Goal: Task Accomplishment & Management: Manage account settings

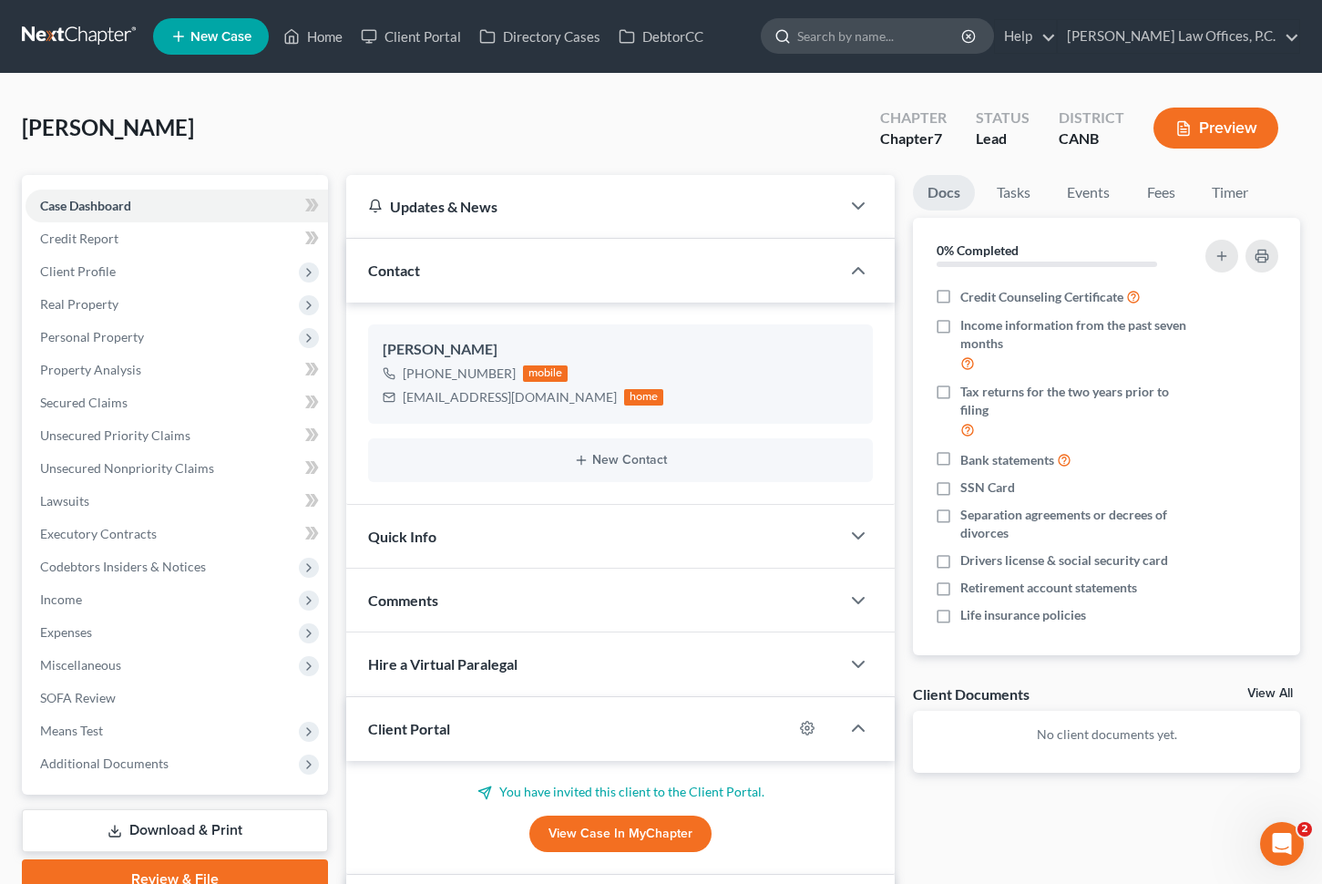
click at [931, 49] on input "search" at bounding box center [880, 36] width 167 height 34
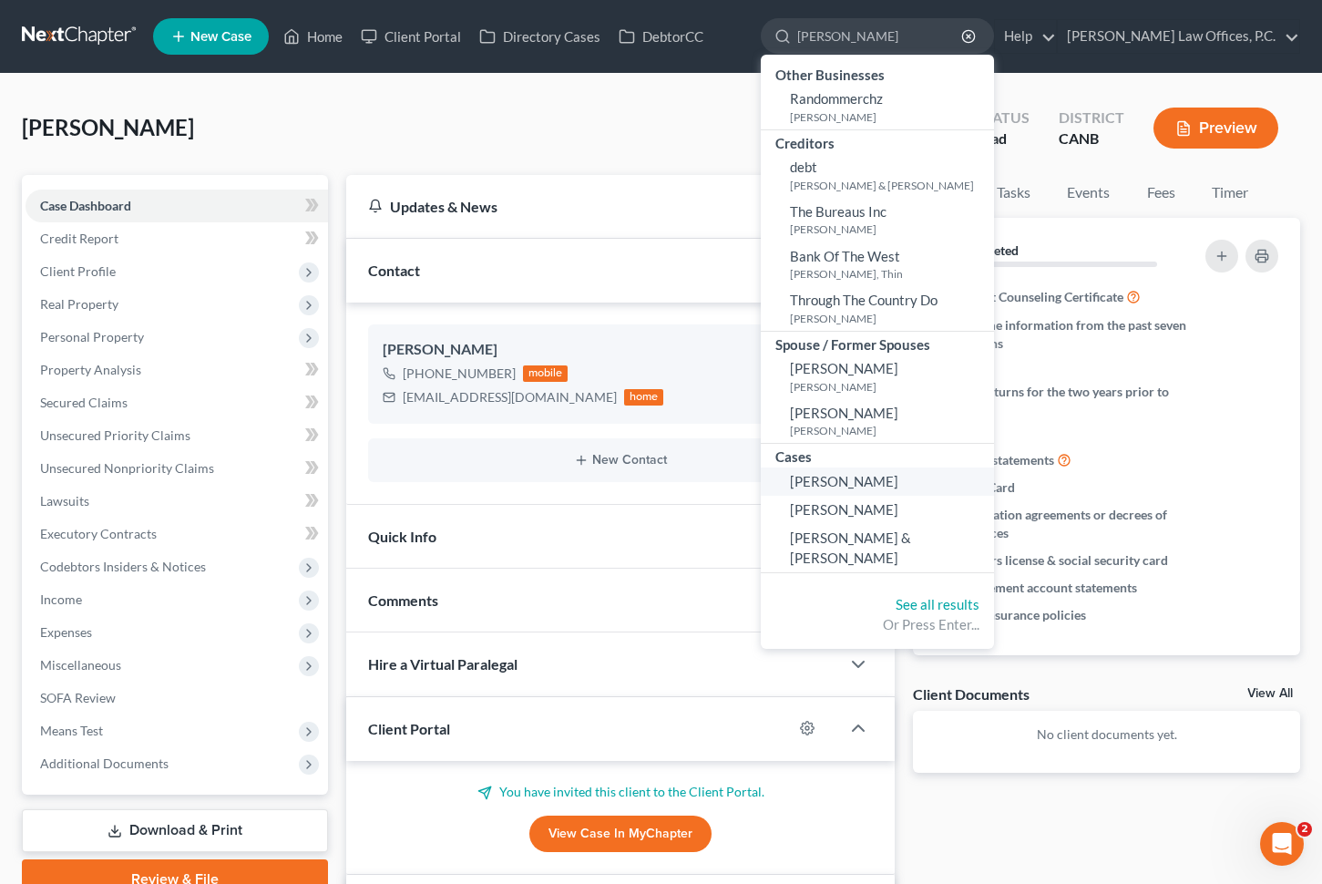
type input "[PERSON_NAME]"
click at [899, 478] on span "[PERSON_NAME]" at bounding box center [844, 481] width 108 height 16
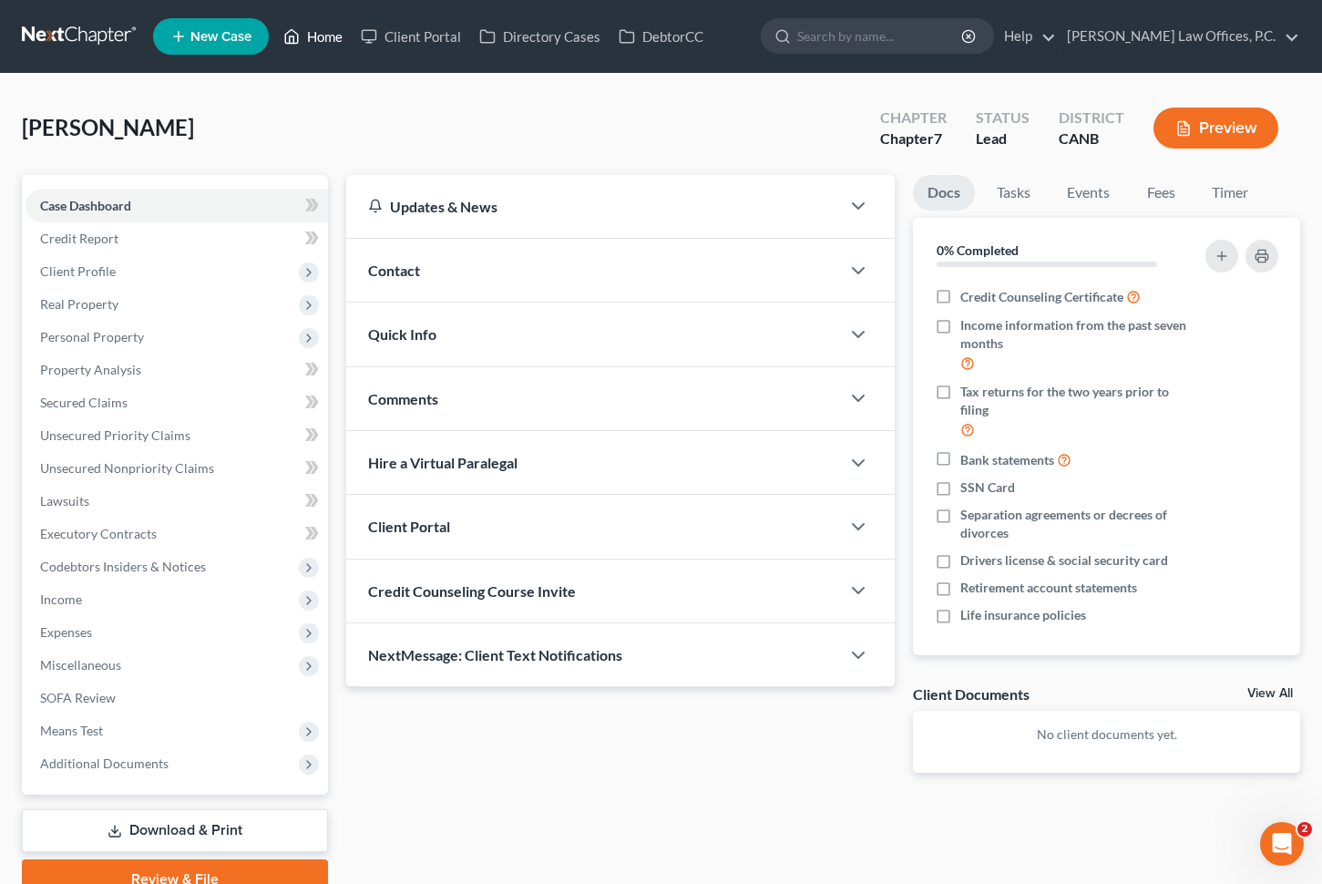
click at [336, 38] on link "Home" at bounding box center [312, 36] width 77 height 33
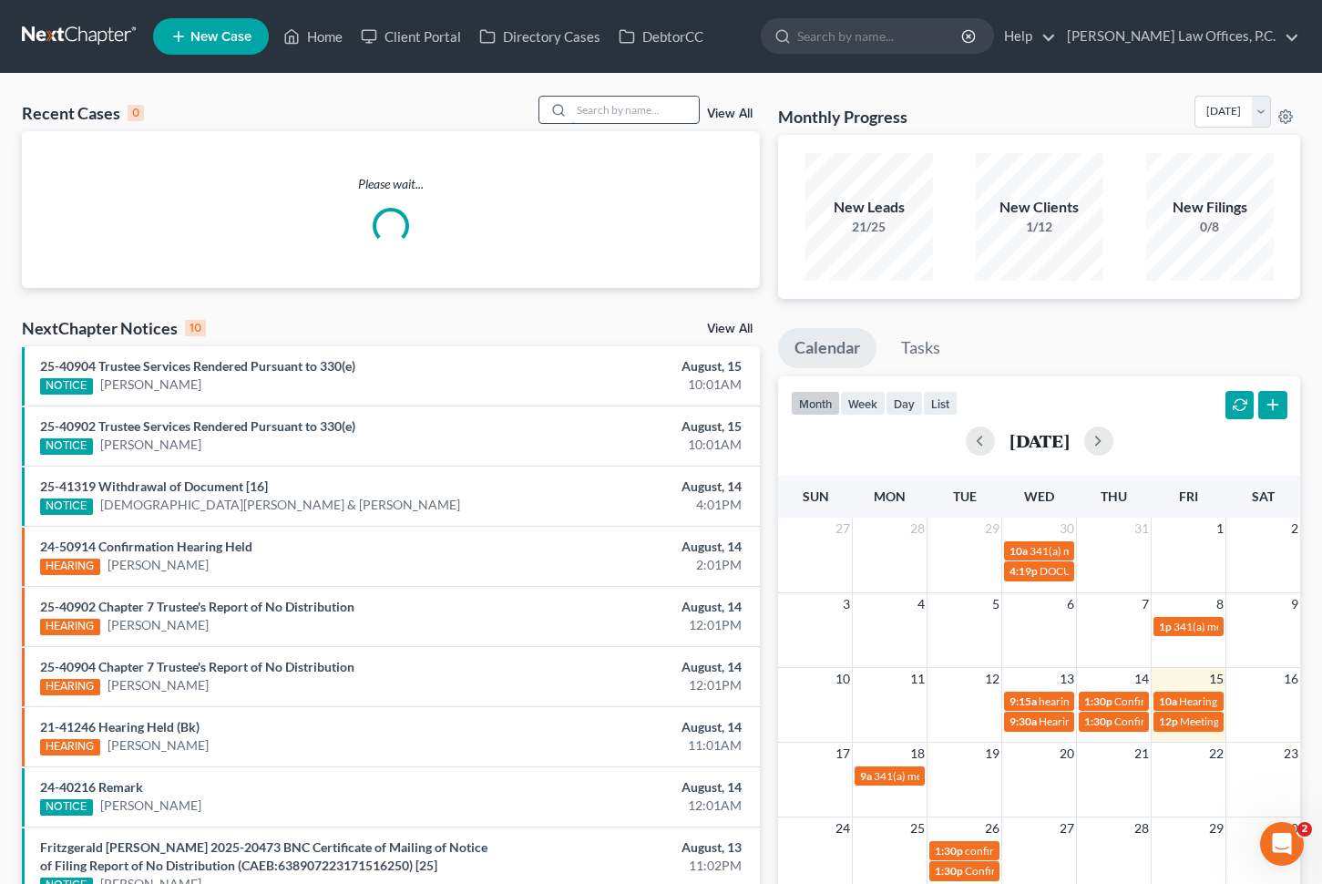
click at [638, 111] on input "search" at bounding box center [635, 110] width 128 height 26
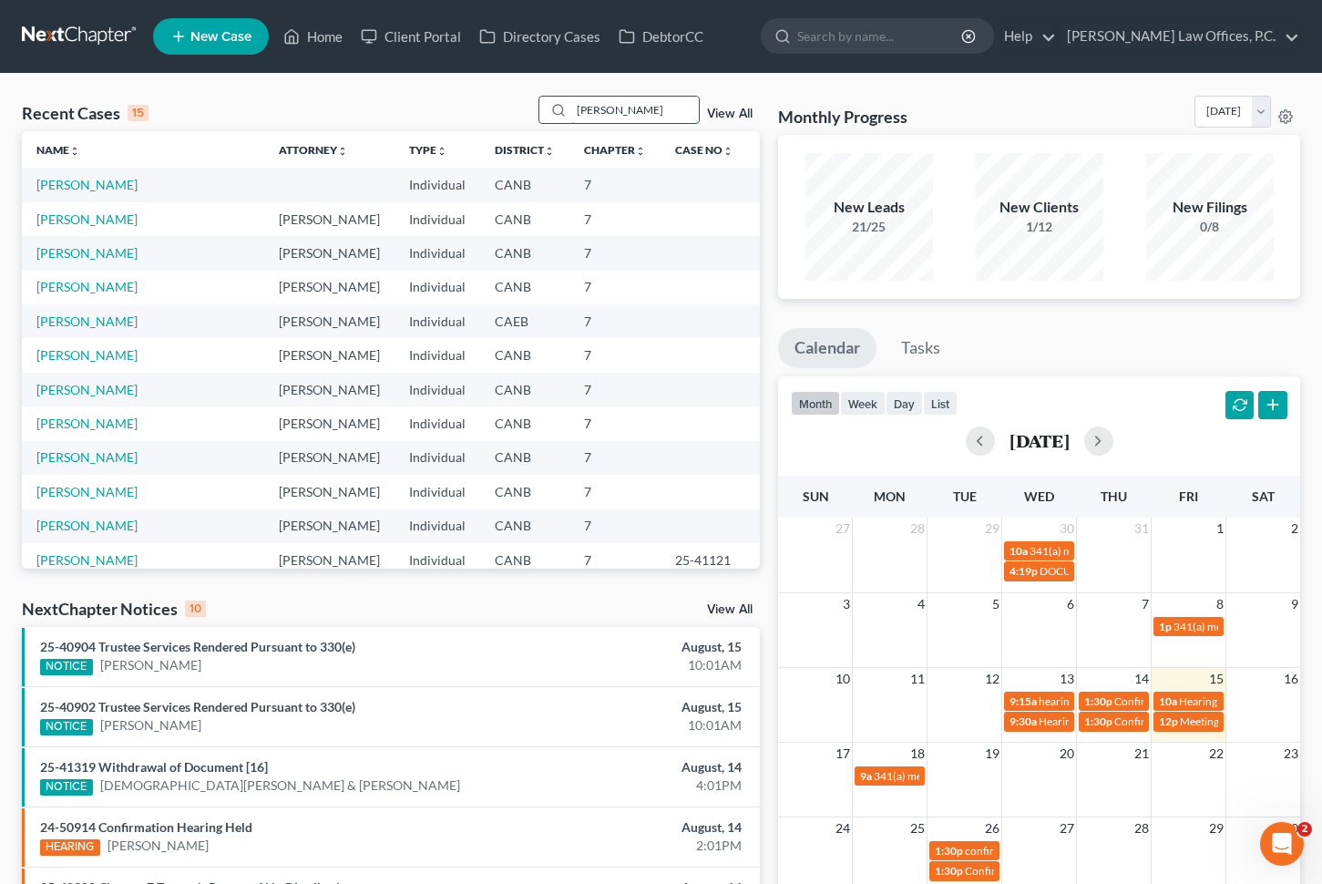
type input "[PERSON_NAME]"
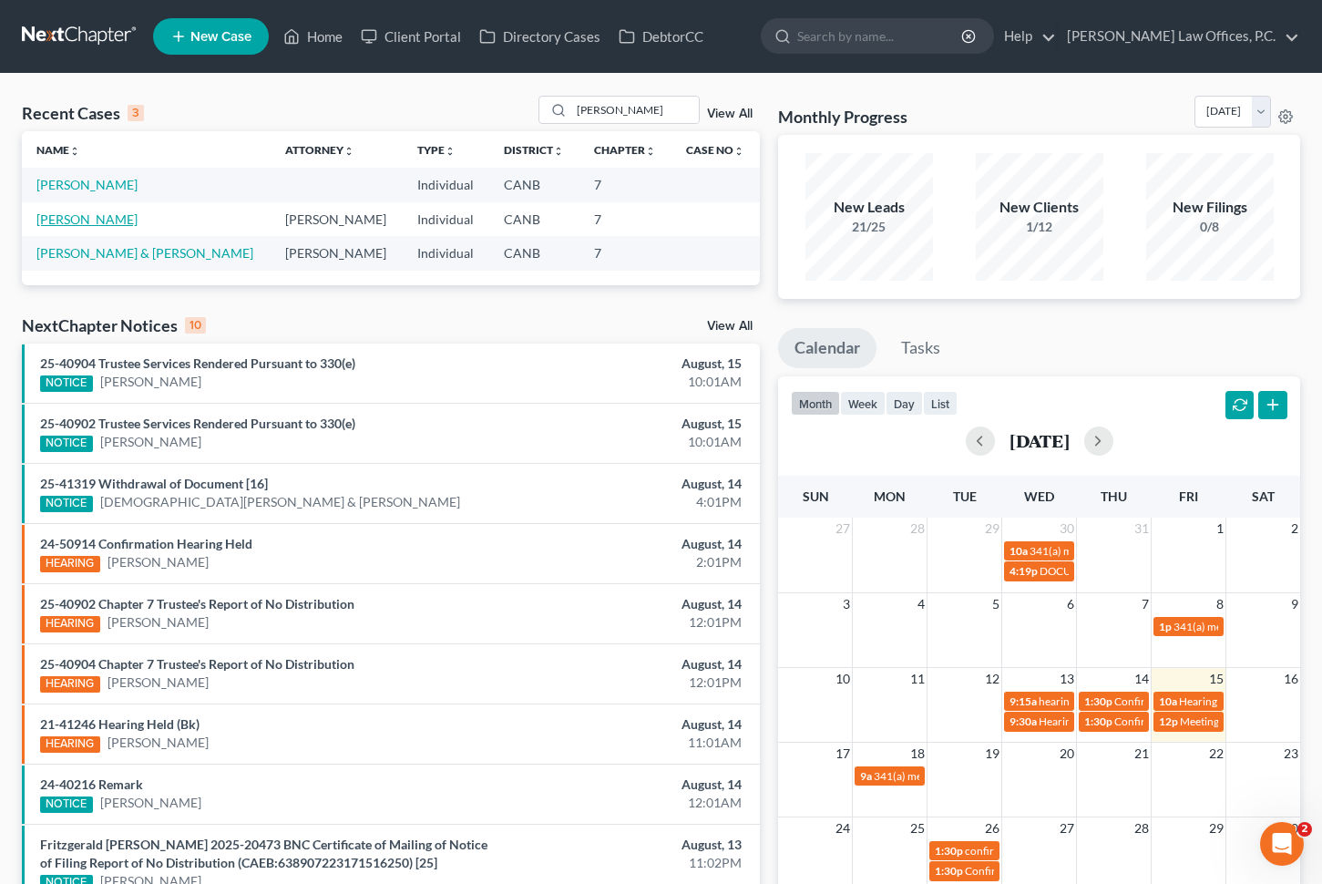
click at [83, 226] on link "[PERSON_NAME]" at bounding box center [86, 218] width 101 height 15
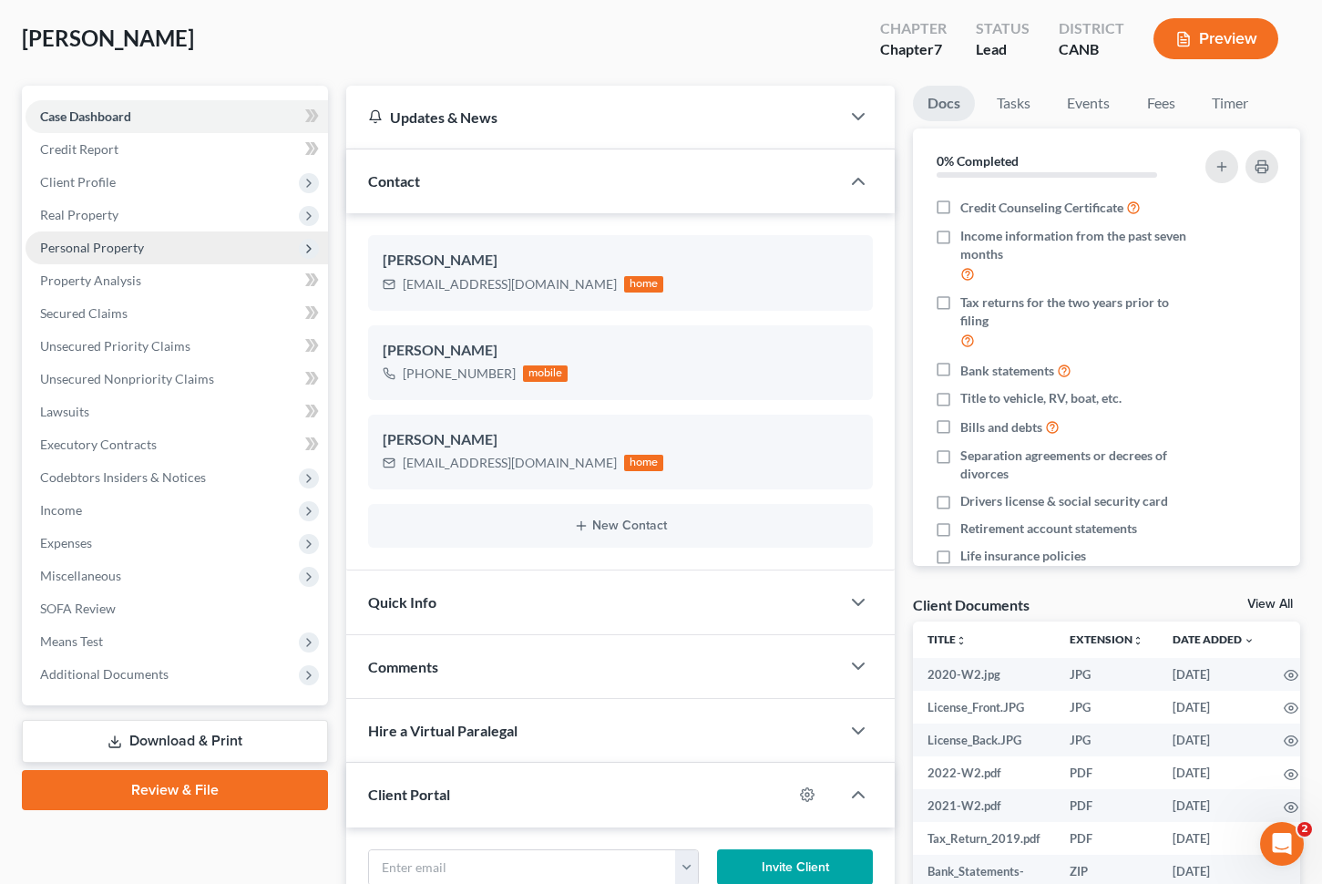
scroll to position [150, 0]
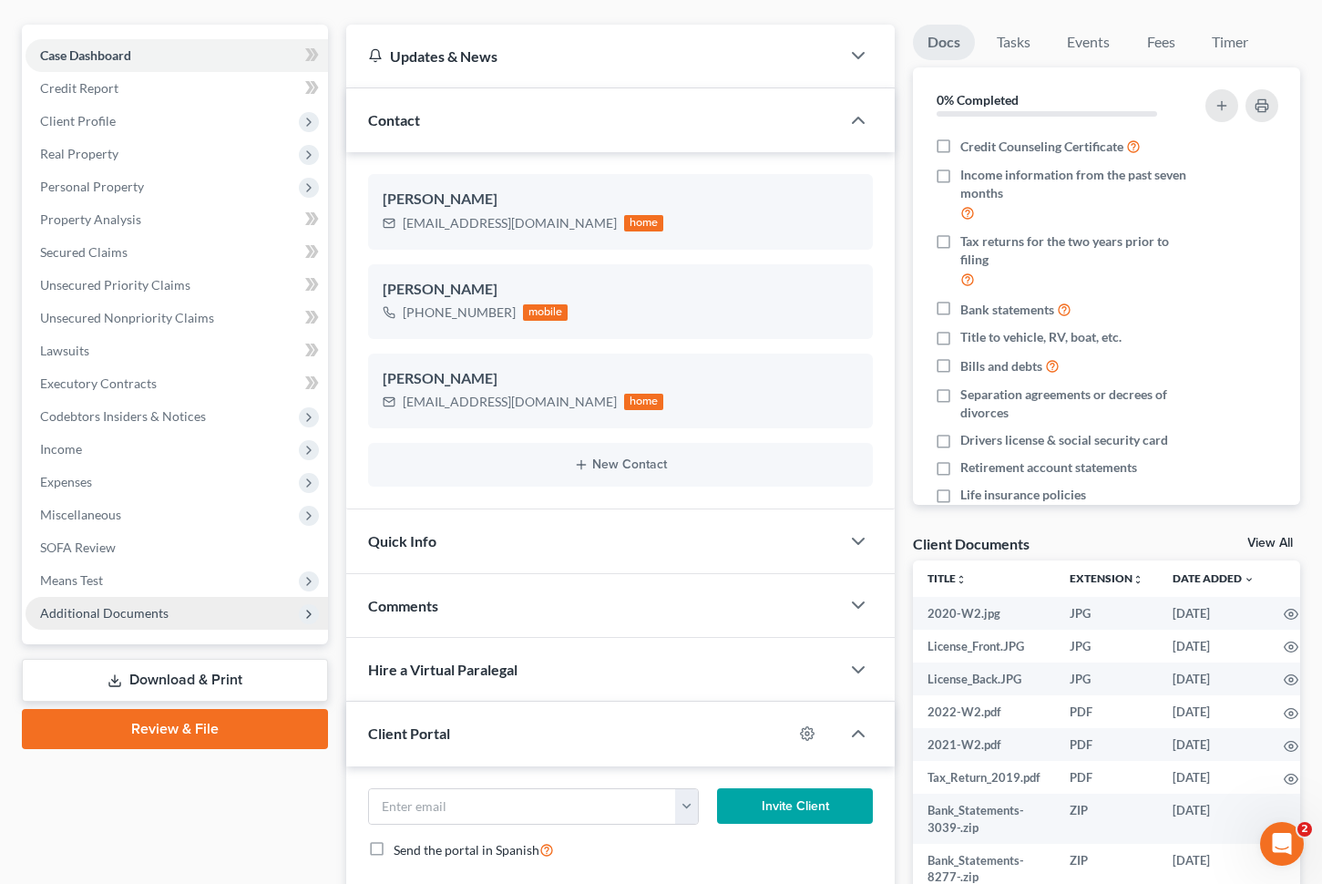
click at [236, 621] on span "Additional Documents" at bounding box center [177, 613] width 303 height 33
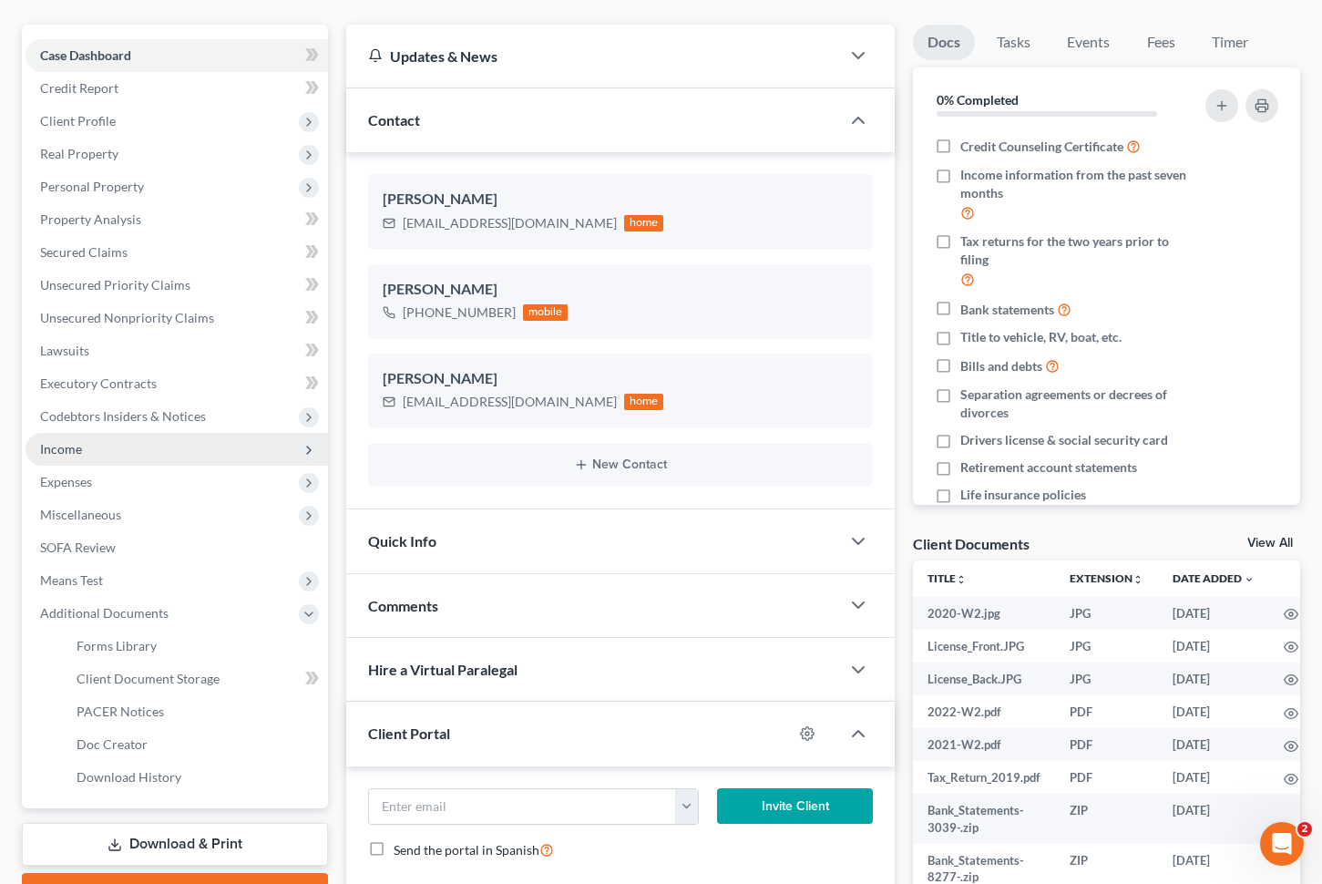
click at [186, 457] on span "Income" at bounding box center [177, 449] width 303 height 33
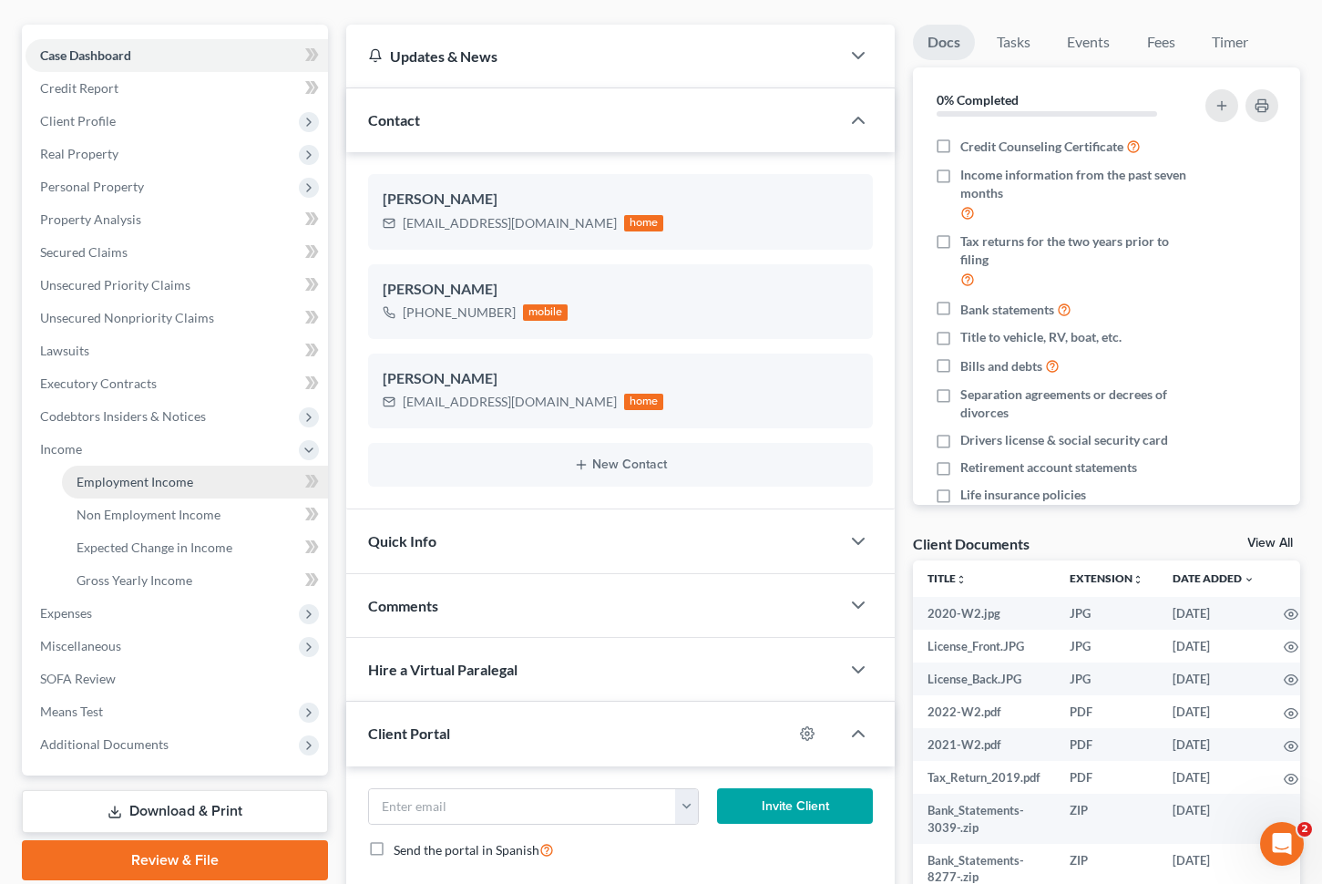
click at [180, 478] on span "Employment Income" at bounding box center [135, 481] width 117 height 15
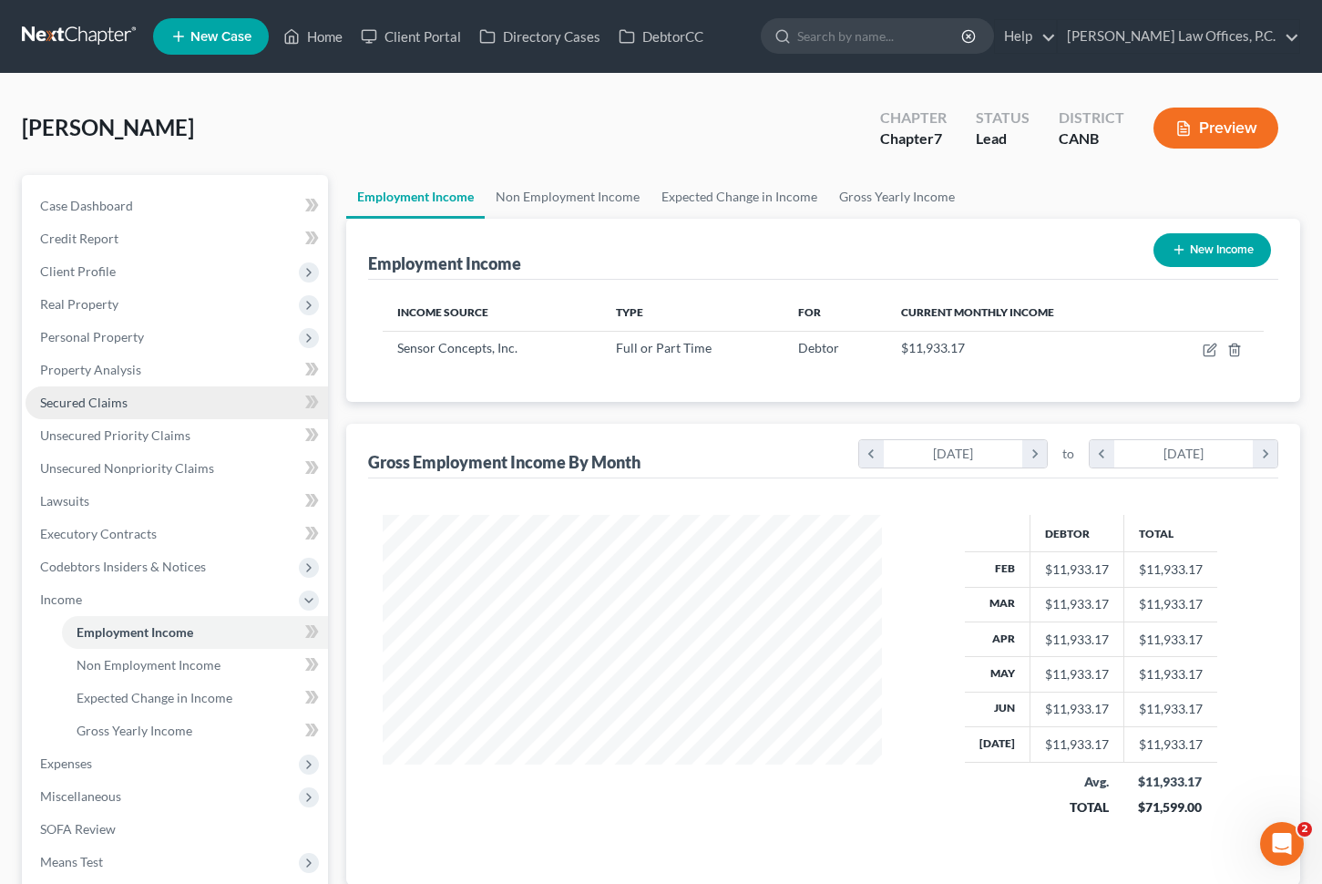
scroll to position [326, 535]
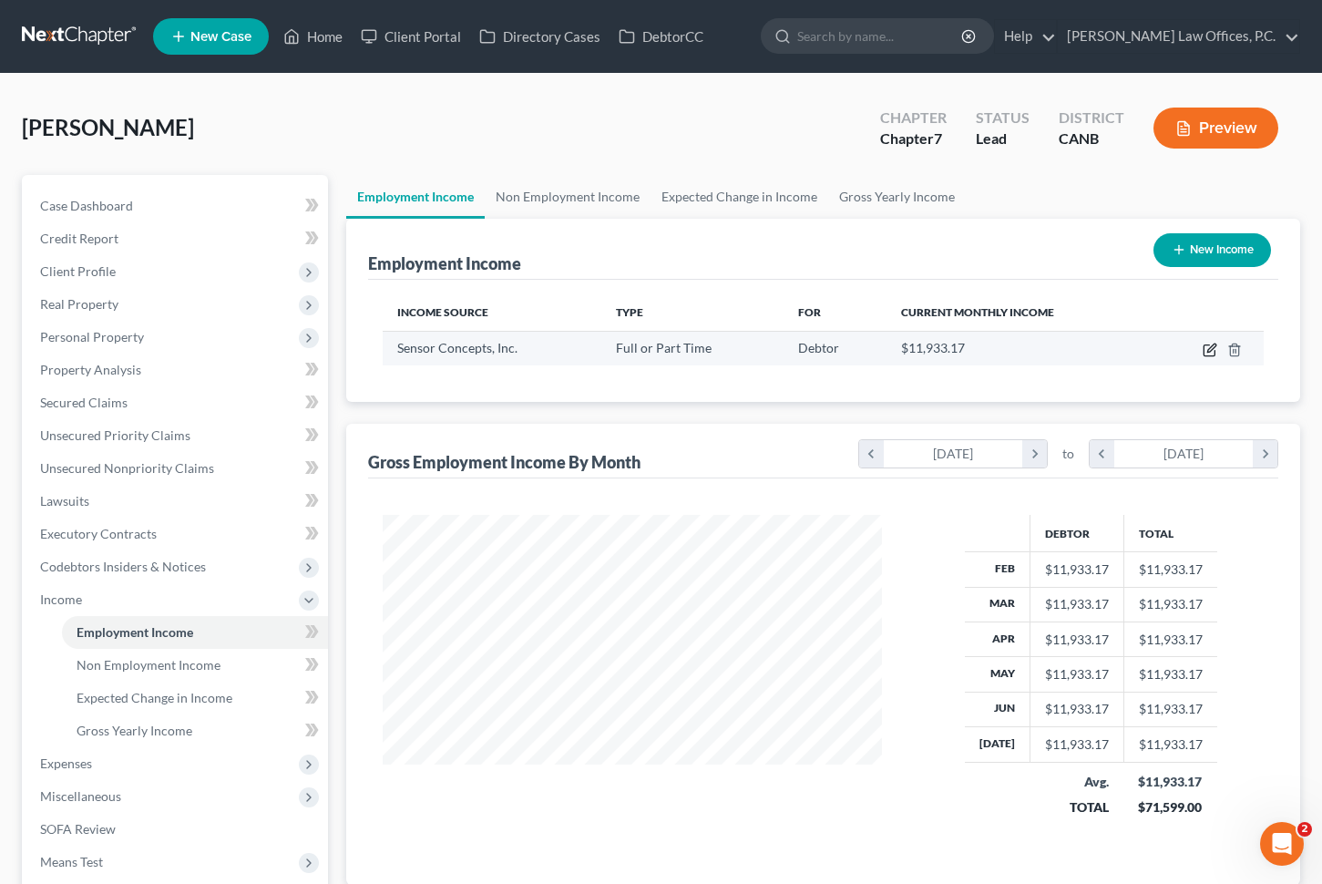
click at [1208, 347] on icon "button" at bounding box center [1210, 350] width 15 height 15
select select "0"
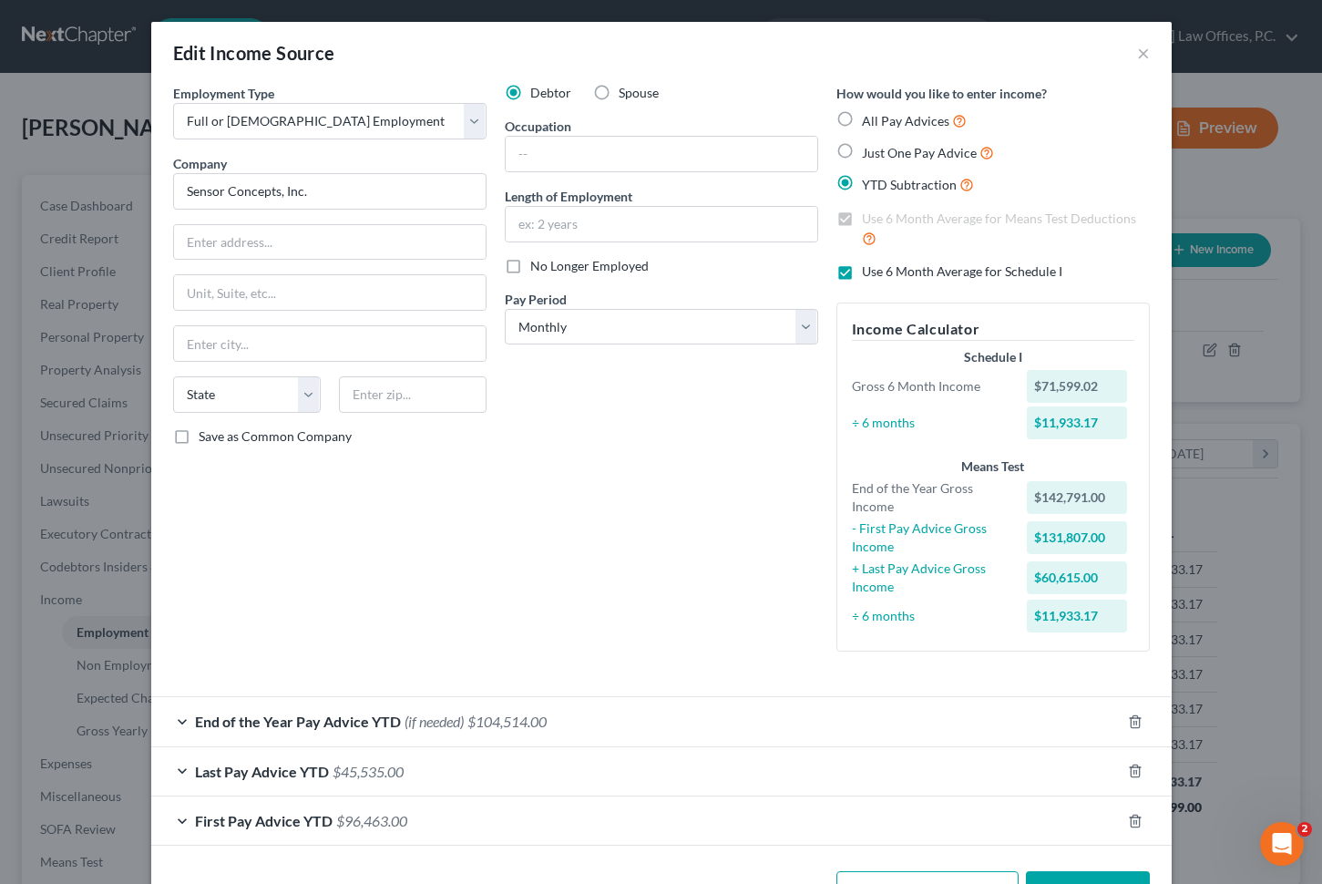
click at [499, 714] on span "$104,514.00" at bounding box center [507, 721] width 79 height 17
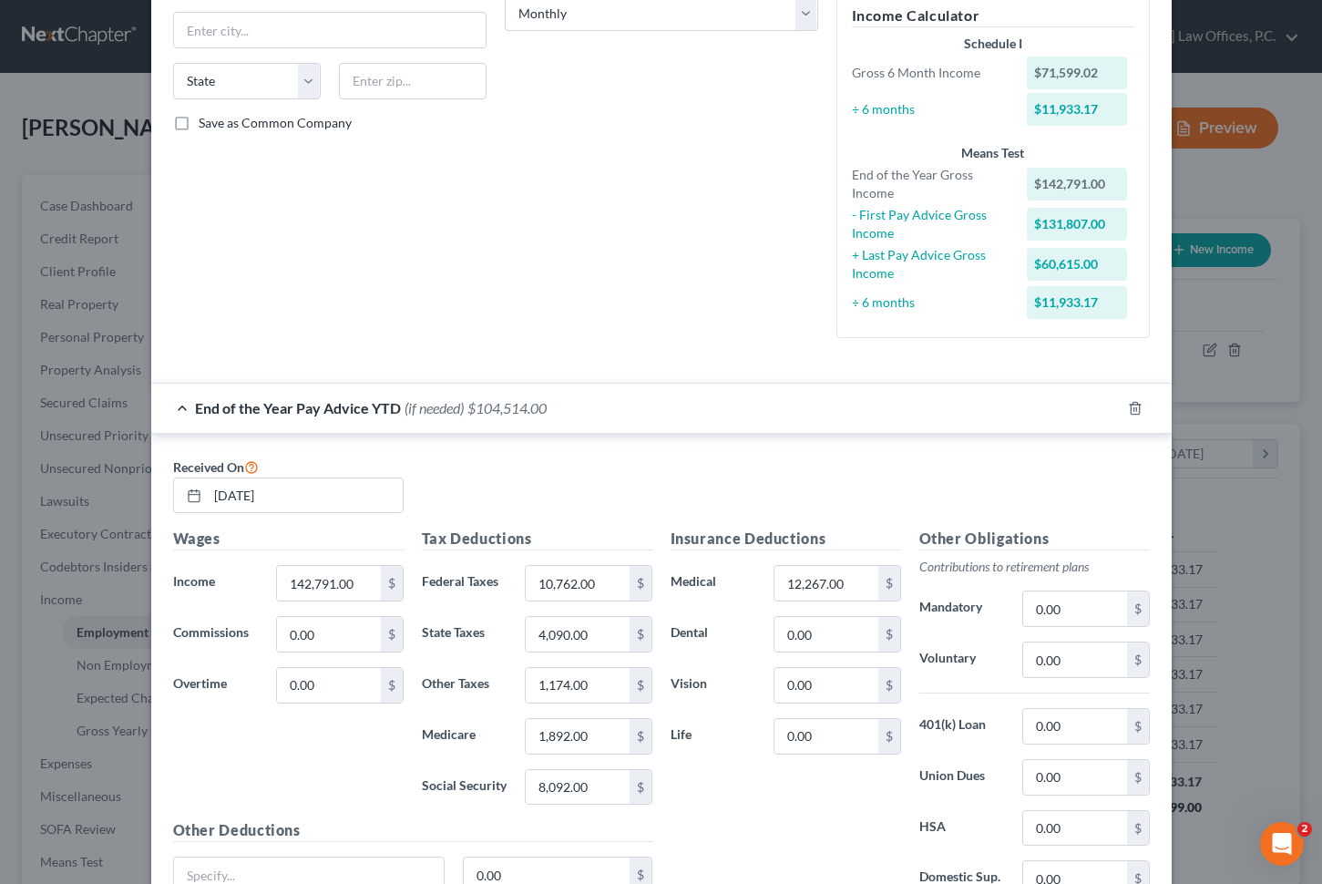
scroll to position [319, 0]
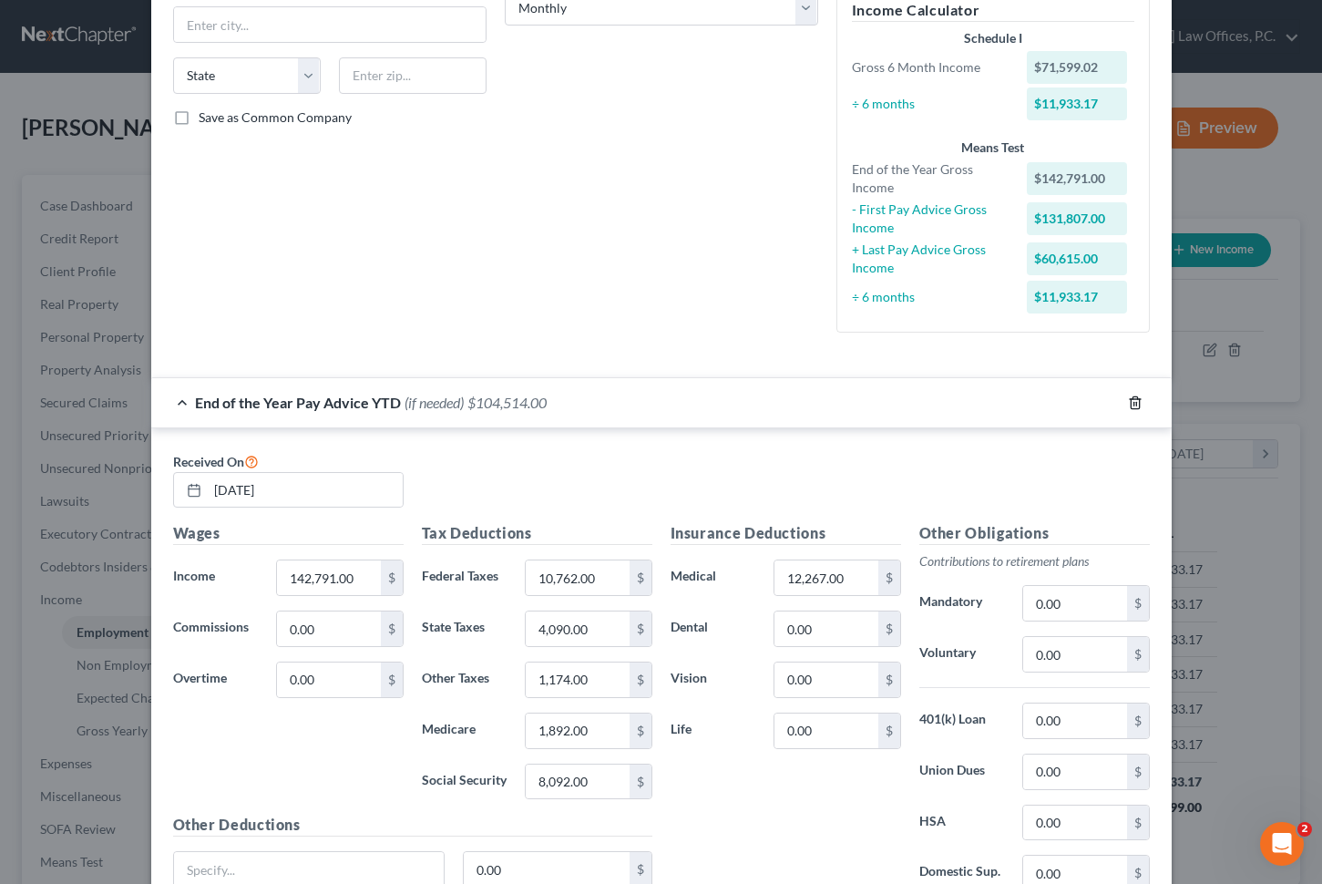
click at [1140, 399] on icon "button" at bounding box center [1135, 403] width 15 height 15
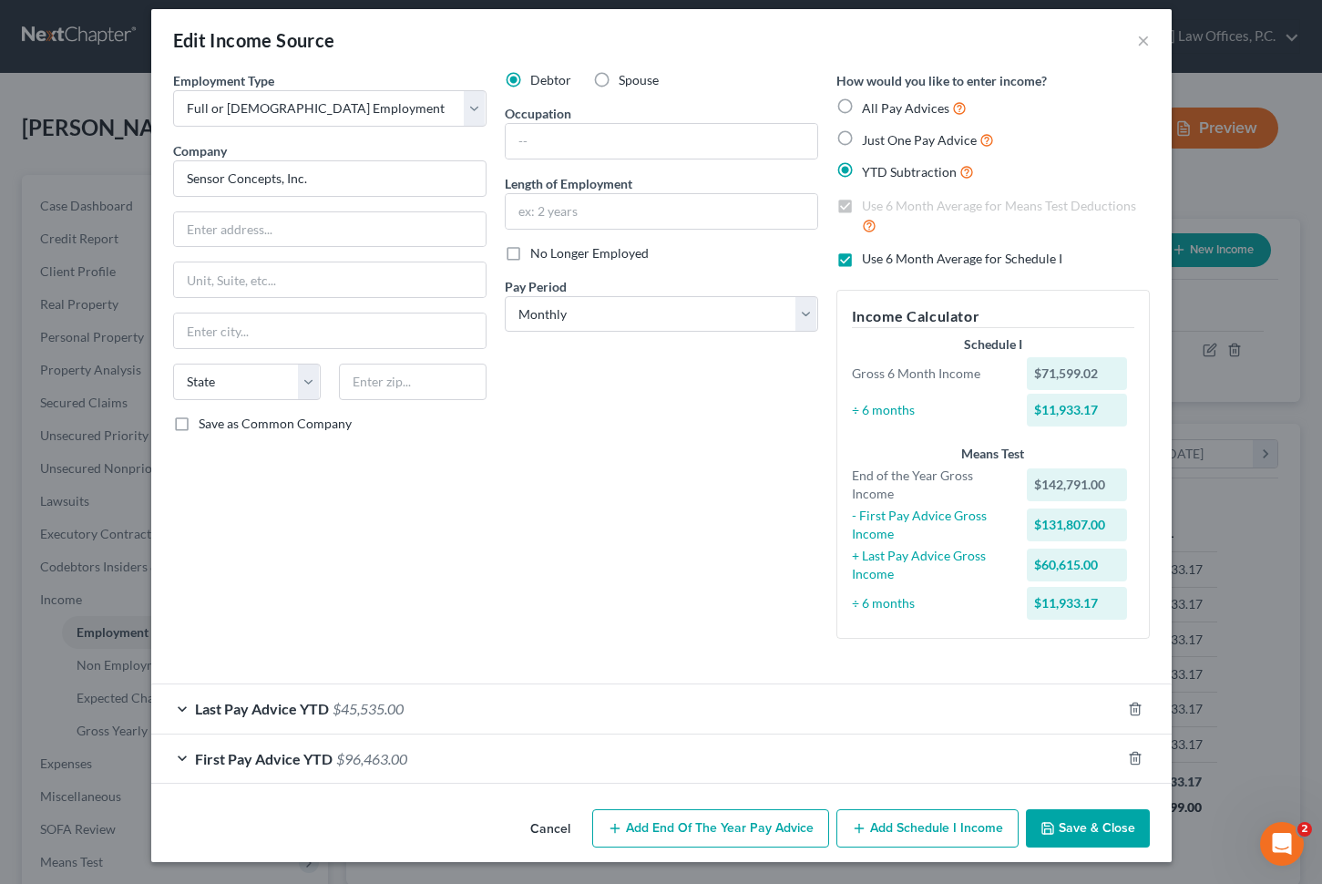
scroll to position [12, 0]
click at [539, 767] on div "First Pay Advice YTD $96,463.00" at bounding box center [636, 759] width 970 height 48
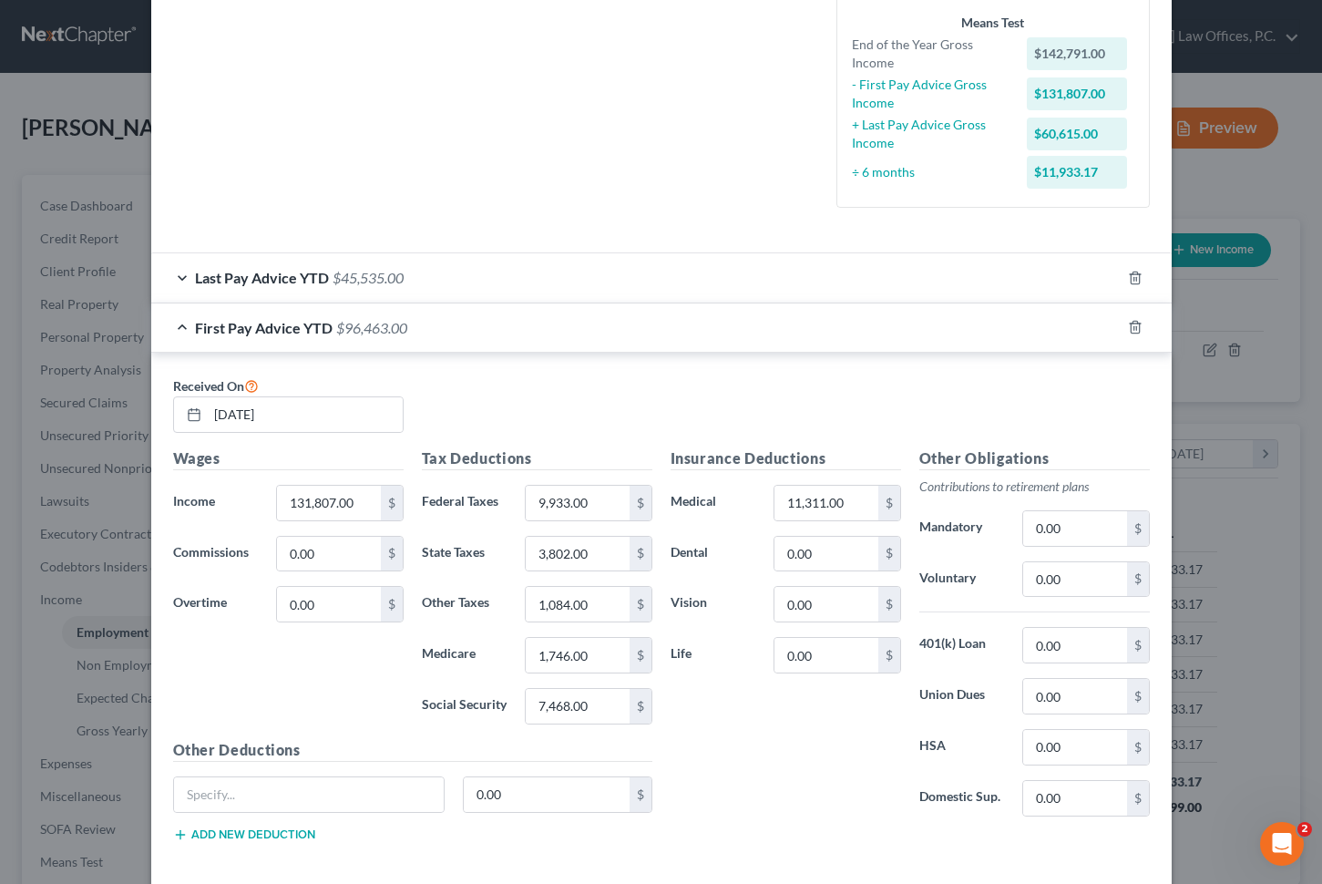
scroll to position [516, 0]
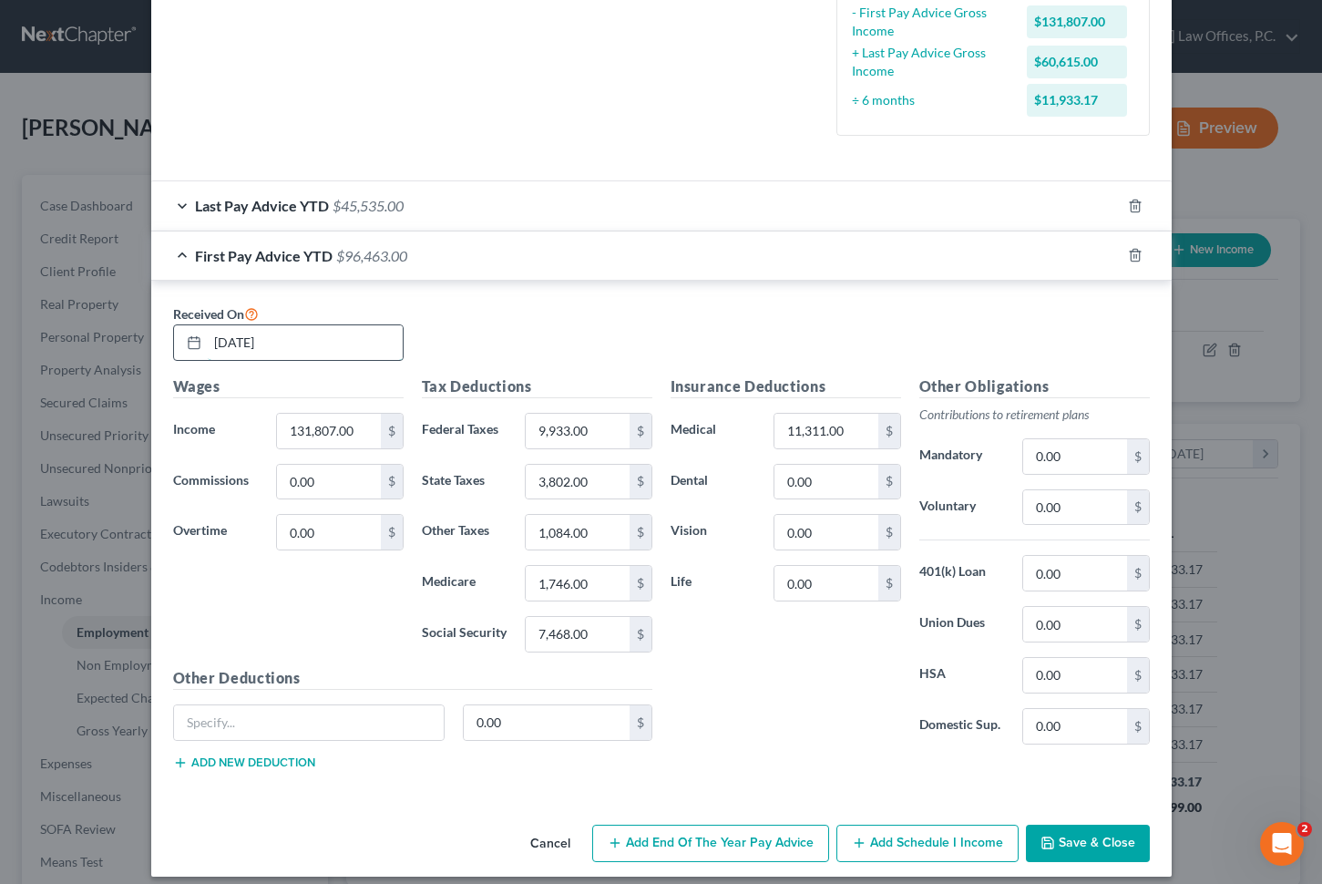
click at [272, 354] on input "[DATE]" at bounding box center [305, 342] width 195 height 35
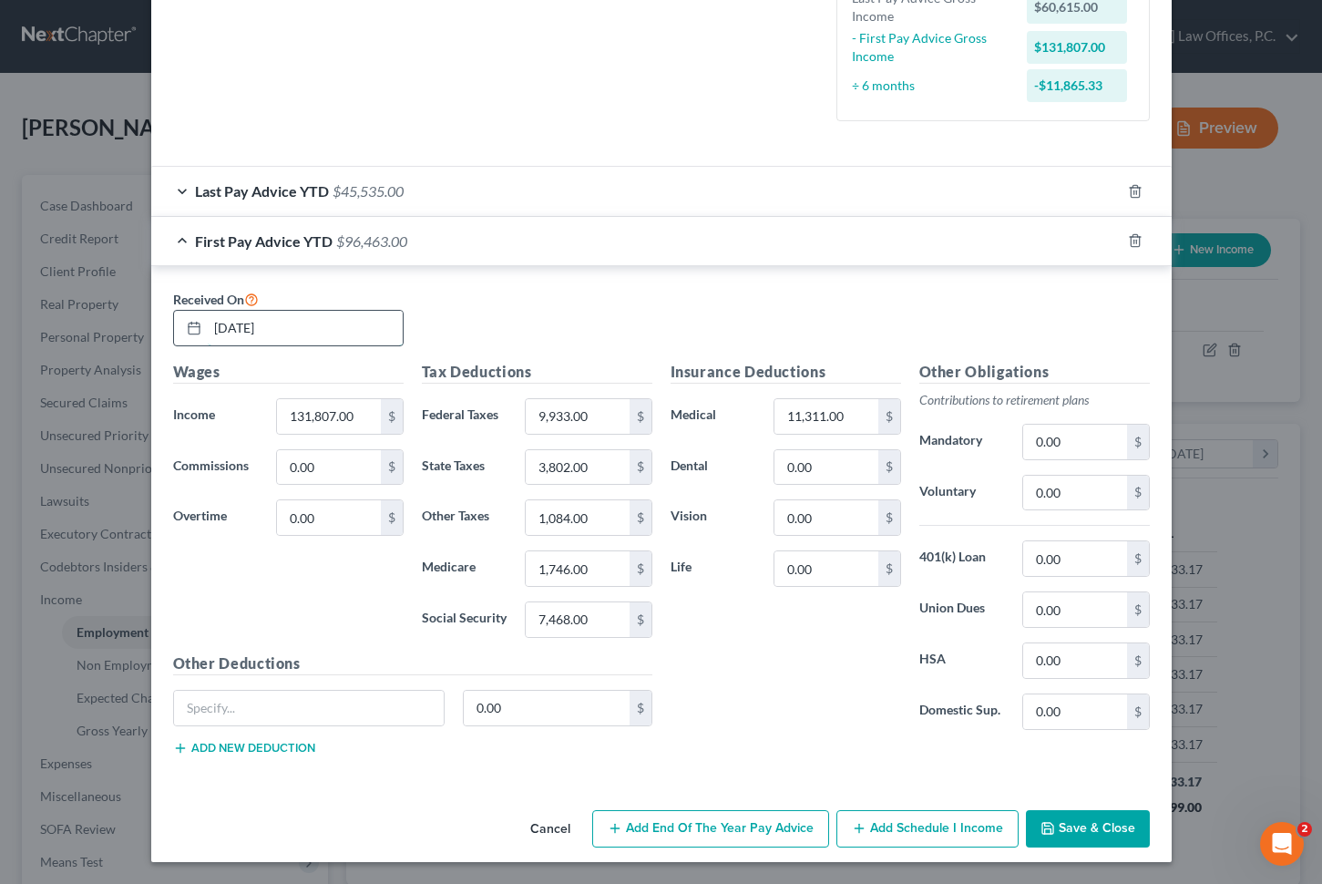
type input "[DATE]"
type input "16,939"
drag, startPoint x: 354, startPoint y: 368, endPoint x: 391, endPoint y: 367, distance: 37.4
click at [359, 367] on h5 "Wages" at bounding box center [288, 372] width 231 height 23
click at [610, 416] on input "9,933.00" at bounding box center [577, 416] width 103 height 35
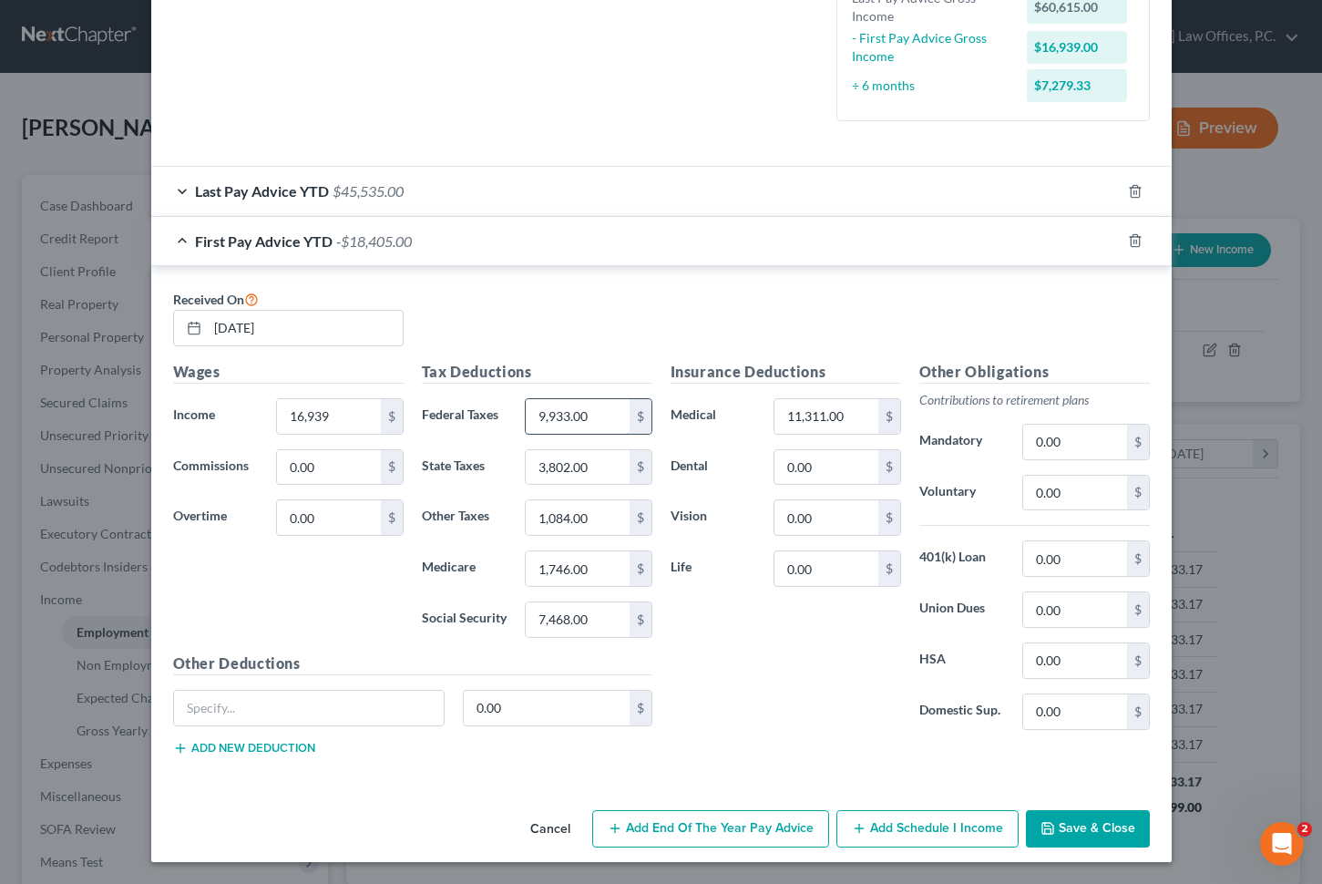
click at [610, 416] on input "9,933.00" at bounding box center [577, 416] width 103 height 35
type input "1,847"
type input "731"
type input "197"
click at [578, 476] on input "731" at bounding box center [577, 467] width 103 height 35
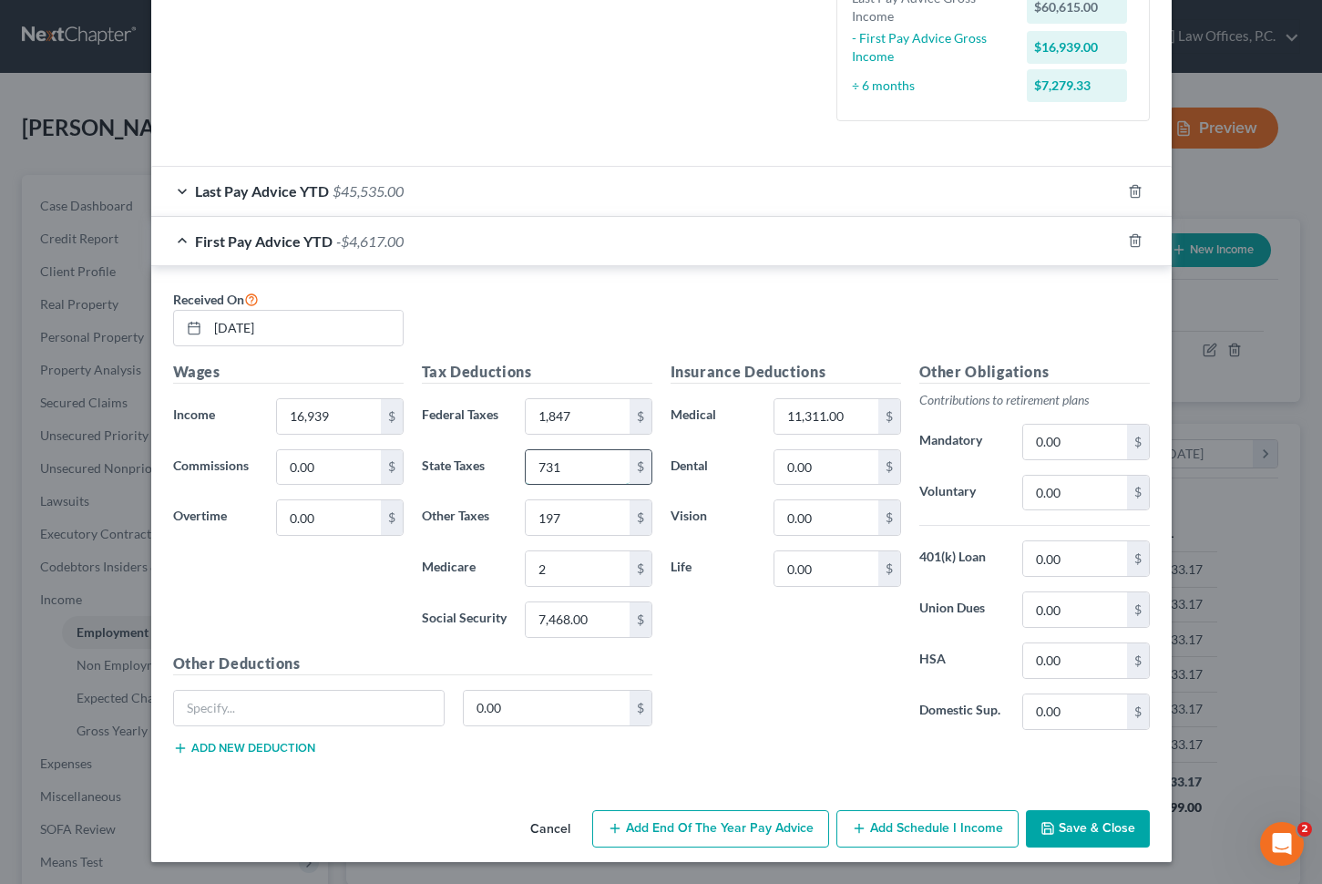
click at [578, 476] on input "731" at bounding box center [577, 467] width 103 height 35
click at [578, 519] on input "197" at bounding box center [577, 517] width 103 height 35
click at [578, 569] on input "2" at bounding box center [577, 568] width 103 height 35
type input "238"
type input "1,020"
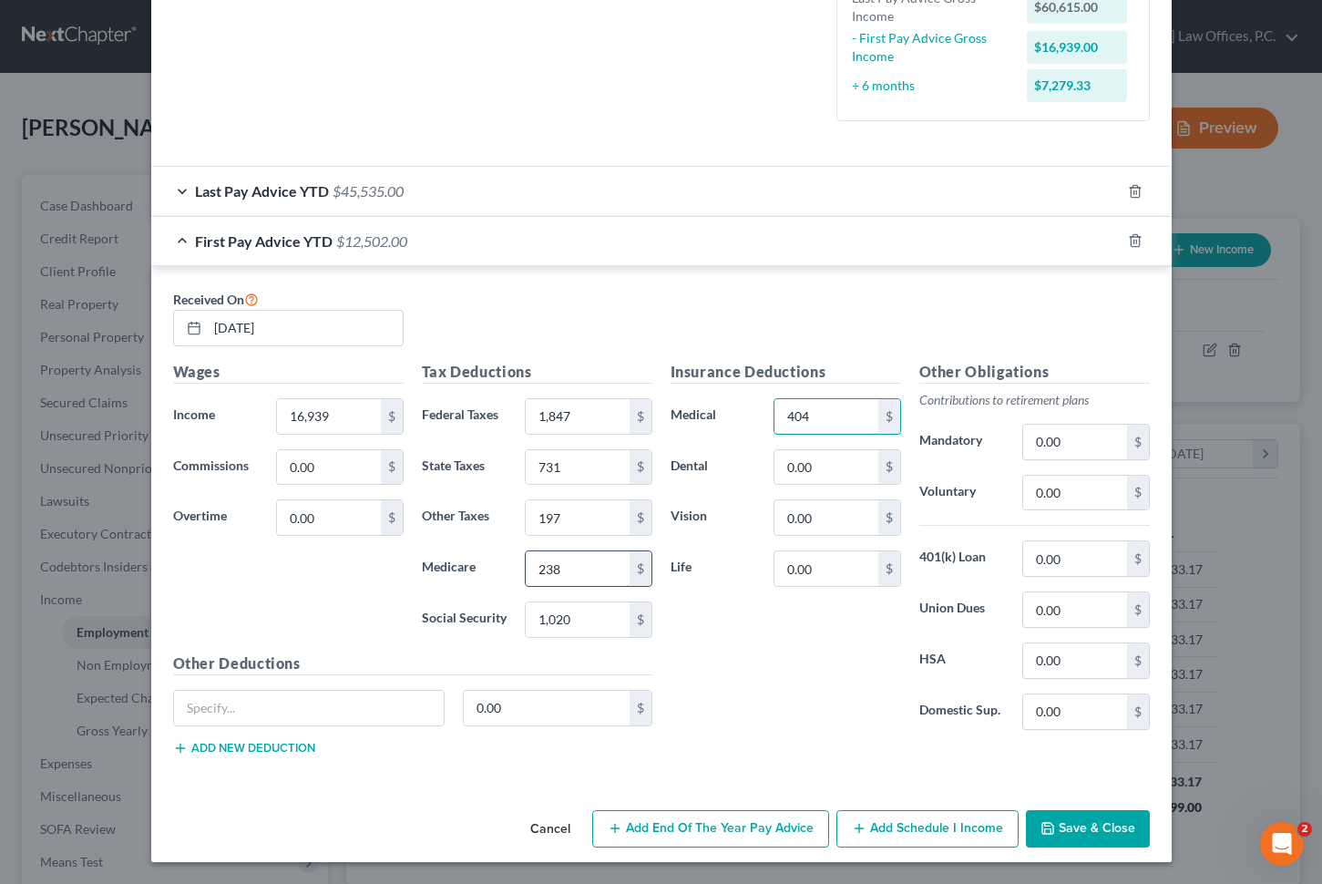
type input "404"
type input "63"
type input "19"
click at [1076, 496] on input "0.00" at bounding box center [1074, 493] width 103 height 35
type input "847"
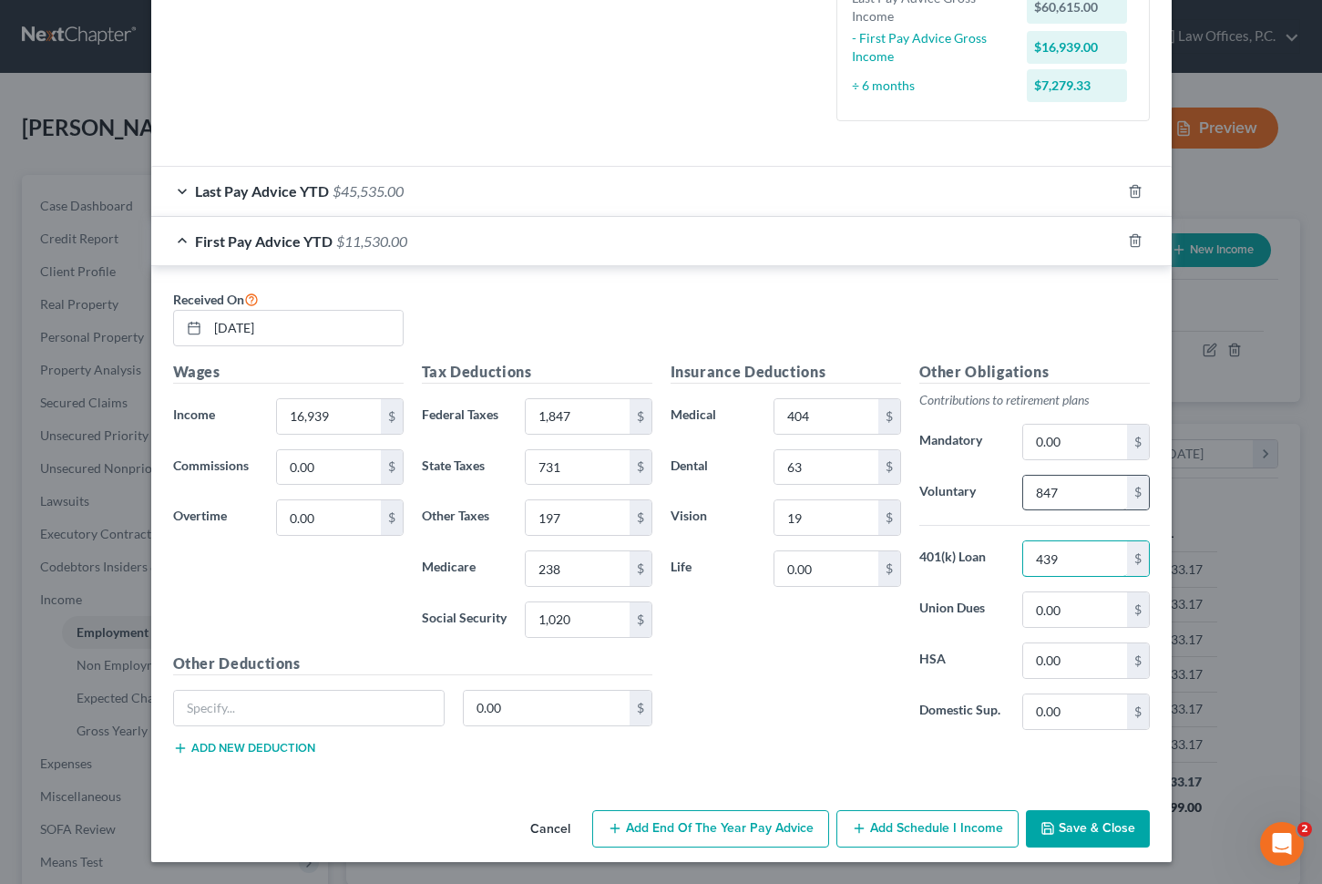
type input "439"
click at [431, 175] on div "Last Pay Advice YTD $45,535.00" at bounding box center [636, 191] width 970 height 48
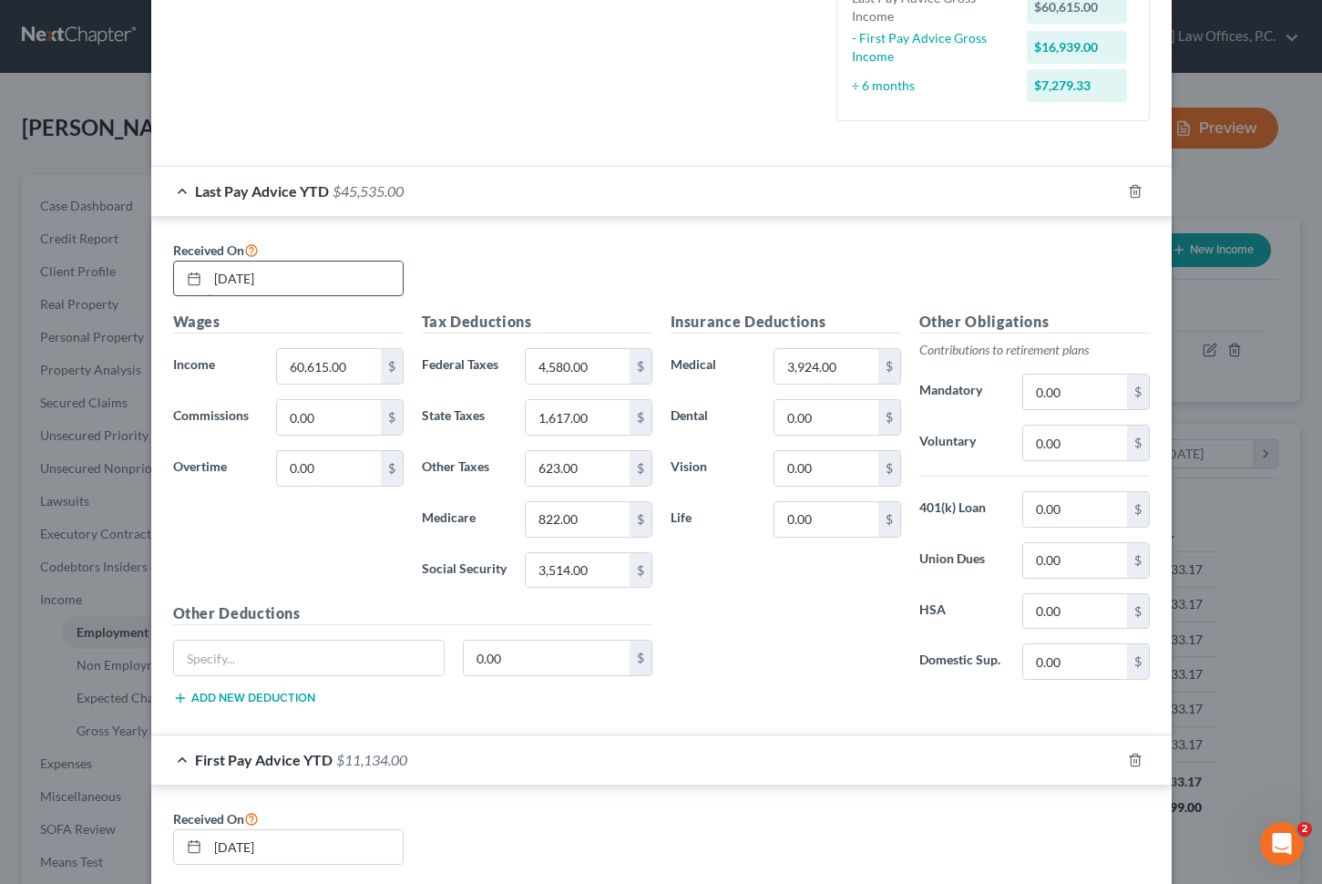
click at [314, 278] on input "[DATE]" at bounding box center [305, 279] width 195 height 35
click at [238, 277] on input "[DATE]" at bounding box center [305, 279] width 195 height 35
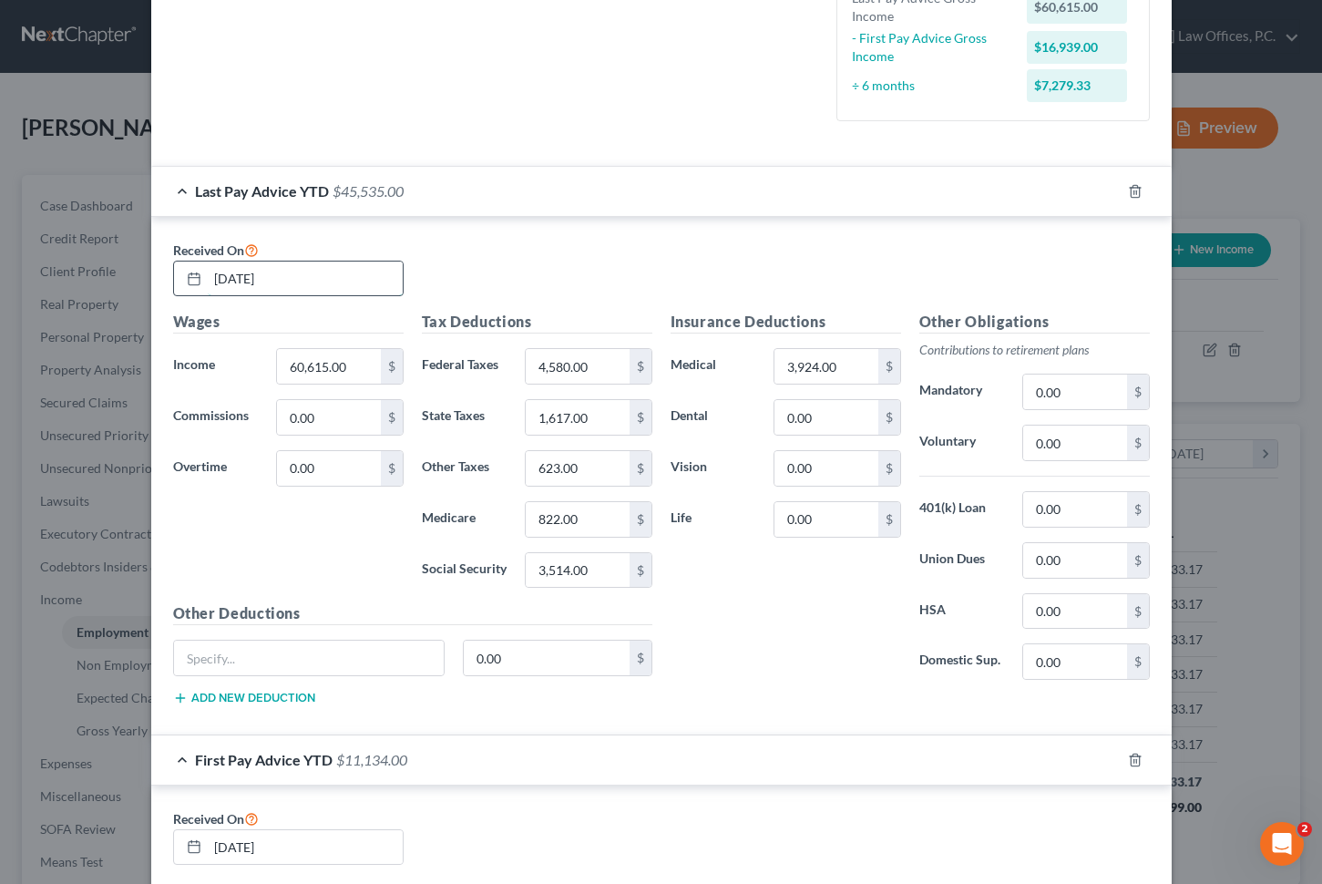
type input "[DATE]"
type input "88,534"
type input "9,518"
type input "3,760"
type input "1,029"
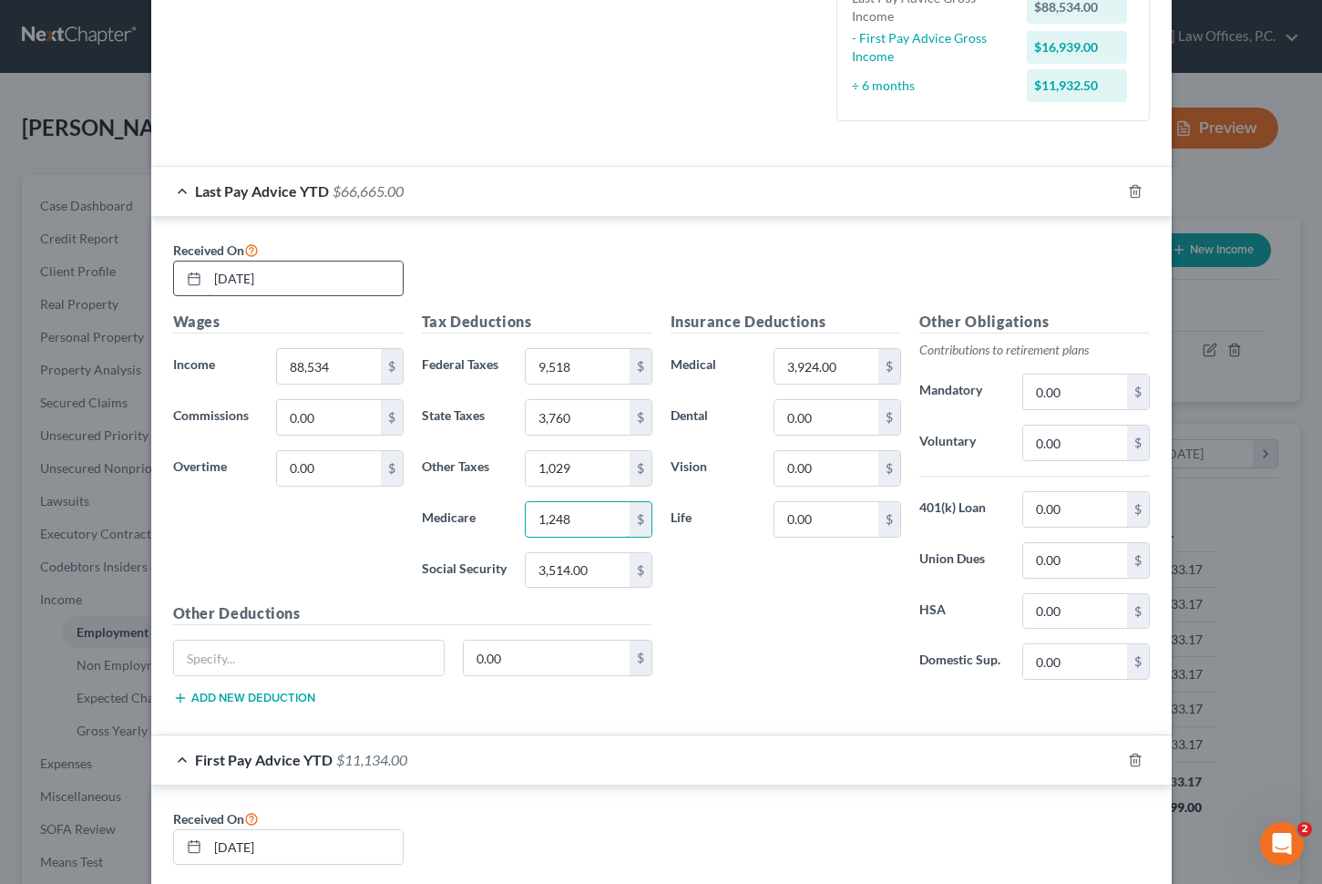
type input "1,248"
type input "5,338"
click at [791, 363] on input "3,924.00" at bounding box center [826, 366] width 103 height 35
click at [827, 355] on input "text" at bounding box center [826, 366] width 103 height 35
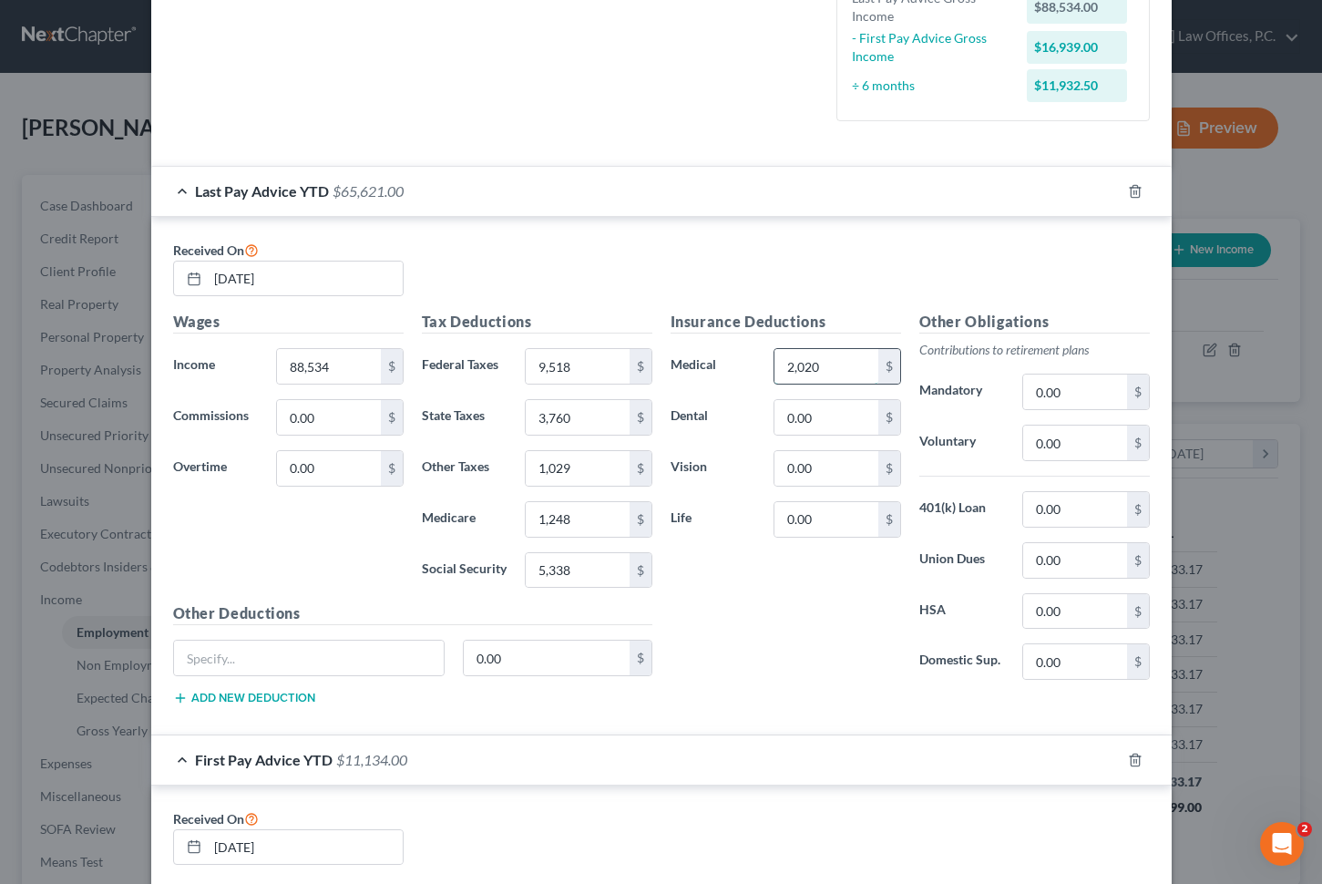
type input "2,020"
type input "317"
type input "93"
click at [1055, 395] on input "0.00" at bounding box center [1074, 392] width 103 height 35
click at [1055, 440] on input "0.00" at bounding box center [1074, 443] width 103 height 35
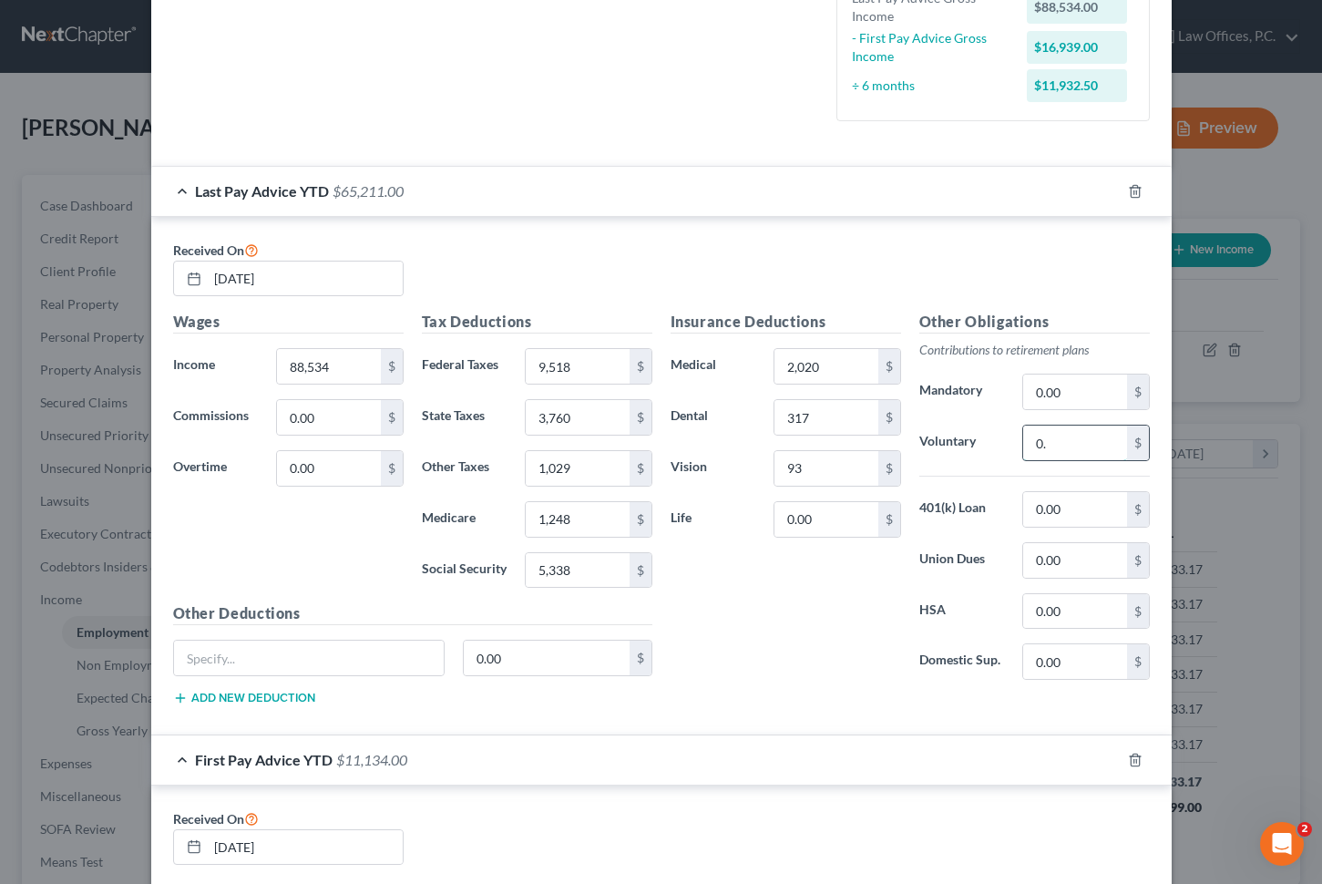
type input "0"
type input "4,426"
type input "2,194"
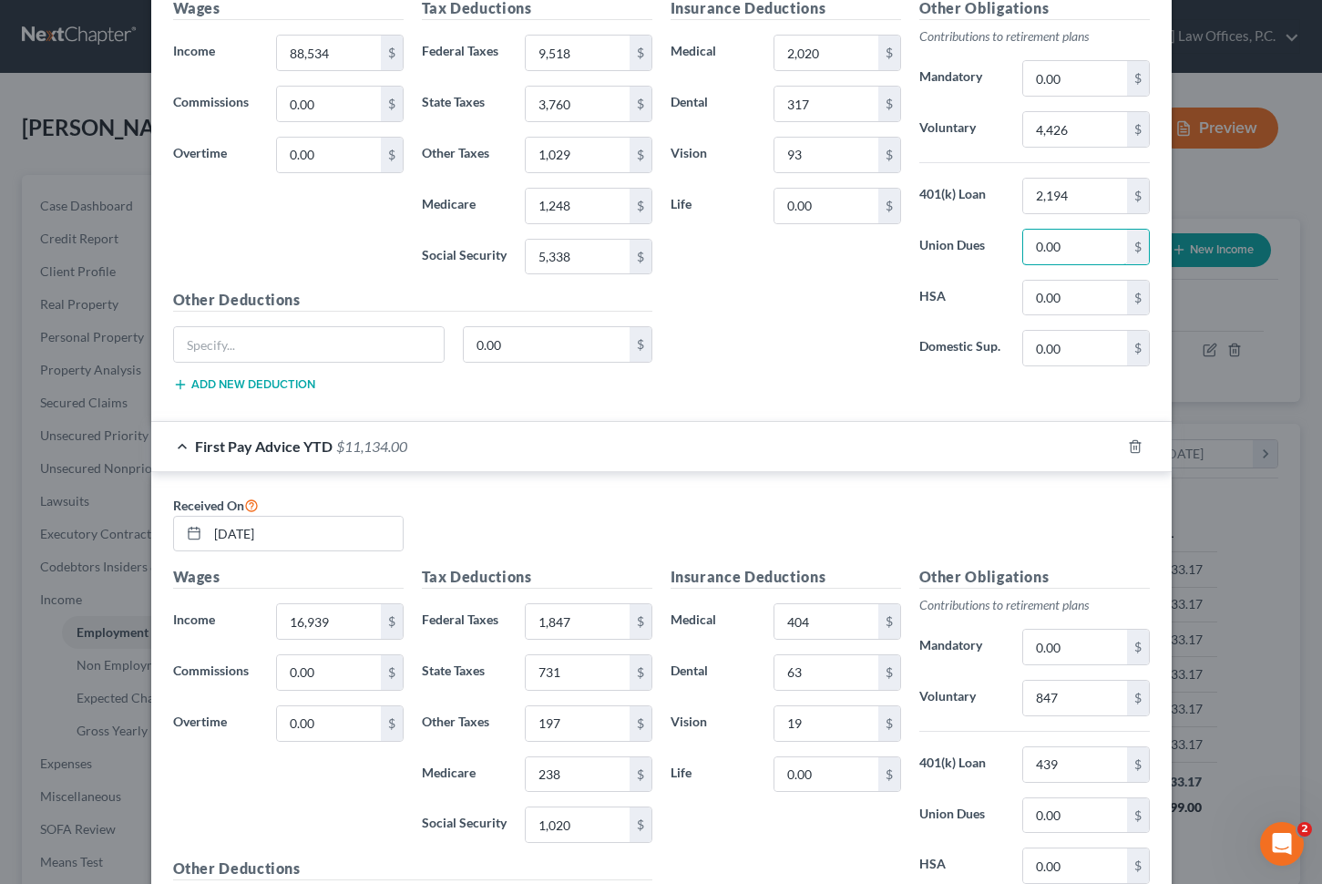
scroll to position [1010, 0]
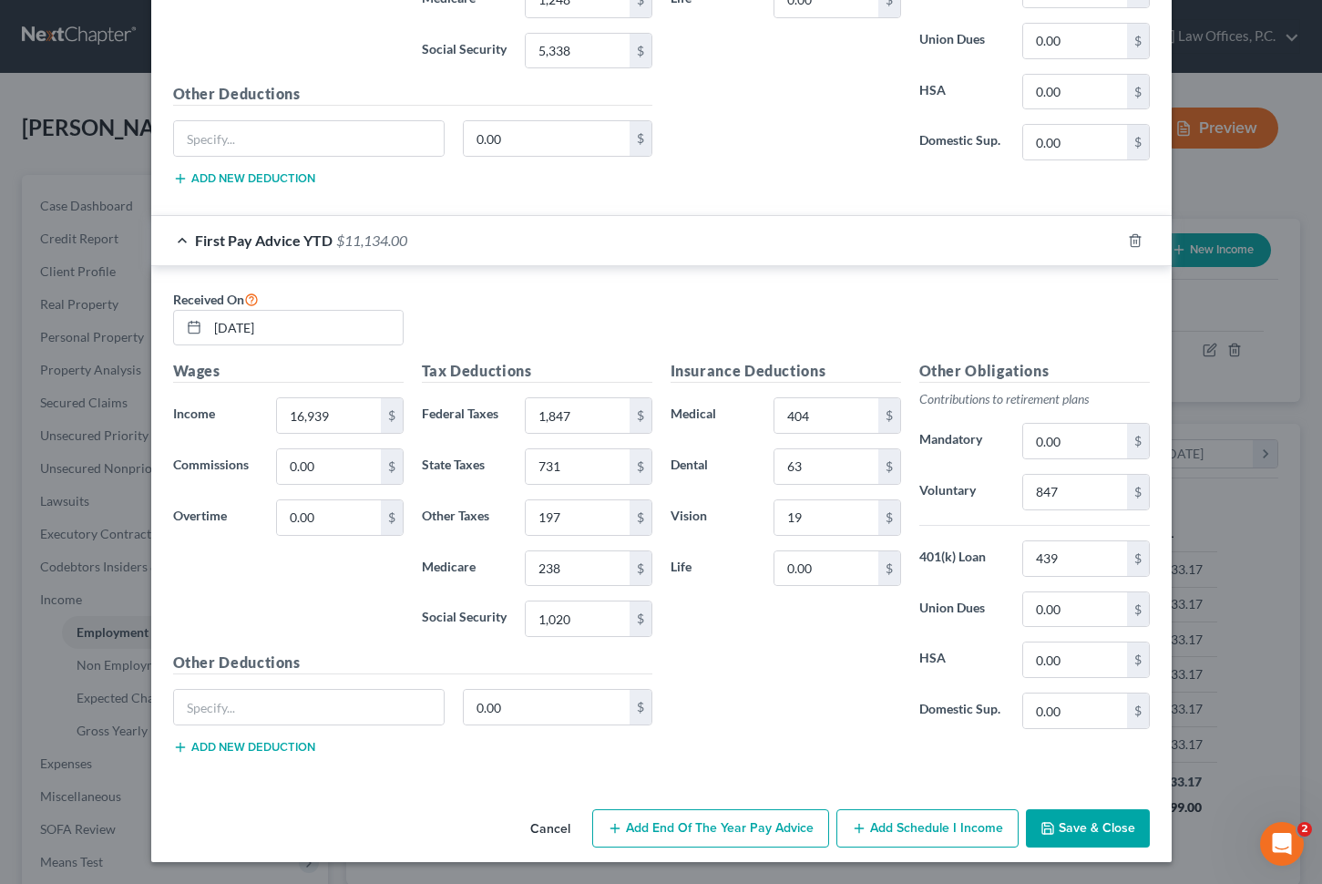
click at [1095, 821] on button "Save & Close" at bounding box center [1088, 828] width 124 height 38
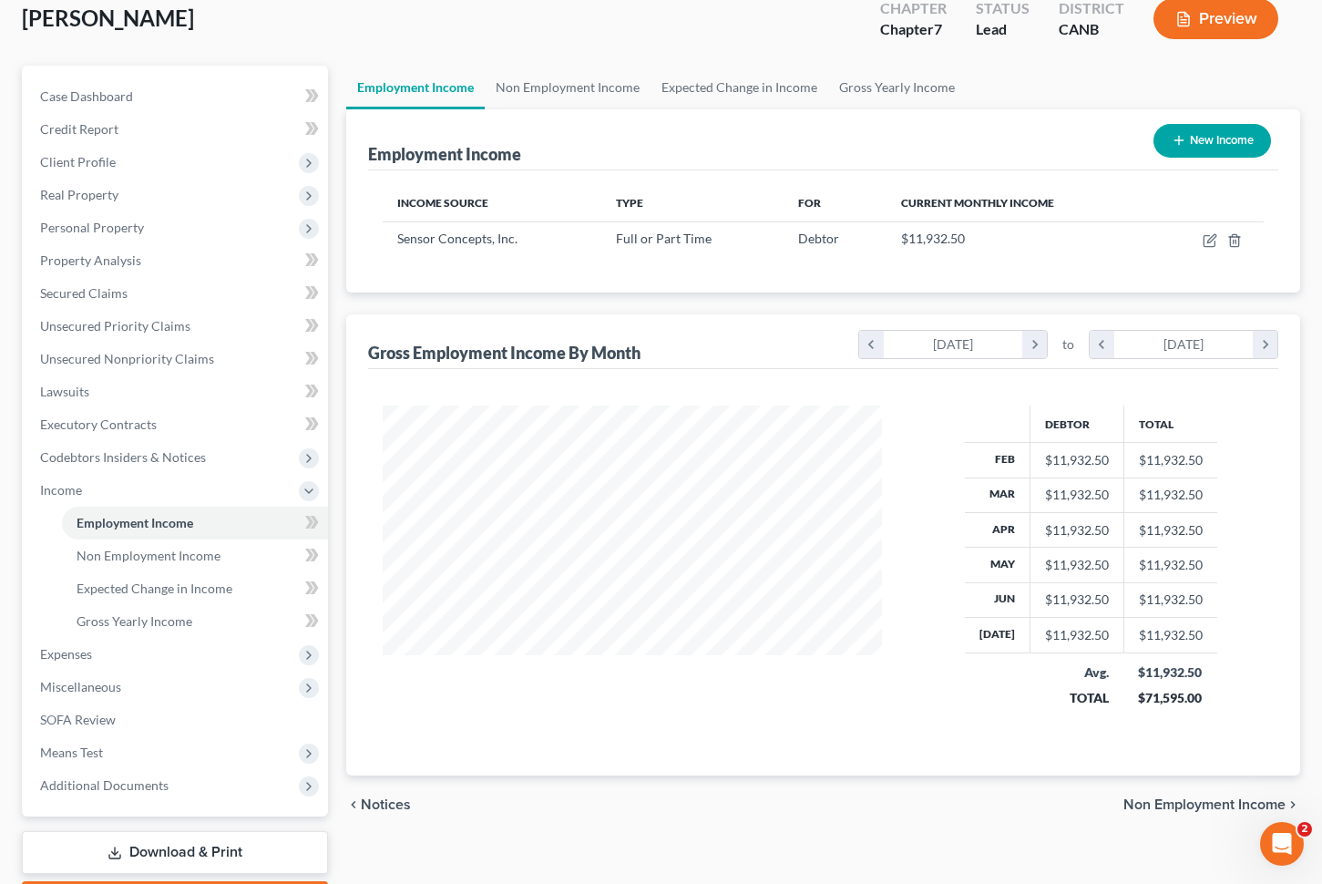
scroll to position [214, 0]
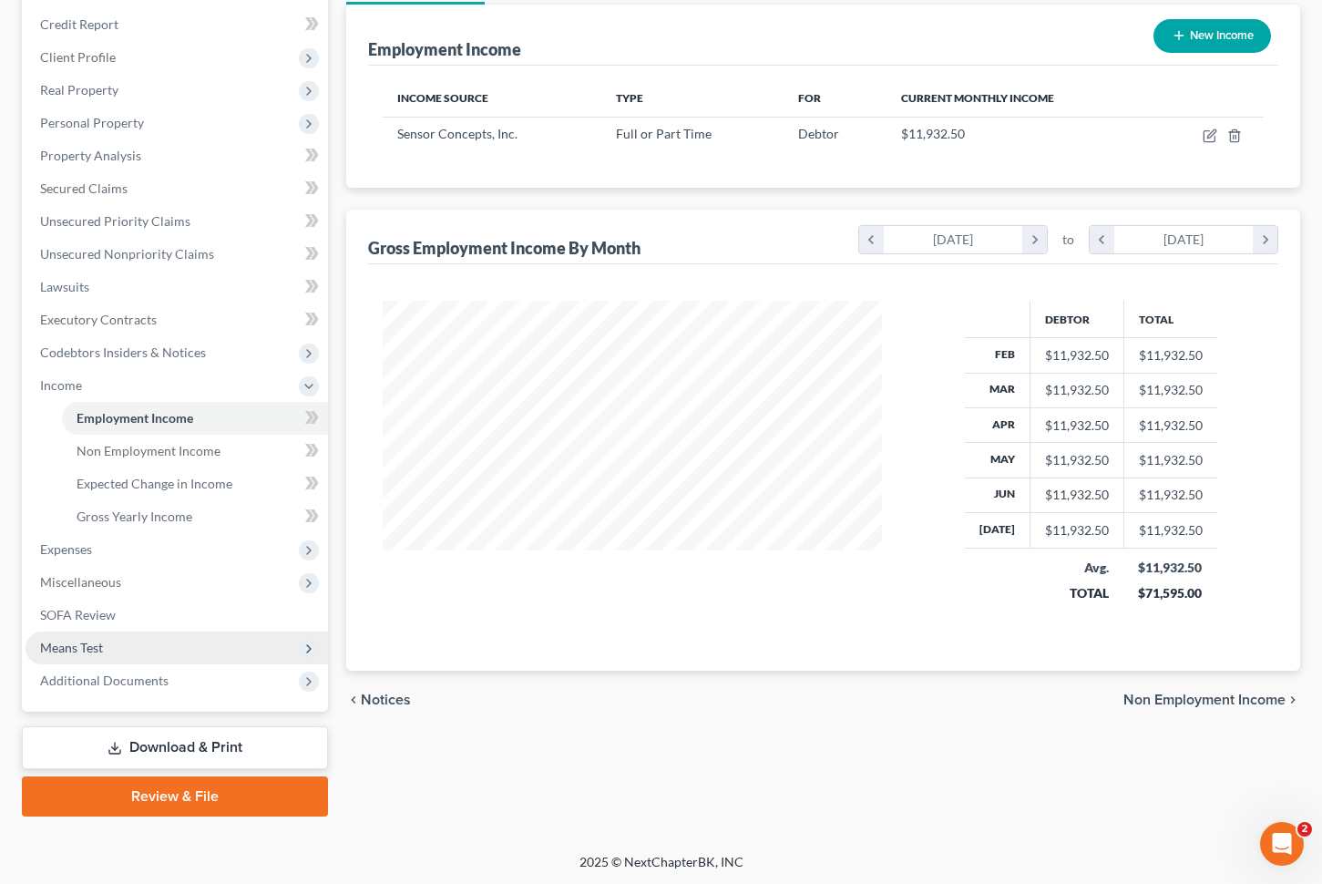
click at [233, 642] on span "Means Test" at bounding box center [177, 648] width 303 height 33
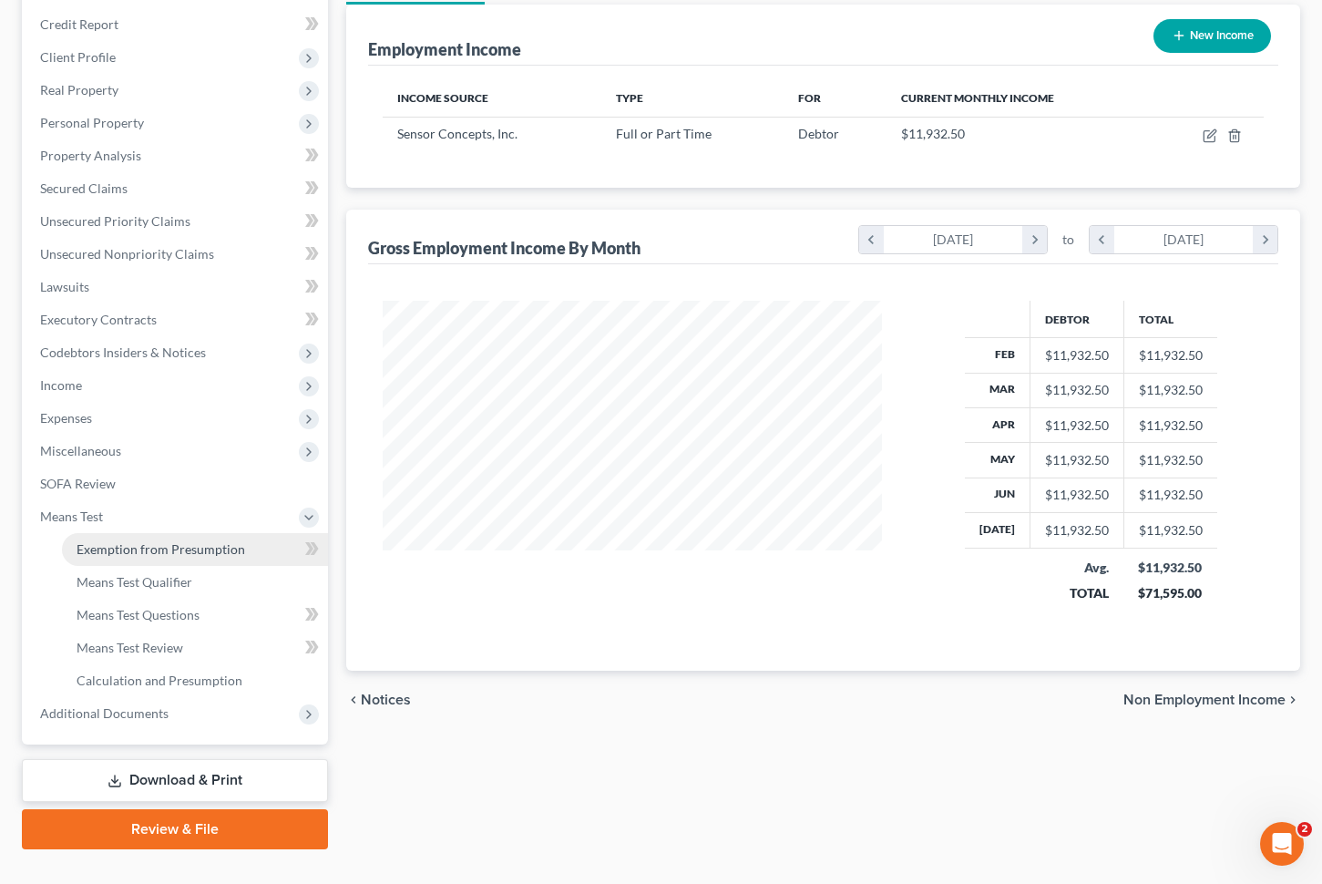
click at [181, 541] on span "Exemption from Presumption" at bounding box center [161, 548] width 169 height 15
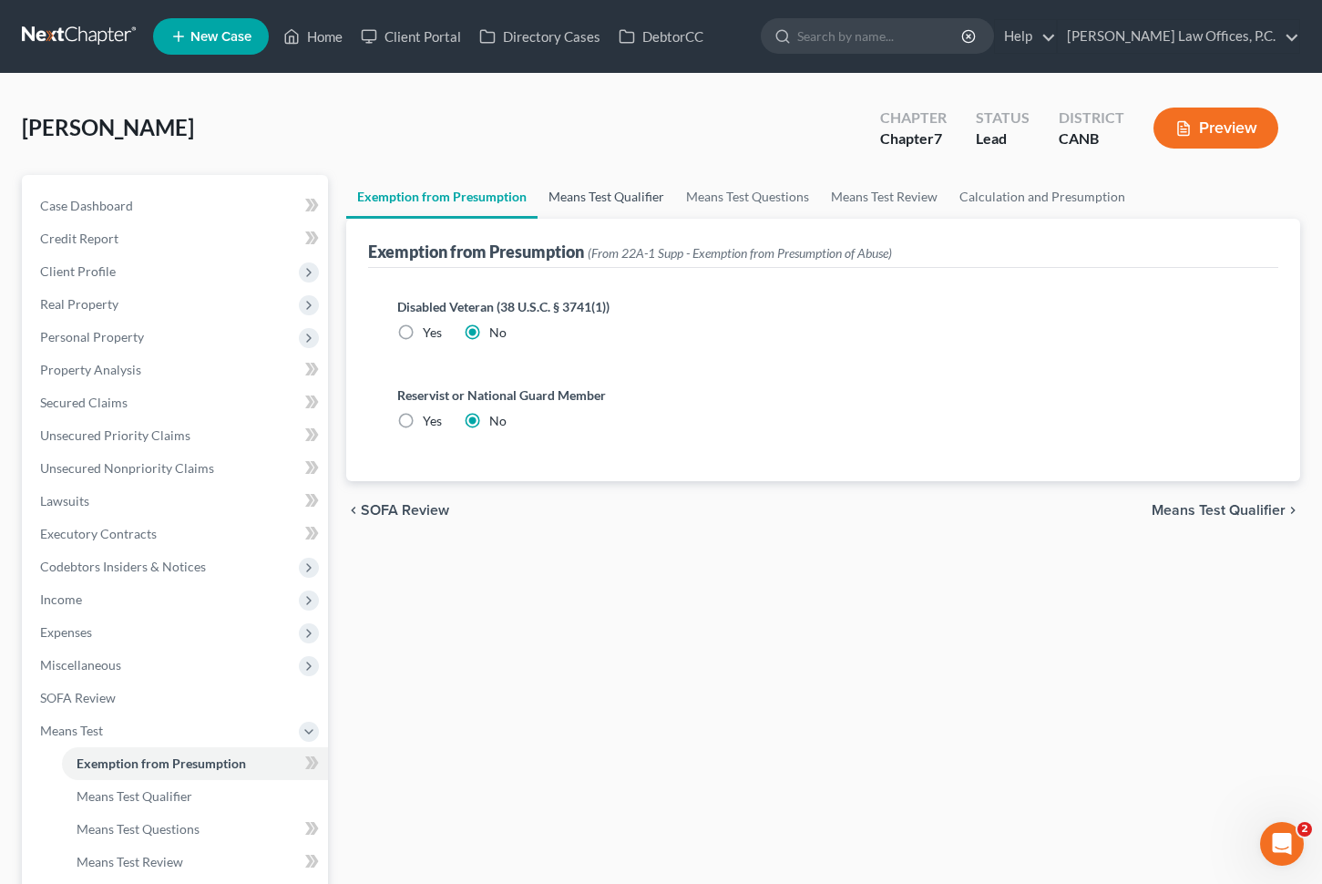
click at [586, 200] on link "Means Test Qualifier" at bounding box center [607, 197] width 138 height 44
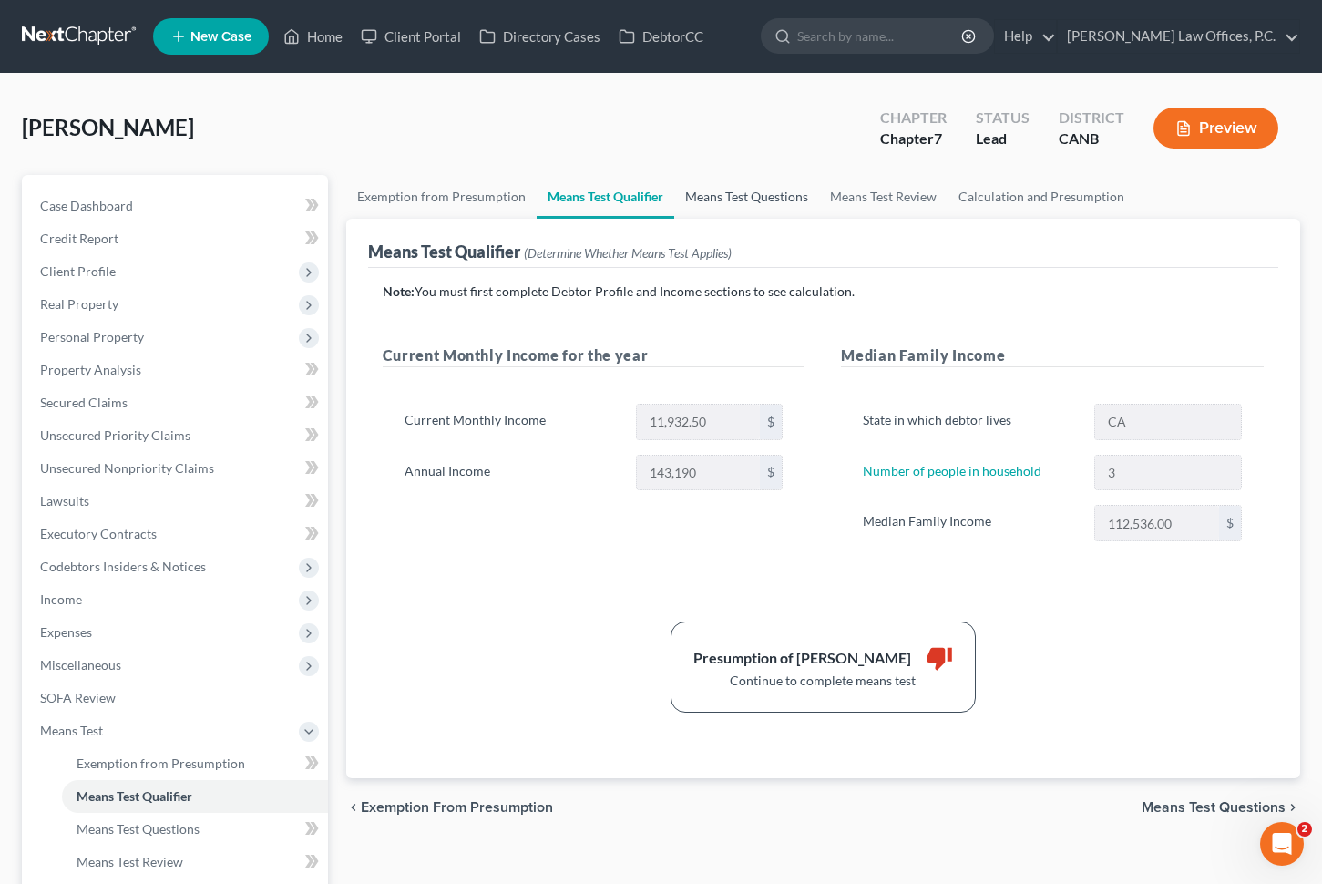
click at [736, 198] on link "Means Test Questions" at bounding box center [746, 197] width 145 height 44
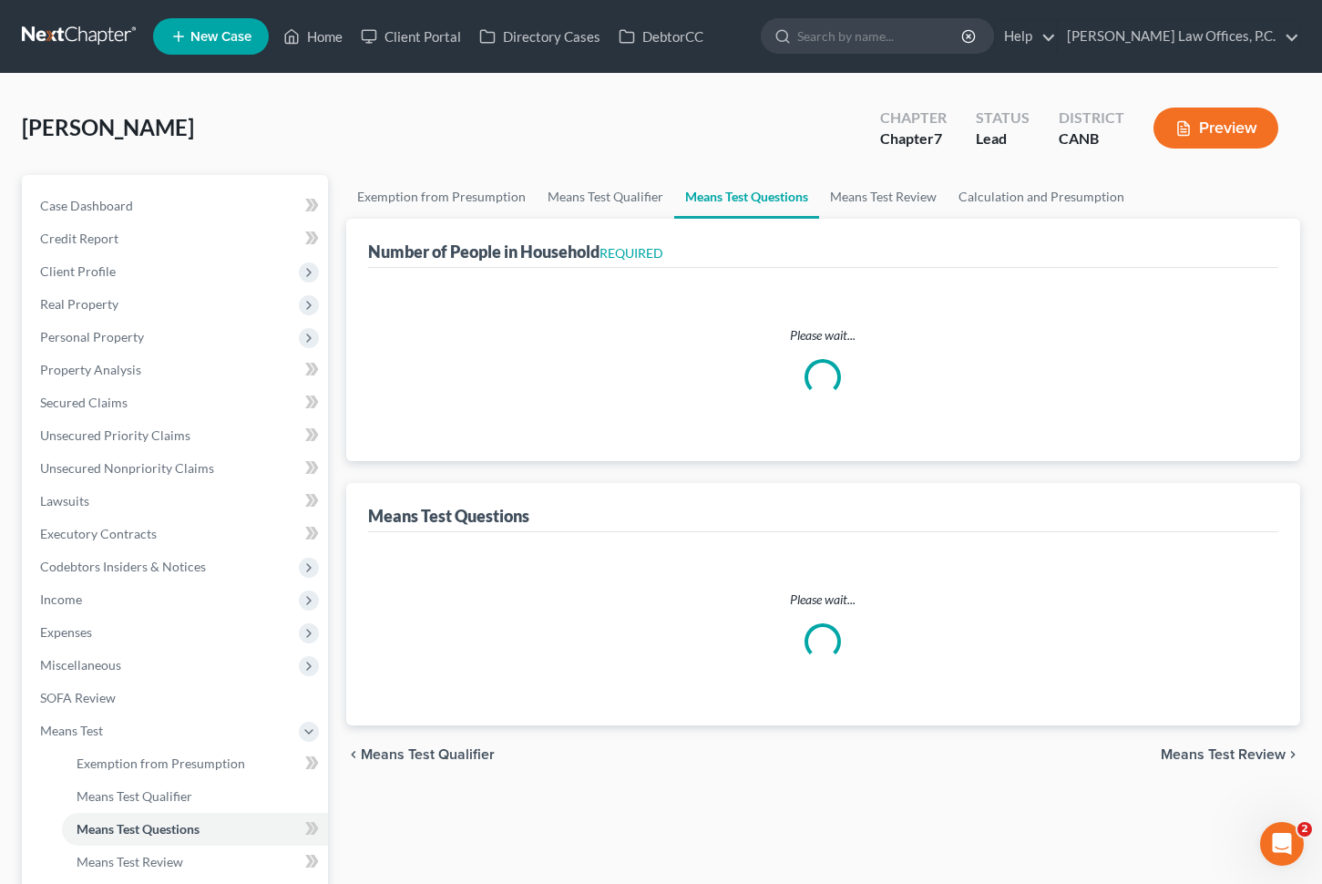
select select "3"
select select "1"
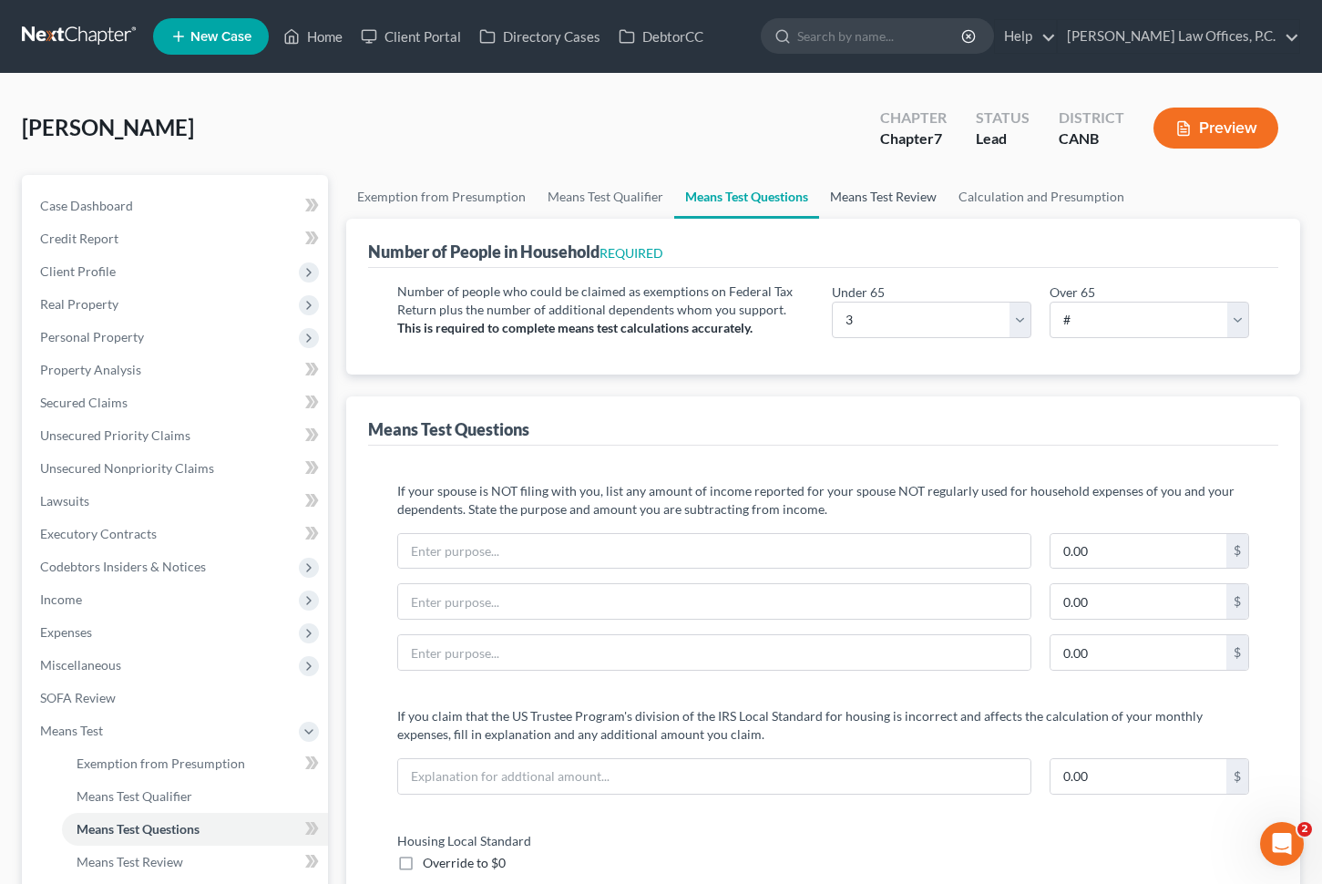
click at [844, 201] on link "Means Test Review" at bounding box center [883, 197] width 128 height 44
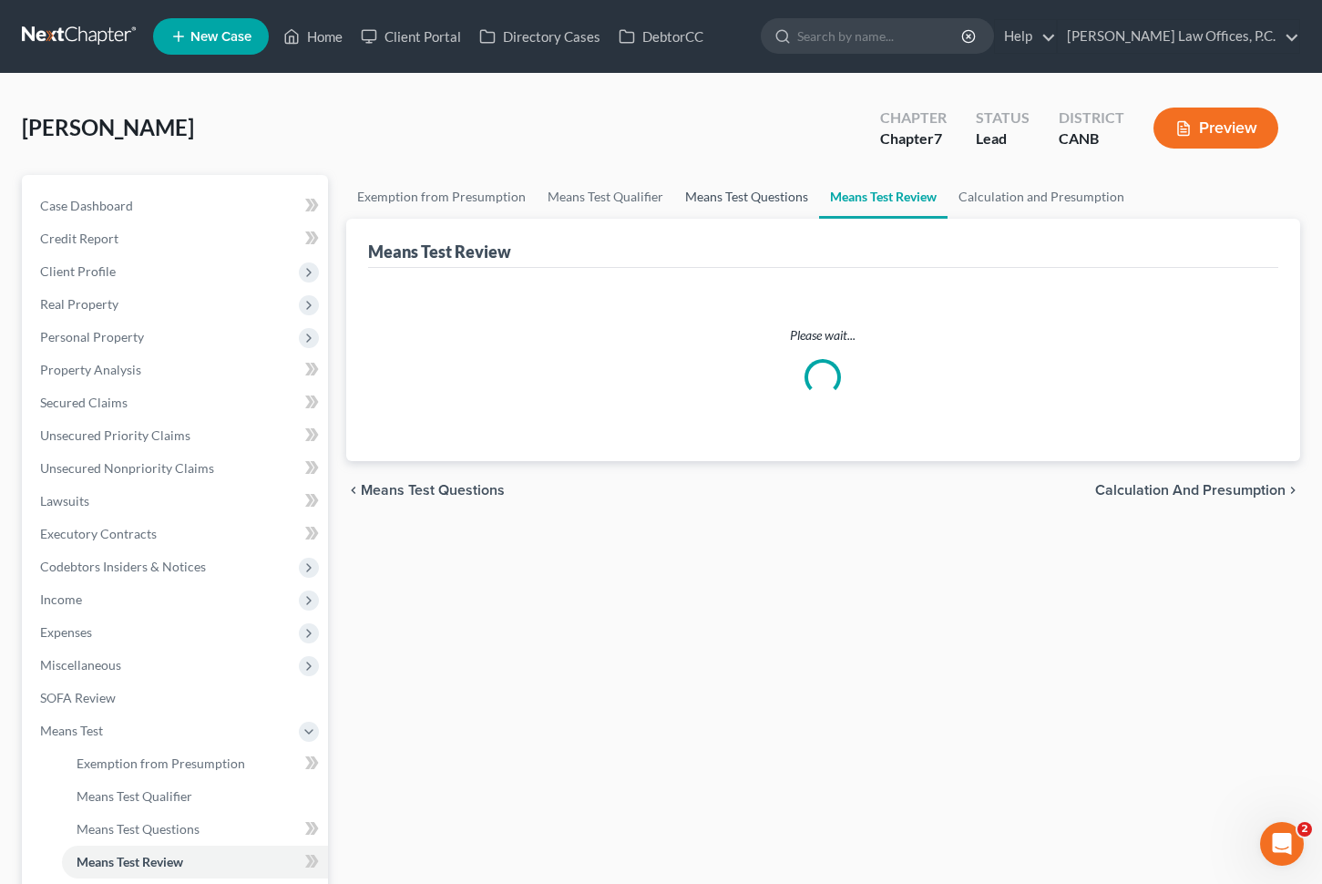
click at [700, 192] on link "Means Test Questions" at bounding box center [746, 197] width 145 height 44
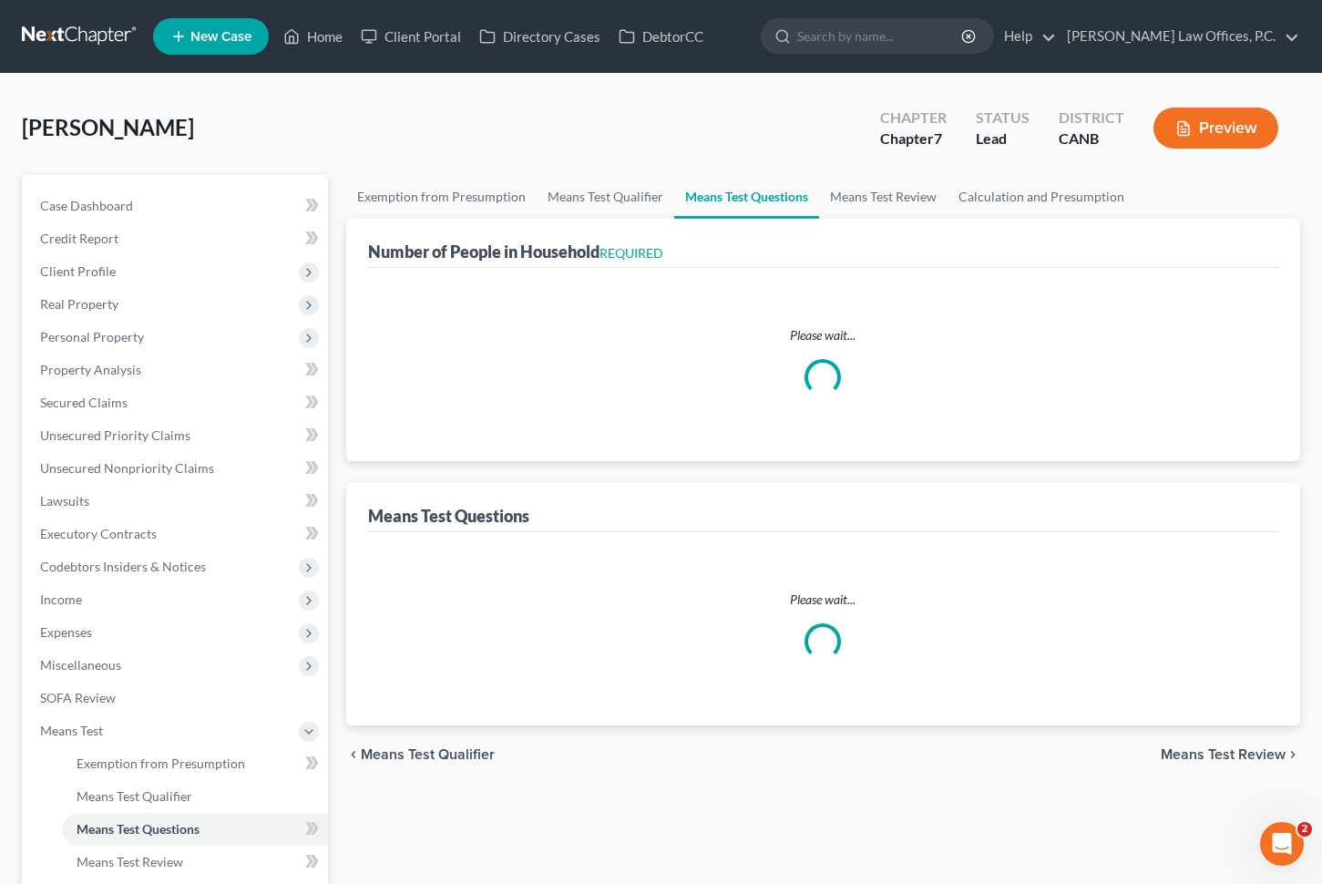
select select "3"
select select "1"
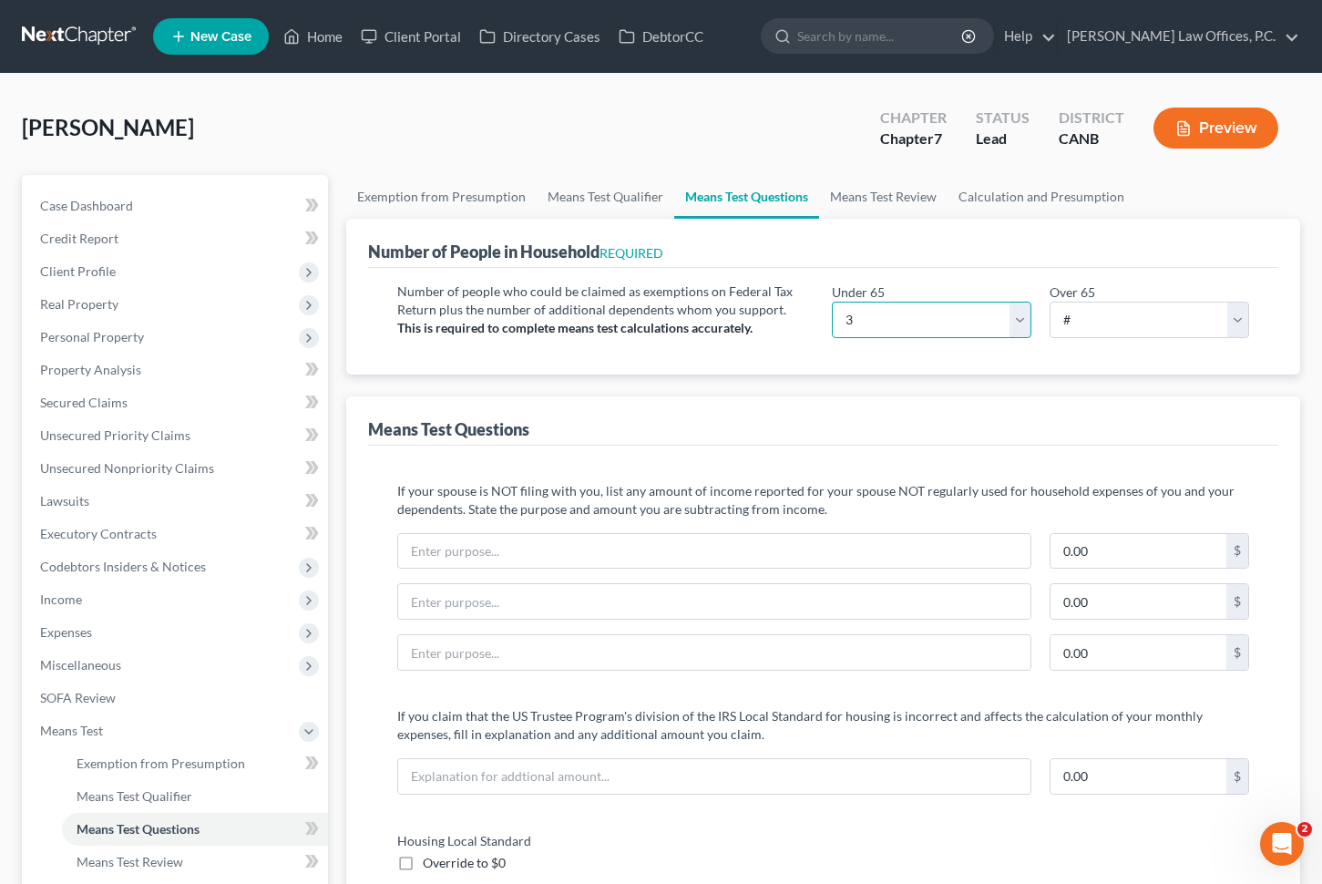
click at [895, 327] on select "# 0 1 2 3 4 5 6 7 8 9 10" at bounding box center [932, 320] width 200 height 36
select select "1"
click at [846, 195] on link "Means Test Review" at bounding box center [883, 197] width 128 height 44
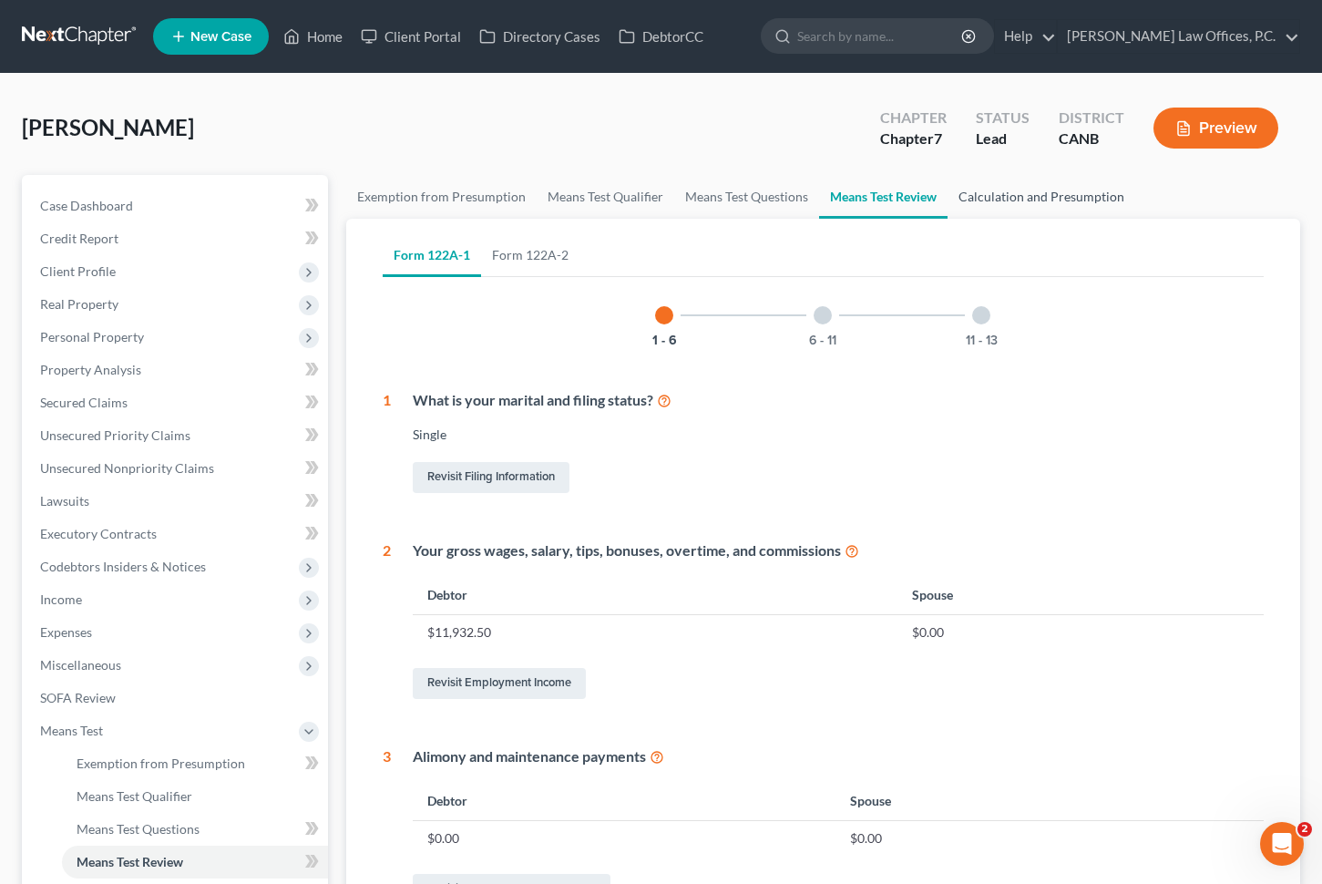
click at [982, 206] on link "Calculation and Presumption" at bounding box center [1042, 197] width 188 height 44
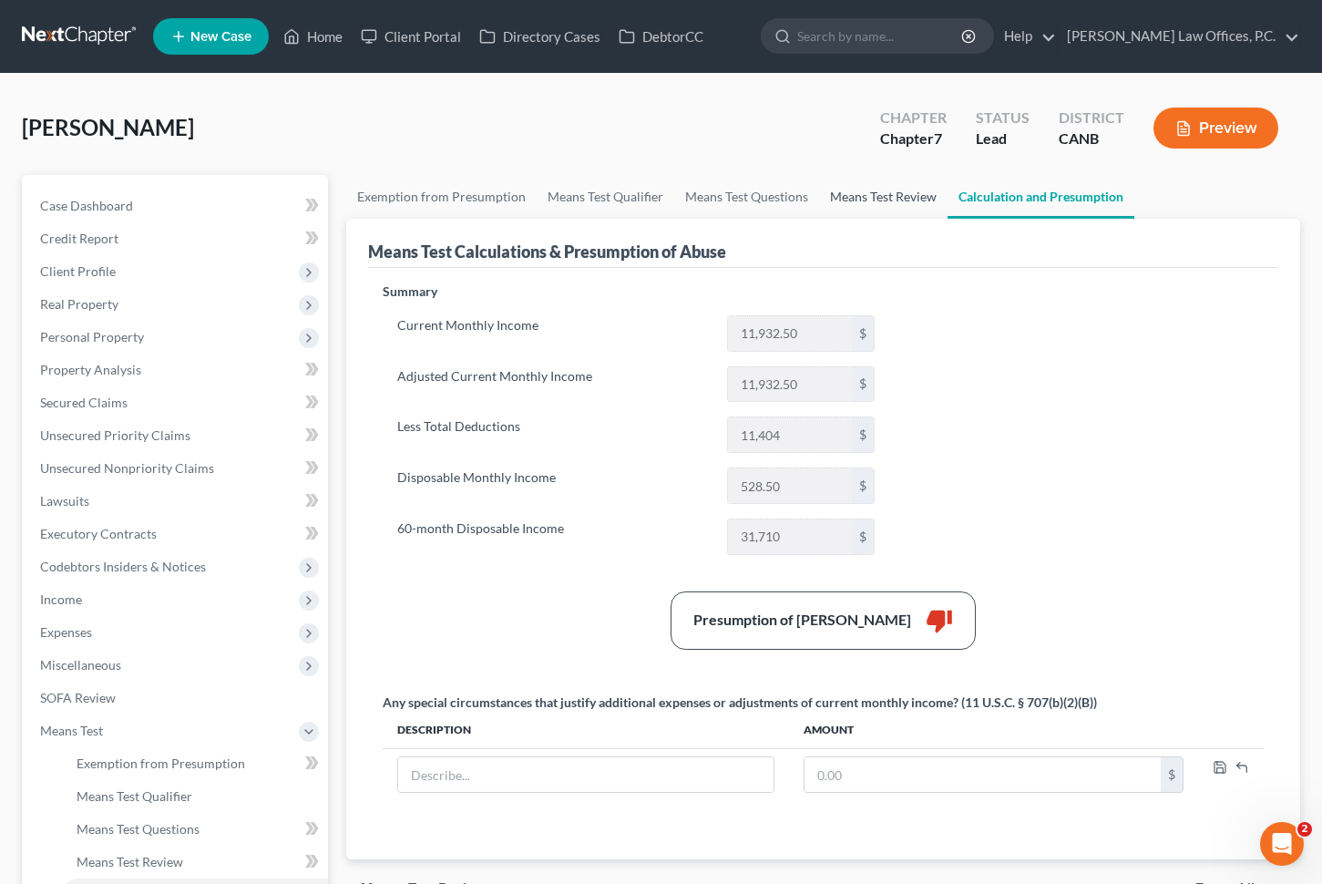
click at [858, 188] on link "Means Test Review" at bounding box center [883, 197] width 128 height 44
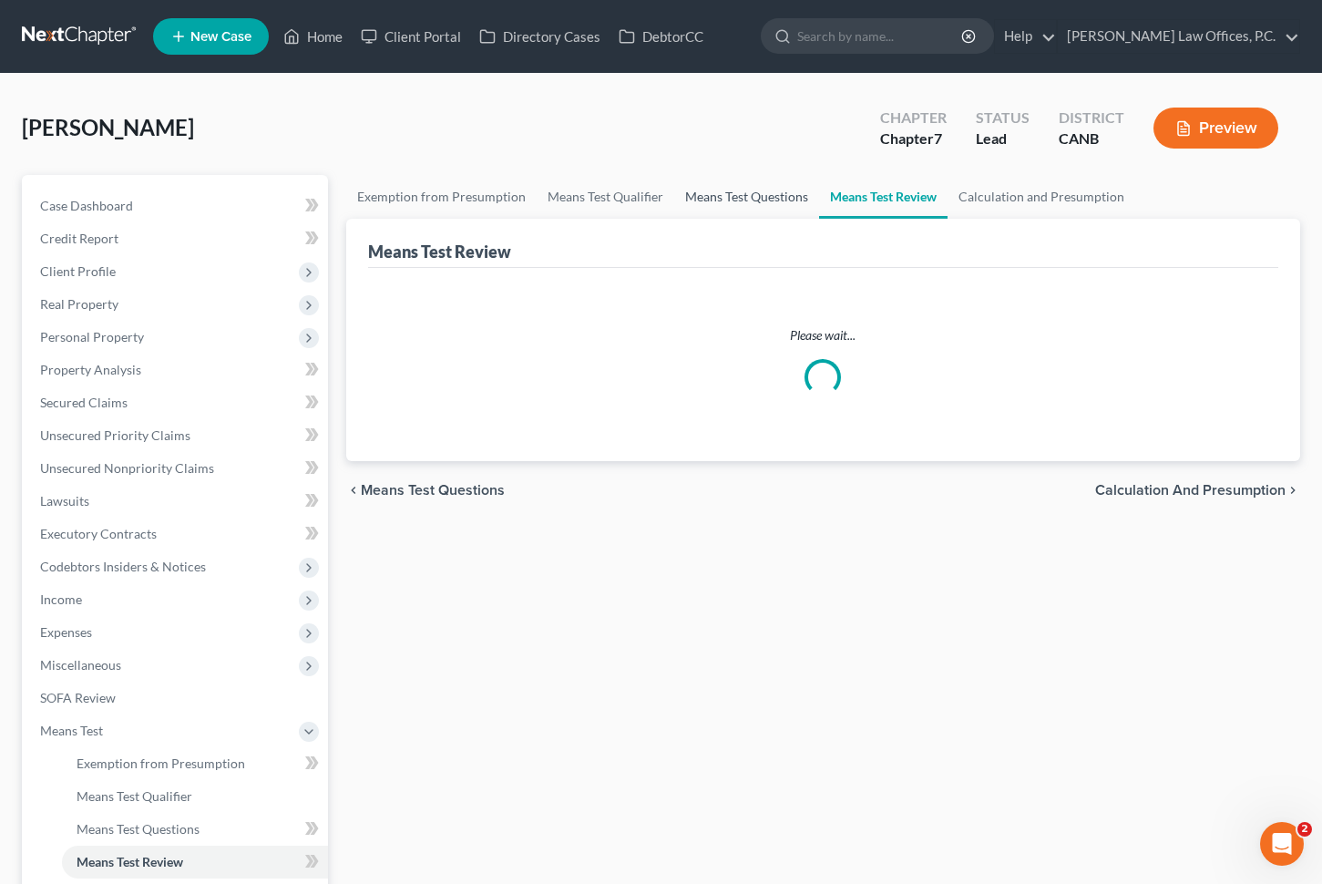
click at [751, 196] on link "Means Test Questions" at bounding box center [746, 197] width 145 height 44
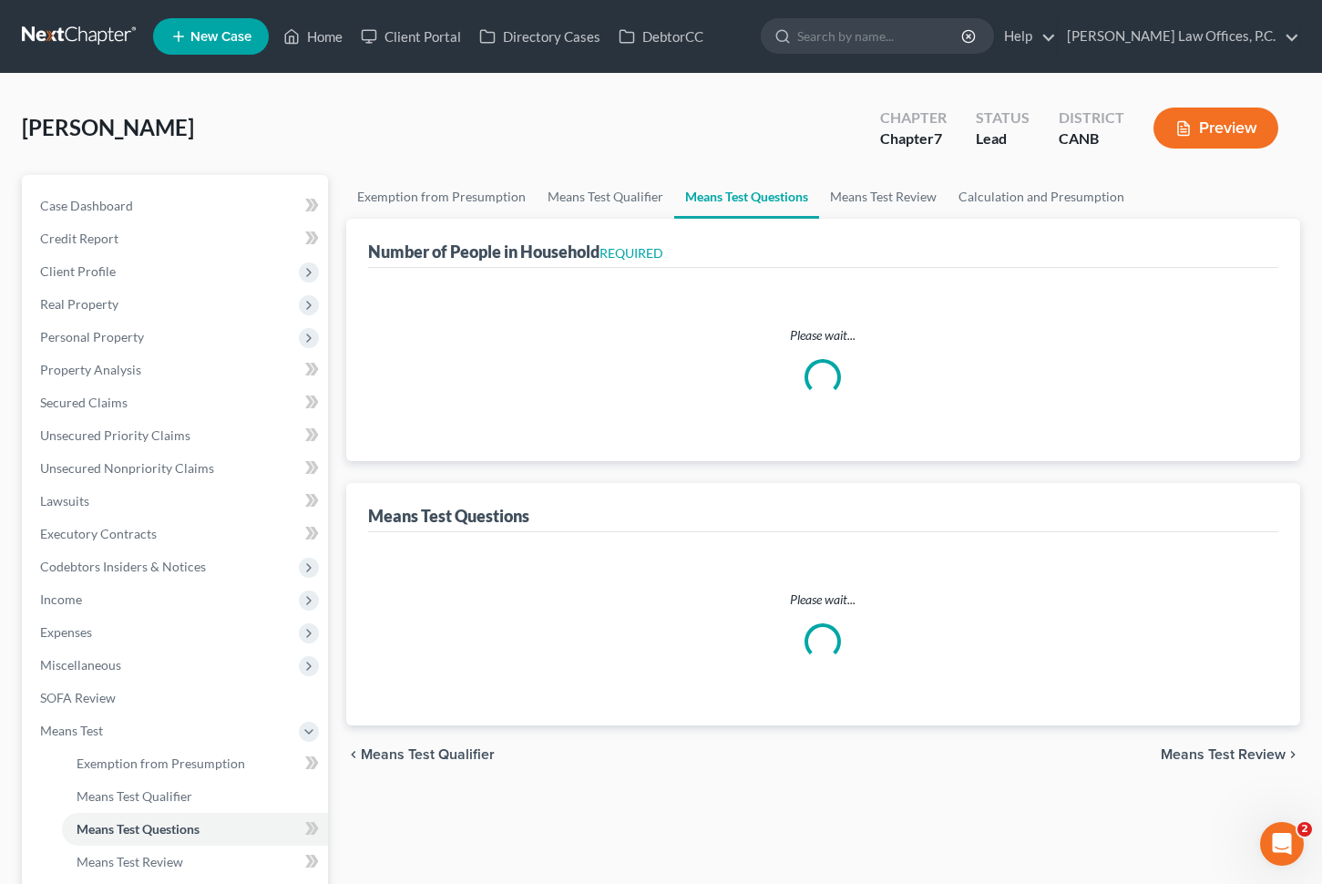
select select "1"
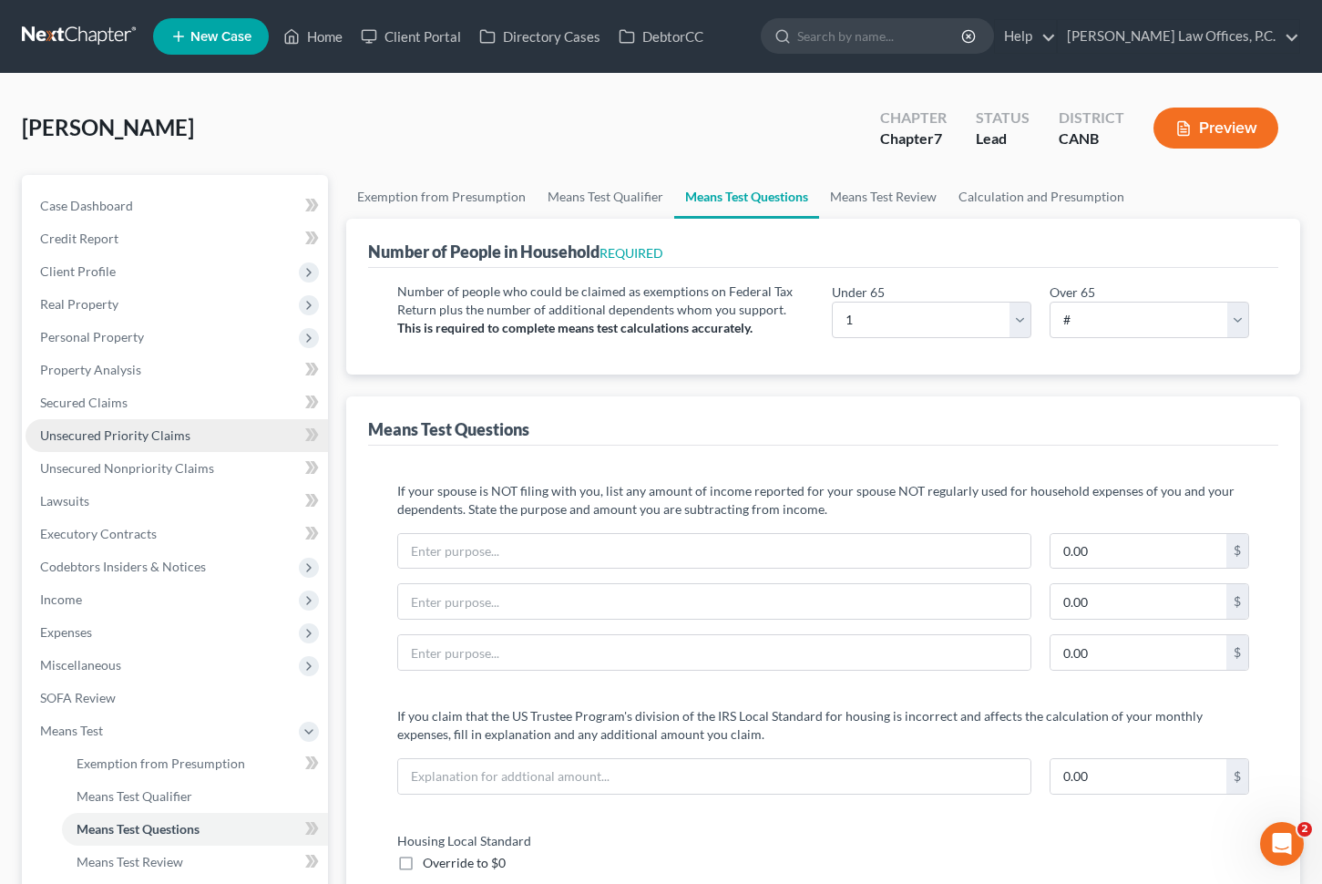
click at [197, 439] on link "Unsecured Priority Claims" at bounding box center [177, 435] width 303 height 33
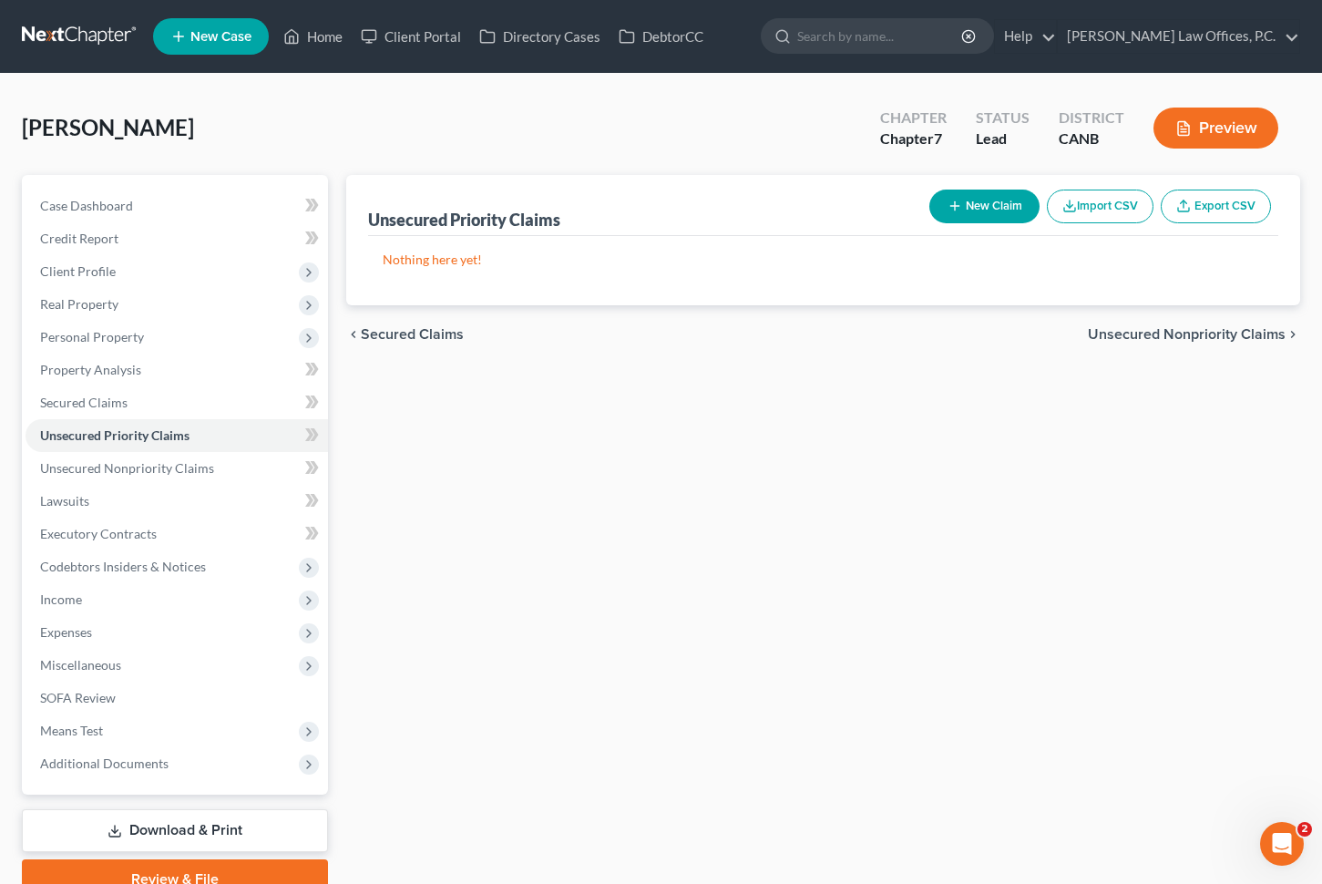
click at [998, 206] on button "New Claim" at bounding box center [985, 207] width 110 height 34
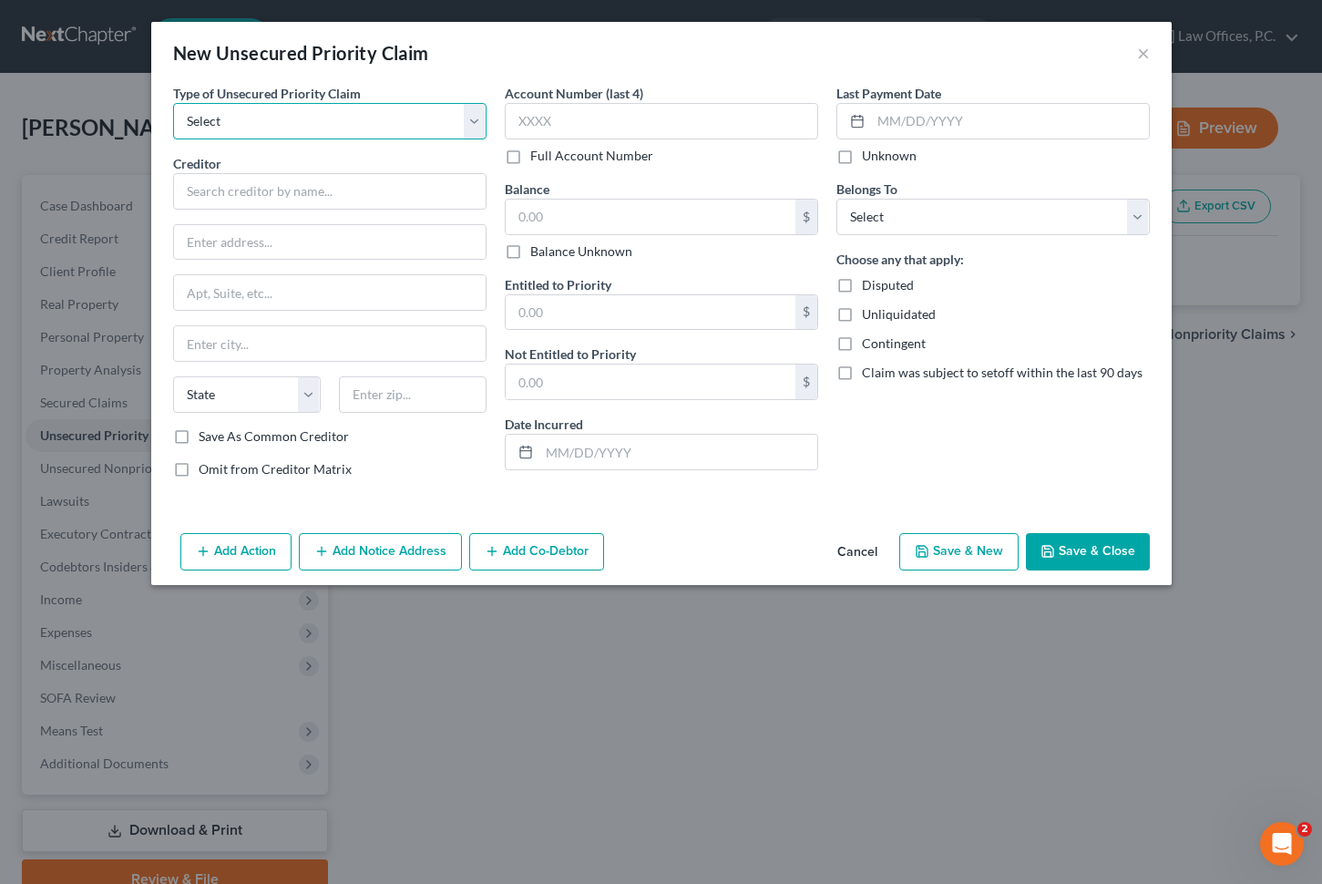
click at [403, 120] on select "Select Taxes & Other Government Units Domestic Support Obligations Extensions o…" at bounding box center [329, 121] width 313 height 36
select select "0"
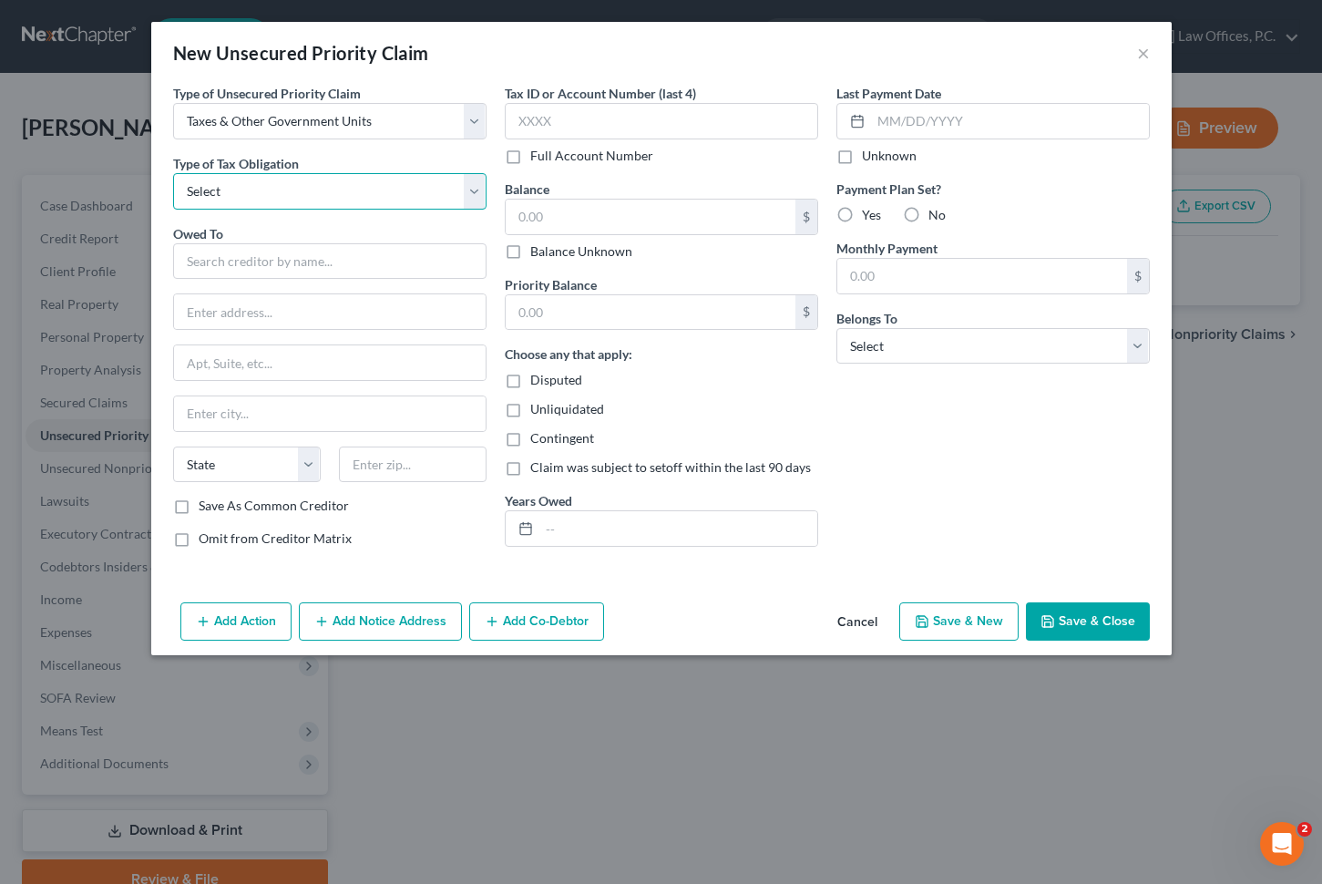
drag, startPoint x: 402, startPoint y: 120, endPoint x: 352, endPoint y: 184, distance: 81.1
click at [352, 184] on select "Select Federal City State Franchise Tax Board Other" at bounding box center [329, 191] width 313 height 36
select select "0"
click at [335, 257] on input "text" at bounding box center [329, 261] width 313 height 36
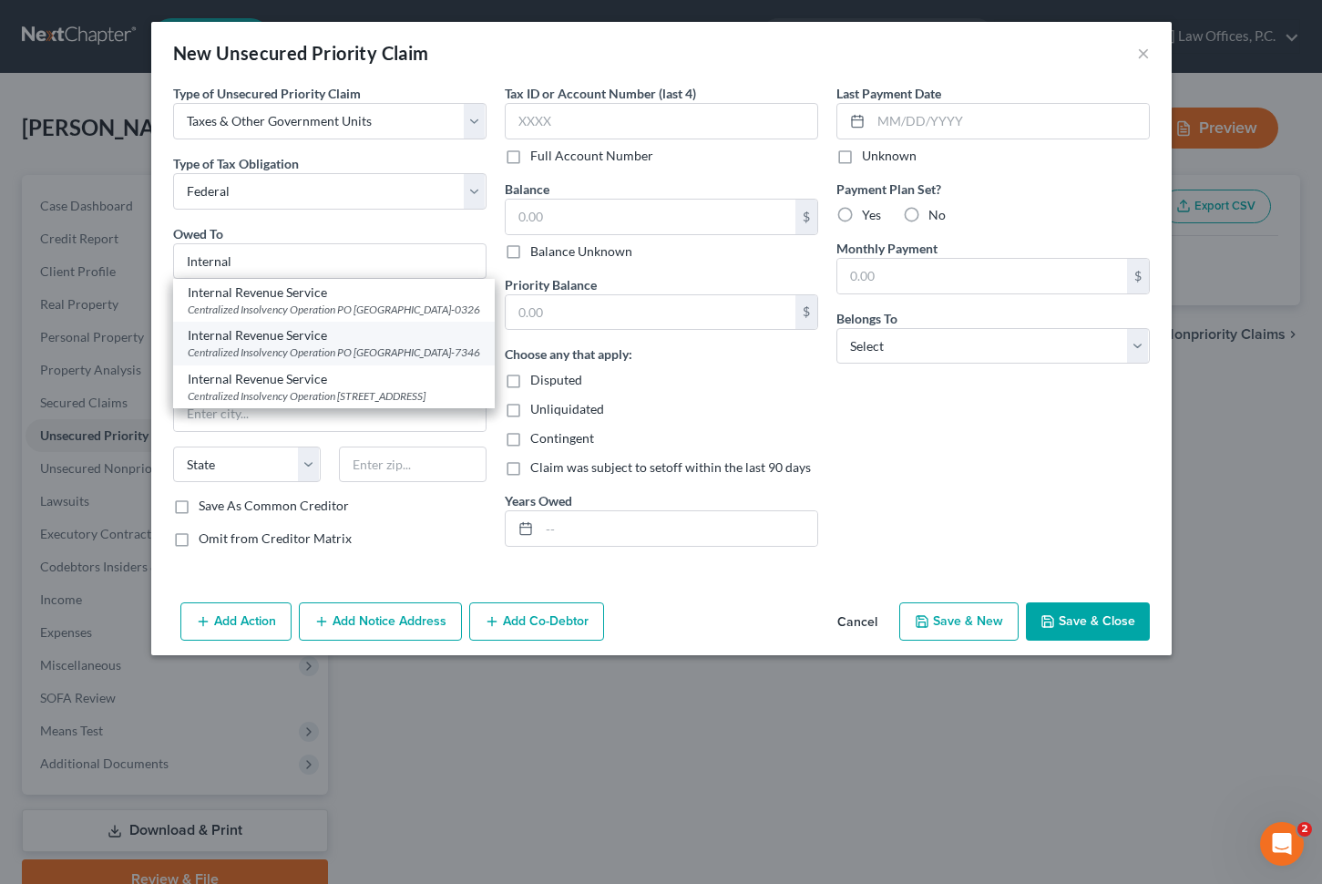
click at [342, 360] on div "Centralized Insolvency Operation PO [GEOGRAPHIC_DATA]-7346" at bounding box center [334, 351] width 293 height 15
type input "Internal Revenue Service"
type input "Centralized Insolvency Operation"
type input "PO Box 7346"
type input "[GEOGRAPHIC_DATA]"
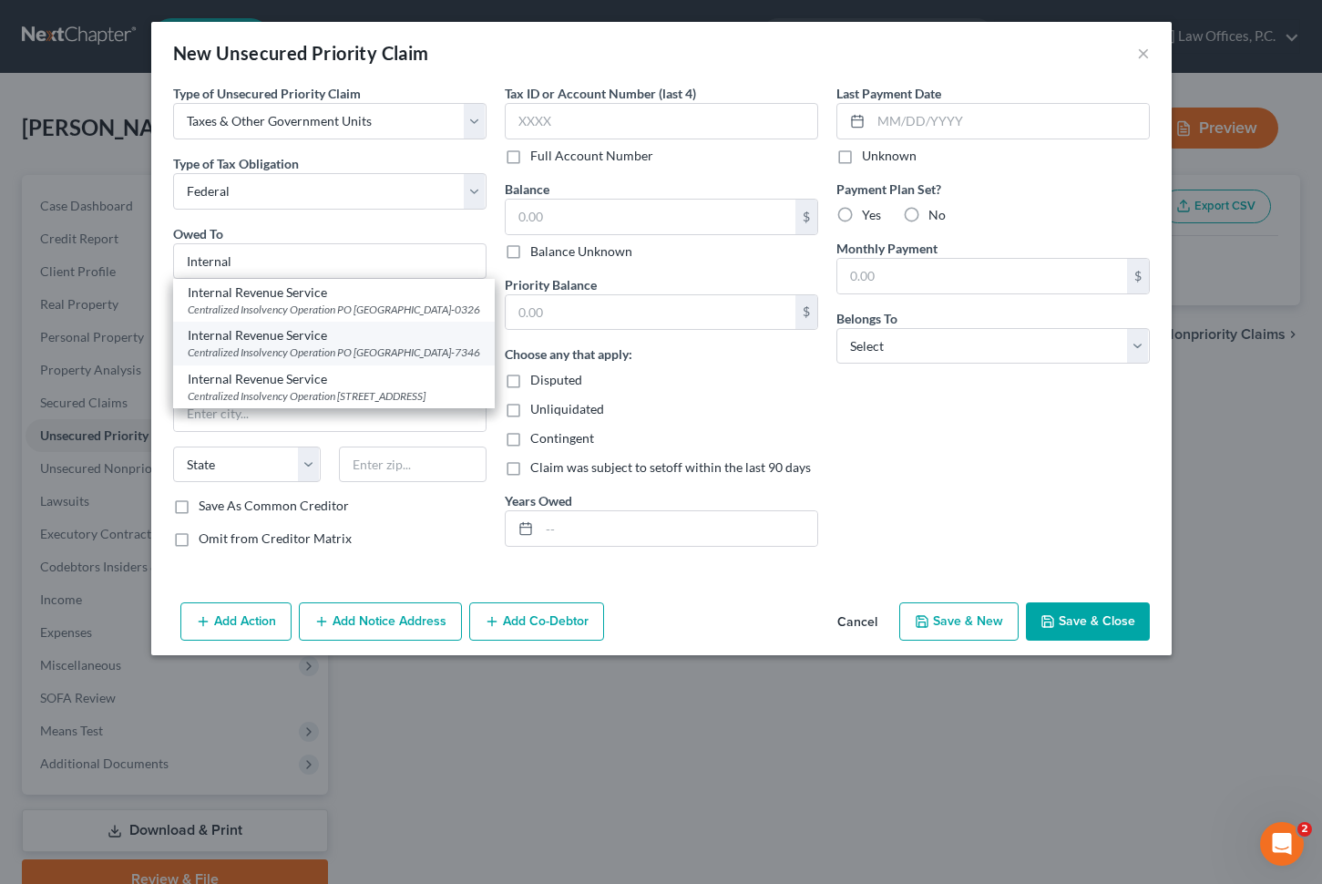
select select "39"
type input "19101-7346"
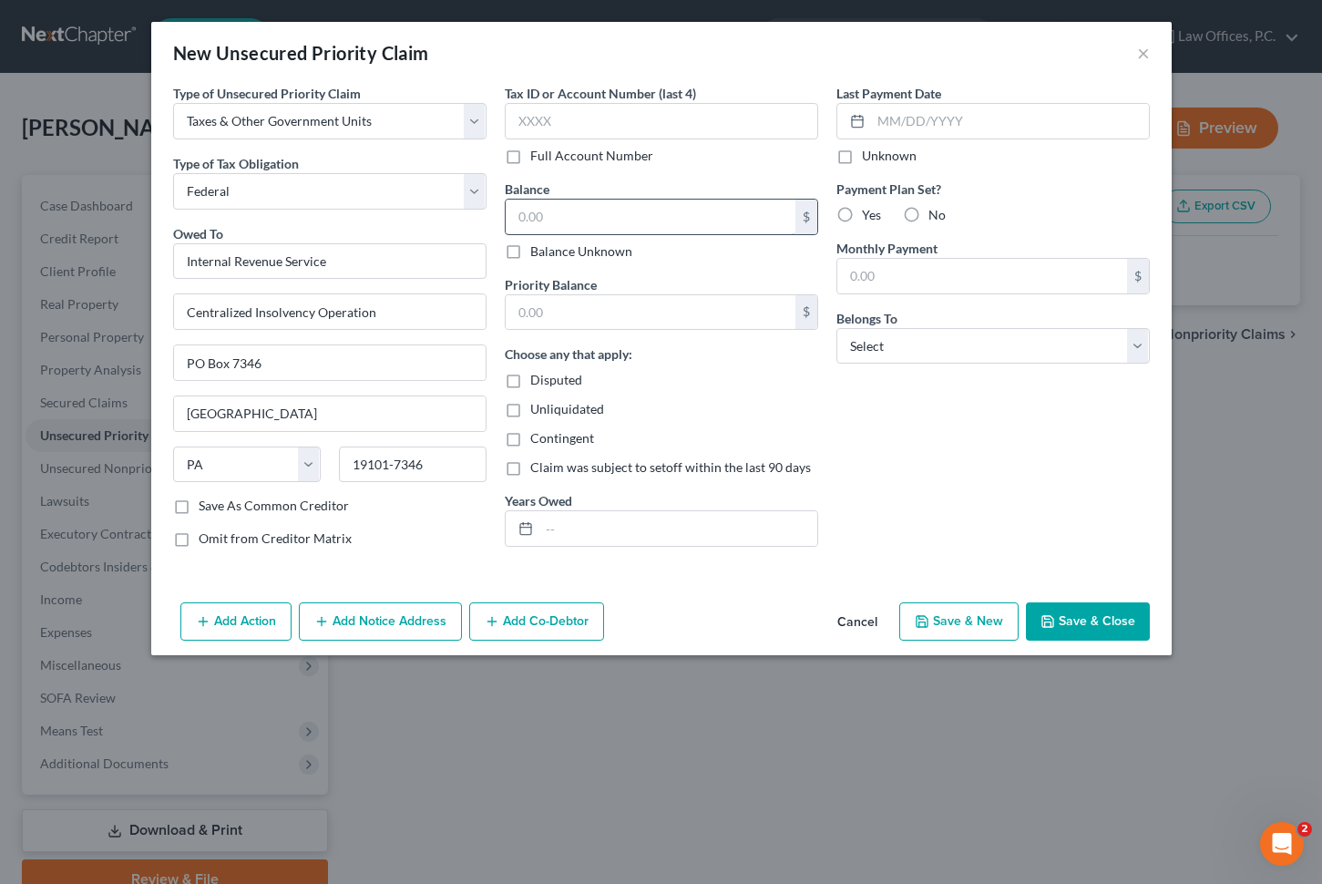
click at [540, 211] on input "text" at bounding box center [651, 217] width 290 height 35
type input "2,623"
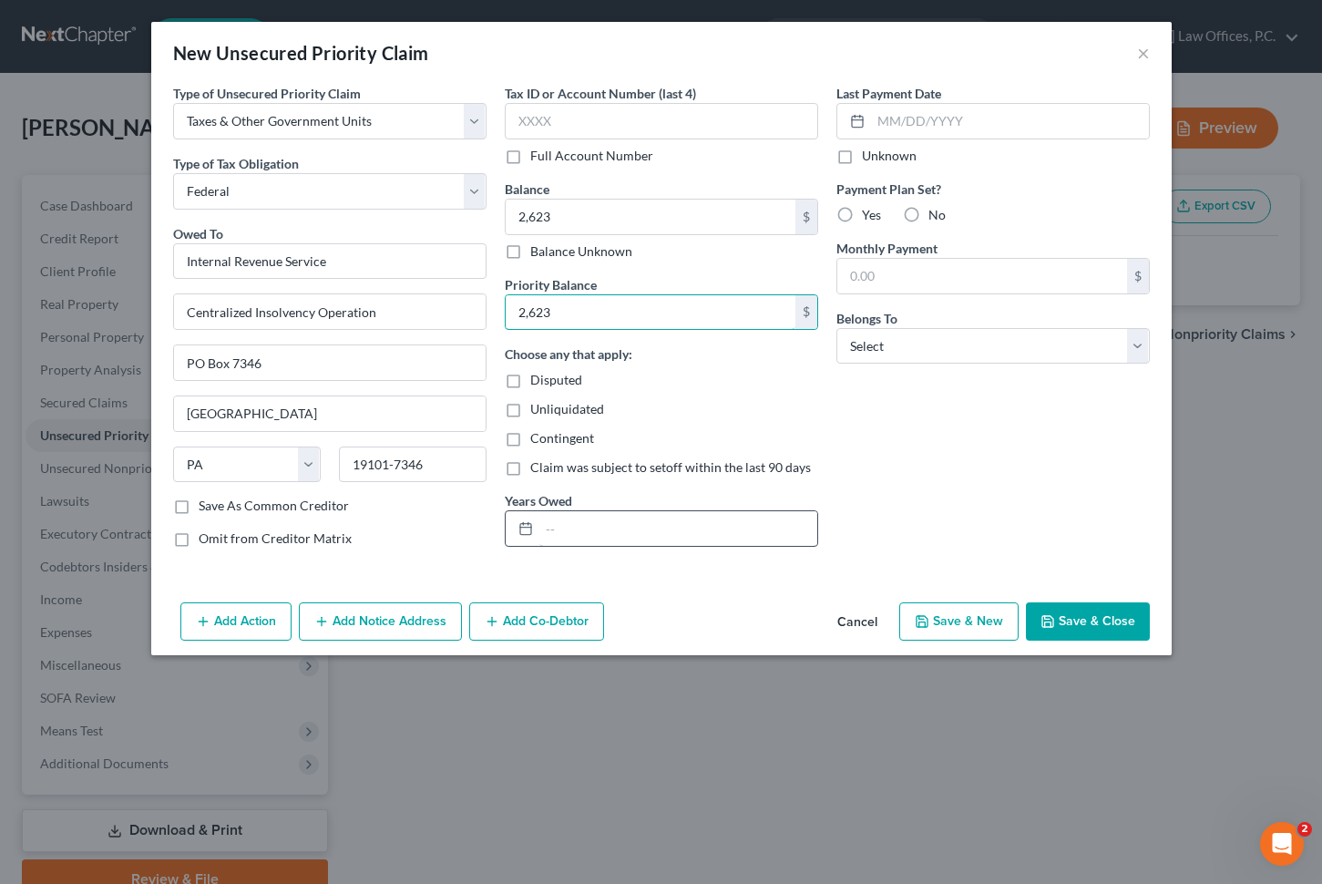
type input "2,623"
click at [626, 544] on input "text" at bounding box center [679, 528] width 278 height 35
type input "24 and 23"
click at [1108, 628] on button "Save & Close" at bounding box center [1088, 621] width 124 height 38
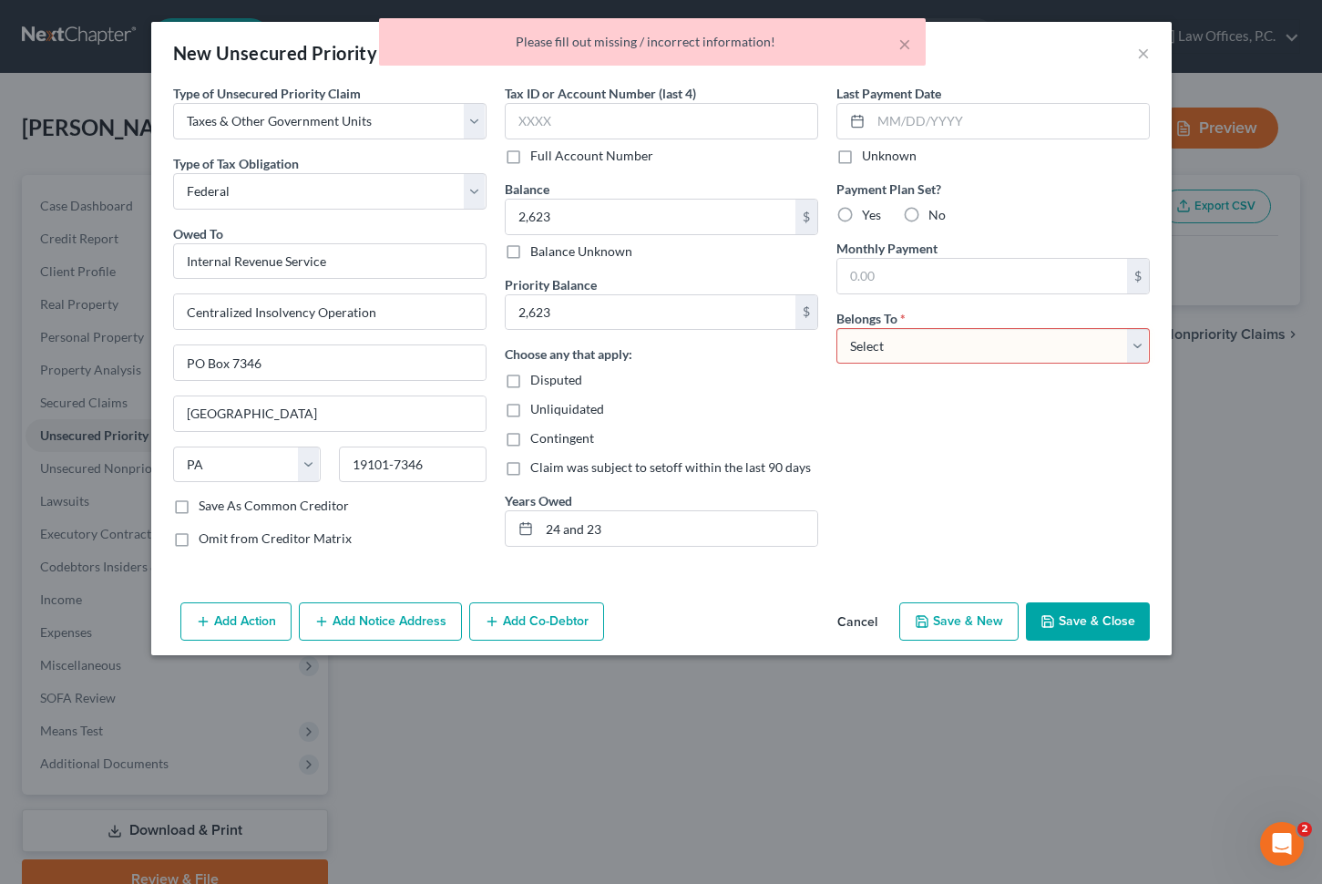
click at [921, 339] on select "Select Debtor 1 Only Debtor 2 Only Debtor 1 And Debtor 2 Only At Least One Of T…" at bounding box center [993, 346] width 313 height 36
select select "0"
click at [1108, 636] on button "Save & Close" at bounding box center [1088, 621] width 124 height 38
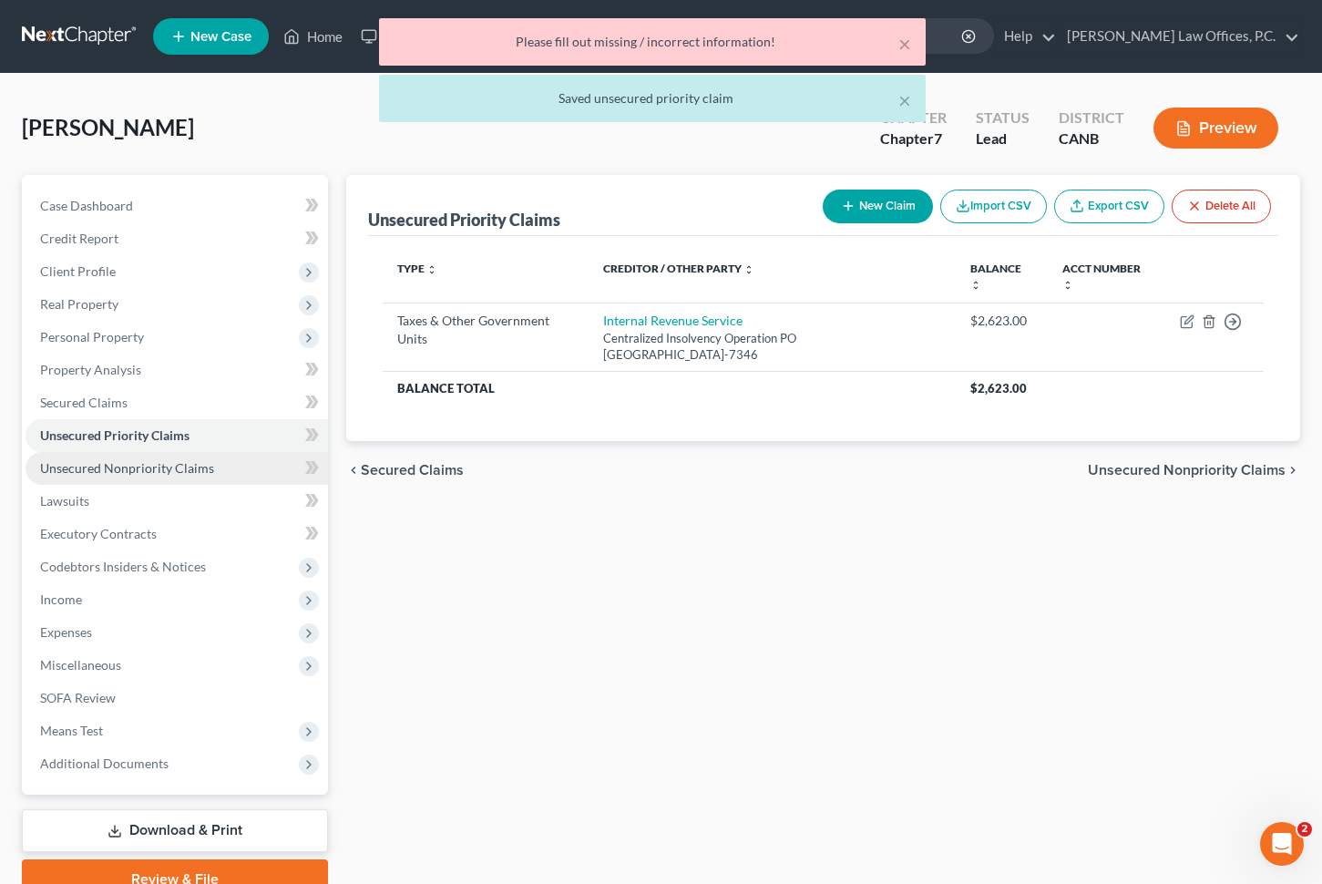
click at [230, 468] on link "Unsecured Nonpriority Claims" at bounding box center [177, 468] width 303 height 33
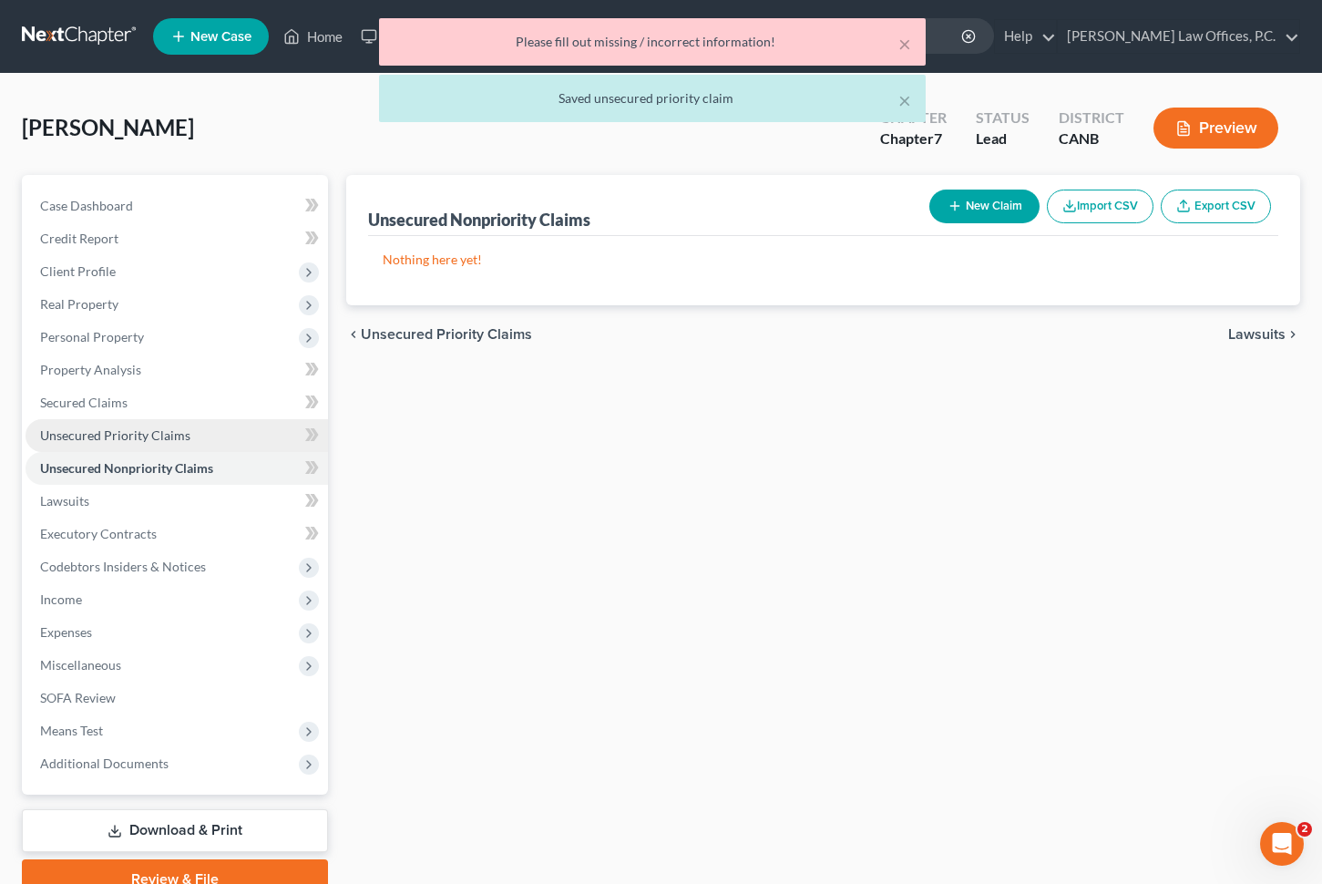
click at [244, 437] on link "Unsecured Priority Claims" at bounding box center [177, 435] width 303 height 33
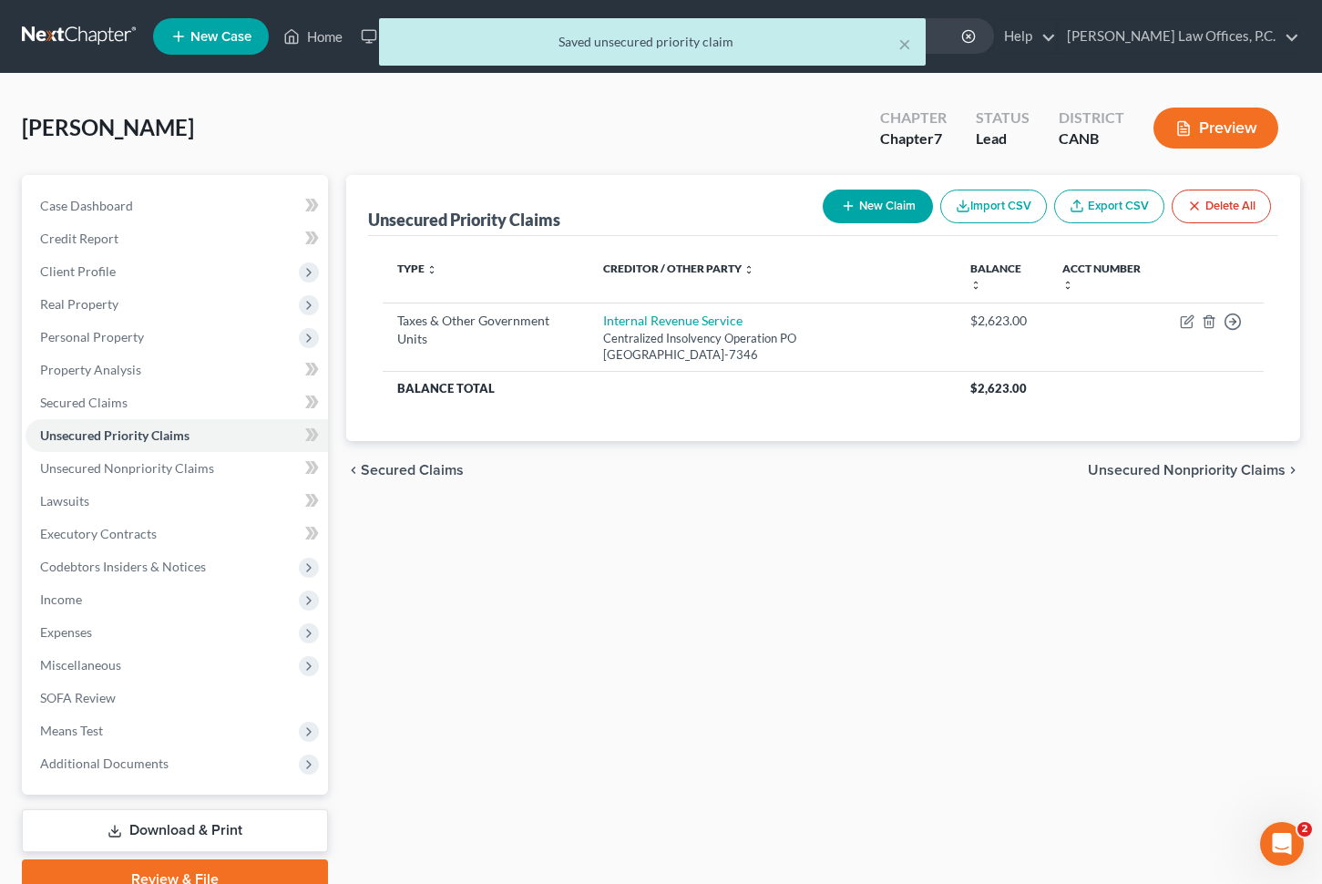
click at [851, 206] on button "New Claim" at bounding box center [878, 207] width 110 height 34
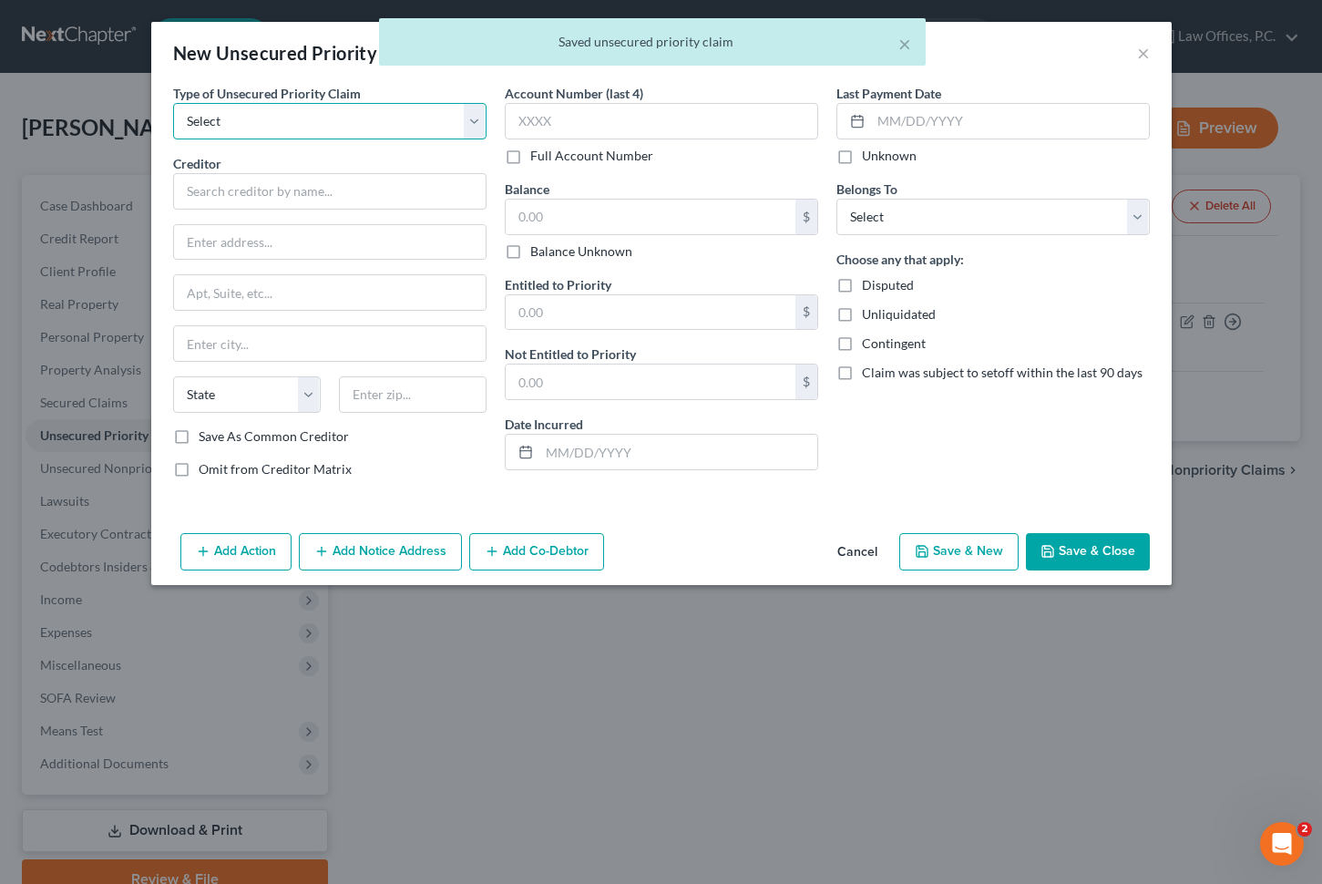
click at [262, 117] on select "Select Taxes & Other Government Units Domestic Support Obligations Extensions o…" at bounding box center [329, 121] width 313 height 36
select select "0"
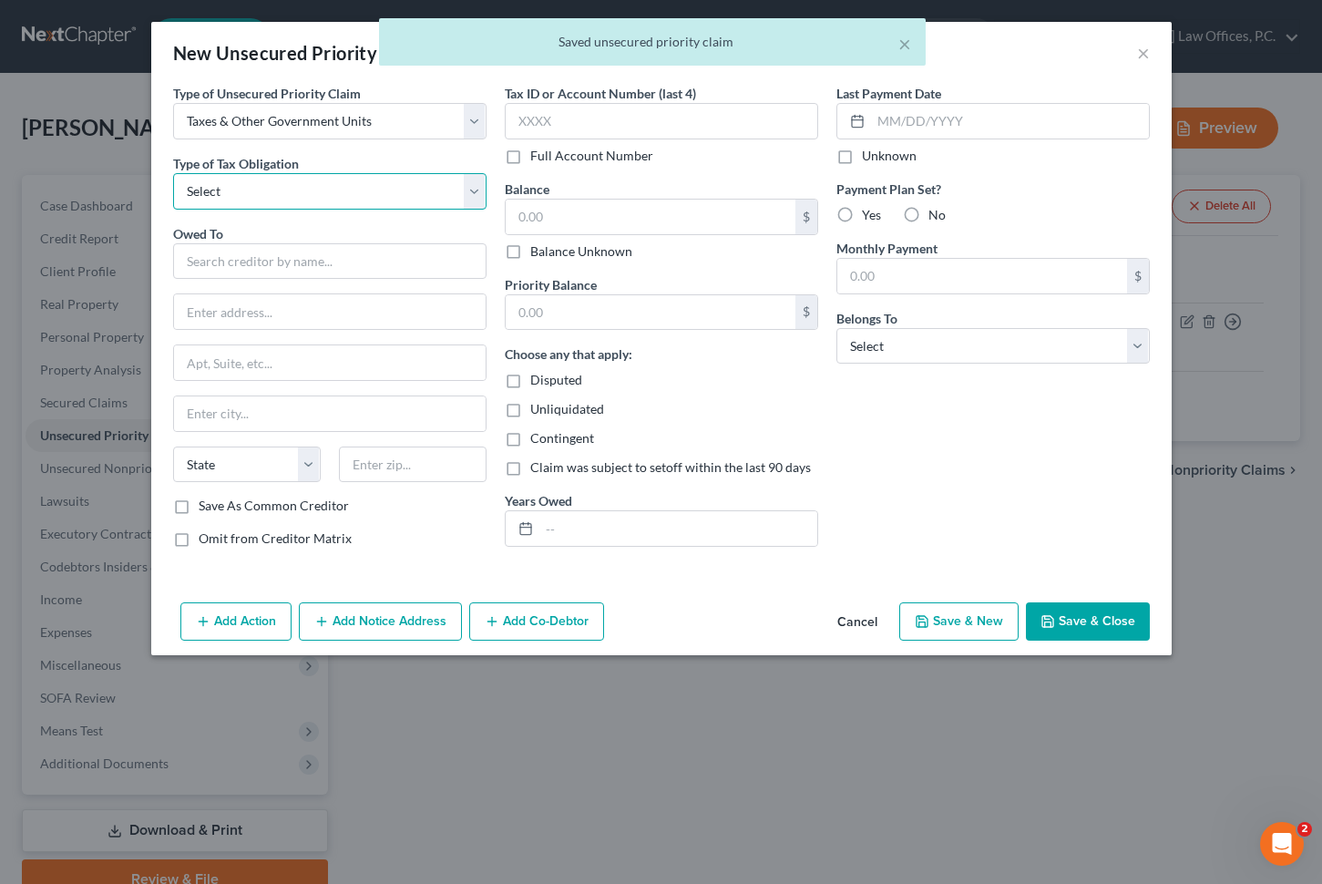
click at [246, 187] on select "Select Federal City State Franchise Tax Board Other" at bounding box center [329, 191] width 313 height 36
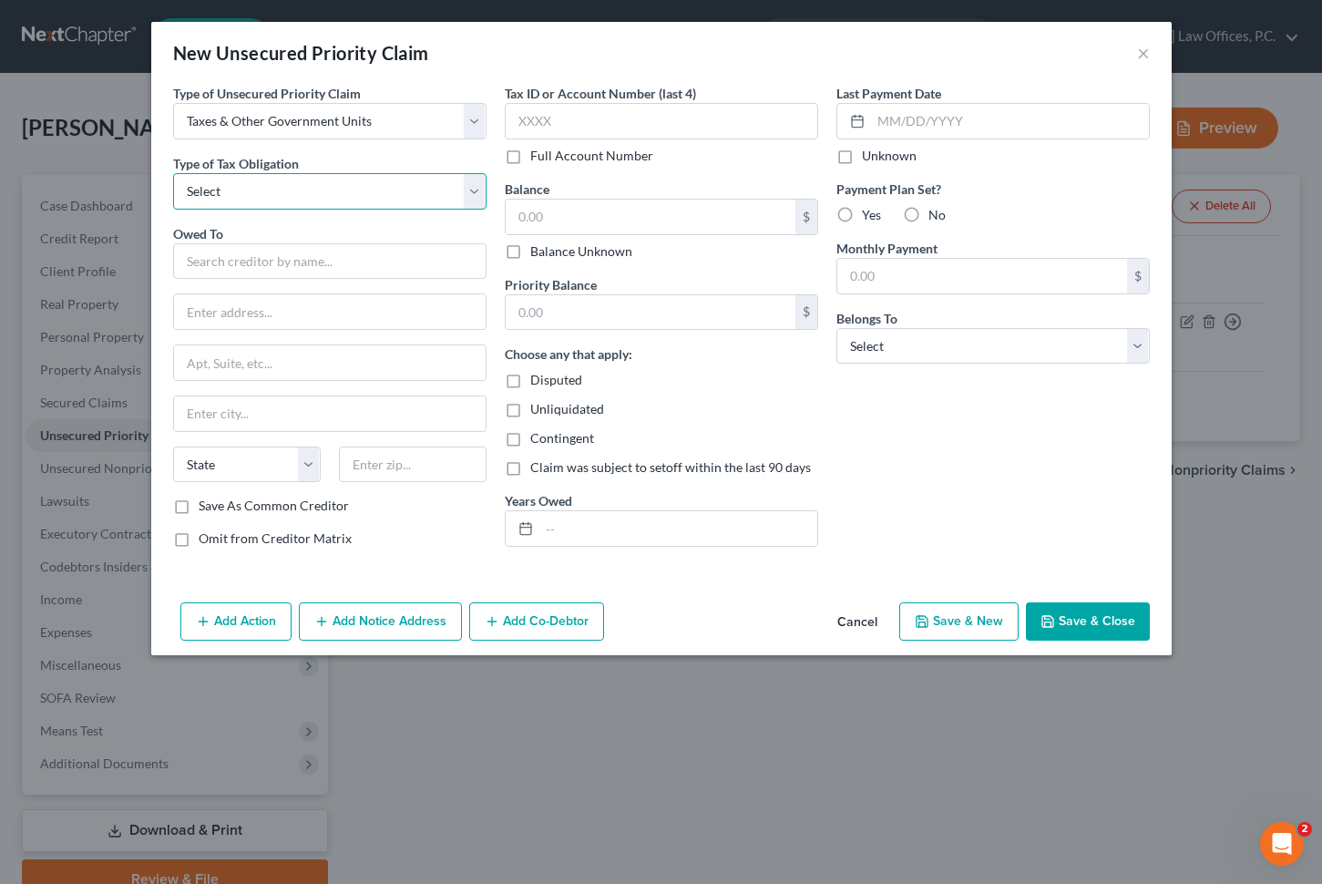
select select "3"
click at [245, 262] on input "text" at bounding box center [329, 261] width 313 height 36
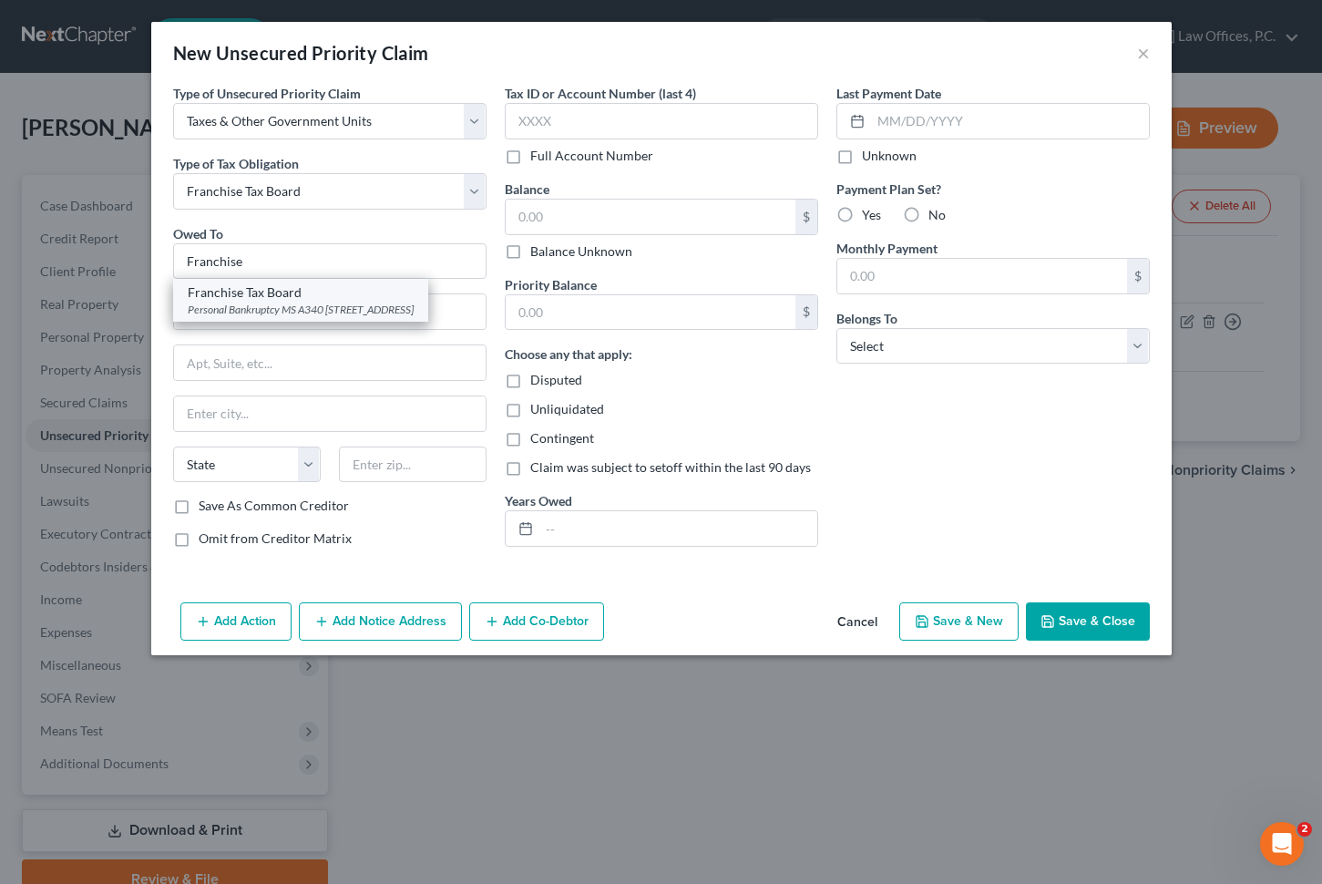
click at [247, 297] on div "Franchise Tax Board" at bounding box center [301, 292] width 226 height 18
type input "Franchise Tax Board"
type input "Personal Bankruptcy MS A340"
type input "PO Box 2952"
type input "[GEOGRAPHIC_DATA]"
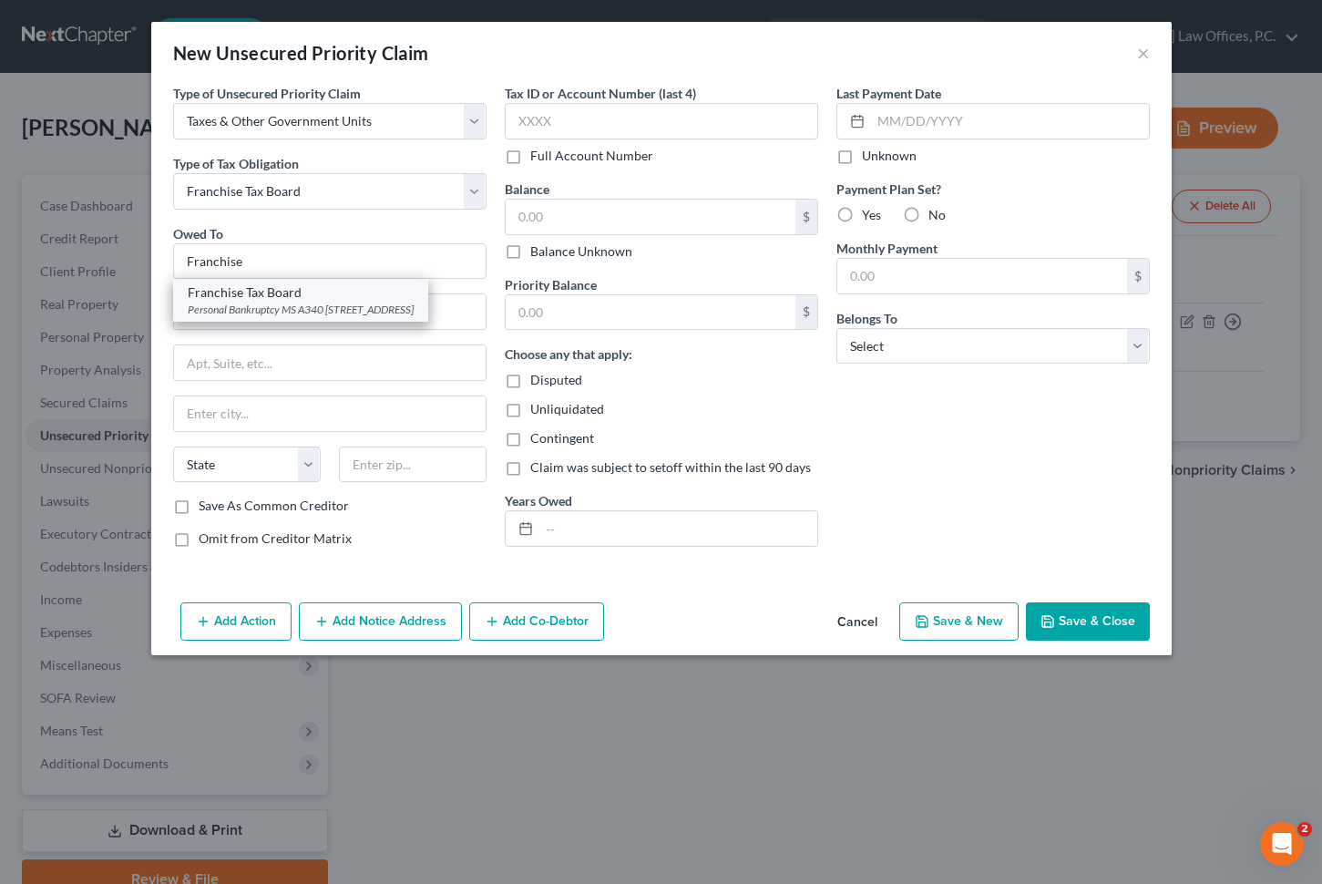
select select "4"
type input "95812-2952"
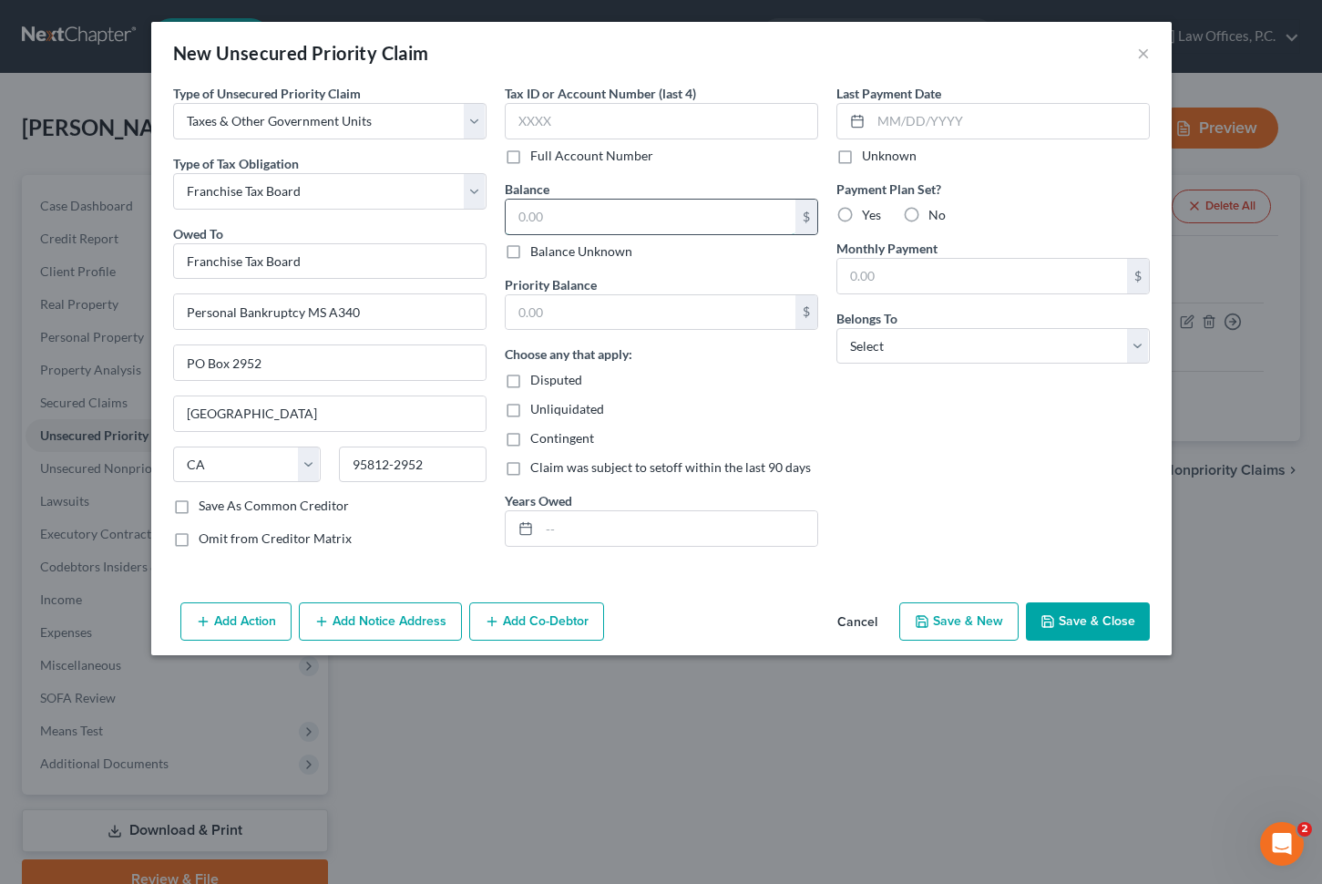
click at [662, 208] on input "text" at bounding box center [651, 217] width 290 height 35
type input "15,000"
click at [920, 354] on select "Select Debtor 1 Only Debtor 2 Only Debtor 1 And Debtor 2 Only At Least One Of T…" at bounding box center [993, 346] width 313 height 36
select select "0"
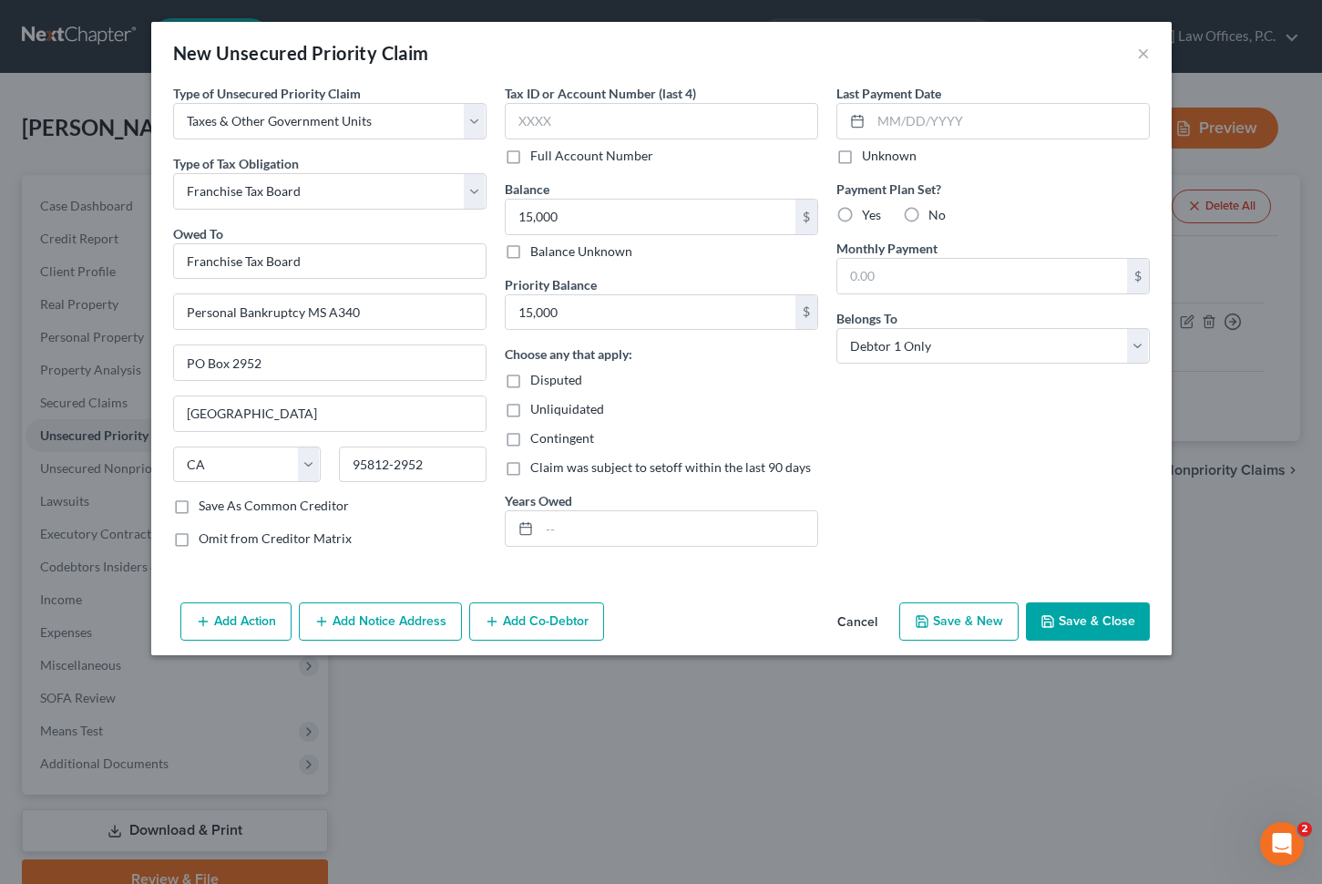
click at [1092, 612] on button "Save & Close" at bounding box center [1088, 621] width 124 height 38
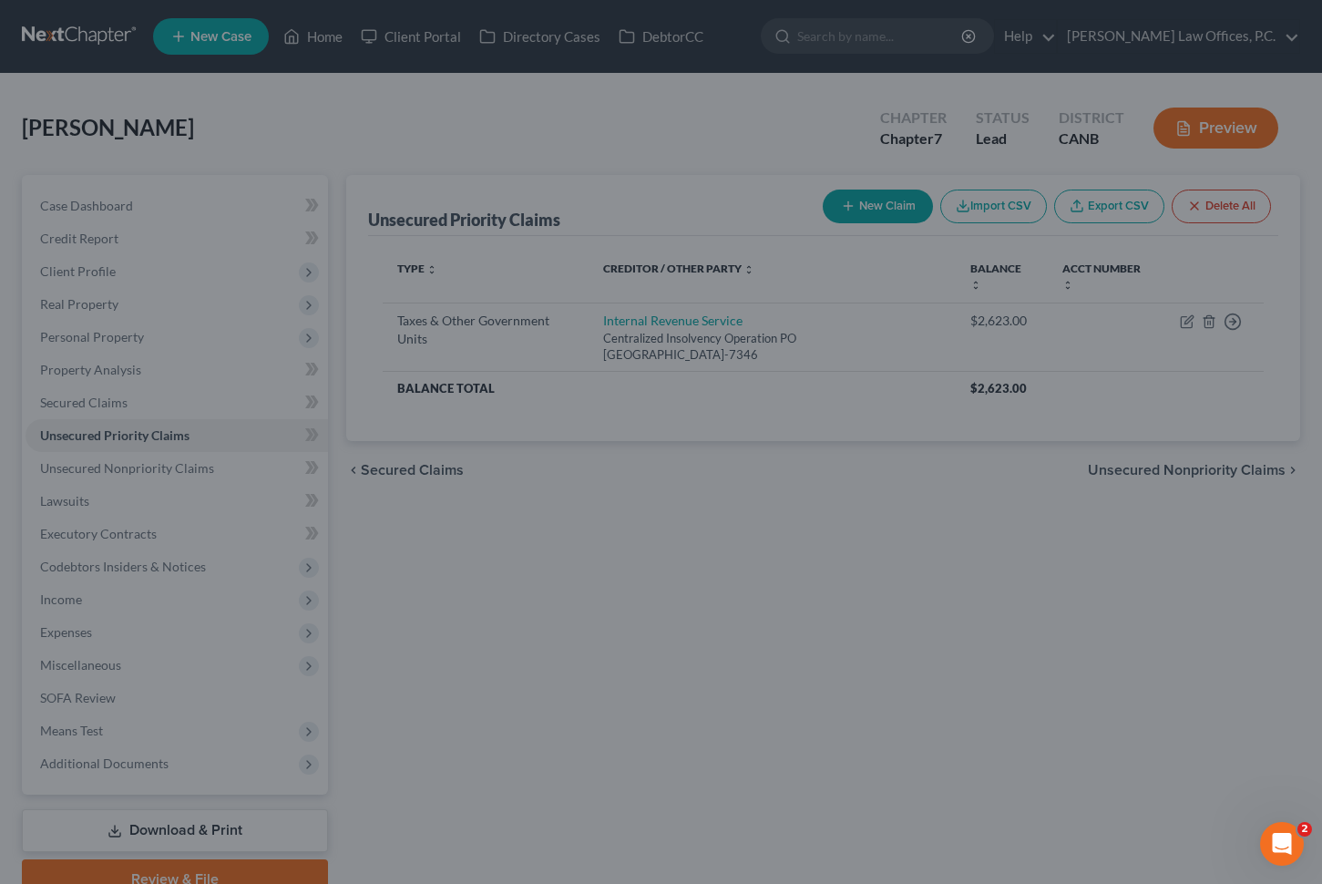
type input "15,000.00"
type input "0.00"
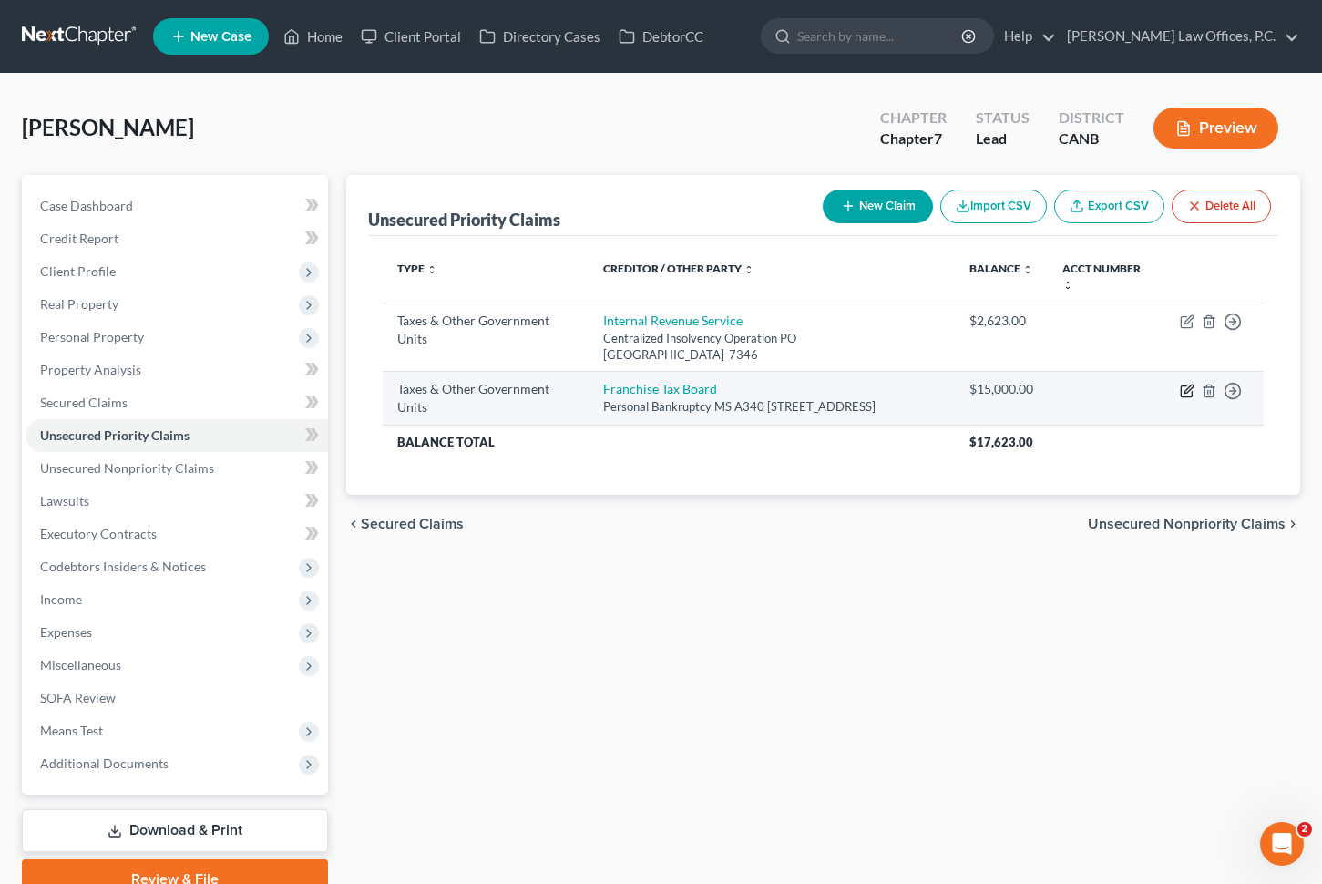
click at [1184, 390] on icon "button" at bounding box center [1187, 391] width 15 height 15
select select "3"
select select "4"
select select "0"
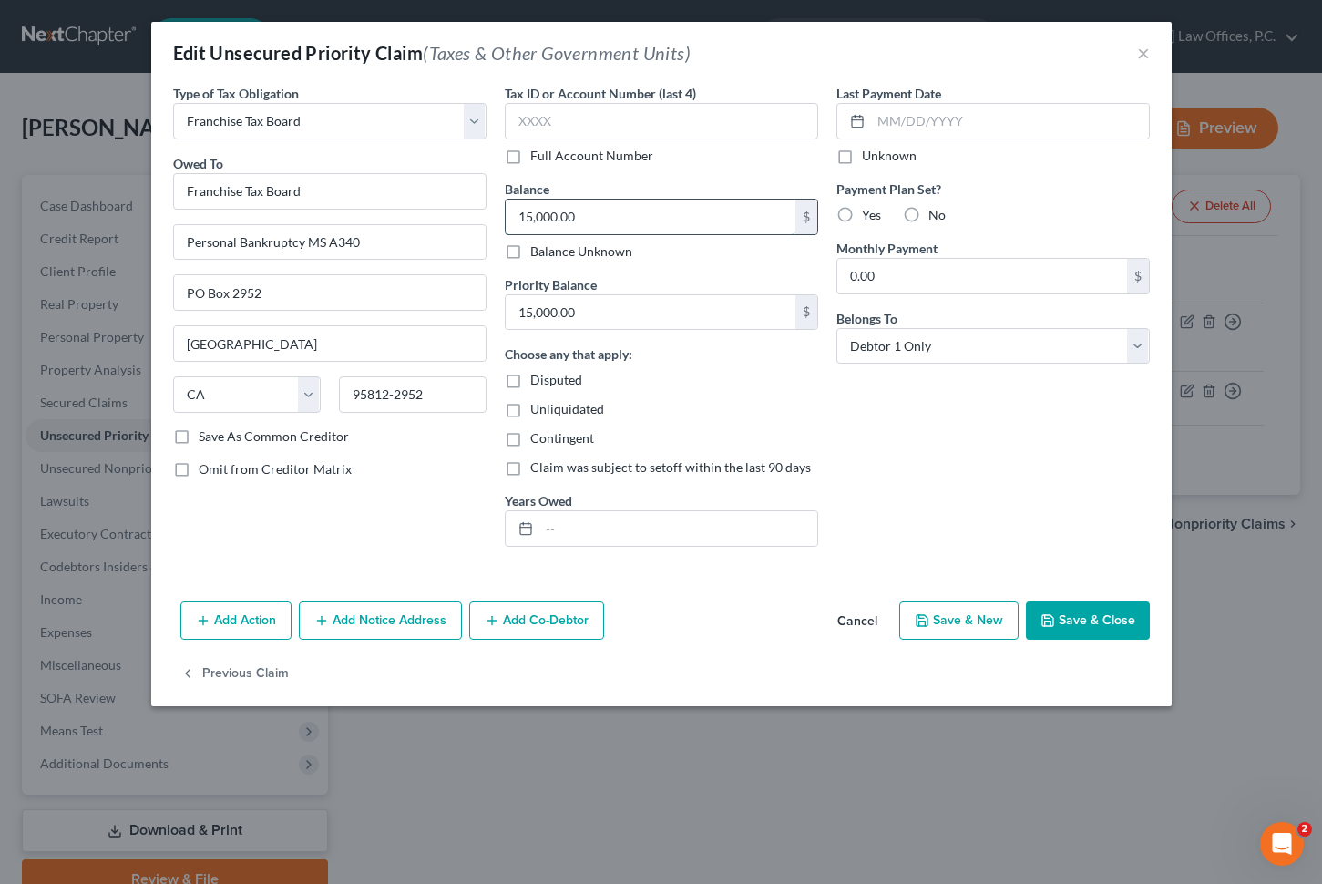
click at [638, 213] on input "15,000.00" at bounding box center [651, 217] width 290 height 35
type input "4,000"
click at [1095, 615] on button "Save & Close" at bounding box center [1088, 620] width 124 height 38
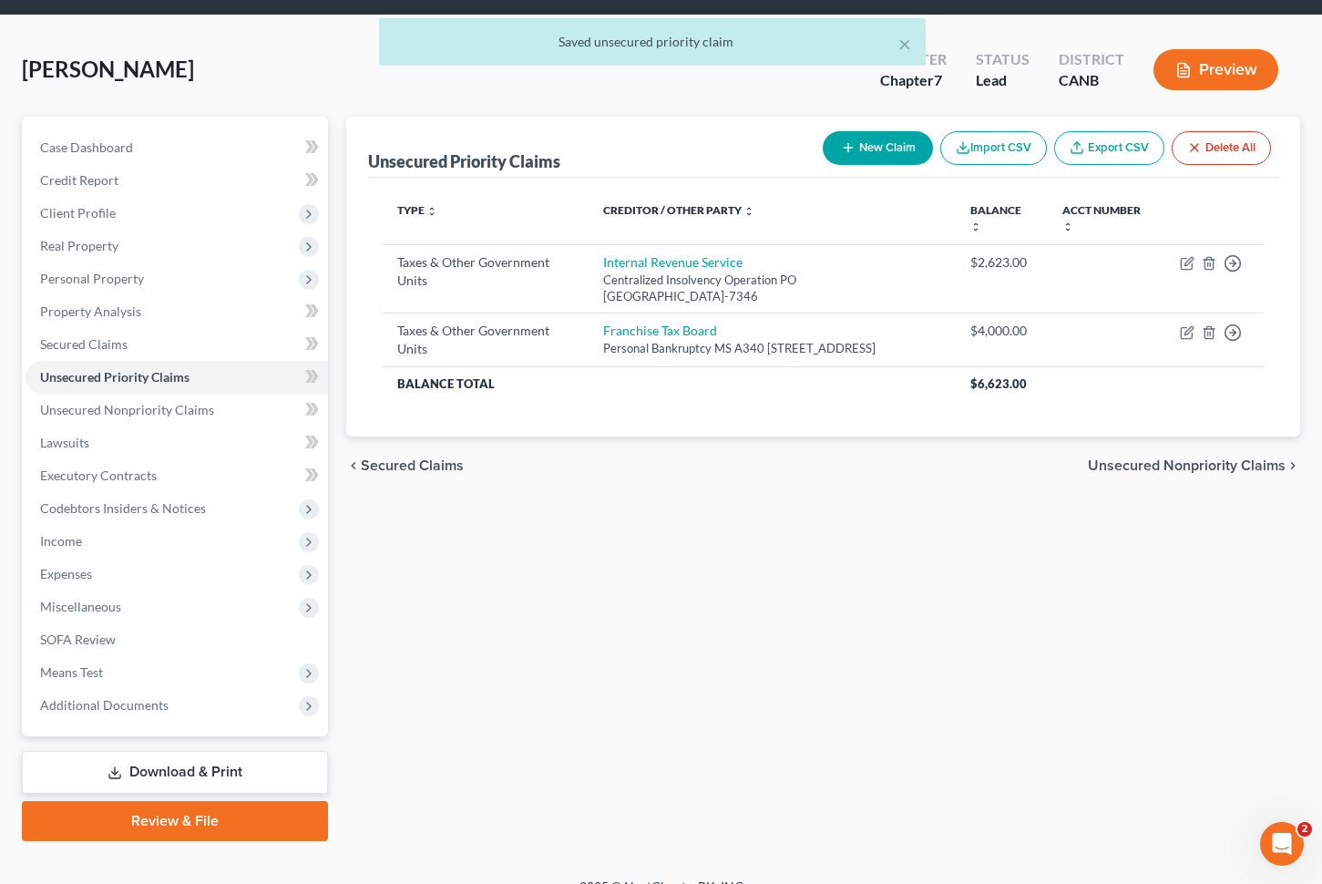
scroll to position [67, 0]
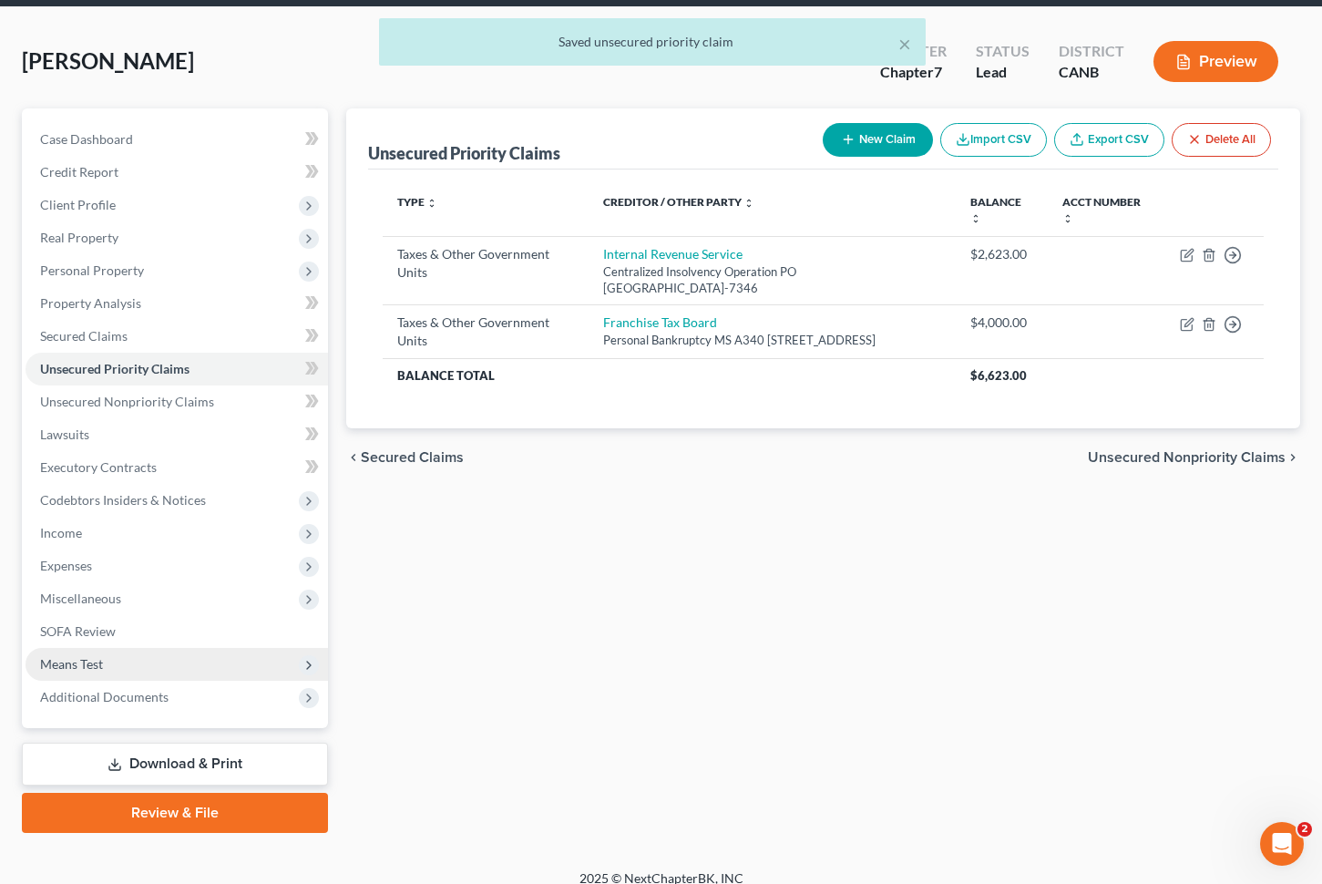
click at [231, 662] on span "Means Test" at bounding box center [177, 664] width 303 height 33
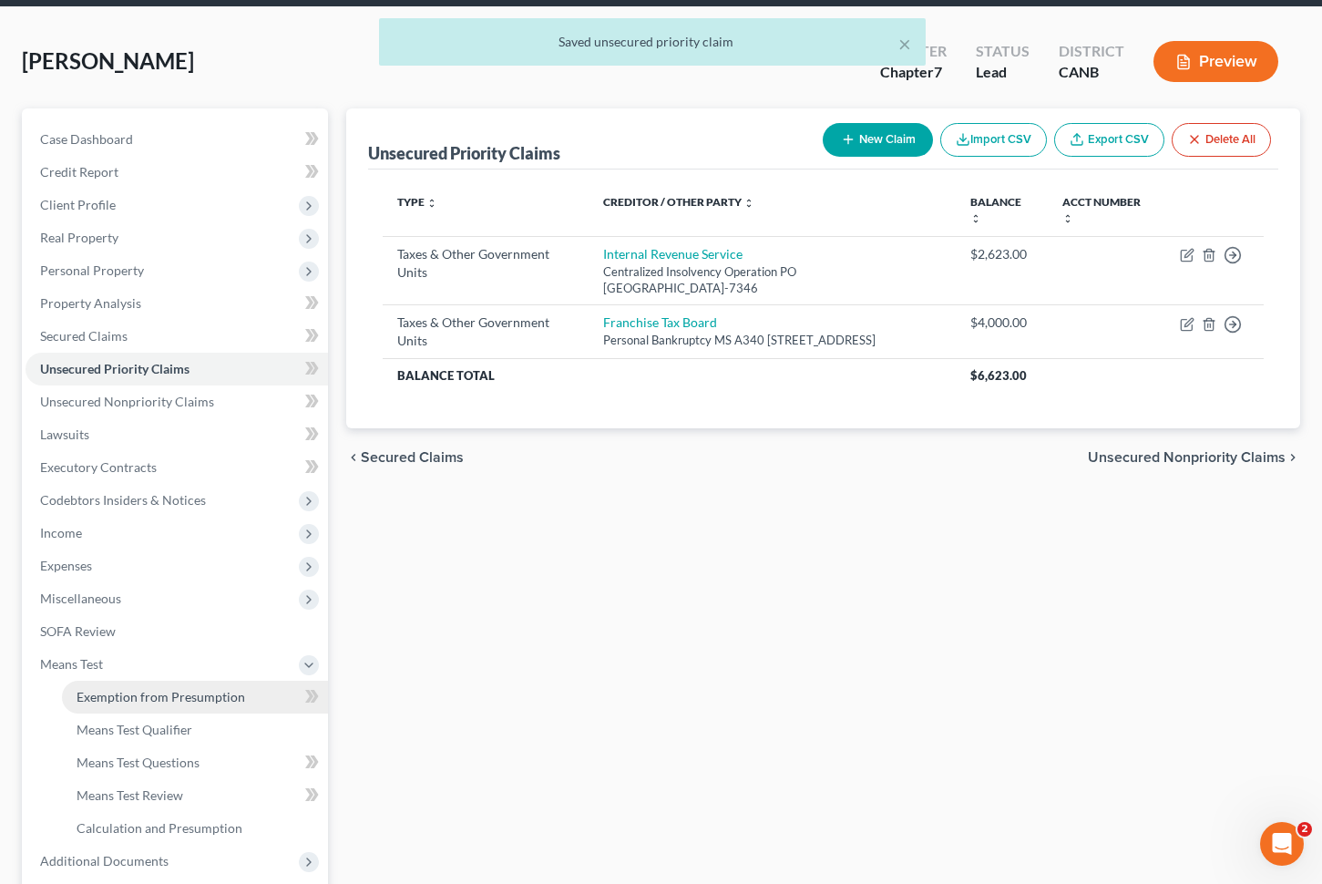
click at [213, 691] on span "Exemption from Presumption" at bounding box center [161, 696] width 169 height 15
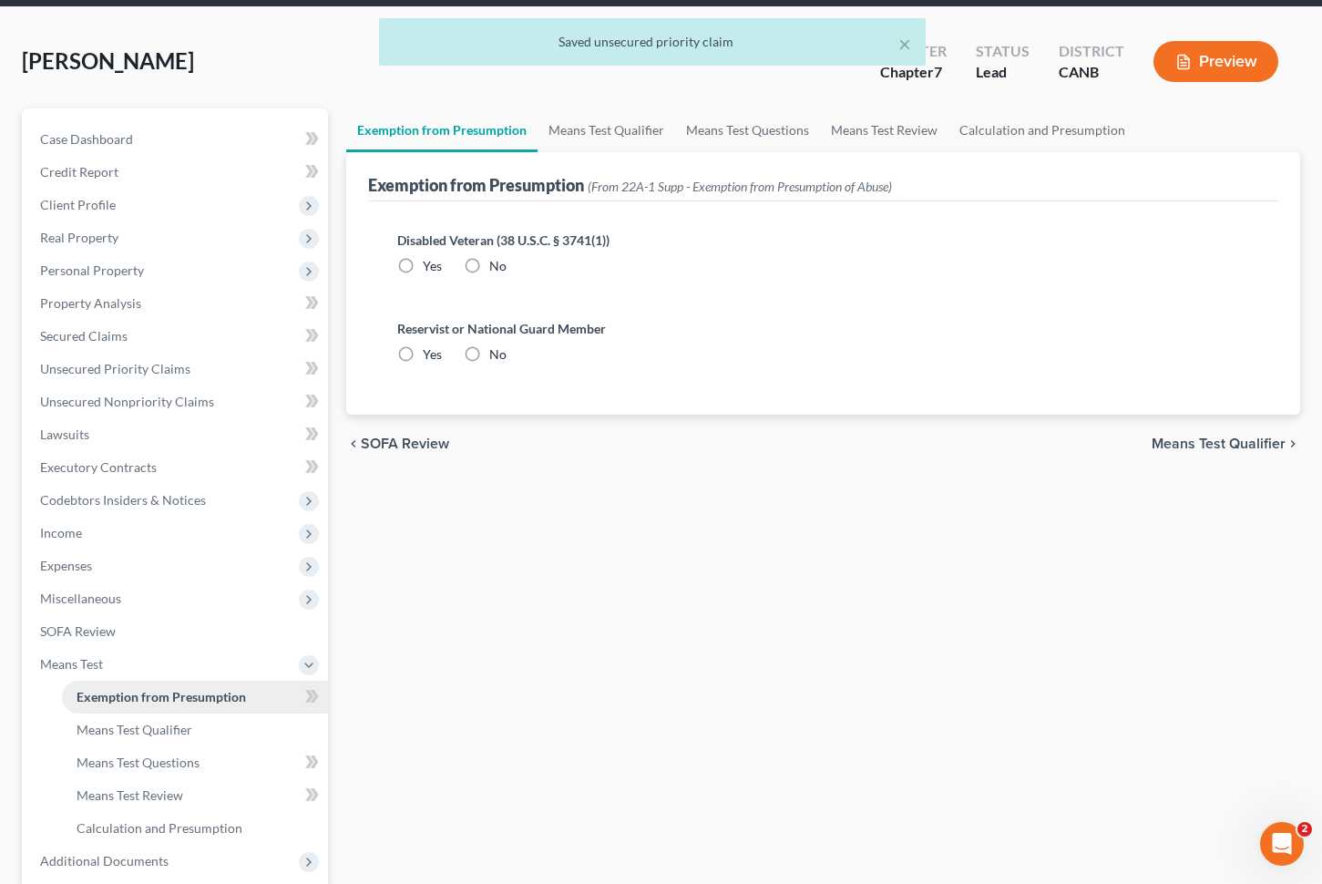
scroll to position [2, 0]
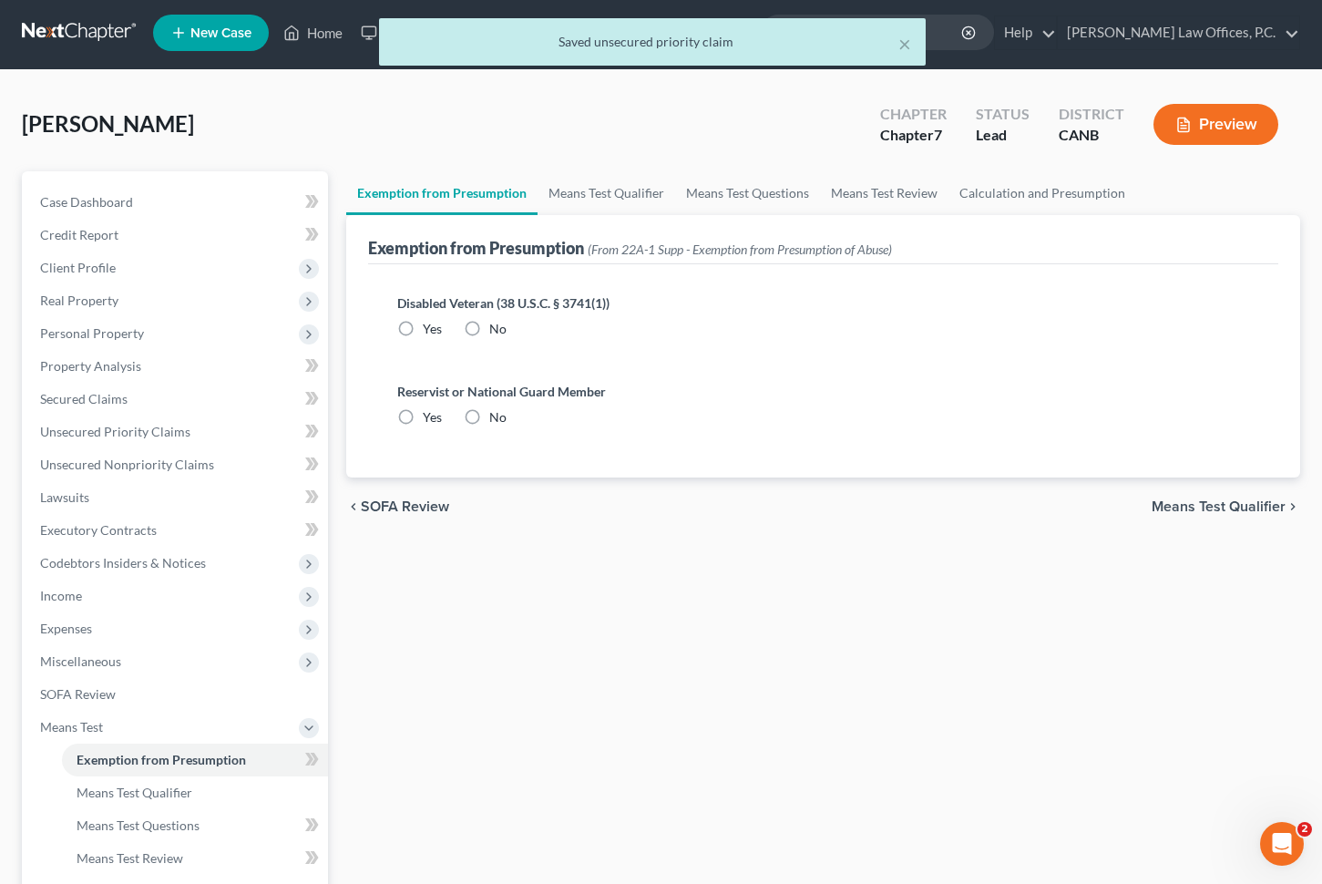
radio input "true"
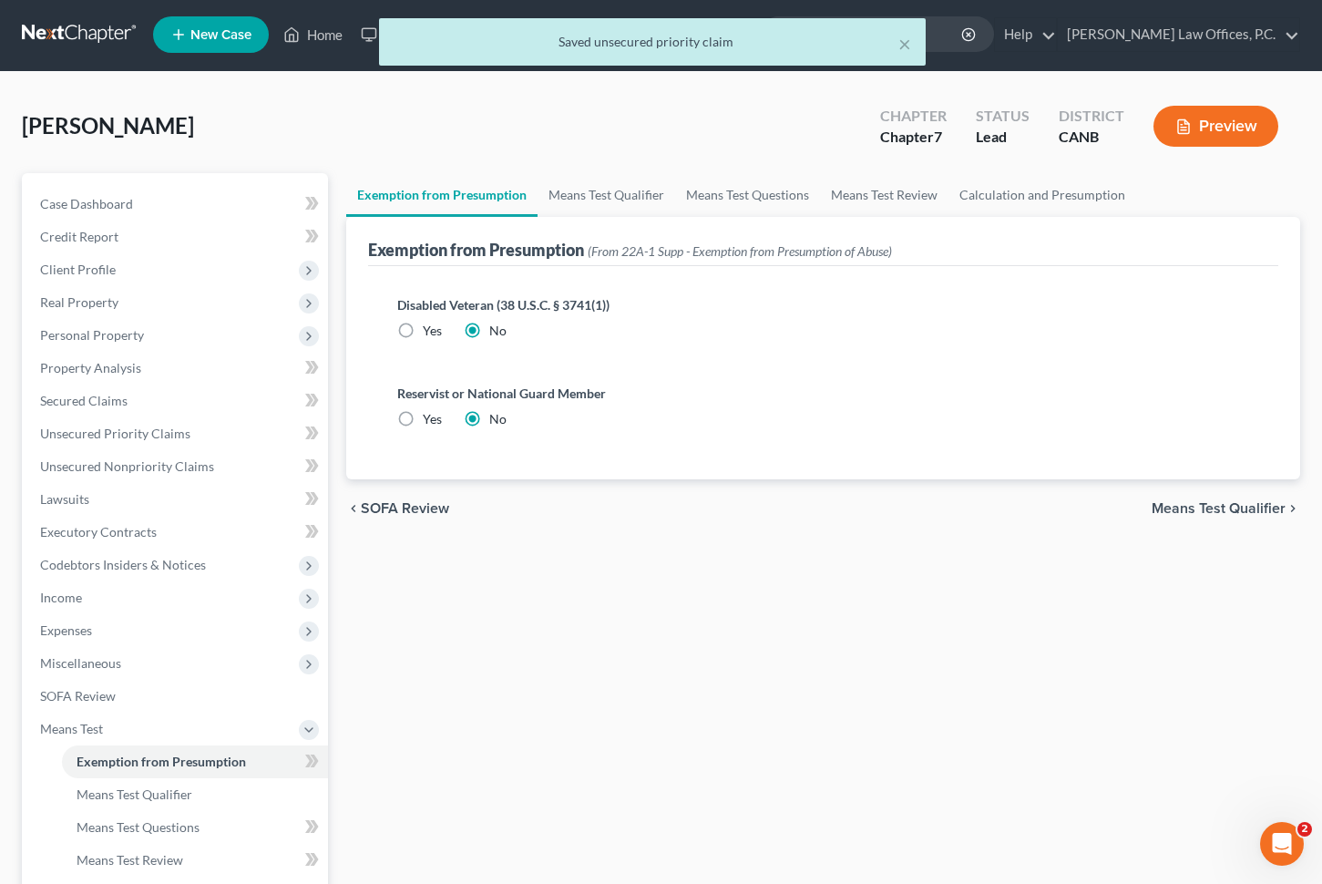
scroll to position [0, 0]
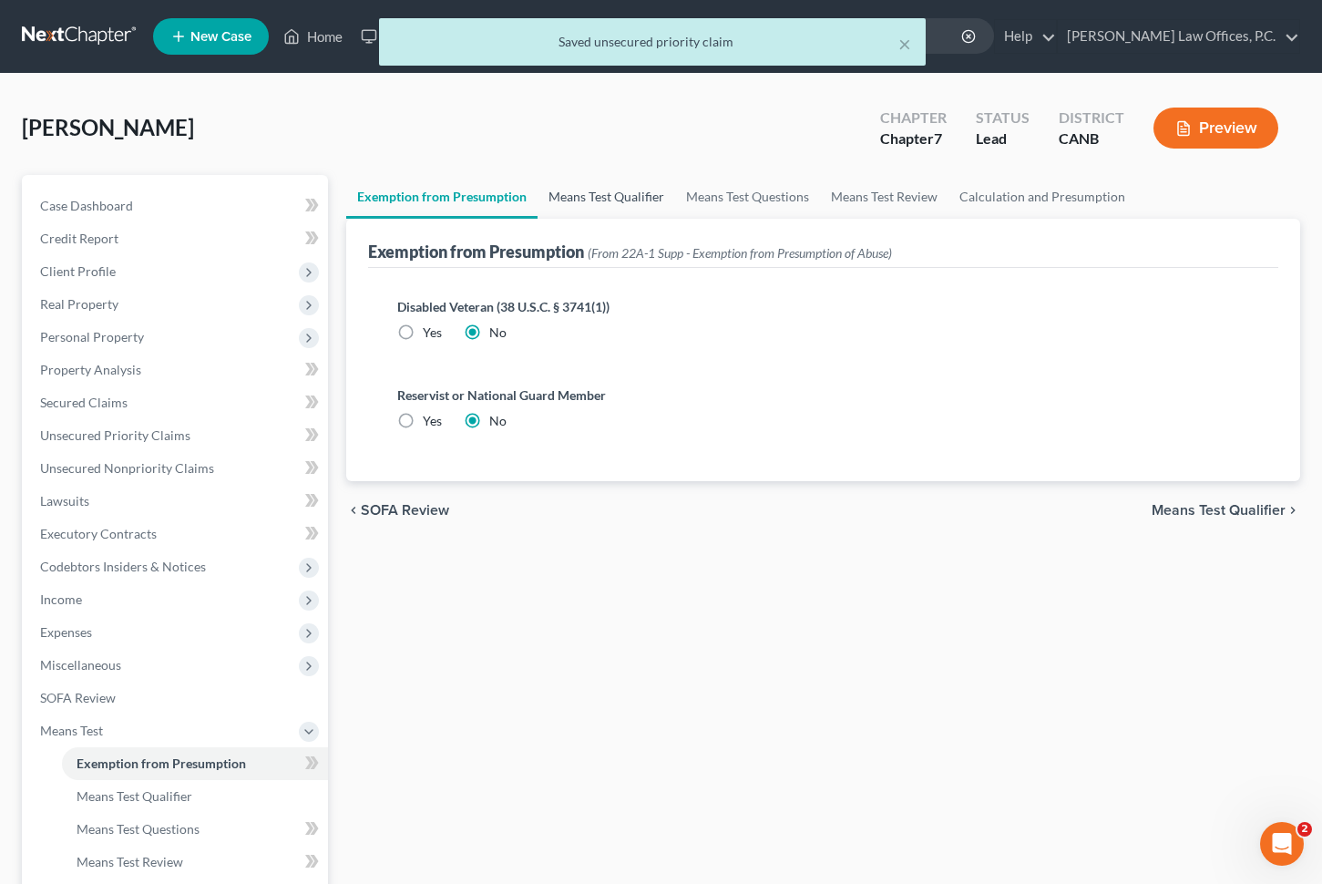
click at [583, 208] on link "Means Test Qualifier" at bounding box center [607, 197] width 138 height 44
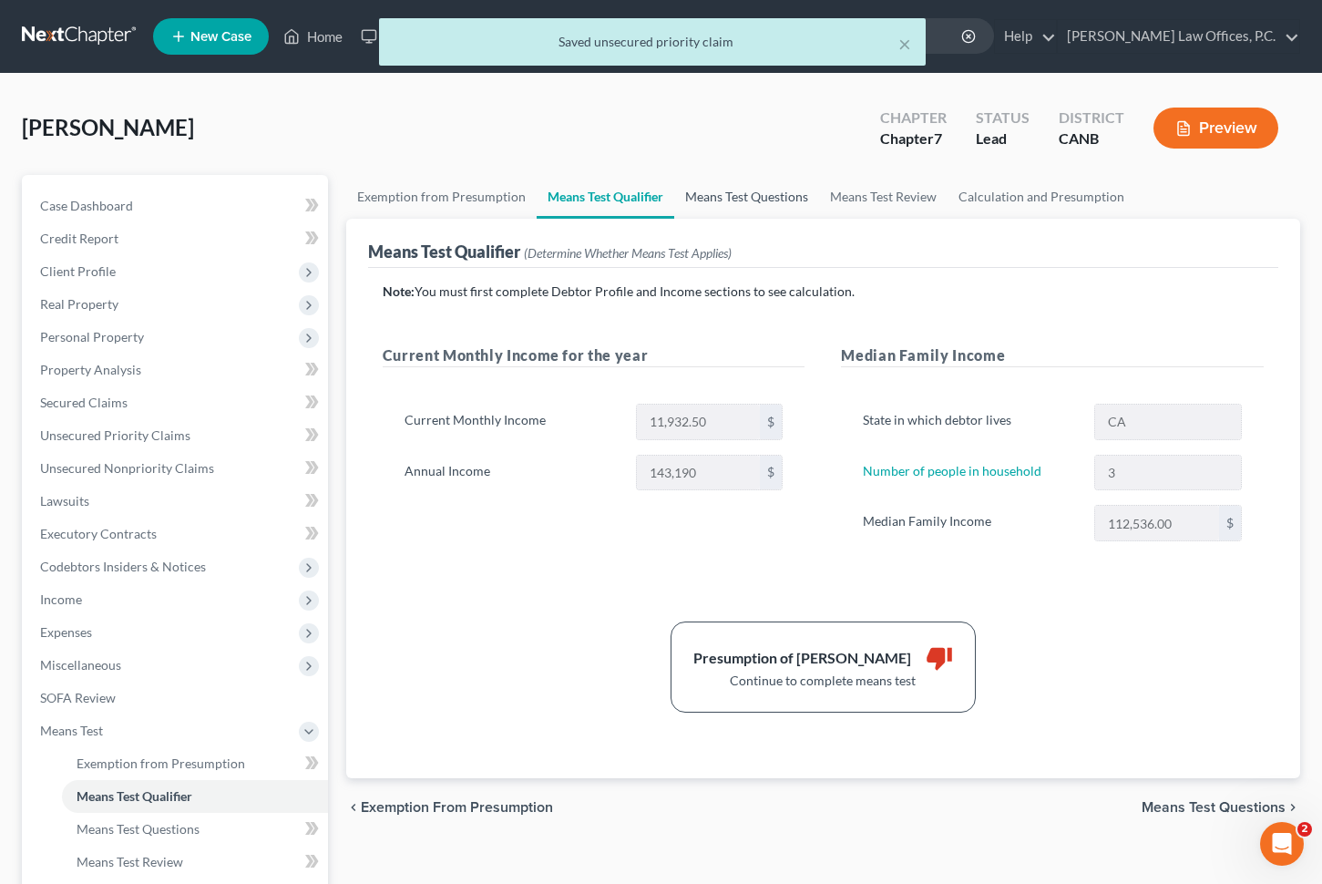
click at [766, 204] on link "Means Test Questions" at bounding box center [746, 197] width 145 height 44
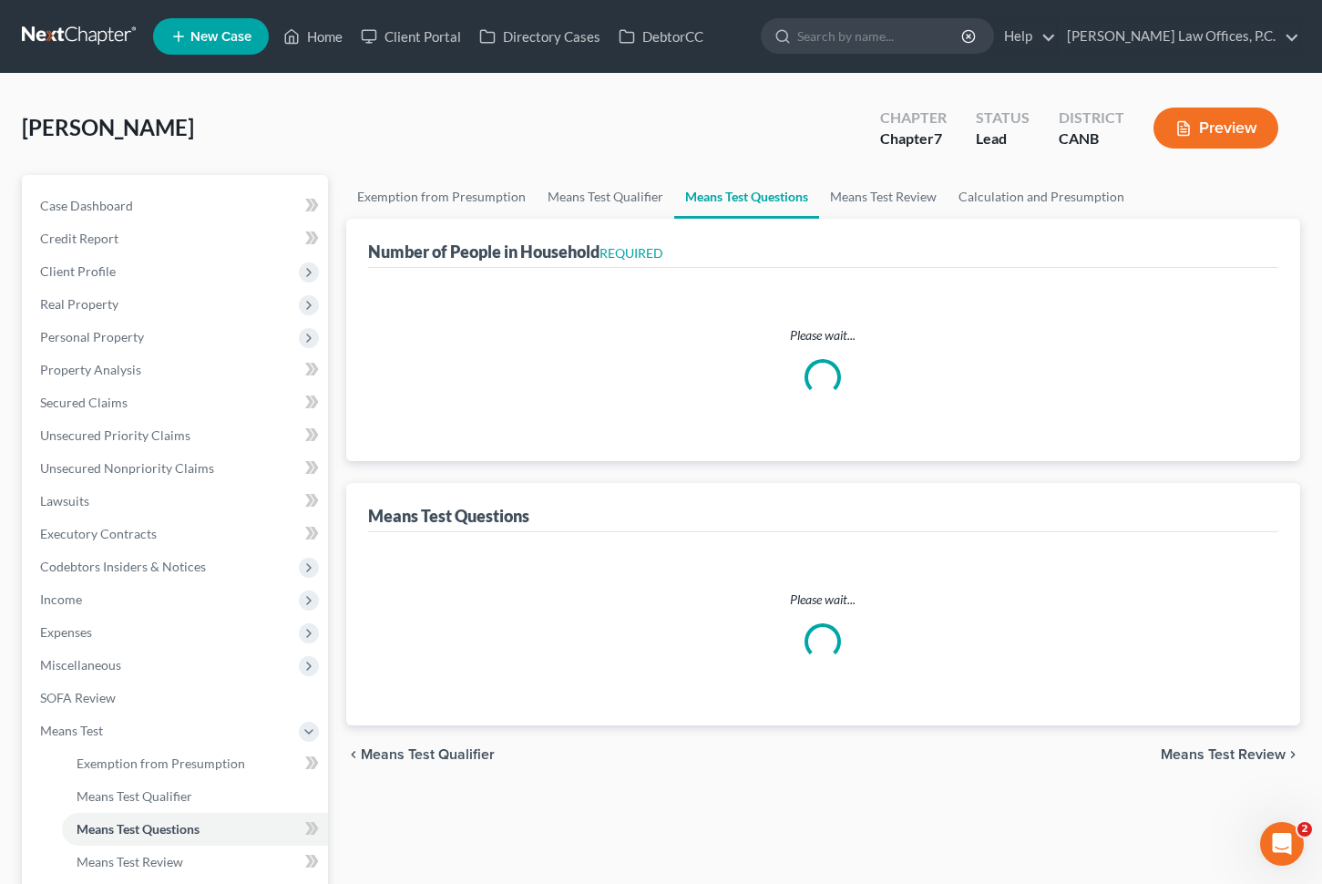
select select "1"
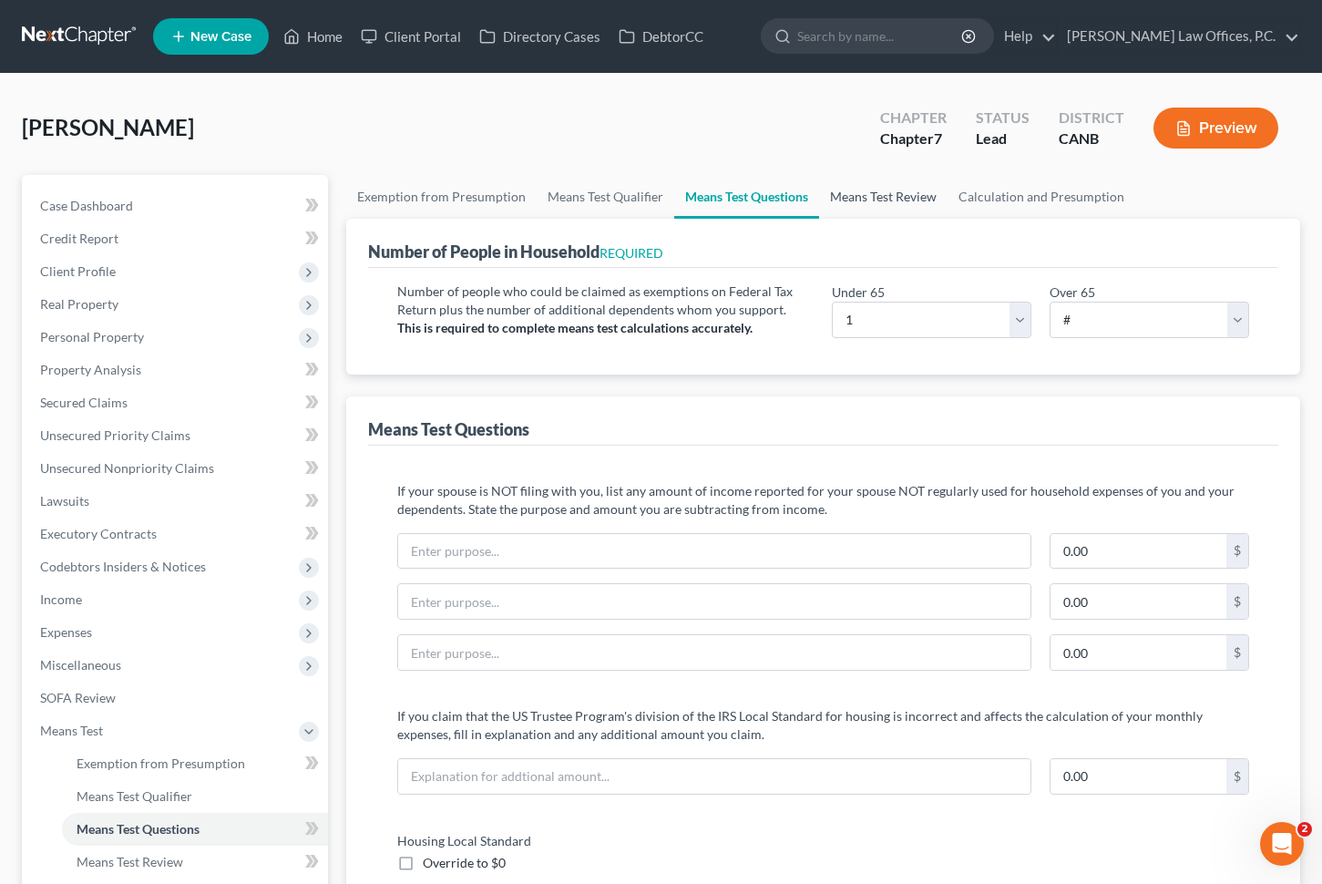
click at [865, 199] on link "Means Test Review" at bounding box center [883, 197] width 128 height 44
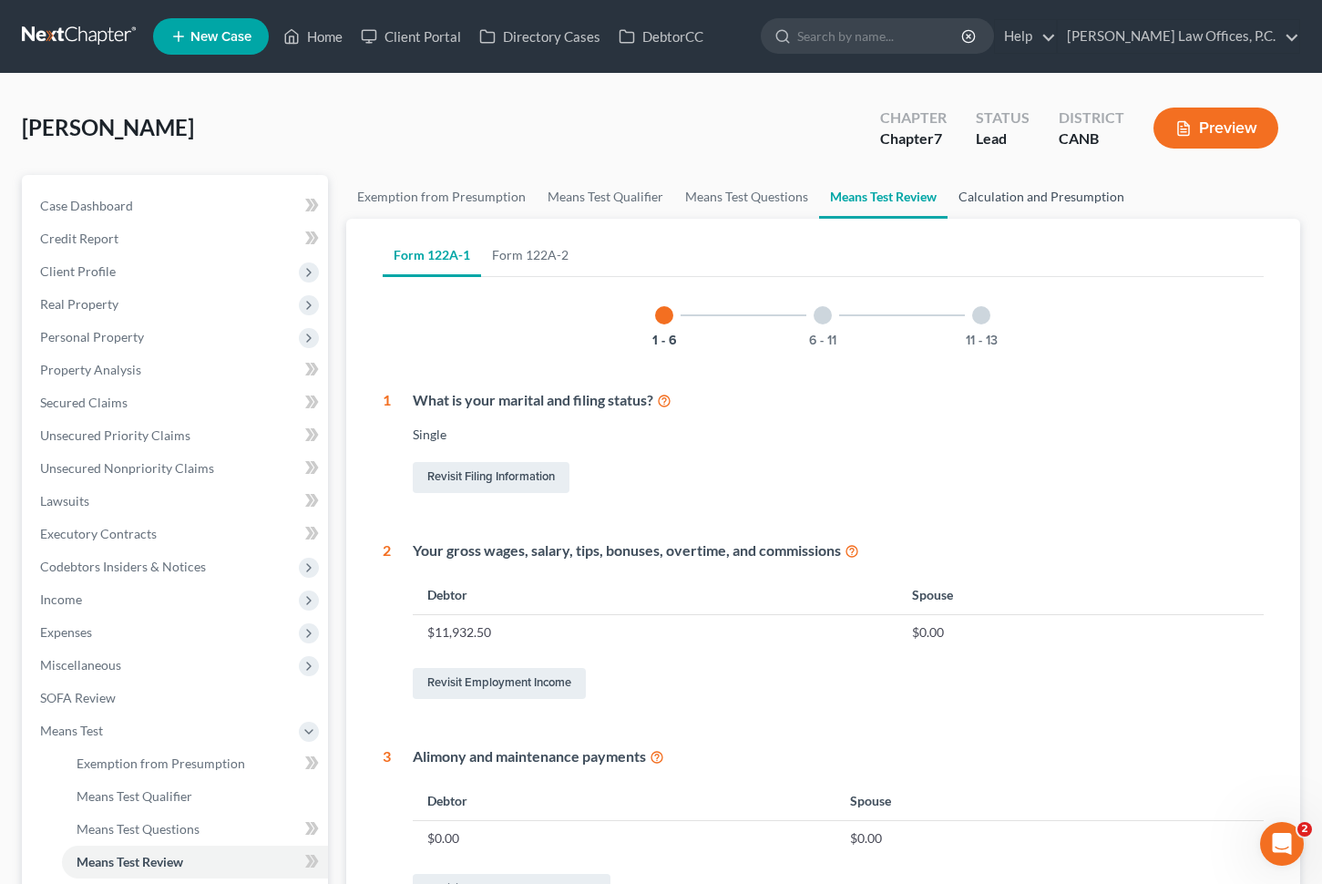
click at [1012, 209] on link "Calculation and Presumption" at bounding box center [1042, 197] width 188 height 44
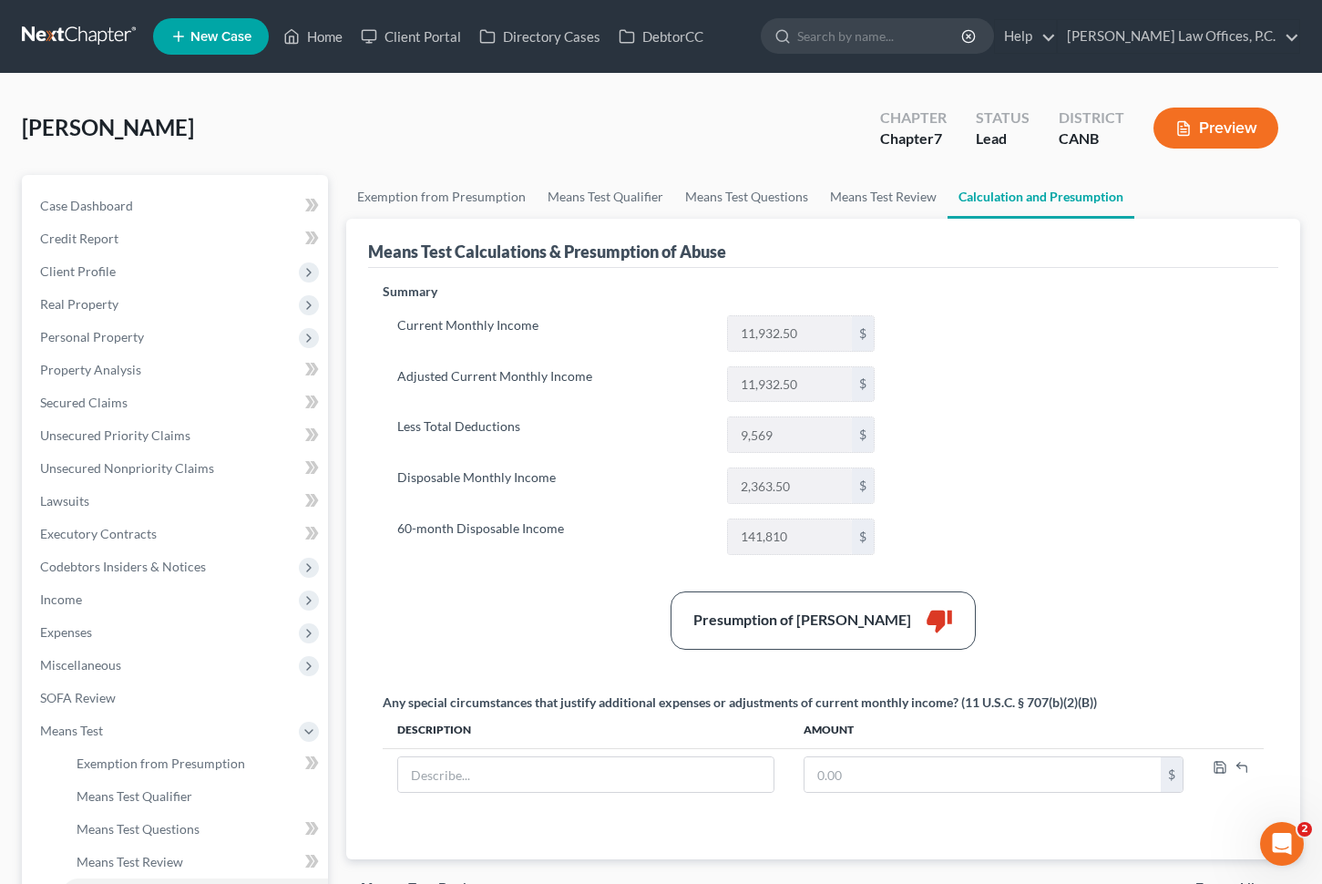
click at [1208, 139] on button "Preview" at bounding box center [1216, 128] width 125 height 41
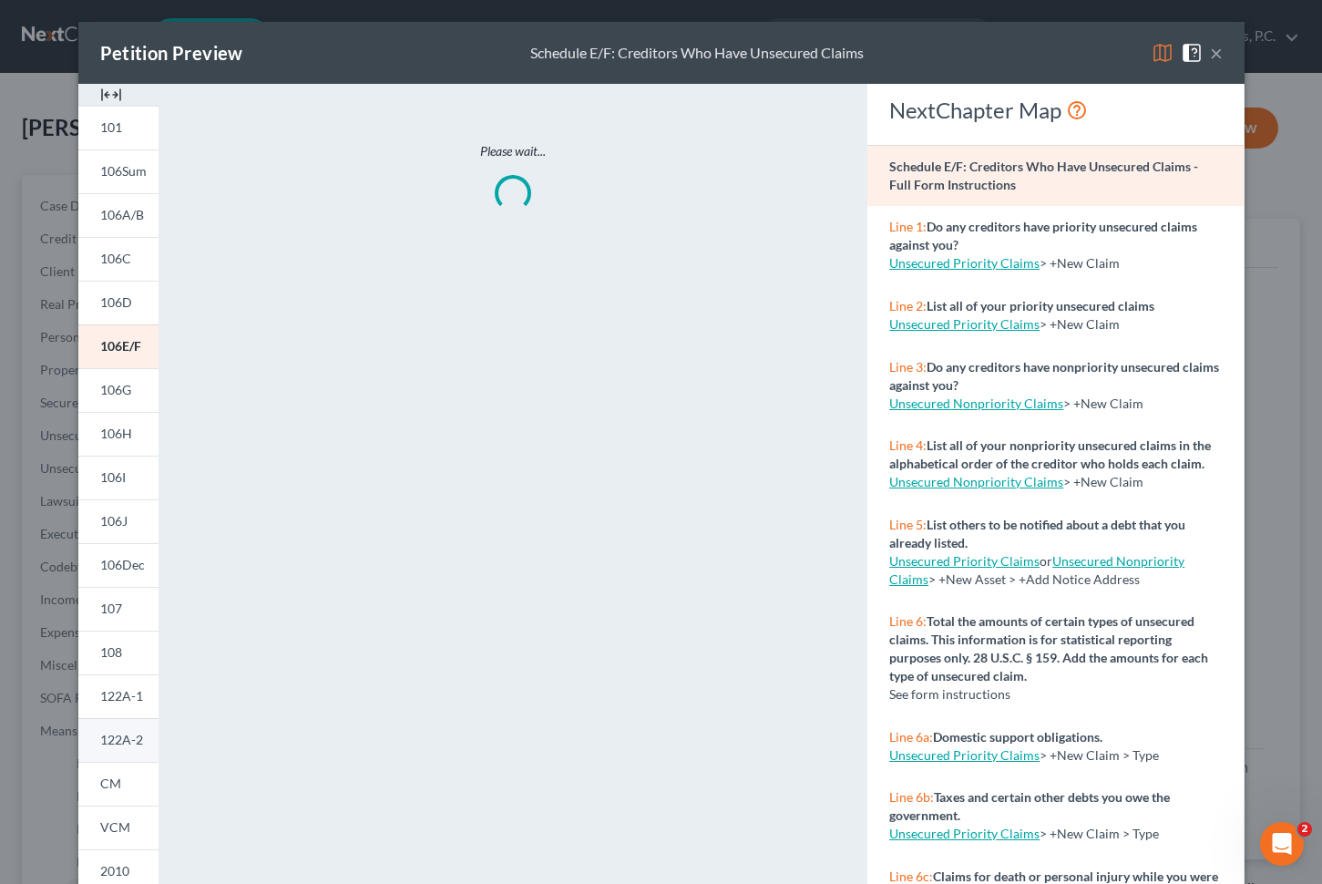
click at [129, 747] on span "122A-2" at bounding box center [121, 739] width 43 height 15
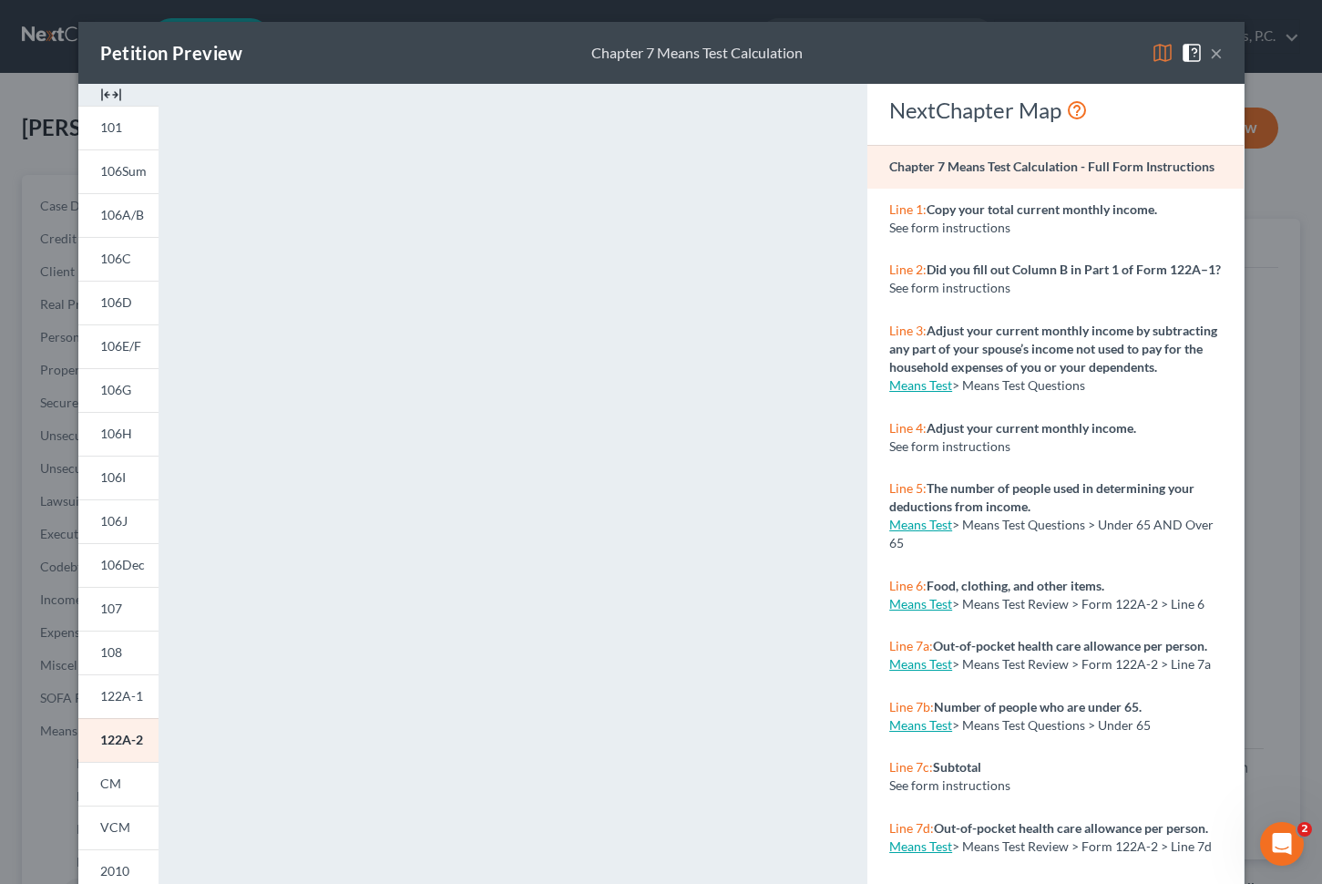
click at [1216, 52] on button "×" at bounding box center [1216, 53] width 13 height 22
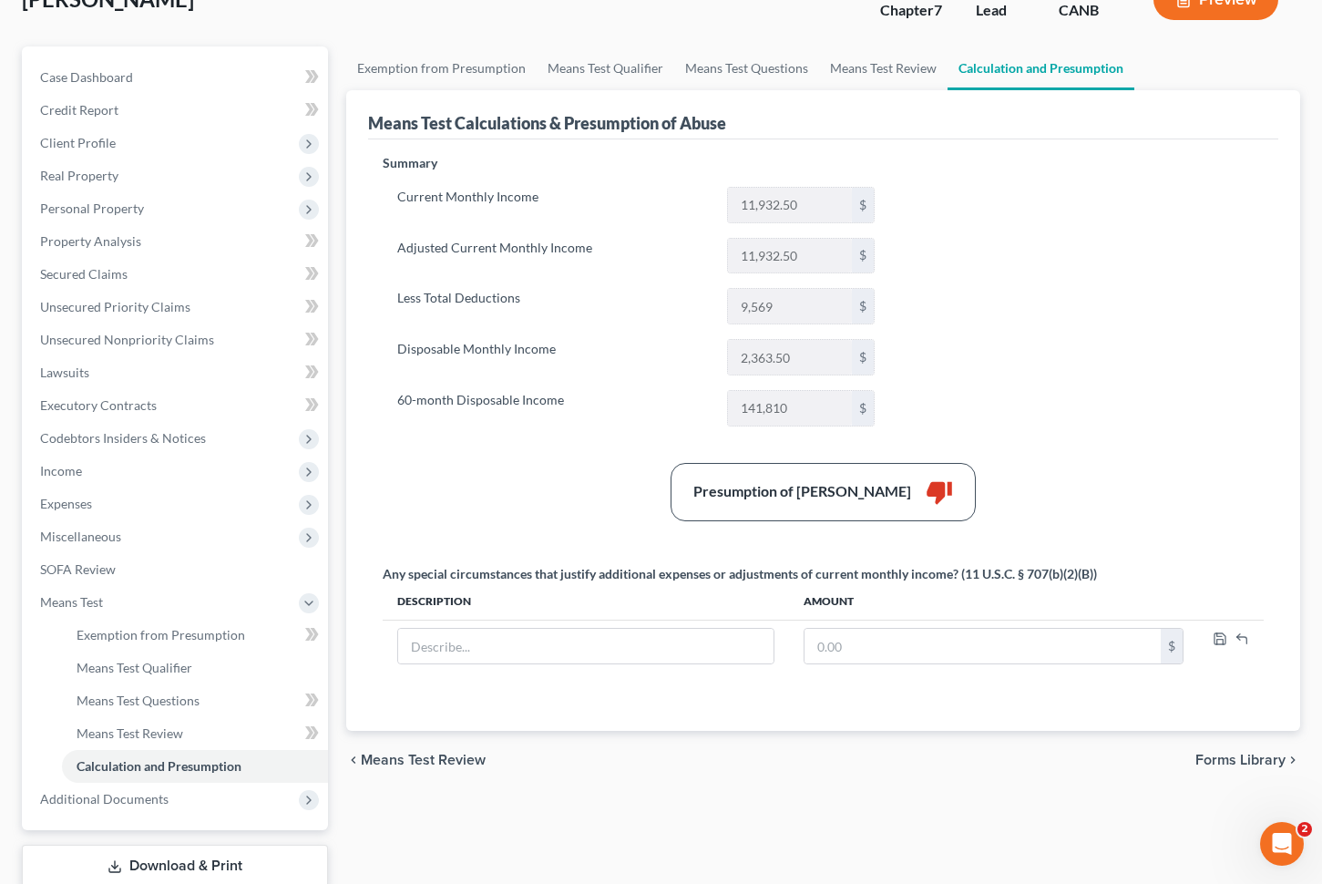
scroll to position [132, 0]
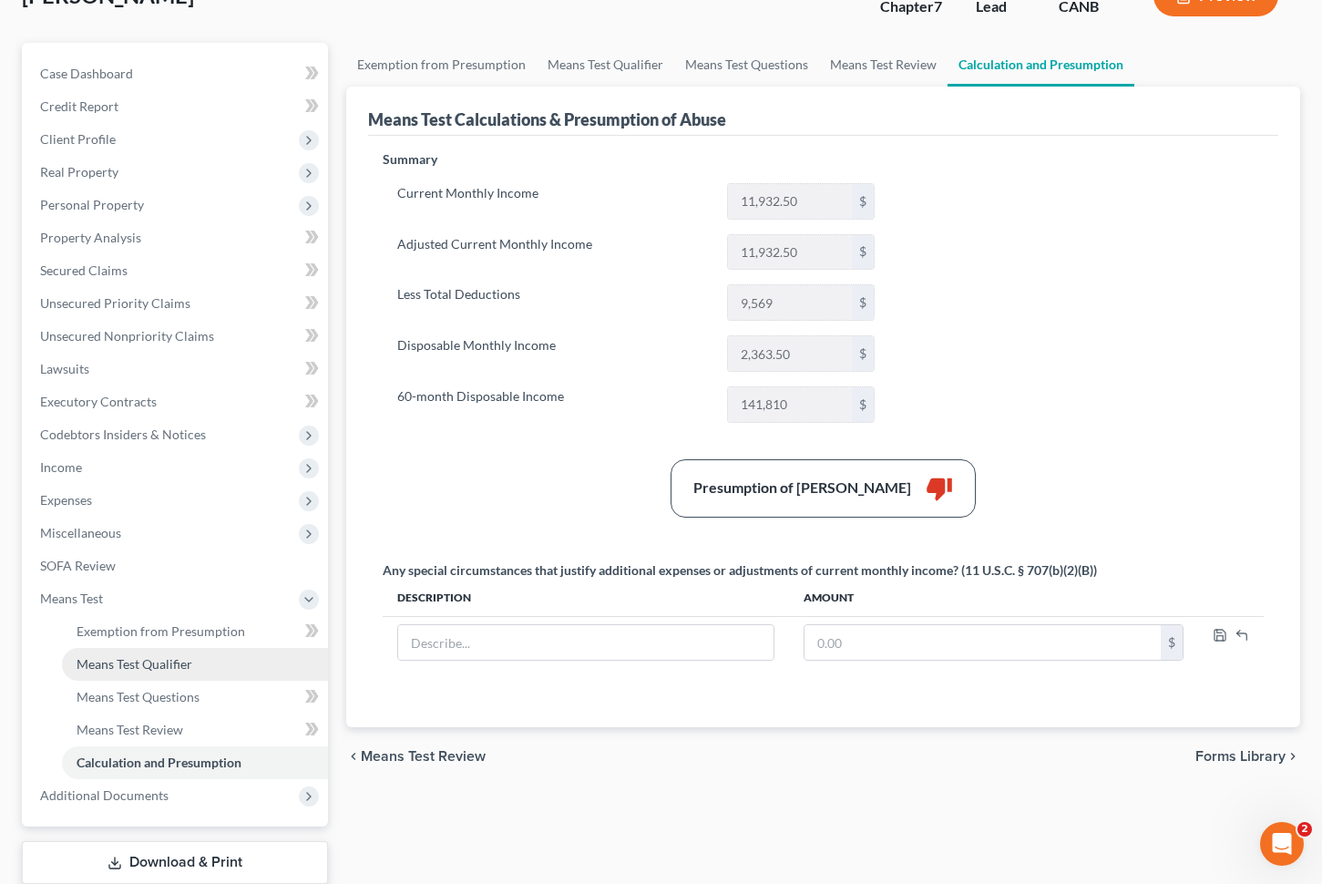
click at [175, 679] on link "Means Test Qualifier" at bounding box center [195, 664] width 266 height 33
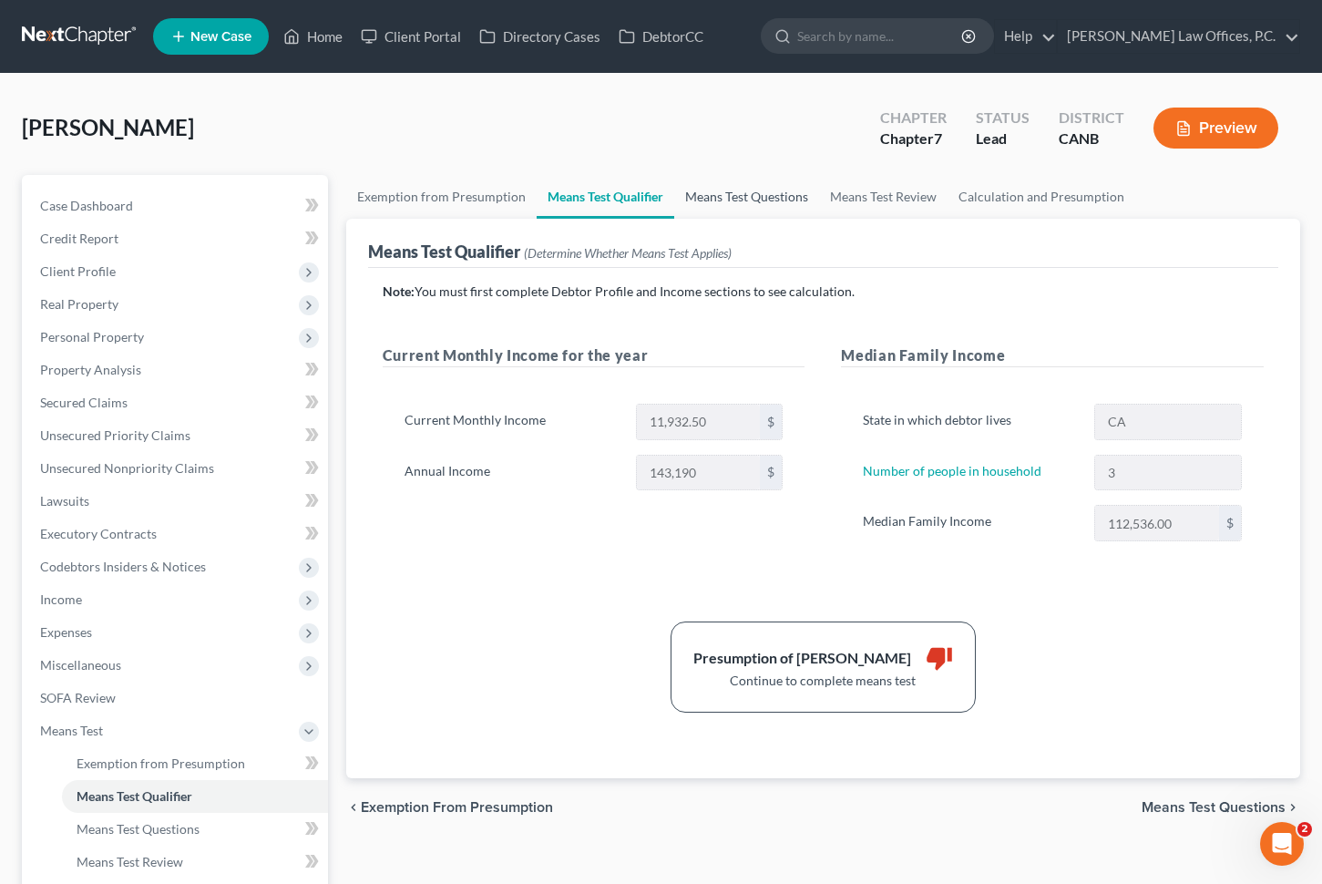
click at [705, 212] on link "Means Test Questions" at bounding box center [746, 197] width 145 height 44
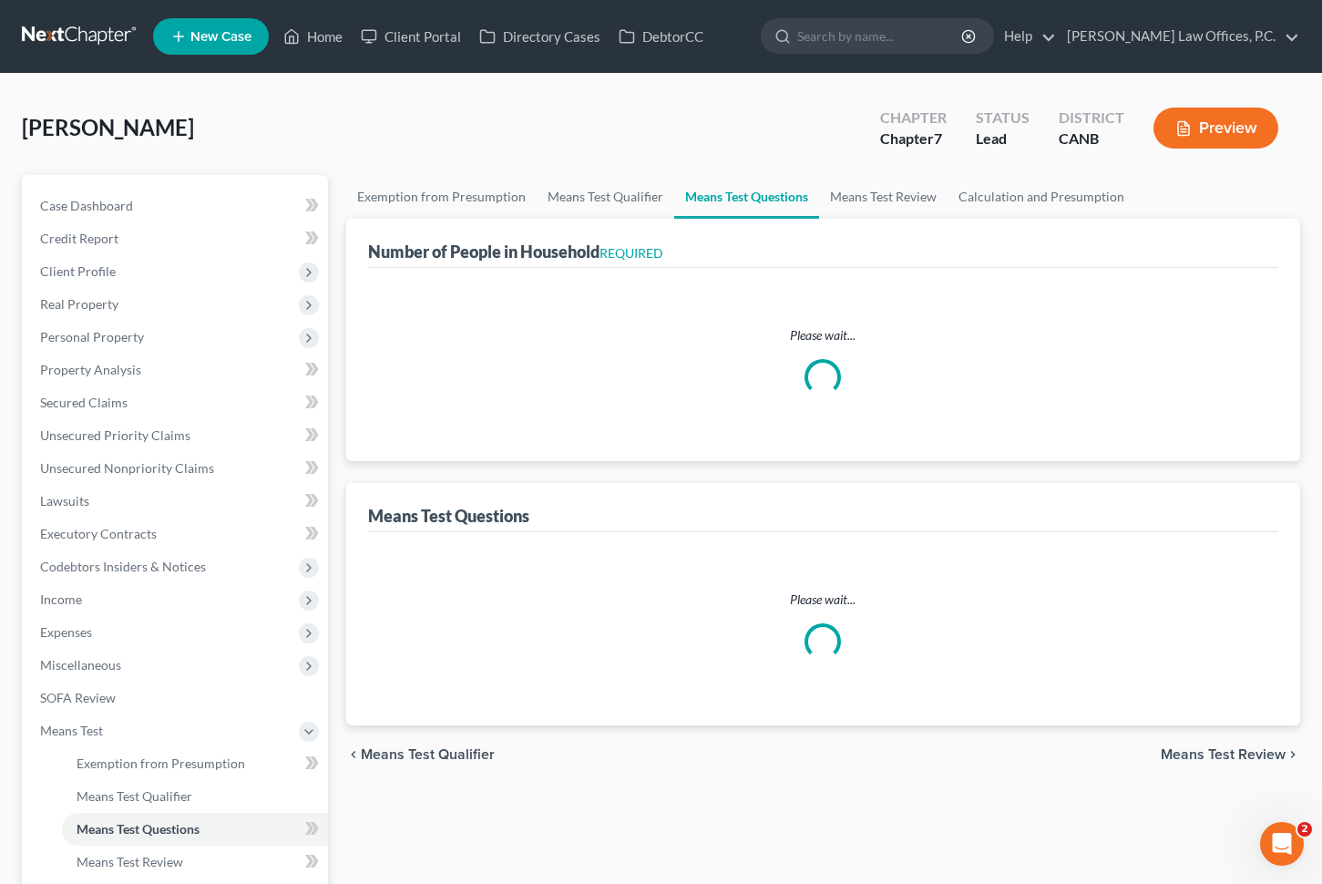
select select "1"
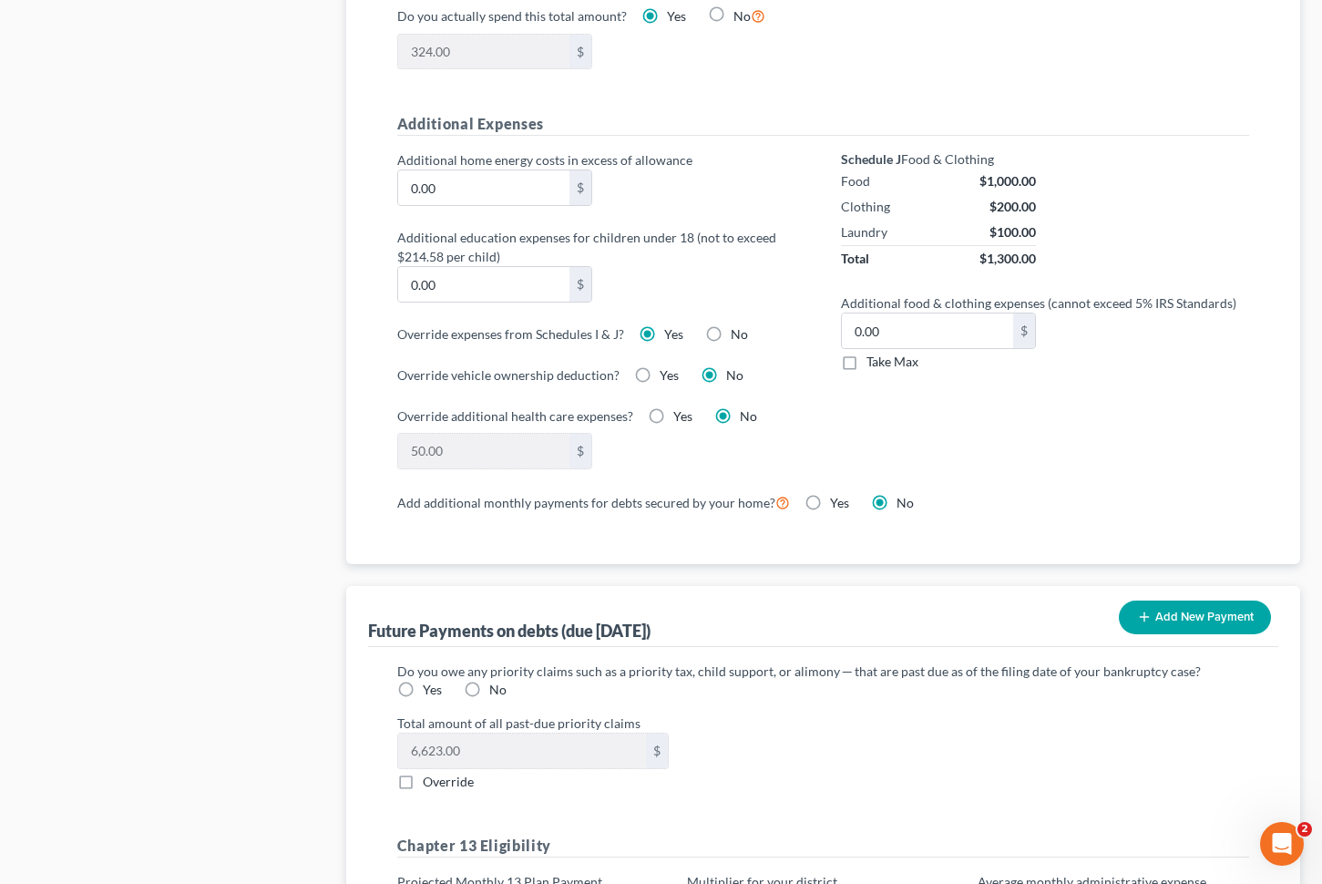
scroll to position [1264, 0]
click at [731, 335] on label "No" at bounding box center [739, 336] width 17 height 18
click at [738, 335] on input "No" at bounding box center [744, 333] width 12 height 12
radio input "true"
click at [664, 334] on label "Yes" at bounding box center [673, 336] width 19 height 18
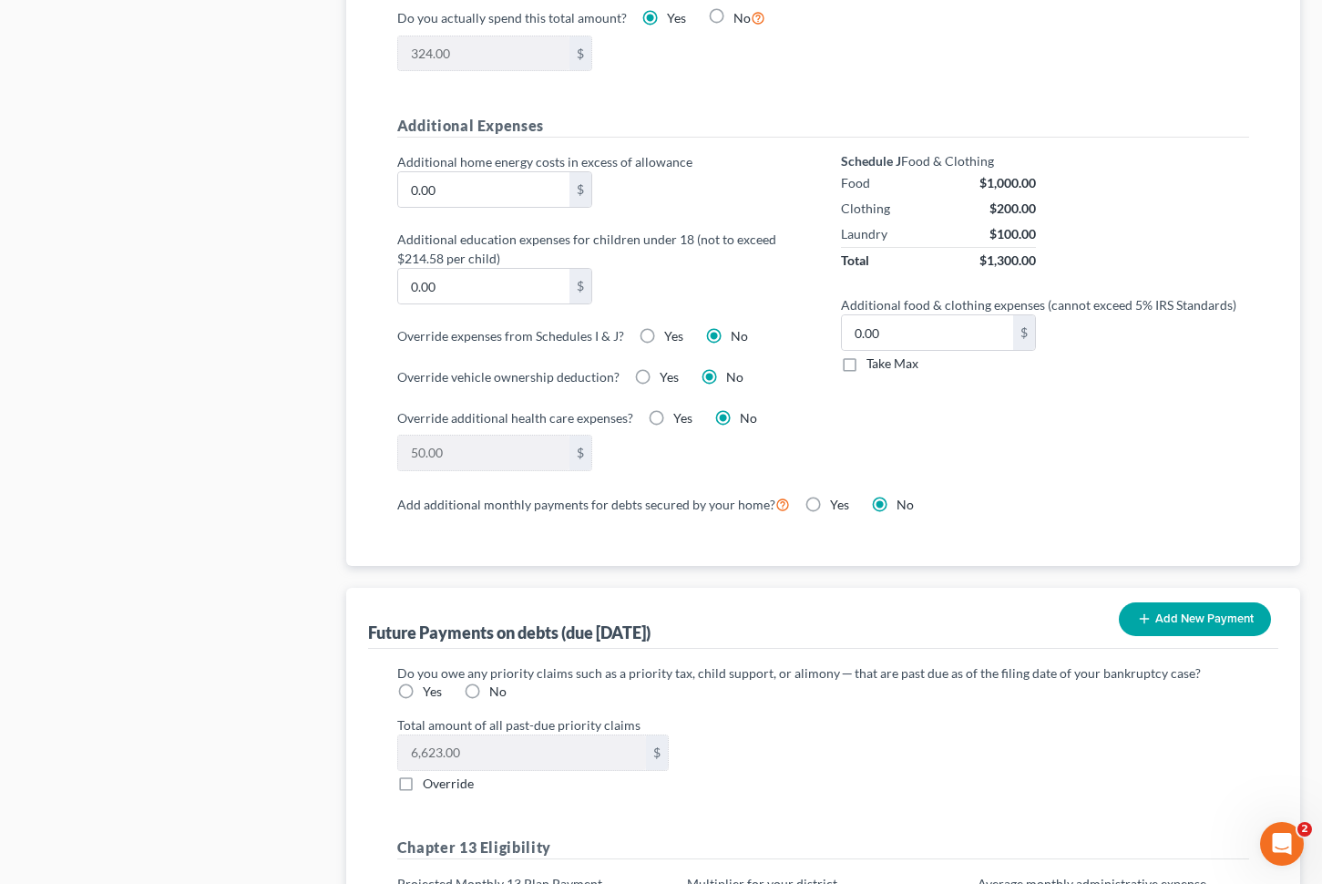
click at [672, 334] on input "Yes" at bounding box center [678, 333] width 12 height 12
radio input "true"
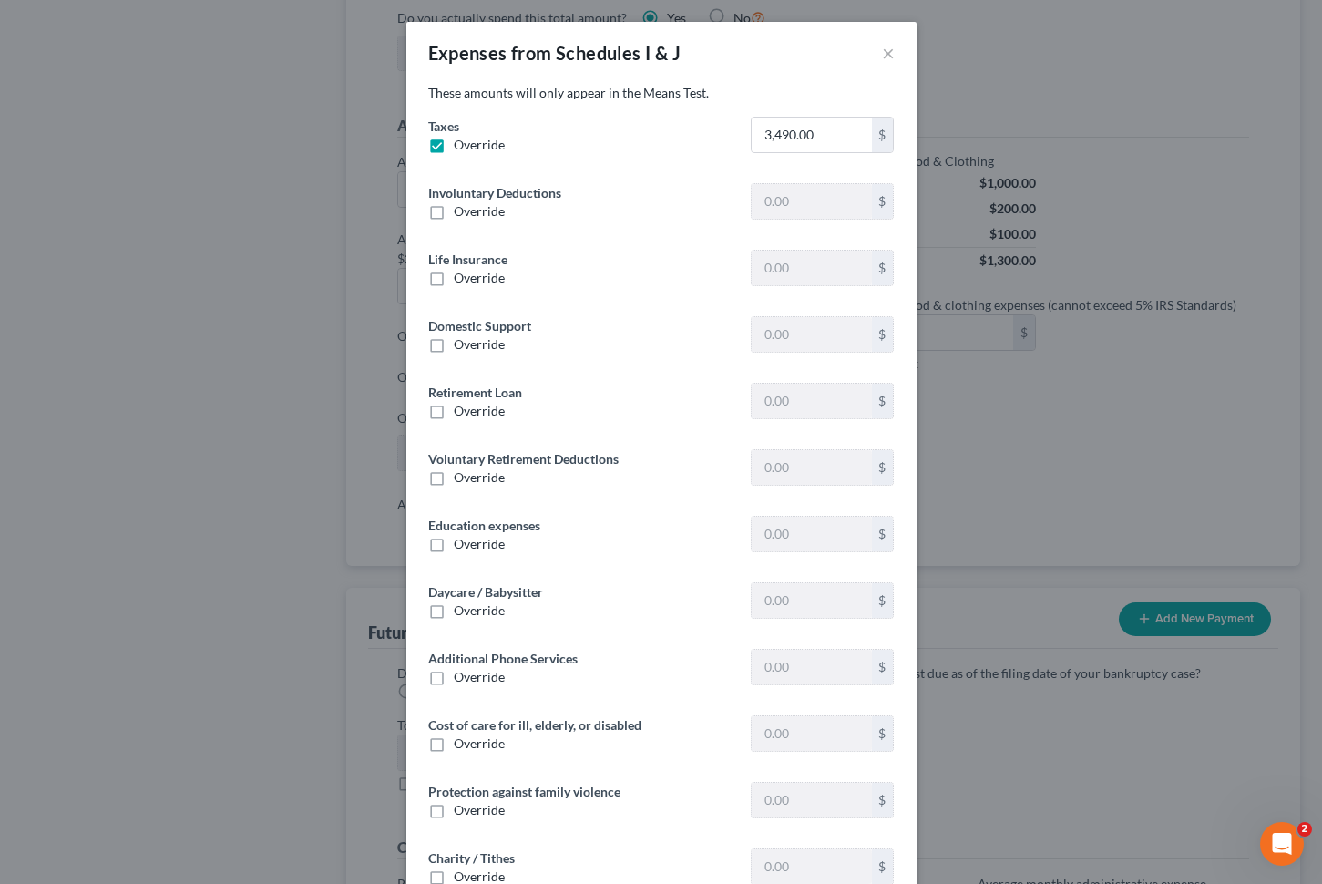
type input "0"
type input "1,300.00"
type input "292.50"
type input "596.50"
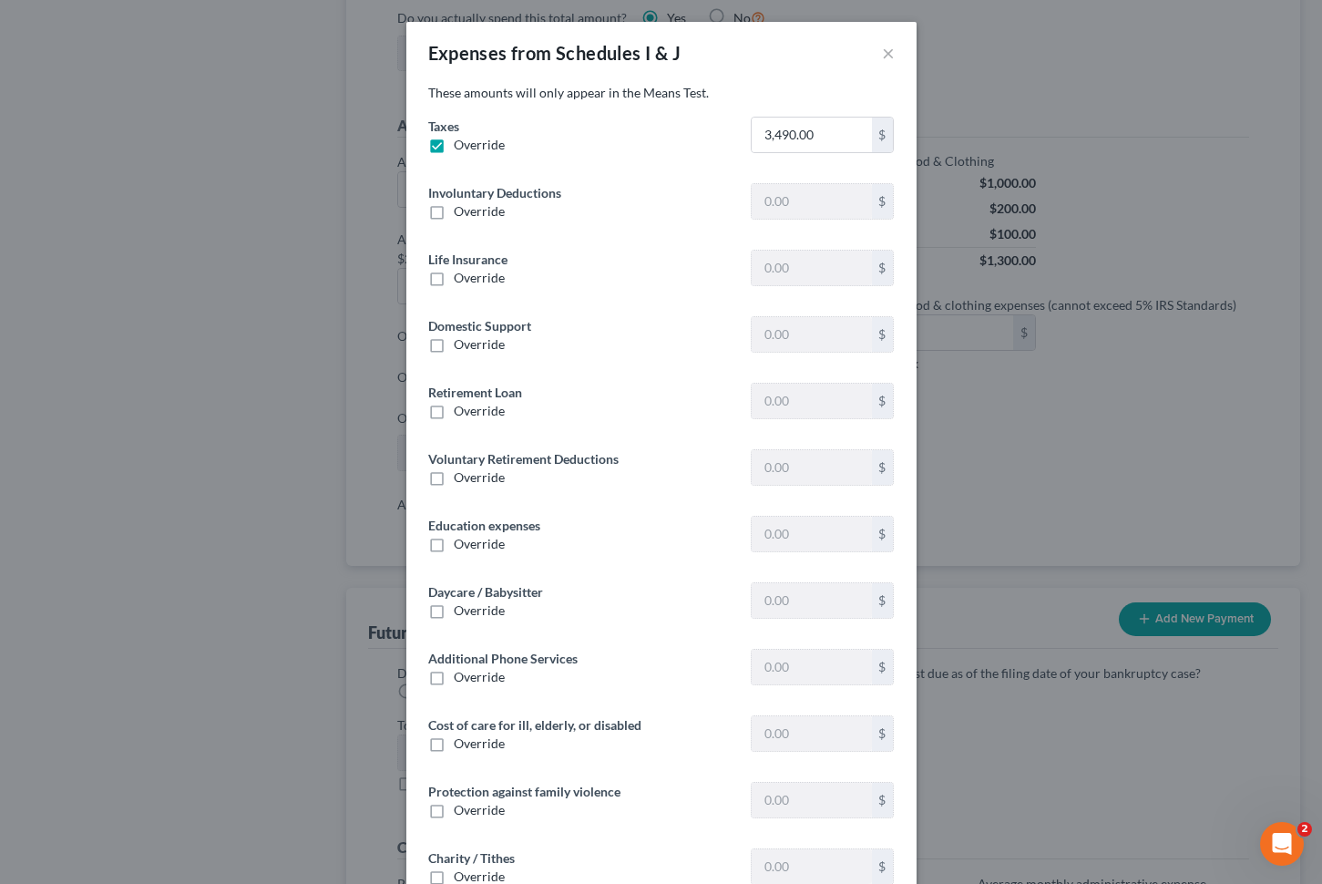
type input "0"
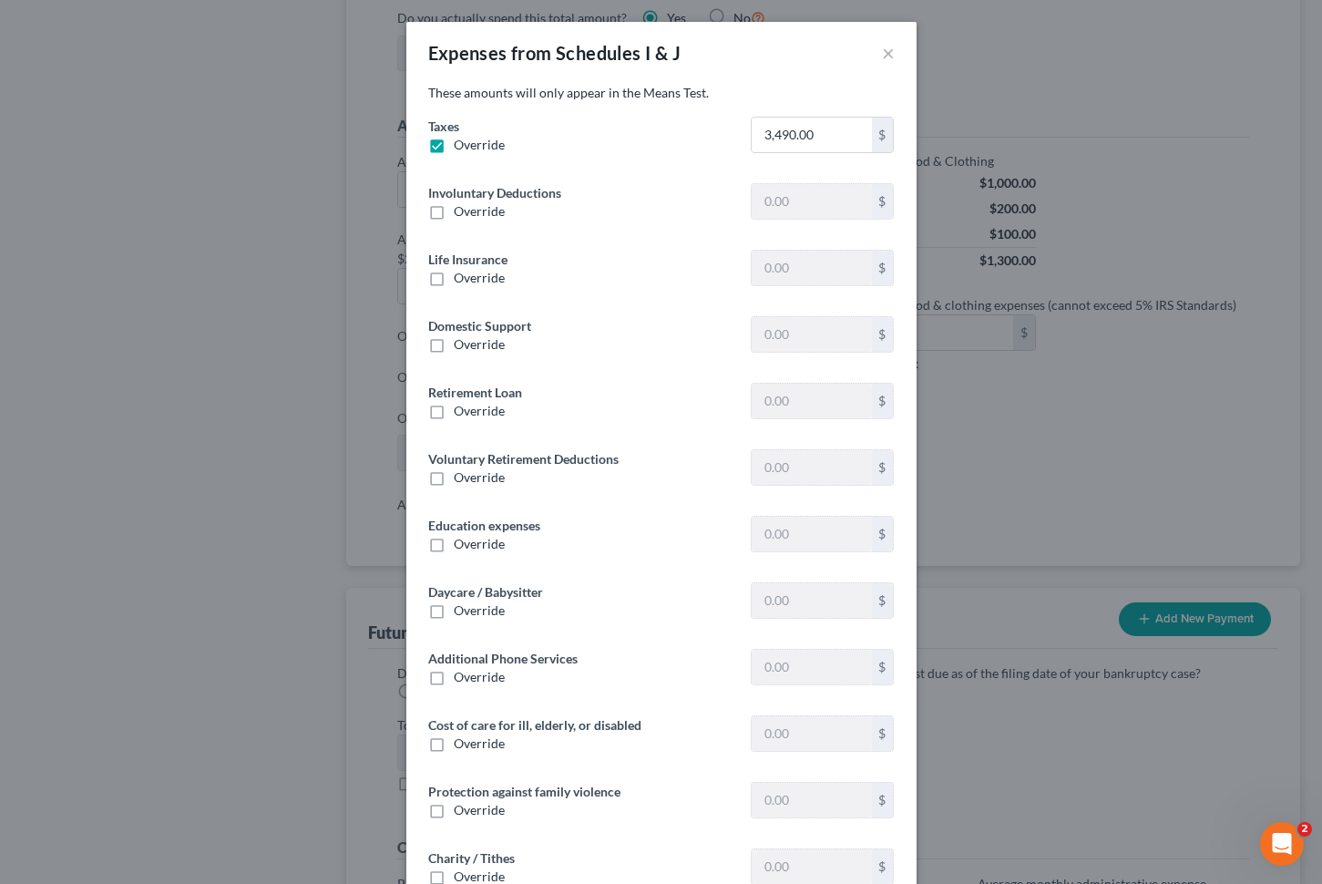
type input "0"
click at [816, 131] on input "3,490.00" at bounding box center [811, 135] width 119 height 35
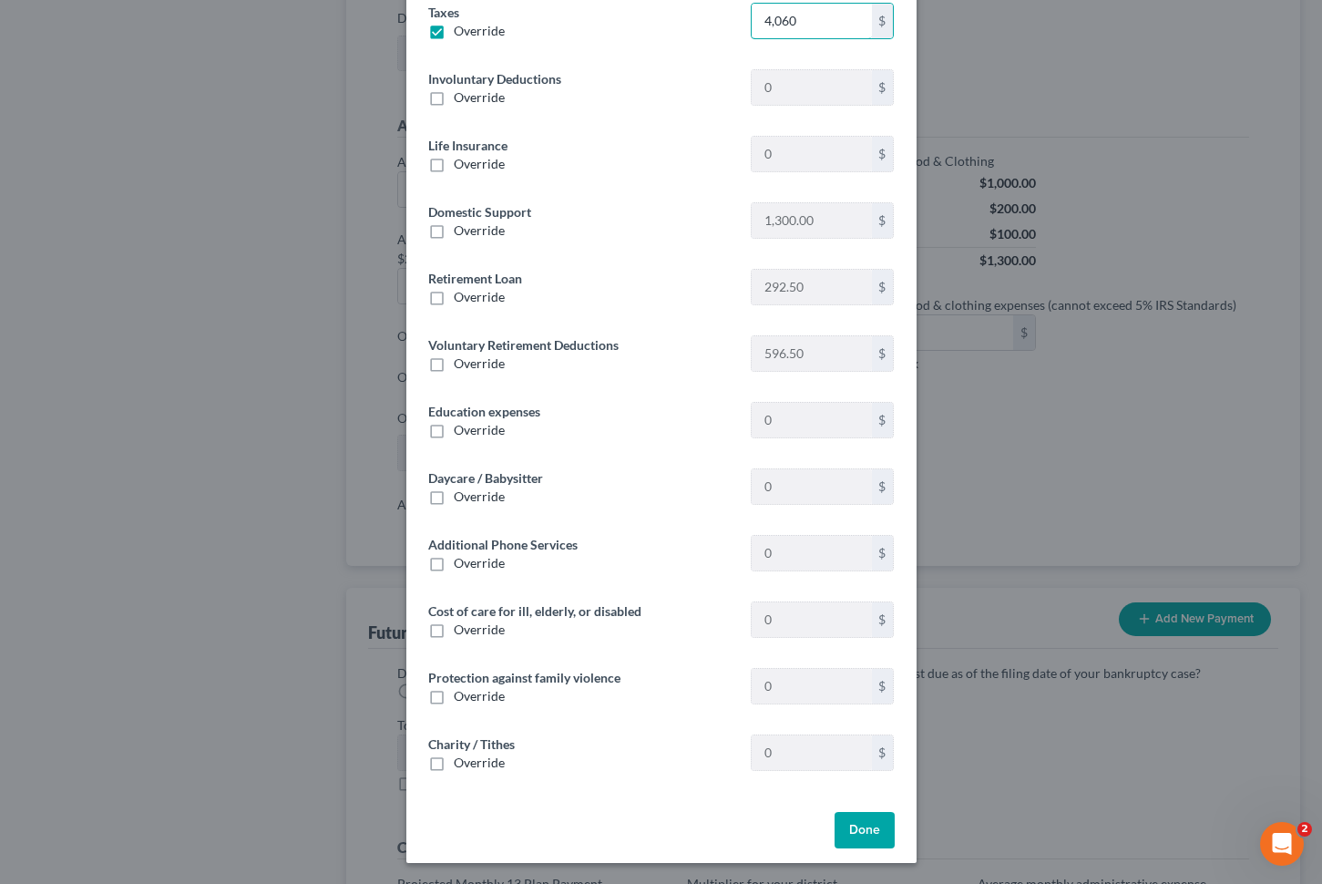
type input "4,060"
click at [454, 355] on label "Override" at bounding box center [479, 364] width 51 height 18
click at [461, 355] on input "Override" at bounding box center [467, 361] width 12 height 12
checkbox input "true"
click at [442, 311] on div "Retirement Loan Override 292.50 $" at bounding box center [661, 295] width 485 height 52
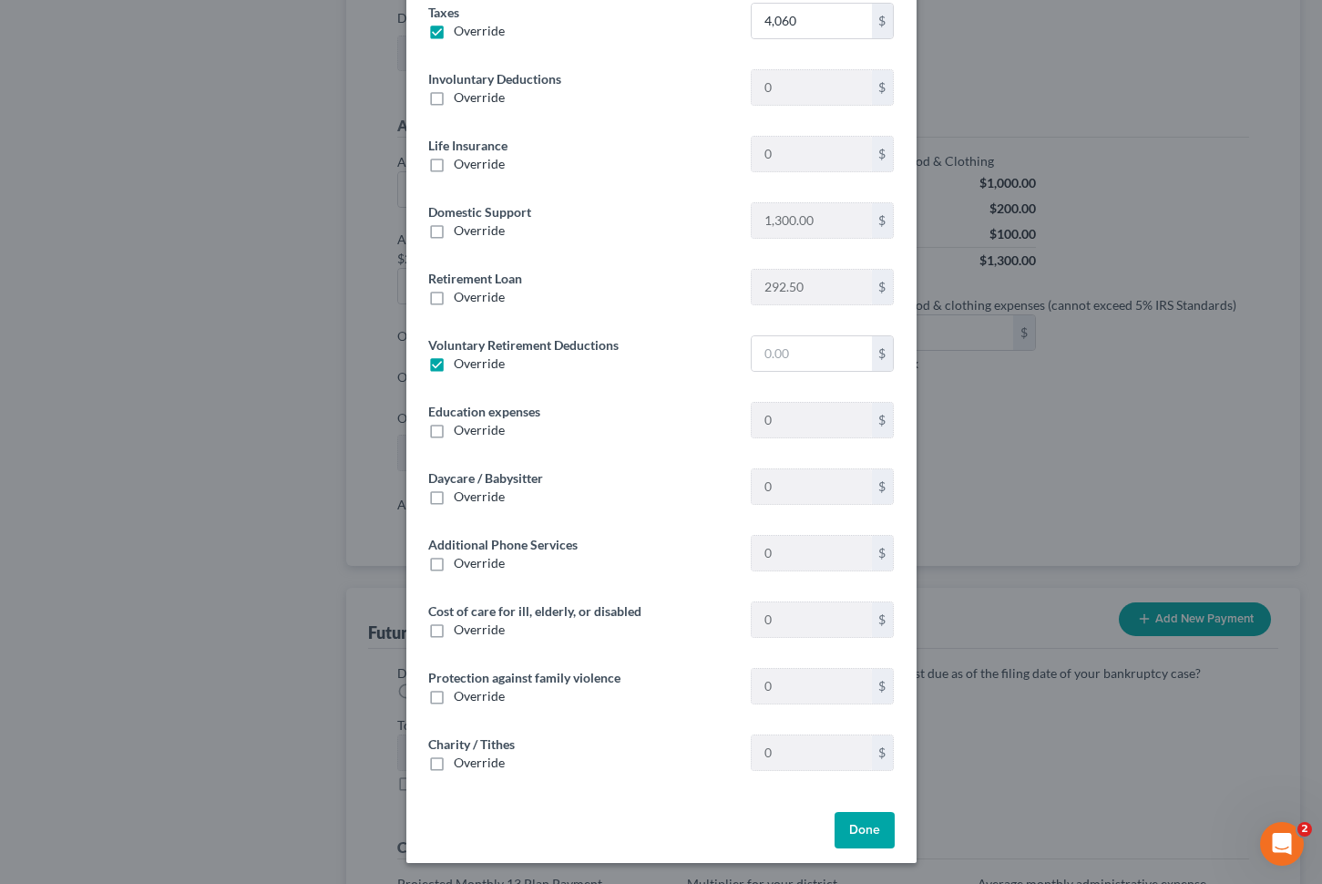
click at [454, 298] on label "Override" at bounding box center [479, 297] width 51 height 18
click at [461, 298] on input "Override" at bounding box center [467, 294] width 12 height 12
checkbox input "true"
click at [875, 828] on button "Done" at bounding box center [865, 830] width 60 height 36
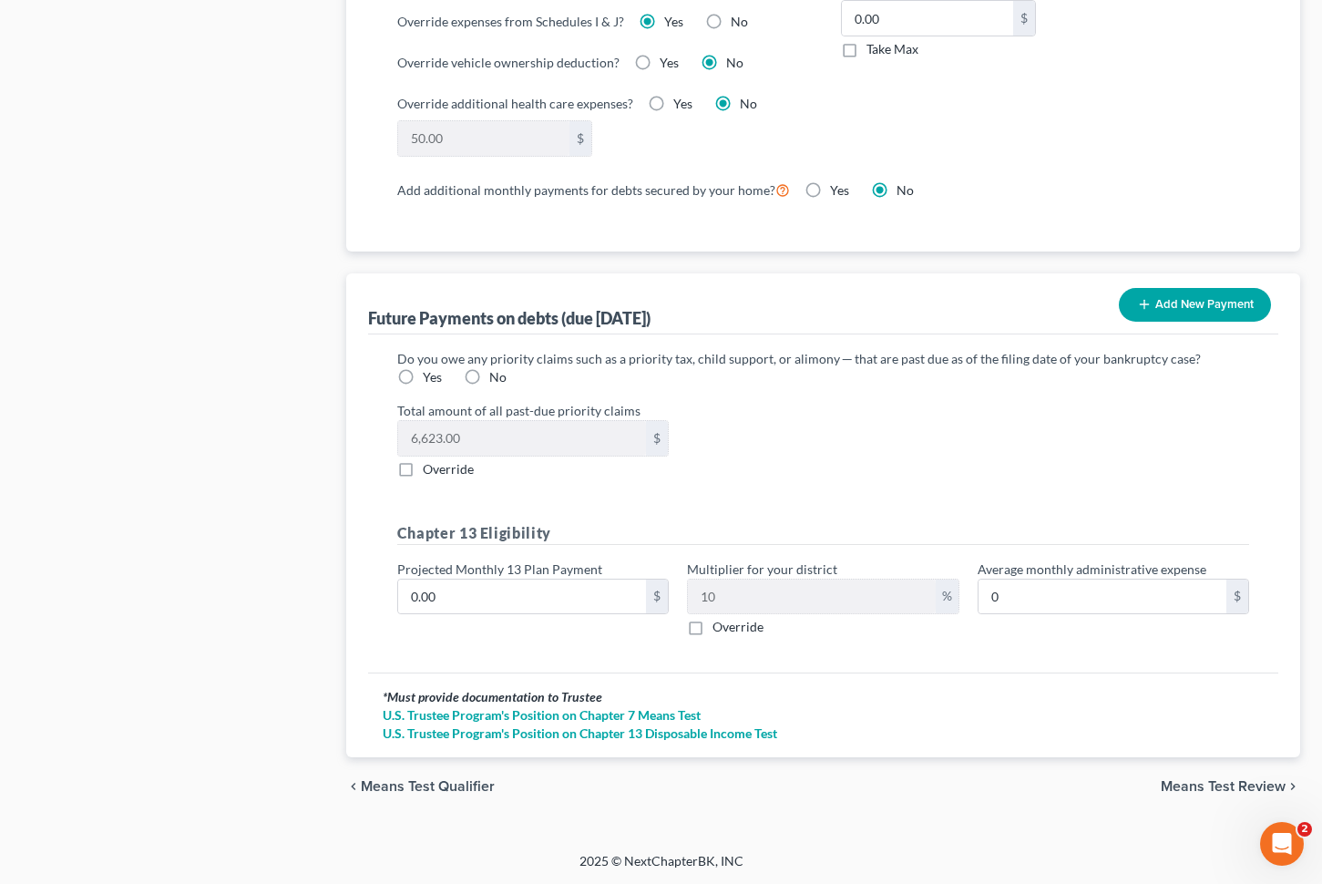
click at [1178, 785] on span "Means Test Review" at bounding box center [1223, 786] width 125 height 15
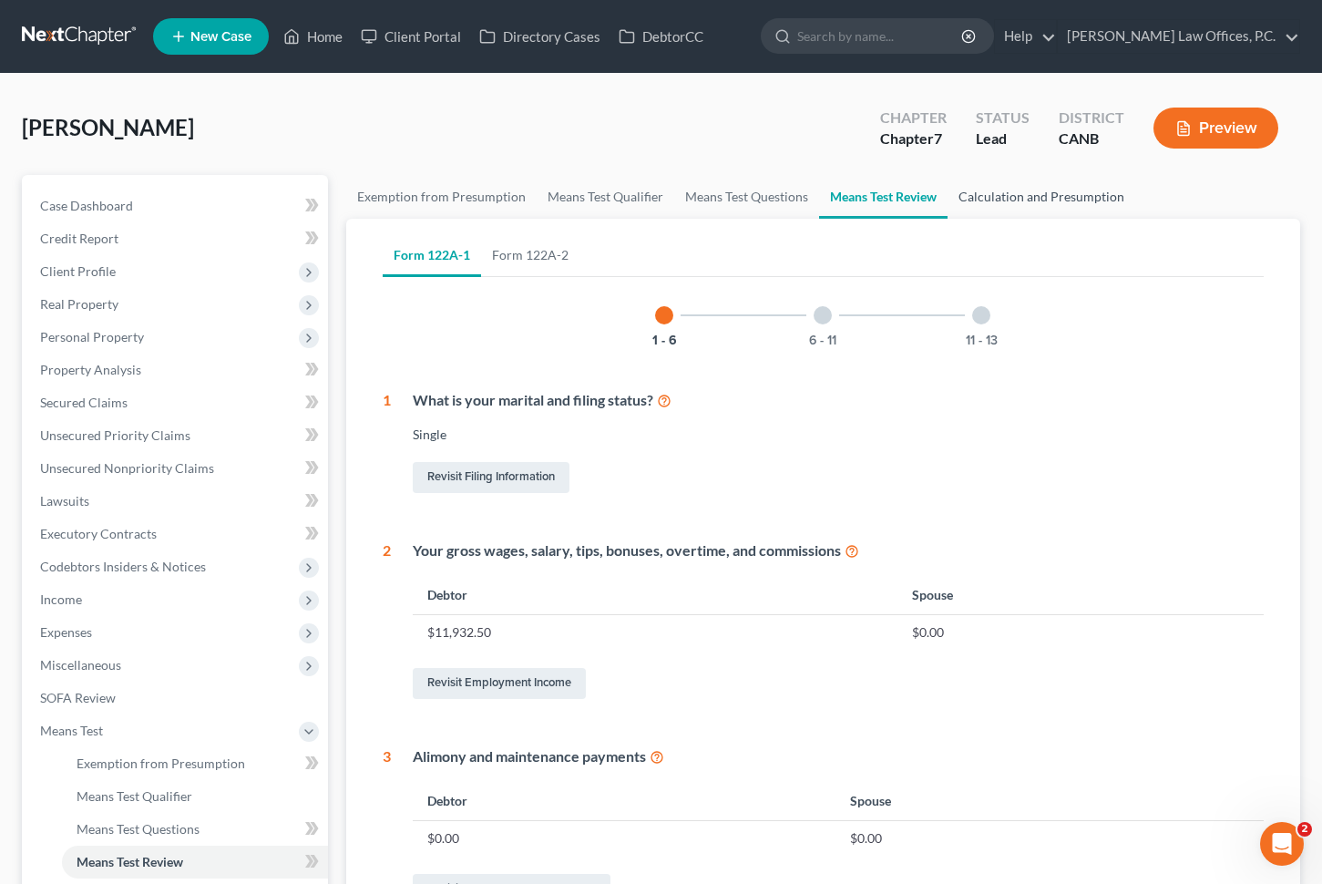
click at [992, 200] on link "Calculation and Presumption" at bounding box center [1042, 197] width 188 height 44
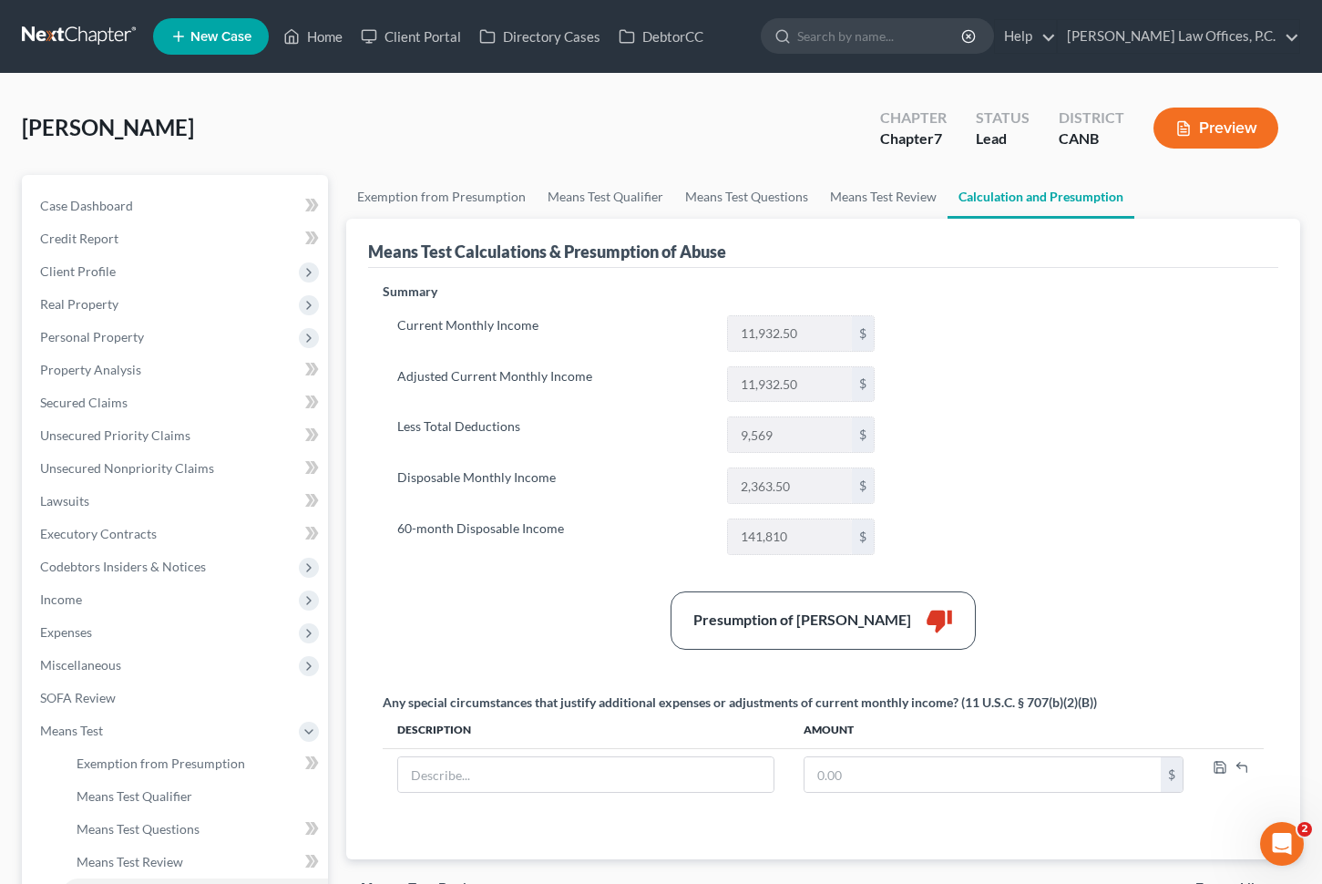
click at [1204, 129] on button "Preview" at bounding box center [1216, 128] width 125 height 41
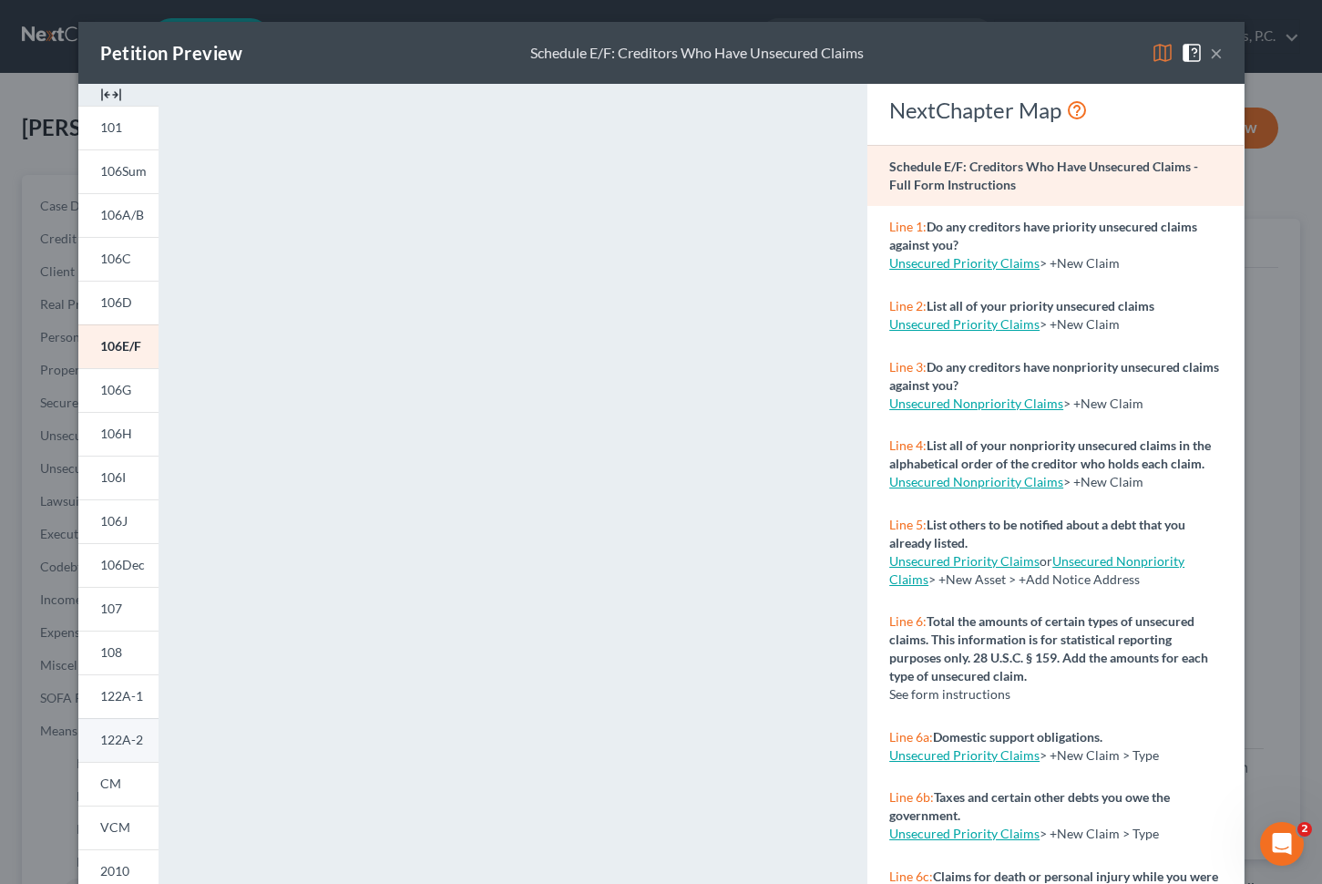
click at [119, 750] on link "122A-2" at bounding box center [118, 740] width 80 height 44
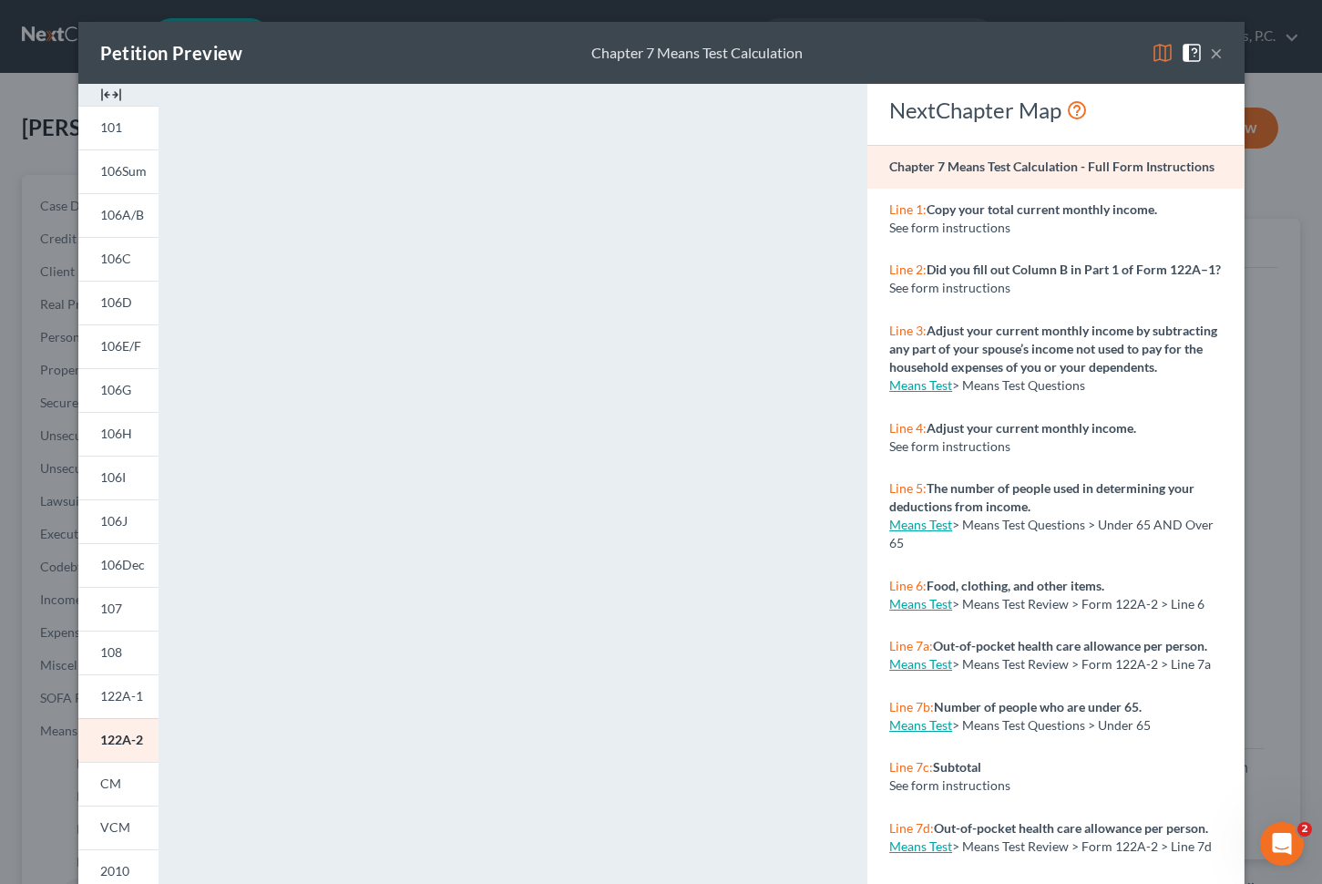
click at [1216, 47] on button "×" at bounding box center [1216, 53] width 13 height 22
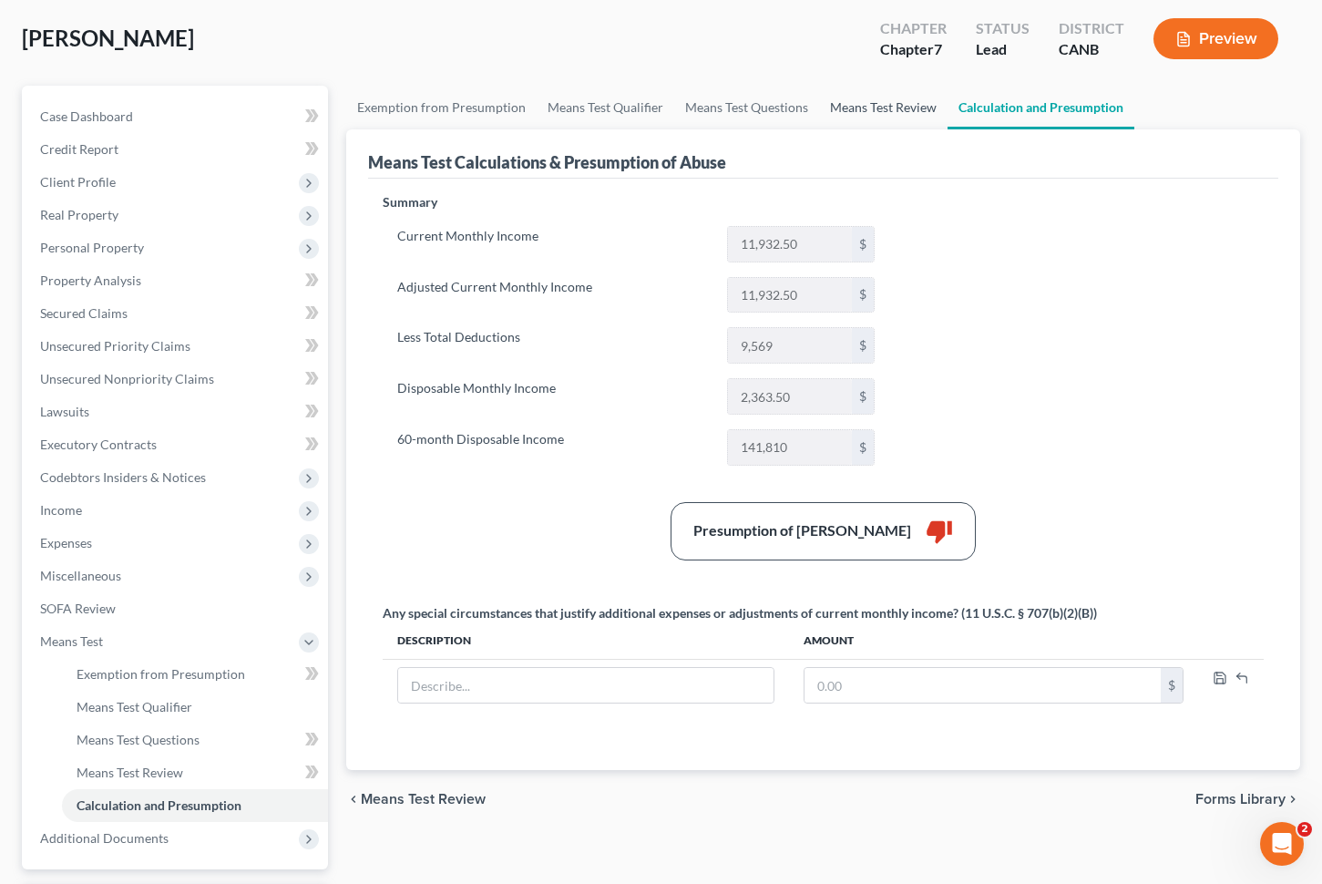
click at [872, 101] on link "Means Test Review" at bounding box center [883, 108] width 128 height 44
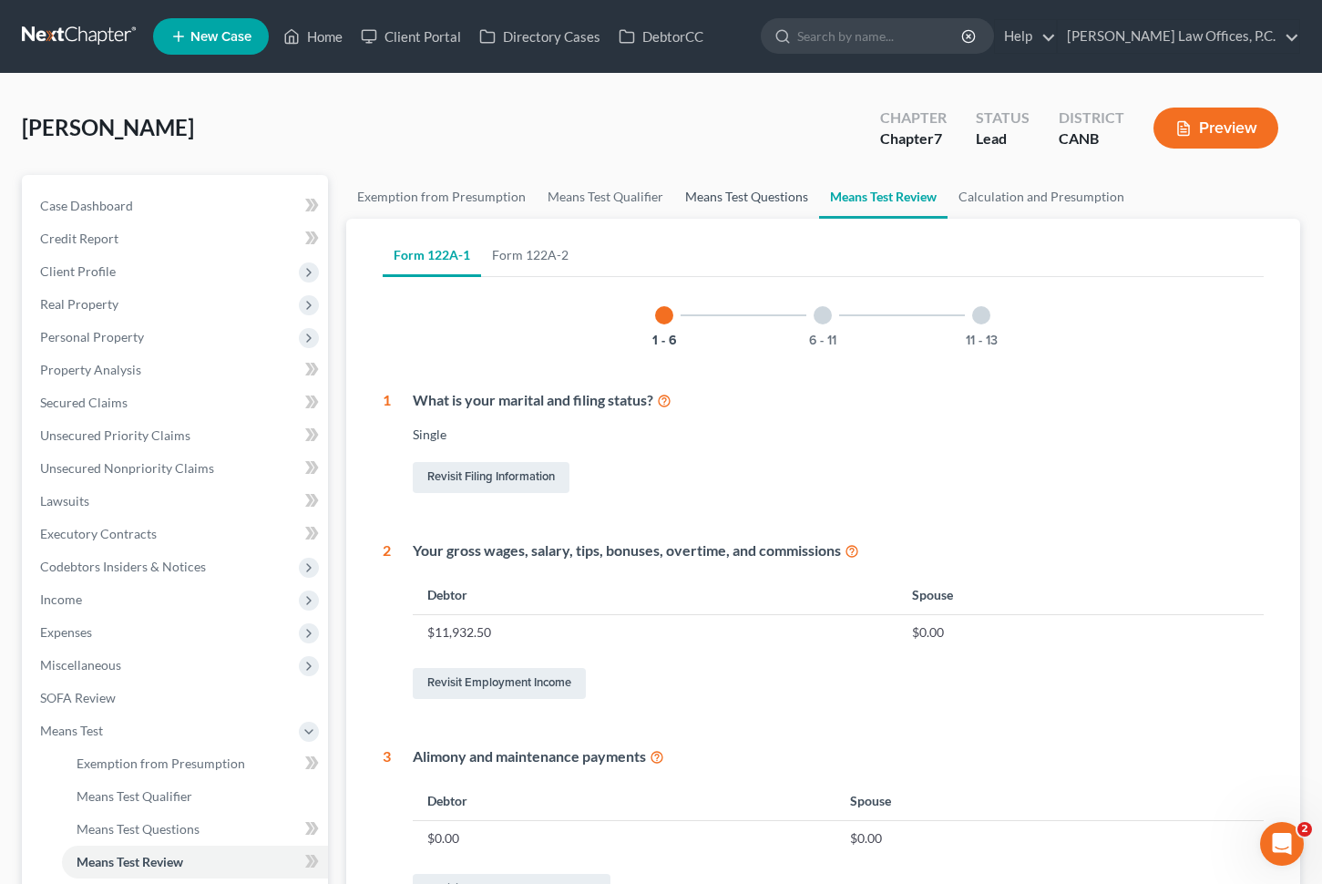
click at [722, 193] on link "Means Test Questions" at bounding box center [746, 197] width 145 height 44
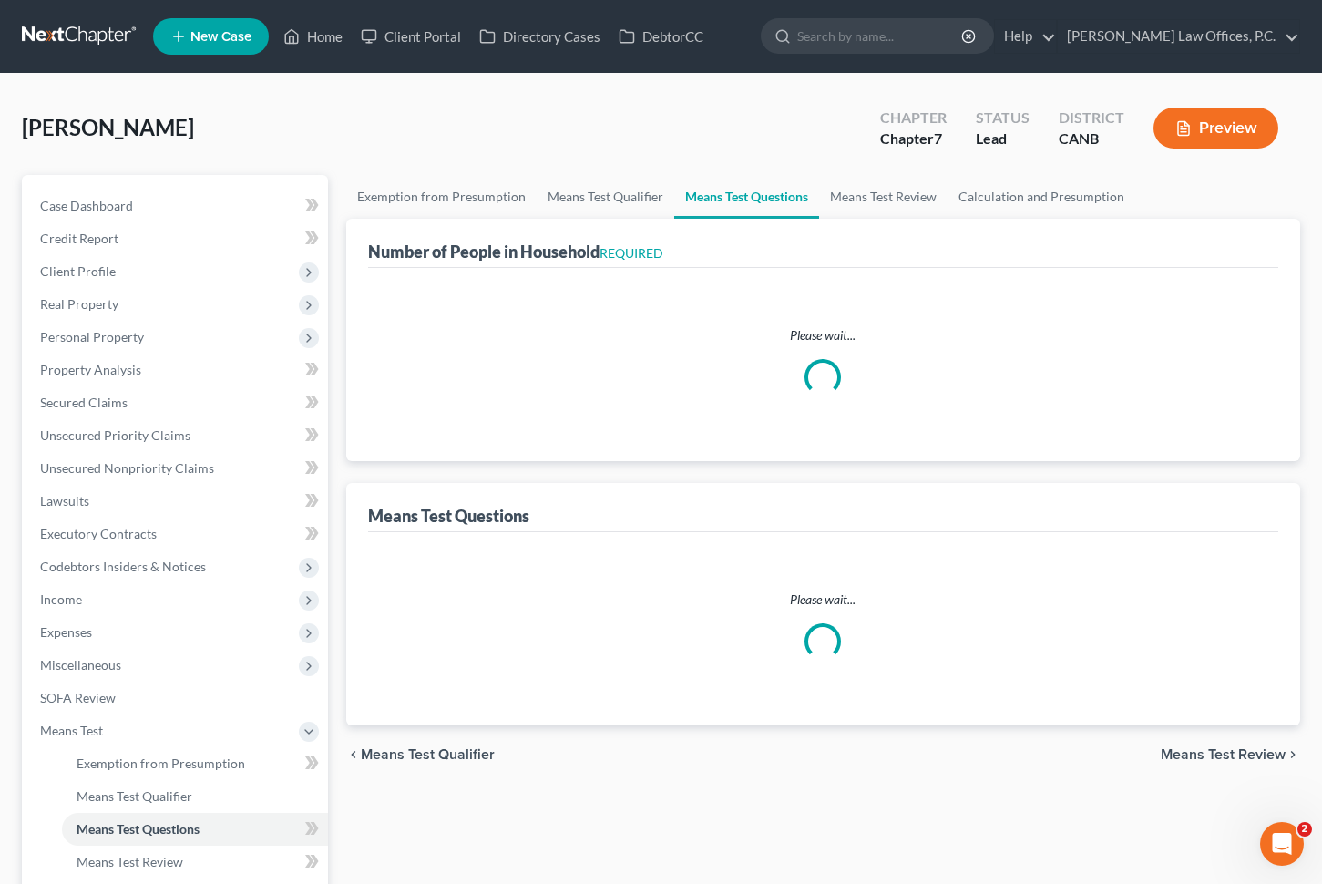
select select "1"
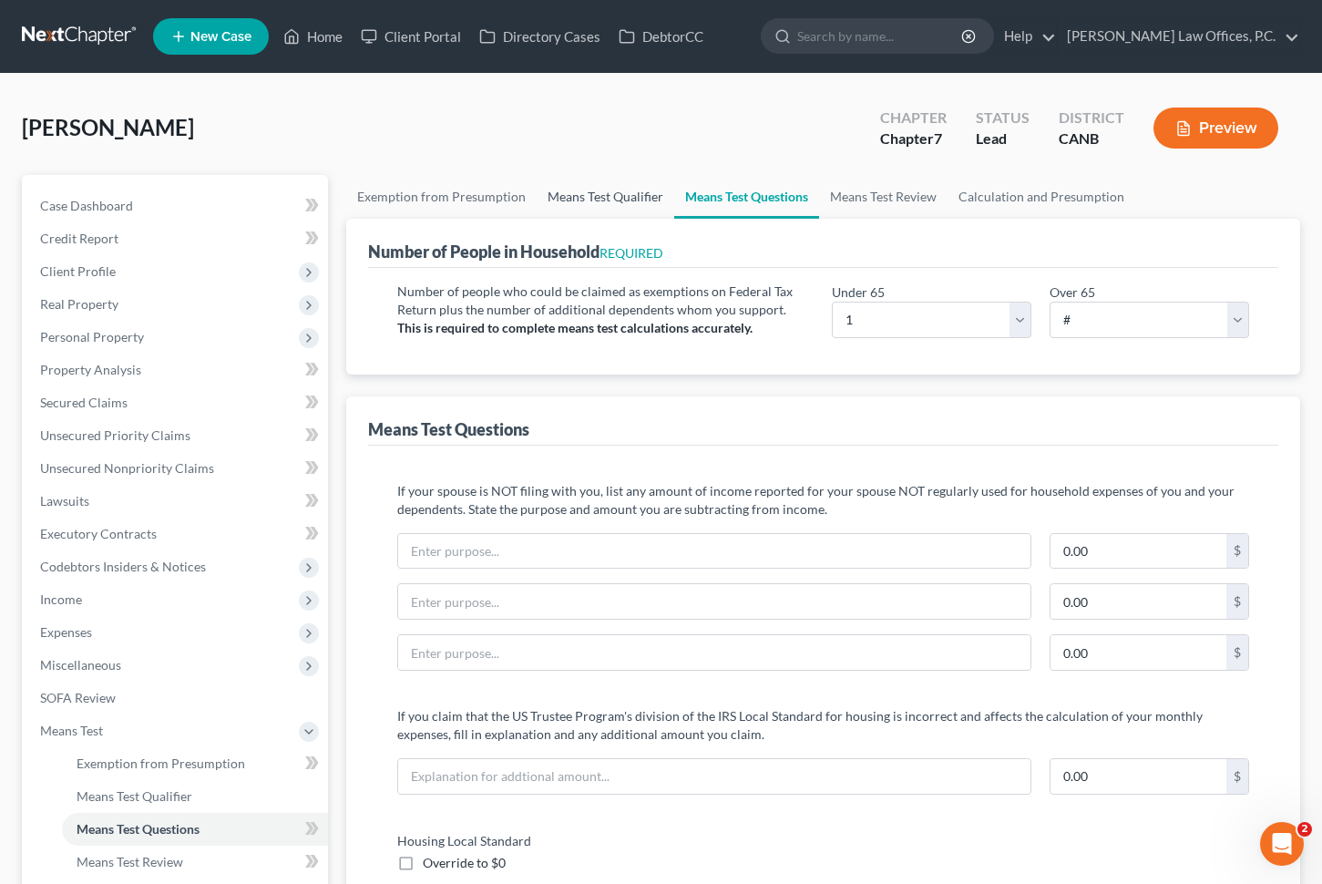
click at [574, 213] on link "Means Test Qualifier" at bounding box center [606, 197] width 138 height 44
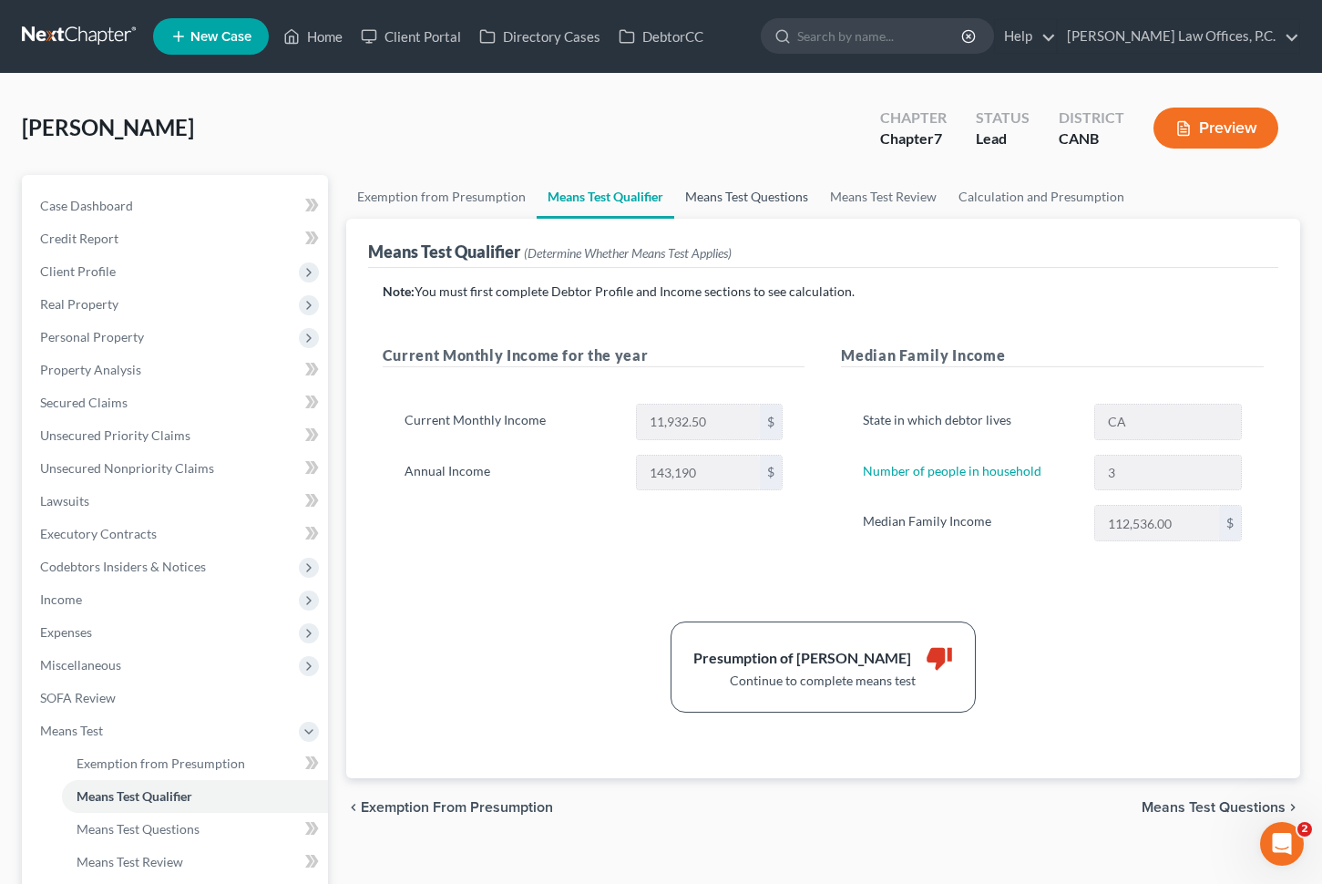
click at [715, 184] on link "Means Test Questions" at bounding box center [746, 197] width 145 height 44
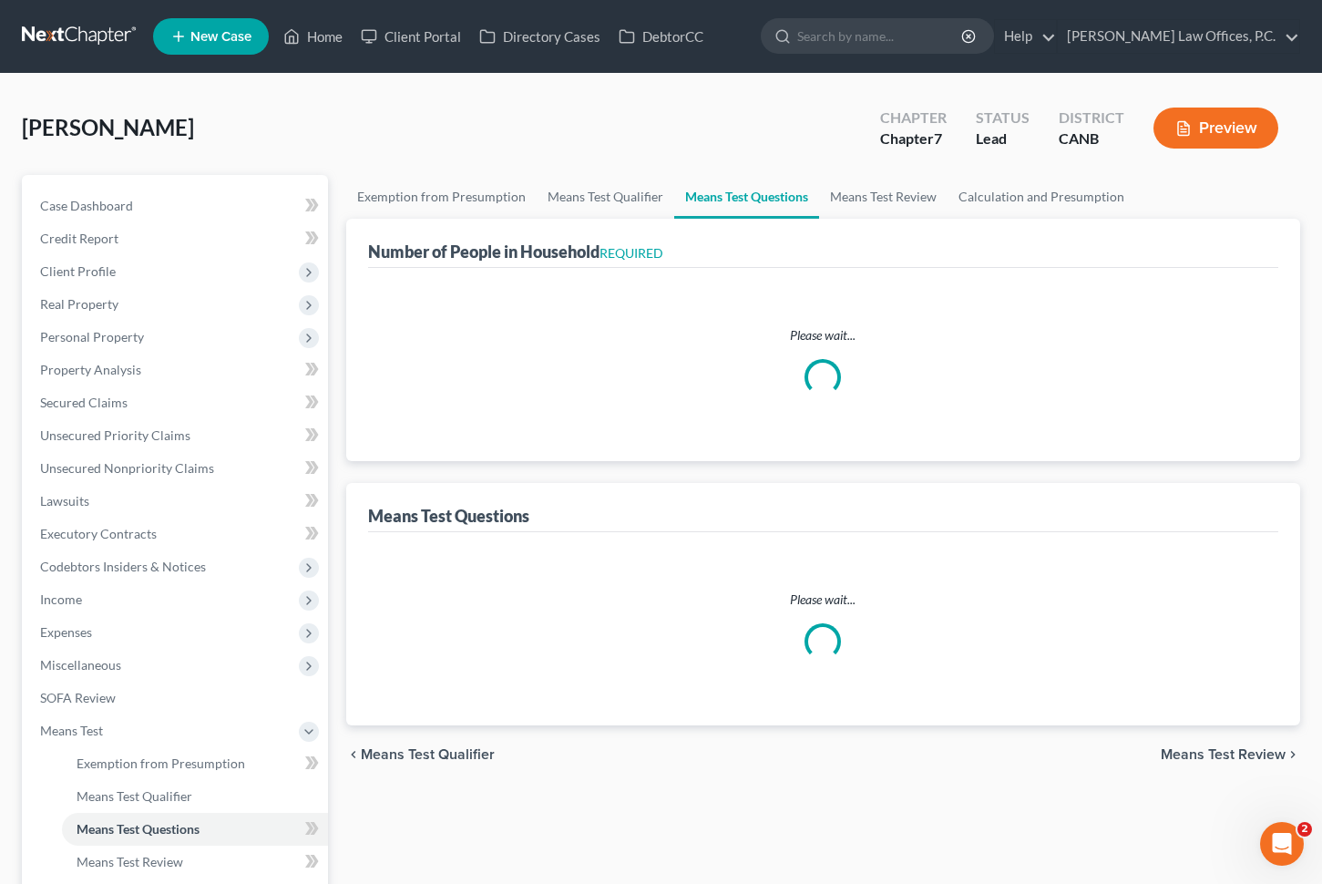
select select "1"
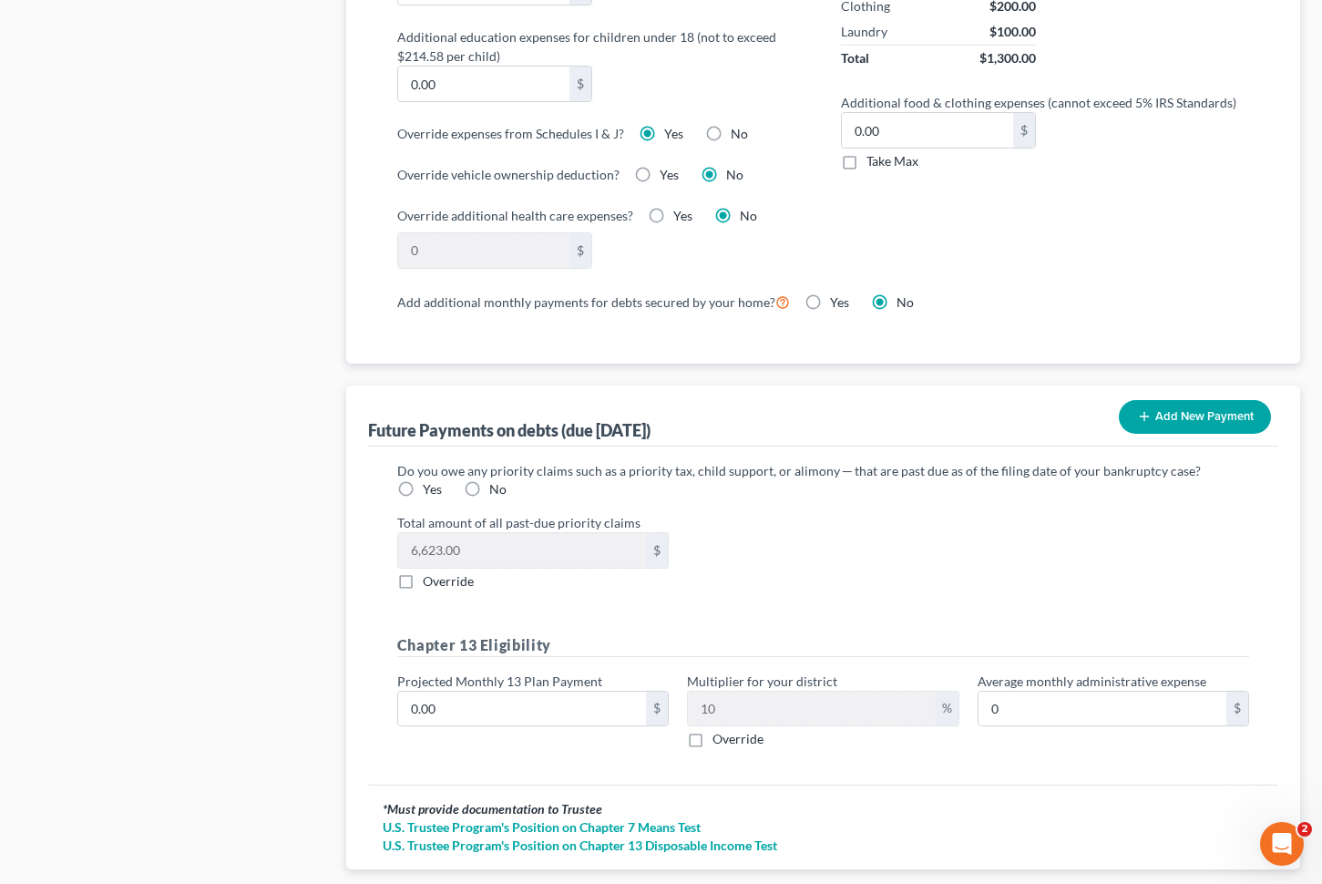
scroll to position [1578, 0]
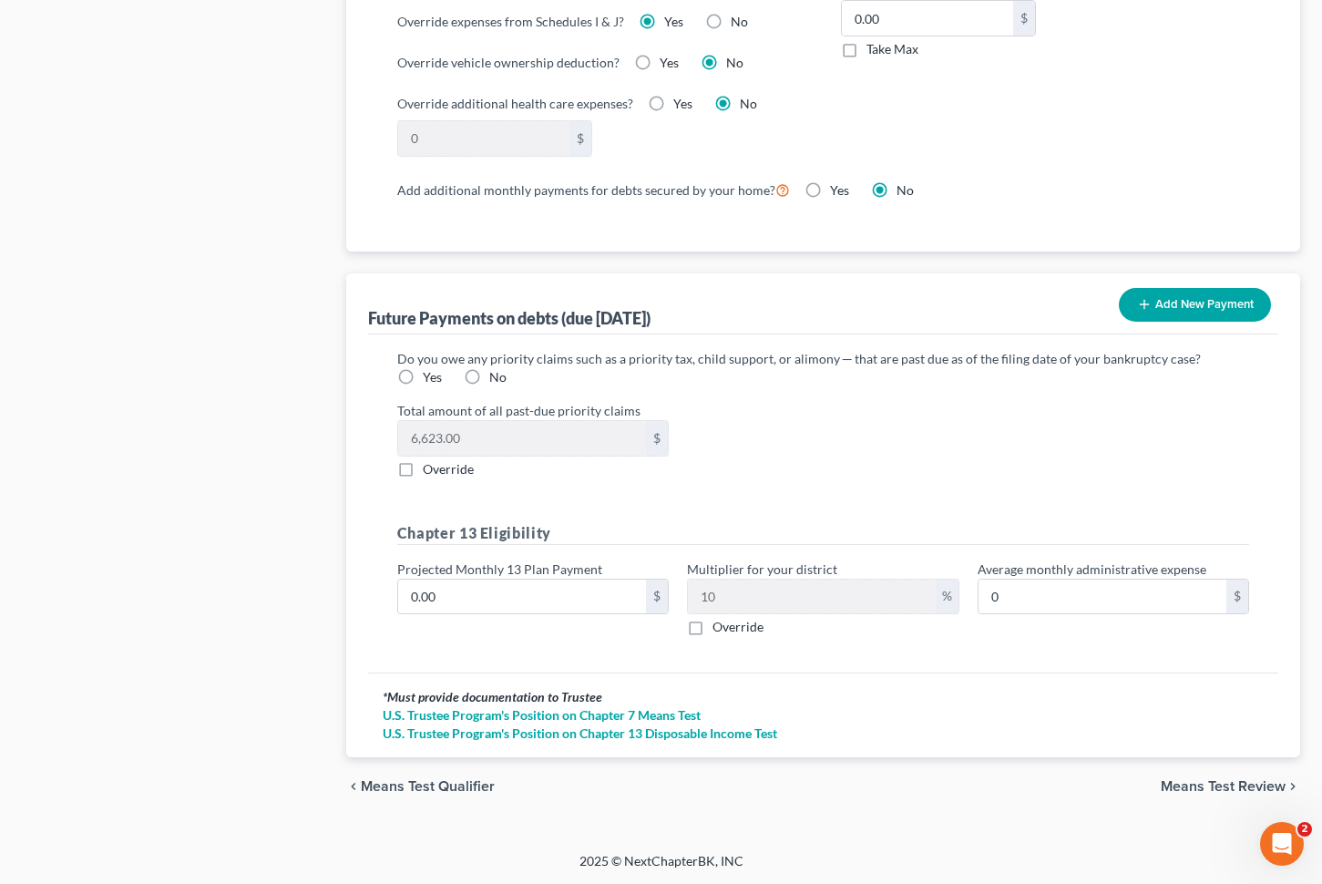
click at [423, 374] on label "Yes" at bounding box center [432, 377] width 19 height 18
click at [430, 374] on input "Yes" at bounding box center [436, 374] width 12 height 12
radio input "true"
click at [1209, 781] on span "Means Test Review" at bounding box center [1223, 786] width 125 height 15
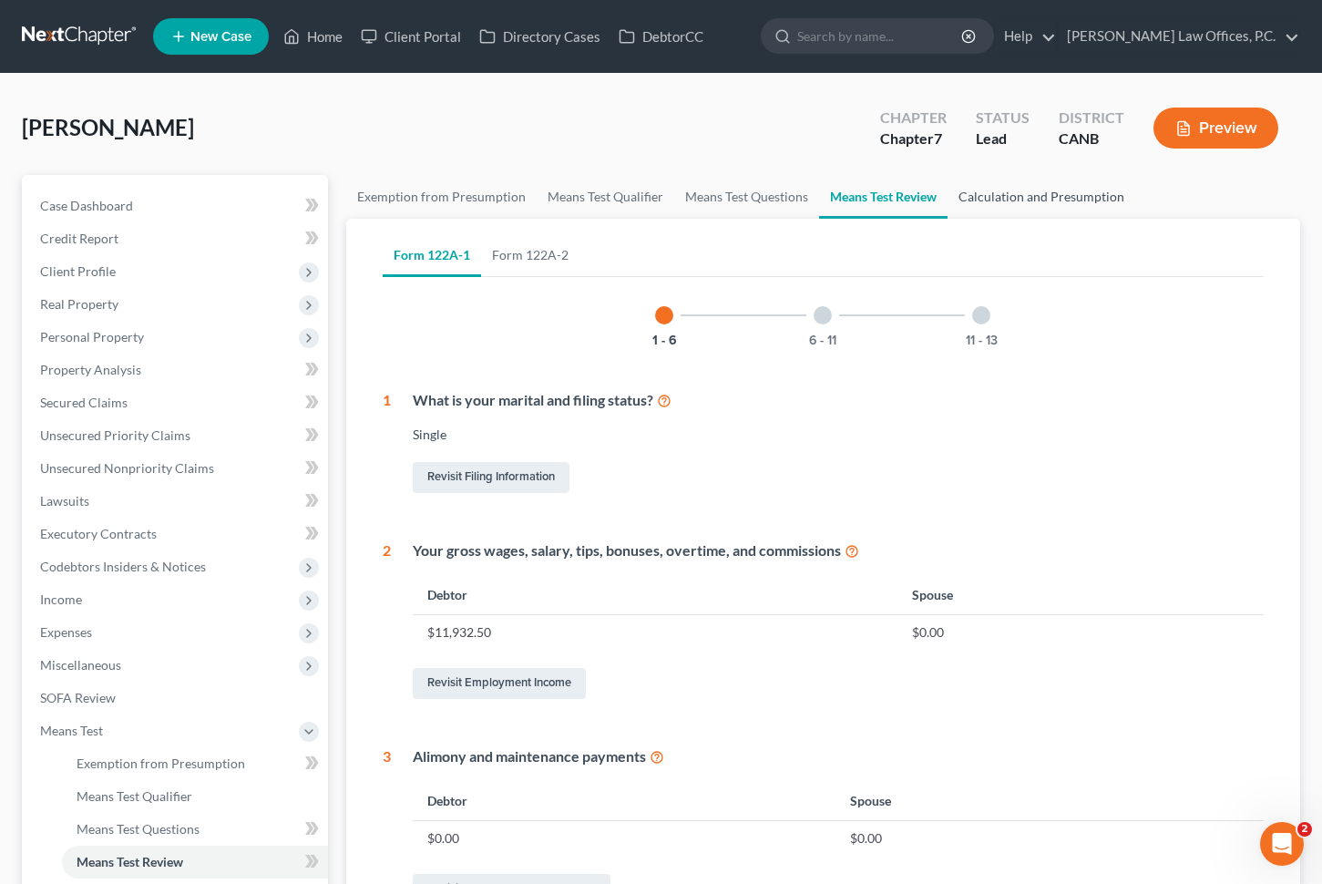
click at [1056, 191] on link "Calculation and Presumption" at bounding box center [1042, 197] width 188 height 44
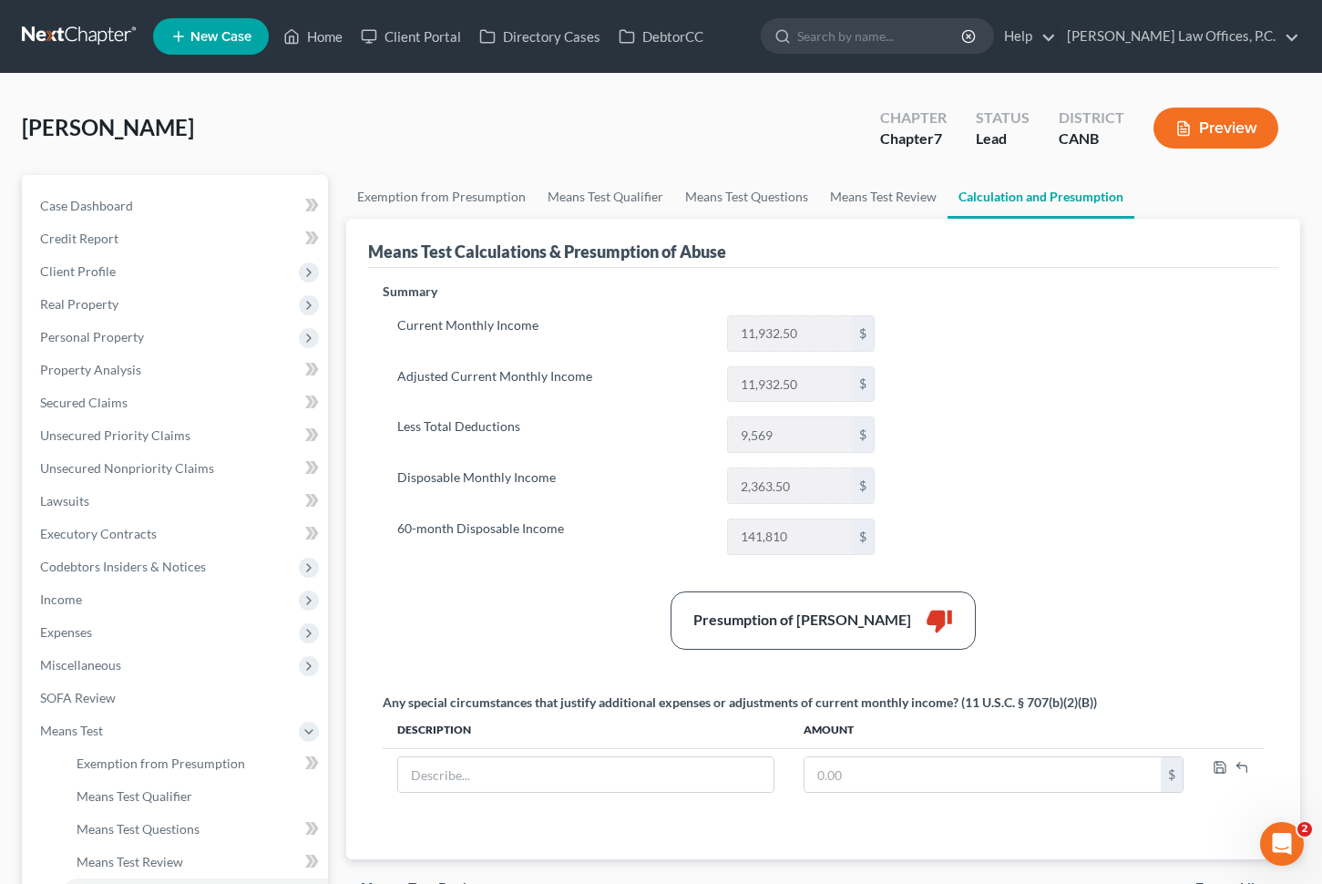
click at [1195, 129] on button "Preview" at bounding box center [1216, 128] width 125 height 41
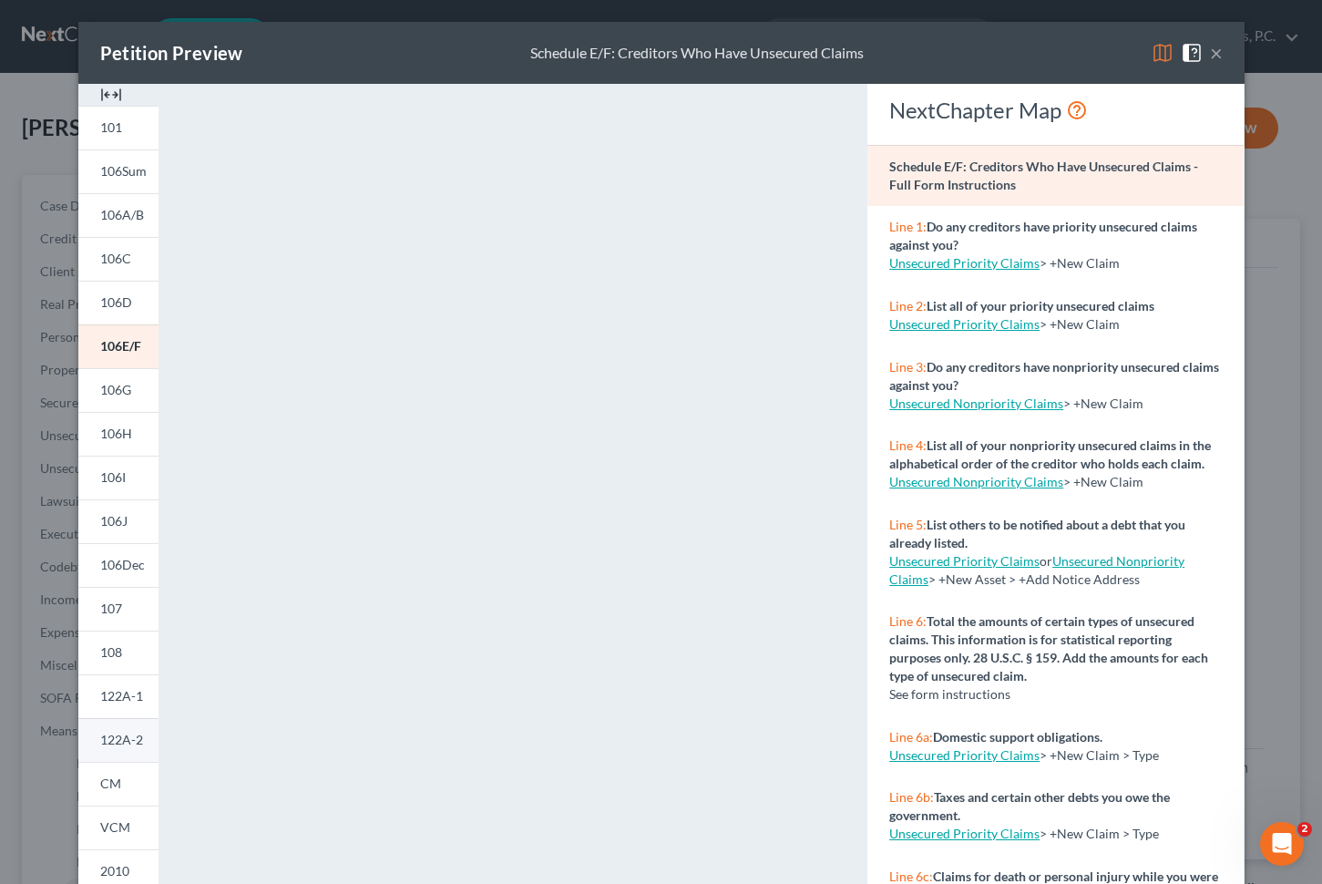
click at [138, 746] on span "122A-2" at bounding box center [121, 739] width 43 height 15
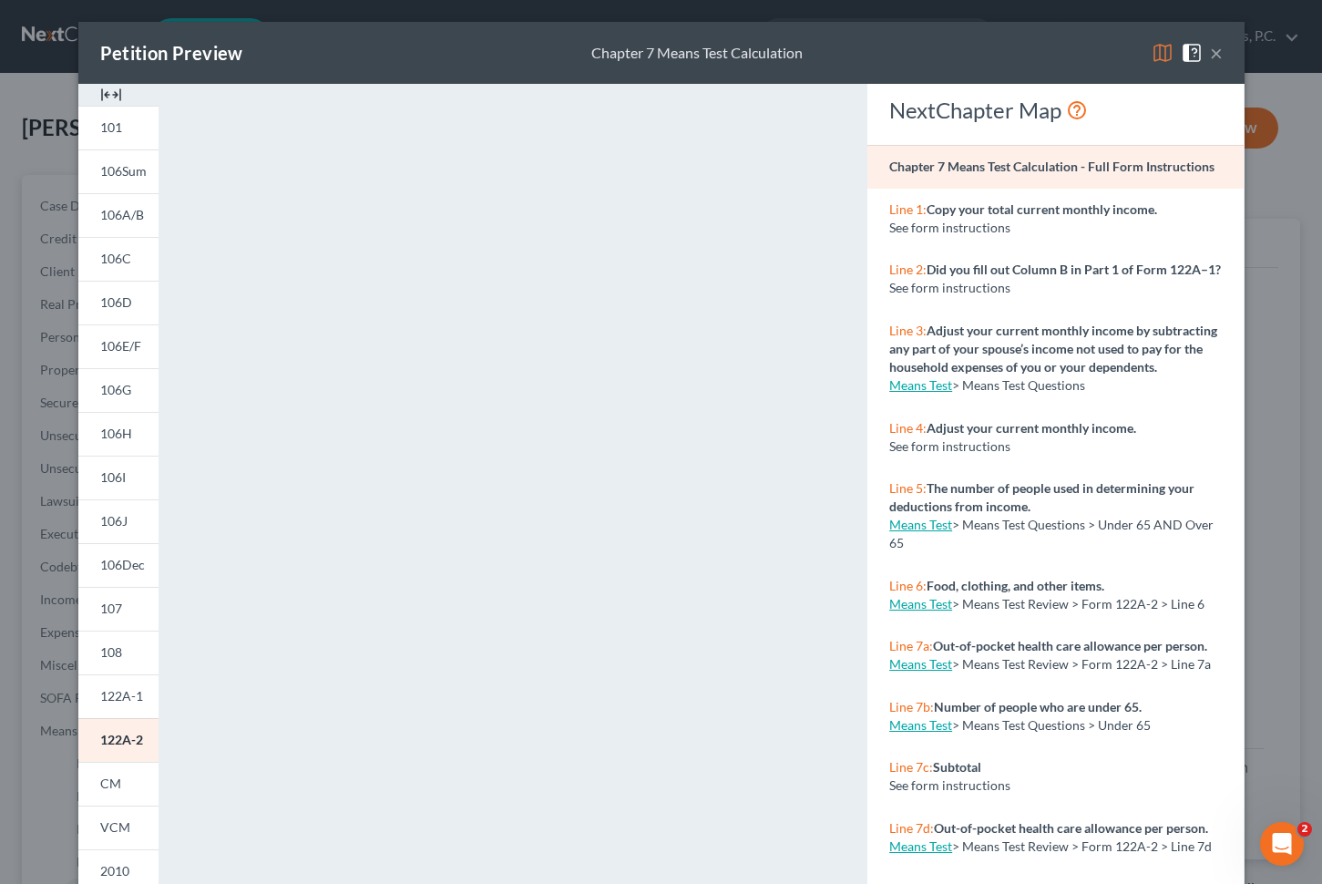
click at [1218, 50] on button "×" at bounding box center [1216, 53] width 13 height 22
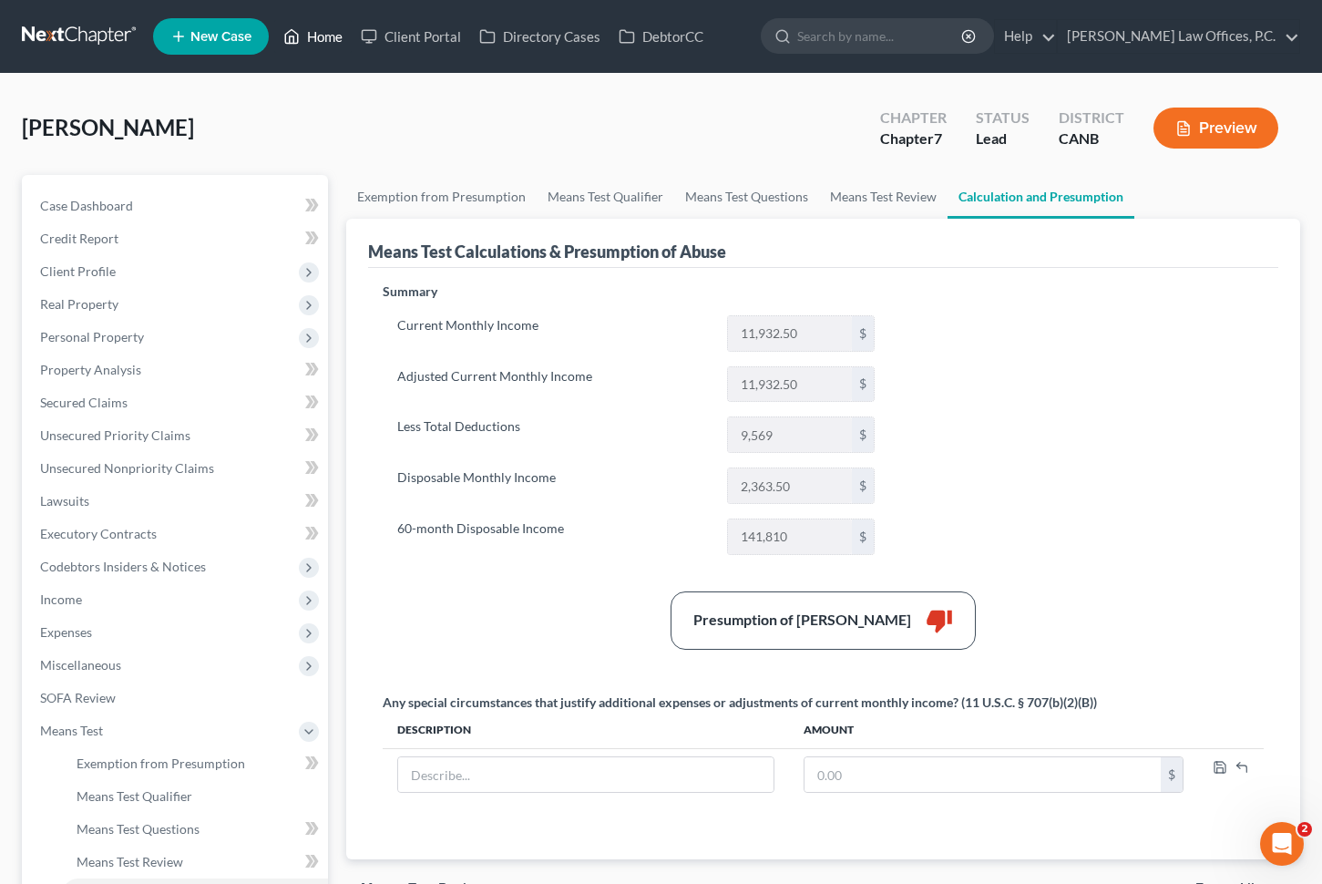
click at [332, 33] on link "Home" at bounding box center [312, 36] width 77 height 33
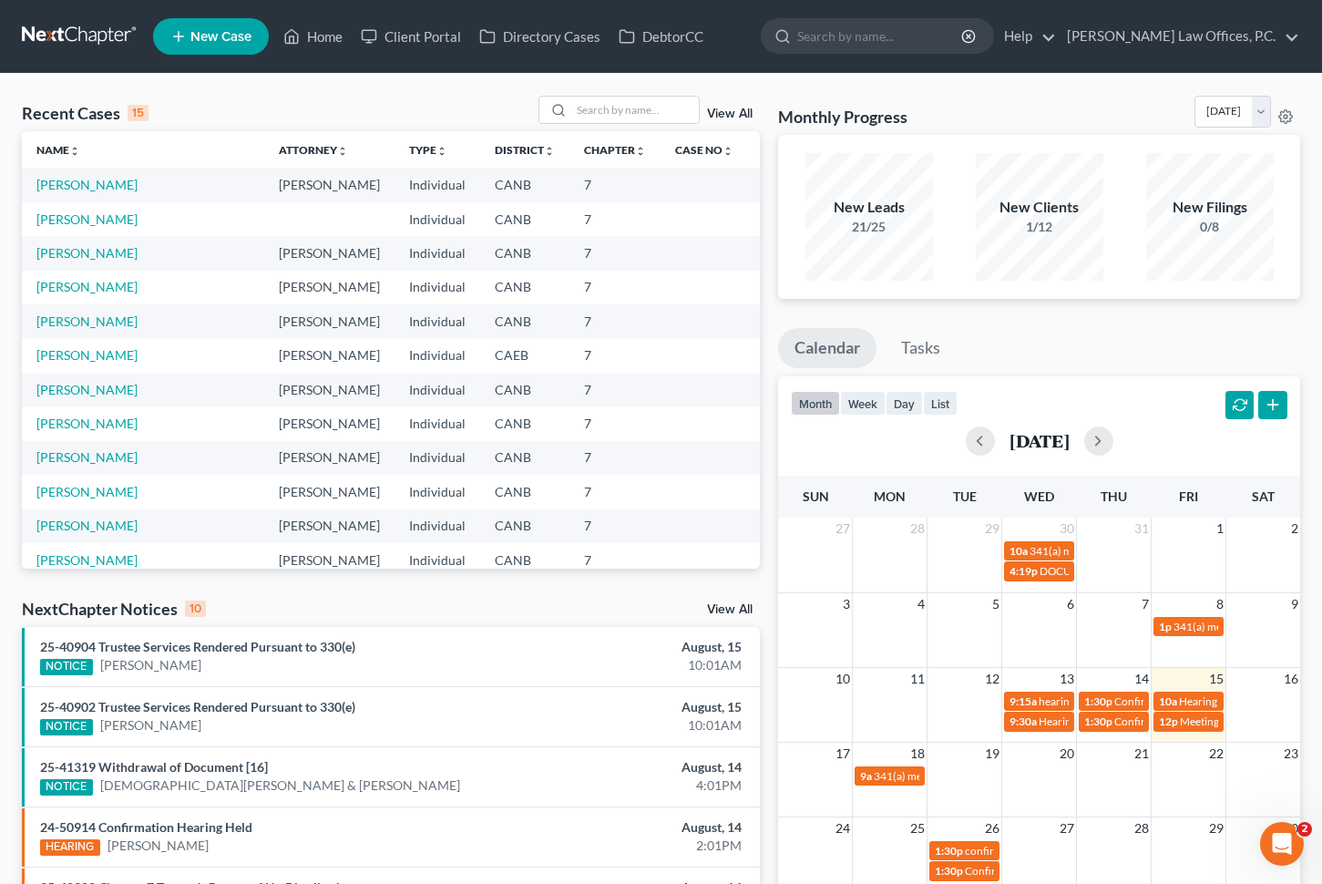
scroll to position [36, 0]
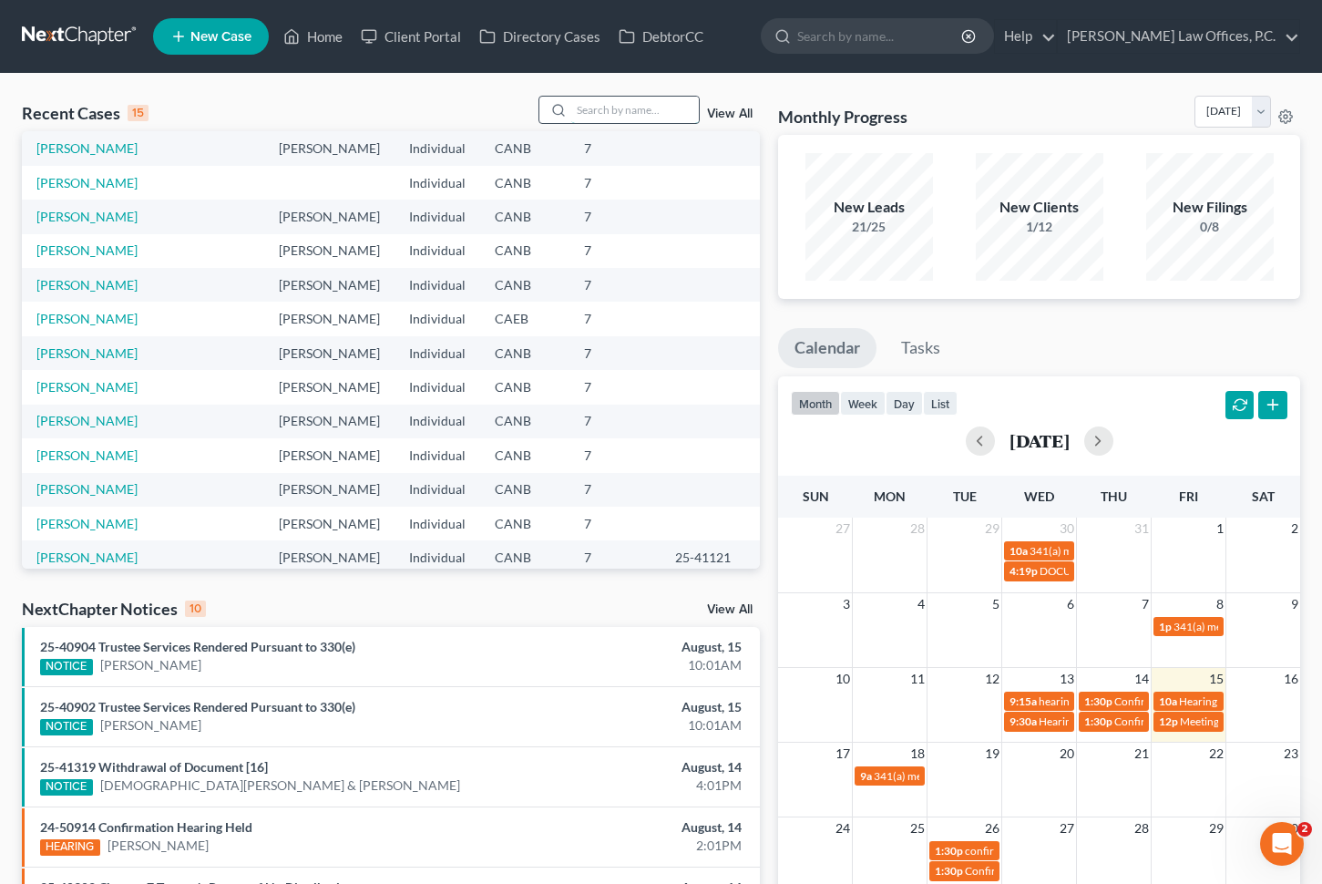
click at [604, 112] on input "search" at bounding box center [635, 110] width 128 height 26
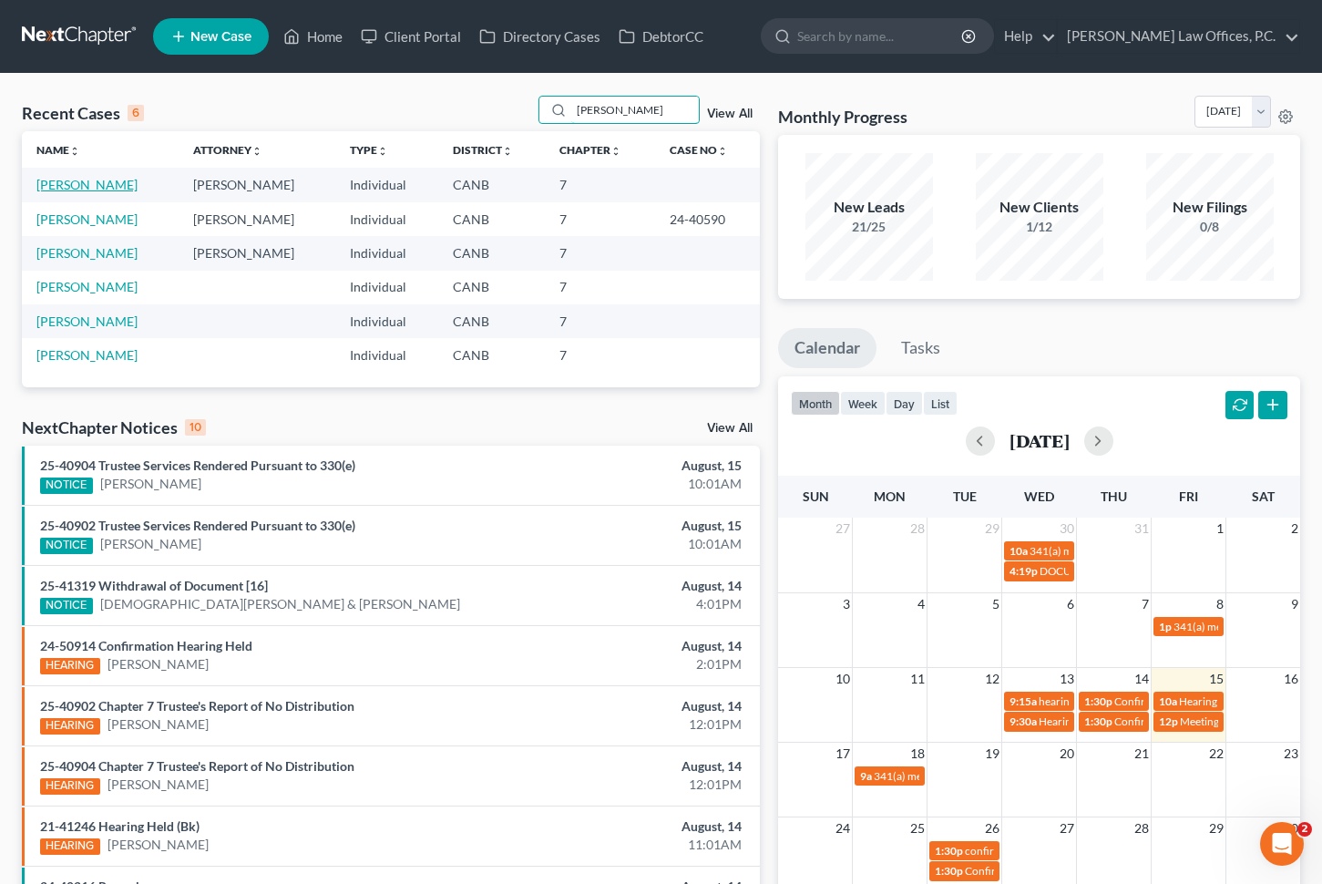
type input "[PERSON_NAME]"
click at [79, 180] on link "[PERSON_NAME]" at bounding box center [86, 184] width 101 height 15
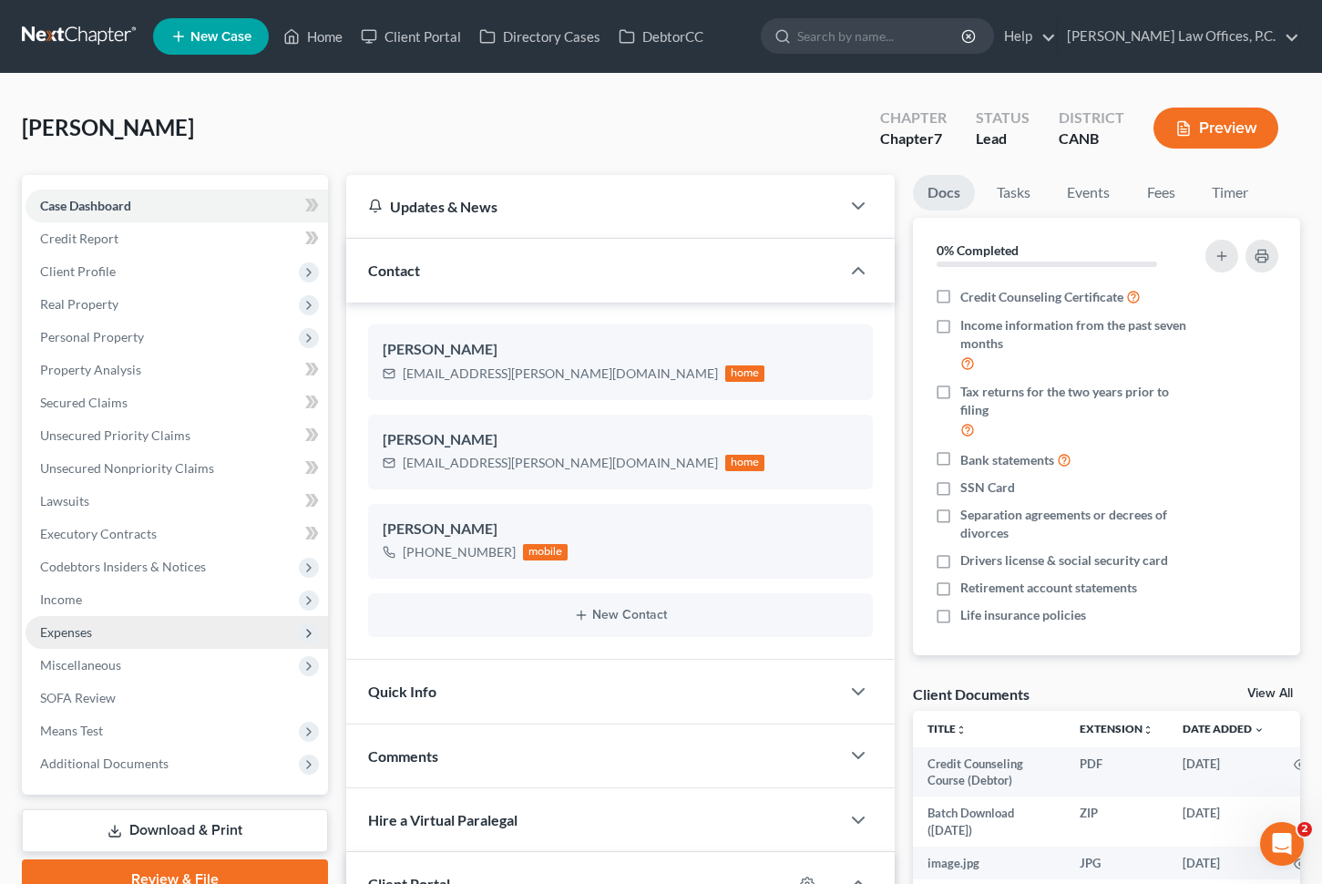
click at [130, 622] on span "Expenses" at bounding box center [177, 632] width 303 height 33
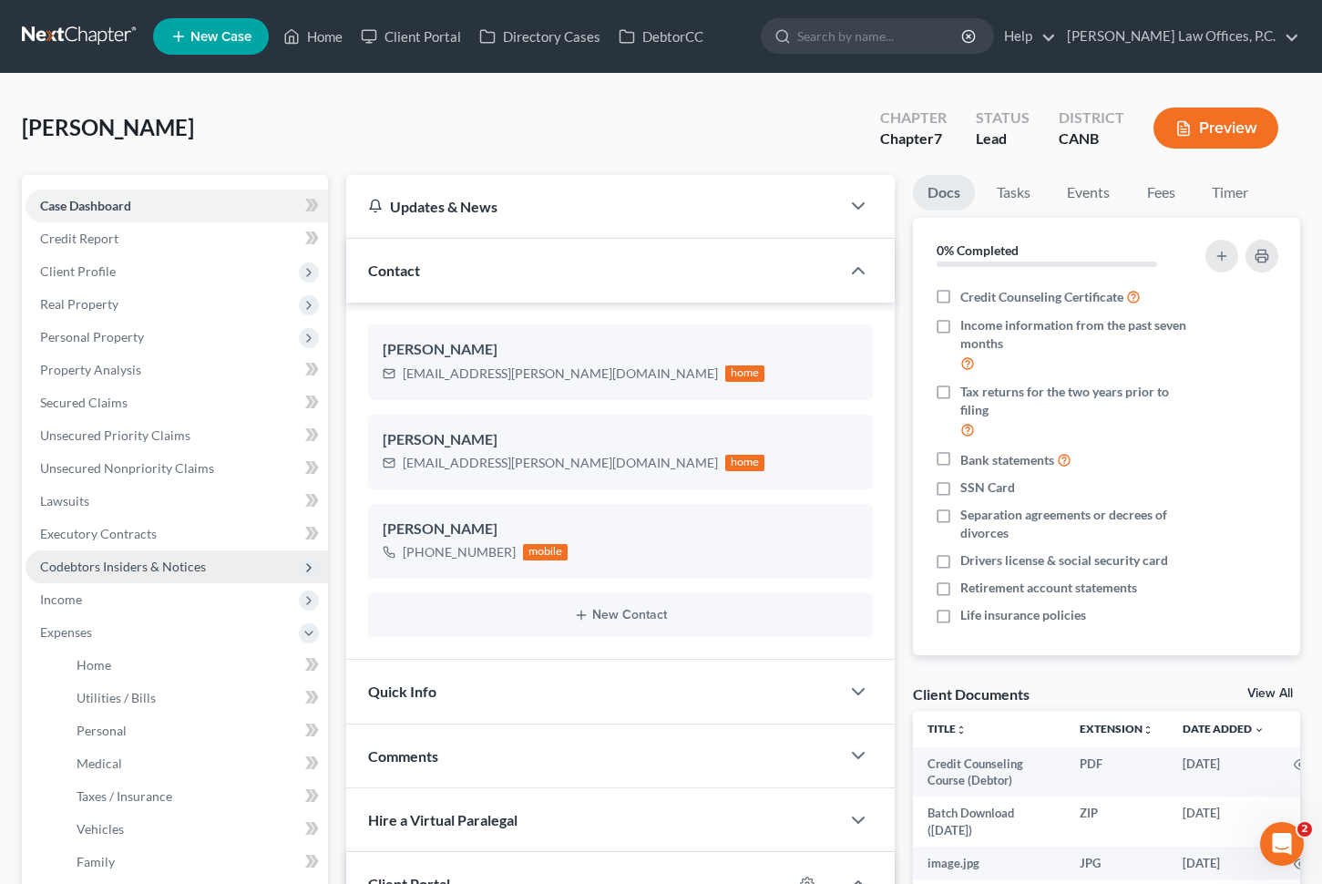
click at [137, 579] on span "Codebtors Insiders & Notices" at bounding box center [177, 566] width 303 height 33
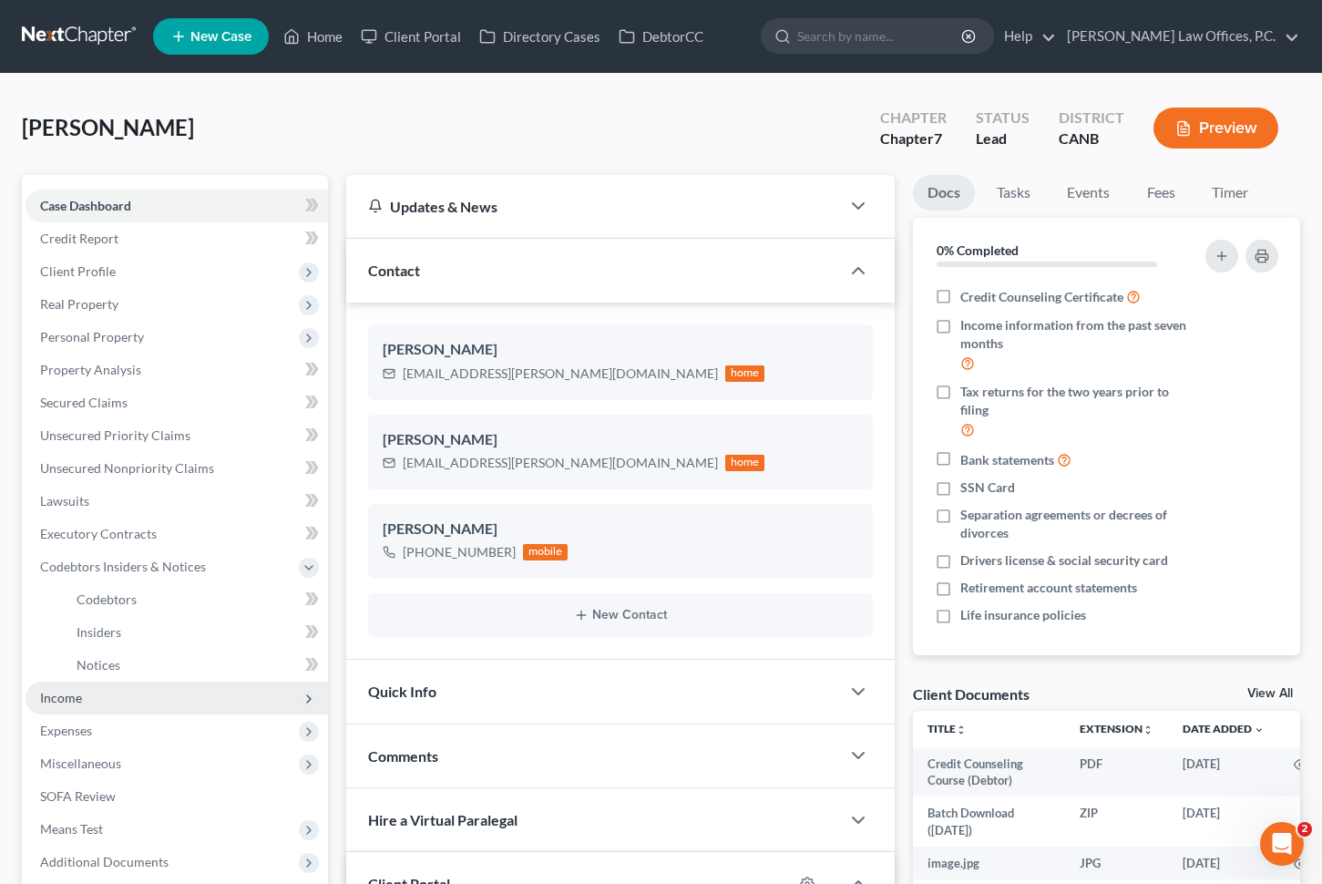
click at [124, 685] on span "Income" at bounding box center [177, 698] width 303 height 33
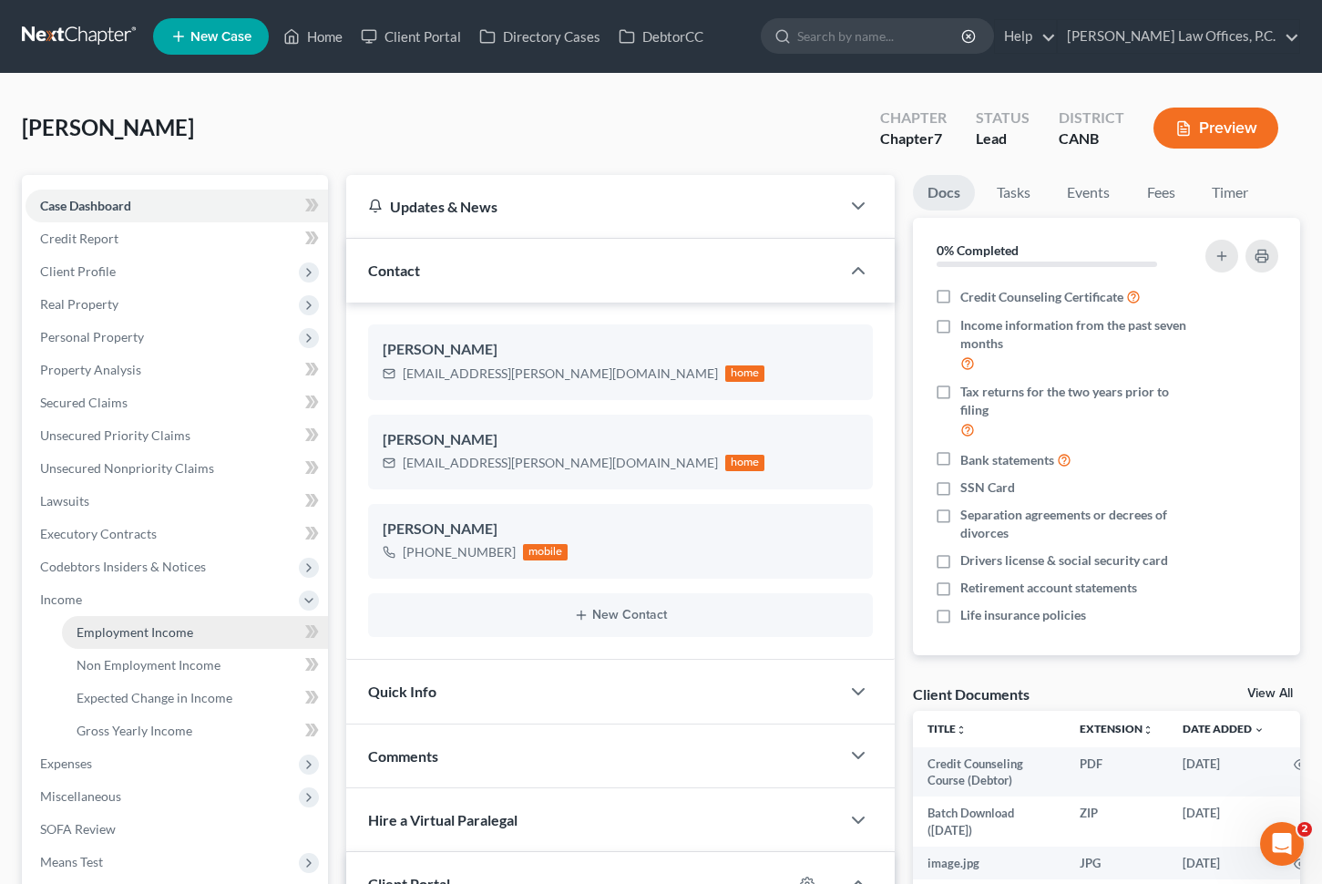
click at [170, 621] on link "Employment Income" at bounding box center [195, 632] width 266 height 33
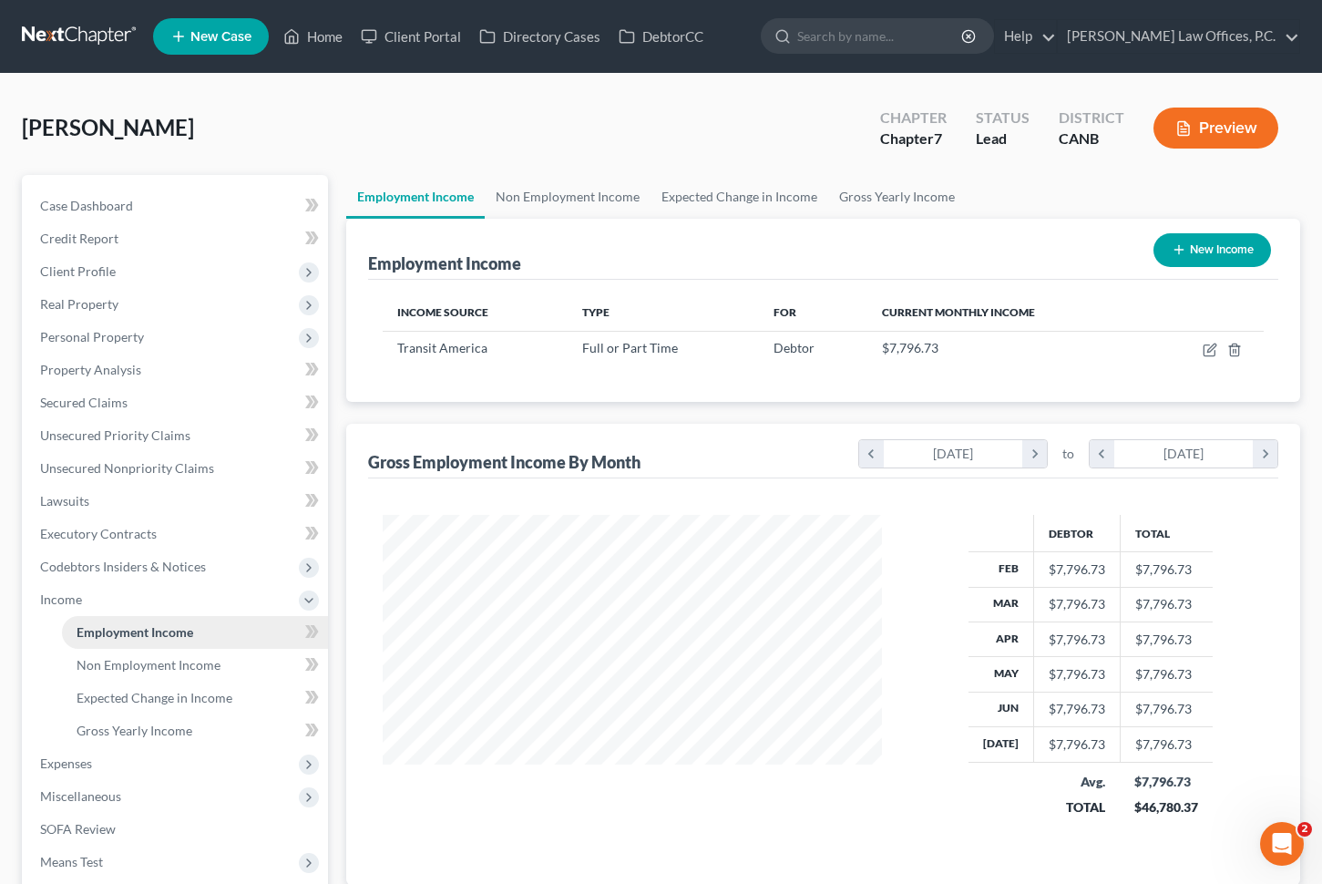
scroll to position [326, 535]
click at [605, 194] on link "Non Employment Income" at bounding box center [568, 197] width 166 height 44
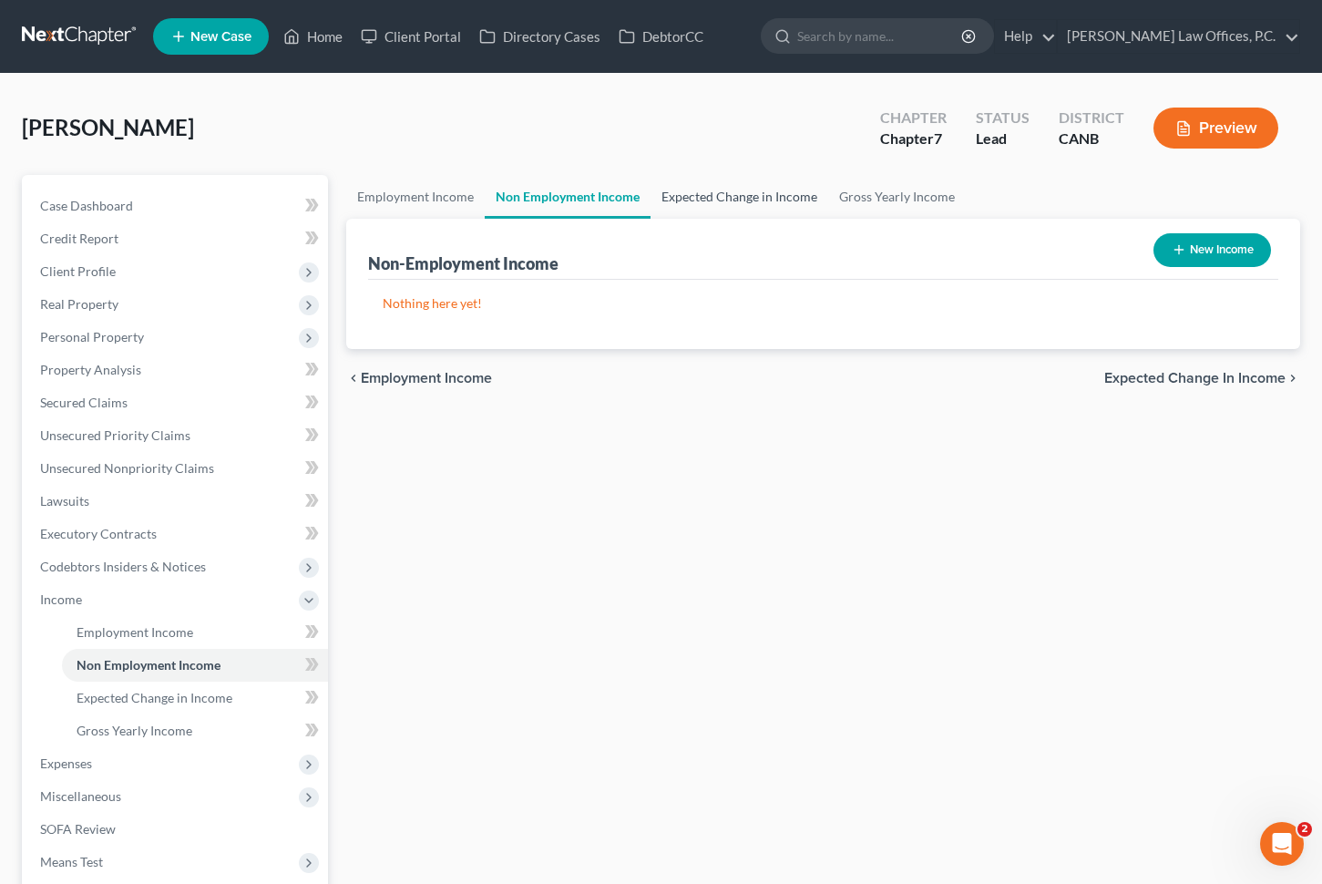
click at [692, 197] on link "Expected Change in Income" at bounding box center [740, 197] width 178 height 44
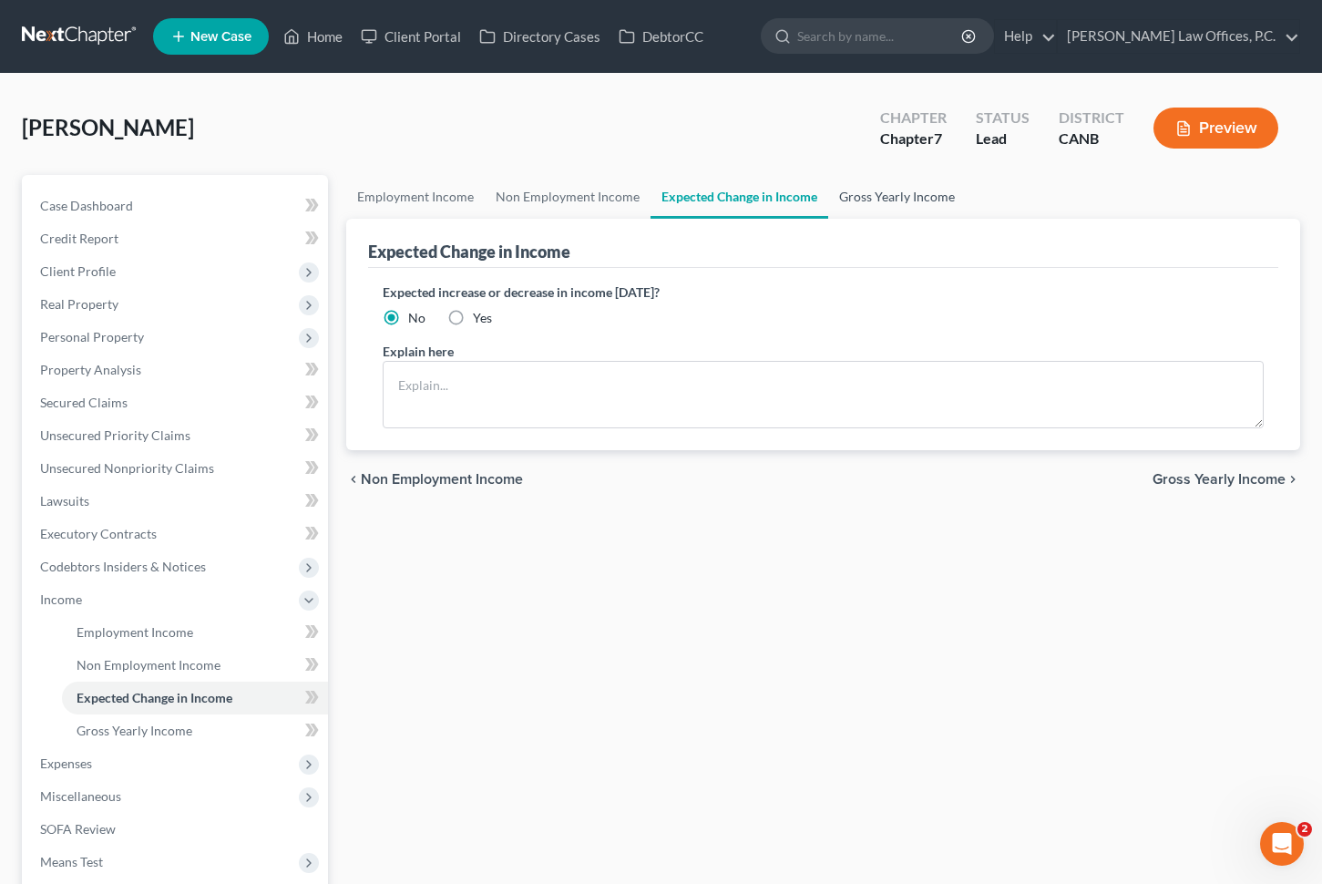
click at [889, 204] on link "Gross Yearly Income" at bounding box center [897, 197] width 138 height 44
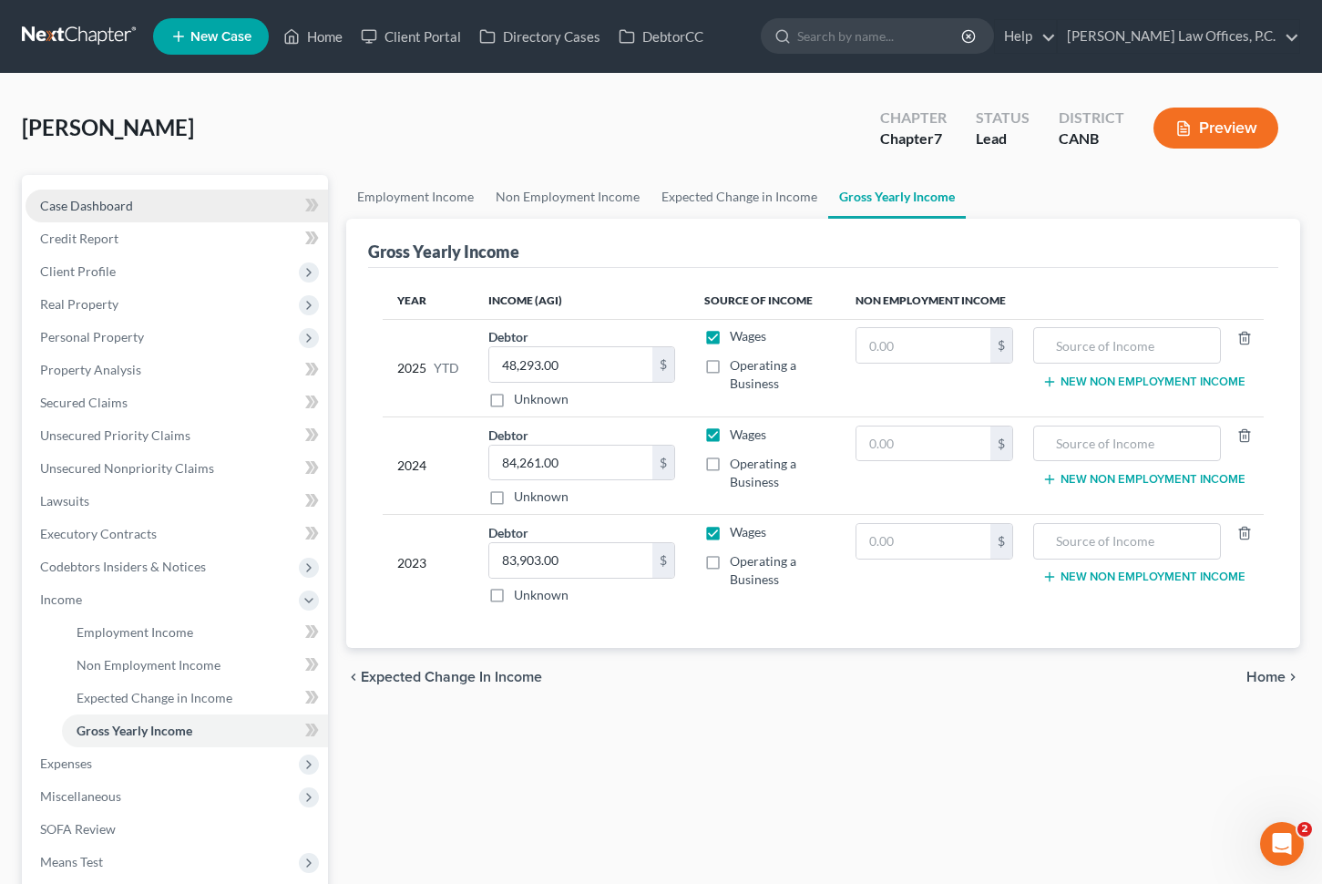
click at [160, 195] on link "Case Dashboard" at bounding box center [177, 206] width 303 height 33
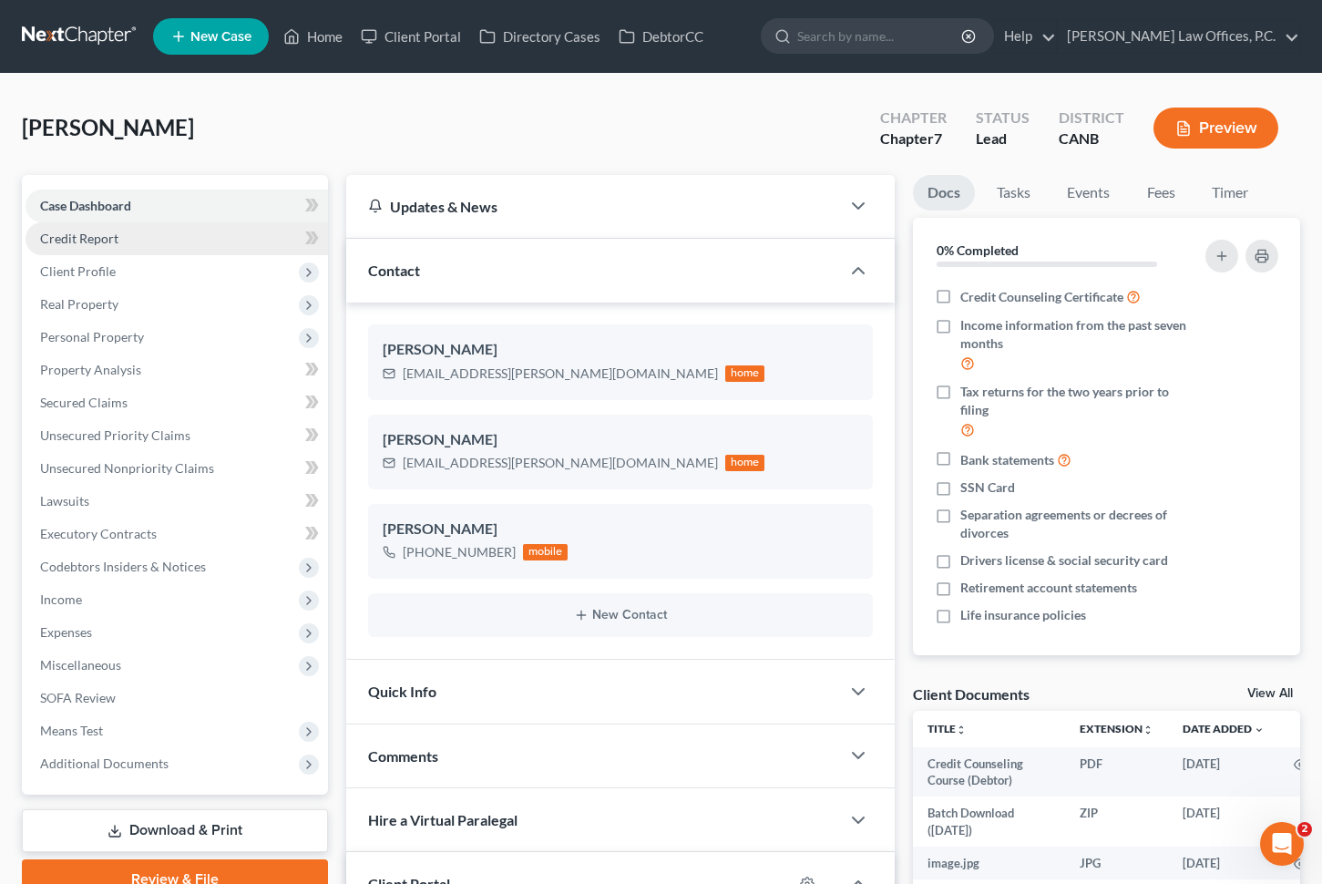
click at [180, 235] on link "Credit Report" at bounding box center [177, 238] width 303 height 33
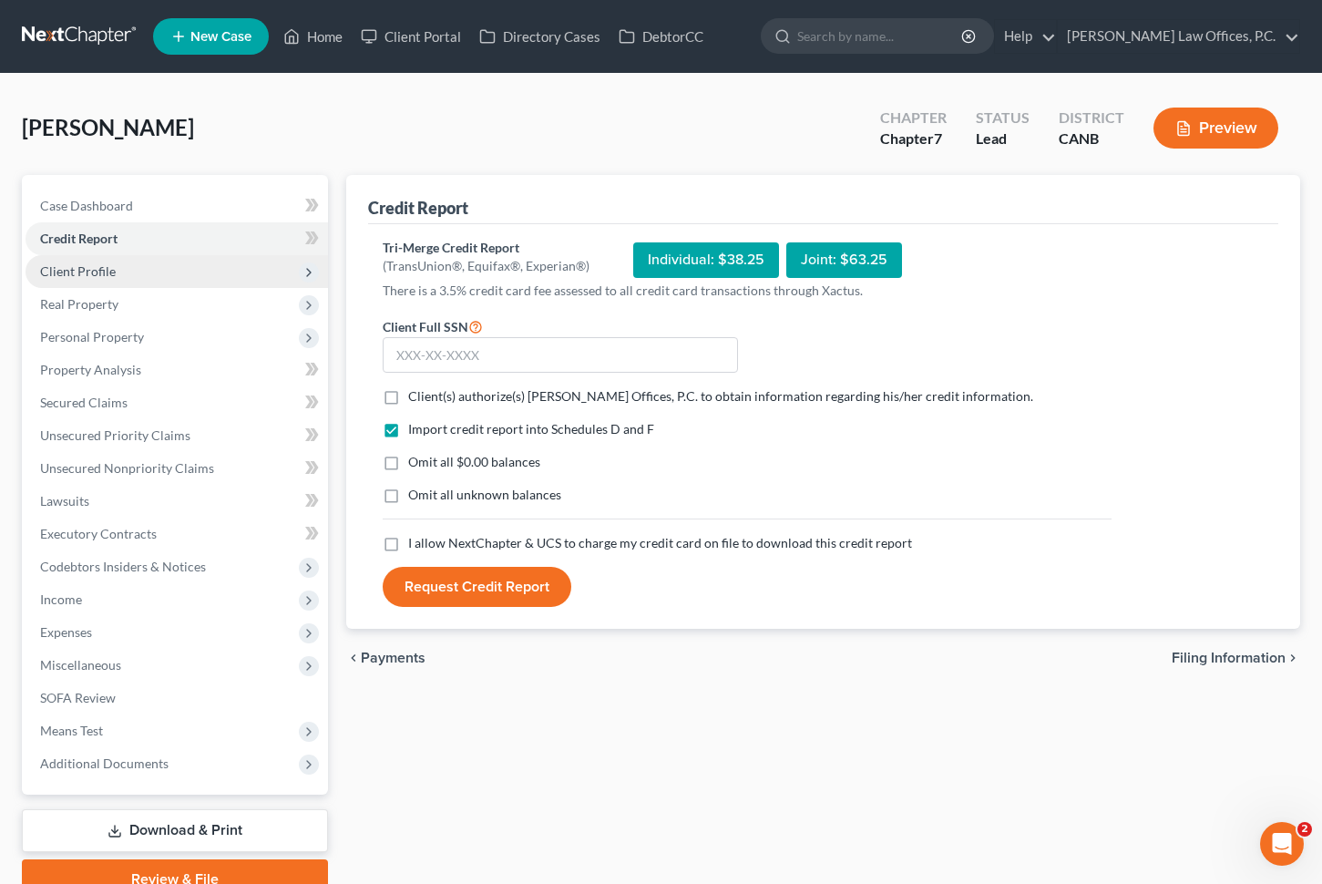
click at [237, 264] on span "Client Profile" at bounding box center [177, 271] width 303 height 33
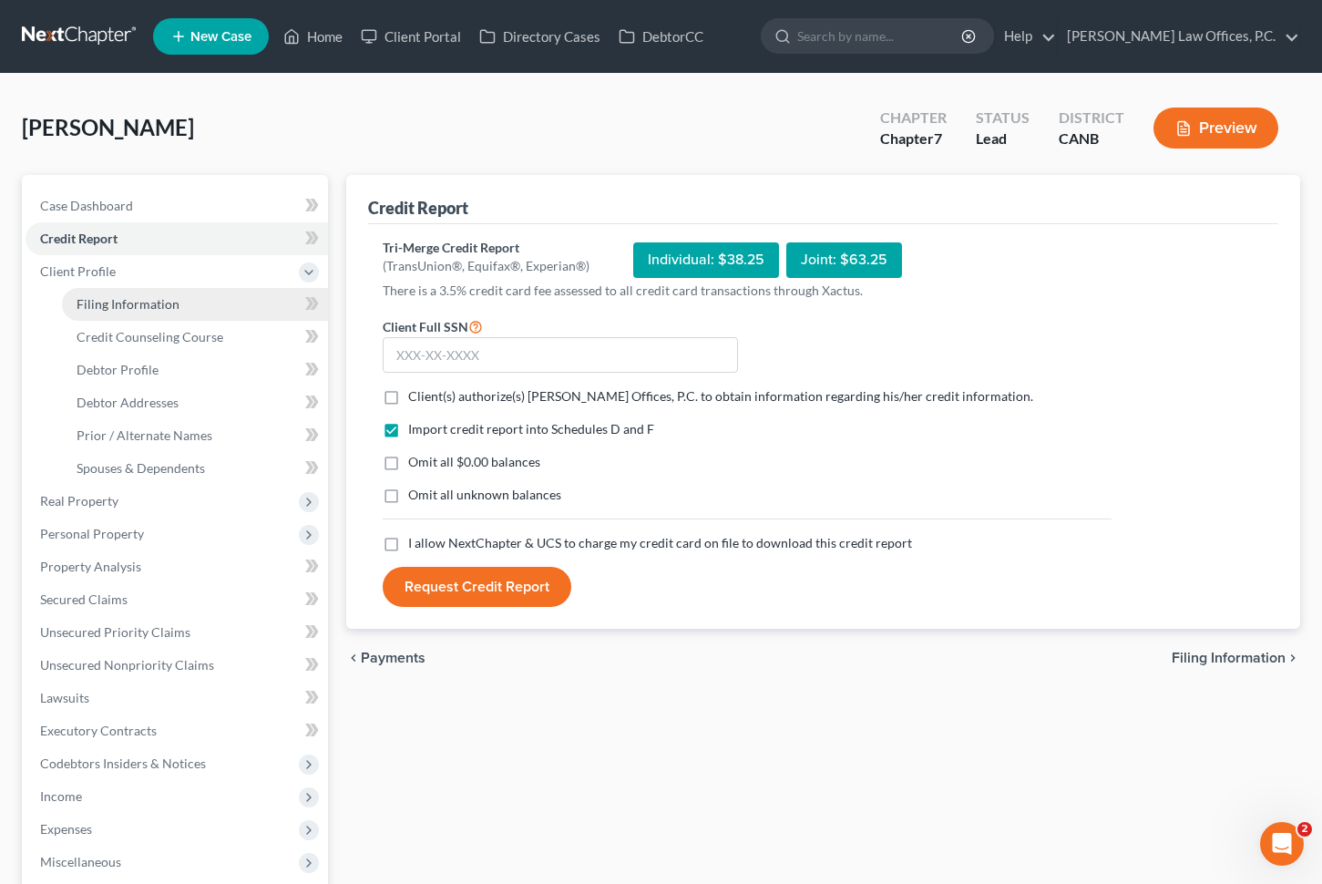
click at [221, 310] on link "Filing Information" at bounding box center [195, 304] width 266 height 33
select select "1"
select select "0"
select select "9"
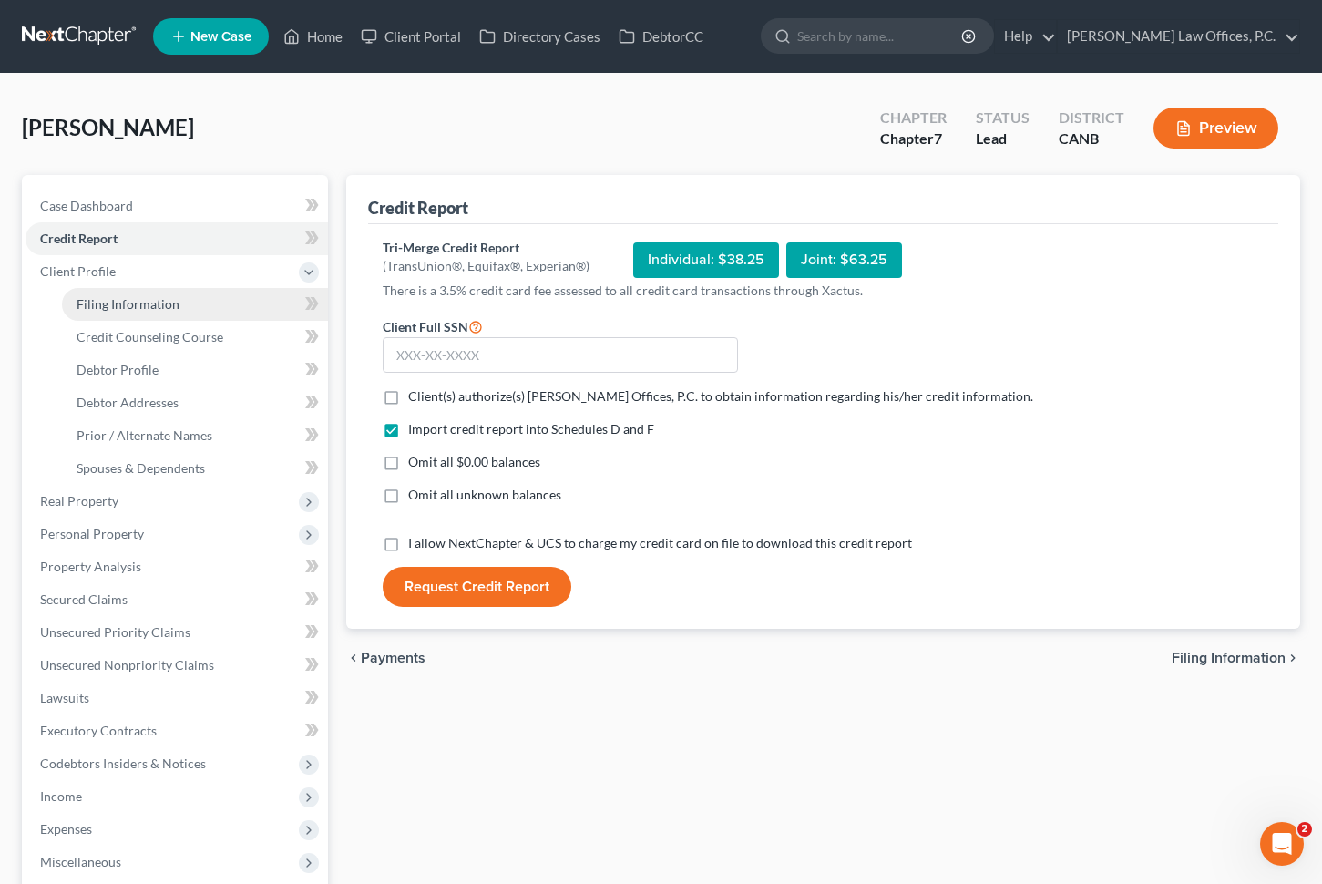
select select "4"
select select "0"
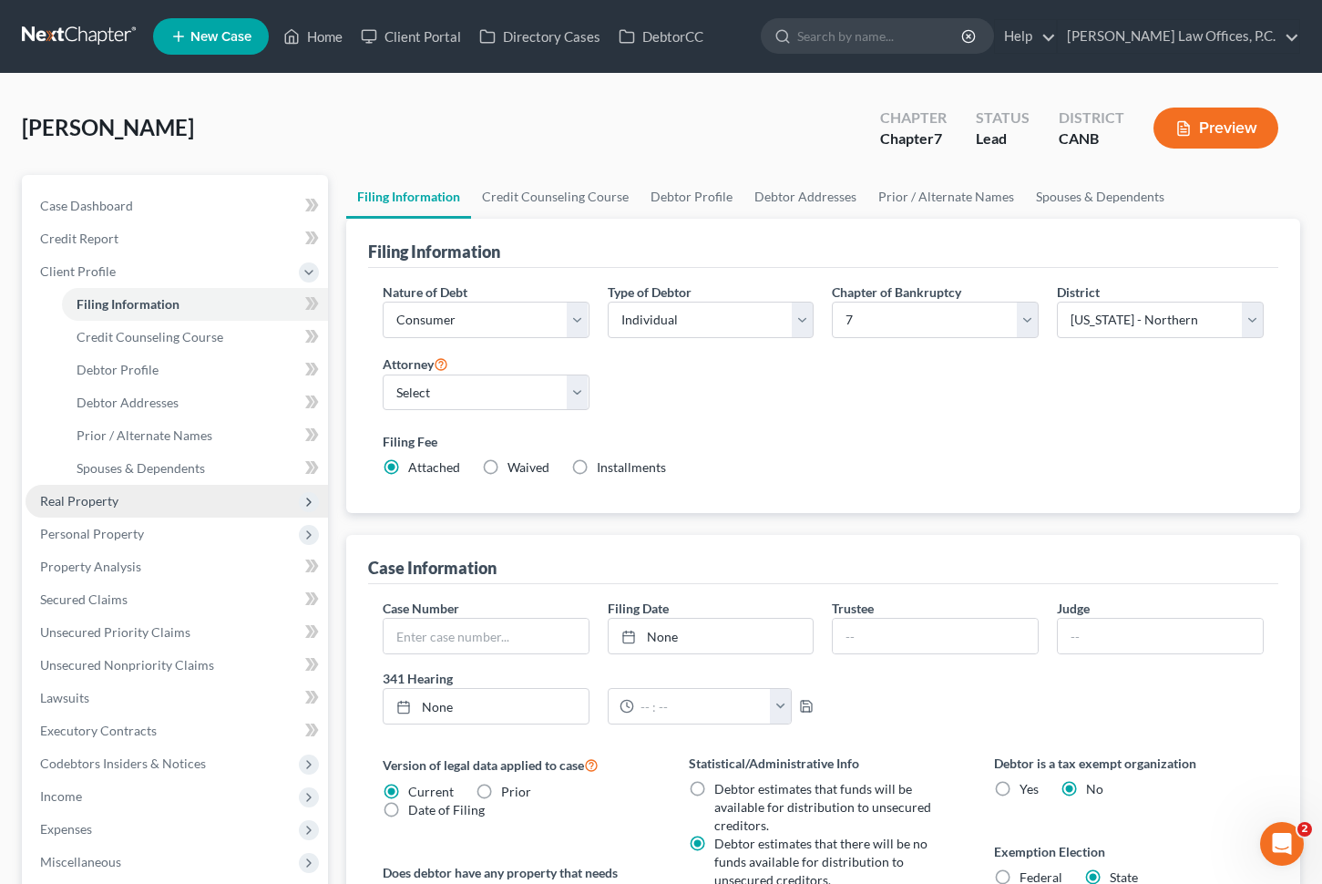
click at [180, 502] on span "Real Property" at bounding box center [177, 501] width 303 height 33
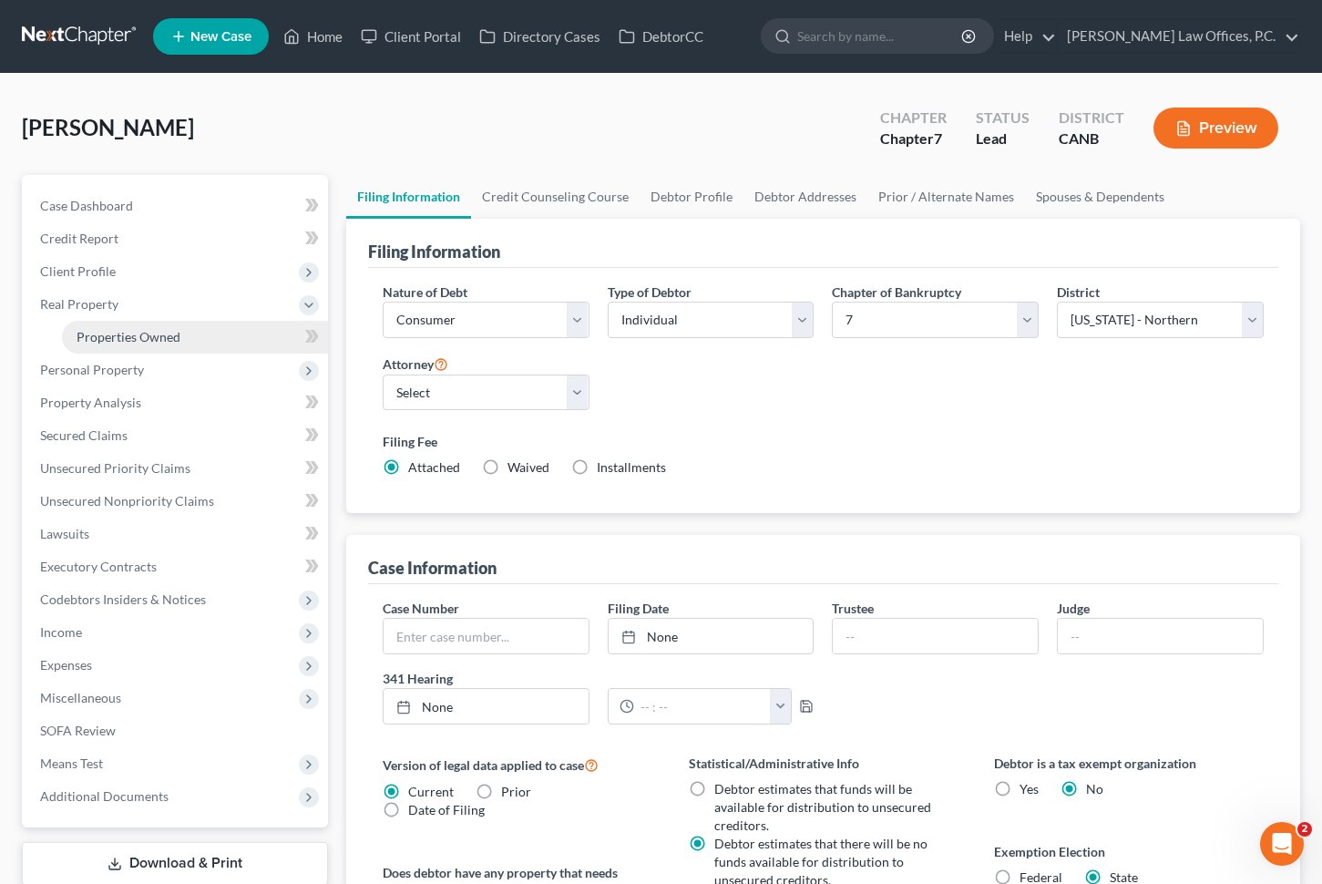
click at [180, 326] on link "Properties Owned" at bounding box center [195, 337] width 266 height 33
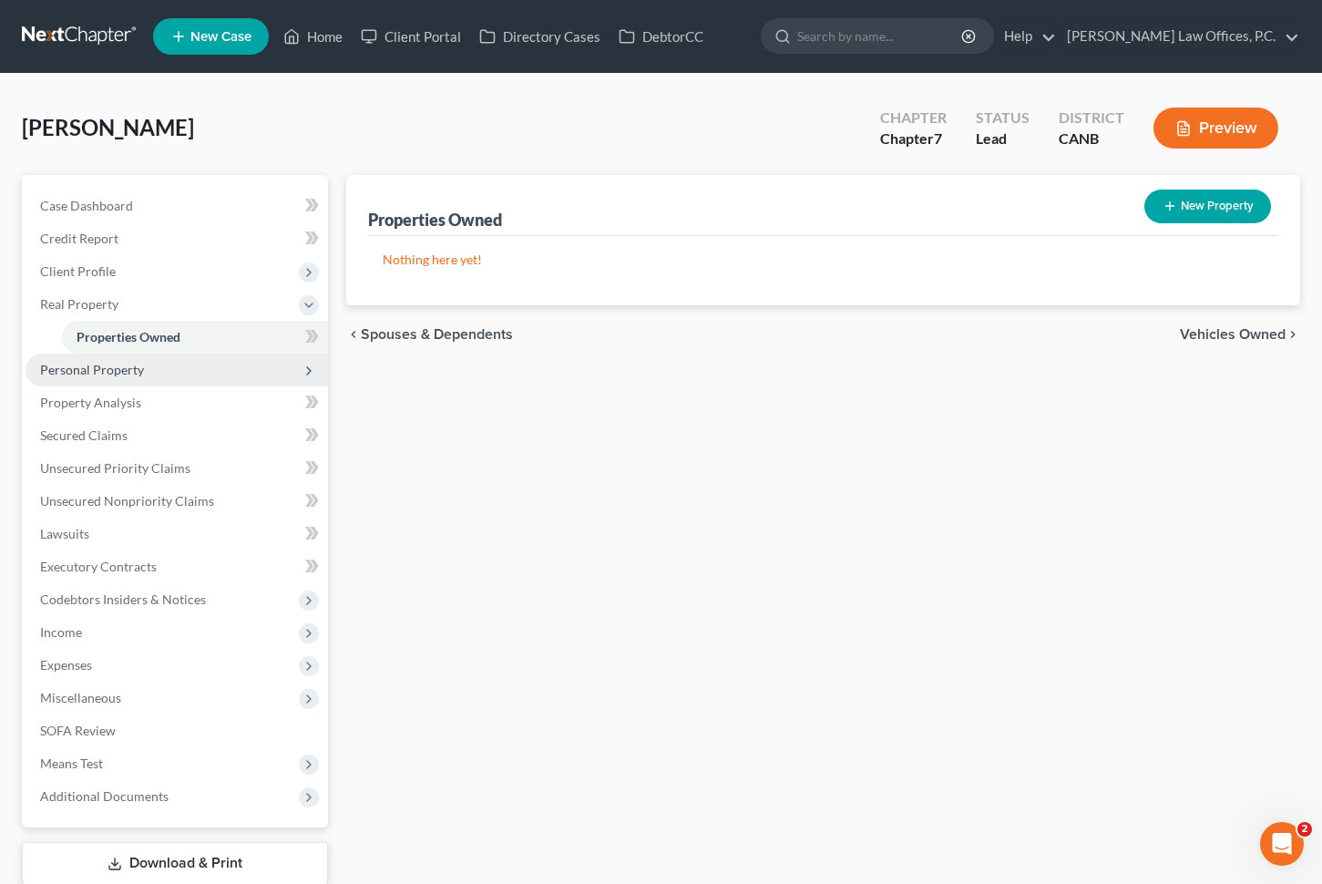
click at [217, 365] on span "Personal Property" at bounding box center [177, 370] width 303 height 33
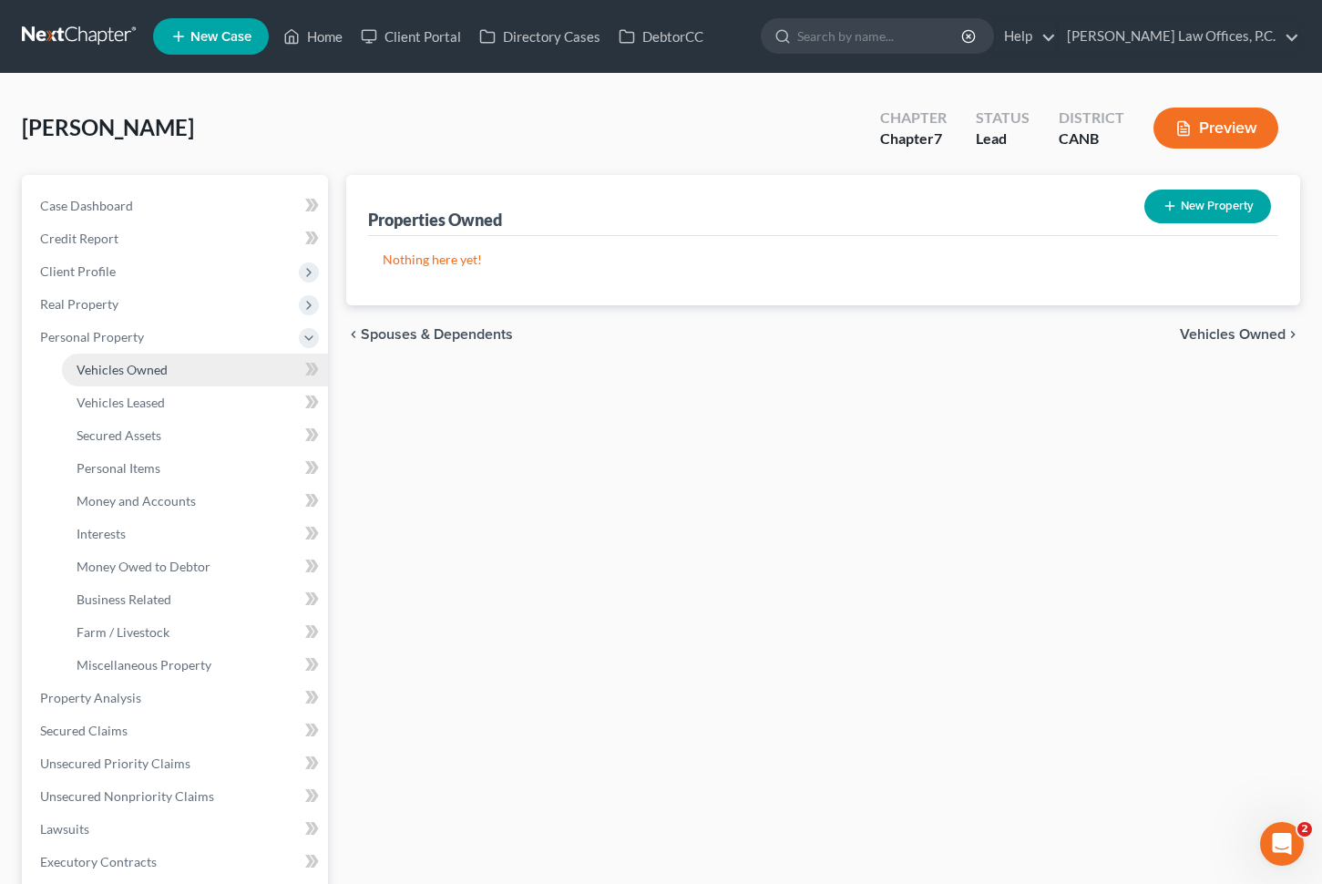
click at [199, 375] on link "Vehicles Owned" at bounding box center [195, 370] width 266 height 33
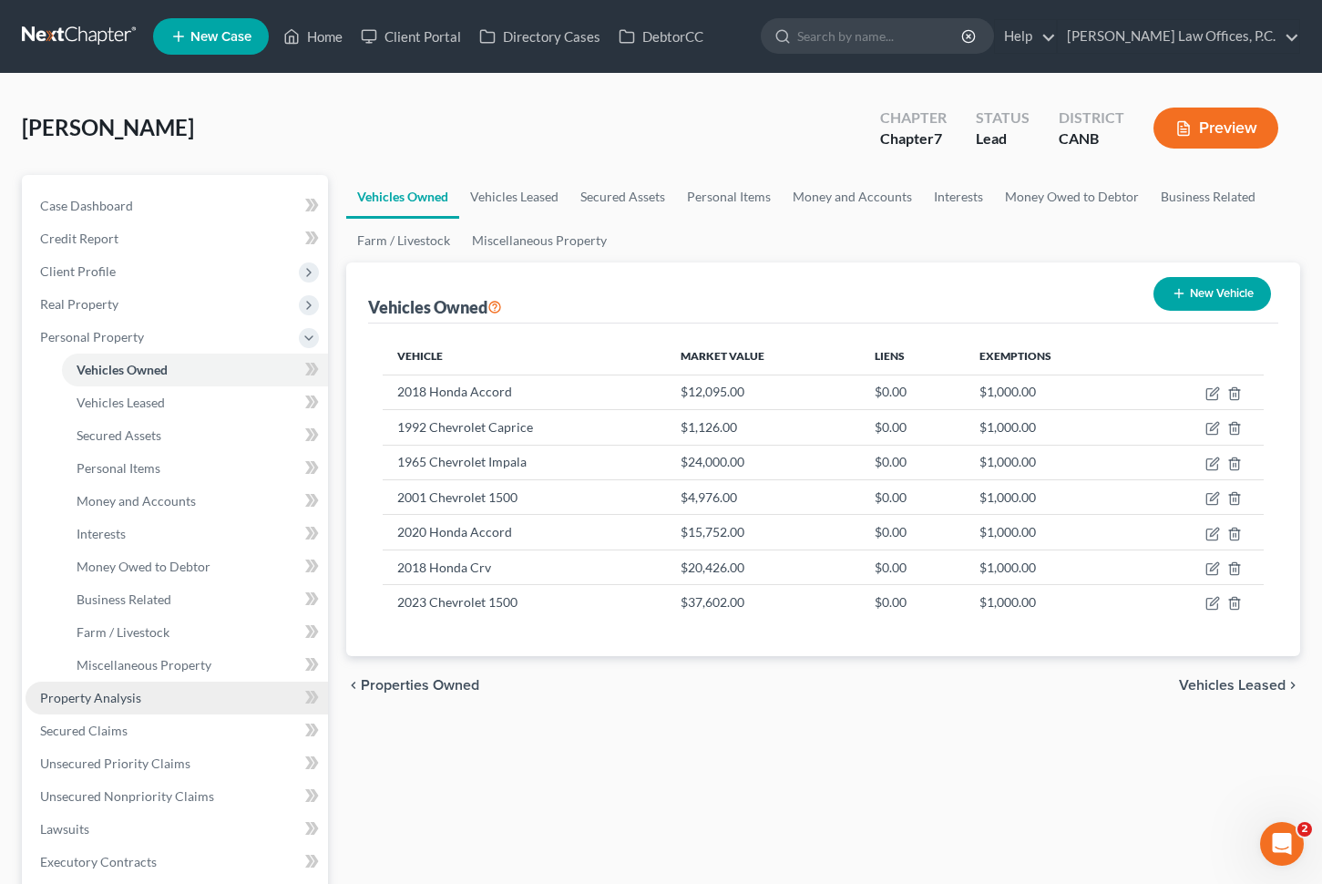
click at [139, 691] on link "Property Analysis" at bounding box center [177, 698] width 303 height 33
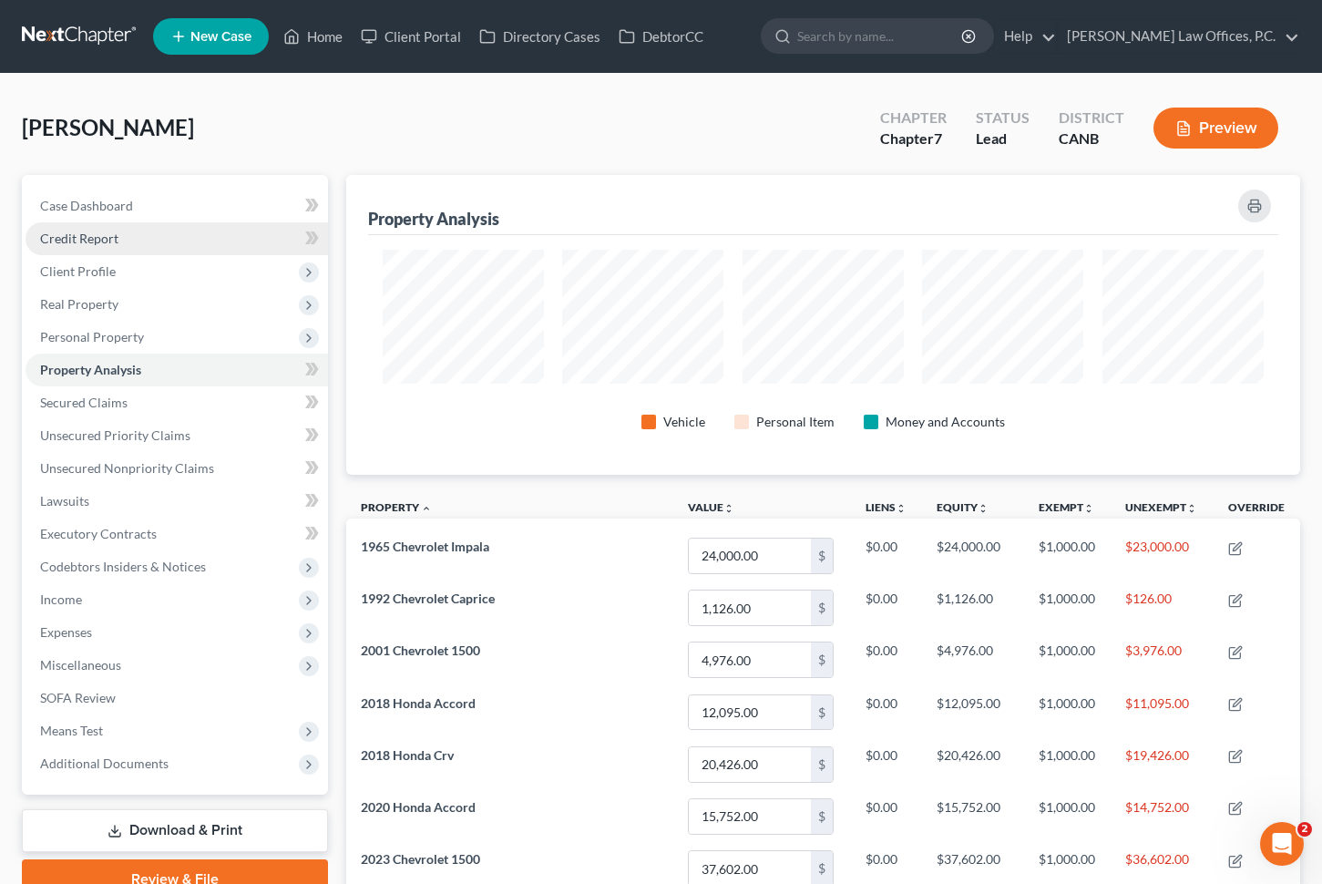
click at [203, 244] on link "Credit Report" at bounding box center [177, 238] width 303 height 33
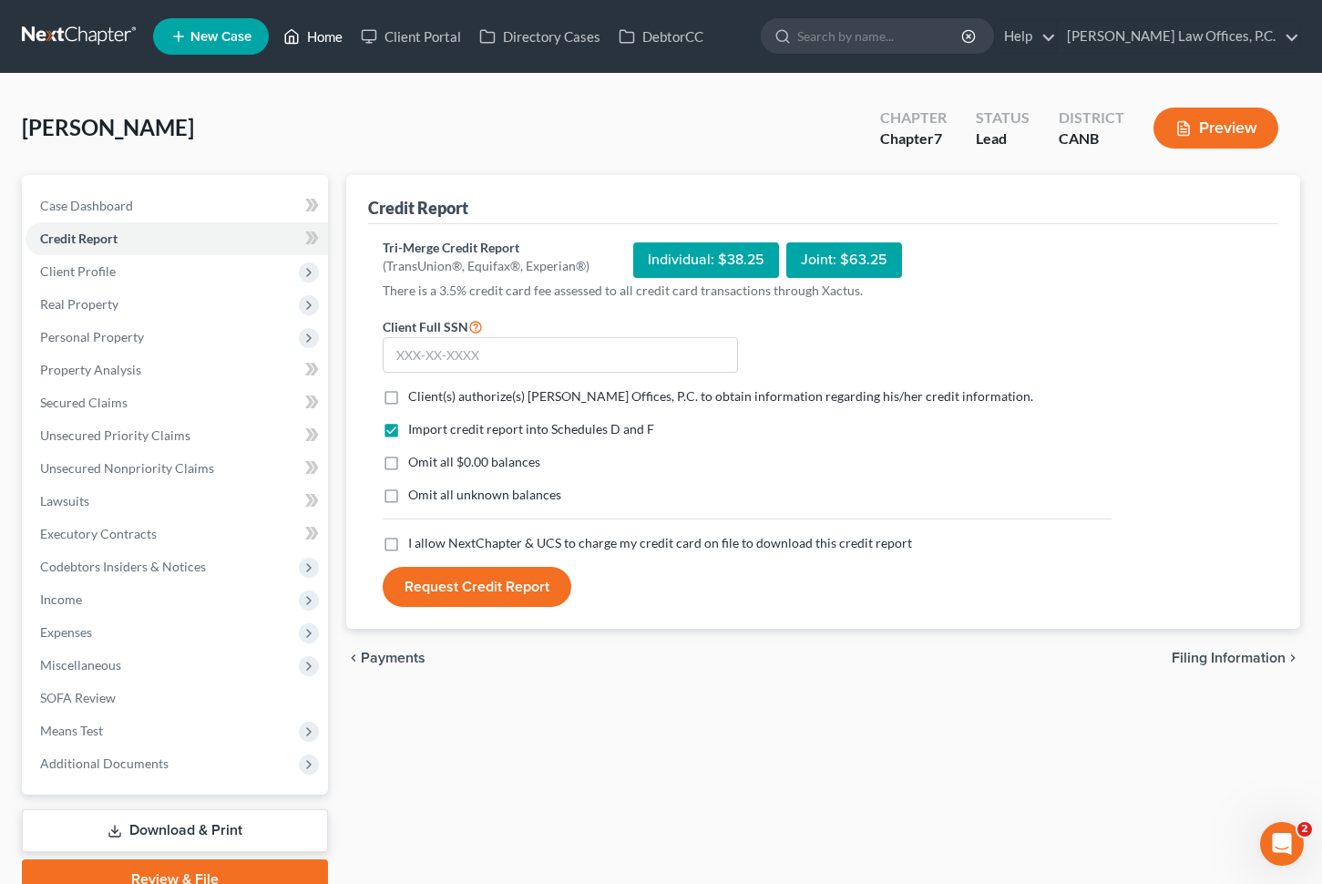
click at [322, 35] on link "Home" at bounding box center [312, 36] width 77 height 33
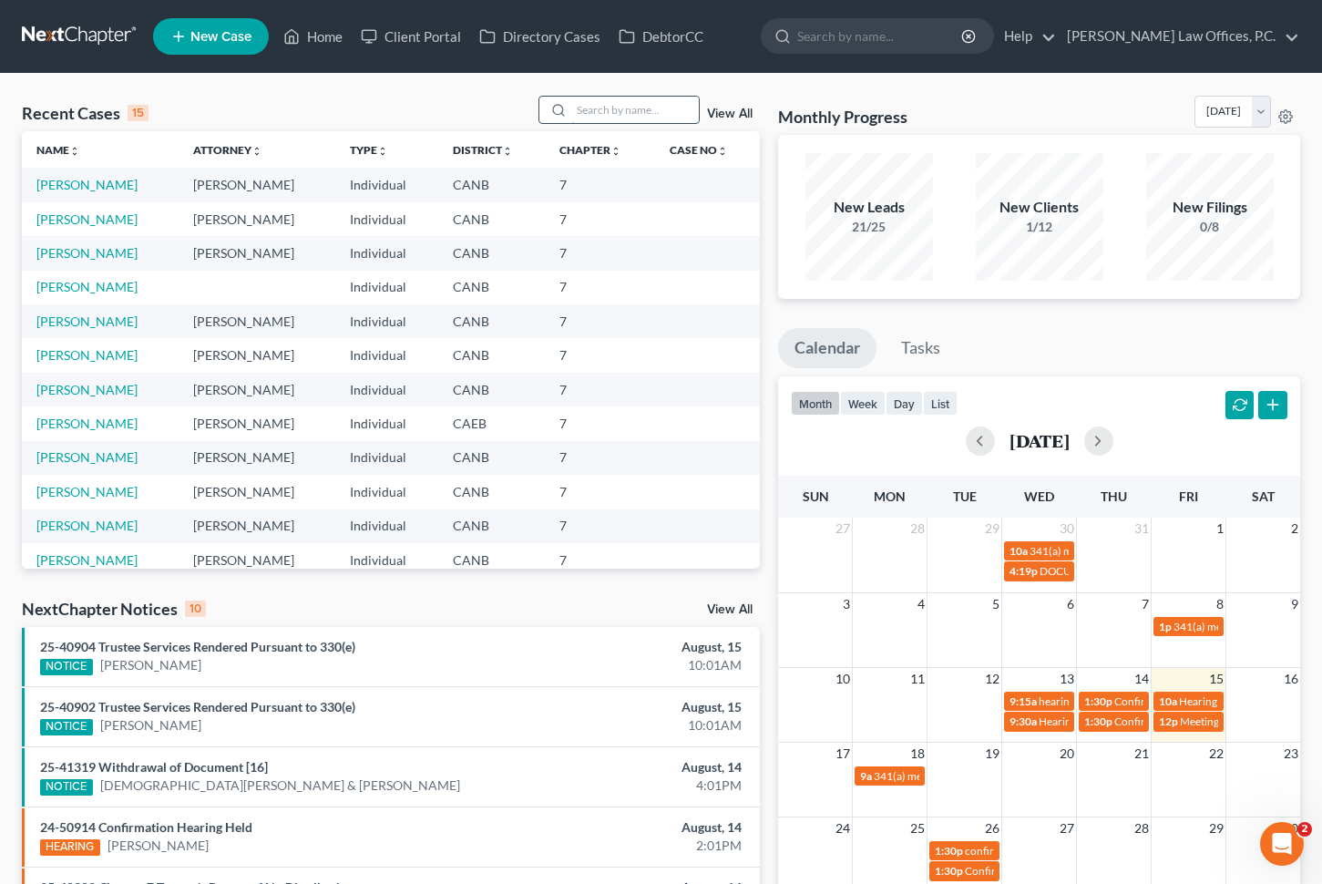
click at [613, 106] on input "search" at bounding box center [635, 110] width 128 height 26
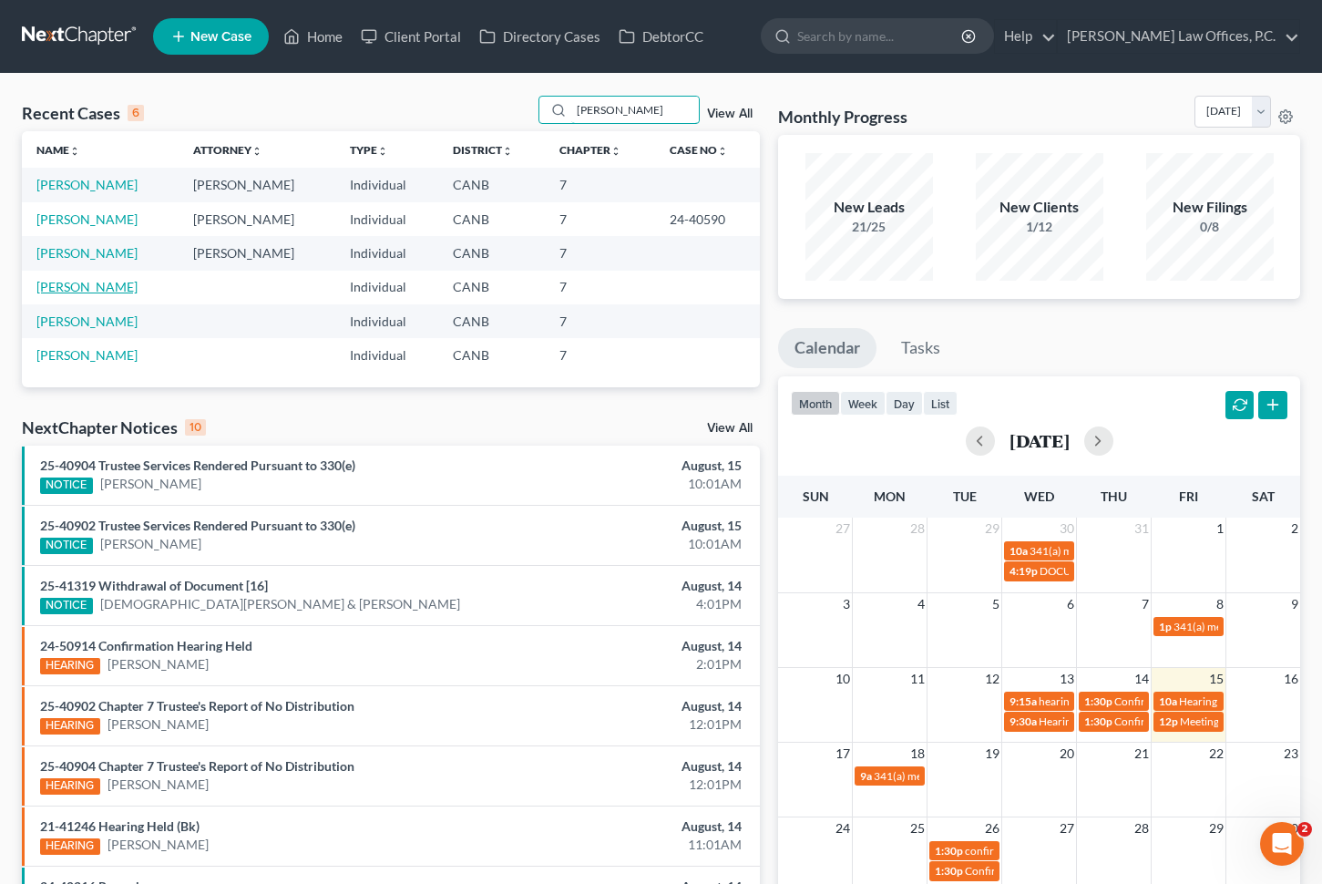
type input "[PERSON_NAME]"
click at [85, 286] on link "[PERSON_NAME]" at bounding box center [86, 286] width 101 height 15
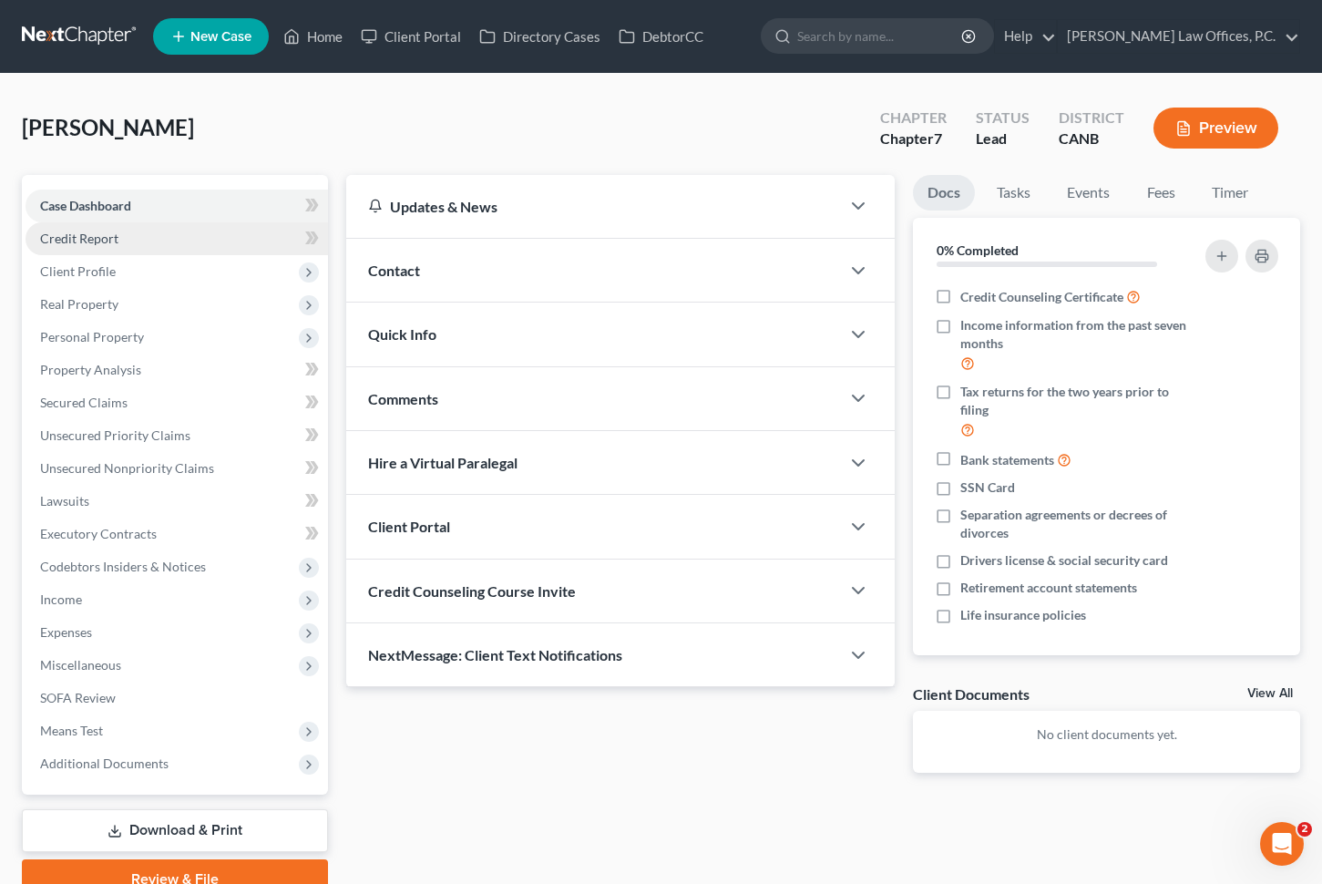
click at [214, 242] on link "Credit Report" at bounding box center [177, 238] width 303 height 33
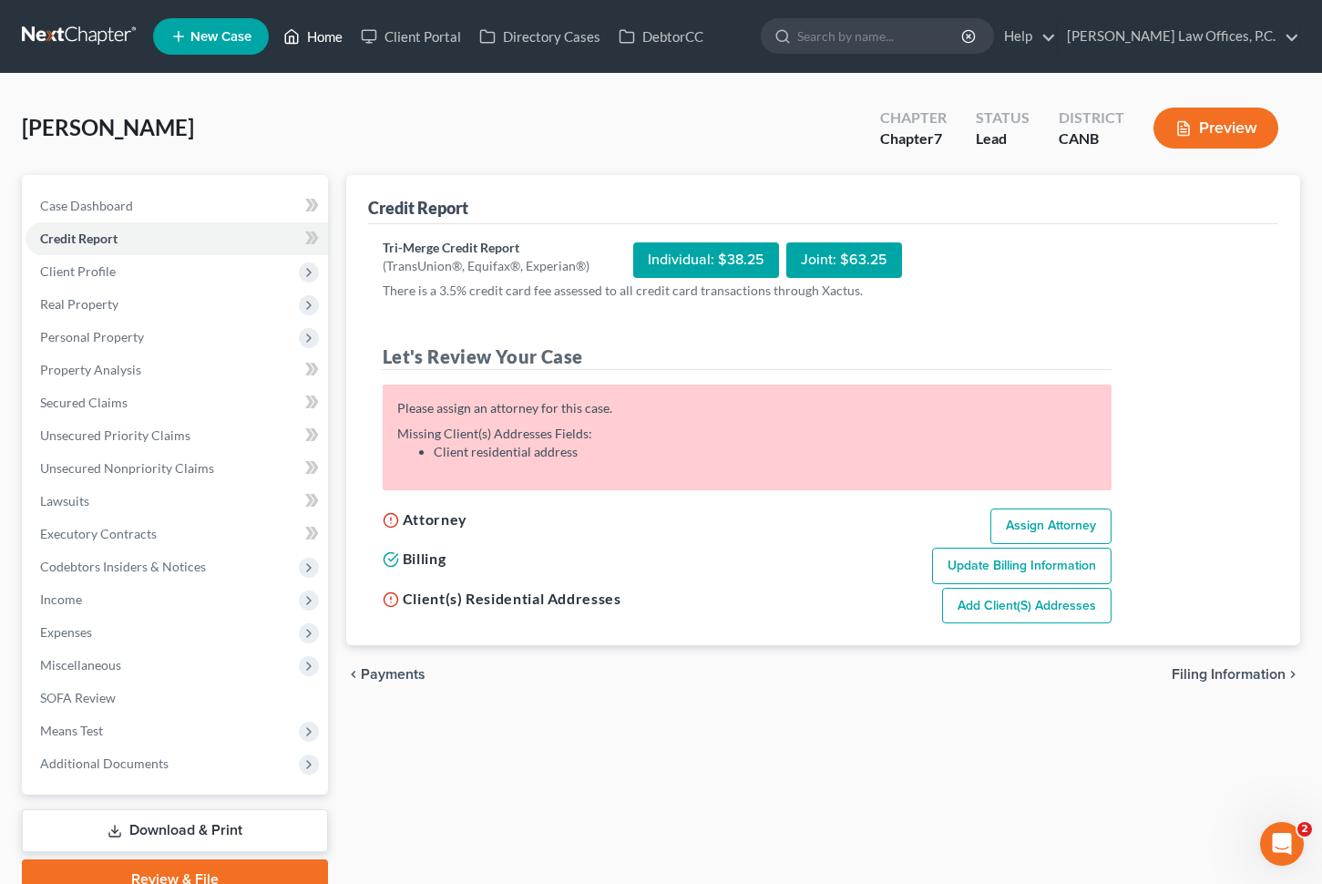
click at [332, 30] on link "Home" at bounding box center [312, 36] width 77 height 33
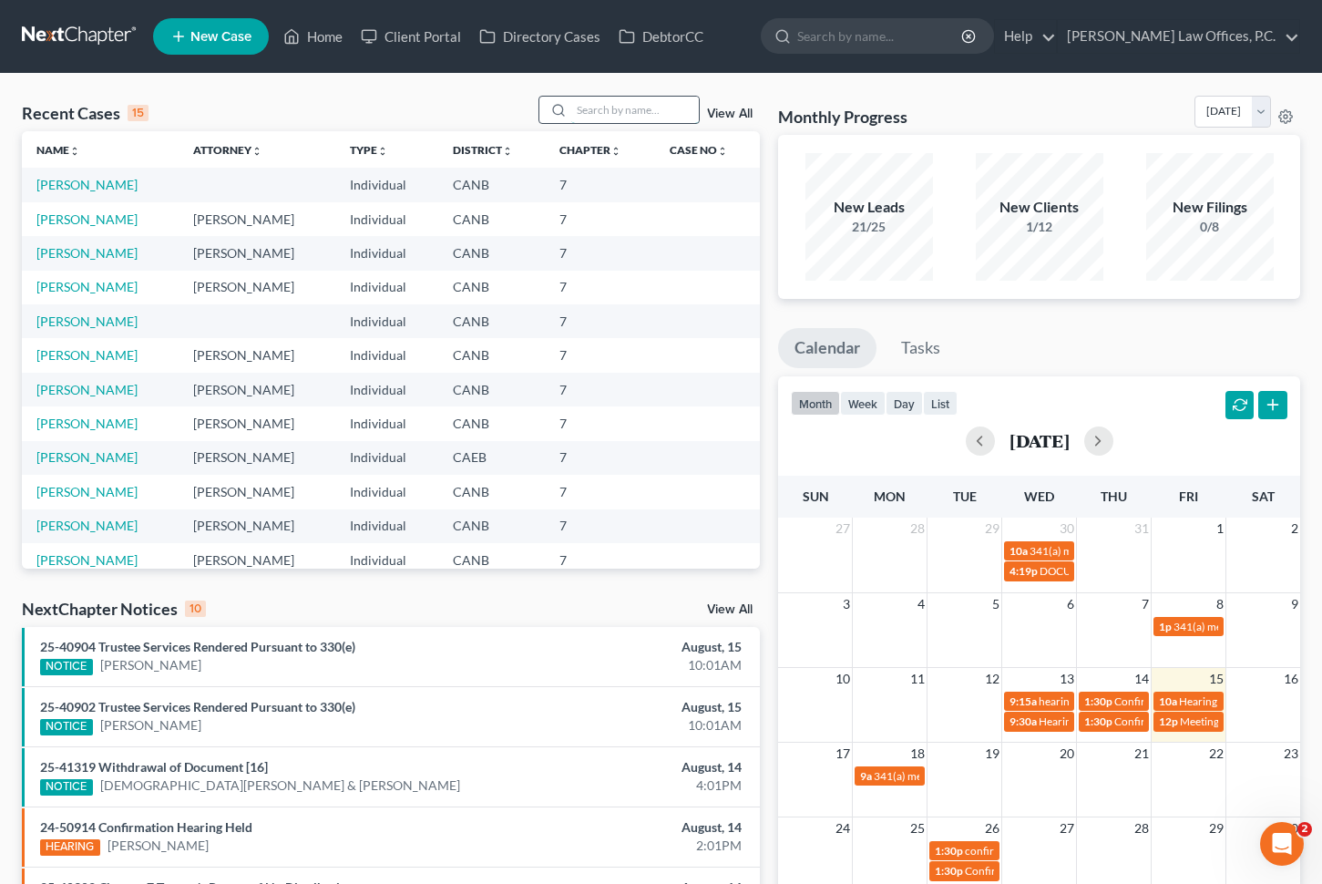
click at [655, 98] on input "search" at bounding box center [635, 110] width 128 height 26
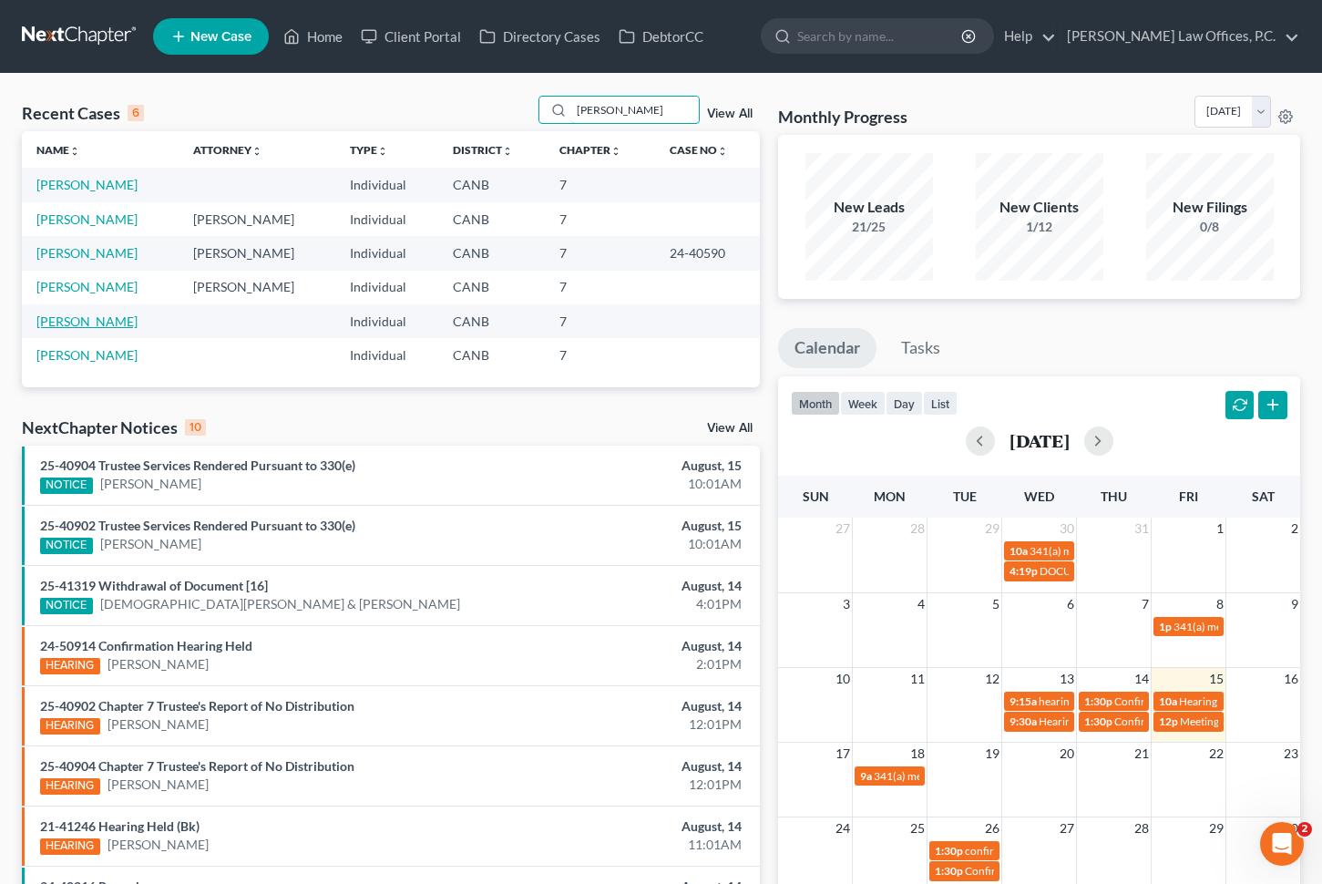
type input "[PERSON_NAME]"
click at [82, 321] on link "[PERSON_NAME]" at bounding box center [86, 320] width 101 height 15
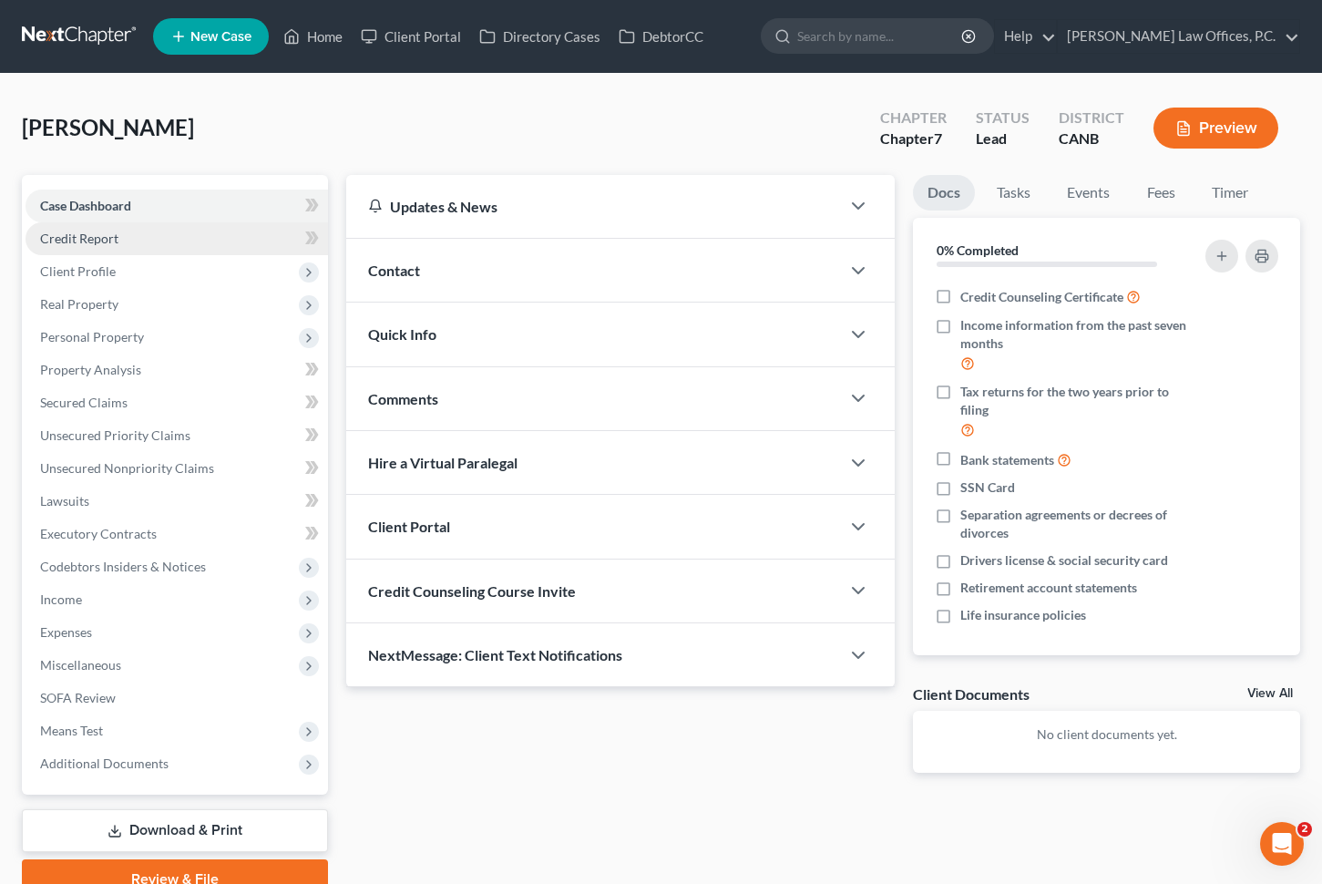
click at [181, 250] on link "Credit Report" at bounding box center [177, 238] width 303 height 33
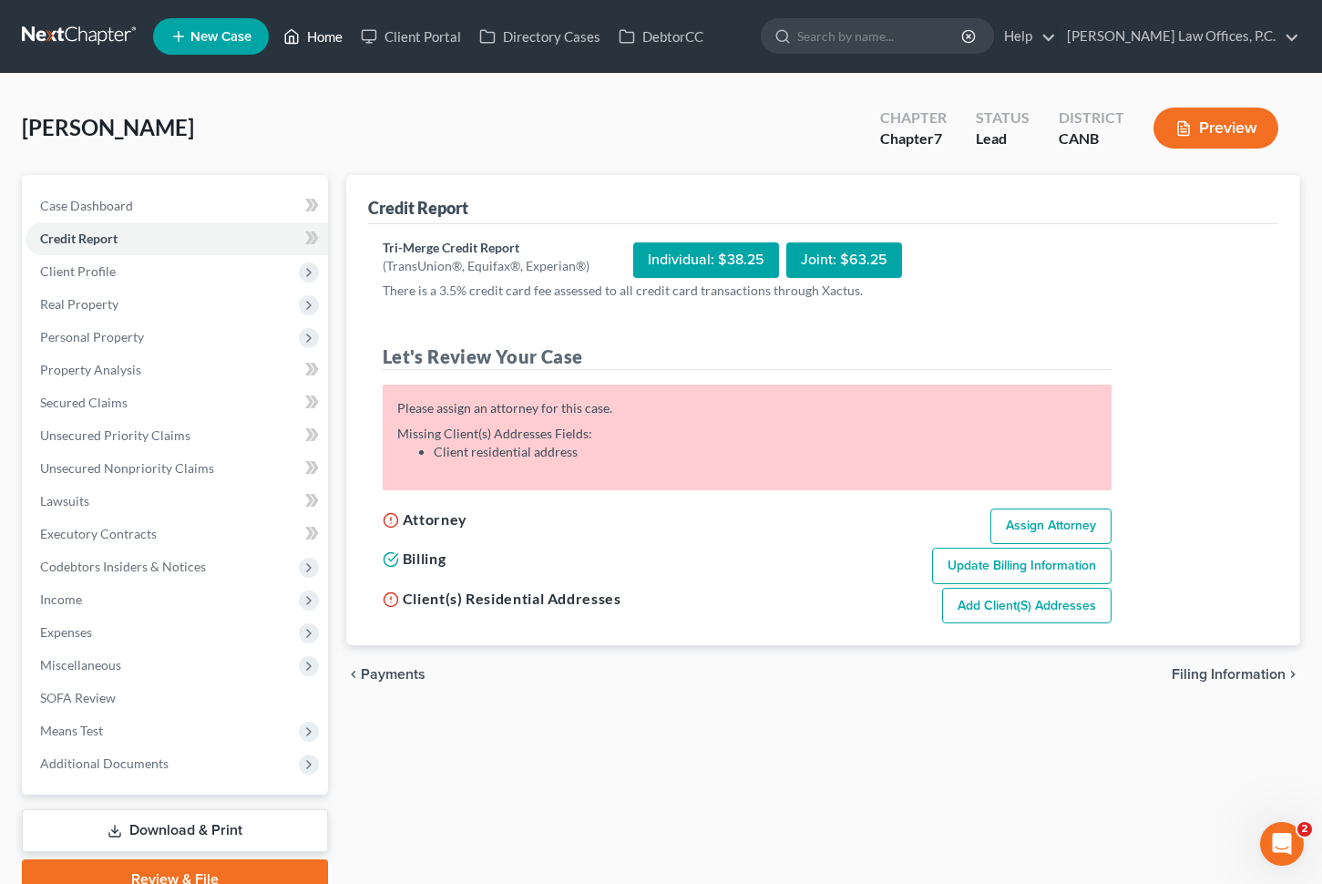
click at [315, 48] on link "Home" at bounding box center [312, 36] width 77 height 33
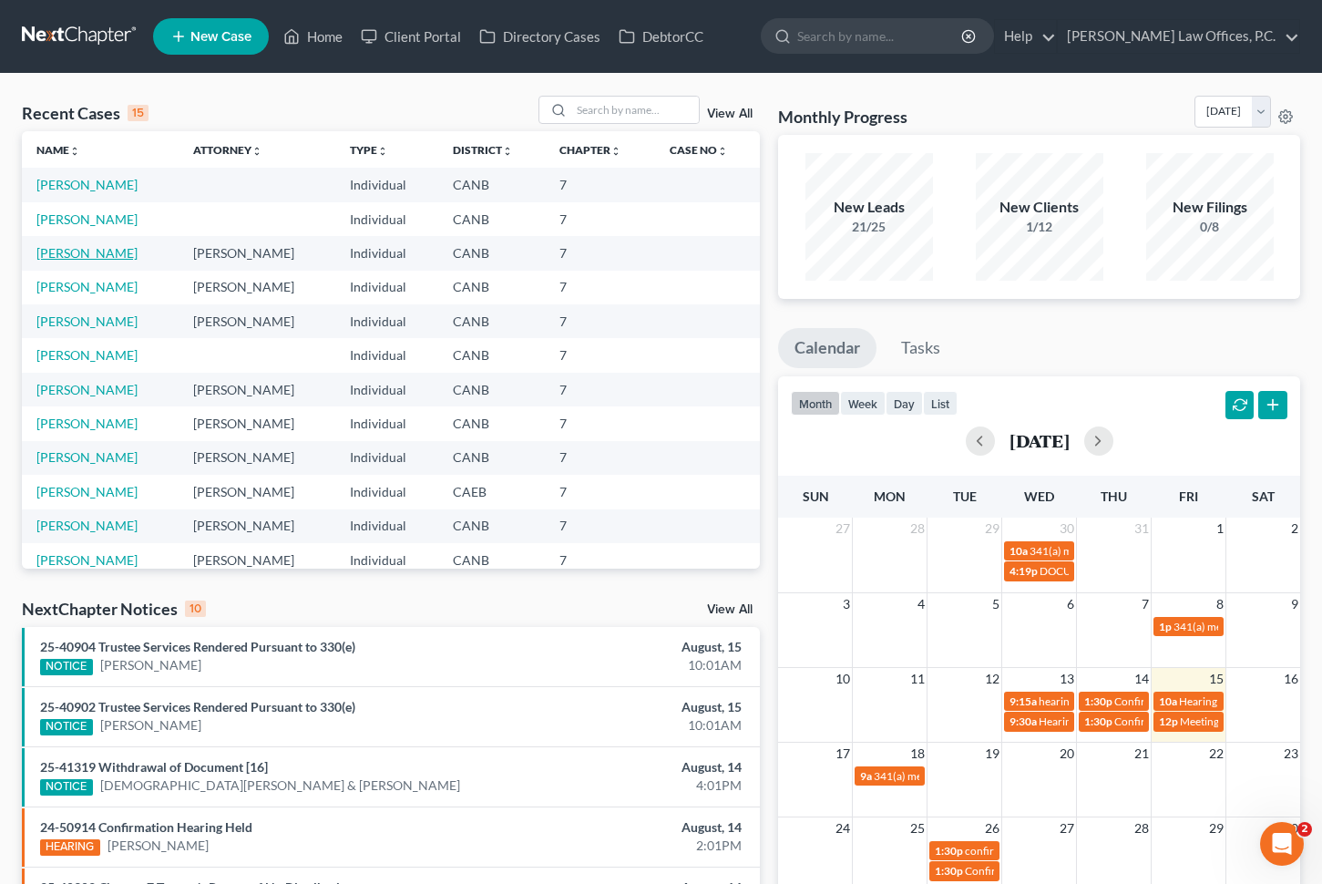
click at [62, 248] on link "[PERSON_NAME]" at bounding box center [86, 252] width 101 height 15
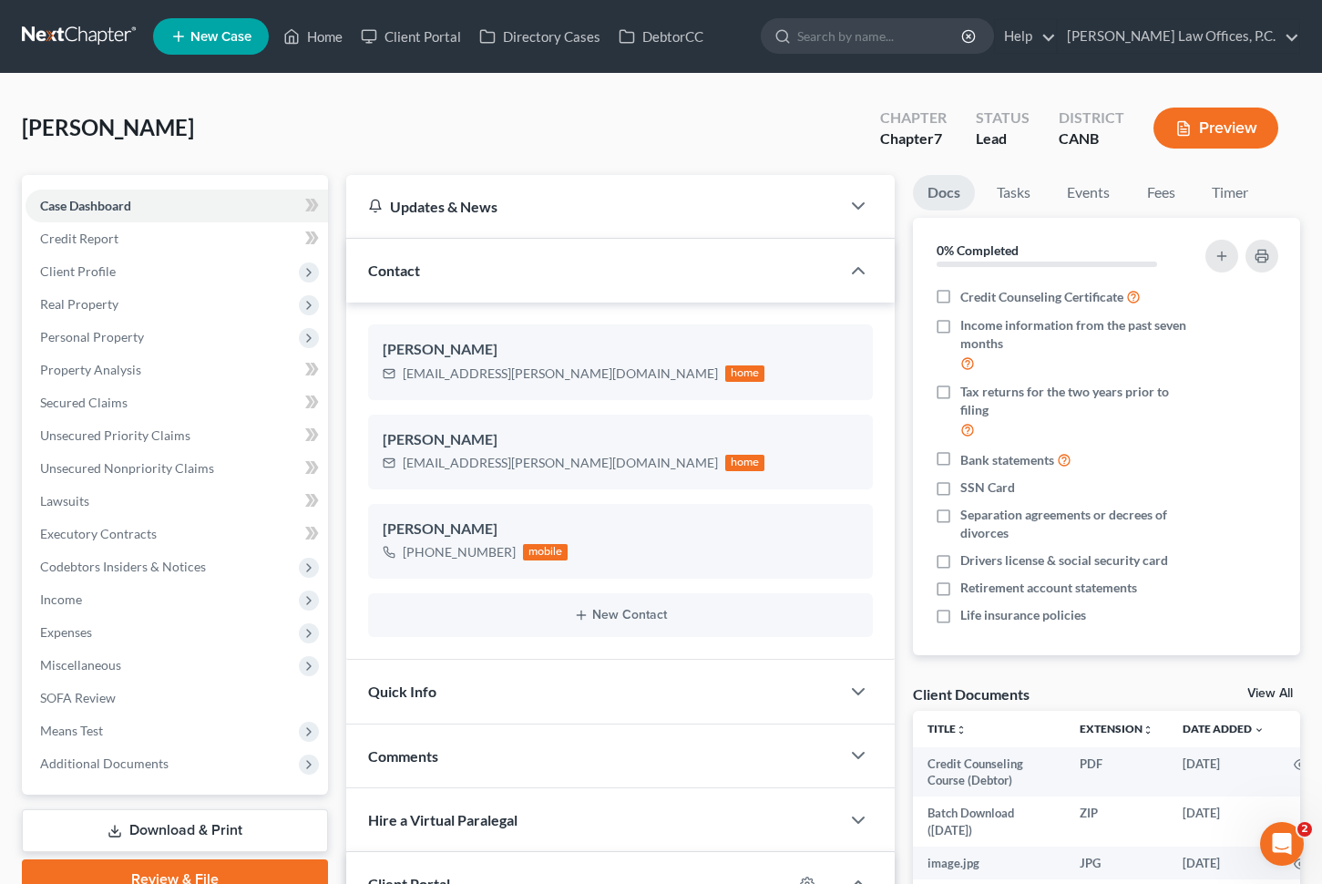
scroll to position [33, 0]
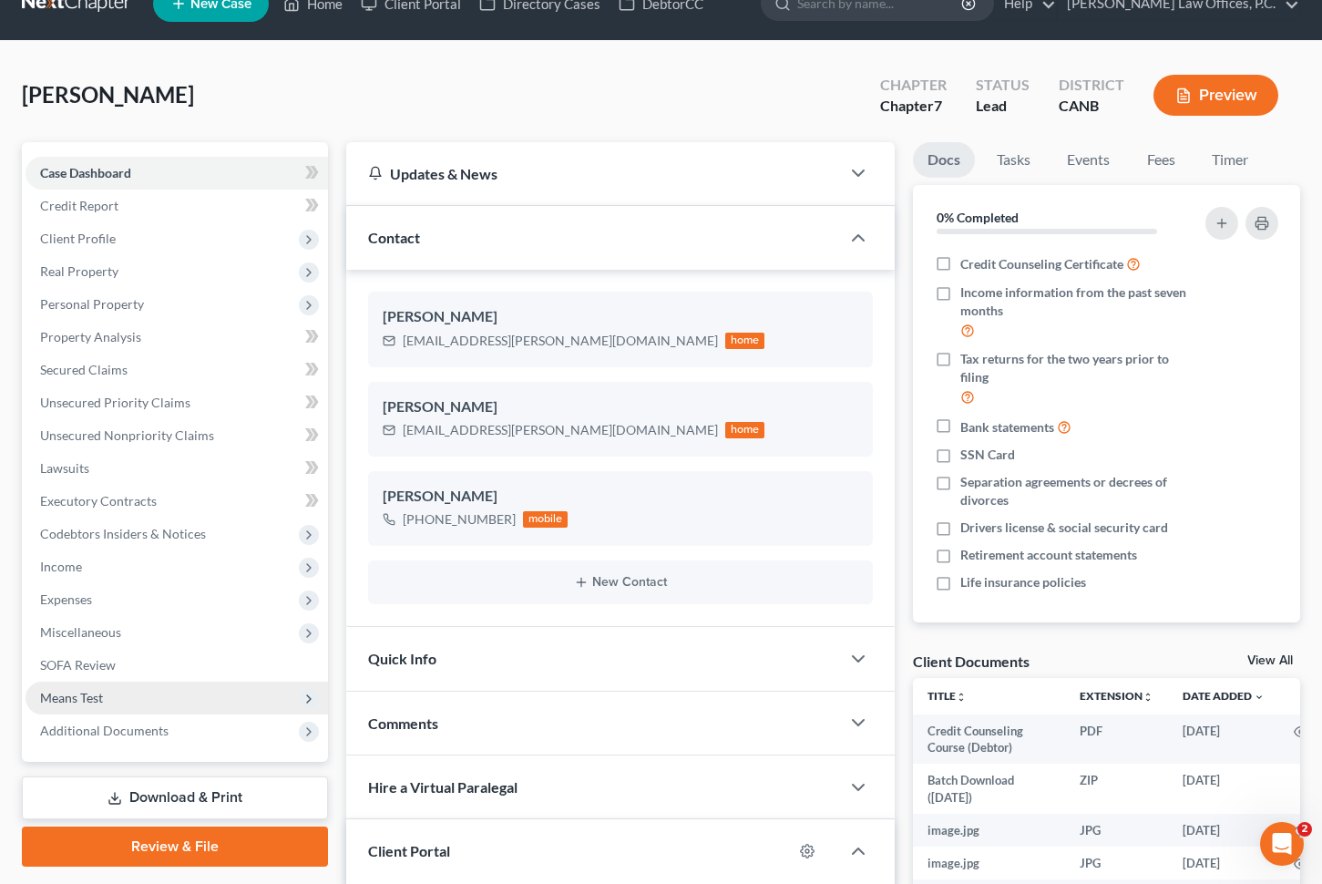
click at [211, 702] on span "Means Test" at bounding box center [177, 698] width 303 height 33
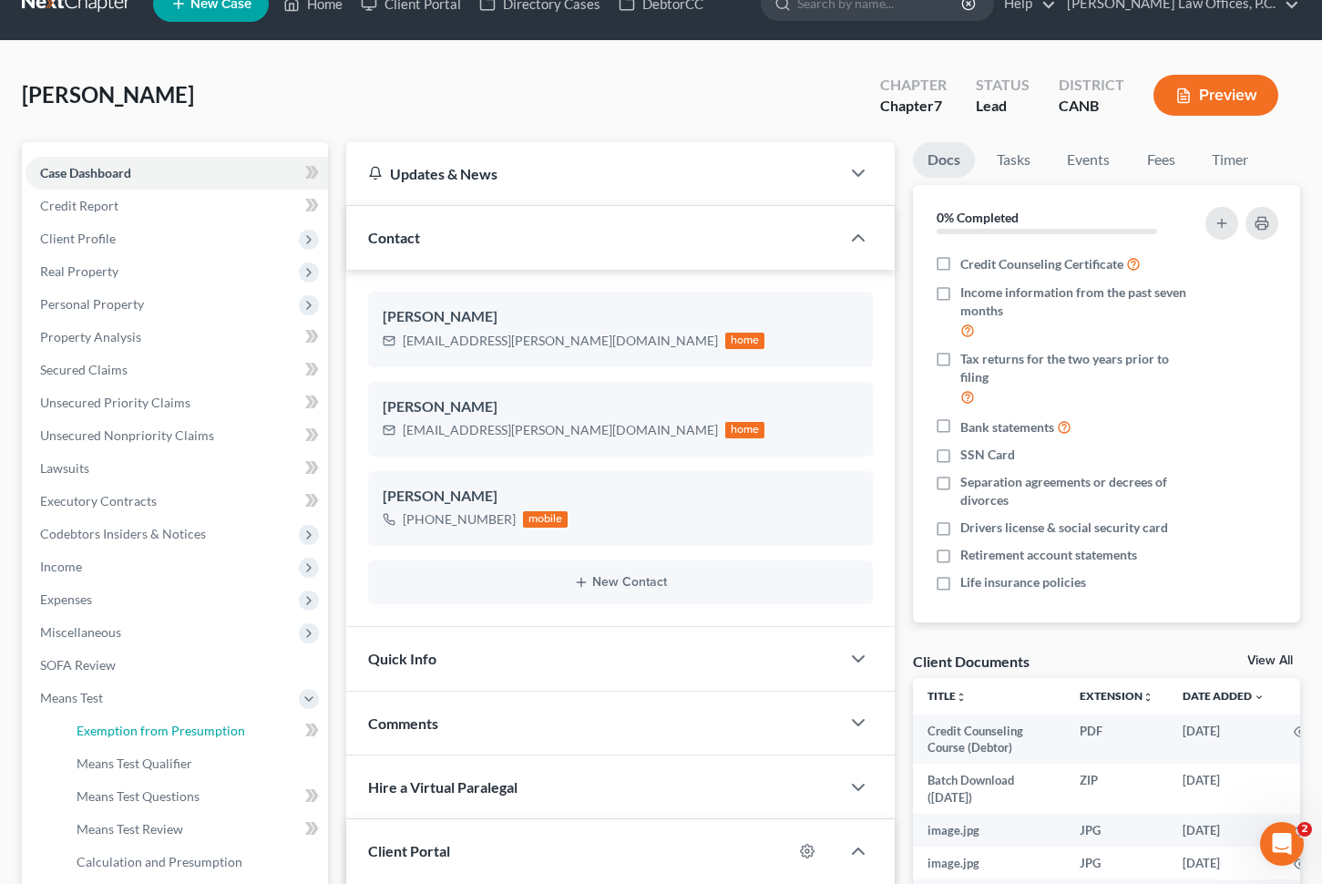
click at [200, 725] on span "Exemption from Presumption" at bounding box center [161, 730] width 169 height 15
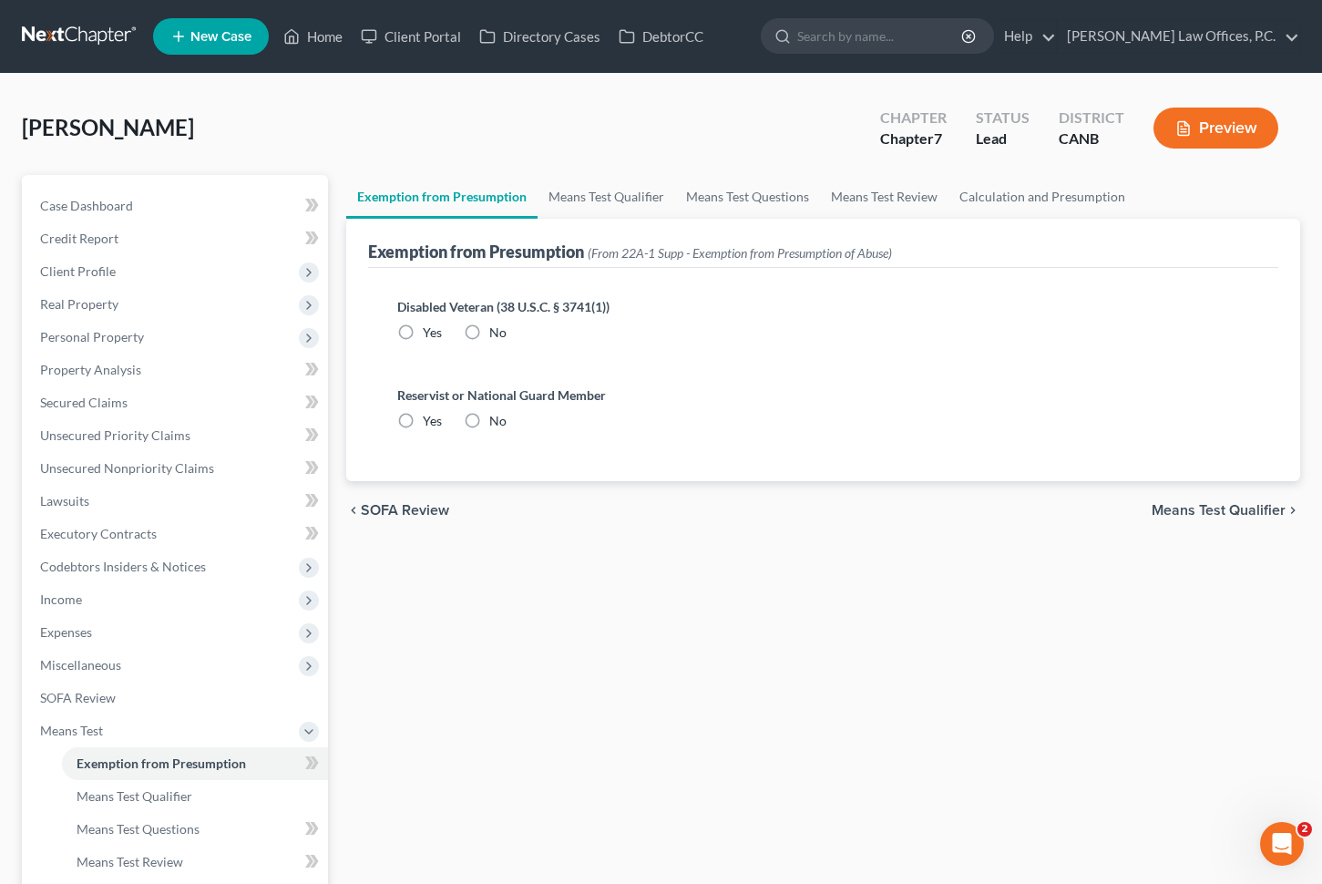
radio input "true"
click at [582, 190] on link "Means Test Qualifier" at bounding box center [607, 197] width 138 height 44
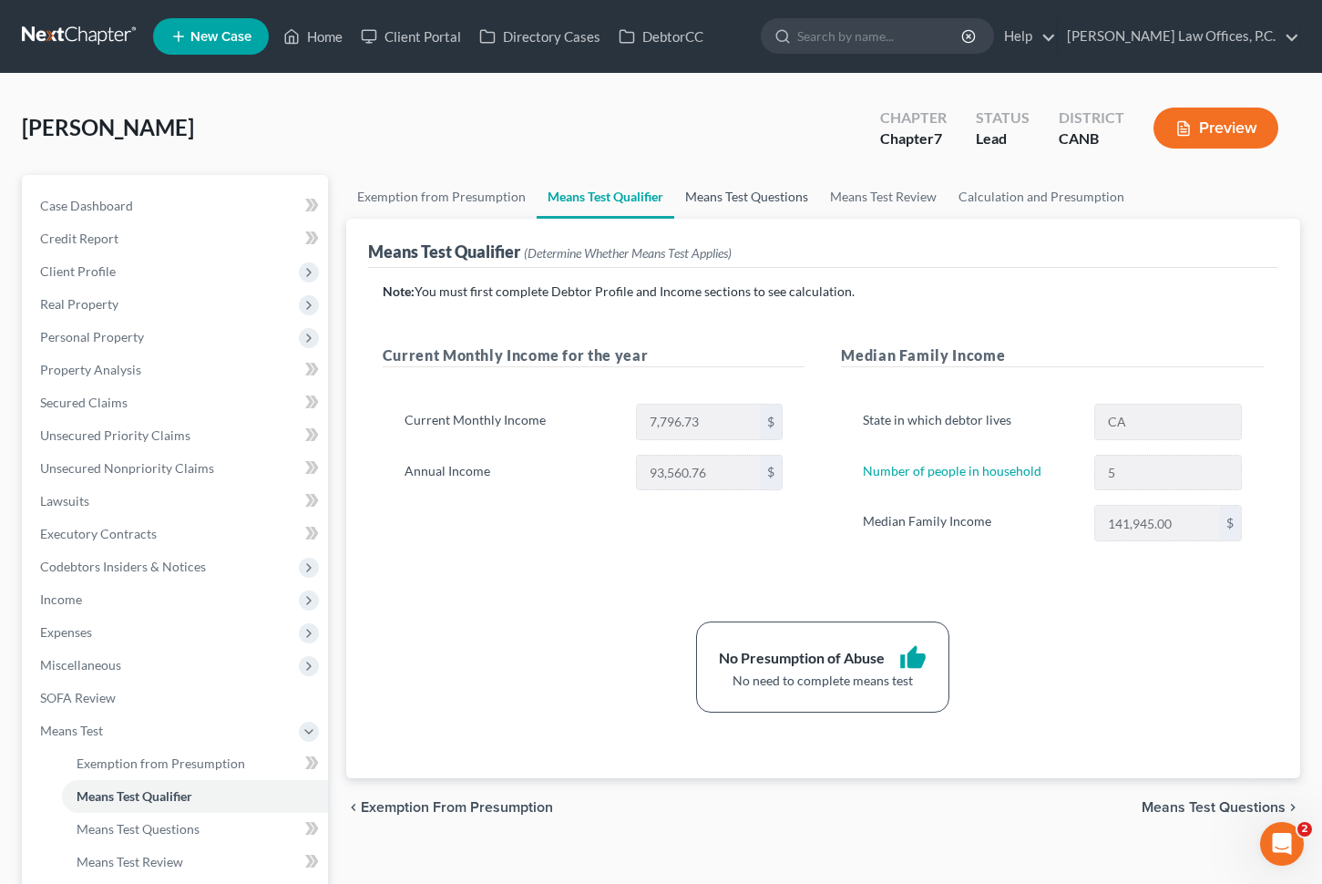
click at [718, 192] on link "Means Test Questions" at bounding box center [746, 197] width 145 height 44
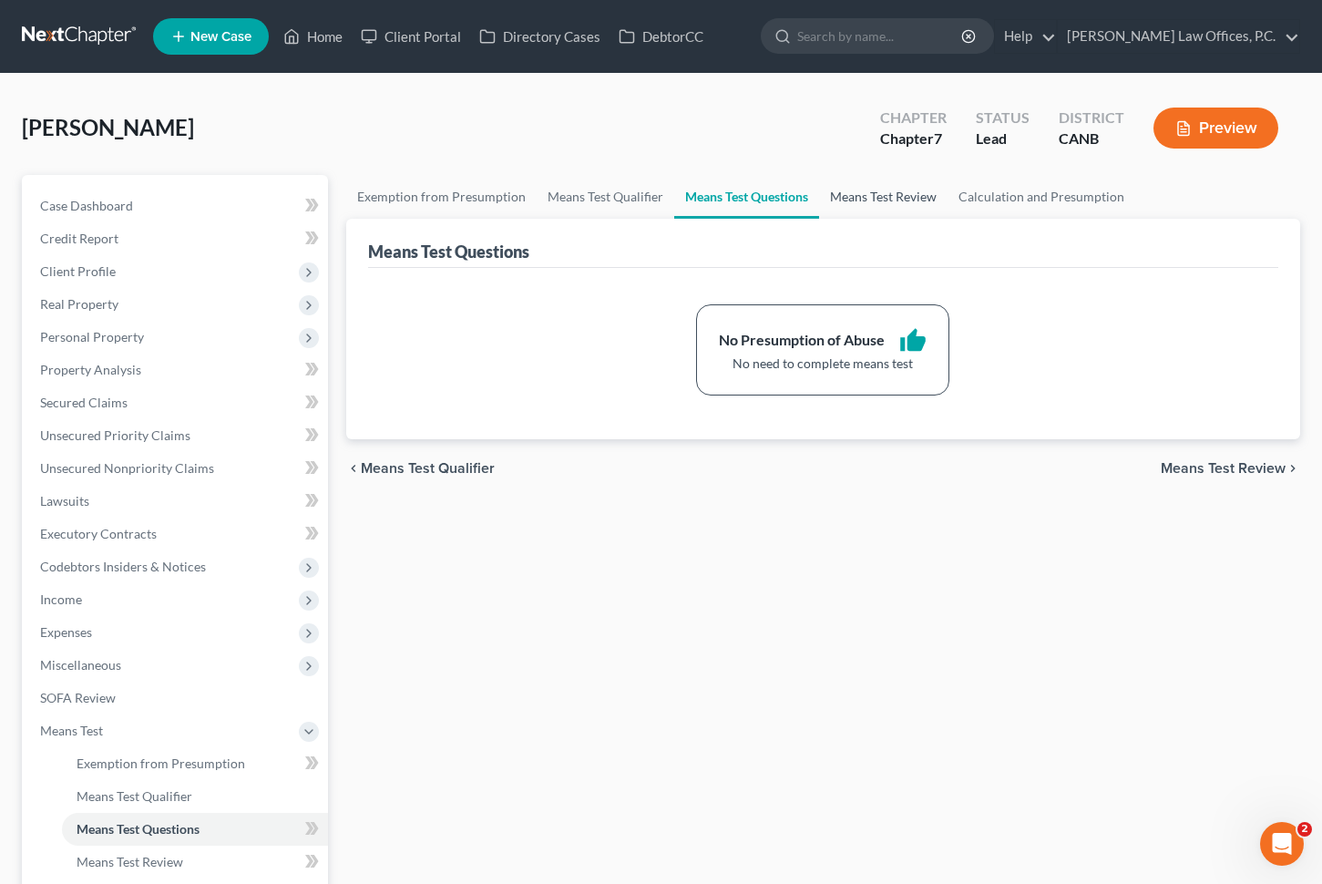
click at [857, 193] on link "Means Test Review" at bounding box center [883, 197] width 128 height 44
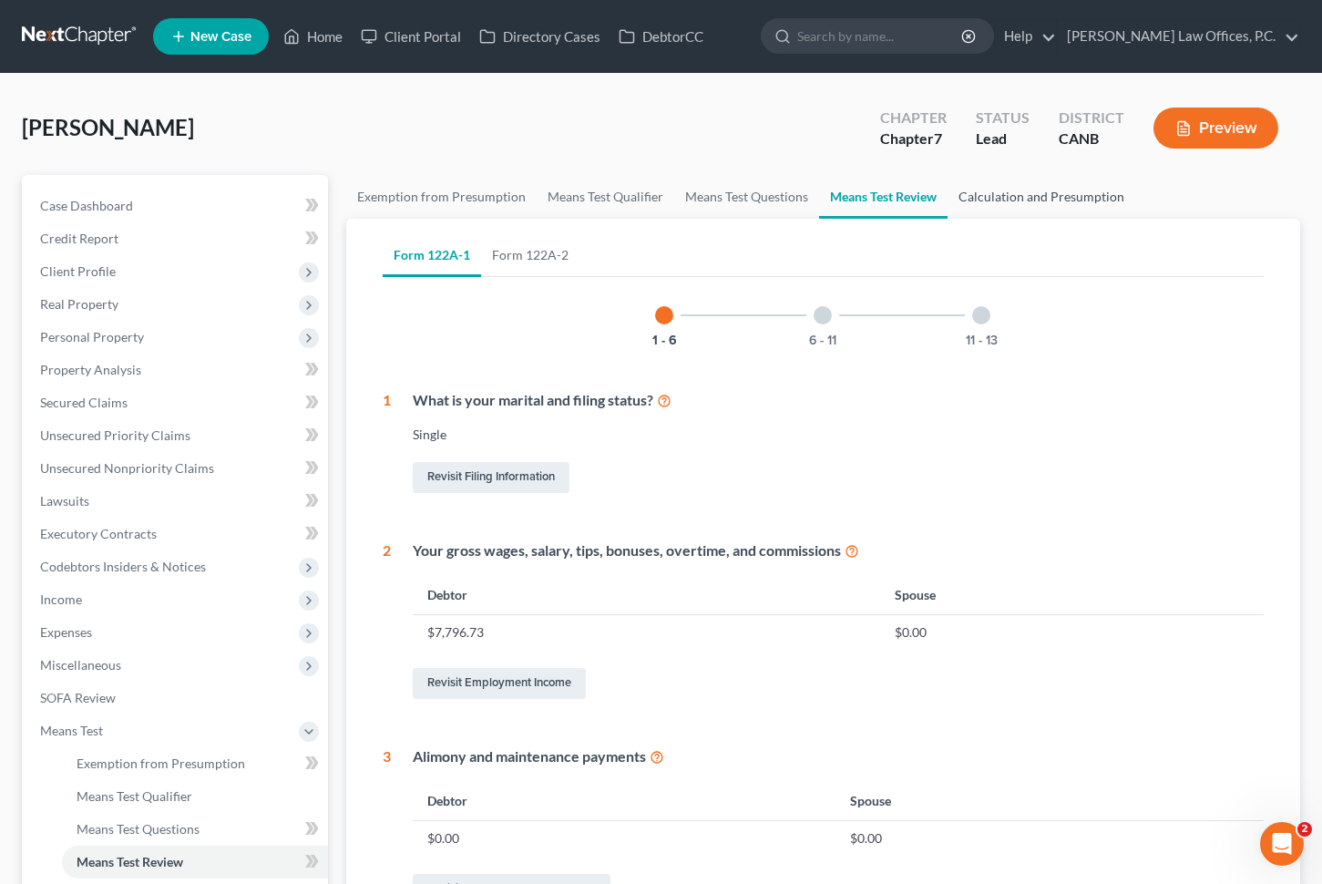
click at [969, 198] on link "Calculation and Presumption" at bounding box center [1042, 197] width 188 height 44
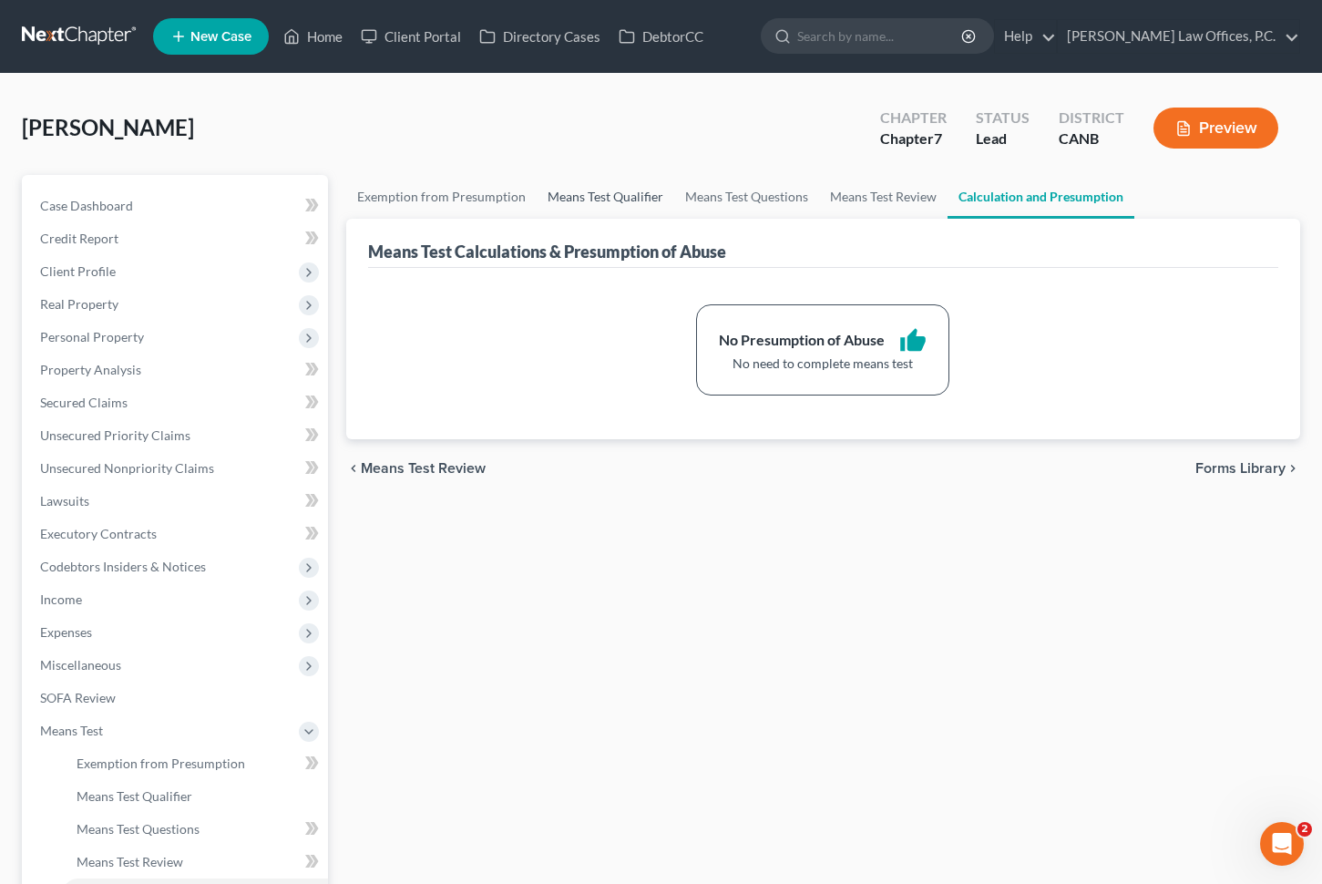
click at [571, 198] on link "Means Test Qualifier" at bounding box center [606, 197] width 138 height 44
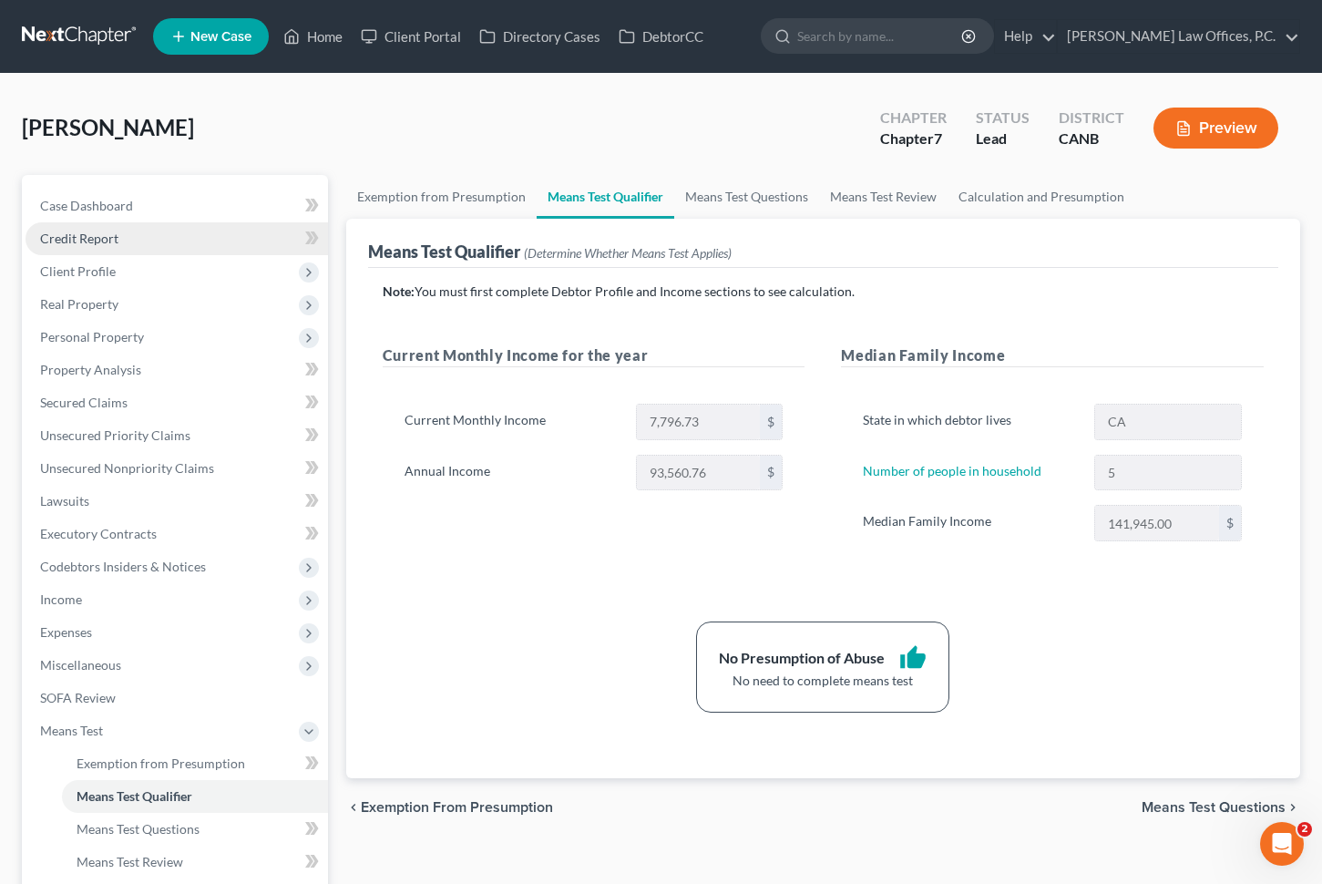
click at [192, 233] on link "Credit Report" at bounding box center [177, 238] width 303 height 33
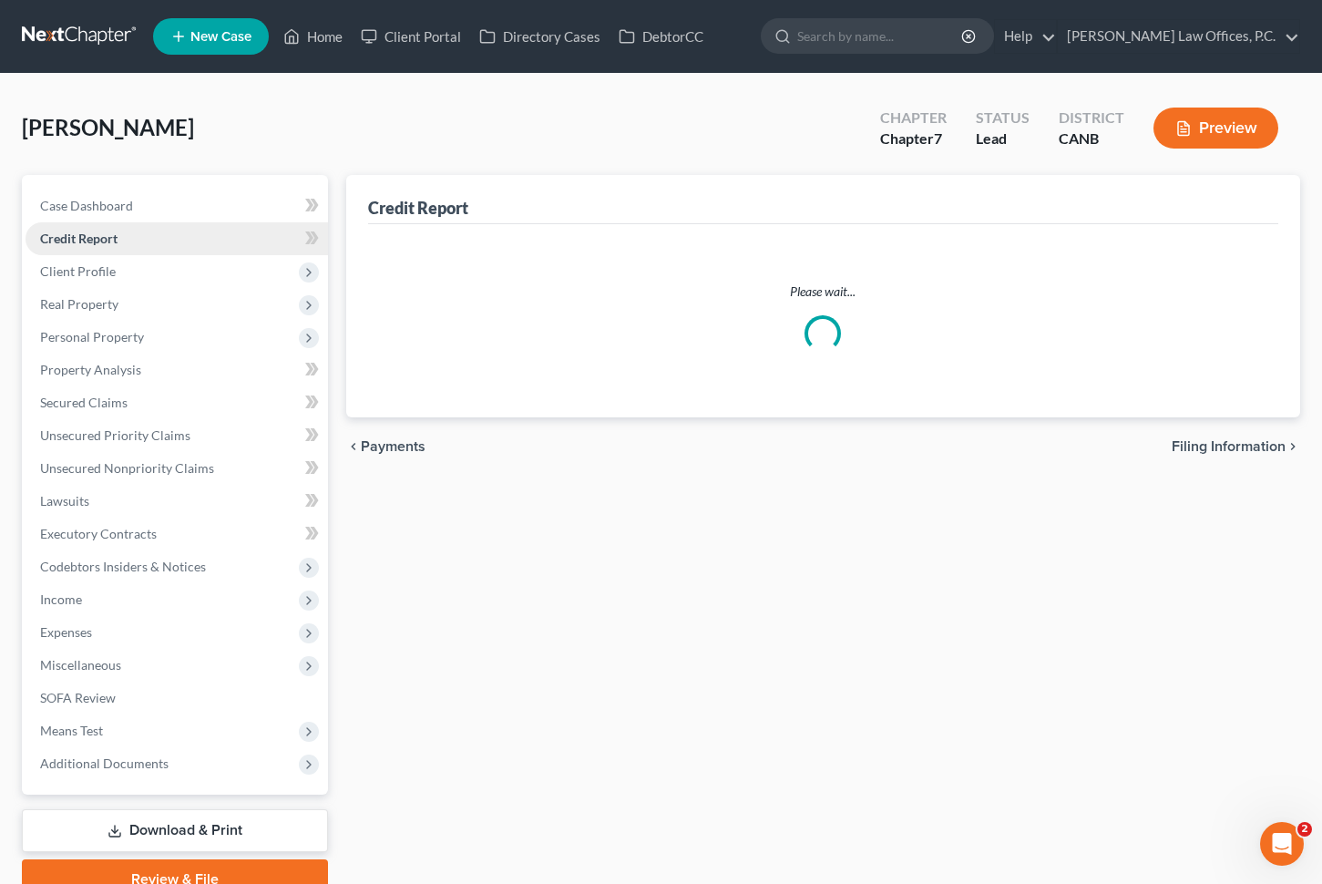
click at [160, 247] on link "Credit Report" at bounding box center [177, 238] width 303 height 33
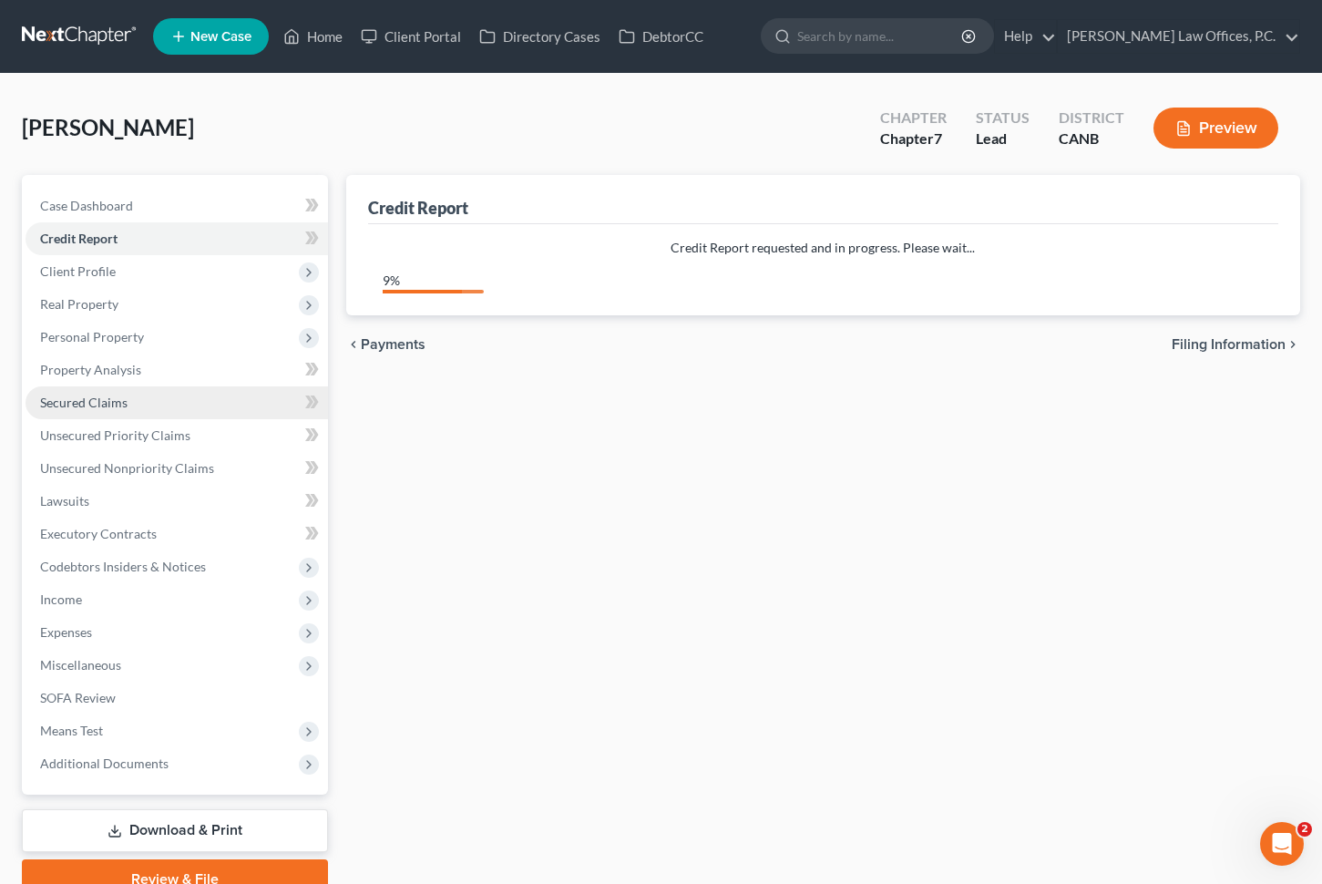
click at [130, 394] on link "Secured Claims" at bounding box center [177, 402] width 303 height 33
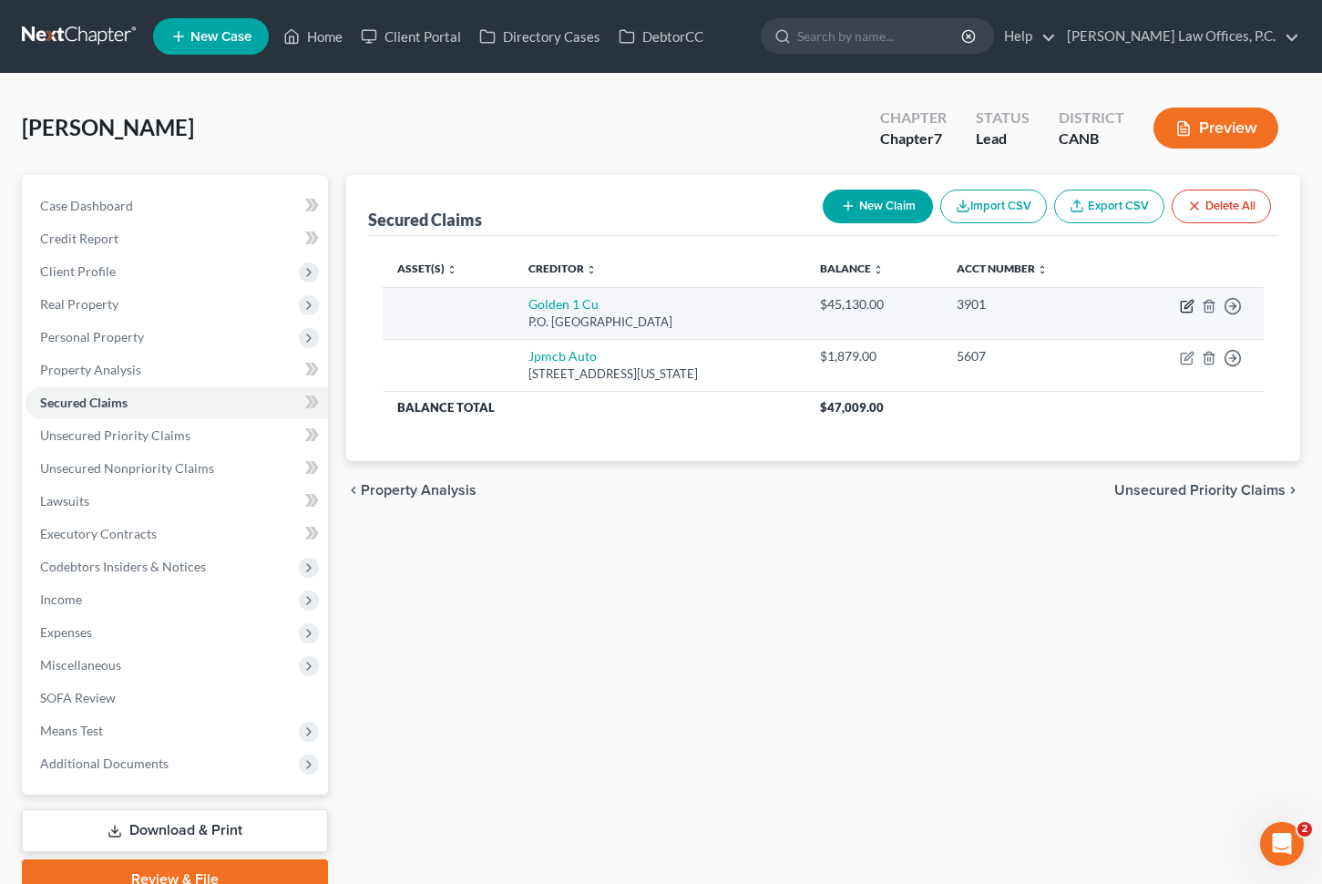
click at [1187, 303] on icon "button" at bounding box center [1189, 304] width 8 height 8
select select "4"
select select "0"
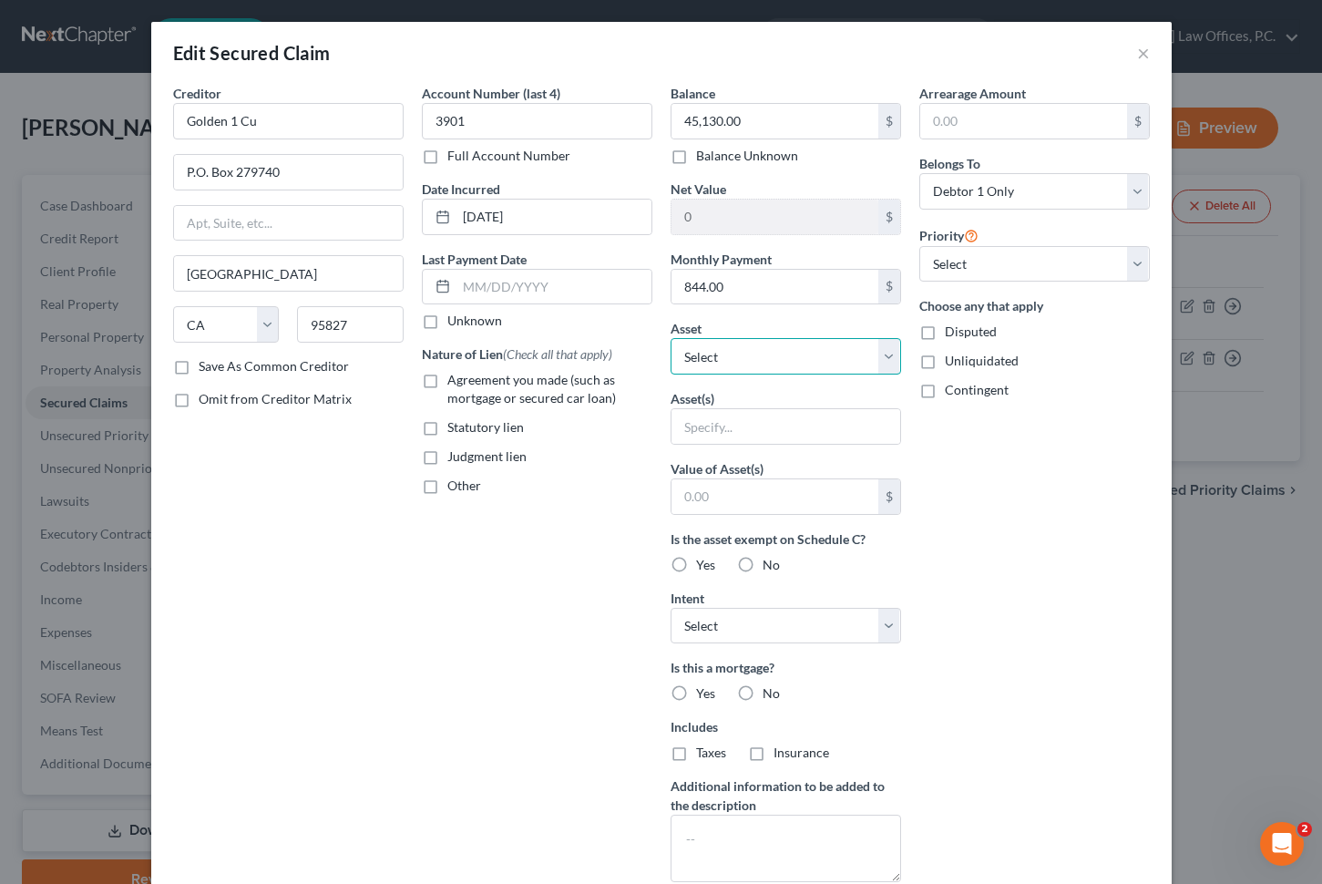
click at [786, 344] on select "Select Other Multiple Assets 2018 Honda Accord - $12095.0 1992 Chevrolet Capric…" at bounding box center [786, 356] width 231 height 36
select select "8"
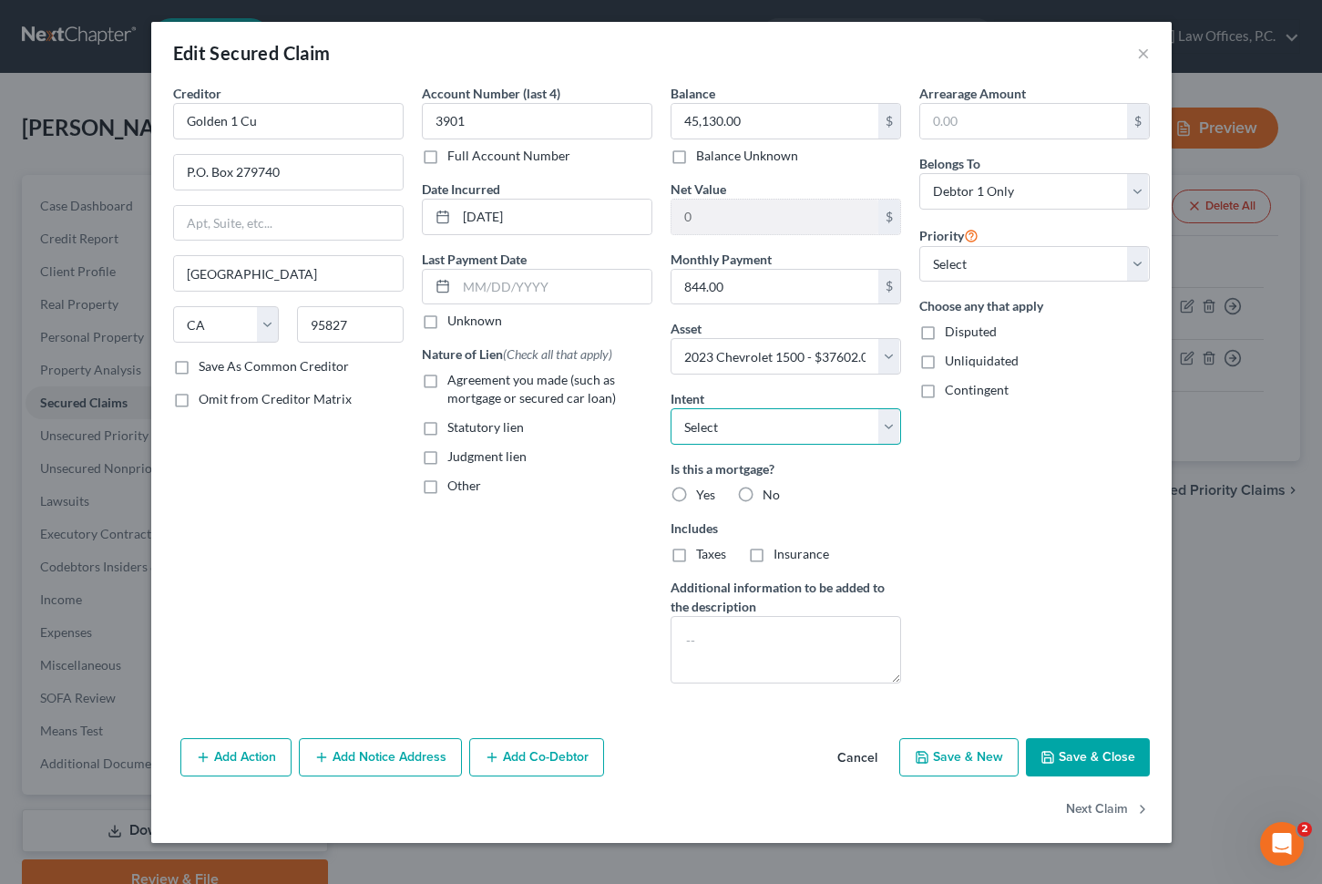
click at [820, 418] on select "Select Surrender Redeem Reaffirm Avoid Other" at bounding box center [786, 426] width 231 height 36
select select "2"
click at [532, 381] on span "Agreement you made (such as mortgage or secured car loan)" at bounding box center [531, 389] width 169 height 34
click at [467, 381] on input "Agreement you made (such as mortgage or secured car loan)" at bounding box center [461, 377] width 12 height 12
checkbox input "true"
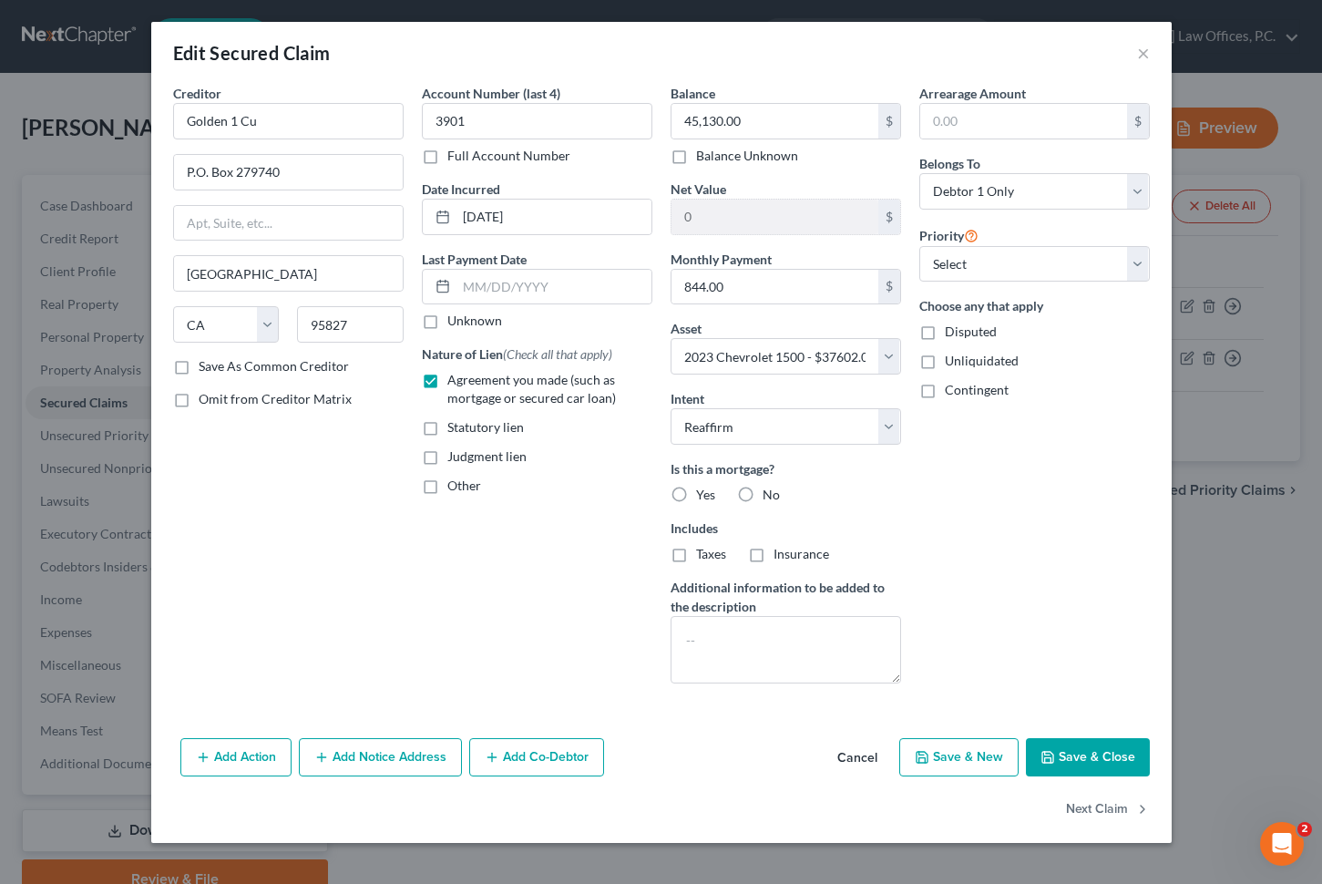
click at [763, 494] on label "No" at bounding box center [771, 495] width 17 height 18
click at [770, 494] on input "No" at bounding box center [776, 492] width 12 height 12
radio input "true"
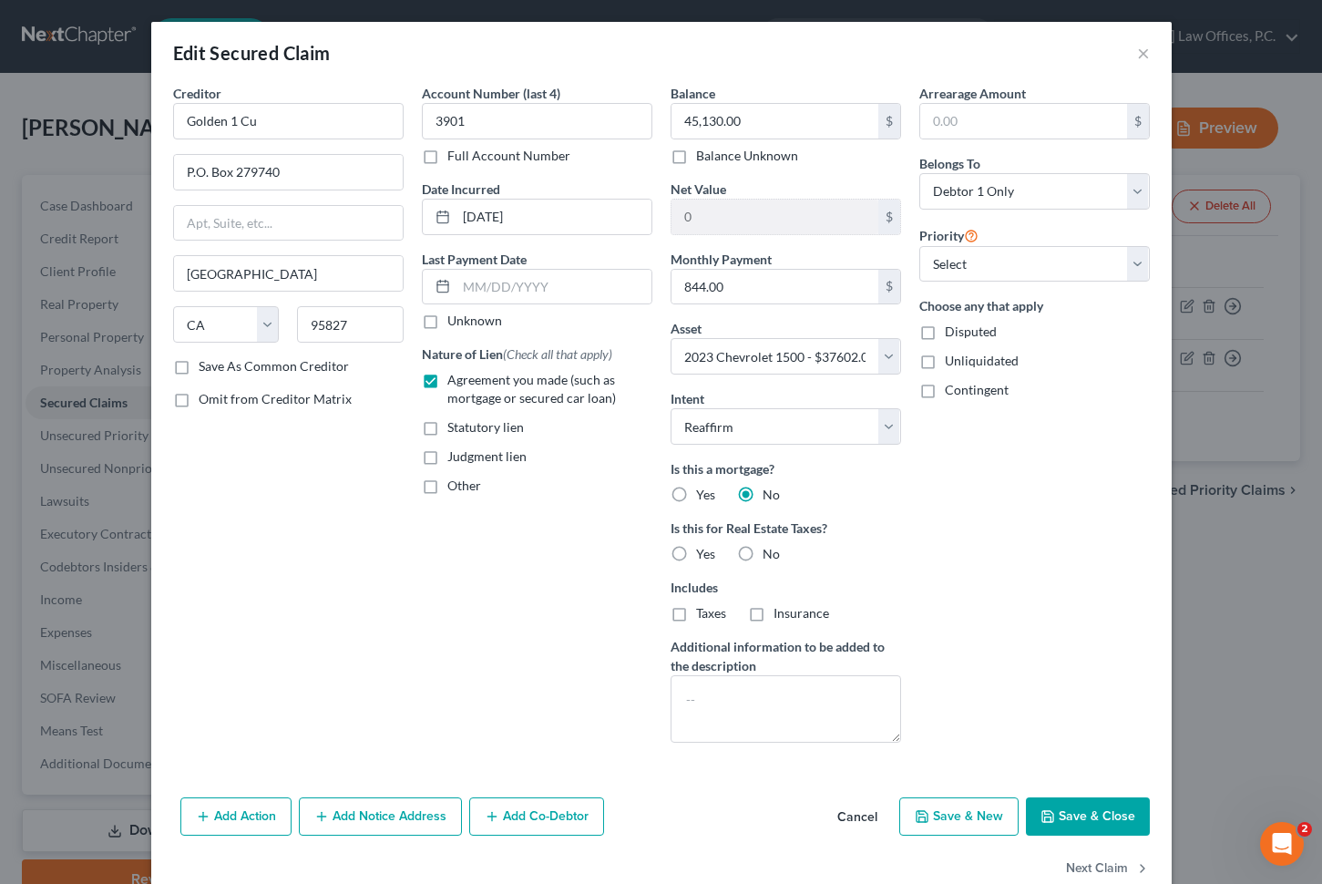
click at [763, 559] on label "No" at bounding box center [771, 554] width 17 height 18
click at [770, 557] on input "No" at bounding box center [776, 551] width 12 height 12
radio input "true"
click at [1063, 814] on button "Save & Close" at bounding box center [1088, 816] width 124 height 38
select select
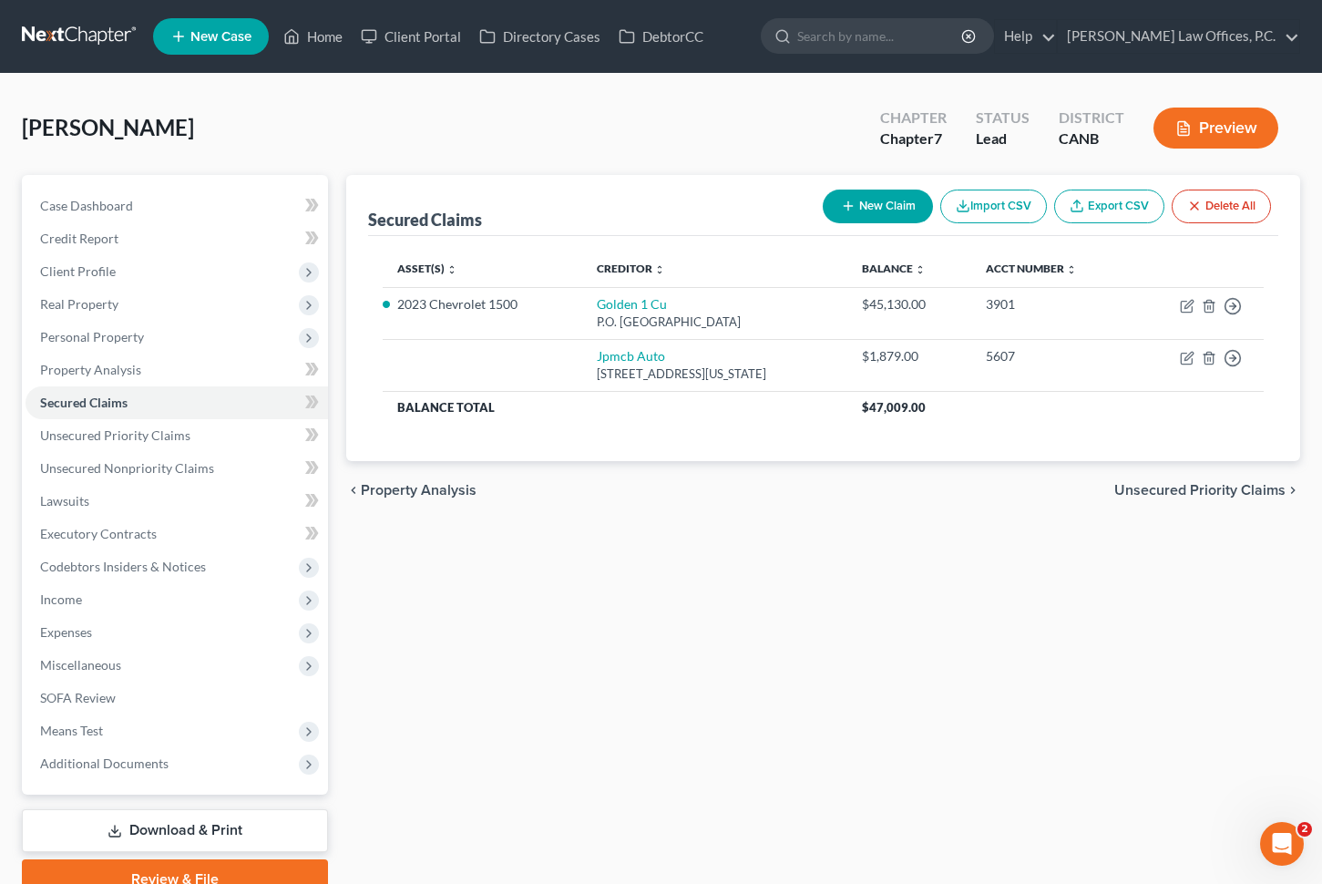
click at [577, 506] on div "chevron_left Property Analysis Unsecured Priority Claims chevron_right" at bounding box center [823, 490] width 954 height 58
click at [162, 470] on span "Unsecured Nonpriority Claims" at bounding box center [127, 467] width 174 height 15
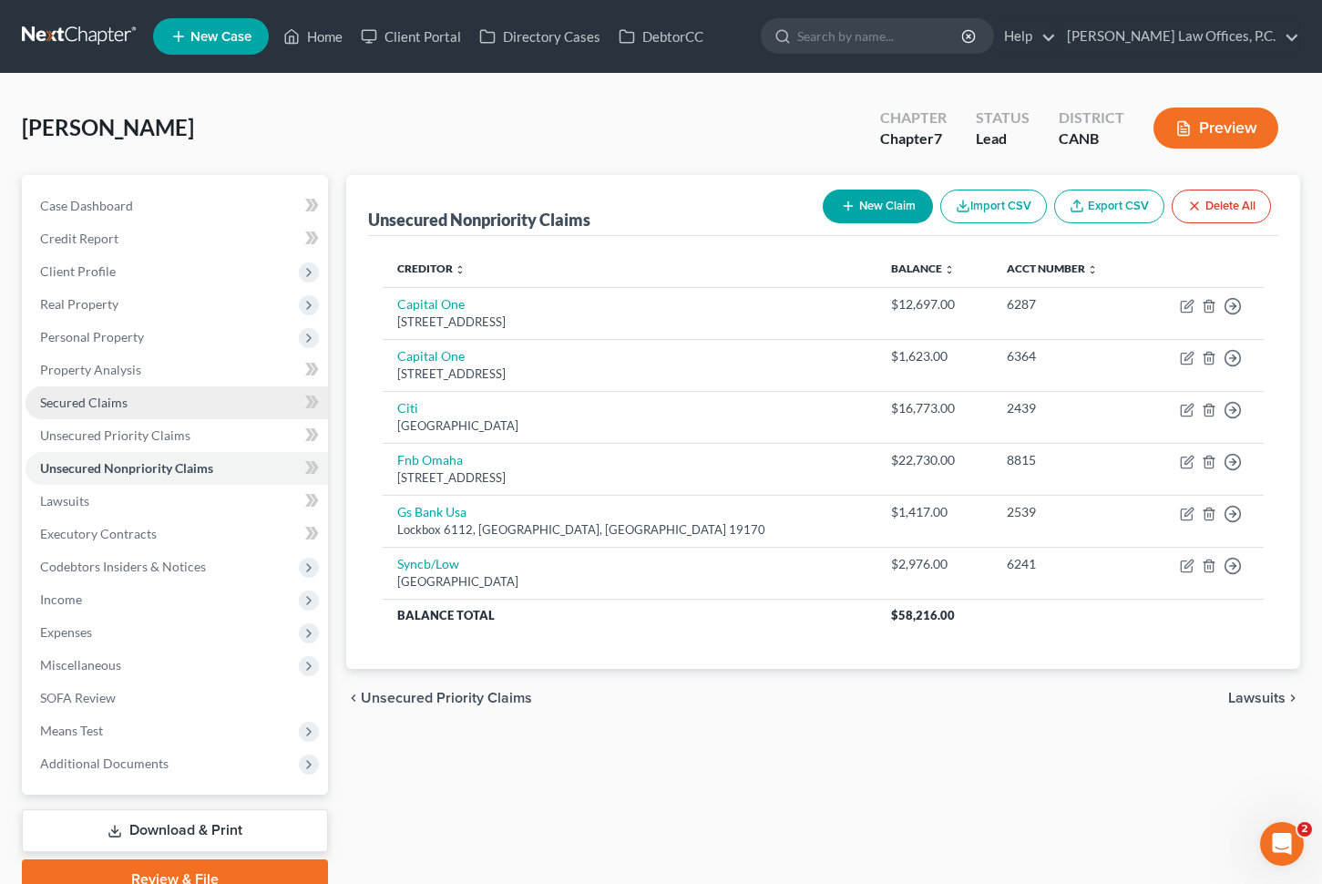
click at [139, 409] on link "Secured Claims" at bounding box center [177, 402] width 303 height 33
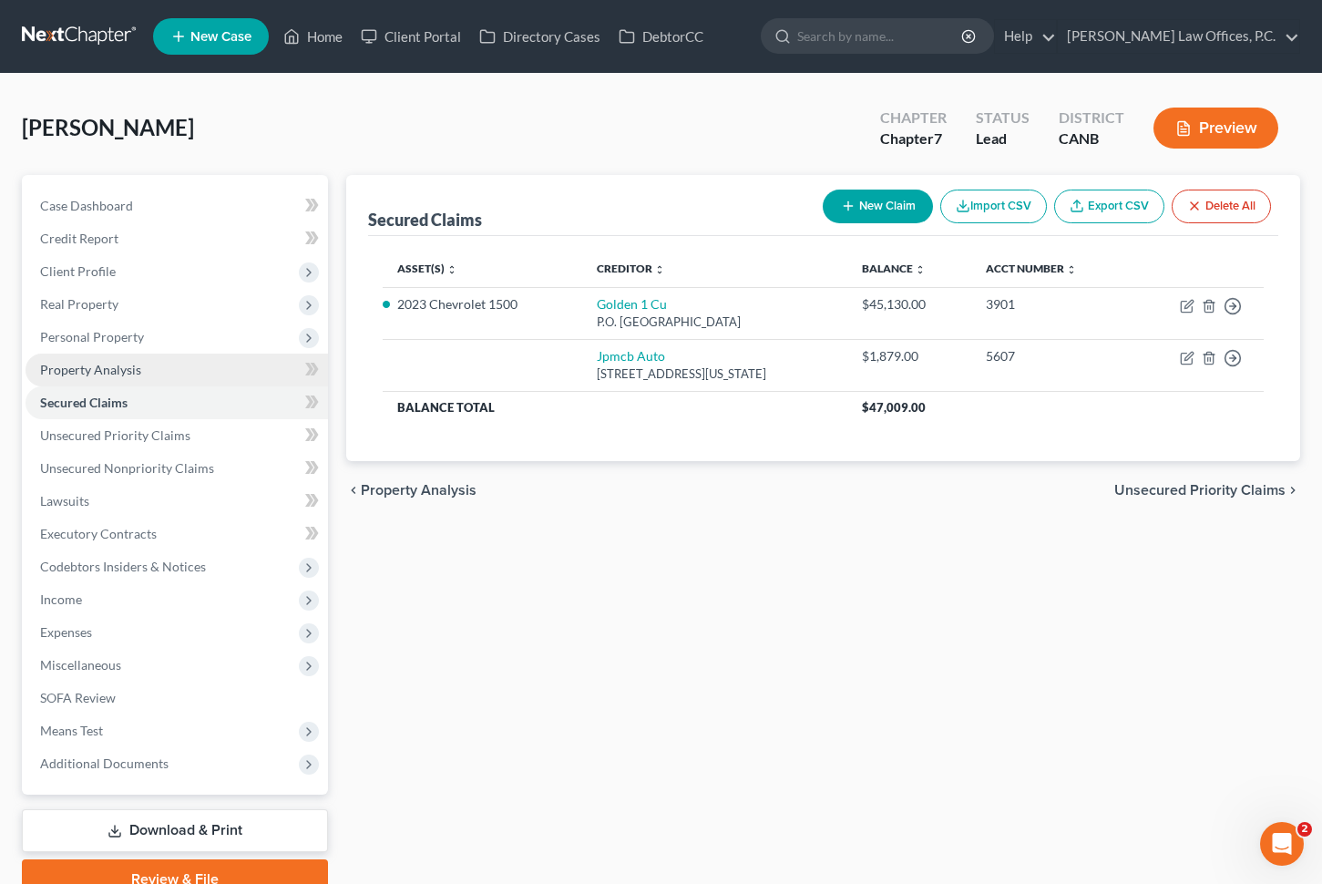
click at [219, 363] on link "Property Analysis" at bounding box center [177, 370] width 303 height 33
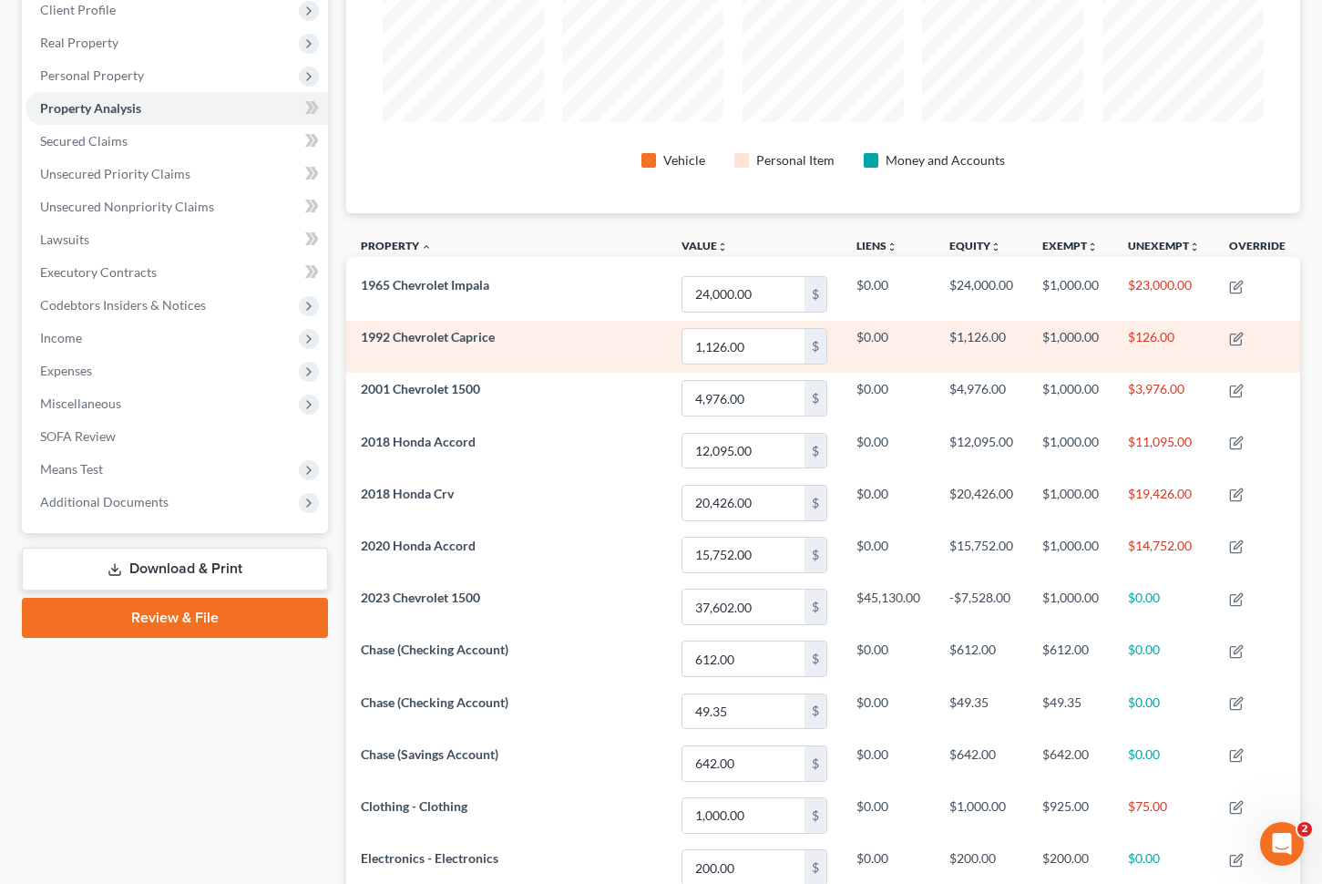
scroll to position [167, 0]
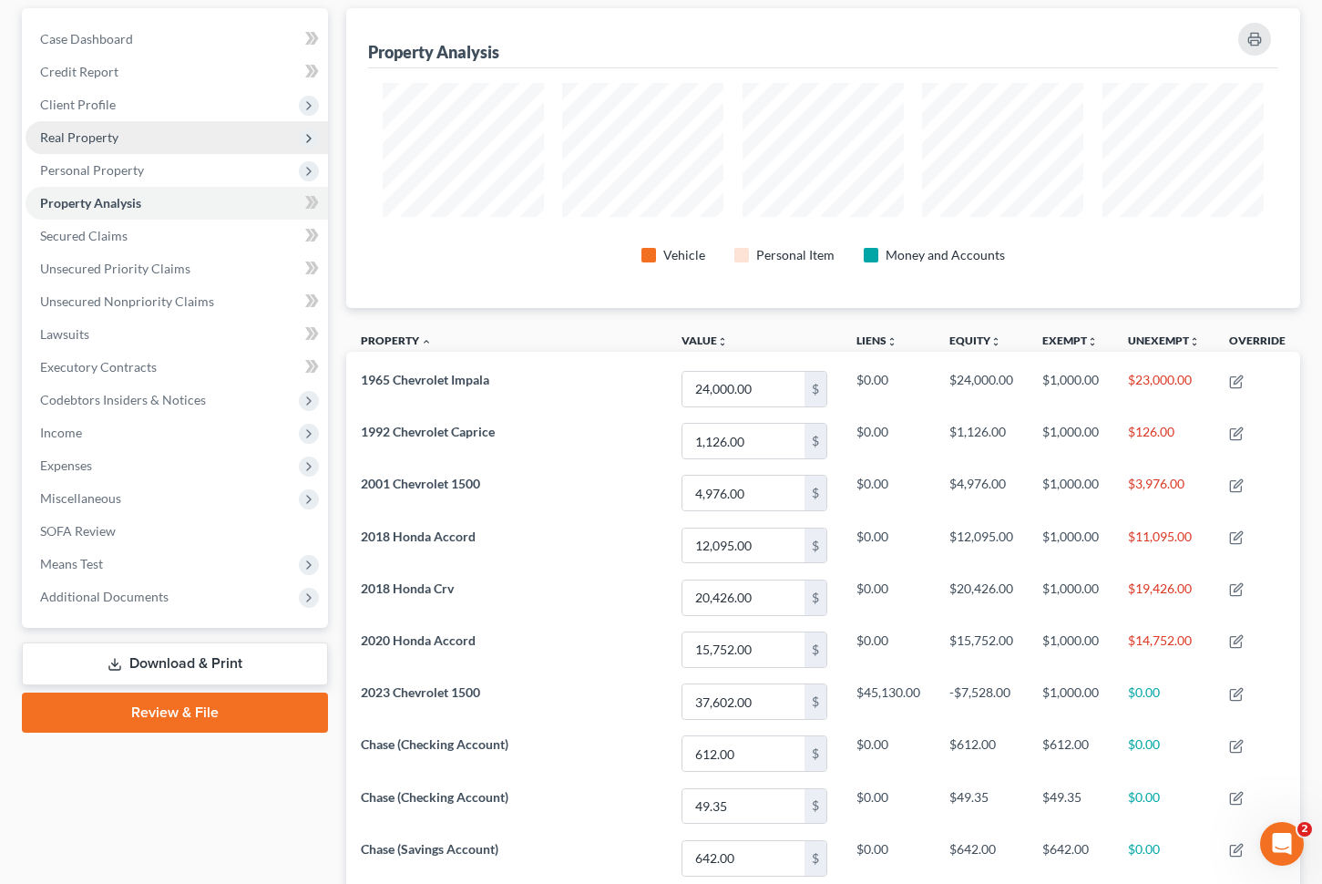
click at [159, 127] on span "Real Property" at bounding box center [177, 137] width 303 height 33
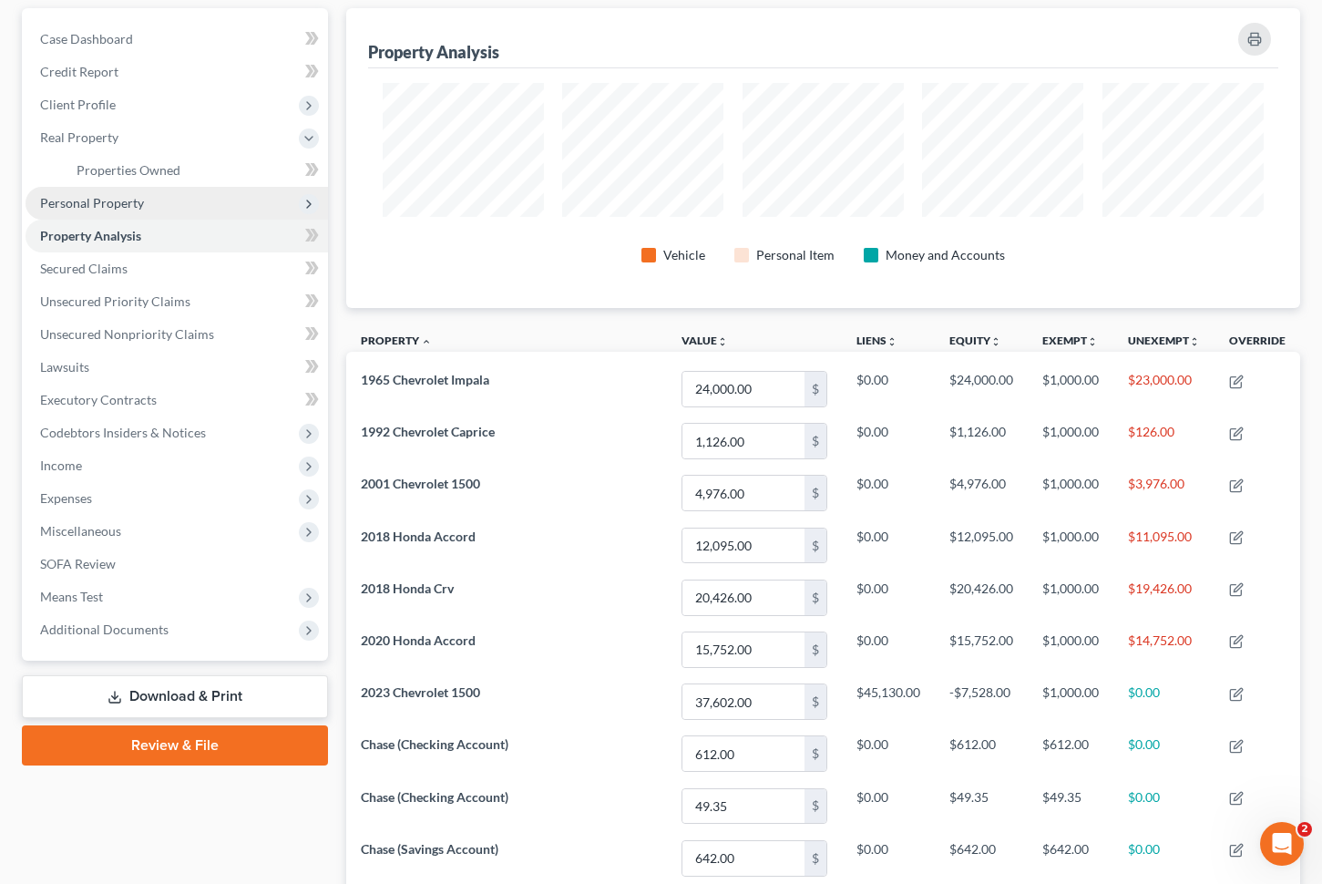
click at [138, 212] on span "Personal Property" at bounding box center [177, 203] width 303 height 33
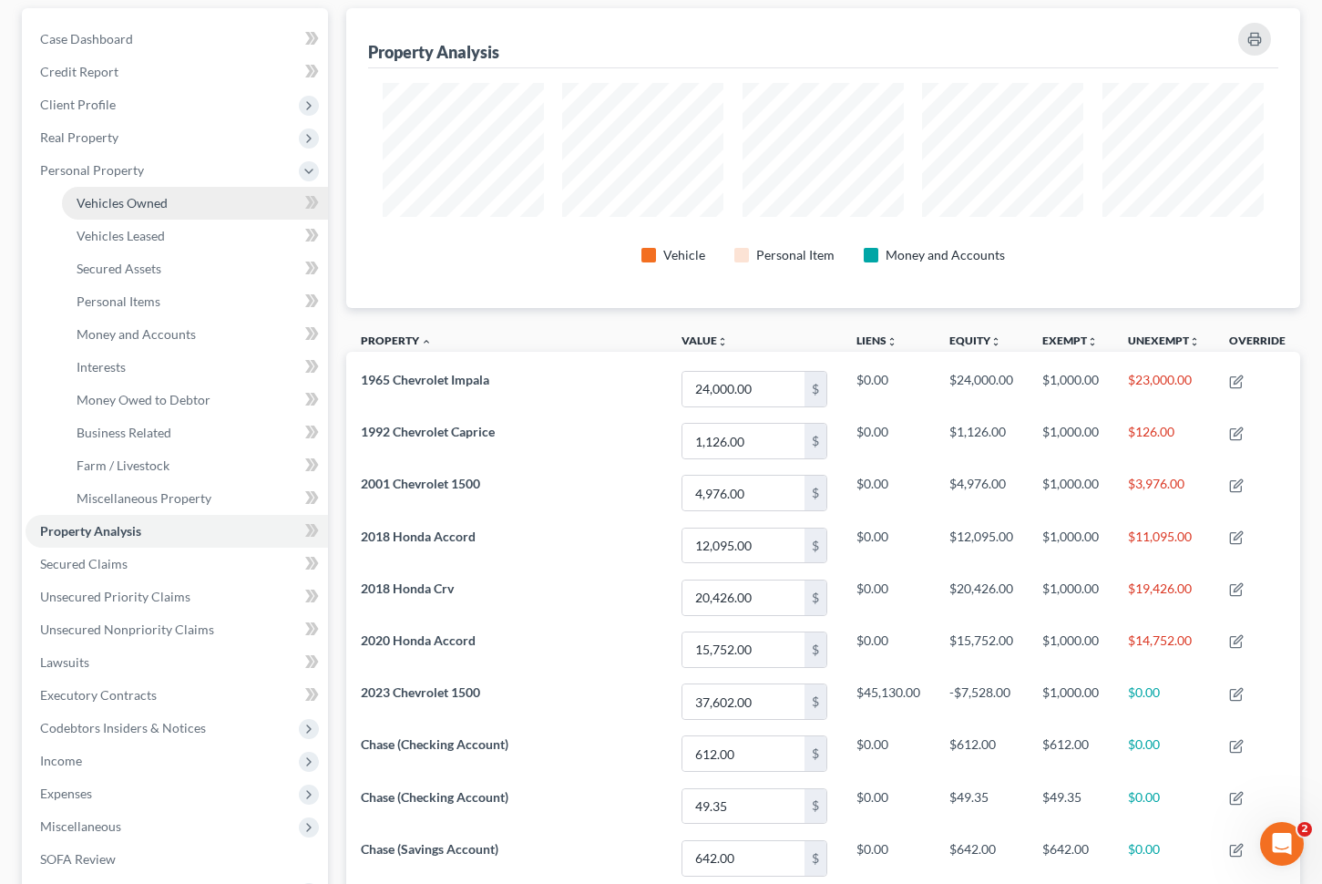
click at [139, 198] on span "Vehicles Owned" at bounding box center [122, 202] width 91 height 15
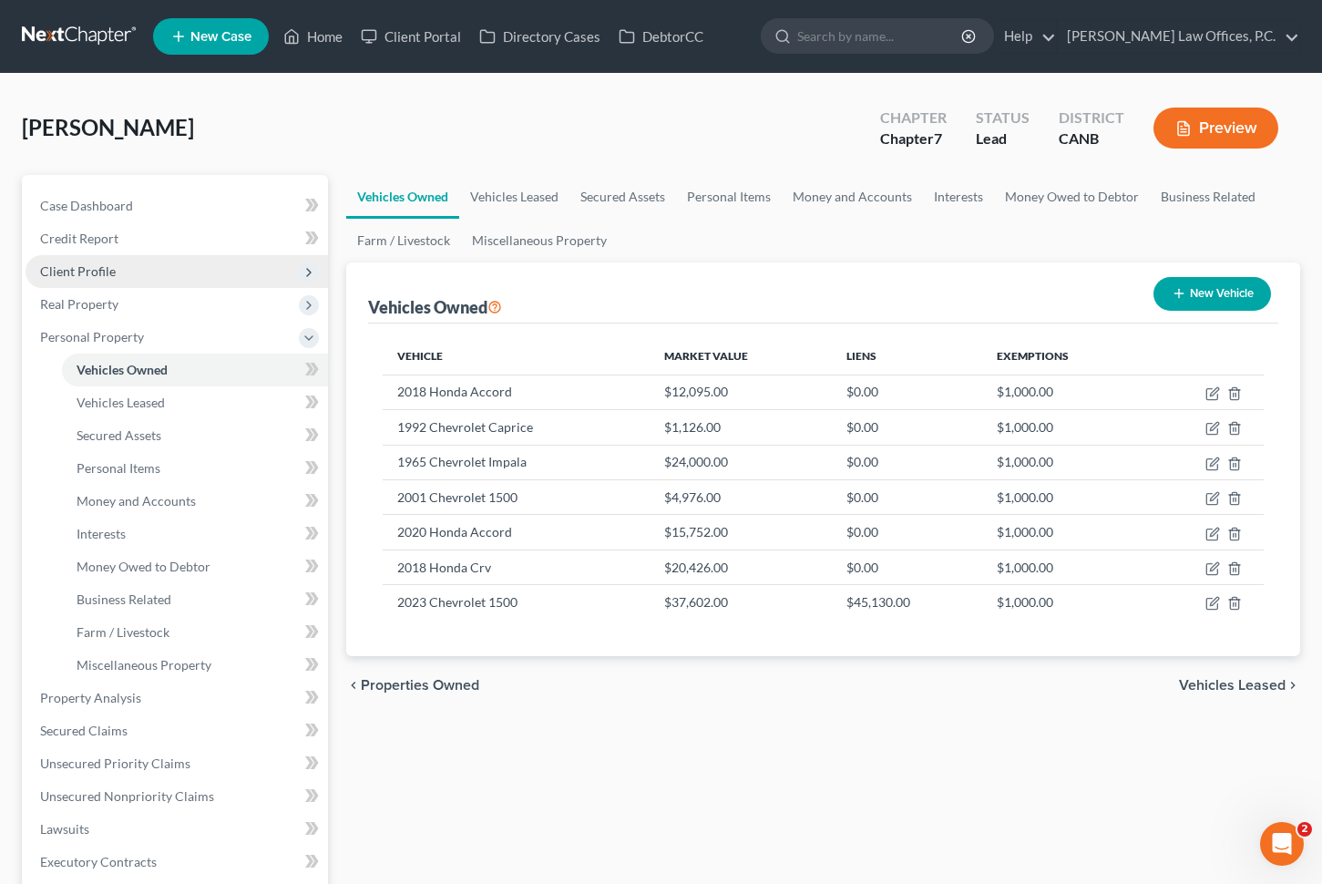
click at [137, 274] on span "Client Profile" at bounding box center [177, 271] width 303 height 33
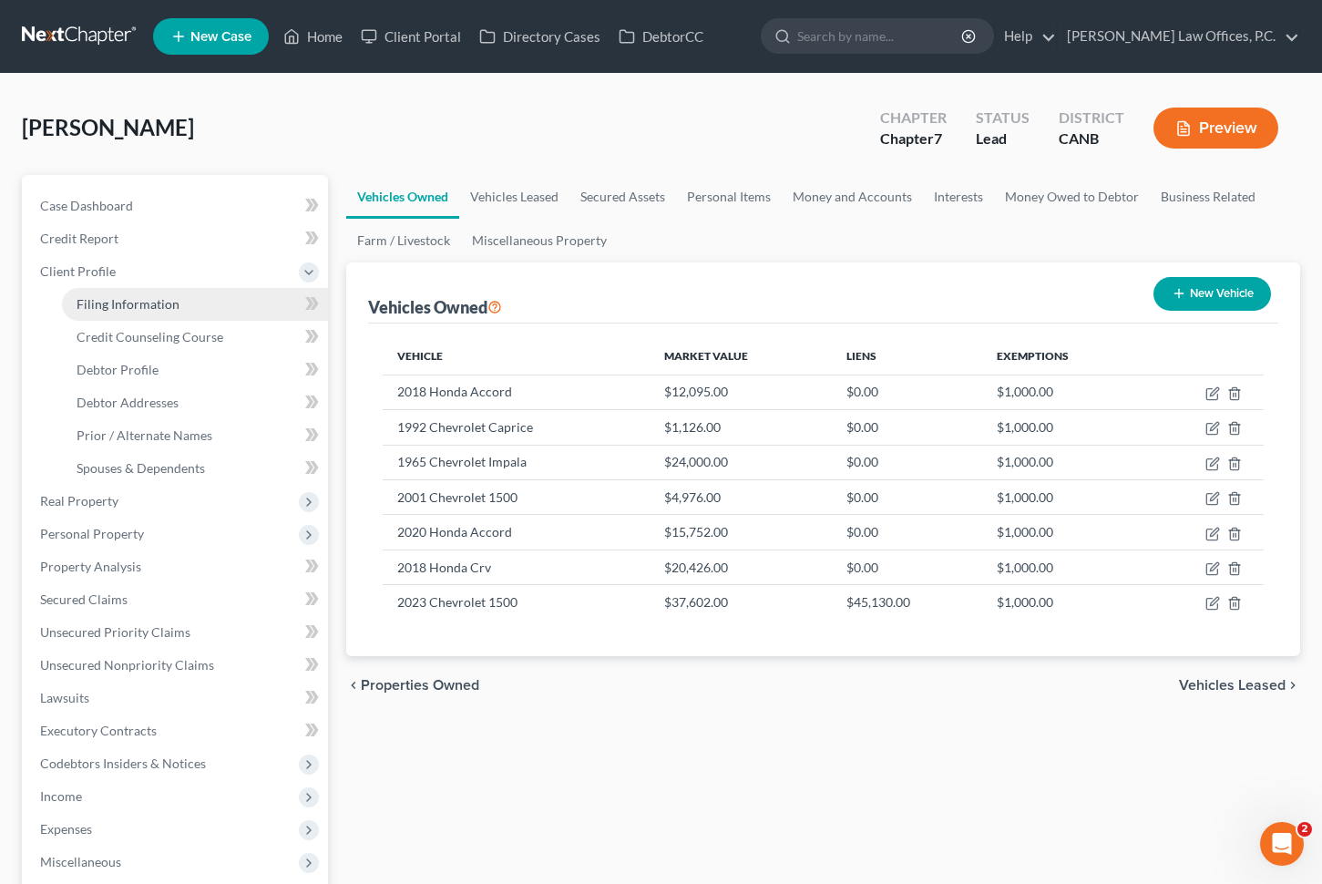
click at [150, 293] on link "Filing Information" at bounding box center [195, 304] width 266 height 33
select select "1"
select select "0"
select select "9"
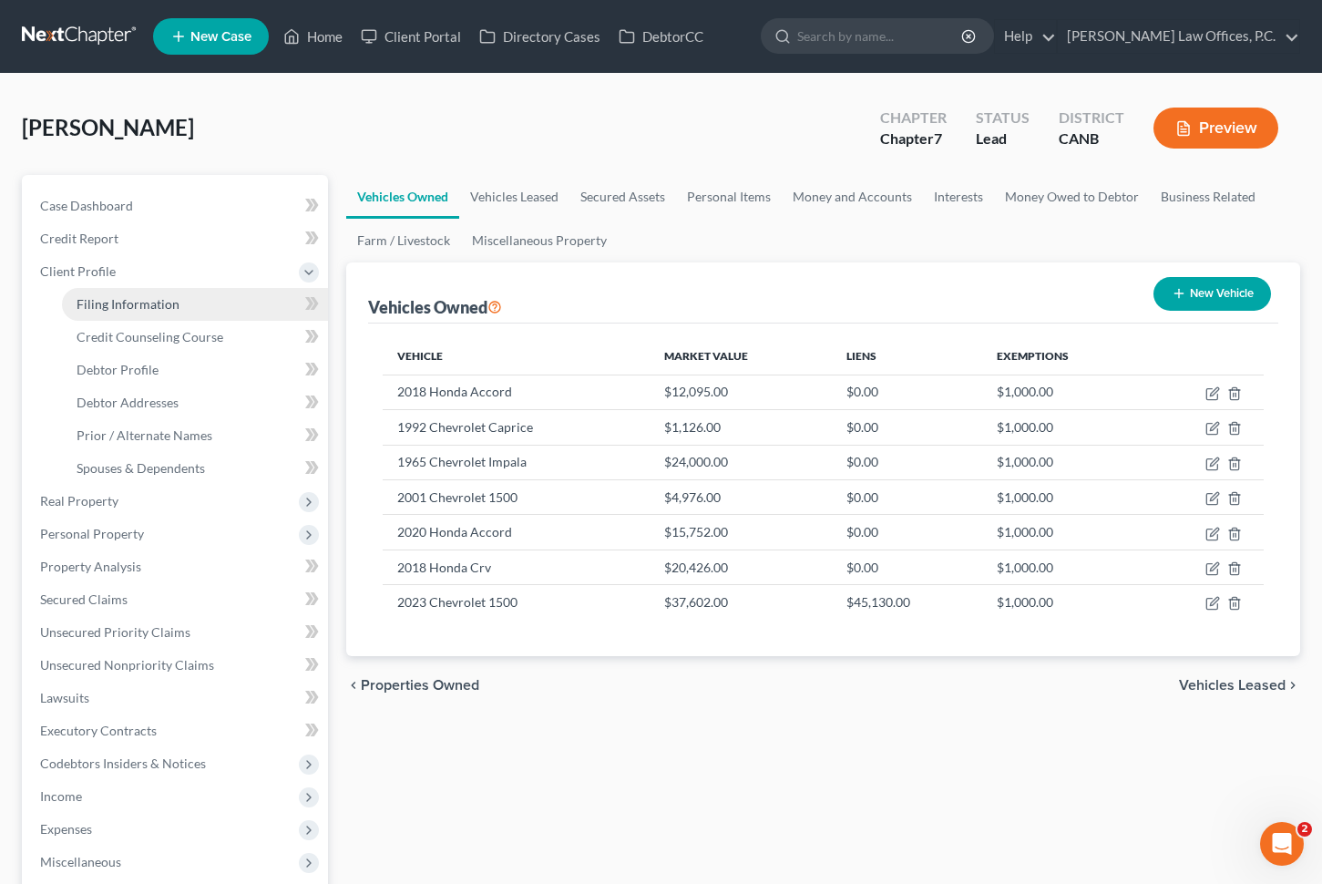
select select "0"
select select "4"
select select "0"
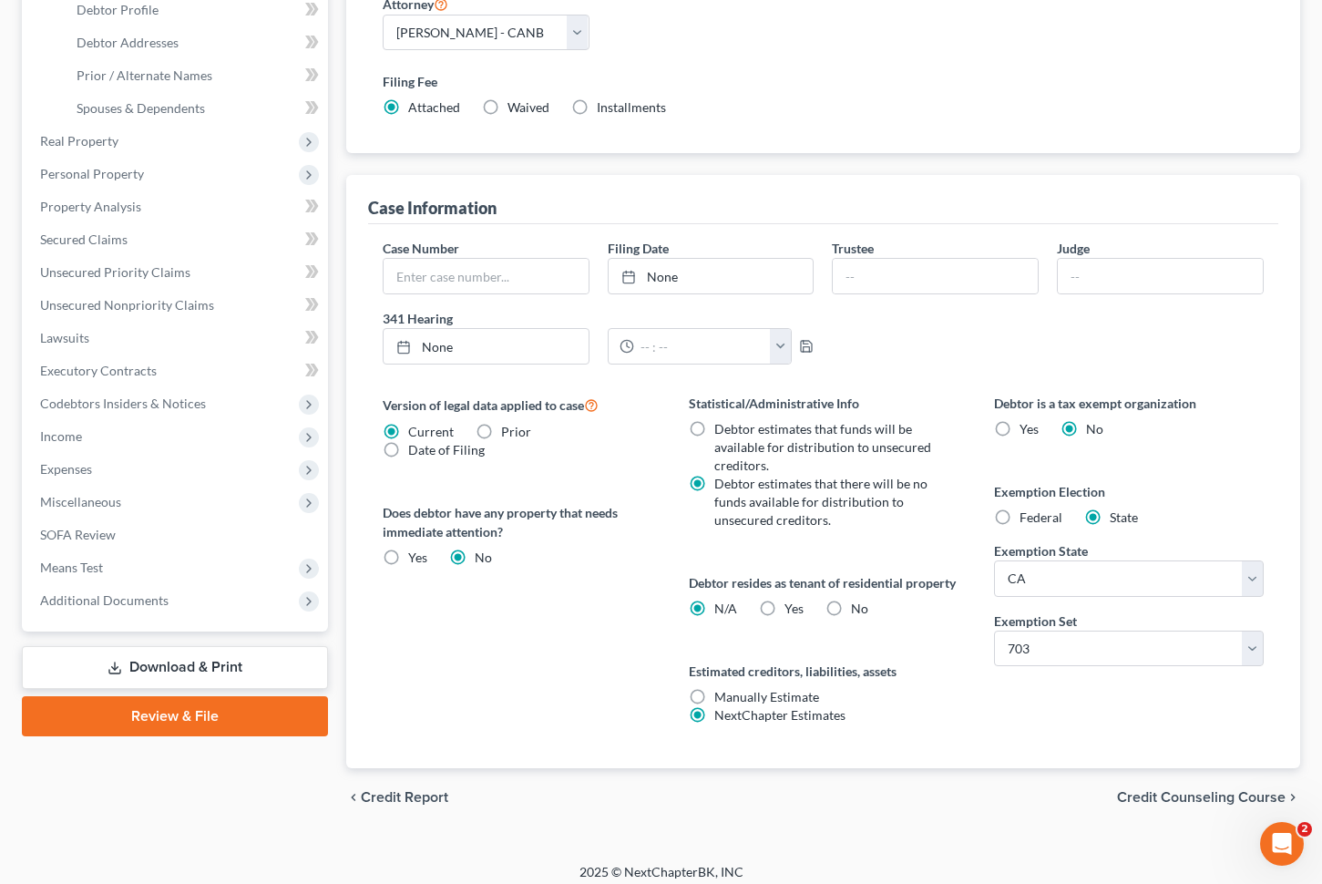
scroll to position [390, 0]
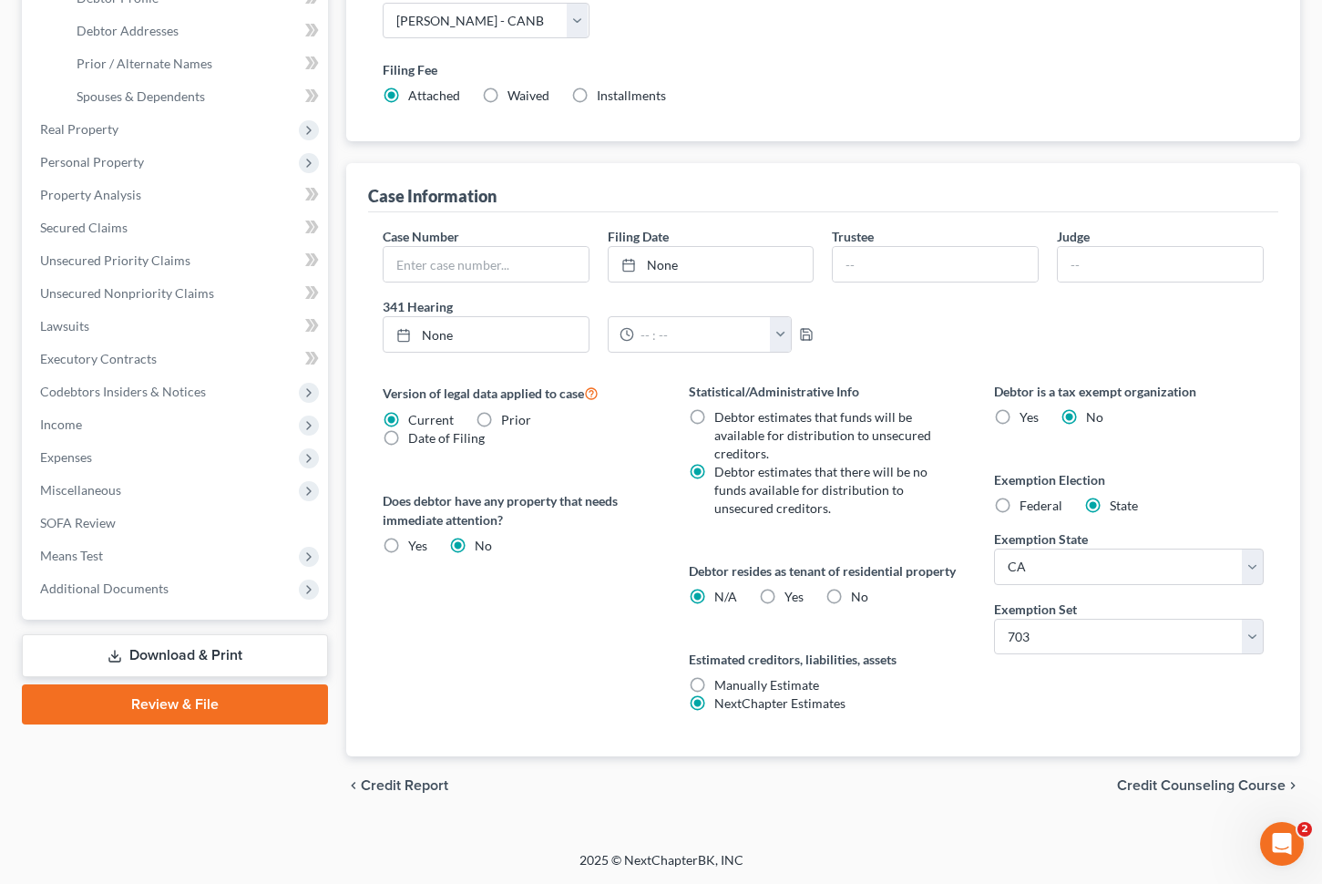
click at [785, 601] on label "Yes Yes" at bounding box center [794, 597] width 19 height 18
click at [792, 600] on input "Yes Yes" at bounding box center [798, 594] width 12 height 12
radio input "true"
radio input "false"
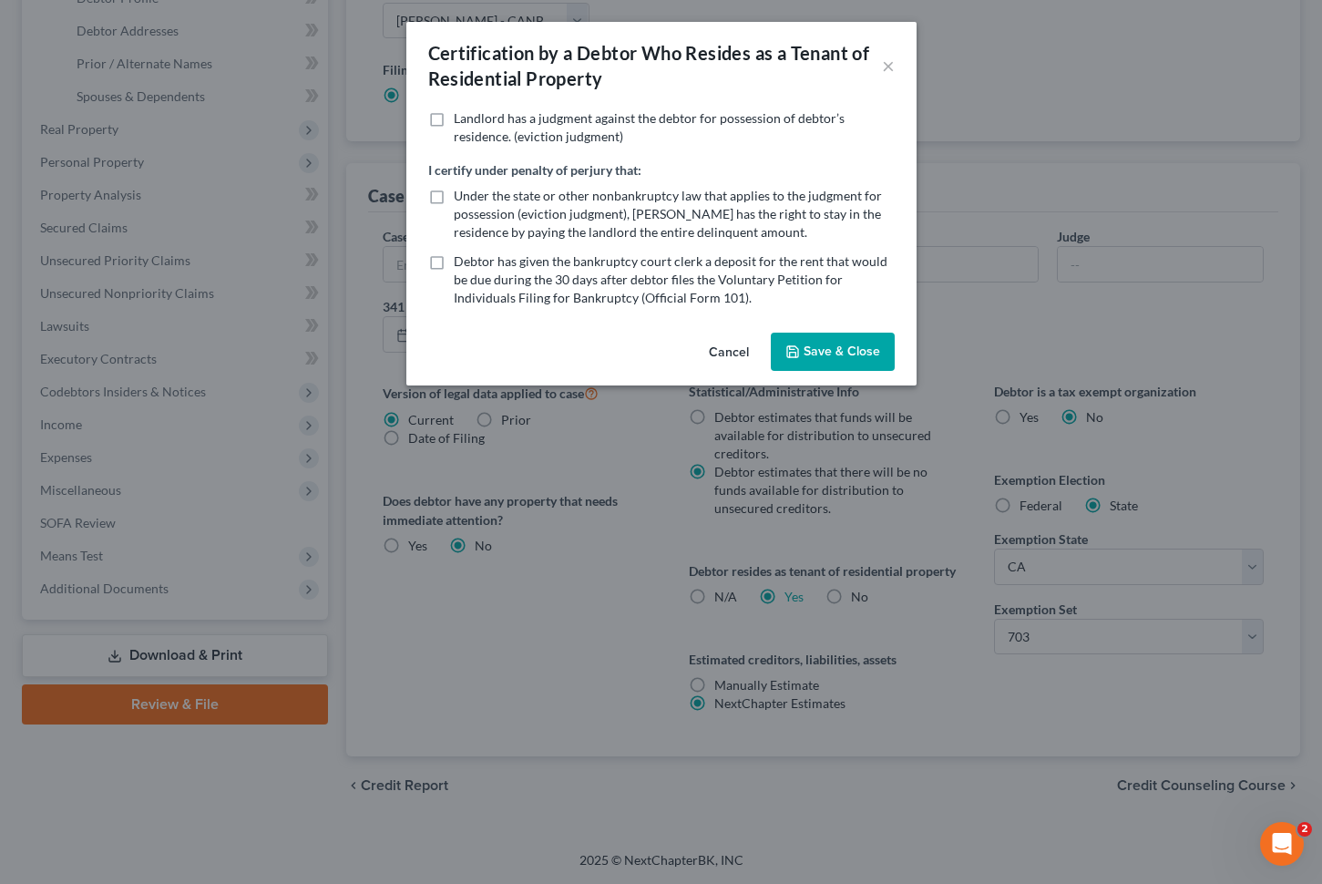
click at [816, 337] on button "Save & Close" at bounding box center [833, 352] width 124 height 38
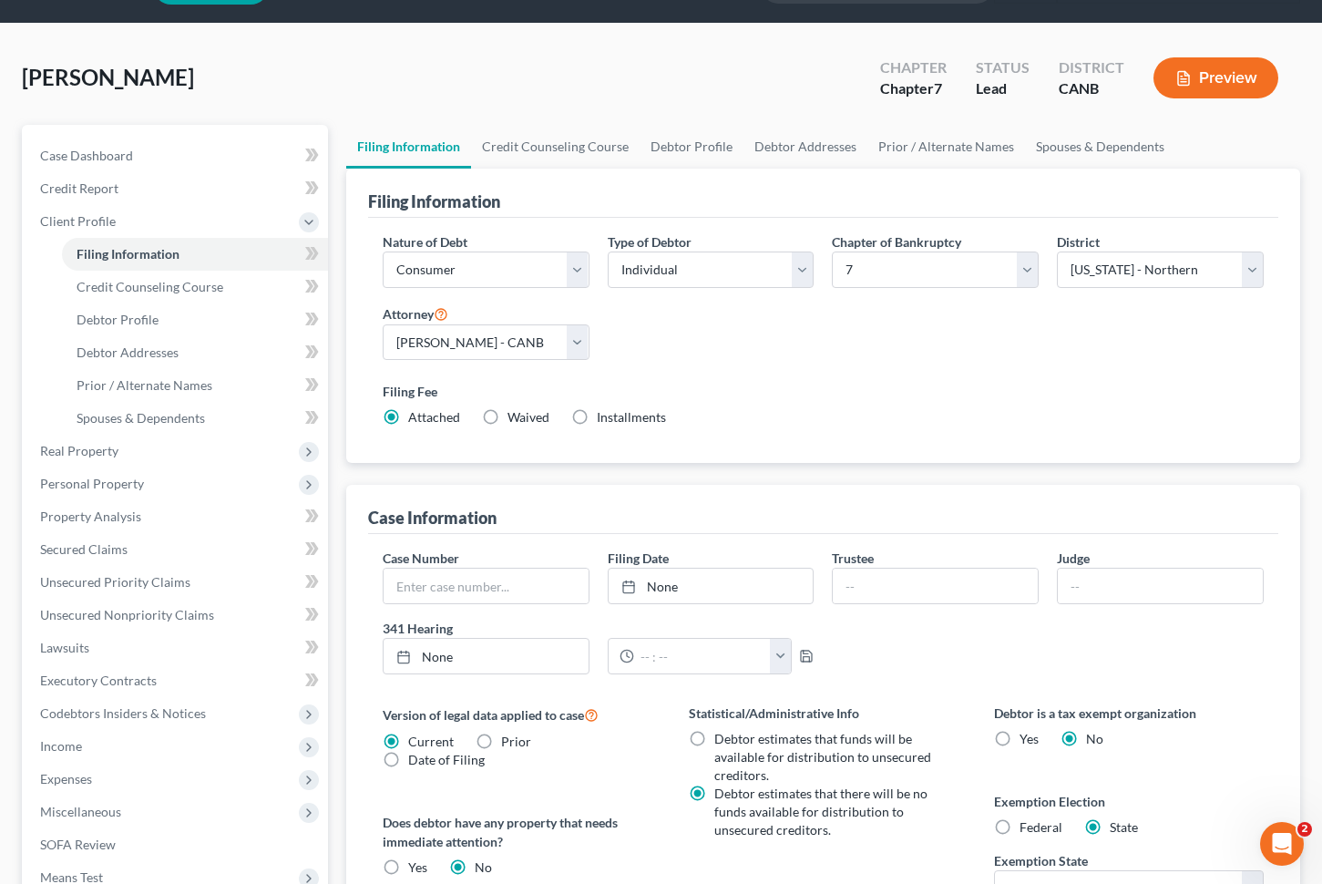
scroll to position [0, 0]
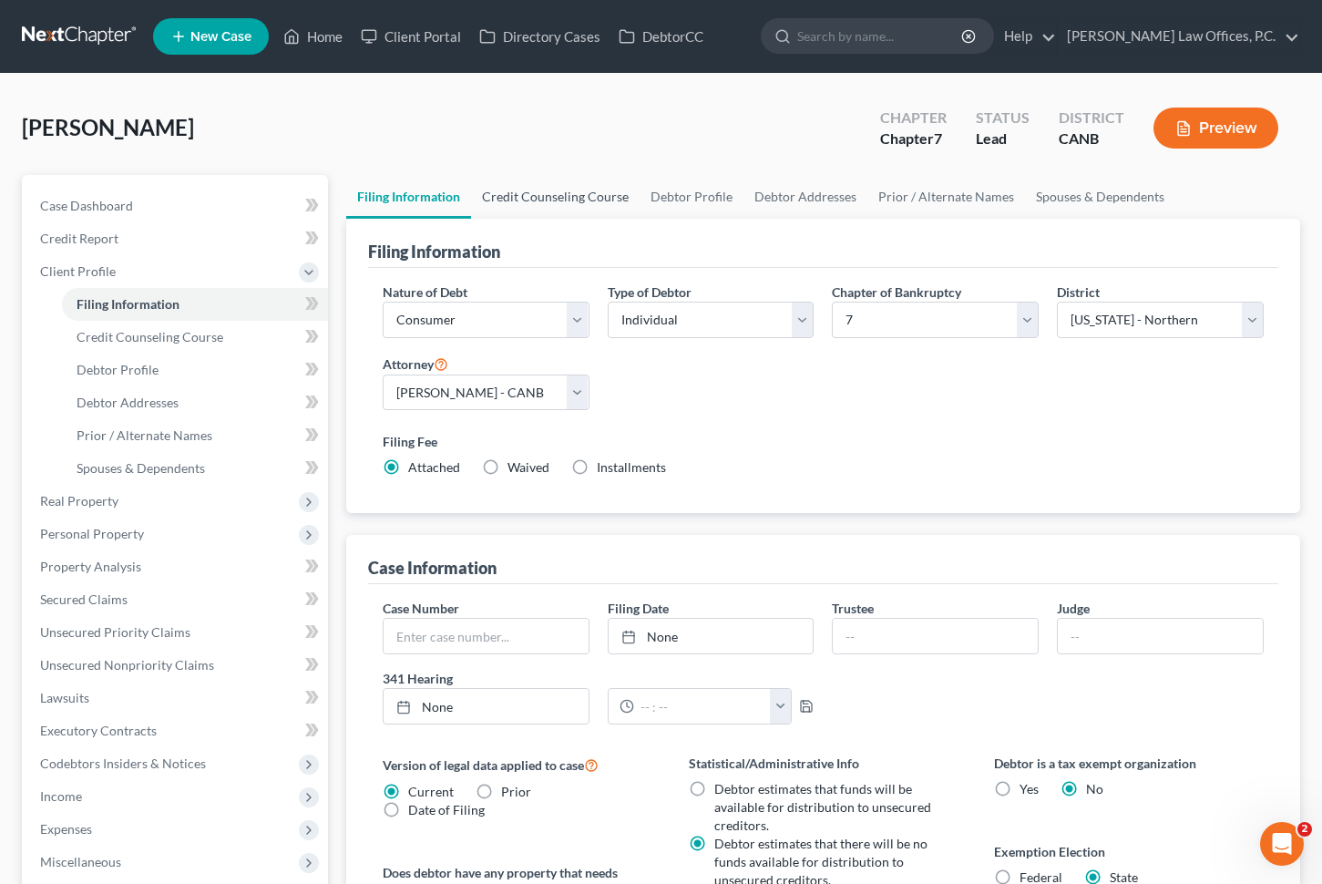
click at [565, 200] on link "Credit Counseling Course" at bounding box center [555, 197] width 169 height 44
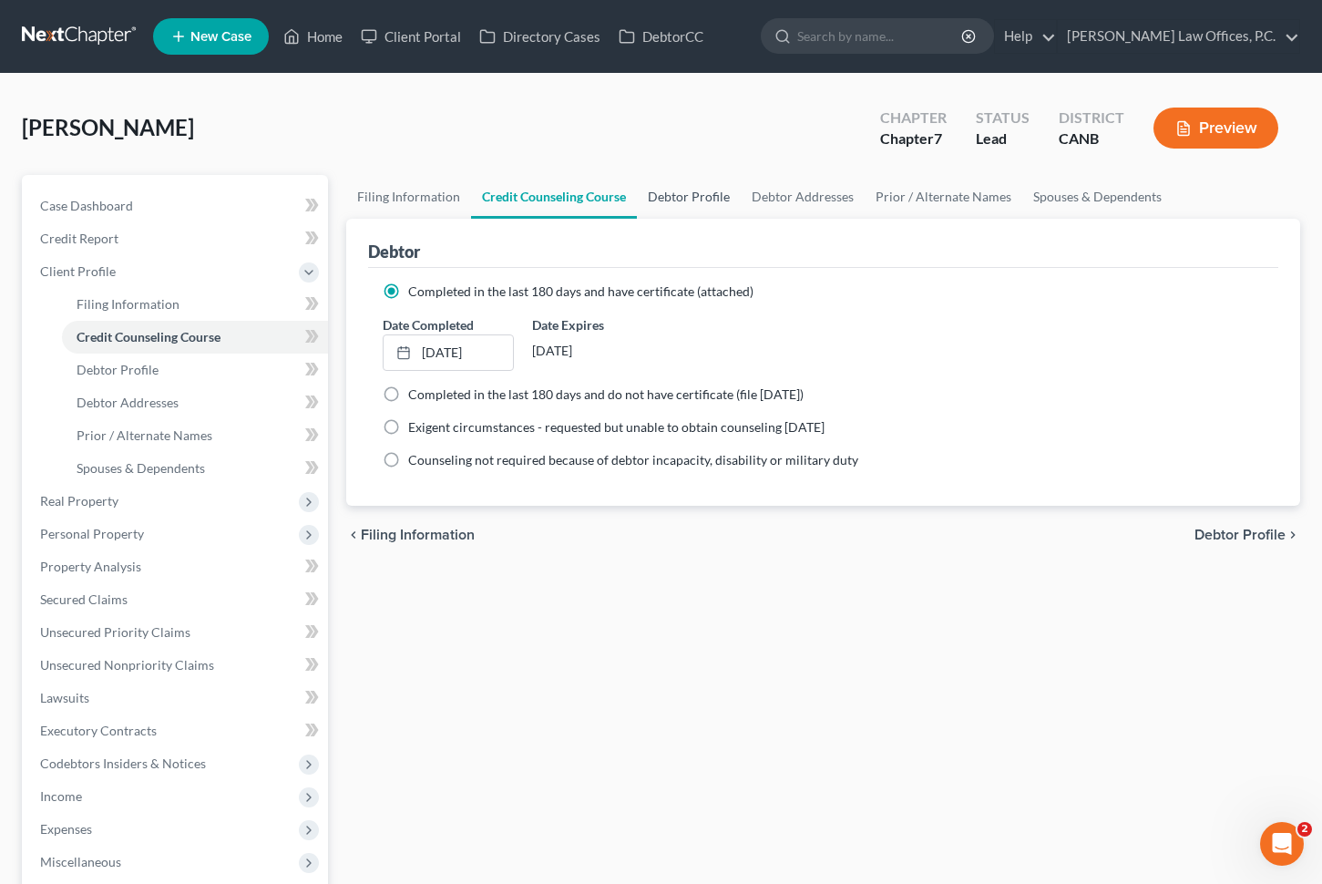
click at [690, 204] on link "Debtor Profile" at bounding box center [689, 197] width 104 height 44
select select "0"
select select "4"
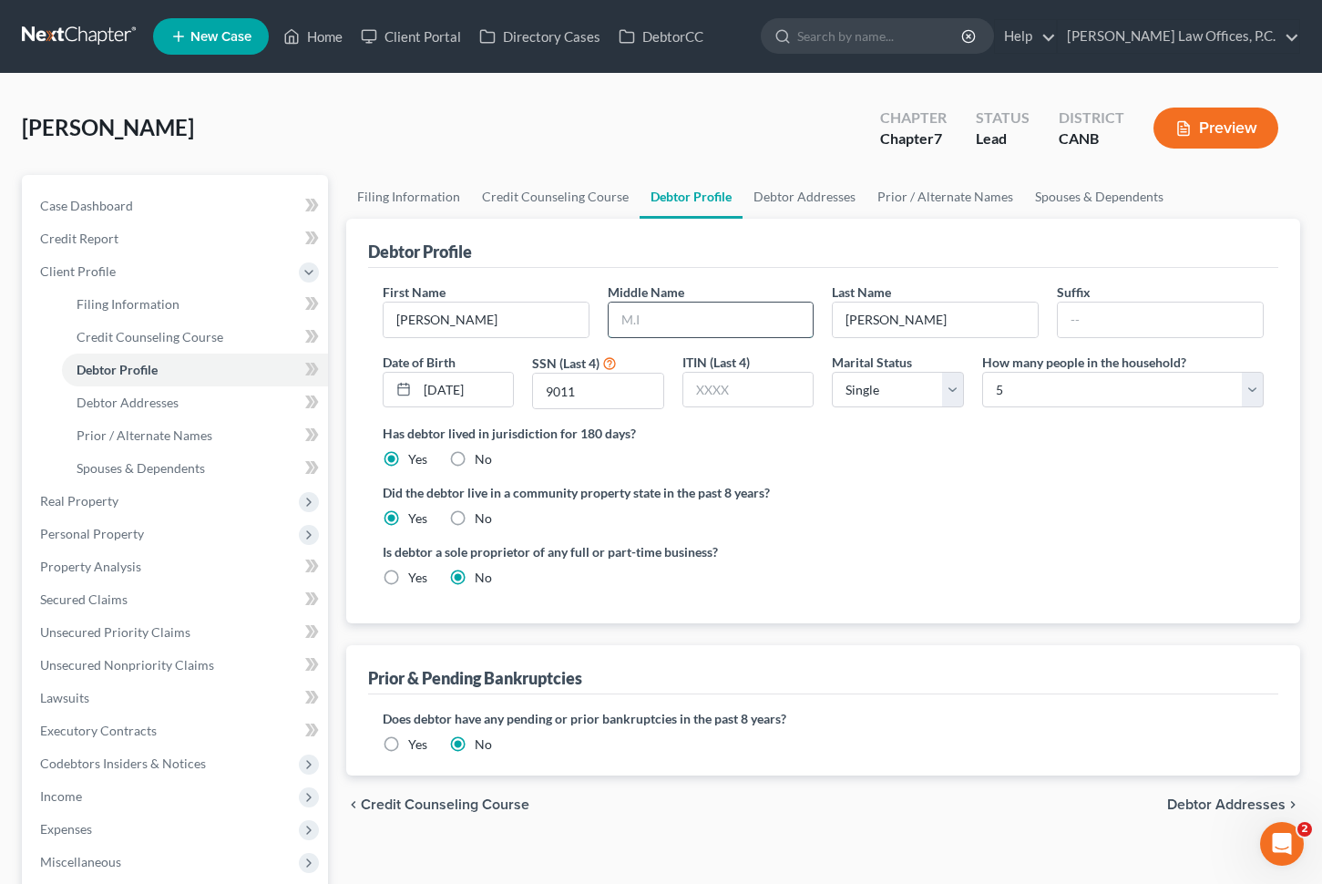
click at [729, 324] on input "text" at bounding box center [711, 320] width 205 height 35
type input "[PERSON_NAME]"
click at [940, 542] on div "Is debtor a sole proprietor of any full or part-time business? Yes No" at bounding box center [823, 571] width 899 height 59
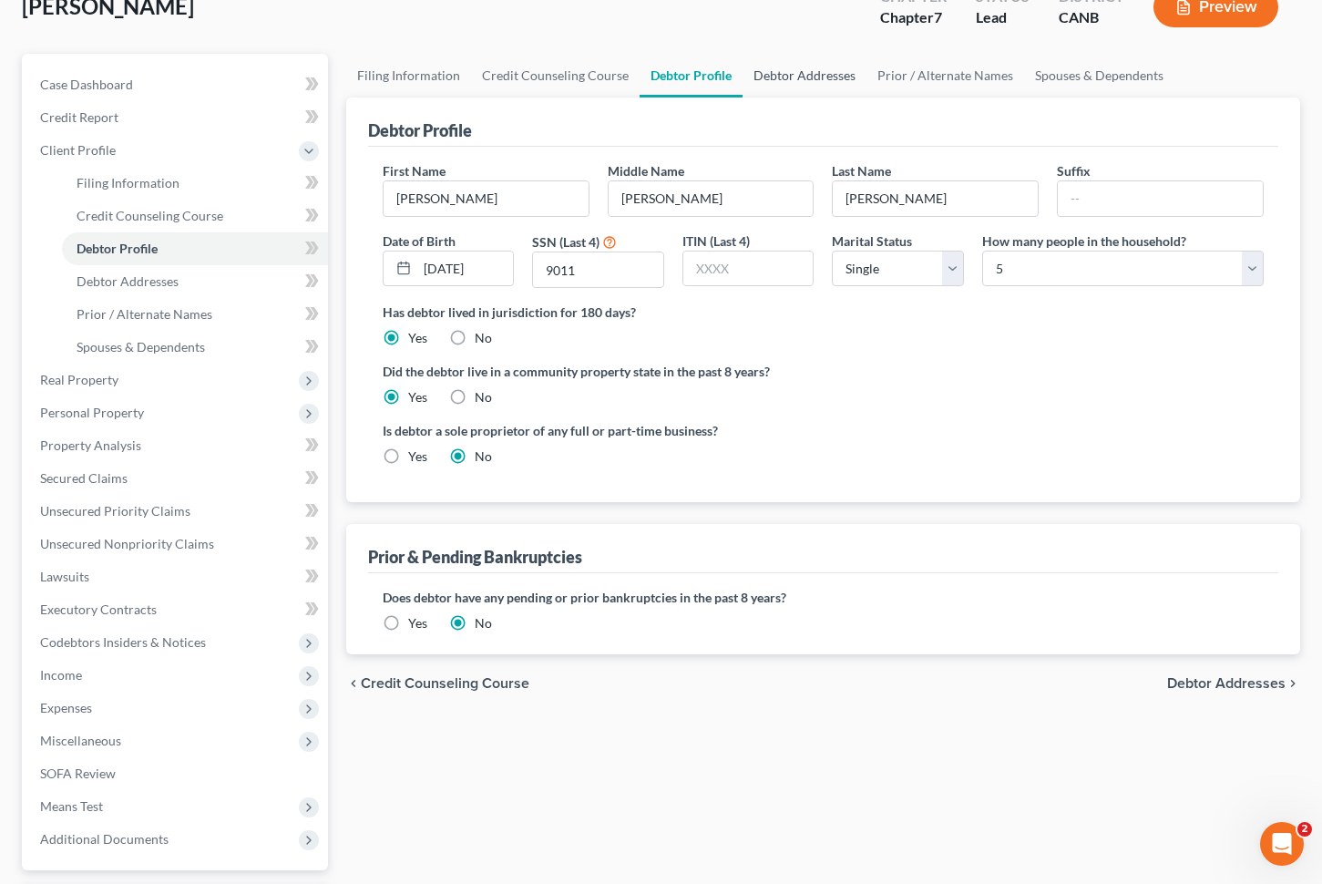
click at [784, 72] on link "Debtor Addresses" at bounding box center [805, 76] width 124 height 44
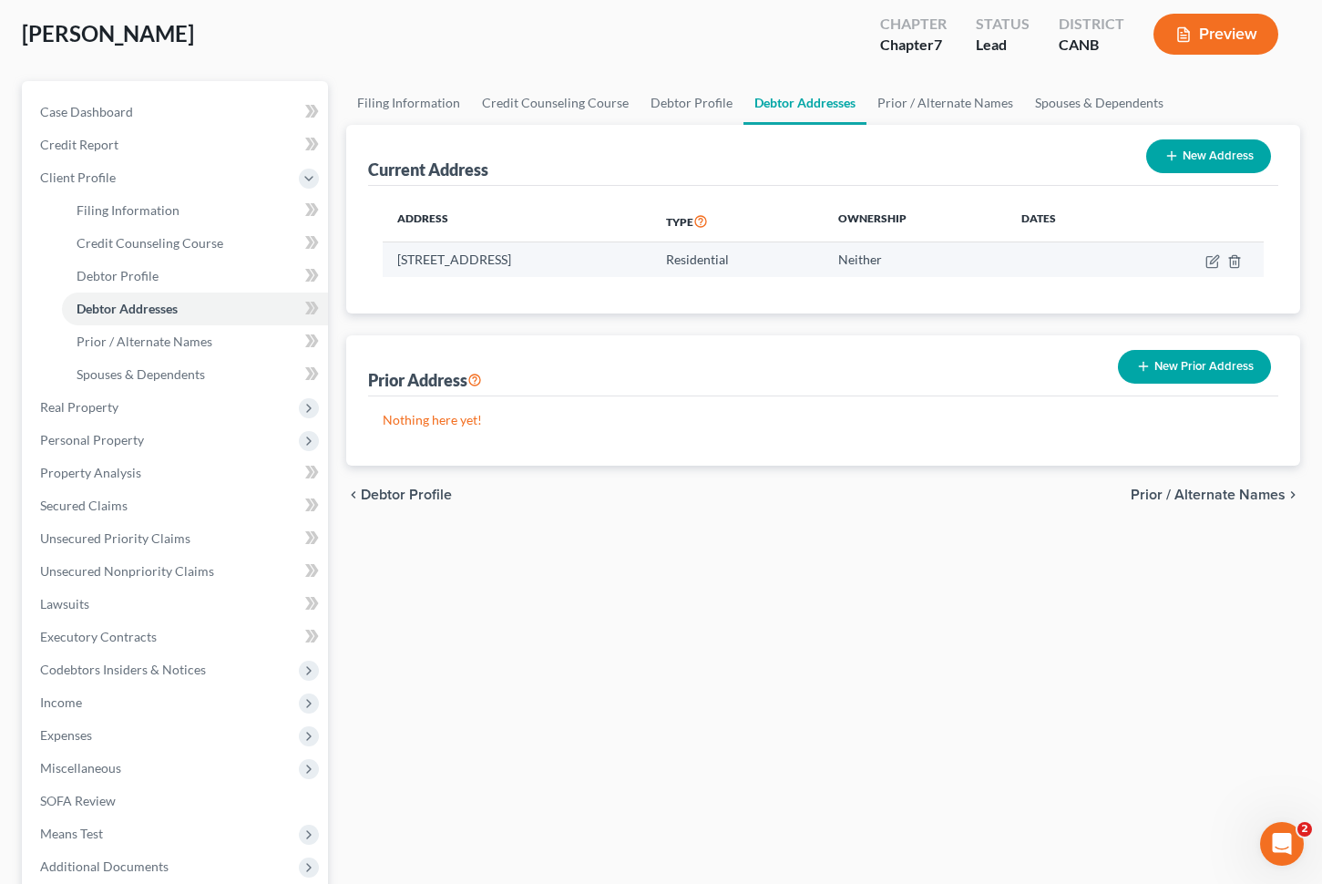
scroll to position [108, 0]
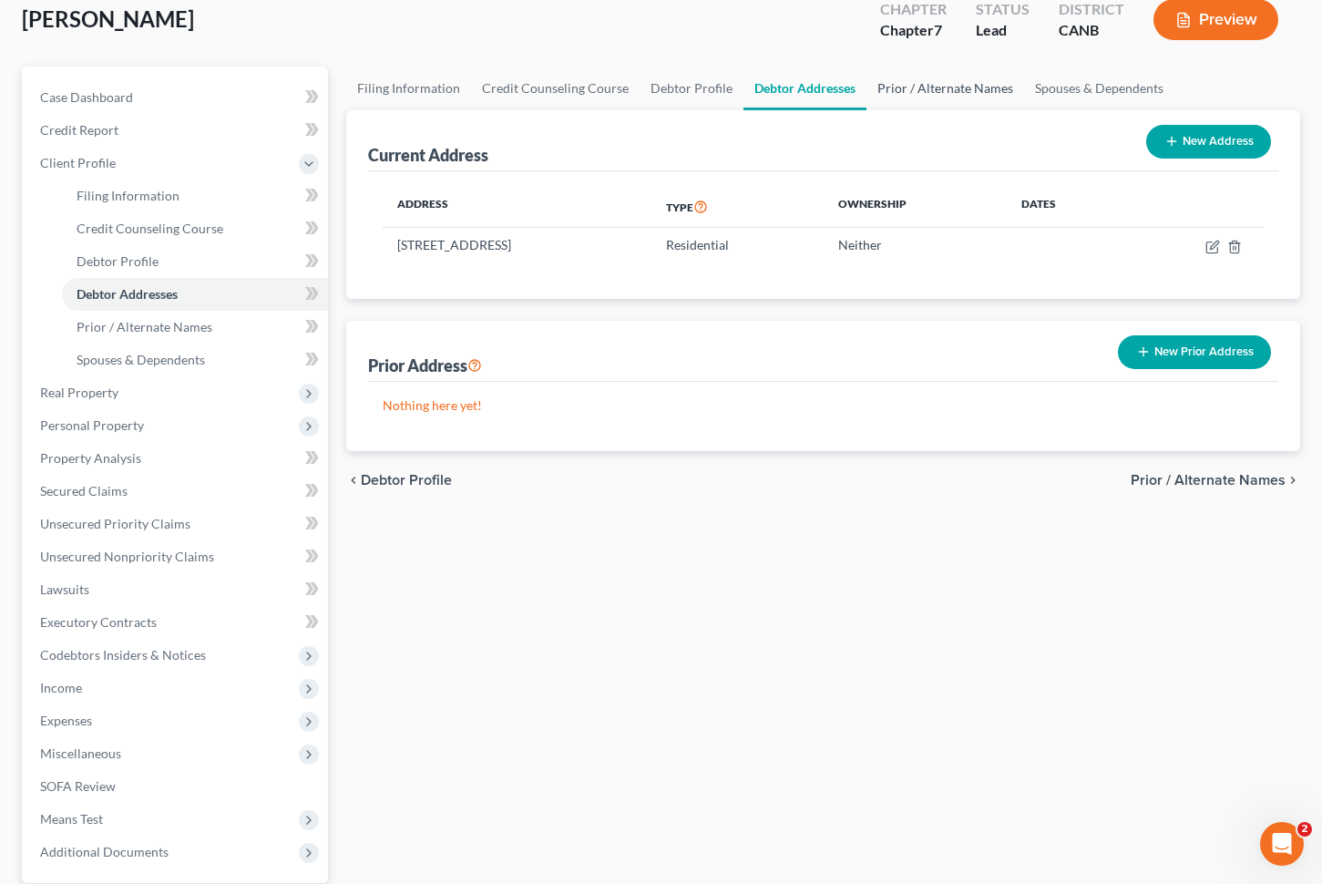
click at [908, 98] on link "Prior / Alternate Names" at bounding box center [946, 89] width 158 height 44
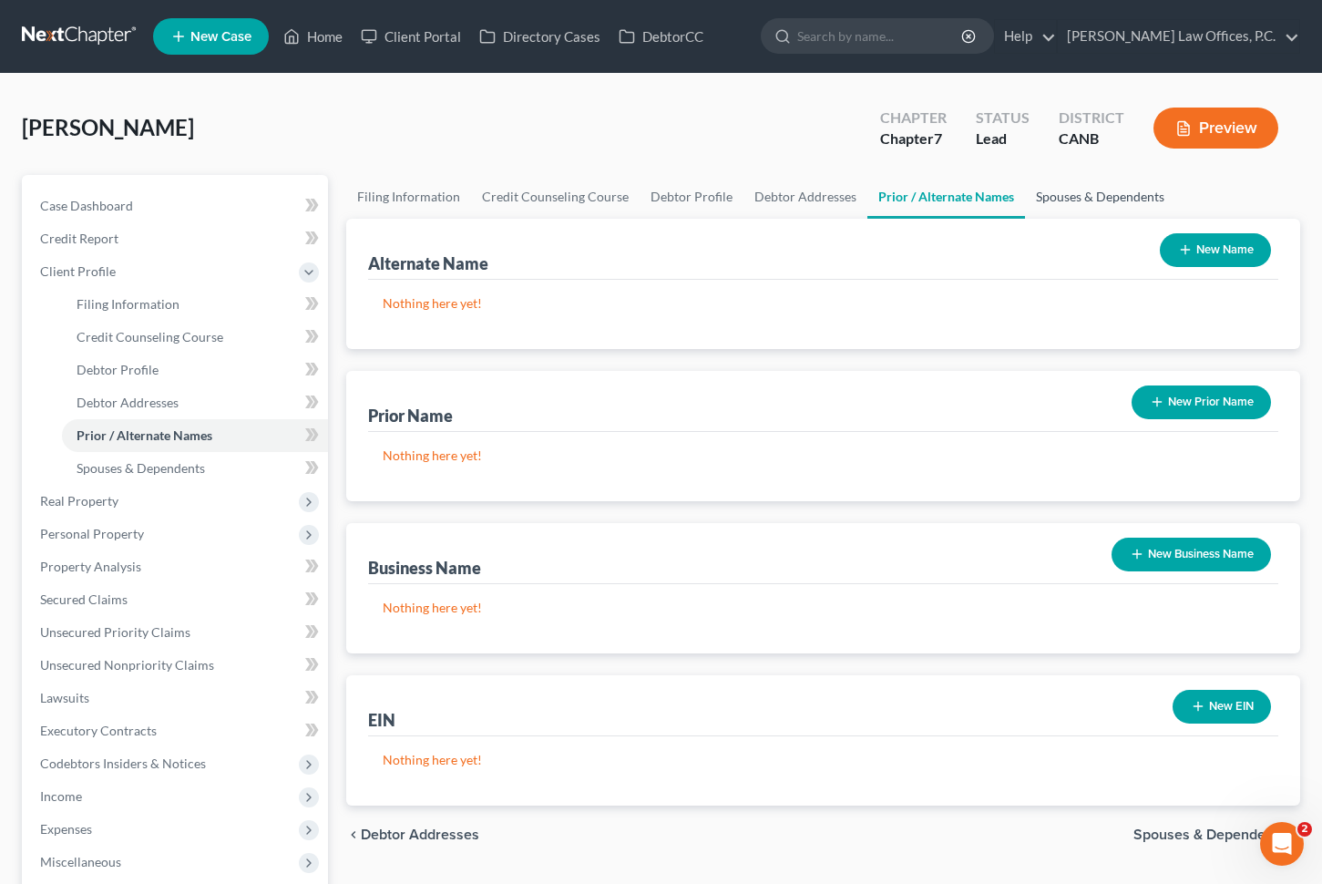
click at [1051, 199] on link "Spouses & Dependents" at bounding box center [1100, 197] width 150 height 44
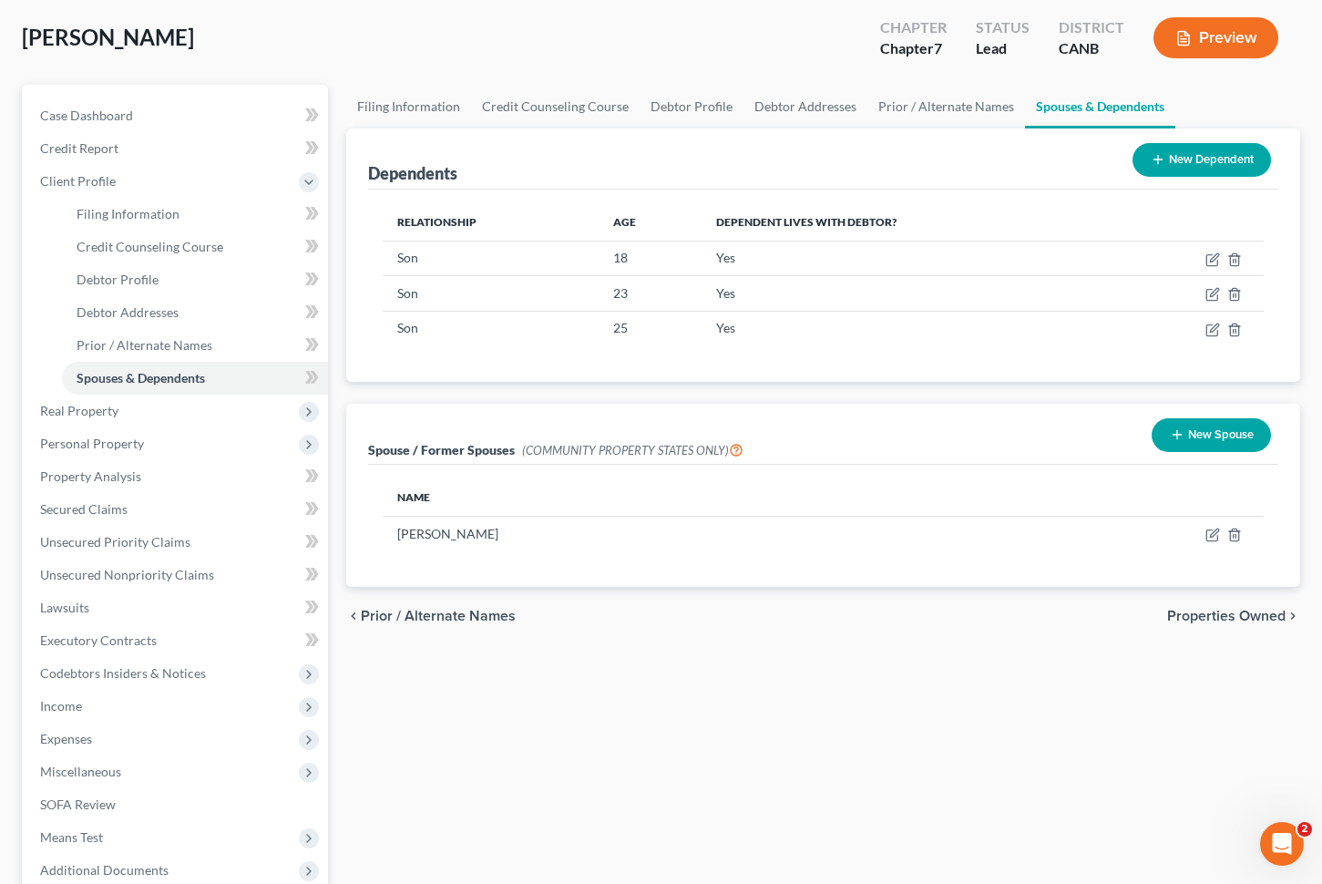
scroll to position [107, 0]
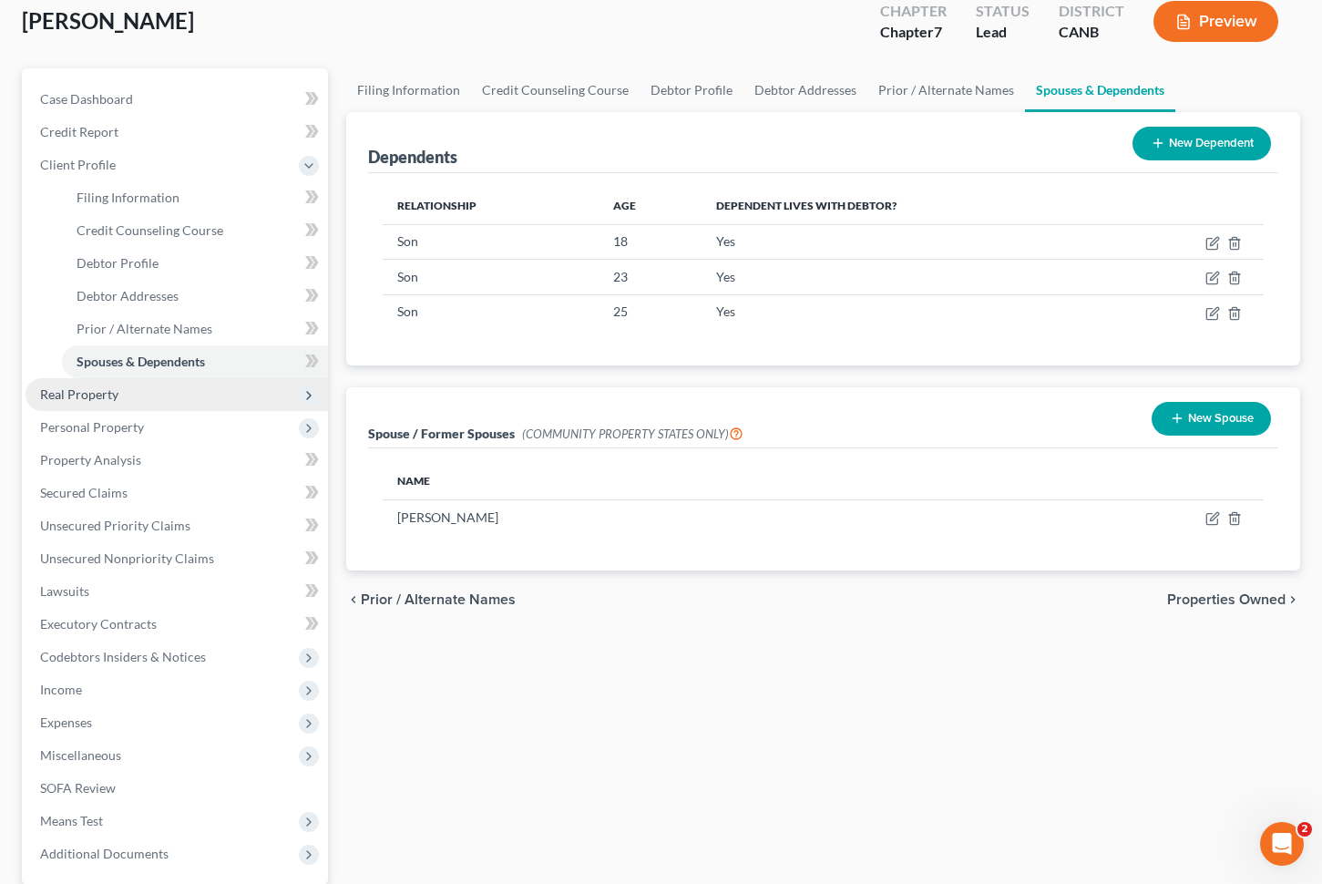
click at [185, 406] on span "Real Property" at bounding box center [177, 394] width 303 height 33
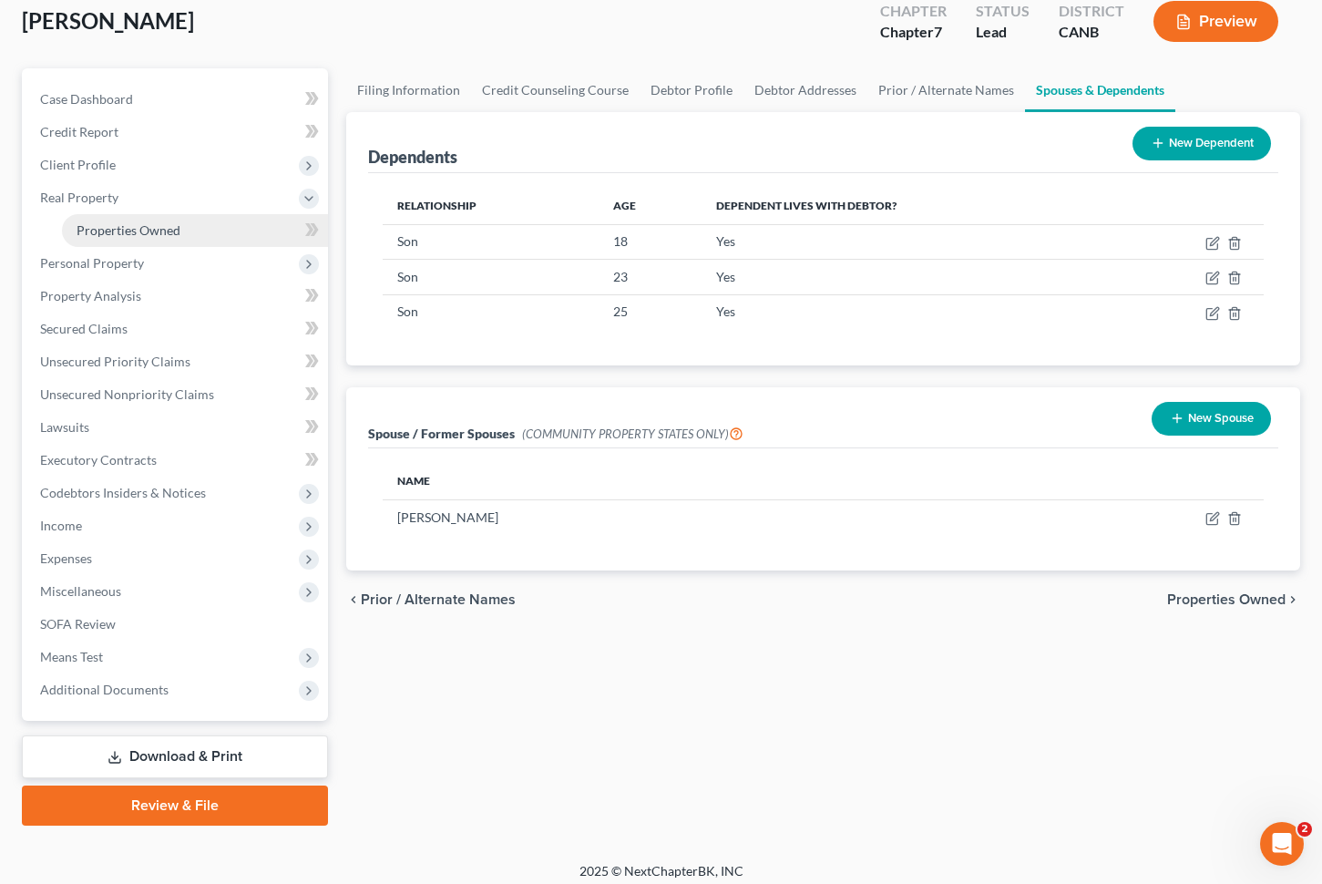
click at [161, 224] on span "Properties Owned" at bounding box center [129, 229] width 104 height 15
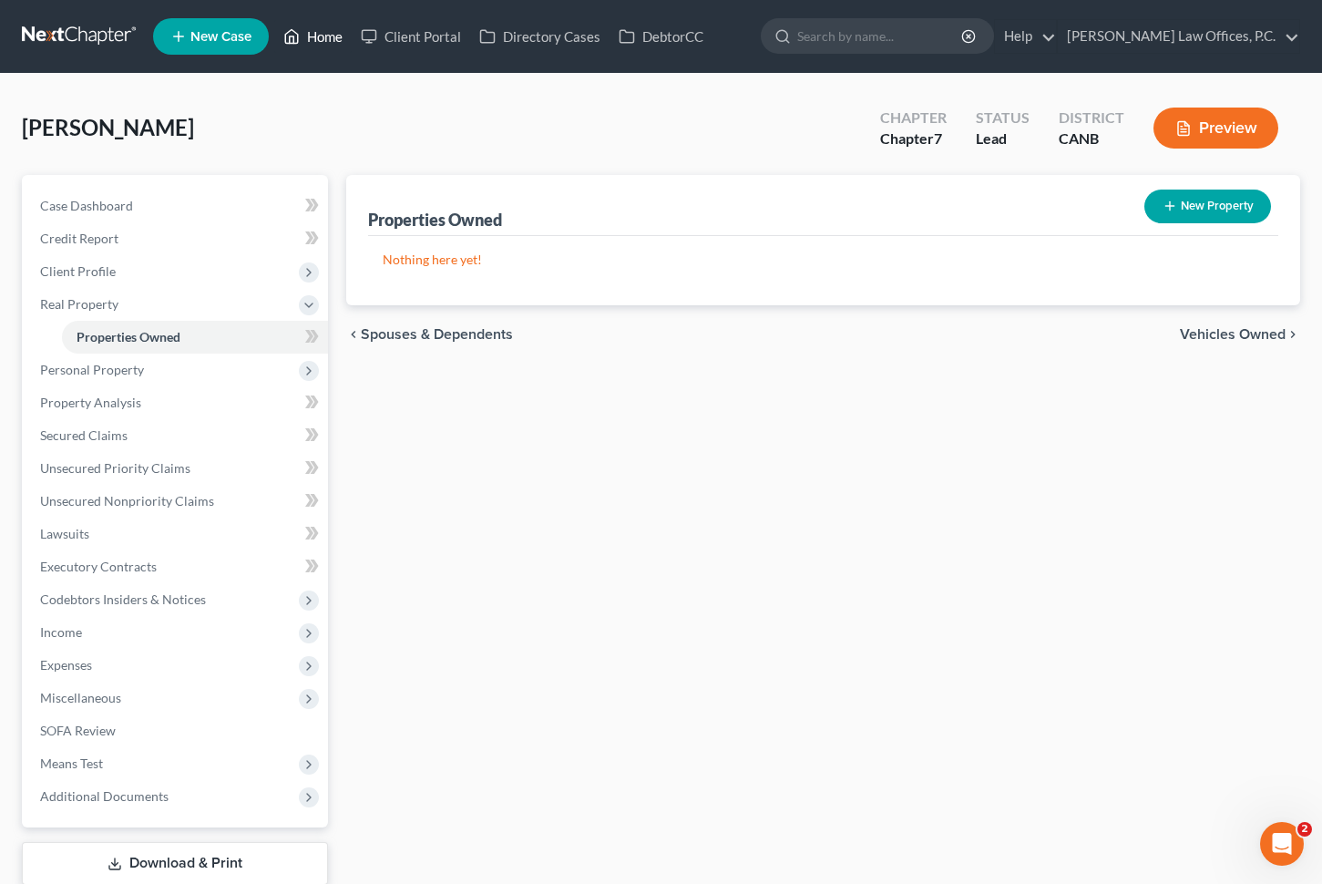
click at [339, 34] on link "Home" at bounding box center [312, 36] width 77 height 33
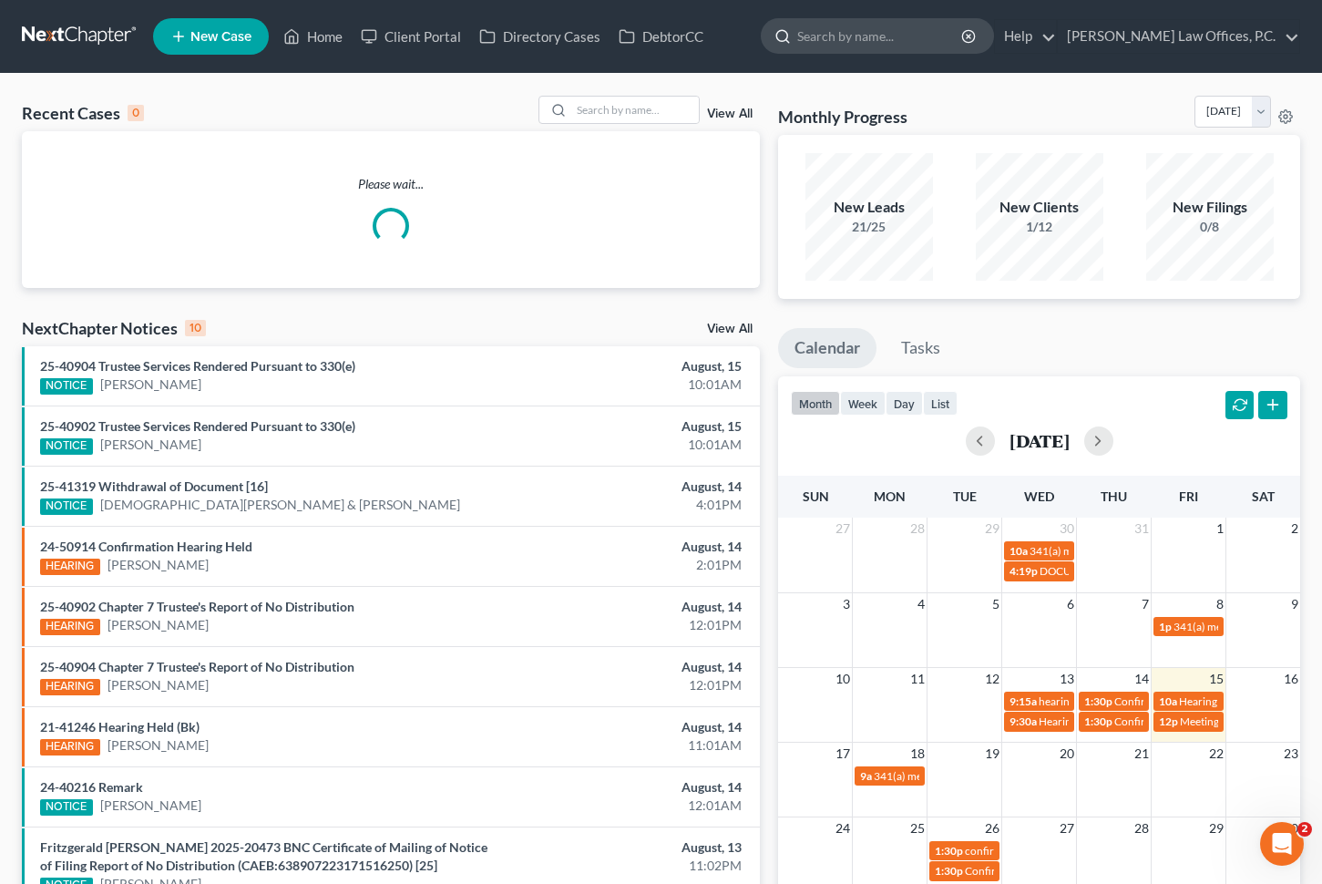
click at [923, 48] on input "search" at bounding box center [880, 36] width 167 height 34
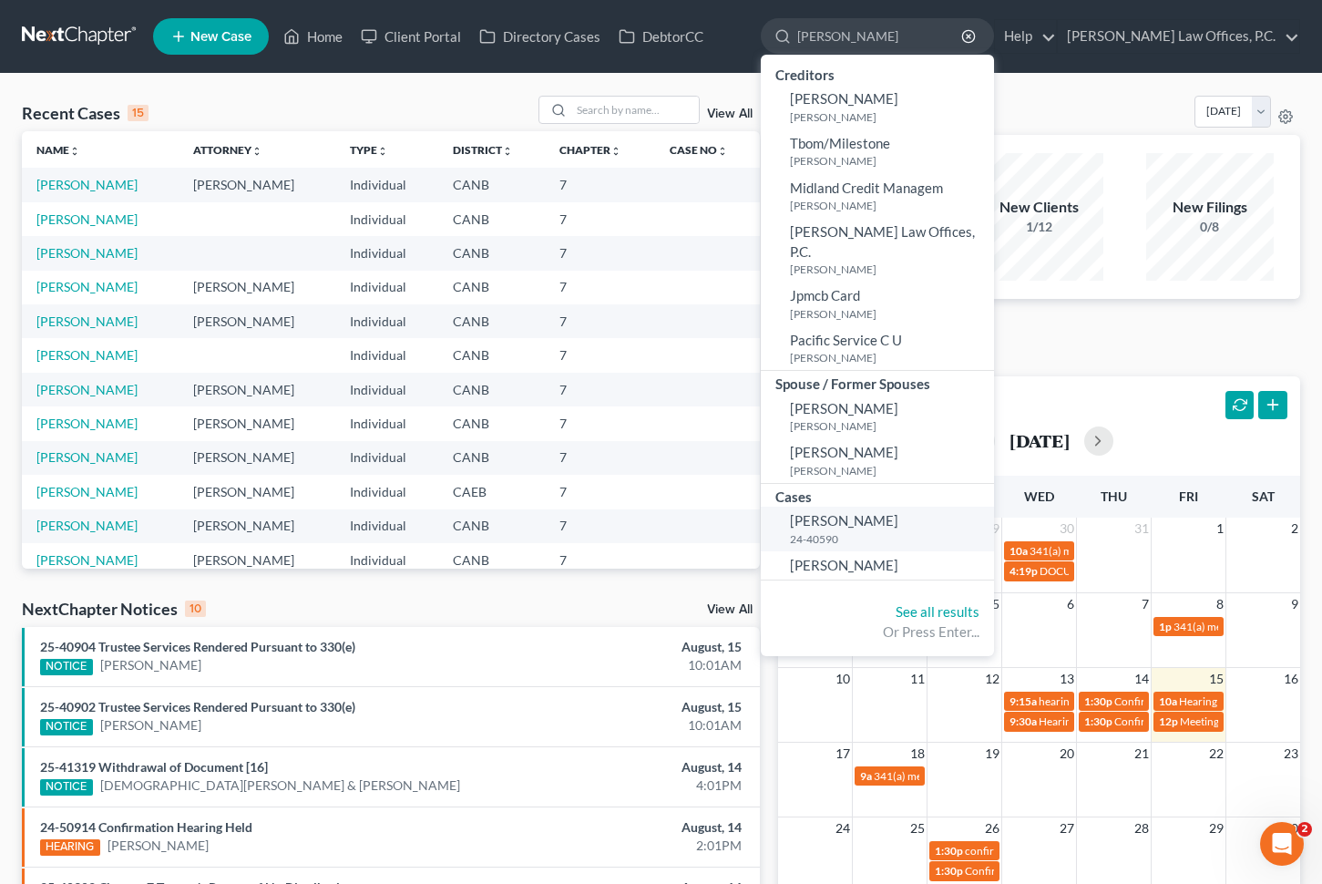
type input "[PERSON_NAME]"
click at [916, 531] on small "24-40590" at bounding box center [890, 538] width 200 height 15
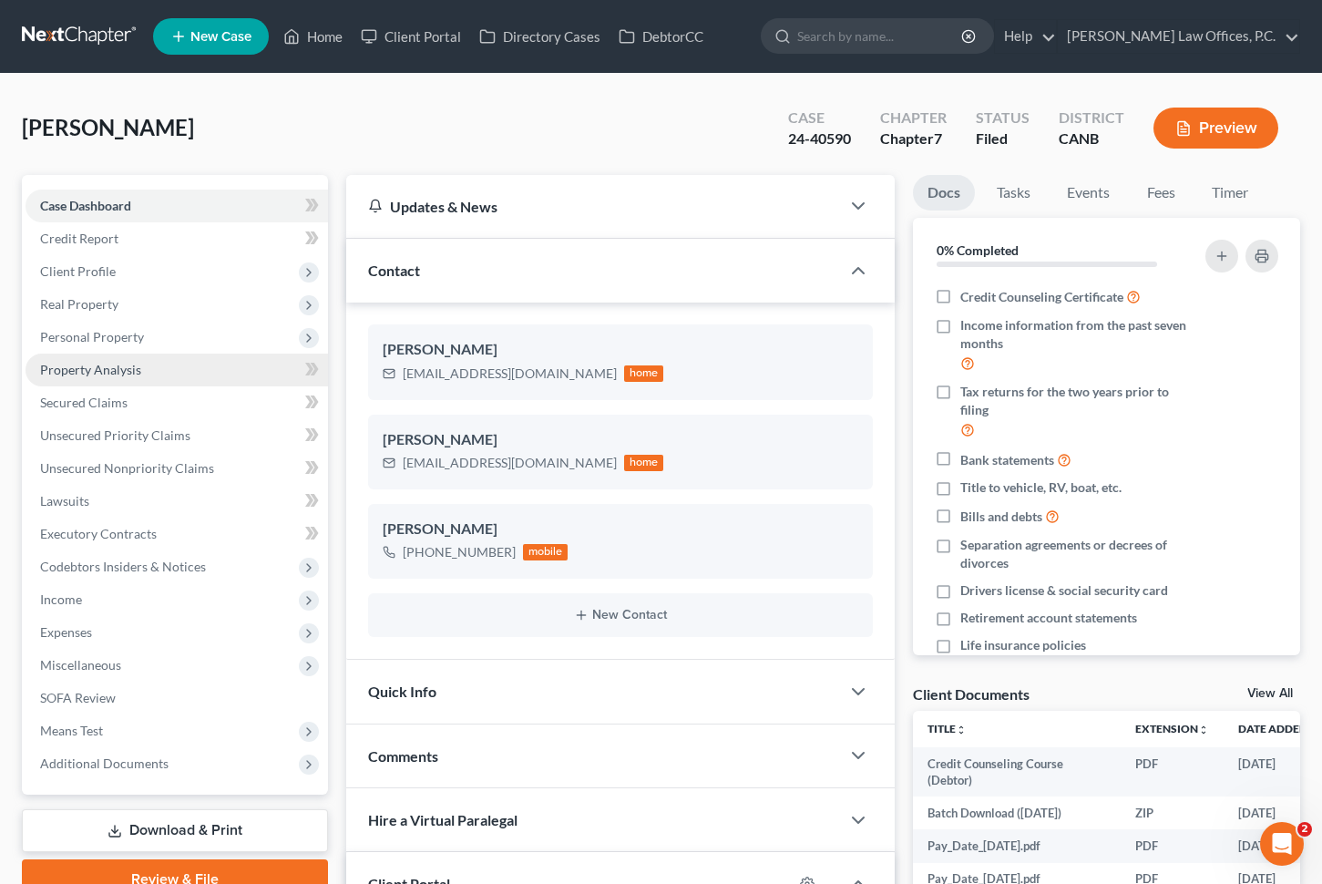
click at [149, 372] on link "Property Analysis" at bounding box center [177, 370] width 303 height 33
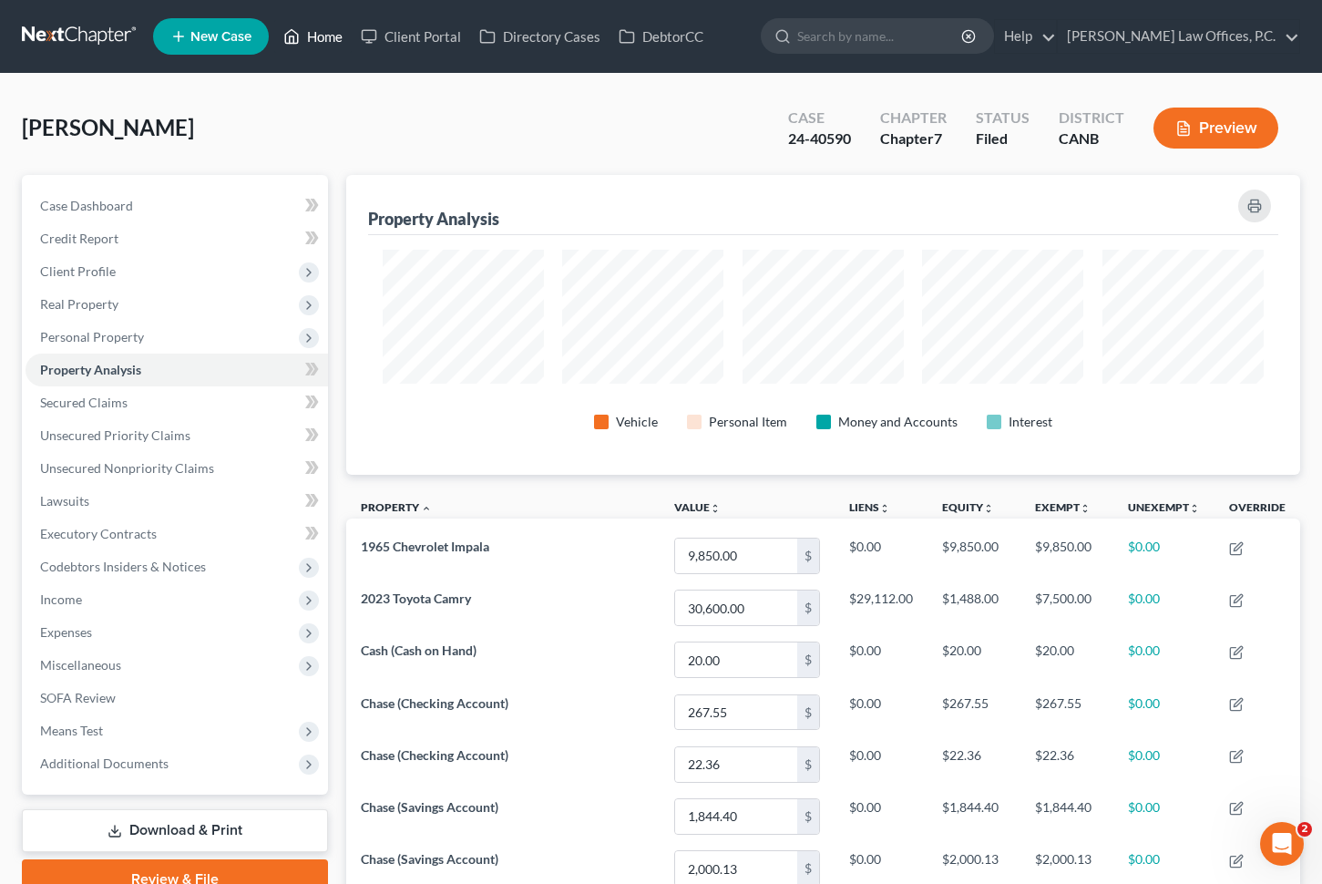
click at [317, 35] on link "Home" at bounding box center [312, 36] width 77 height 33
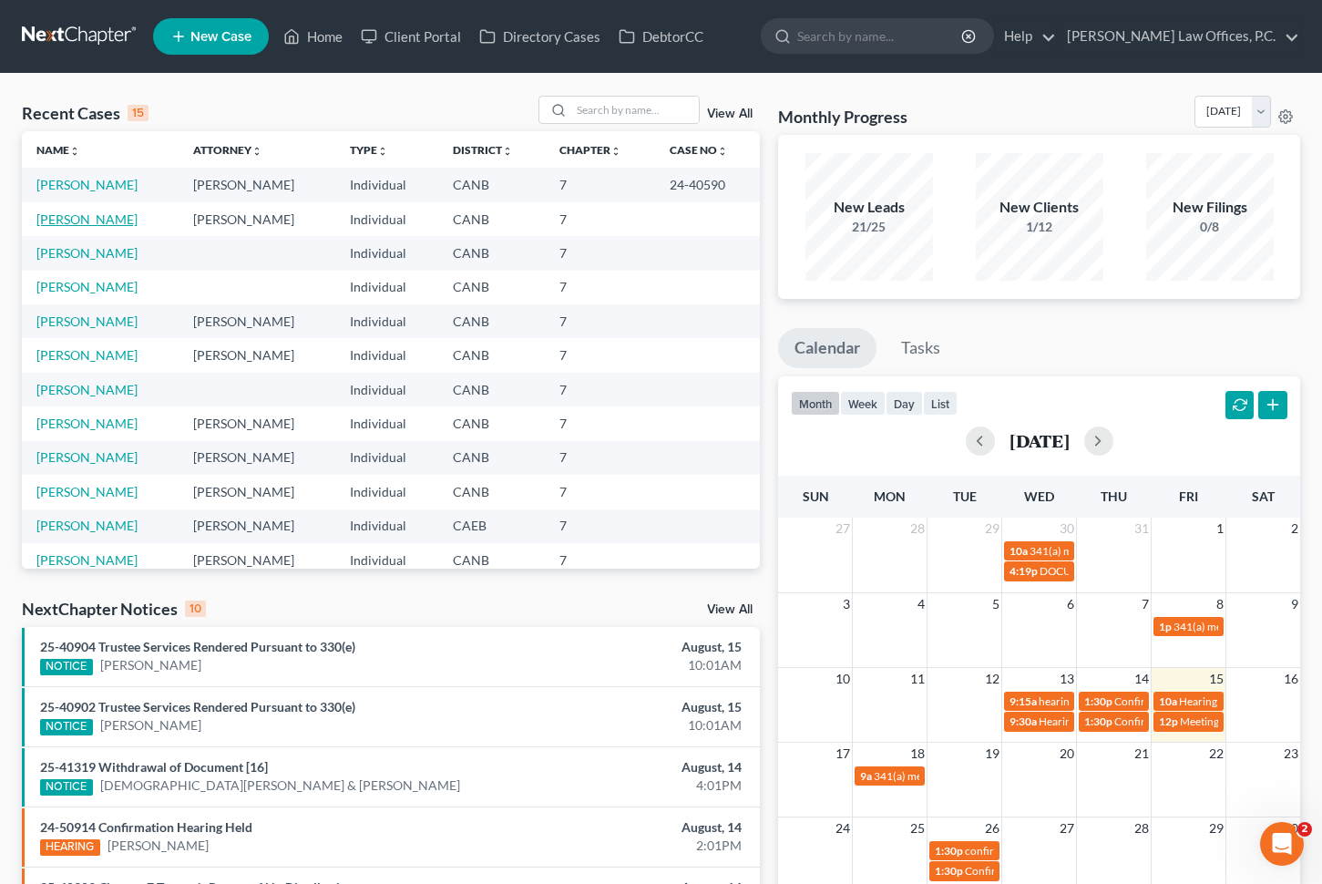
click at [81, 218] on link "[PERSON_NAME]" at bounding box center [86, 218] width 101 height 15
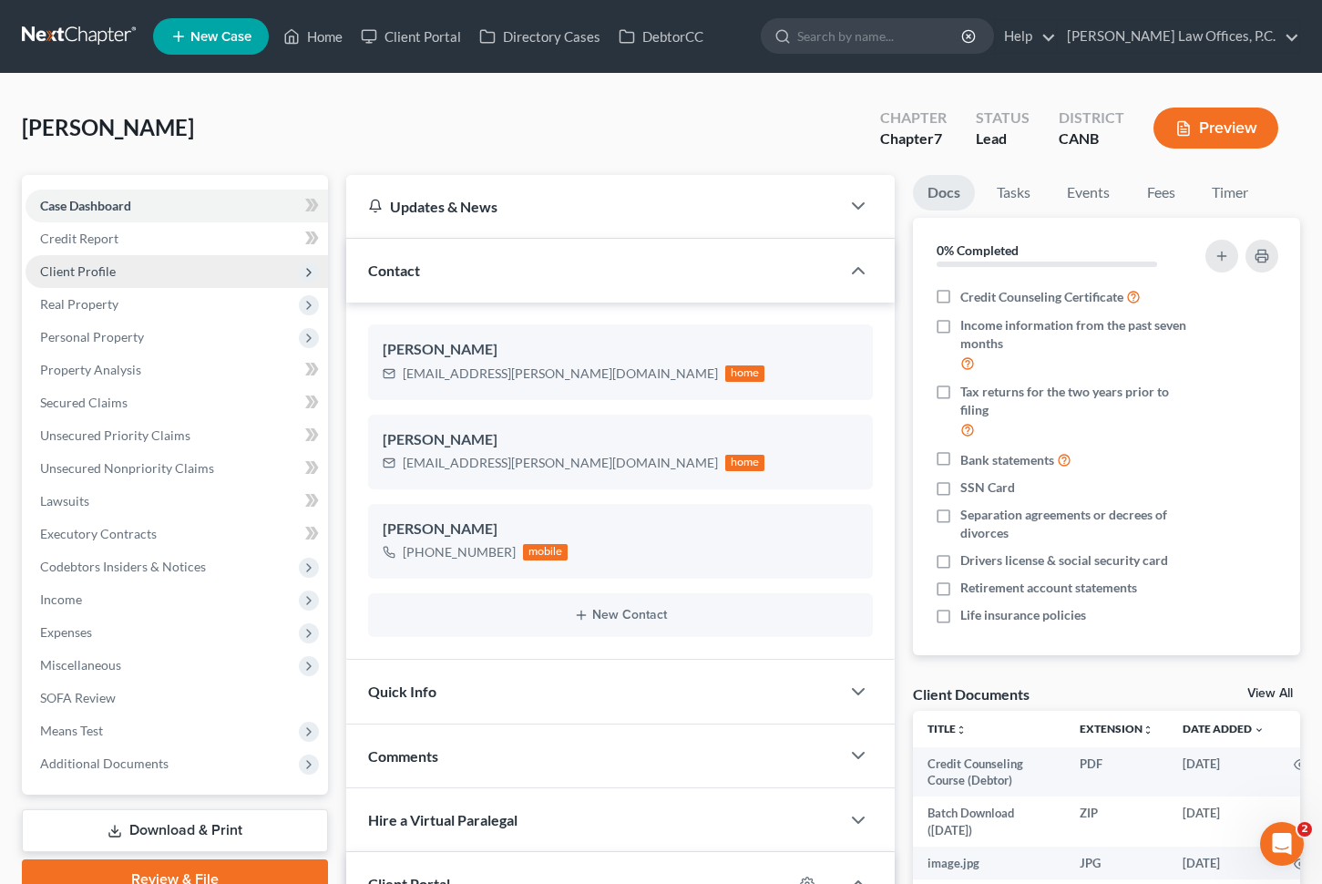
click at [103, 264] on span "Client Profile" at bounding box center [78, 270] width 76 height 15
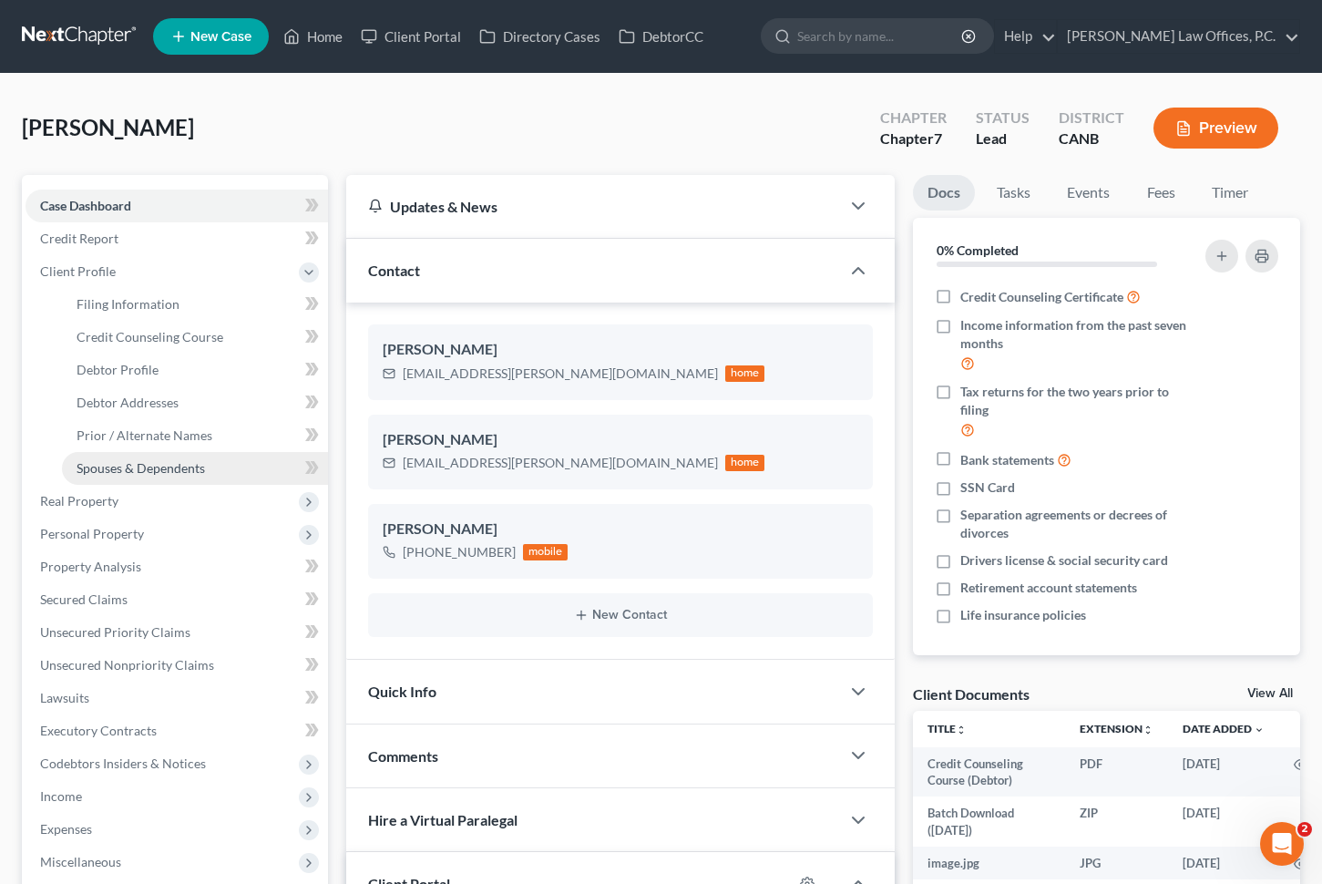
click at [128, 455] on link "Spouses & Dependents" at bounding box center [195, 468] width 266 height 33
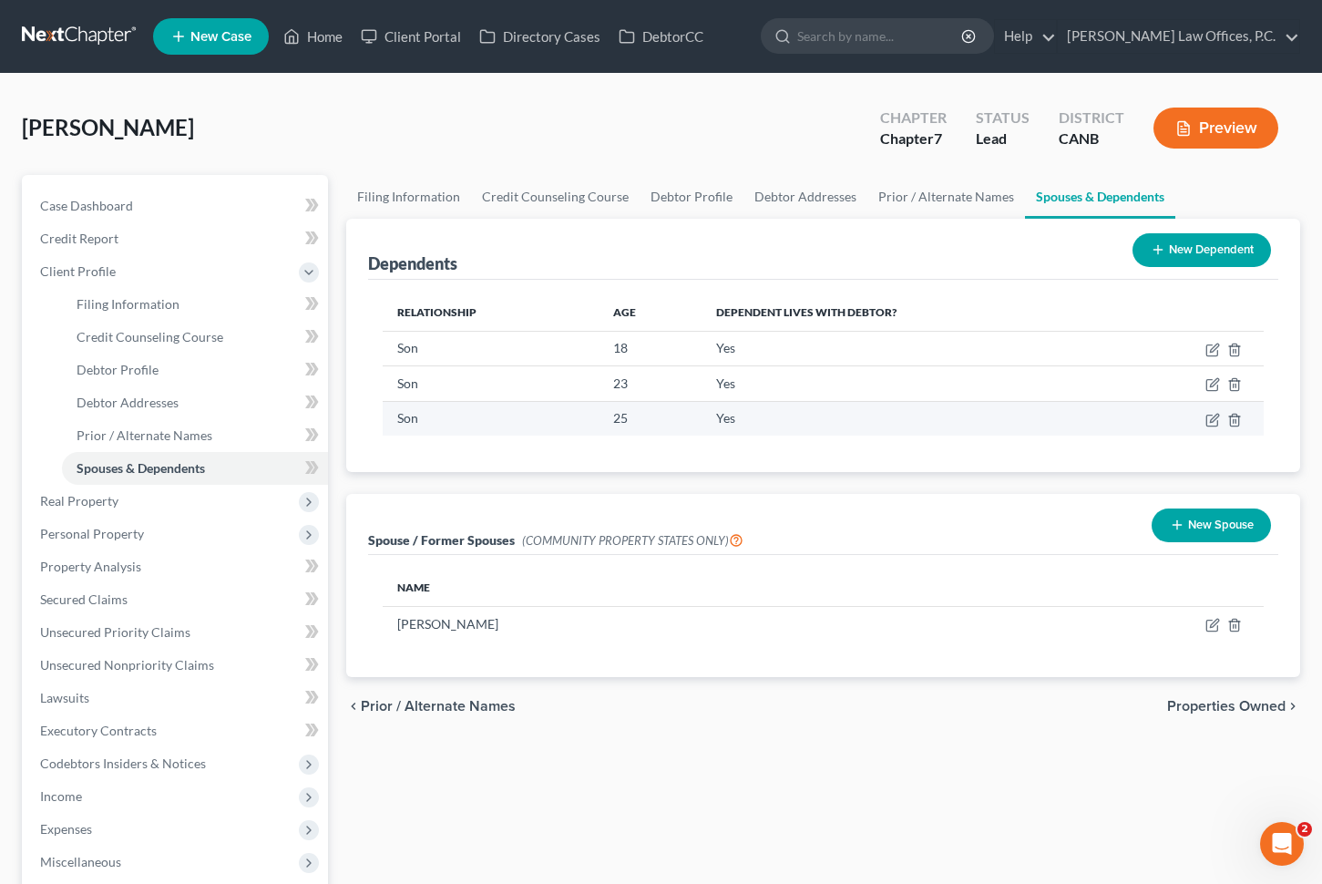
scroll to position [30, 0]
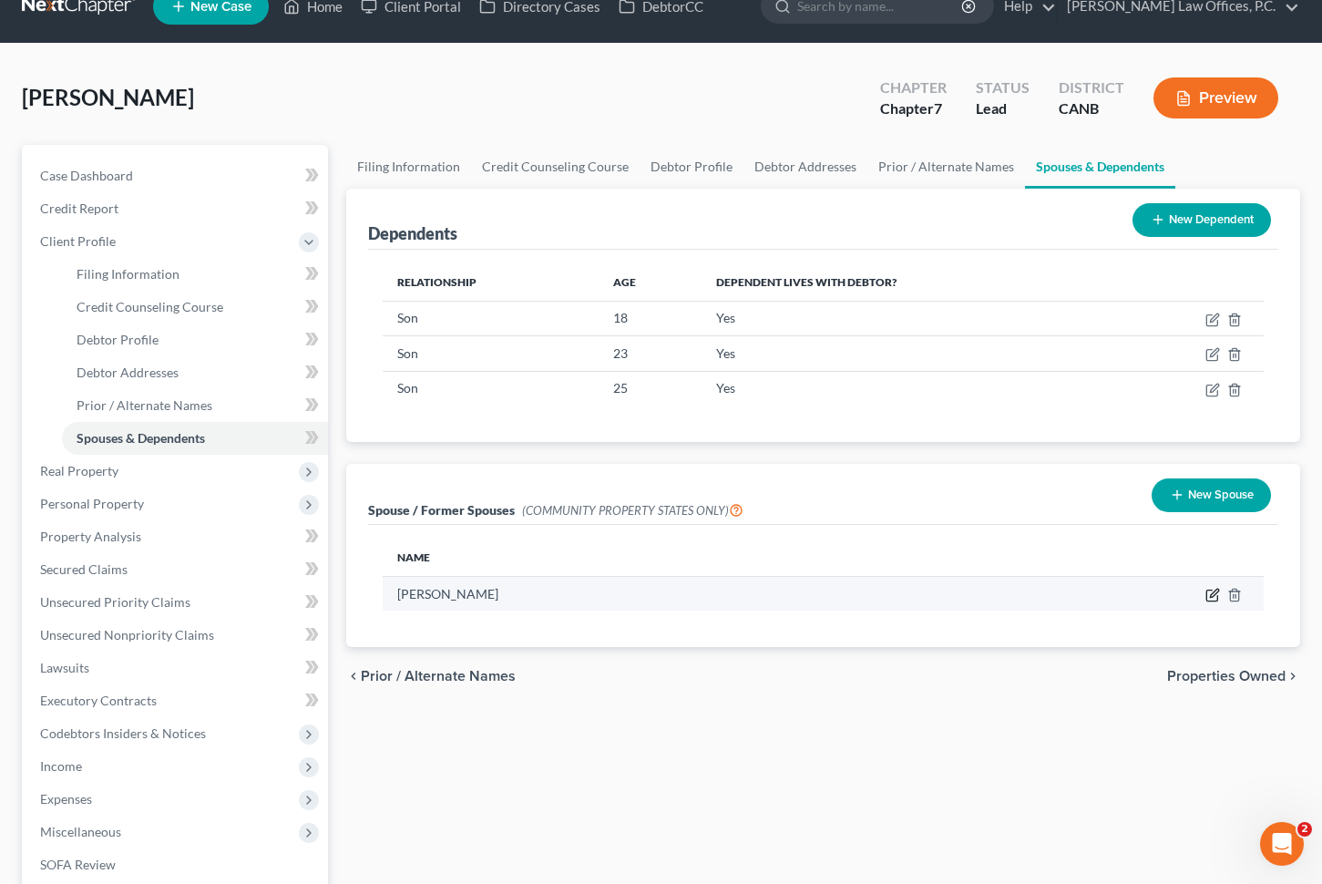
click at [1213, 593] on icon "button" at bounding box center [1213, 595] width 15 height 15
select select "1"
select select "4"
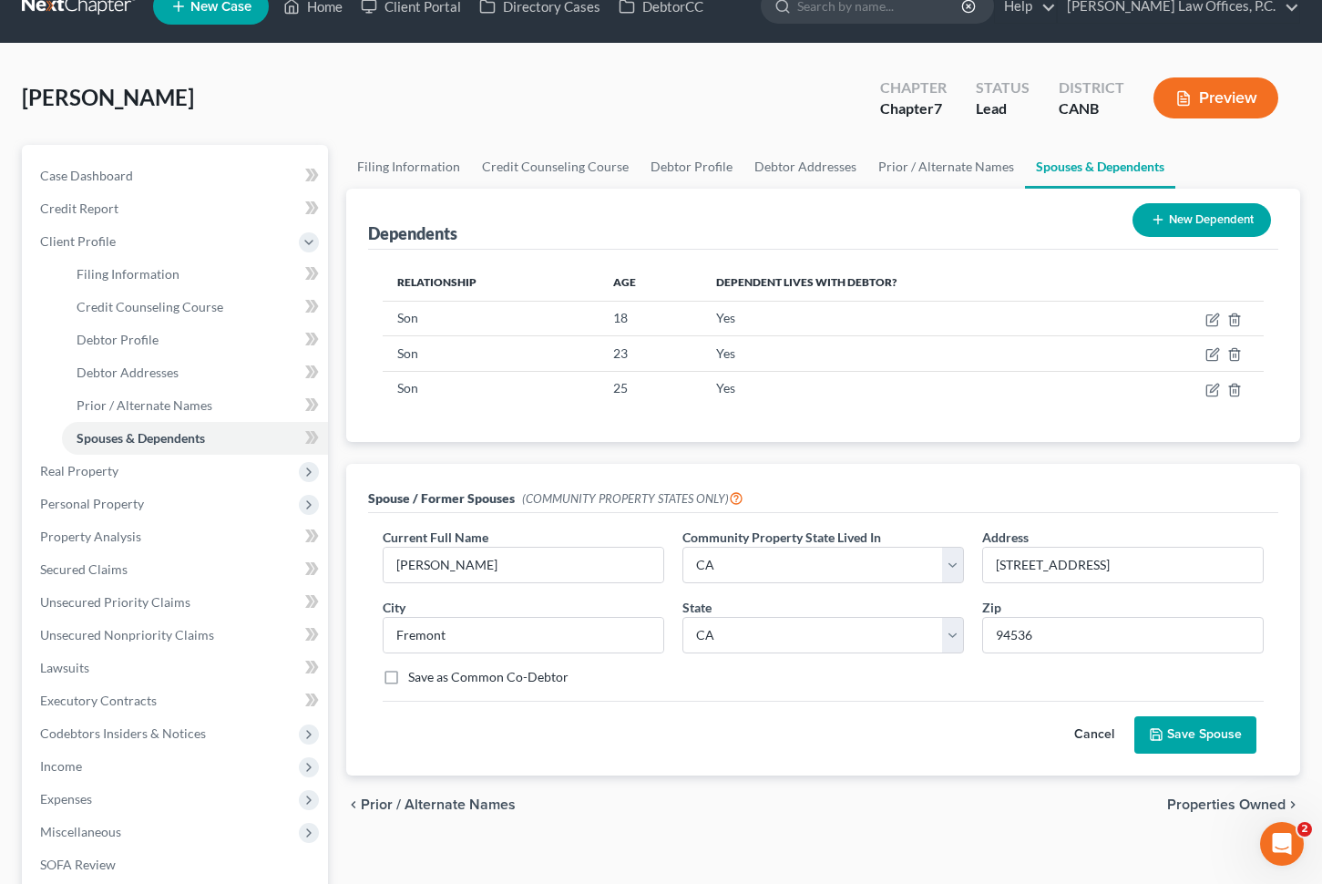
click at [1085, 726] on button "Cancel" at bounding box center [1094, 735] width 80 height 36
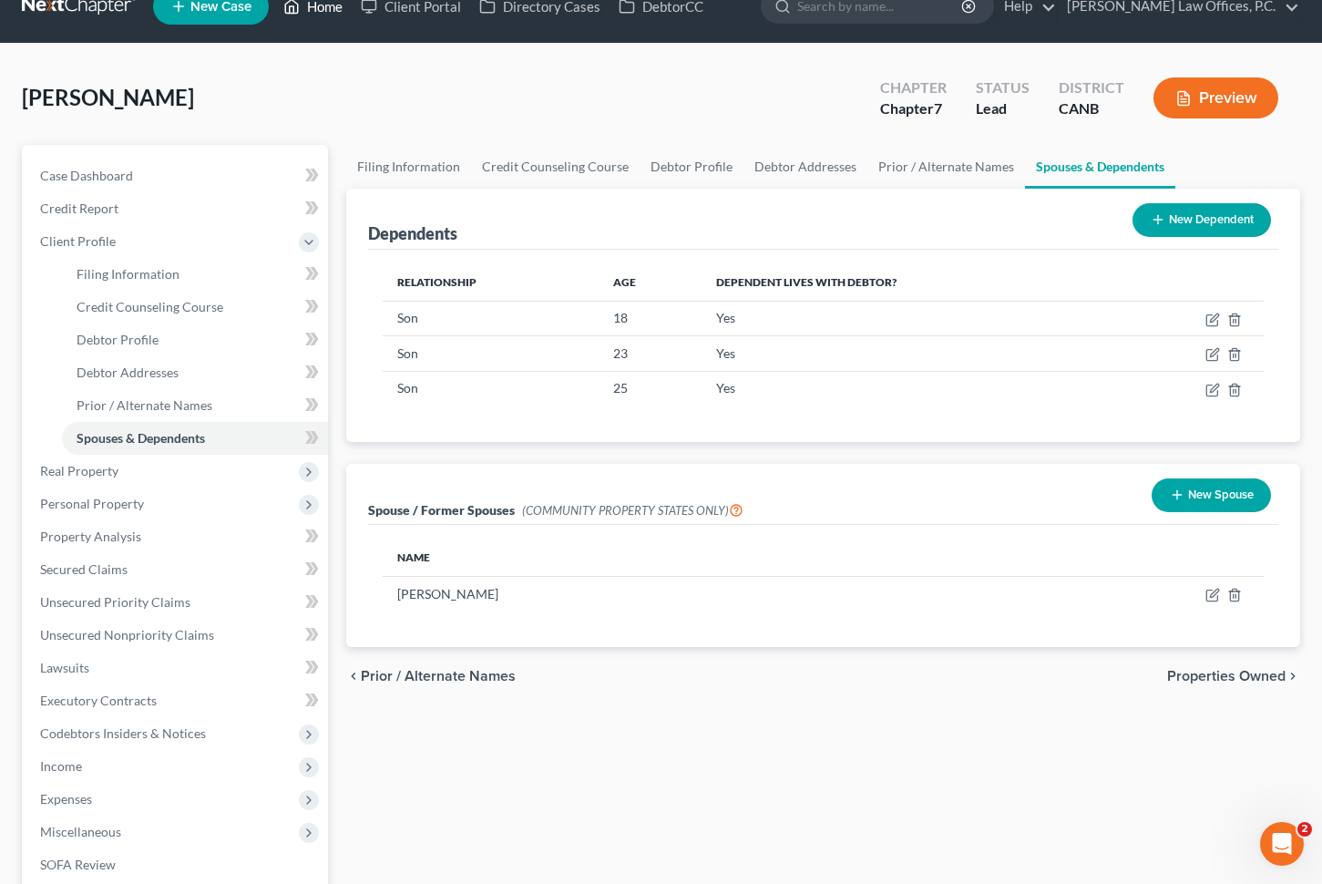
click at [319, 13] on link "Home" at bounding box center [312, 6] width 77 height 33
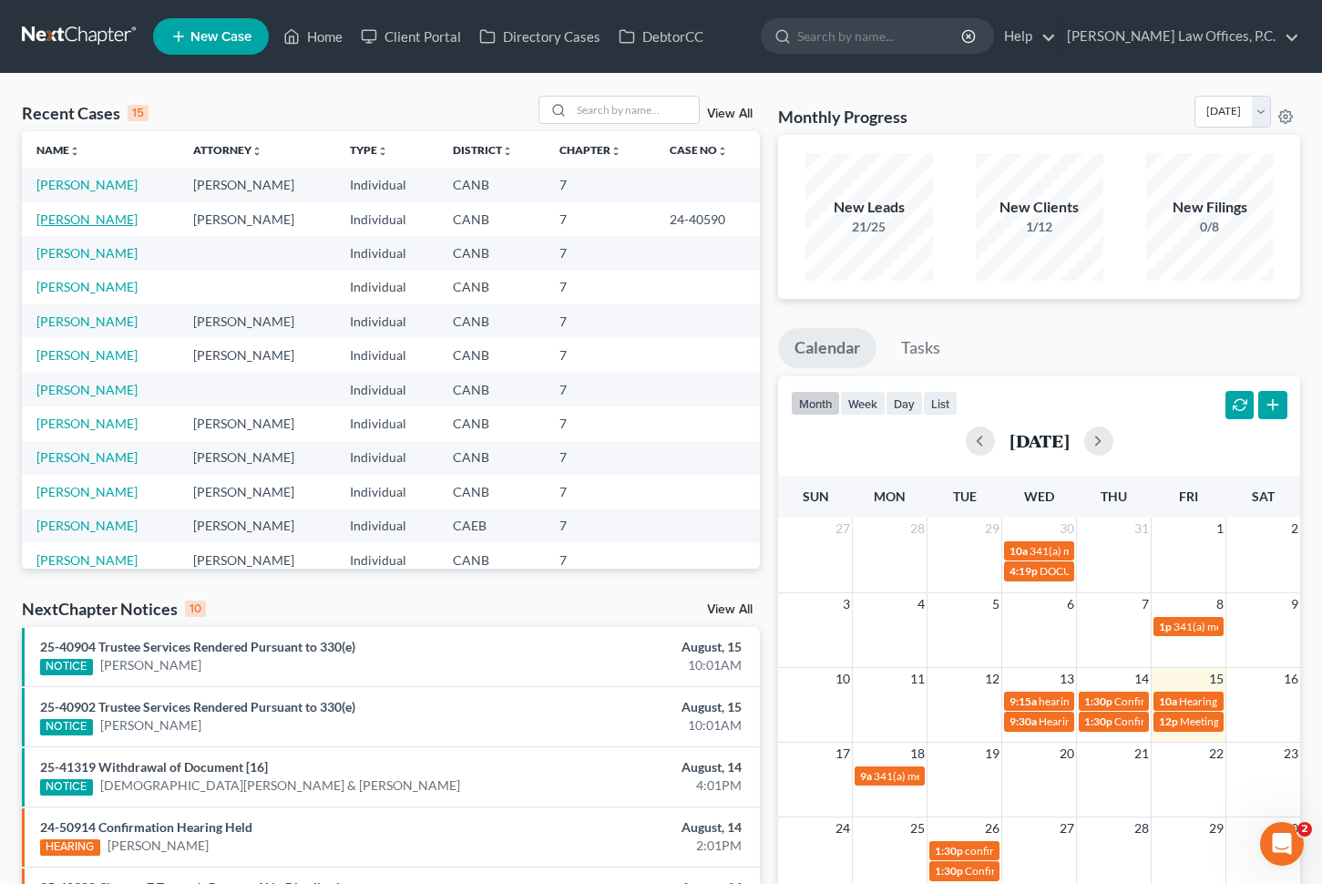
click at [75, 214] on link "[PERSON_NAME]" at bounding box center [86, 218] width 101 height 15
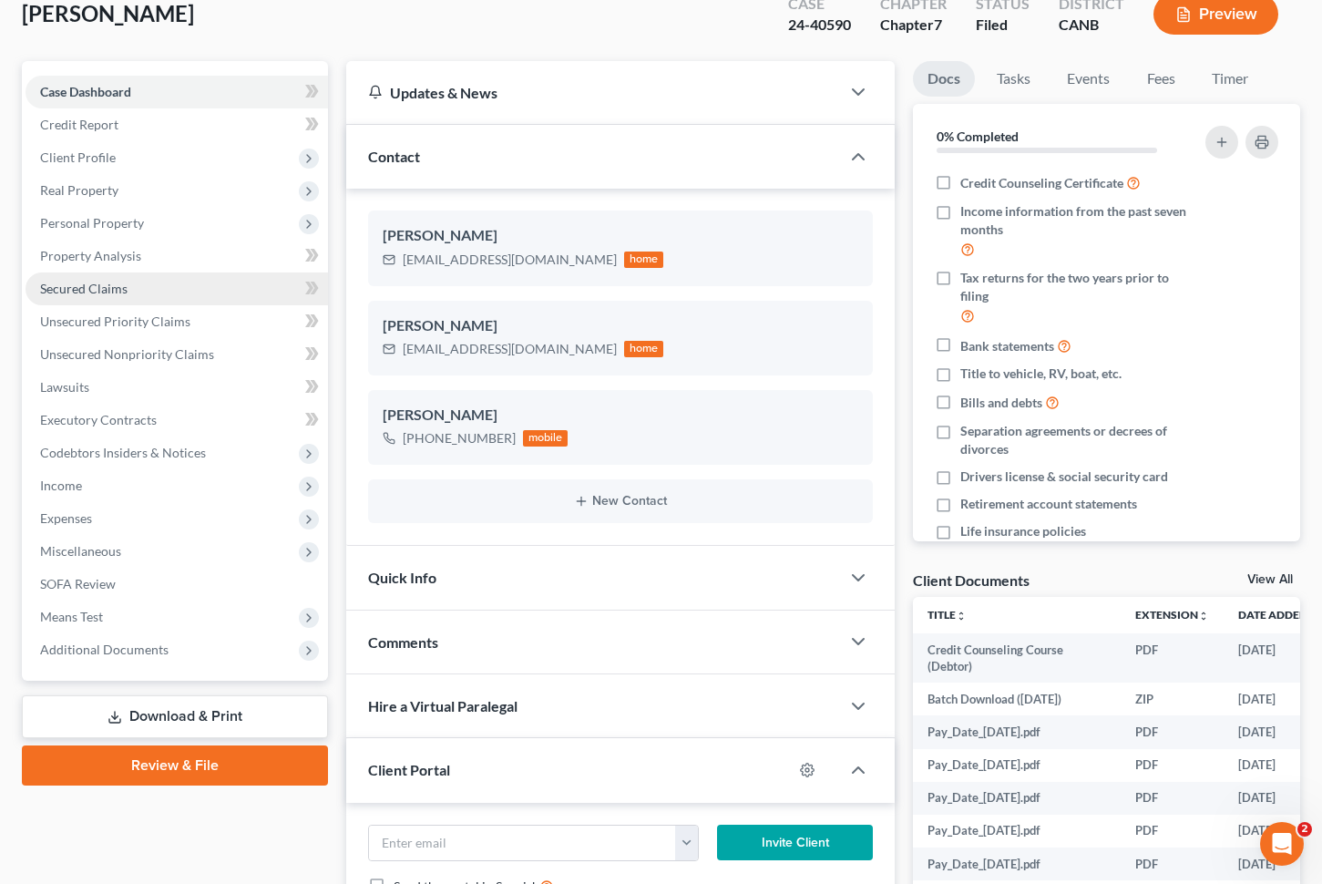
scroll to position [119, 0]
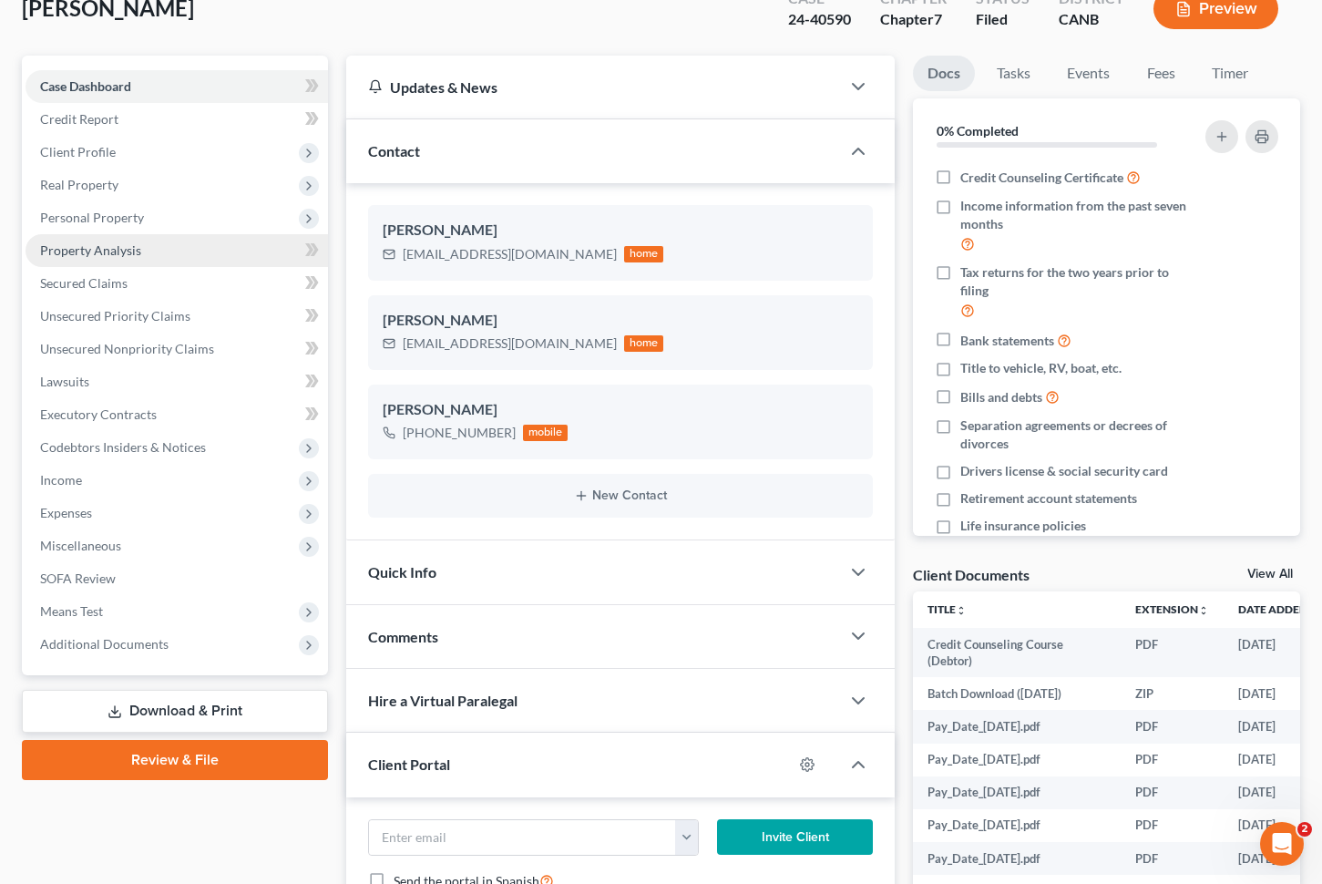
click at [176, 237] on link "Property Analysis" at bounding box center [177, 250] width 303 height 33
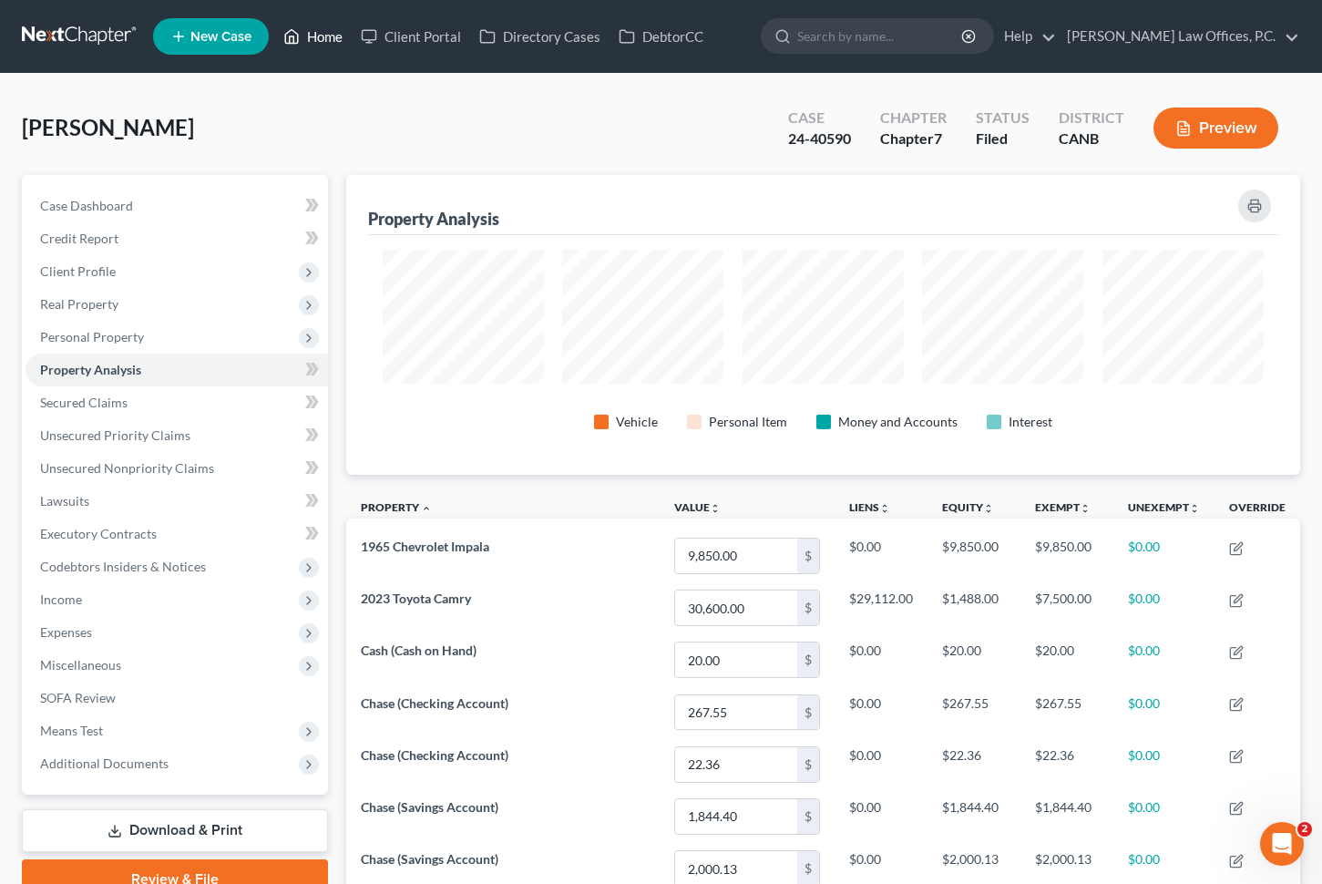
click at [333, 33] on link "Home" at bounding box center [312, 36] width 77 height 33
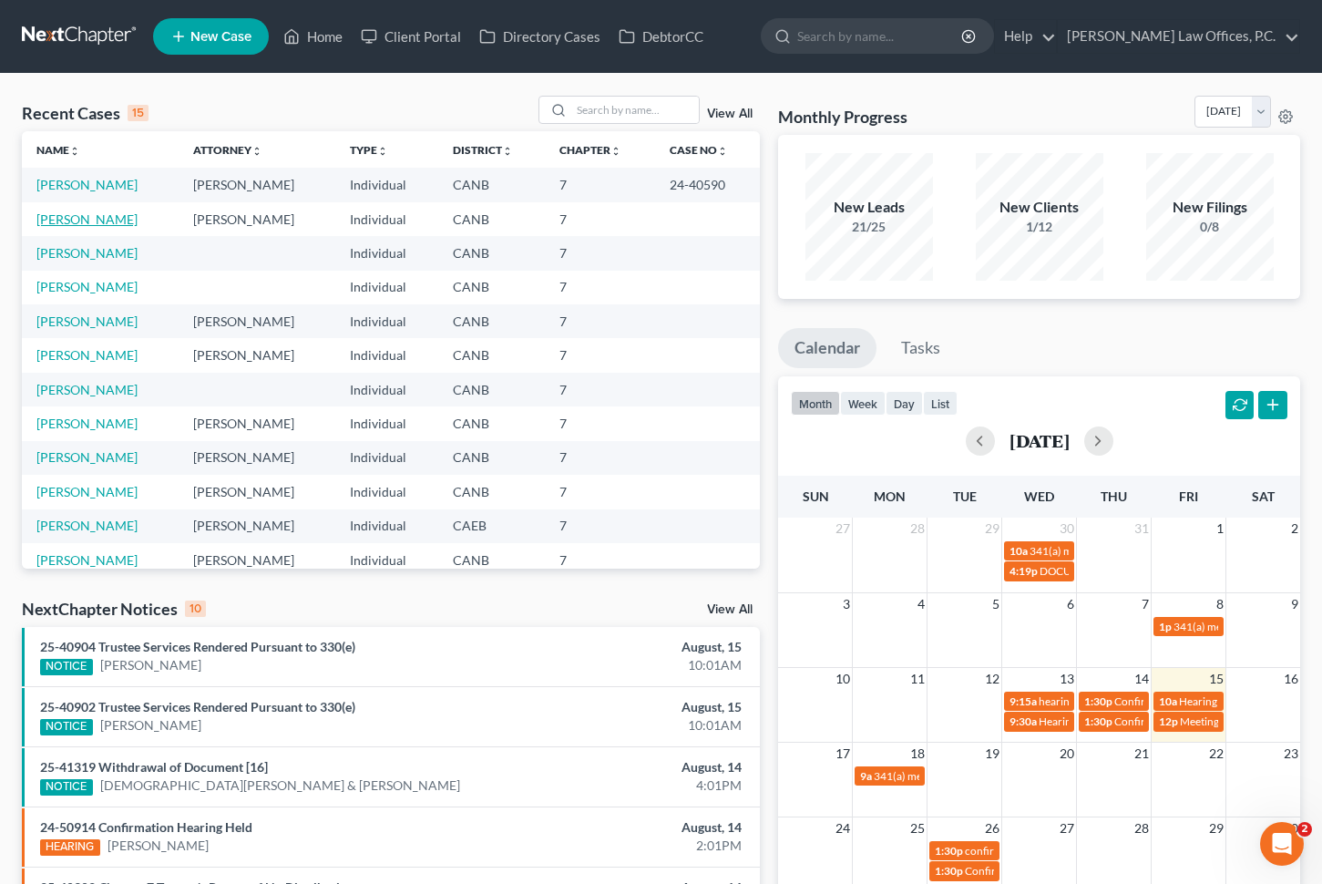
click at [87, 219] on link "[PERSON_NAME]" at bounding box center [86, 218] width 101 height 15
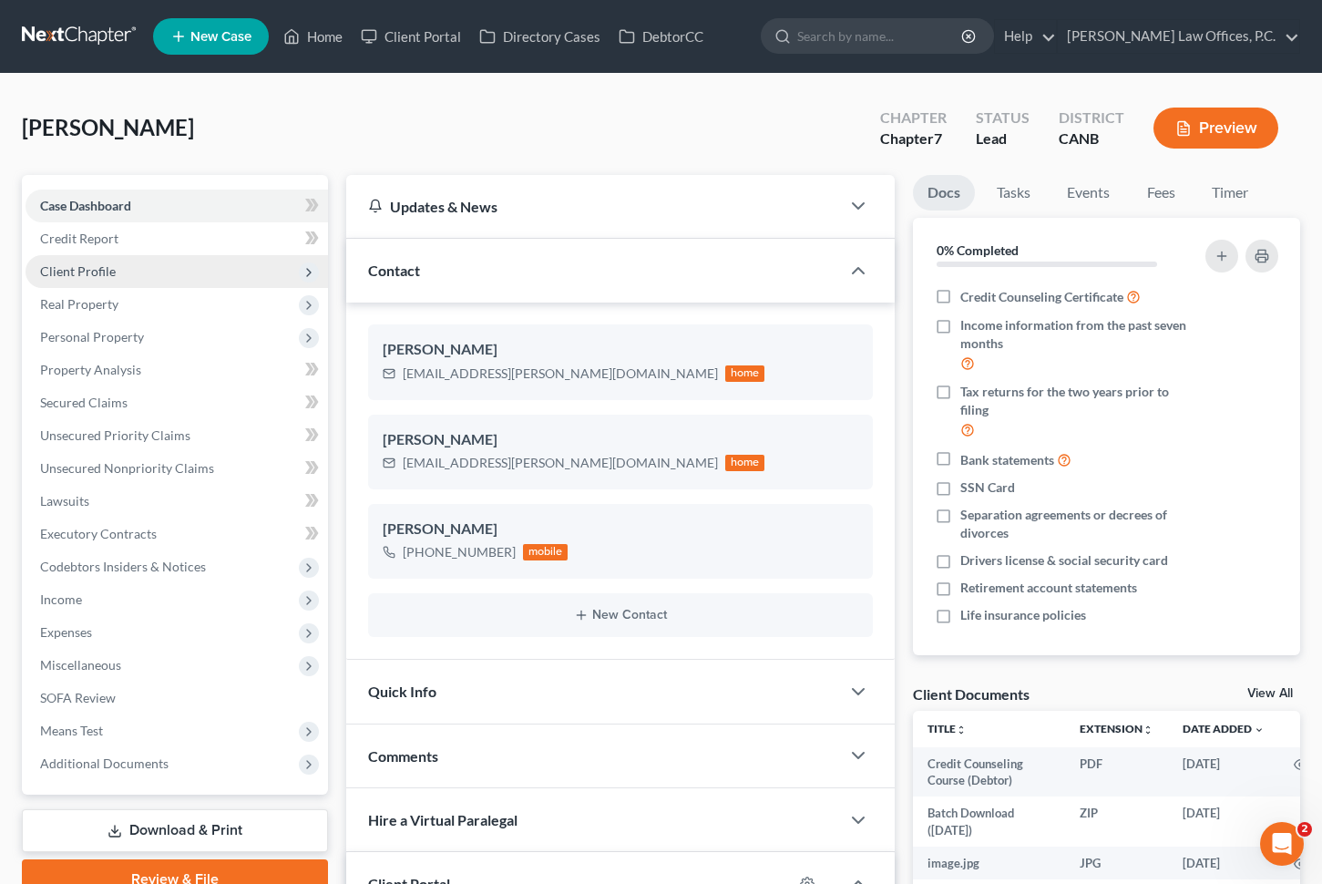
click at [218, 272] on span "Client Profile" at bounding box center [177, 271] width 303 height 33
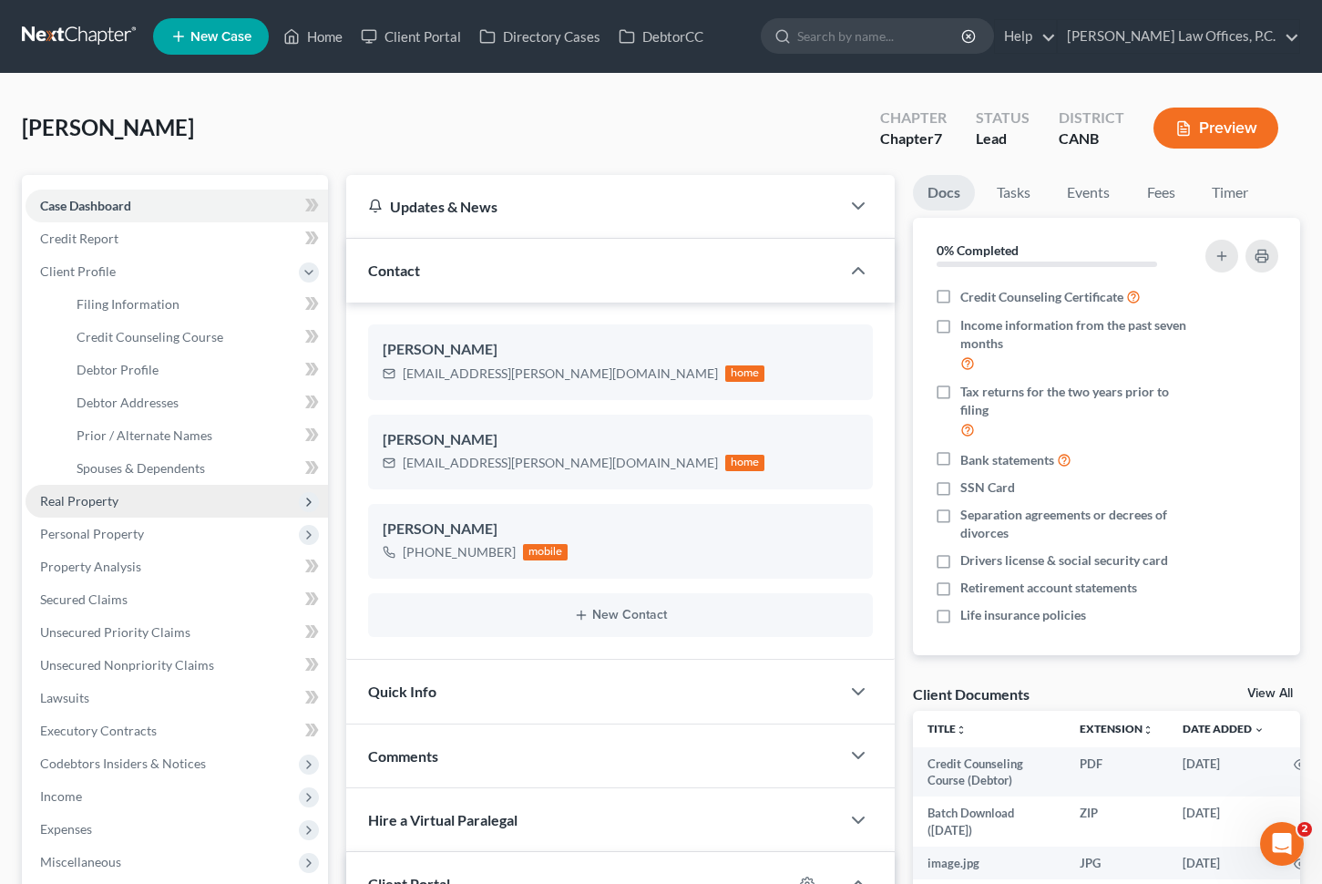
click at [174, 499] on span "Real Property" at bounding box center [177, 501] width 303 height 33
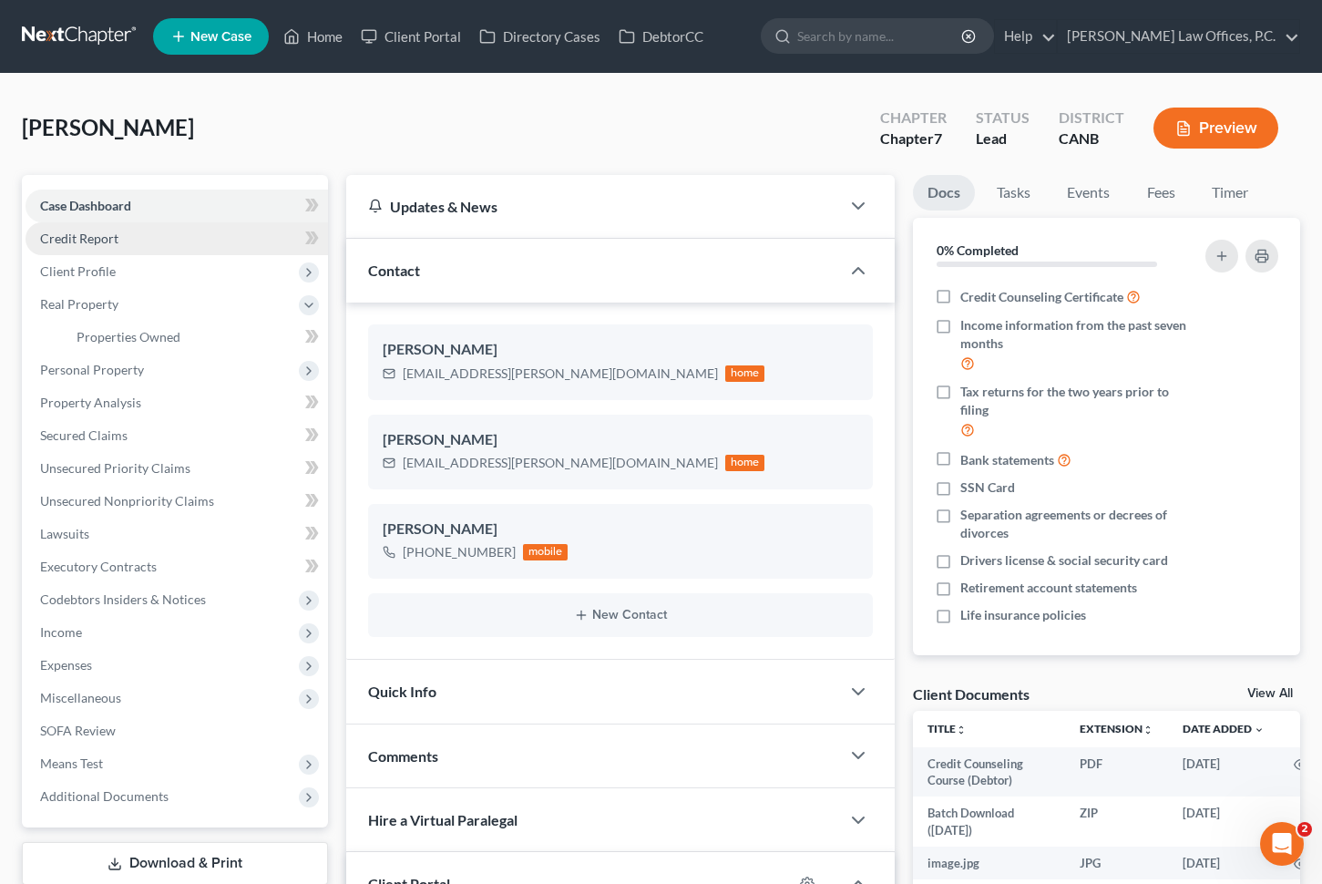
click at [216, 241] on link "Credit Report" at bounding box center [177, 238] width 303 height 33
click at [205, 272] on span "Client Profile" at bounding box center [177, 271] width 303 height 33
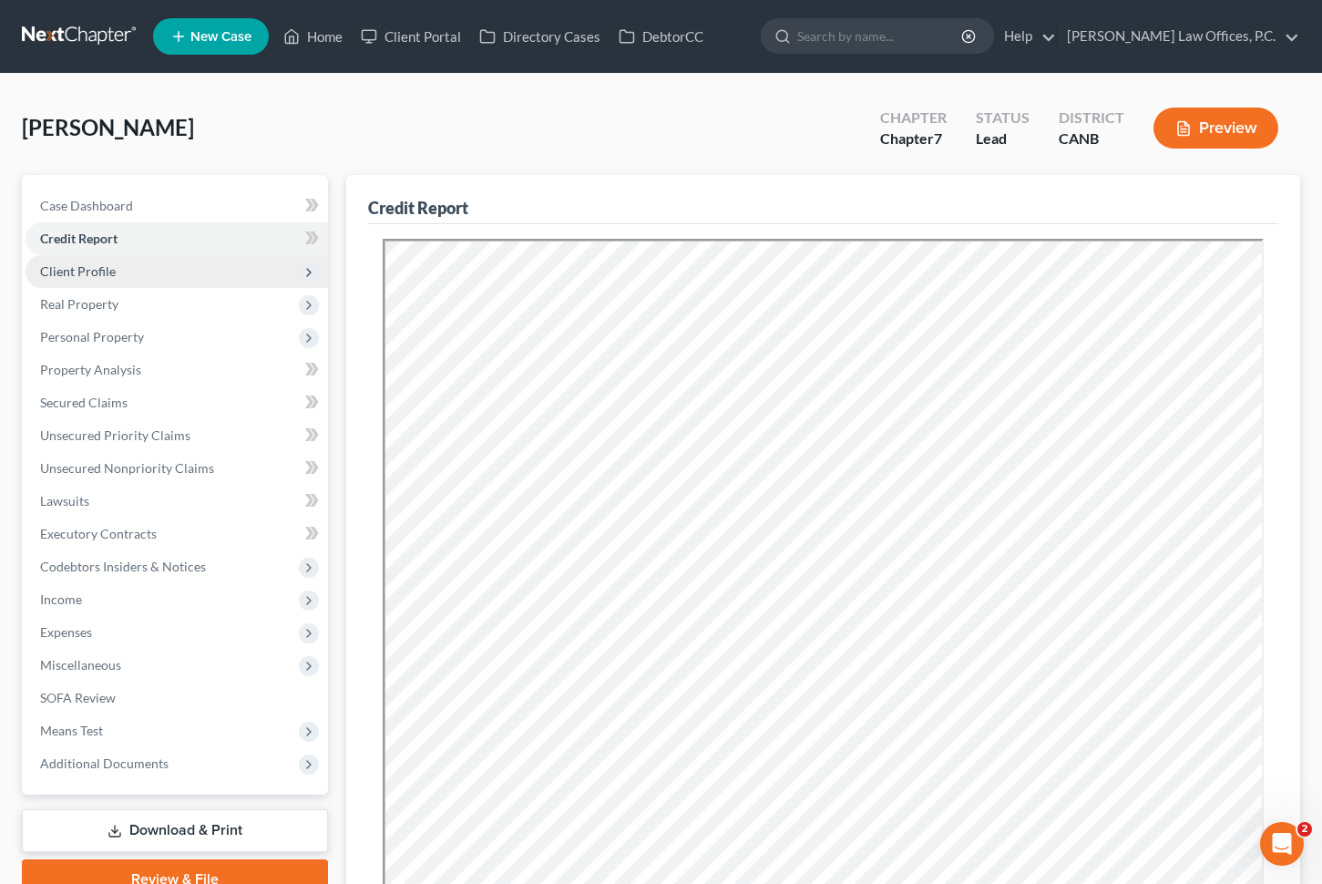
click at [220, 263] on span "Client Profile" at bounding box center [177, 271] width 303 height 33
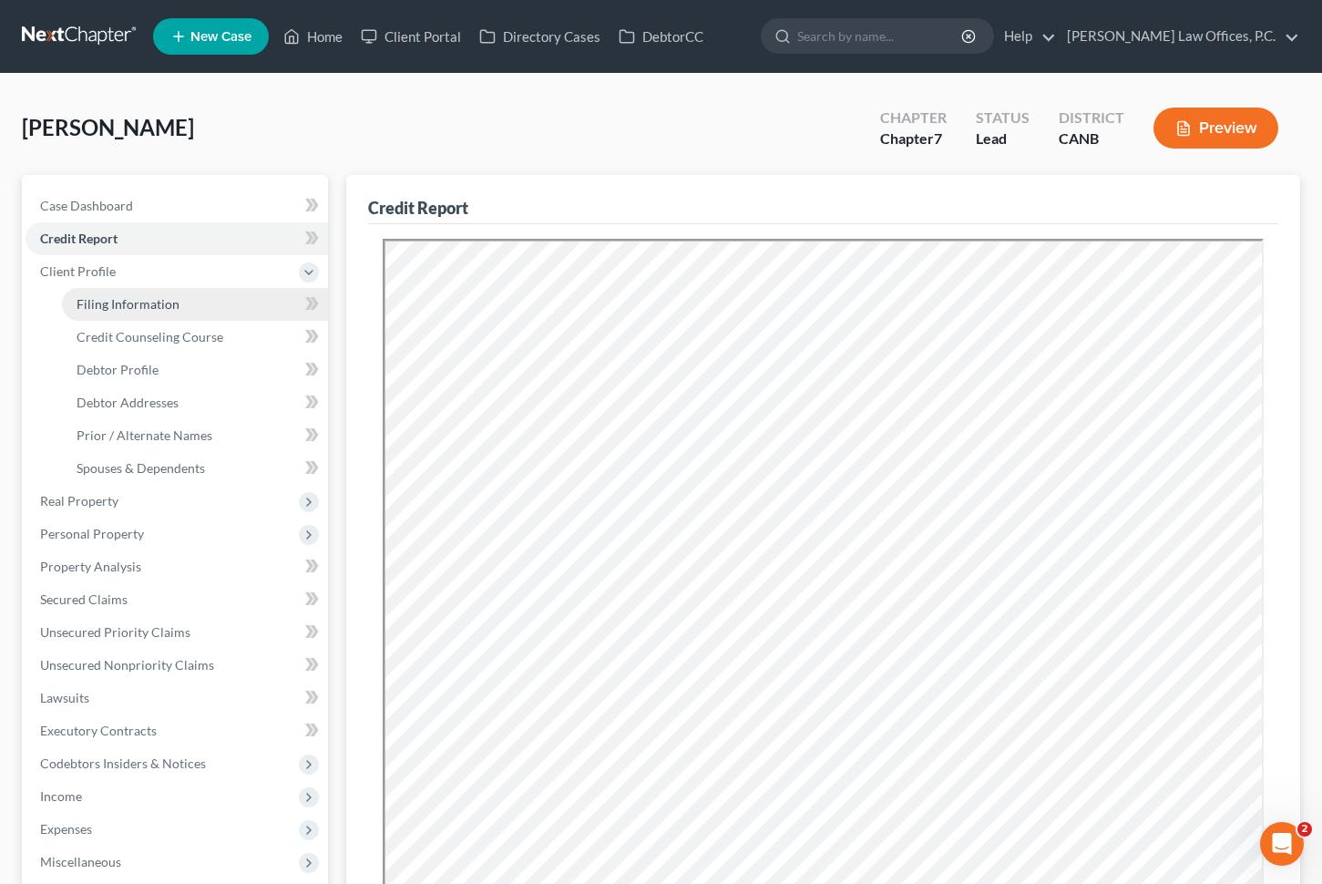
click at [200, 299] on link "Filing Information" at bounding box center [195, 304] width 266 height 33
select select "1"
select select "0"
select select "9"
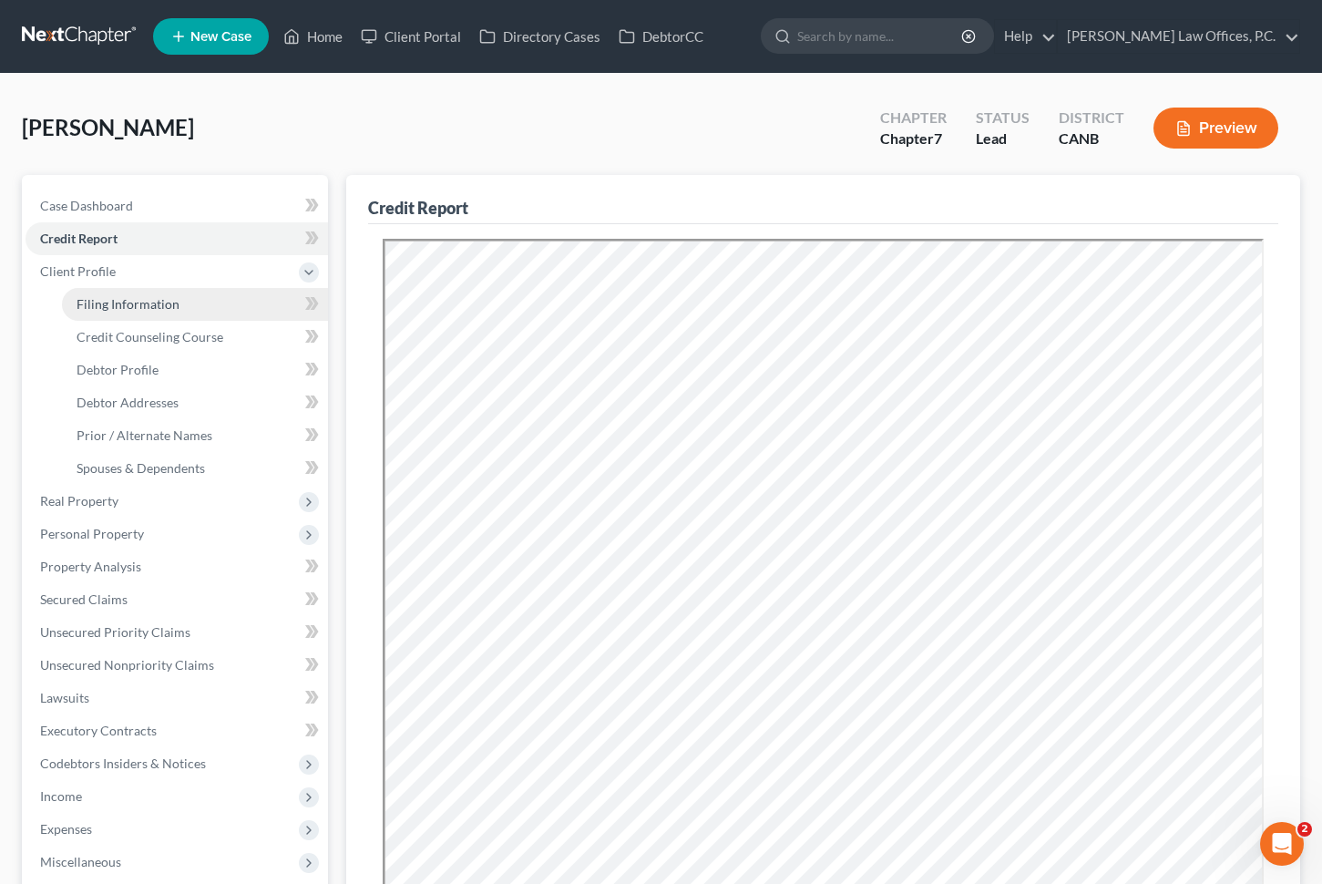
select select "0"
select select "4"
select select "0"
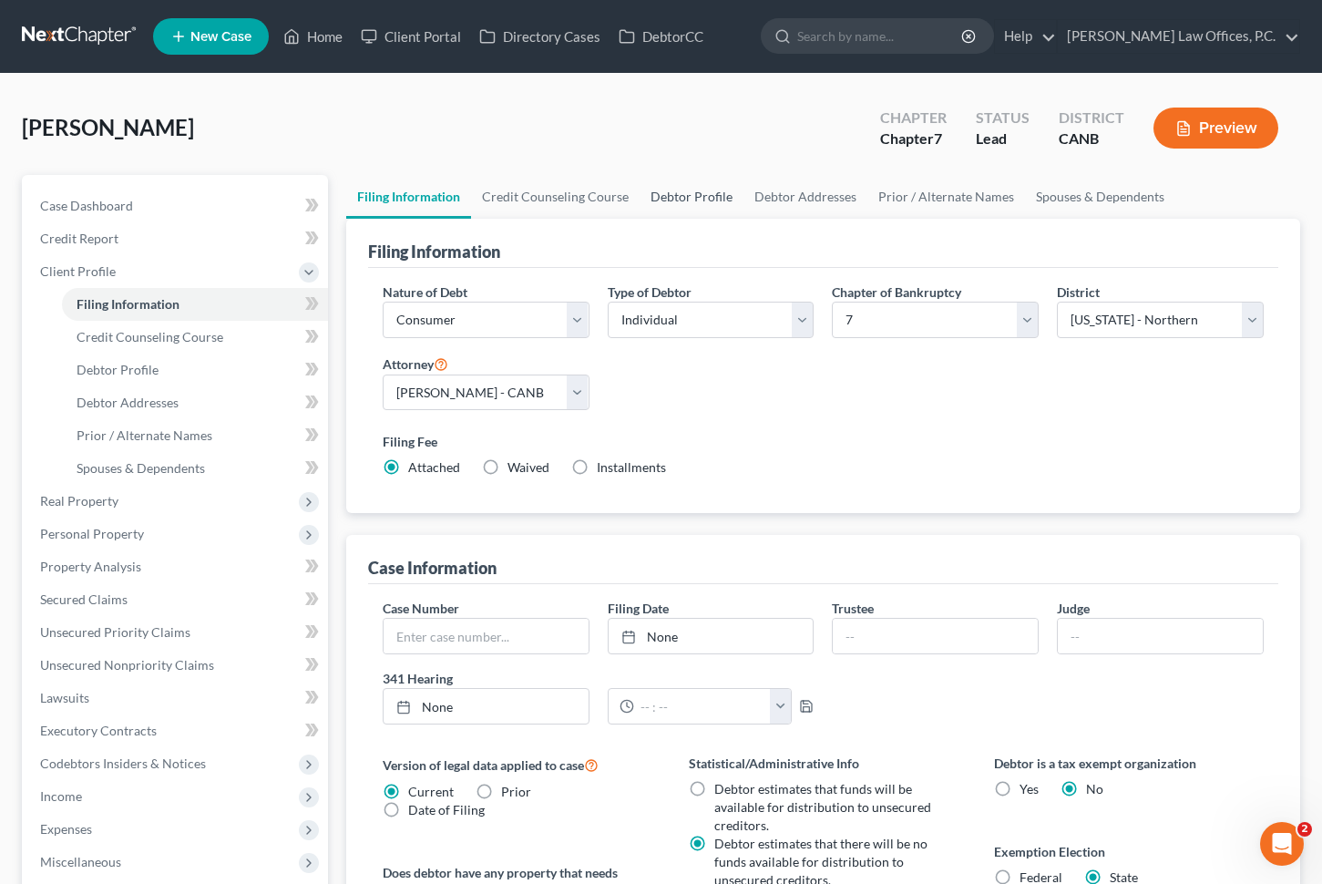
click at [681, 196] on link "Debtor Profile" at bounding box center [692, 197] width 104 height 44
select select "0"
select select "4"
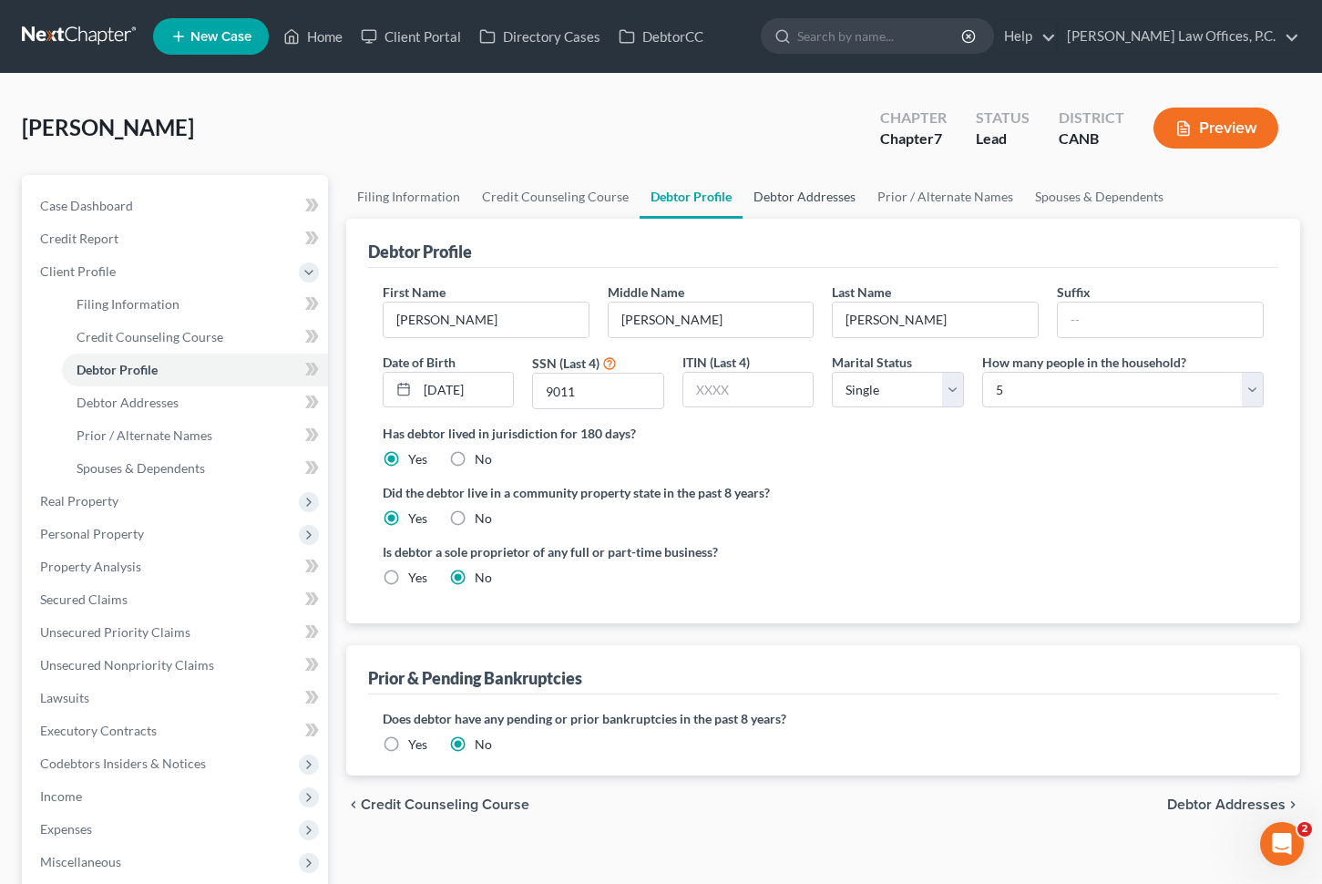
click at [815, 197] on link "Debtor Addresses" at bounding box center [805, 197] width 124 height 44
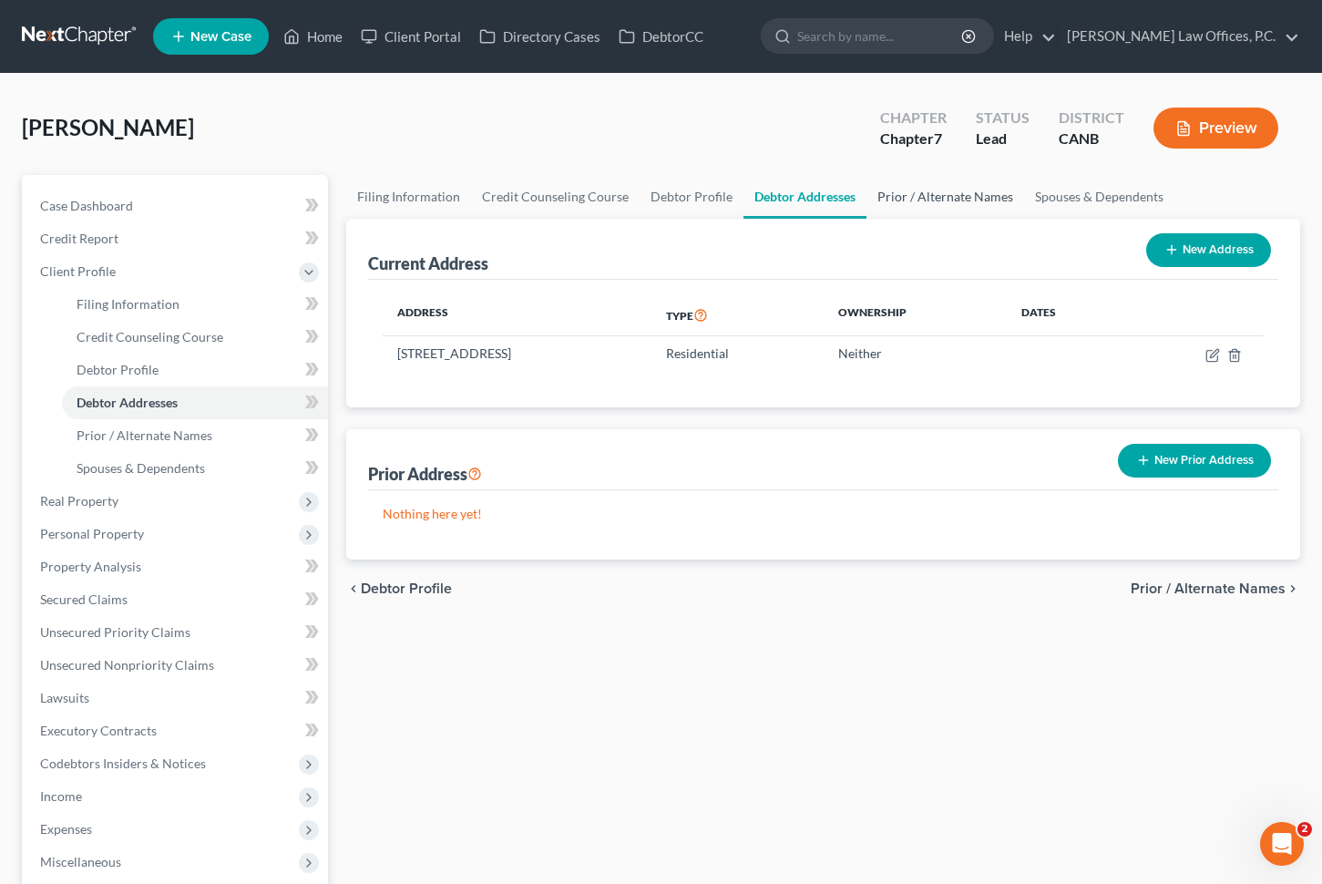
click at [918, 189] on link "Prior / Alternate Names" at bounding box center [946, 197] width 158 height 44
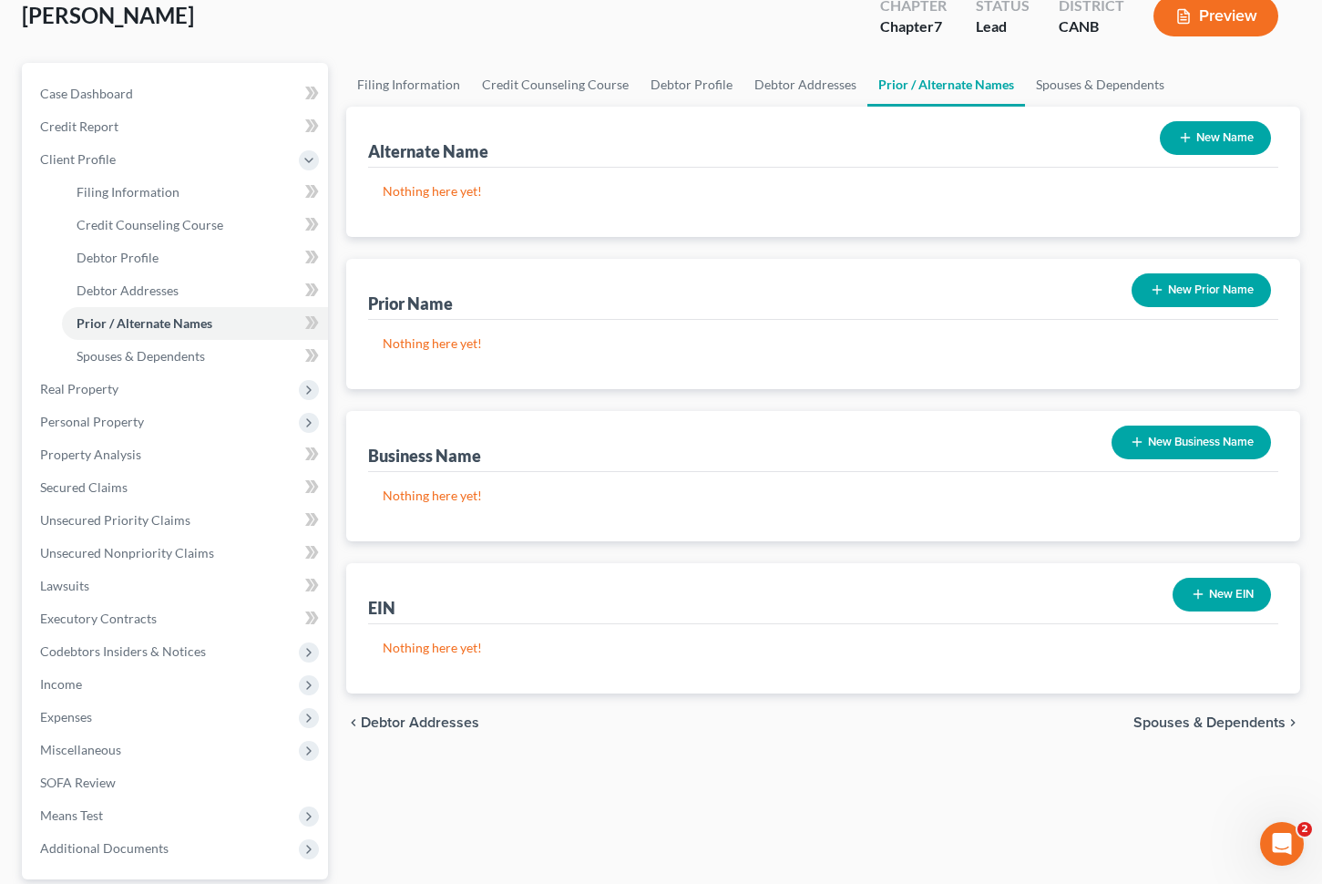
scroll to position [7, 0]
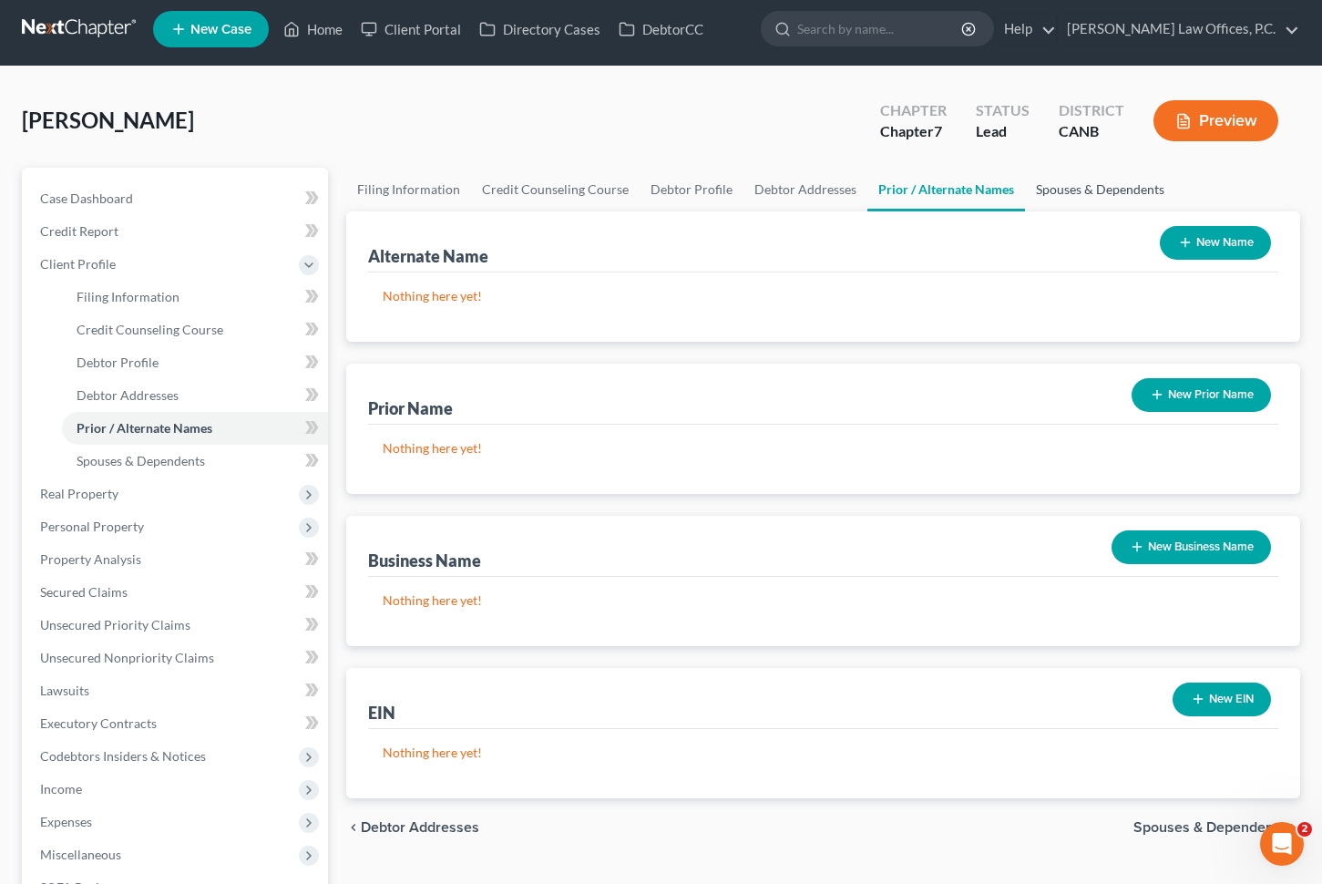
click at [1085, 171] on link "Spouses & Dependents" at bounding box center [1100, 190] width 150 height 44
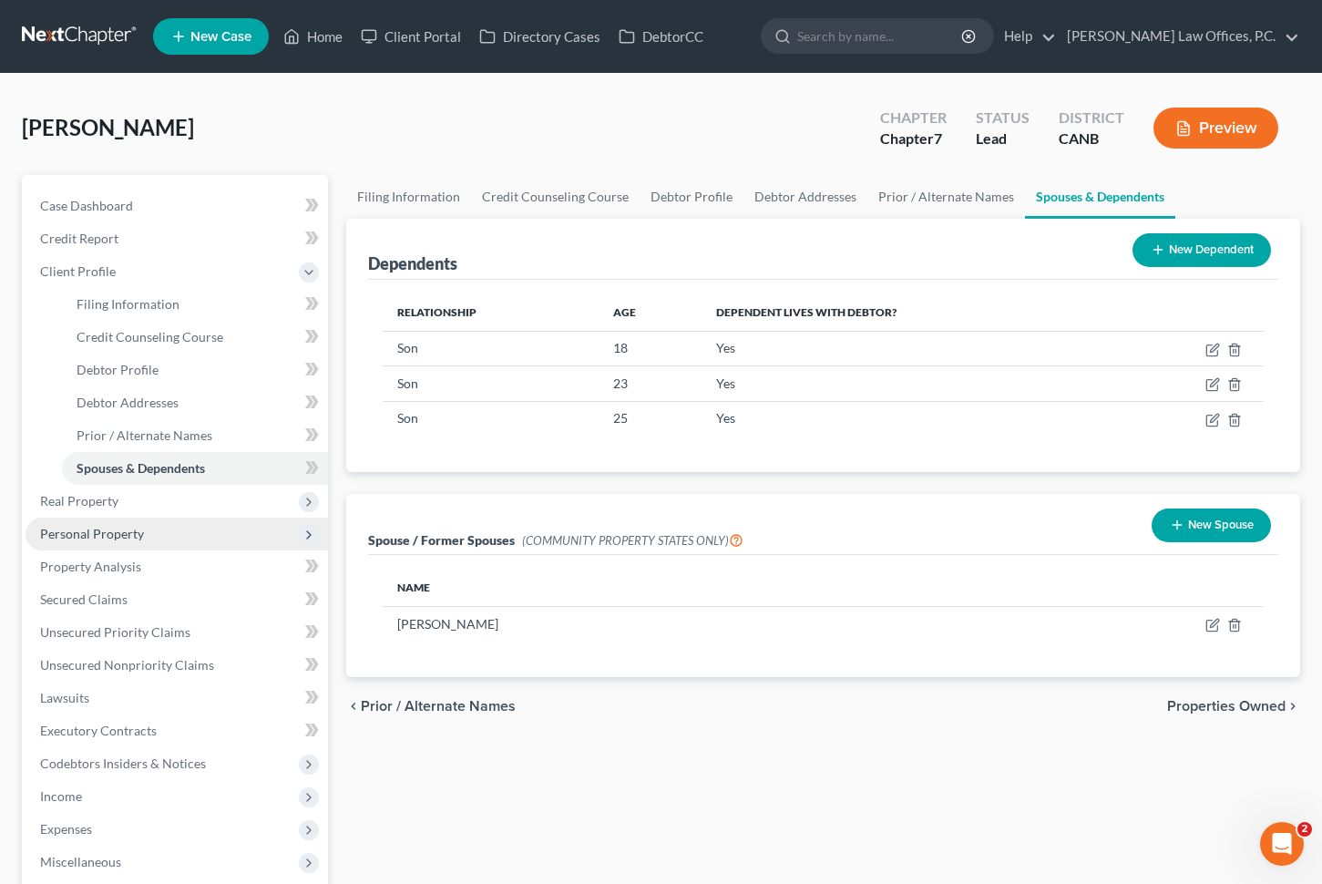
click at [108, 529] on span "Personal Property" at bounding box center [92, 533] width 104 height 15
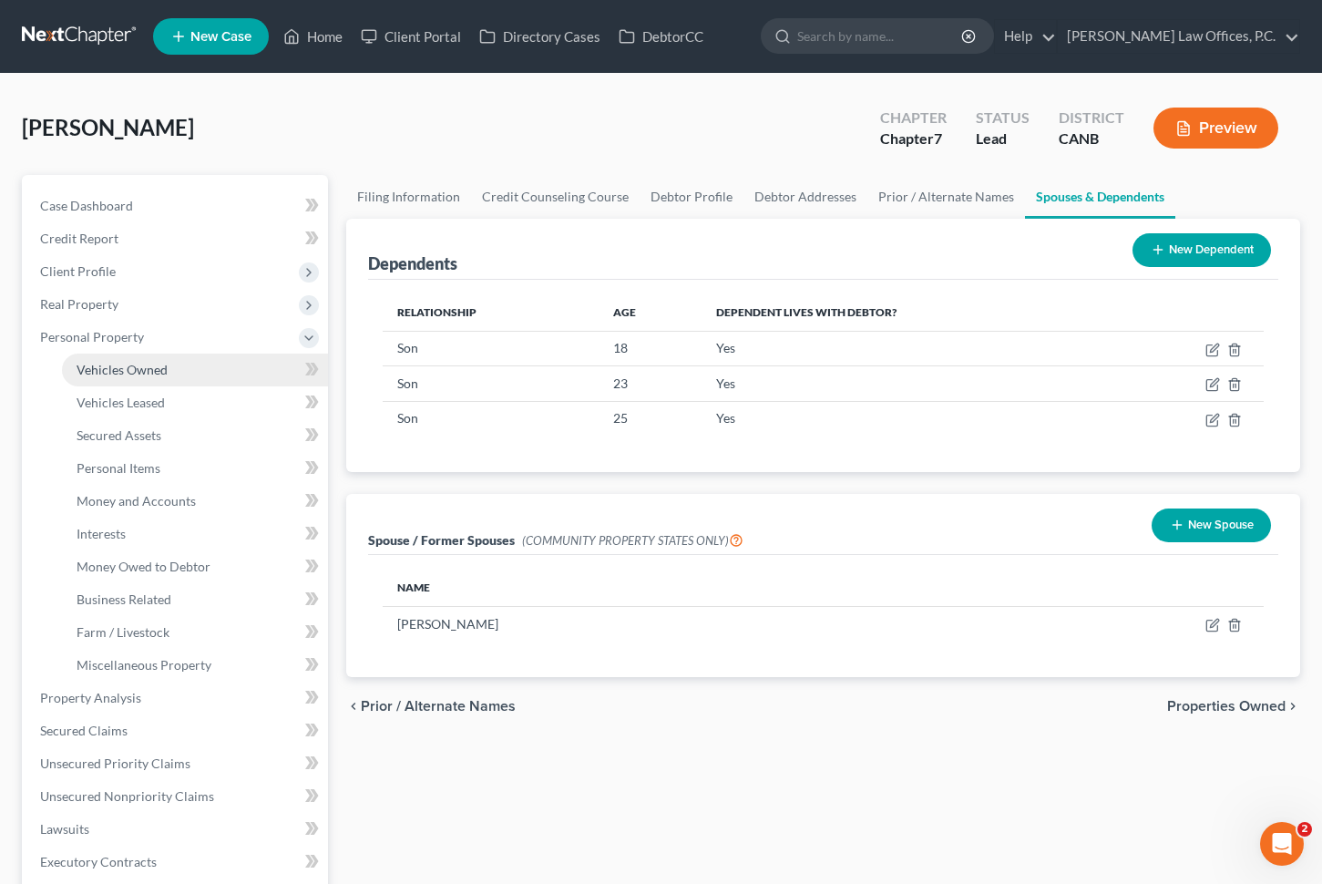
click at [155, 368] on span "Vehicles Owned" at bounding box center [122, 369] width 91 height 15
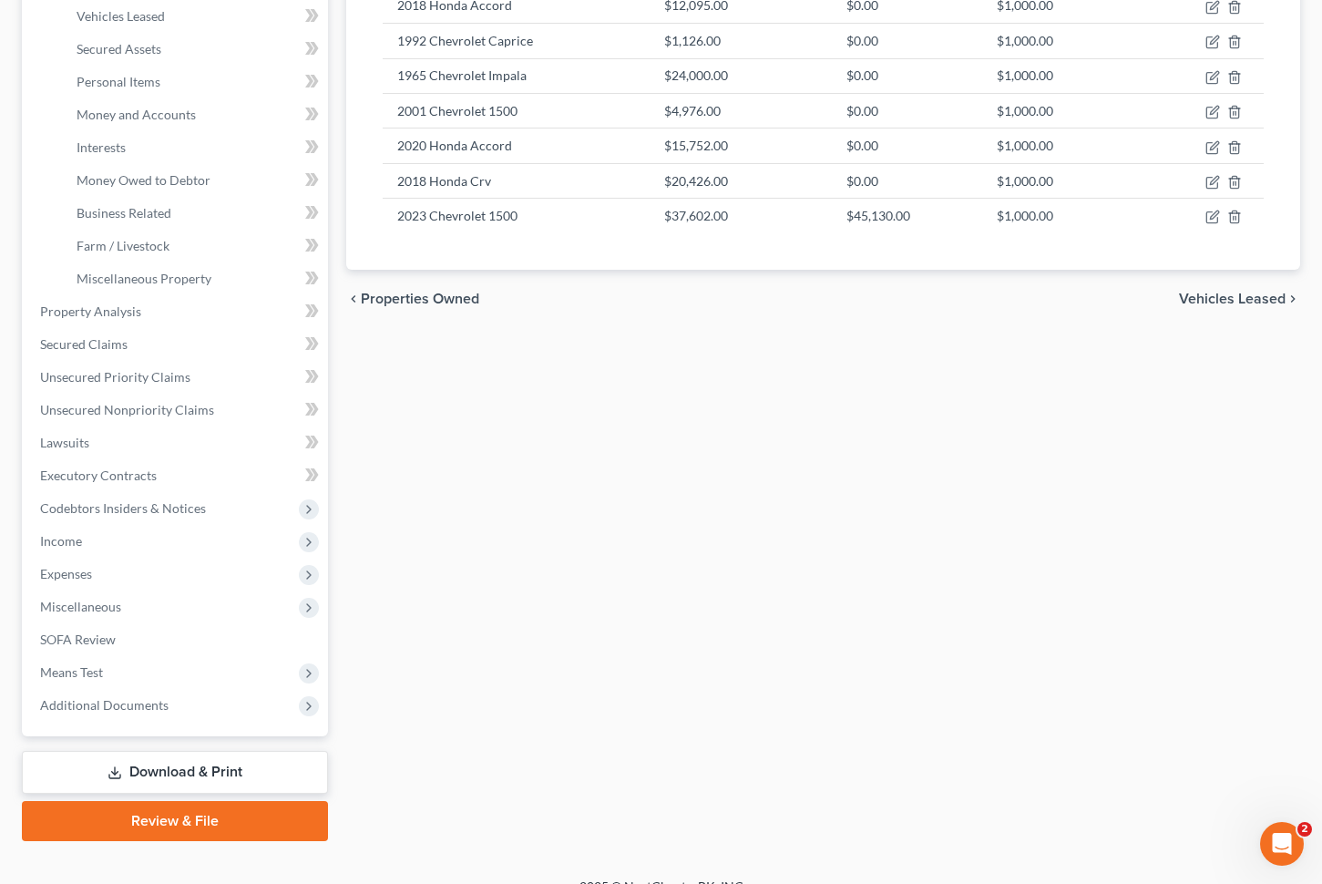
scroll to position [395, 0]
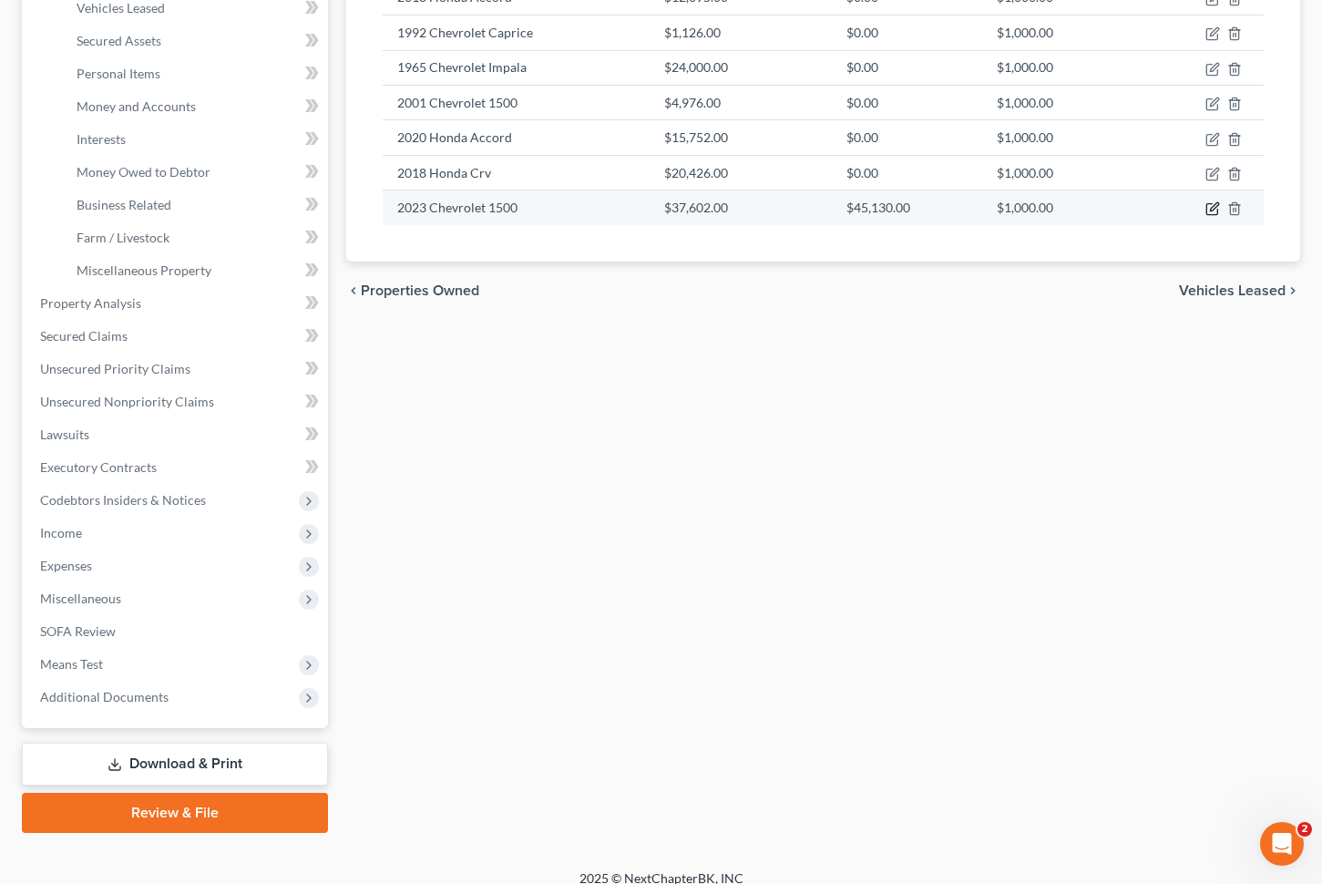
click at [1207, 208] on icon "button" at bounding box center [1212, 209] width 11 height 11
select select "0"
select select "3"
select select "1"
select select "0"
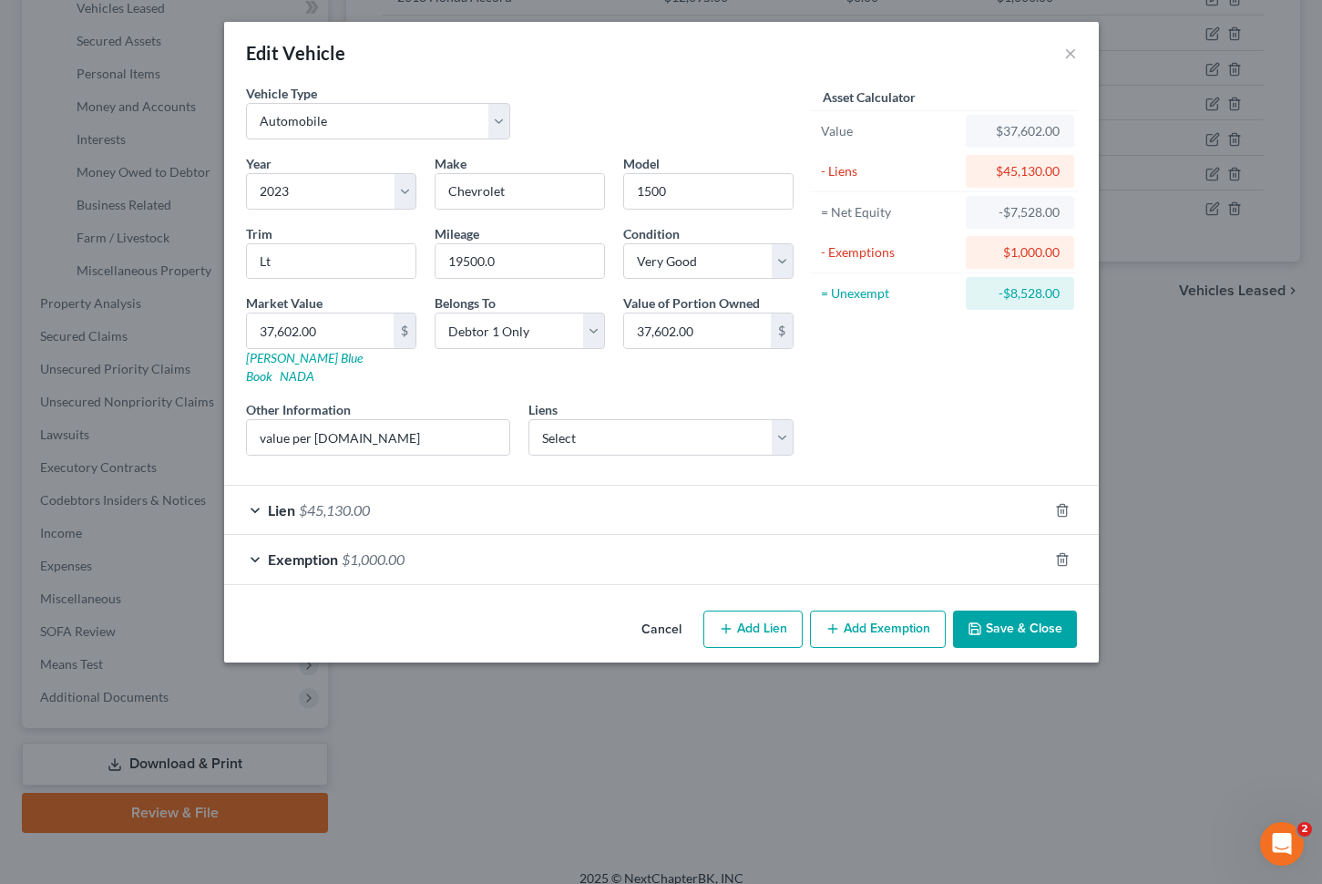
click at [661, 612] on button "Cancel" at bounding box center [661, 630] width 69 height 36
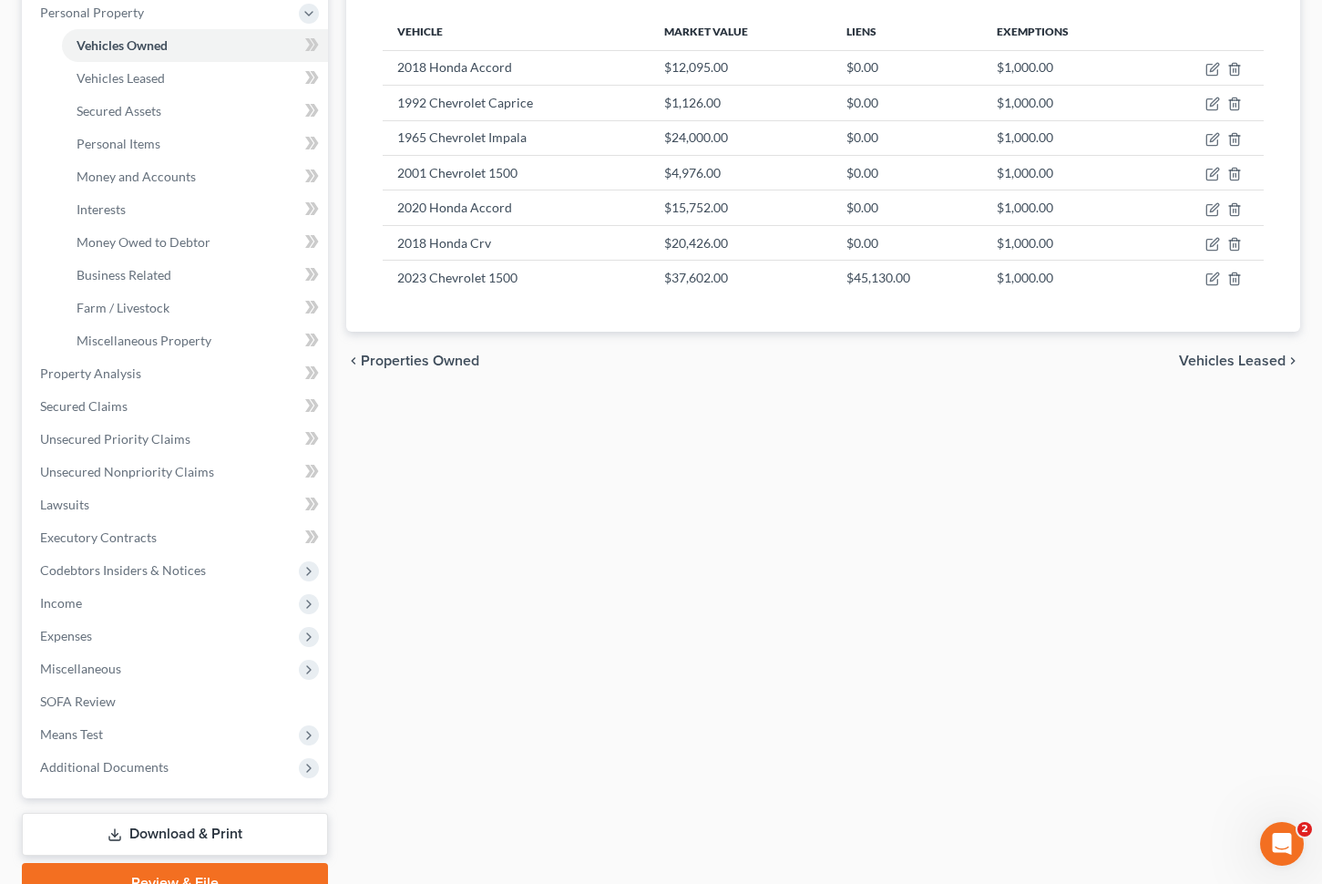
scroll to position [351, 0]
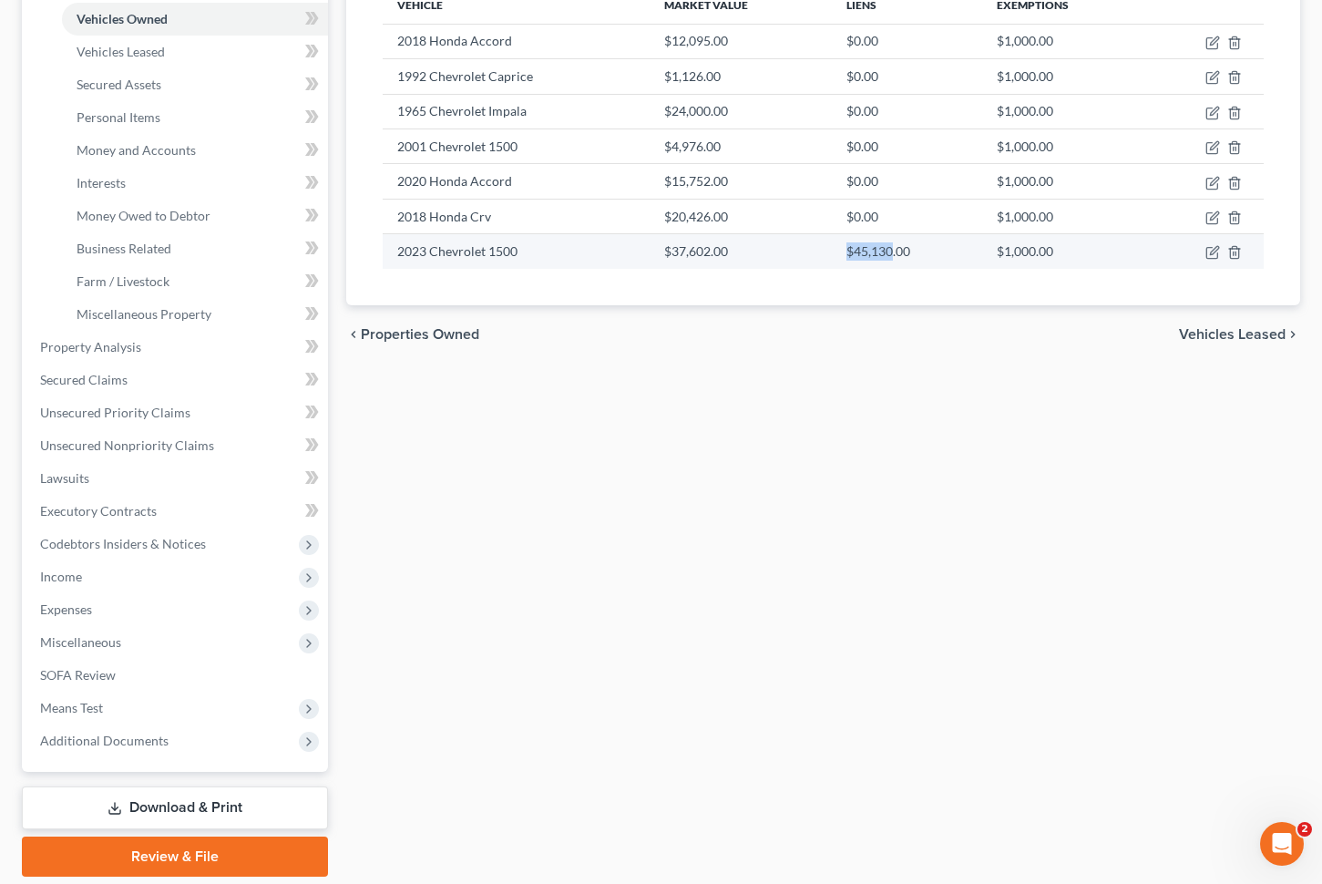
drag, startPoint x: 892, startPoint y: 252, endPoint x: 844, endPoint y: 252, distance: 48.3
click at [844, 252] on td "$45,130.00" at bounding box center [907, 251] width 150 height 35
click at [1211, 251] on icon "button" at bounding box center [1213, 252] width 15 height 15
select select "0"
select select "3"
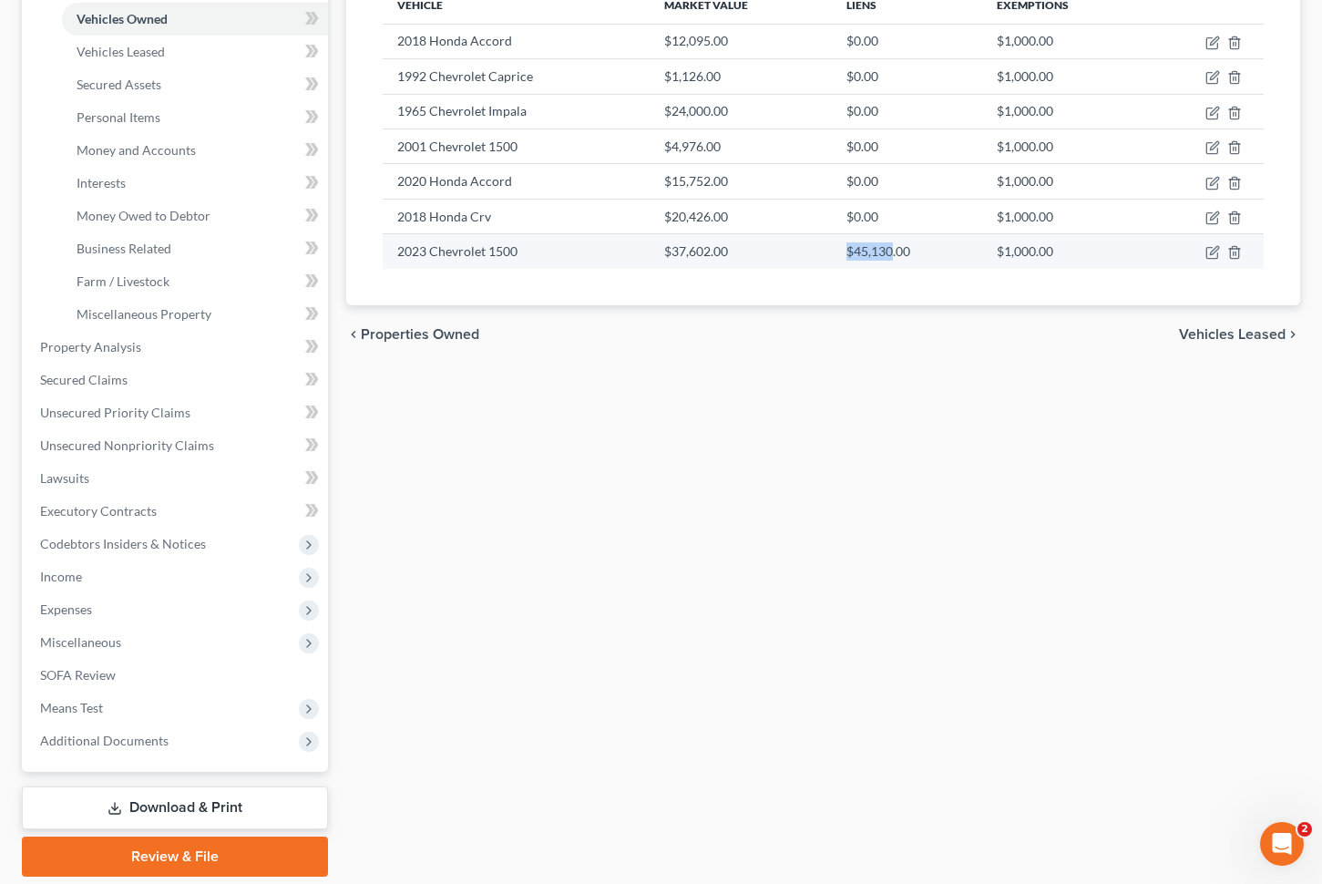
select select "1"
select select "0"
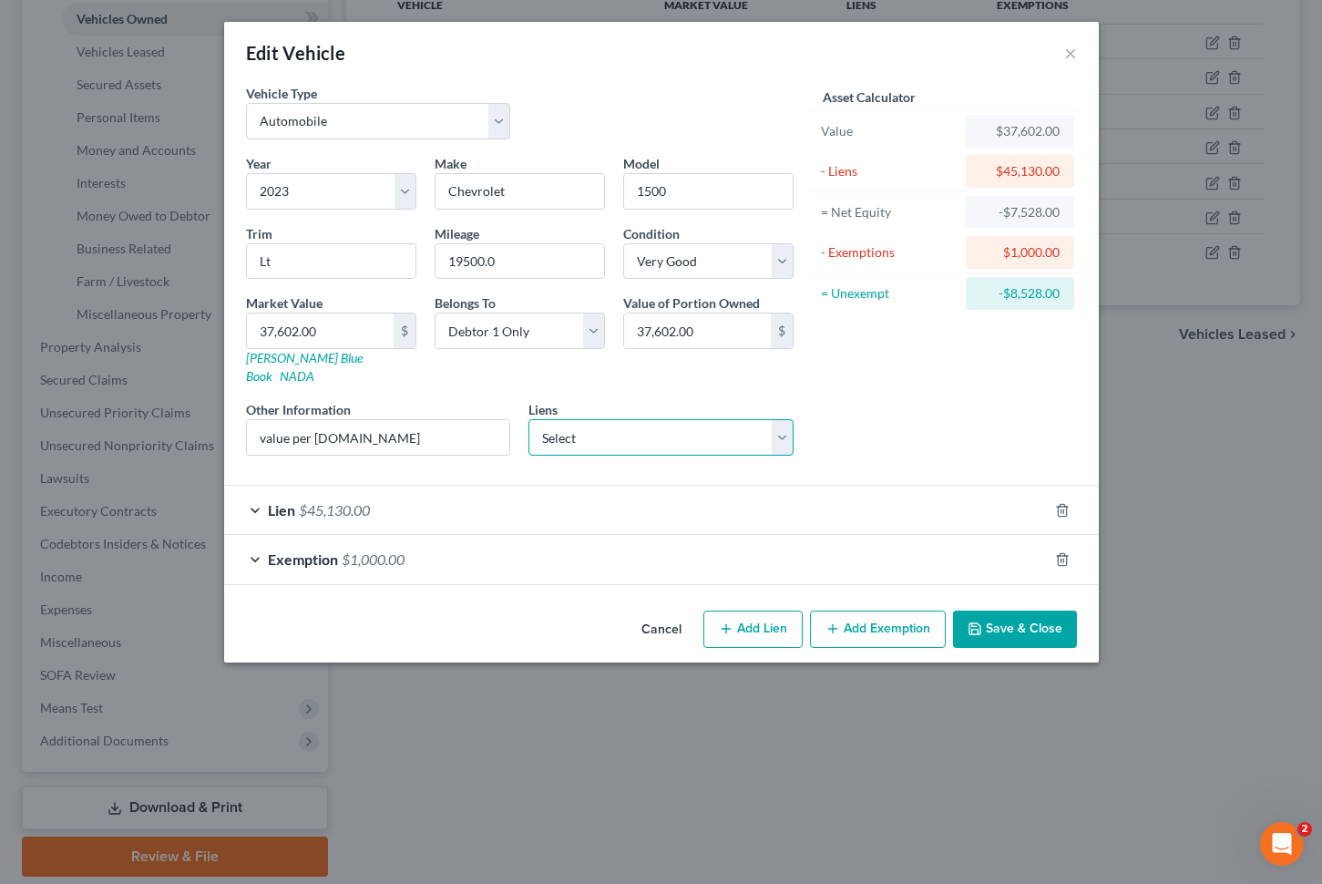
click at [666, 423] on select "Select Jpmcb Auto - $1,879.00" at bounding box center [661, 437] width 265 height 36
drag, startPoint x: 997, startPoint y: 130, endPoint x: 1032, endPoint y: 132, distance: 34.7
click at [1032, 132] on div "$37,602.00" at bounding box center [1020, 131] width 79 height 18
click at [1002, 172] on div "$45,130.00" at bounding box center [1020, 171] width 79 height 18
click at [1064, 559] on line "button" at bounding box center [1064, 561] width 0 height 4
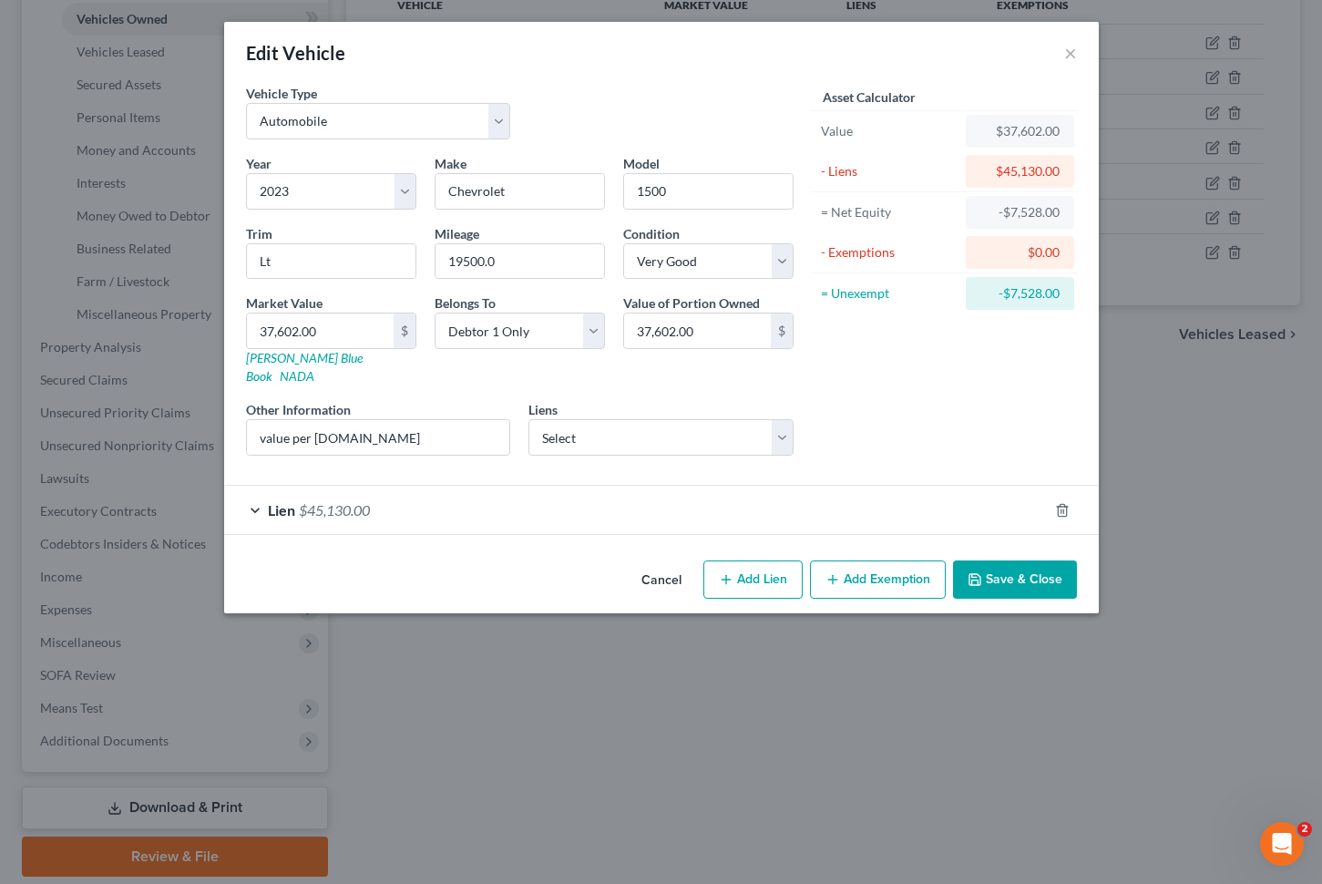
click at [1002, 561] on button "Save & Close" at bounding box center [1015, 579] width 124 height 38
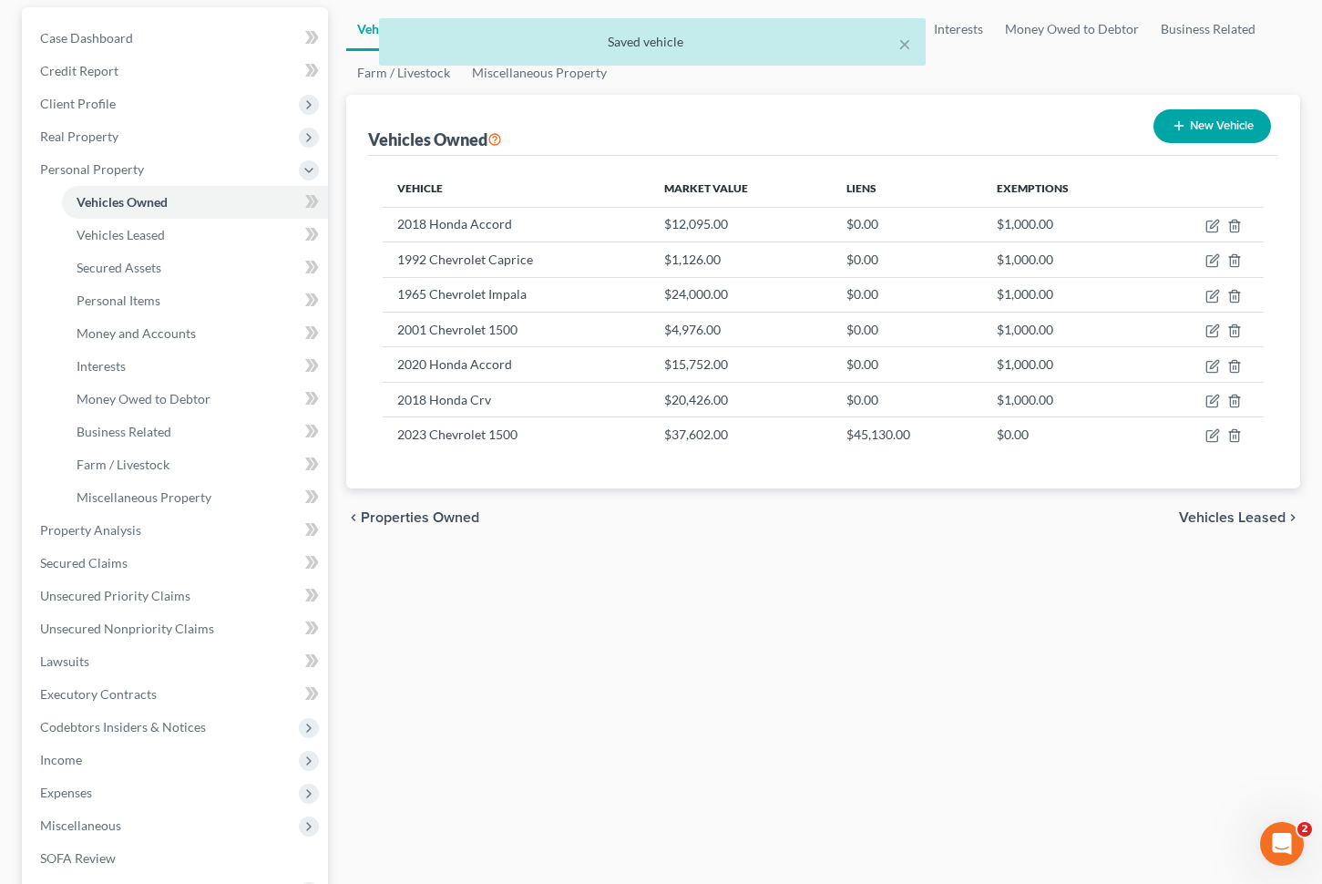
scroll to position [185, 0]
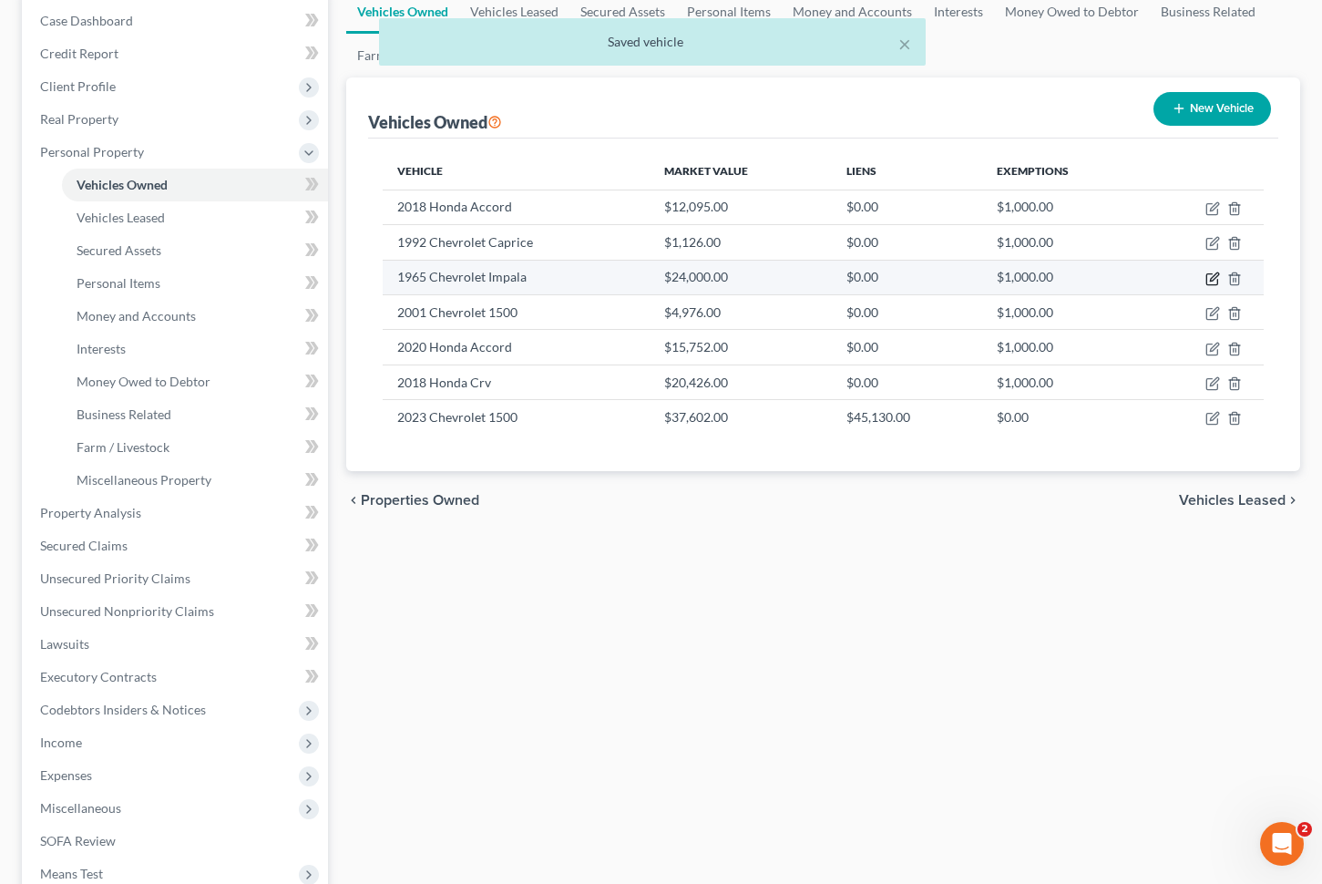
click at [1213, 279] on icon "button" at bounding box center [1214, 276] width 8 height 8
select select "0"
select select "61"
select select "4"
select select "0"
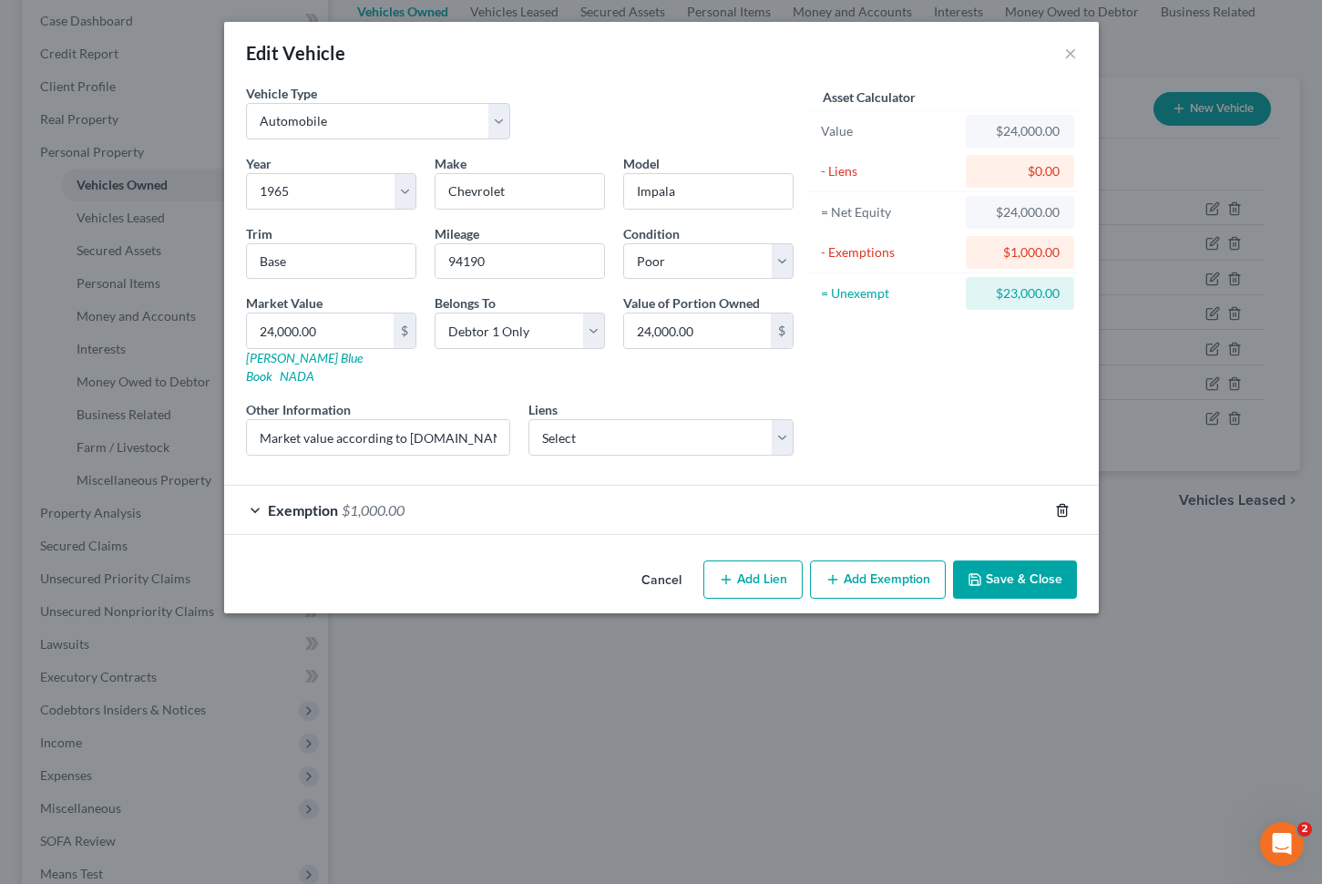
click at [1059, 503] on icon "button" at bounding box center [1062, 510] width 15 height 15
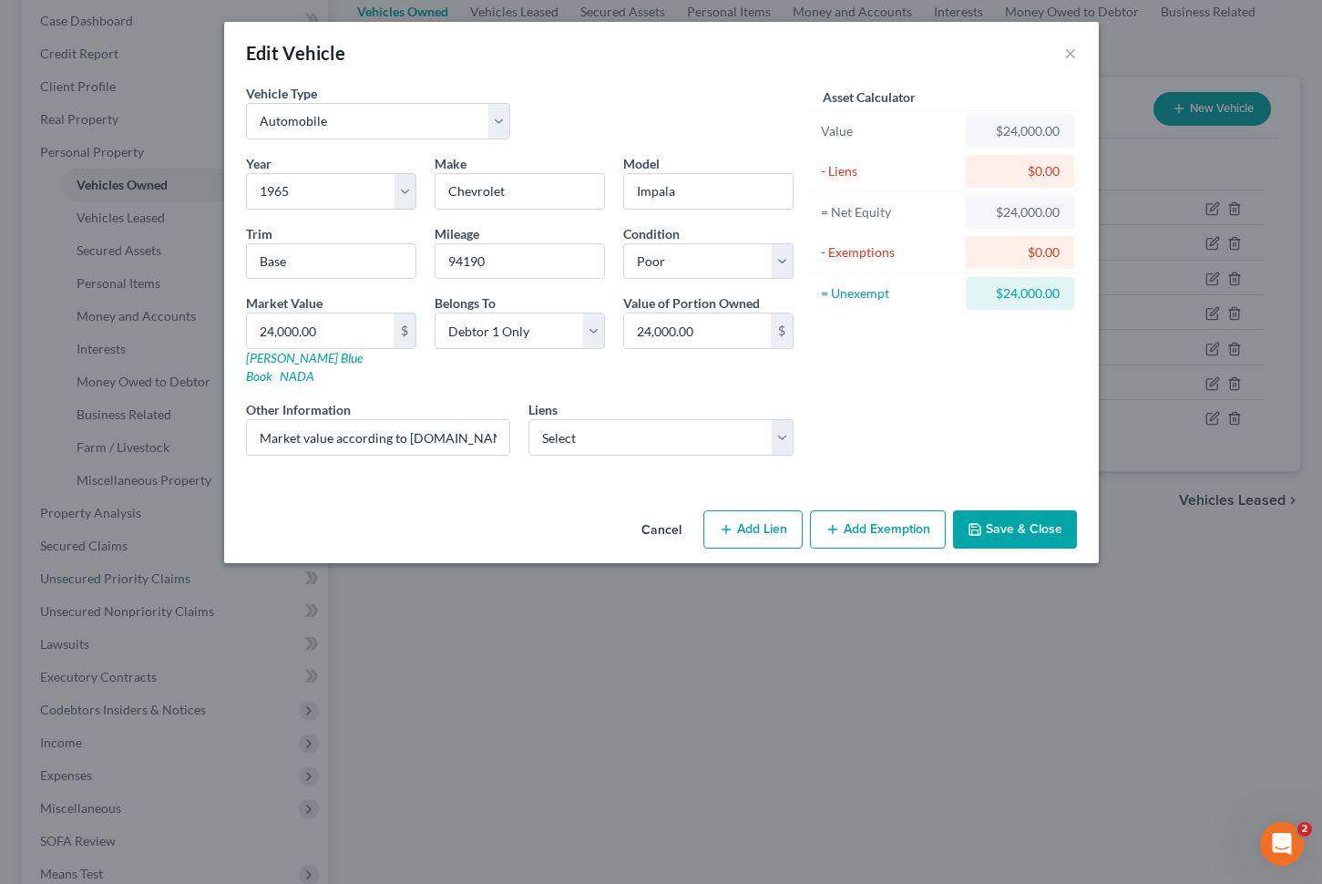
click at [1004, 515] on button "Save & Close" at bounding box center [1015, 529] width 124 height 38
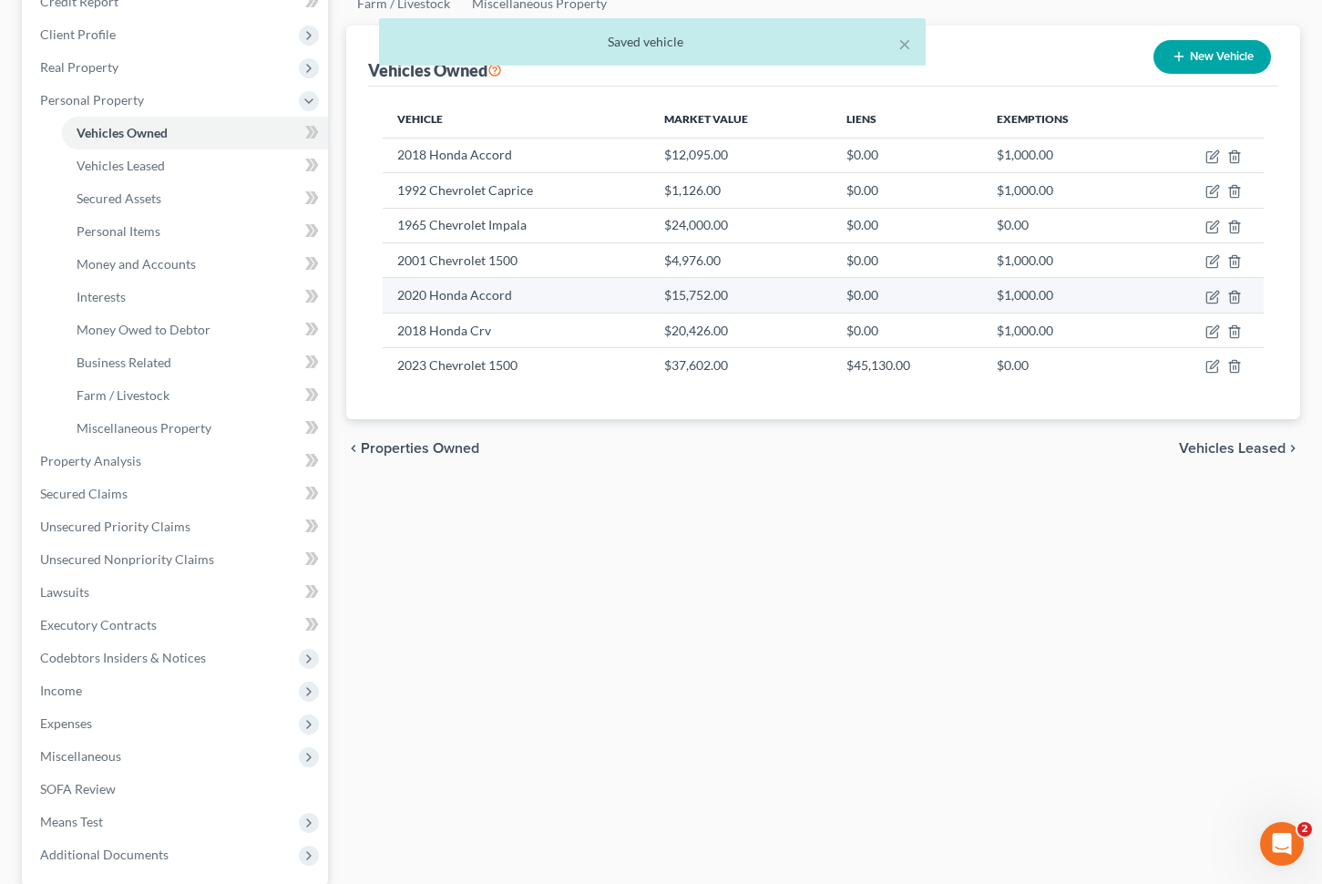
scroll to position [222, 0]
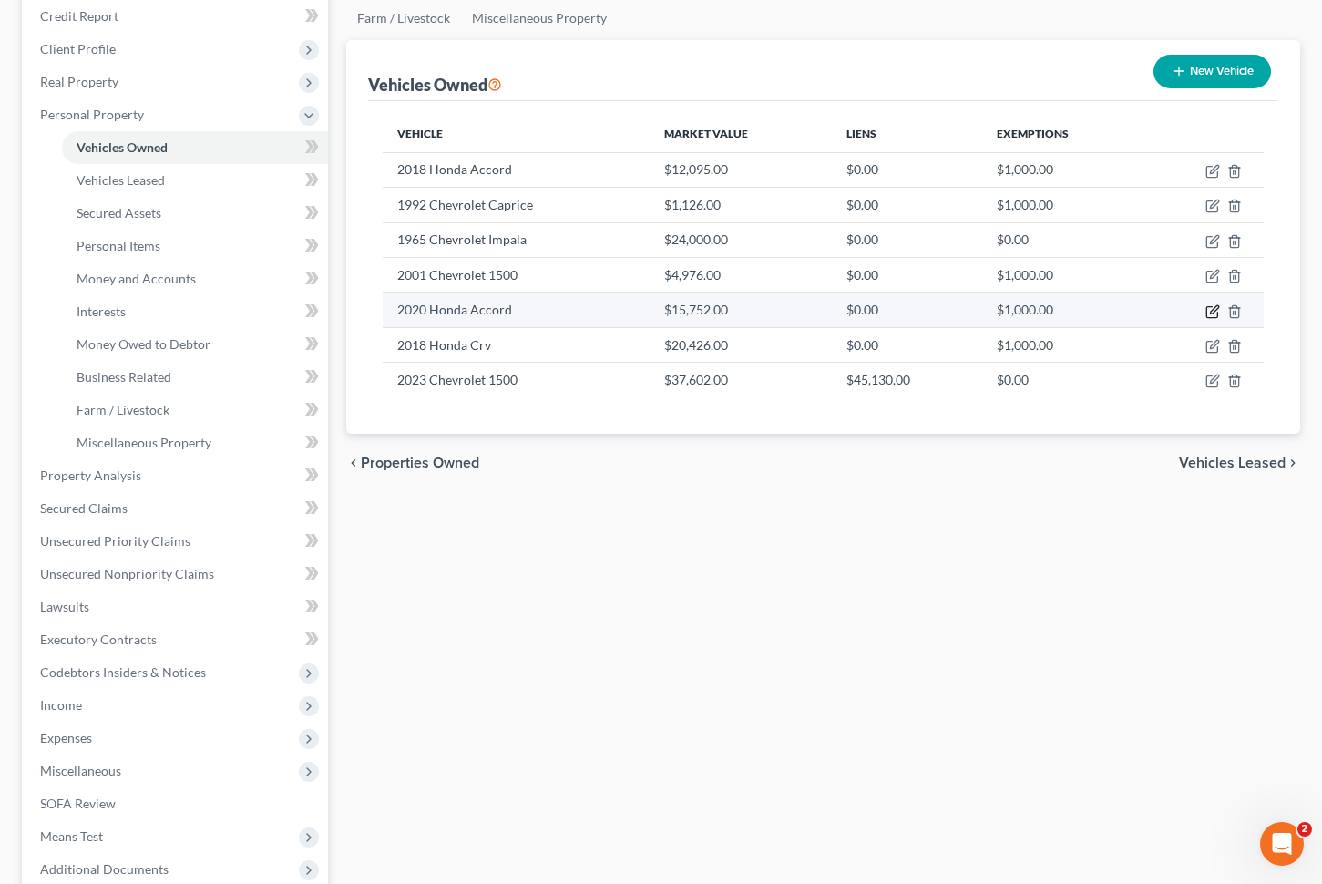
click at [1210, 306] on icon "button" at bounding box center [1212, 311] width 11 height 11
select select "0"
select select "6"
select select "2"
select select "0"
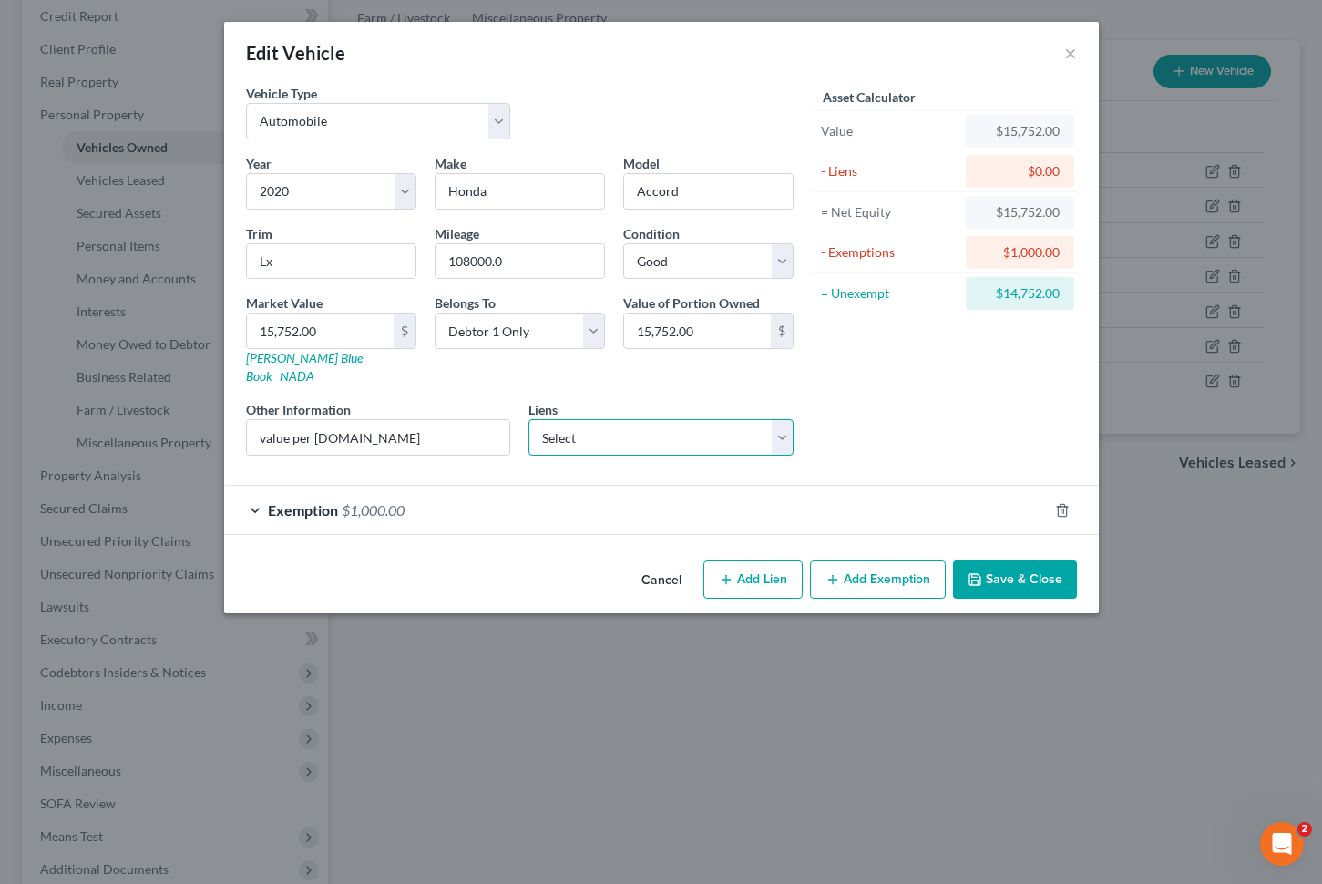
click at [591, 424] on select "Select Jpmcb Auto - $1,879.00" at bounding box center [661, 437] width 265 height 36
select select "19"
select select "0"
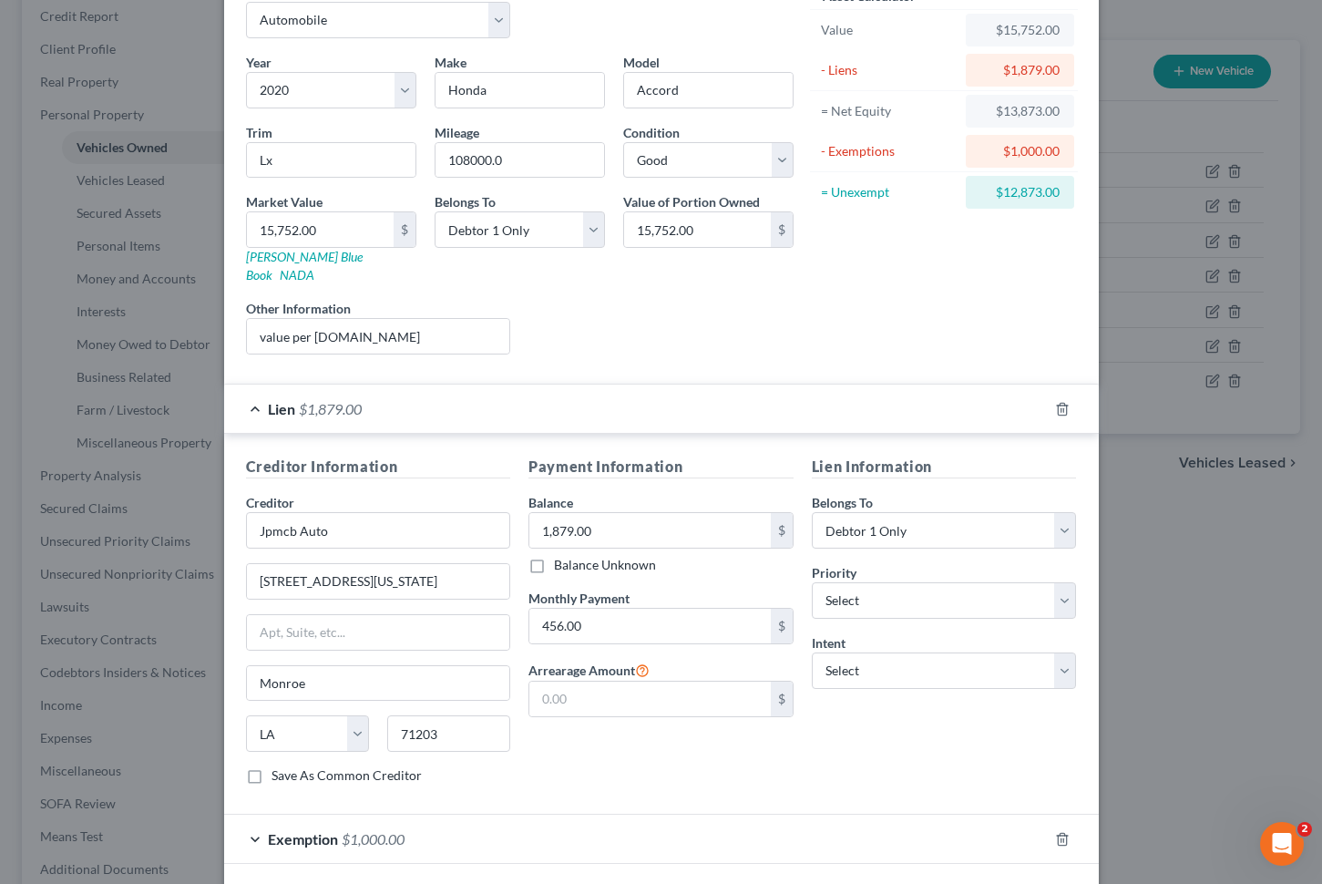
scroll to position [163, 0]
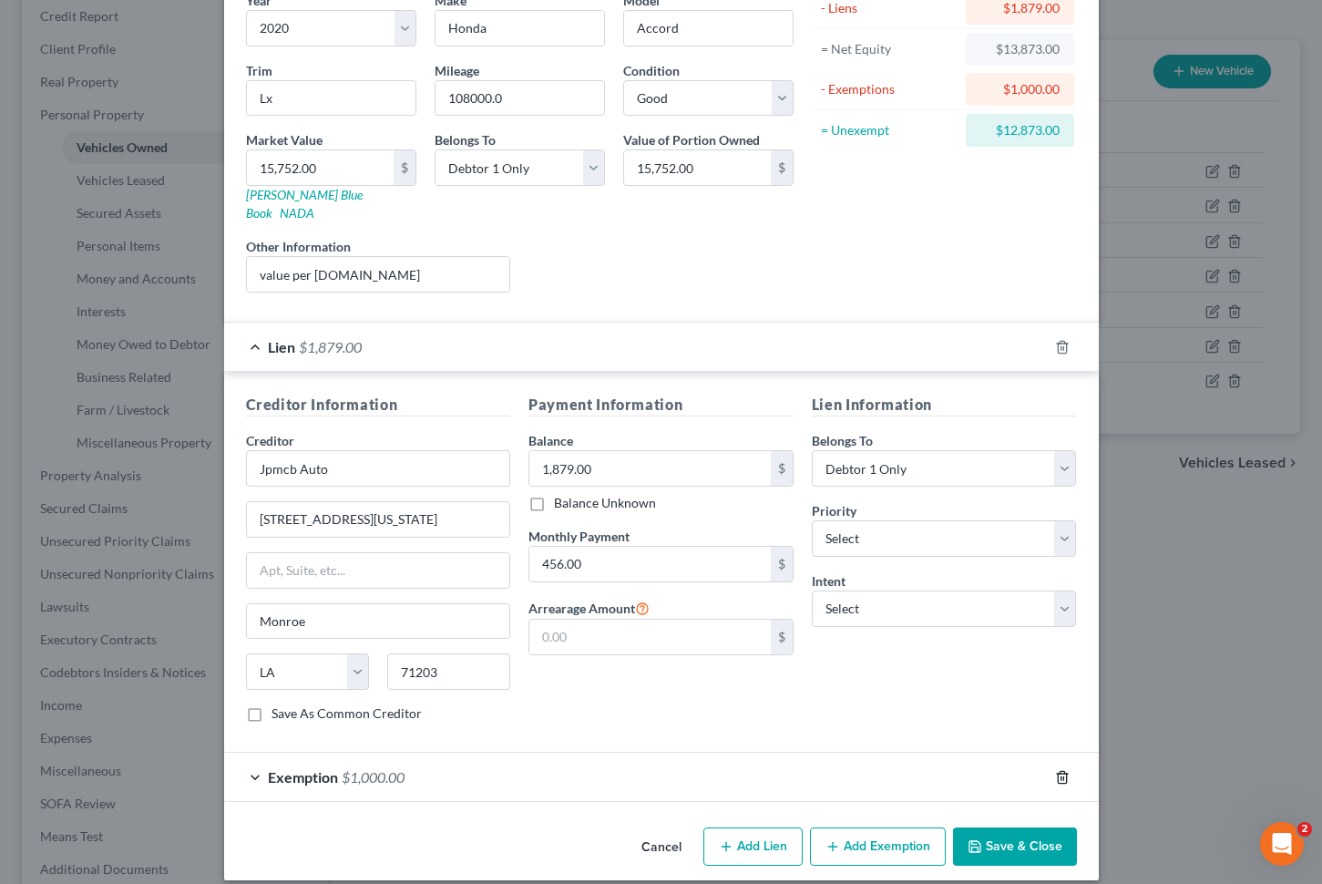
click at [1058, 770] on icon "button" at bounding box center [1062, 777] width 15 height 15
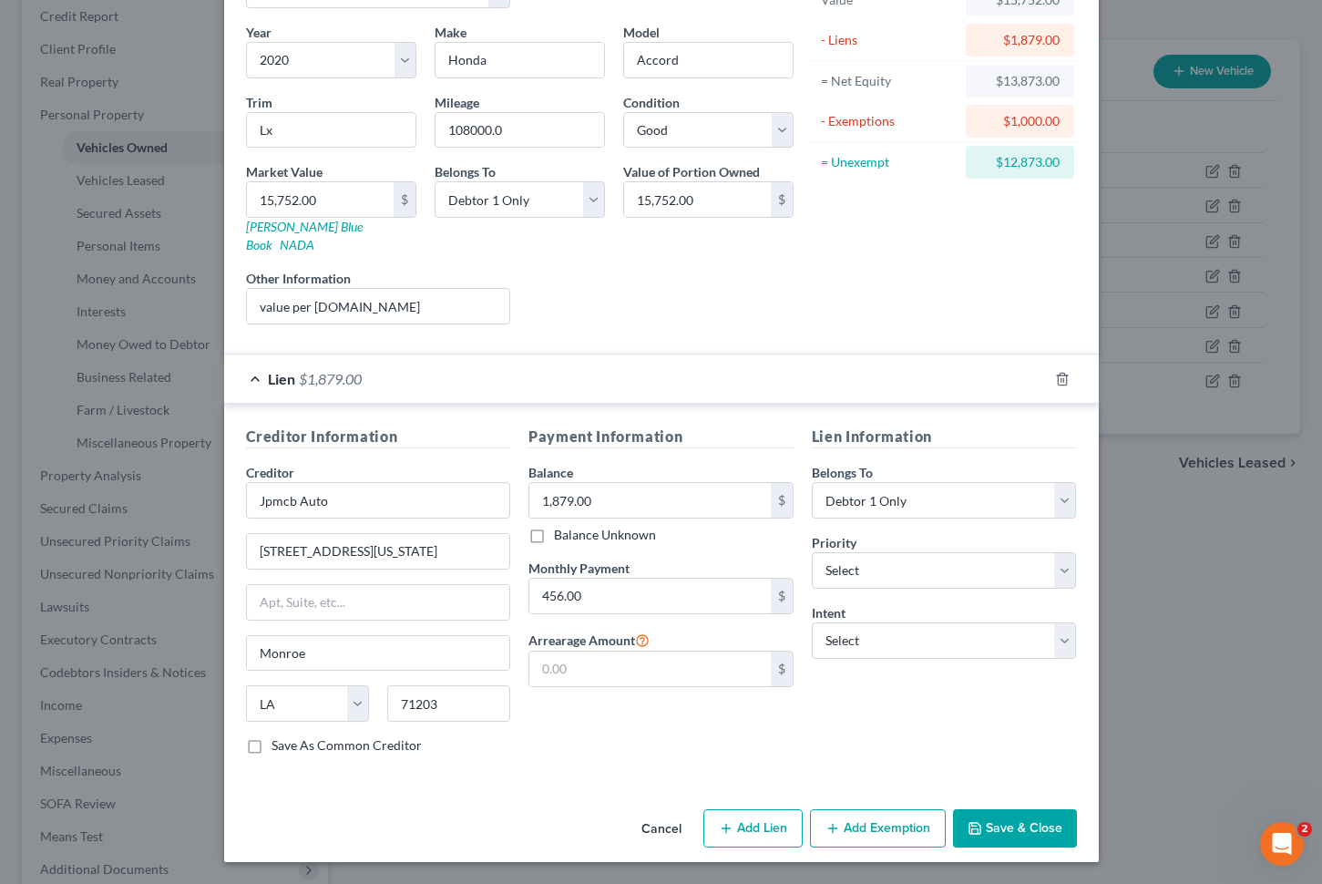
scroll to position [113, 0]
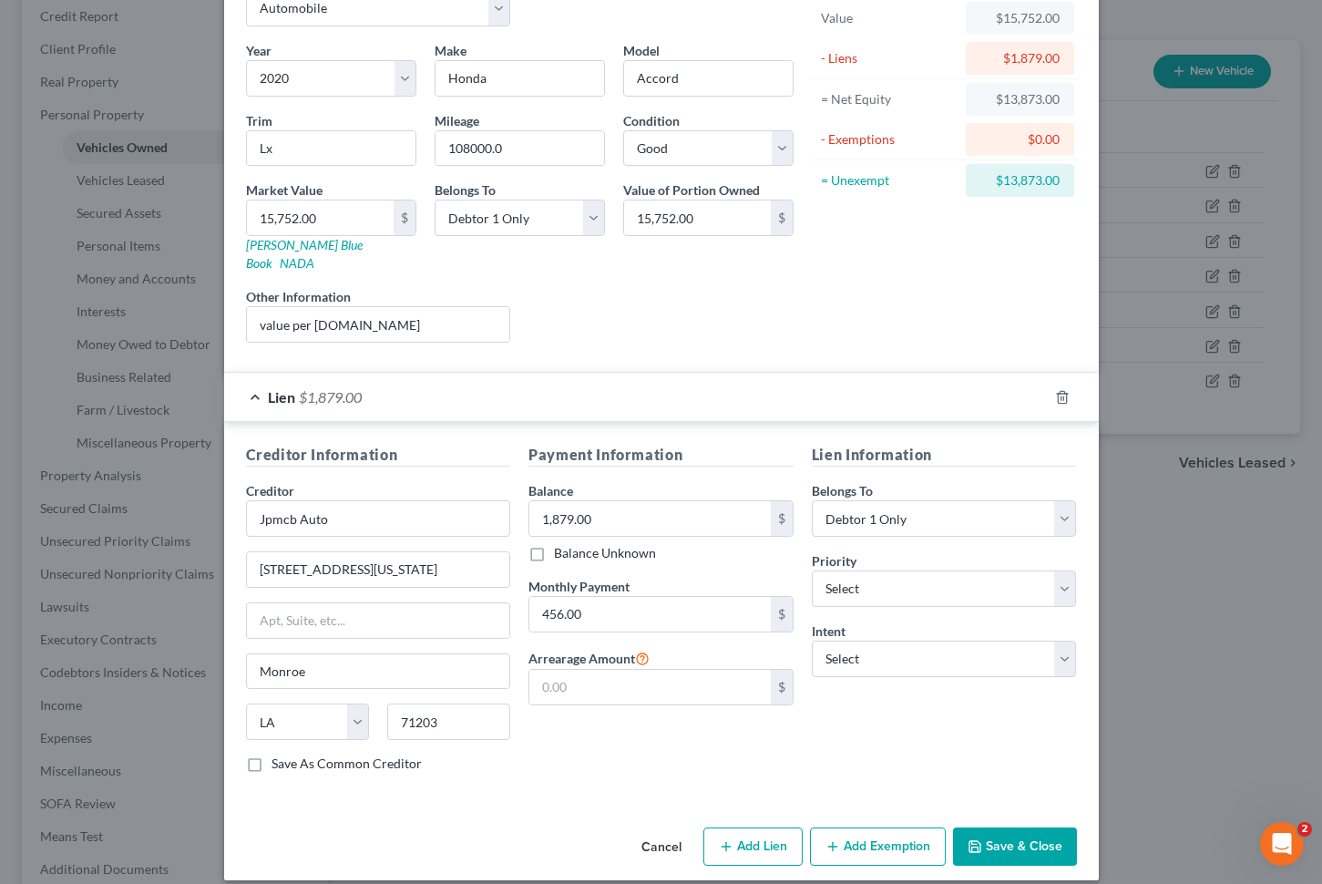
click at [1008, 827] on button "Save & Close" at bounding box center [1015, 846] width 124 height 38
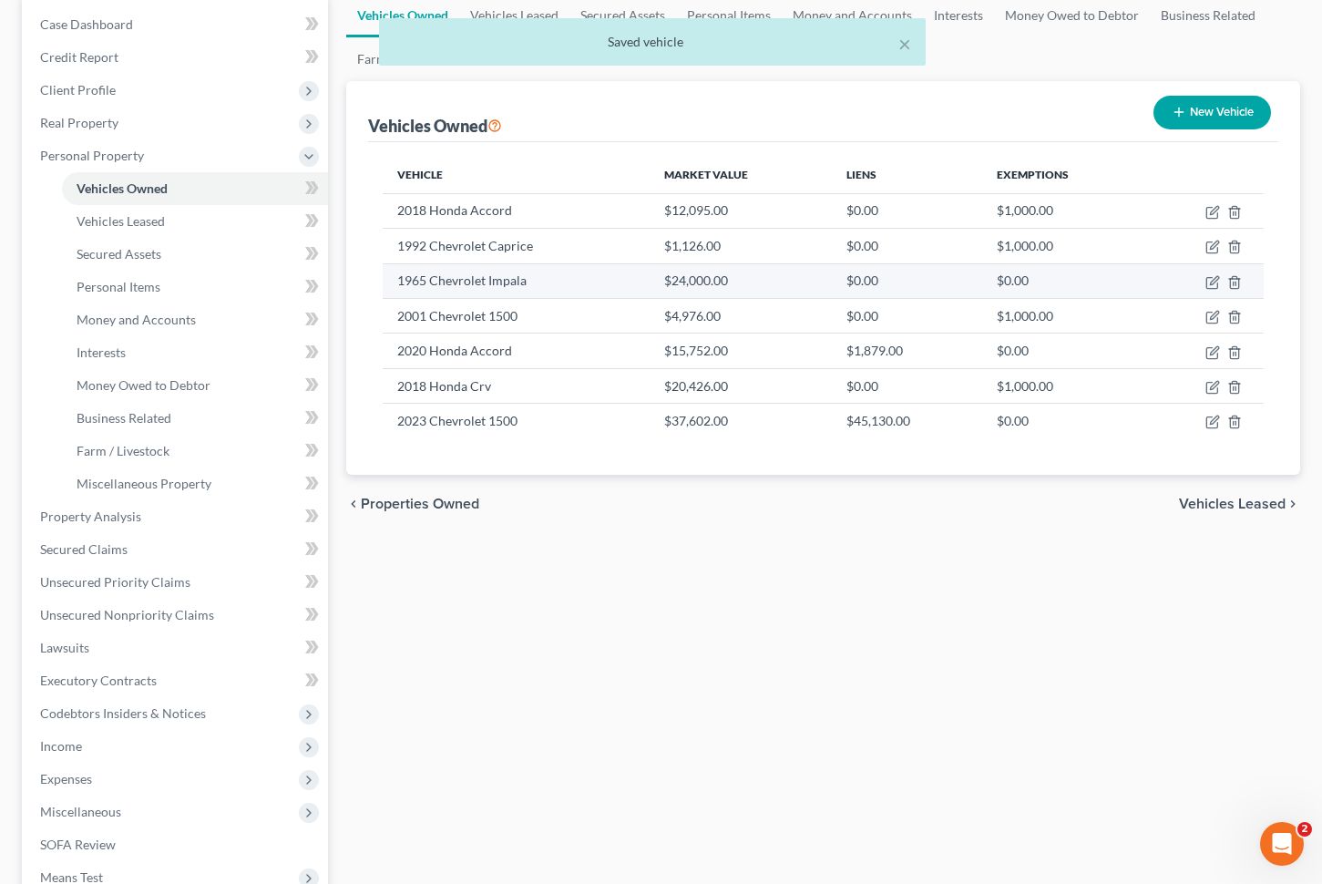
scroll to position [252, 0]
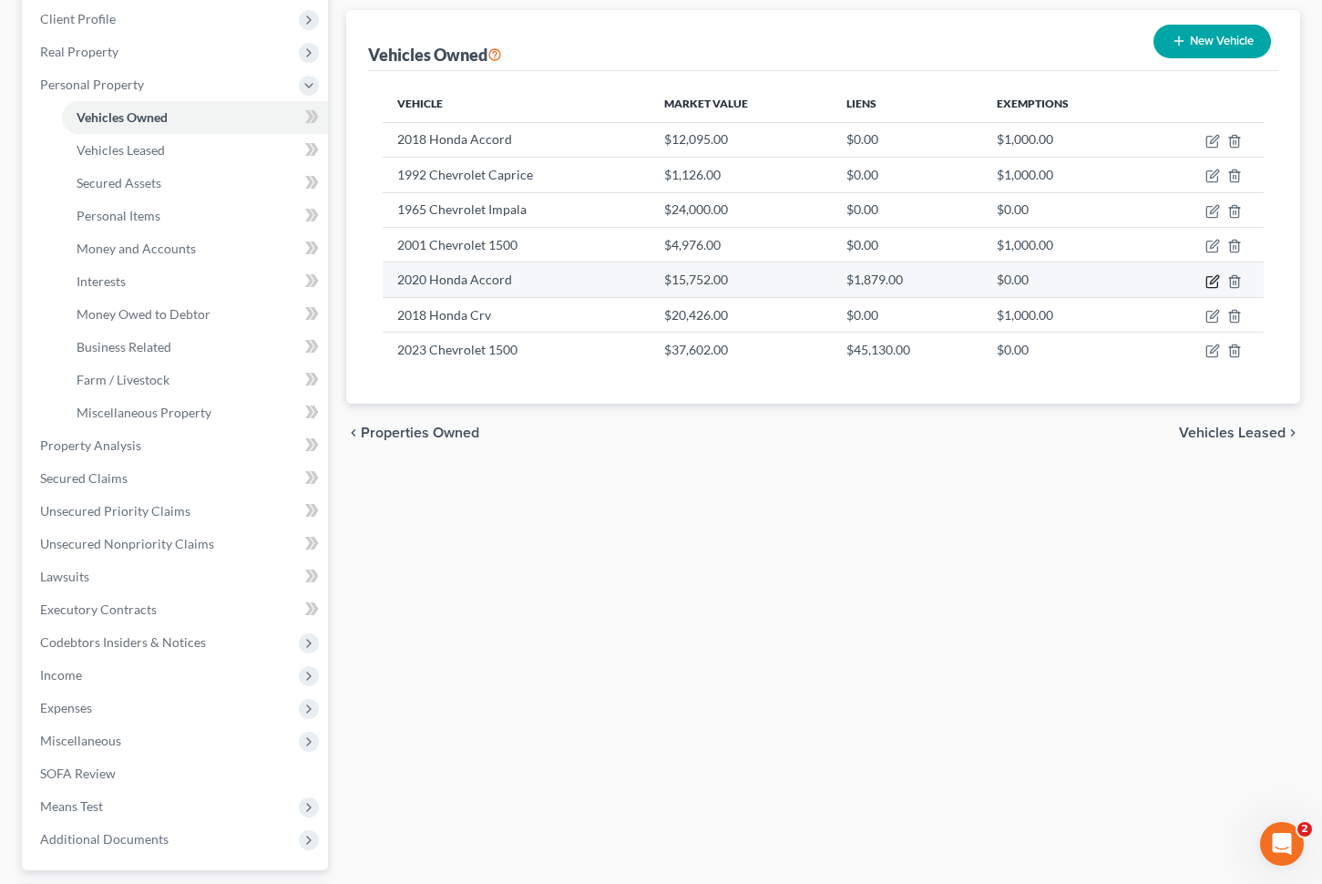
click at [1213, 276] on icon "button" at bounding box center [1213, 281] width 15 height 15
select select "0"
select select "6"
select select "2"
select select "0"
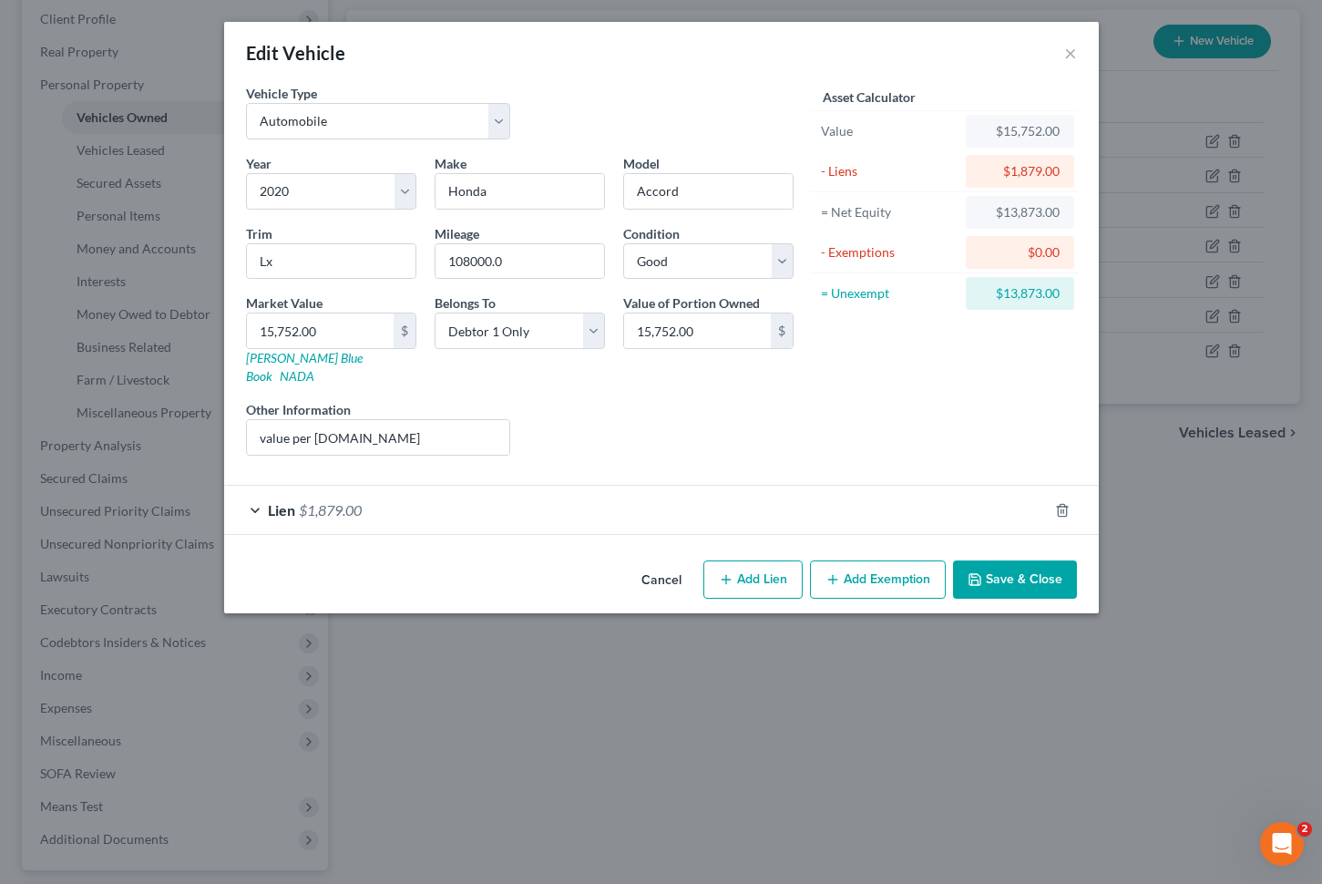
click at [882, 560] on button "Add Exemption" at bounding box center [878, 579] width 136 height 38
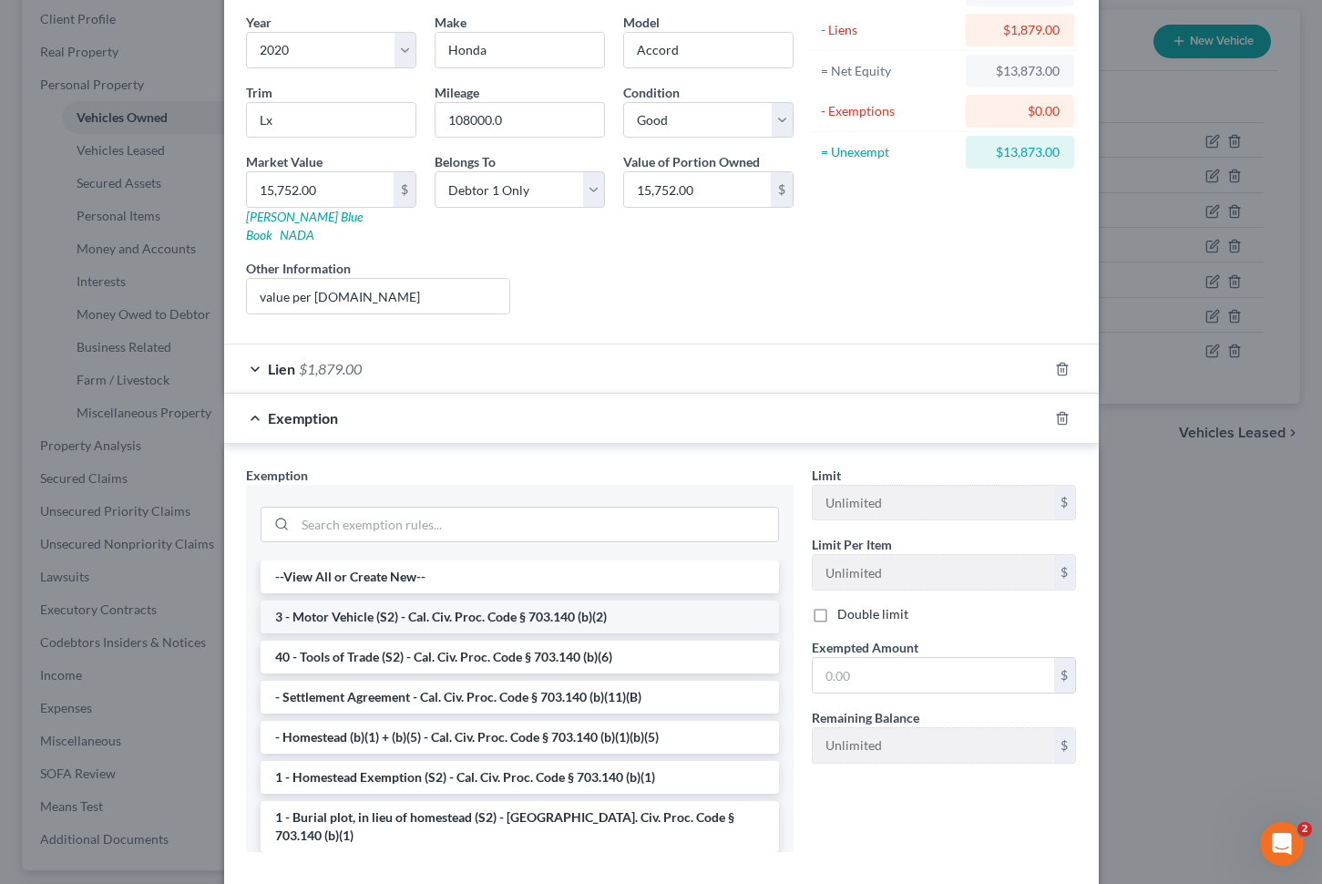
click at [611, 612] on li "3 - Motor Vehicle (S2) - Cal. Civ. Proc. Code § 703.140 (b)(2)" at bounding box center [520, 617] width 519 height 33
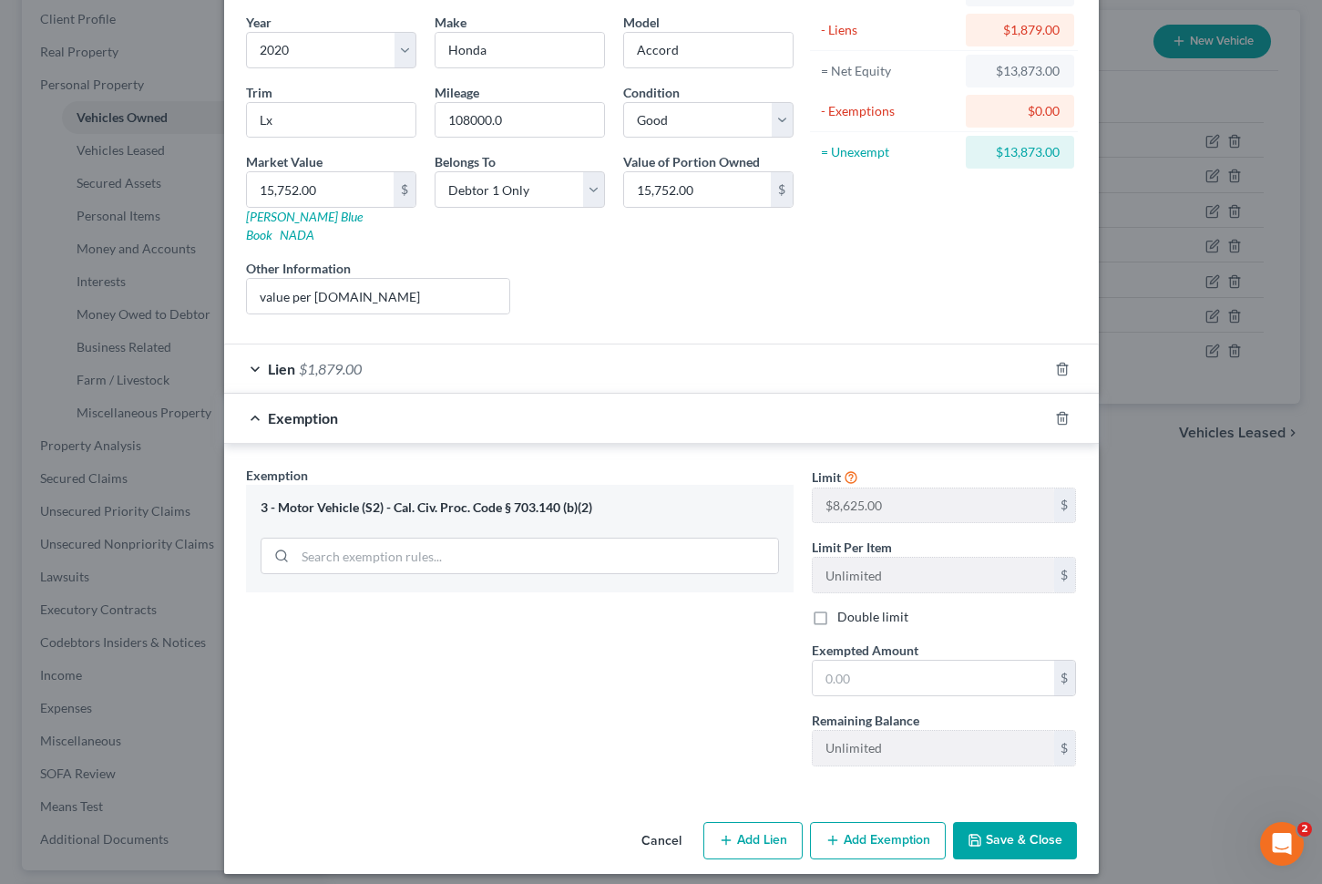
scroll to position [135, 0]
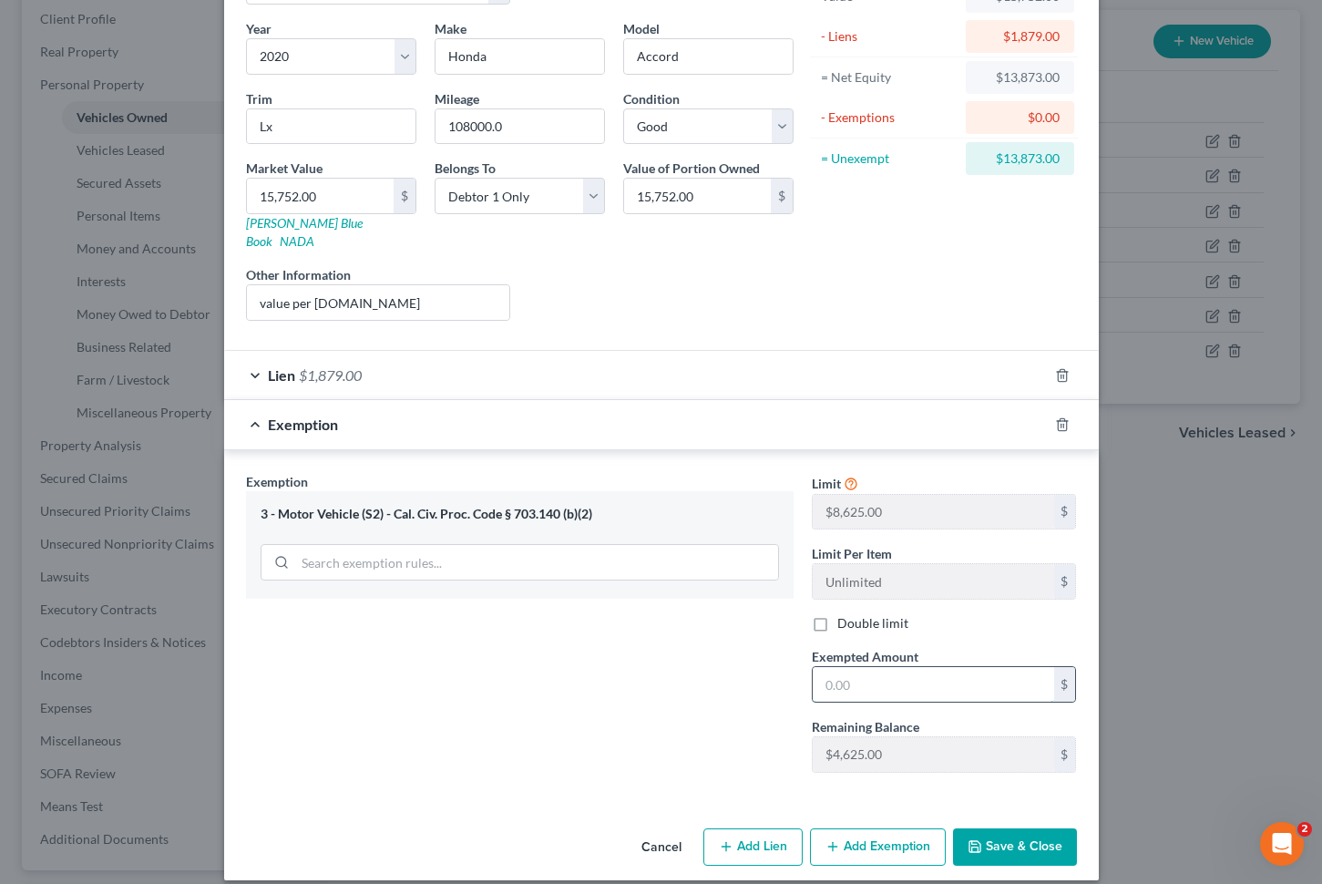
click at [886, 667] on input "text" at bounding box center [934, 684] width 242 height 35
type input "8,625"
click at [1014, 828] on button "Save & Close" at bounding box center [1015, 847] width 124 height 38
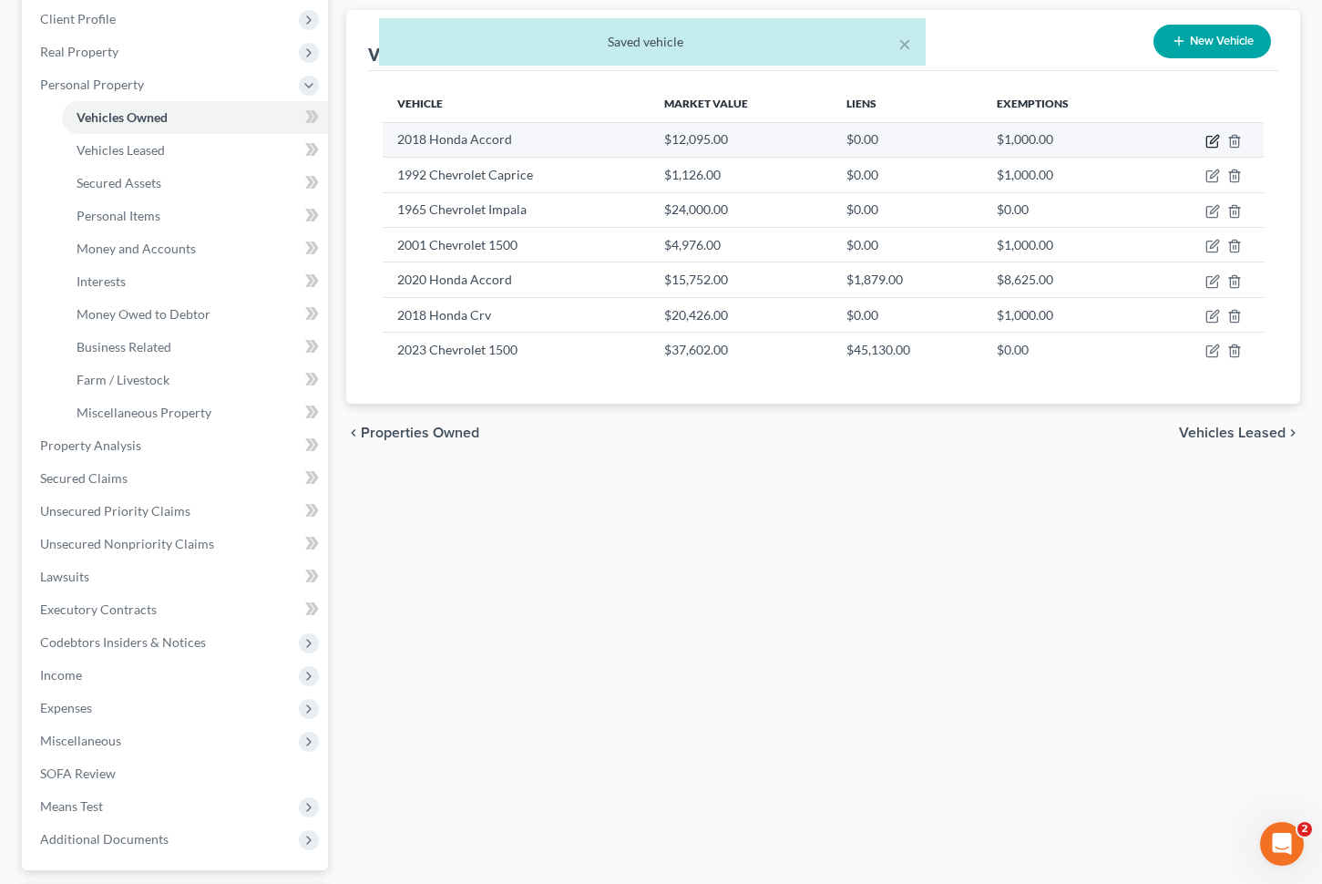
click at [1208, 140] on icon "button" at bounding box center [1213, 141] width 15 height 15
select select "0"
select select "8"
select select "3"
select select "0"
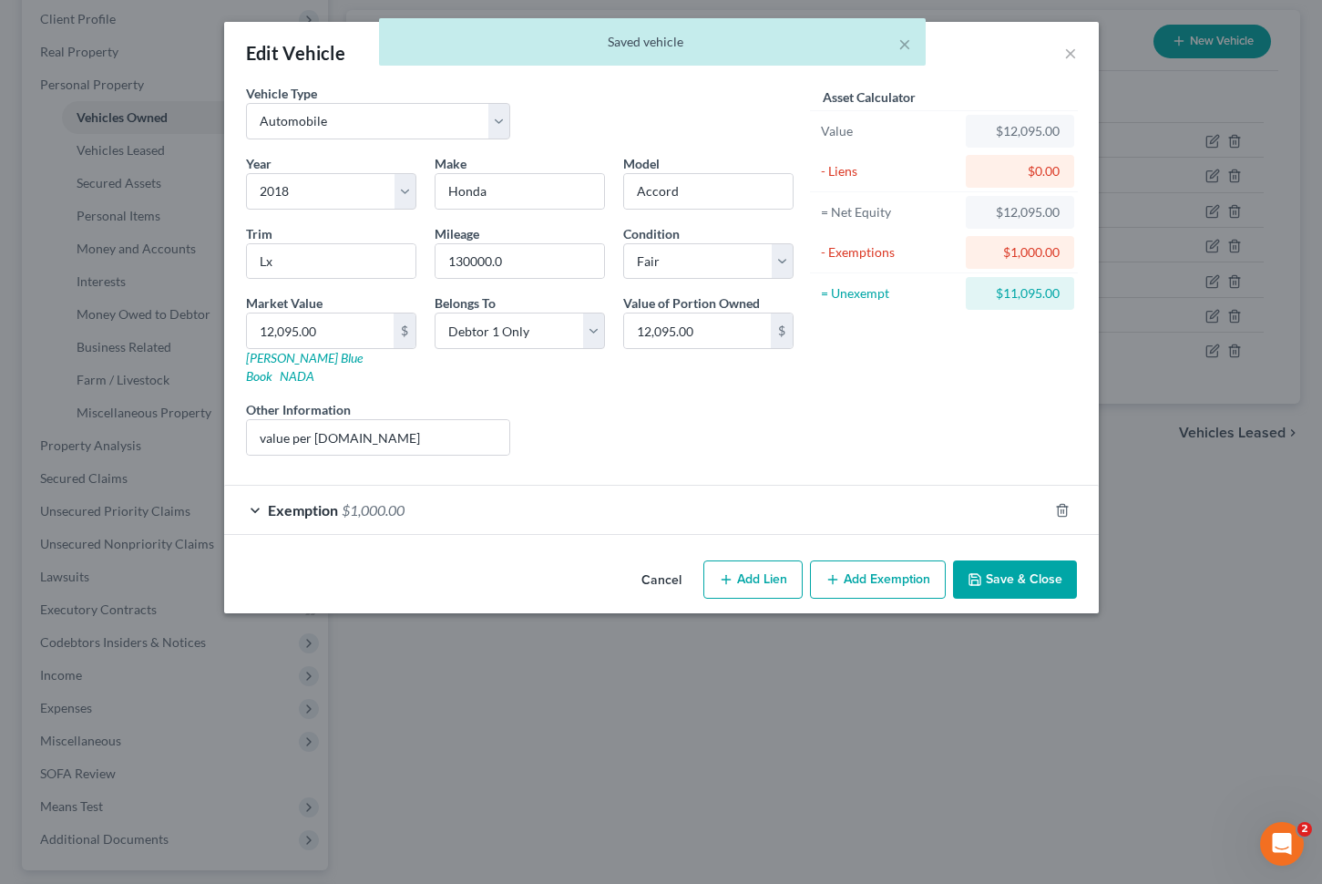
click at [862, 493] on div "Exemption $1,000.00" at bounding box center [636, 510] width 824 height 48
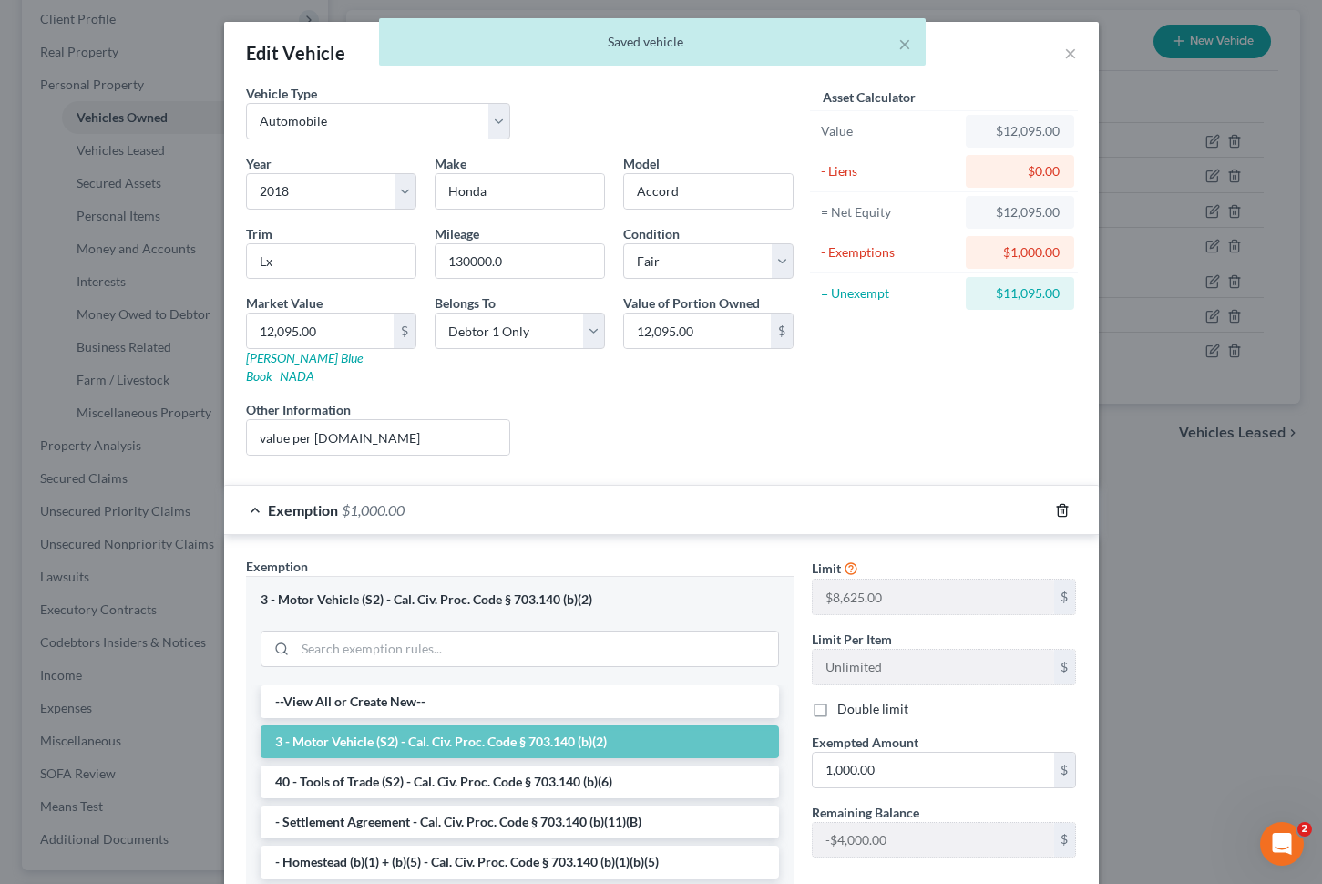
click at [1066, 504] on icon "button" at bounding box center [1062, 510] width 8 height 12
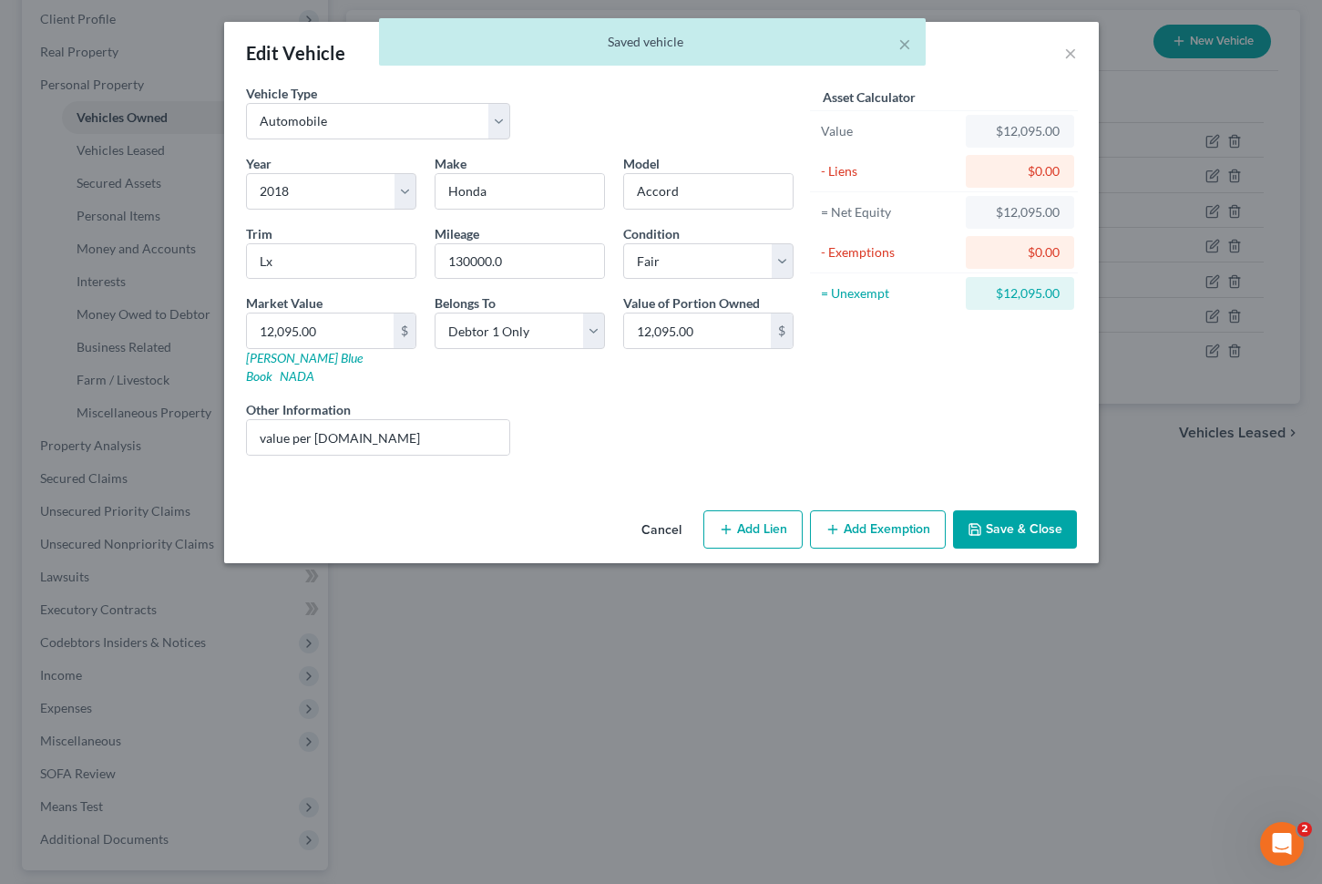
click at [1007, 510] on button "Save & Close" at bounding box center [1015, 529] width 124 height 38
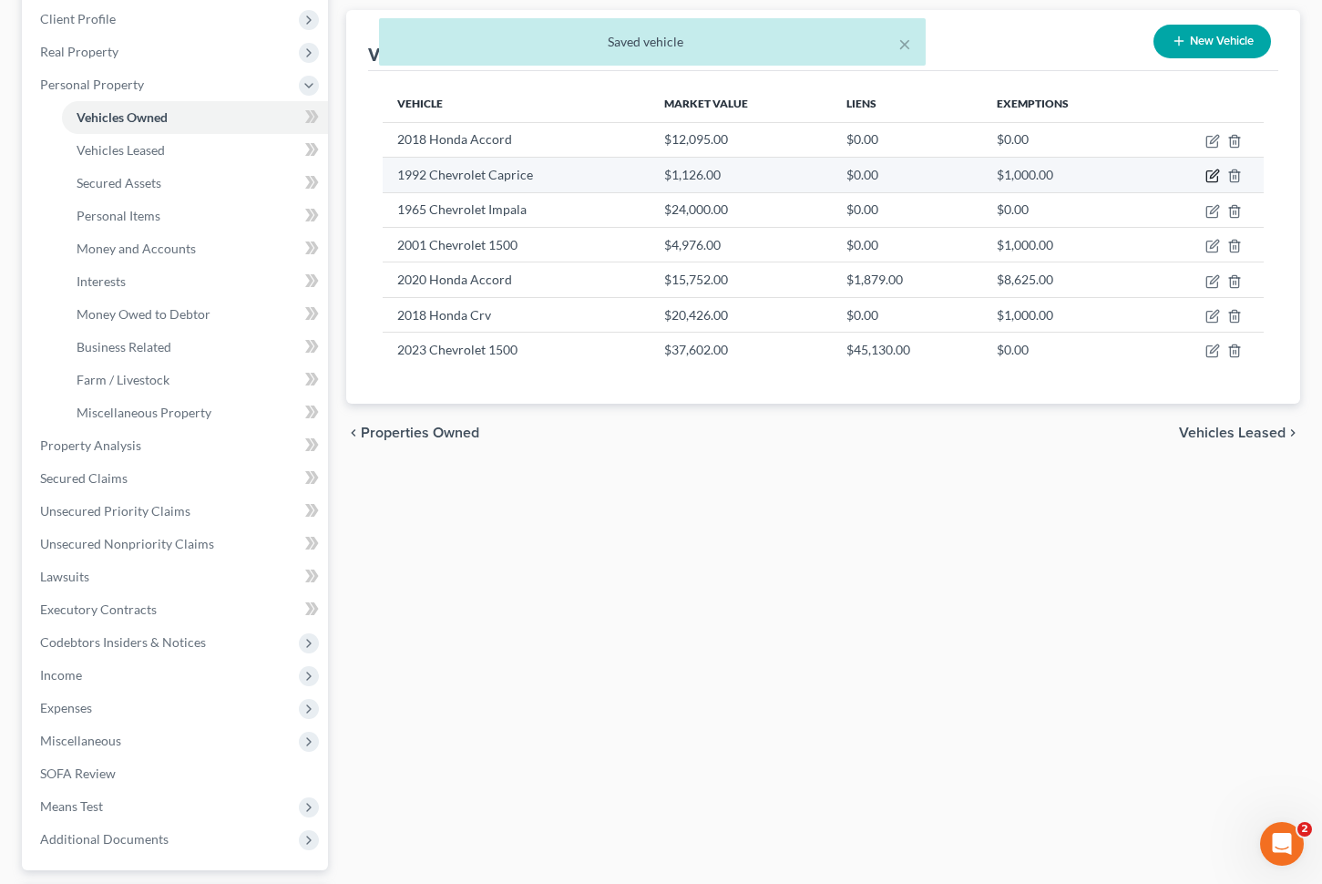
click at [1216, 176] on icon "button" at bounding box center [1213, 176] width 15 height 15
select select "0"
select select "34"
select select "4"
select select "0"
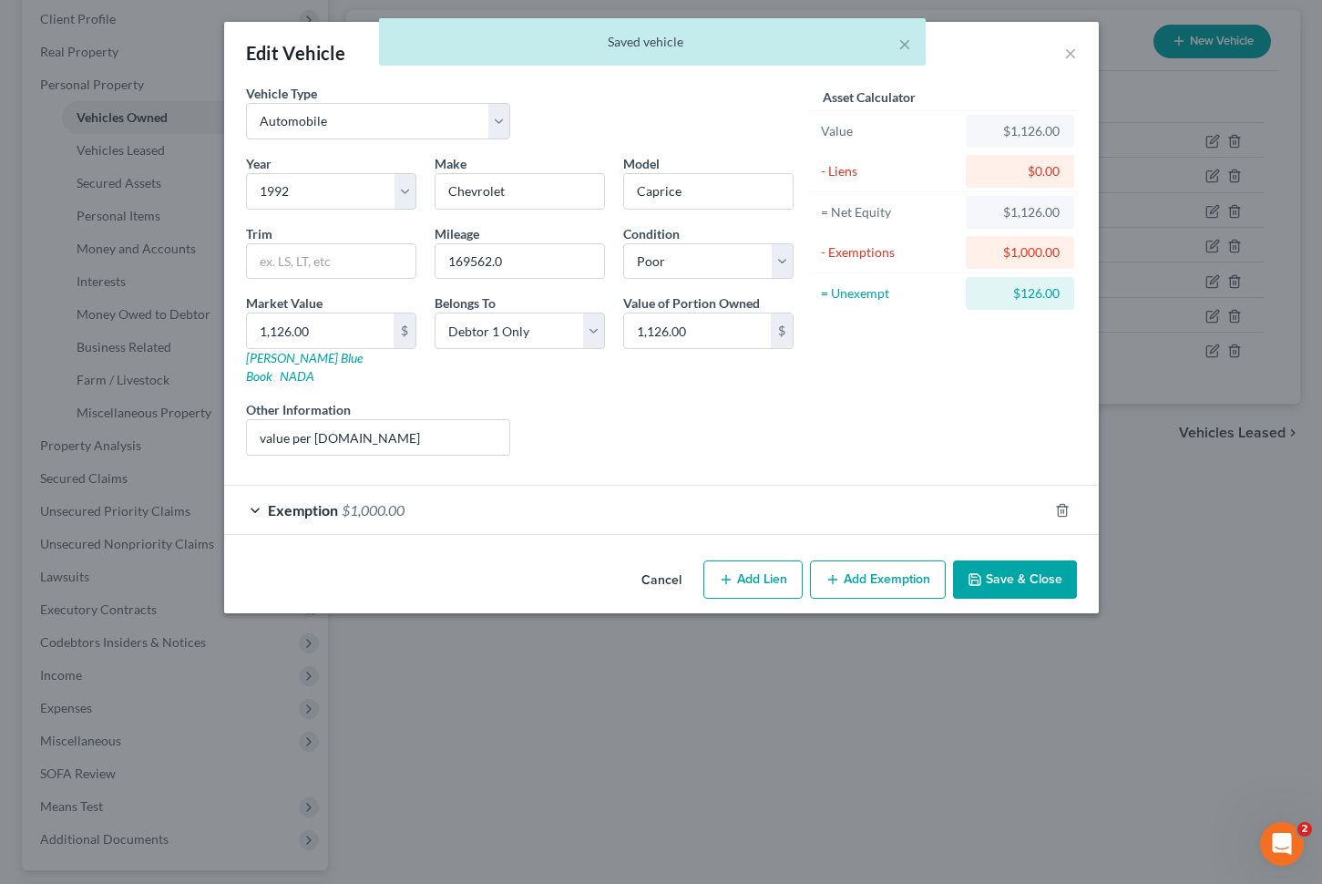
click at [877, 505] on div "Exemption $1,000.00" at bounding box center [636, 510] width 824 height 48
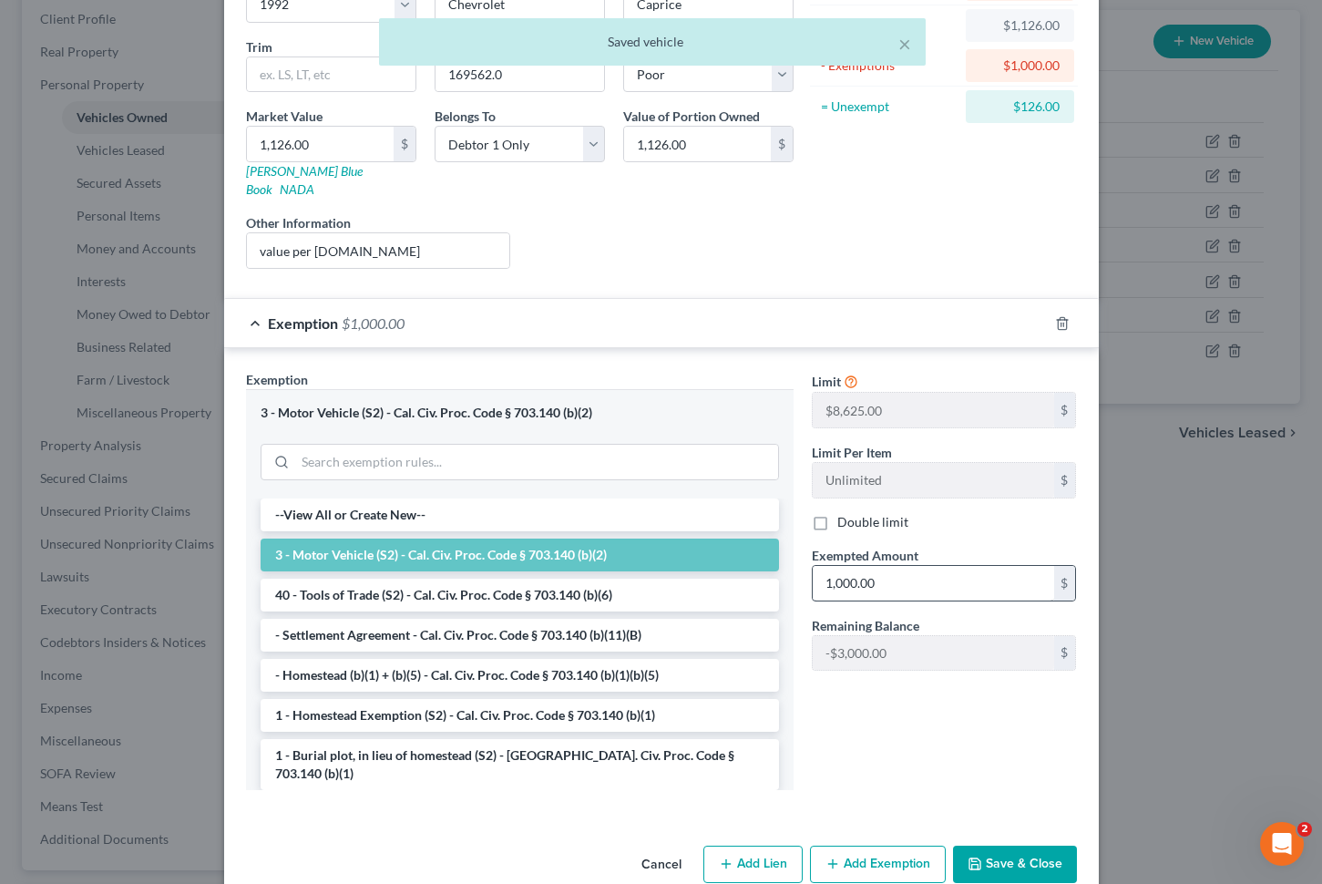
scroll to position [195, 0]
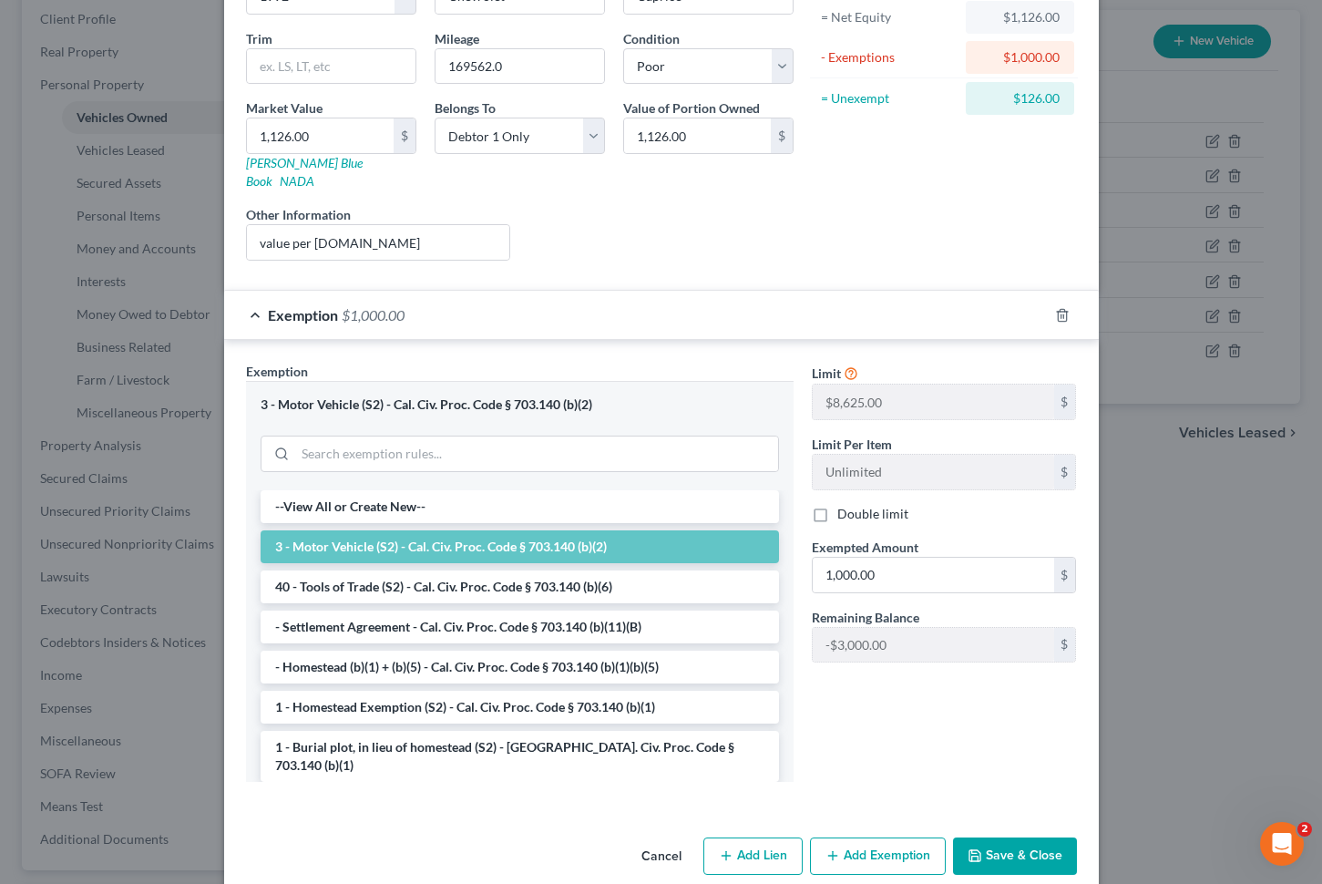
click at [1051, 306] on div at bounding box center [1073, 315] width 51 height 29
click at [1054, 303] on div at bounding box center [1073, 315] width 51 height 29
click at [1063, 308] on icon "button" at bounding box center [1062, 315] width 15 height 15
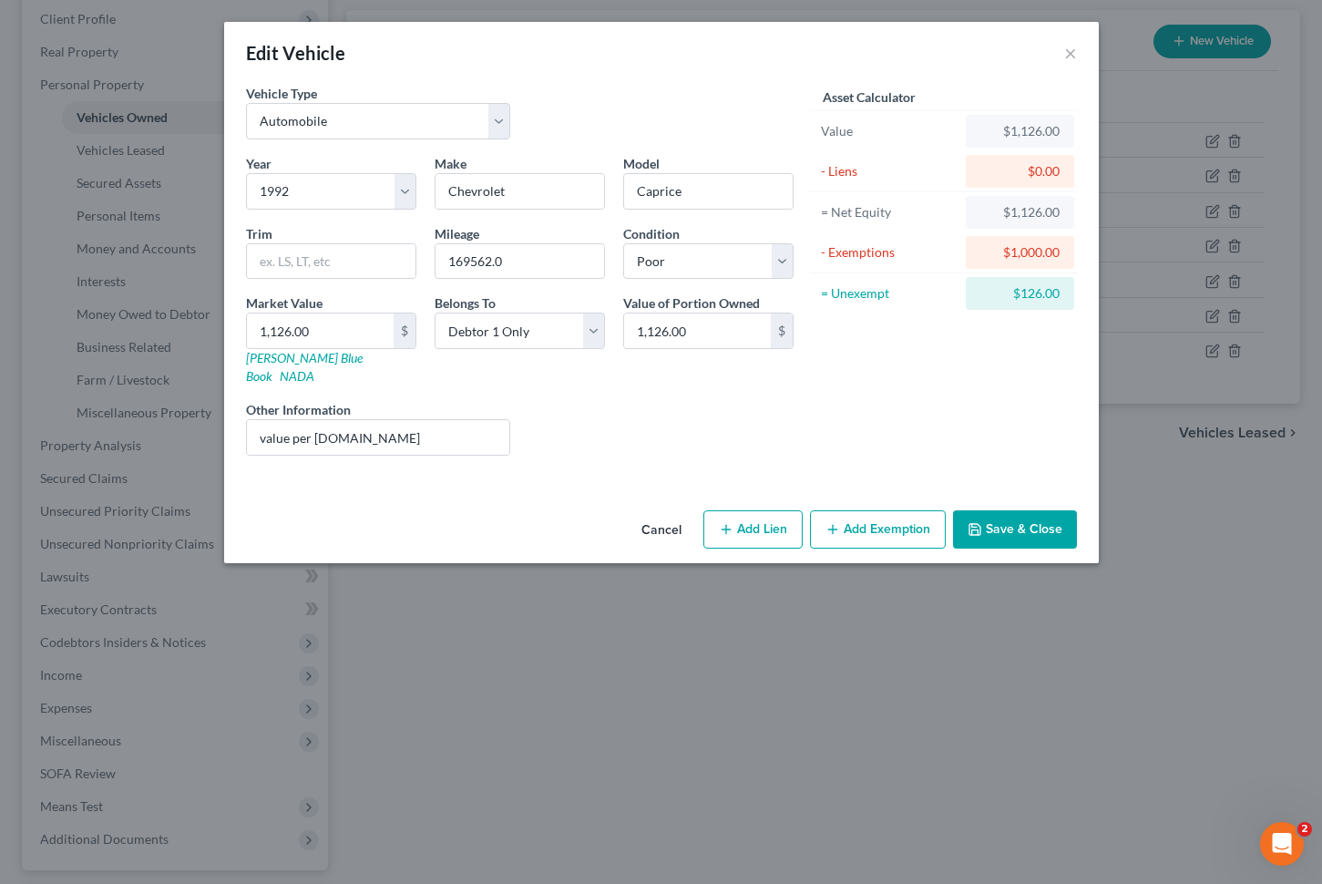
scroll to position [0, 0]
click at [1044, 518] on button "Save & Close" at bounding box center [1015, 529] width 124 height 38
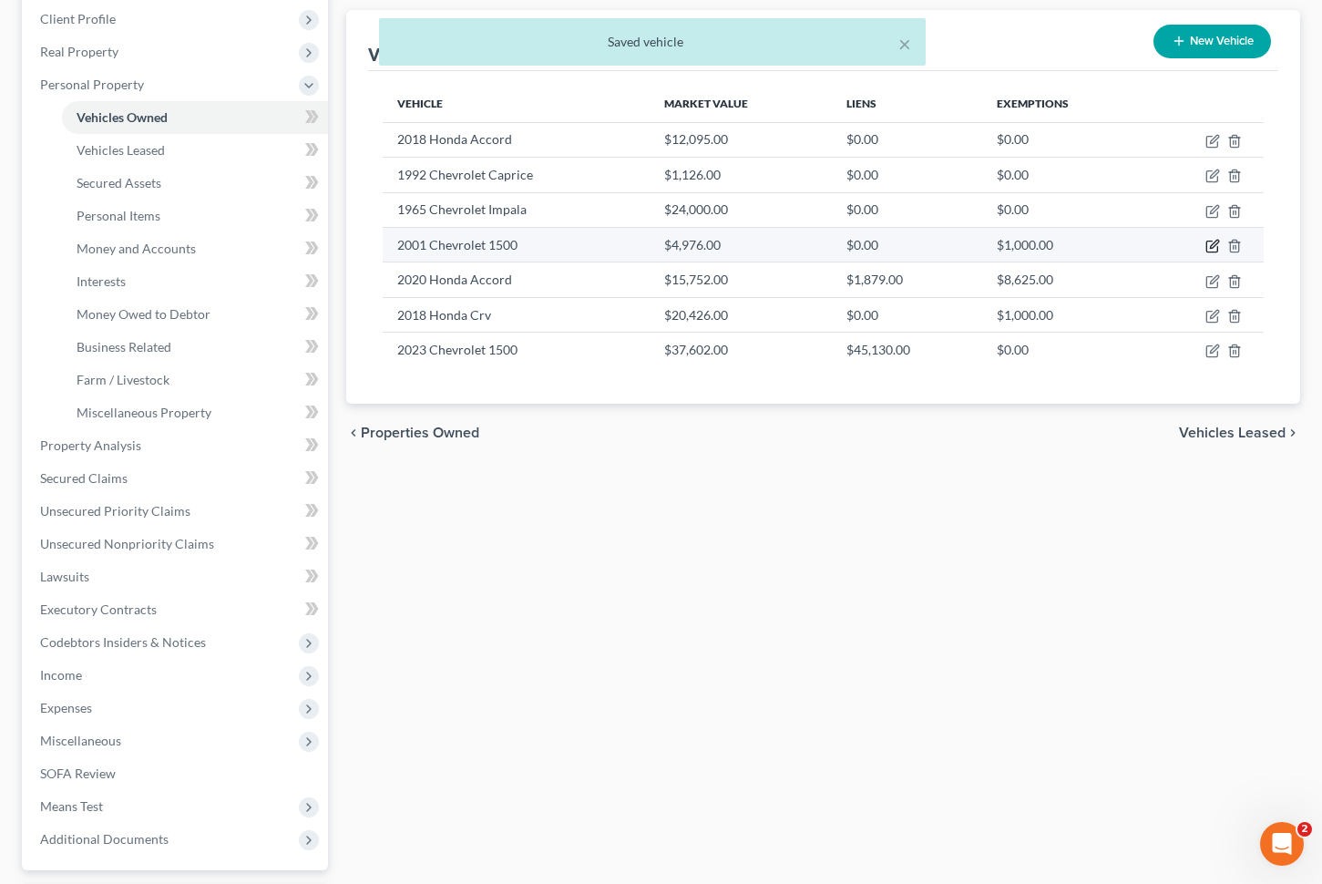
click at [1211, 244] on icon "button" at bounding box center [1214, 244] width 8 height 8
select select "0"
select select "25"
select select "4"
select select "0"
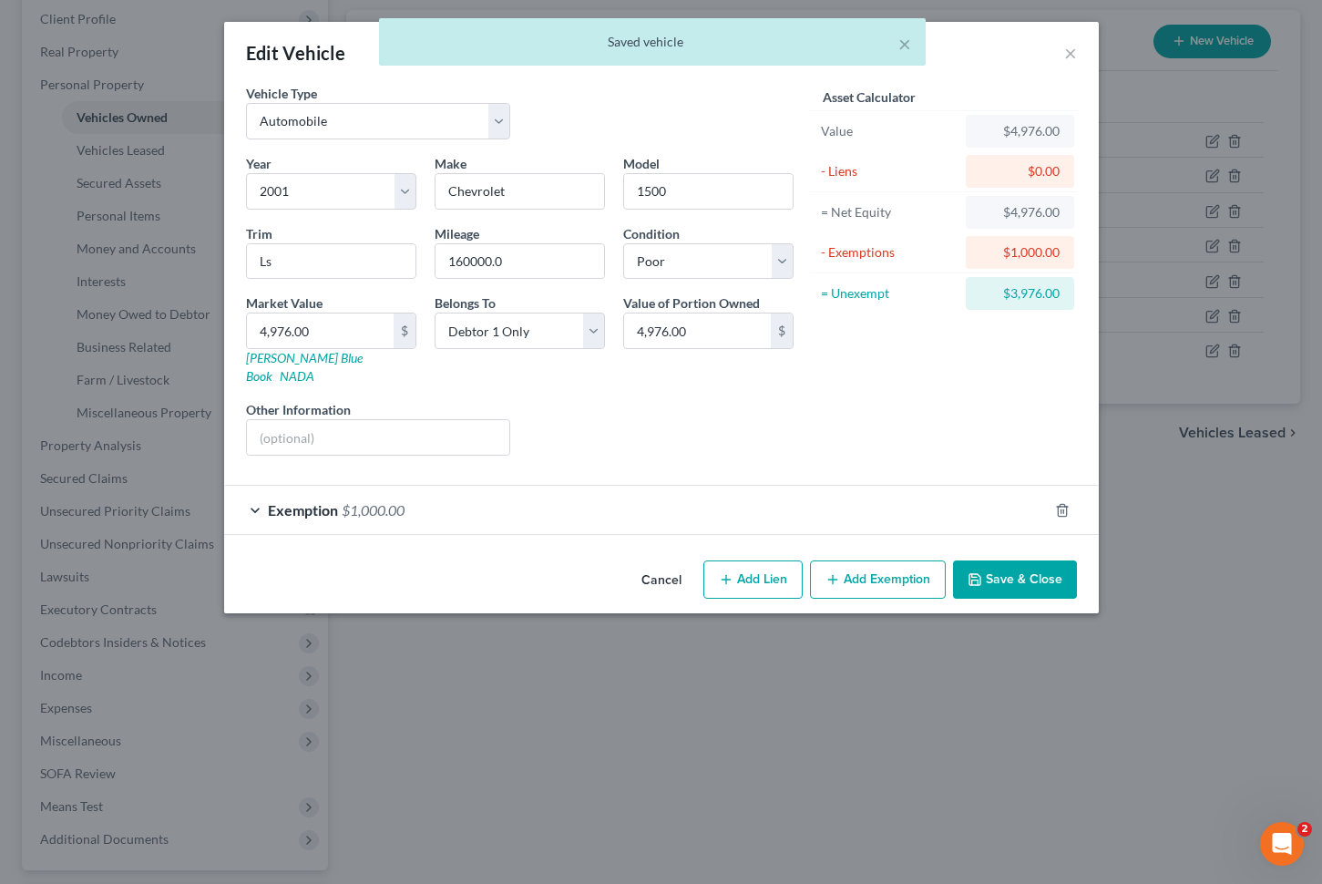
click at [879, 494] on div "Exemption $1,000.00" at bounding box center [636, 510] width 824 height 48
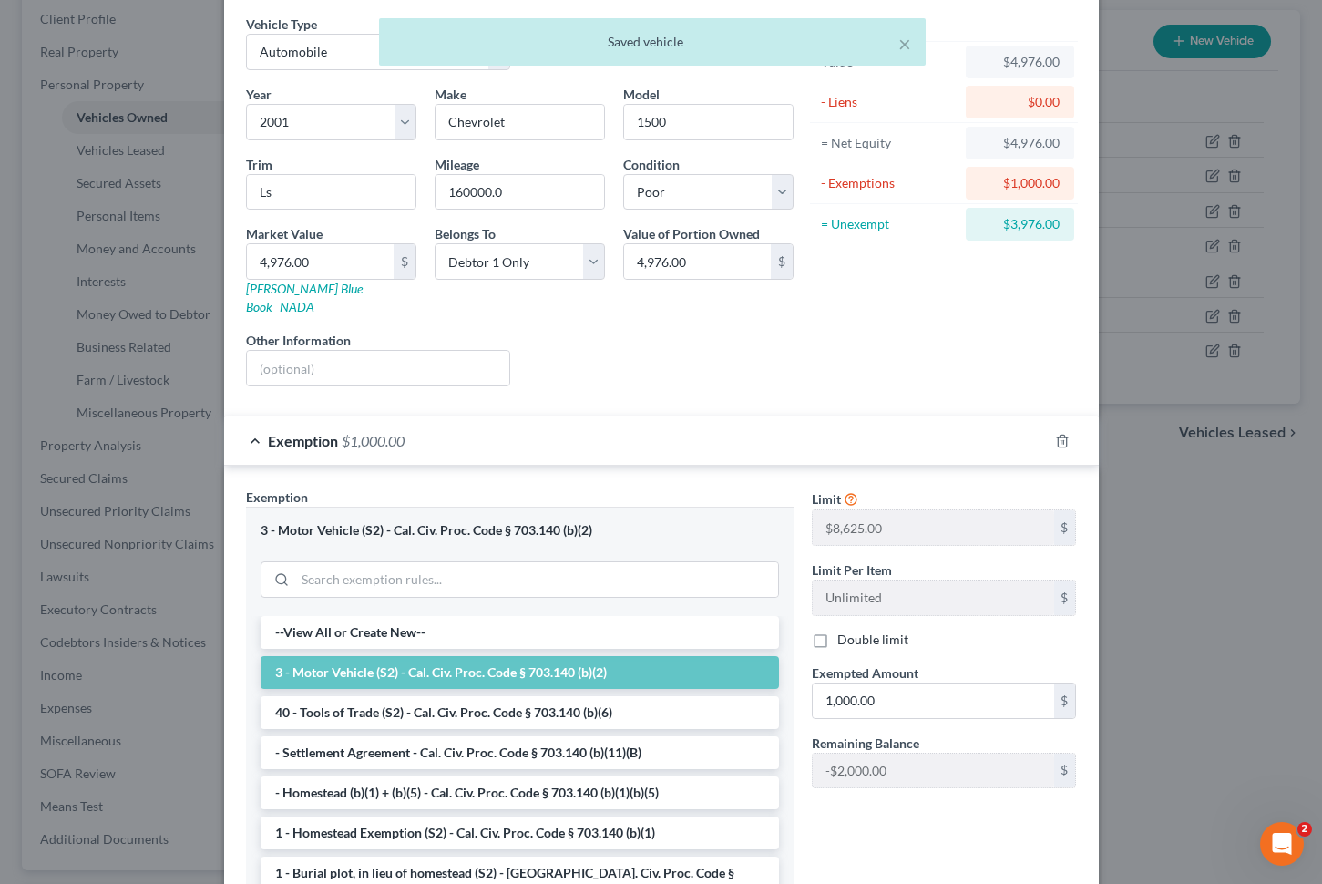
scroll to position [204, 0]
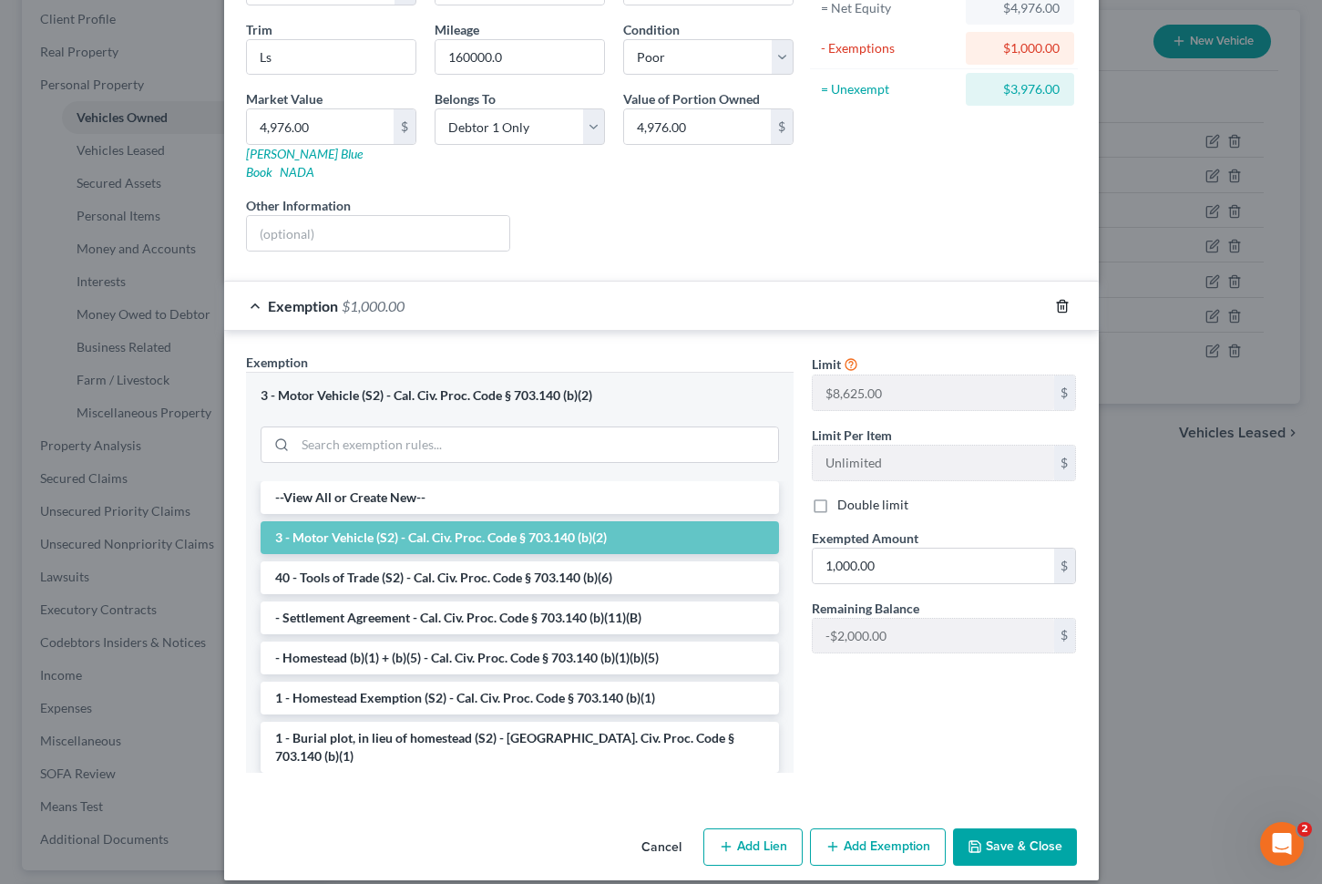
click at [1058, 300] on icon "button" at bounding box center [1062, 306] width 8 height 12
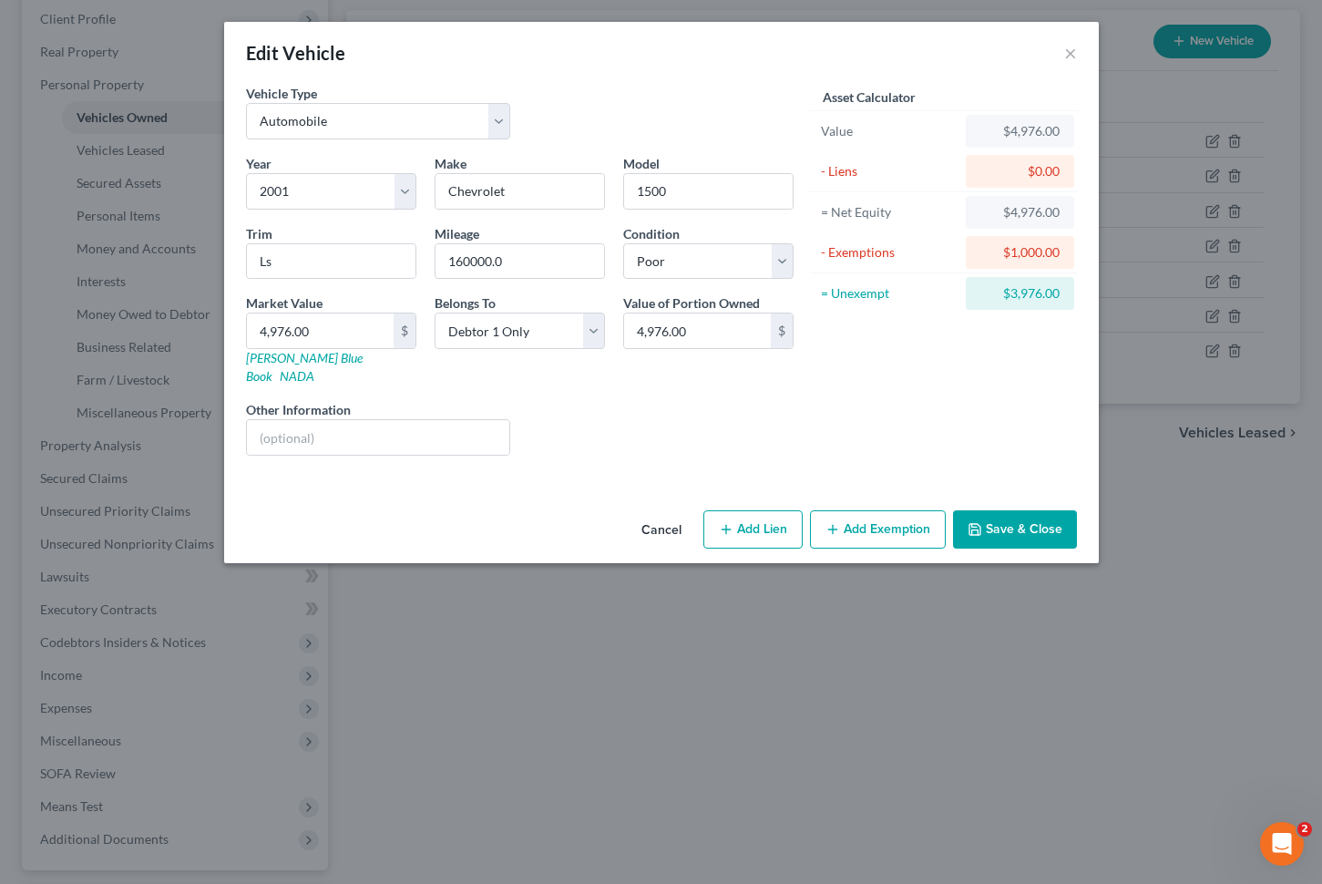
scroll to position [0, 0]
click at [1023, 510] on button "Save & Close" at bounding box center [1015, 529] width 124 height 38
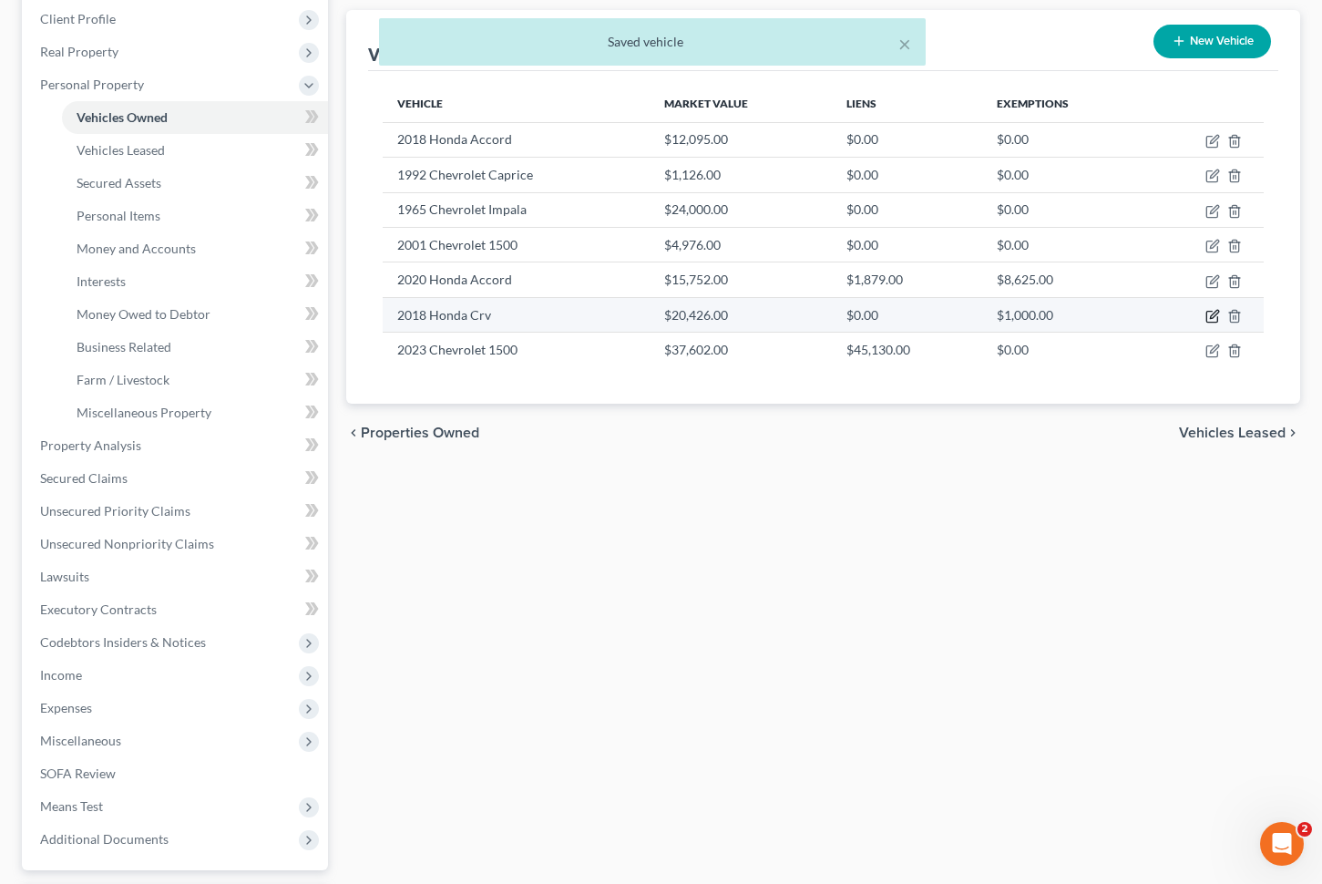
click at [1208, 313] on icon "button" at bounding box center [1213, 316] width 15 height 15
select select "0"
select select "8"
select select "2"
select select "0"
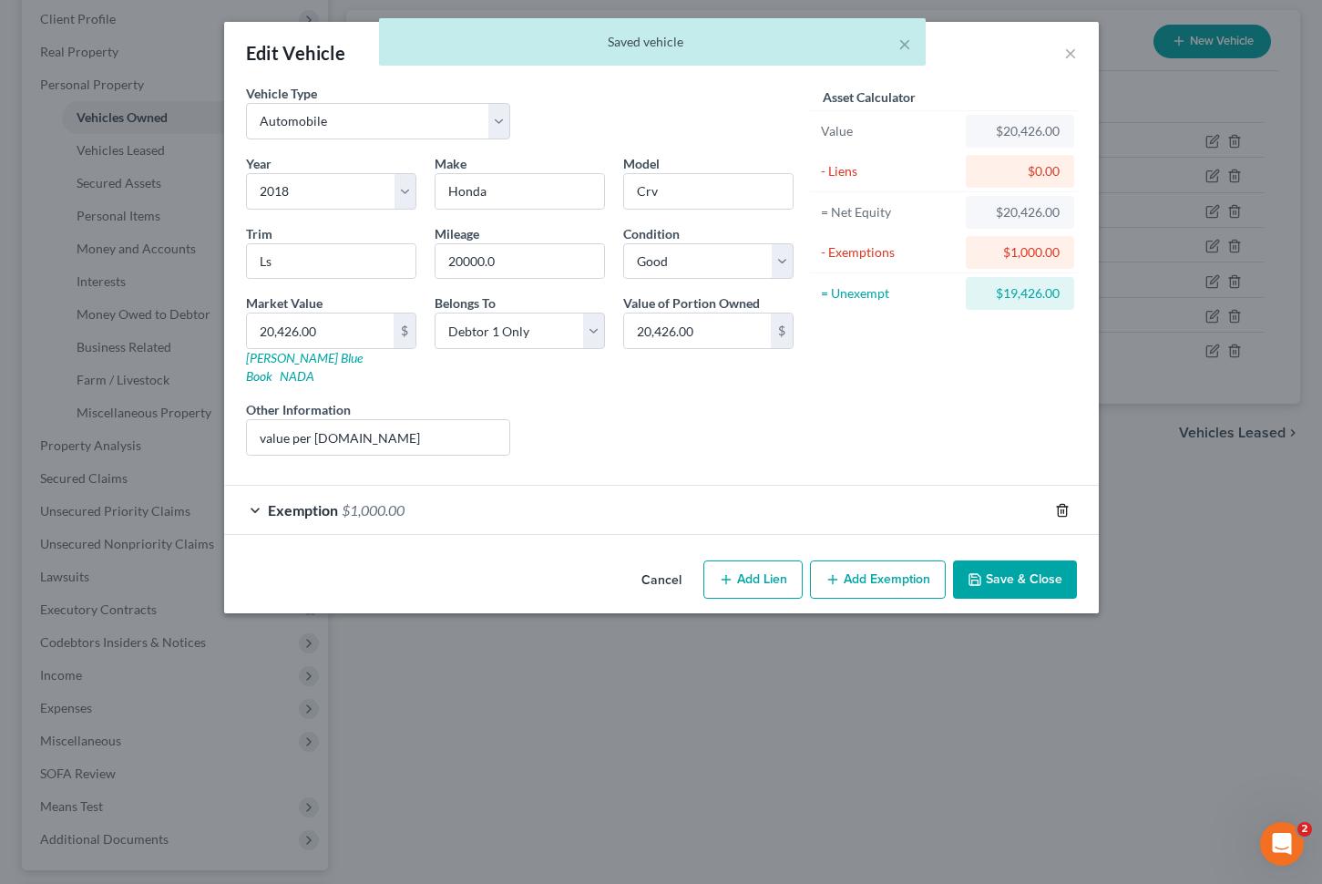
click at [1057, 507] on polyline "button" at bounding box center [1062, 507] width 11 height 0
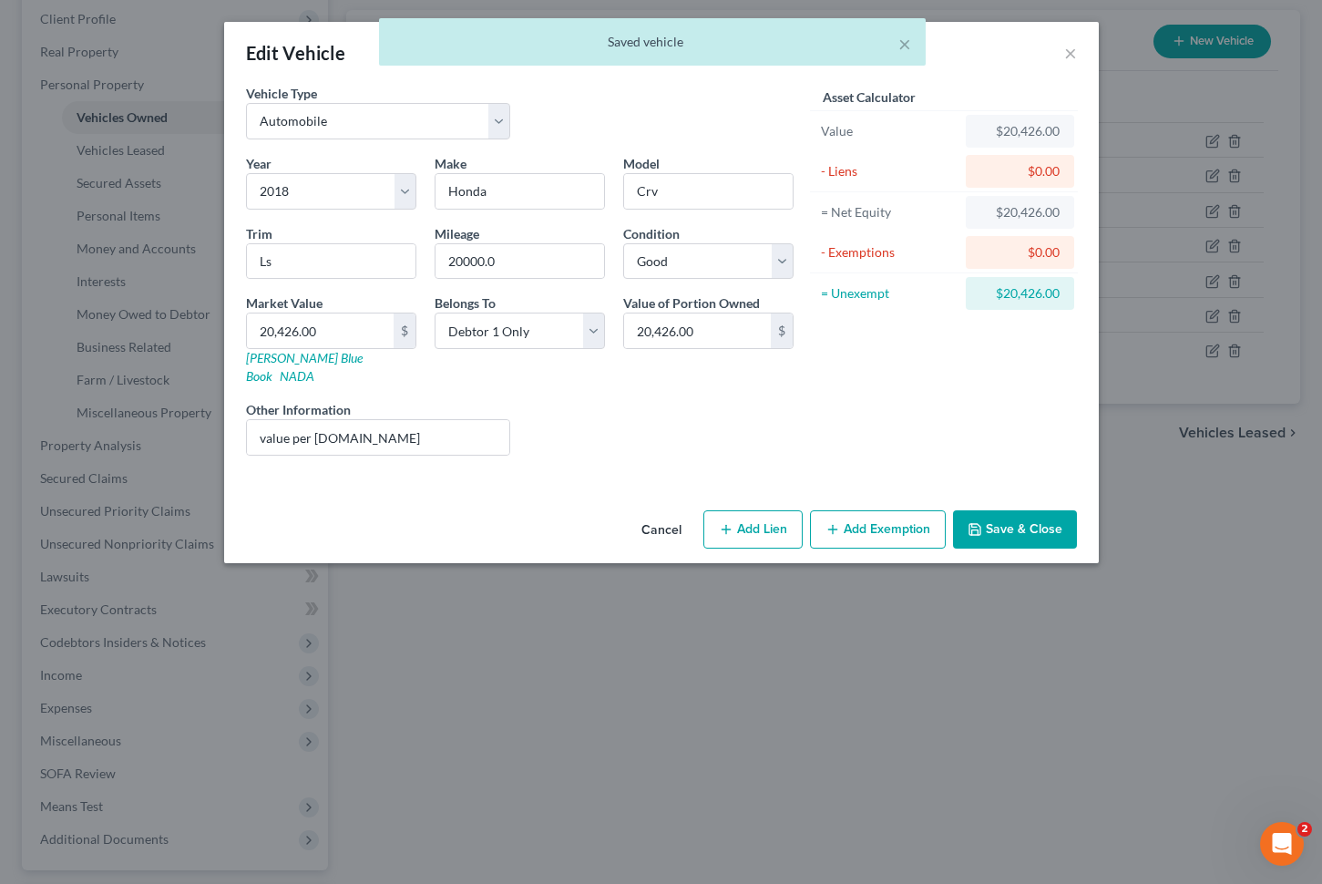
click at [1032, 521] on button "Save & Close" at bounding box center [1015, 529] width 124 height 38
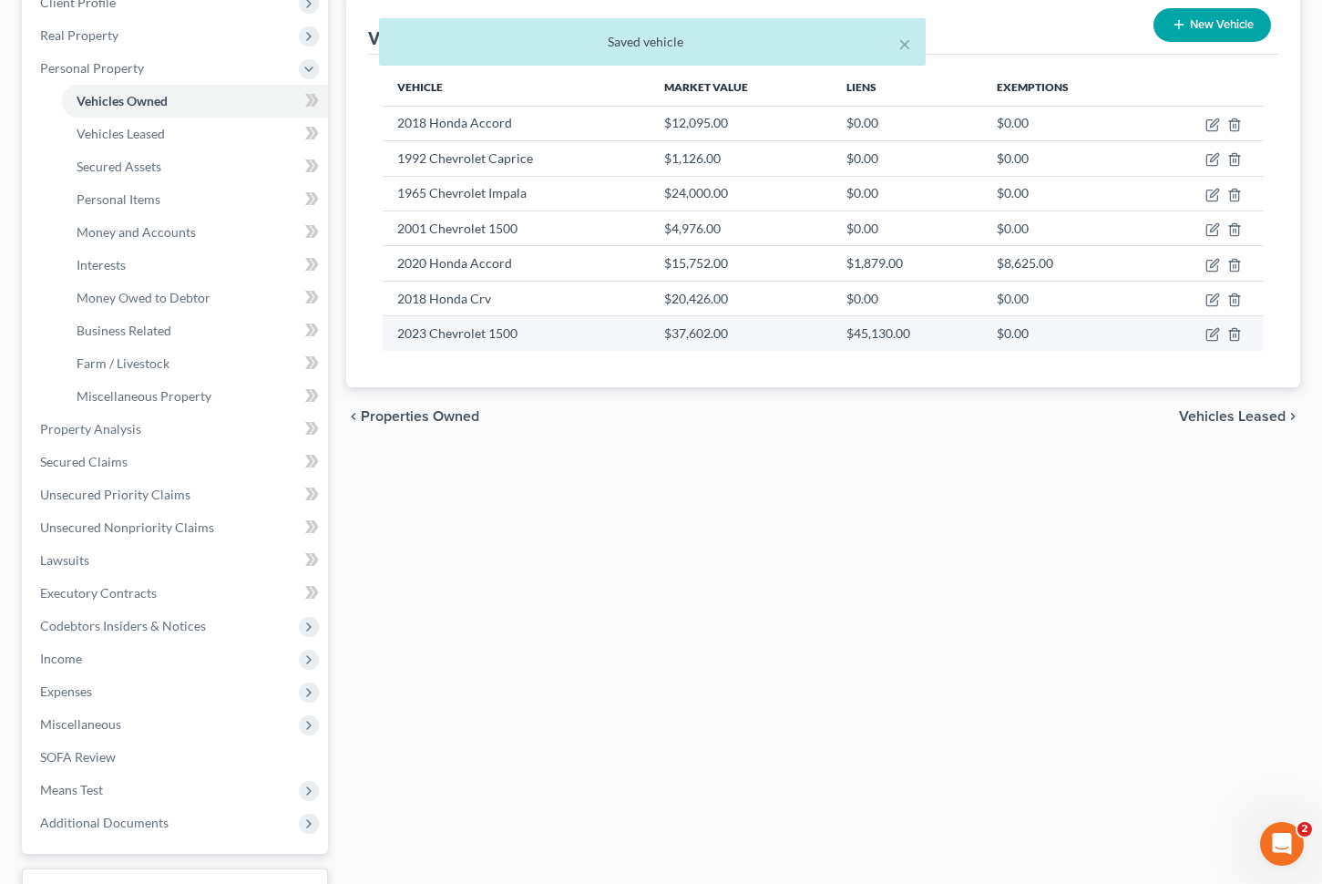
scroll to position [271, 0]
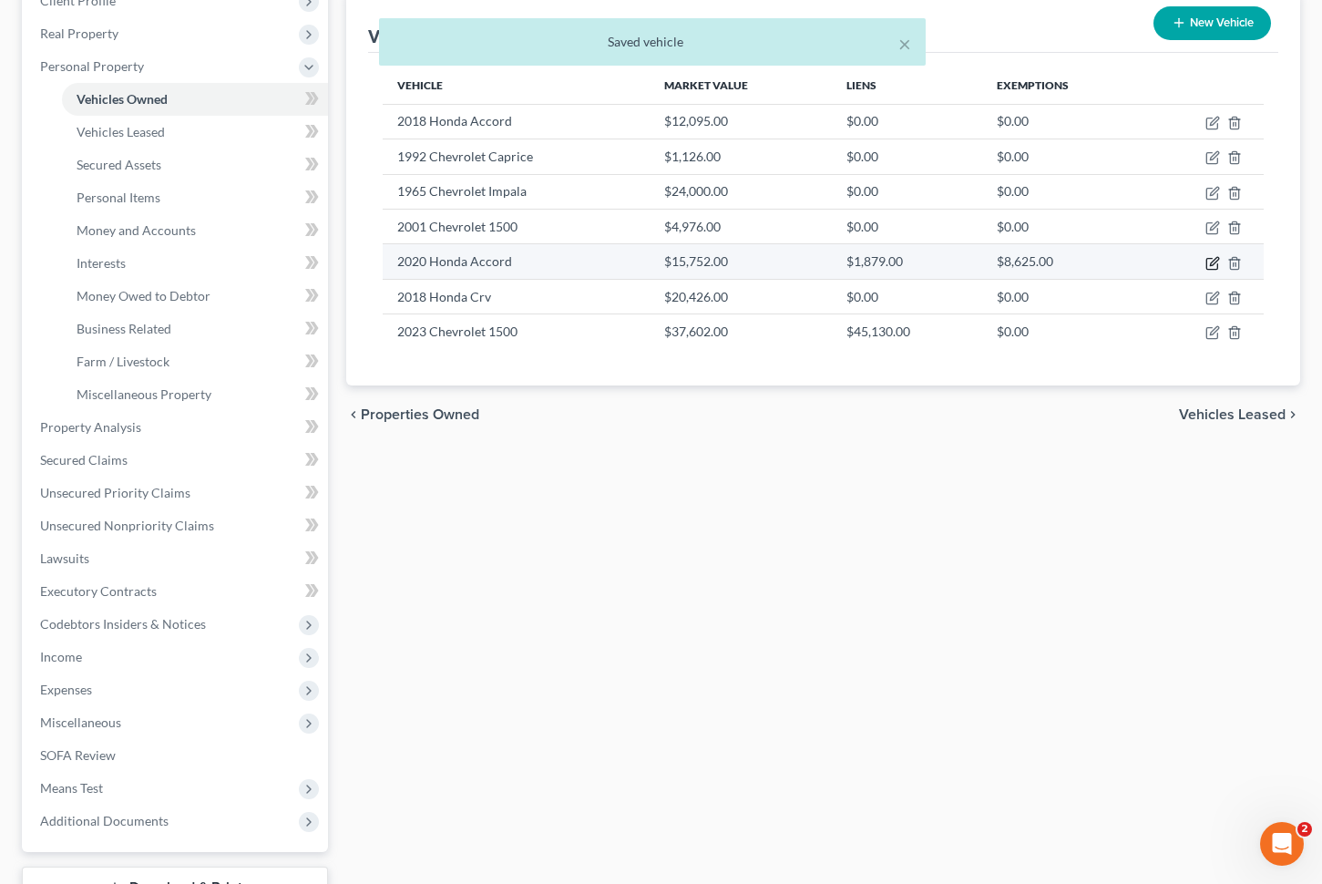
click at [1212, 260] on icon "button" at bounding box center [1214, 261] width 8 height 8
select select "0"
select select "6"
select select "2"
select select "0"
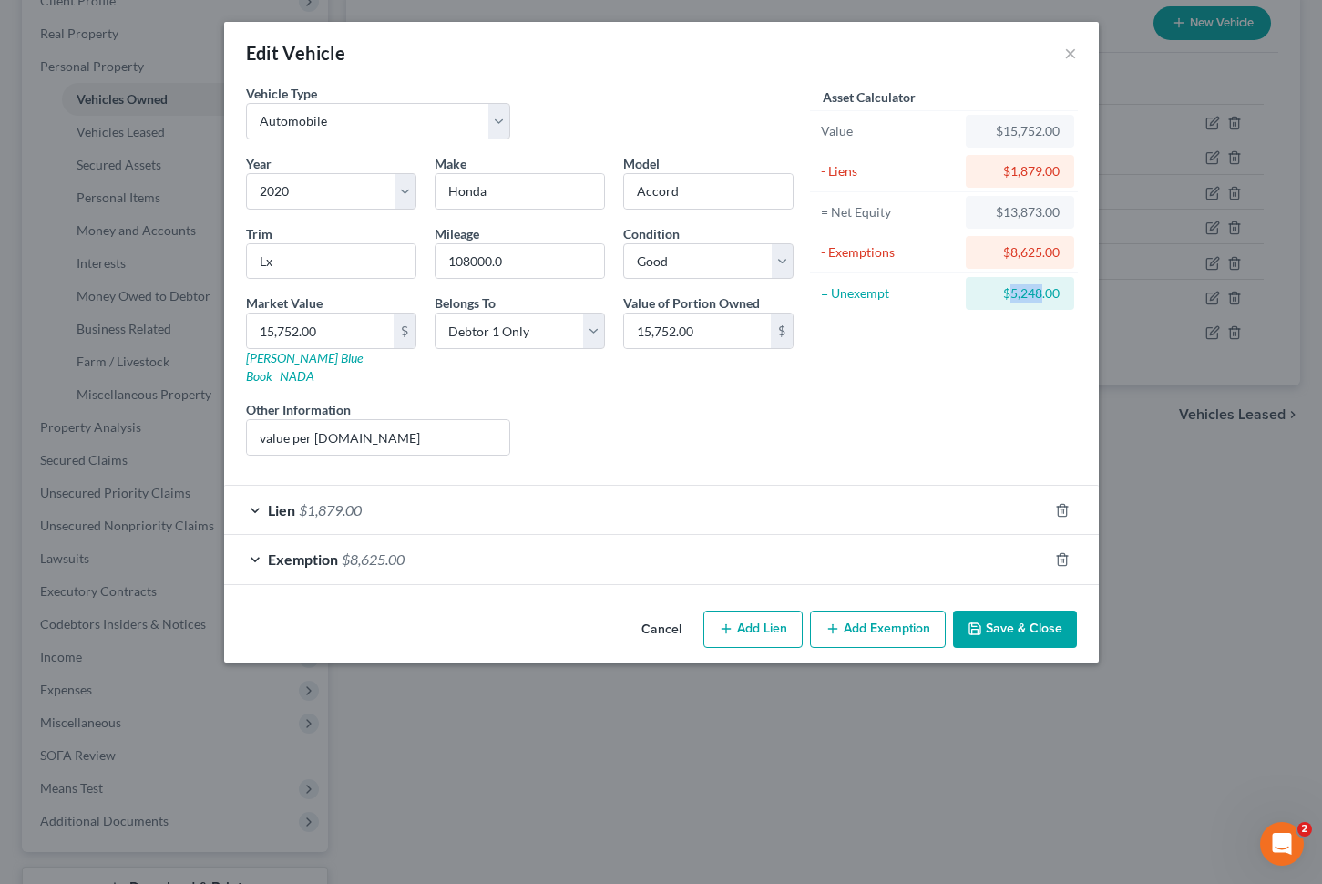
drag, startPoint x: 1010, startPoint y: 297, endPoint x: 1041, endPoint y: 298, distance: 31.0
click at [1041, 298] on div "$5,248.00" at bounding box center [1020, 293] width 79 height 18
copy div "5,248"
click at [851, 611] on button "Add Exemption" at bounding box center [878, 630] width 136 height 38
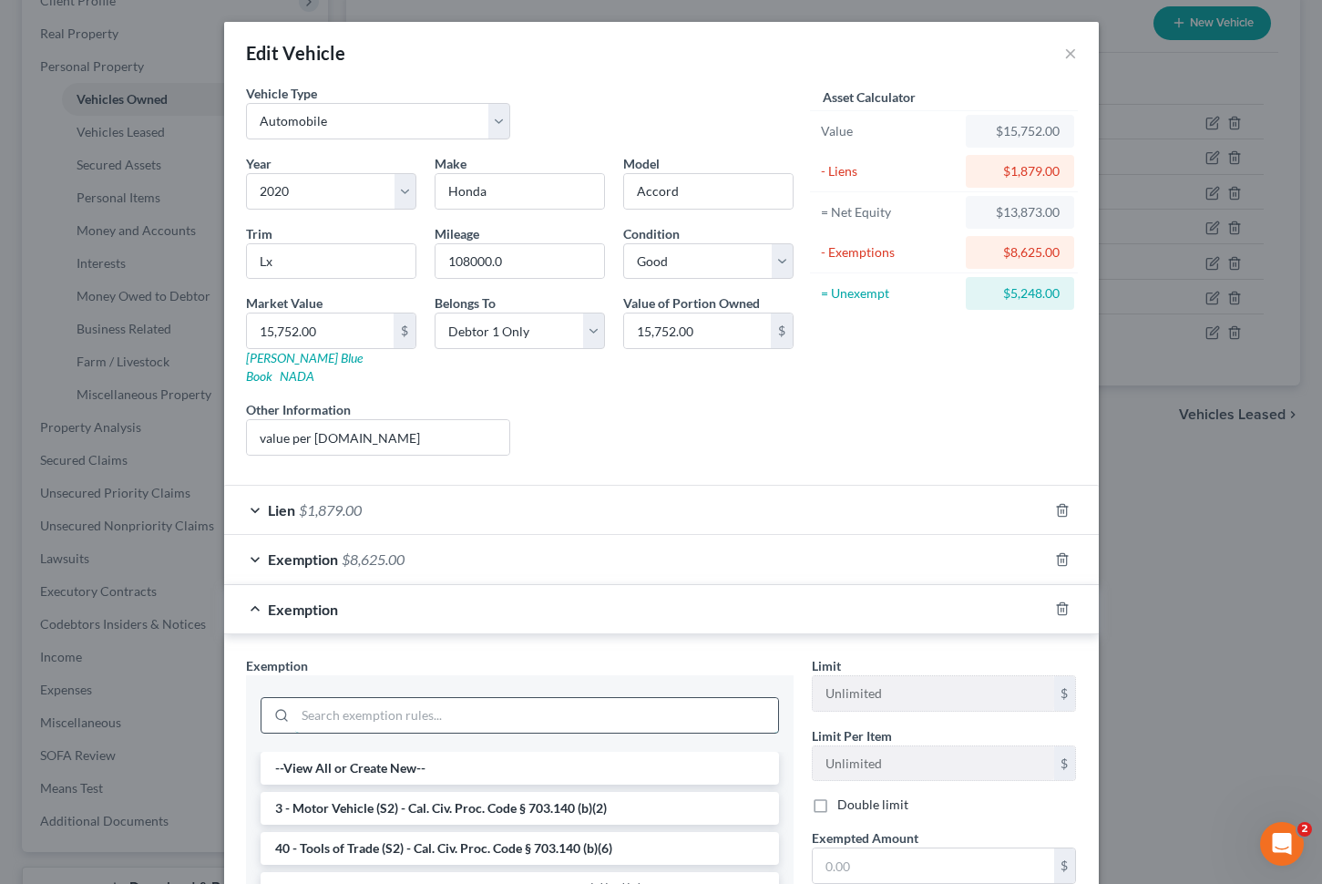
click at [612, 698] on input "search" at bounding box center [536, 715] width 483 height 35
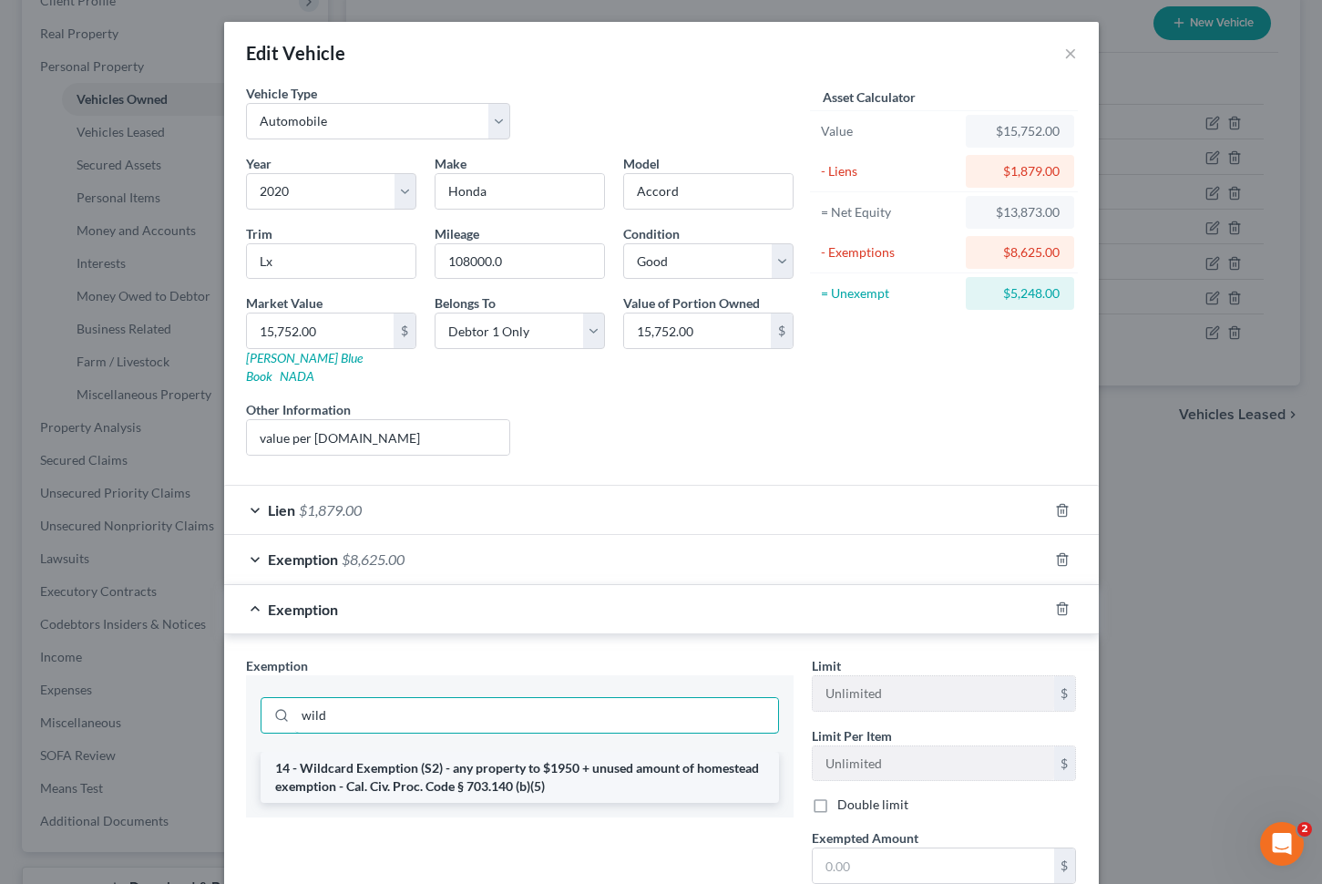
type input "wild"
click at [624, 752] on li "14 - Wildcard Exemption (S2) - any property to $1950 + unused amount of homeste…" at bounding box center [520, 777] width 519 height 51
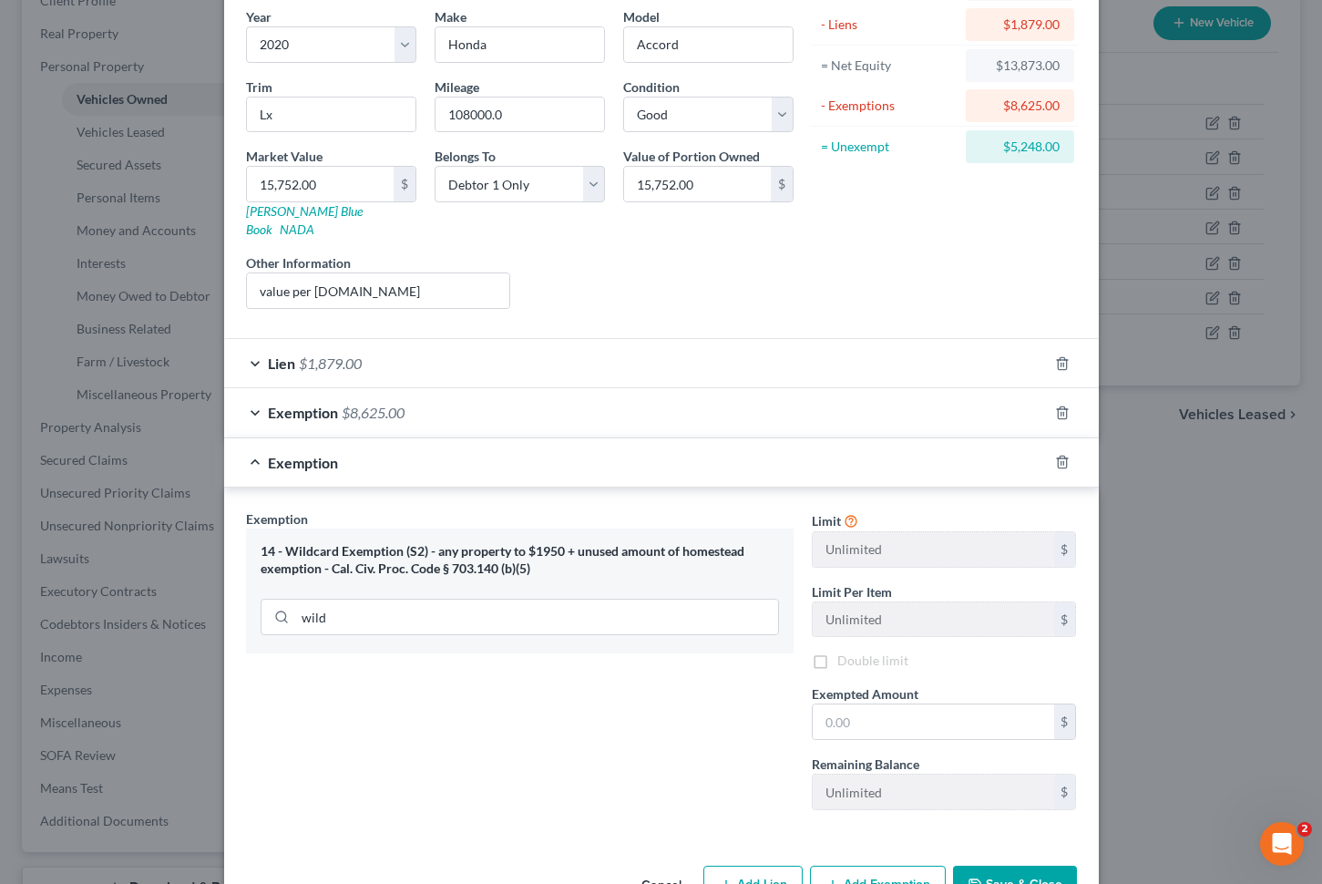
scroll to position [185, 0]
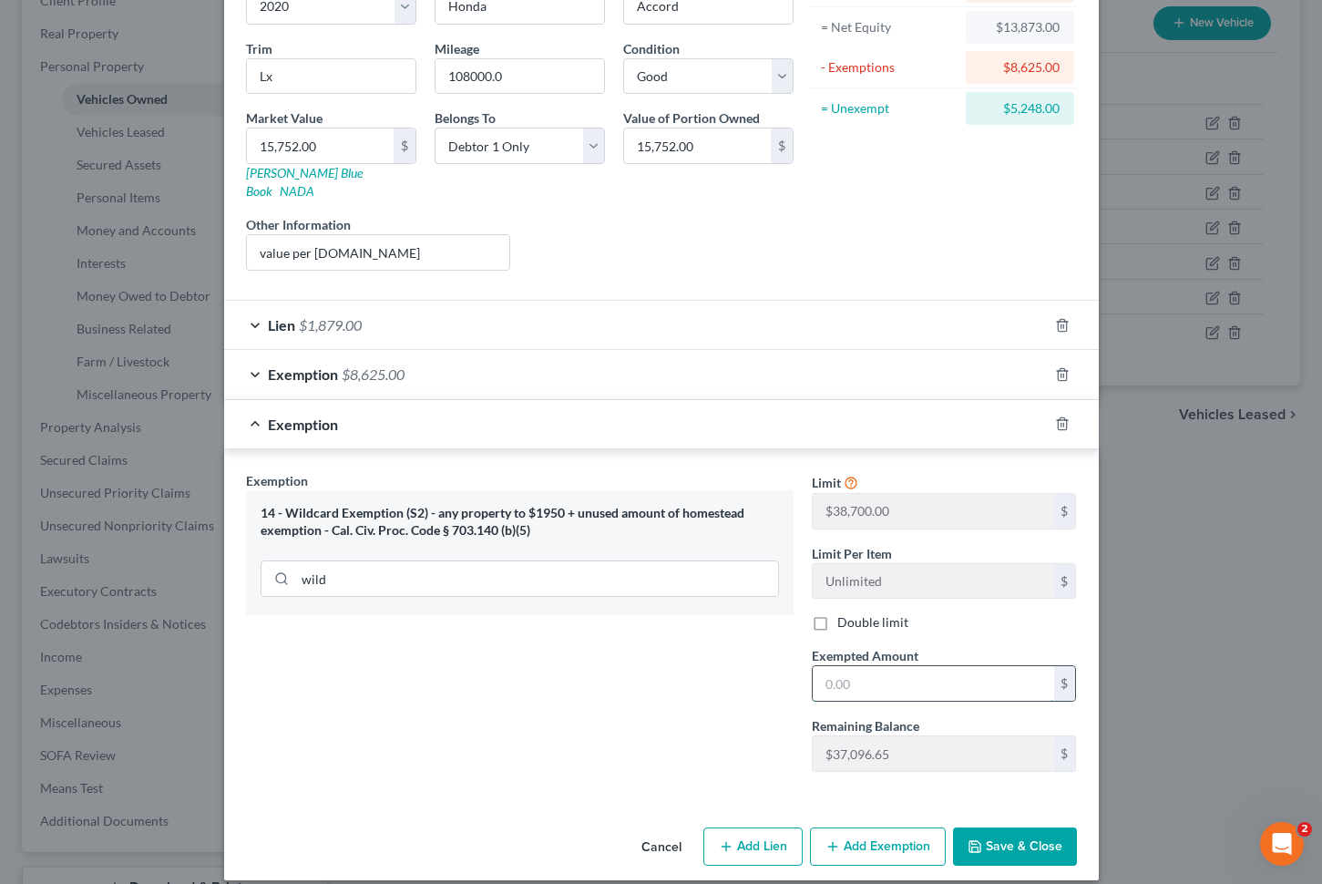
click at [864, 666] on input "text" at bounding box center [934, 683] width 242 height 35
paste input "5,248"
type input "5,248"
click at [1057, 829] on button "Save & Close" at bounding box center [1015, 846] width 124 height 38
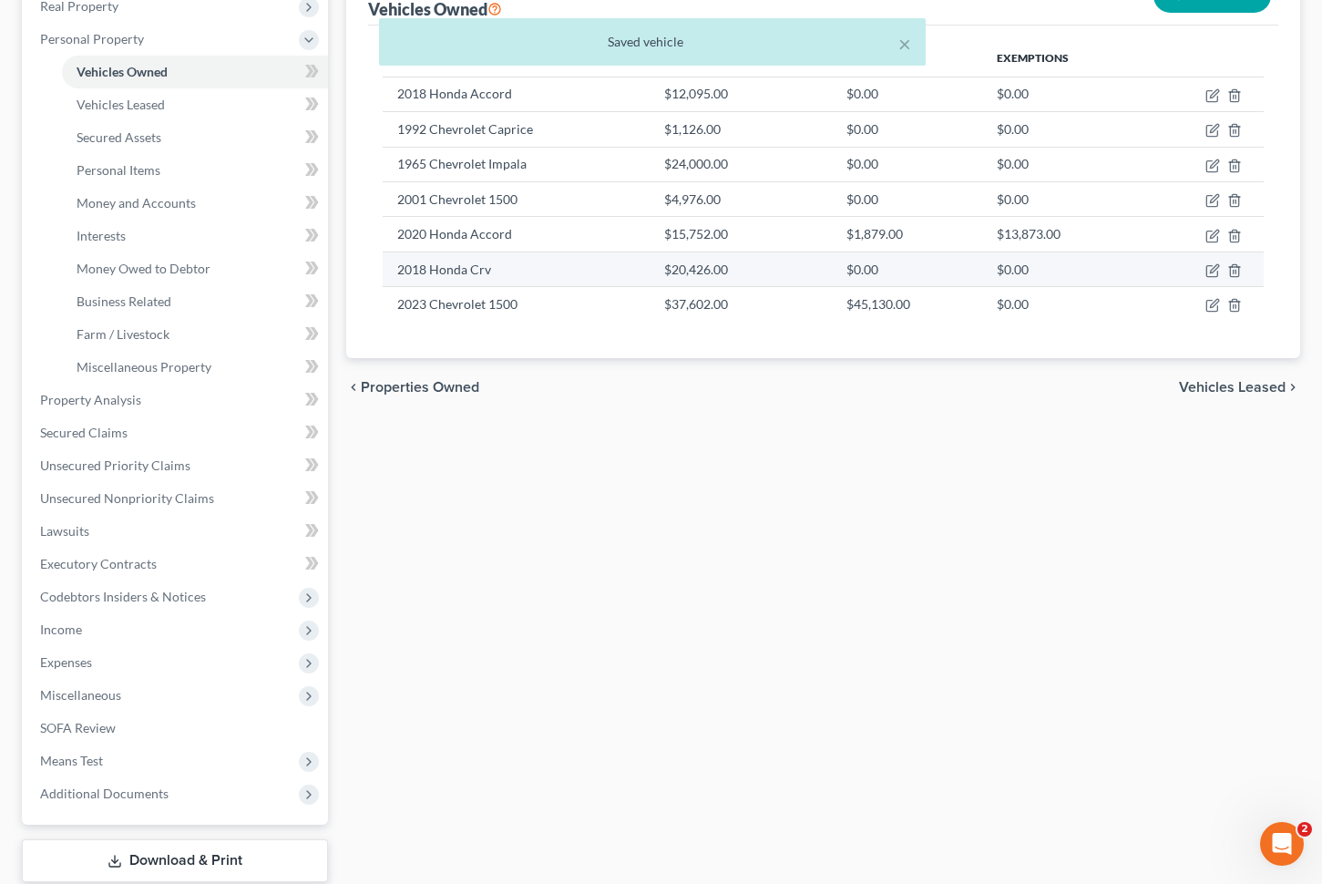
scroll to position [313, 0]
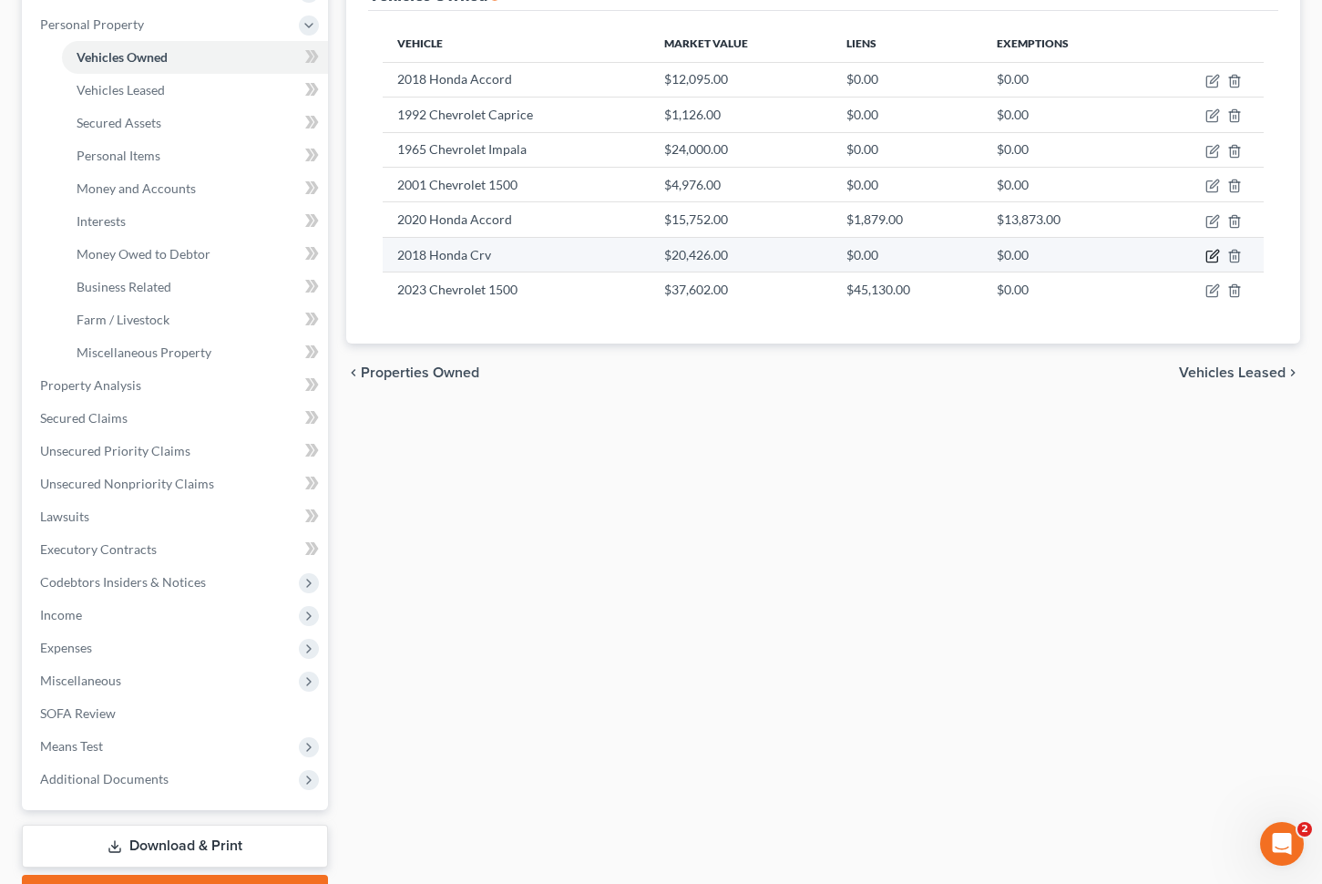
click at [1216, 257] on icon "button" at bounding box center [1213, 256] width 15 height 15
select select "0"
select select "8"
select select "2"
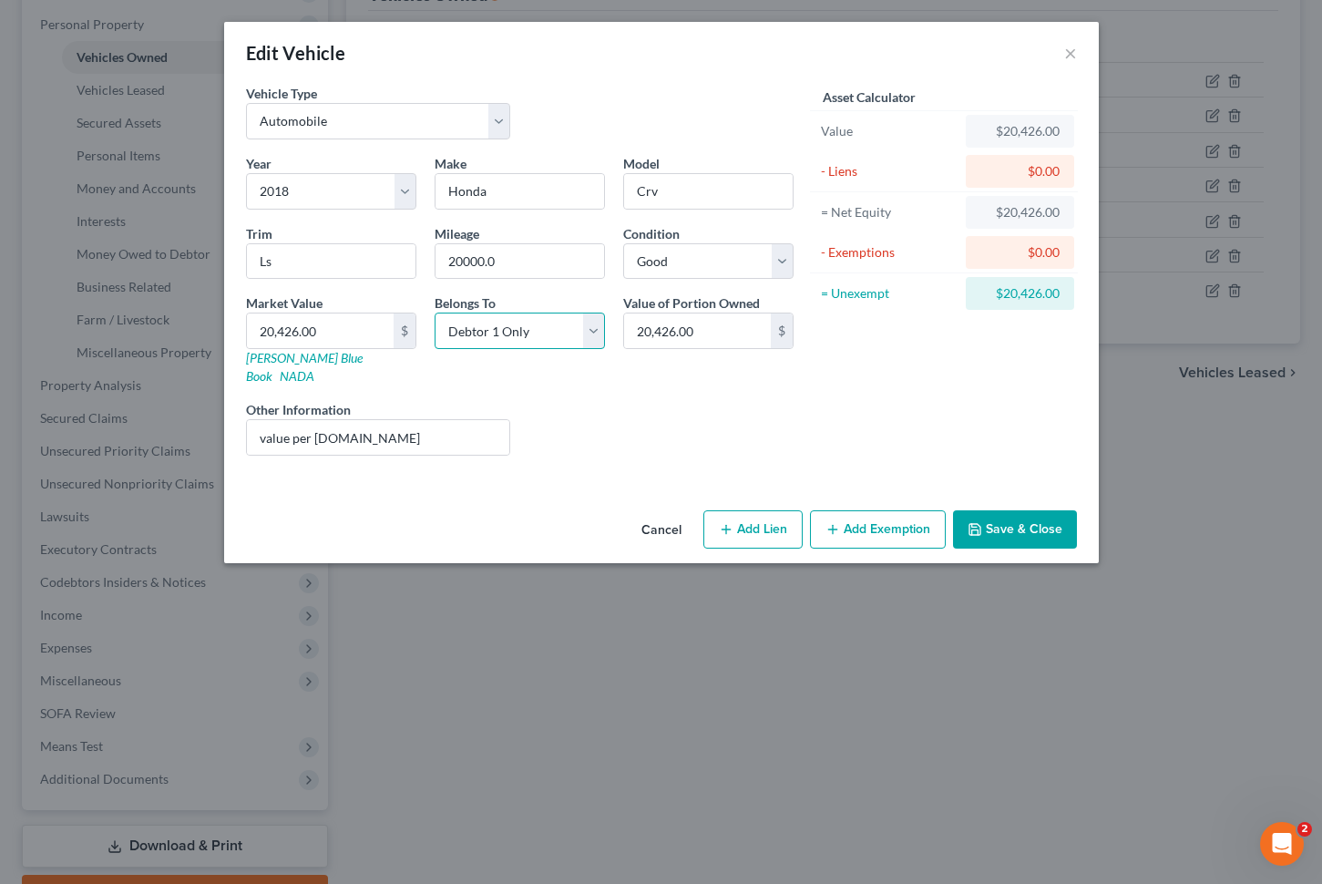
click at [595, 332] on select "Select Debtor 1 Only Debtor 2 Only Debtor 1 And Debtor 2 Only At Least One Of T…" at bounding box center [520, 331] width 170 height 36
select select "3"
click at [673, 327] on input "20,426.00" at bounding box center [697, 330] width 147 height 35
click at [752, 335] on input "20,426.00" at bounding box center [697, 330] width 147 height 35
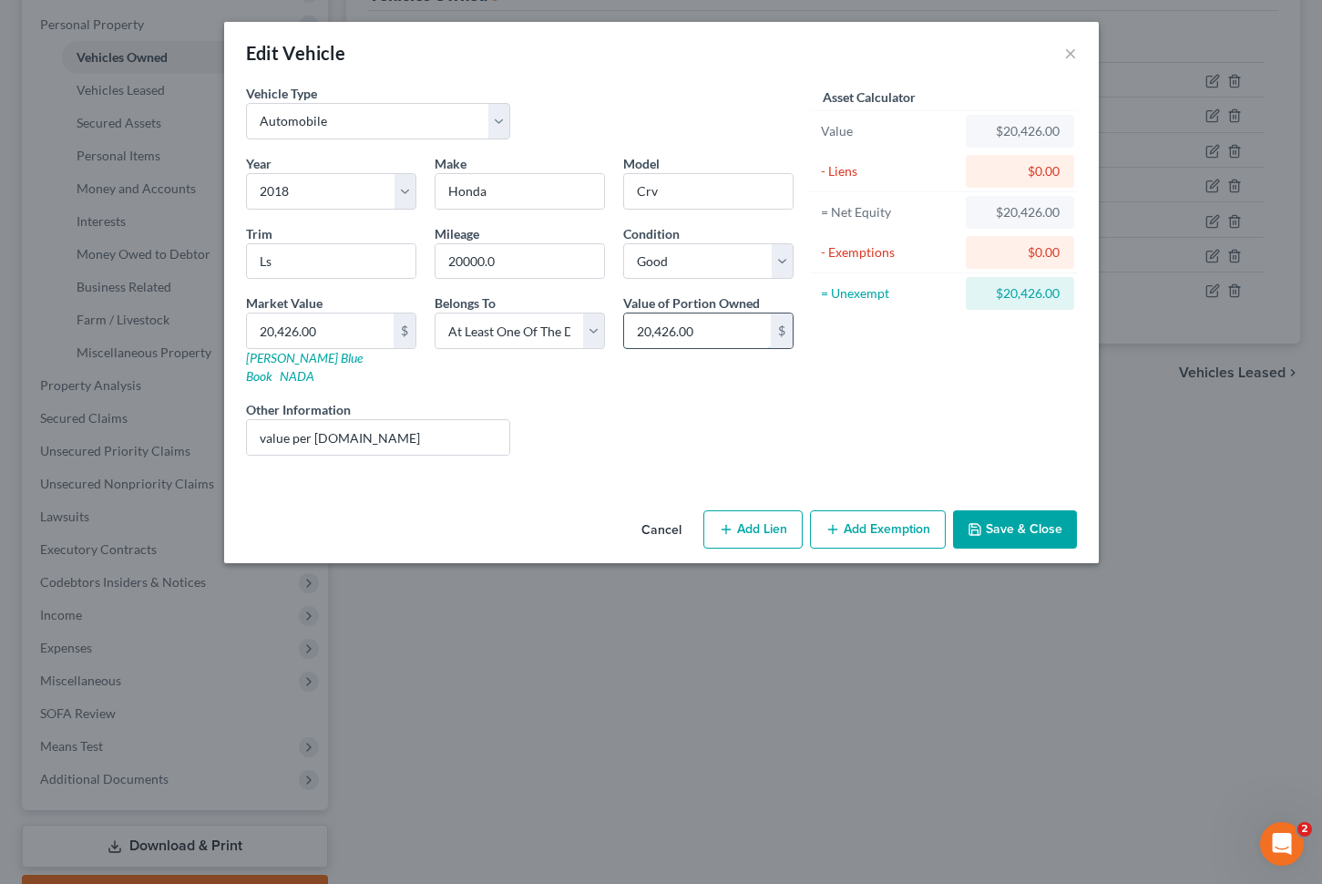
click at [752, 335] on input "20,426.00" at bounding box center [697, 330] width 147 height 35
type input "10,213"
click at [910, 510] on button "Add Exemption" at bounding box center [878, 529] width 136 height 38
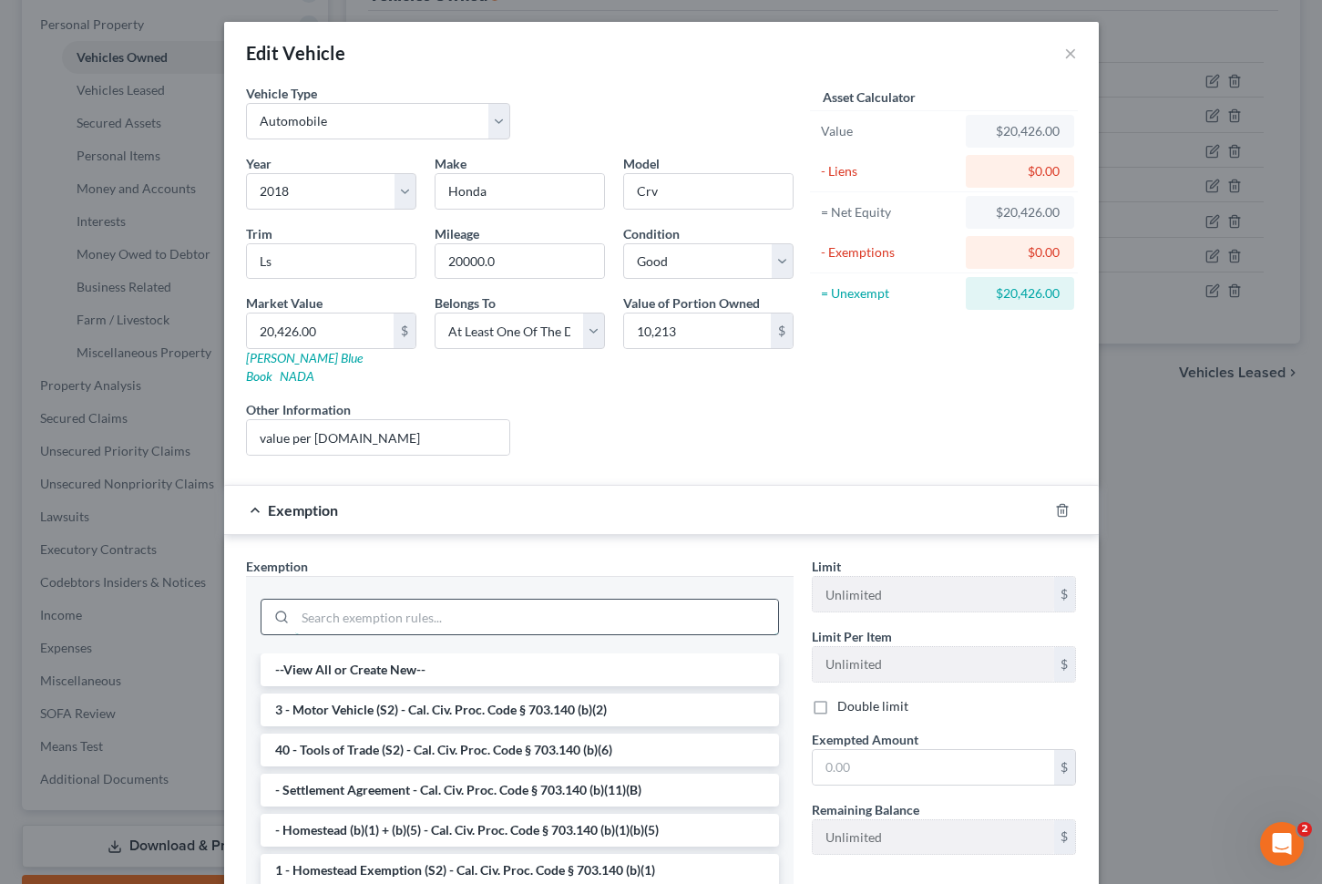
click at [706, 600] on input "search" at bounding box center [536, 617] width 483 height 35
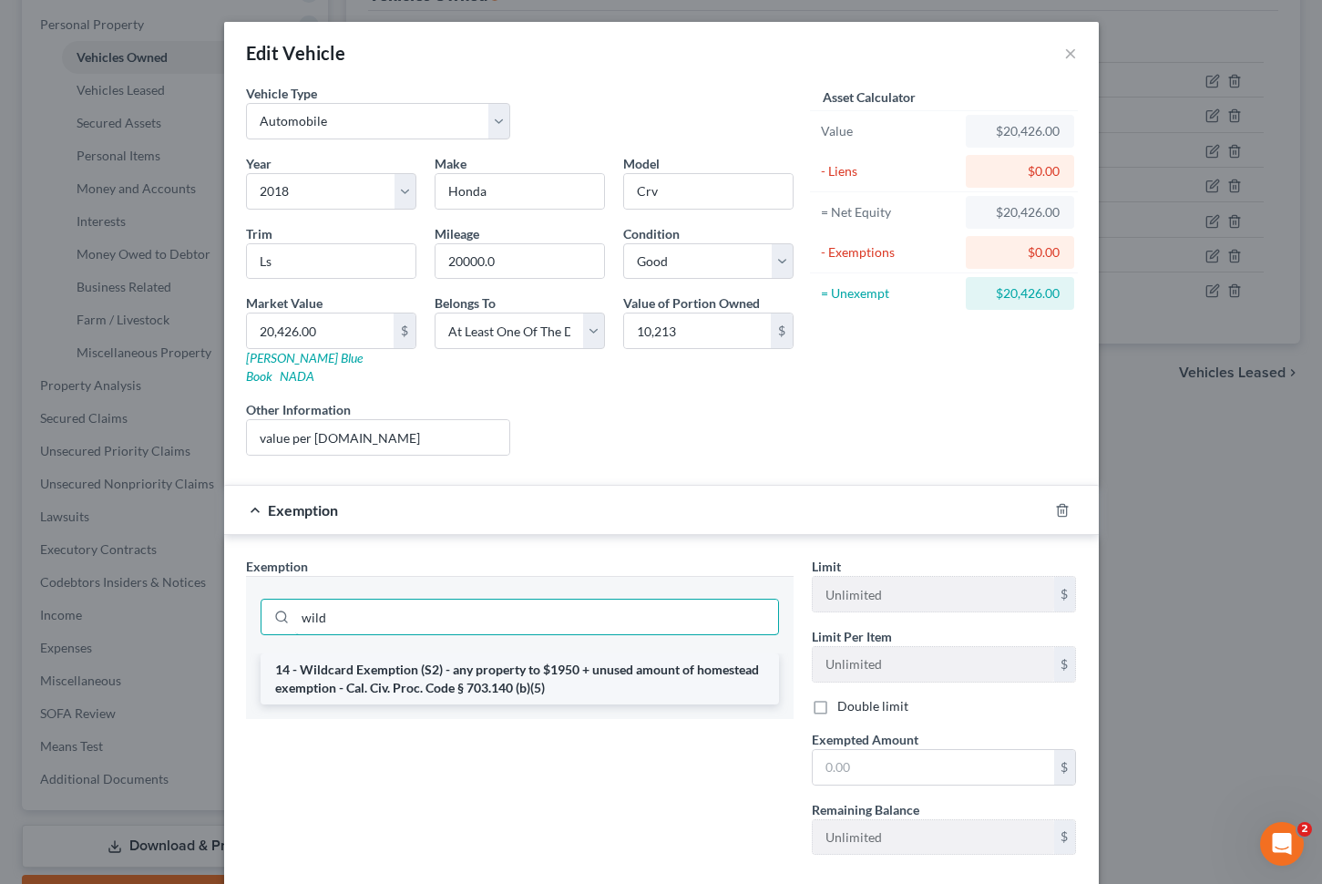
type input "wild"
click at [669, 657] on li "14 - Wildcard Exemption (S2) - any property to $1950 + unused amount of homeste…" at bounding box center [520, 678] width 519 height 51
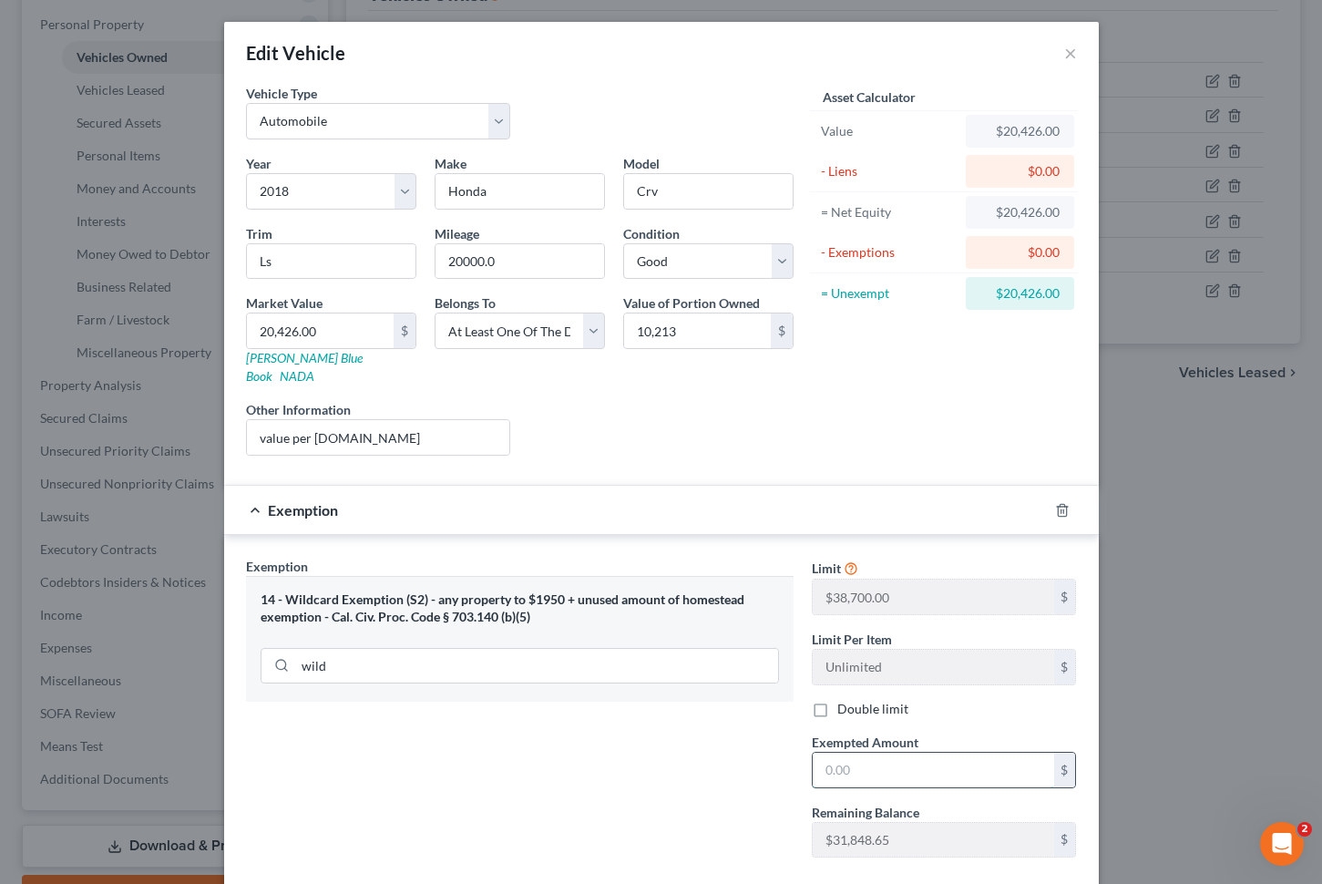
click at [940, 753] on input "text" at bounding box center [934, 770] width 242 height 35
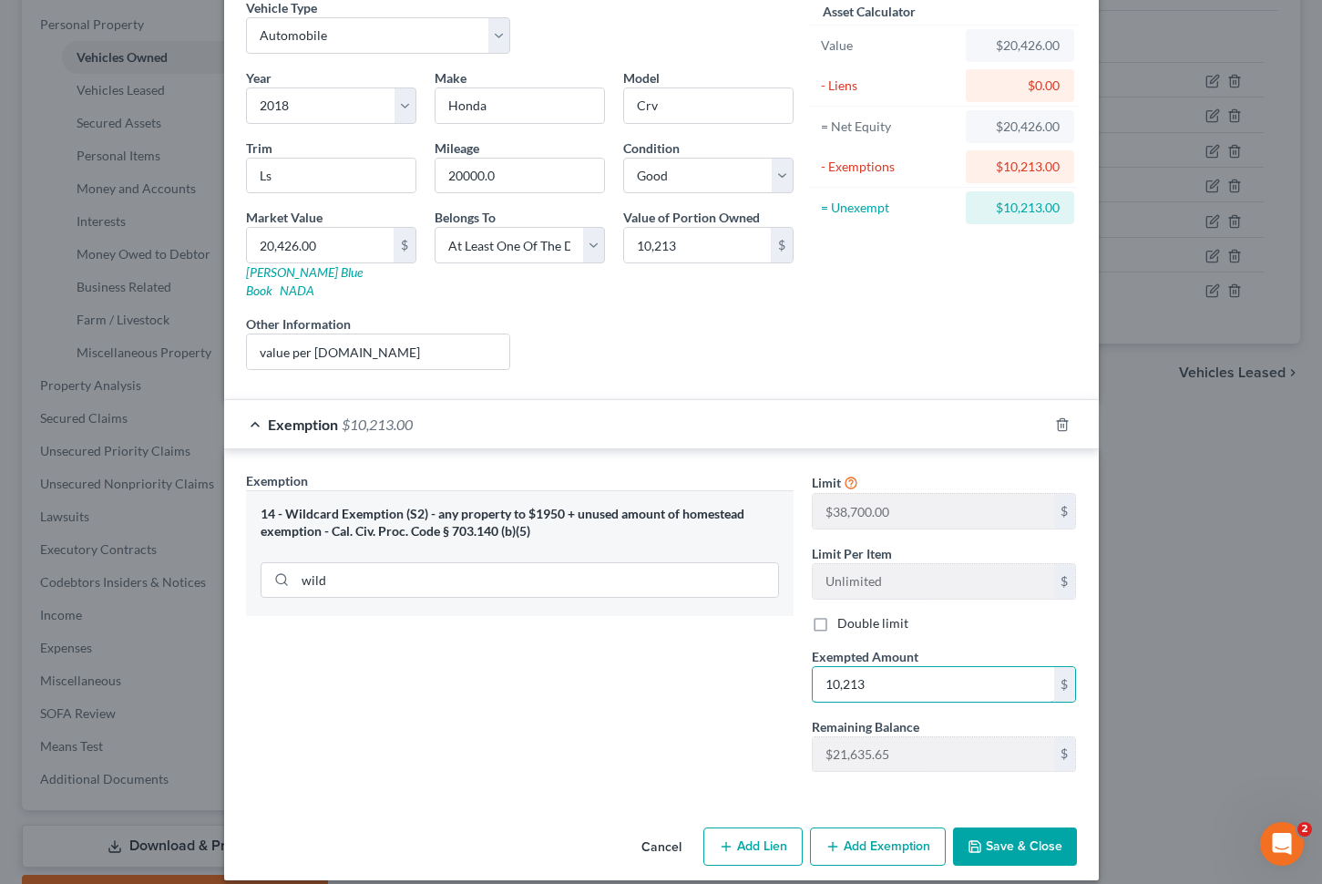
type input "10,213"
click at [1039, 827] on button "Save & Close" at bounding box center [1015, 846] width 124 height 38
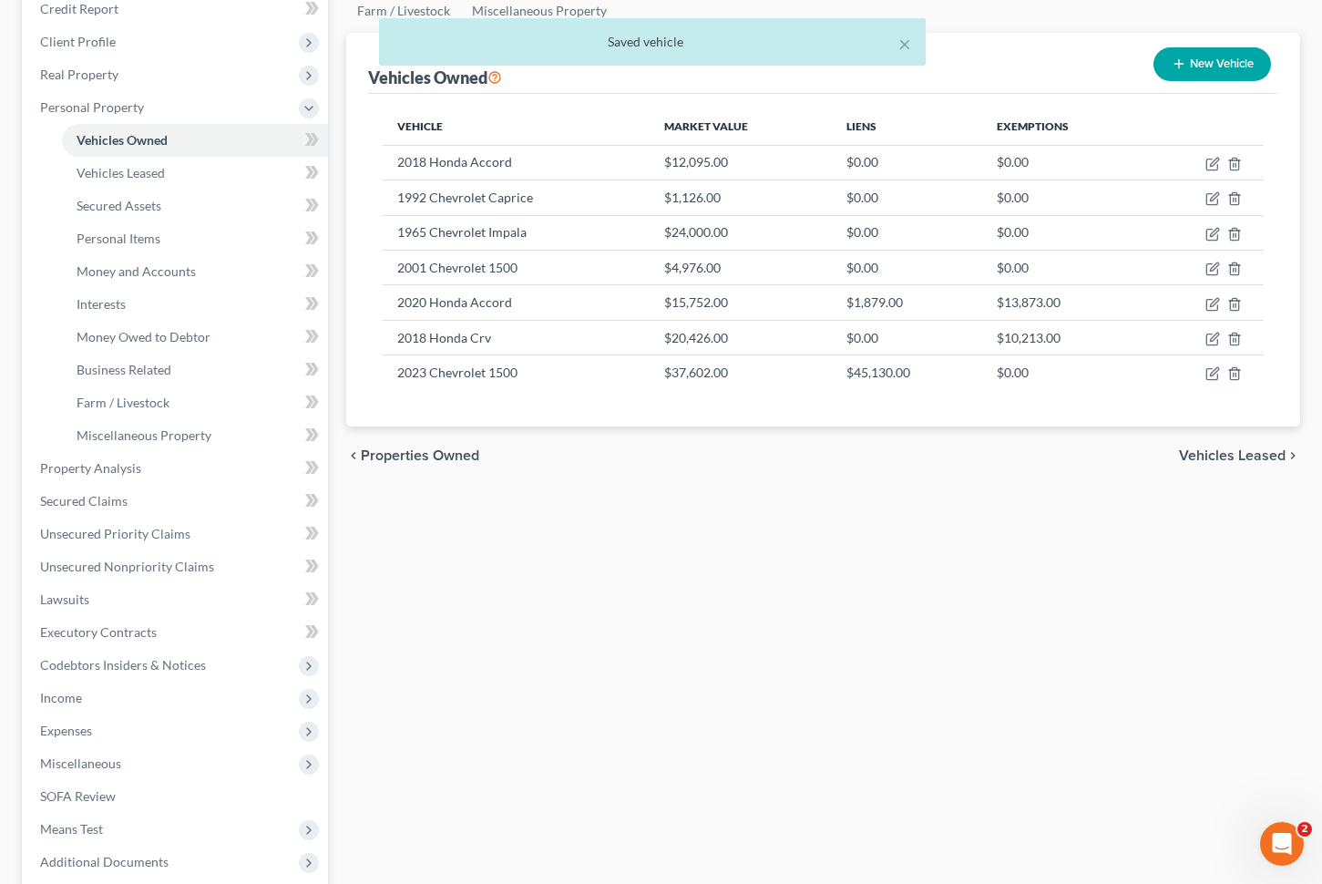
scroll to position [174, 0]
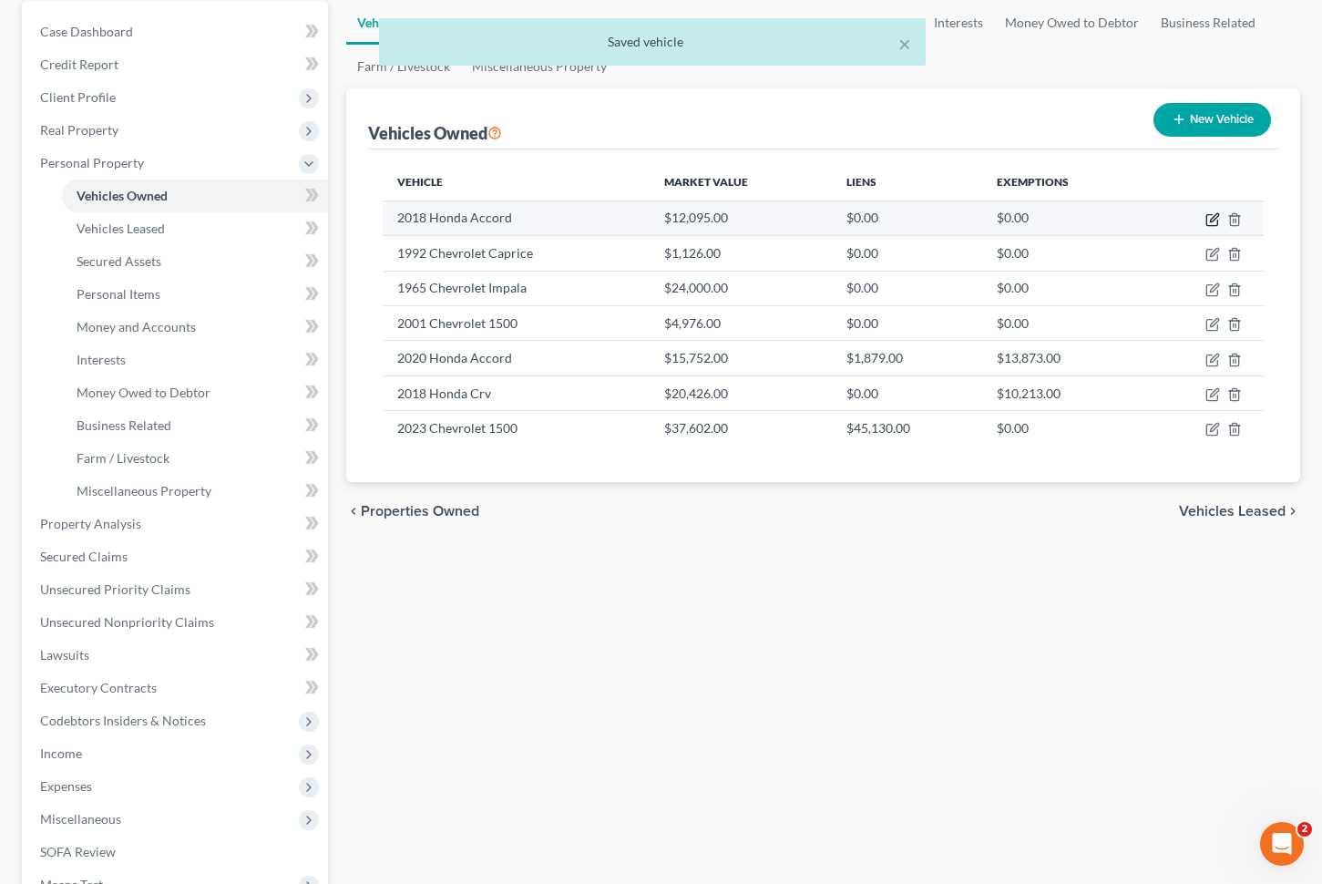
click at [1210, 215] on icon "button" at bounding box center [1213, 219] width 15 height 15
select select "0"
select select "8"
select select "3"
select select "0"
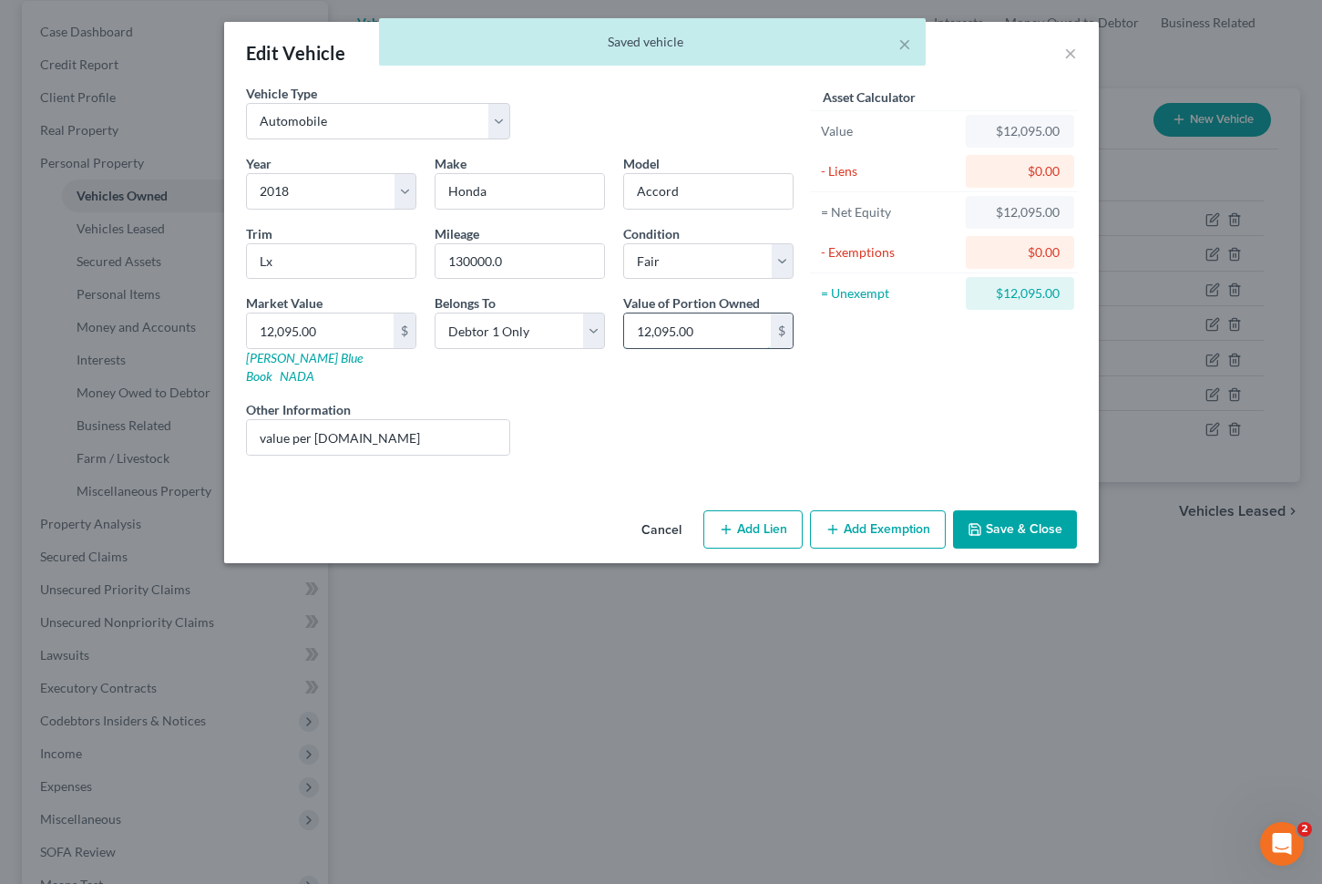
click at [718, 338] on input "12,095.00" at bounding box center [697, 330] width 147 height 35
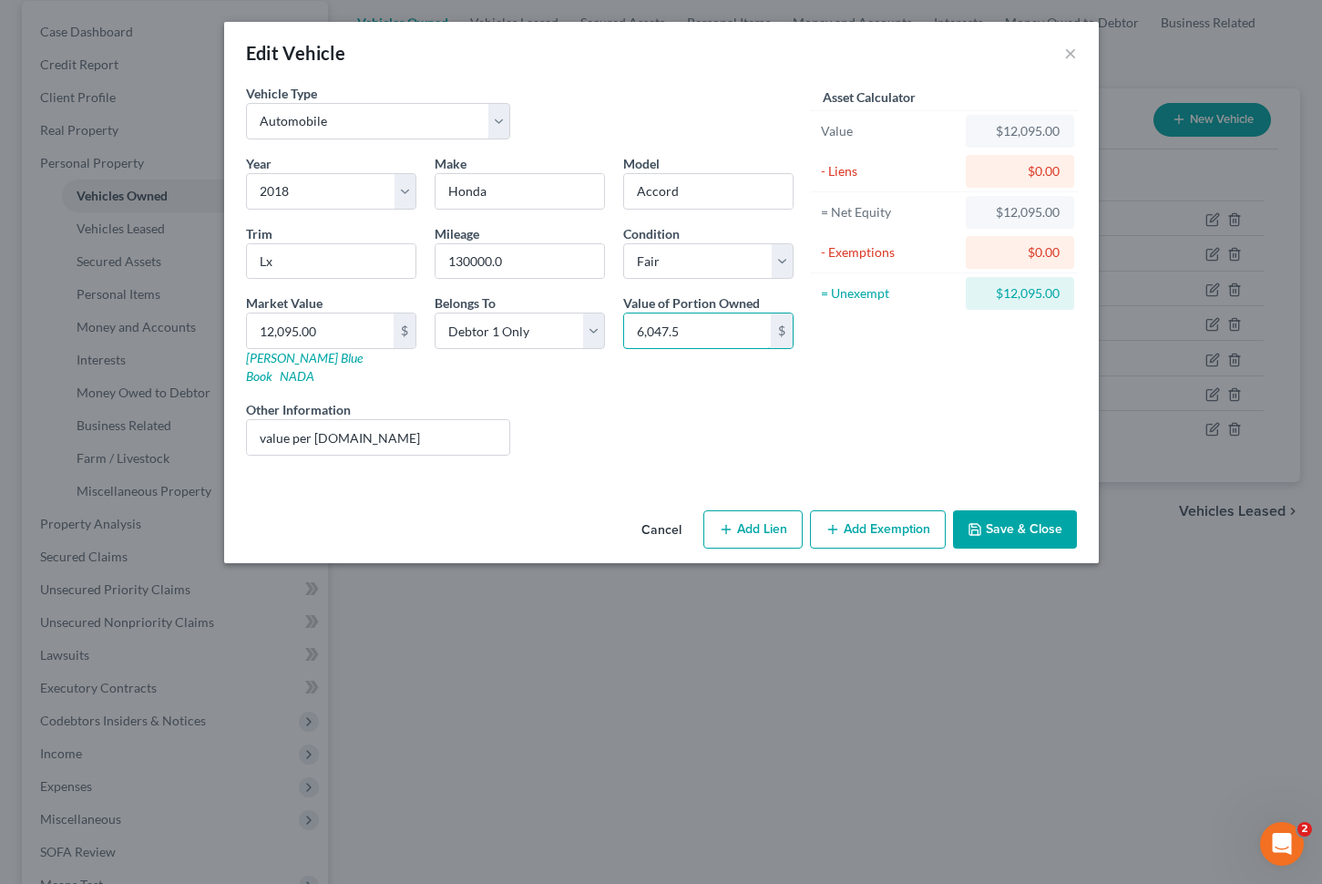
type input "6,047.5"
click at [868, 510] on button "Add Exemption" at bounding box center [878, 529] width 136 height 38
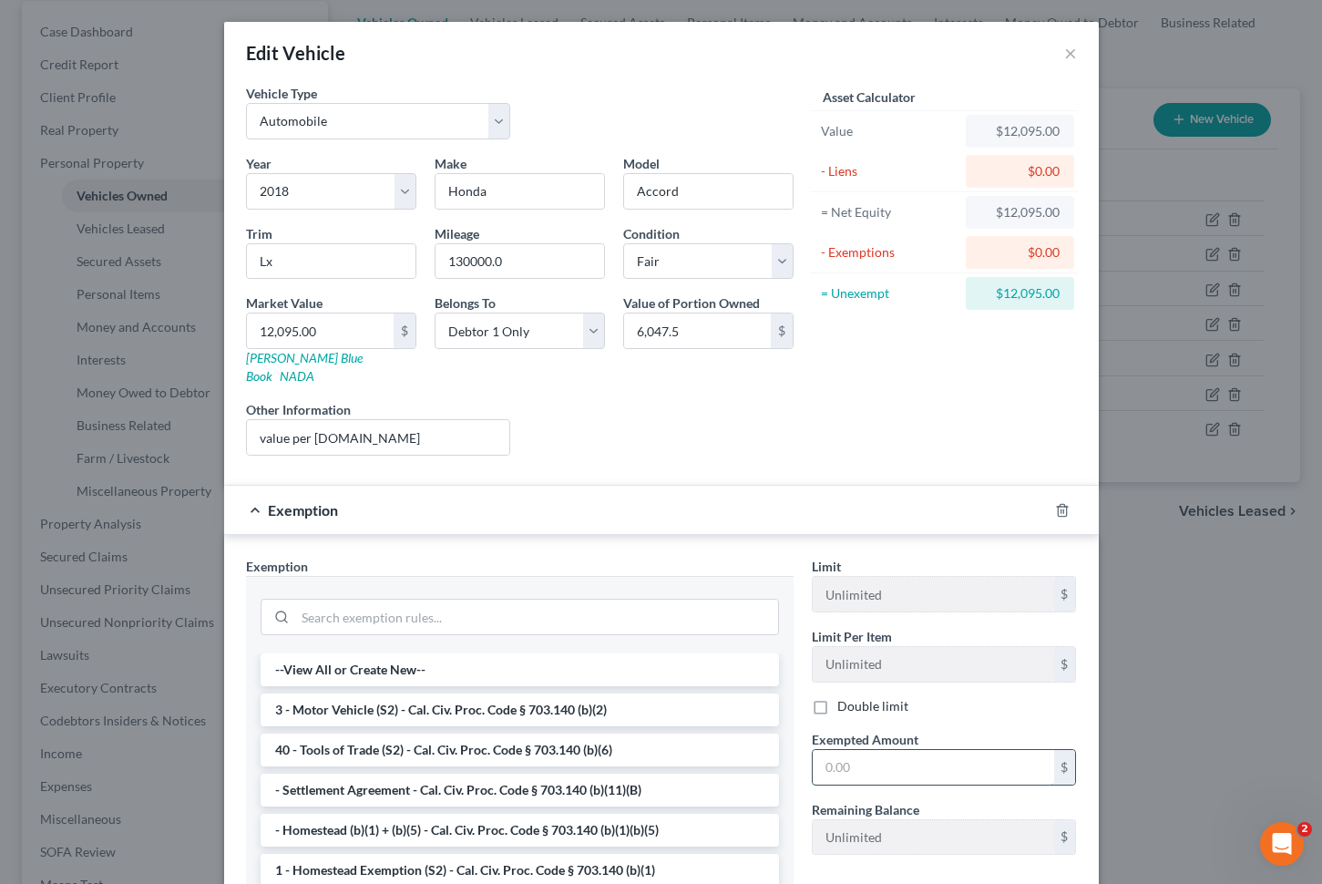
click at [956, 759] on input "text" at bounding box center [934, 767] width 242 height 35
click at [590, 600] on input "search" at bounding box center [536, 617] width 483 height 35
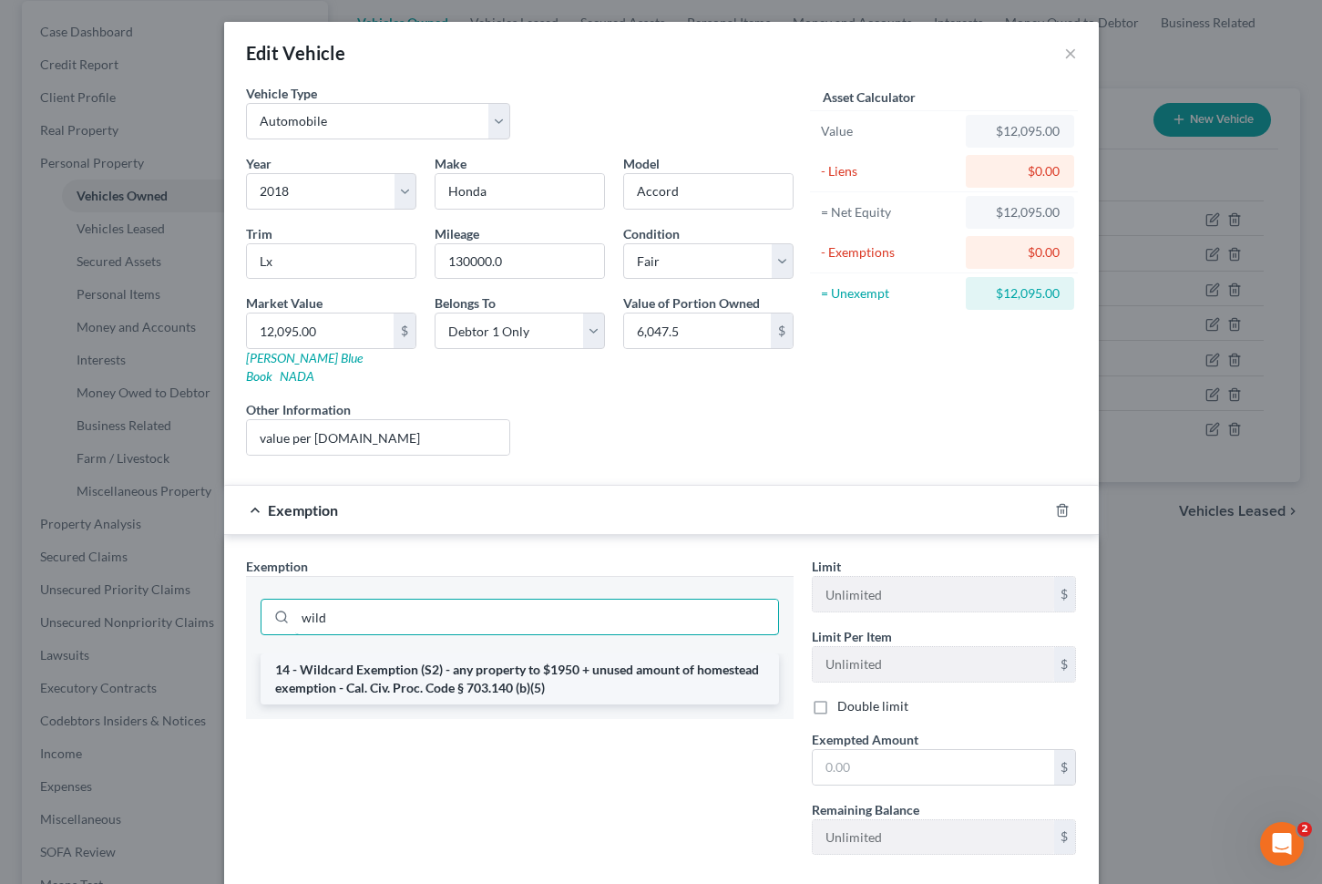
type input "wild"
click at [591, 653] on li "14 - Wildcard Exemption (S2) - any property to $1950 + unused amount of homeste…" at bounding box center [520, 678] width 519 height 51
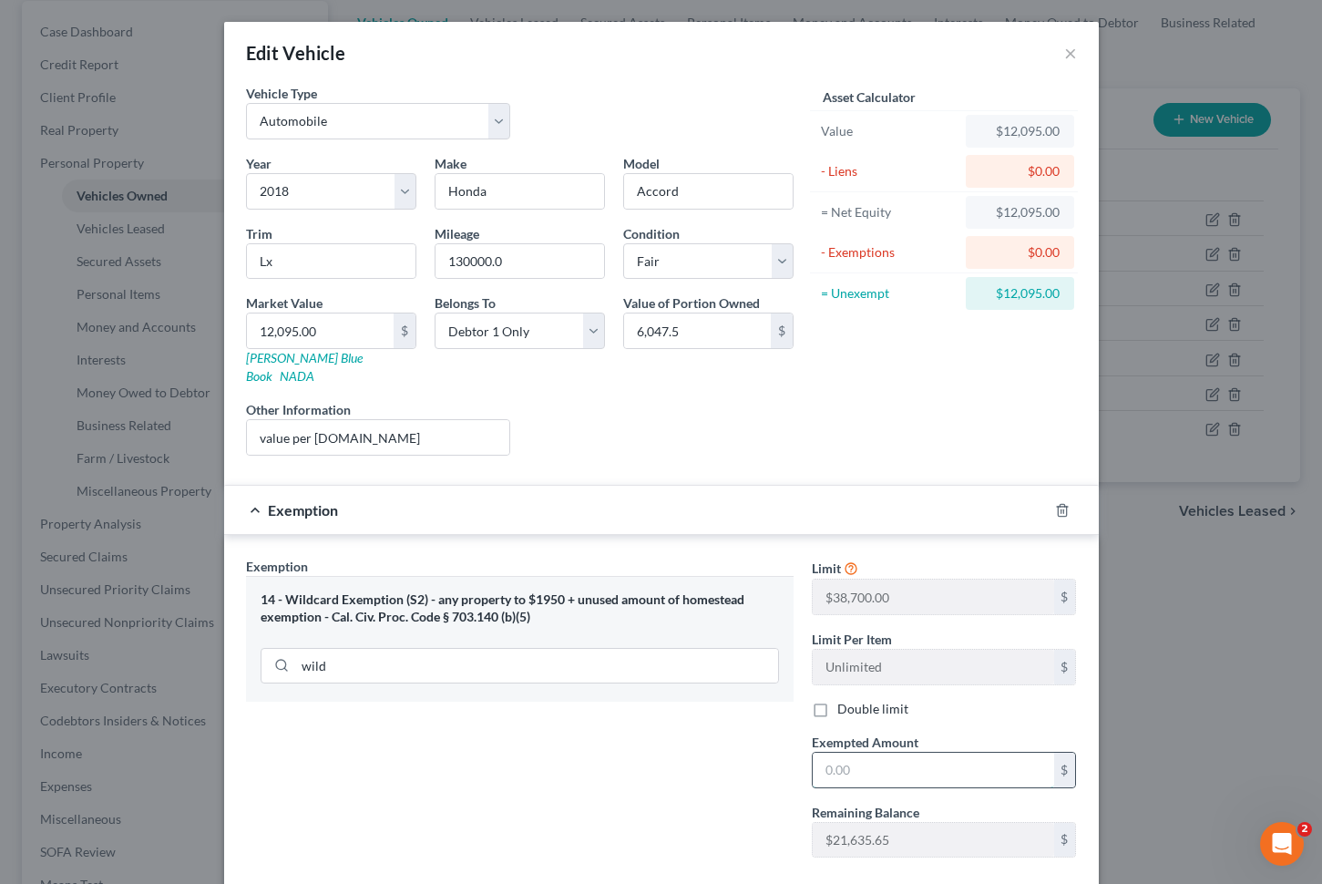
click at [937, 754] on input "text" at bounding box center [934, 770] width 242 height 35
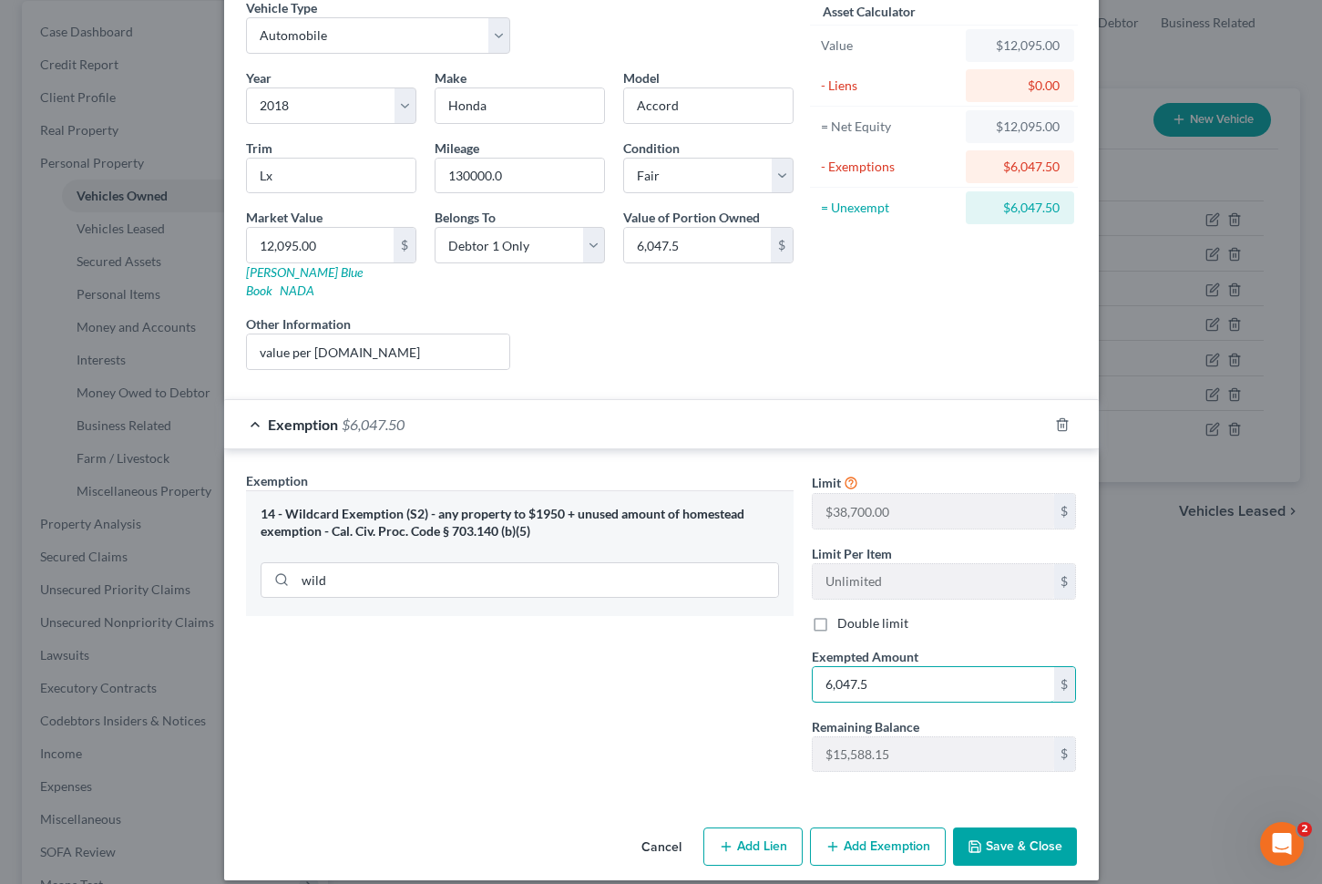
type input "6,047.5"
click at [1041, 827] on button "Save & Close" at bounding box center [1015, 846] width 124 height 38
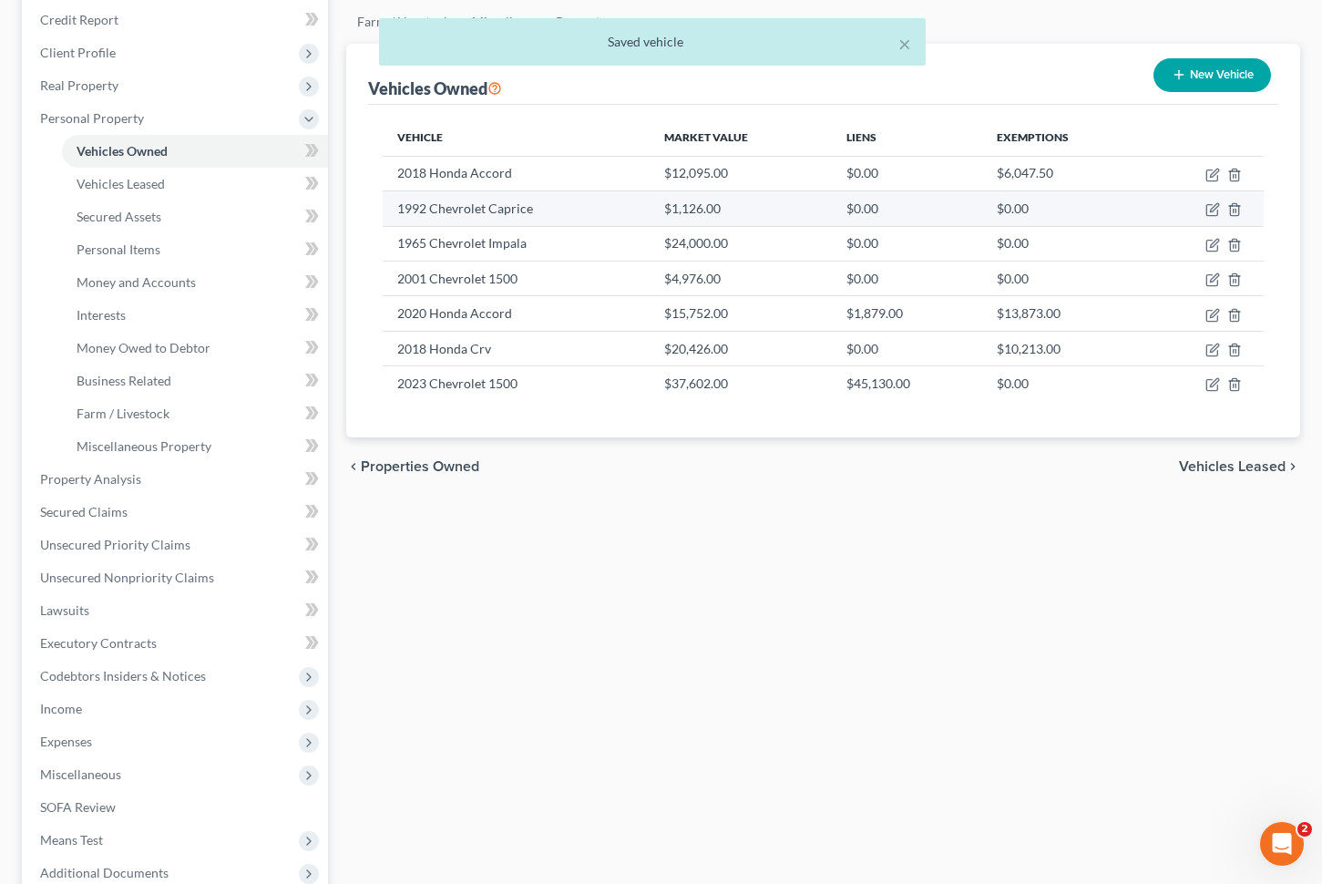
scroll to position [247, 0]
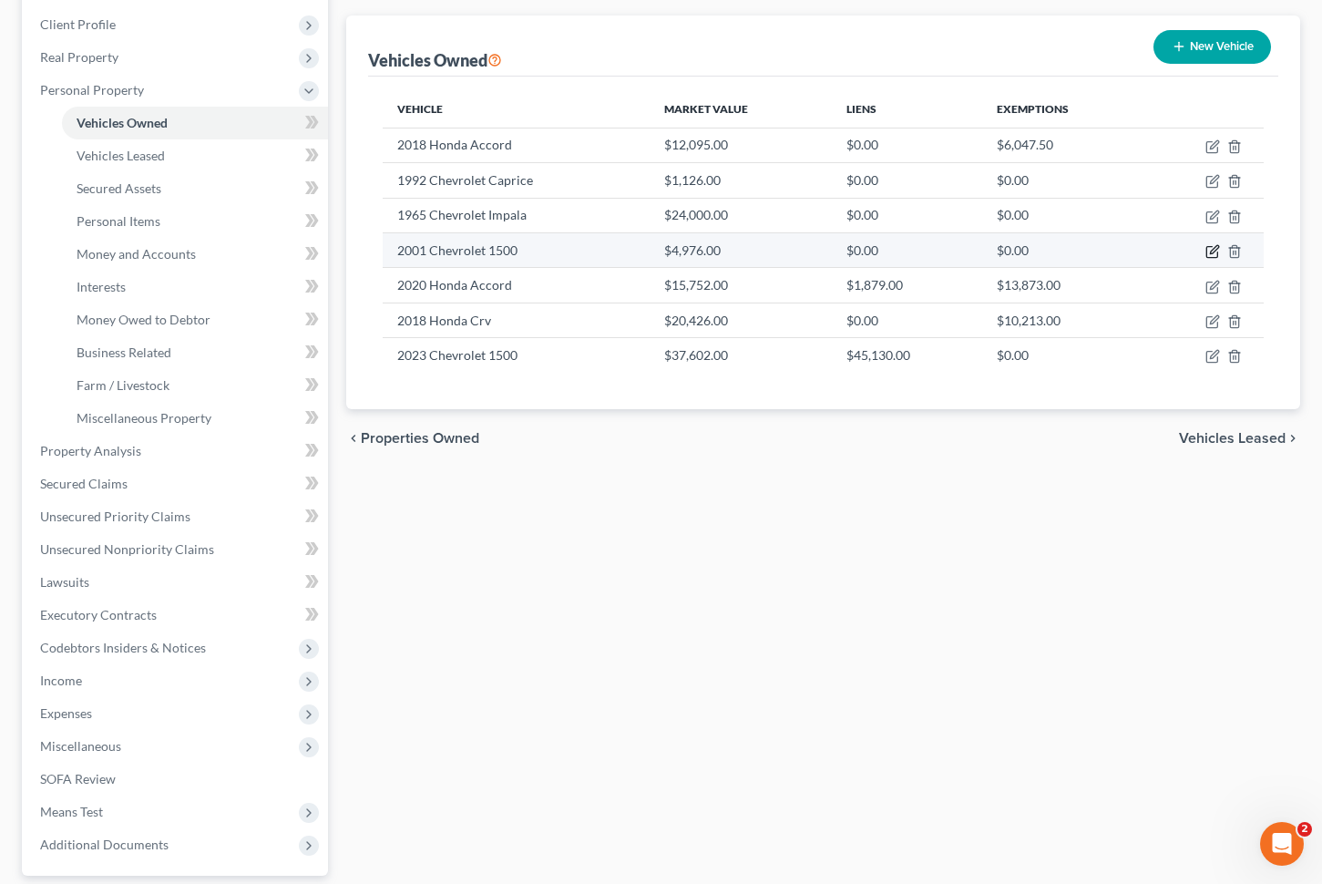
click at [1217, 249] on icon "button" at bounding box center [1214, 249] width 8 height 8
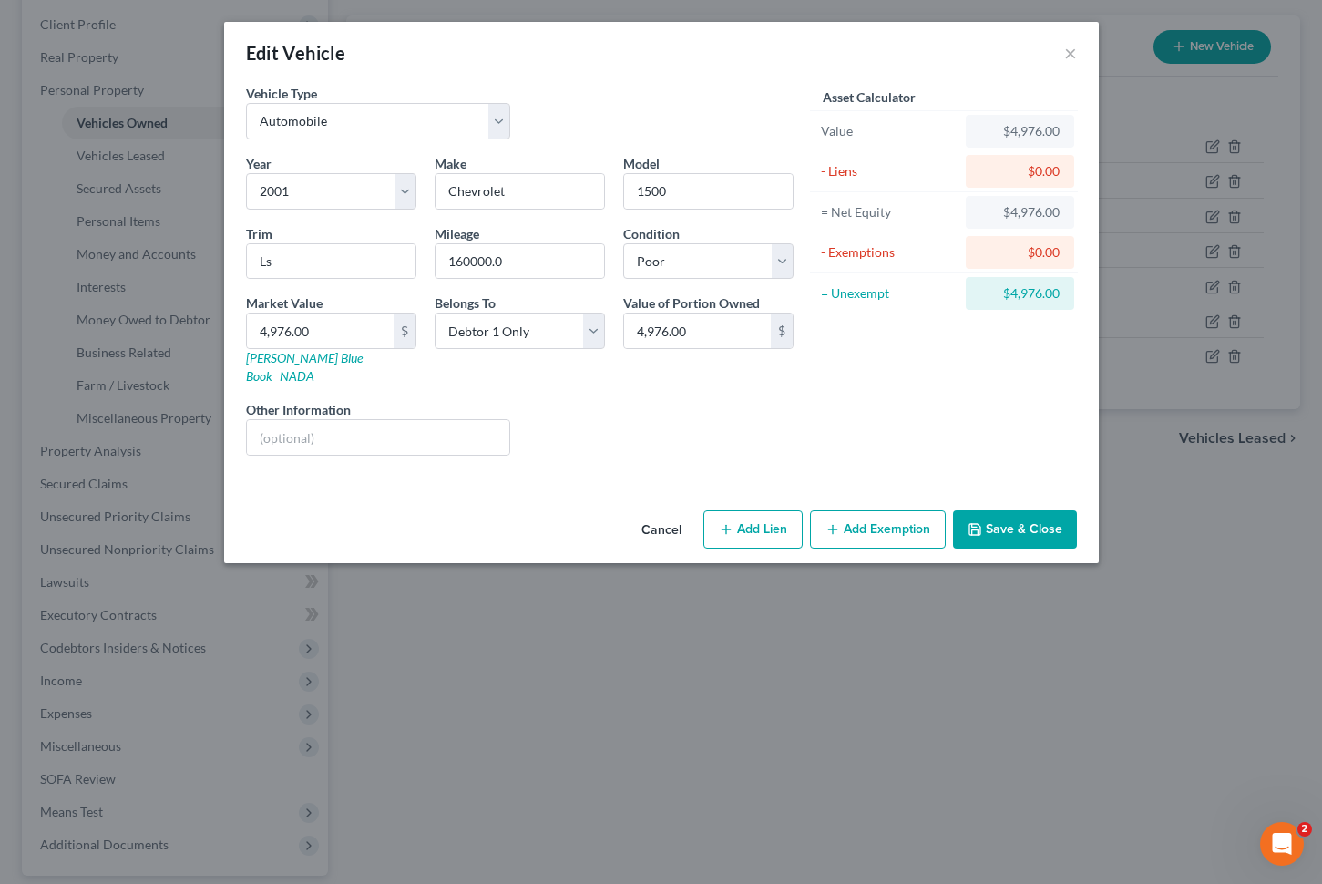
click at [859, 510] on button "Add Exemption" at bounding box center [878, 529] width 136 height 38
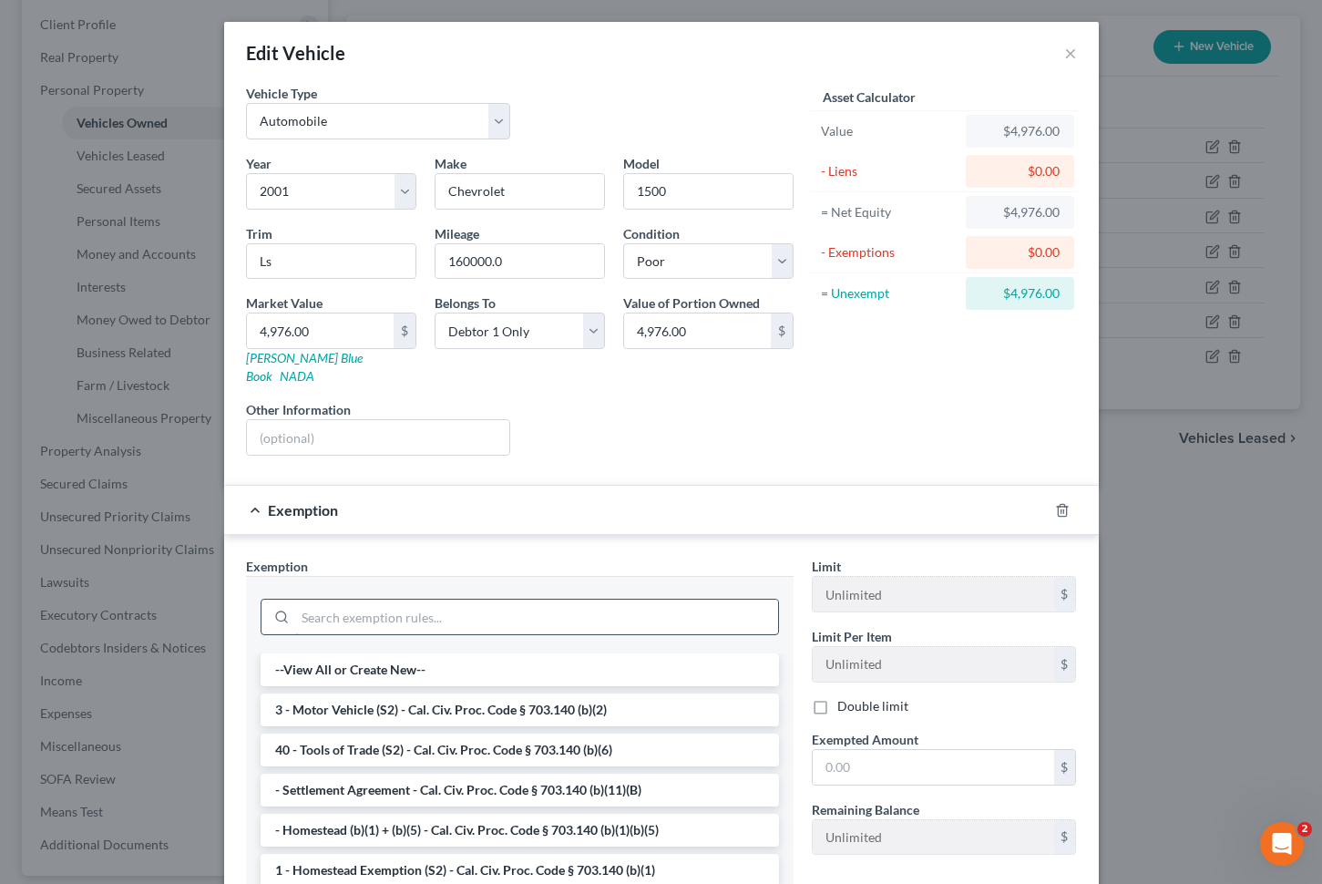
click at [540, 600] on input "search" at bounding box center [536, 617] width 483 height 35
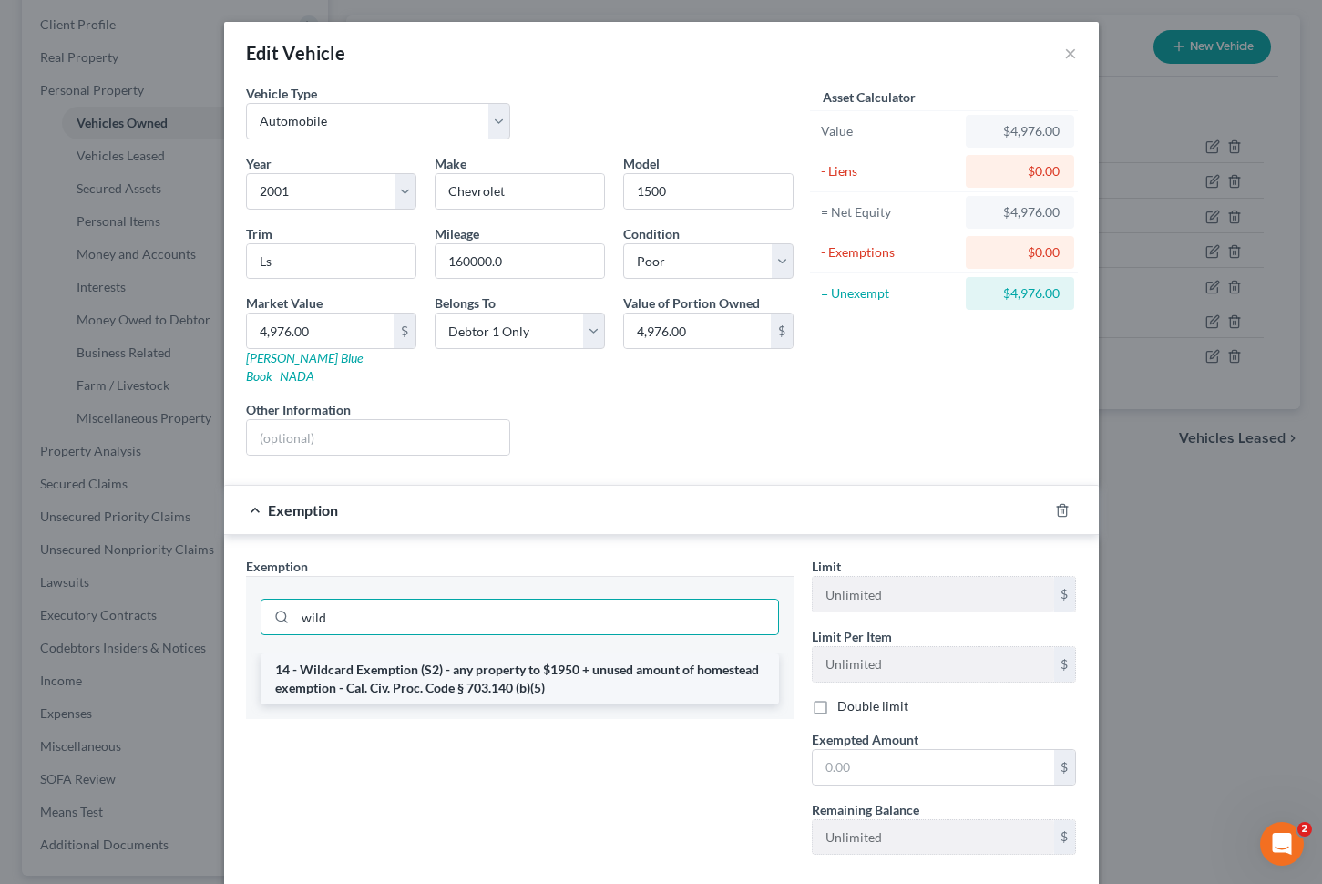
click at [559, 667] on li "14 - Wildcard Exemption (S2) - any property to $1950 + unused amount of homeste…" at bounding box center [520, 678] width 519 height 51
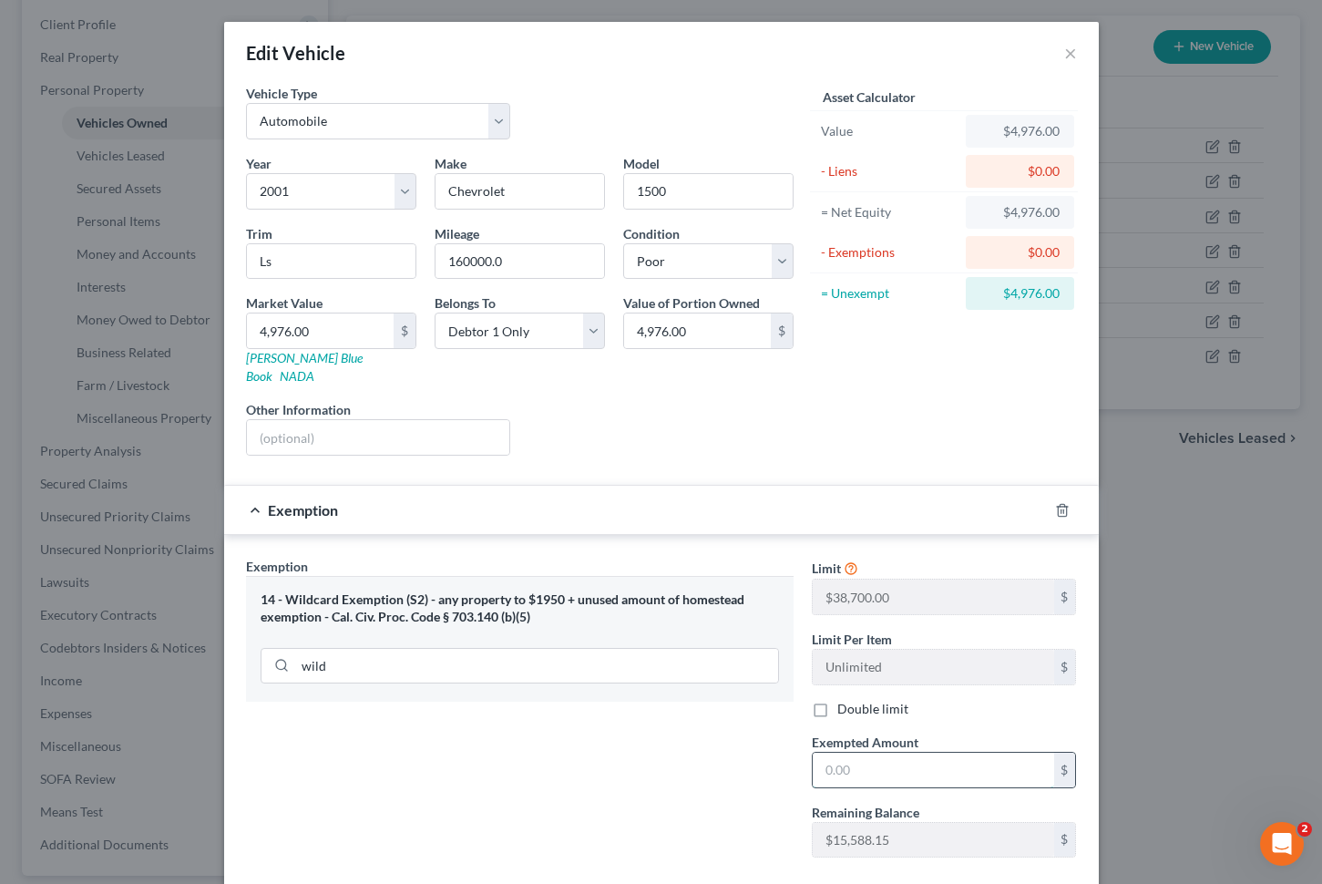
click at [853, 753] on input "text" at bounding box center [934, 770] width 242 height 35
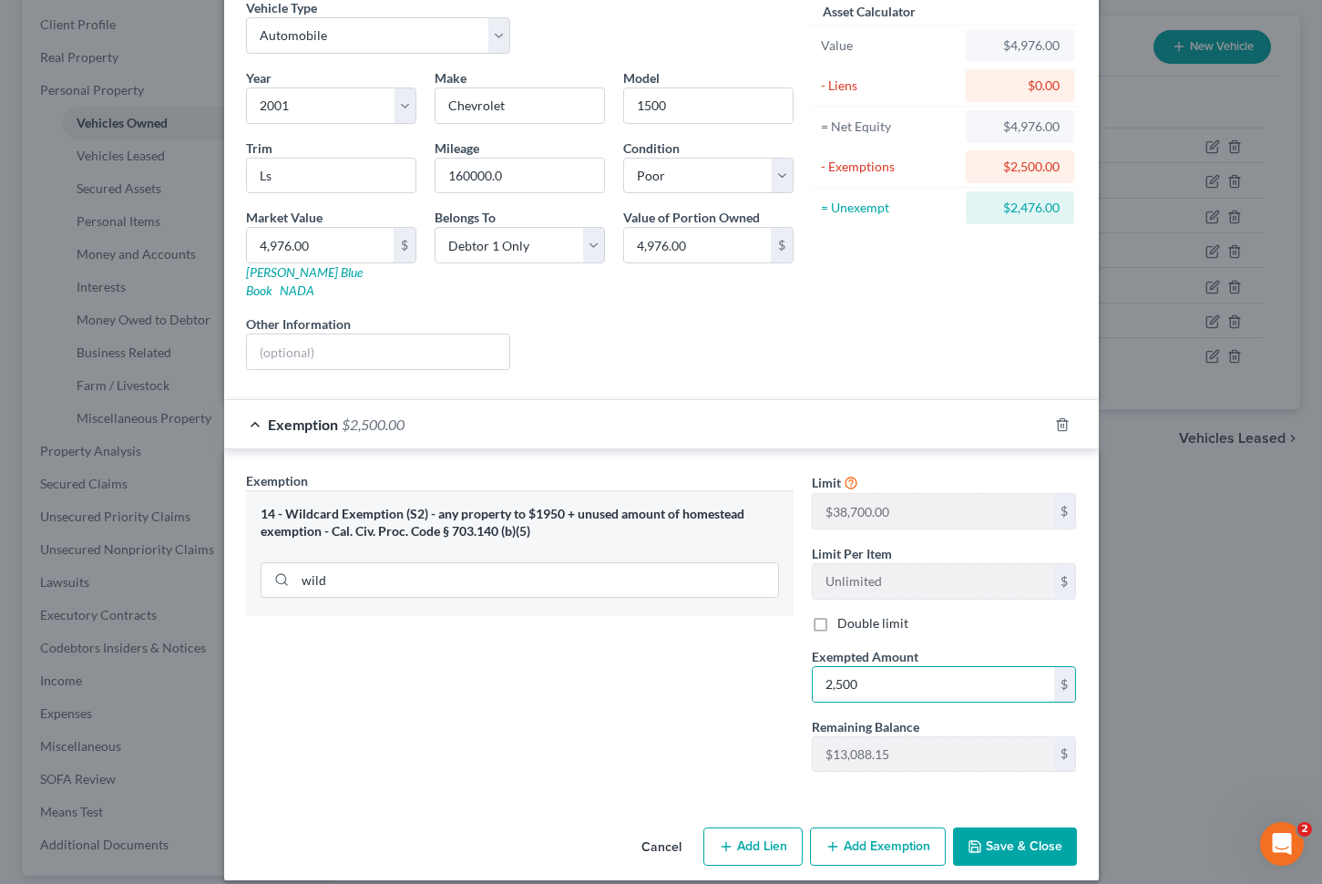
click at [1019, 827] on button "Save & Close" at bounding box center [1015, 846] width 124 height 38
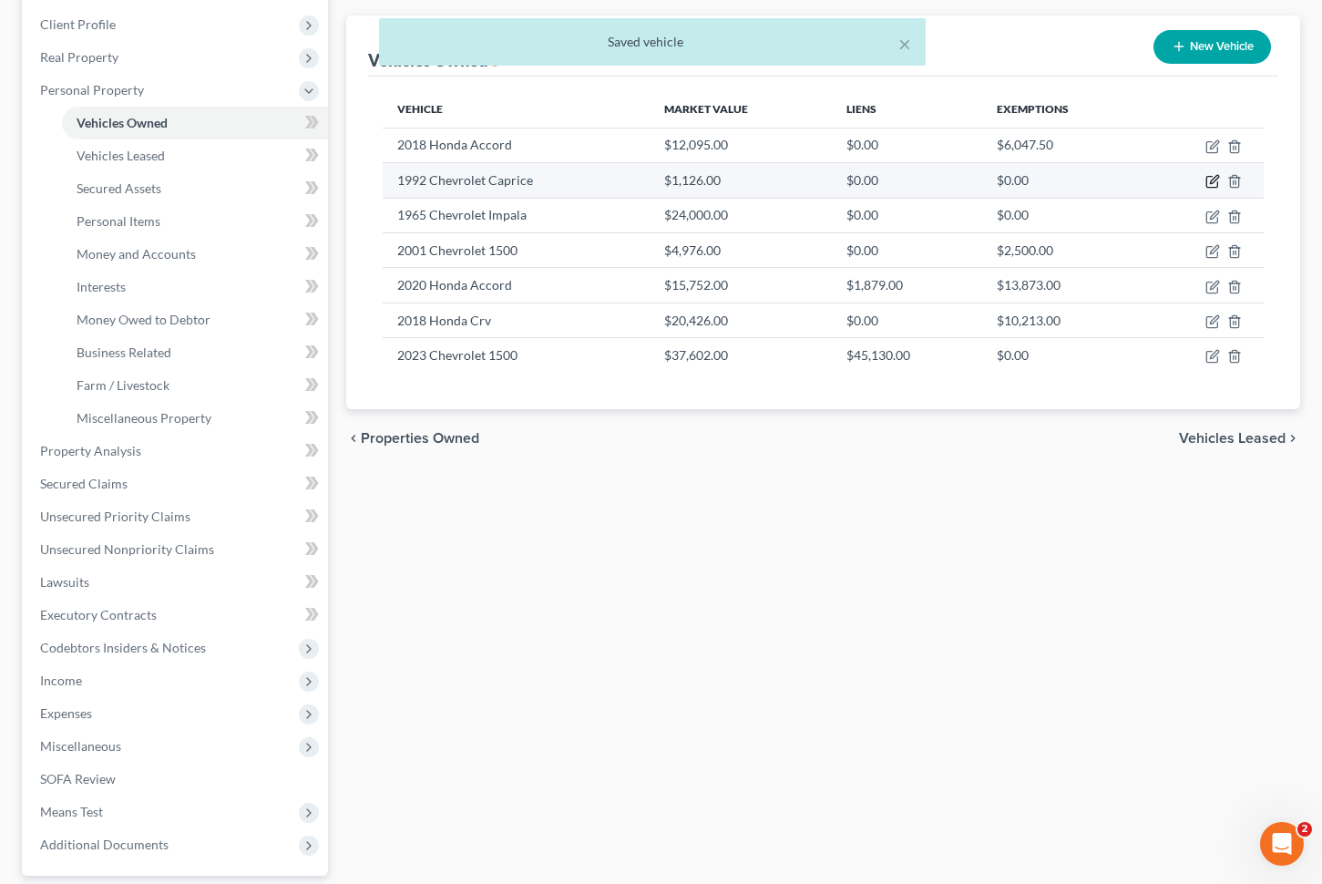
click at [1214, 175] on icon "button" at bounding box center [1213, 181] width 15 height 15
click at [1212, 180] on icon "button" at bounding box center [1214, 180] width 8 height 8
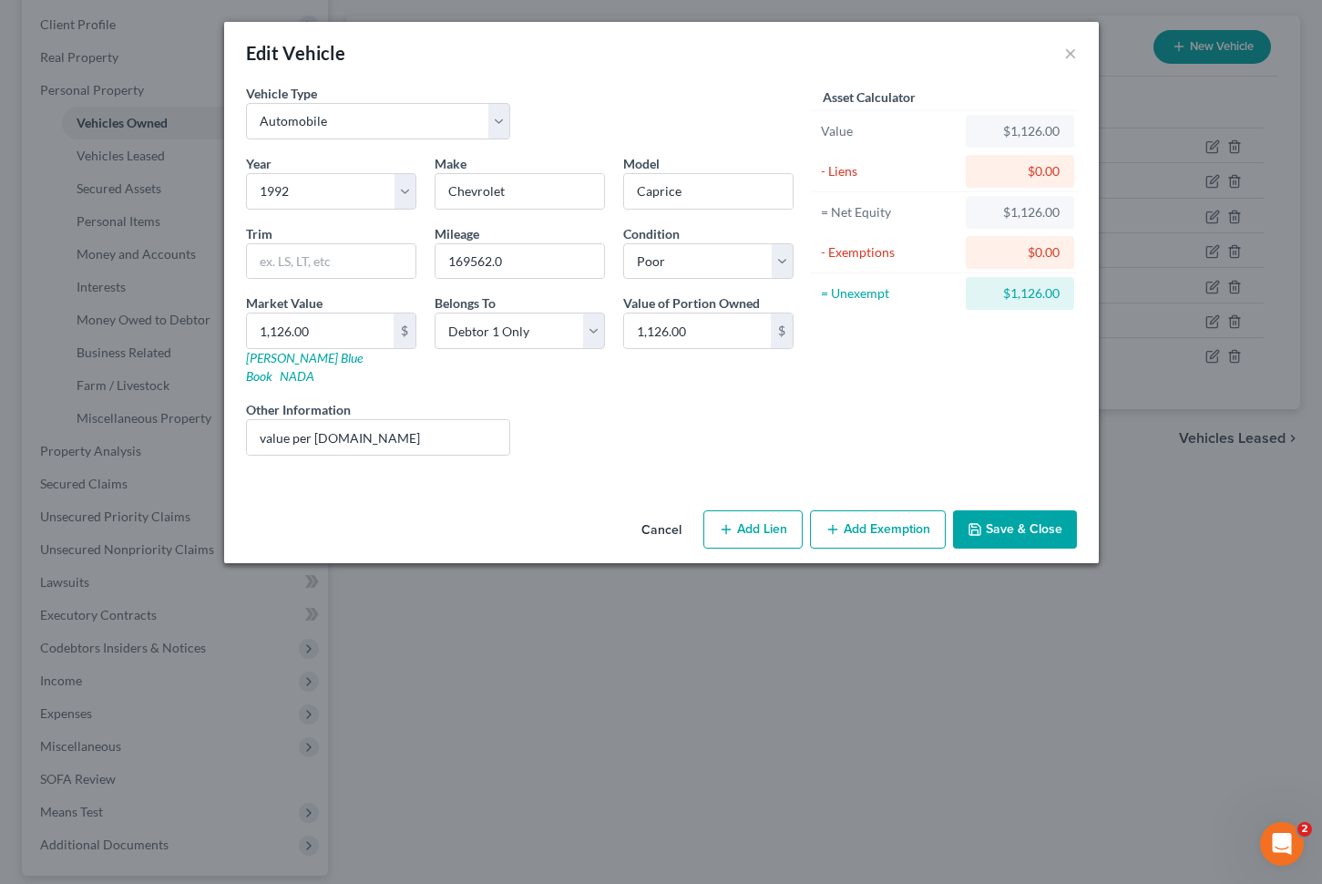
click at [863, 513] on button "Add Exemption" at bounding box center [878, 529] width 136 height 38
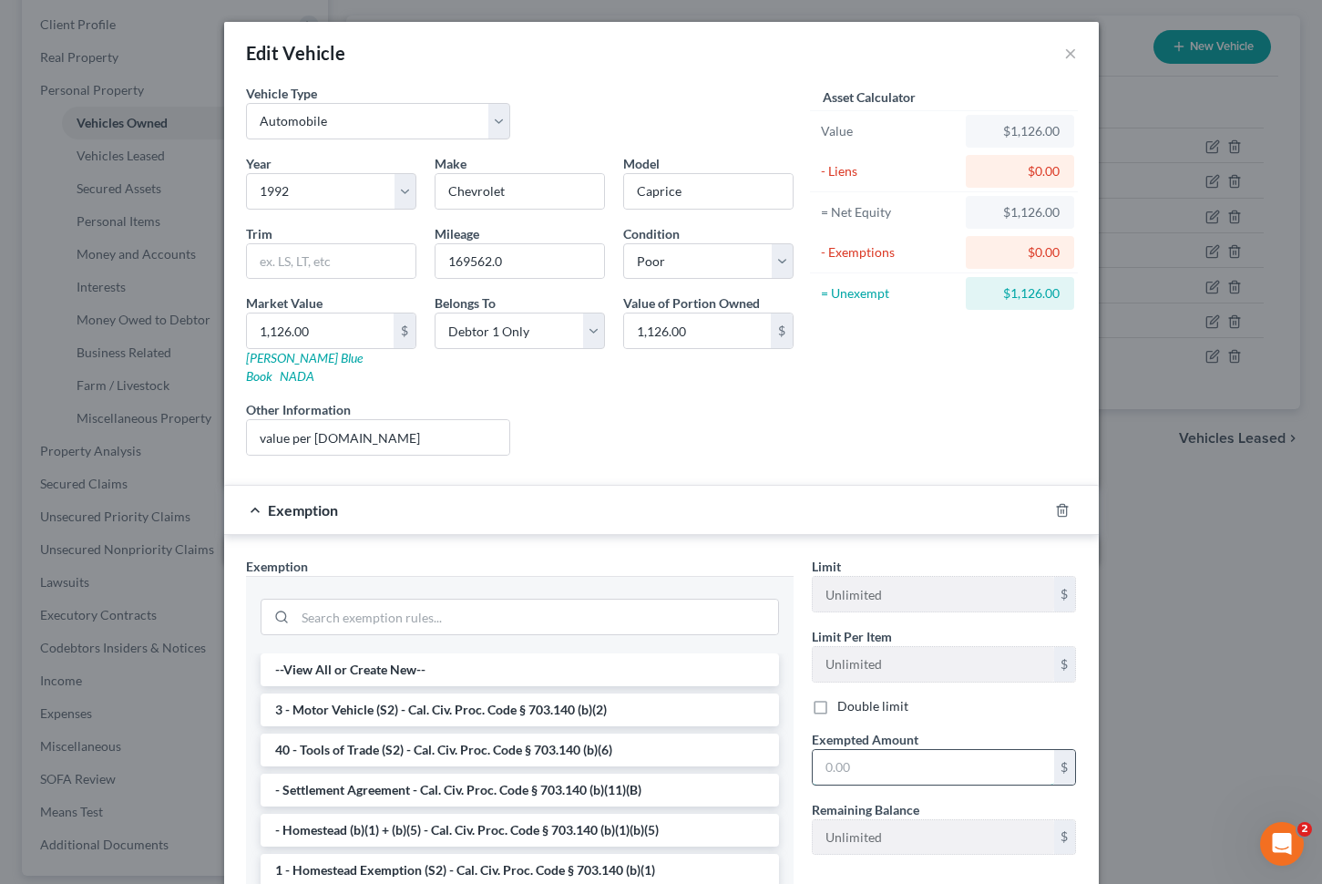
click at [876, 753] on input "text" at bounding box center [934, 767] width 242 height 35
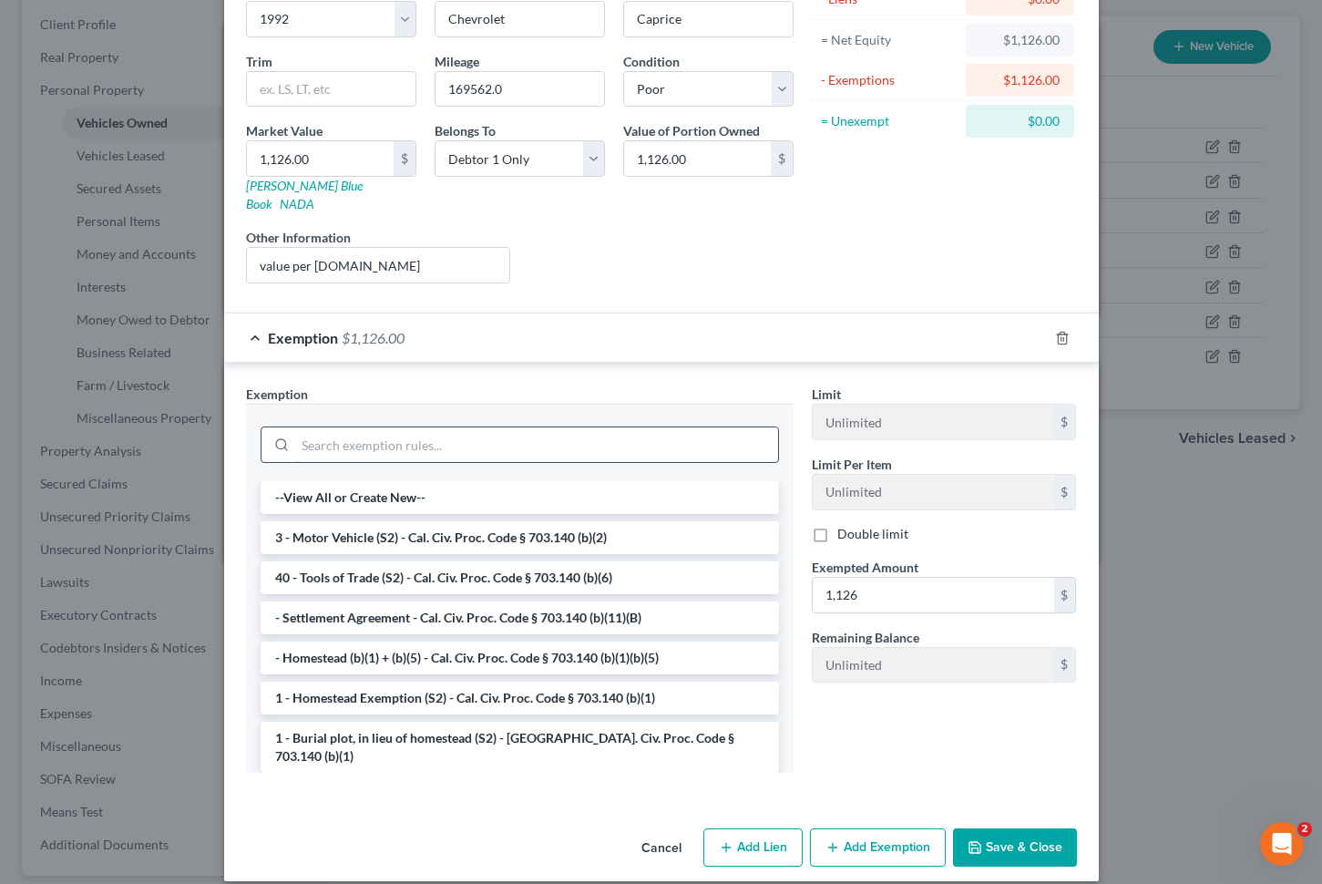
click at [550, 427] on input "search" at bounding box center [536, 444] width 483 height 35
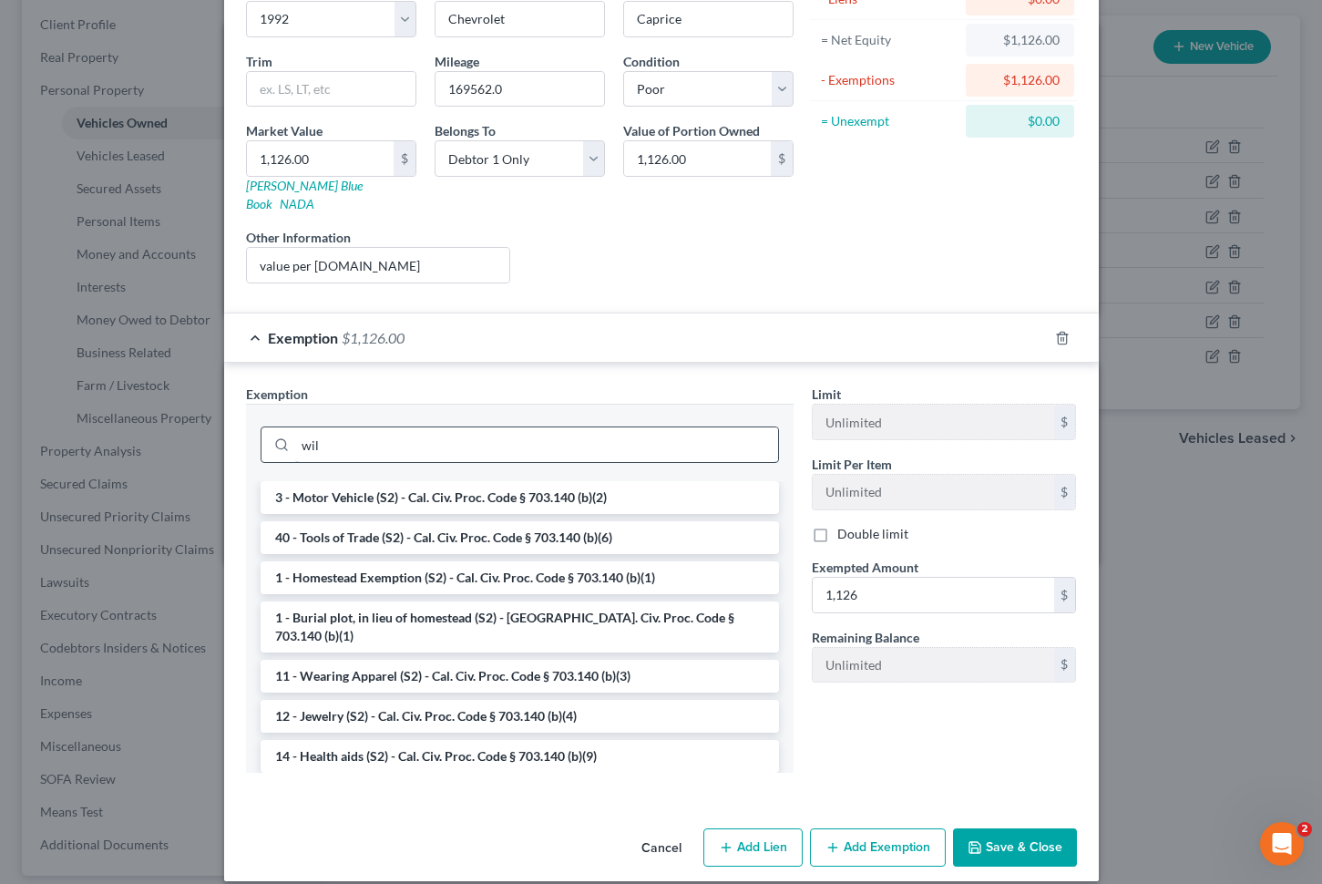
scroll to position [83, 0]
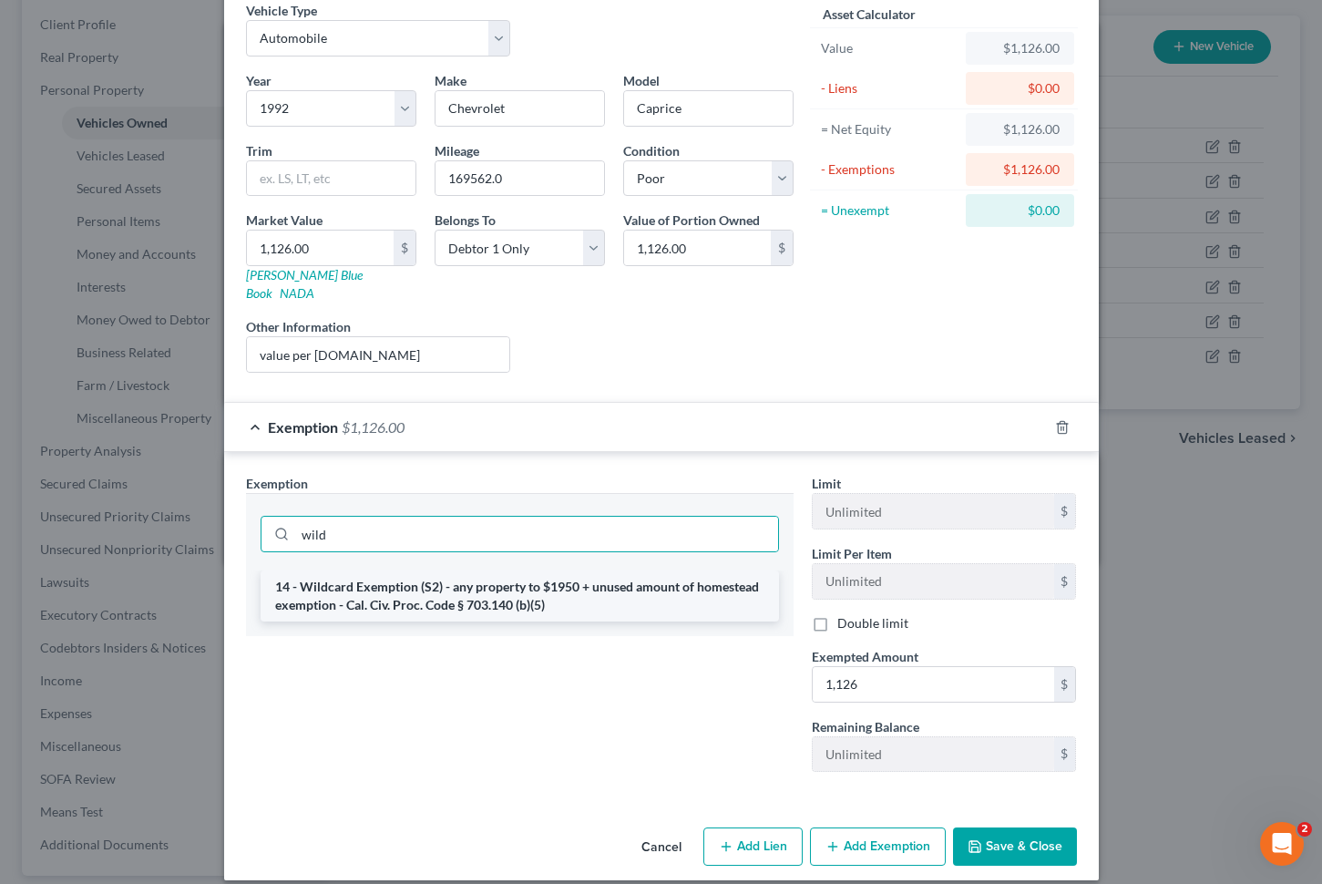
click at [502, 570] on li "14 - Wildcard Exemption (S2) - any property to $1950 + unused amount of homeste…" at bounding box center [520, 595] width 519 height 51
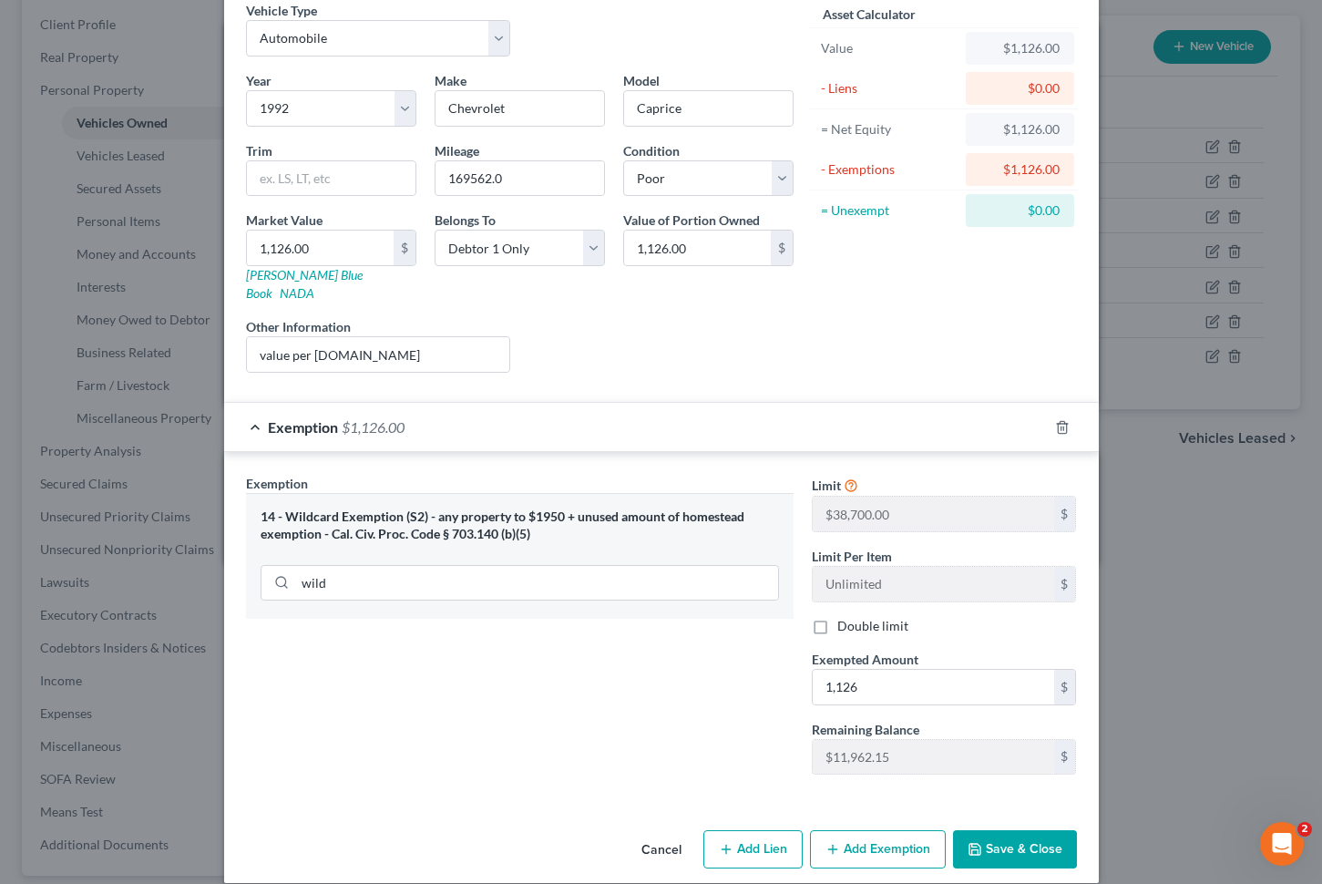
click at [1006, 836] on button "Save & Close" at bounding box center [1015, 849] width 124 height 38
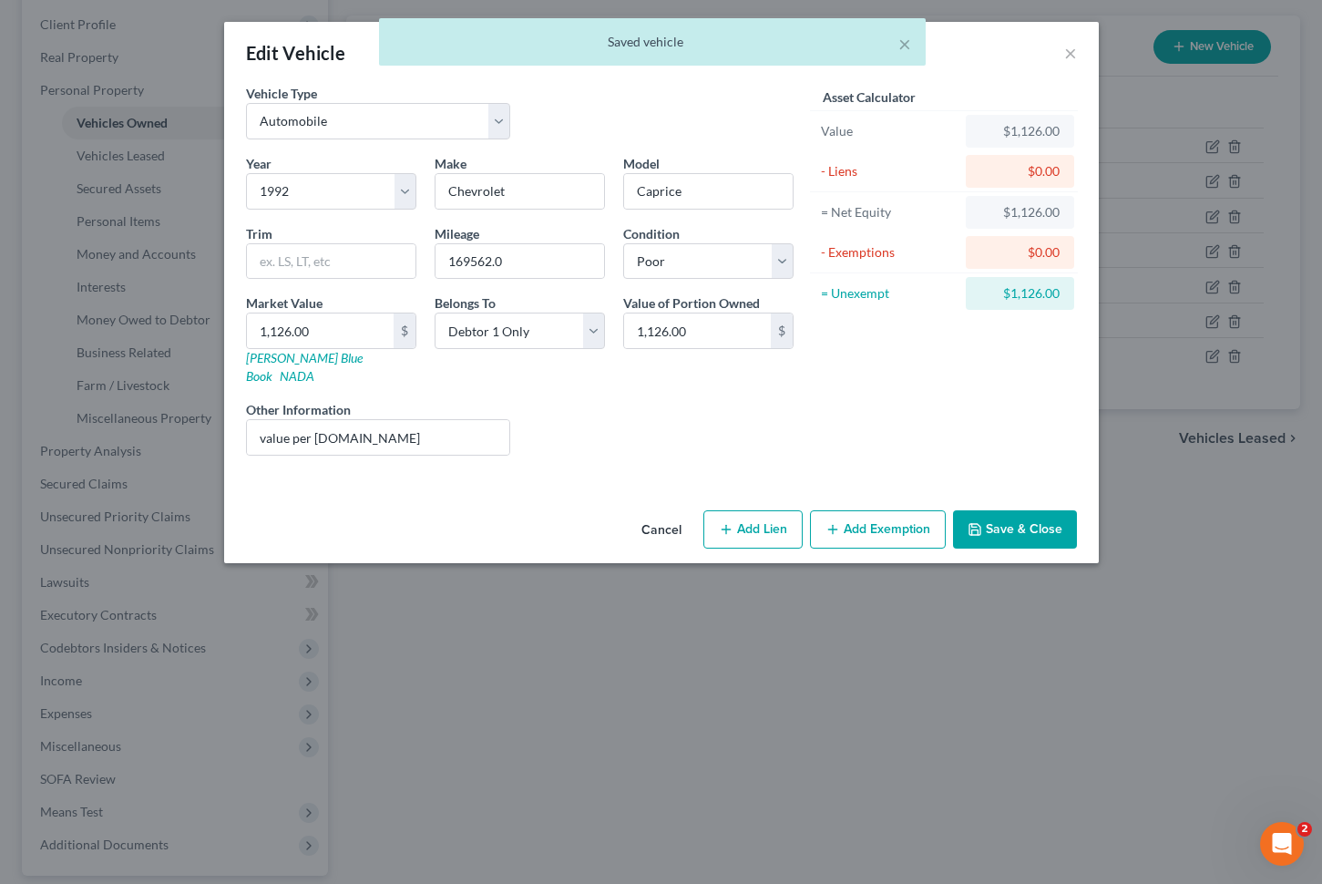
click at [1038, 510] on button "Save & Close" at bounding box center [1015, 529] width 124 height 38
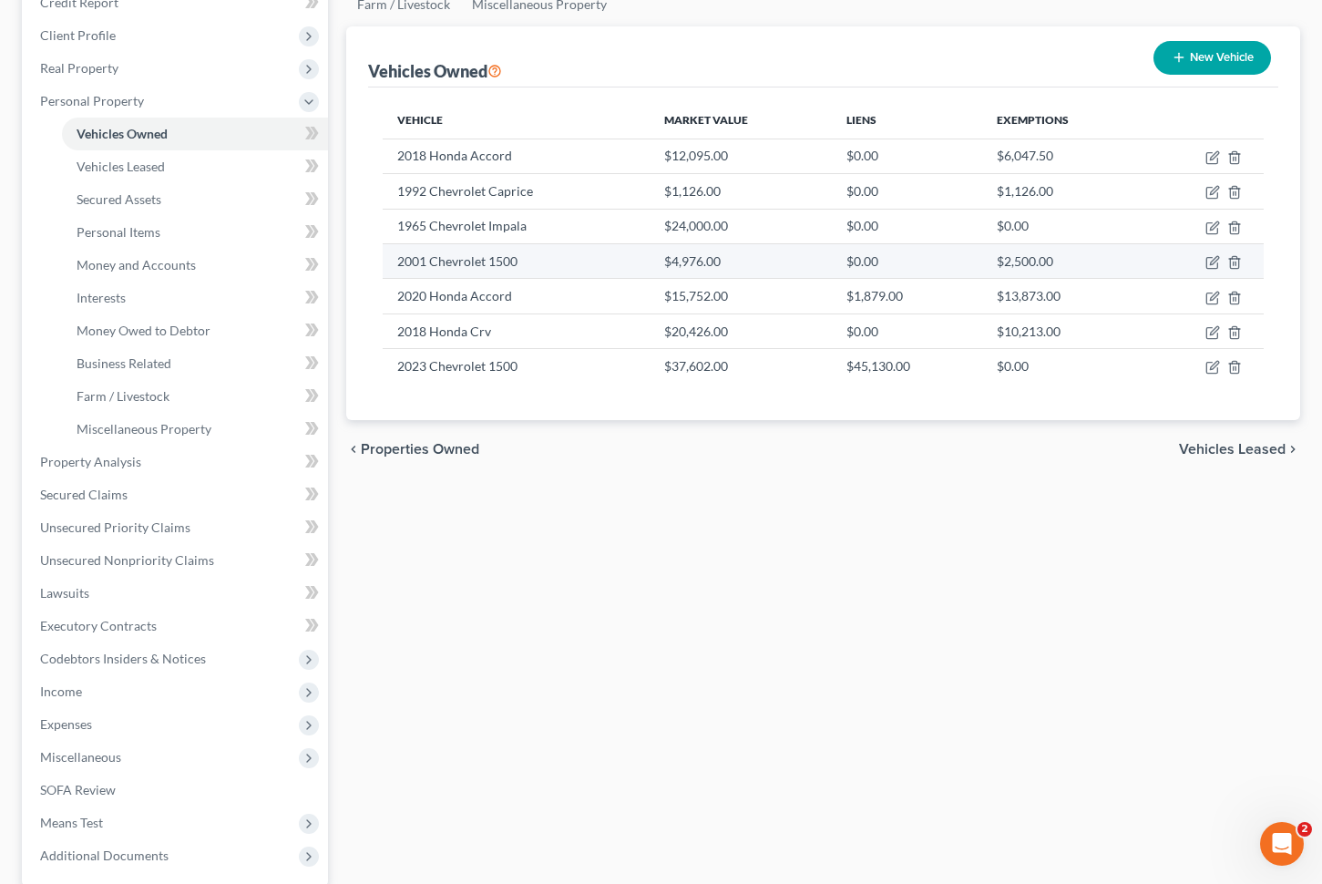
scroll to position [231, 0]
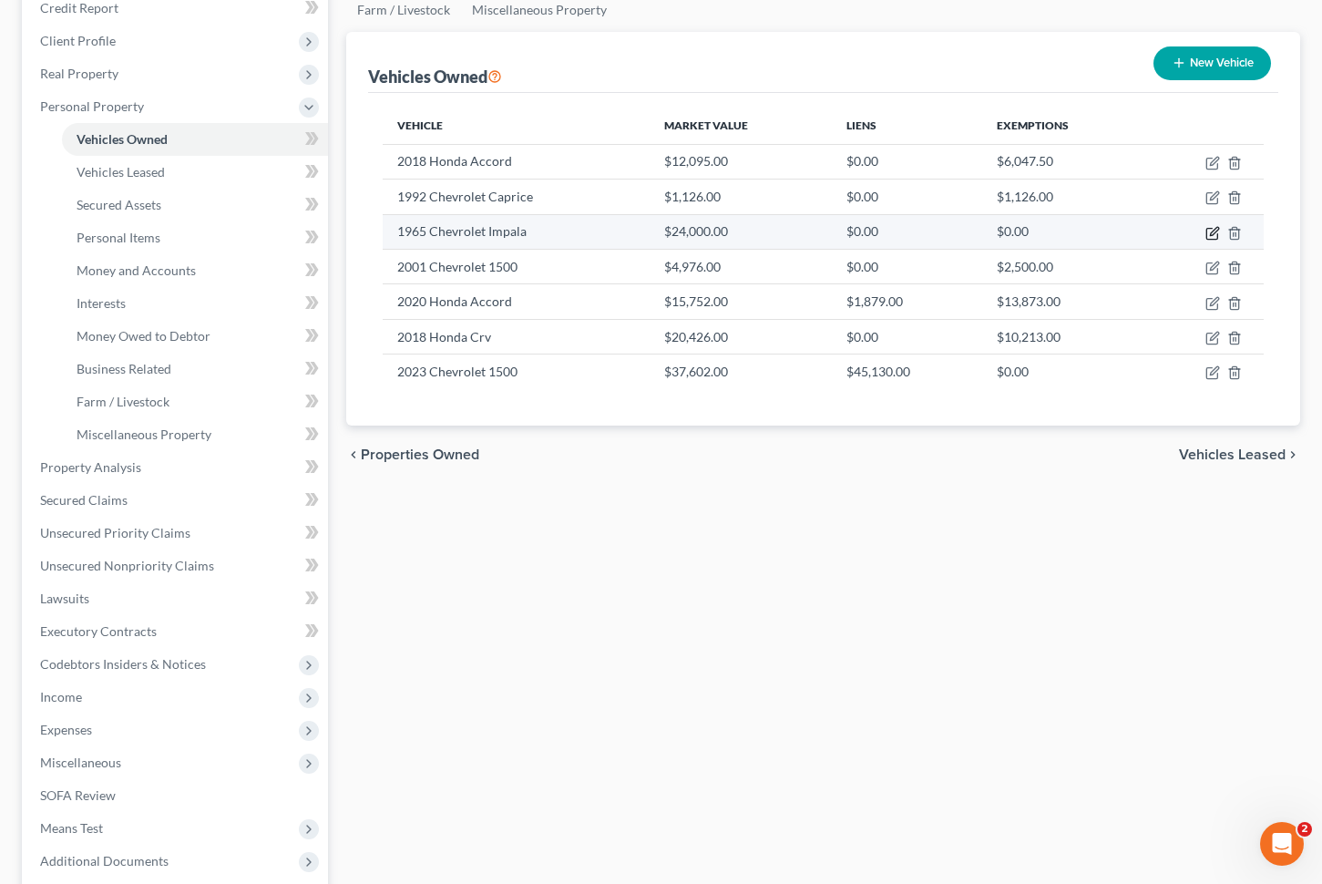
click at [1207, 230] on icon "button" at bounding box center [1212, 233] width 11 height 11
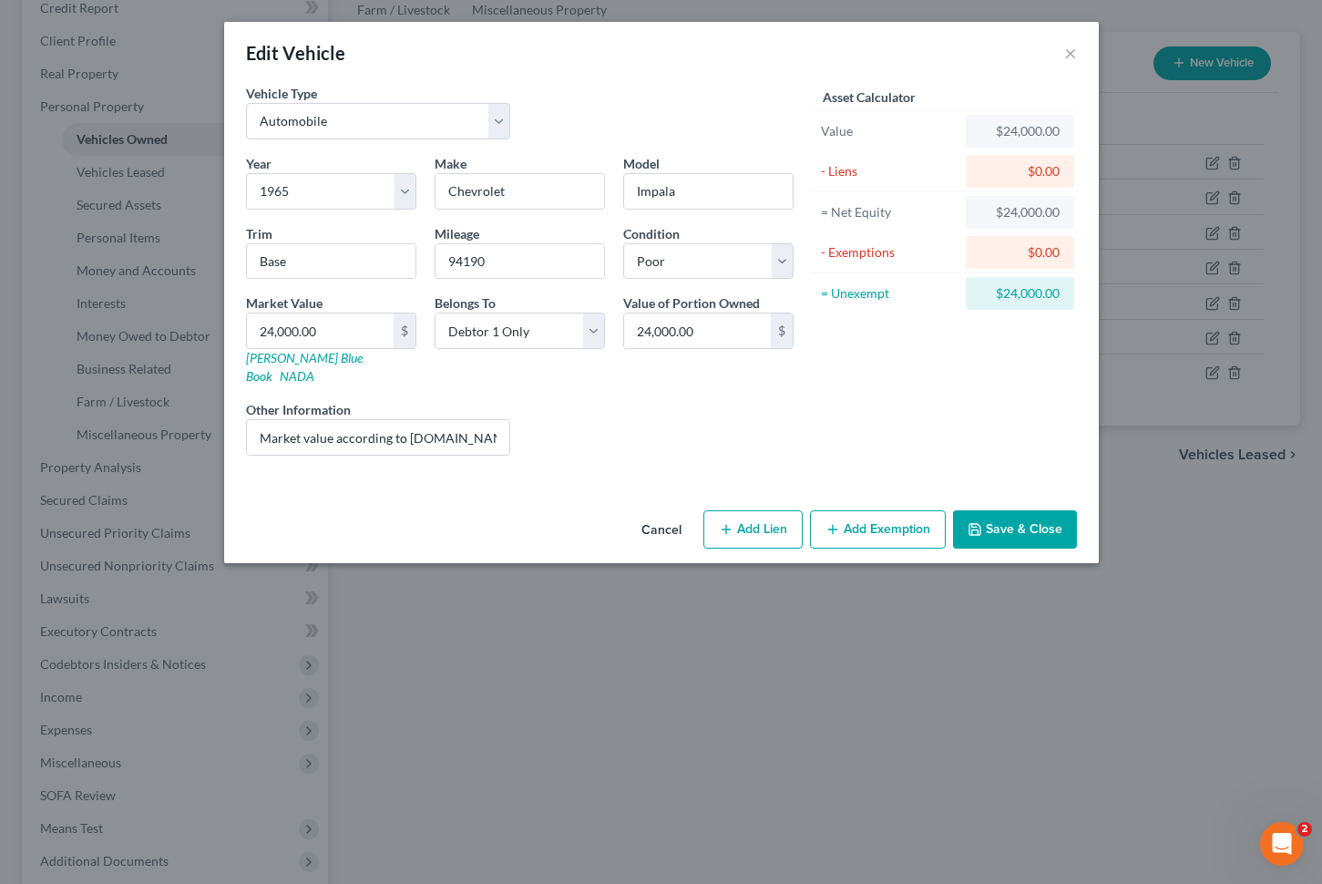
click at [850, 519] on button "Add Exemption" at bounding box center [878, 529] width 136 height 38
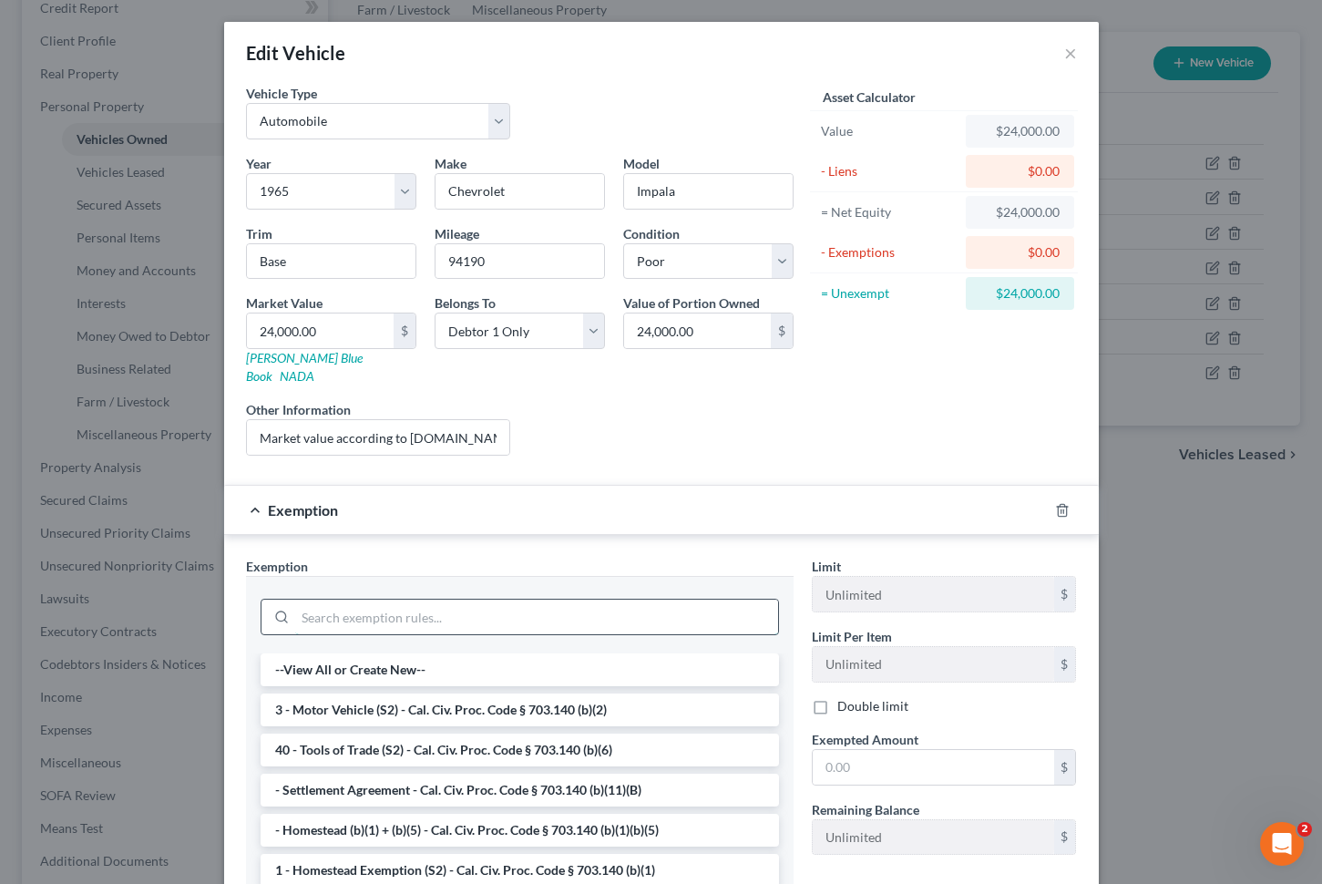
click at [462, 600] on input "search" at bounding box center [536, 617] width 483 height 35
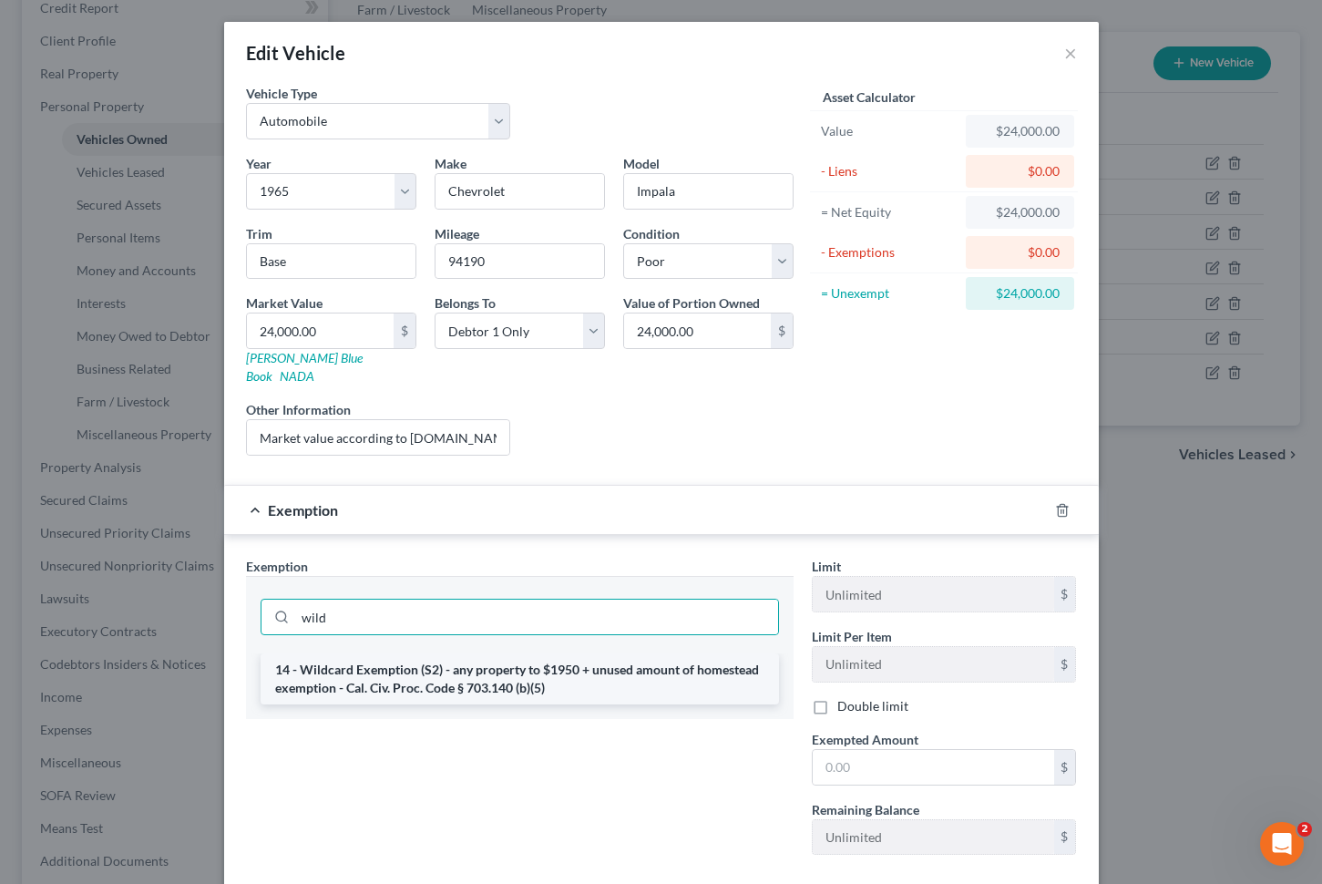
click at [493, 653] on li "14 - Wildcard Exemption (S2) - any property to $1950 + unused amount of homeste…" at bounding box center [520, 678] width 519 height 51
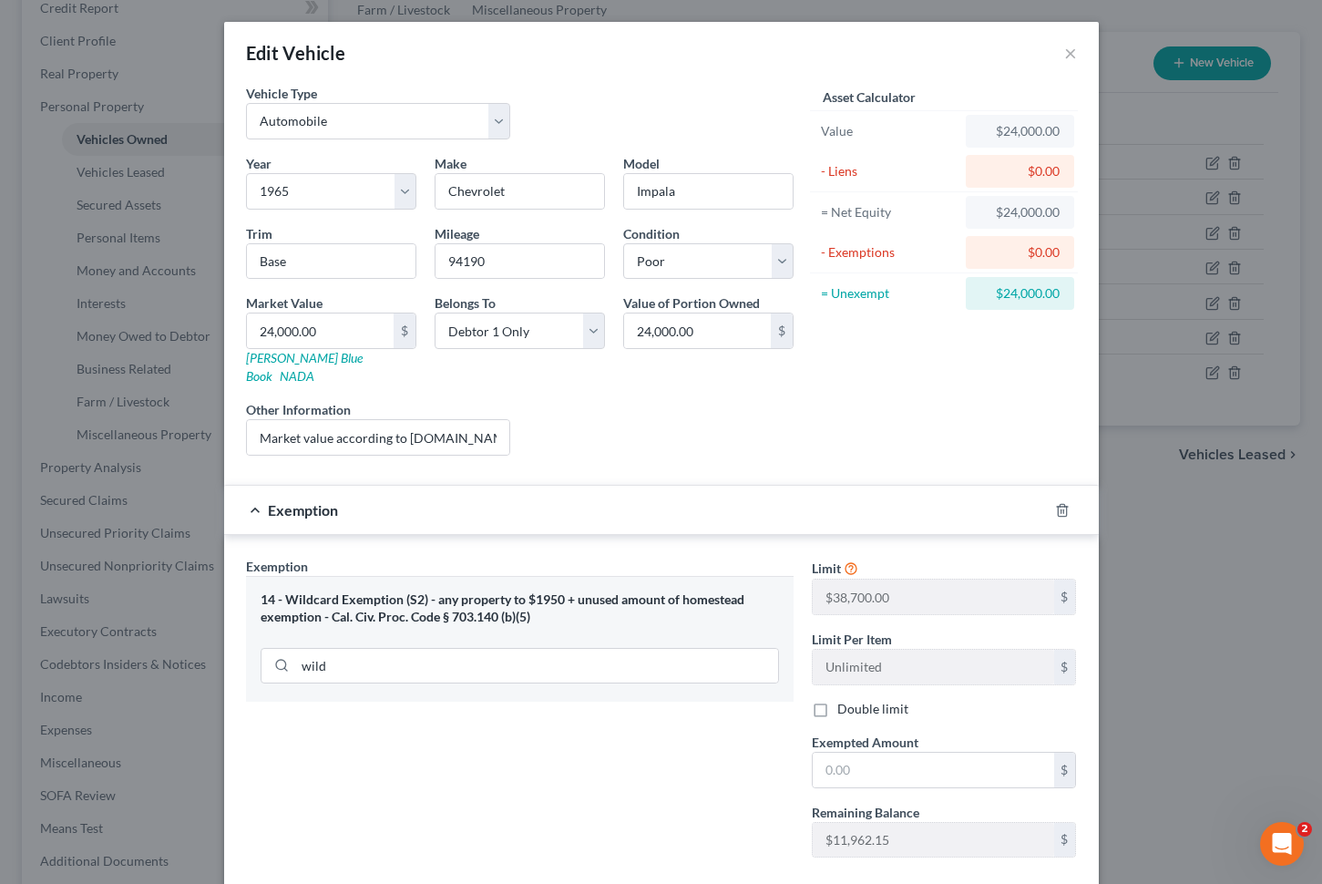
scroll to position [86, 0]
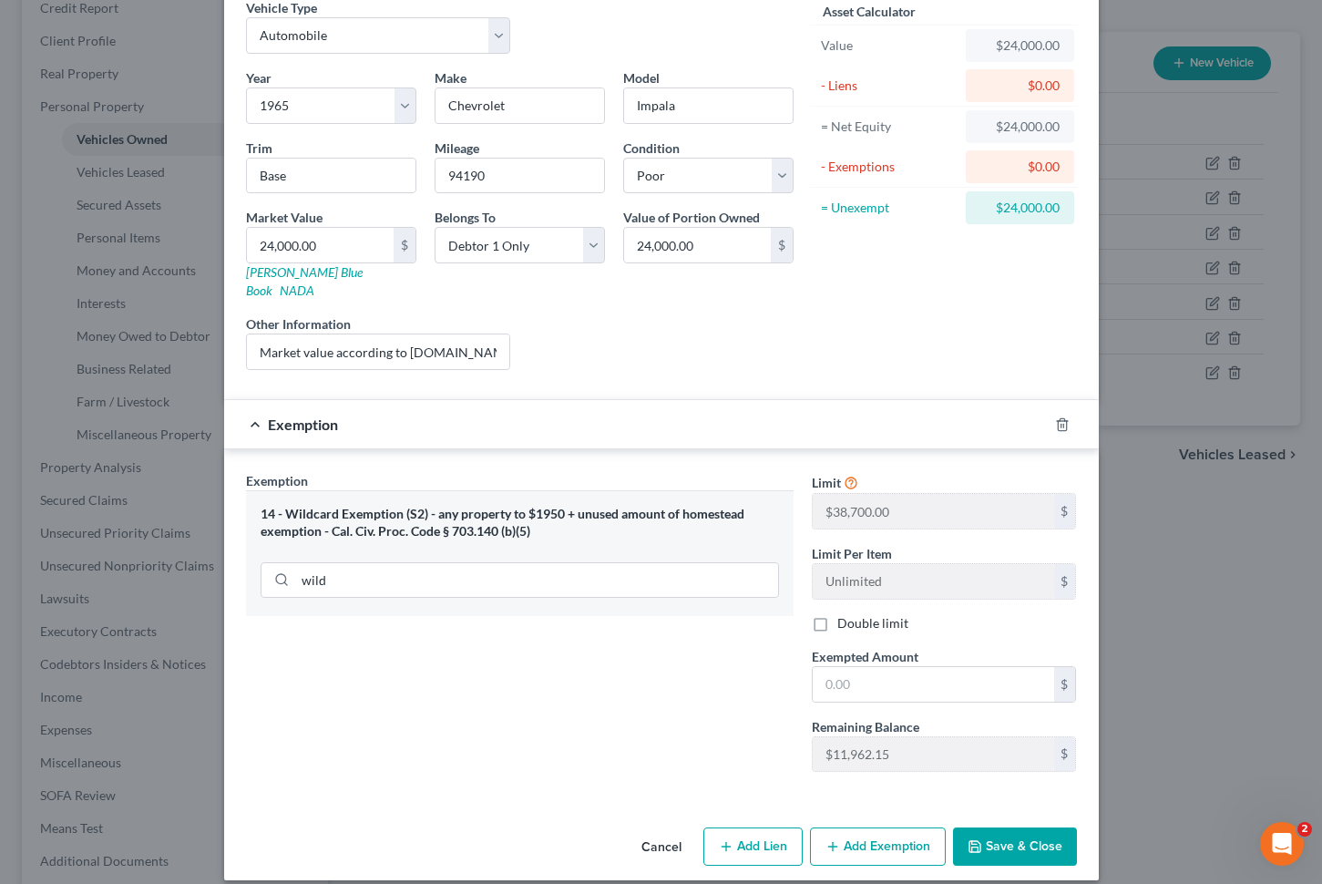
click at [654, 829] on button "Cancel" at bounding box center [661, 847] width 69 height 36
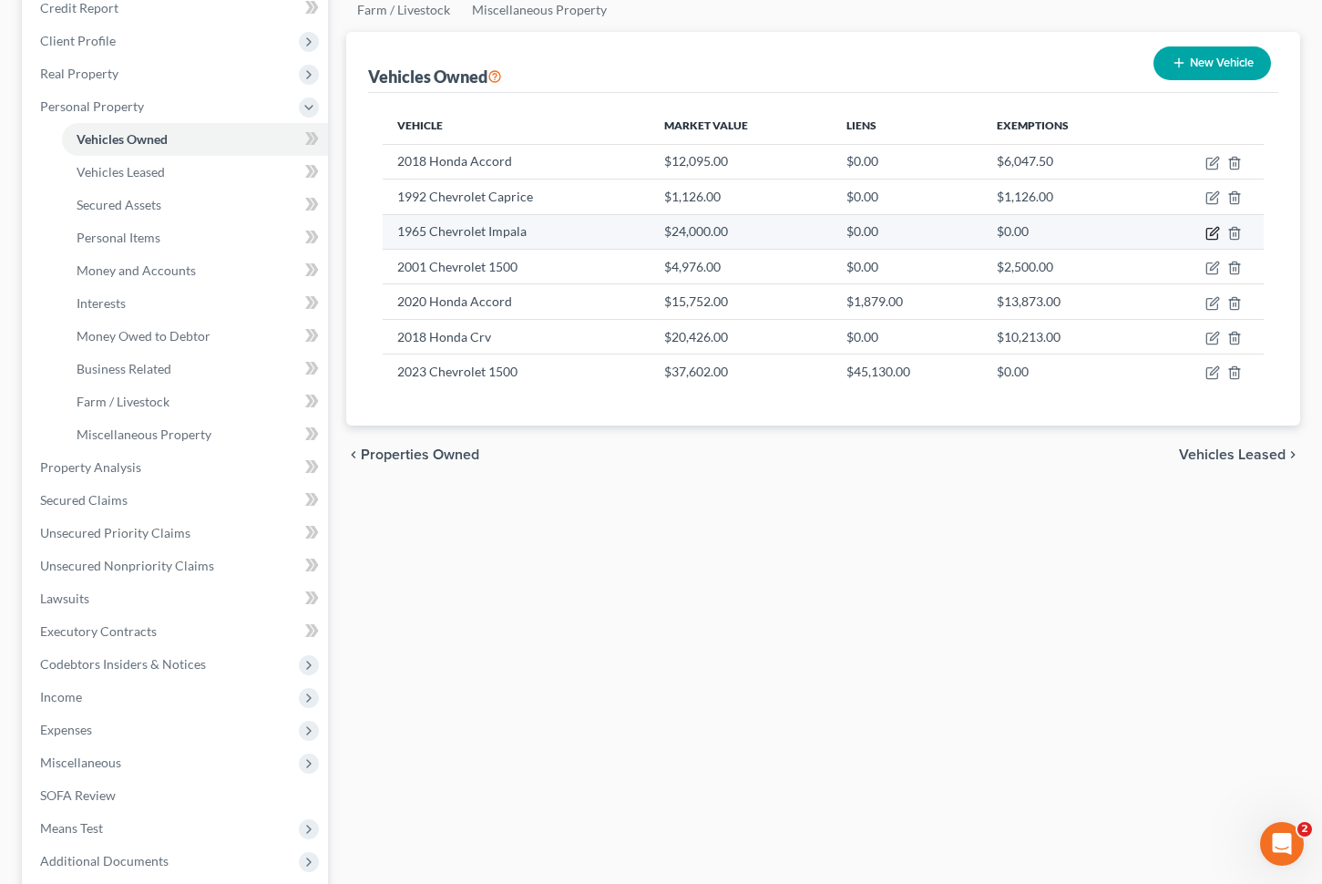
click at [1209, 228] on icon "button" at bounding box center [1212, 233] width 11 height 11
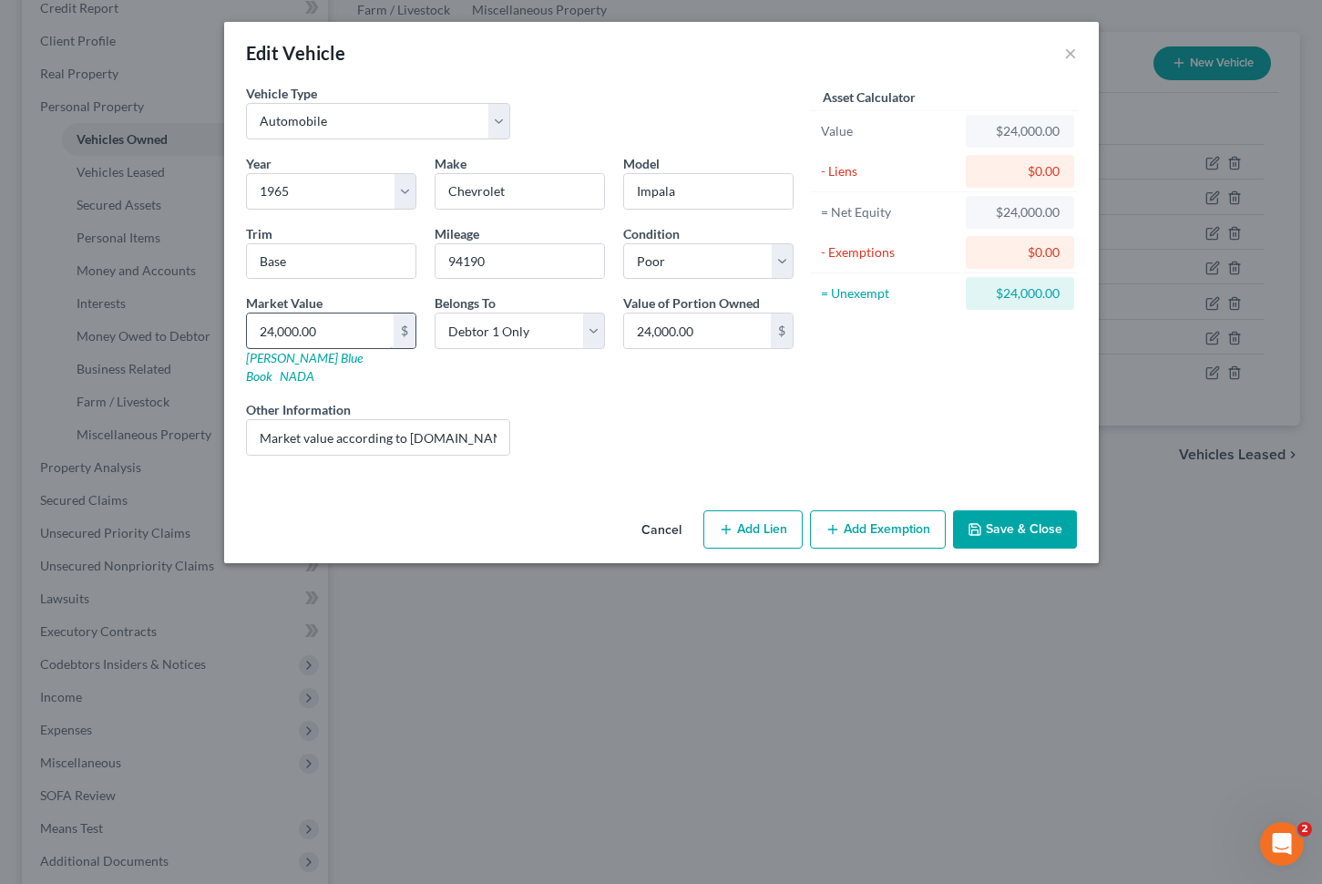
click at [361, 322] on input "24,000.00" at bounding box center [320, 330] width 147 height 35
click at [1062, 517] on button "Save & Close" at bounding box center [1015, 529] width 124 height 38
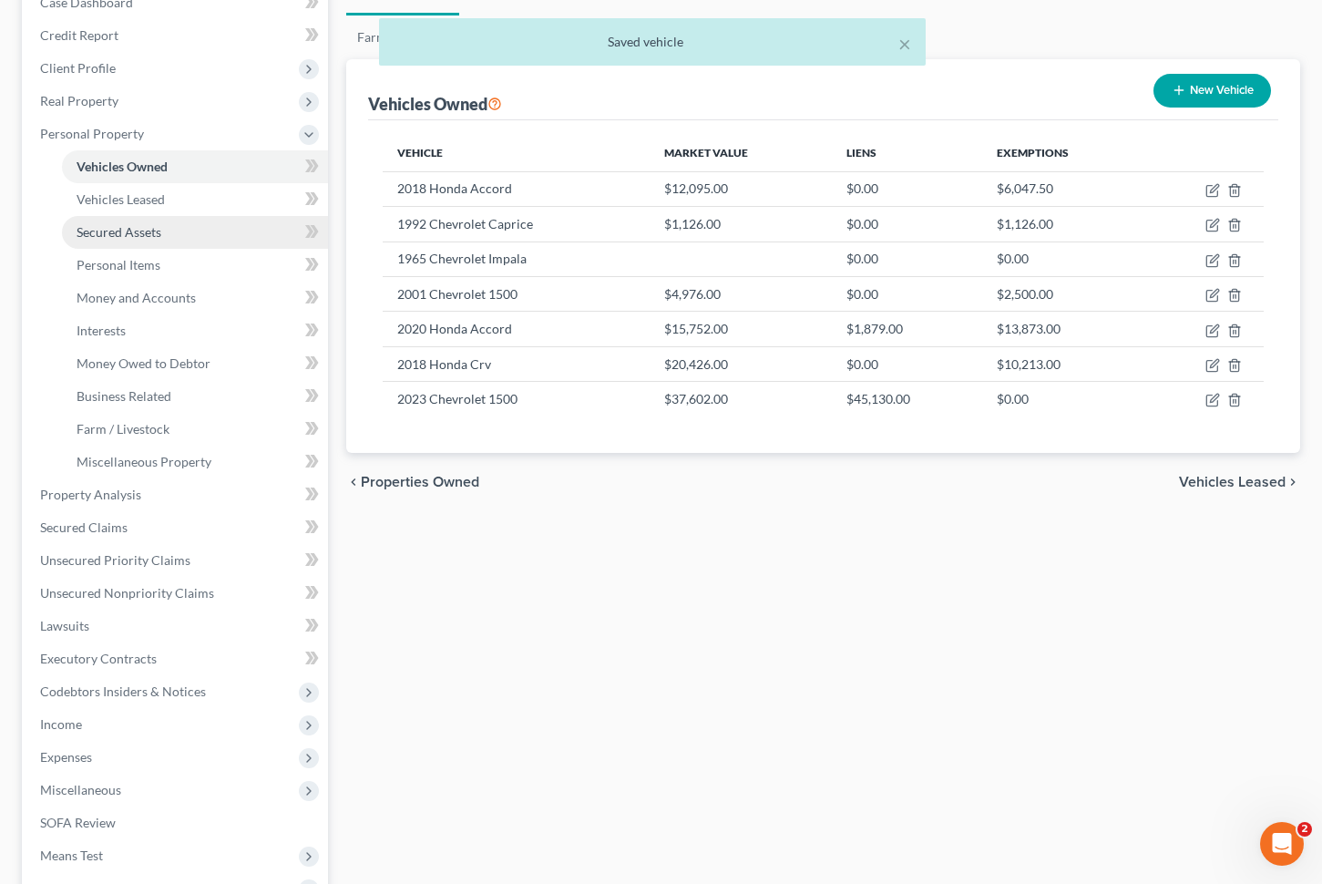
scroll to position [201, 0]
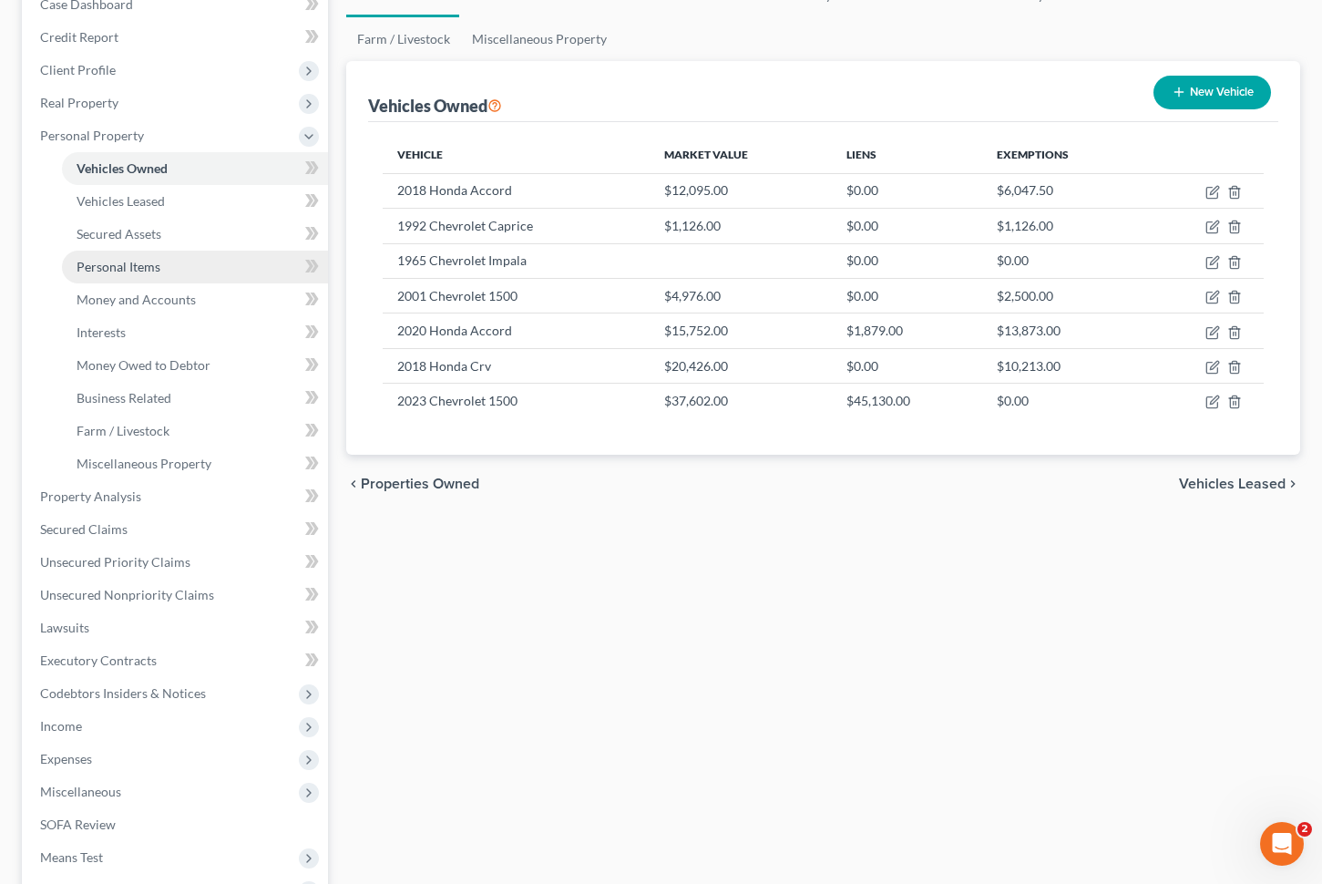
click at [170, 265] on link "Personal Items" at bounding box center [195, 267] width 266 height 33
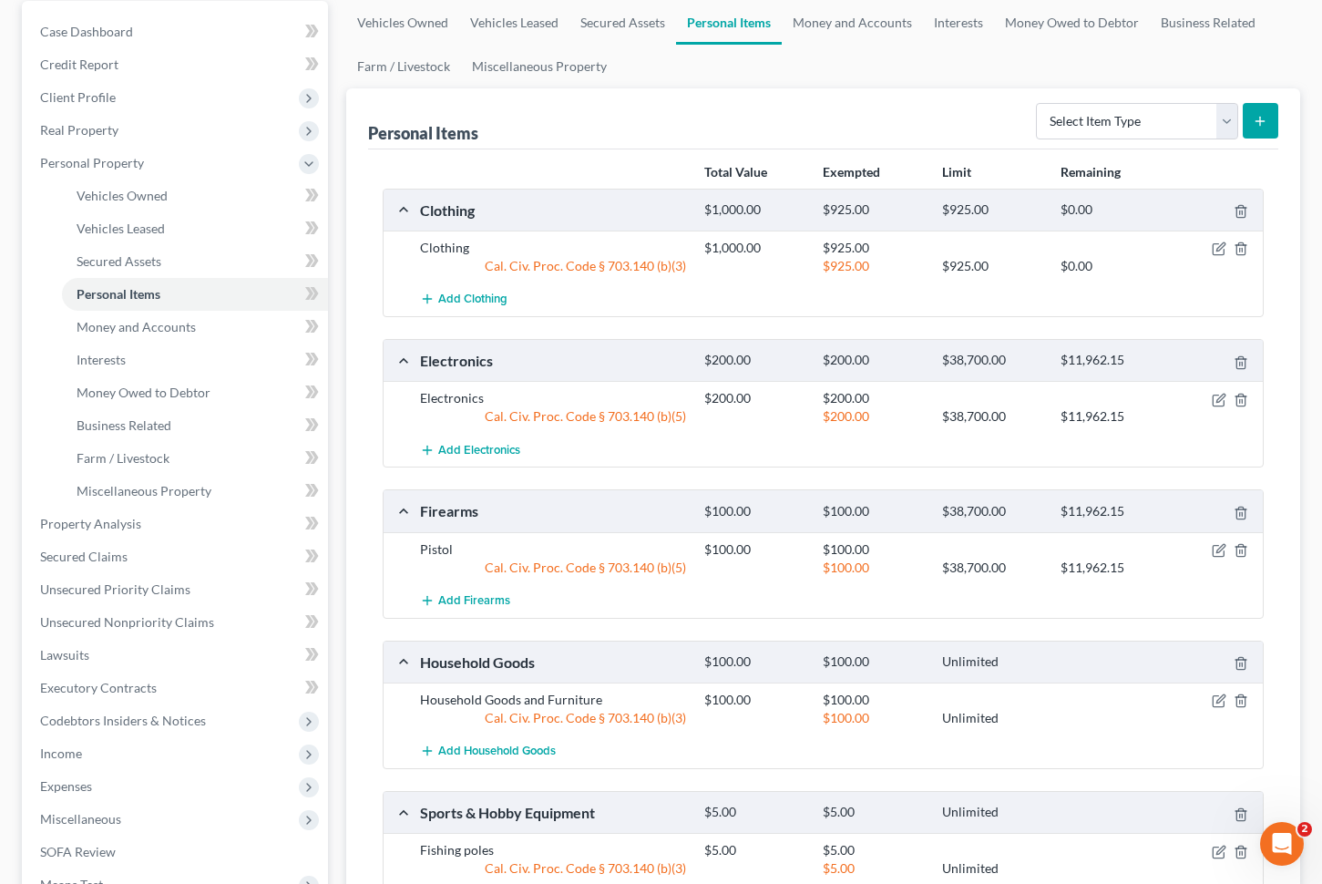
scroll to position [158, 0]
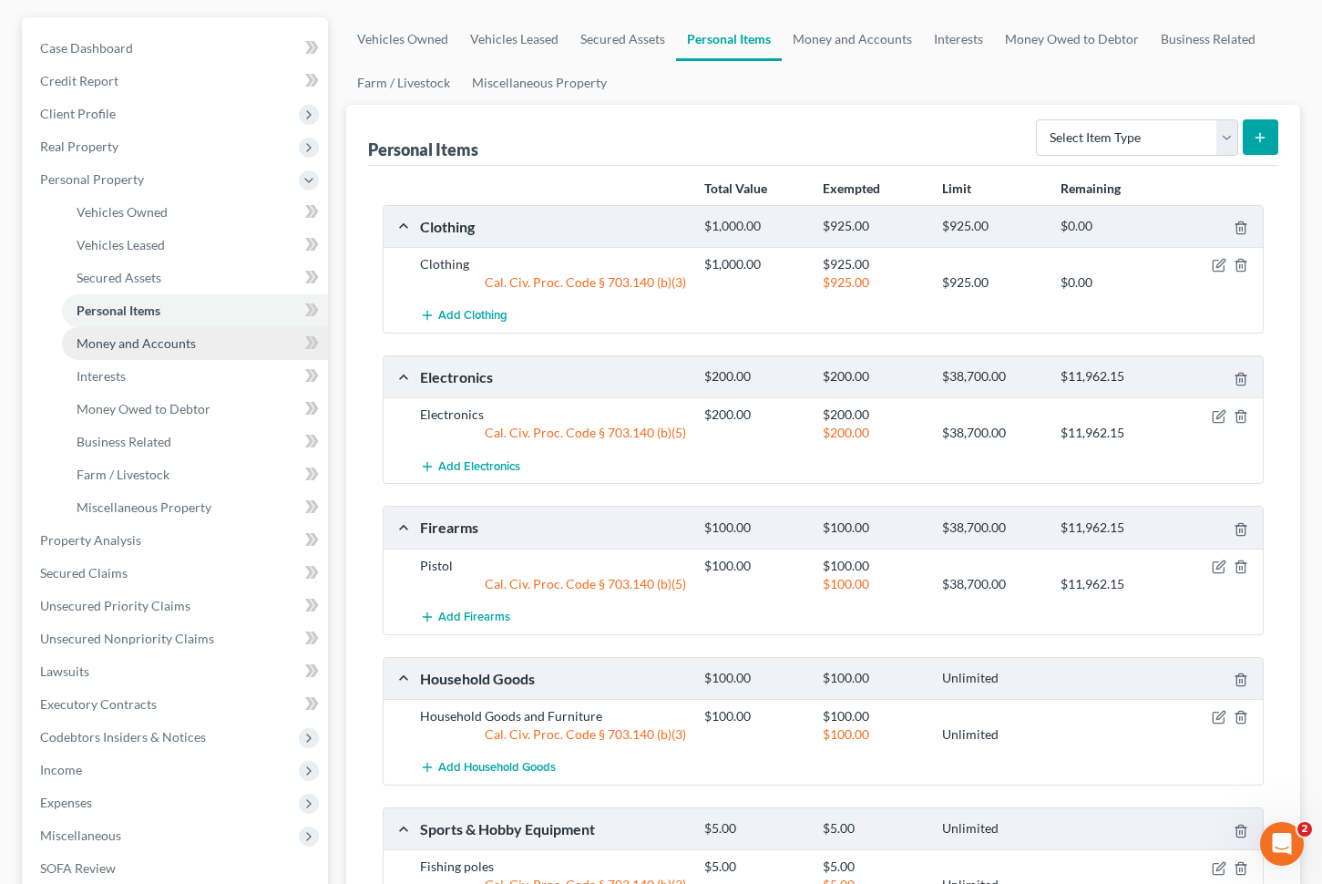
click at [211, 350] on link "Money and Accounts" at bounding box center [195, 343] width 266 height 33
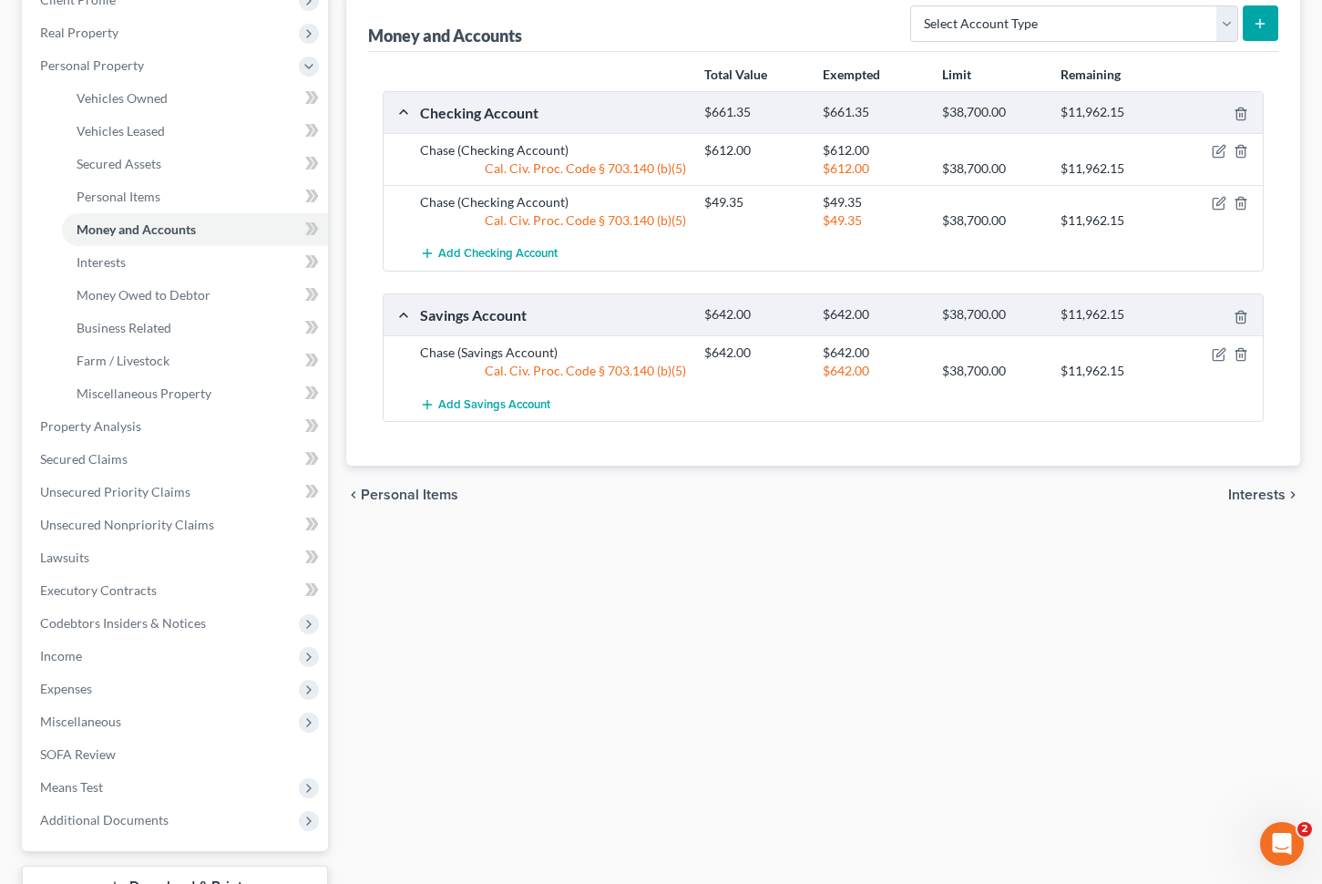
scroll to position [275, 0]
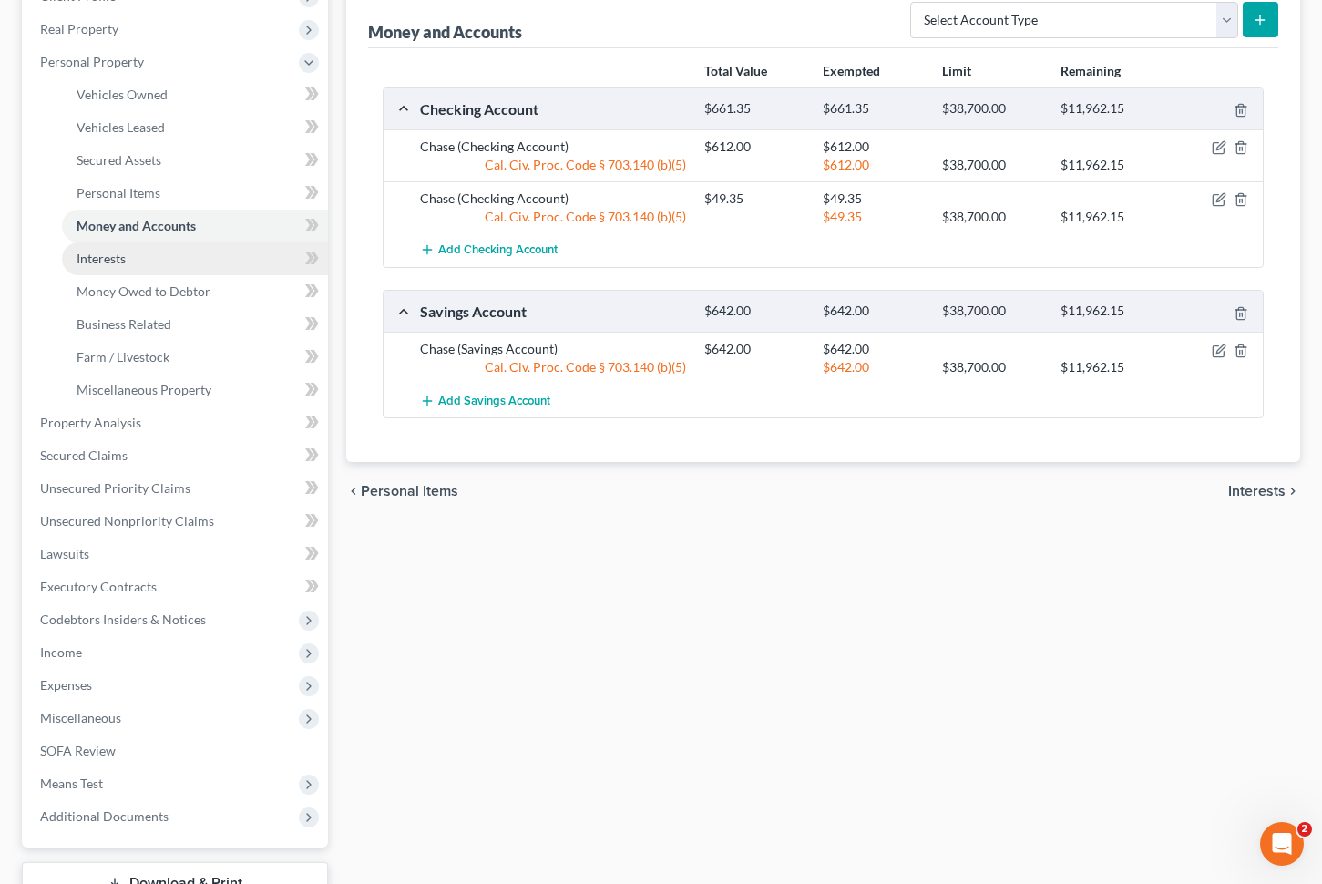
click at [172, 266] on link "Interests" at bounding box center [195, 258] width 266 height 33
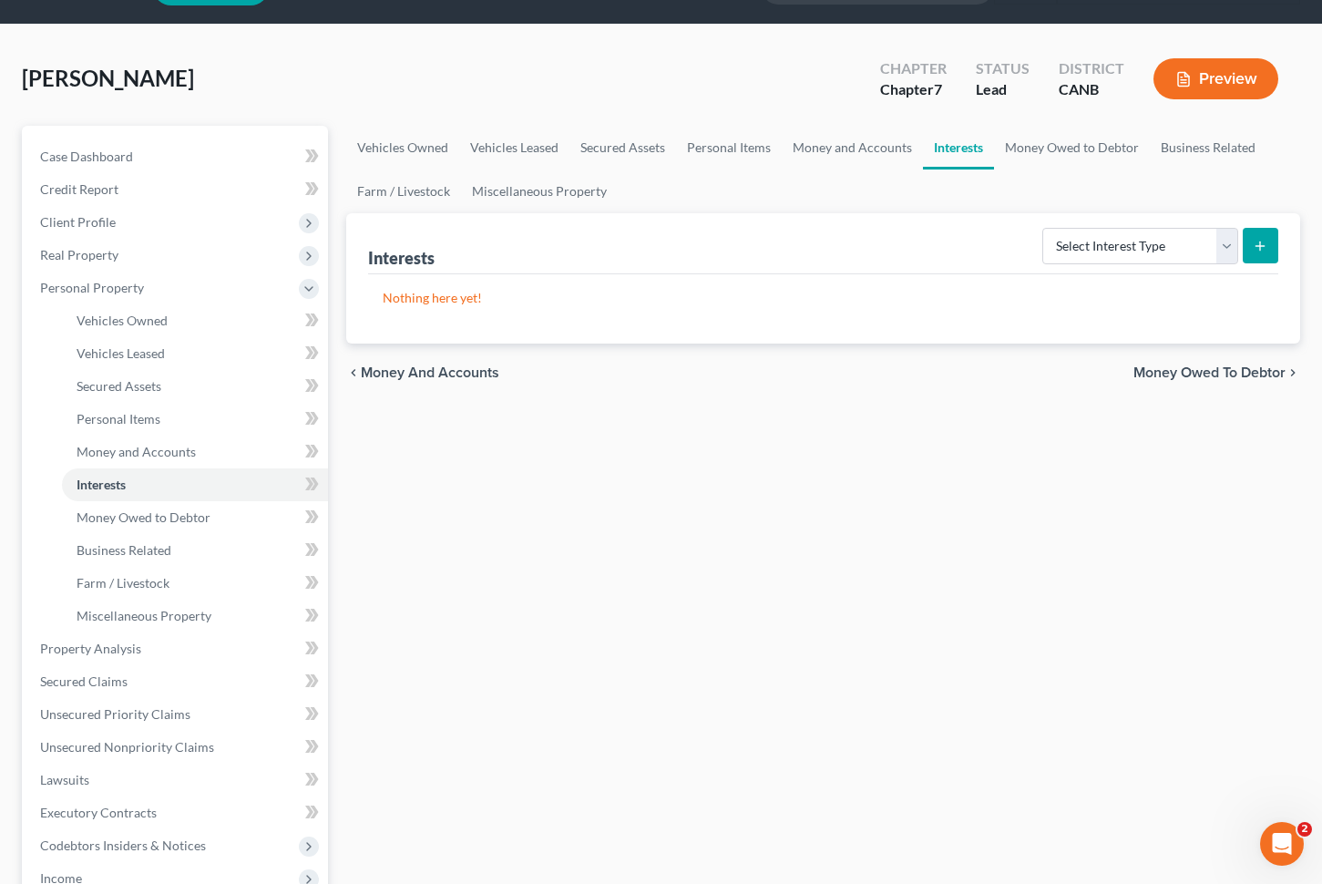
scroll to position [56, 0]
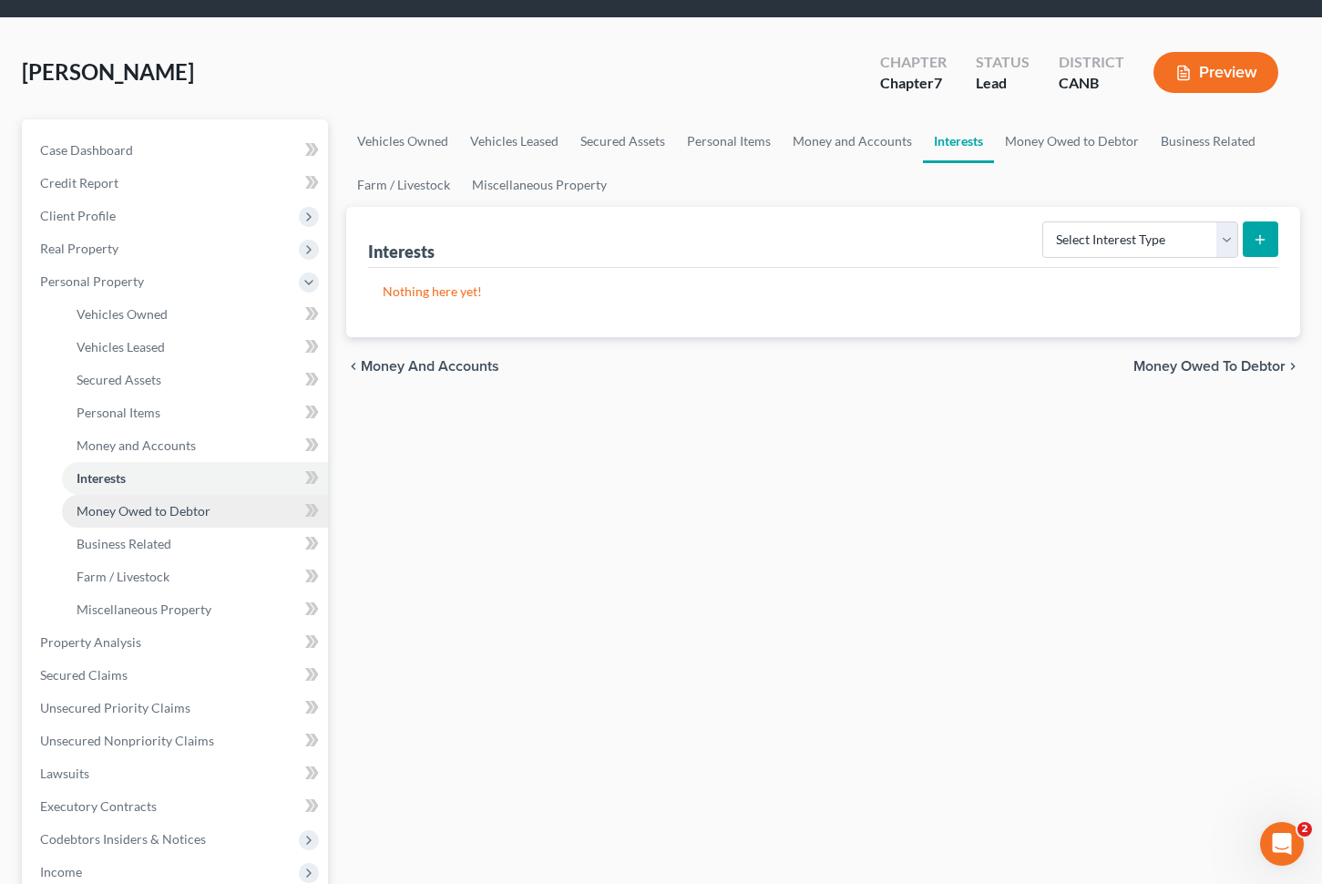
click at [184, 519] on link "Money Owed to Debtor" at bounding box center [195, 511] width 266 height 33
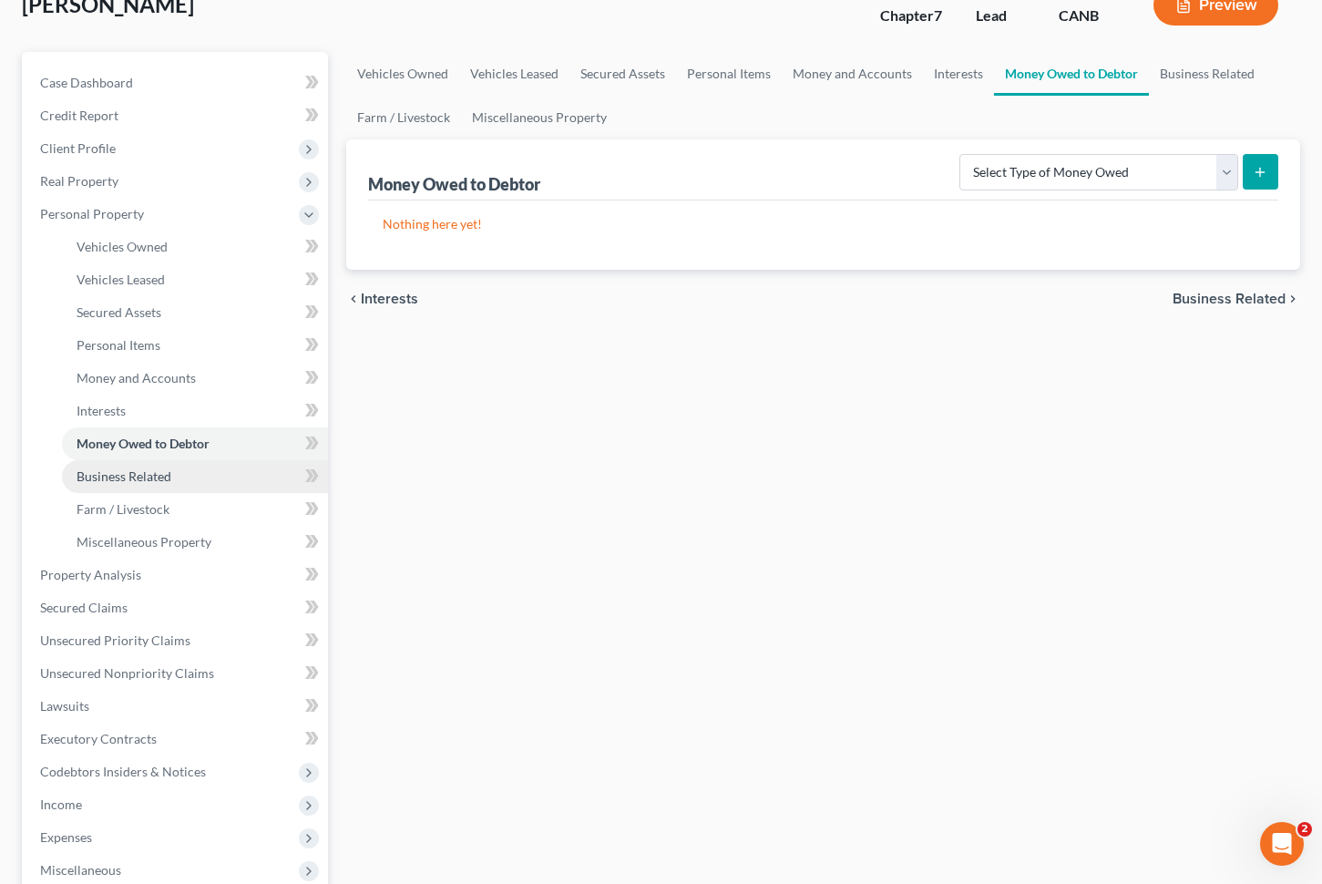
click at [186, 470] on link "Business Related" at bounding box center [195, 476] width 266 height 33
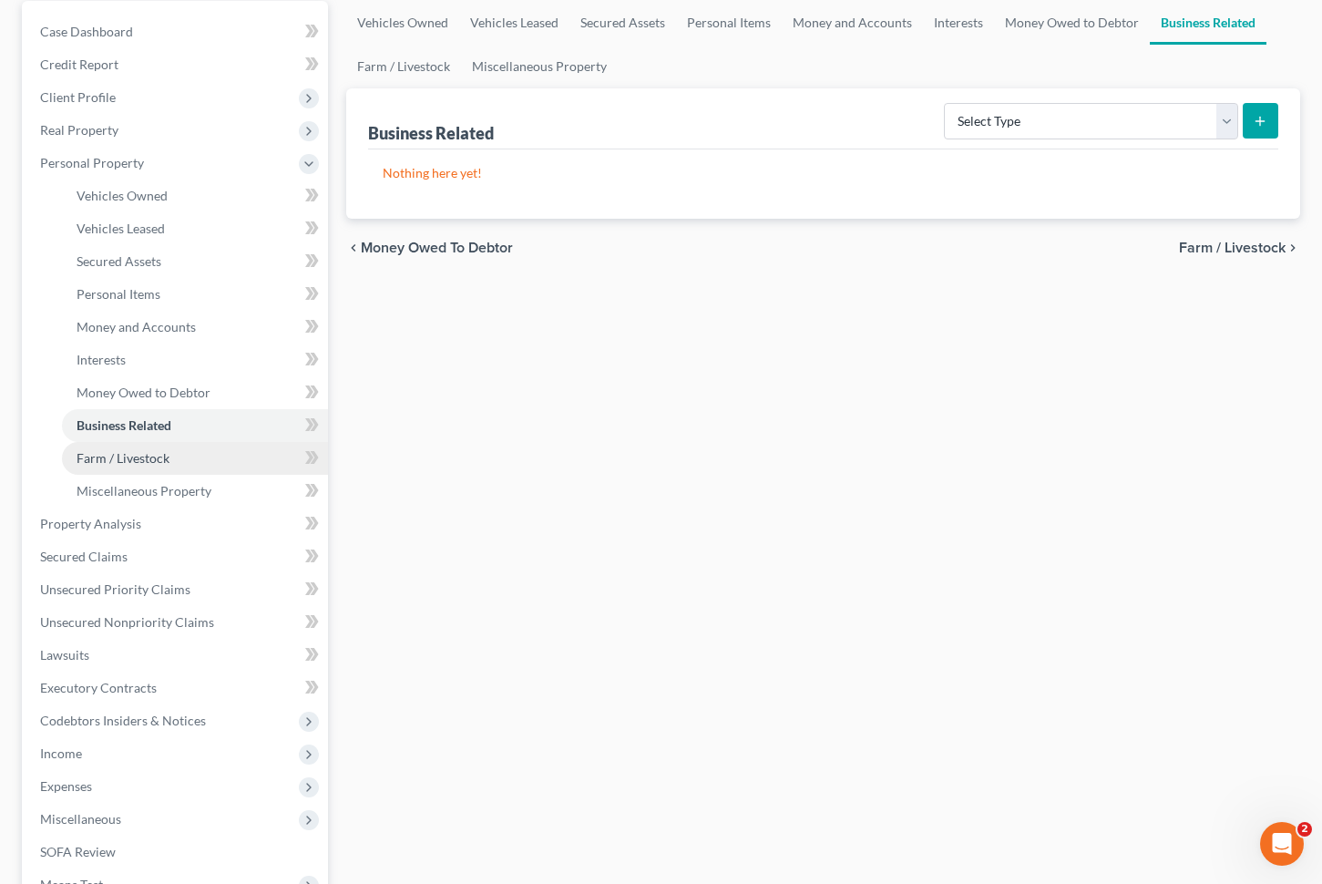
click at [145, 473] on ul "Vehicles Owned Vehicles Leased Machinery and Vehicles Office Related" at bounding box center [177, 344] width 303 height 328
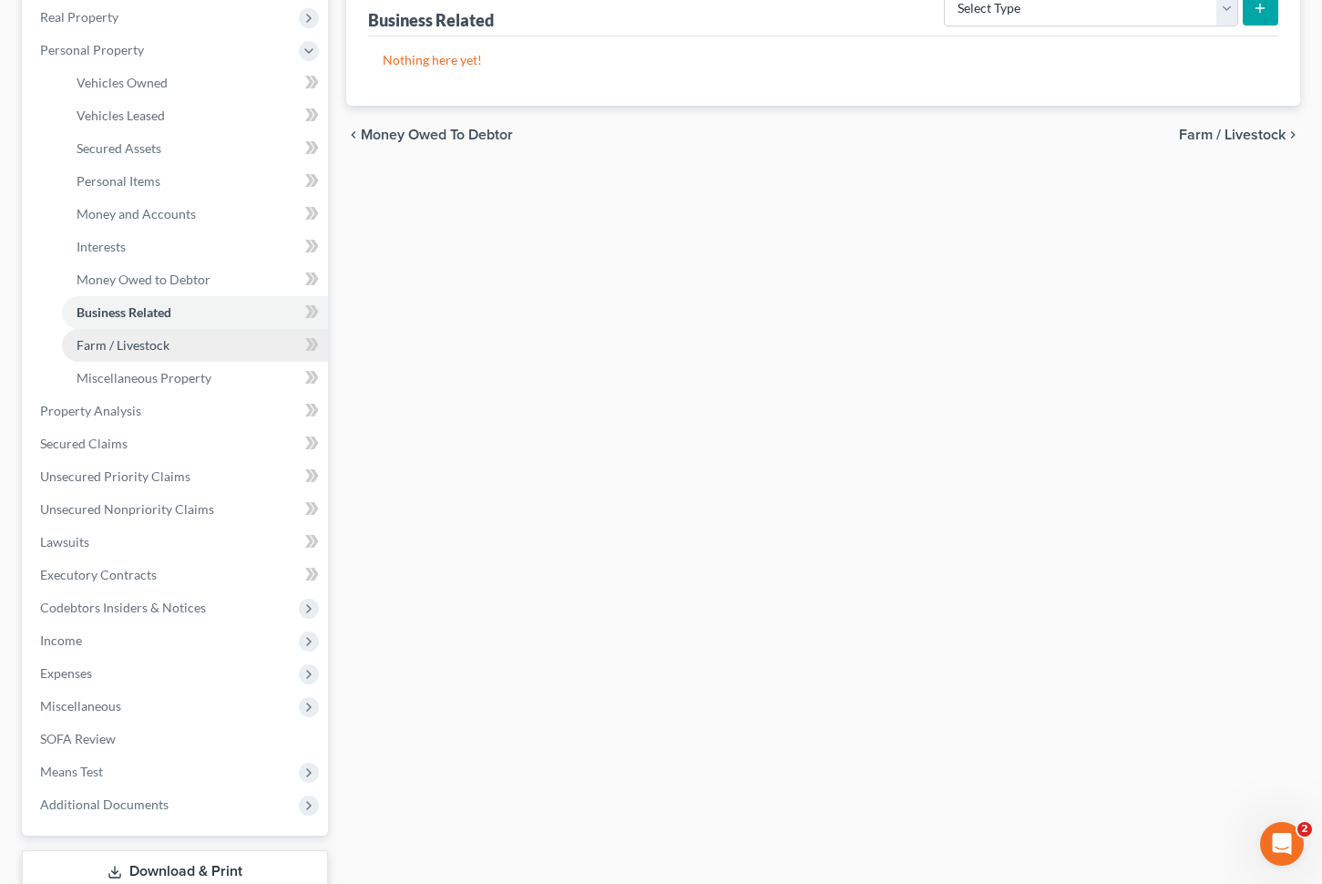
scroll to position [295, 0]
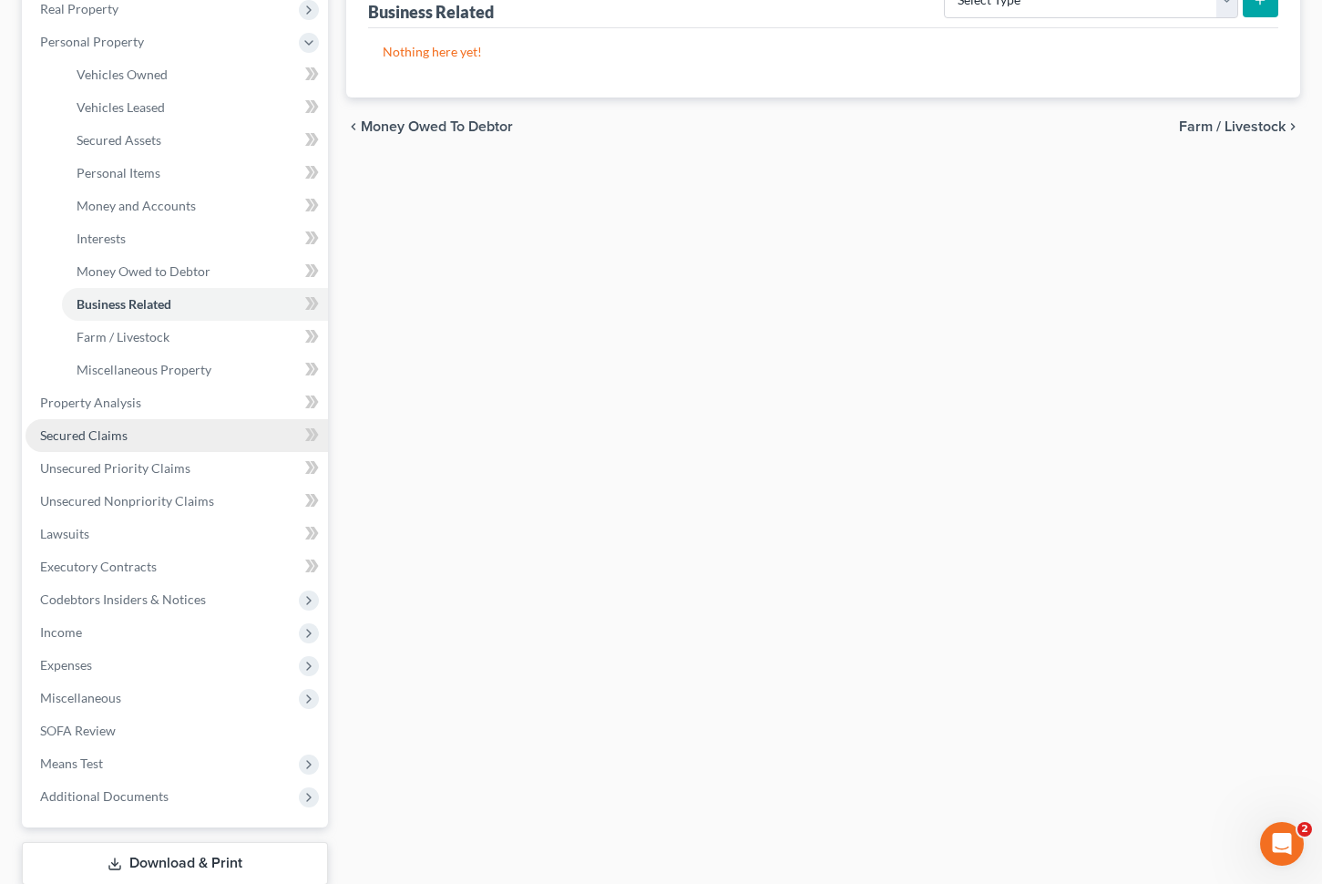
click at [128, 432] on link "Secured Claims" at bounding box center [177, 435] width 303 height 33
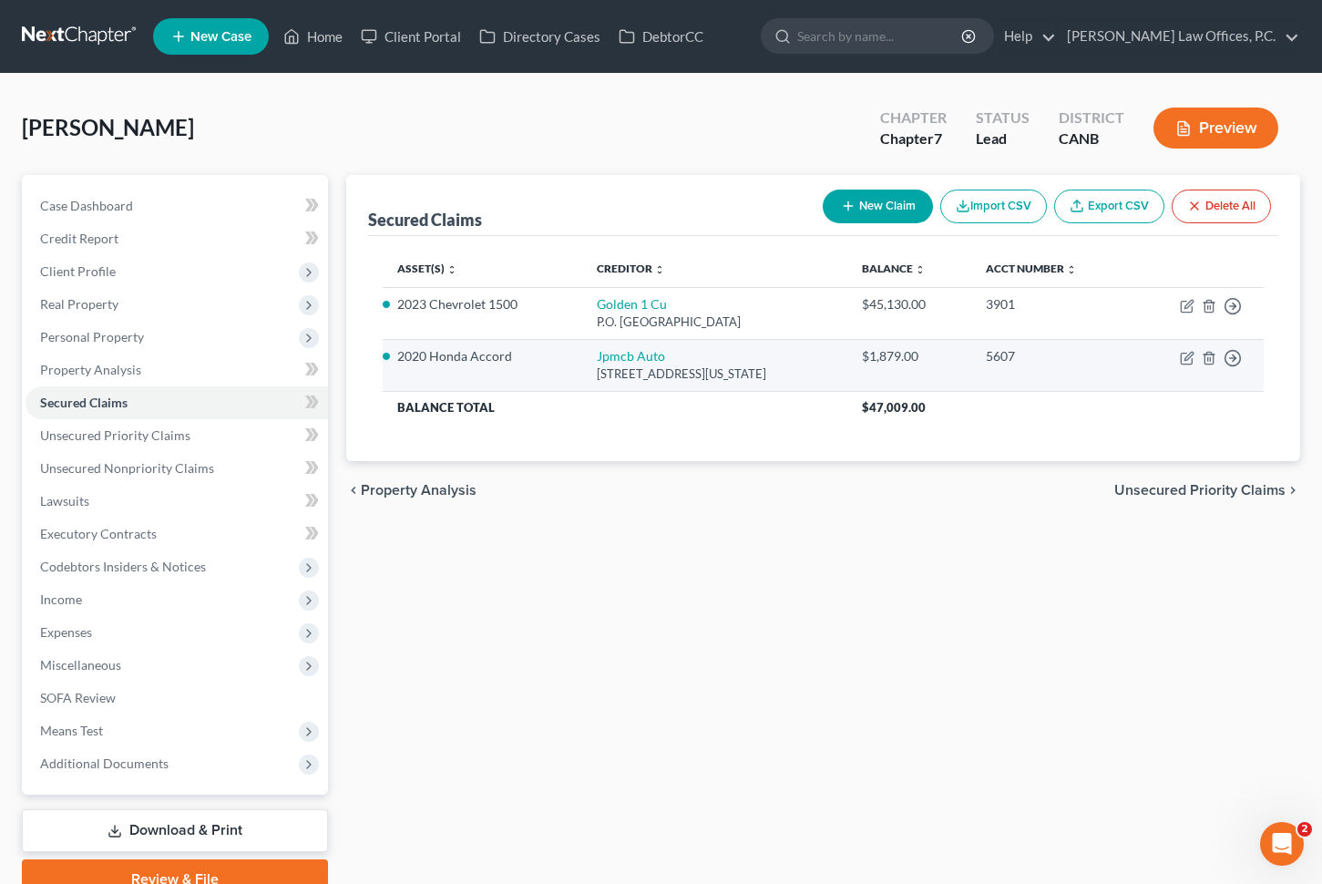
scroll to position [29, 0]
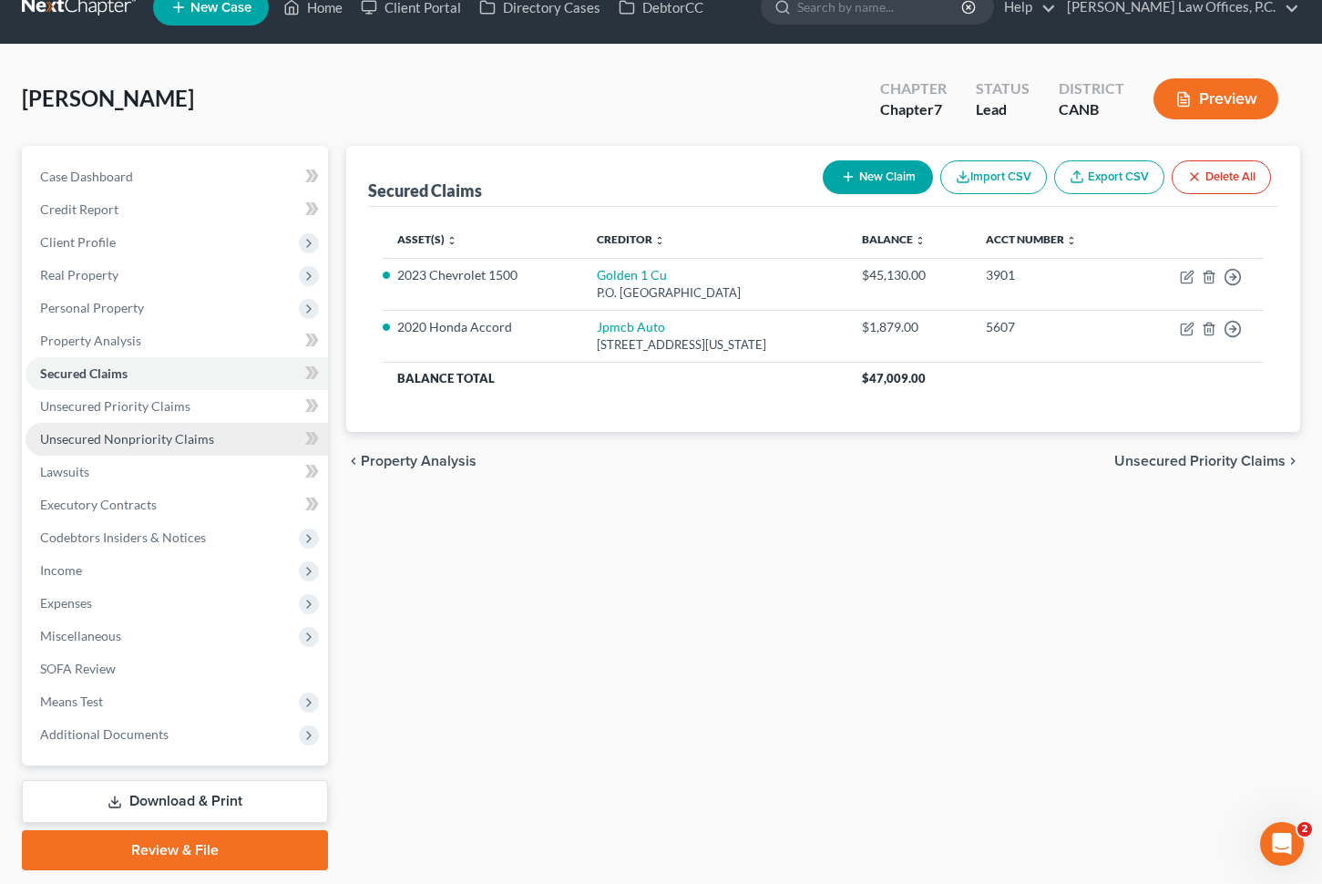
click at [234, 432] on link "Unsecured Nonpriority Claims" at bounding box center [177, 439] width 303 height 33
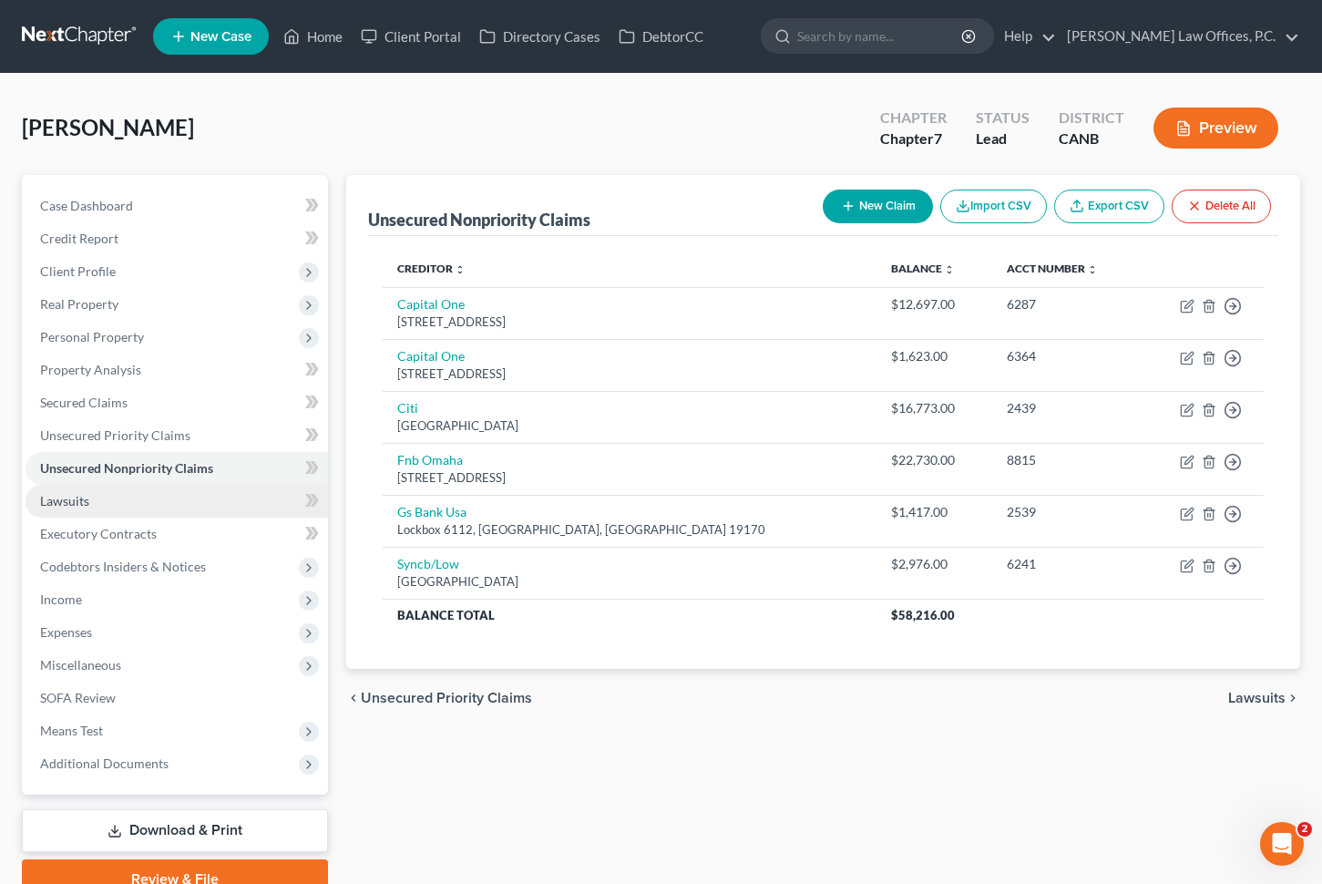
click at [166, 505] on link "Lawsuits" at bounding box center [177, 501] width 303 height 33
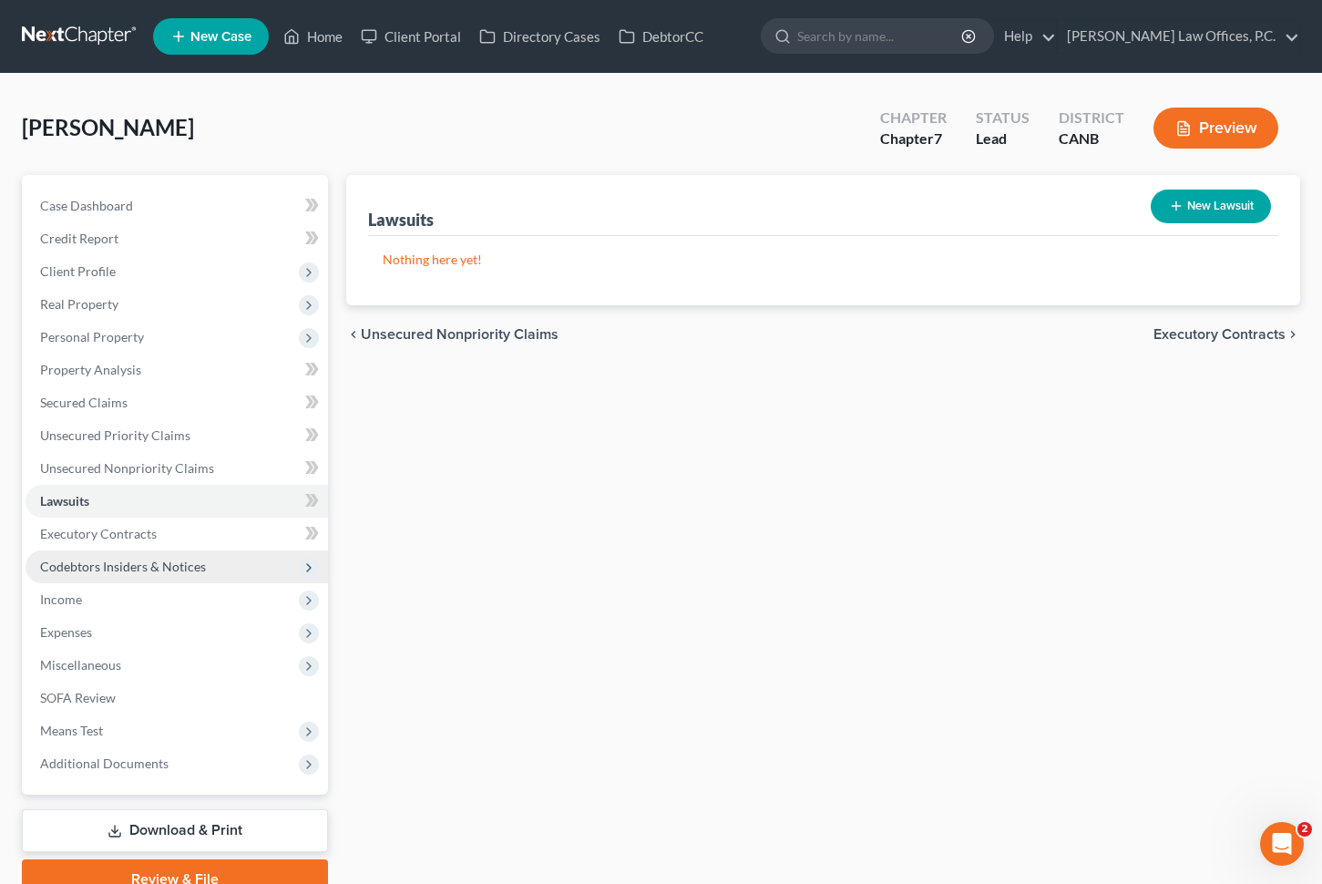
click at [162, 567] on span "Codebtors Insiders & Notices" at bounding box center [123, 566] width 166 height 15
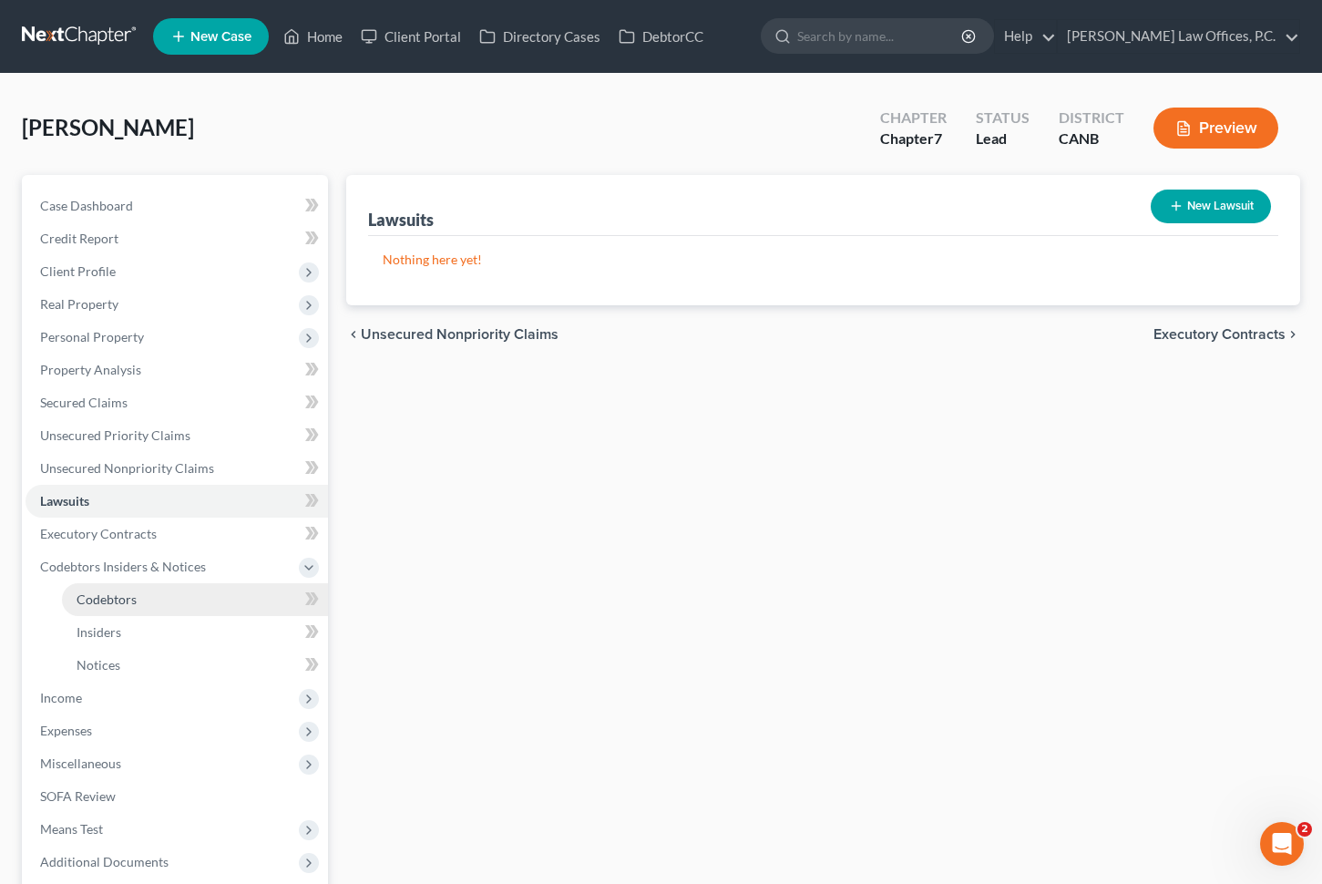
click at [144, 603] on link "Codebtors" at bounding box center [195, 599] width 266 height 33
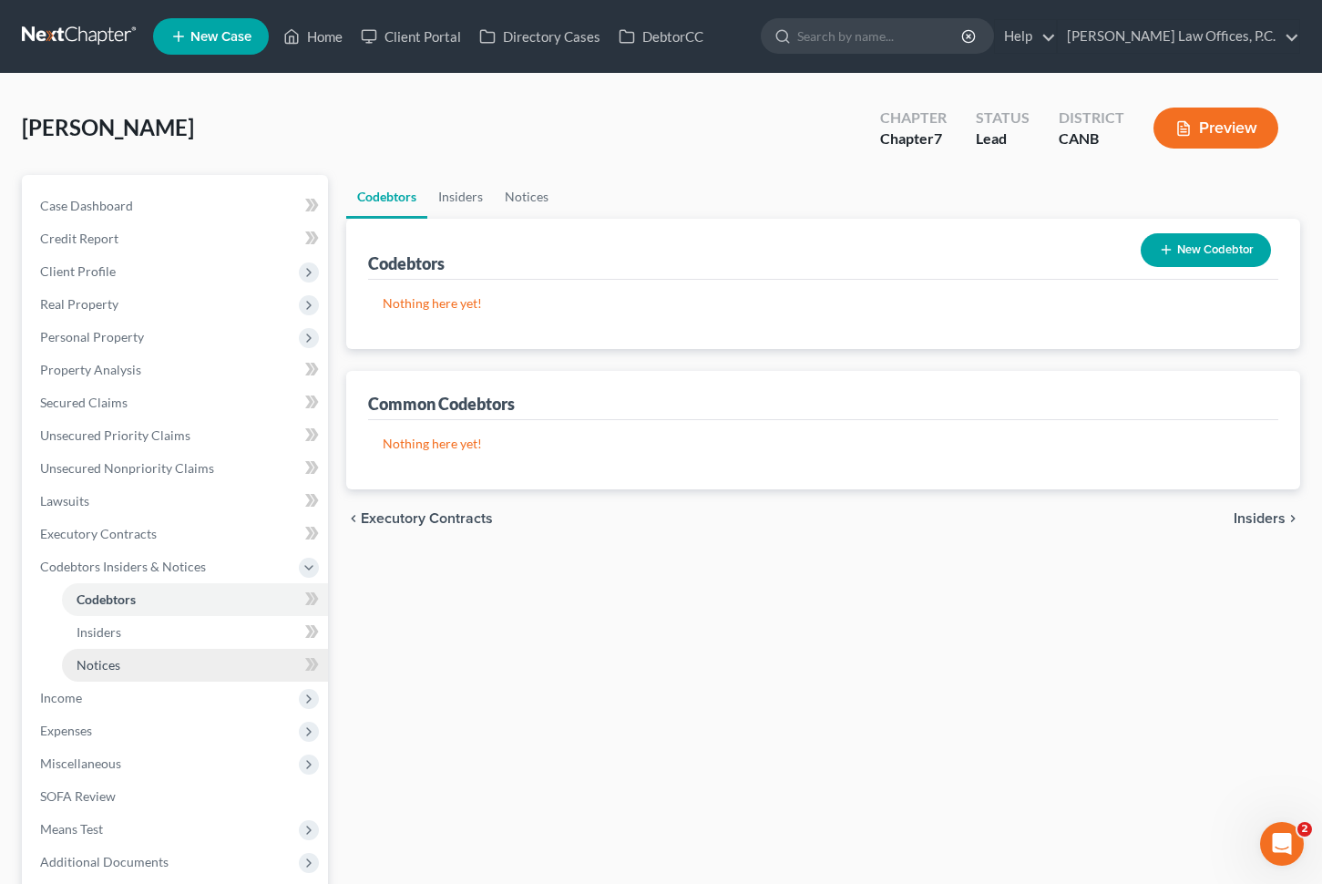
click at [188, 667] on link "Notices" at bounding box center [195, 665] width 266 height 33
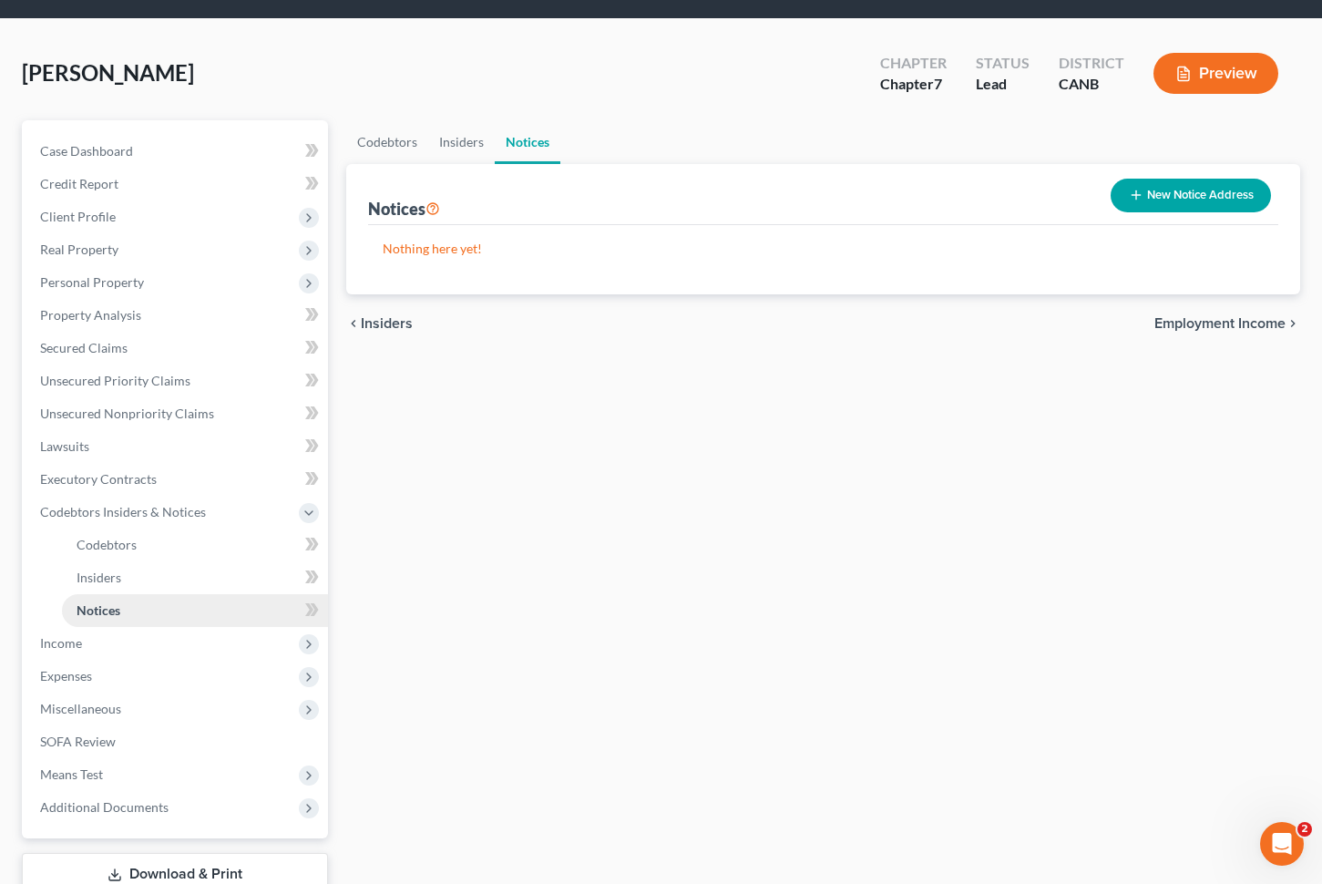
scroll to position [89, 0]
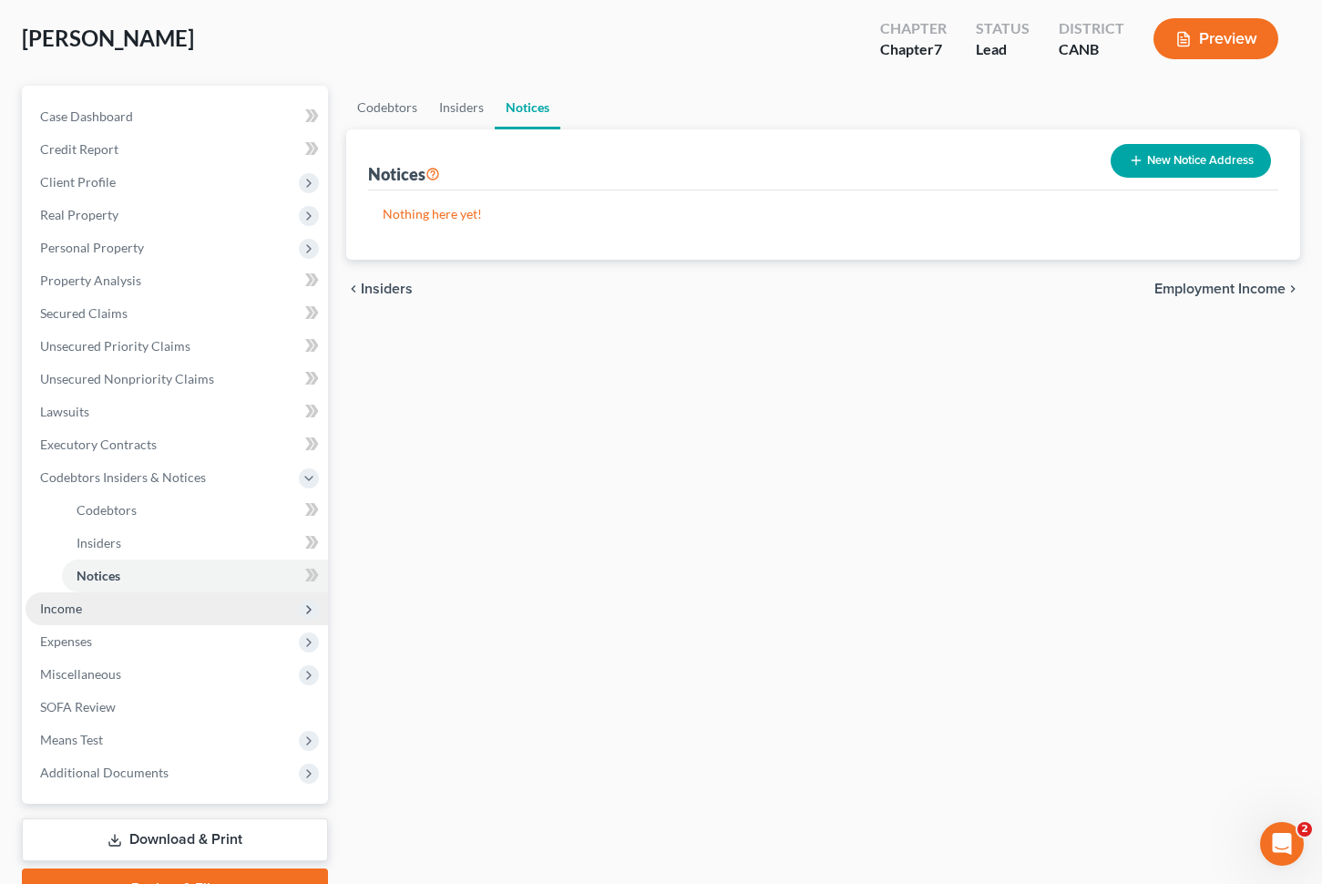
click at [182, 603] on span "Income" at bounding box center [177, 608] width 303 height 33
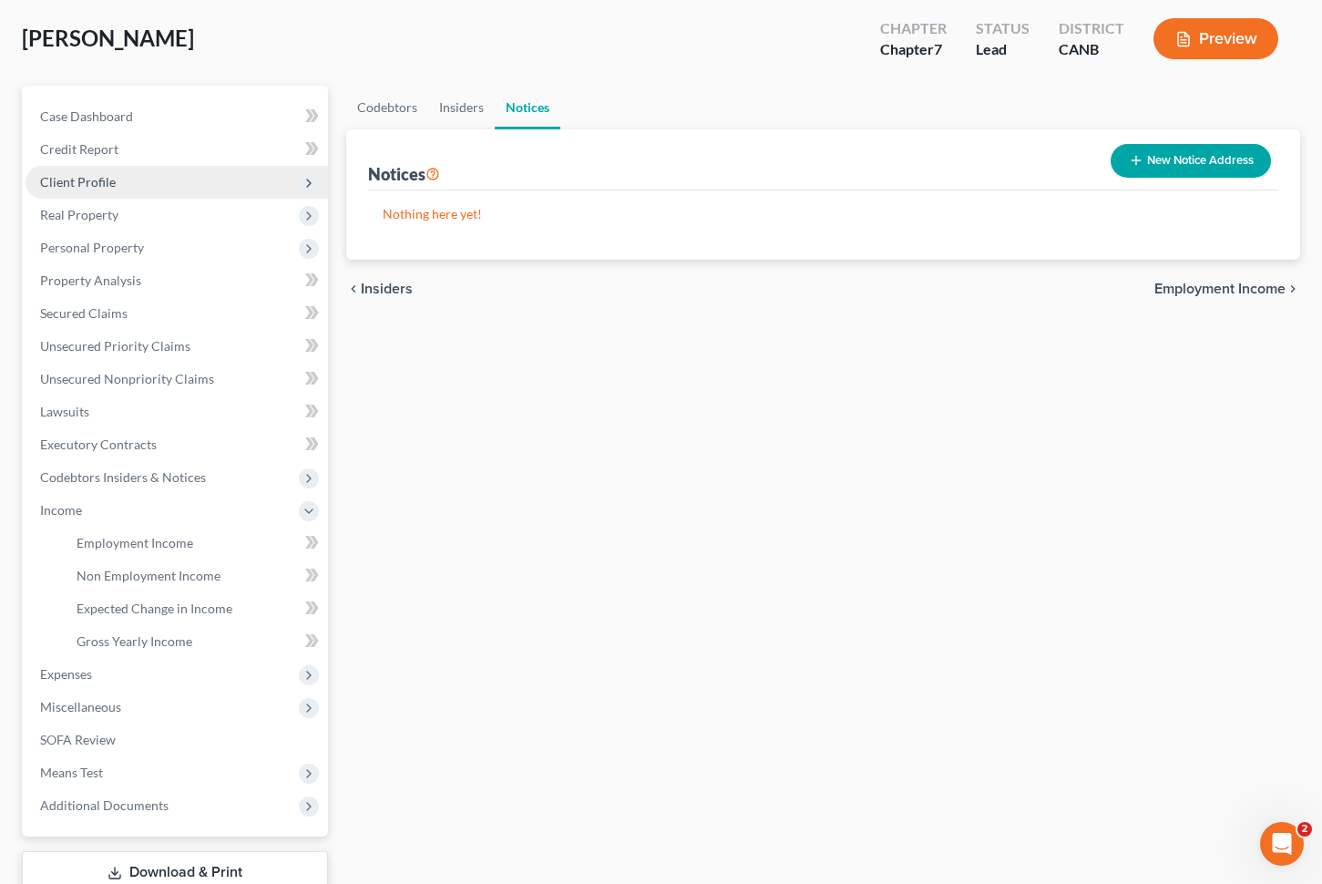
click at [123, 180] on span "Client Profile" at bounding box center [177, 182] width 303 height 33
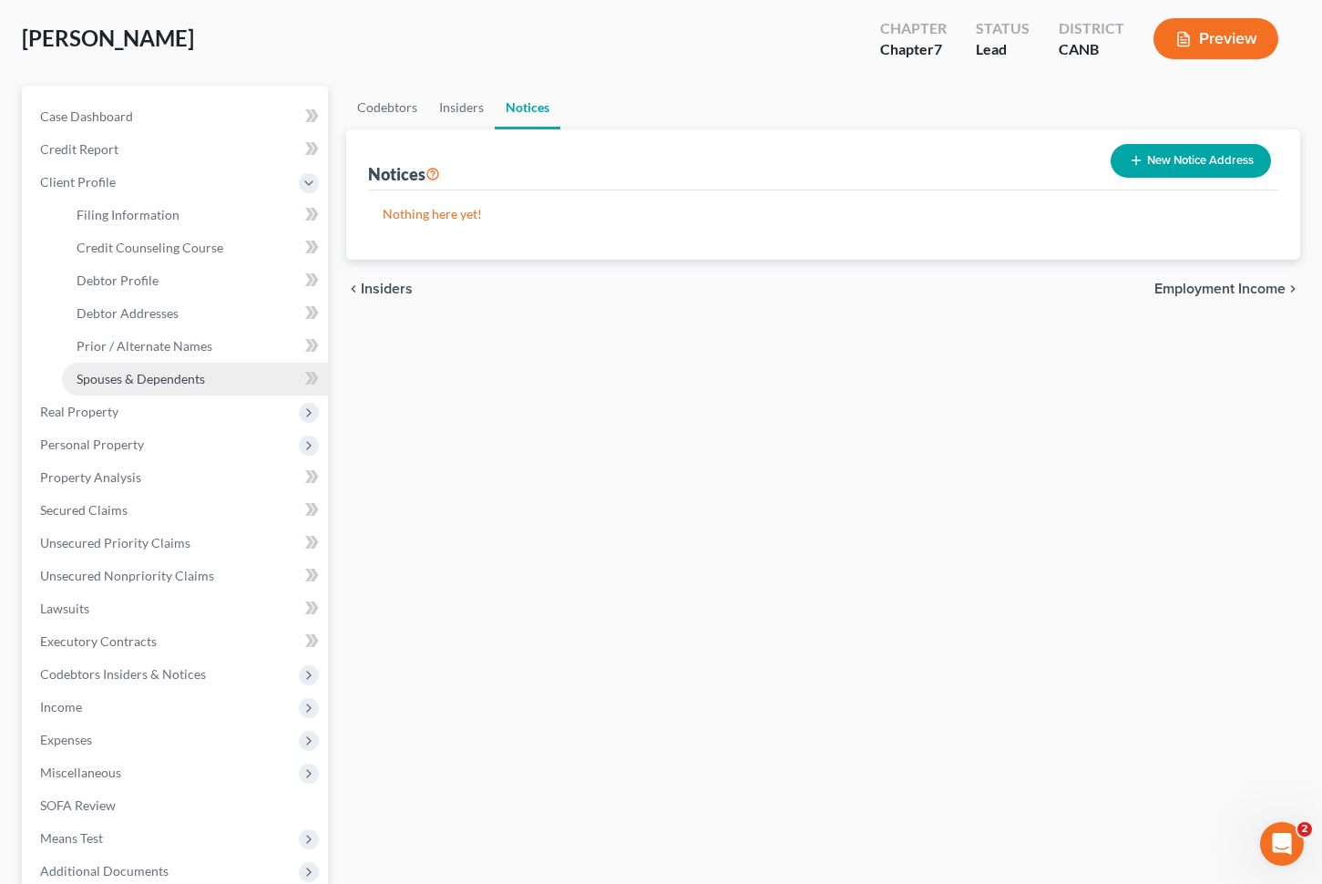
click at [126, 371] on span "Spouses & Dependents" at bounding box center [141, 378] width 128 height 15
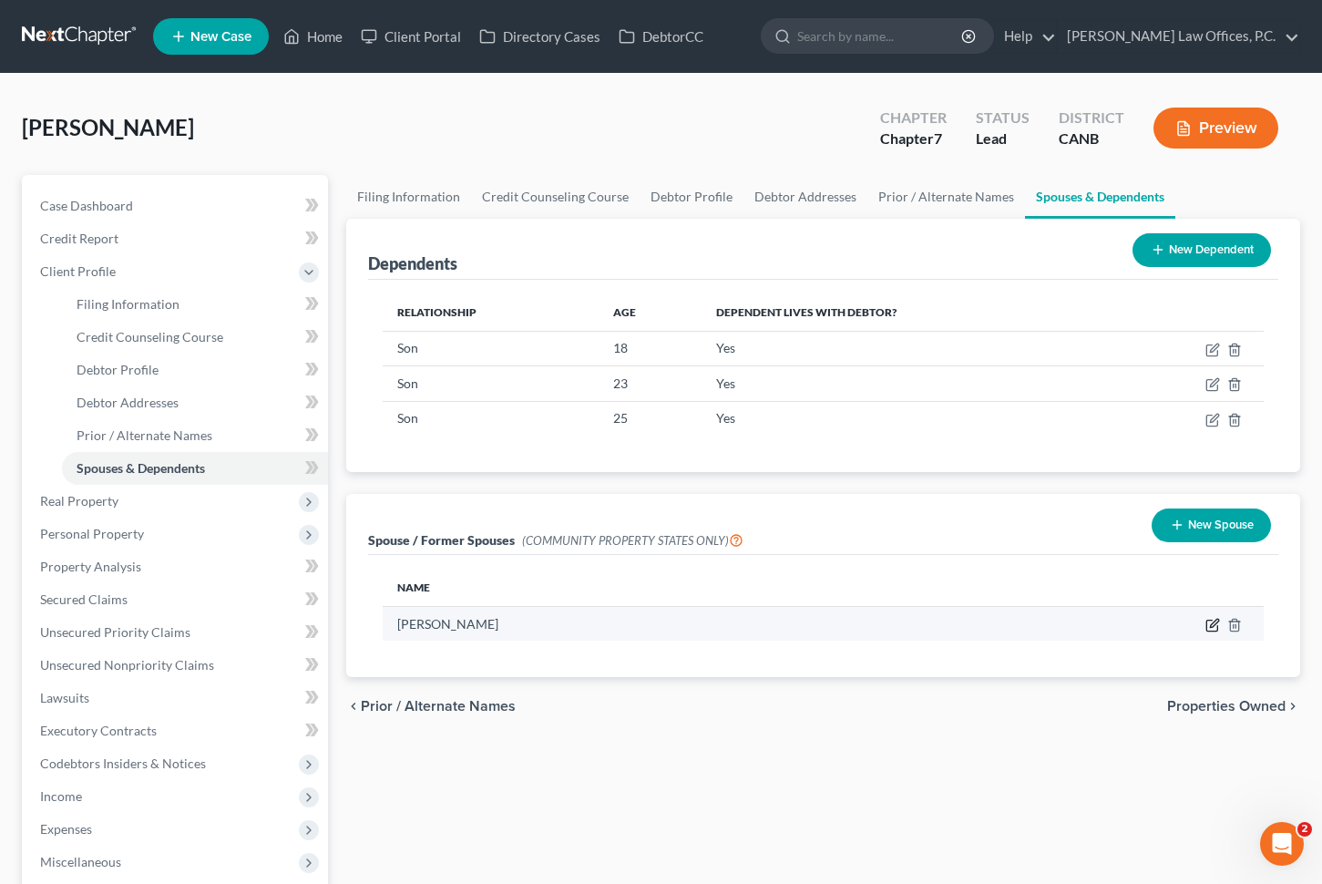
click at [1208, 624] on icon "button" at bounding box center [1213, 625] width 15 height 15
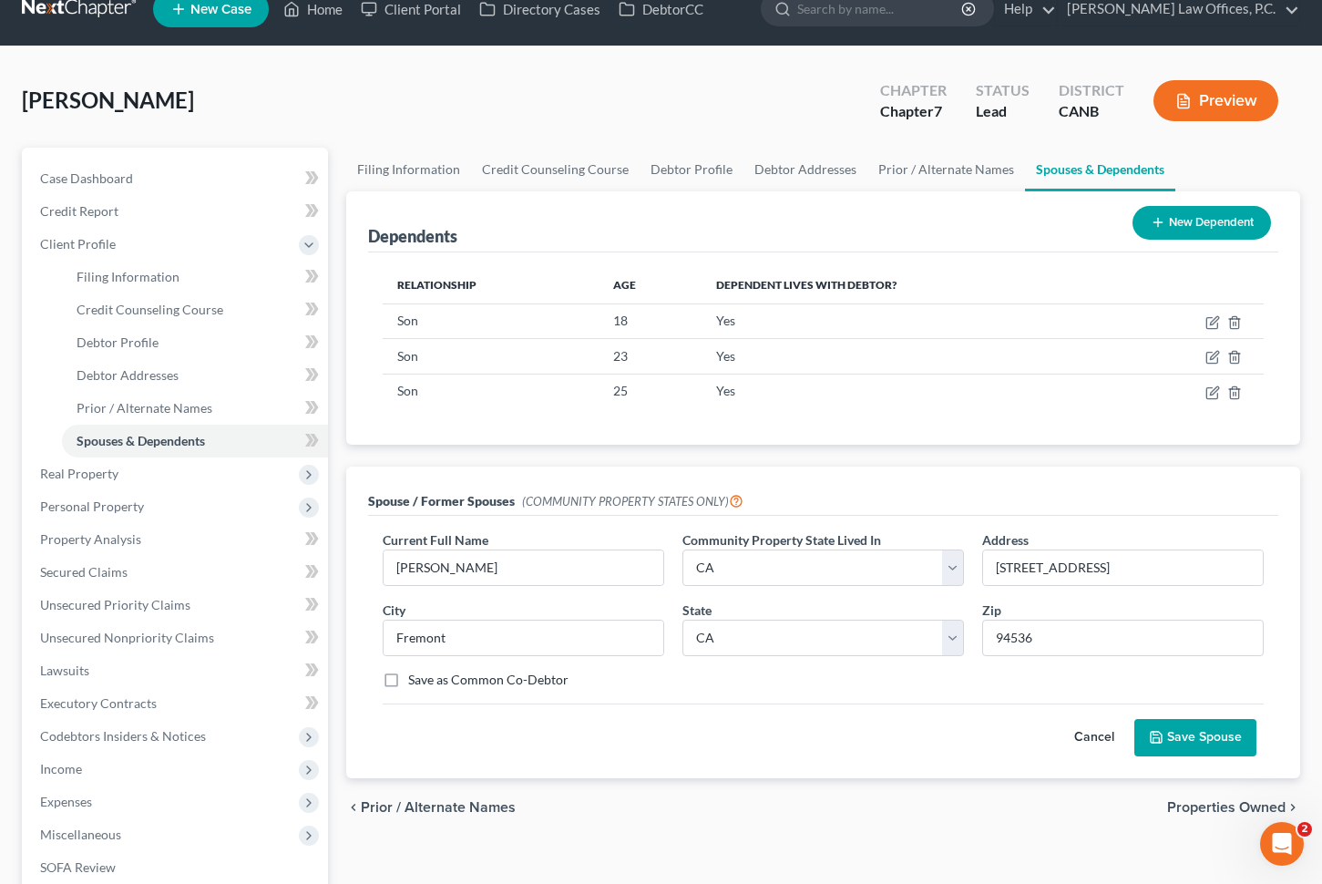
scroll to position [34, 0]
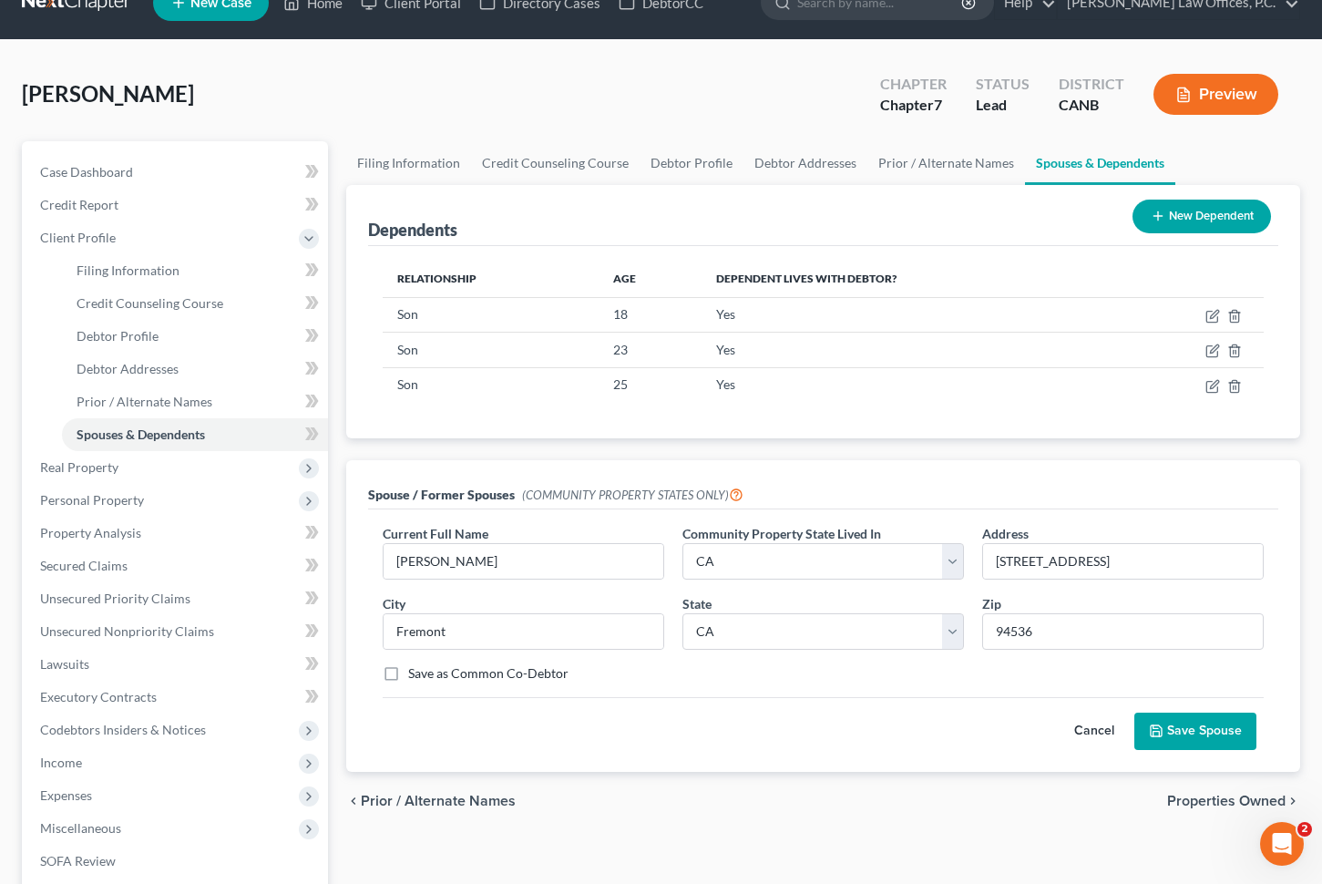
click at [459, 679] on label "Save as Common Co-Debtor" at bounding box center [488, 673] width 160 height 18
click at [427, 676] on input "Save as Common Co-Debtor" at bounding box center [422, 670] width 12 height 12
click at [1208, 726] on button "Save Spouse" at bounding box center [1196, 732] width 122 height 38
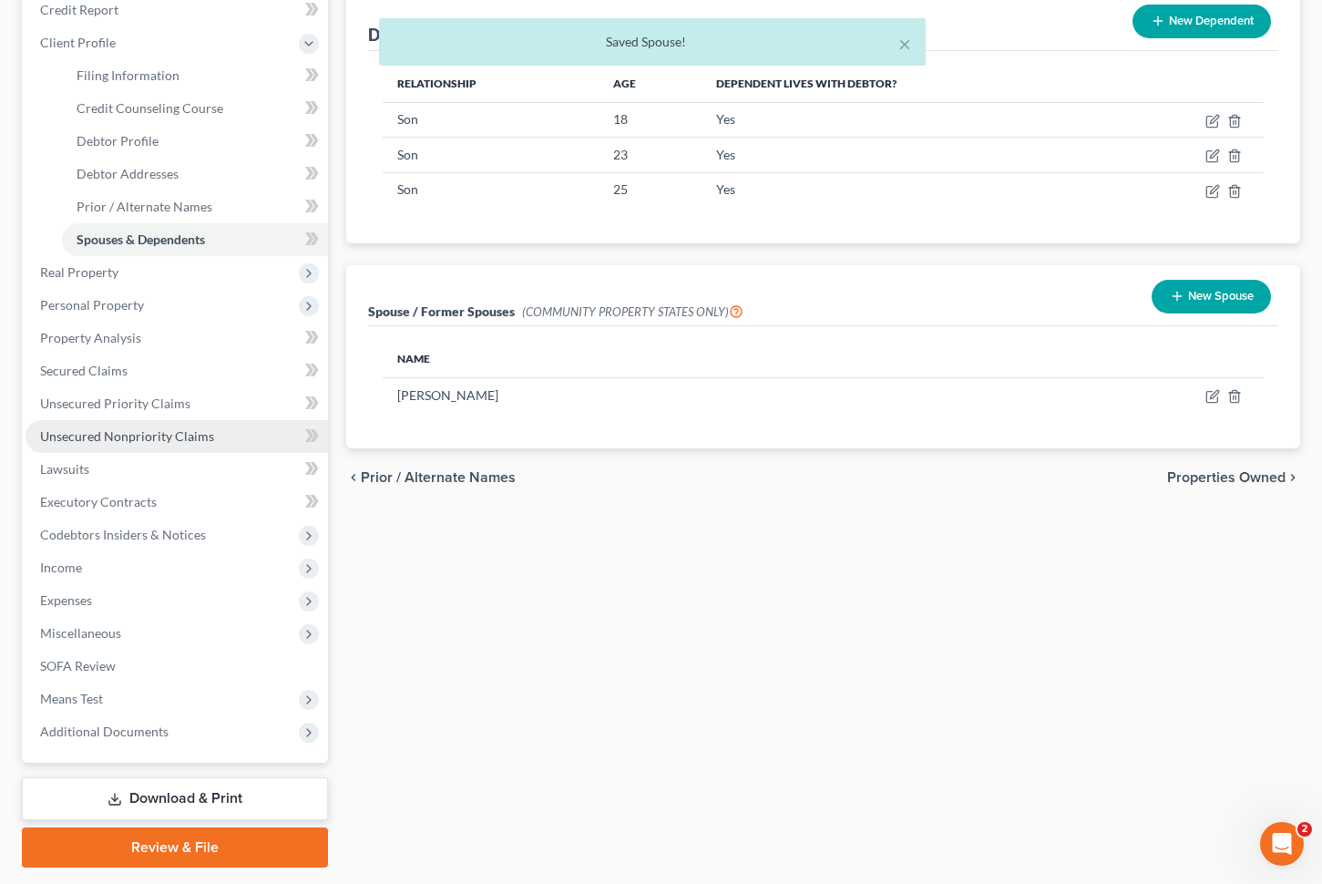
scroll to position [0, 0]
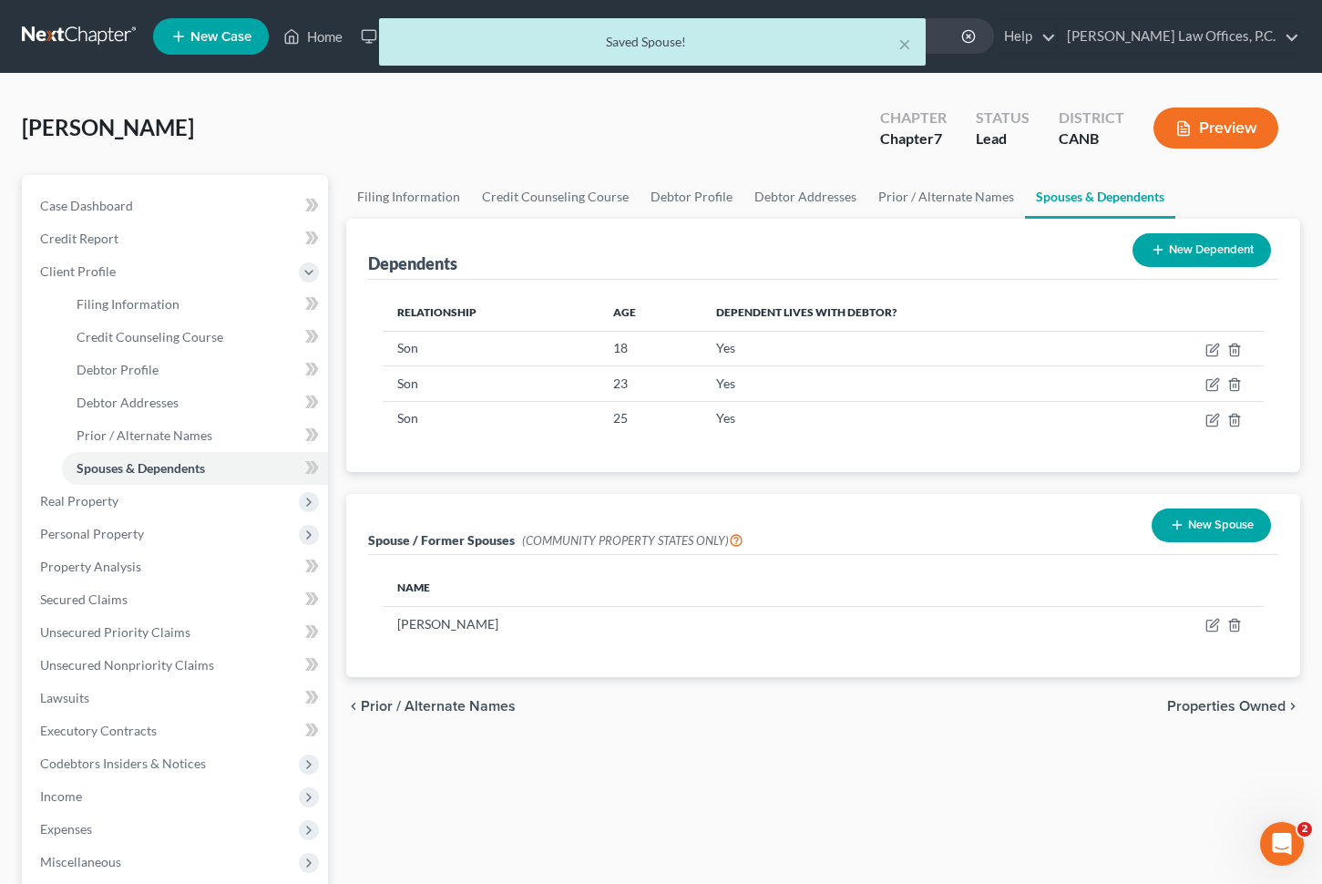
click at [976, 35] on div "× Saved Spouse!" at bounding box center [652, 46] width 1322 height 57
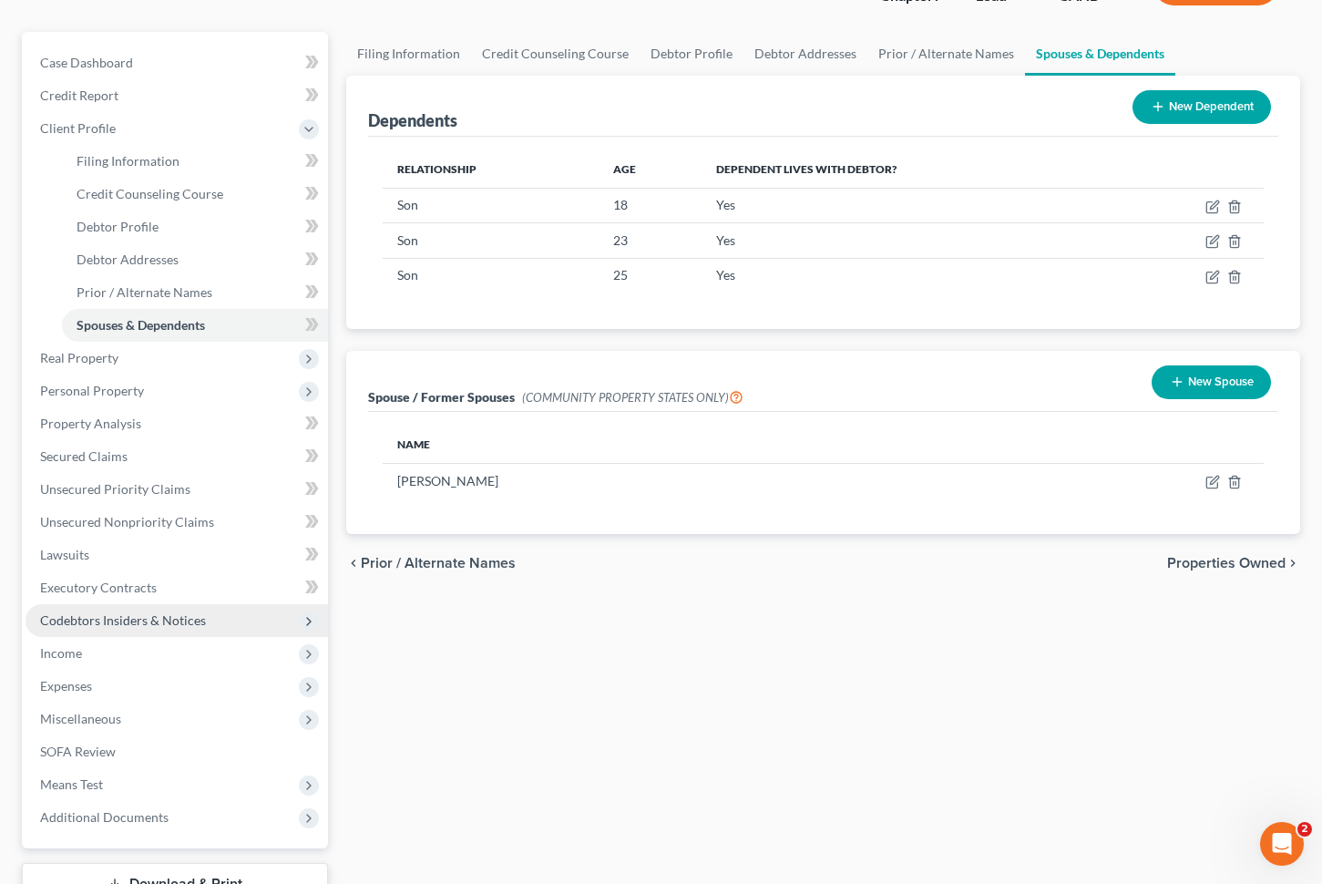
scroll to position [177, 0]
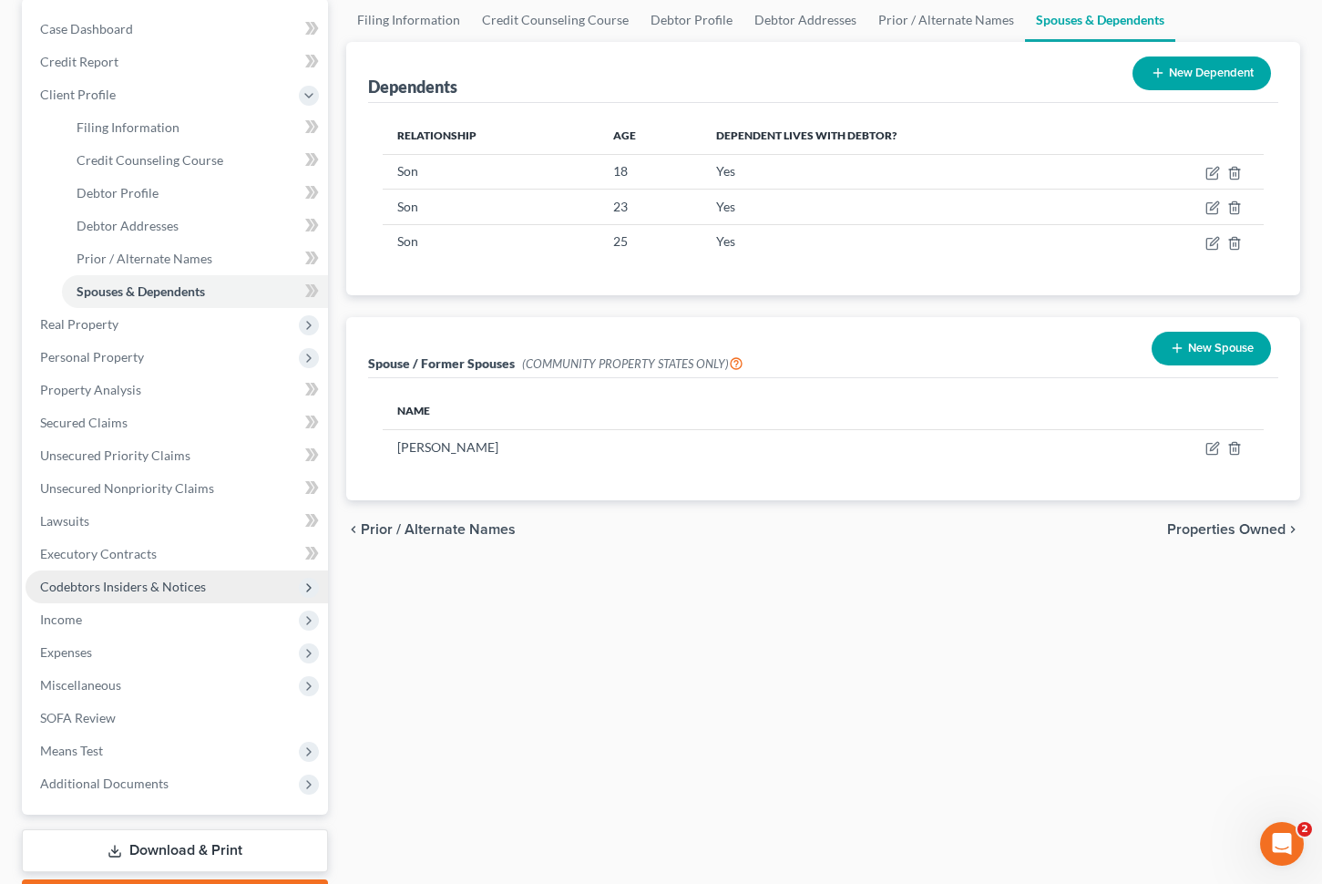
click at [206, 591] on span "Codebtors Insiders & Notices" at bounding box center [177, 586] width 303 height 33
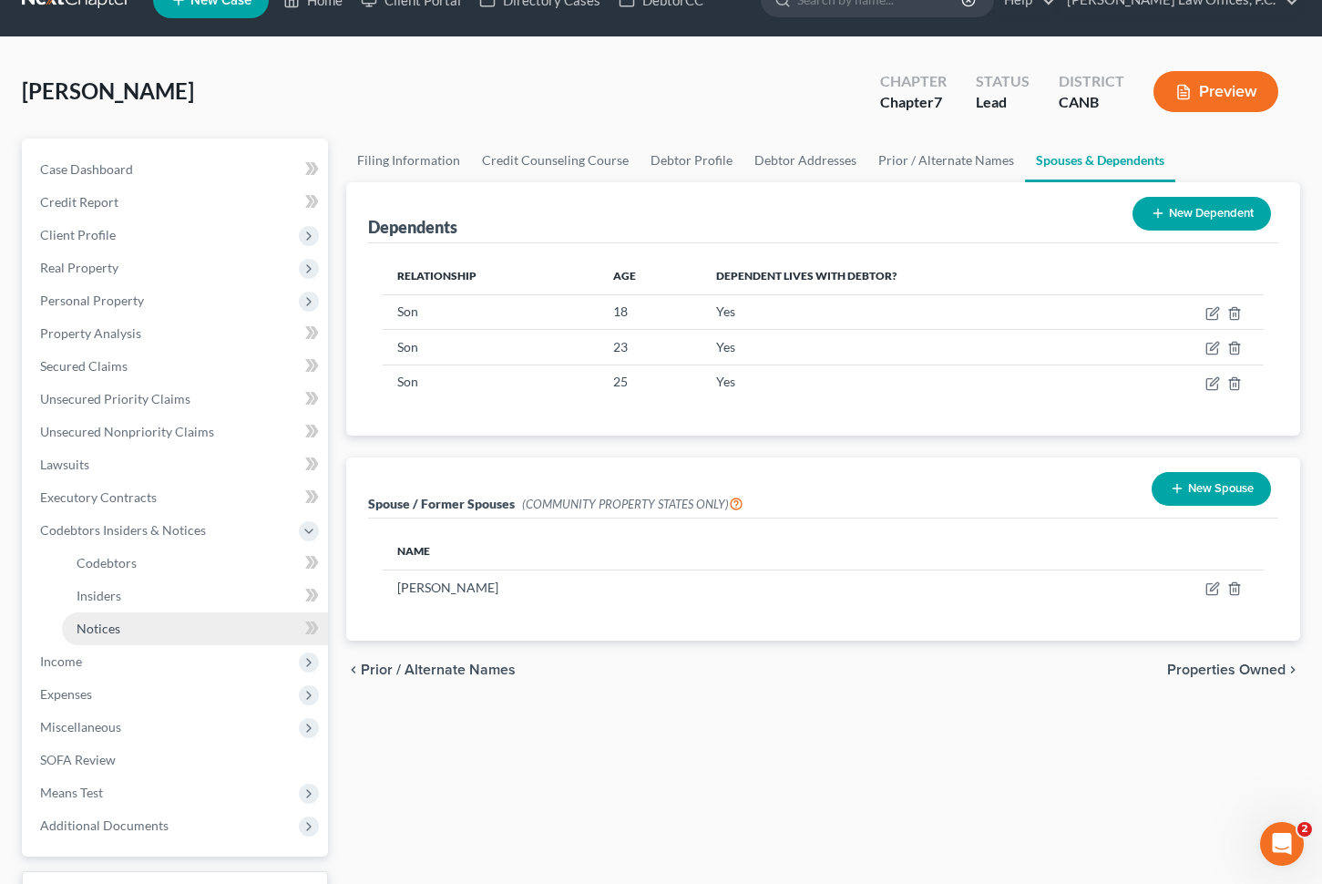
scroll to position [0, 0]
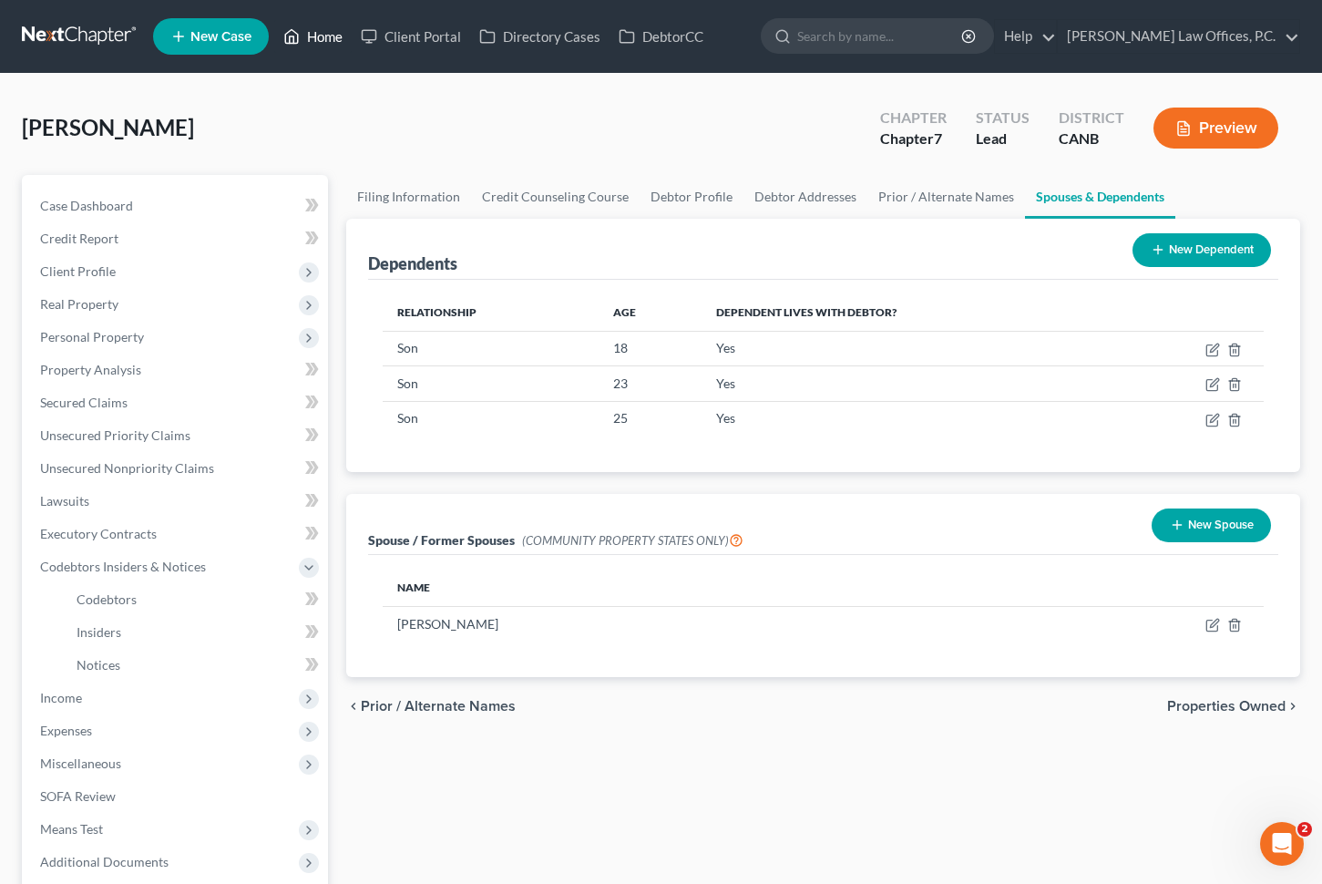
click at [312, 46] on link "Home" at bounding box center [312, 36] width 77 height 33
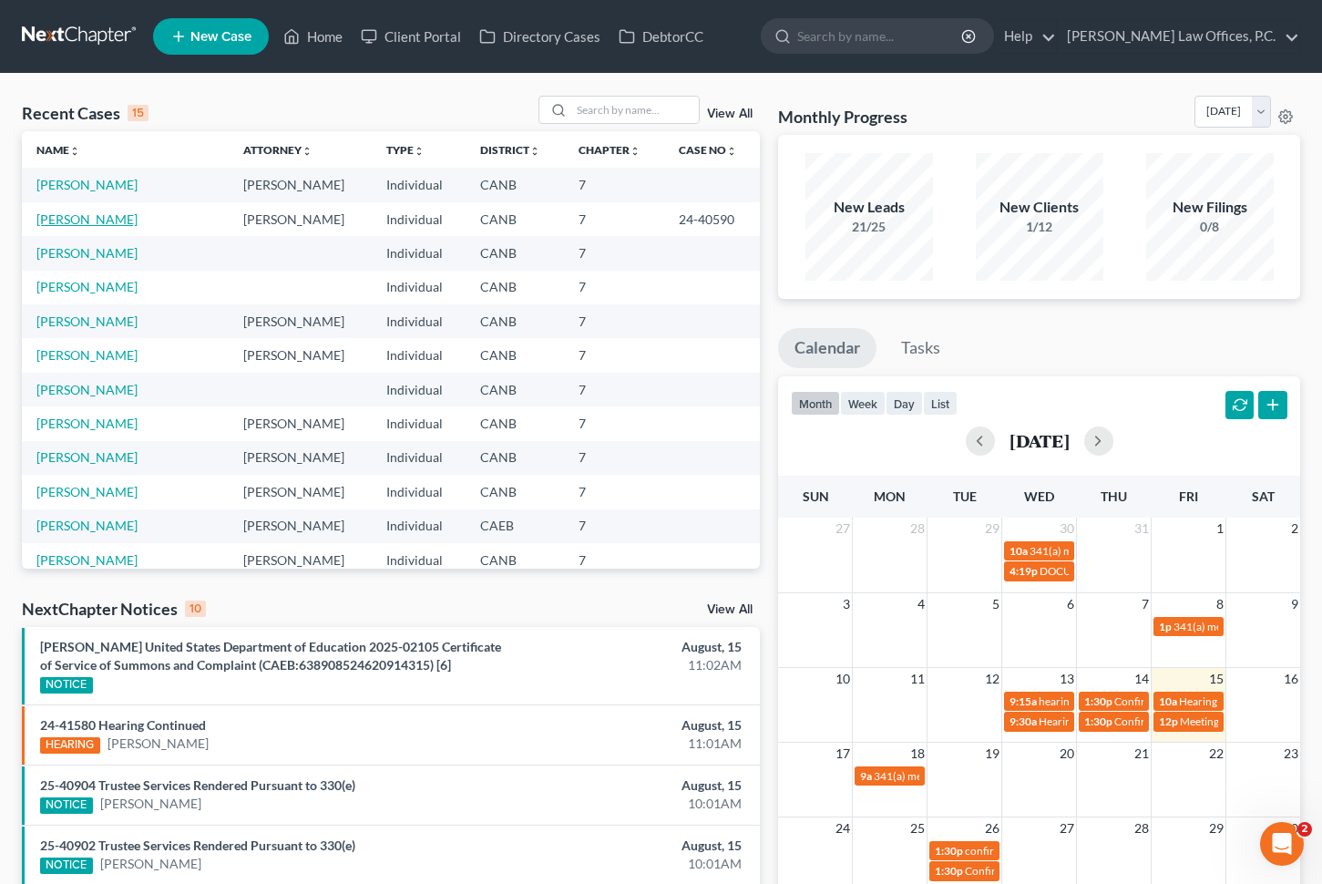
click at [92, 216] on link "[PERSON_NAME]" at bounding box center [86, 218] width 101 height 15
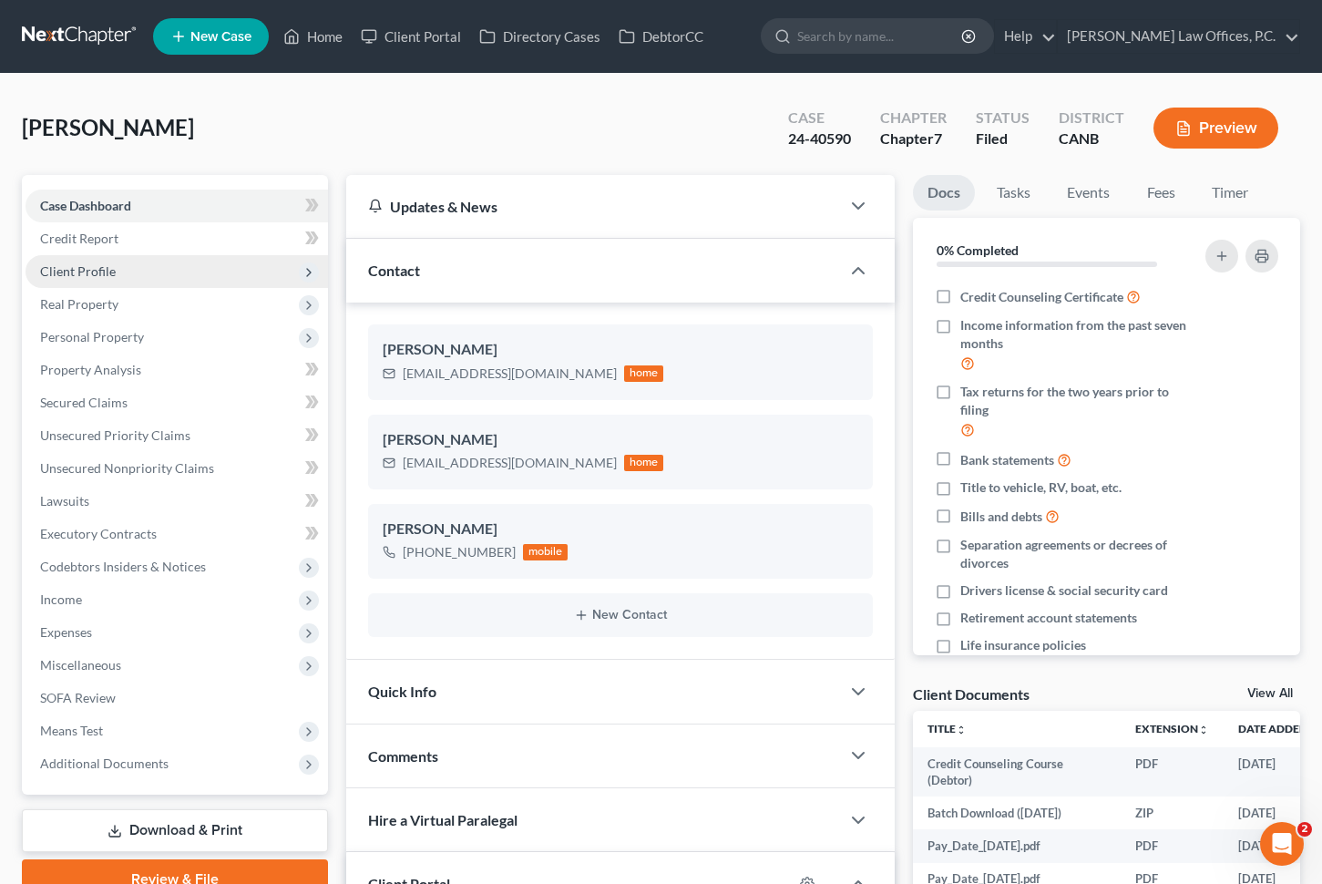
click at [111, 283] on span "Client Profile" at bounding box center [177, 271] width 303 height 33
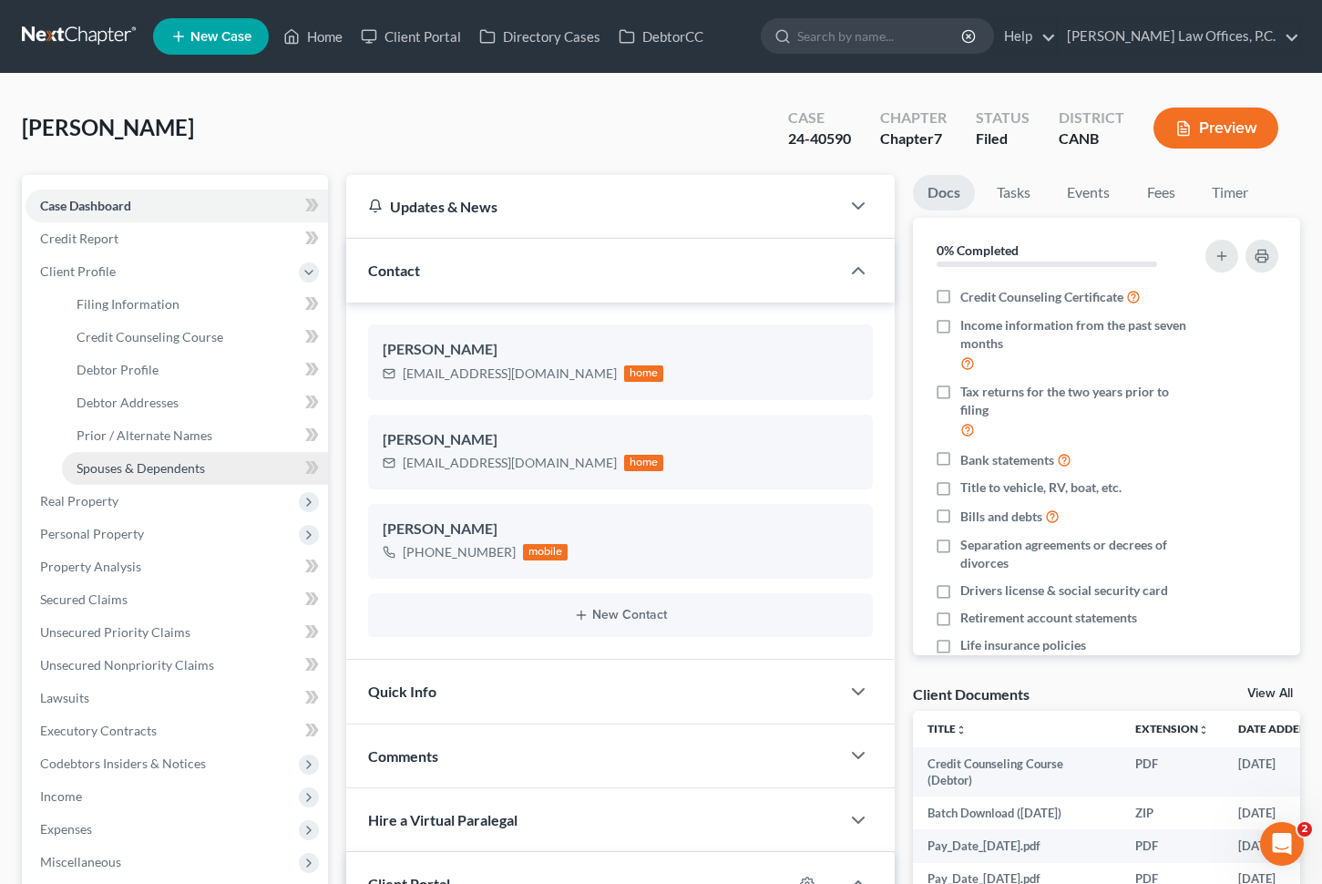
click at [122, 476] on link "Spouses & Dependents" at bounding box center [195, 468] width 266 height 33
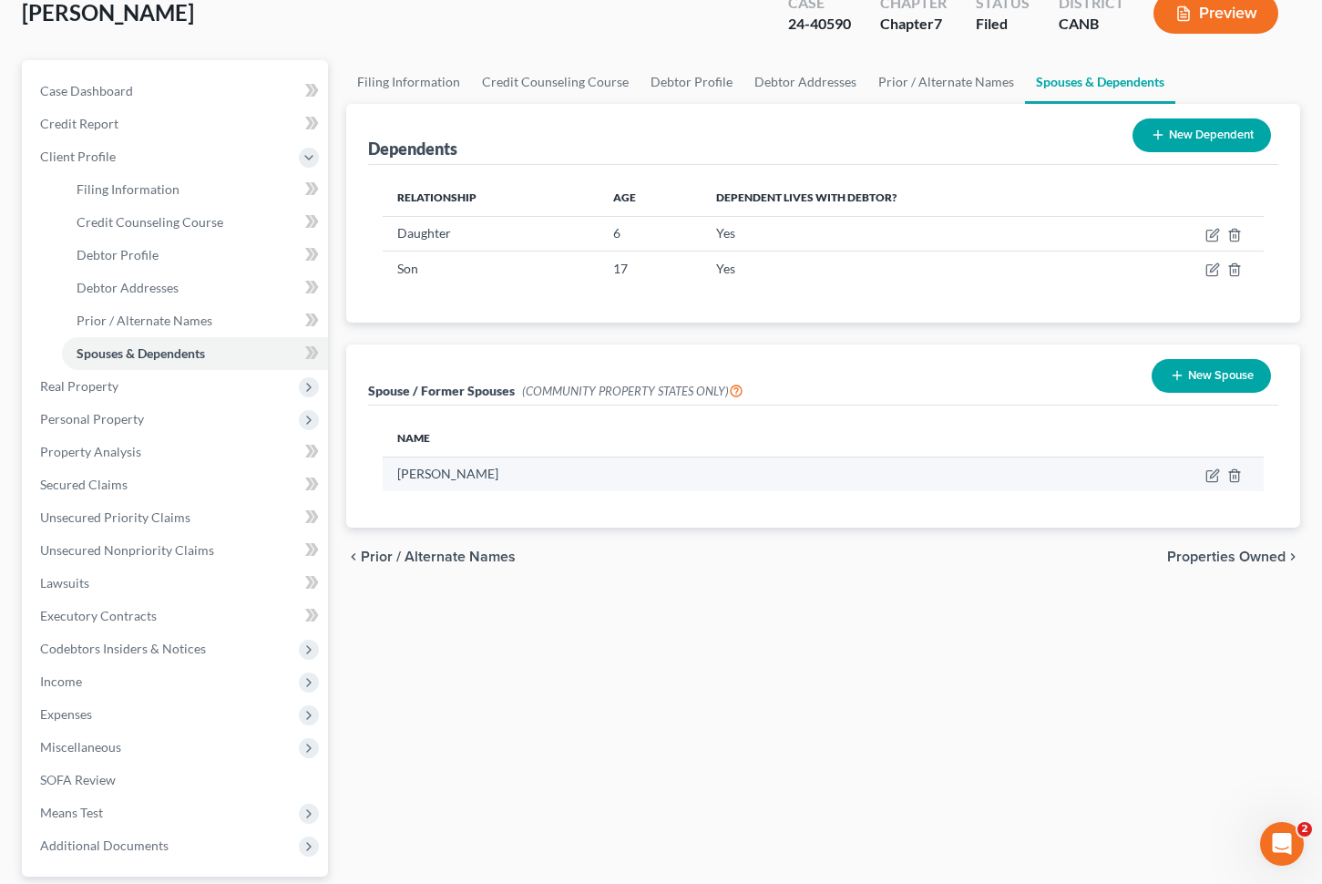
scroll to position [200, 0]
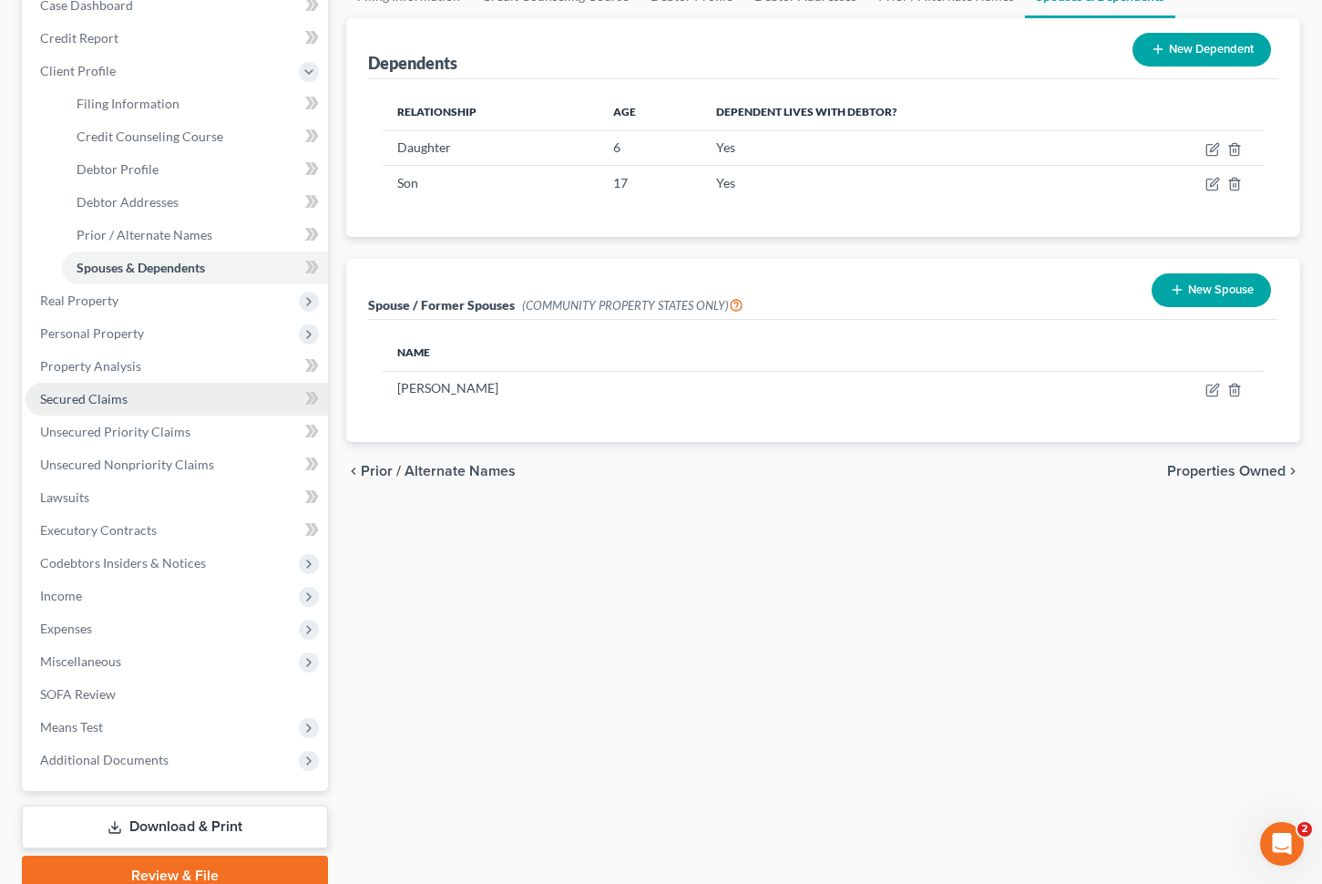
click at [172, 406] on link "Secured Claims" at bounding box center [177, 399] width 303 height 33
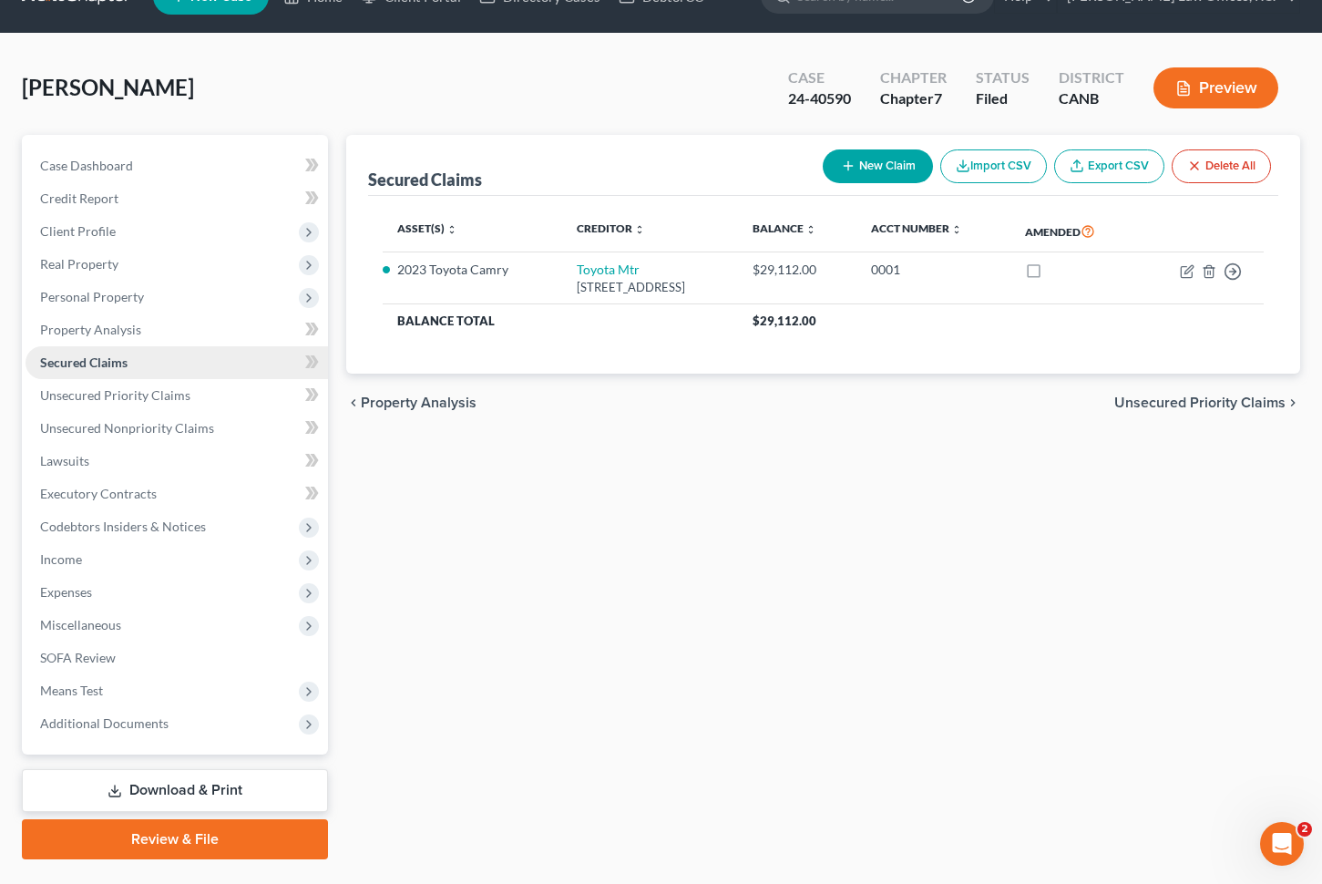
scroll to position [79, 0]
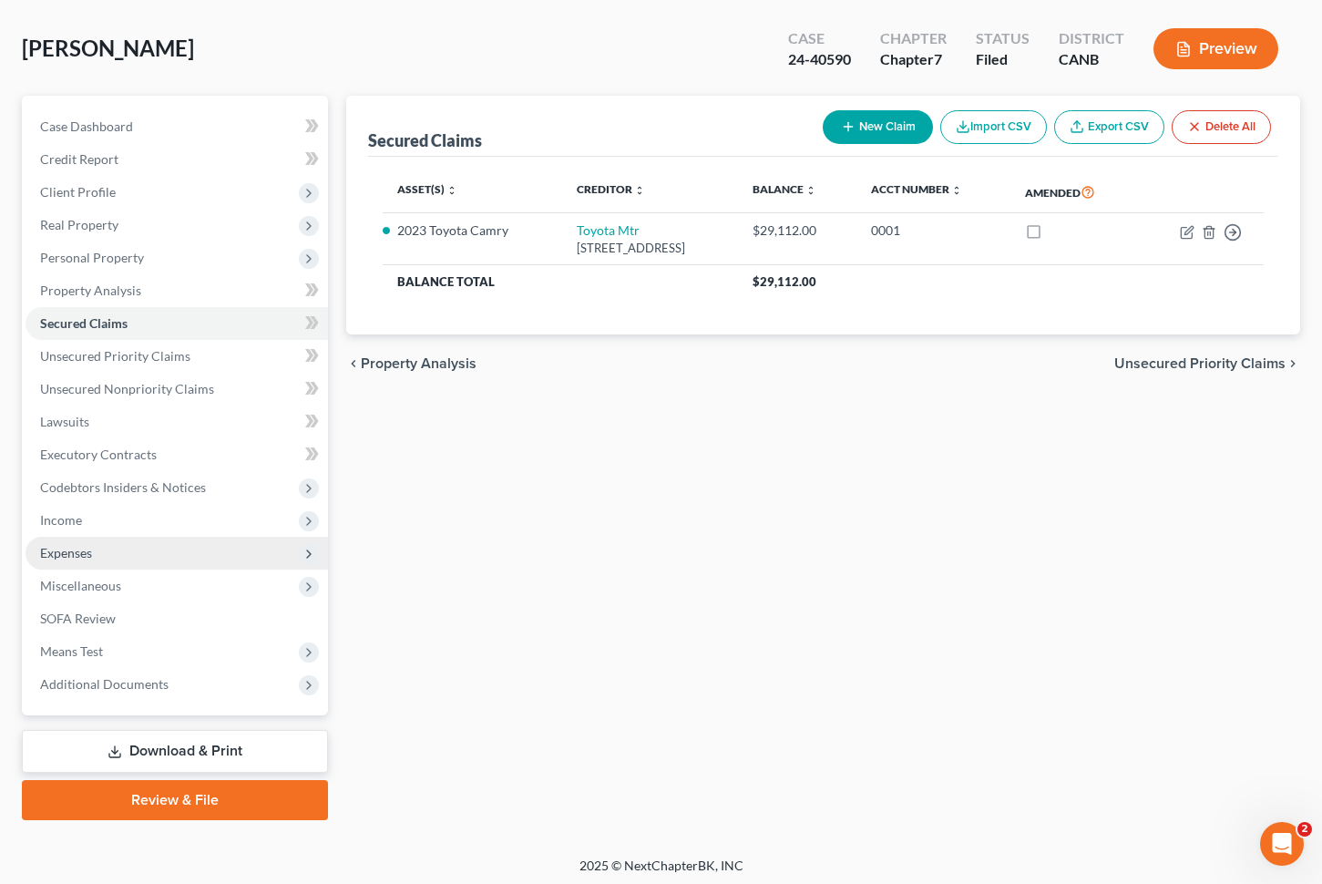
click at [109, 550] on span "Expenses" at bounding box center [177, 553] width 303 height 33
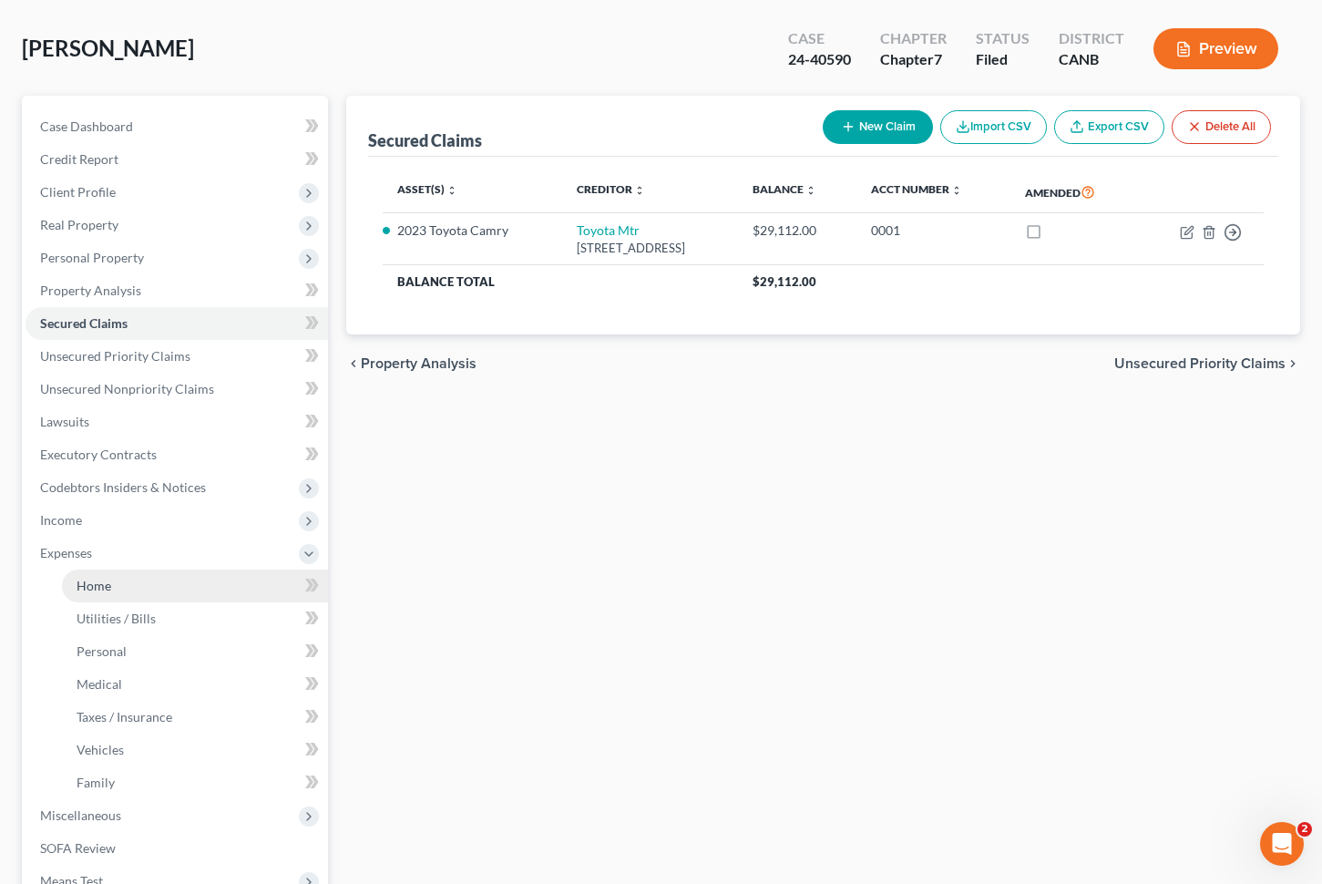
click at [129, 582] on link "Home" at bounding box center [195, 586] width 266 height 33
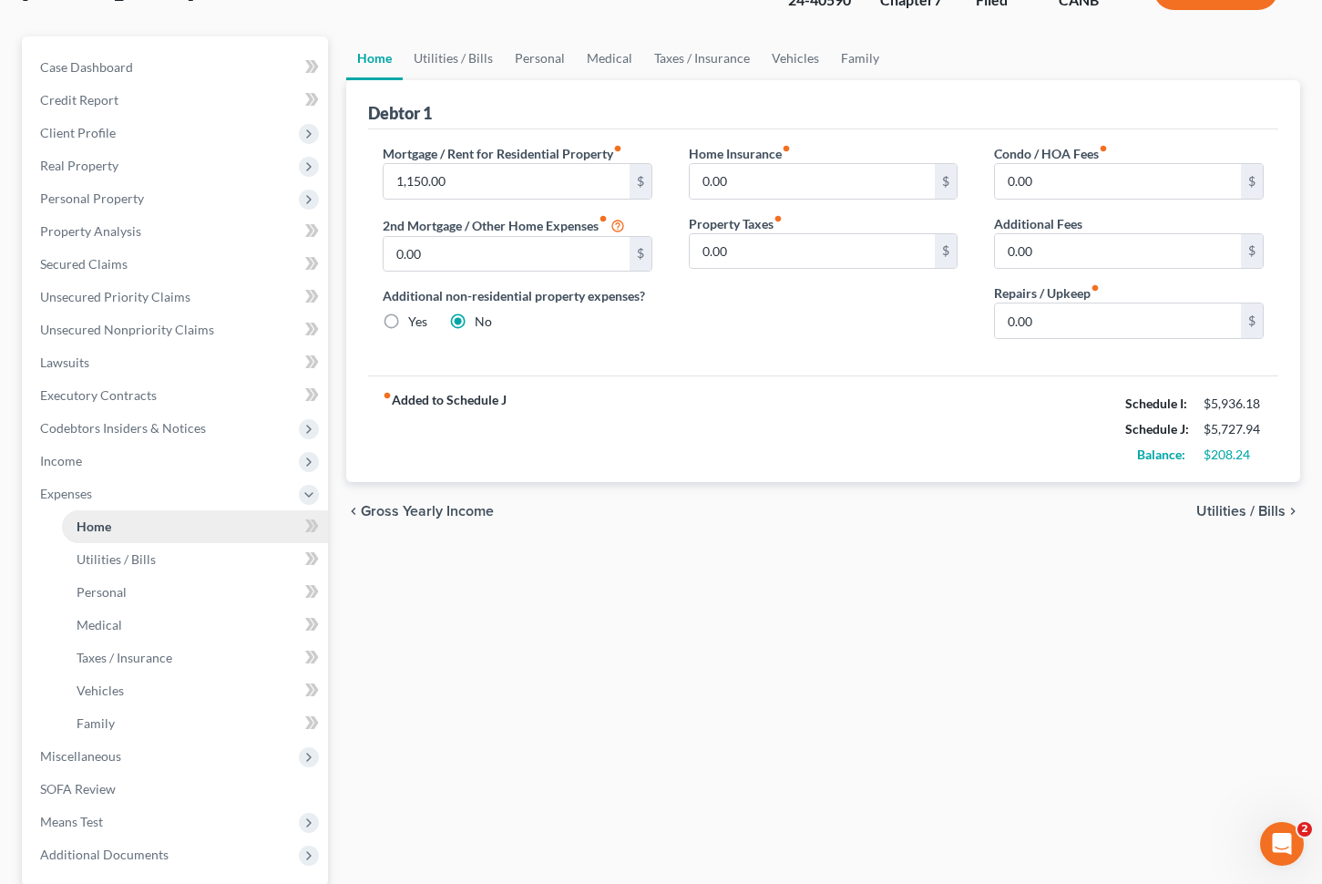
scroll to position [211, 0]
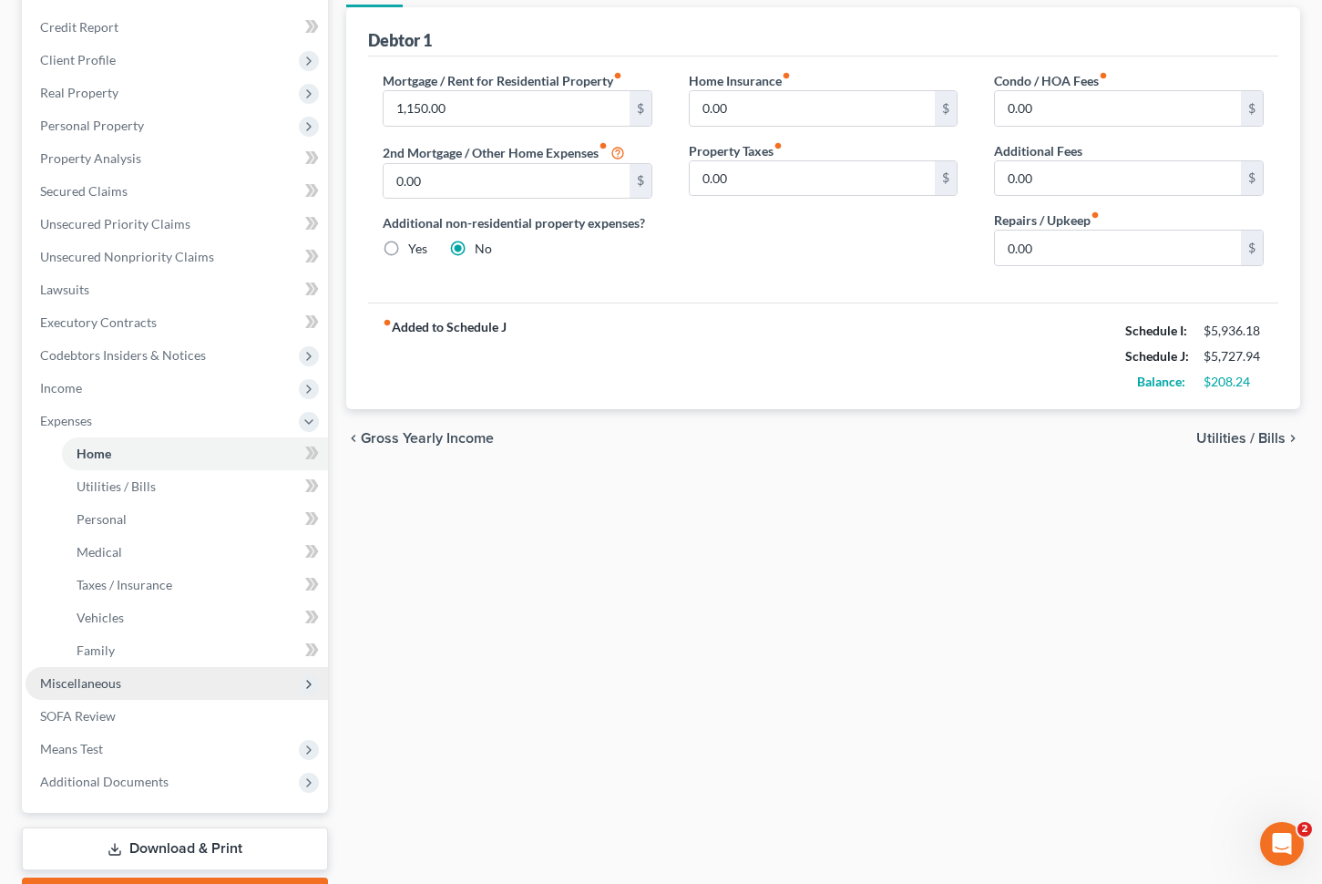
click at [109, 682] on span "Miscellaneous" at bounding box center [80, 682] width 81 height 15
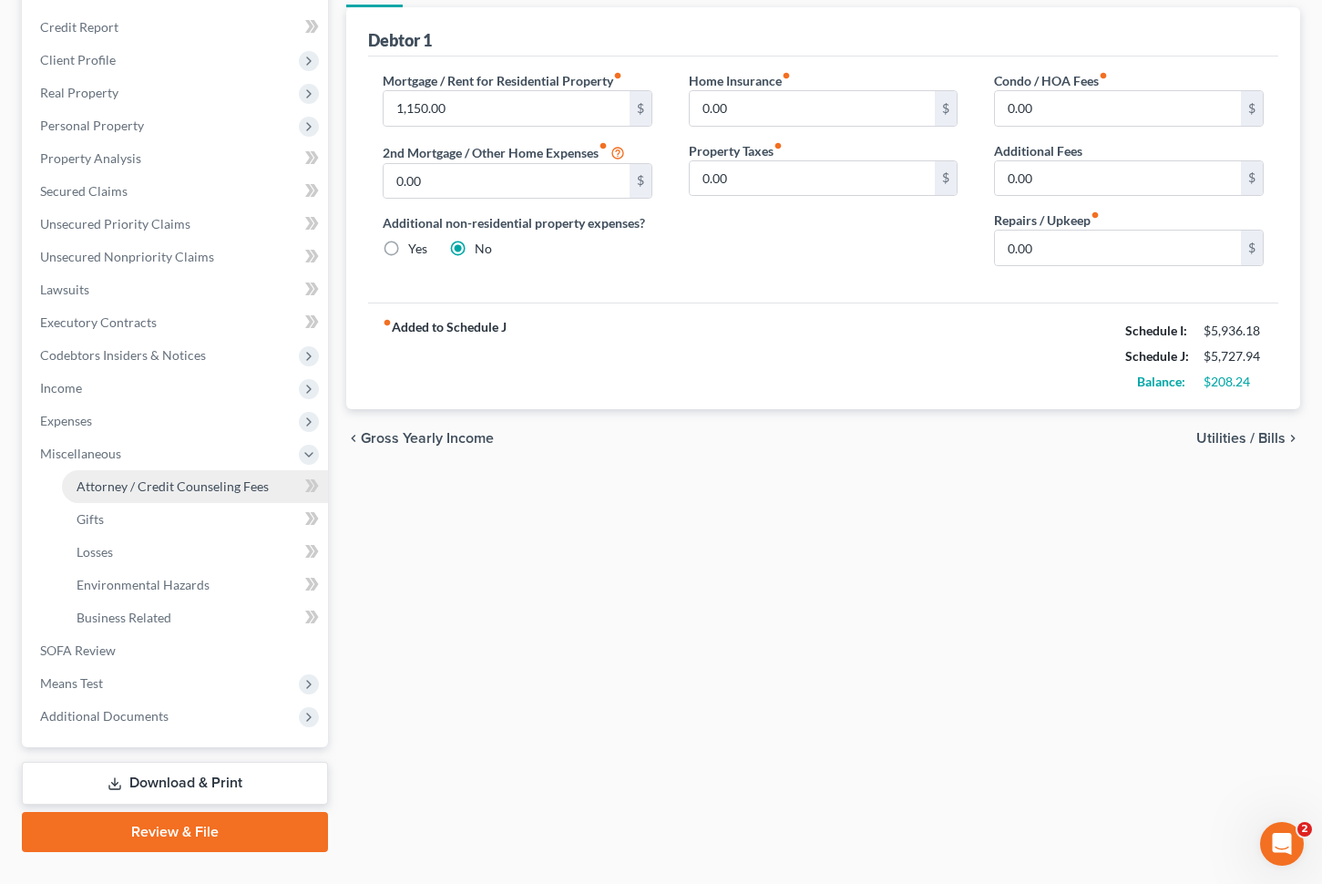
click at [185, 483] on span "Attorney / Credit Counseling Fees" at bounding box center [173, 485] width 192 height 15
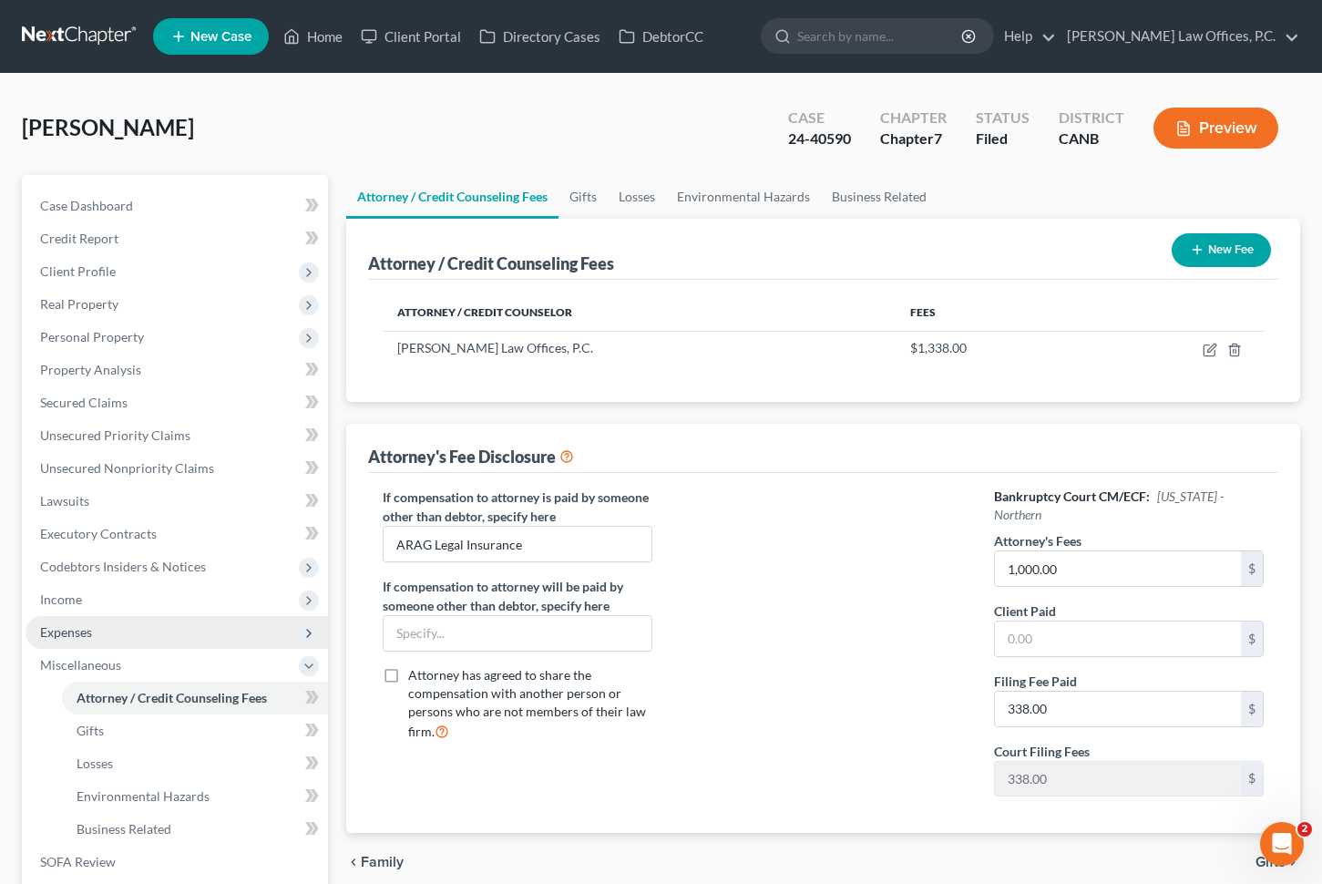
click at [144, 634] on span "Expenses" at bounding box center [177, 632] width 303 height 33
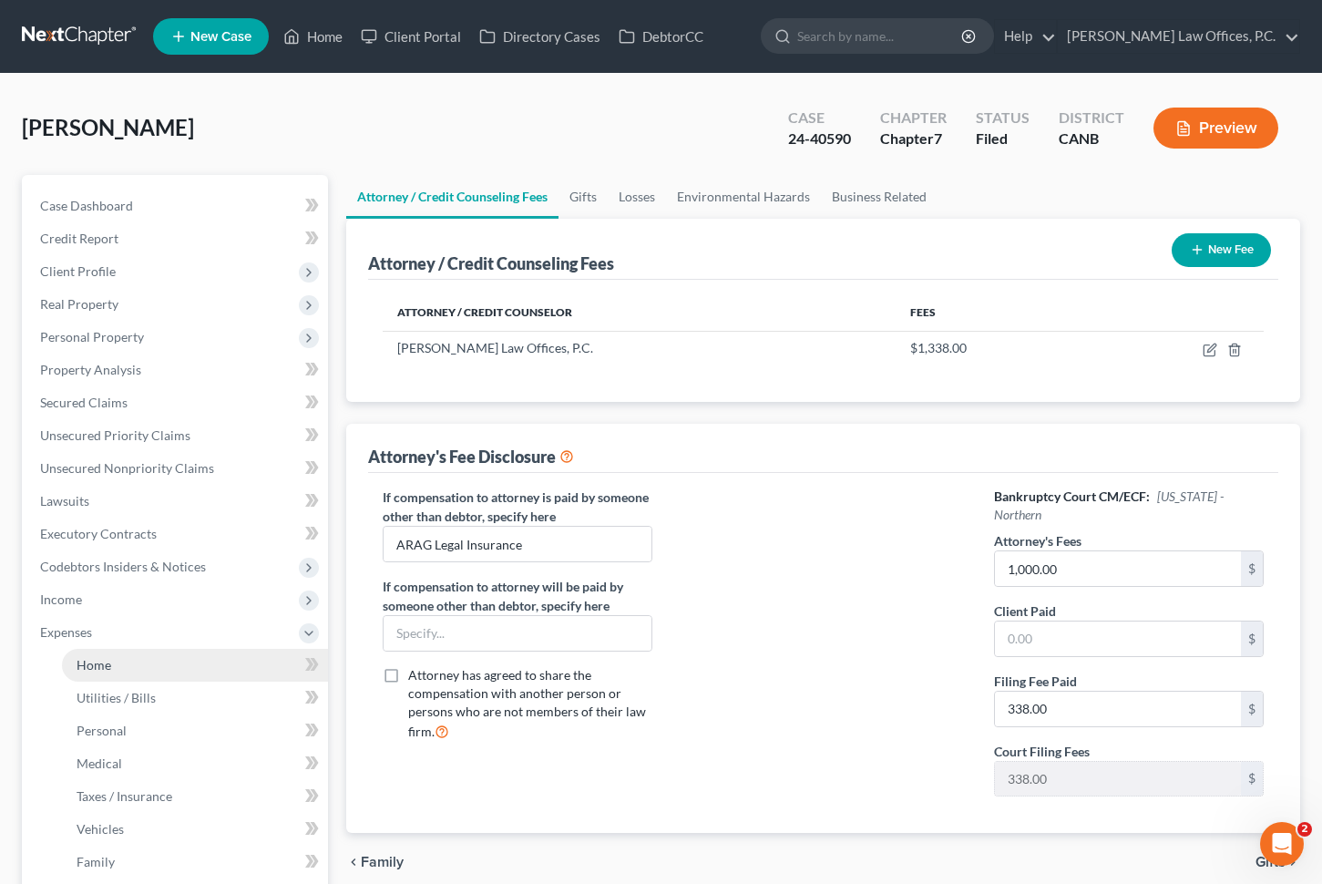
click at [119, 653] on link "Home" at bounding box center [195, 665] width 266 height 33
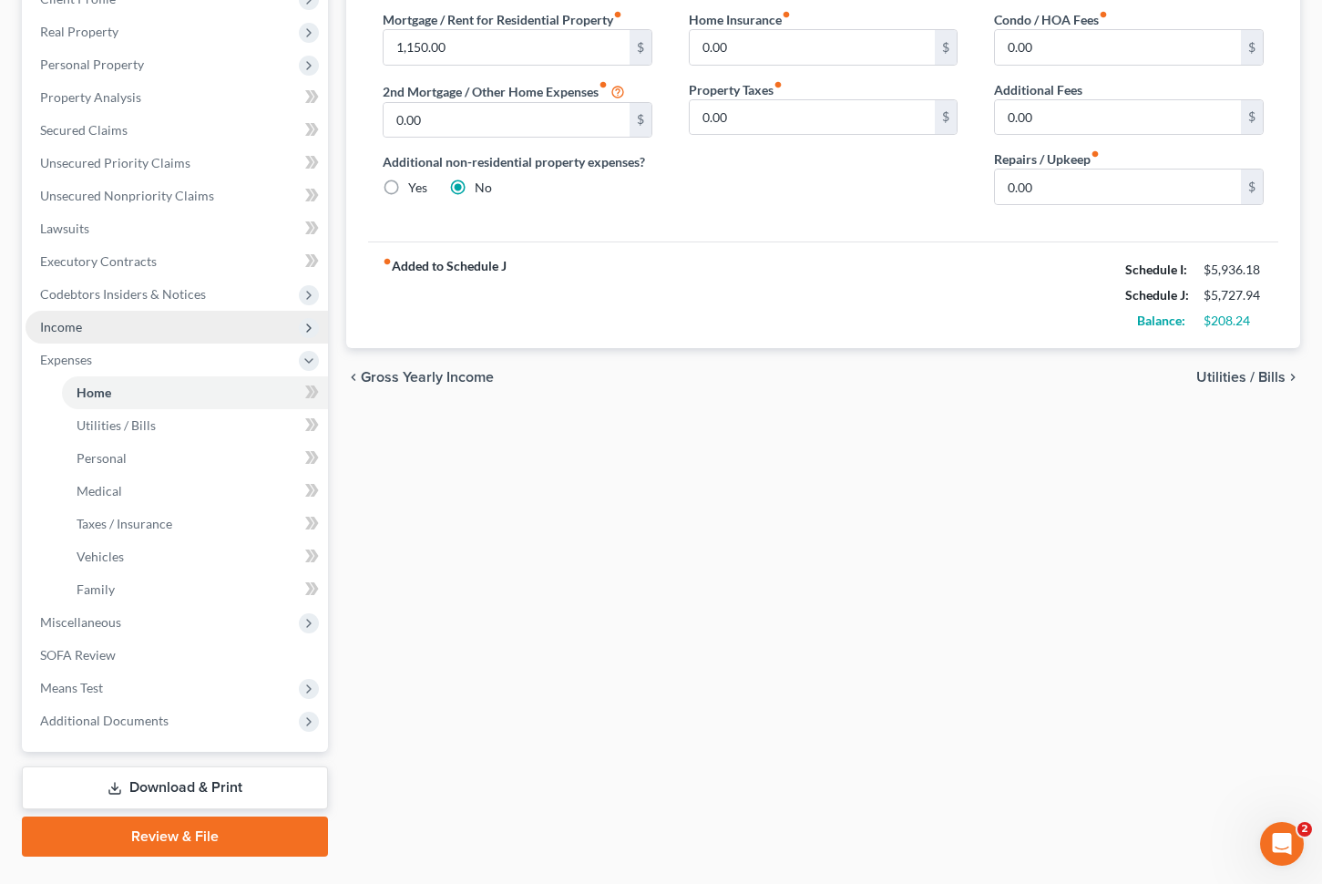
scroll to position [297, 0]
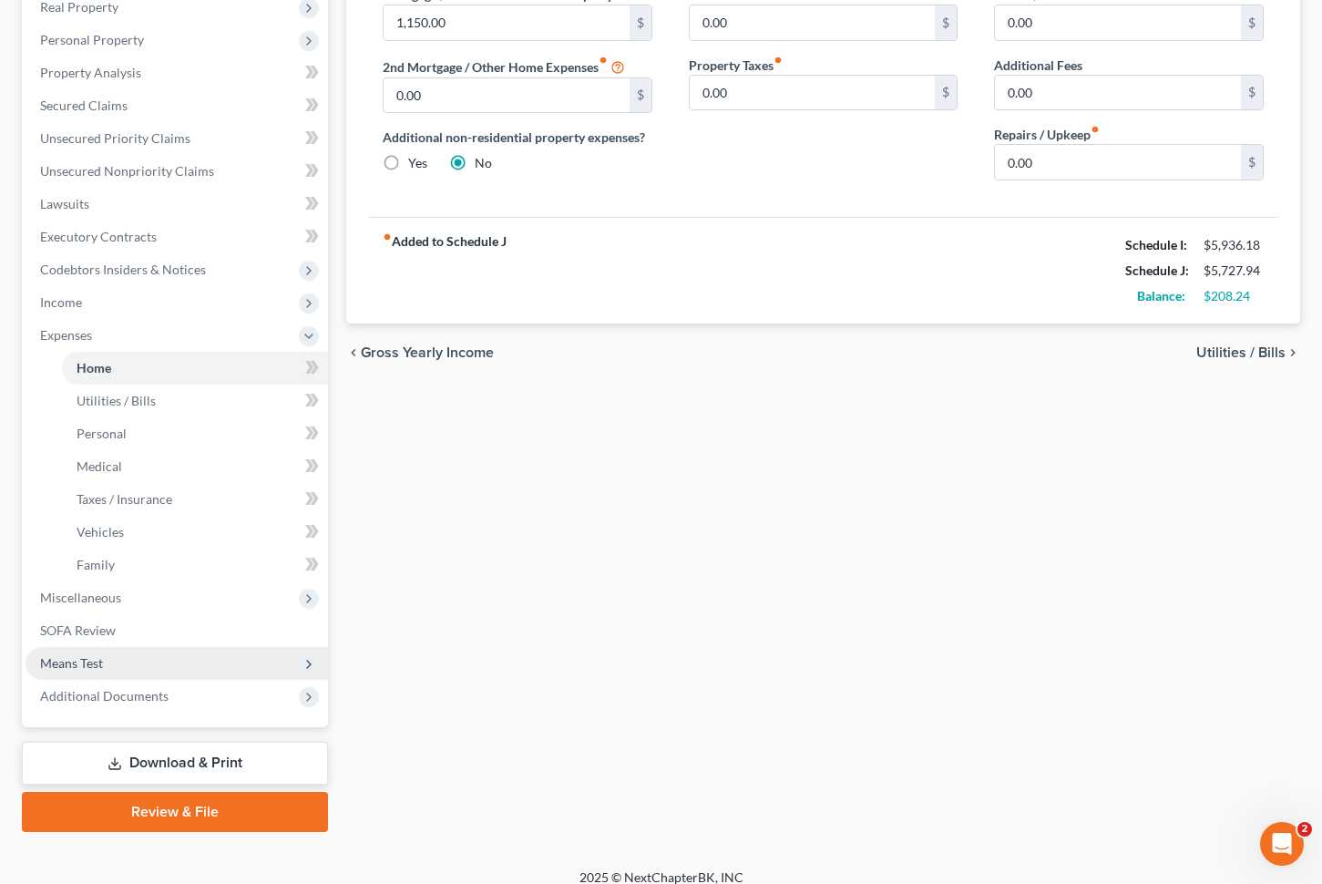
click at [202, 661] on span "Means Test" at bounding box center [177, 663] width 303 height 33
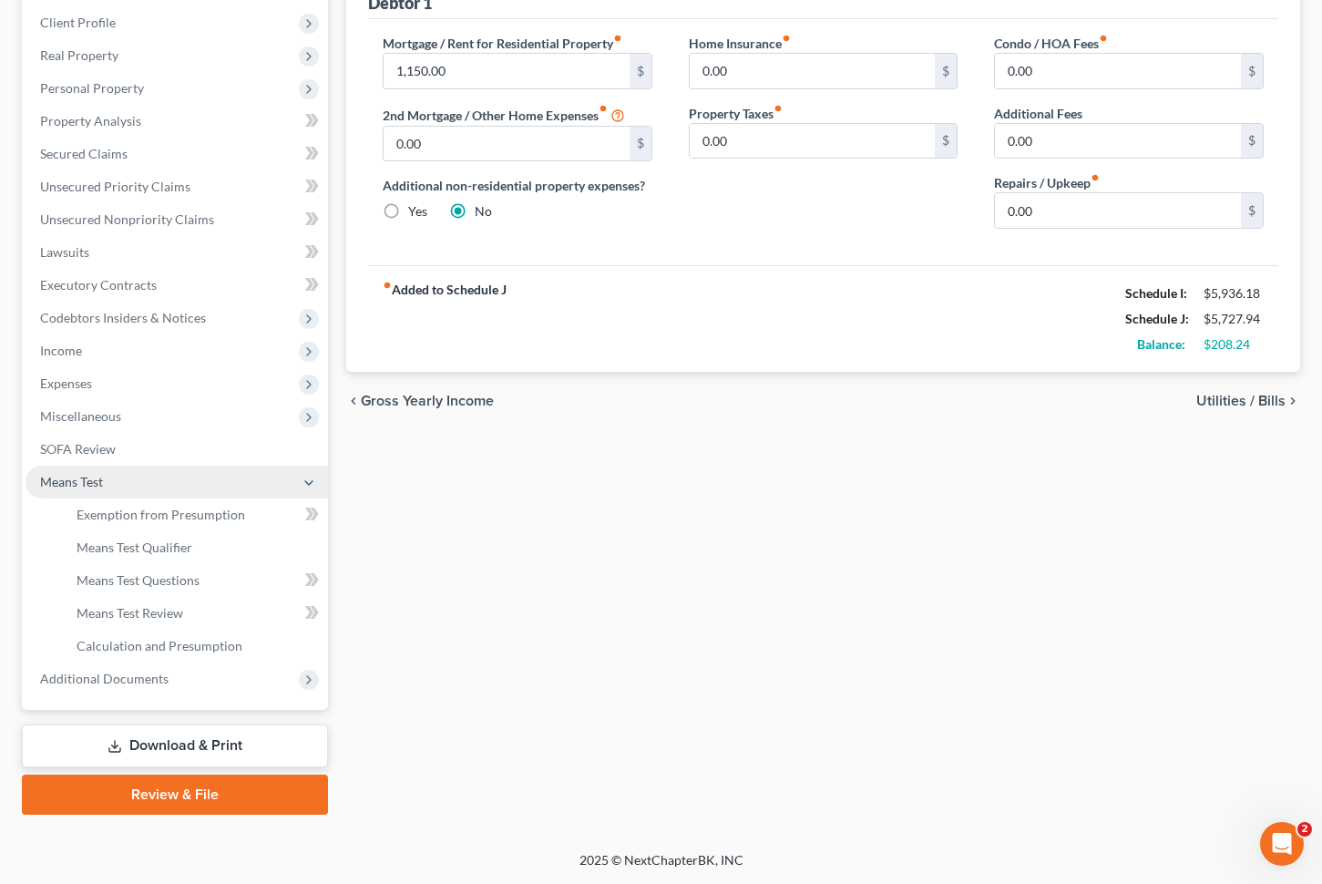
scroll to position [247, 0]
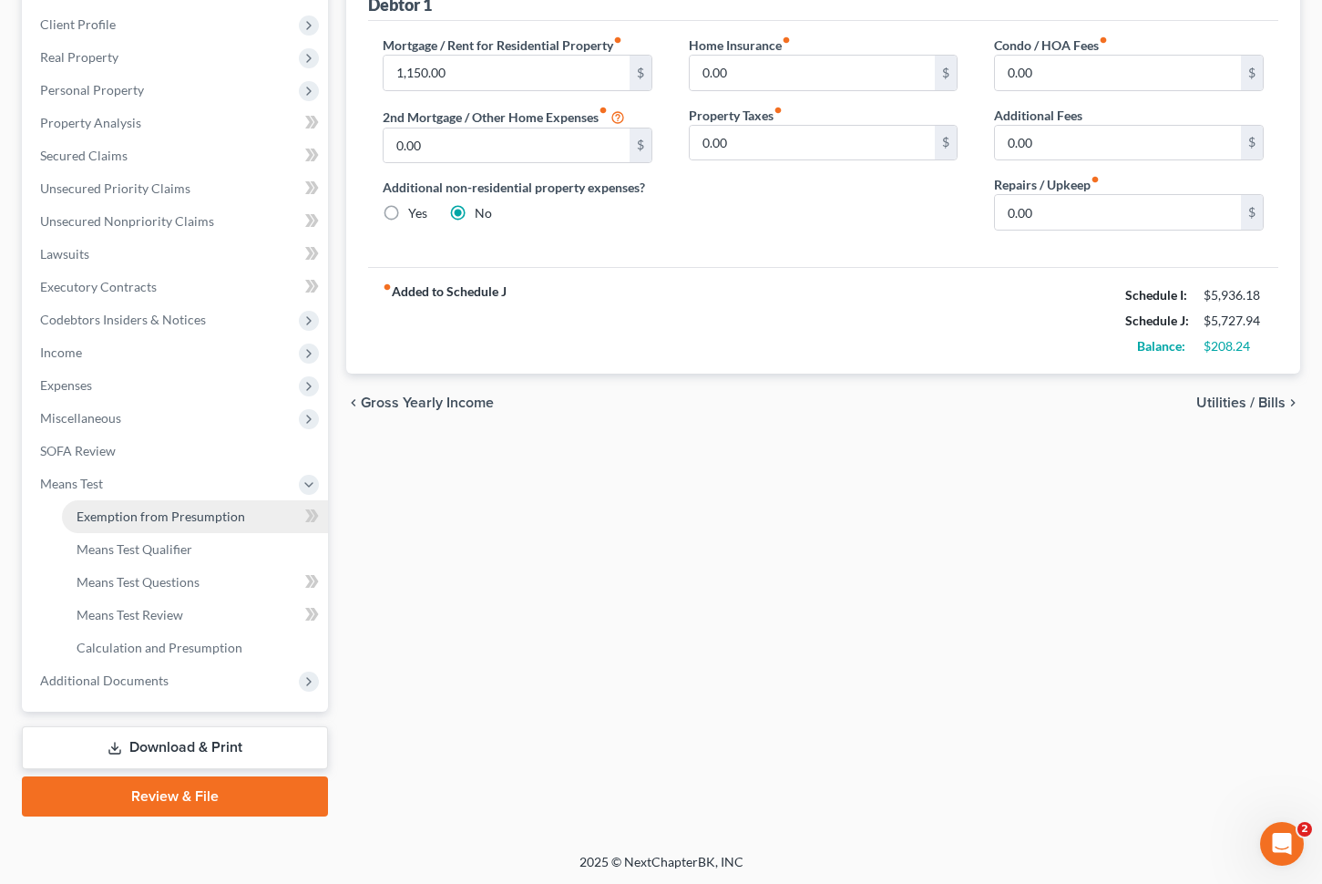
click at [208, 509] on span "Exemption from Presumption" at bounding box center [161, 516] width 169 height 15
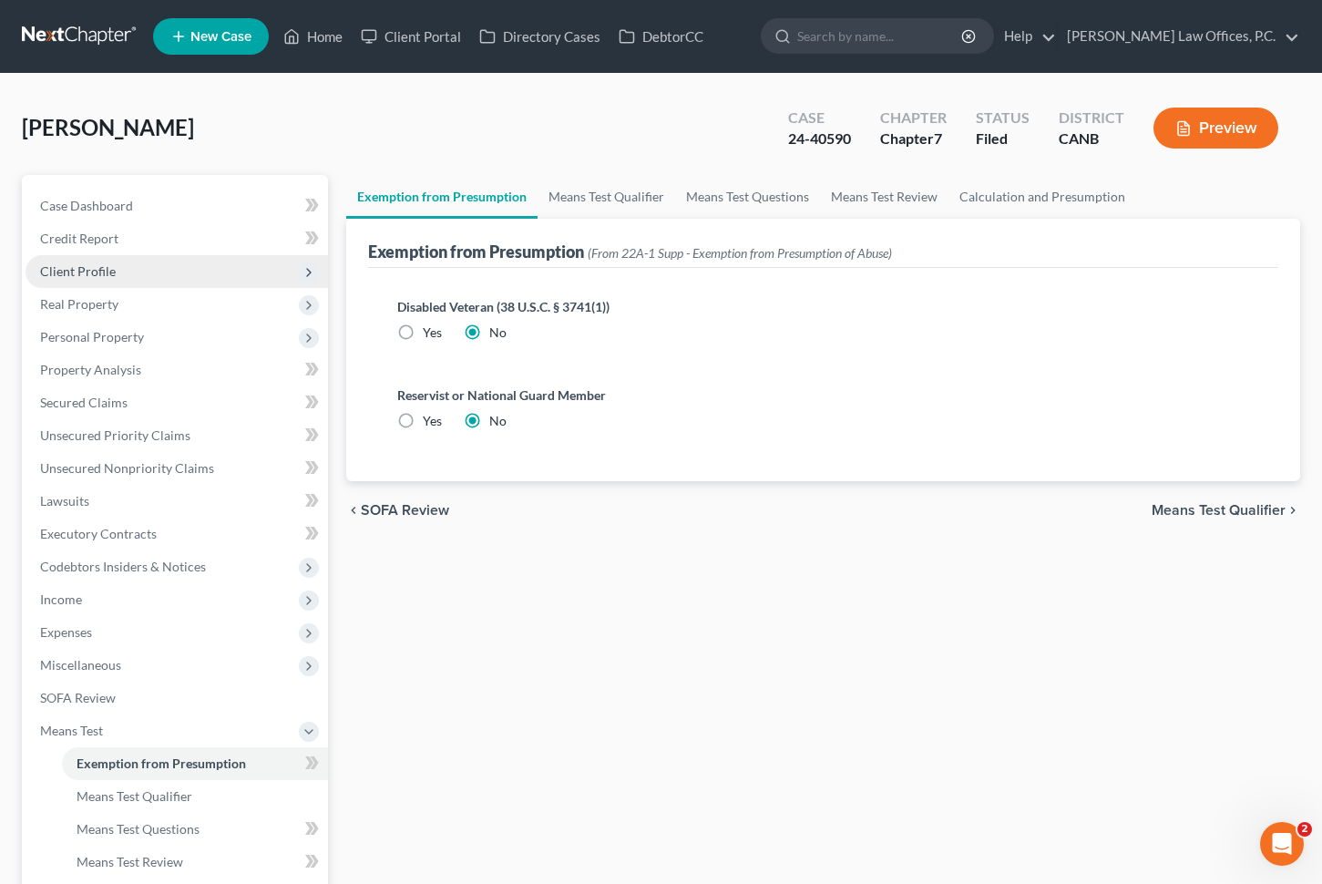
click at [122, 271] on span "Client Profile" at bounding box center [177, 271] width 303 height 33
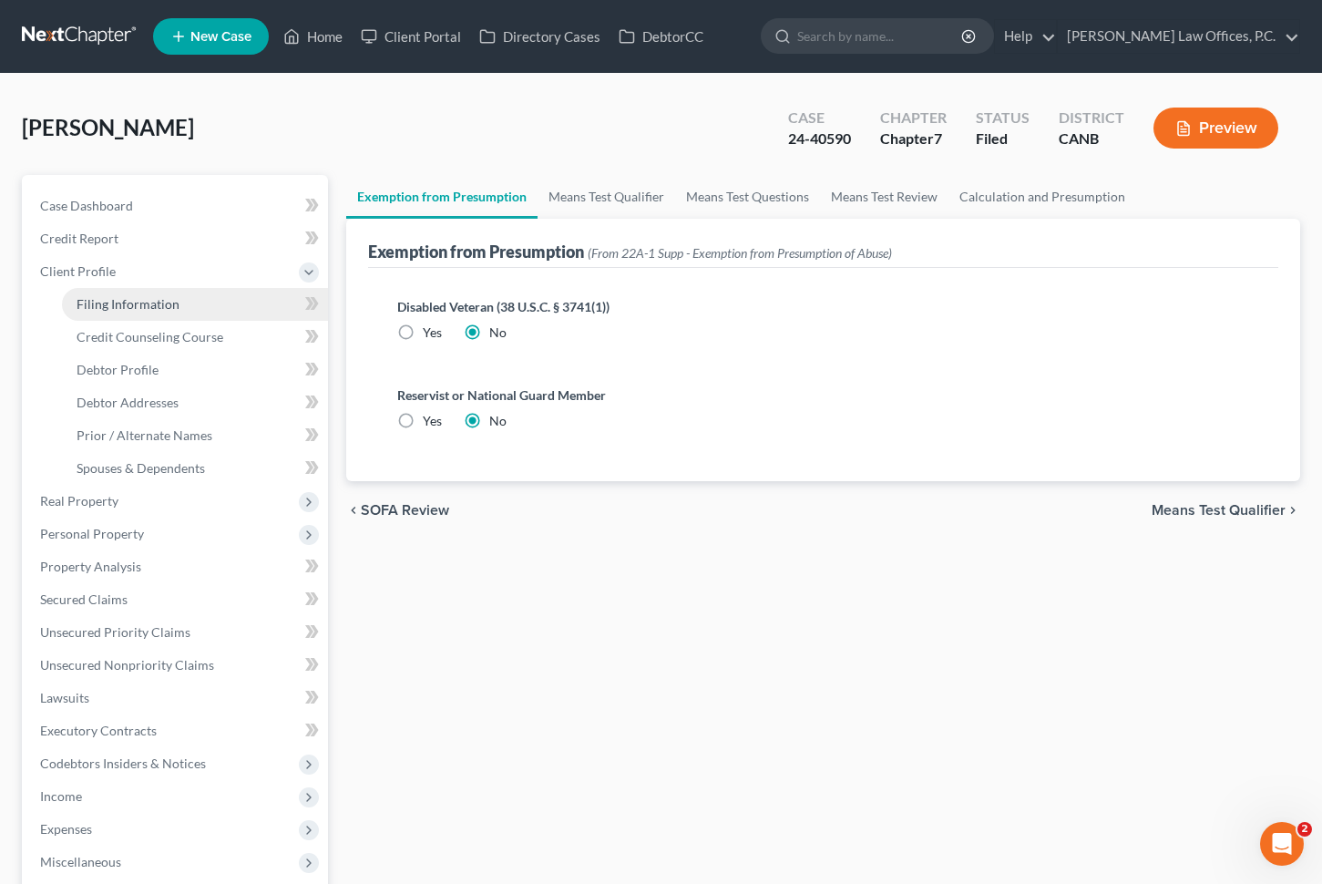
click at [157, 293] on link "Filing Information" at bounding box center [195, 304] width 266 height 33
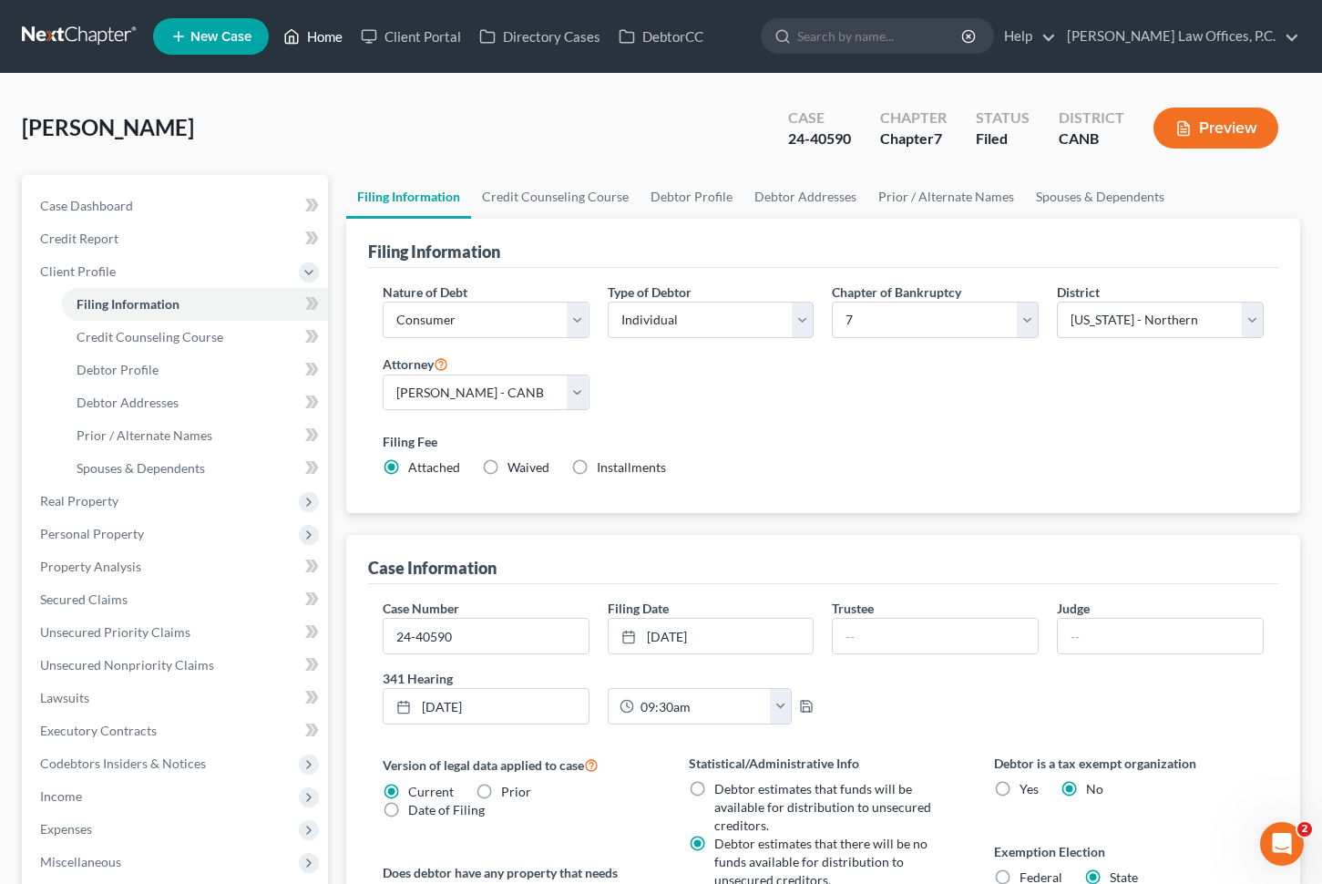
click at [326, 44] on link "Home" at bounding box center [312, 36] width 77 height 33
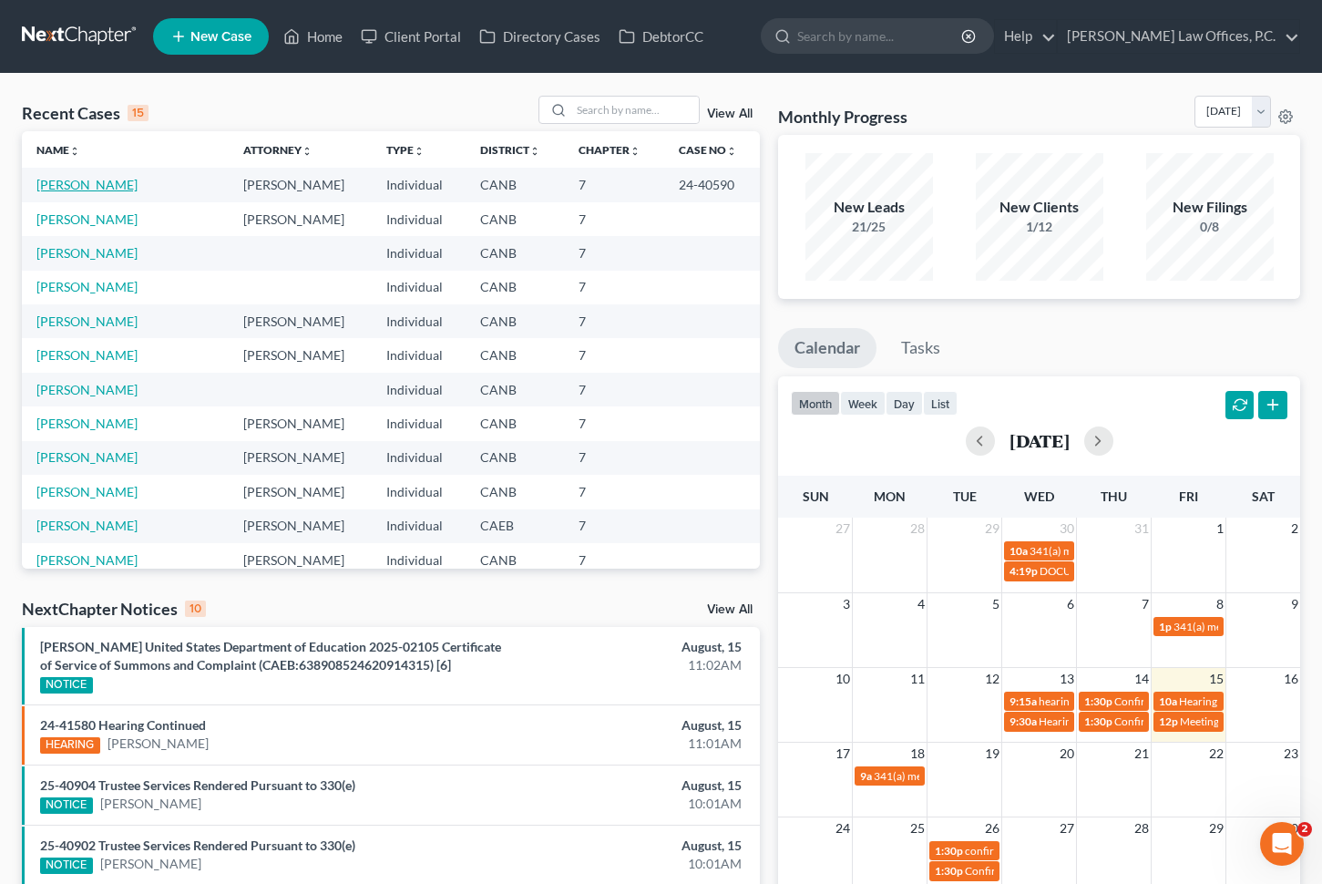
click at [73, 185] on link "[PERSON_NAME]" at bounding box center [86, 184] width 101 height 15
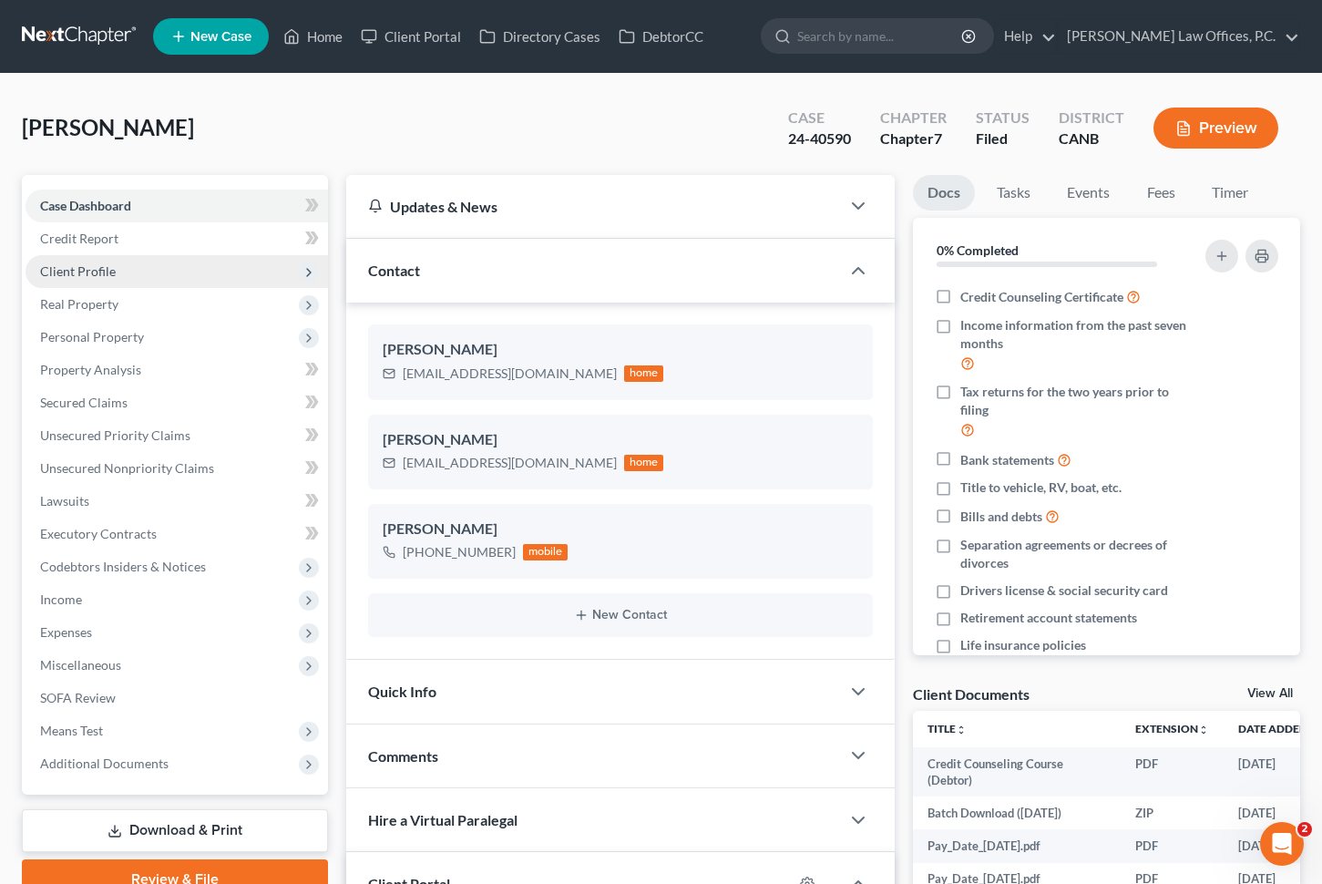
click at [144, 267] on span "Client Profile" at bounding box center [177, 271] width 303 height 33
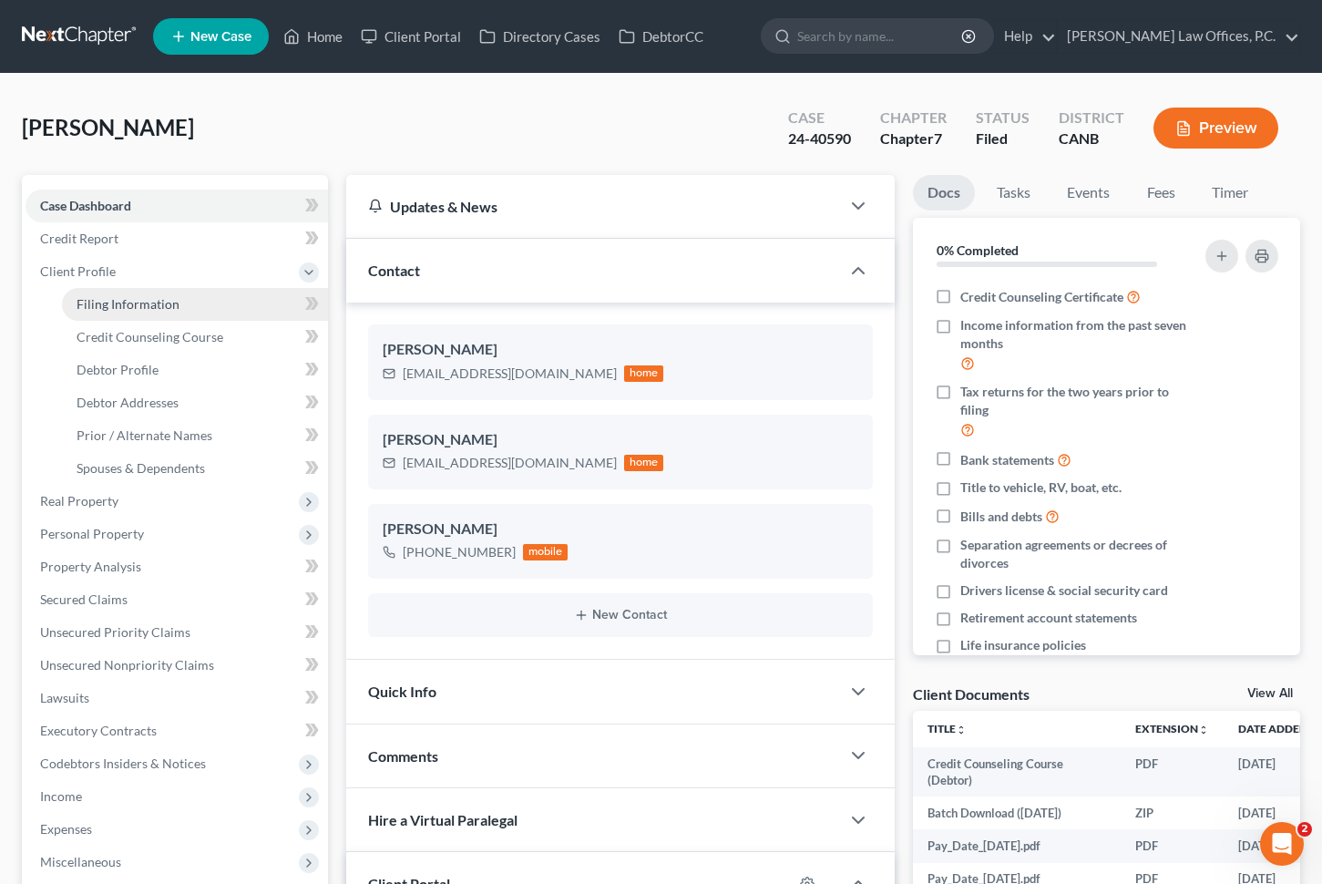
click at [173, 298] on span "Filing Information" at bounding box center [128, 303] width 103 height 15
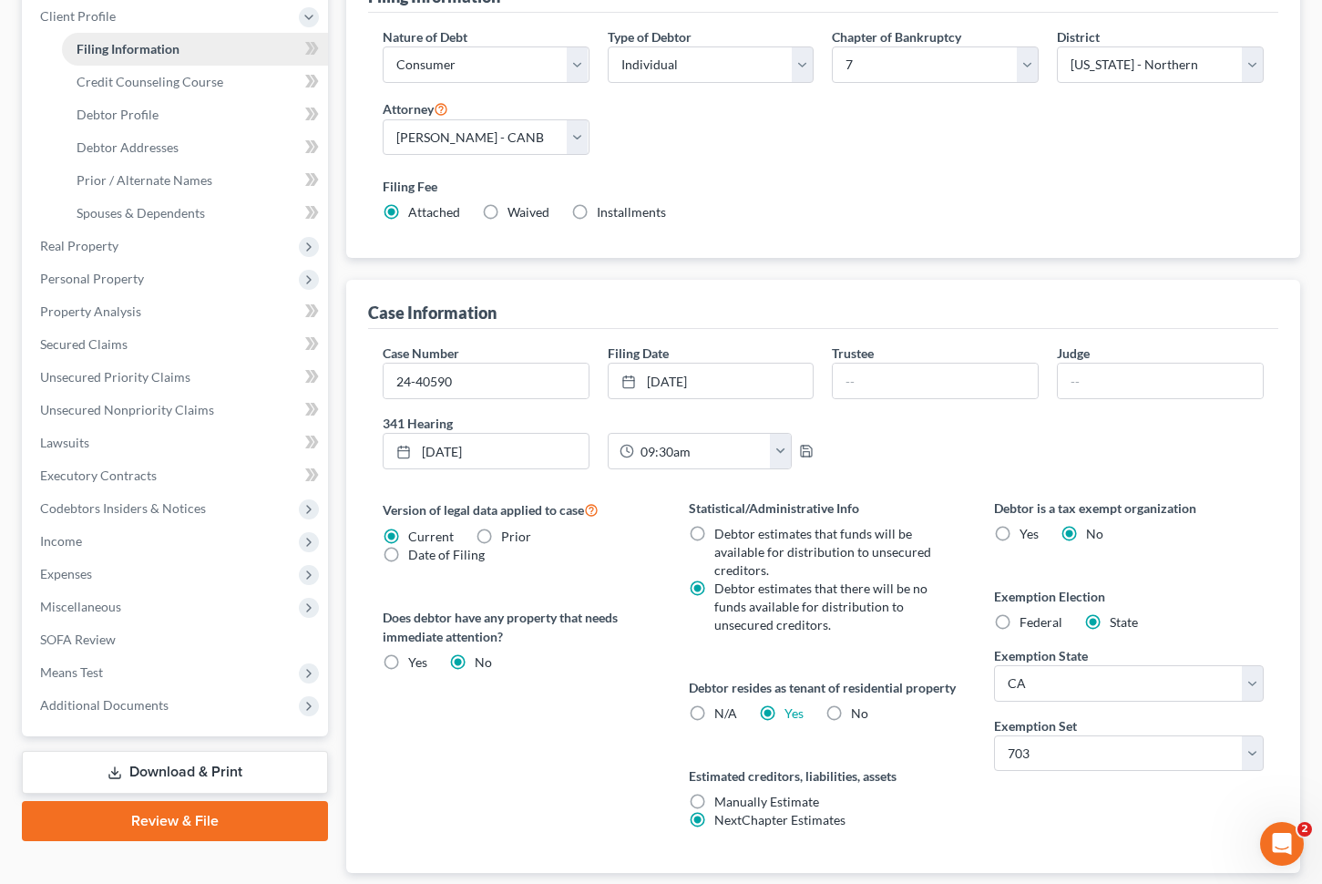
scroll to position [269, 0]
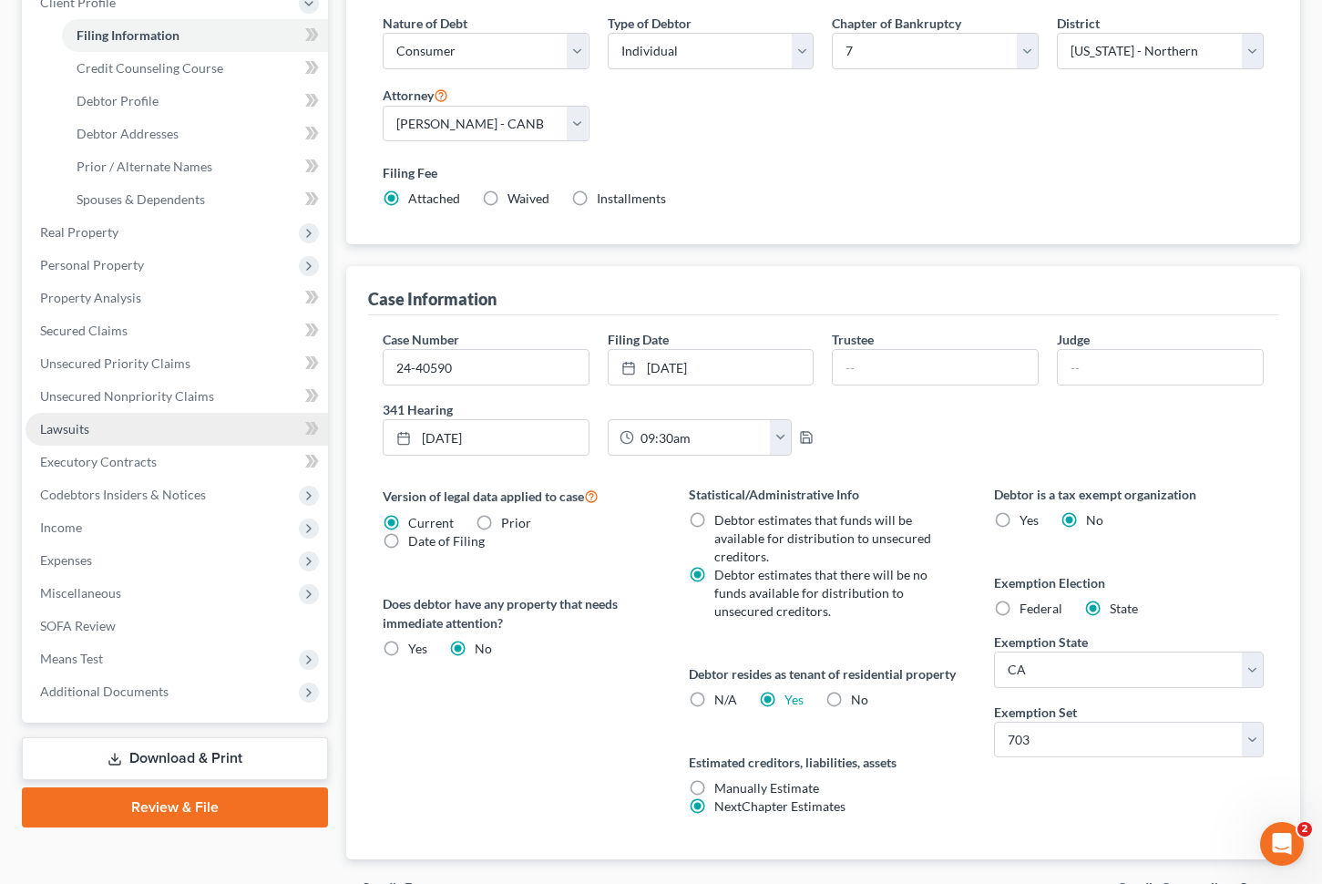
click at [130, 429] on link "Lawsuits" at bounding box center [177, 429] width 303 height 33
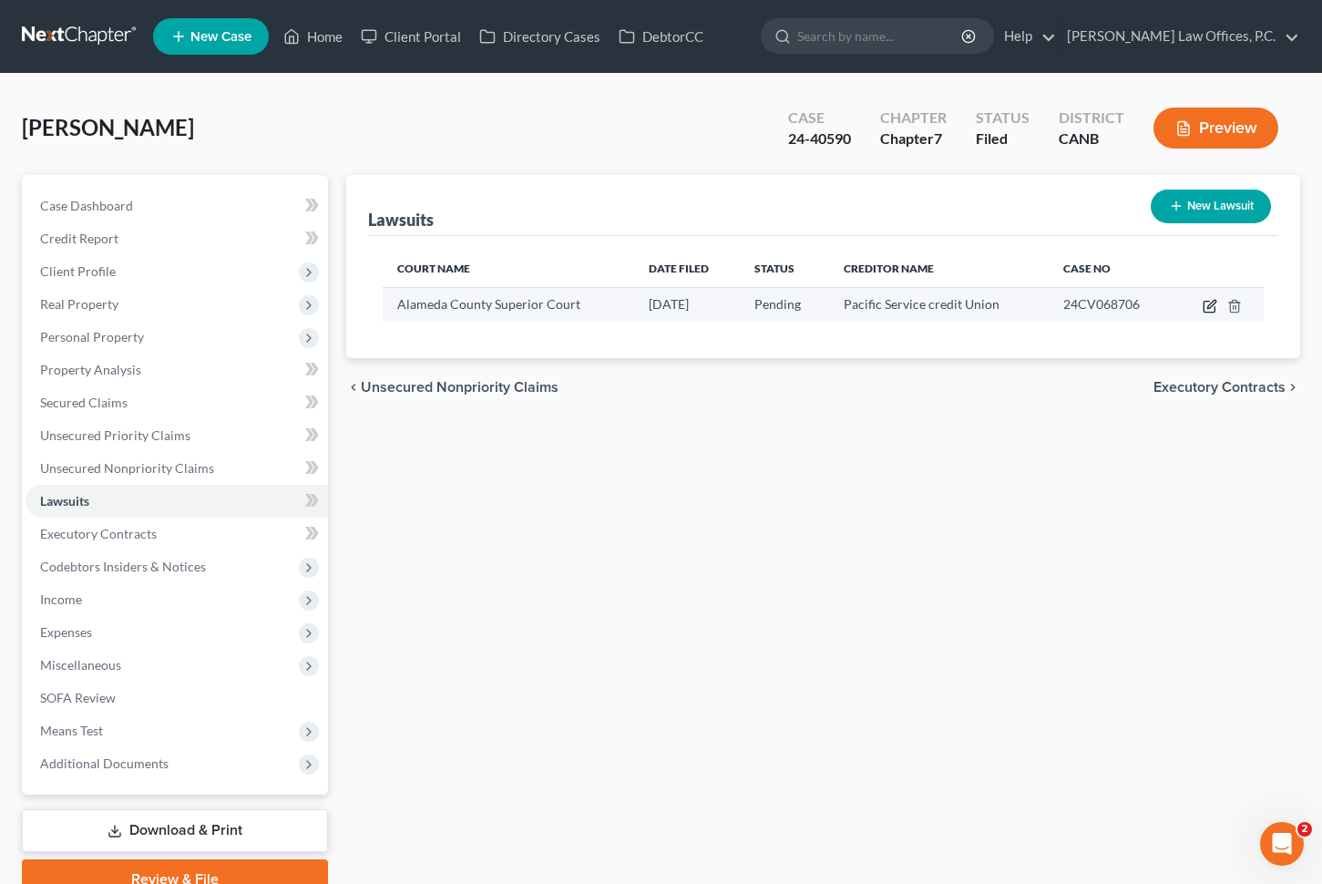
click at [1214, 300] on icon "button" at bounding box center [1212, 304] width 8 height 8
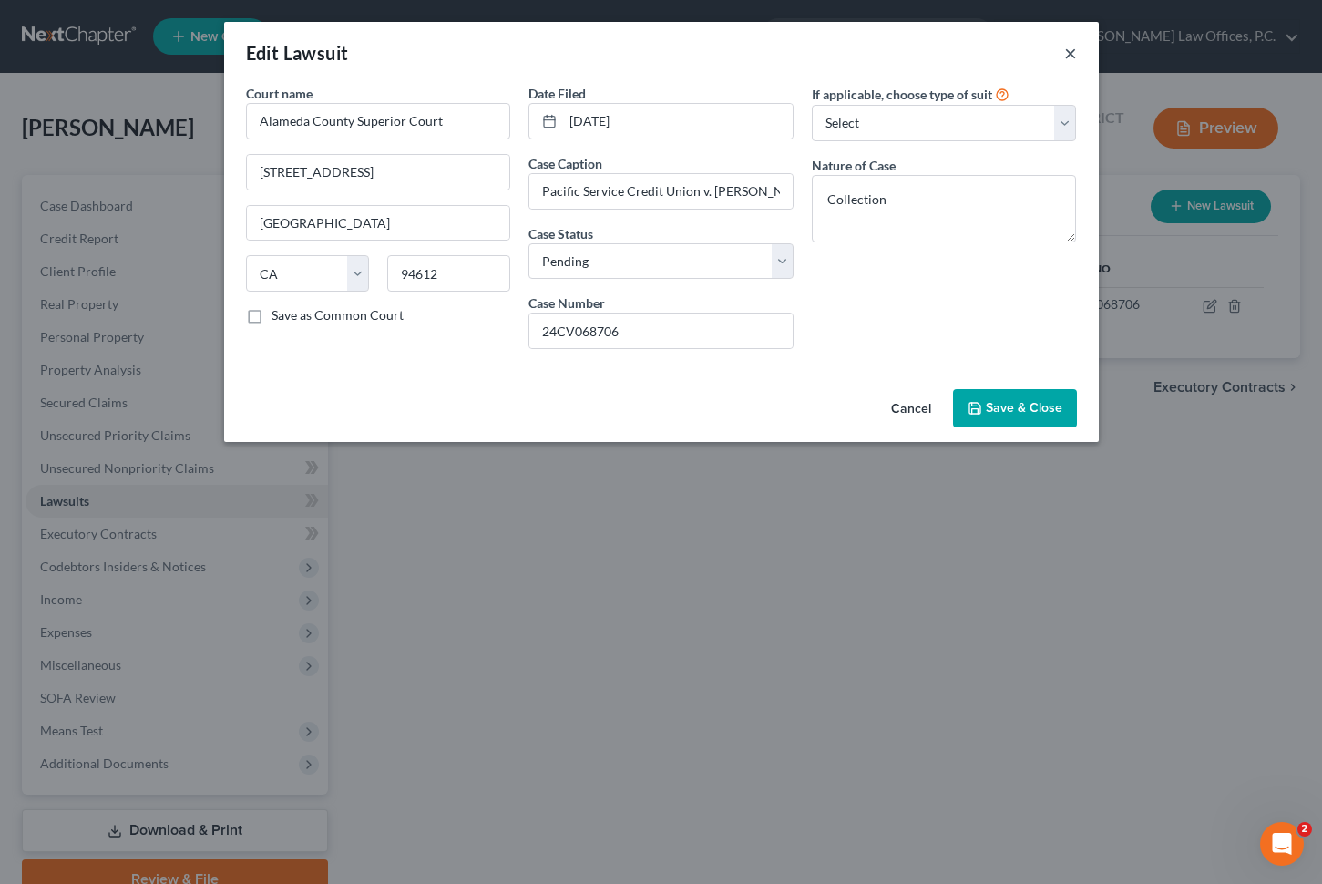
click at [1064, 50] on button "×" at bounding box center [1070, 53] width 13 height 22
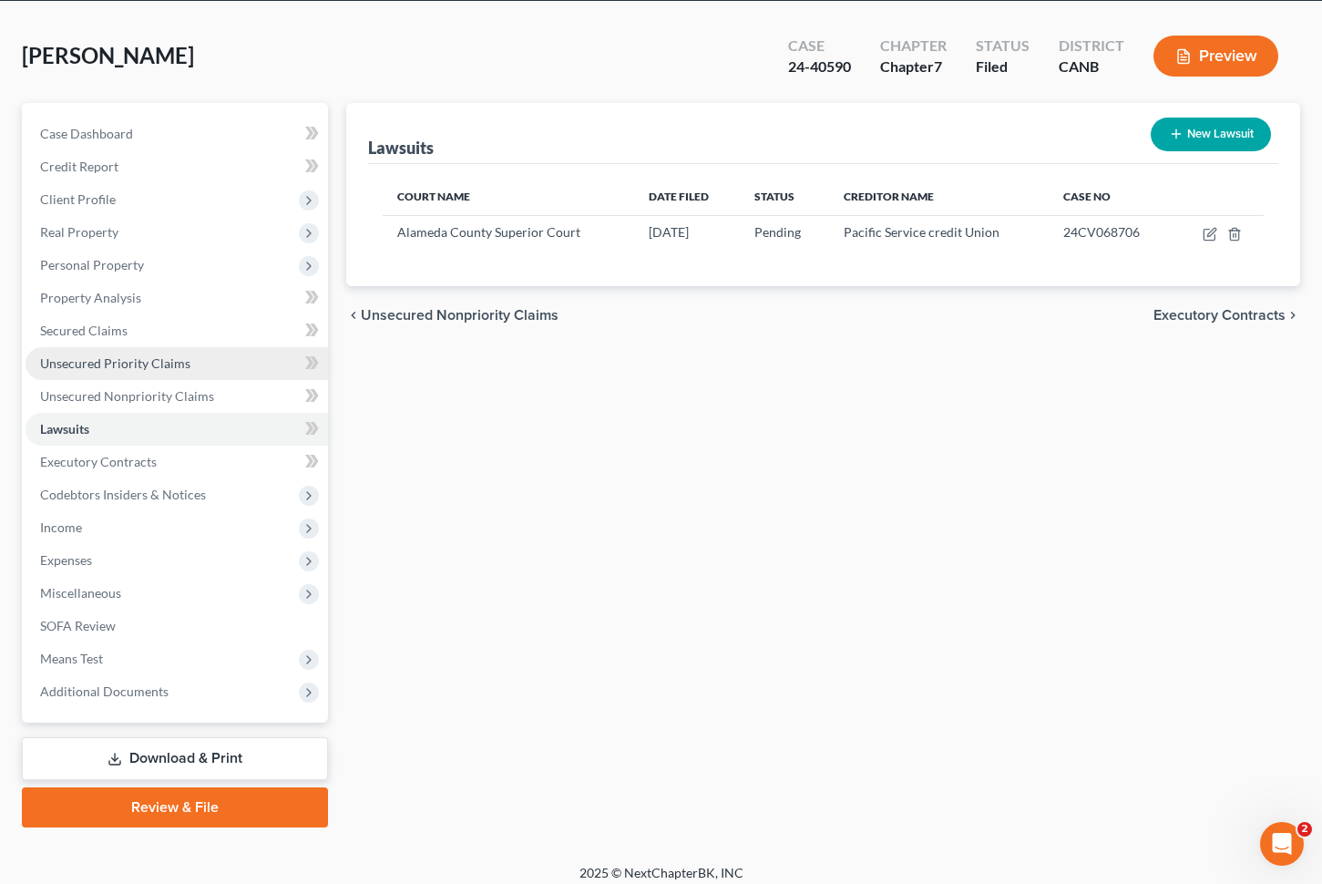
scroll to position [76, 0]
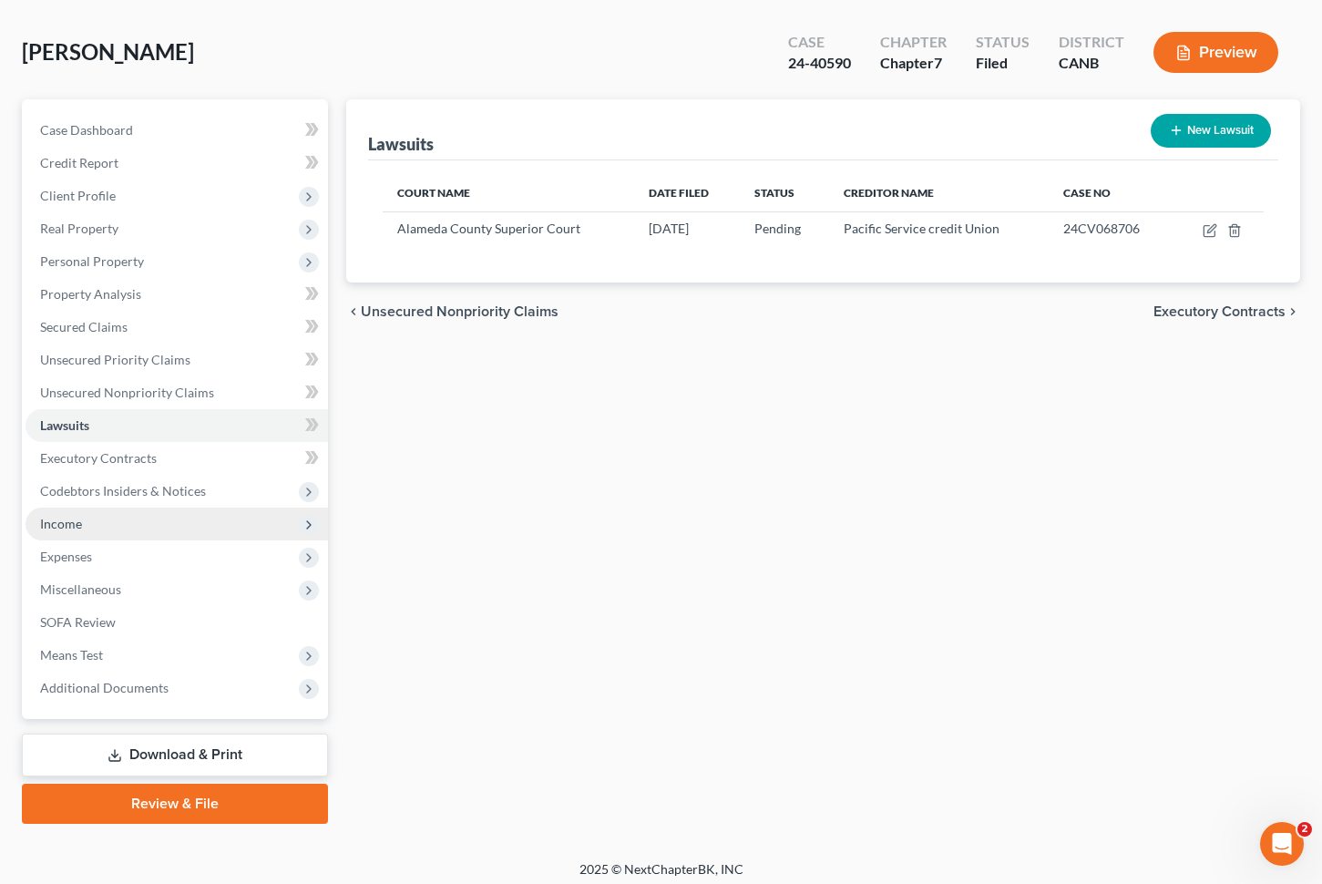
click at [173, 518] on span "Income" at bounding box center [177, 524] width 303 height 33
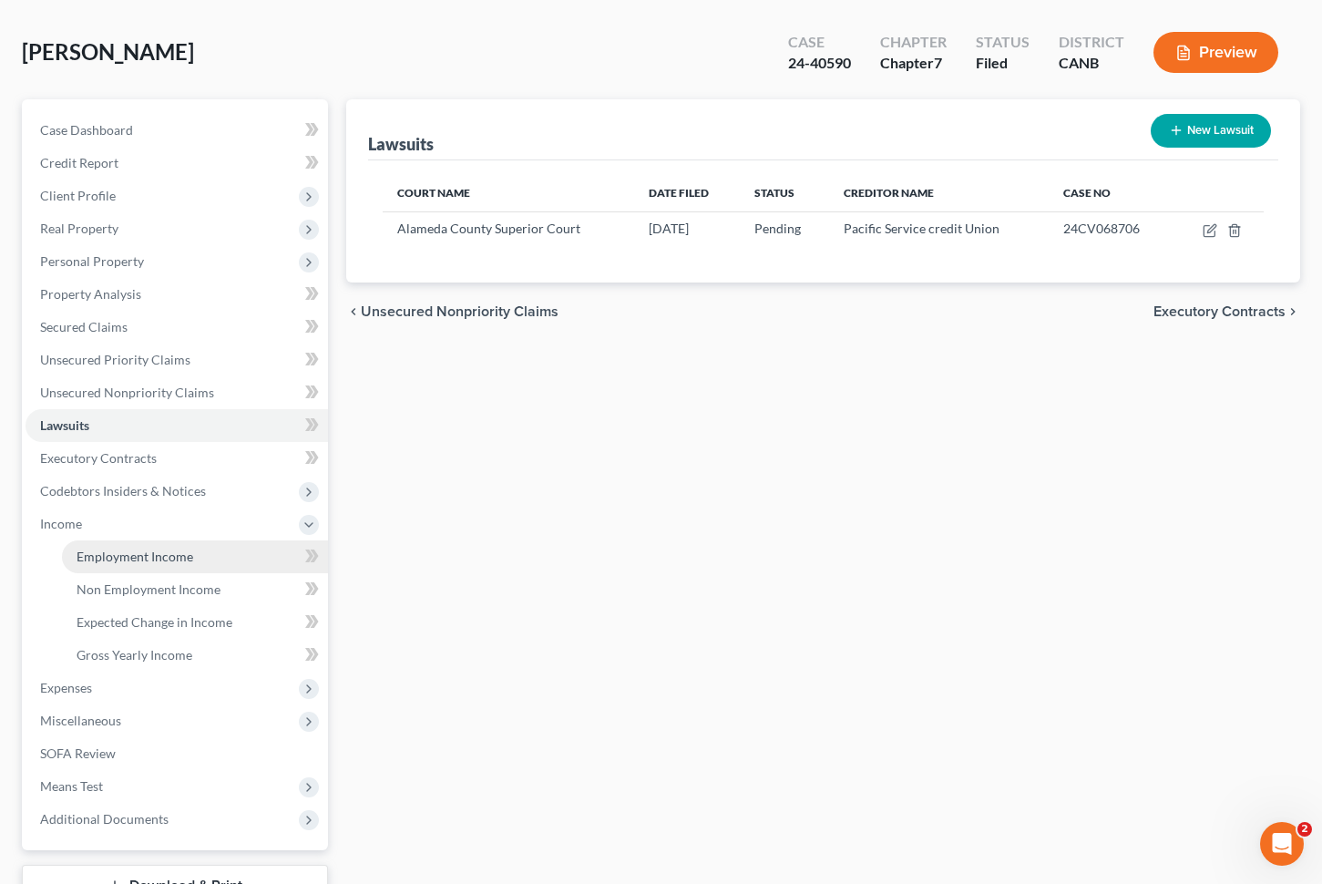
click at [162, 552] on span "Employment Income" at bounding box center [135, 556] width 117 height 15
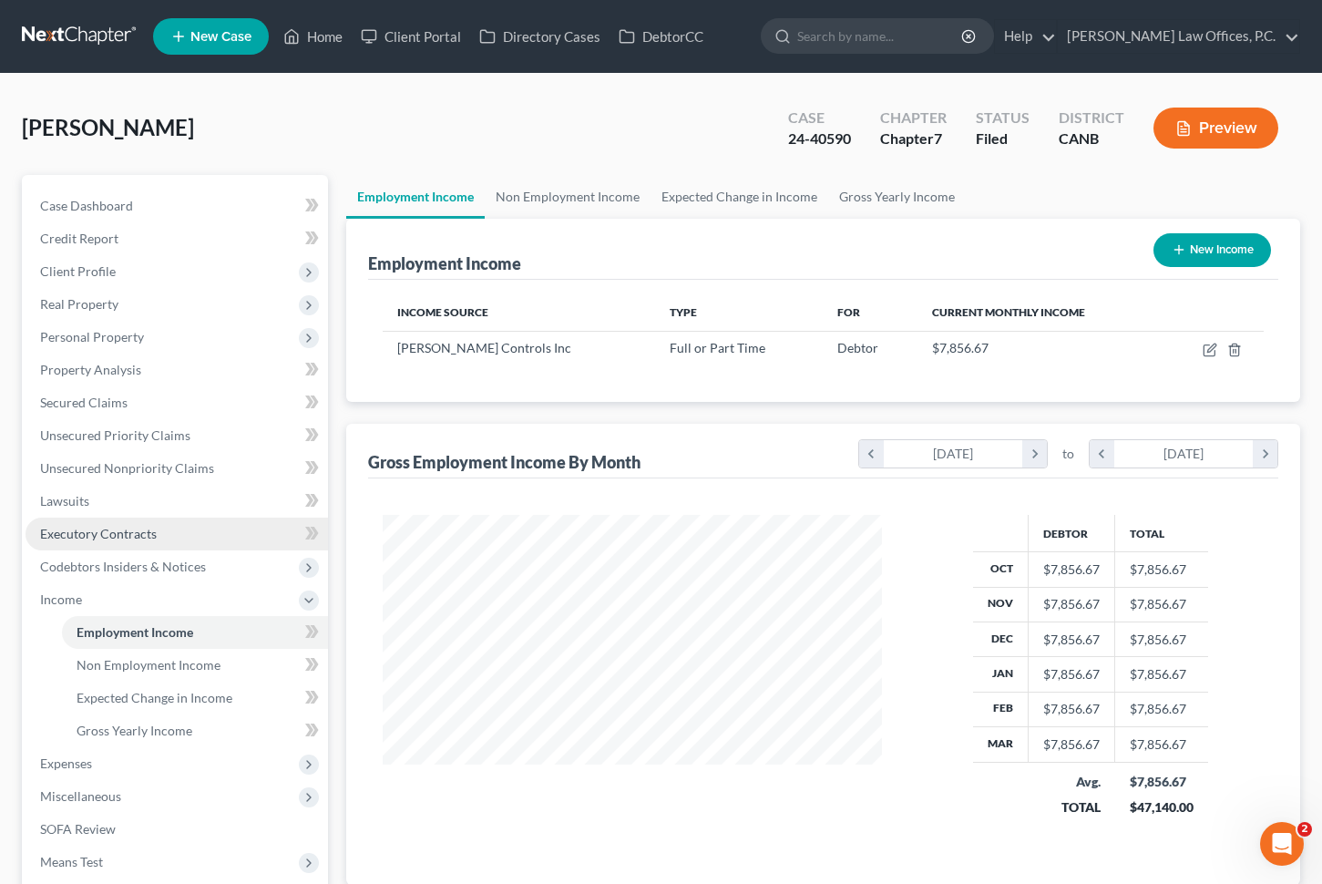
scroll to position [326, 535]
click at [328, 43] on link "Home" at bounding box center [312, 36] width 77 height 33
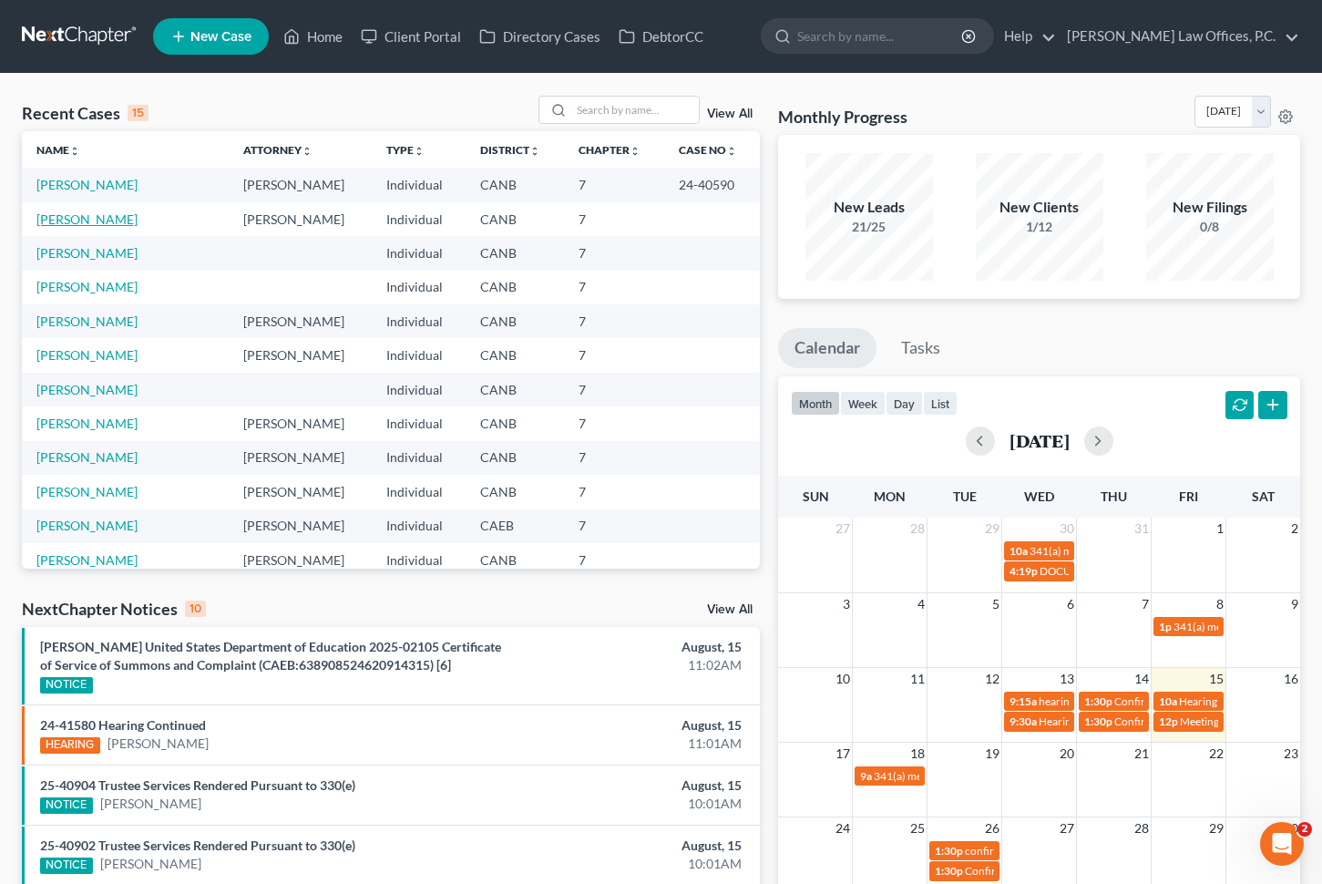
click at [82, 217] on link "[PERSON_NAME]" at bounding box center [86, 218] width 101 height 15
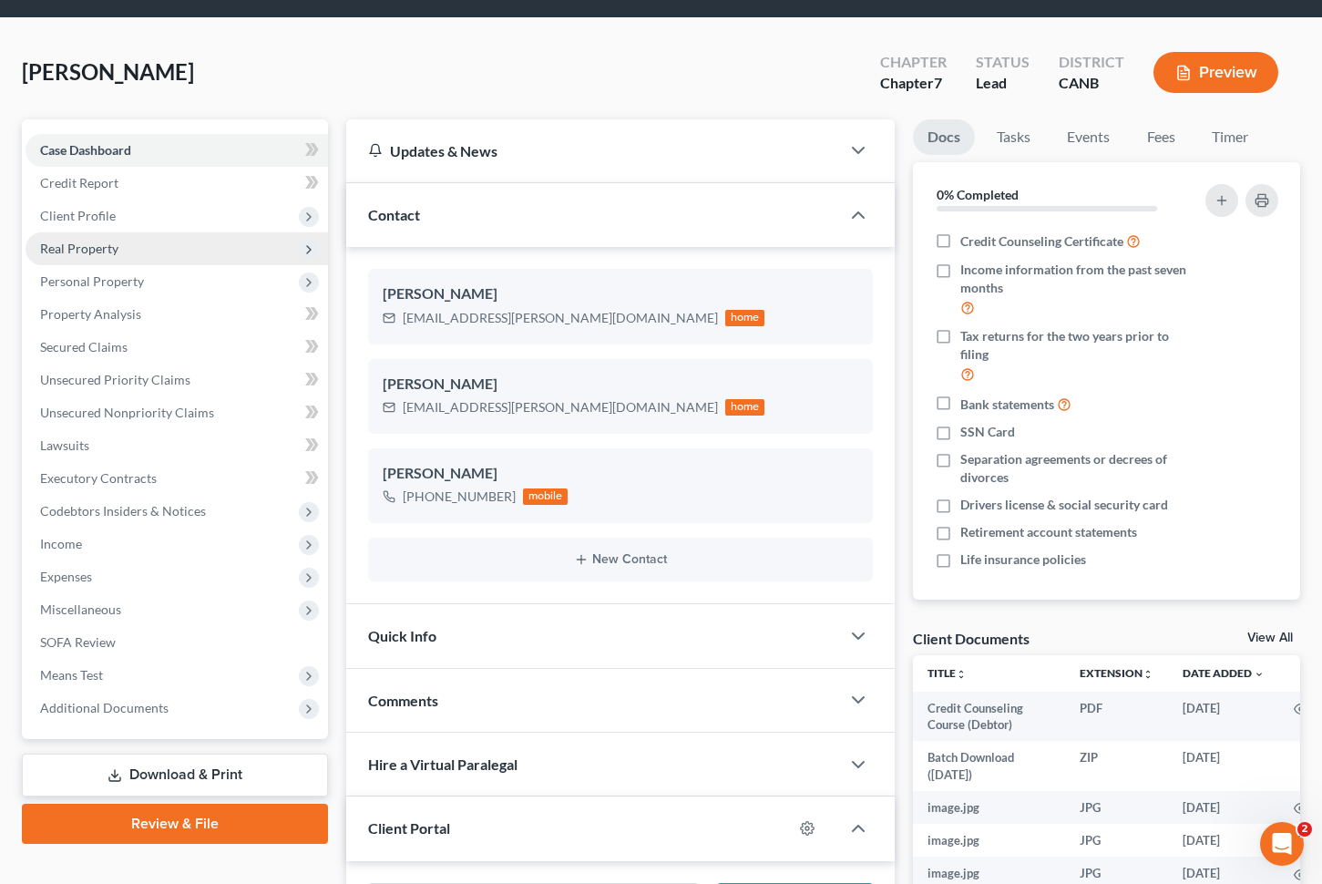
scroll to position [57, 0]
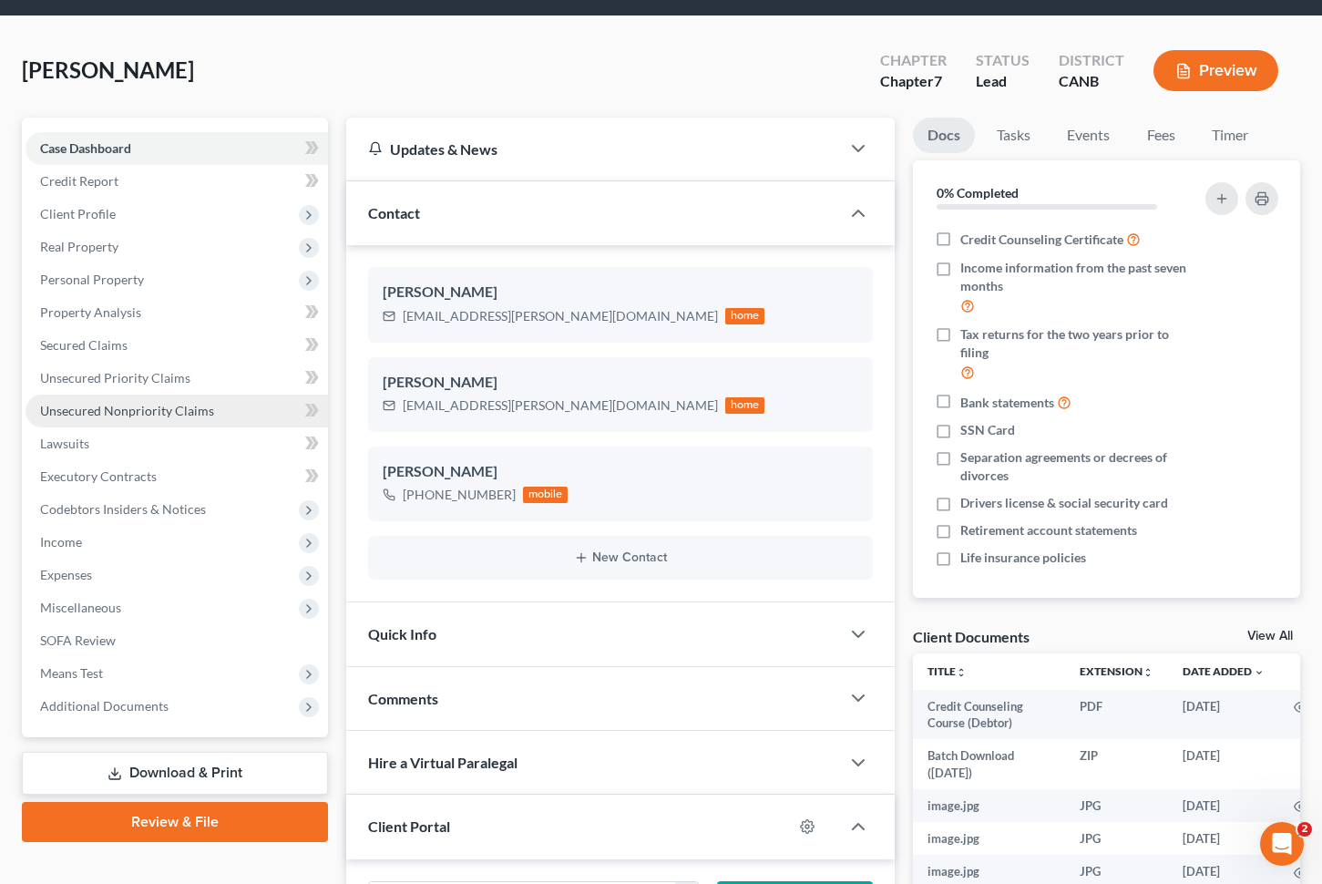
click at [143, 406] on span "Unsecured Nonpriority Claims" at bounding box center [127, 410] width 174 height 15
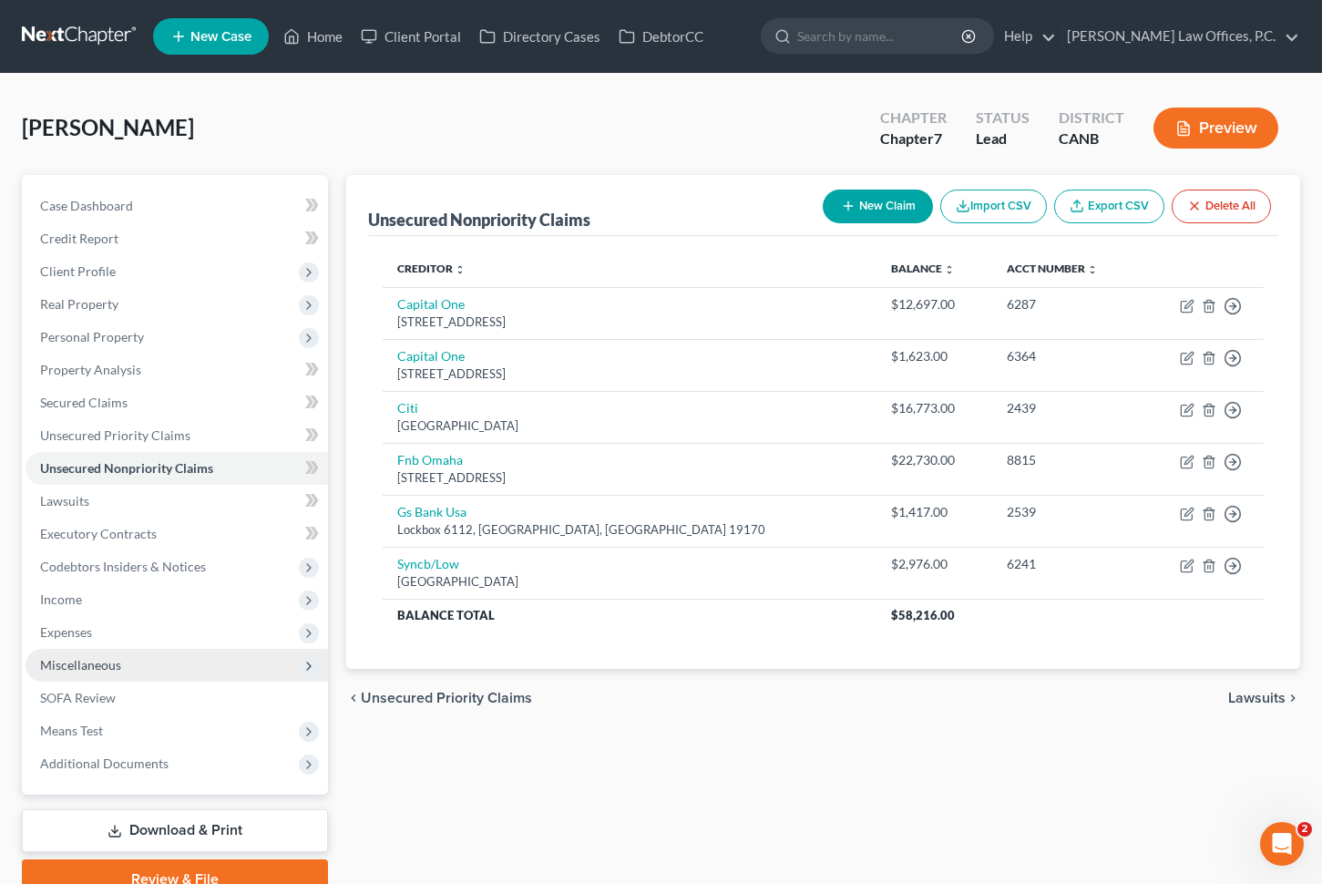
click at [122, 651] on span "Miscellaneous" at bounding box center [177, 665] width 303 height 33
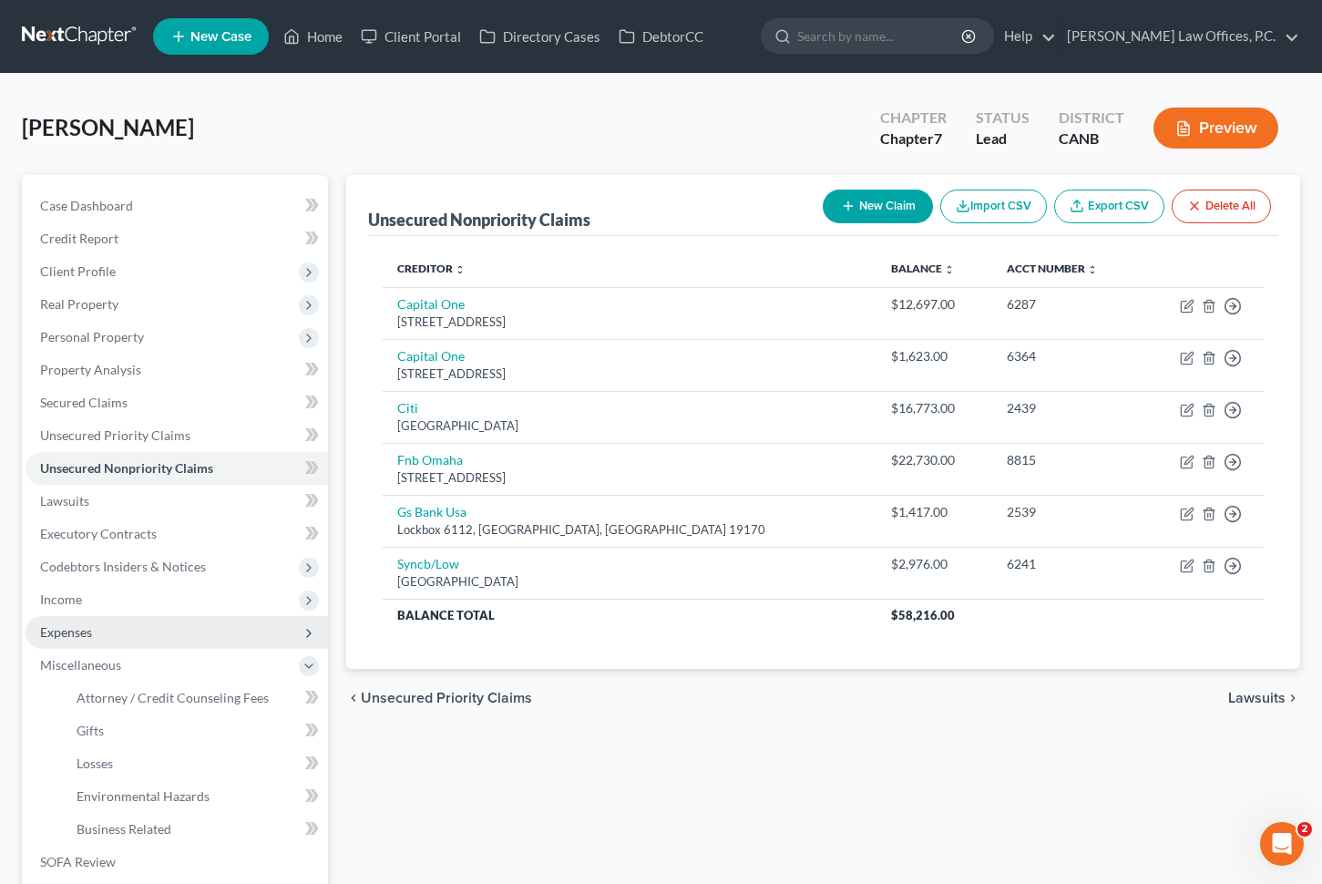
click at [137, 636] on span "Expenses" at bounding box center [177, 632] width 303 height 33
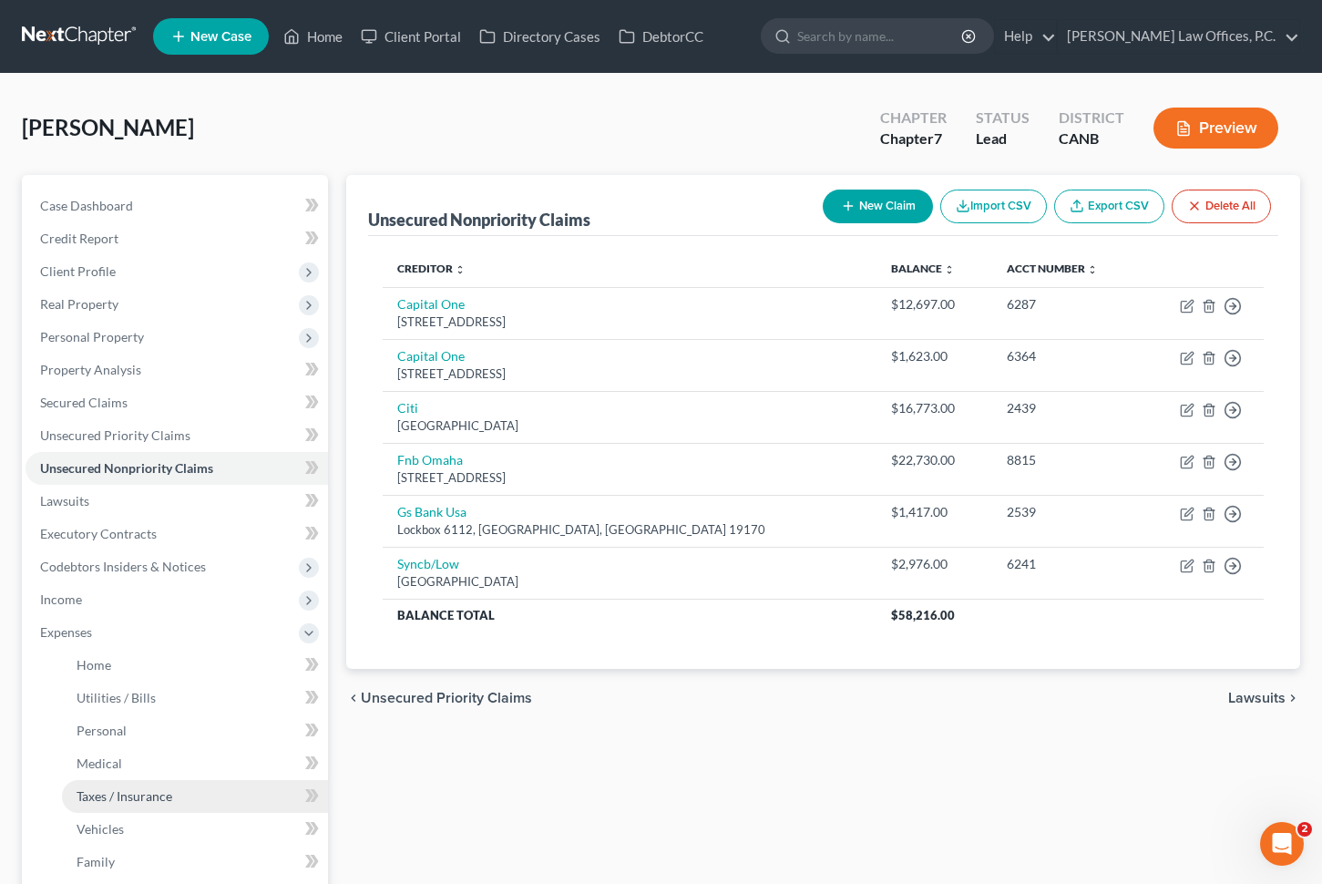
scroll to position [41, 0]
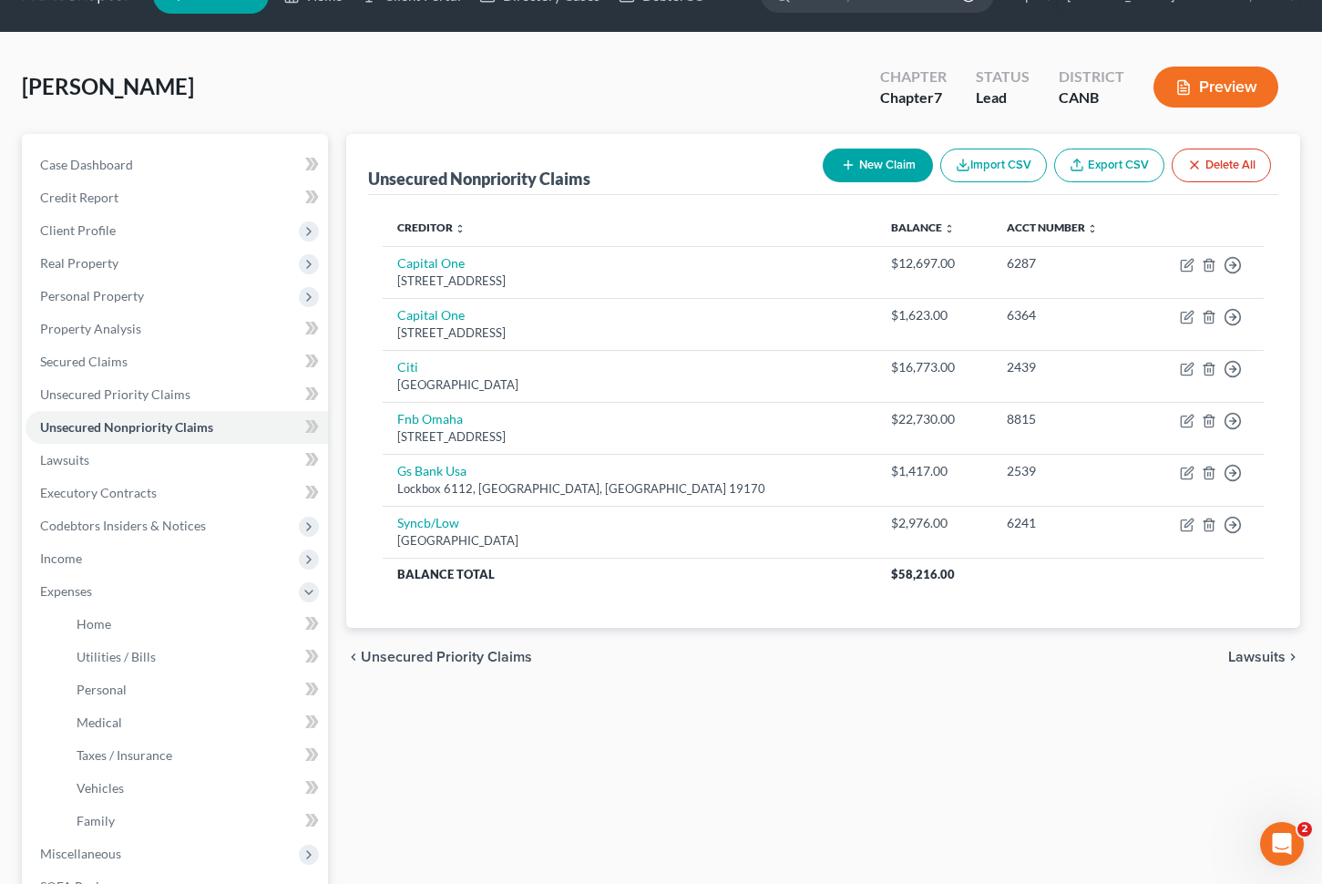
click at [116, 805] on li "Family" at bounding box center [195, 821] width 266 height 33
click at [108, 818] on span "Family" at bounding box center [96, 820] width 38 height 15
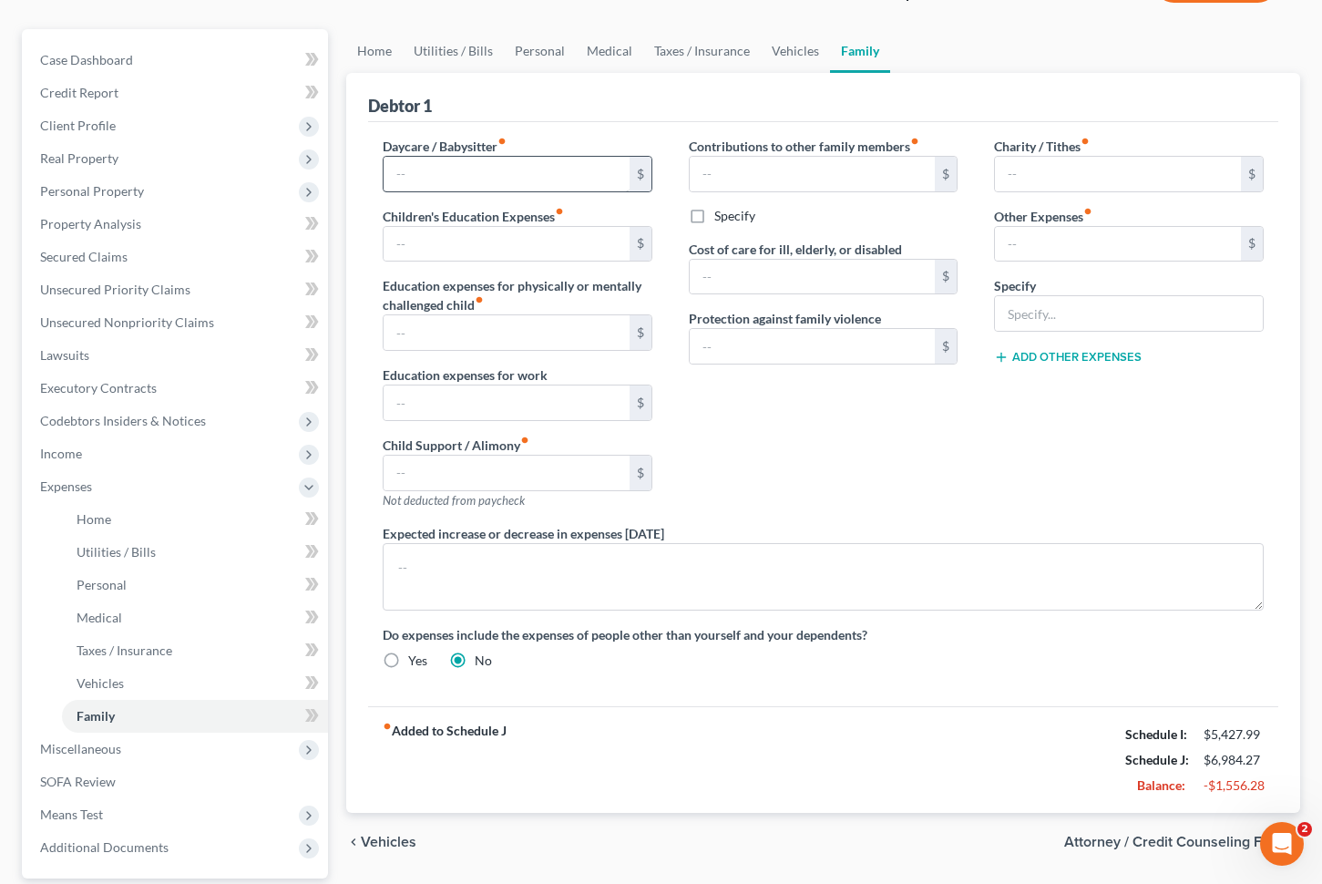
scroll to position [174, 0]
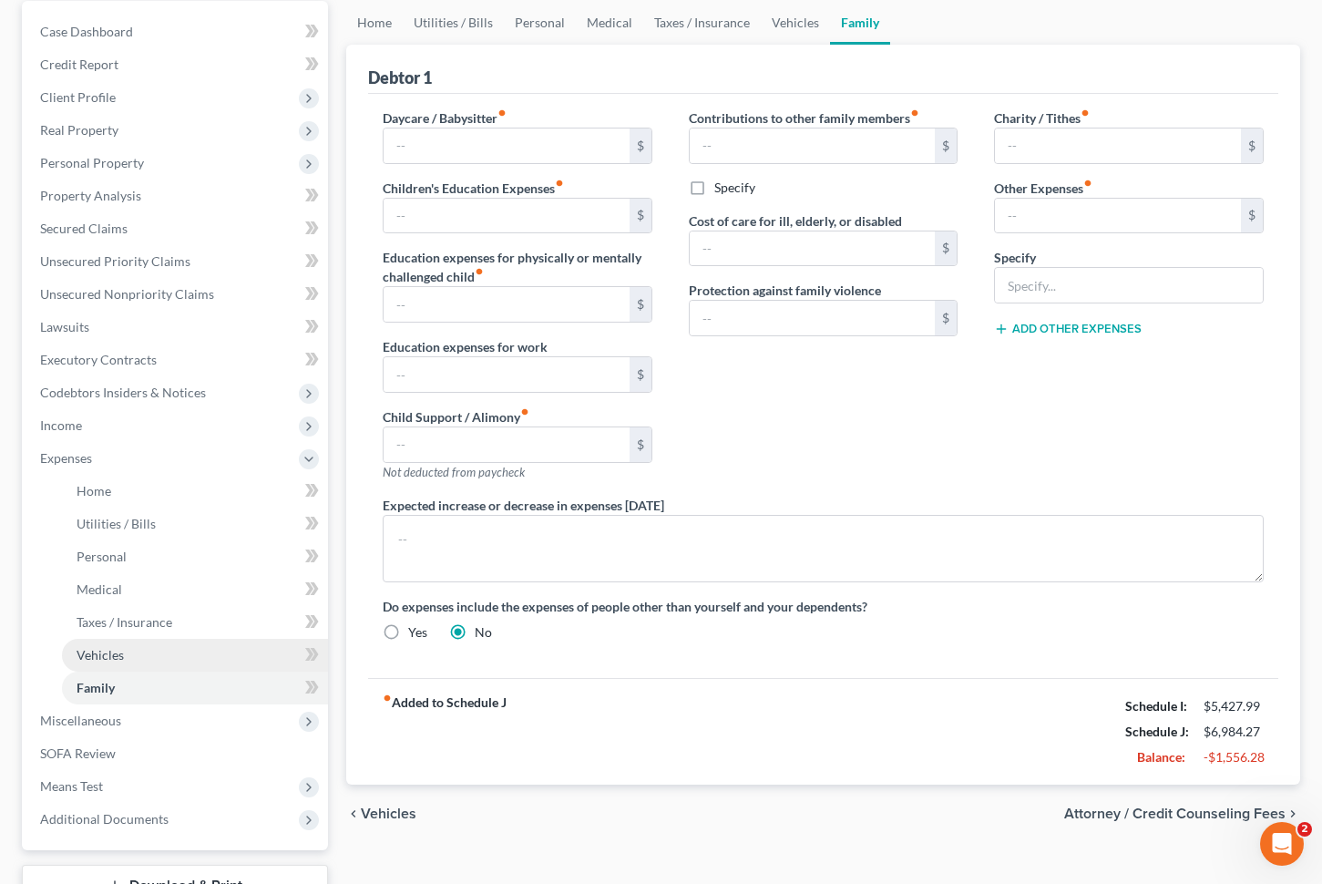
click at [152, 639] on link "Vehicles" at bounding box center [195, 655] width 266 height 33
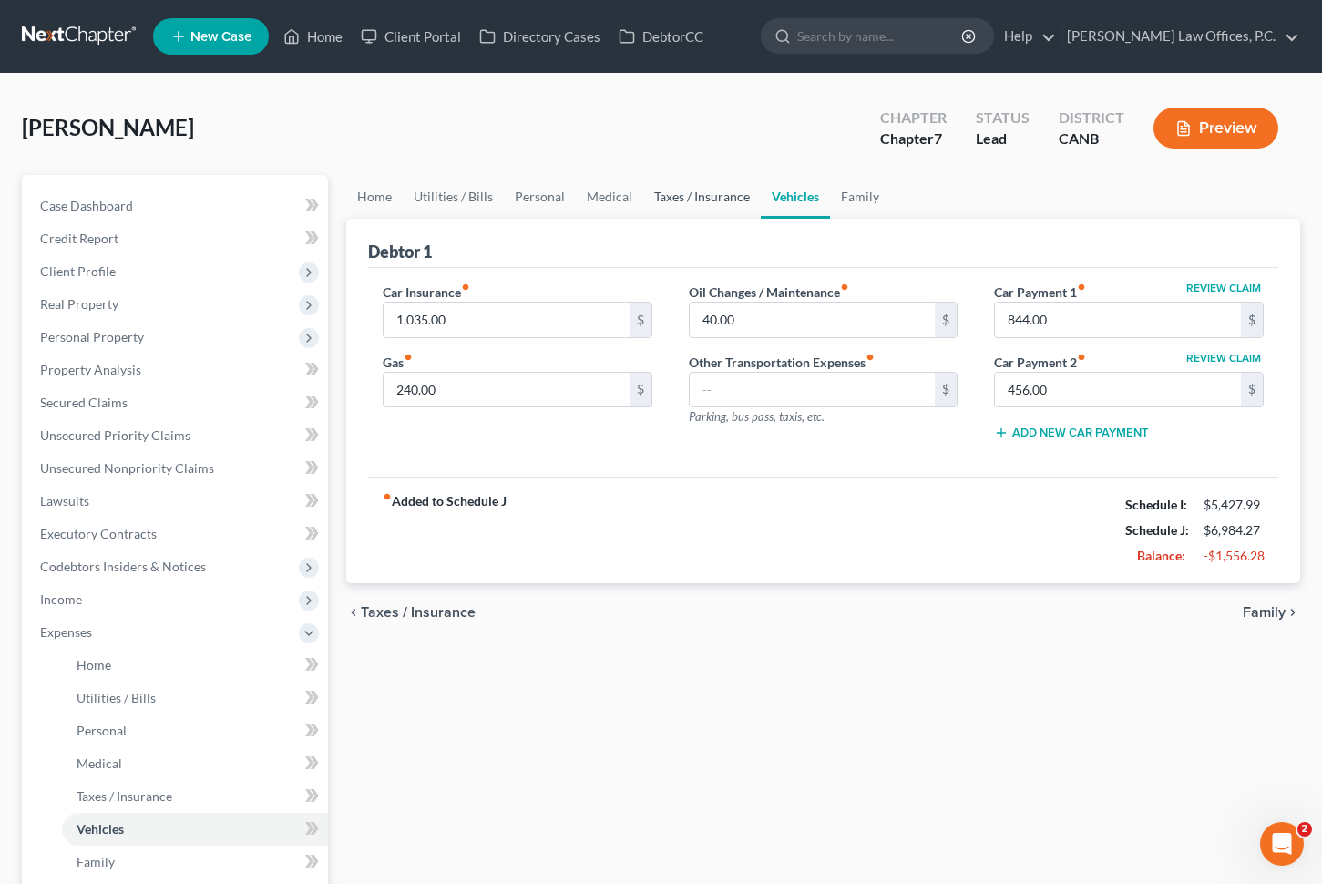
click at [665, 205] on link "Taxes / Insurance" at bounding box center [702, 197] width 118 height 44
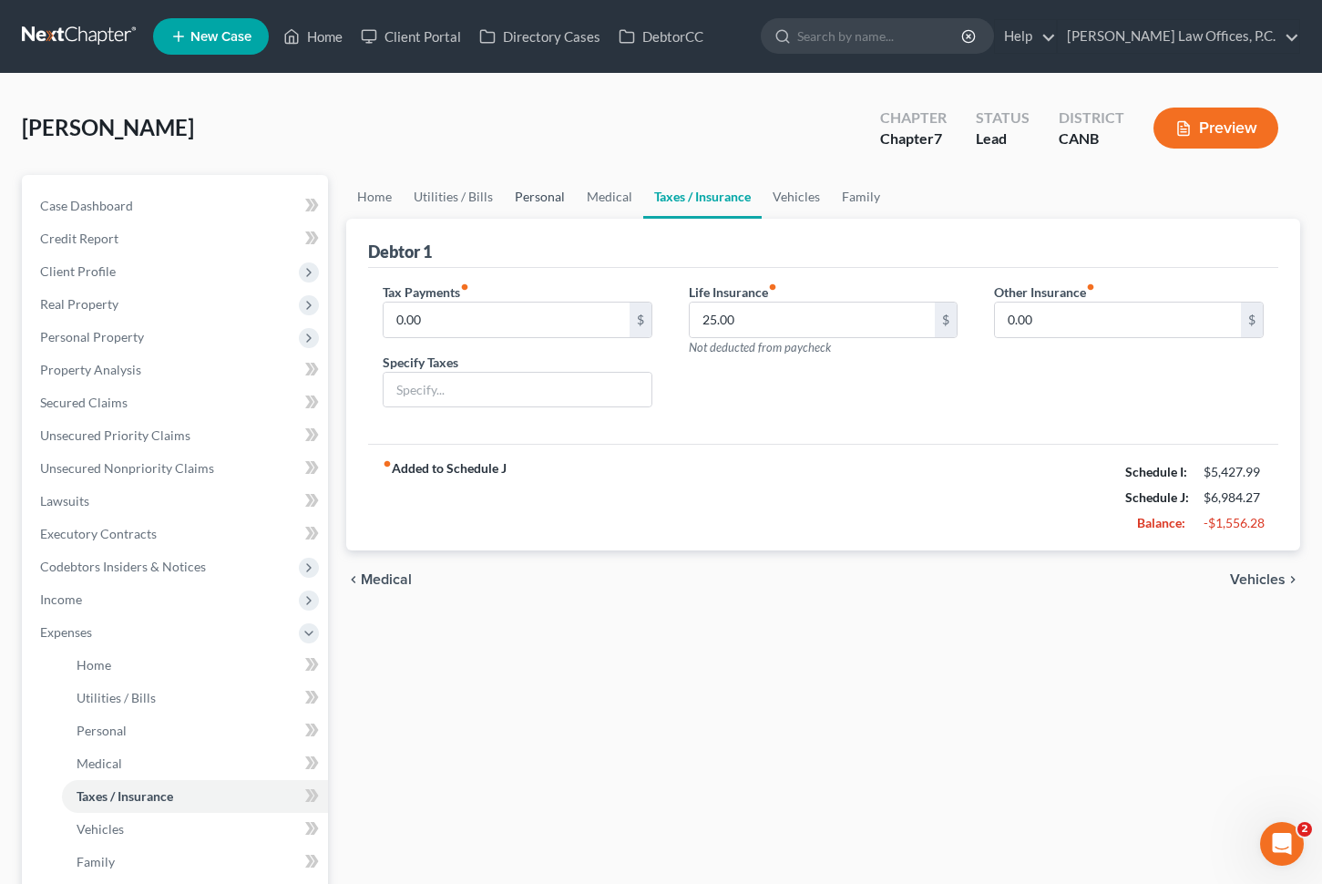
click at [565, 191] on link "Personal" at bounding box center [540, 197] width 72 height 44
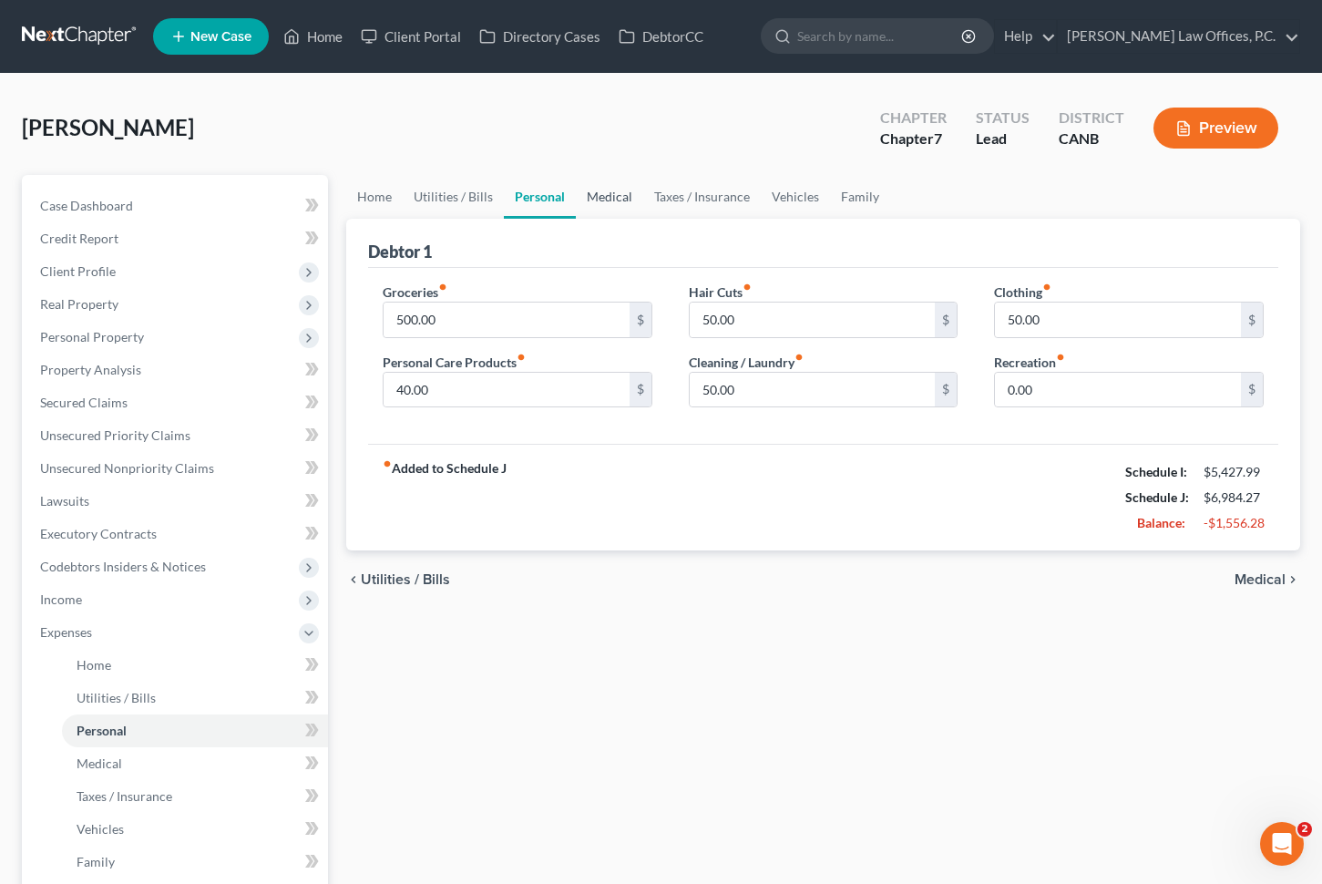
click at [597, 195] on link "Medical" at bounding box center [609, 197] width 67 height 44
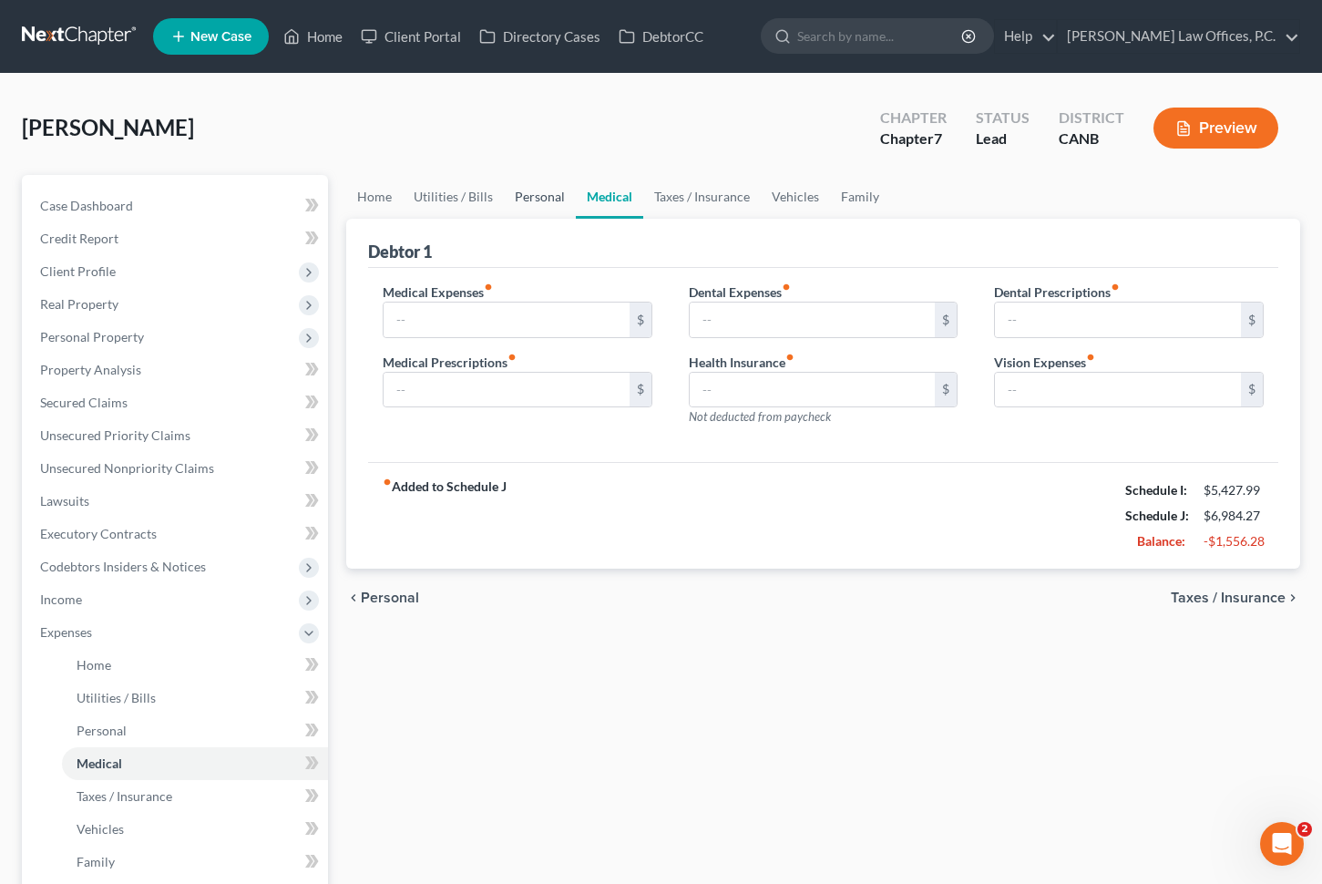
click at [542, 197] on link "Personal" at bounding box center [540, 197] width 72 height 44
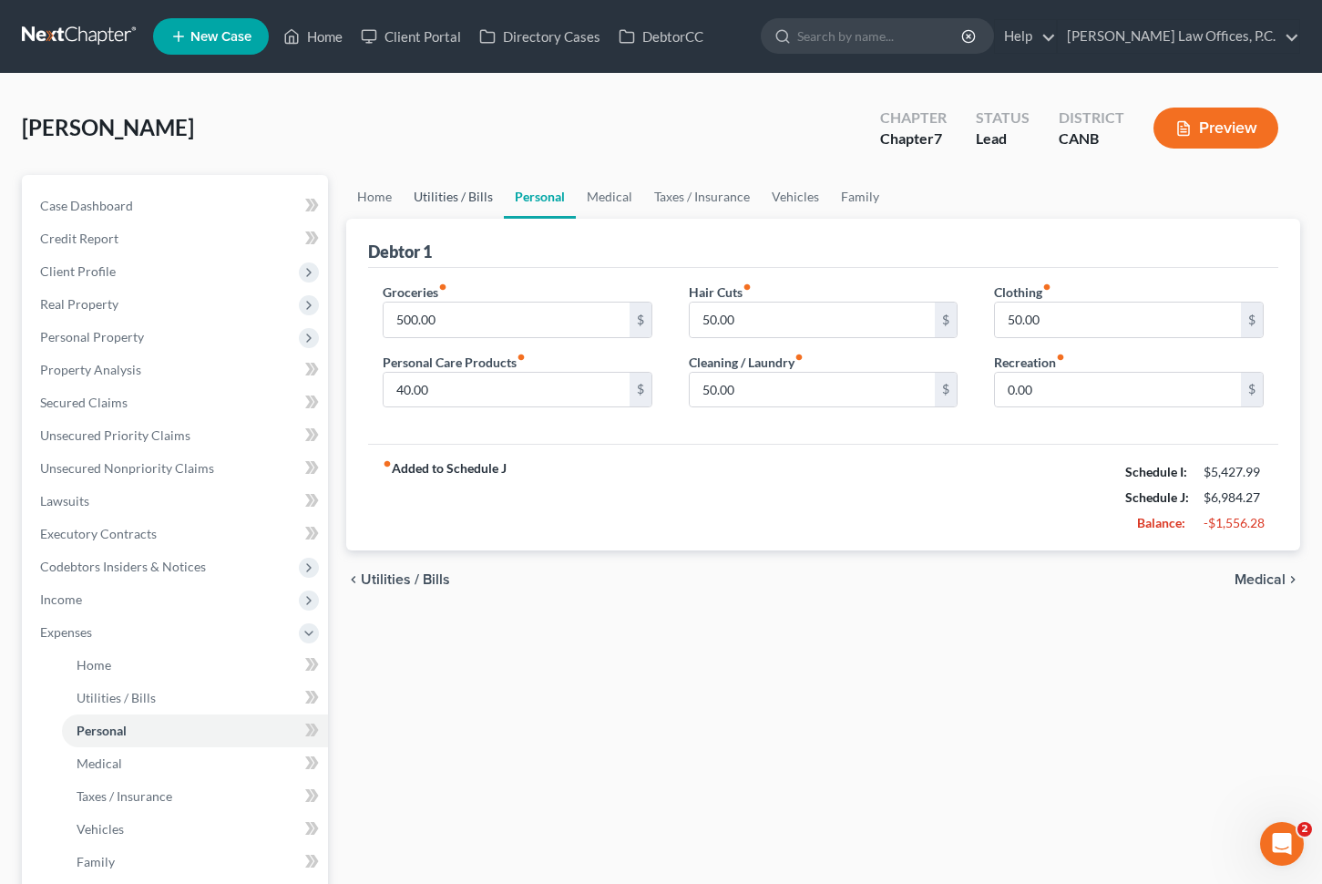
click at [474, 200] on link "Utilities / Bills" at bounding box center [453, 197] width 101 height 44
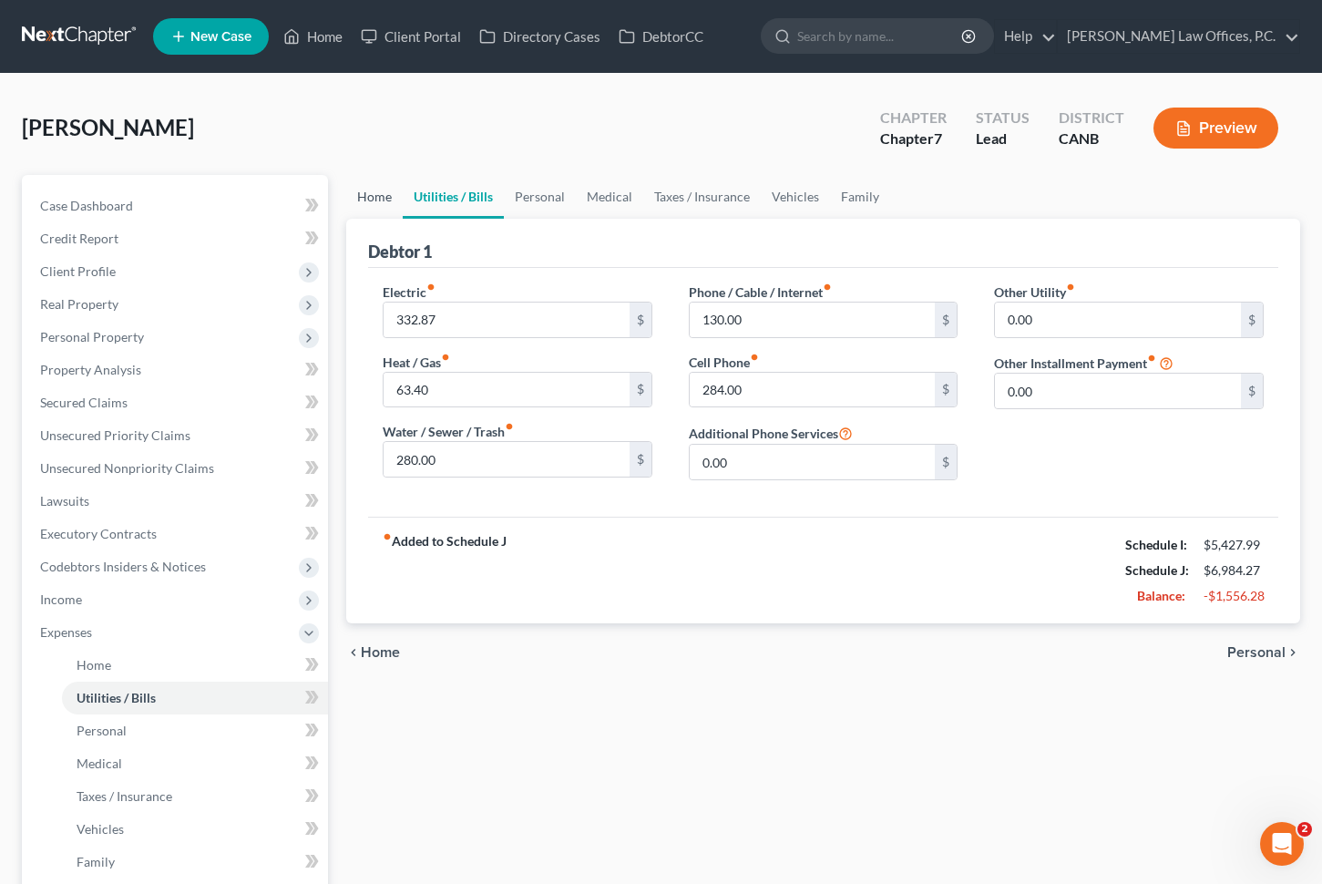
click at [365, 197] on link "Home" at bounding box center [374, 197] width 57 height 44
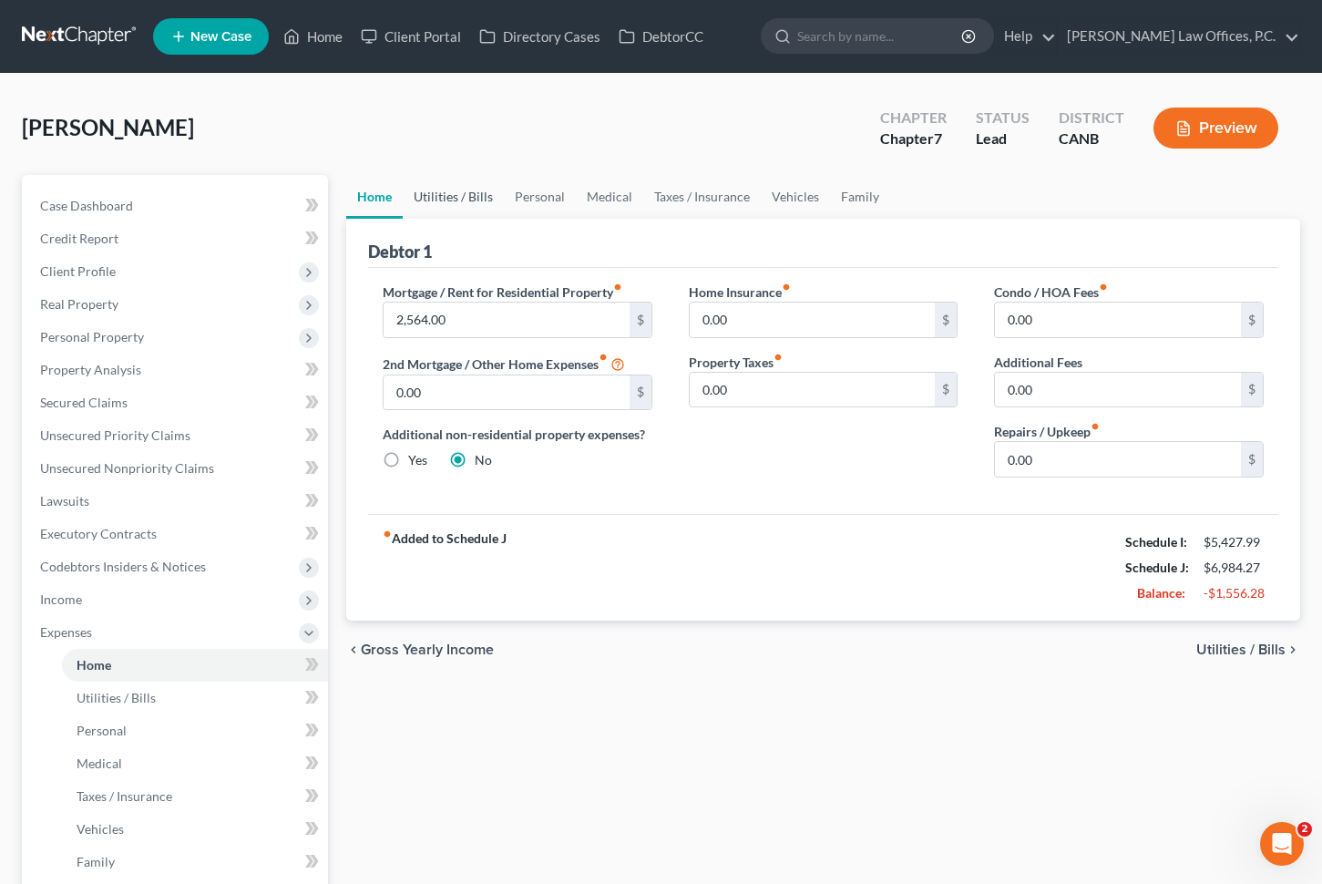
click at [447, 194] on link "Utilities / Bills" at bounding box center [453, 197] width 101 height 44
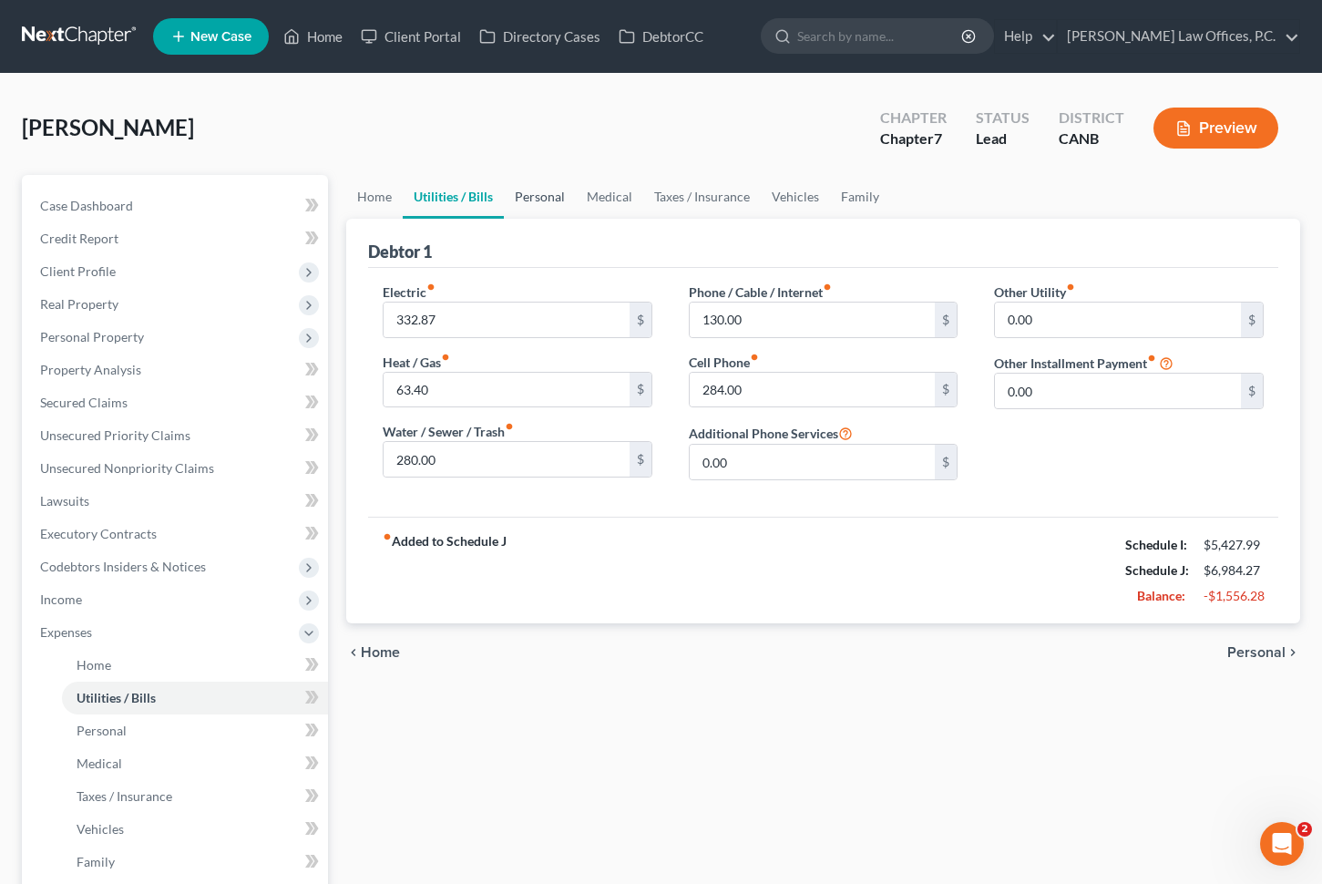
click at [507, 198] on link "Personal" at bounding box center [540, 197] width 72 height 44
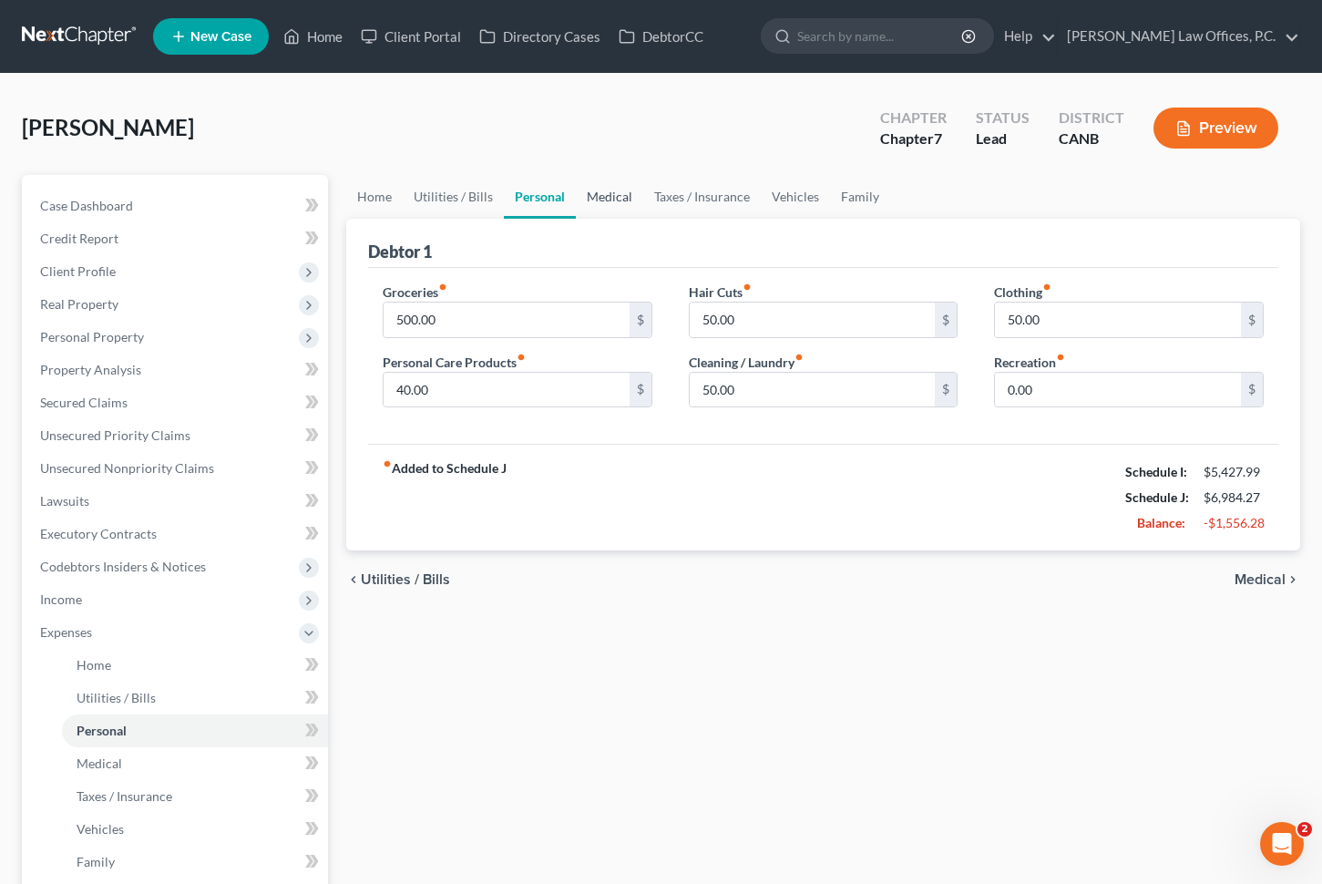
click at [604, 197] on link "Medical" at bounding box center [609, 197] width 67 height 44
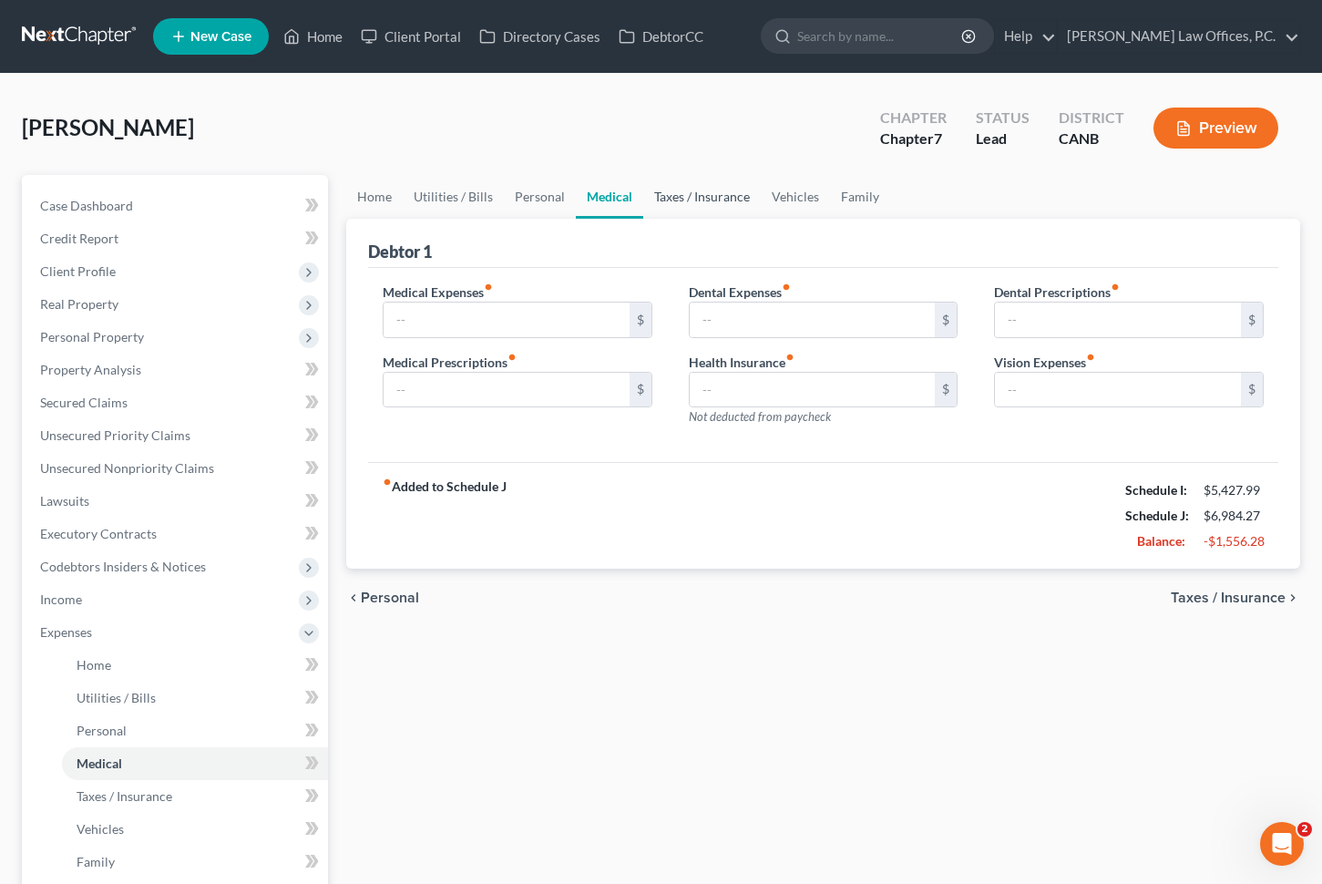
click at [681, 200] on link "Taxes / Insurance" at bounding box center [702, 197] width 118 height 44
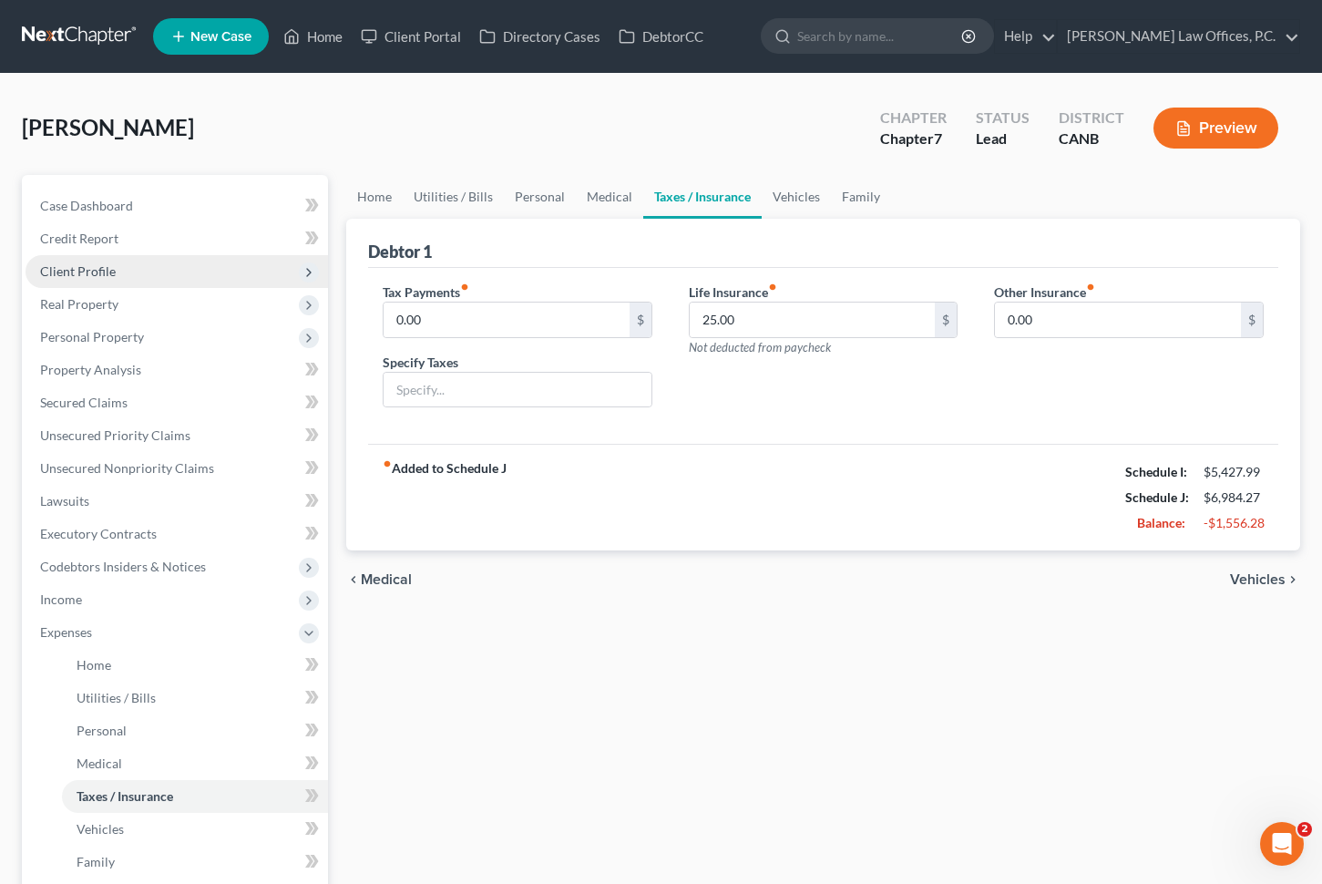
click at [192, 266] on span "Client Profile" at bounding box center [177, 271] width 303 height 33
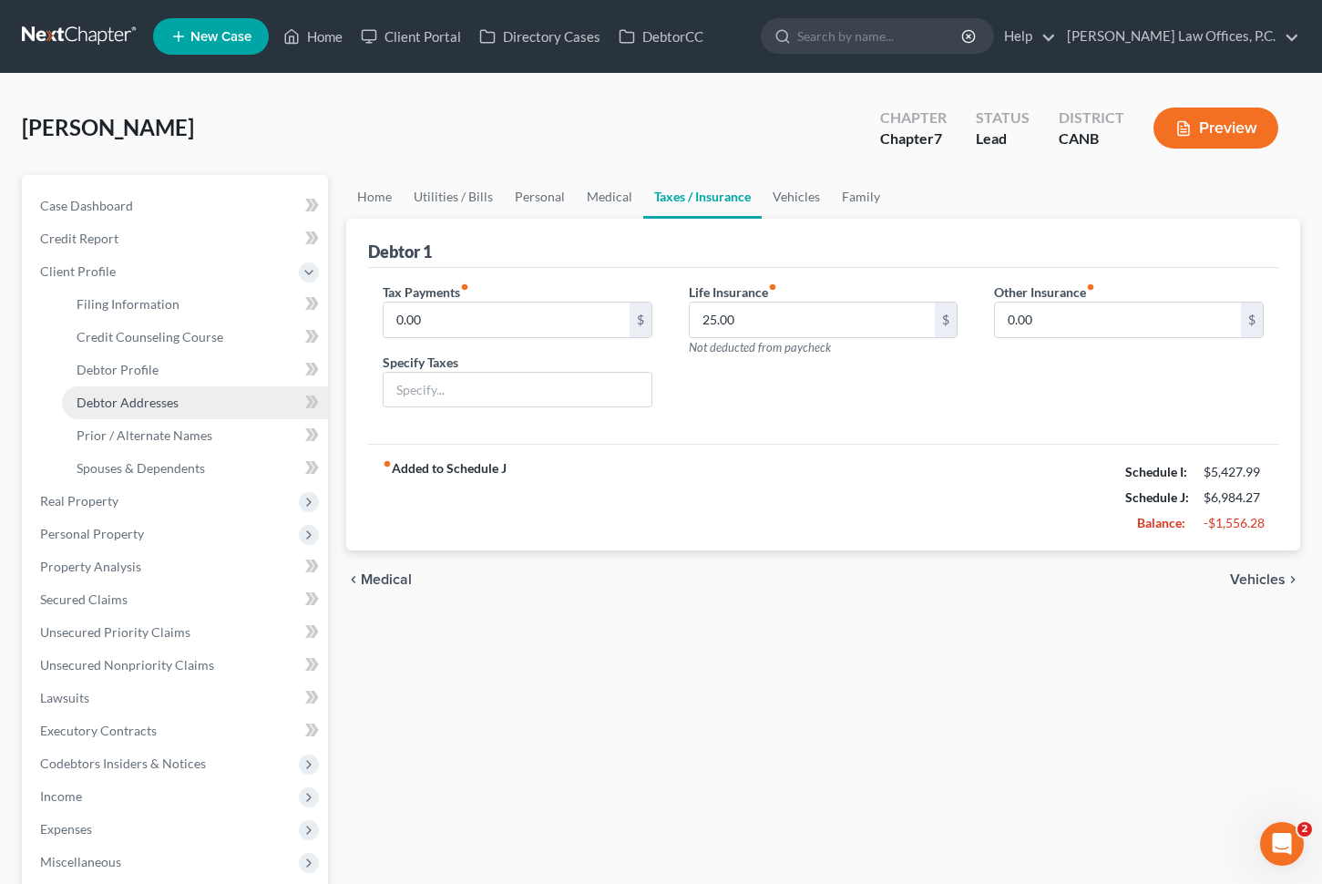
click at [162, 412] on link "Debtor Addresses" at bounding box center [195, 402] width 266 height 33
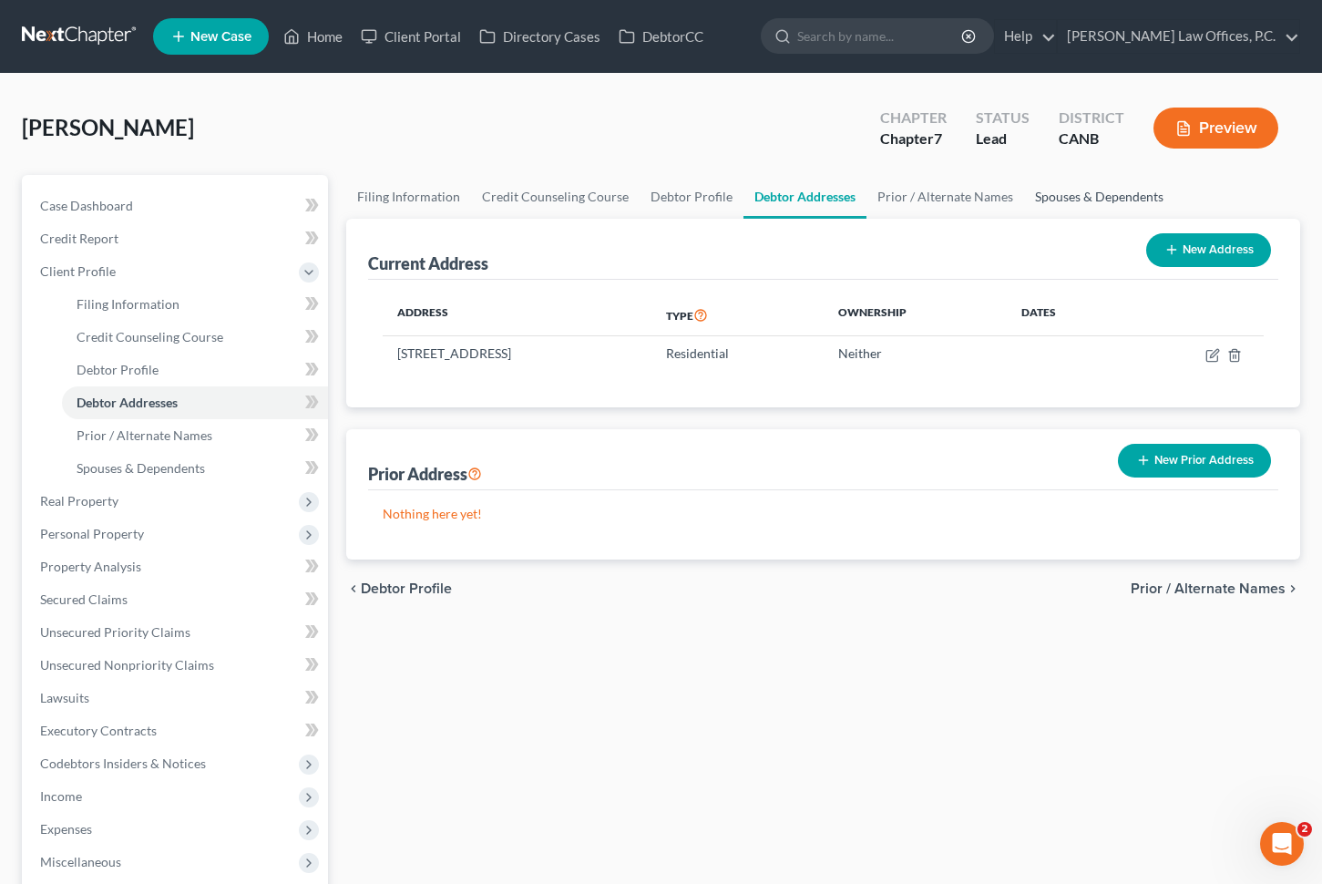
click at [1069, 190] on link "Spouses & Dependents" at bounding box center [1099, 197] width 150 height 44
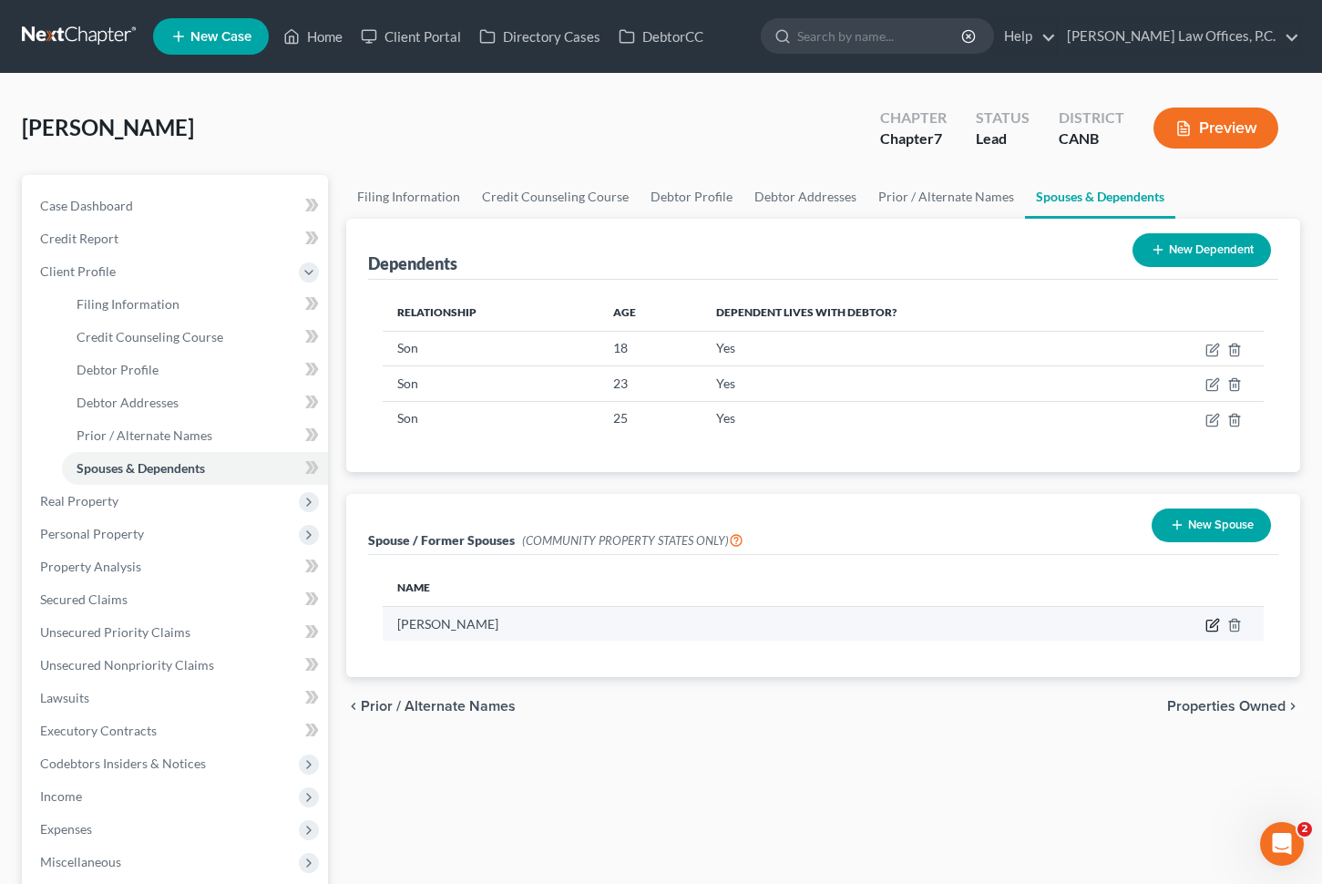
click at [1210, 632] on icon "button" at bounding box center [1213, 625] width 15 height 15
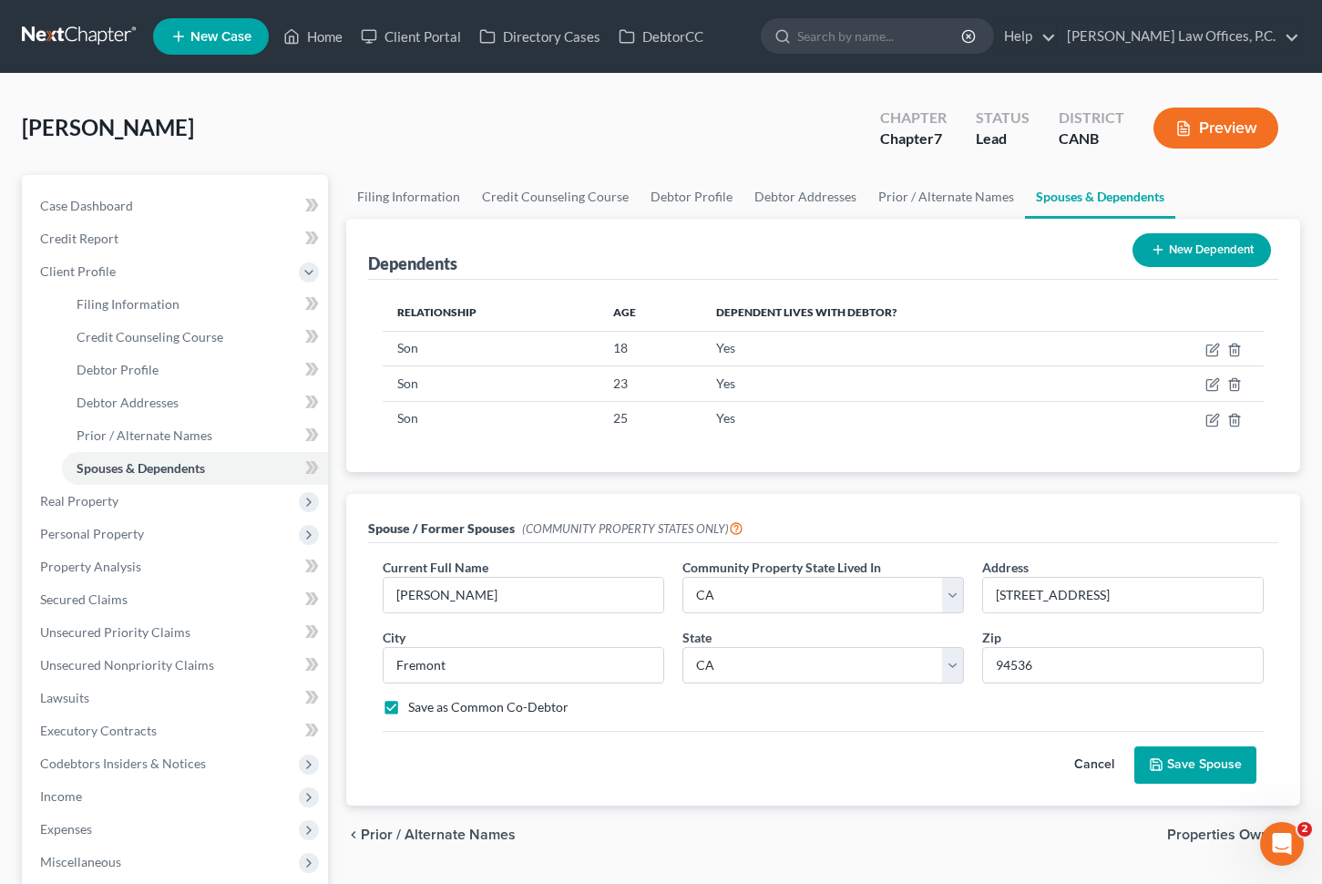
click at [513, 714] on label "Save as Common Co-Debtor" at bounding box center [488, 707] width 160 height 18
click at [427, 710] on input "Save as Common Co-Debtor" at bounding box center [422, 704] width 12 height 12
click at [1206, 768] on button "Save Spouse" at bounding box center [1196, 765] width 122 height 38
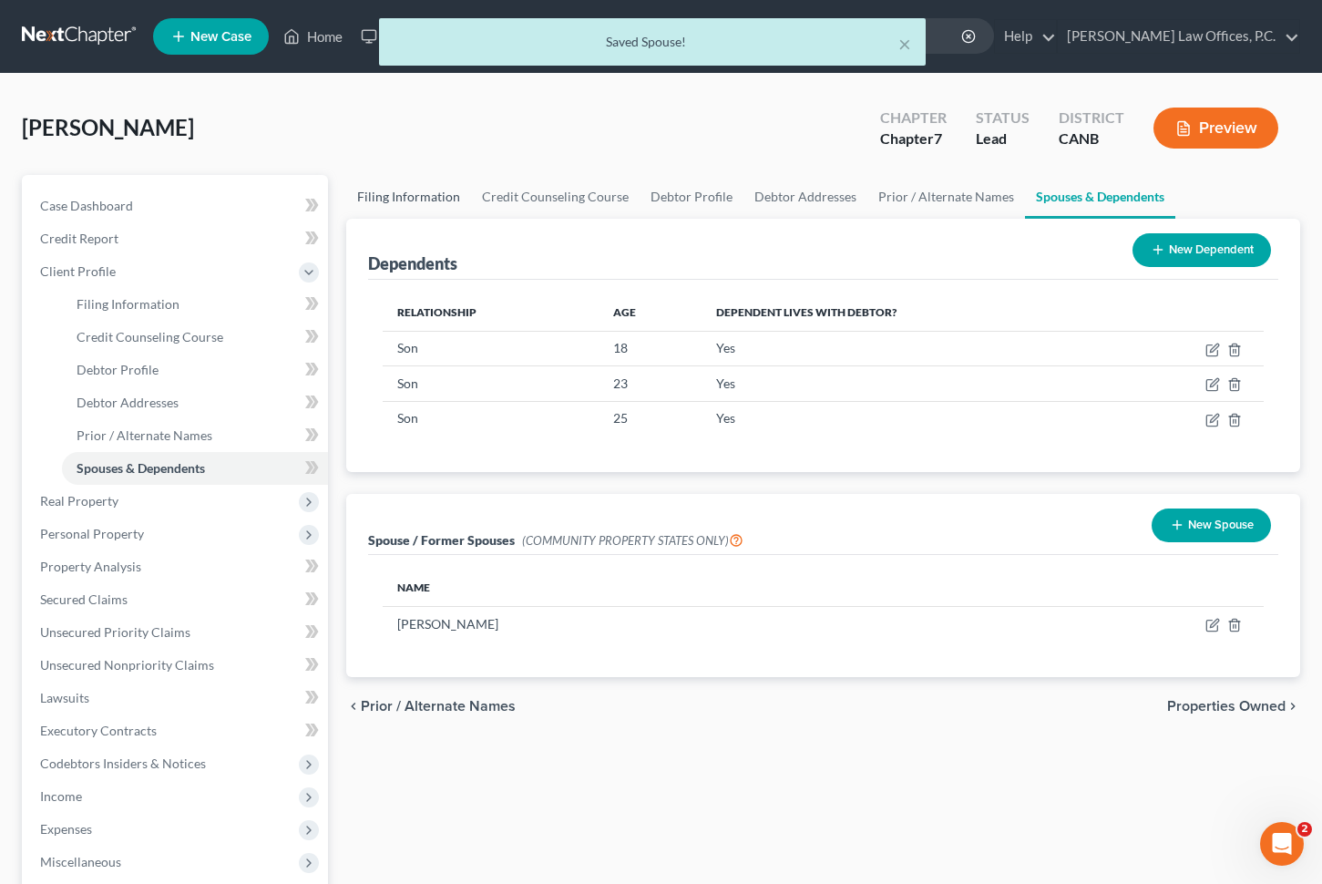
click at [431, 190] on link "Filing Information" at bounding box center [408, 197] width 125 height 44
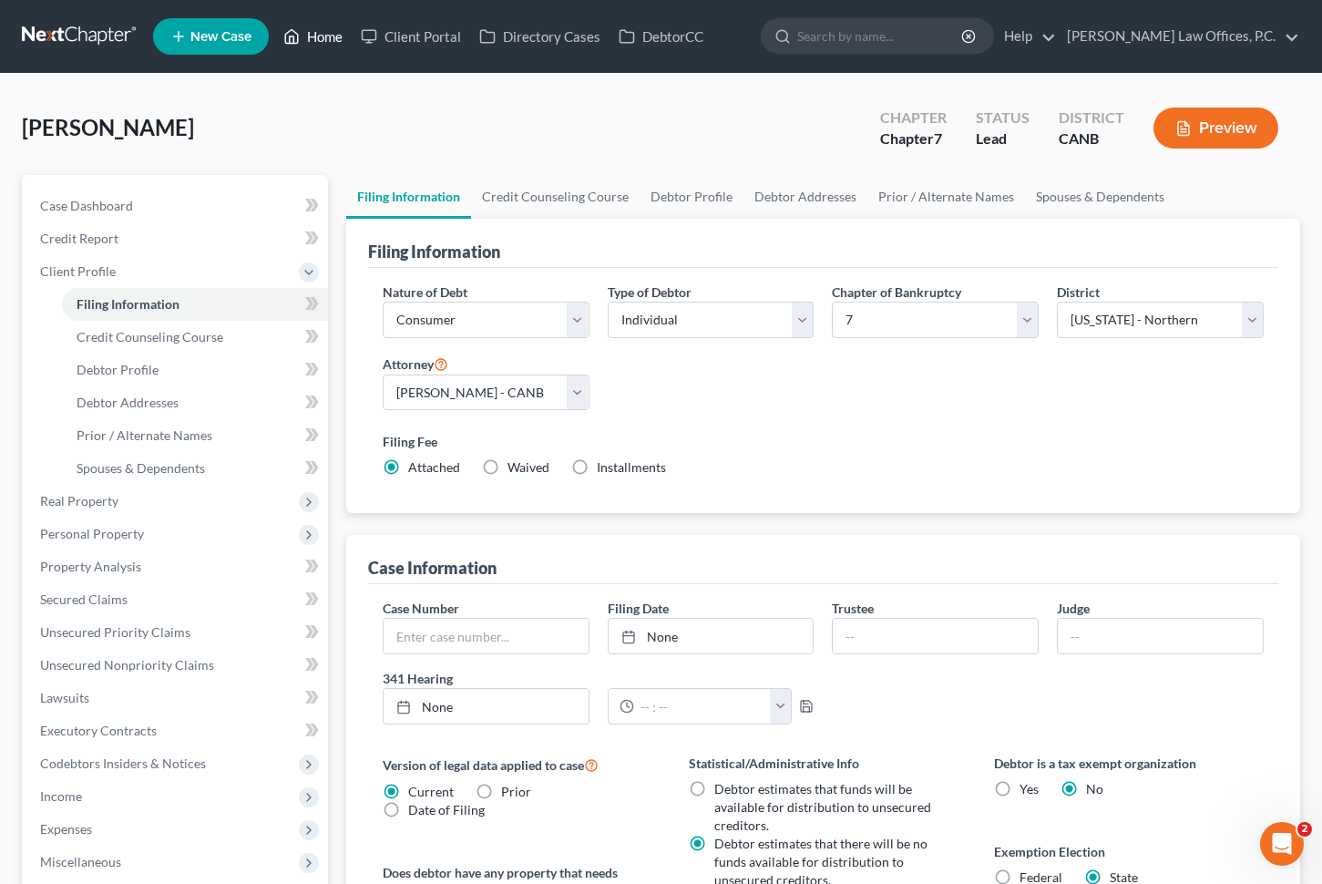
click at [337, 36] on link "Home" at bounding box center [312, 36] width 77 height 33
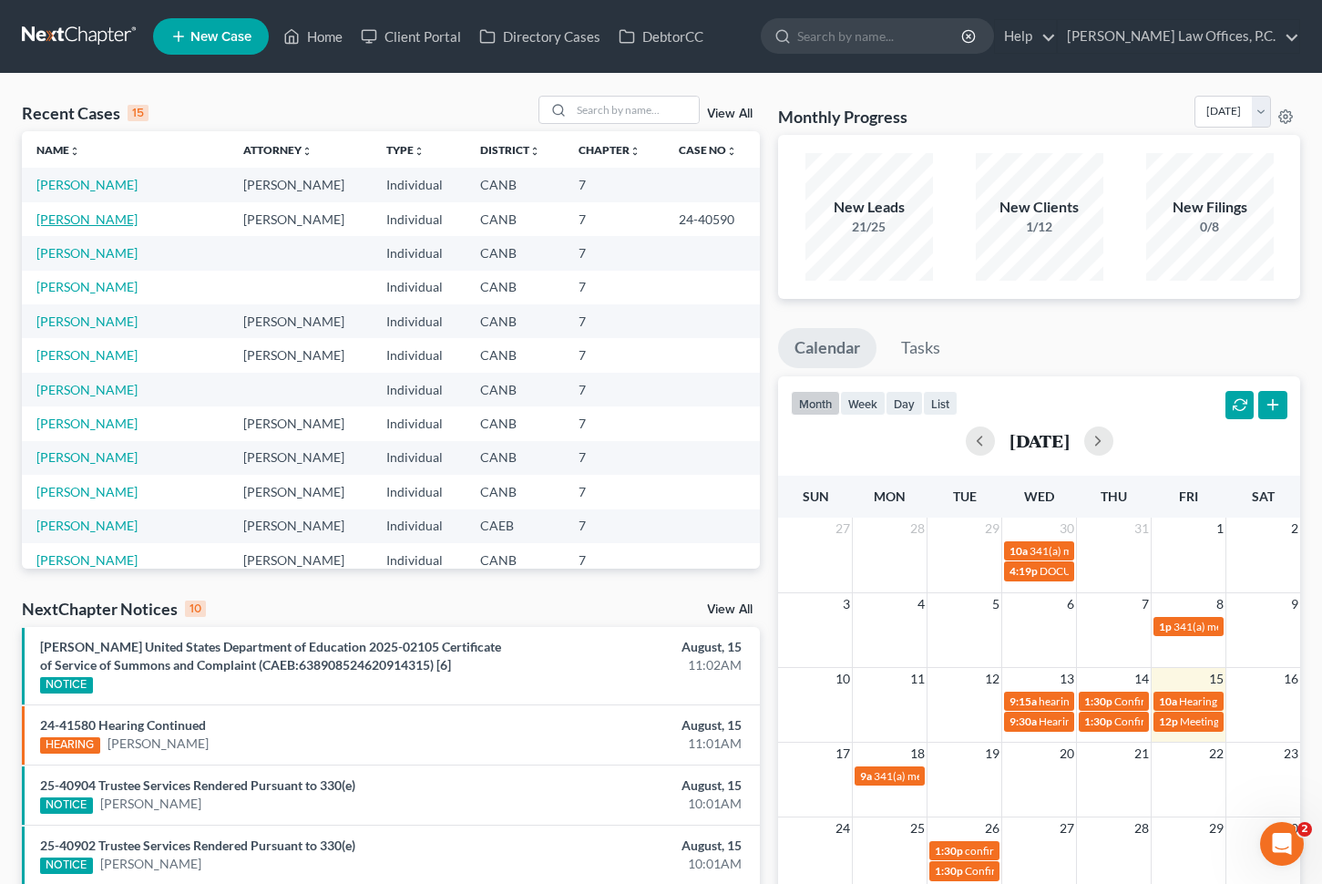
click at [94, 218] on link "[PERSON_NAME]" at bounding box center [86, 218] width 101 height 15
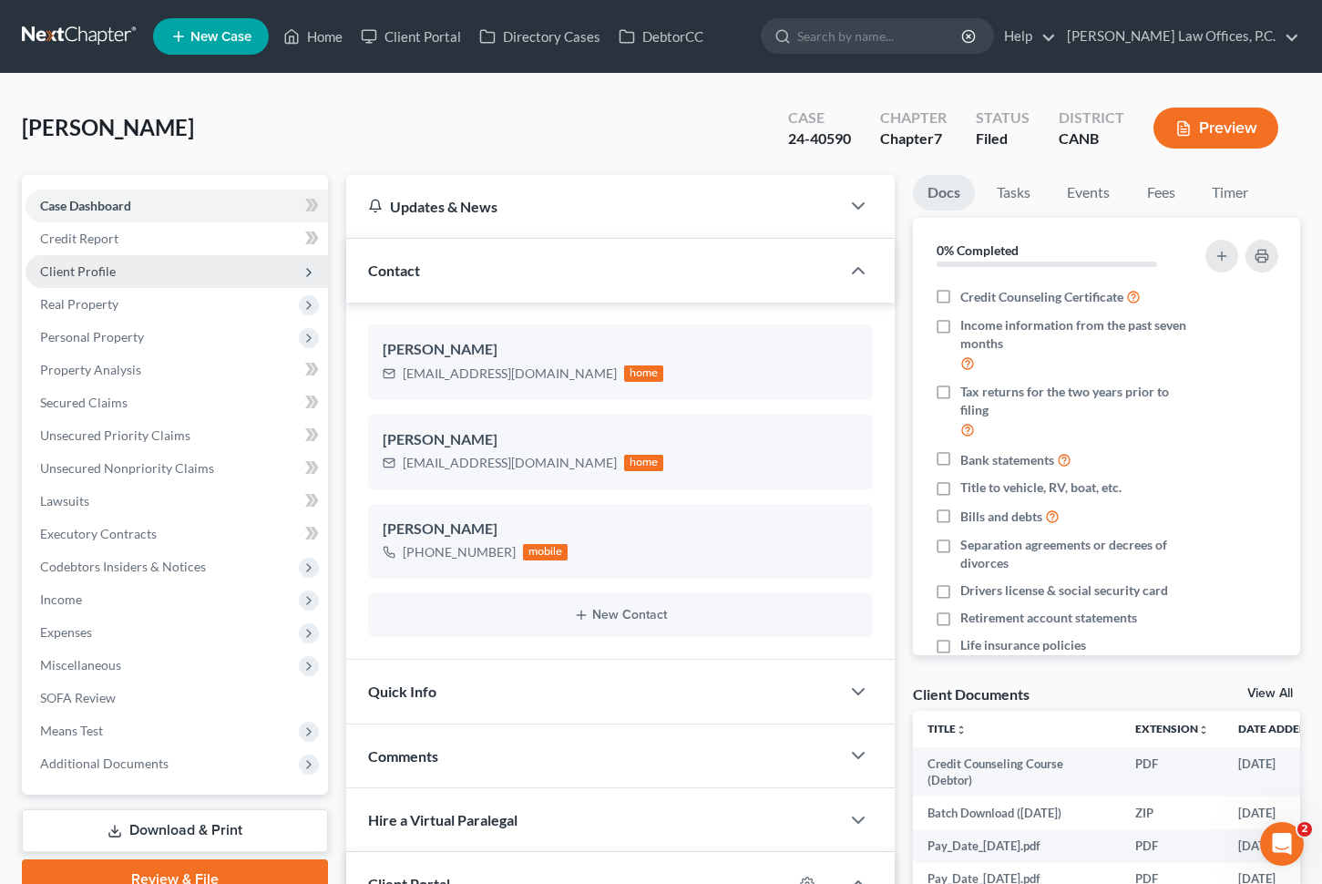
click at [97, 266] on span "Client Profile" at bounding box center [78, 270] width 76 height 15
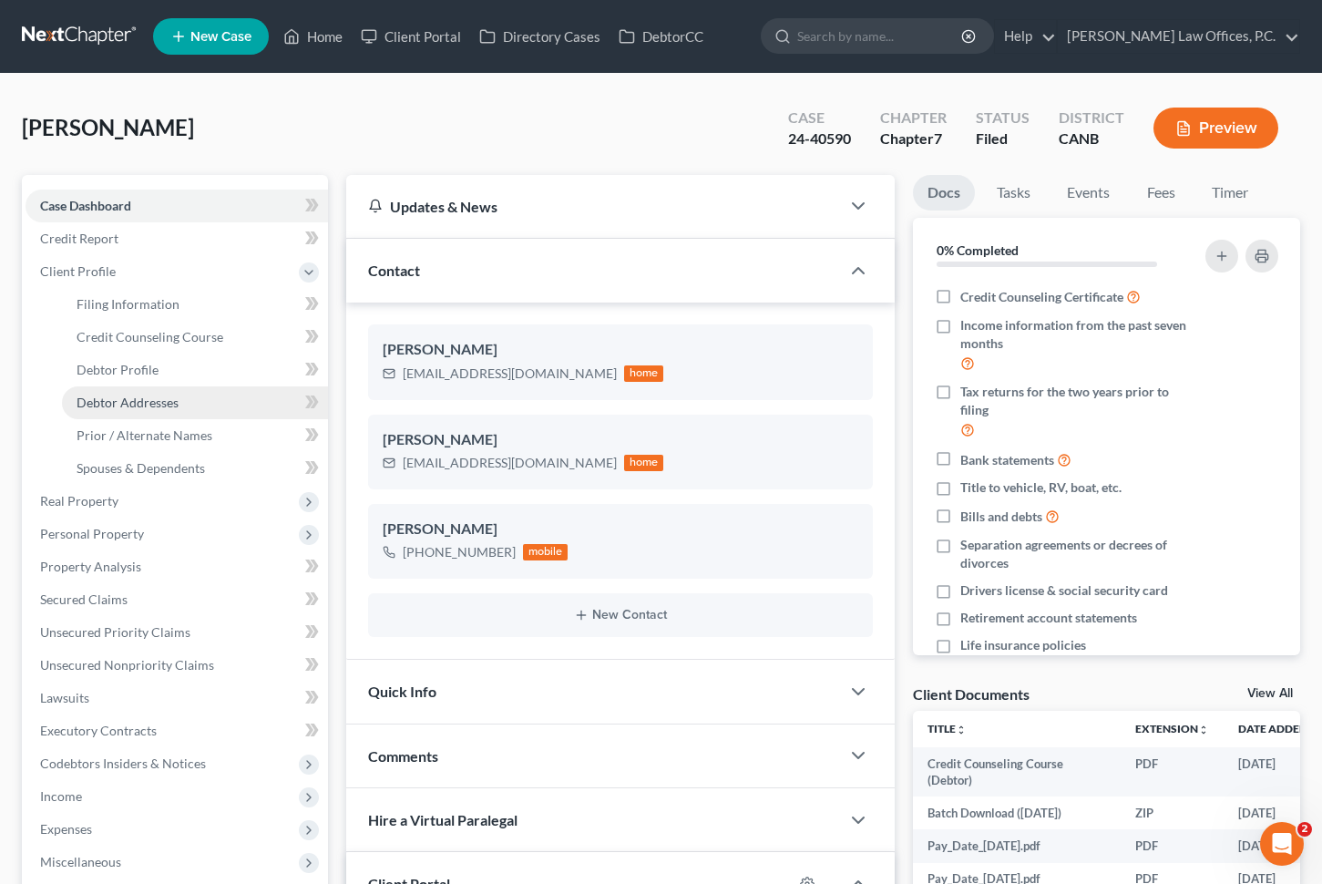
click at [129, 395] on span "Debtor Addresses" at bounding box center [128, 402] width 102 height 15
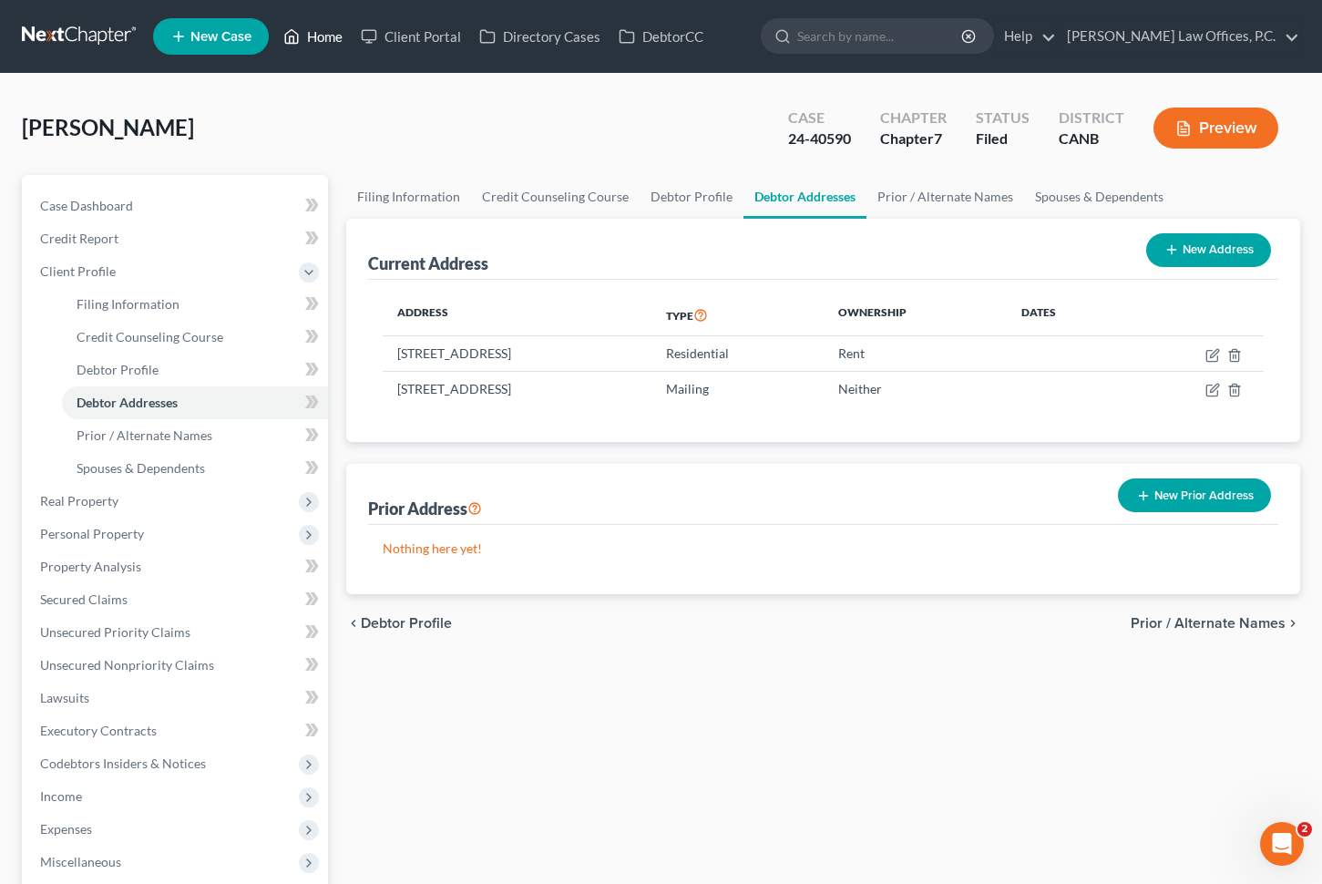
click at [313, 33] on link "Home" at bounding box center [312, 36] width 77 height 33
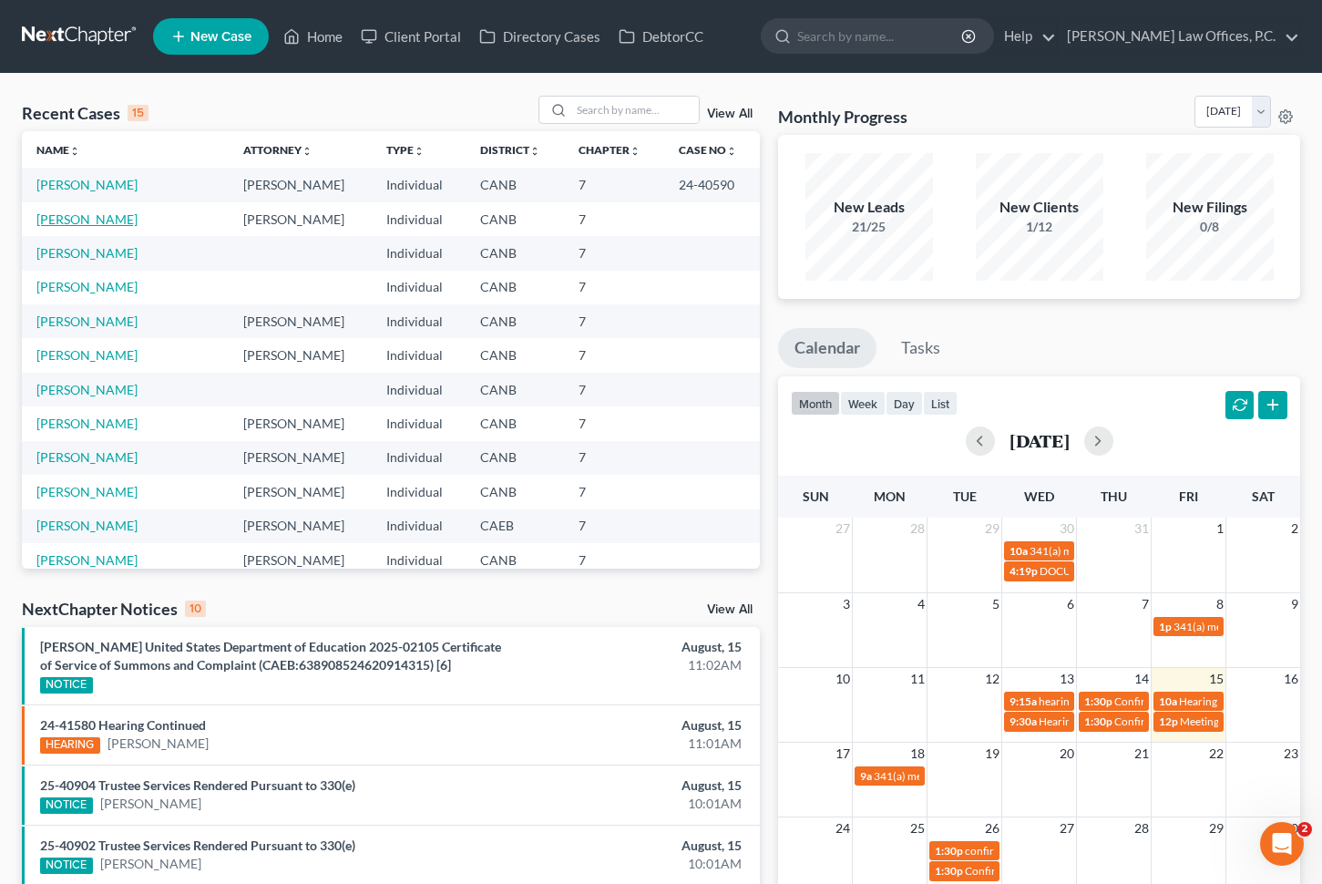
click at [71, 215] on link "[PERSON_NAME]" at bounding box center [86, 218] width 101 height 15
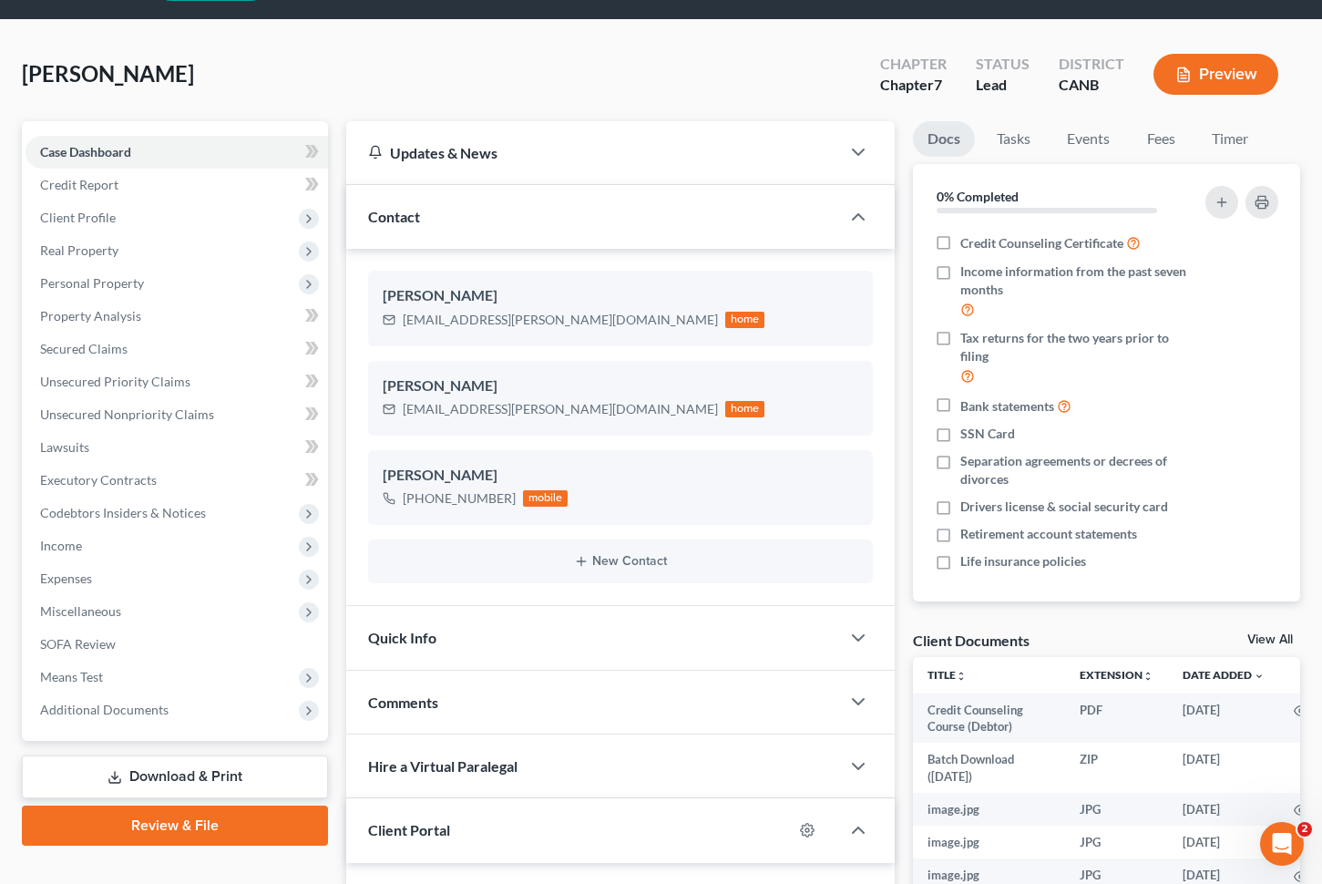
scroll to position [72, 0]
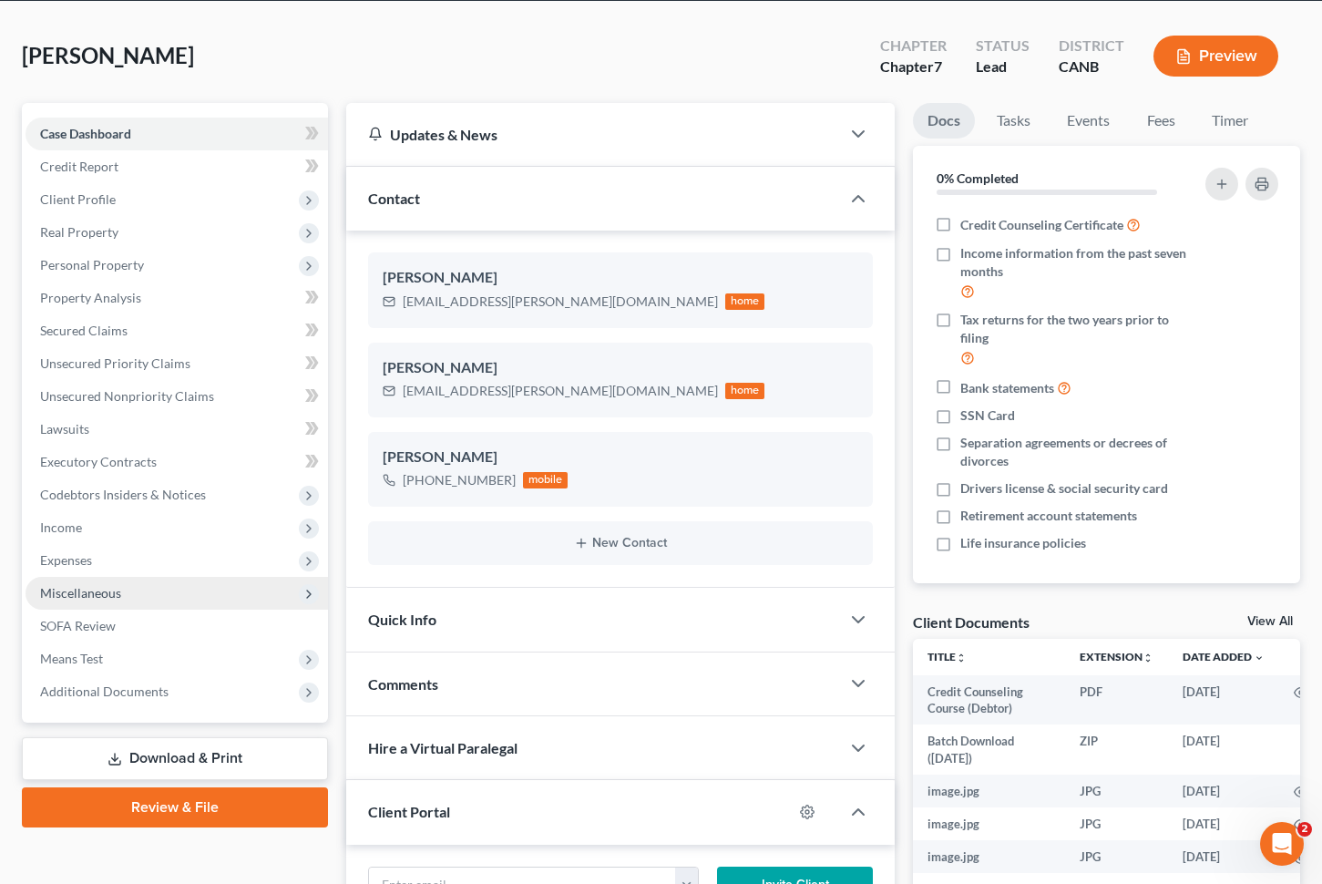
click at [150, 603] on span "Miscellaneous" at bounding box center [177, 593] width 303 height 33
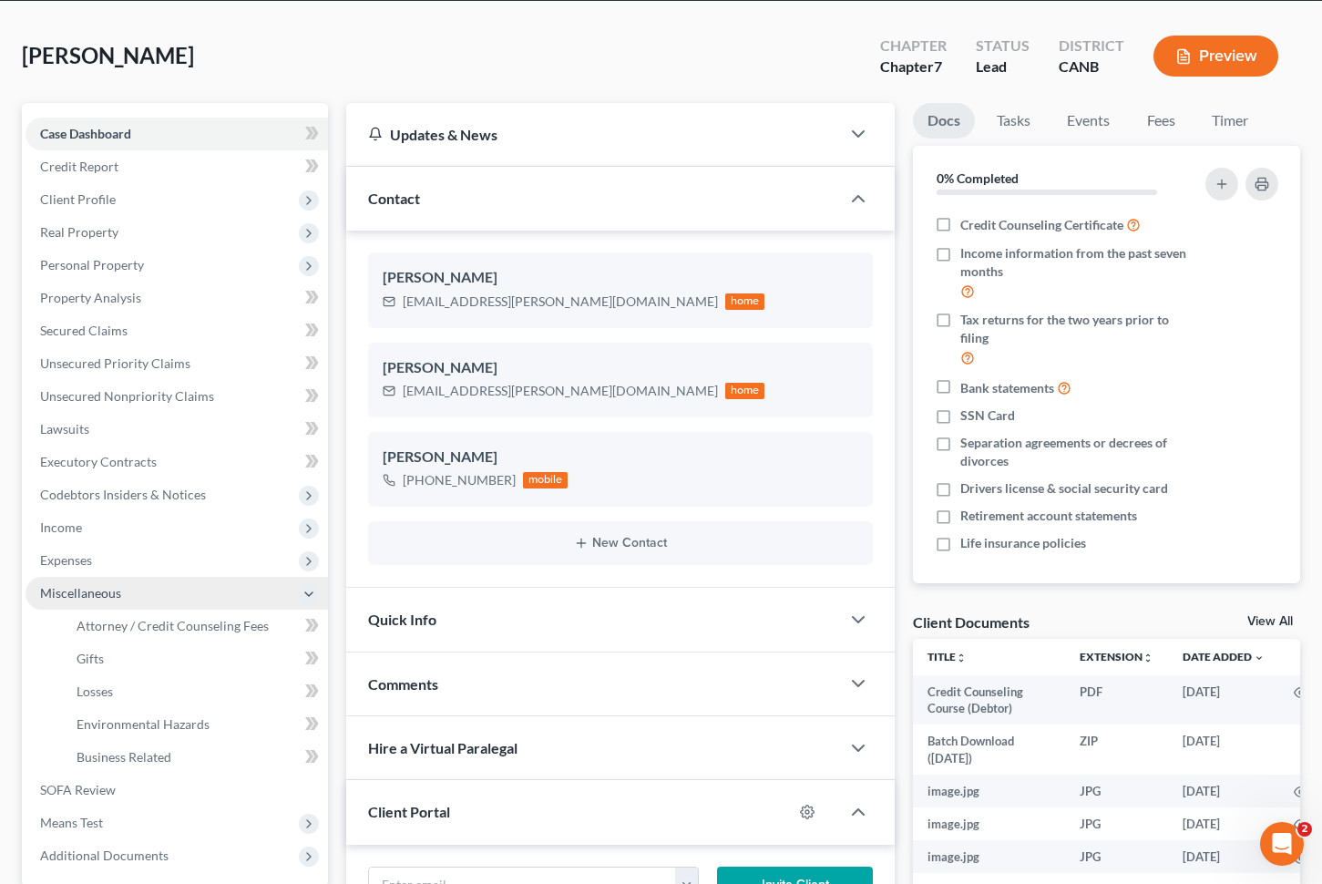
click at [149, 596] on span "Miscellaneous" at bounding box center [177, 593] width 303 height 33
drag, startPoint x: 149, startPoint y: 595, endPoint x: 124, endPoint y: 563, distance: 40.8
click at [149, 595] on span "Miscellaneous" at bounding box center [177, 593] width 303 height 33
click at [159, 522] on span "Income" at bounding box center [177, 527] width 303 height 33
click at [74, 527] on span "Income" at bounding box center [61, 526] width 42 height 15
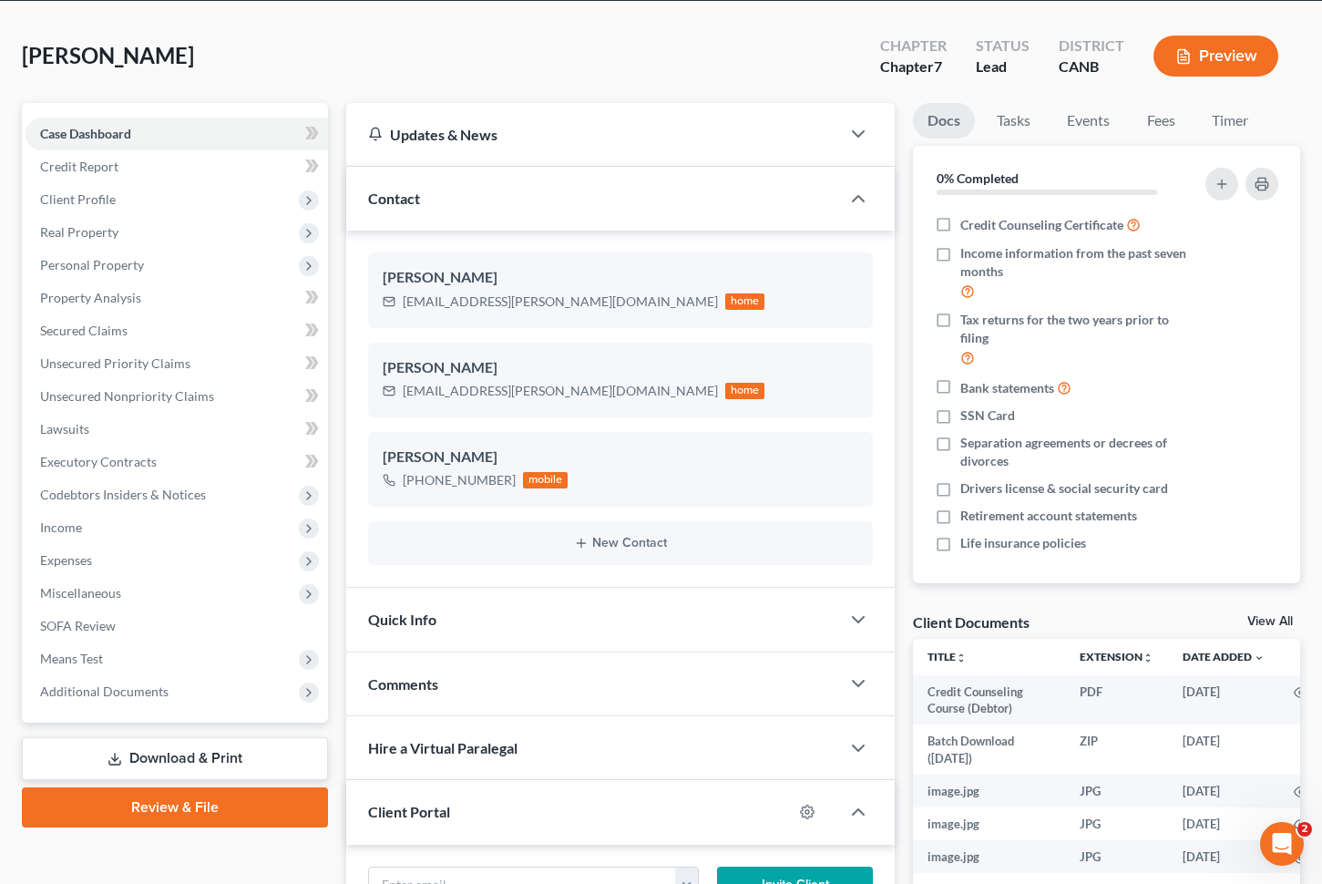
click at [124, 563] on ul "Case Dashboard Payments Invoices Payments Payments Credit Report Client Profile" at bounding box center [177, 413] width 303 height 591
click at [83, 522] on span "Income" at bounding box center [177, 527] width 303 height 33
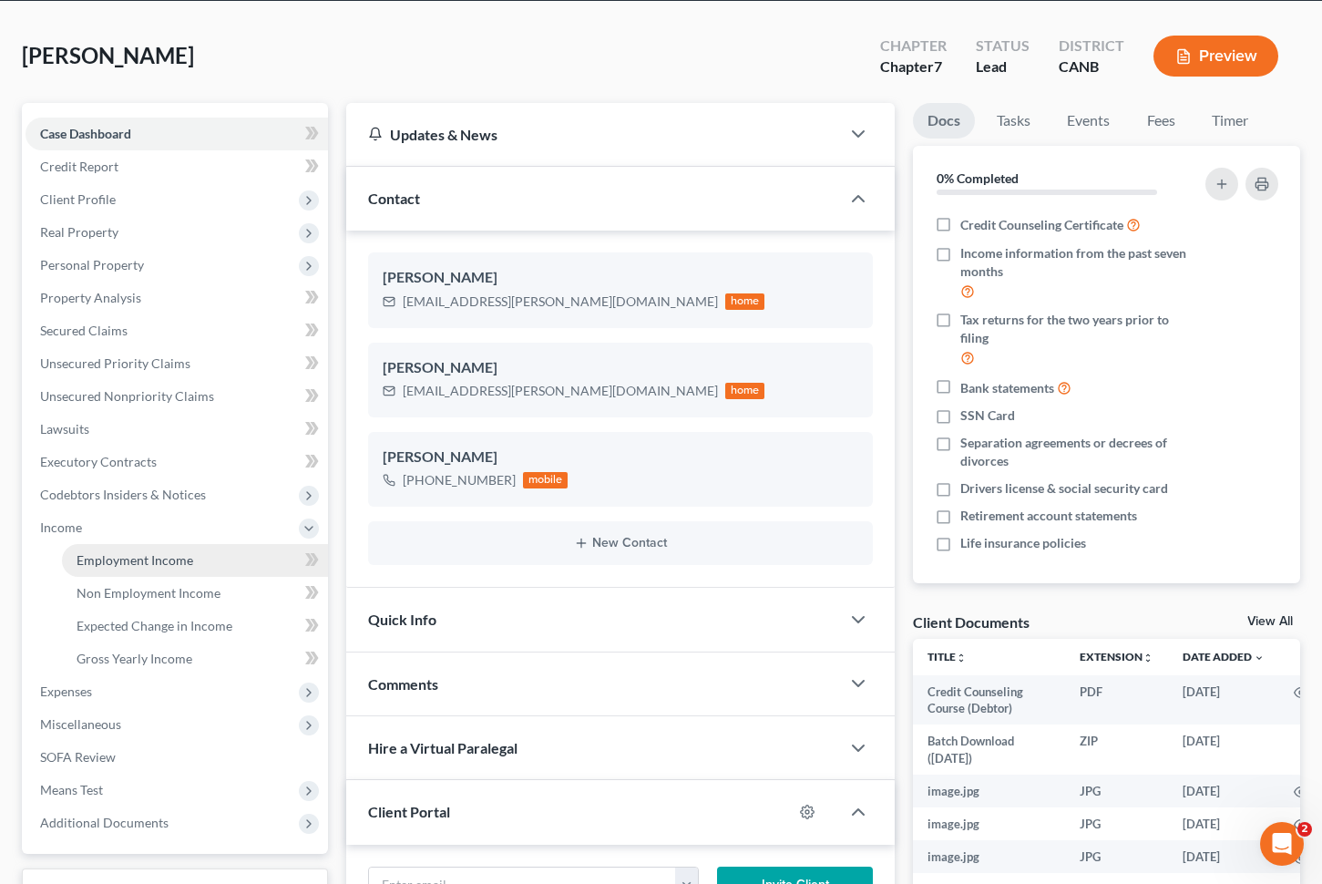
click at [125, 565] on span "Employment Income" at bounding box center [135, 559] width 117 height 15
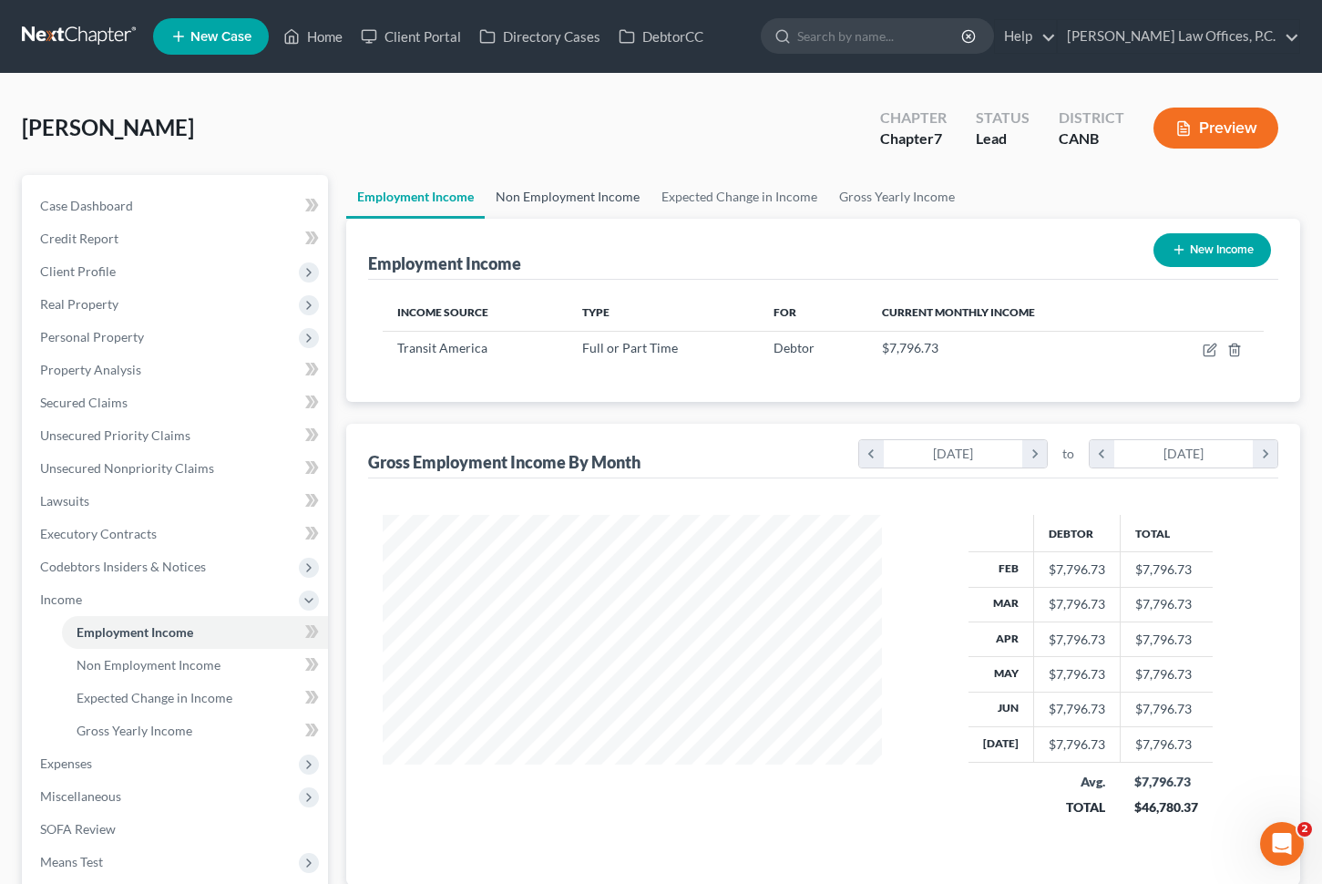
scroll to position [326, 535]
click at [555, 192] on link "Non Employment Income" at bounding box center [568, 197] width 166 height 44
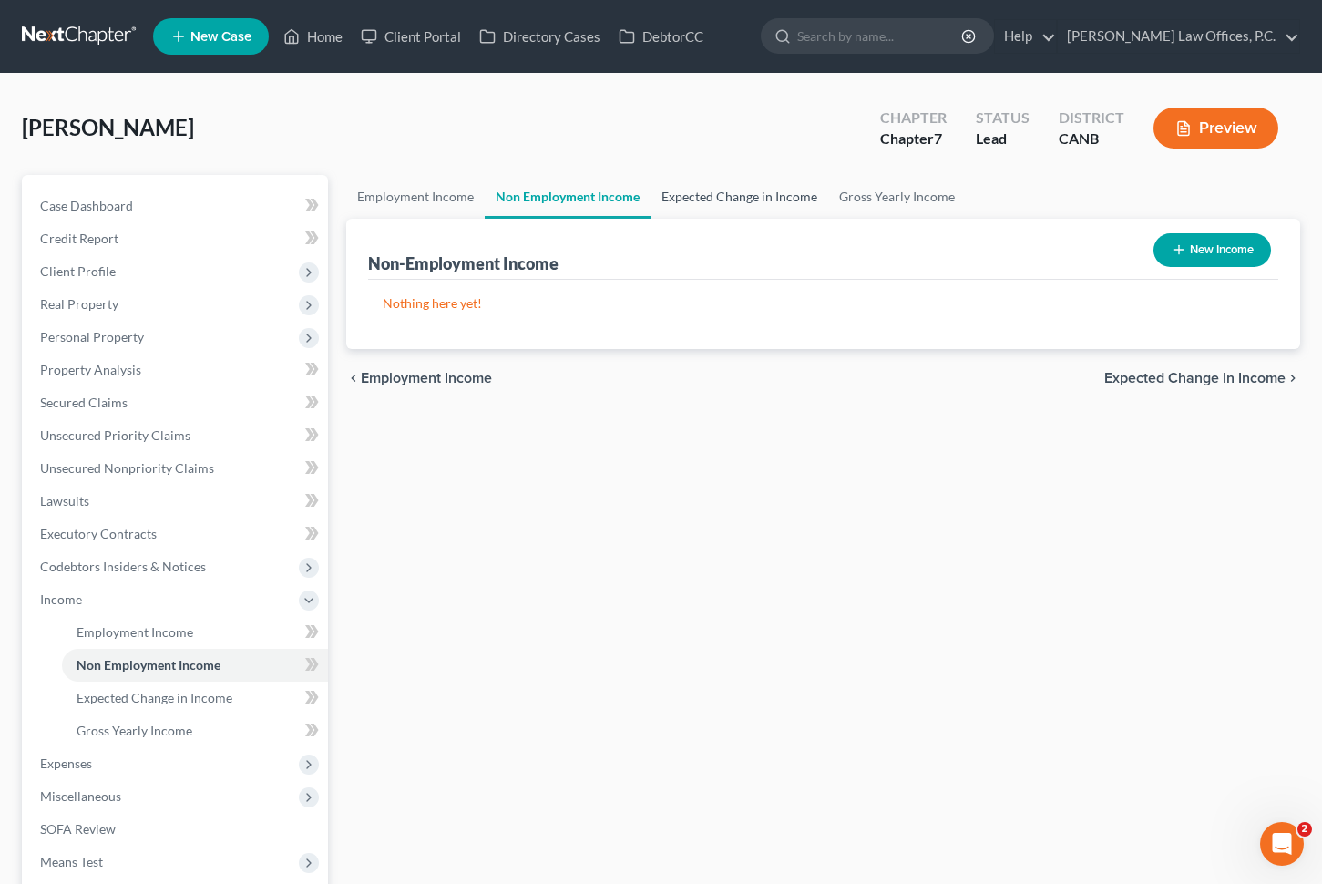
click at [702, 196] on link "Expected Change in Income" at bounding box center [740, 197] width 178 height 44
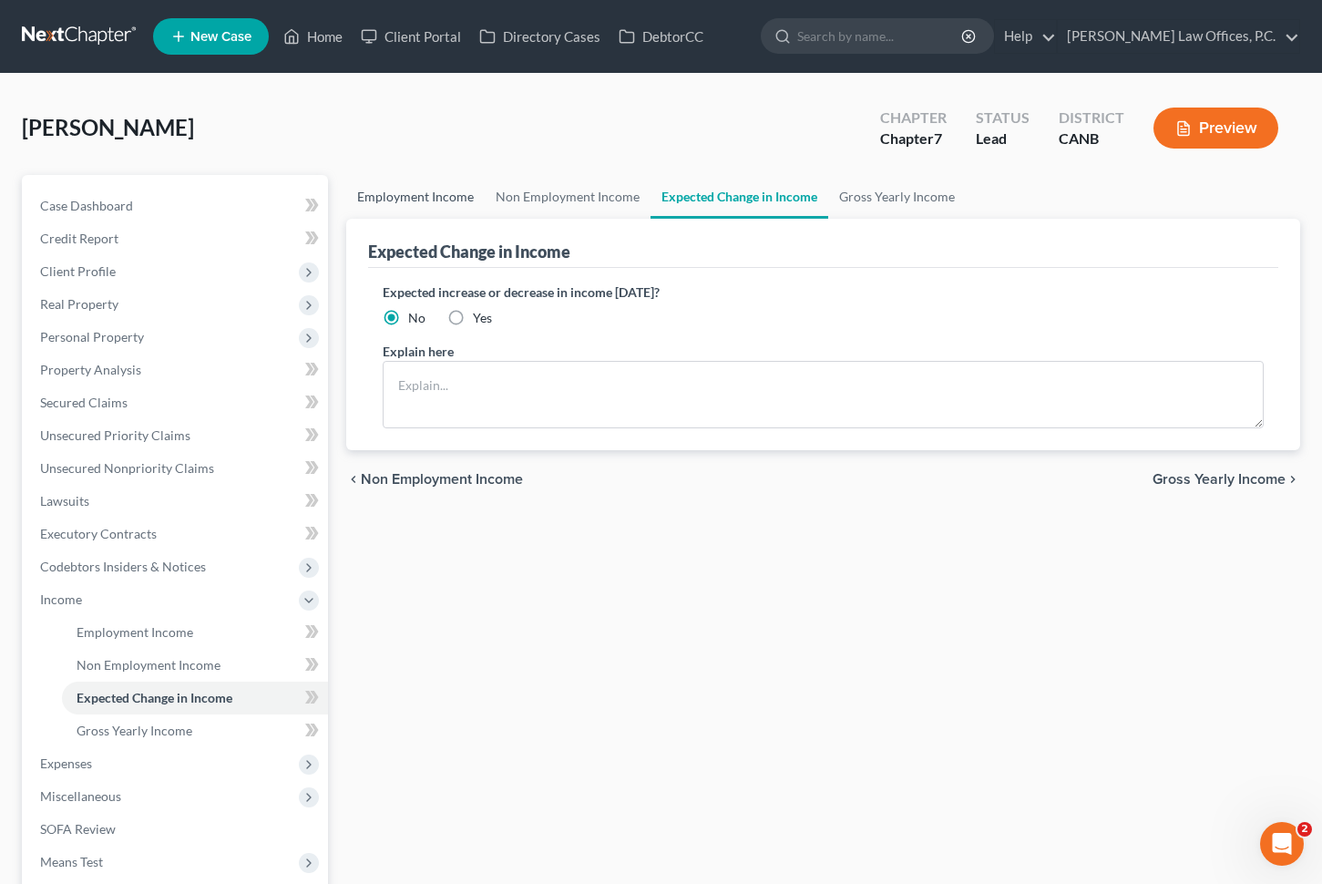
click at [436, 191] on link "Employment Income" at bounding box center [415, 197] width 139 height 44
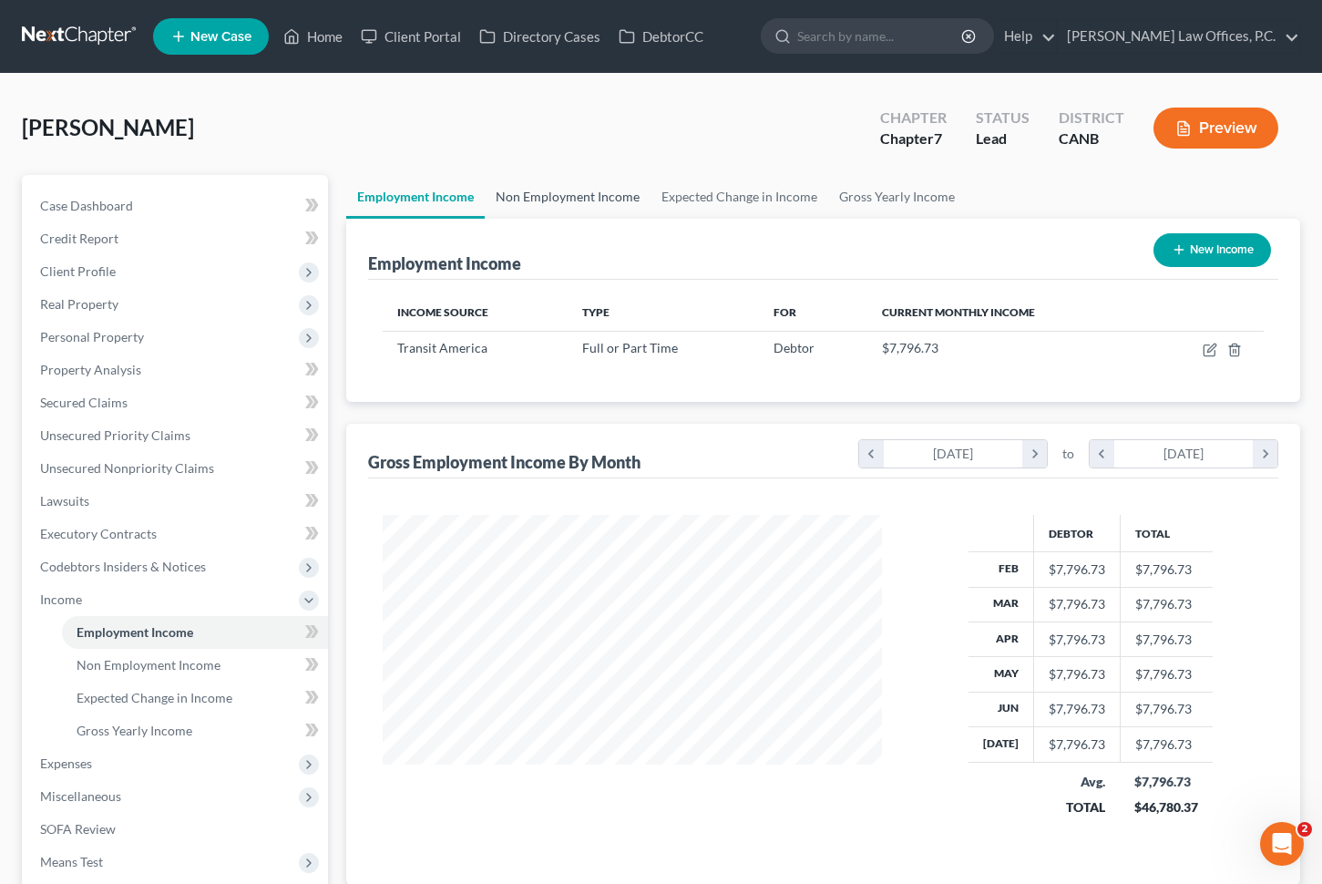
scroll to position [326, 535]
click at [1214, 359] on td at bounding box center [1205, 348] width 117 height 35
click at [1206, 345] on icon "button" at bounding box center [1210, 350] width 15 height 15
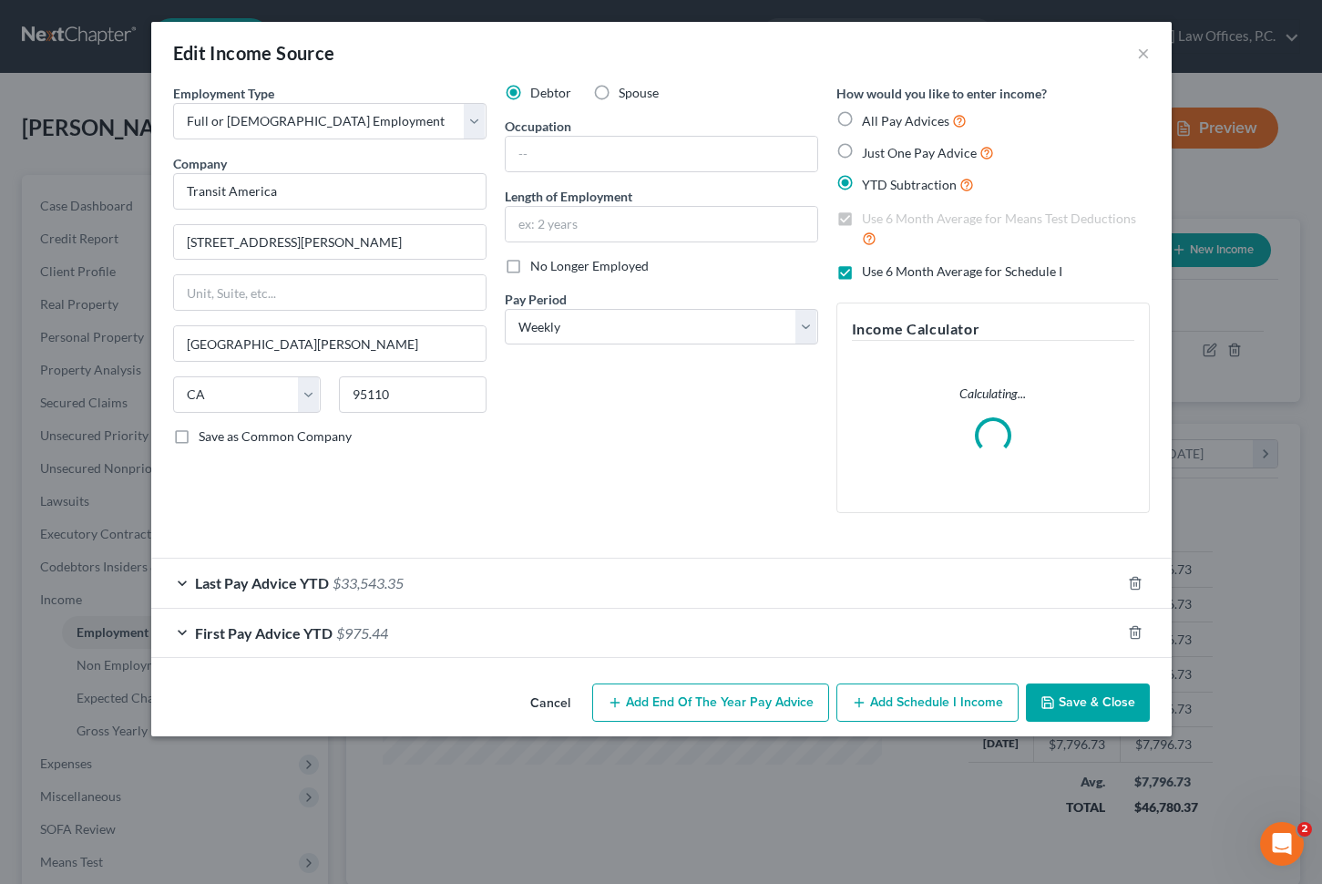
click at [481, 585] on div "Last Pay Advice YTD $33,543.35" at bounding box center [636, 583] width 970 height 48
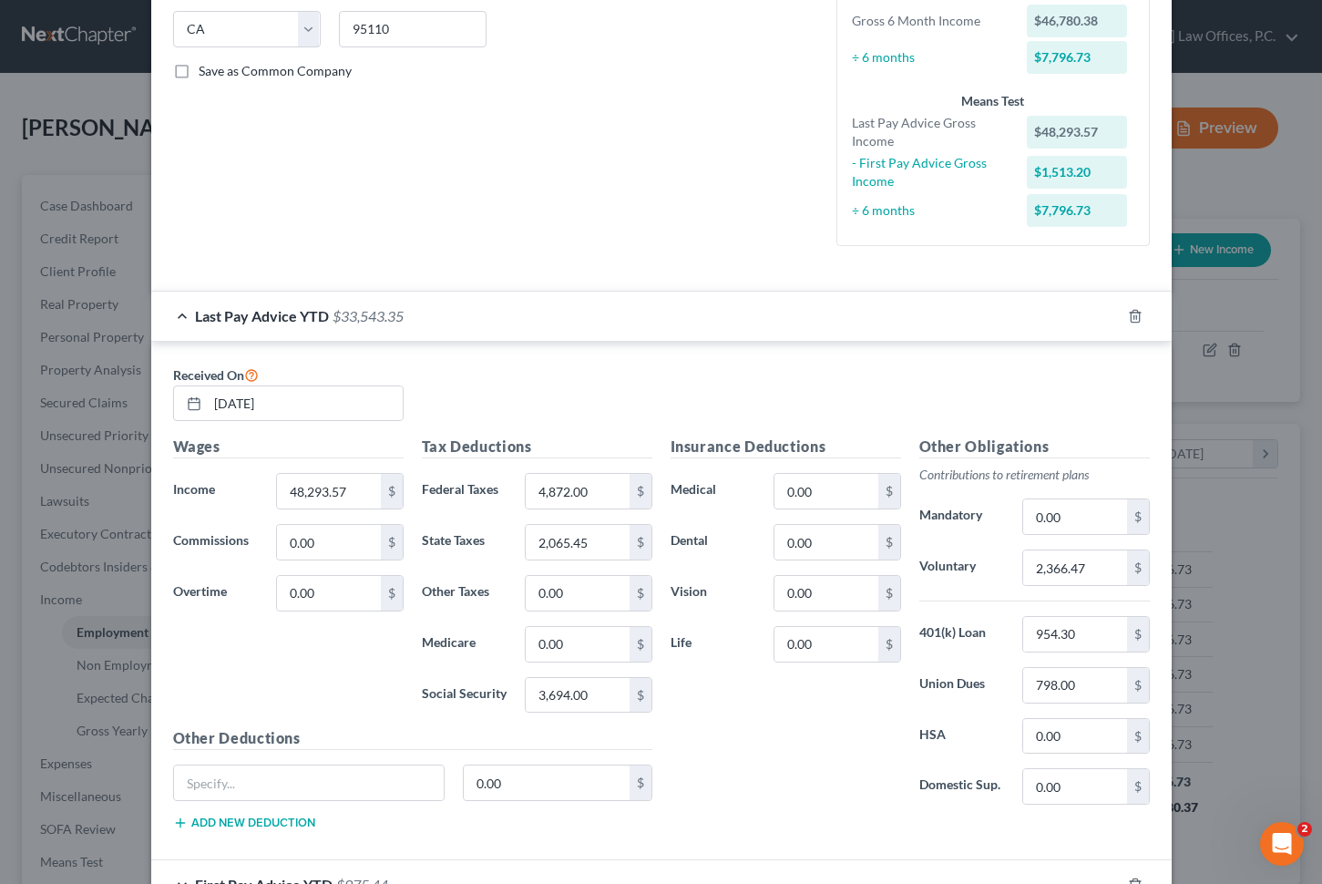
scroll to position [491, 0]
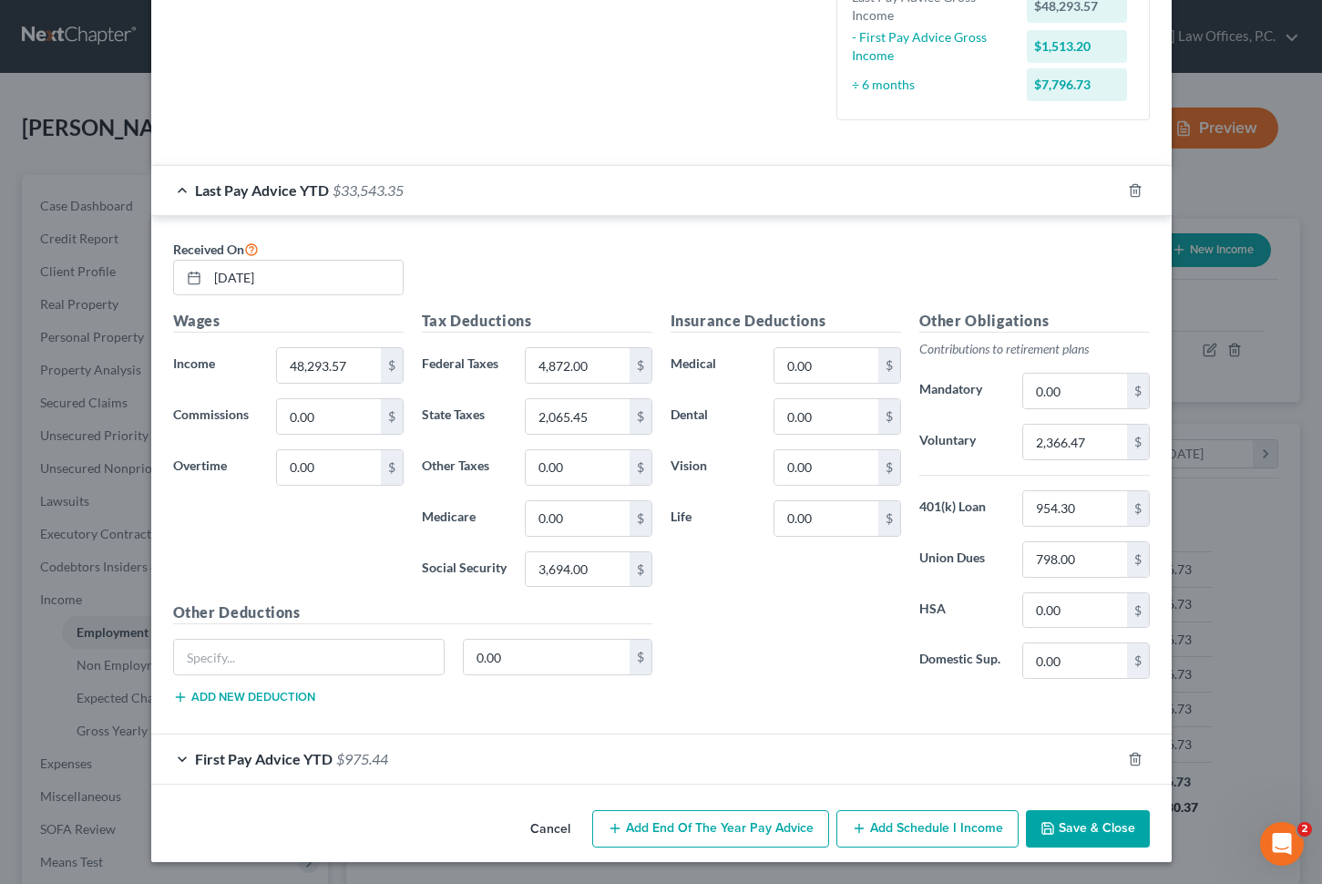
click at [1095, 835] on button "Save & Close" at bounding box center [1088, 829] width 124 height 38
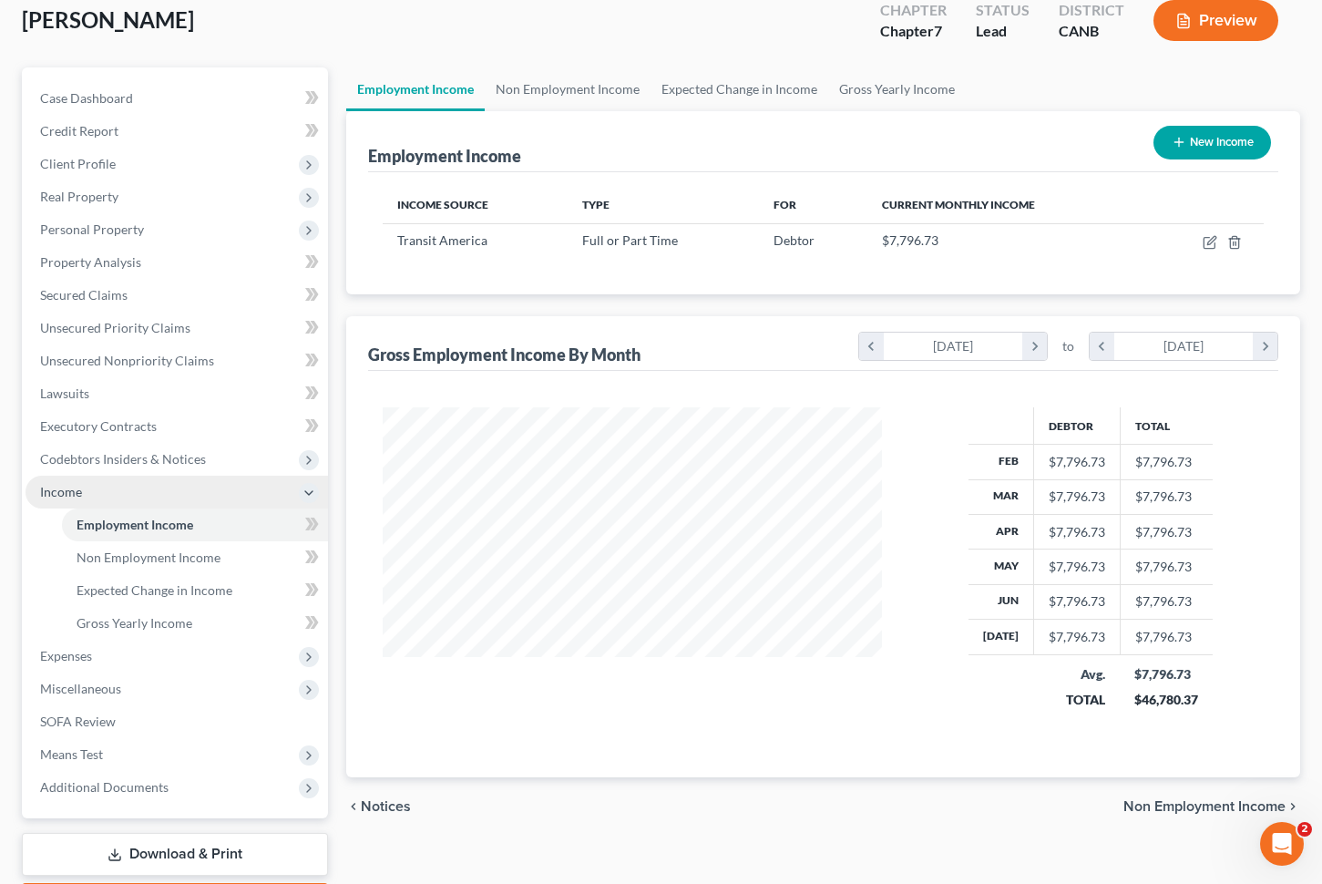
scroll to position [214, 0]
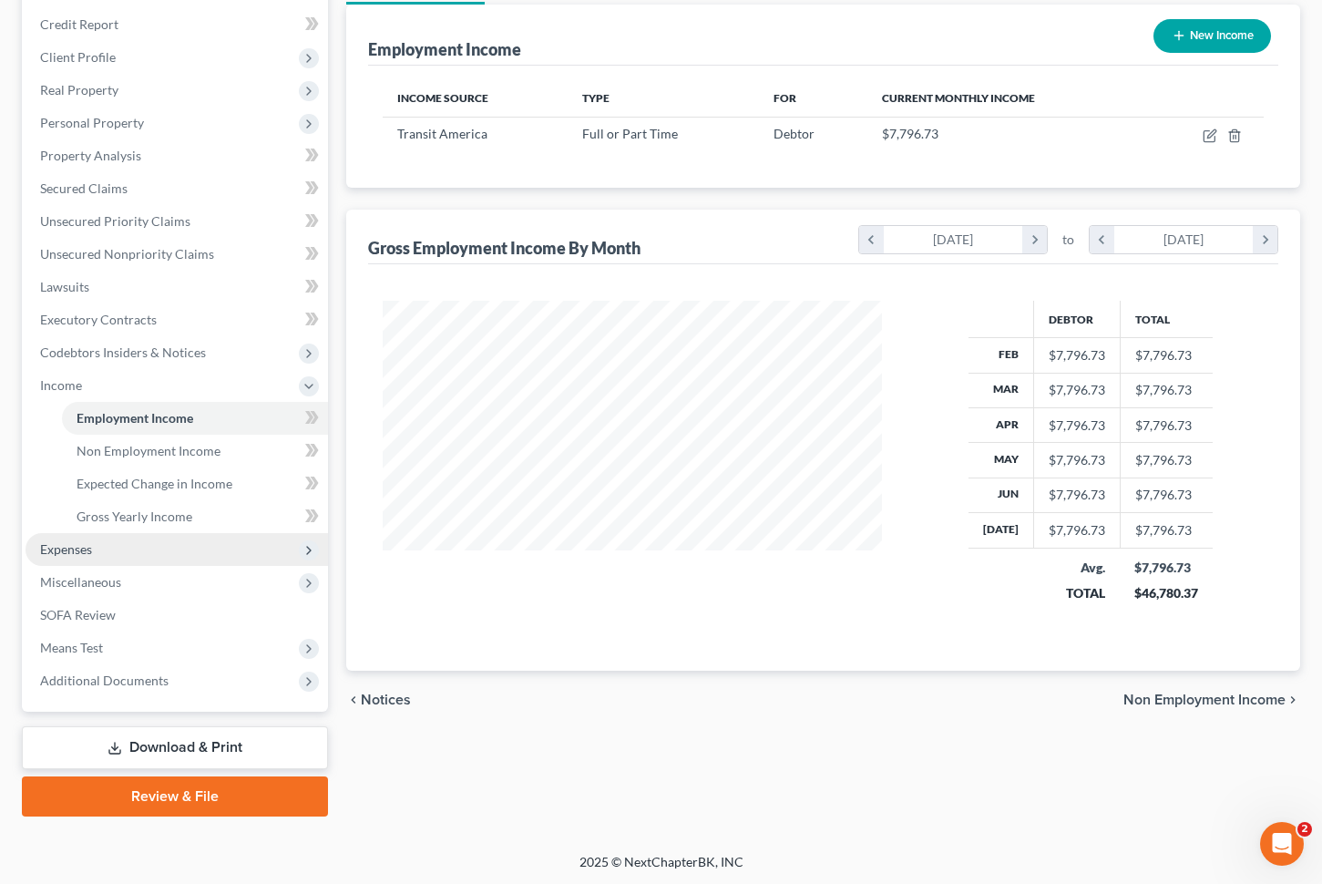
click at [192, 556] on span "Expenses" at bounding box center [177, 549] width 303 height 33
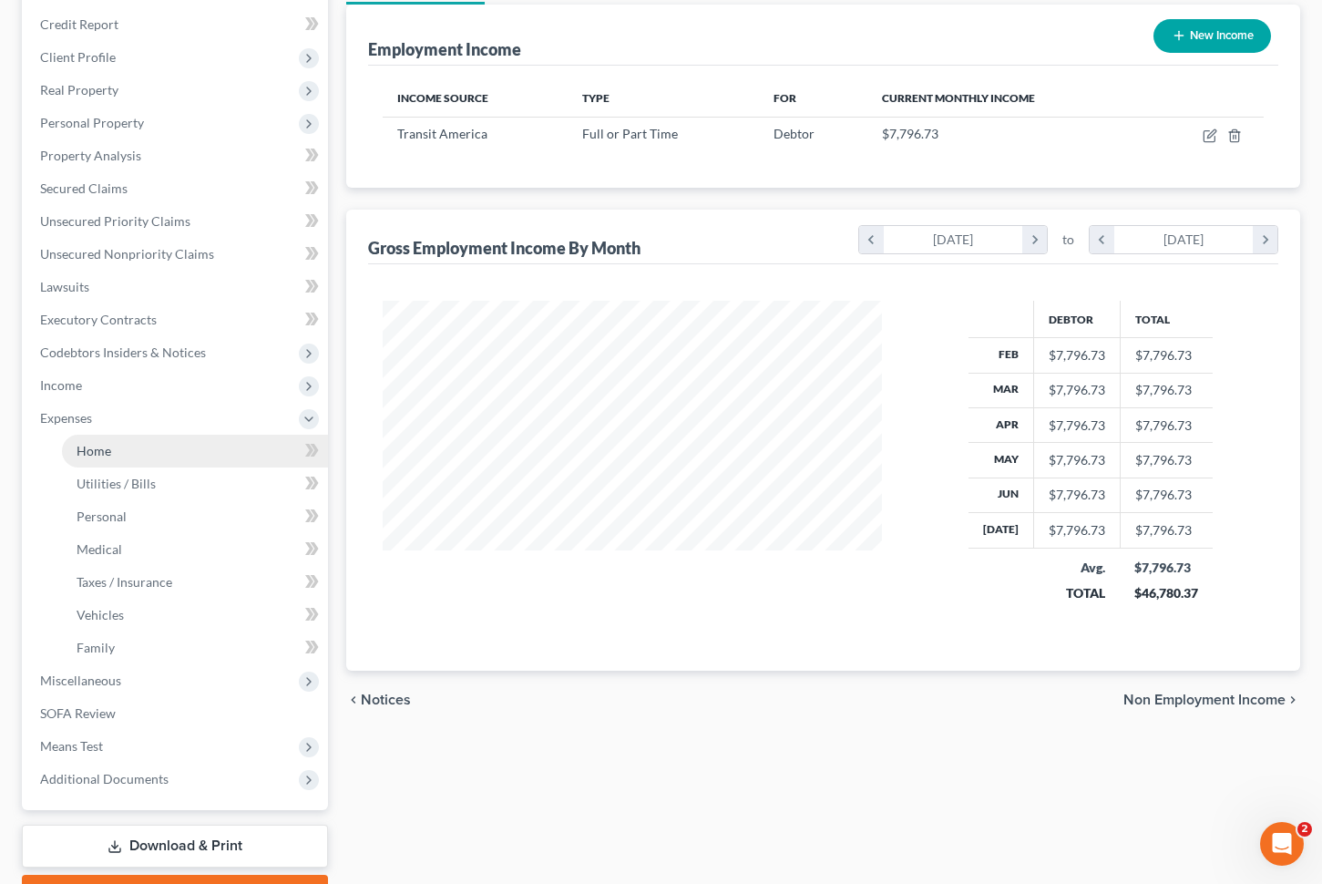
click at [205, 448] on link "Home" at bounding box center [195, 451] width 266 height 33
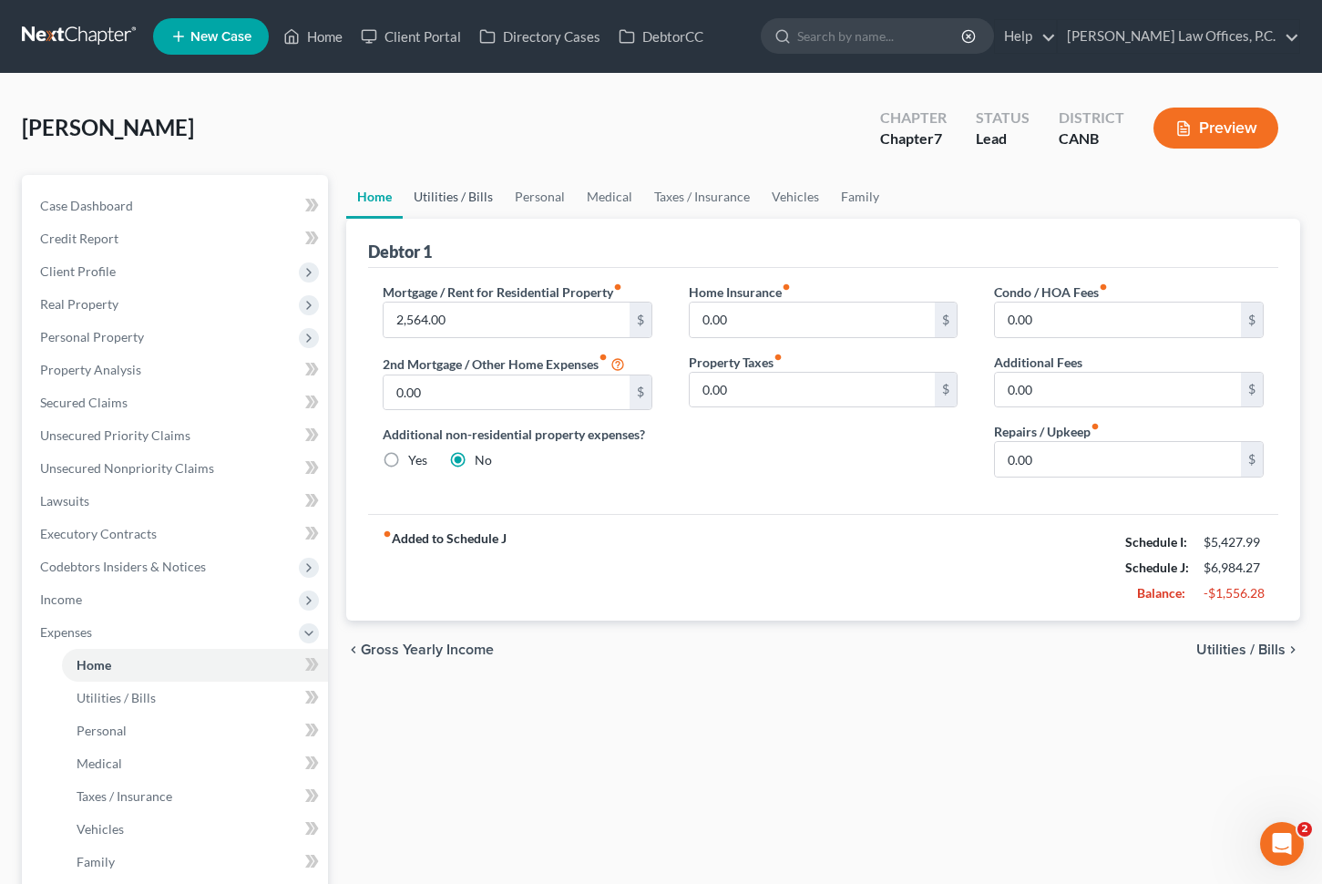
click at [458, 193] on link "Utilities / Bills" at bounding box center [453, 197] width 101 height 44
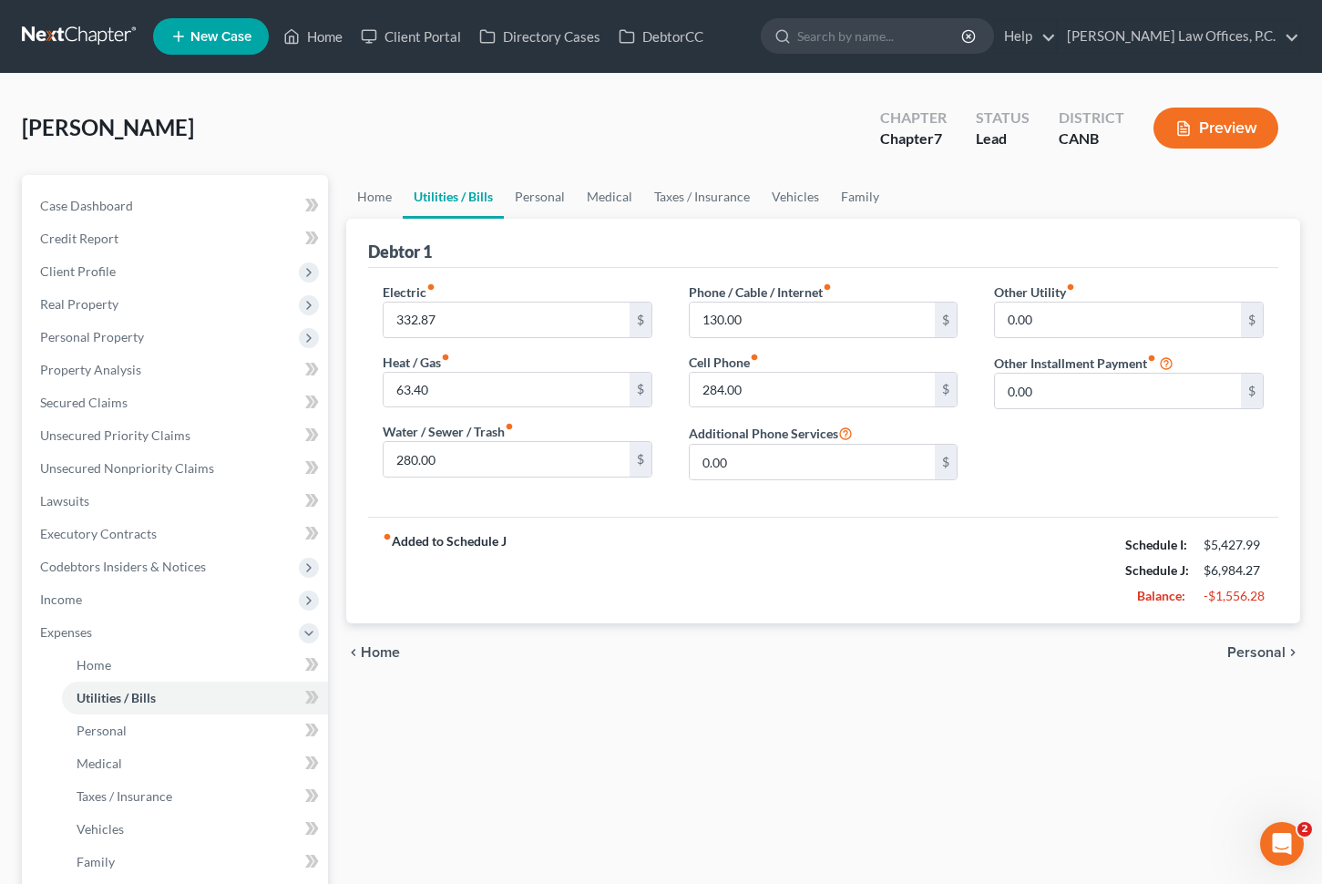
click at [451, 200] on link "Utilities / Bills" at bounding box center [453, 197] width 101 height 44
click at [547, 183] on link "Personal" at bounding box center [540, 197] width 72 height 44
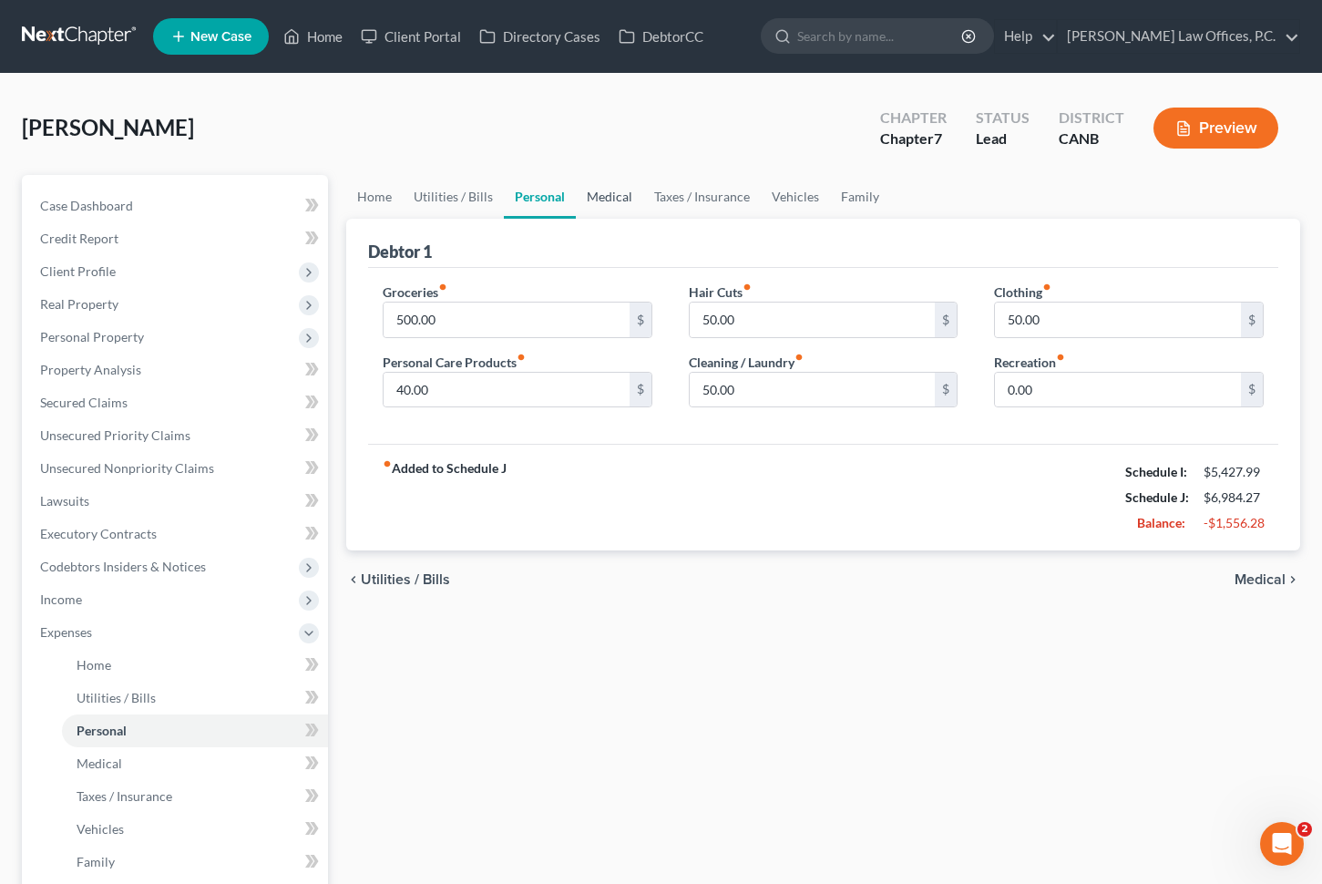
click at [599, 197] on link "Medical" at bounding box center [609, 197] width 67 height 44
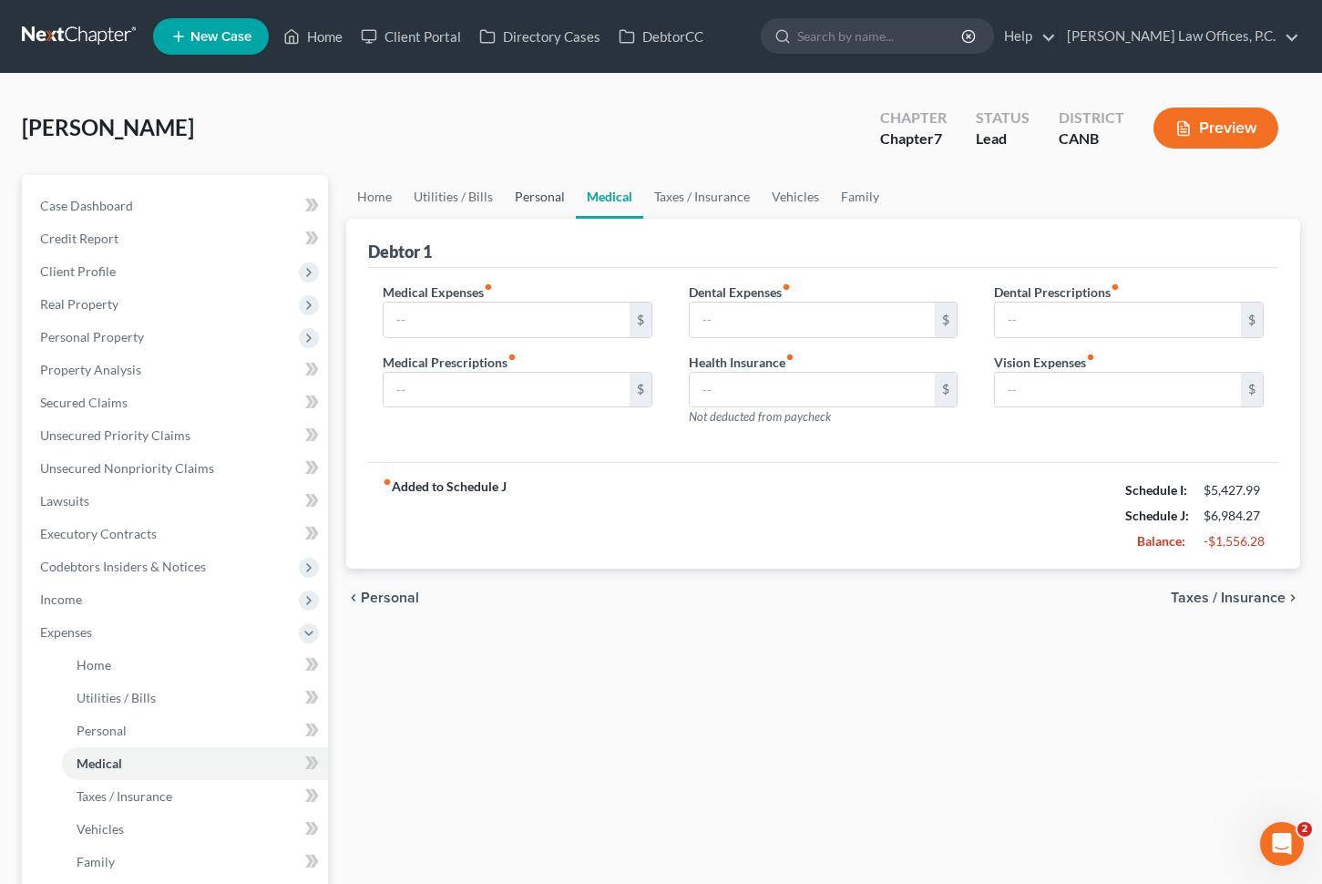
click at [530, 197] on link "Personal" at bounding box center [540, 197] width 72 height 44
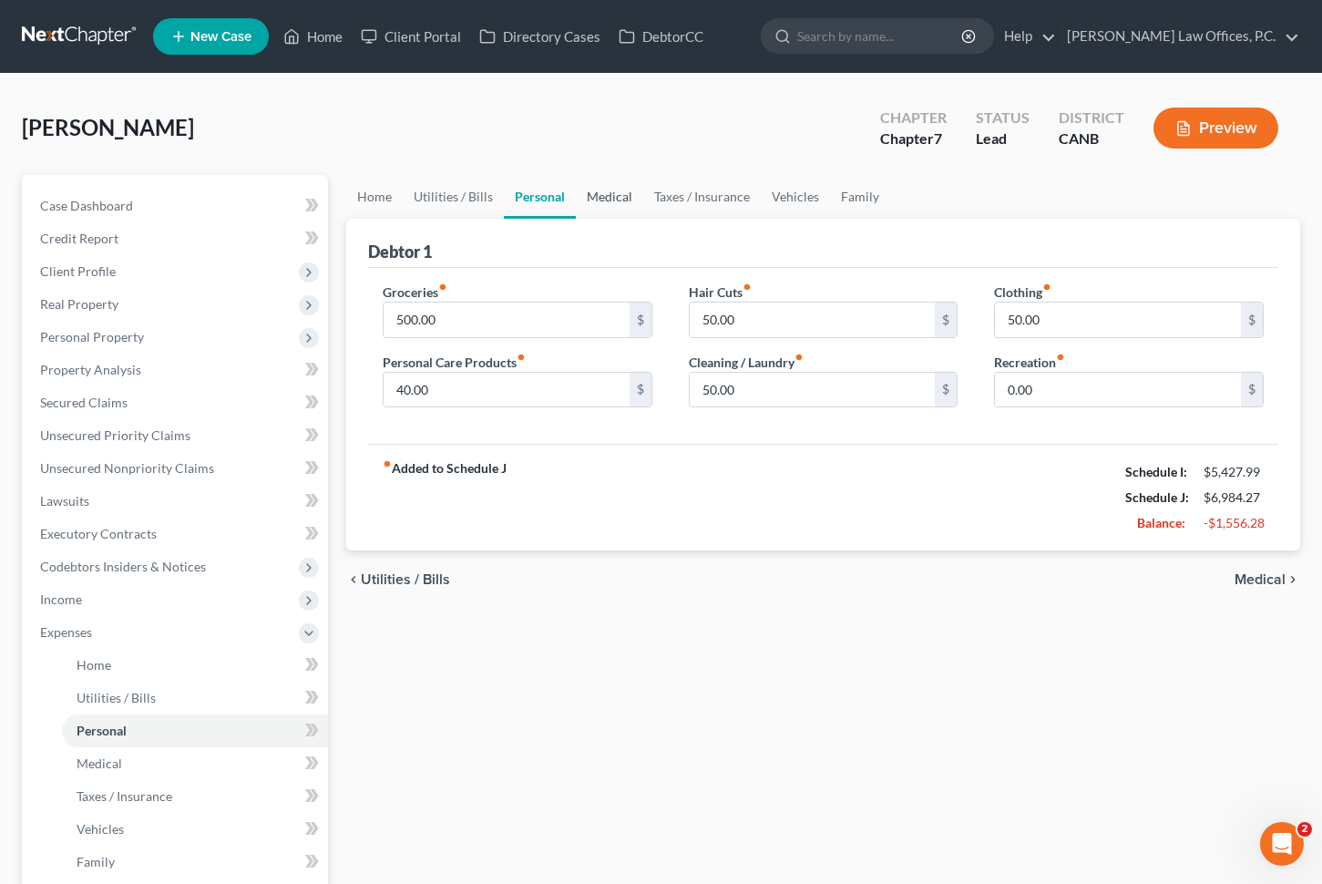
click at [597, 198] on link "Medical" at bounding box center [609, 197] width 67 height 44
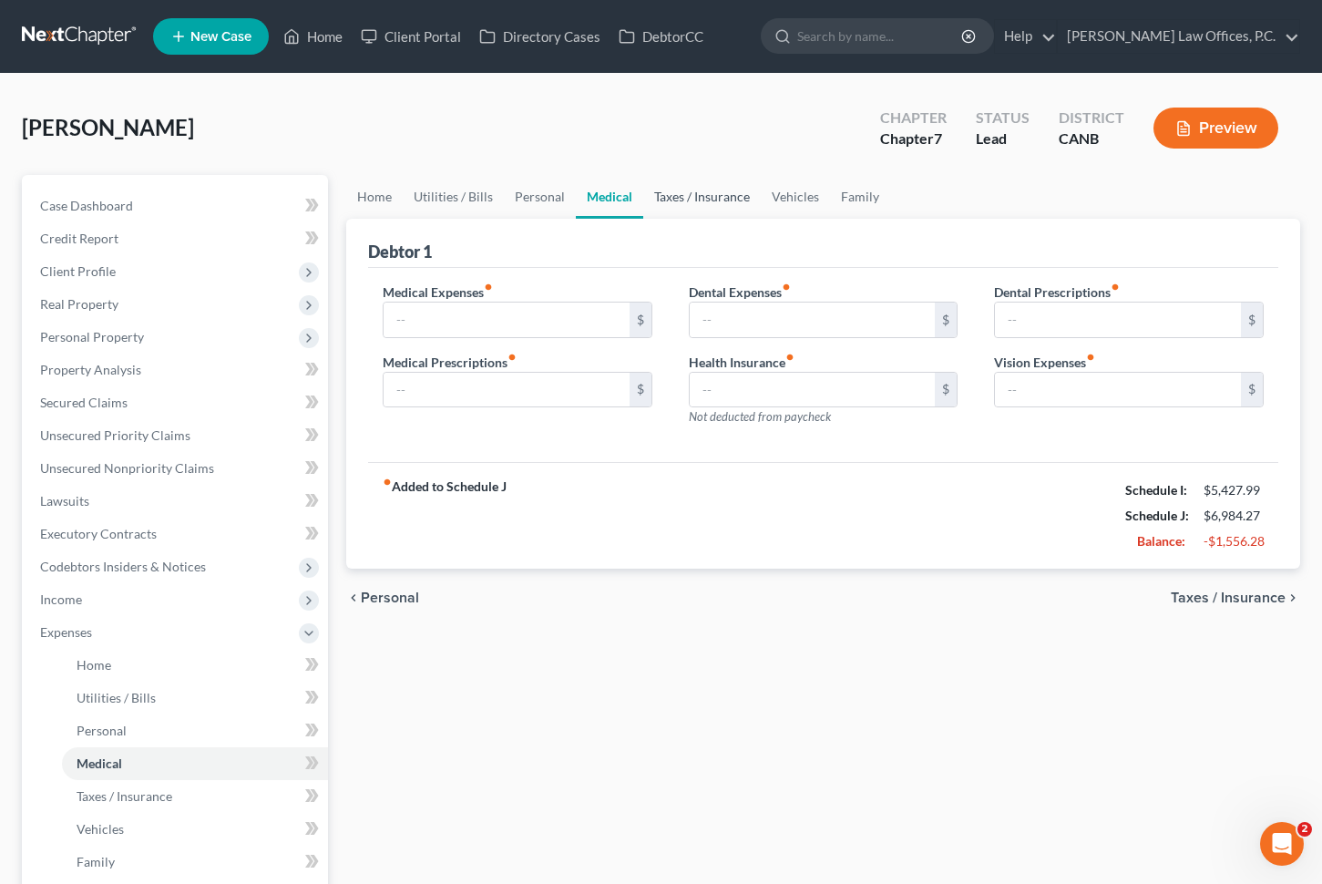
click at [713, 199] on link "Taxes / Insurance" at bounding box center [702, 197] width 118 height 44
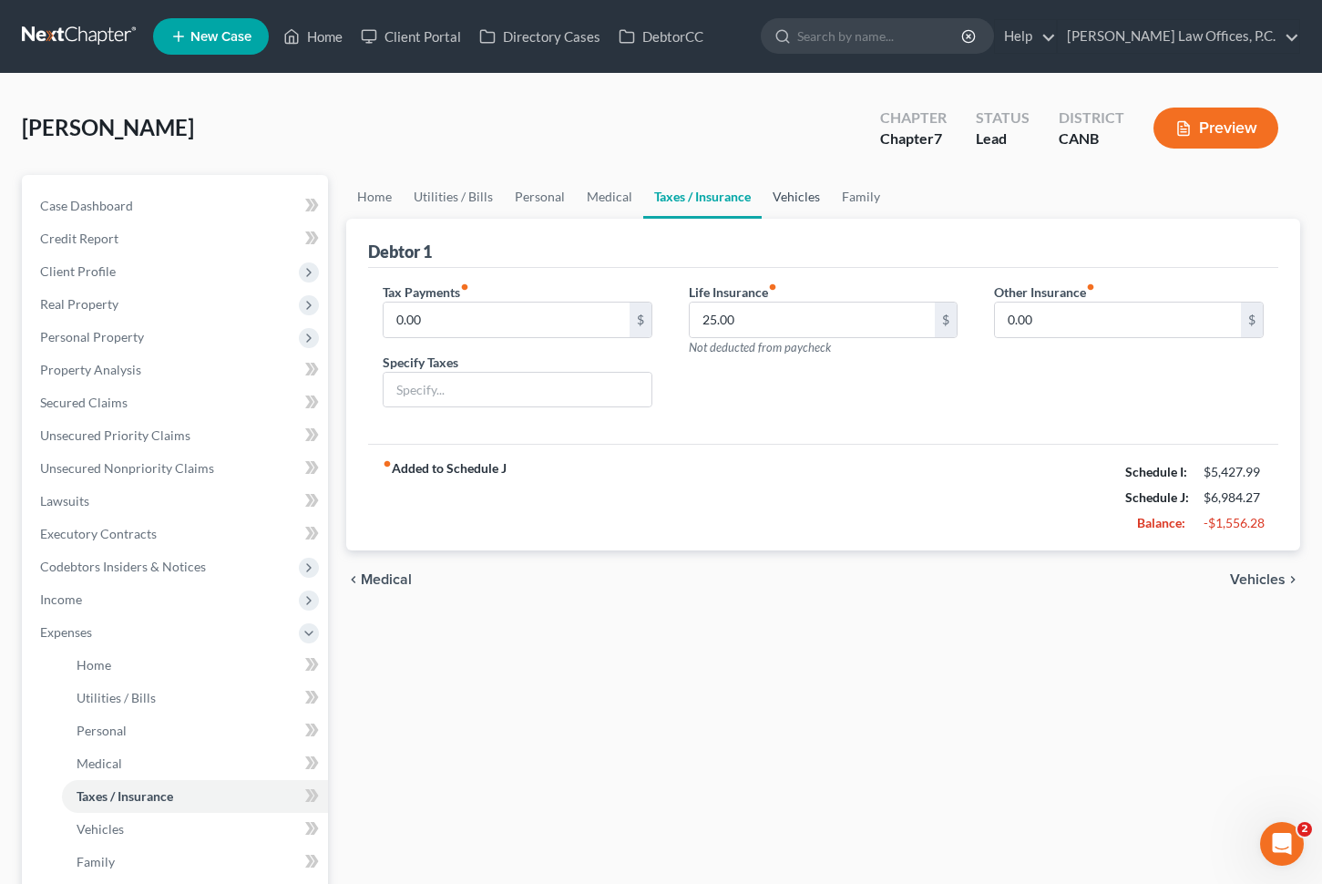
click at [796, 203] on link "Vehicles" at bounding box center [796, 197] width 69 height 44
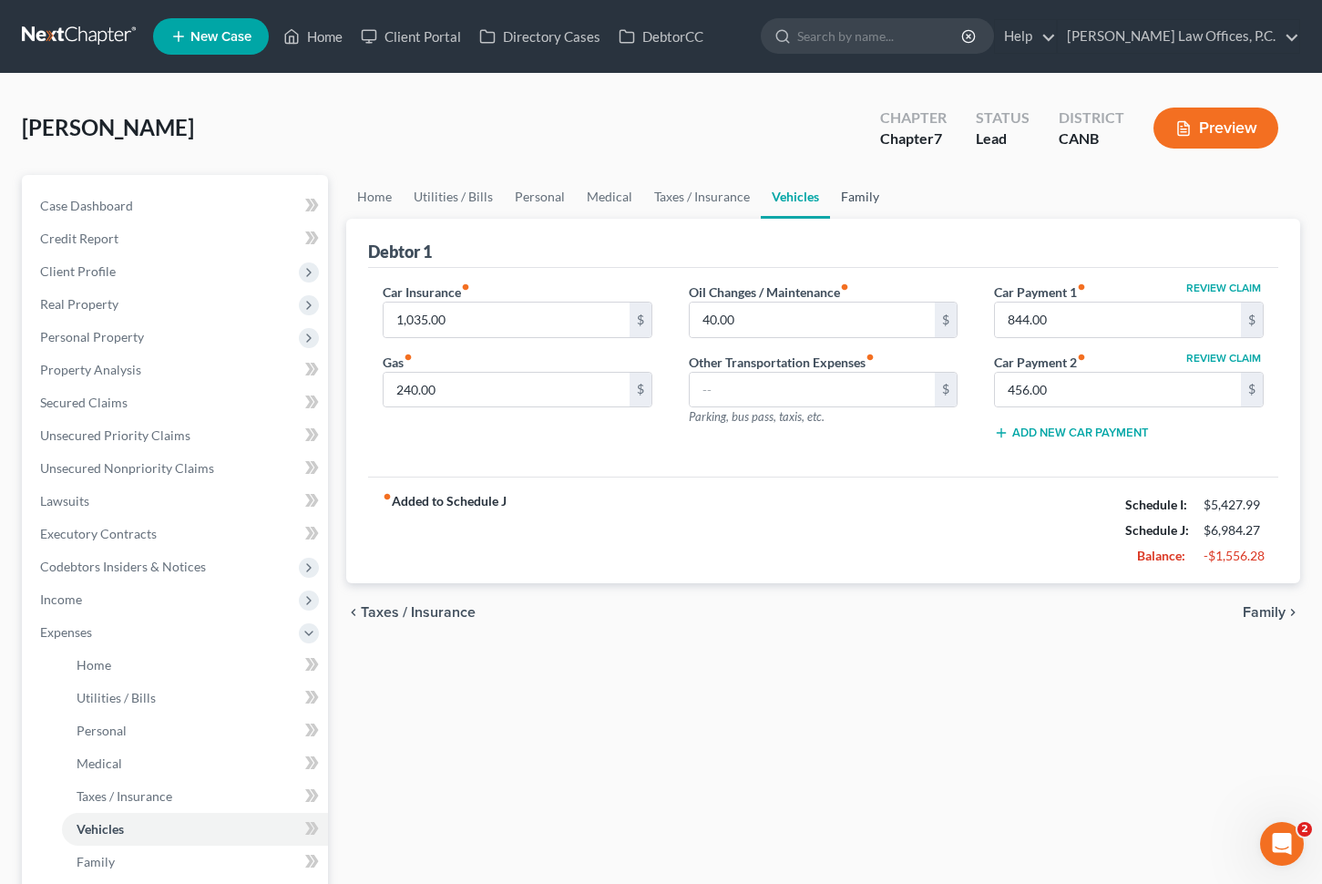
click at [861, 198] on link "Family" at bounding box center [860, 197] width 60 height 44
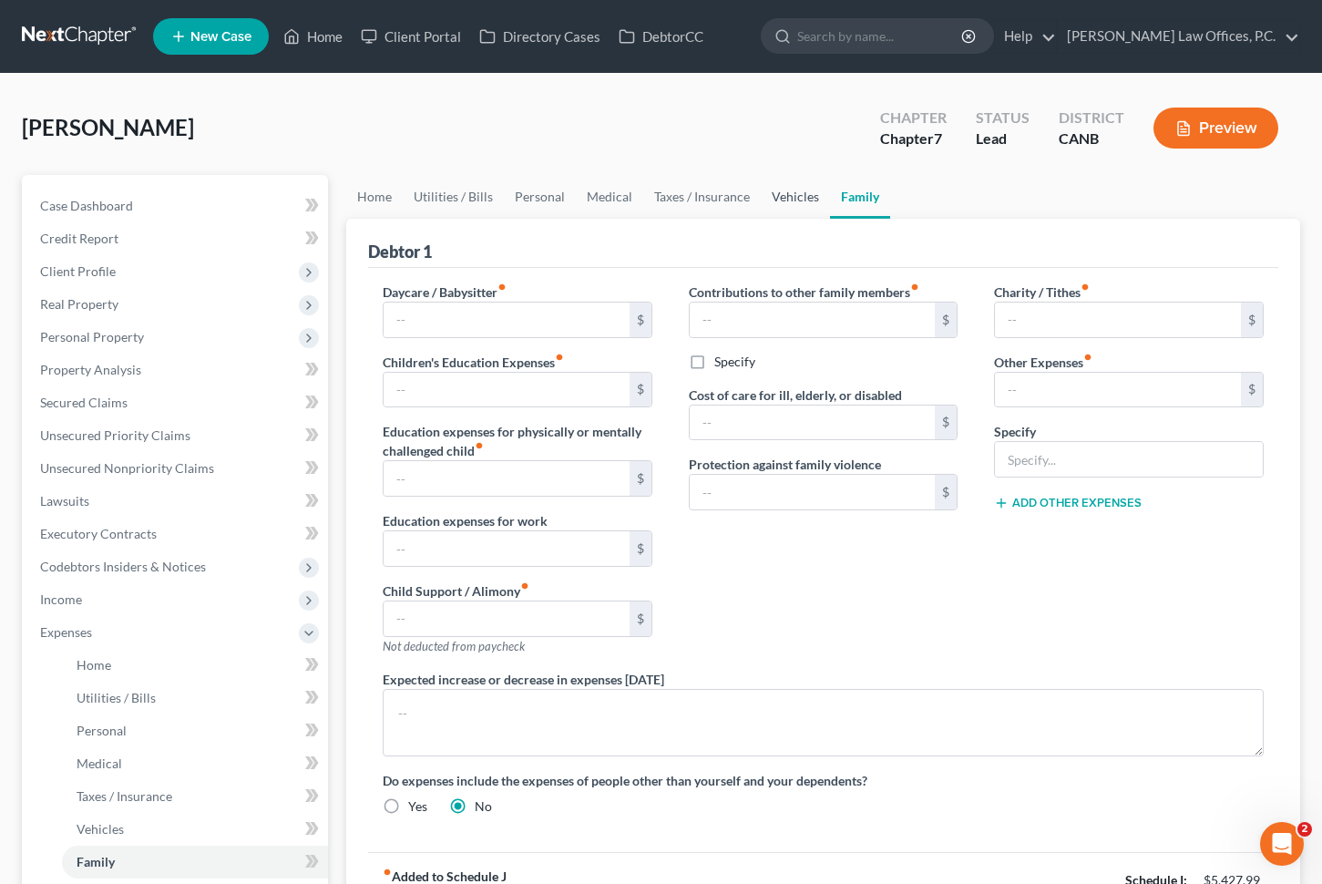
click at [791, 196] on link "Vehicles" at bounding box center [795, 197] width 69 height 44
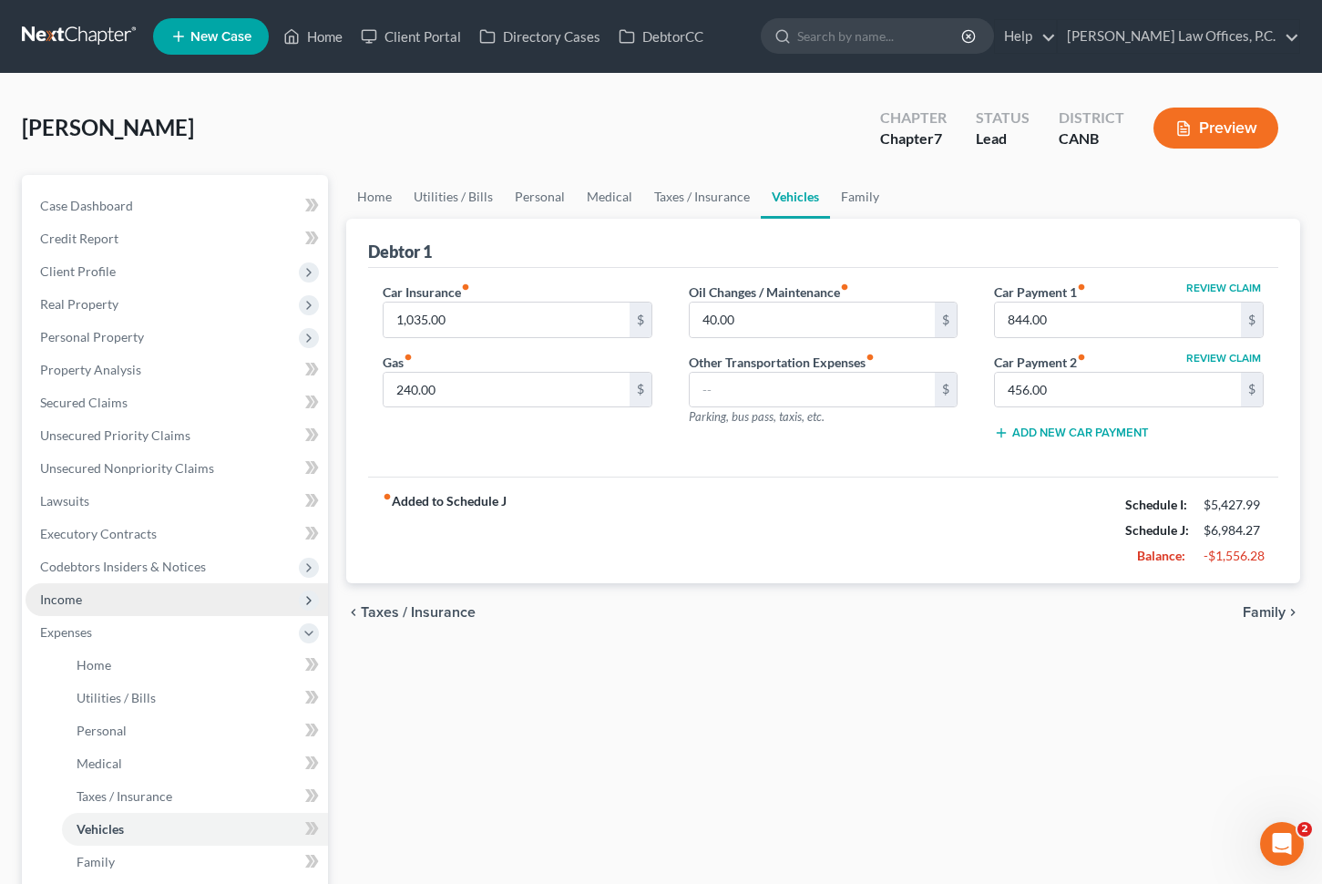
click at [149, 607] on span "Income" at bounding box center [177, 599] width 303 height 33
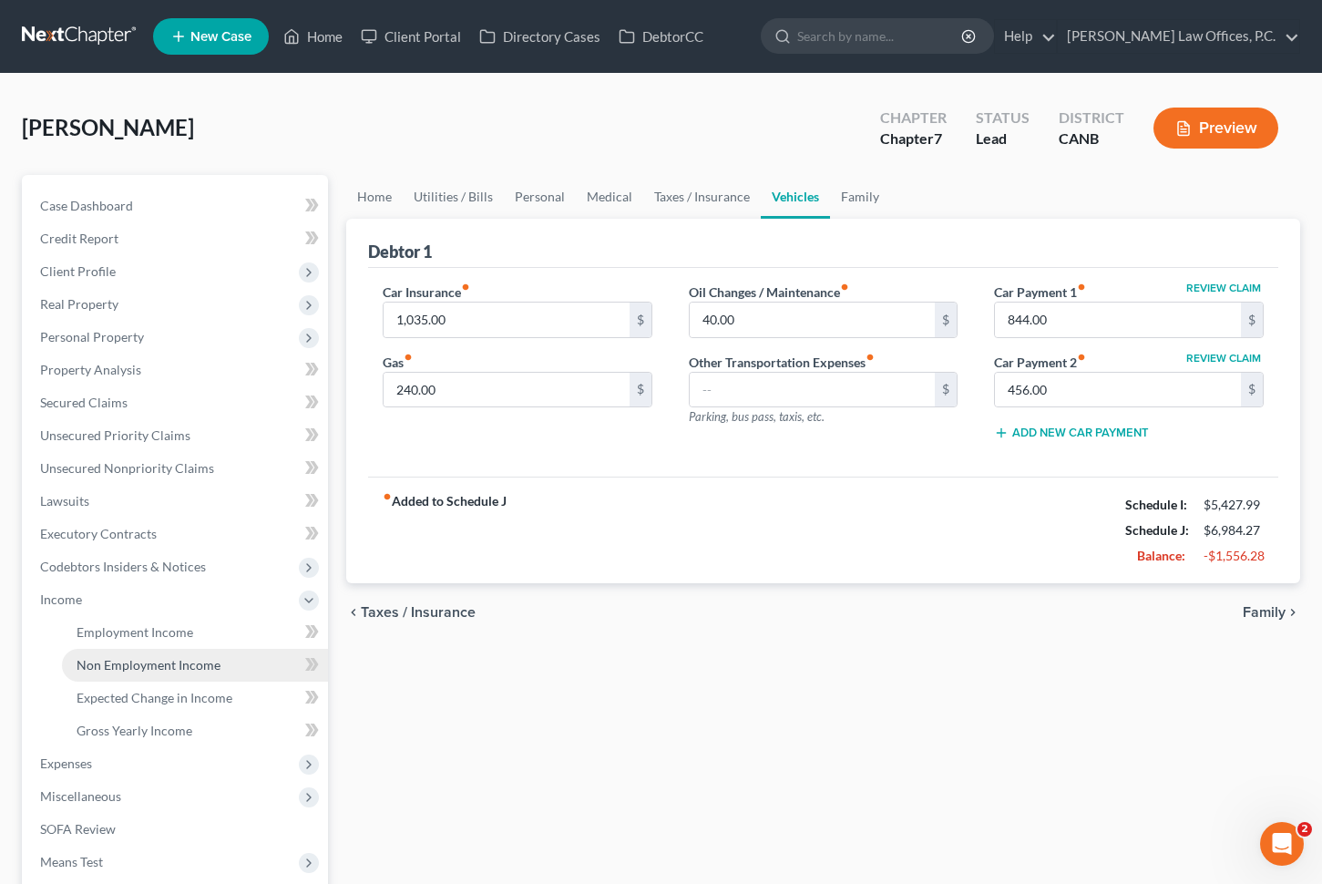
click at [147, 664] on span "Non Employment Income" at bounding box center [149, 664] width 144 height 15
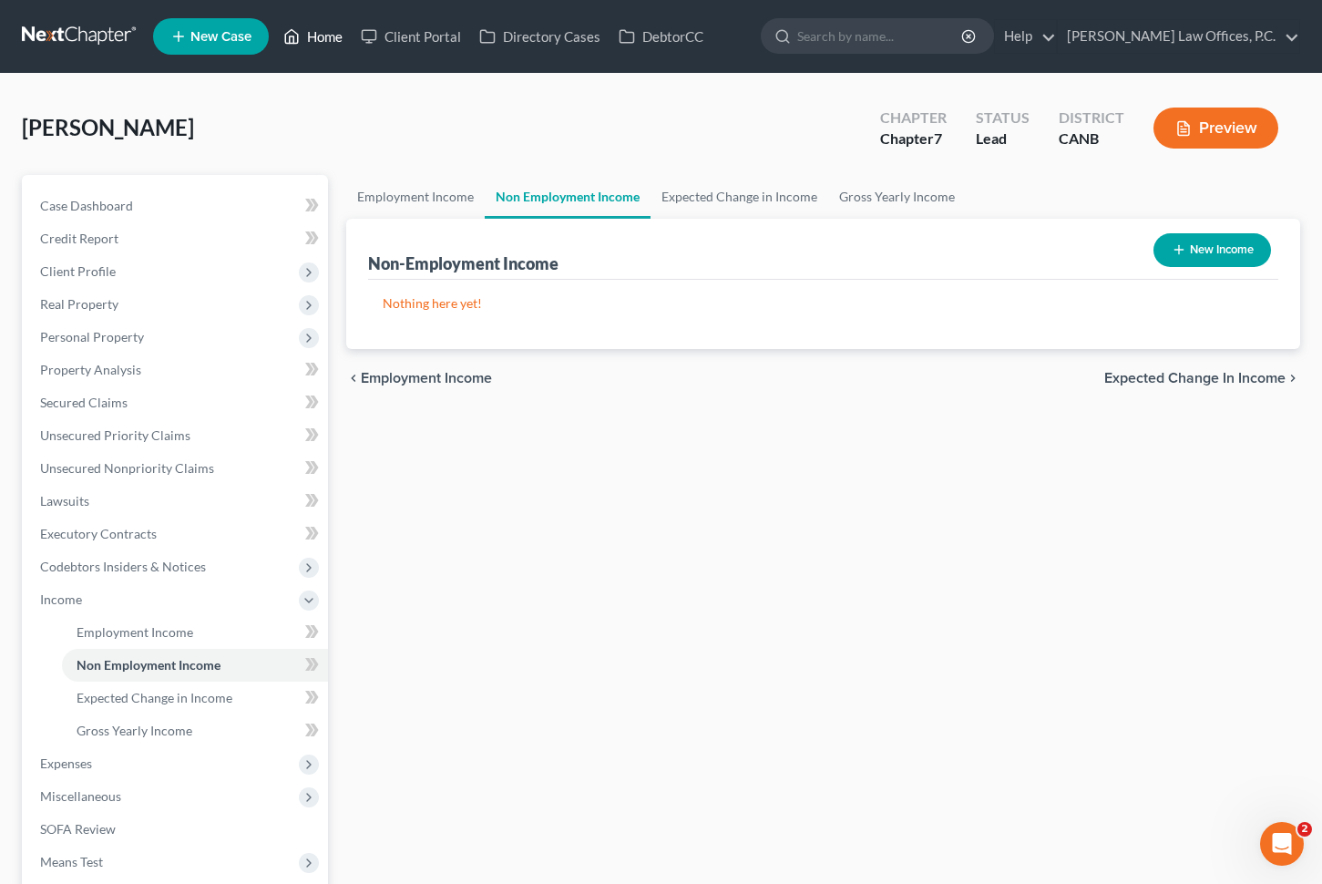
click at [330, 39] on link "Home" at bounding box center [312, 36] width 77 height 33
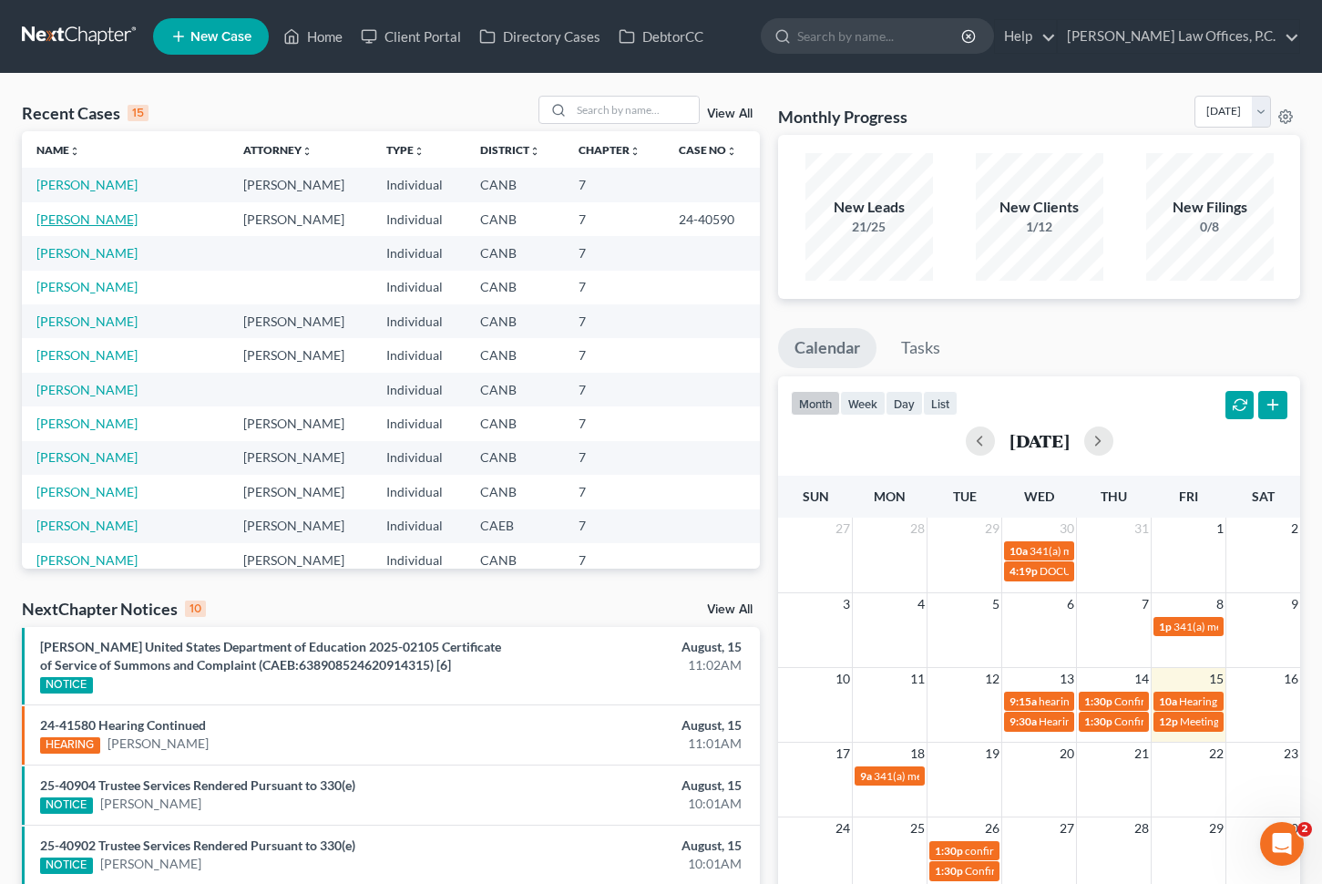
click at [102, 222] on link "[PERSON_NAME]" at bounding box center [86, 218] width 101 height 15
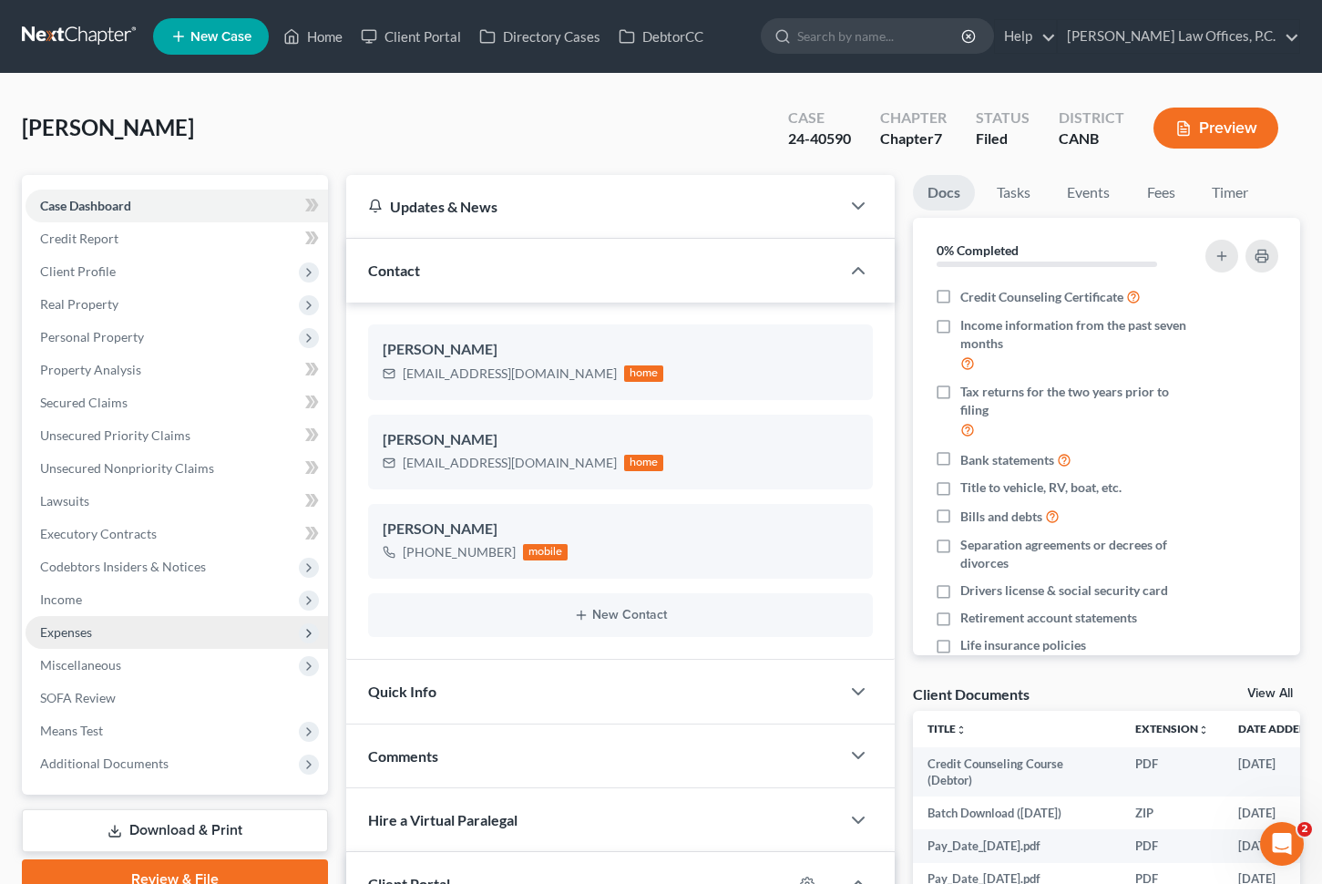
click at [108, 629] on span "Expenses" at bounding box center [177, 632] width 303 height 33
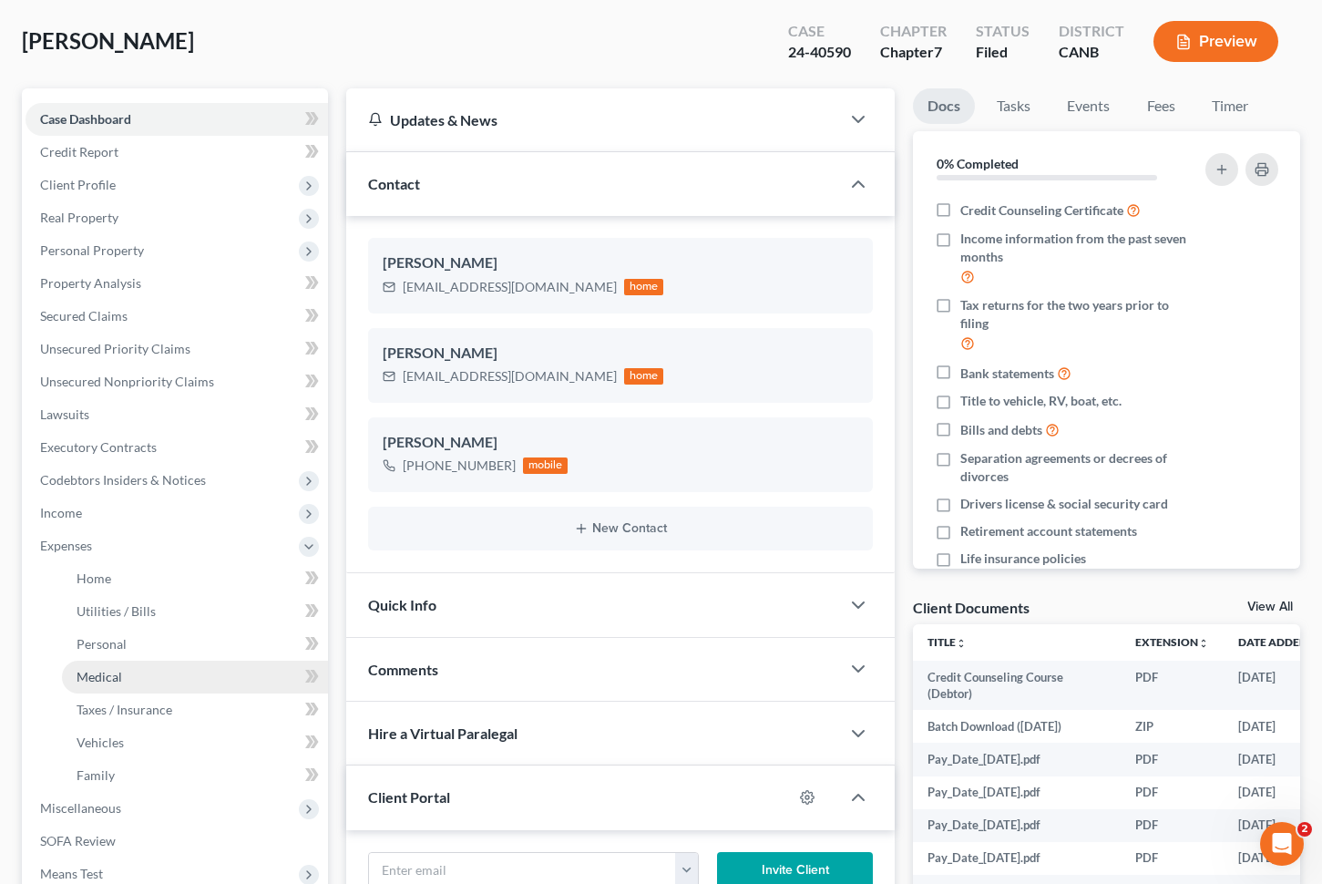
scroll to position [131, 0]
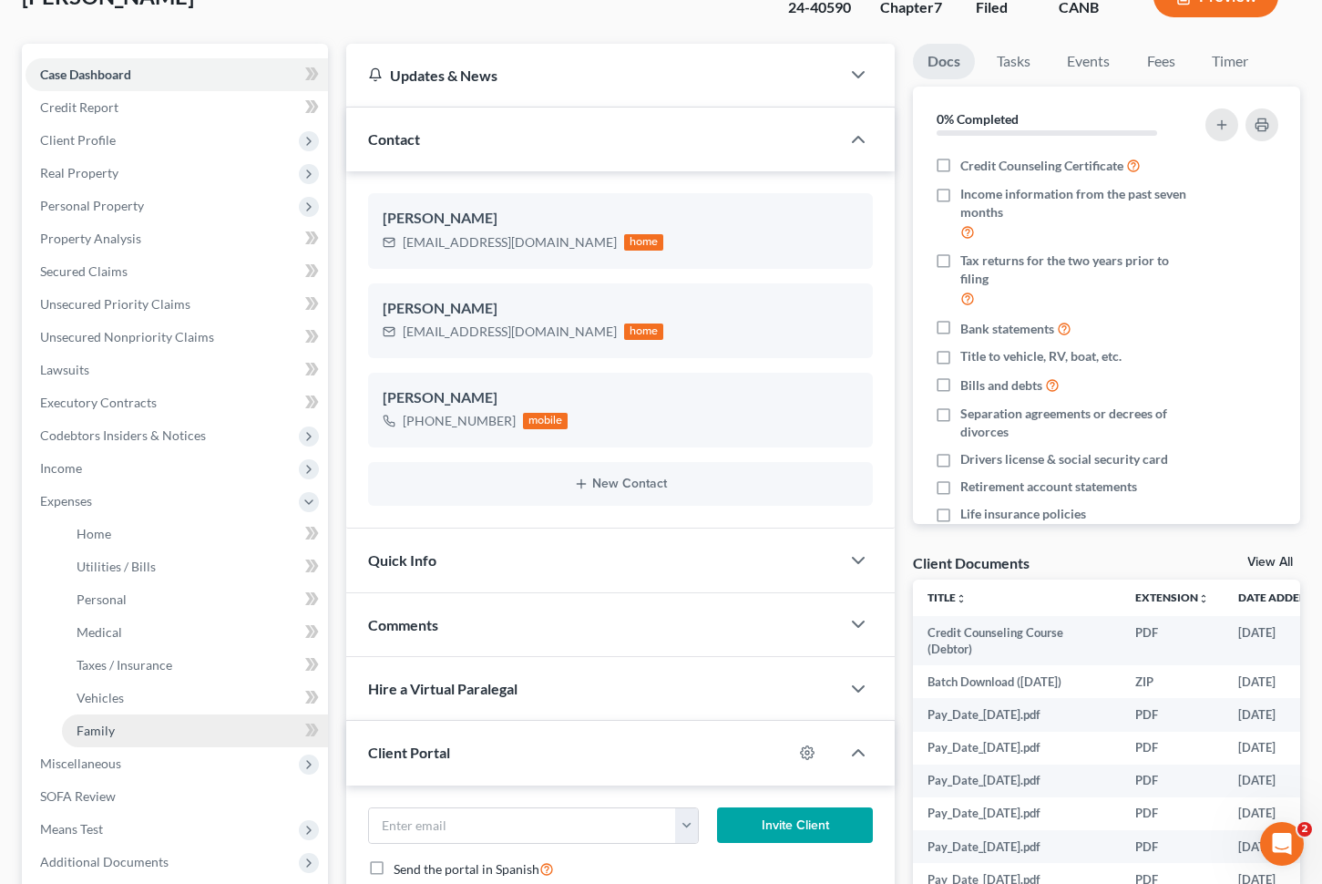
click at [162, 725] on link "Family" at bounding box center [195, 730] width 266 height 33
click at [162, 729] on link "Family" at bounding box center [195, 730] width 266 height 33
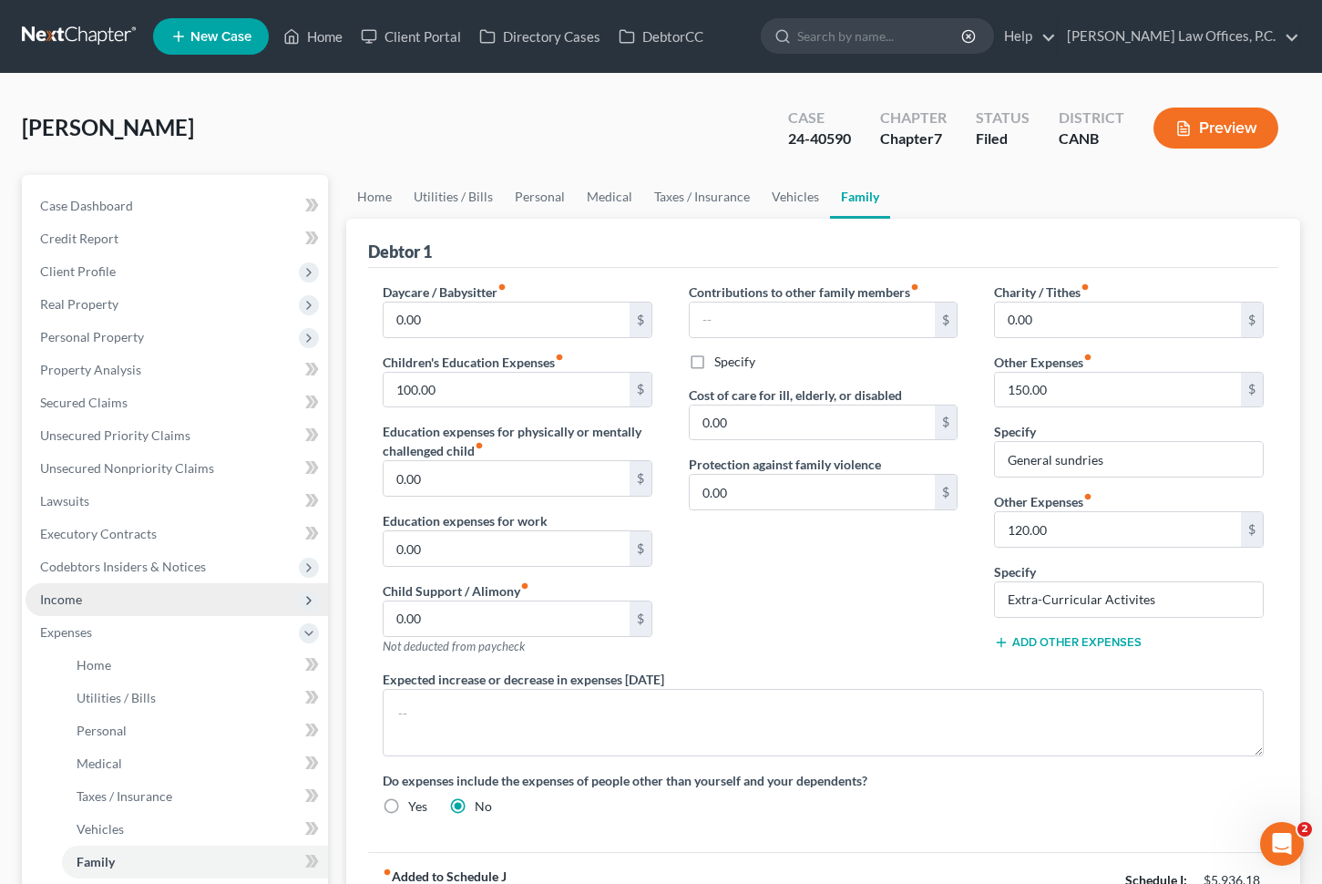
click at [142, 592] on span "Income" at bounding box center [177, 599] width 303 height 33
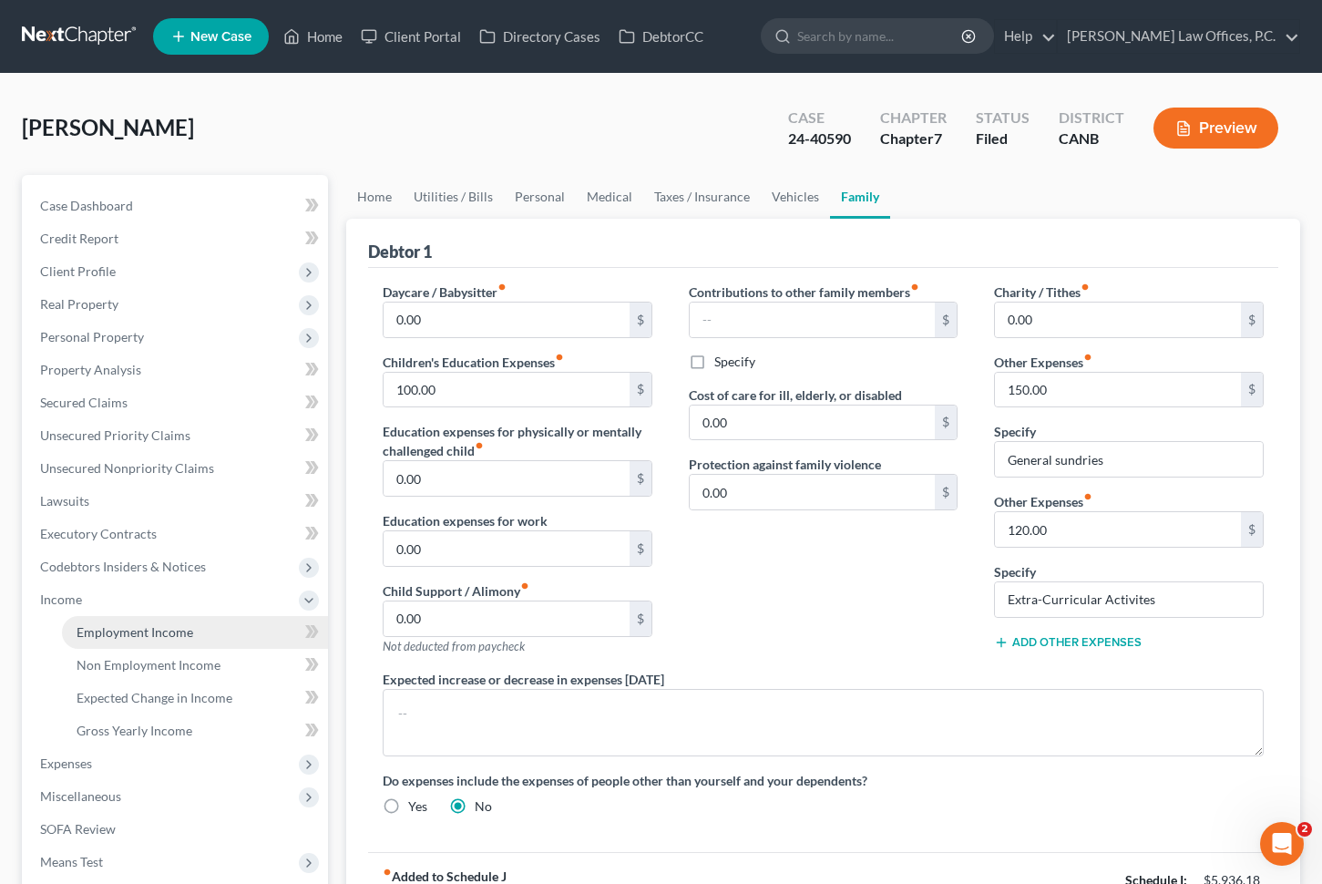
click at [109, 633] on span "Employment Income" at bounding box center [135, 631] width 117 height 15
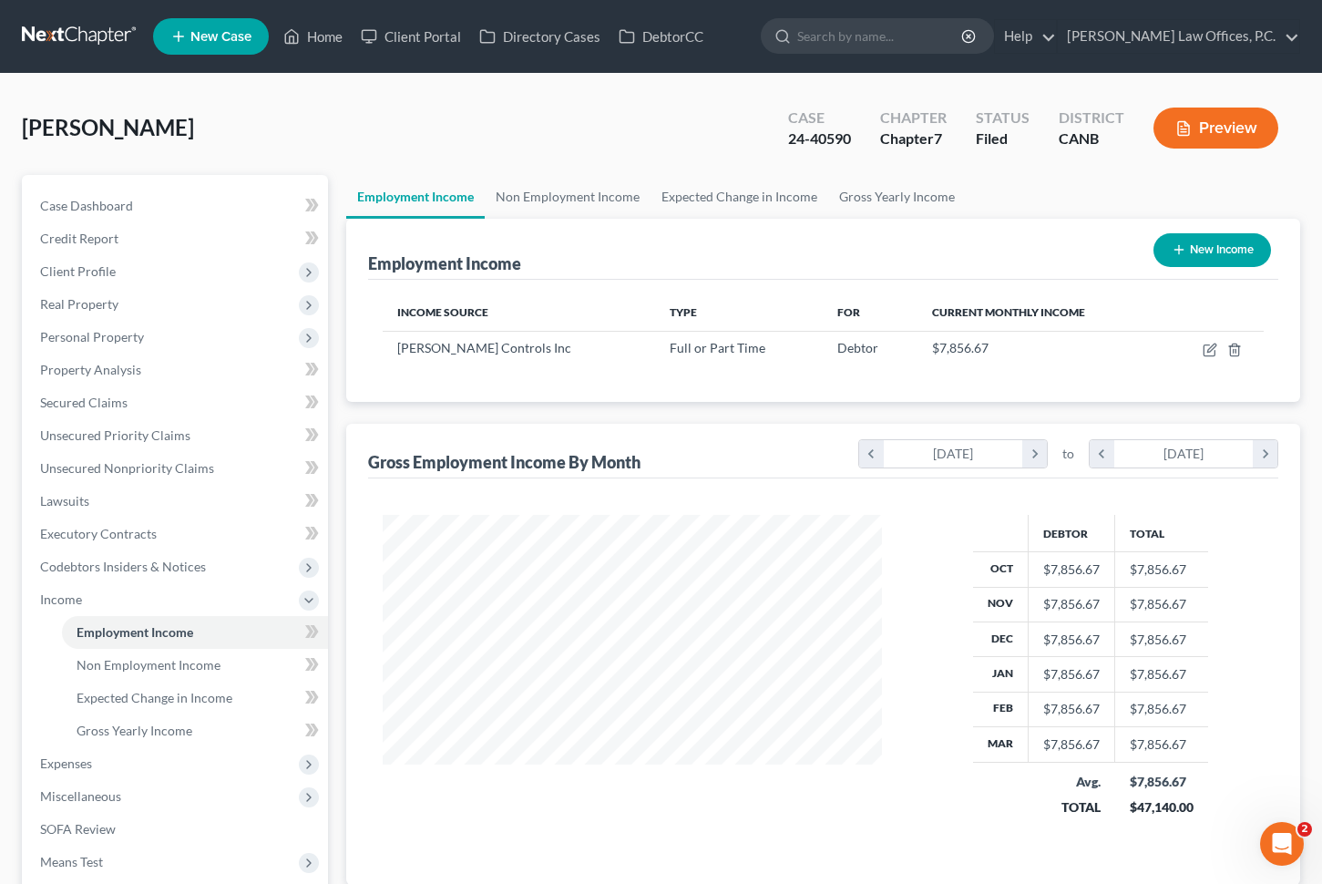
scroll to position [326, 535]
click at [1205, 344] on icon "button" at bounding box center [1210, 350] width 15 height 15
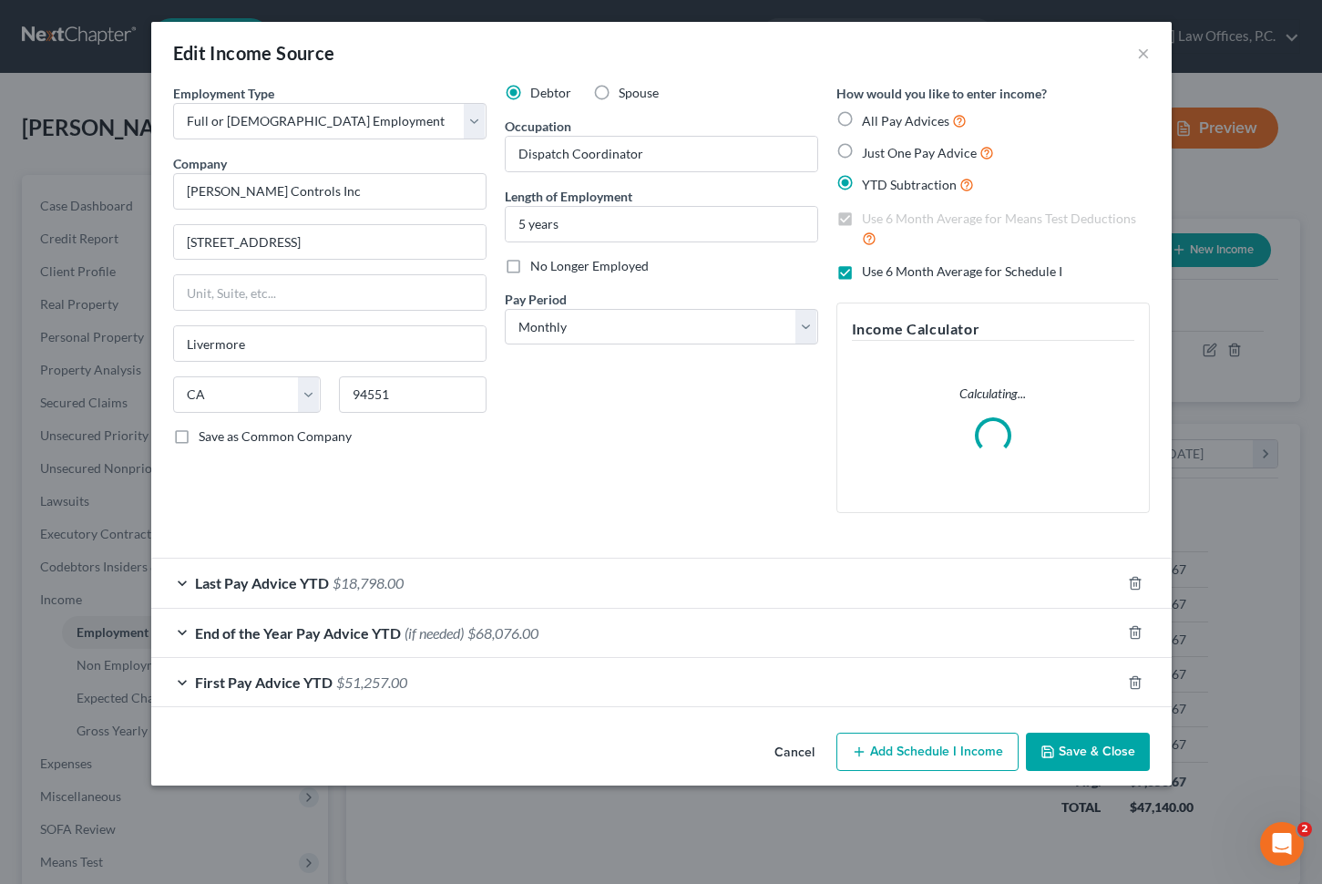
click at [543, 581] on div "Last Pay Advice YTD $18,798.00" at bounding box center [636, 583] width 970 height 48
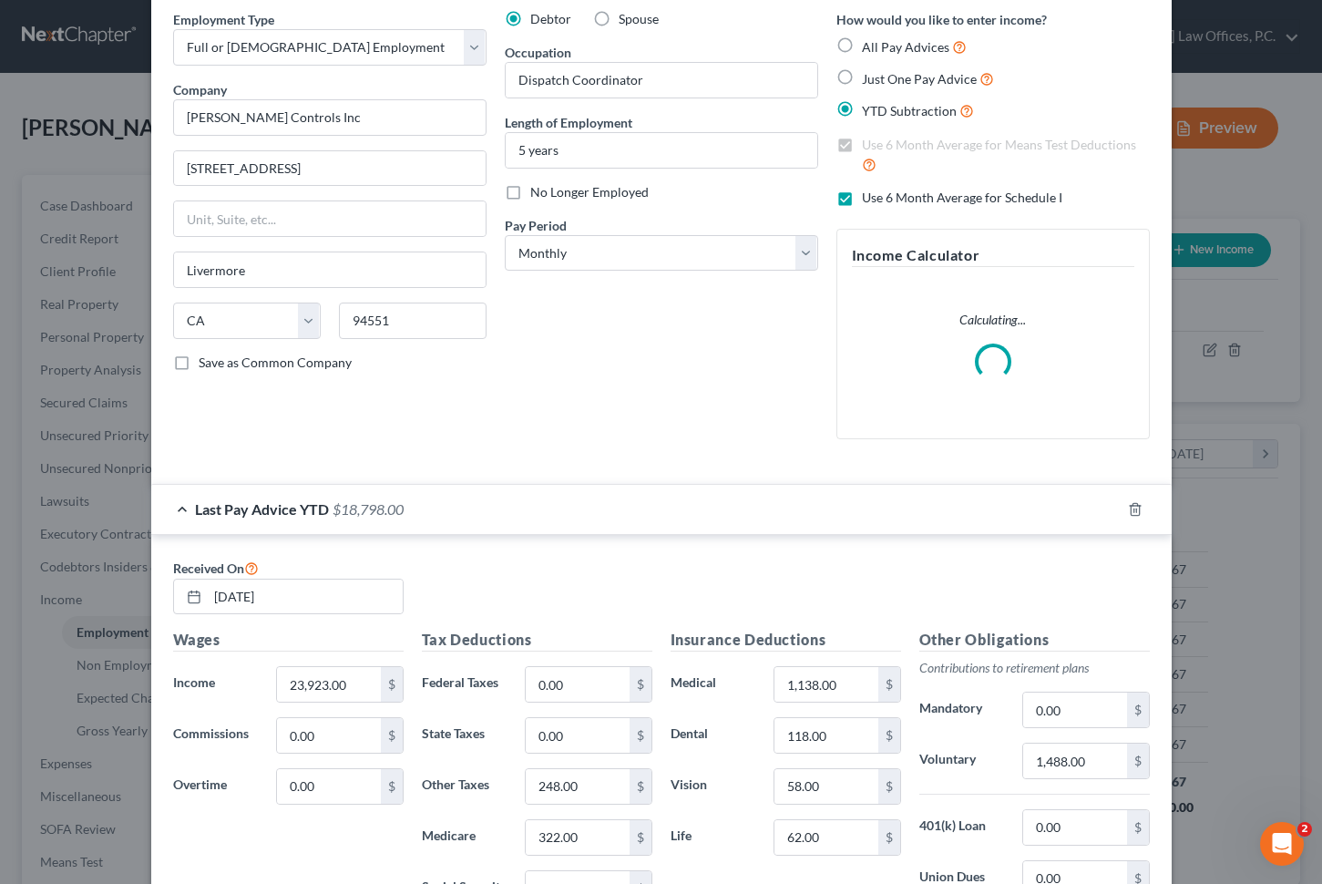
scroll to position [0, 0]
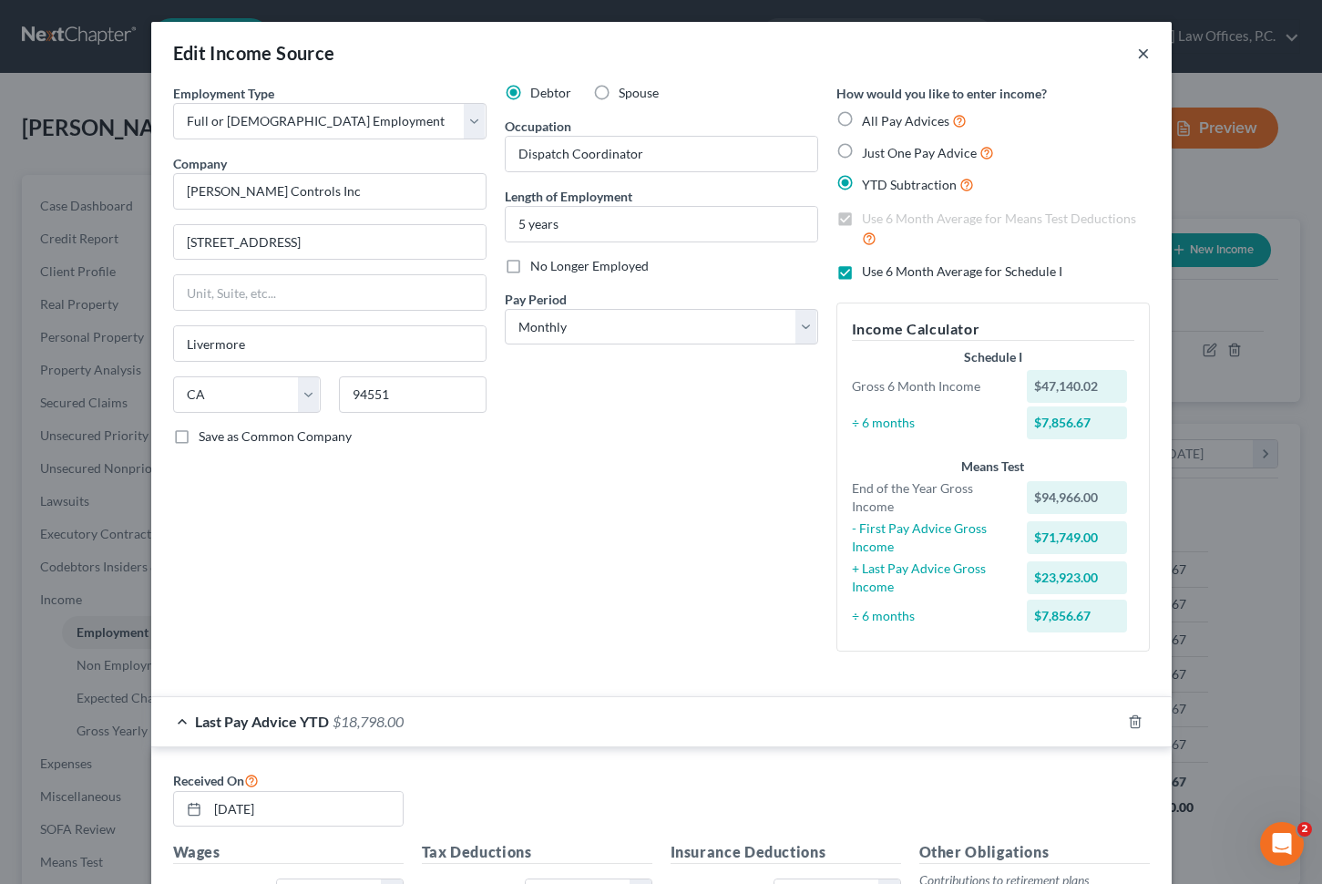
click at [1138, 53] on button "×" at bounding box center [1143, 53] width 13 height 22
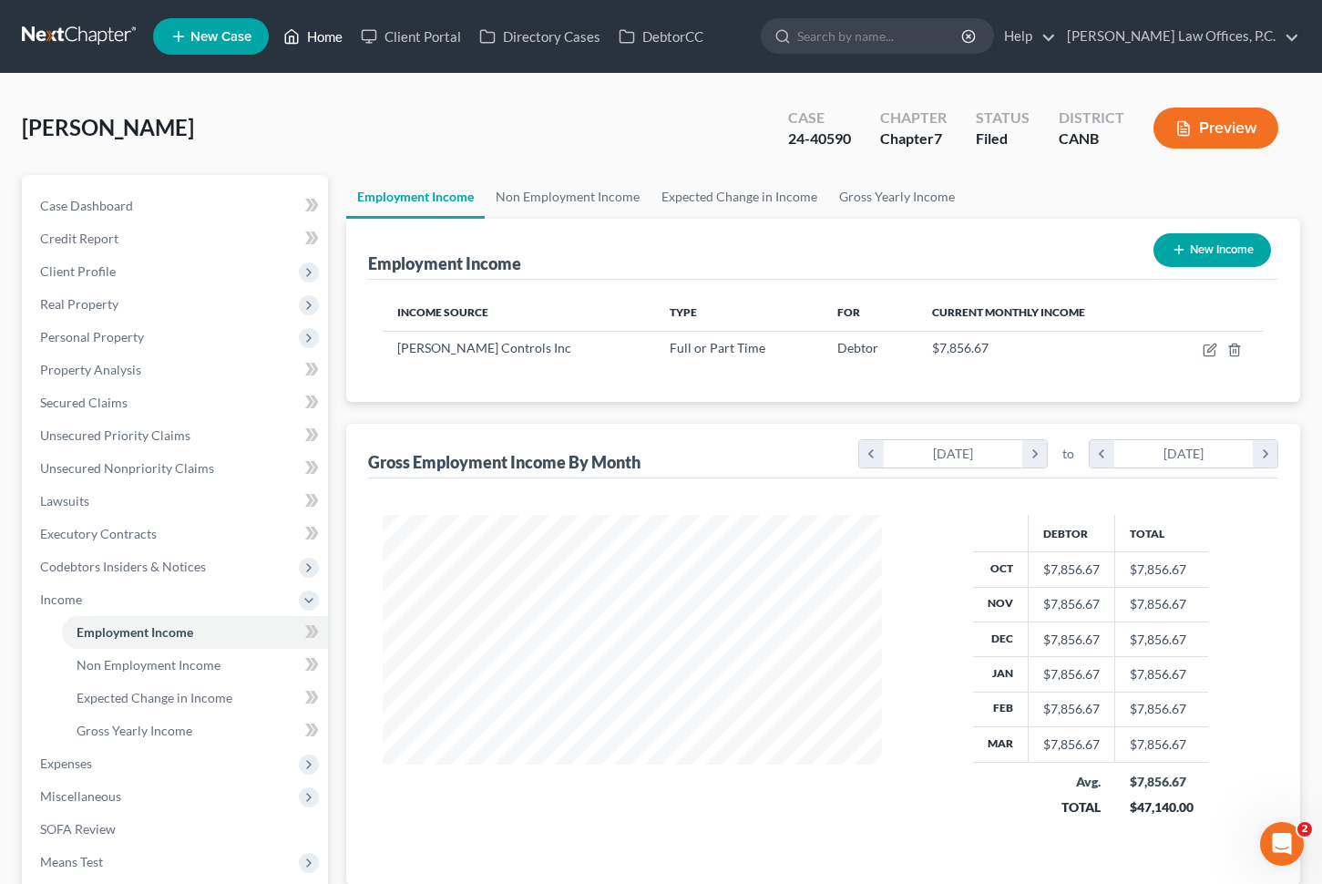
click at [322, 31] on link "Home" at bounding box center [312, 36] width 77 height 33
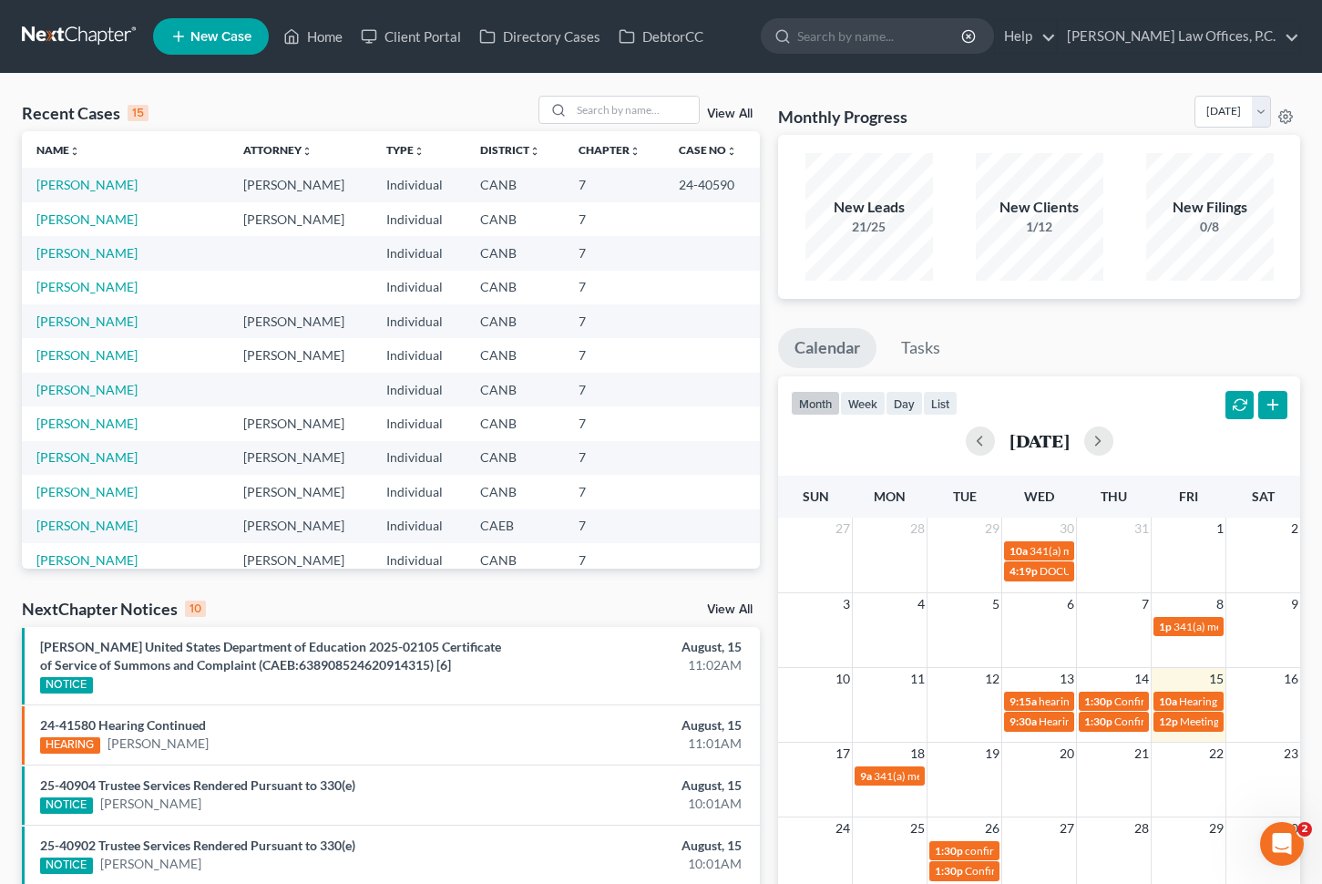
click at [81, 209] on td "[PERSON_NAME]" at bounding box center [125, 219] width 207 height 34
click at [76, 216] on link "[PERSON_NAME]" at bounding box center [86, 218] width 101 height 15
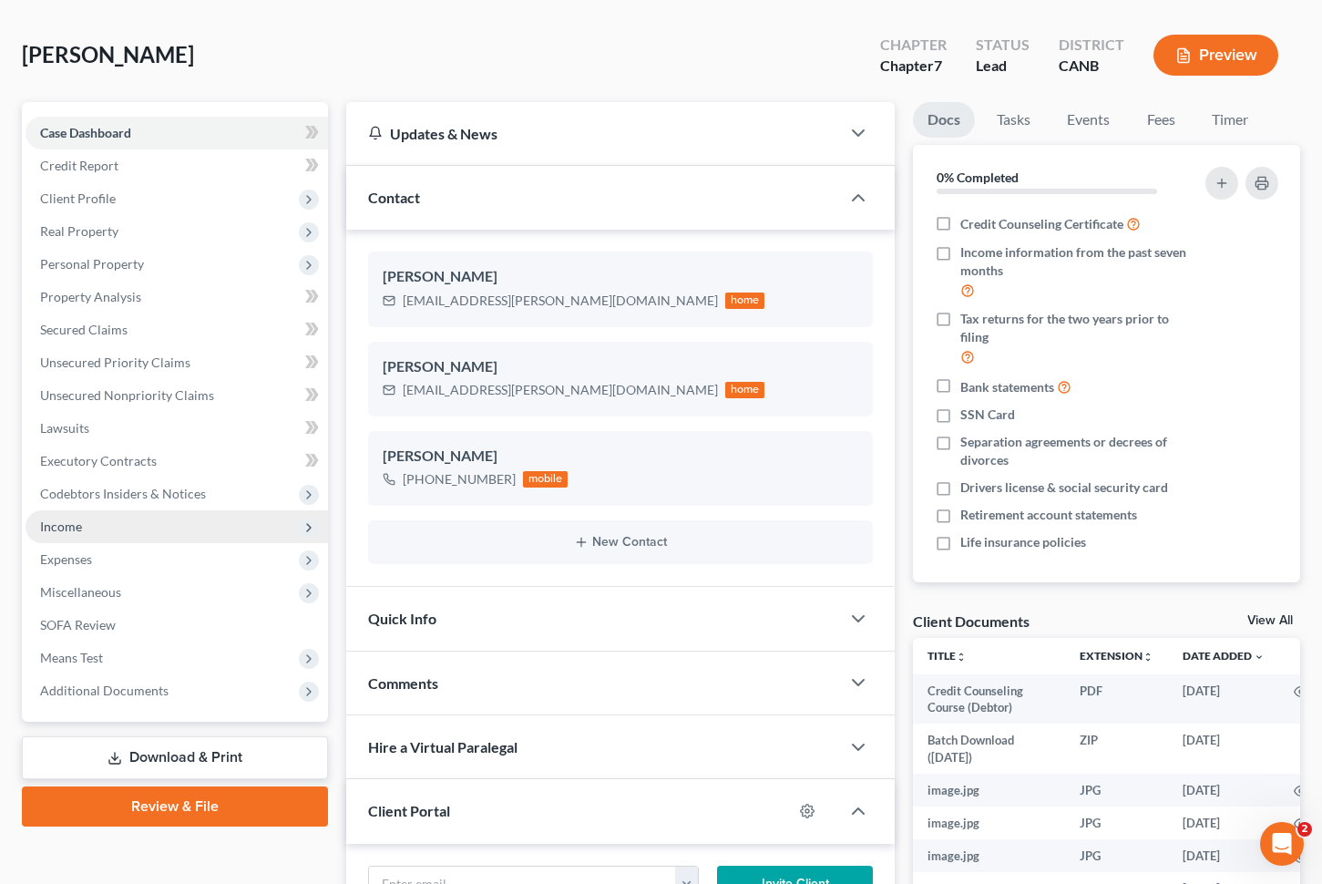
scroll to position [87, 0]
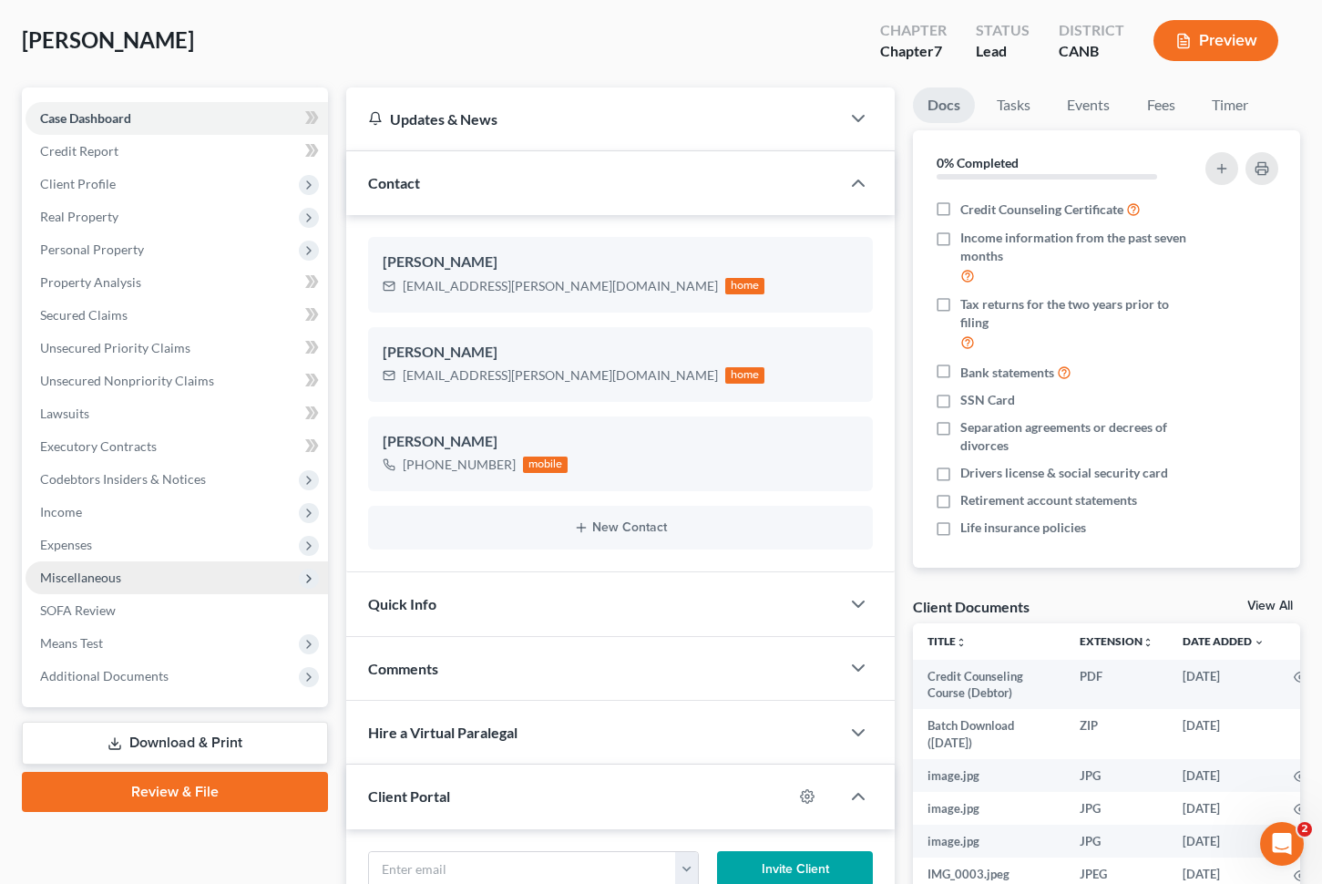
click at [169, 585] on span "Miscellaneous" at bounding box center [177, 577] width 303 height 33
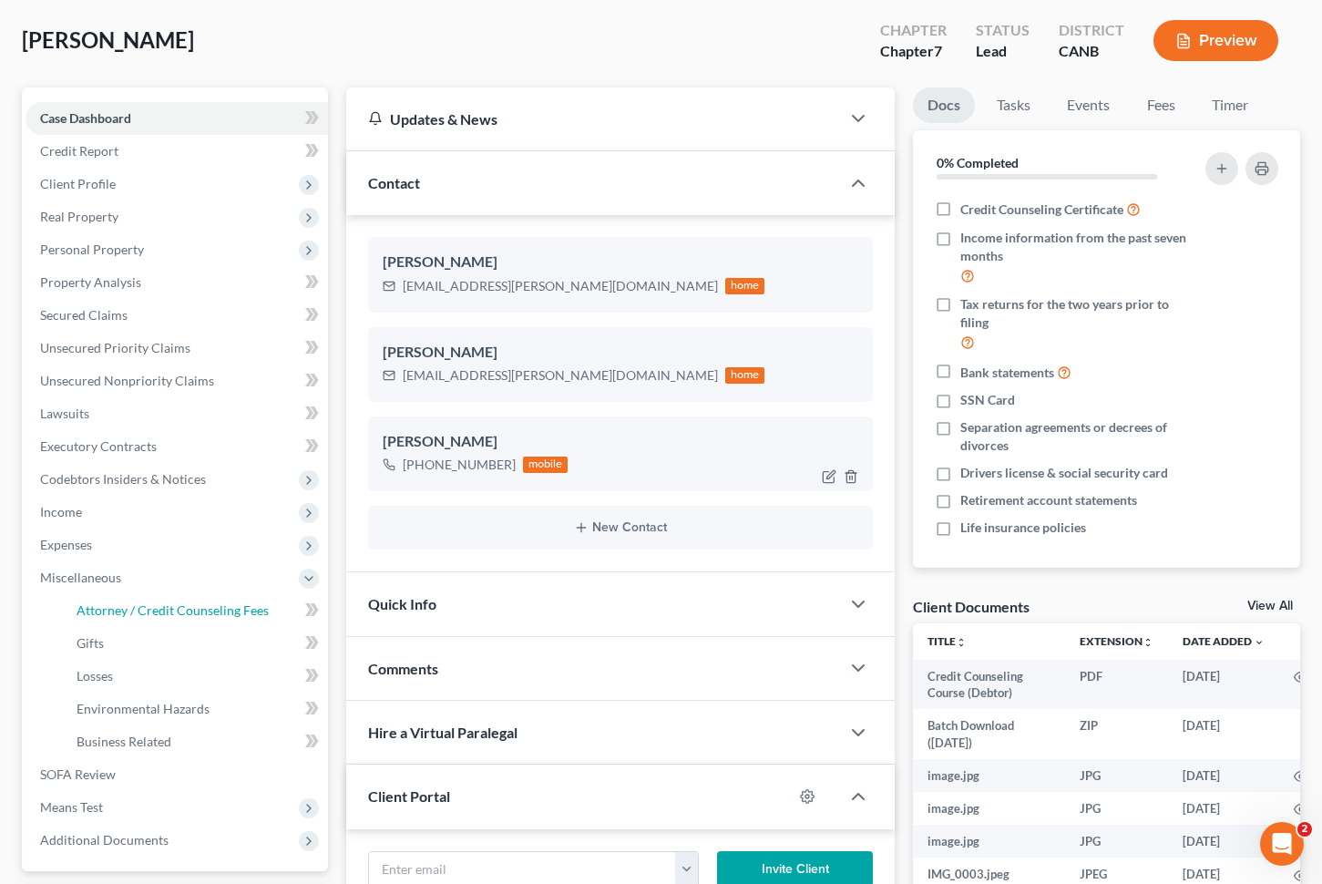
click at [176, 607] on span "Attorney / Credit Counseling Fees" at bounding box center [173, 609] width 192 height 15
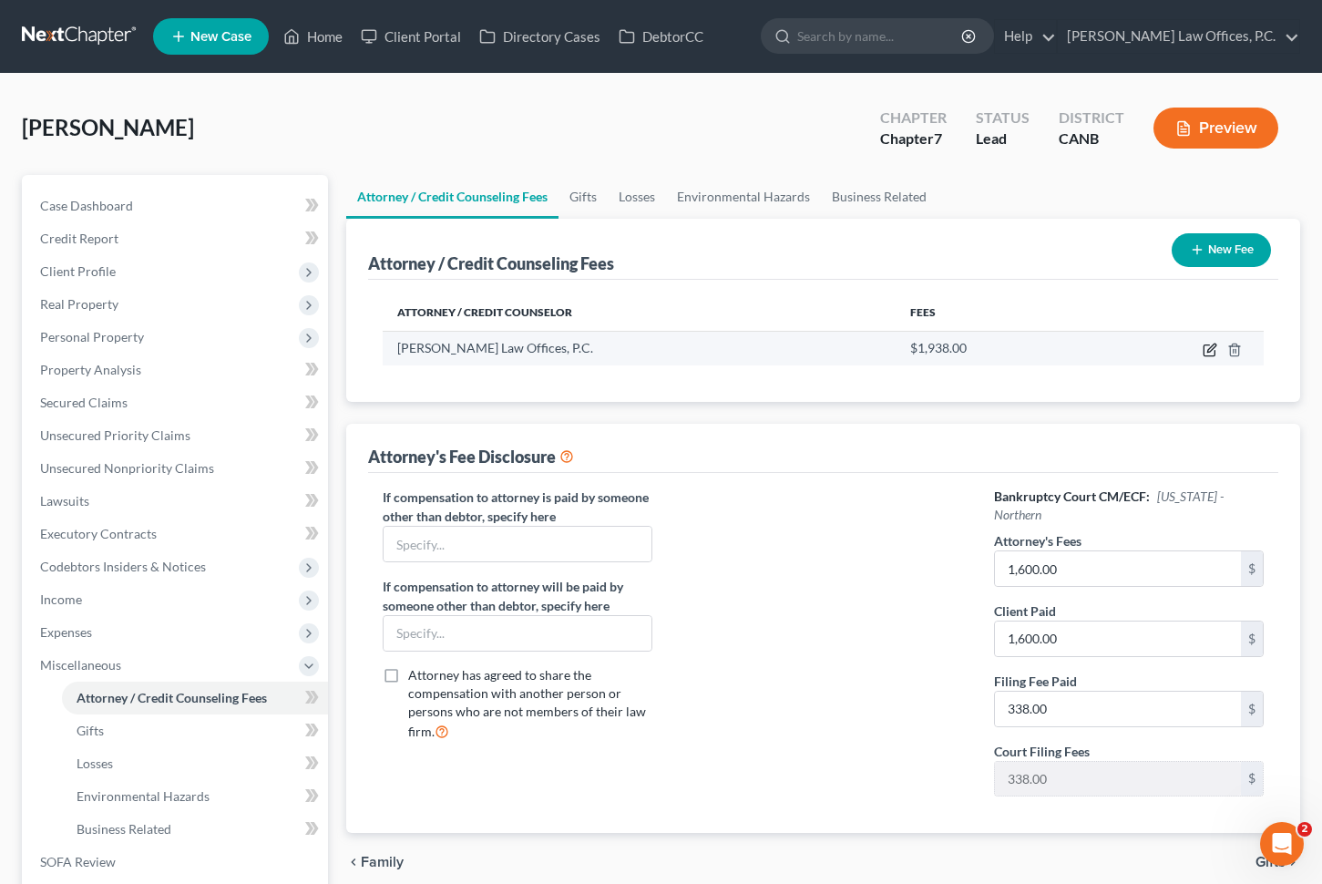
click at [1214, 355] on icon "button" at bounding box center [1210, 350] width 15 height 15
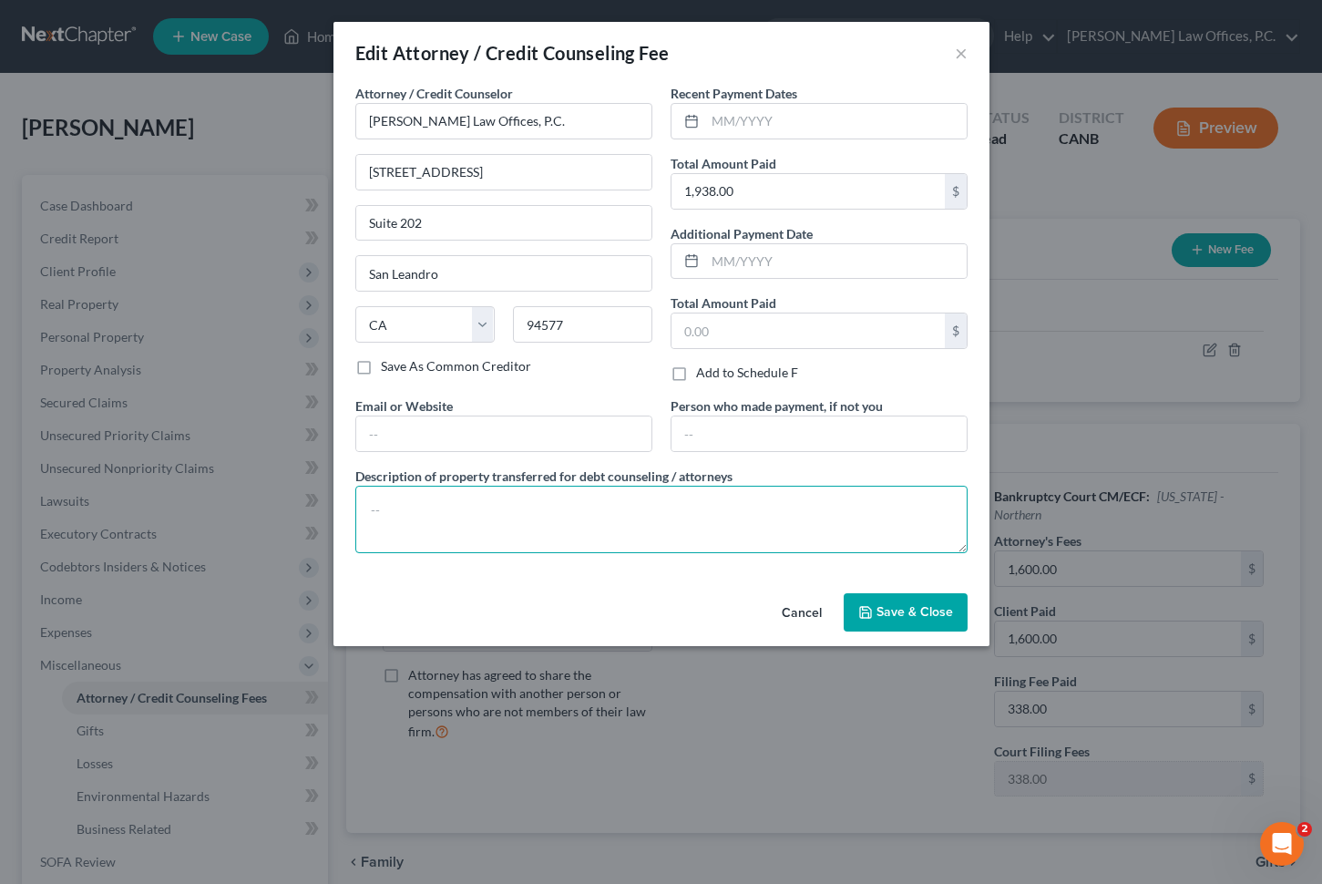
click at [526, 536] on textarea at bounding box center [661, 519] width 612 height 67
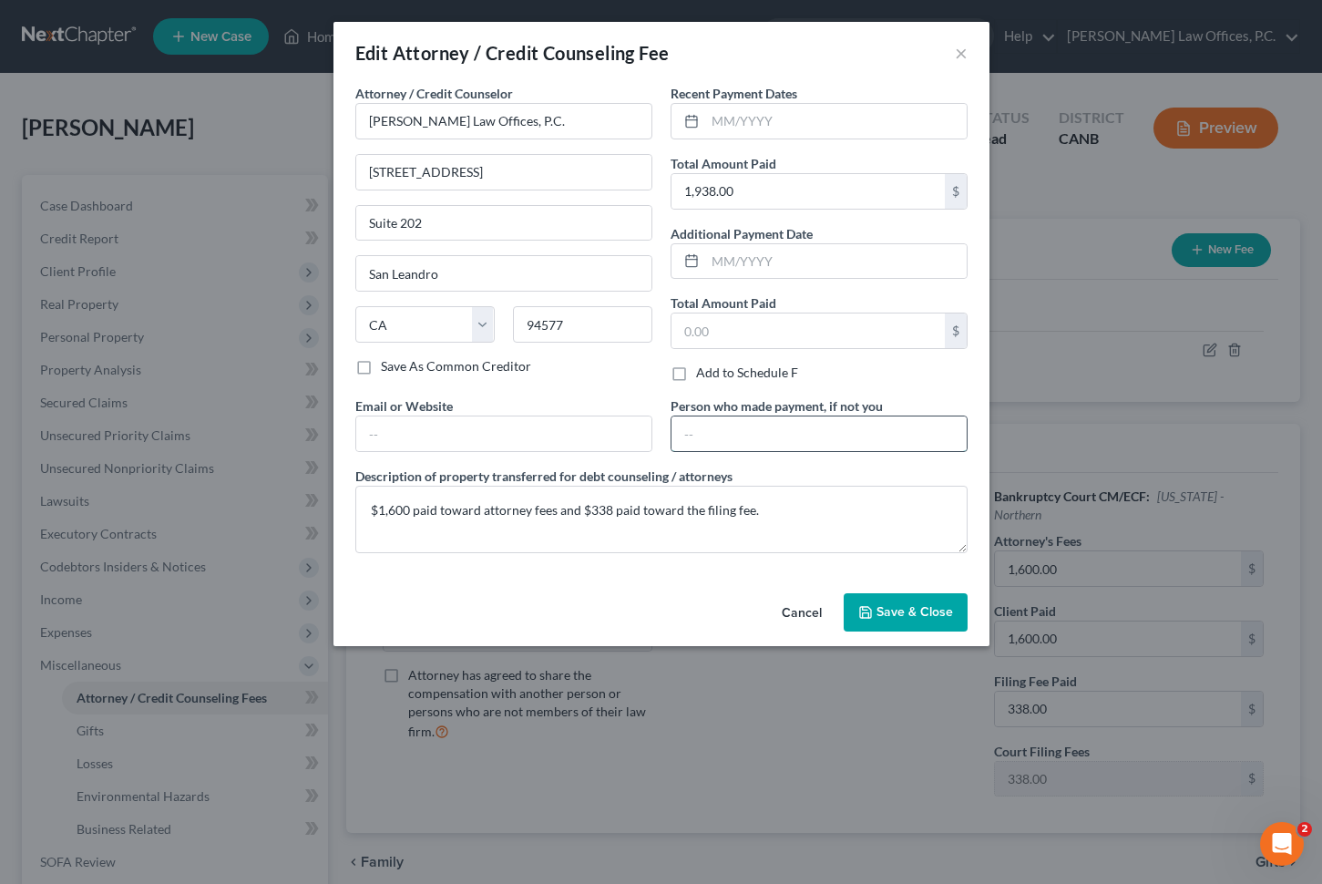
click at [809, 437] on input "text" at bounding box center [819, 433] width 295 height 35
click at [795, 256] on input "text" at bounding box center [836, 261] width 262 height 35
click at [920, 627] on button "Save & Close" at bounding box center [906, 612] width 124 height 38
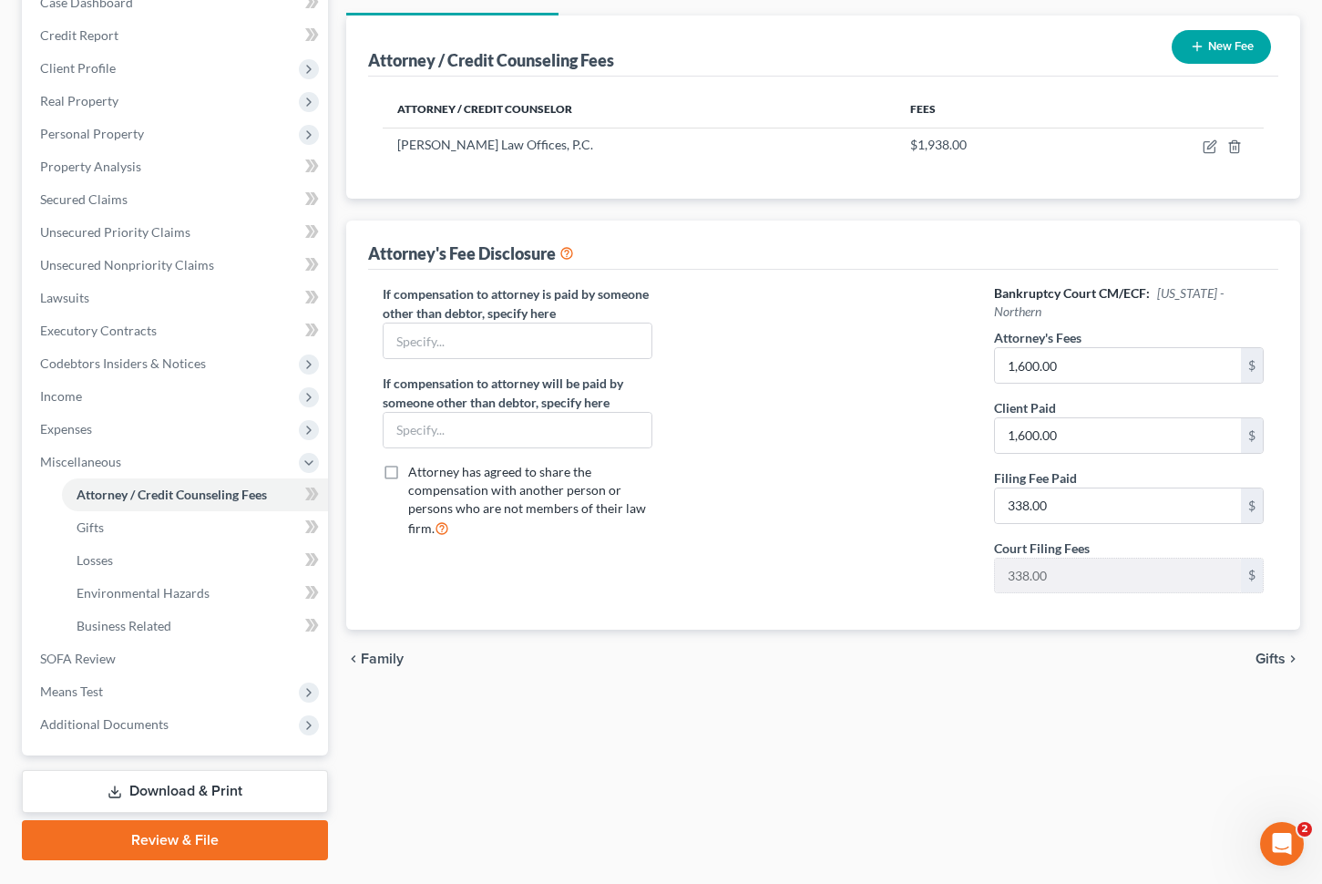
scroll to position [247, 0]
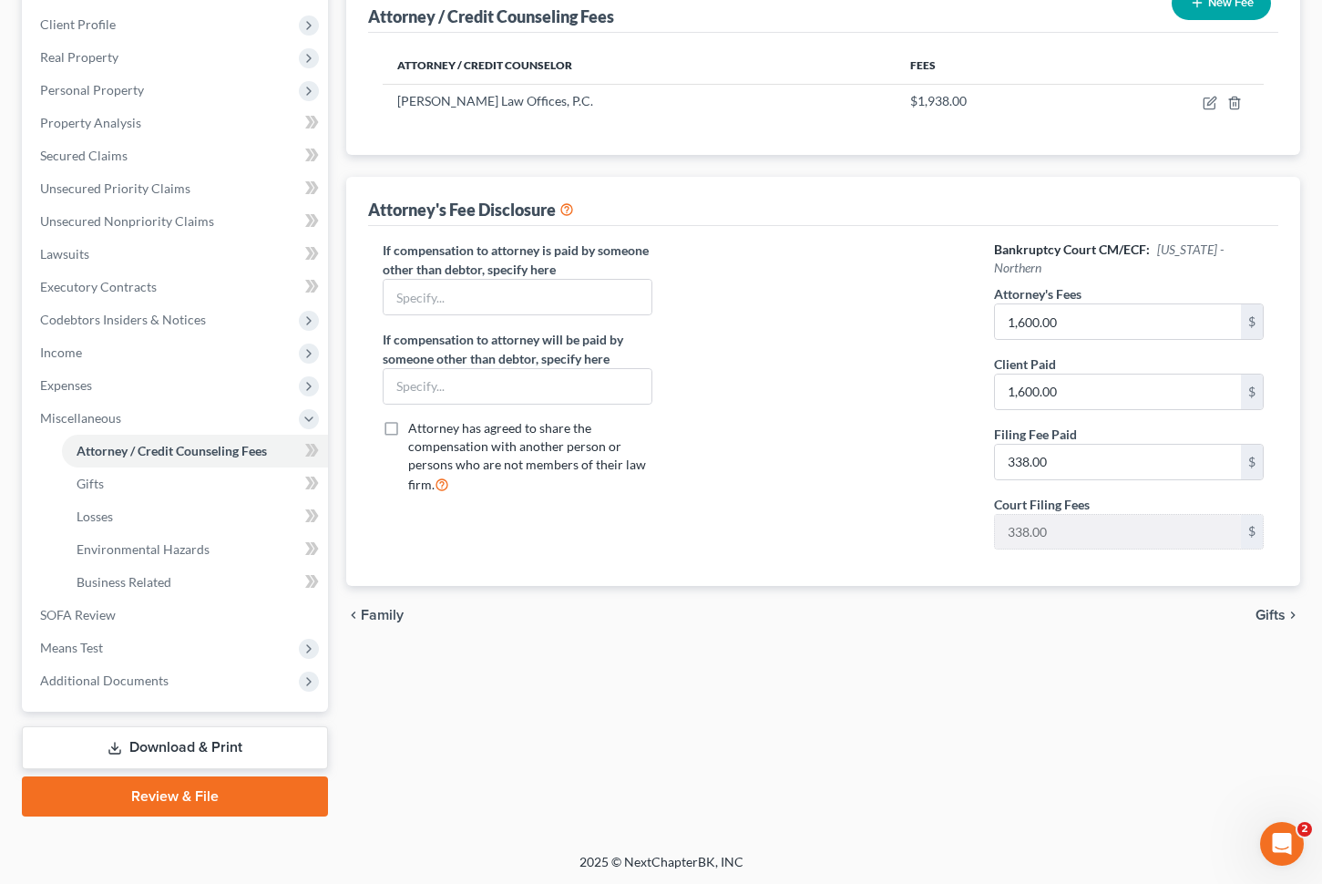
click at [1269, 621] on span "Gifts" at bounding box center [1271, 615] width 30 height 15
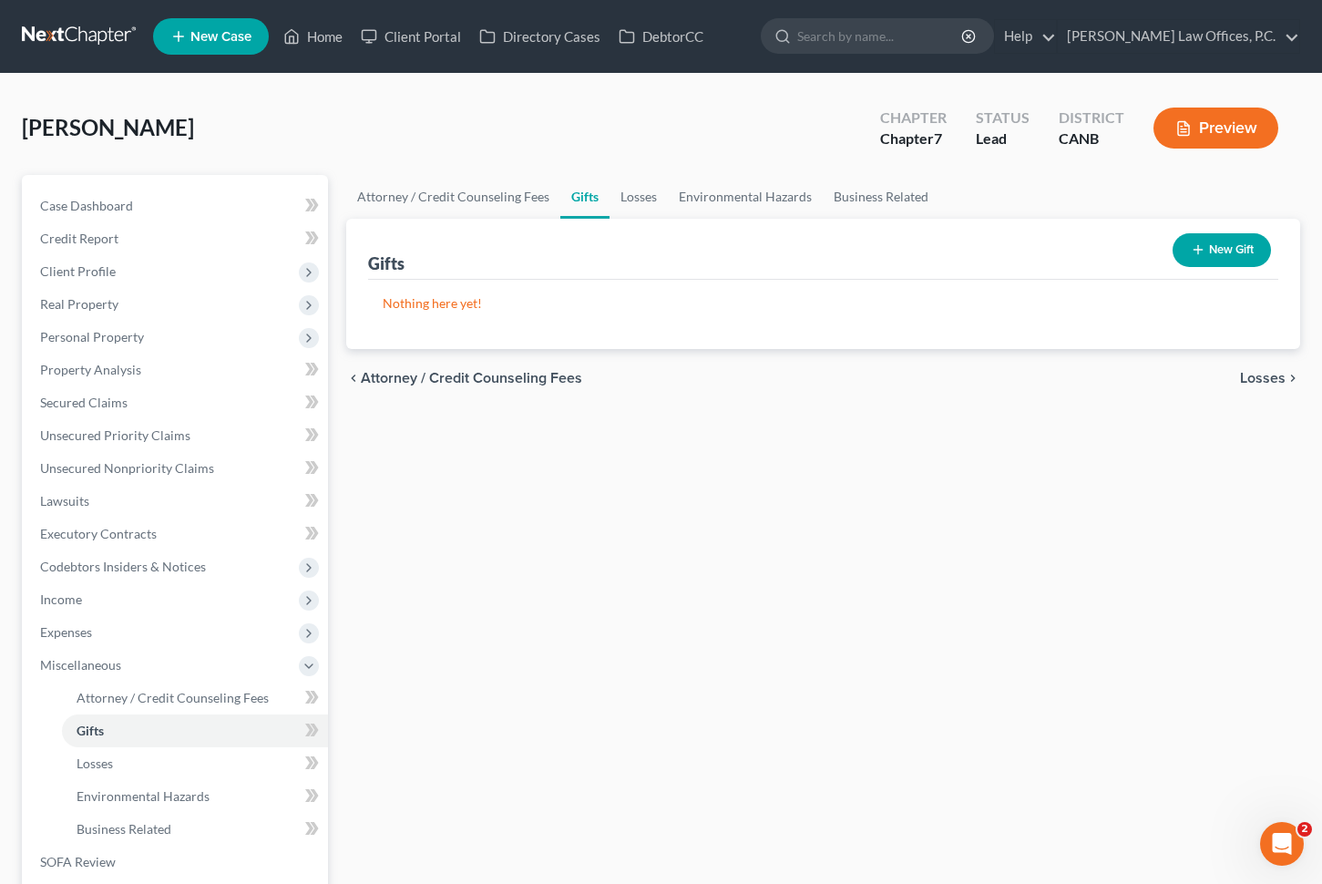
click at [1256, 379] on span "Losses" at bounding box center [1263, 378] width 46 height 15
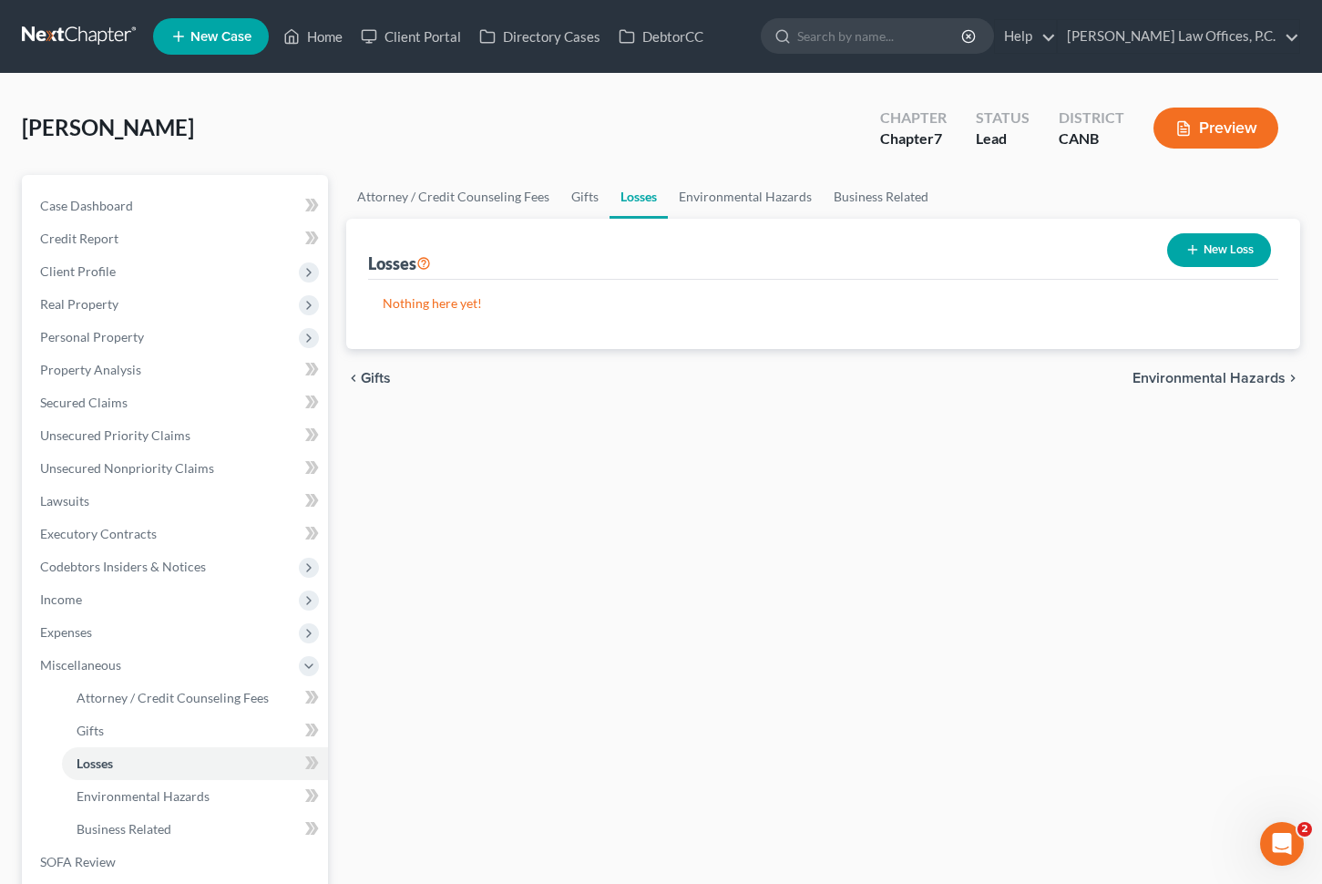
click at [1214, 372] on span "Environmental Hazards" at bounding box center [1209, 378] width 153 height 15
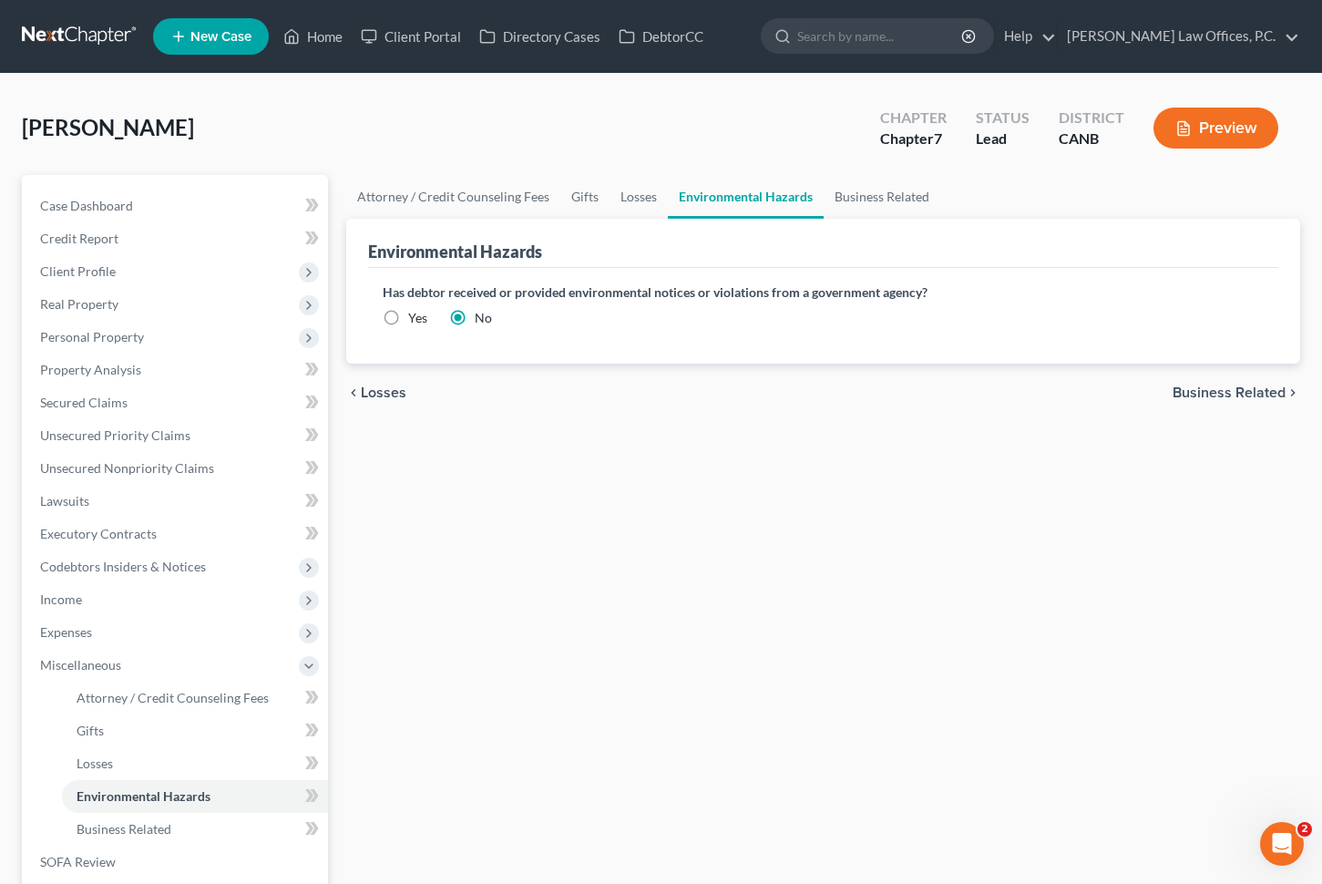
click at [1204, 396] on span "Business Related" at bounding box center [1229, 392] width 113 height 15
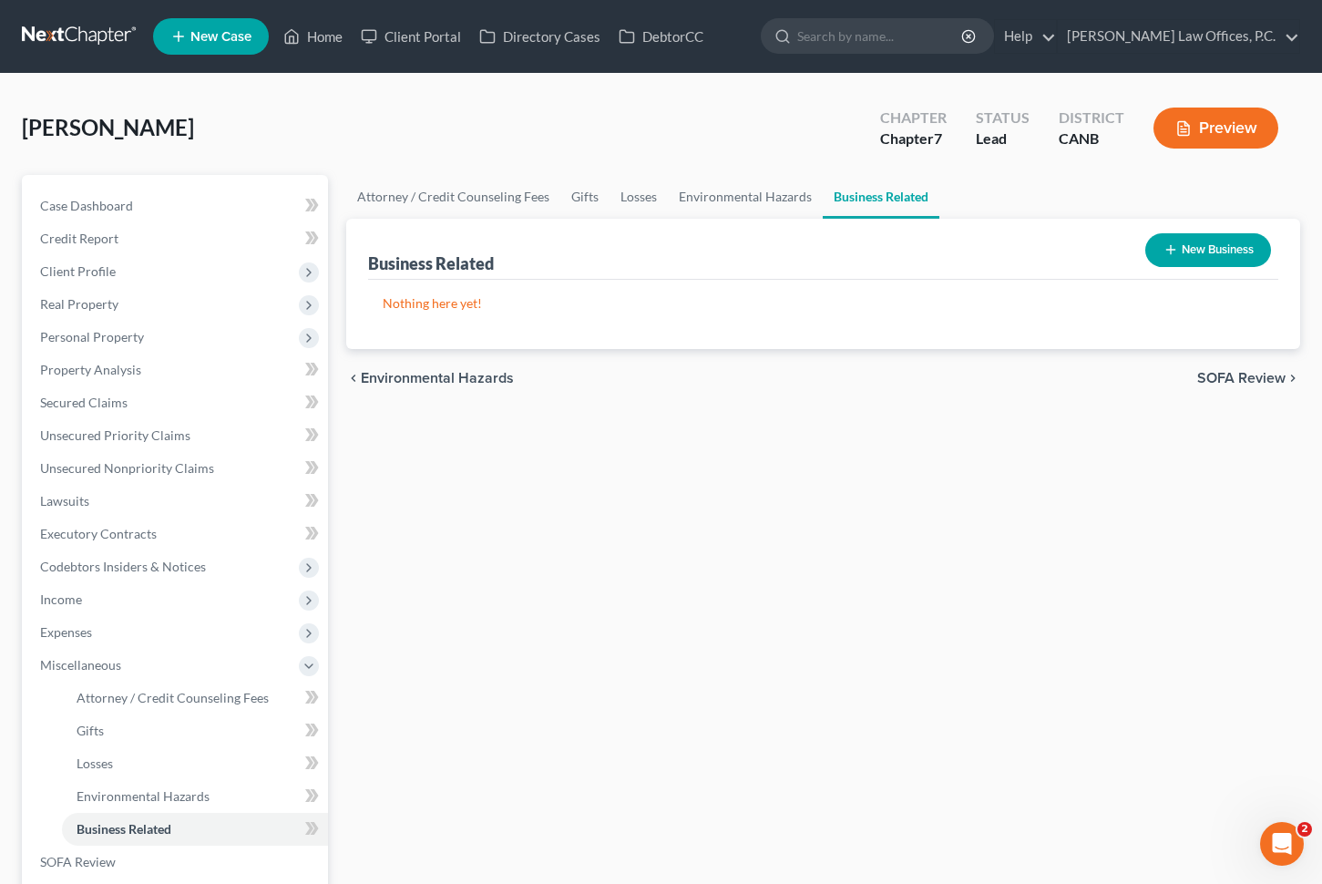
click at [1228, 371] on span "SOFA Review" at bounding box center [1241, 378] width 88 height 15
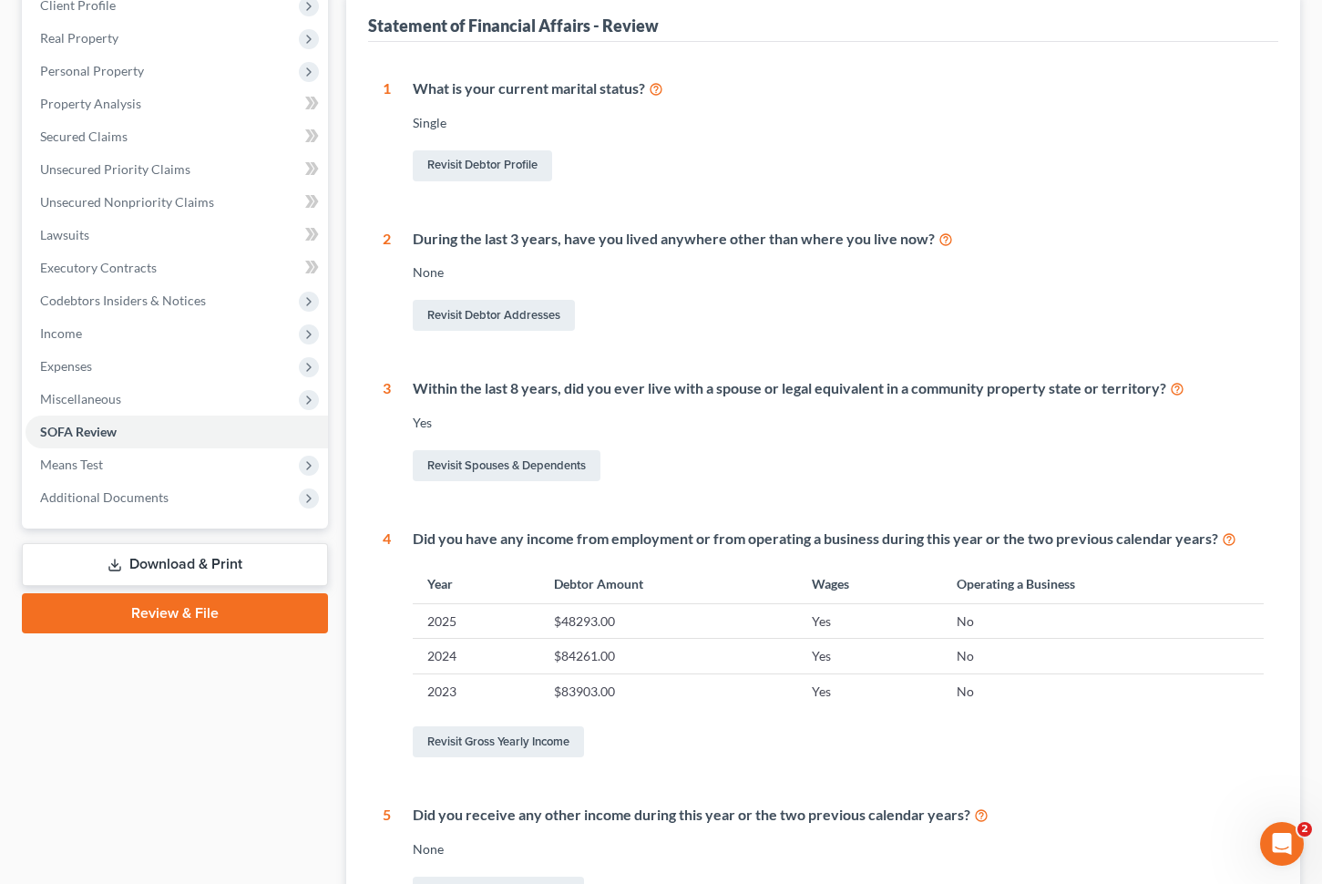
scroll to position [326, 0]
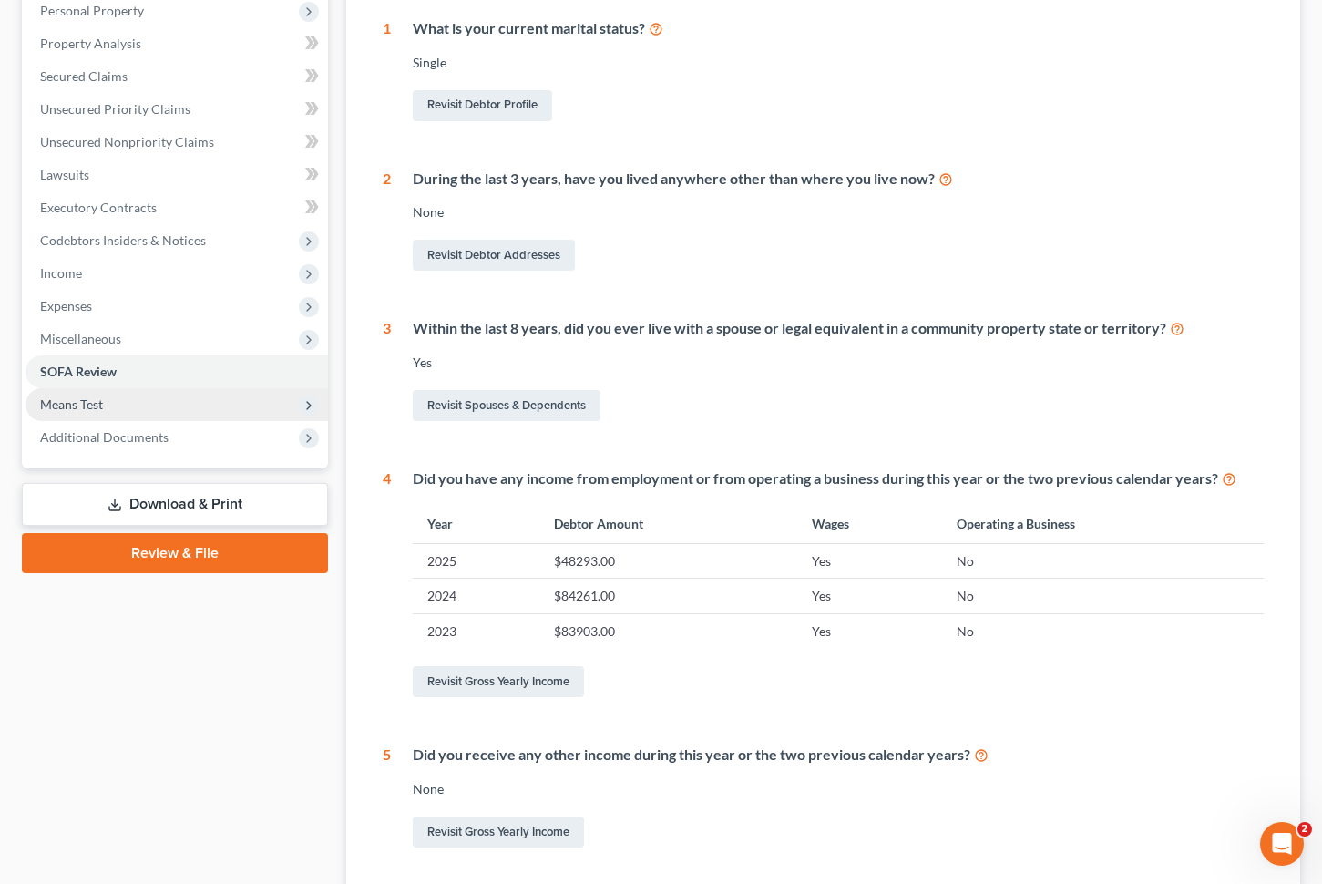
click at [200, 402] on span "Means Test" at bounding box center [177, 404] width 303 height 33
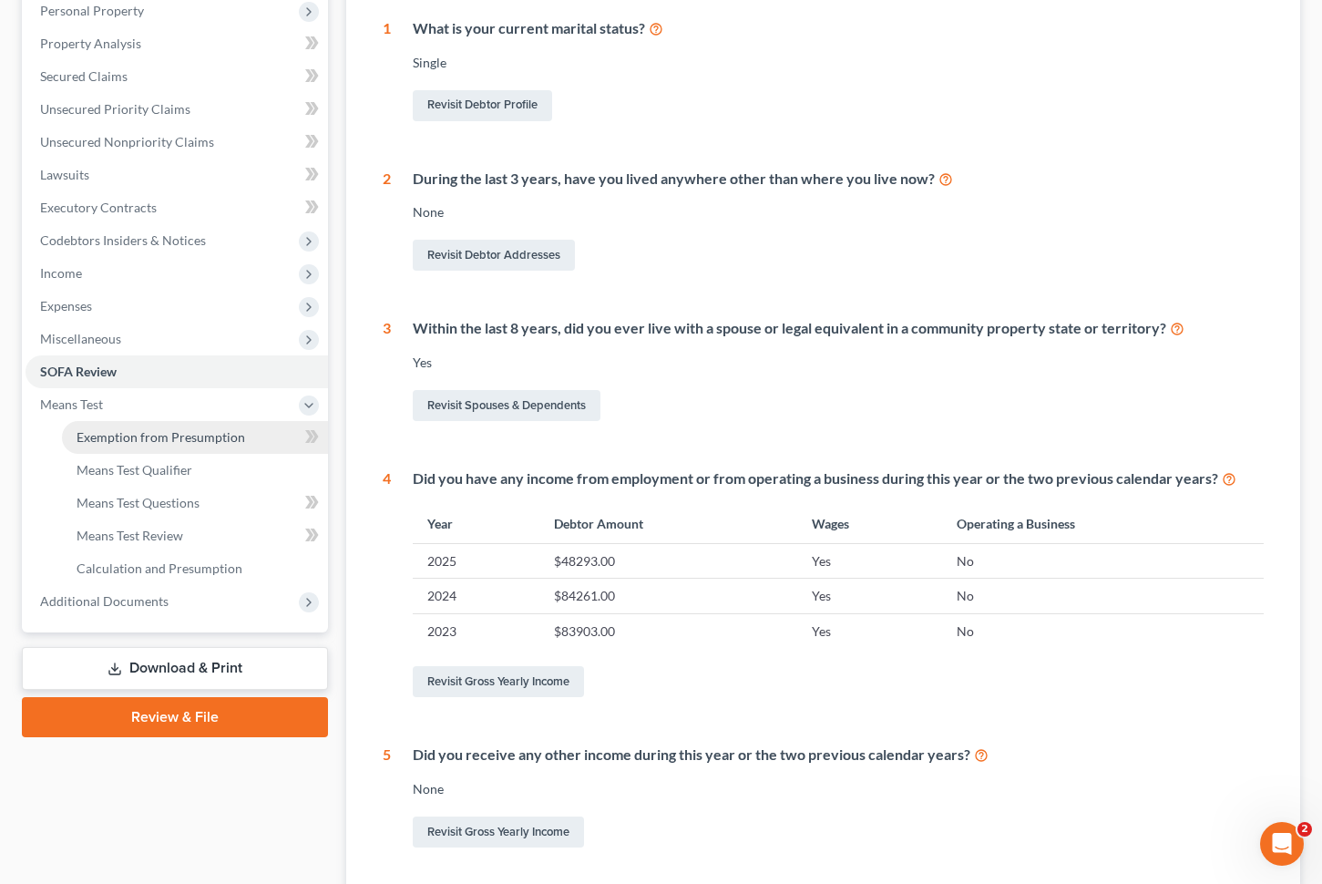
click at [172, 437] on span "Exemption from Presumption" at bounding box center [161, 436] width 169 height 15
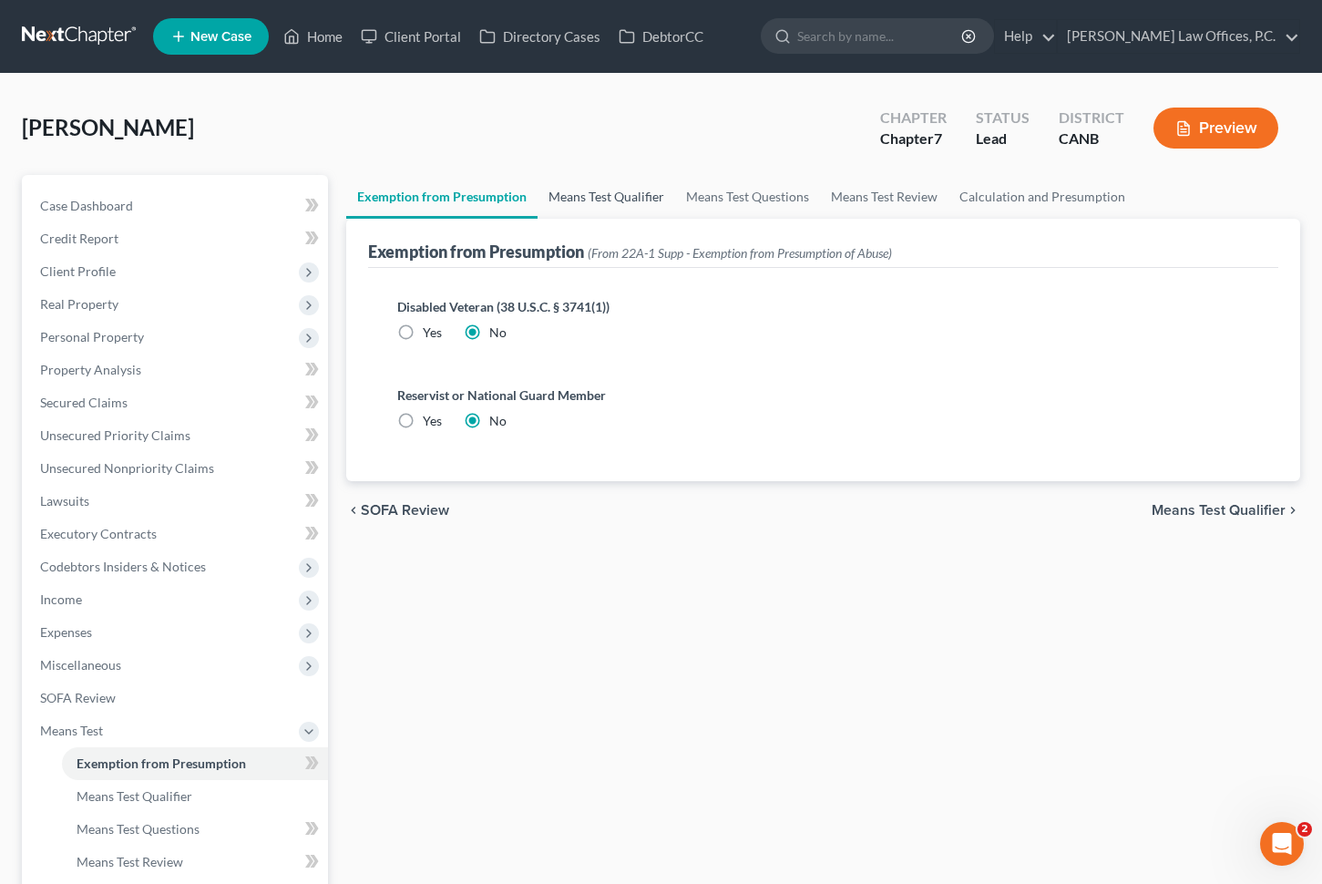
click at [622, 200] on link "Means Test Qualifier" at bounding box center [607, 197] width 138 height 44
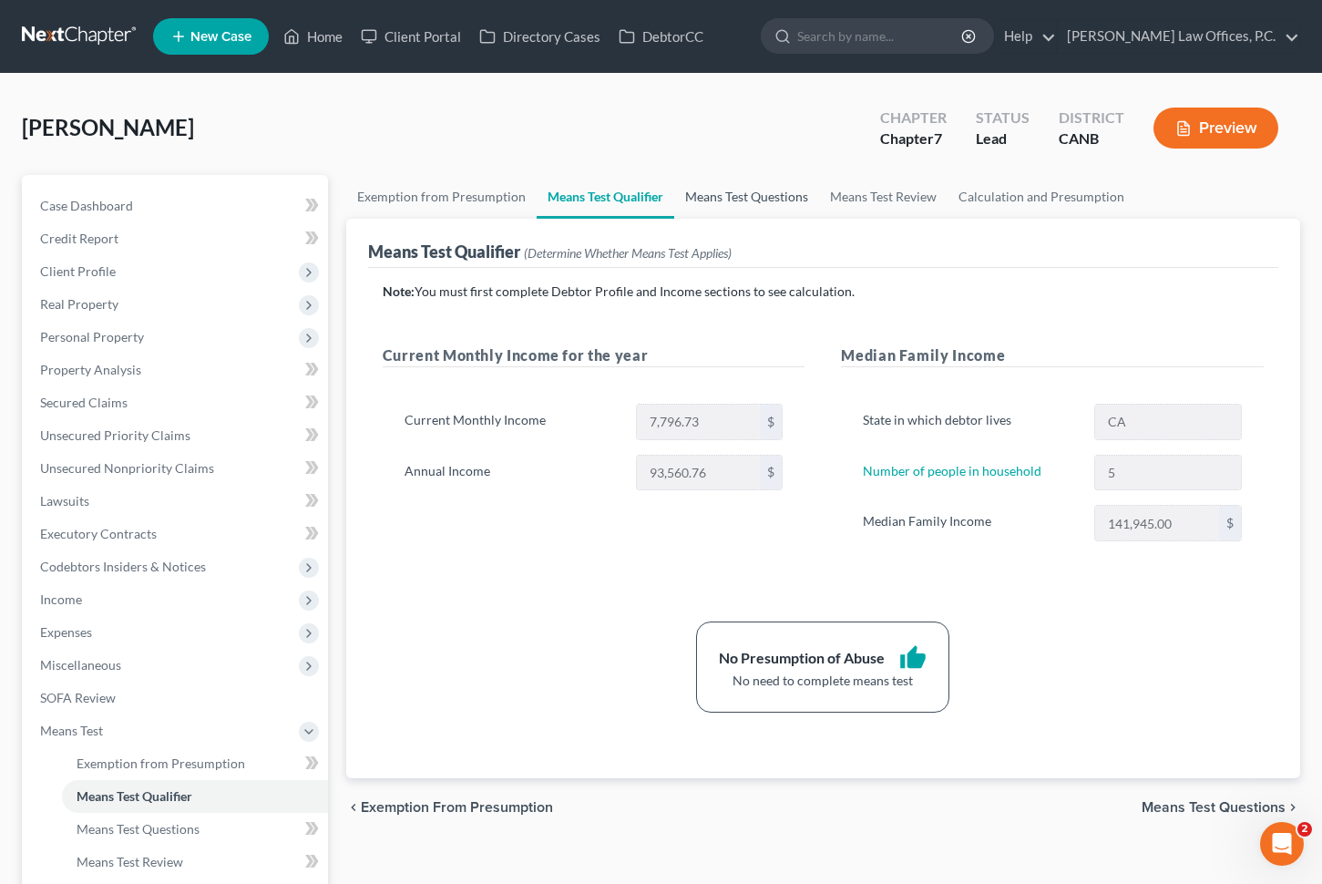
click at [787, 199] on link "Means Test Questions" at bounding box center [746, 197] width 145 height 44
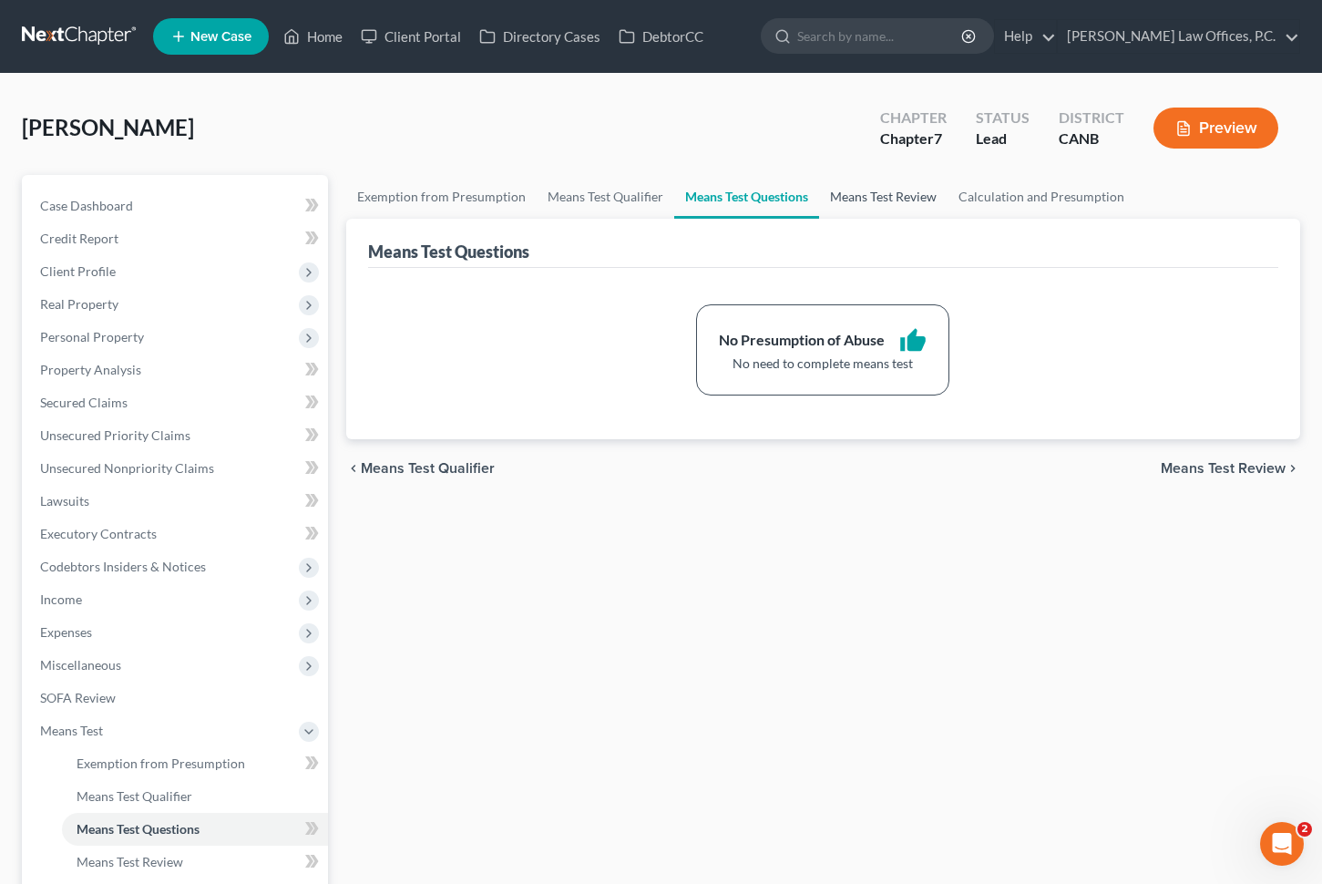
click at [824, 199] on link "Means Test Review" at bounding box center [883, 197] width 128 height 44
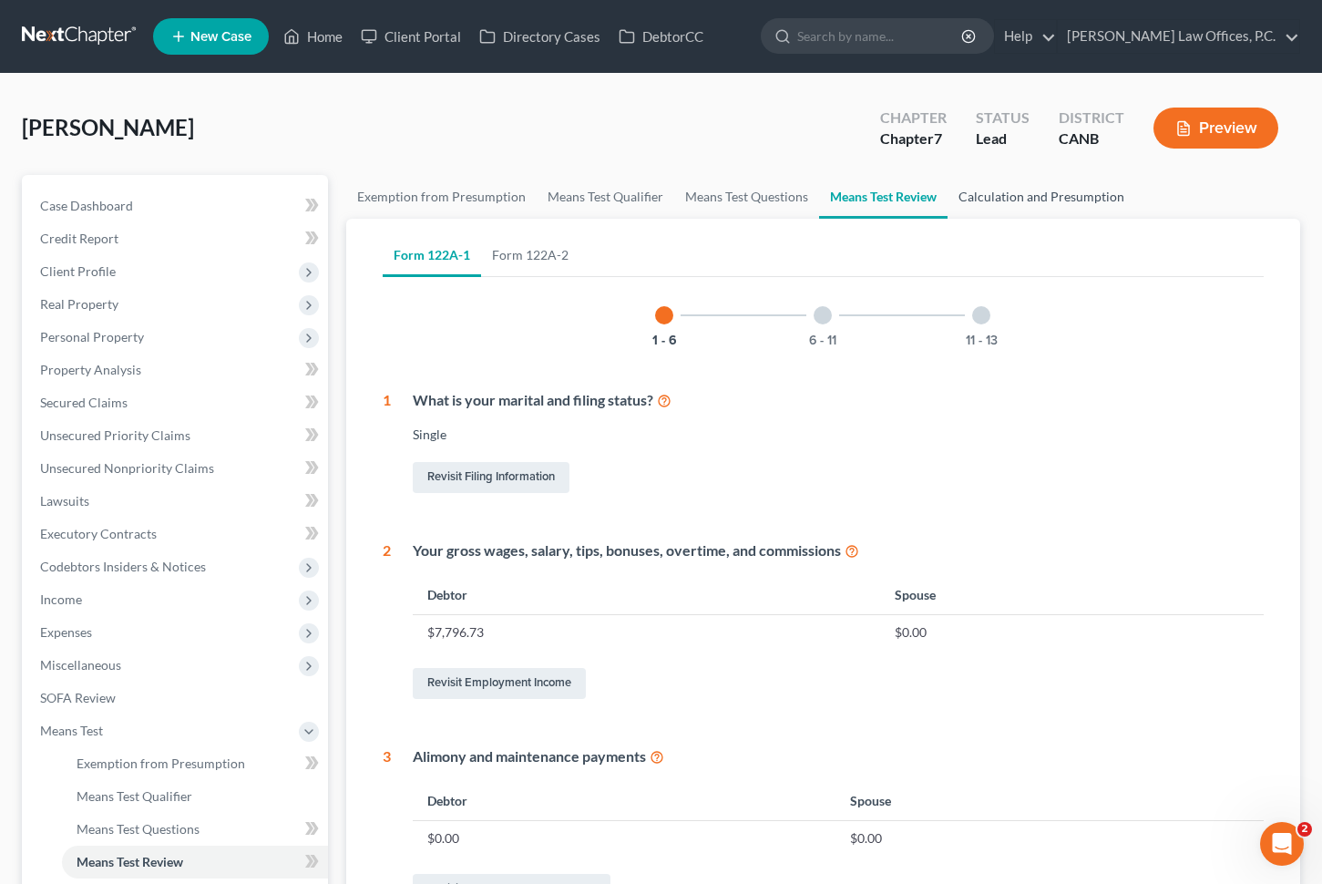
click at [1012, 197] on link "Calculation and Presumption" at bounding box center [1042, 197] width 188 height 44
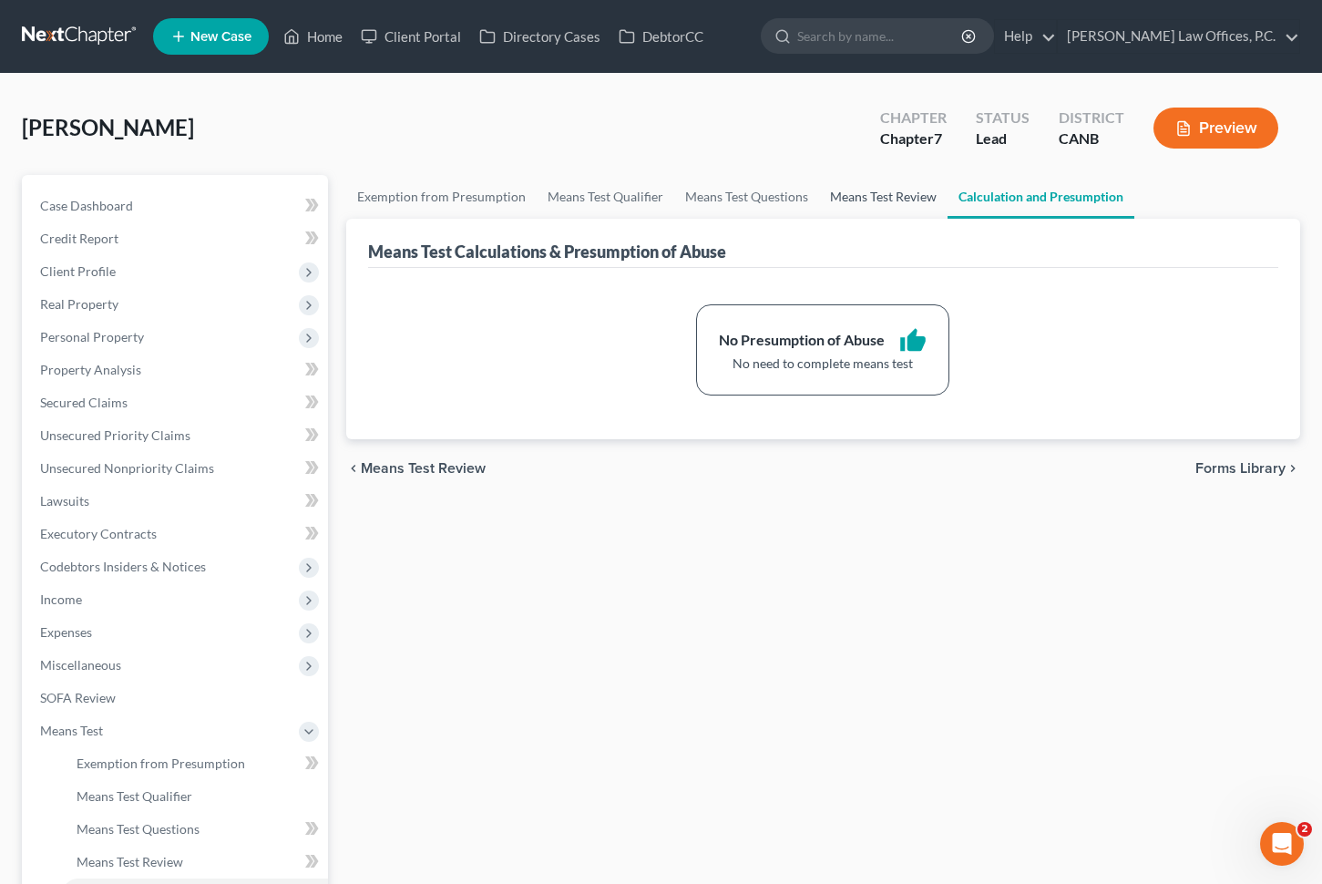
click at [872, 193] on link "Means Test Review" at bounding box center [883, 197] width 128 height 44
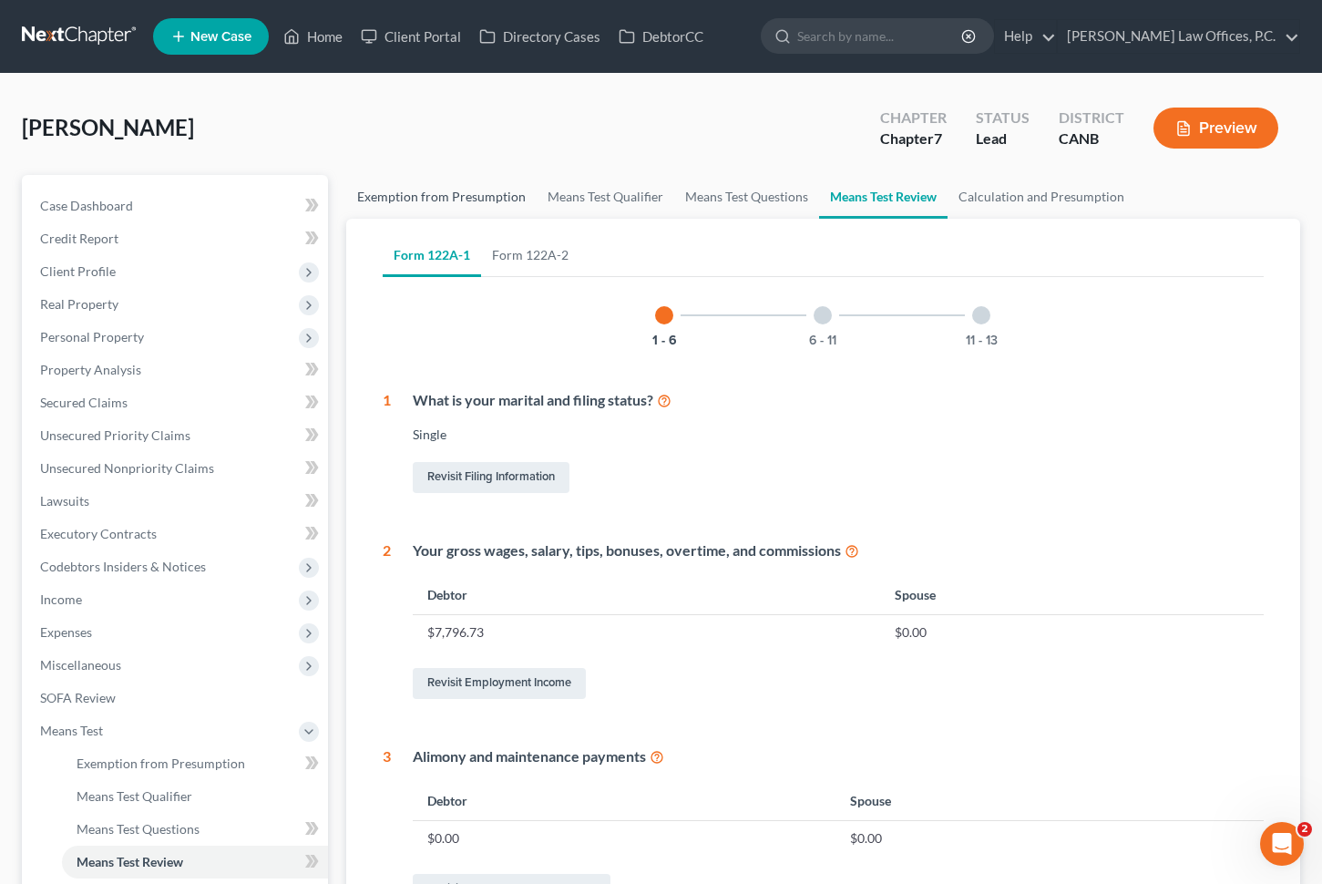
click at [439, 186] on link "Exemption from Presumption" at bounding box center [441, 197] width 190 height 44
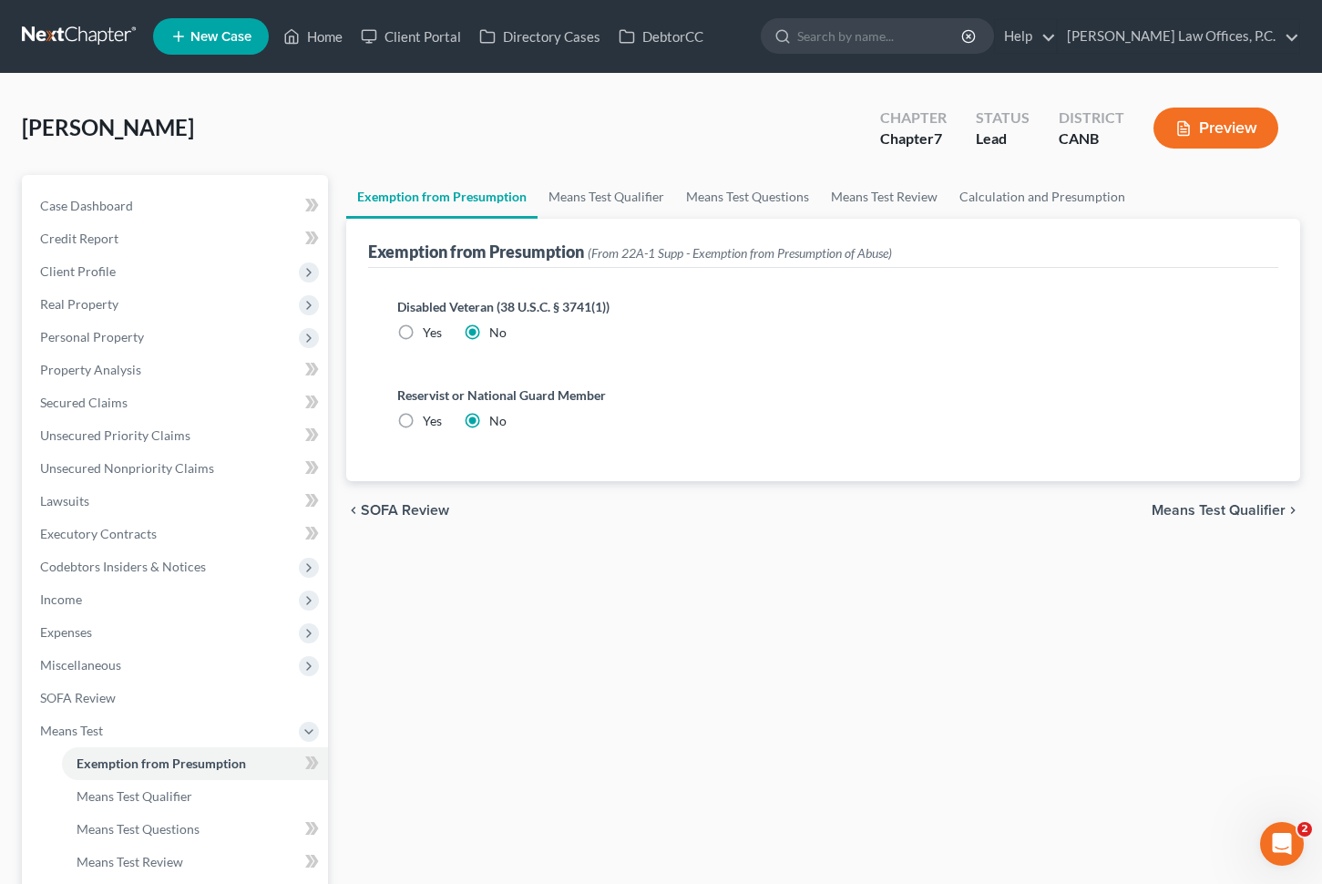
click at [433, 191] on link "Exemption from Presumption" at bounding box center [441, 197] width 191 height 44
click at [338, 45] on link "Home" at bounding box center [312, 36] width 77 height 33
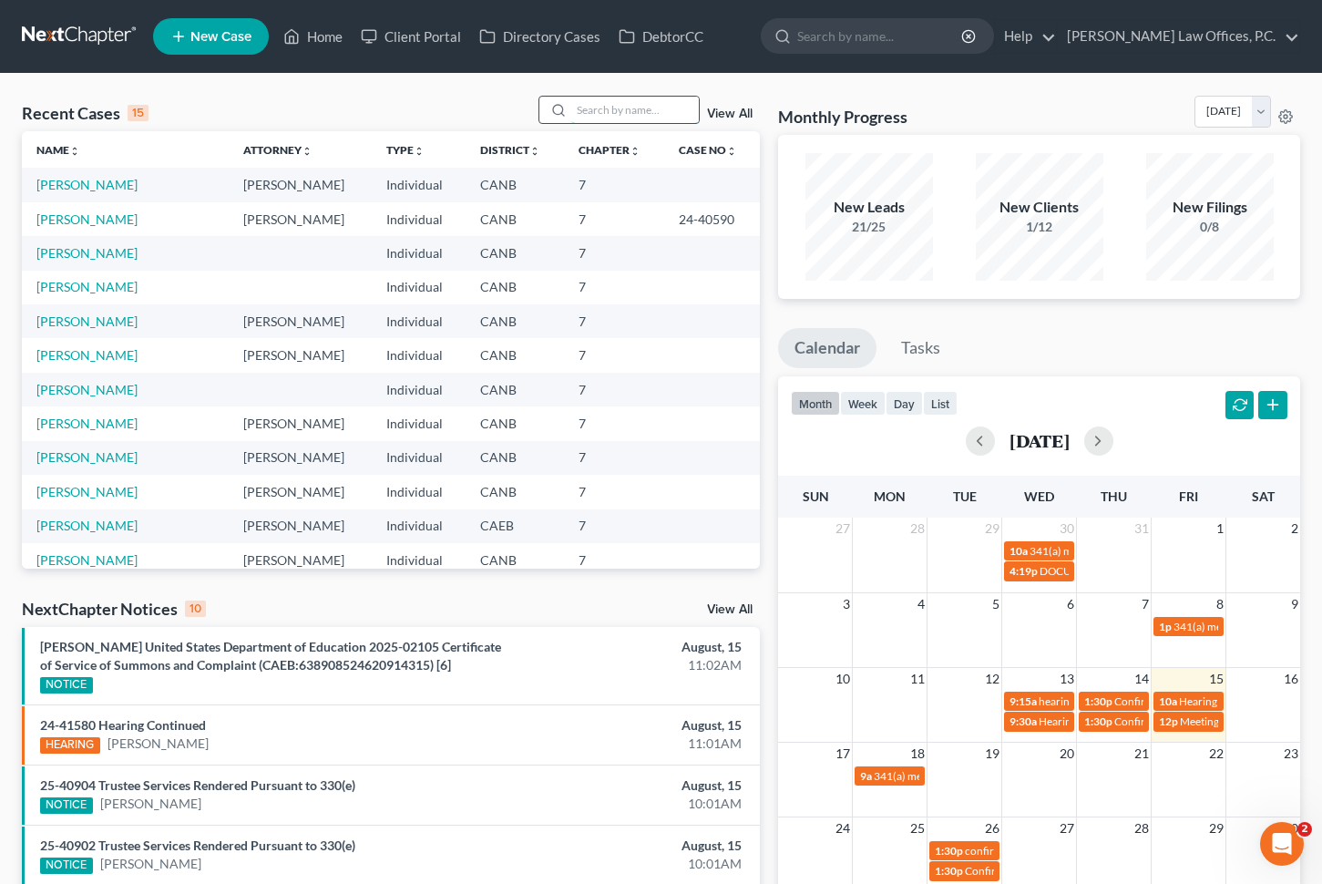
click at [598, 104] on input "search" at bounding box center [635, 110] width 128 height 26
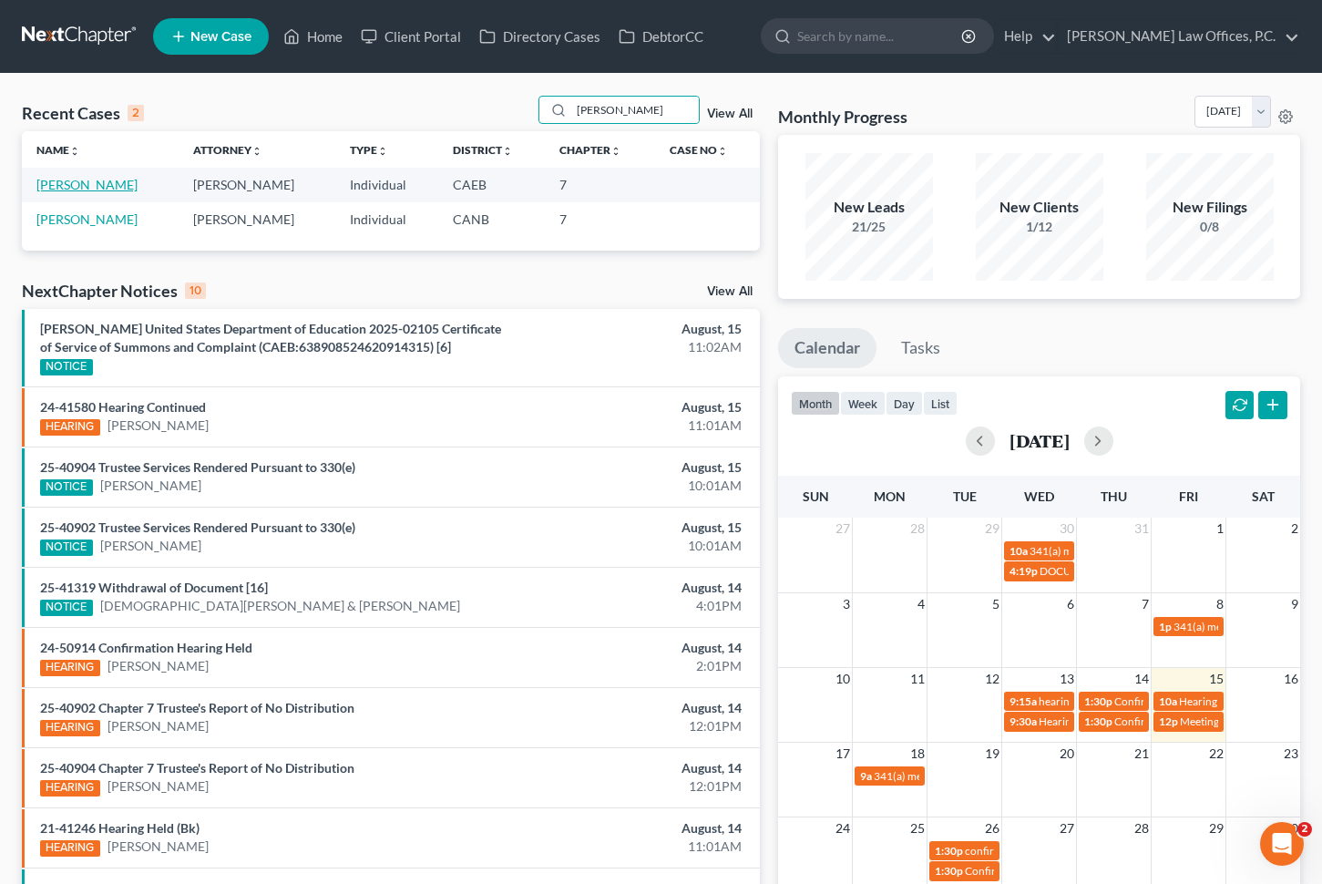
click at [79, 188] on link "[PERSON_NAME]" at bounding box center [86, 184] width 101 height 15
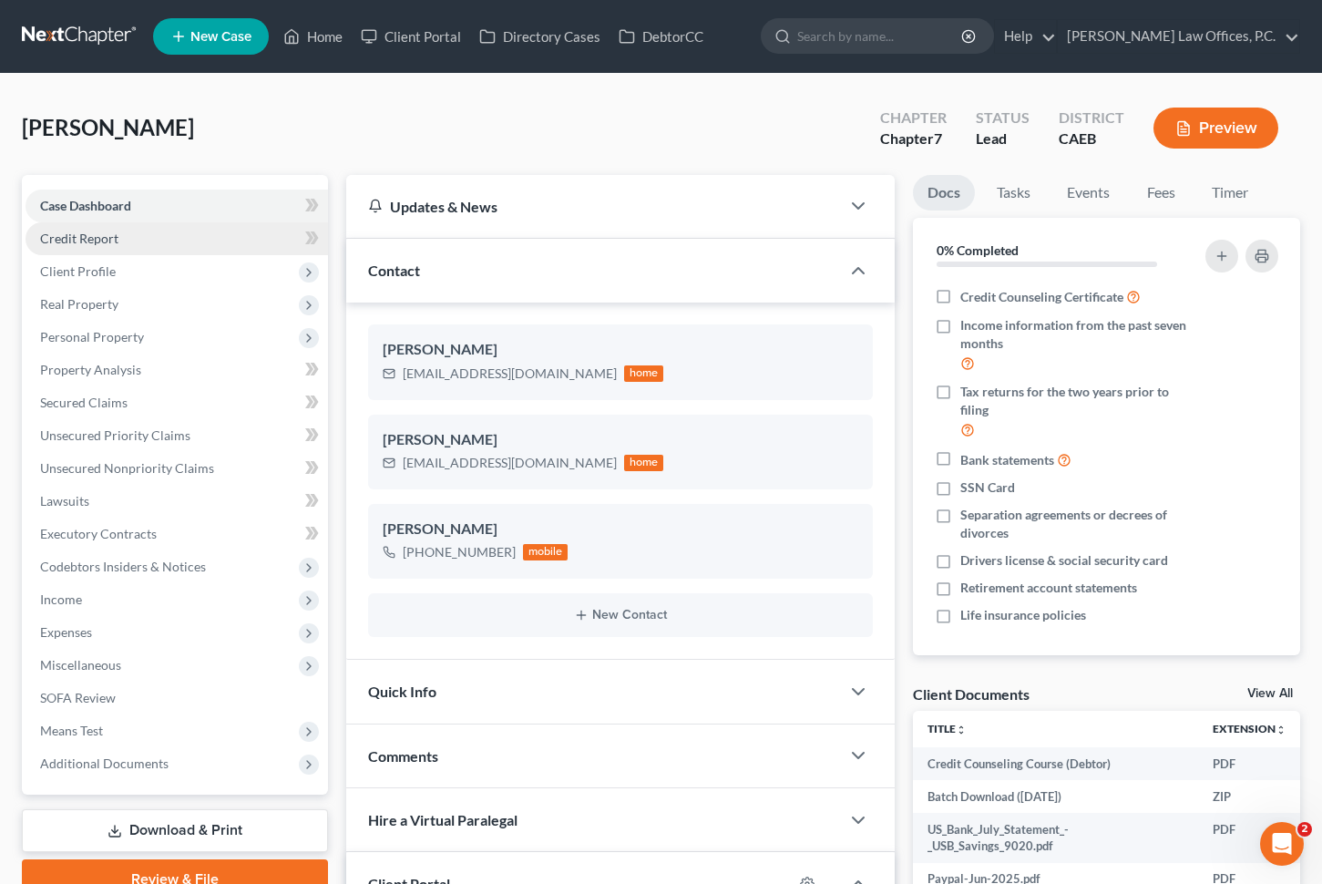
click at [122, 240] on link "Credit Report" at bounding box center [177, 238] width 303 height 33
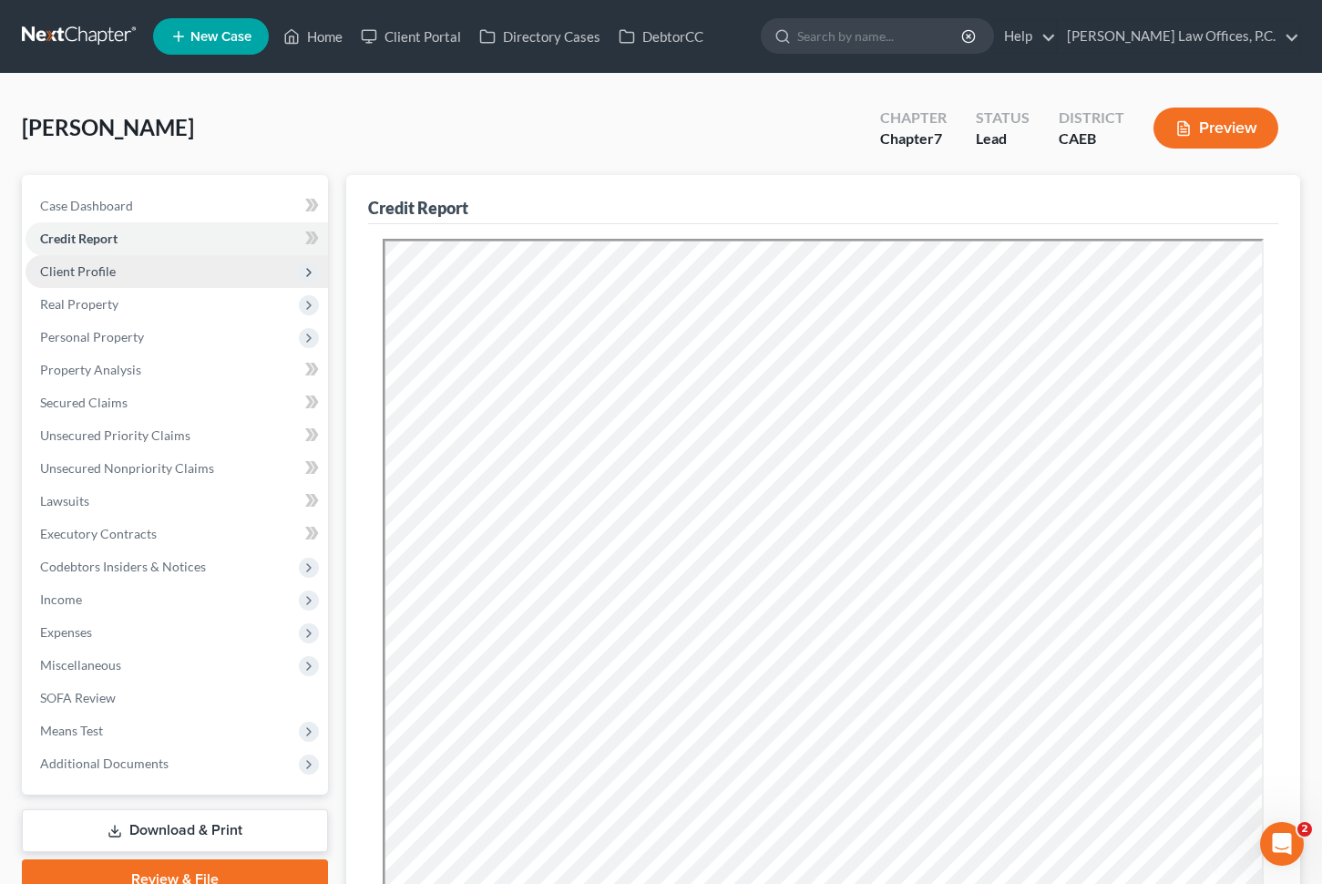
click at [181, 272] on span "Client Profile" at bounding box center [177, 271] width 303 height 33
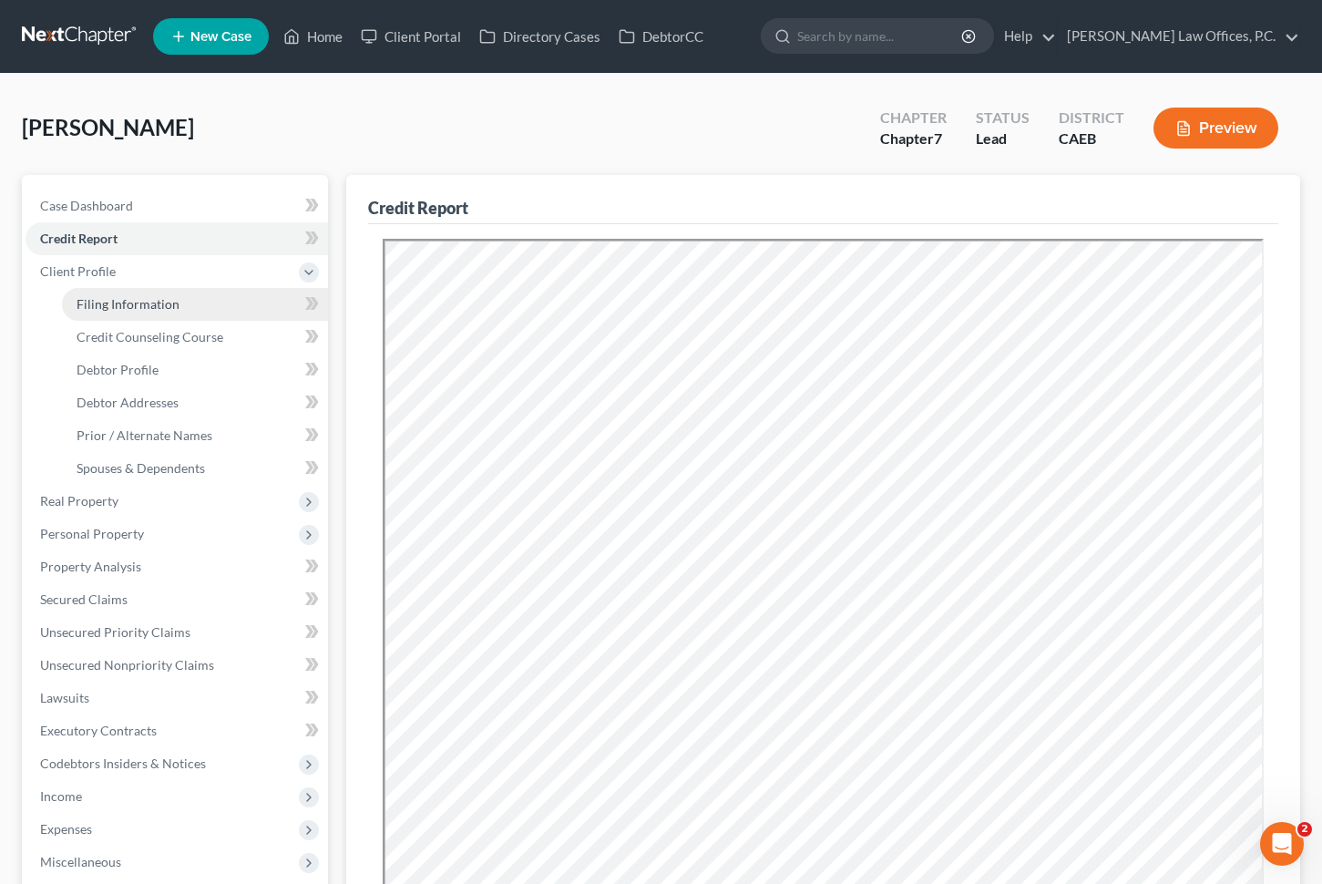
click at [170, 291] on link "Filing Information" at bounding box center [195, 304] width 266 height 33
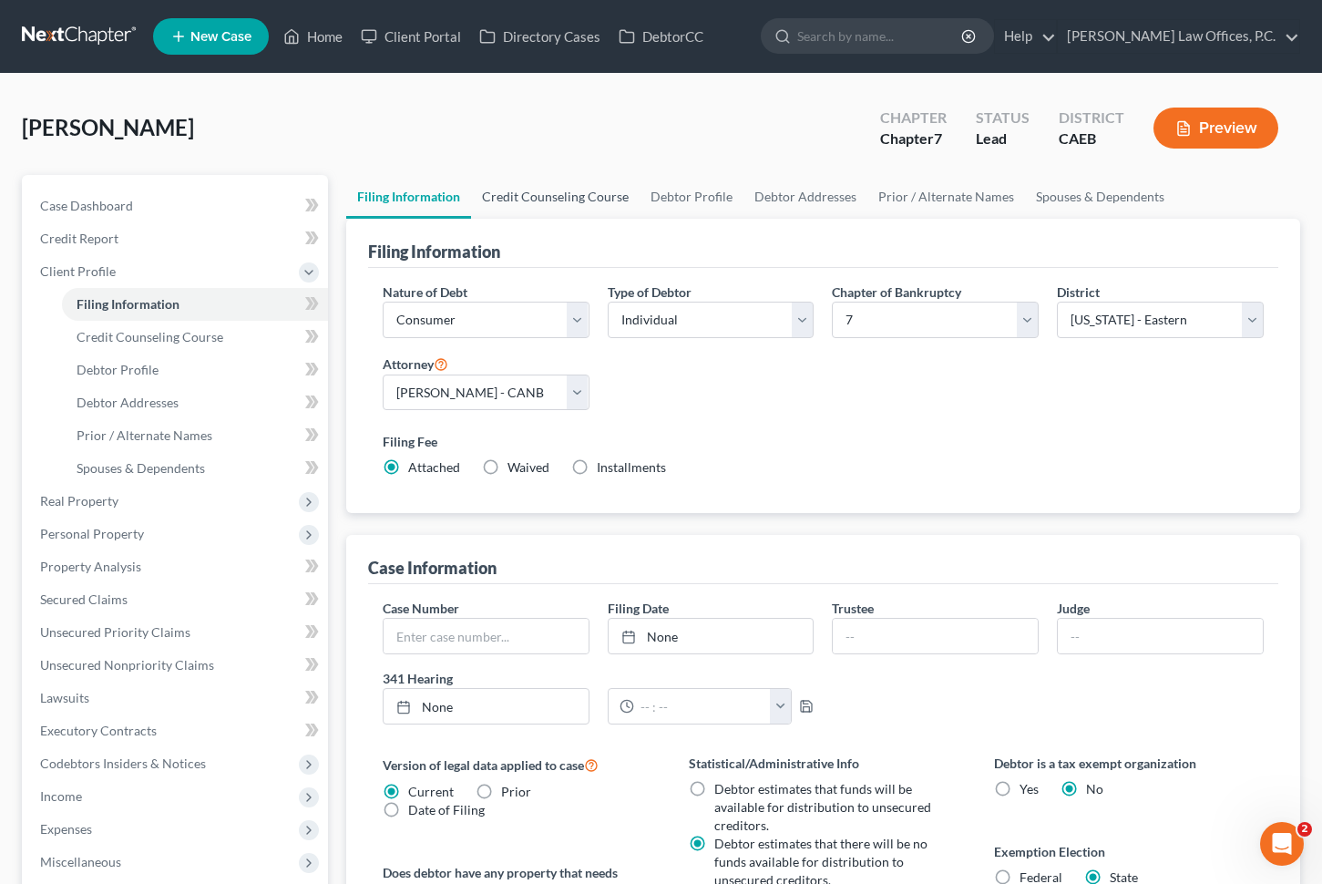
click at [542, 205] on link "Credit Counseling Course" at bounding box center [555, 197] width 169 height 44
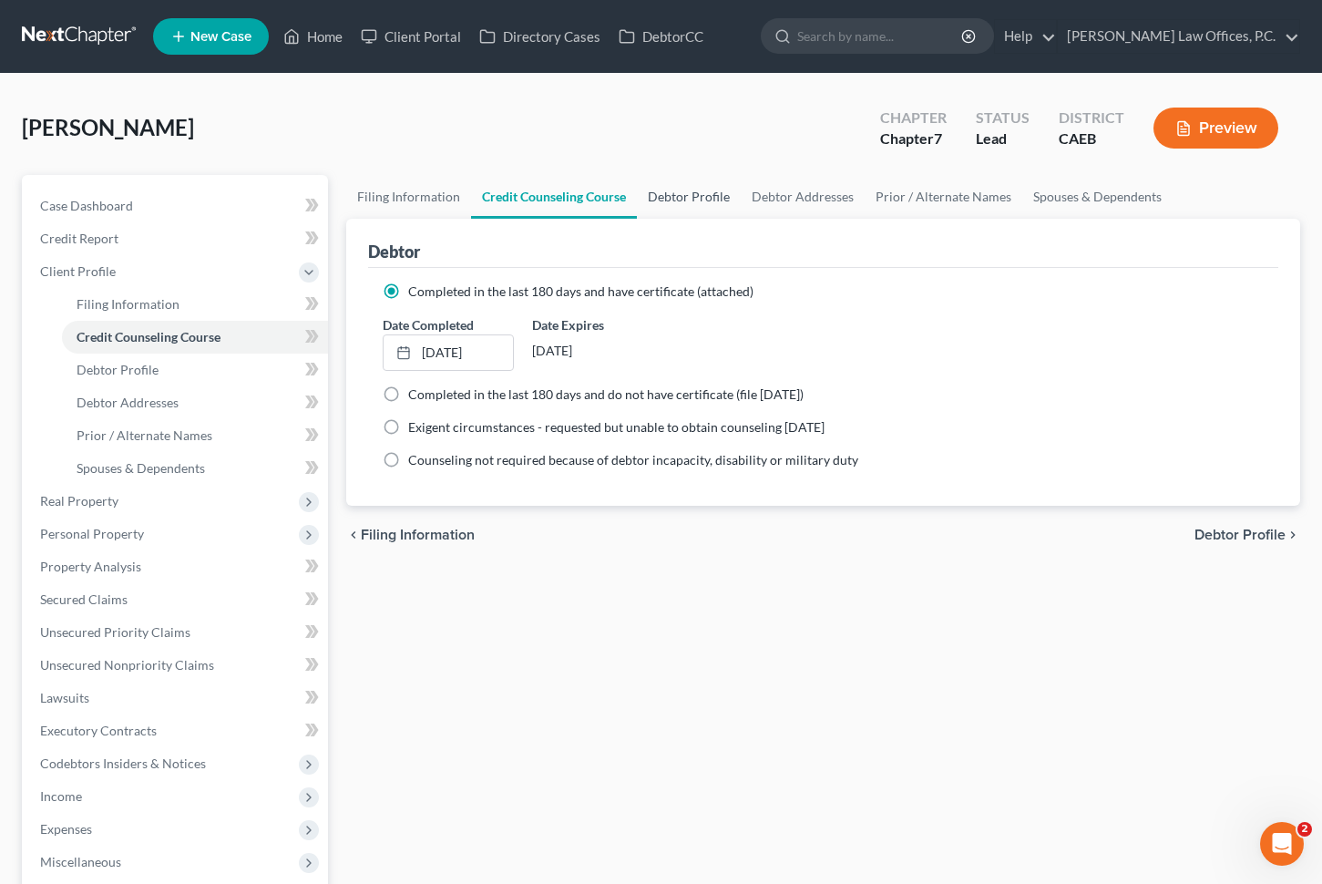
click at [688, 196] on link "Debtor Profile" at bounding box center [689, 197] width 104 height 44
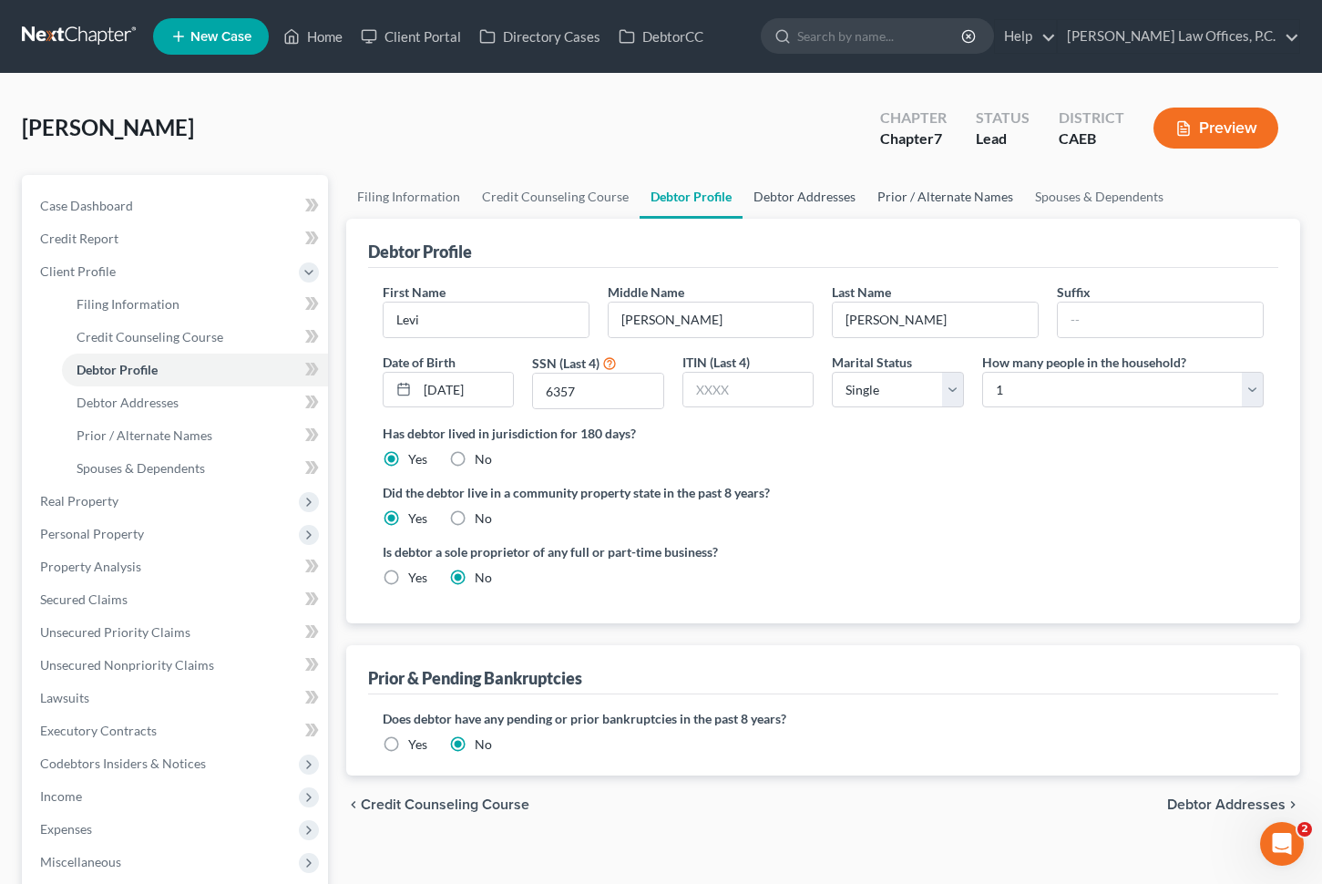
click at [794, 199] on link "Debtor Addresses" at bounding box center [805, 197] width 124 height 44
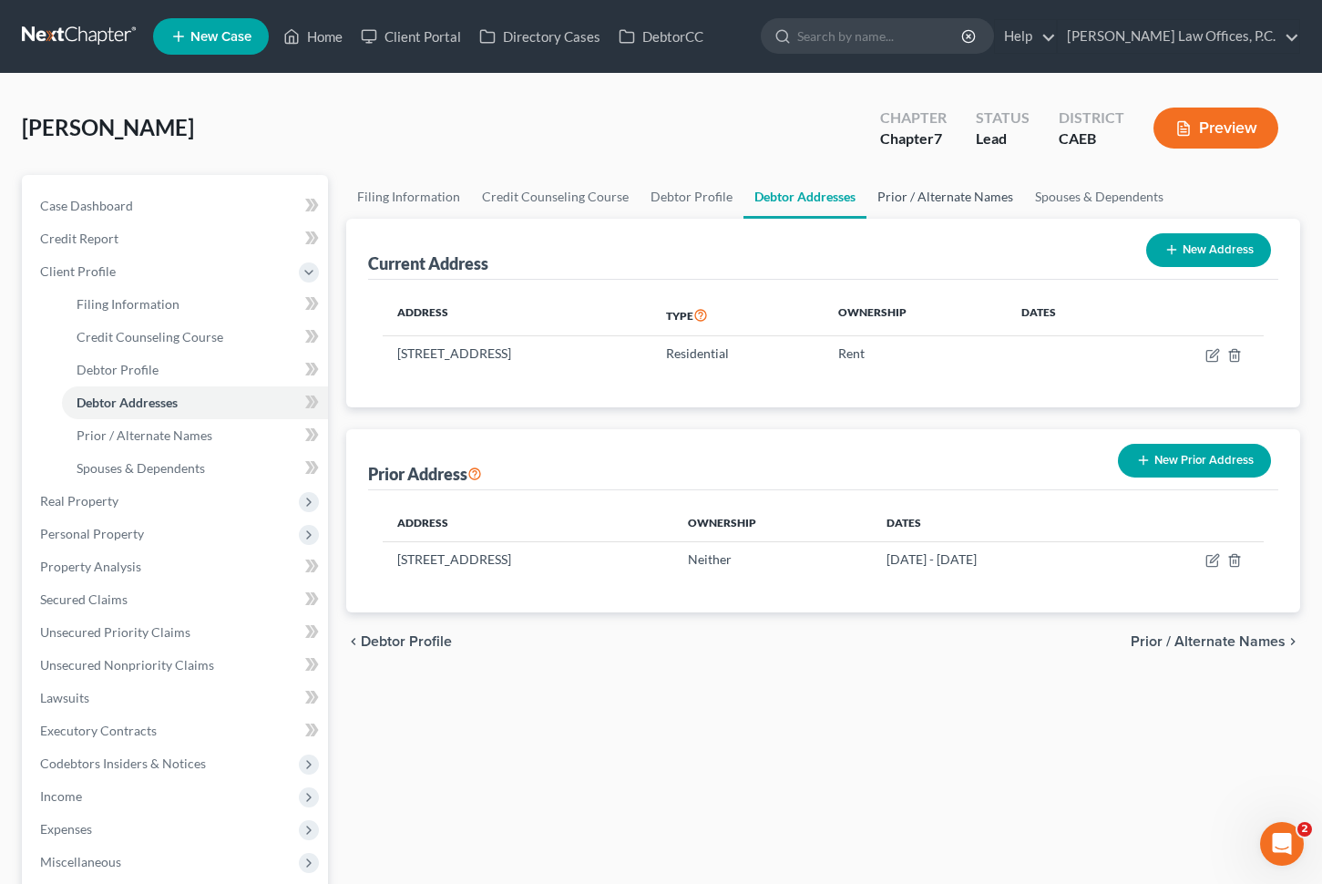
click at [930, 194] on link "Prior / Alternate Names" at bounding box center [946, 197] width 158 height 44
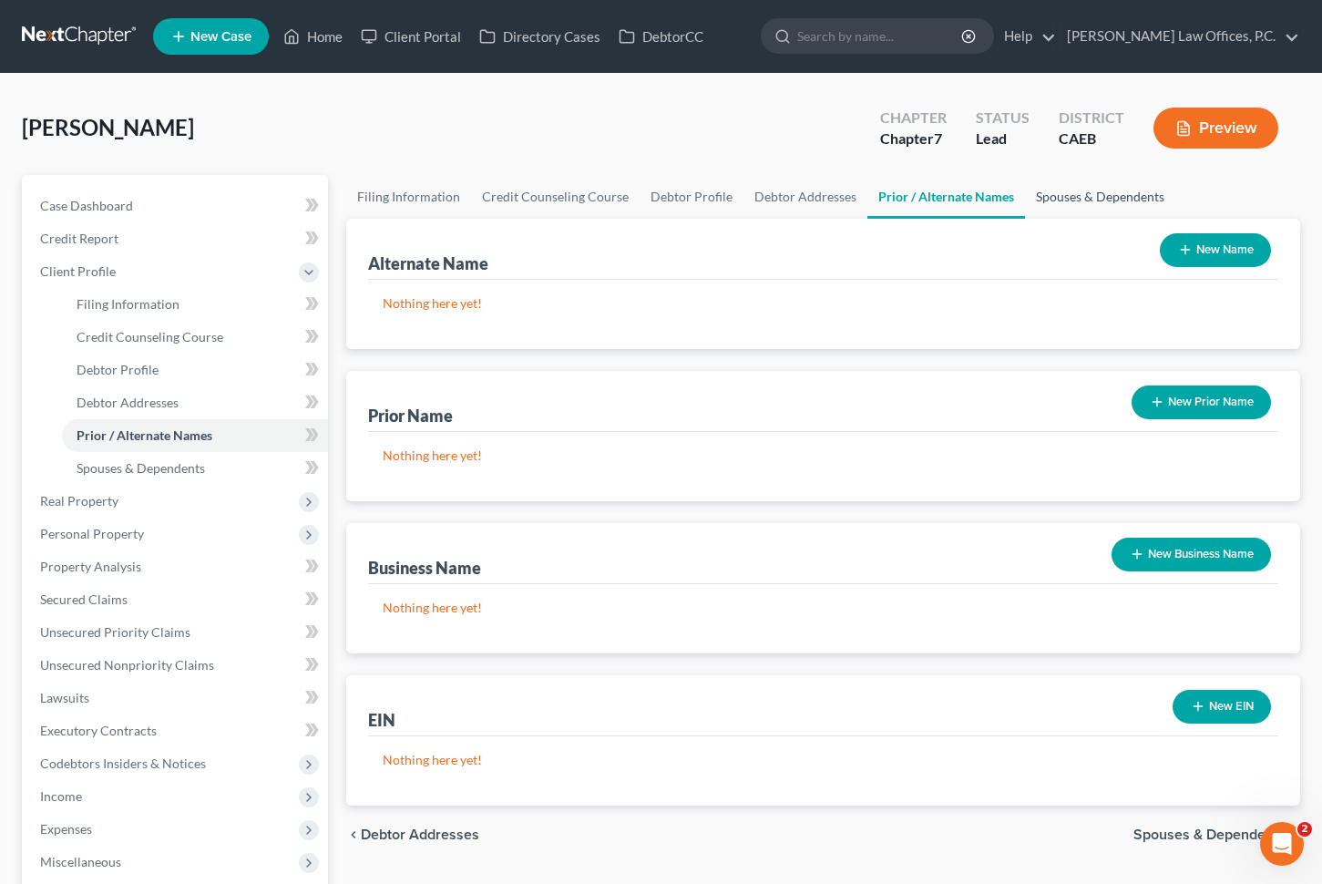
click at [1030, 196] on link "Spouses & Dependents" at bounding box center [1100, 197] width 150 height 44
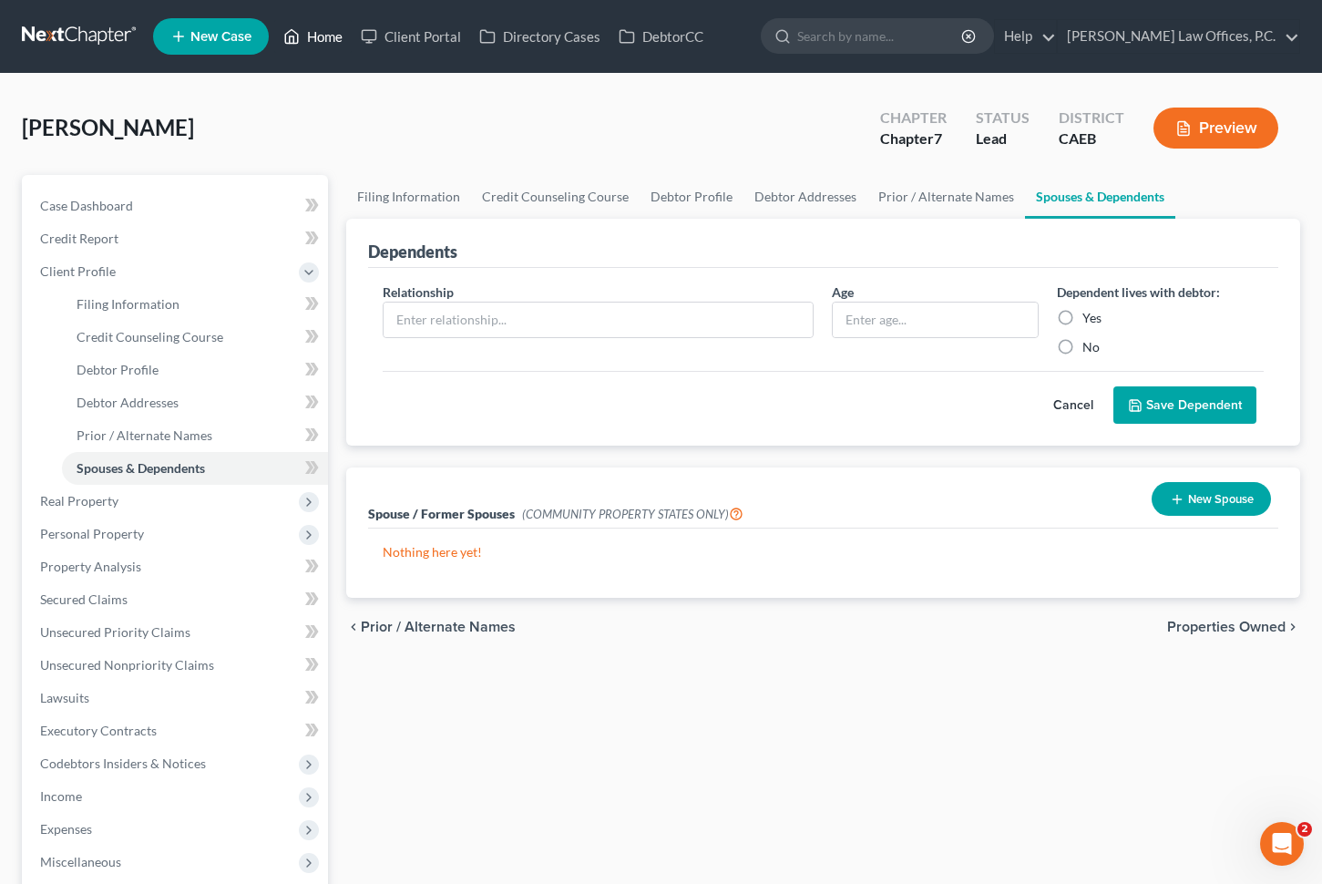
click at [332, 44] on link "Home" at bounding box center [312, 36] width 77 height 33
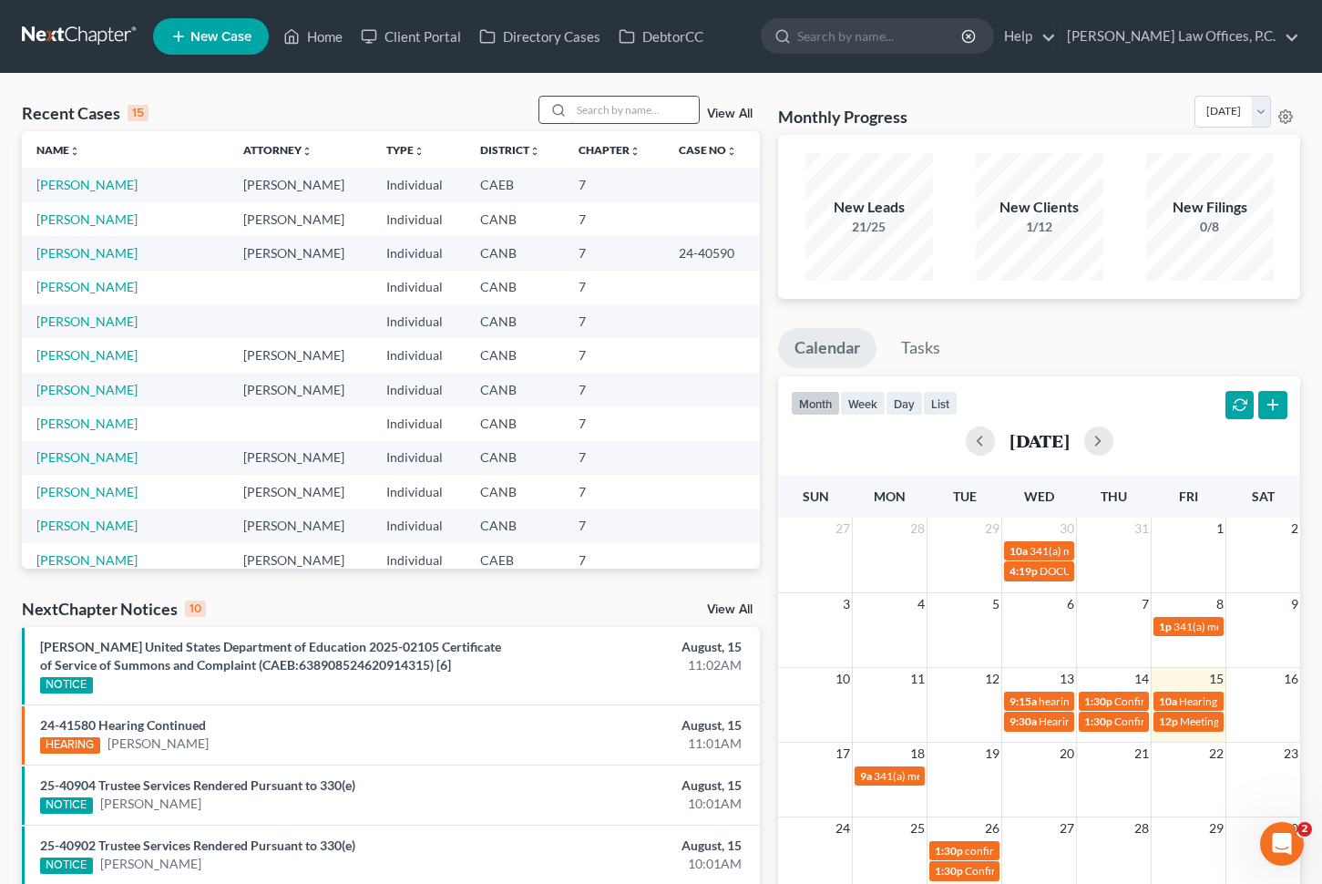
click at [601, 104] on input "search" at bounding box center [635, 110] width 128 height 26
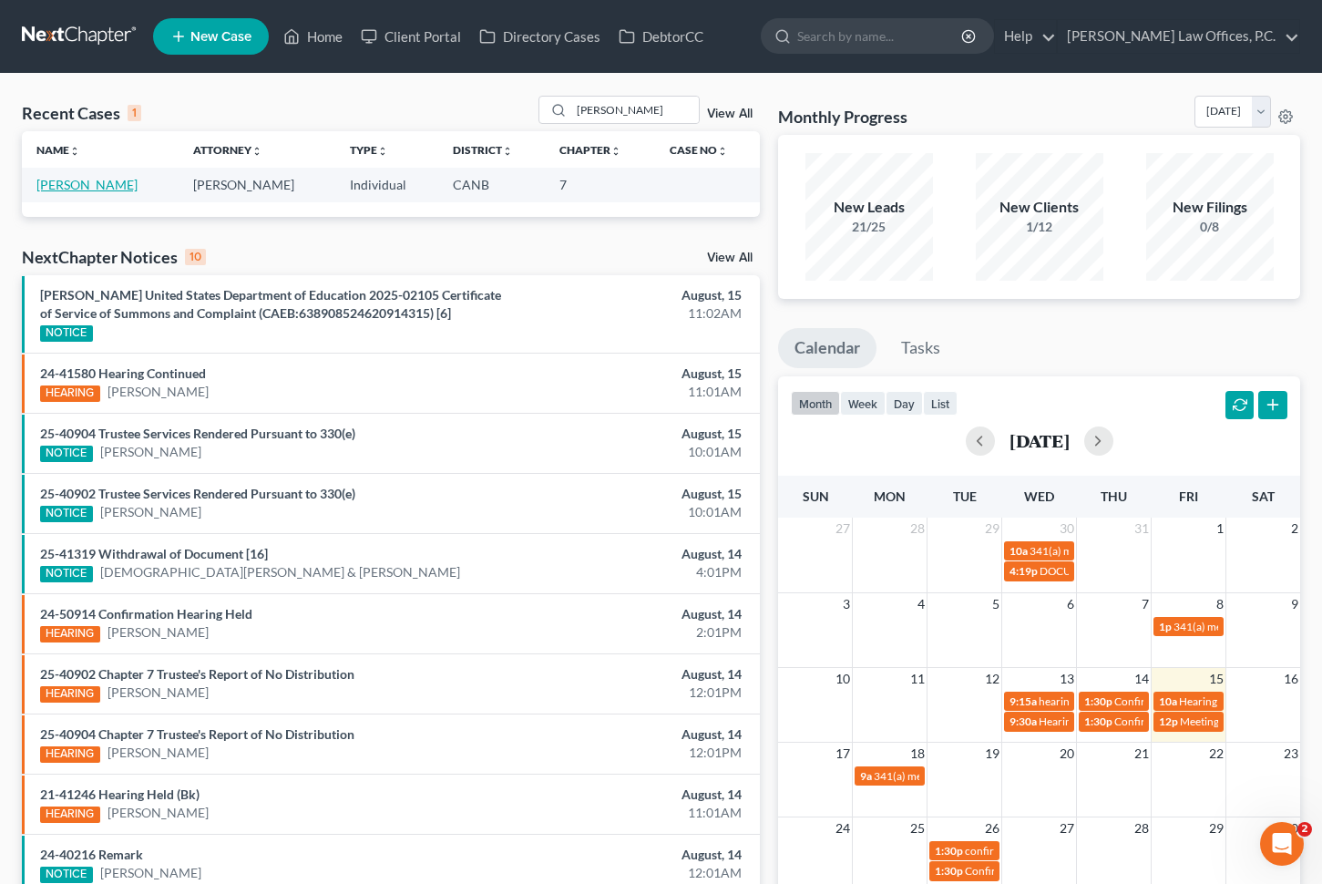
click at [81, 190] on link "[PERSON_NAME]" at bounding box center [86, 184] width 101 height 15
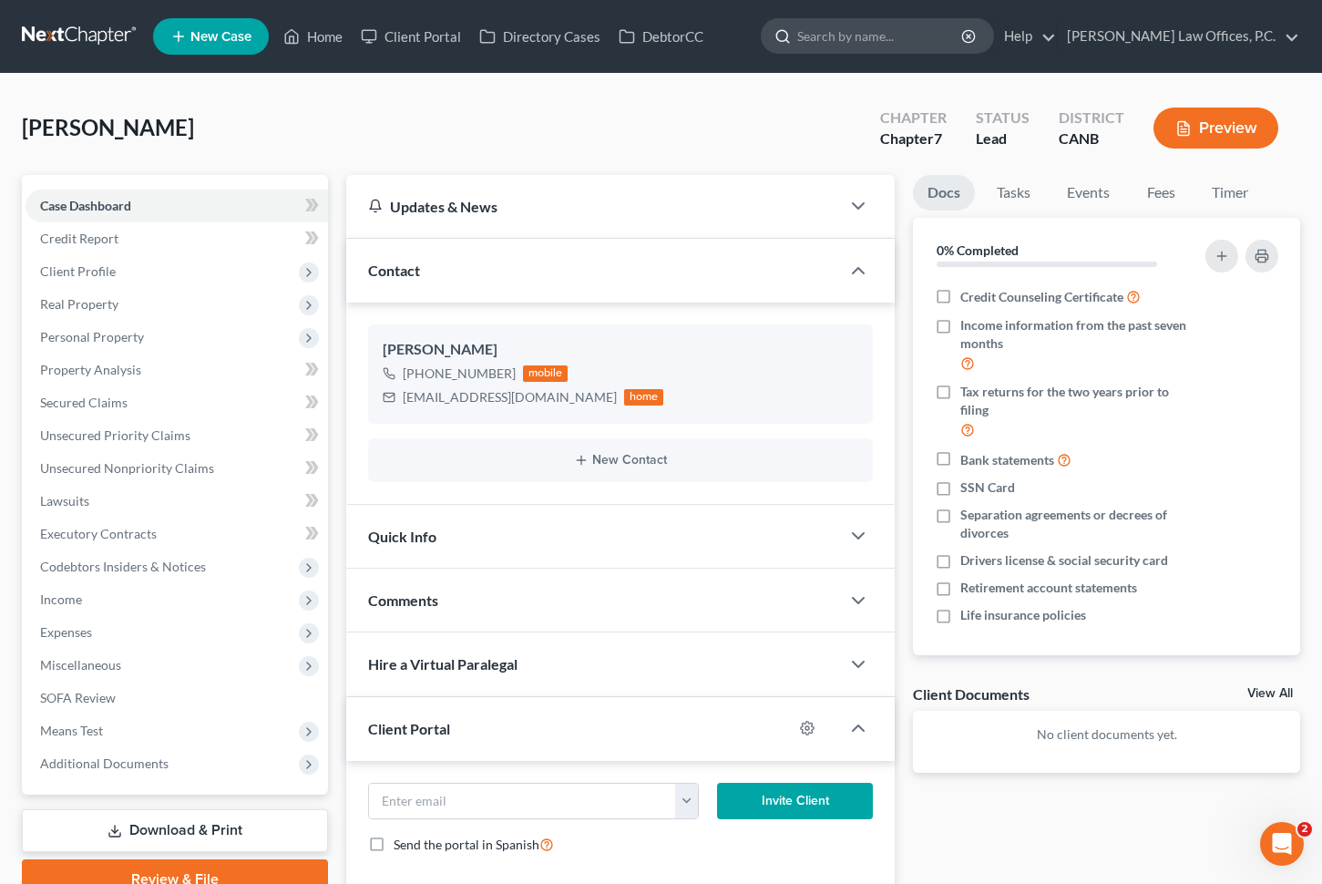
click at [924, 37] on input "search" at bounding box center [880, 36] width 167 height 34
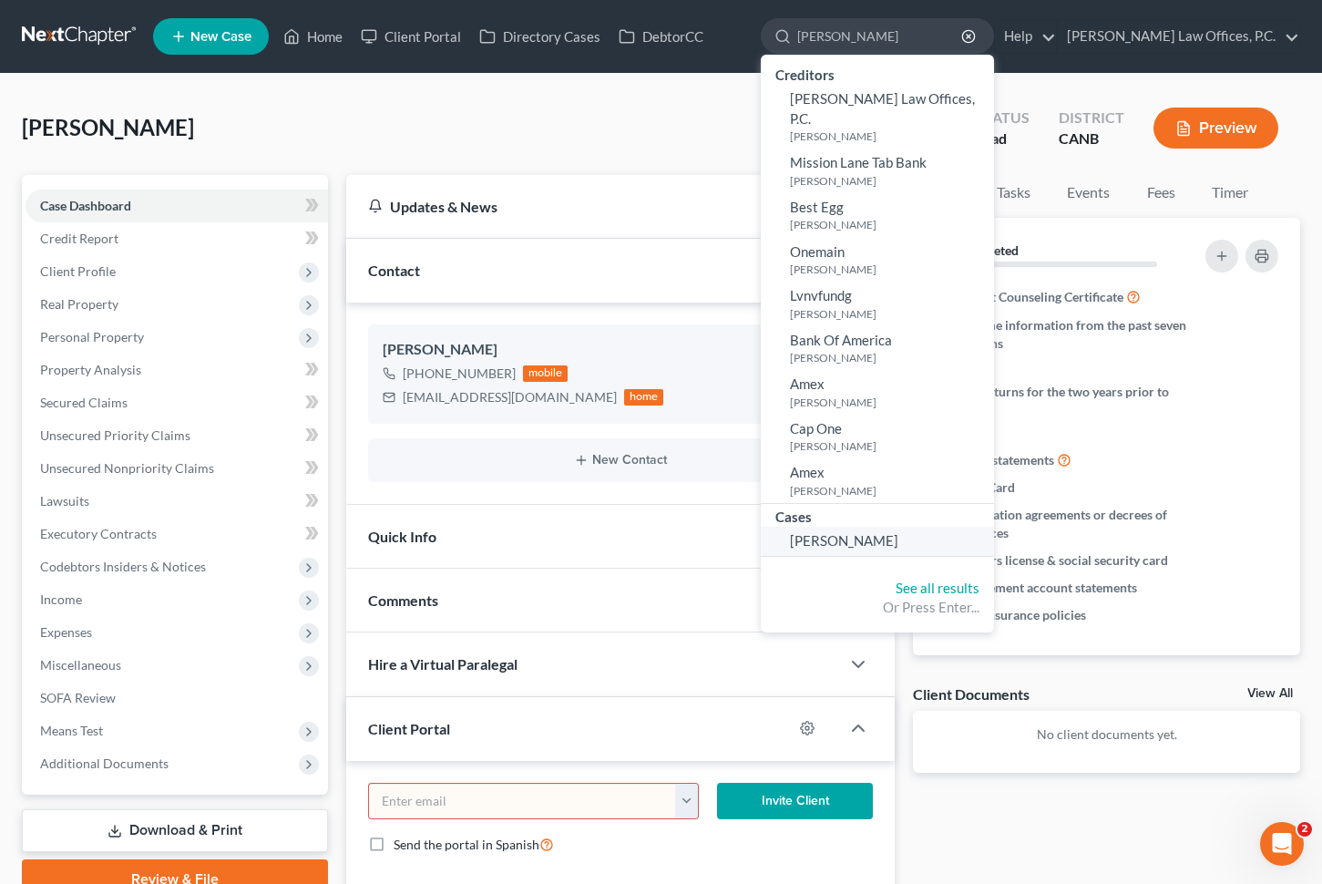
click at [861, 532] on span "[PERSON_NAME]" at bounding box center [844, 540] width 108 height 16
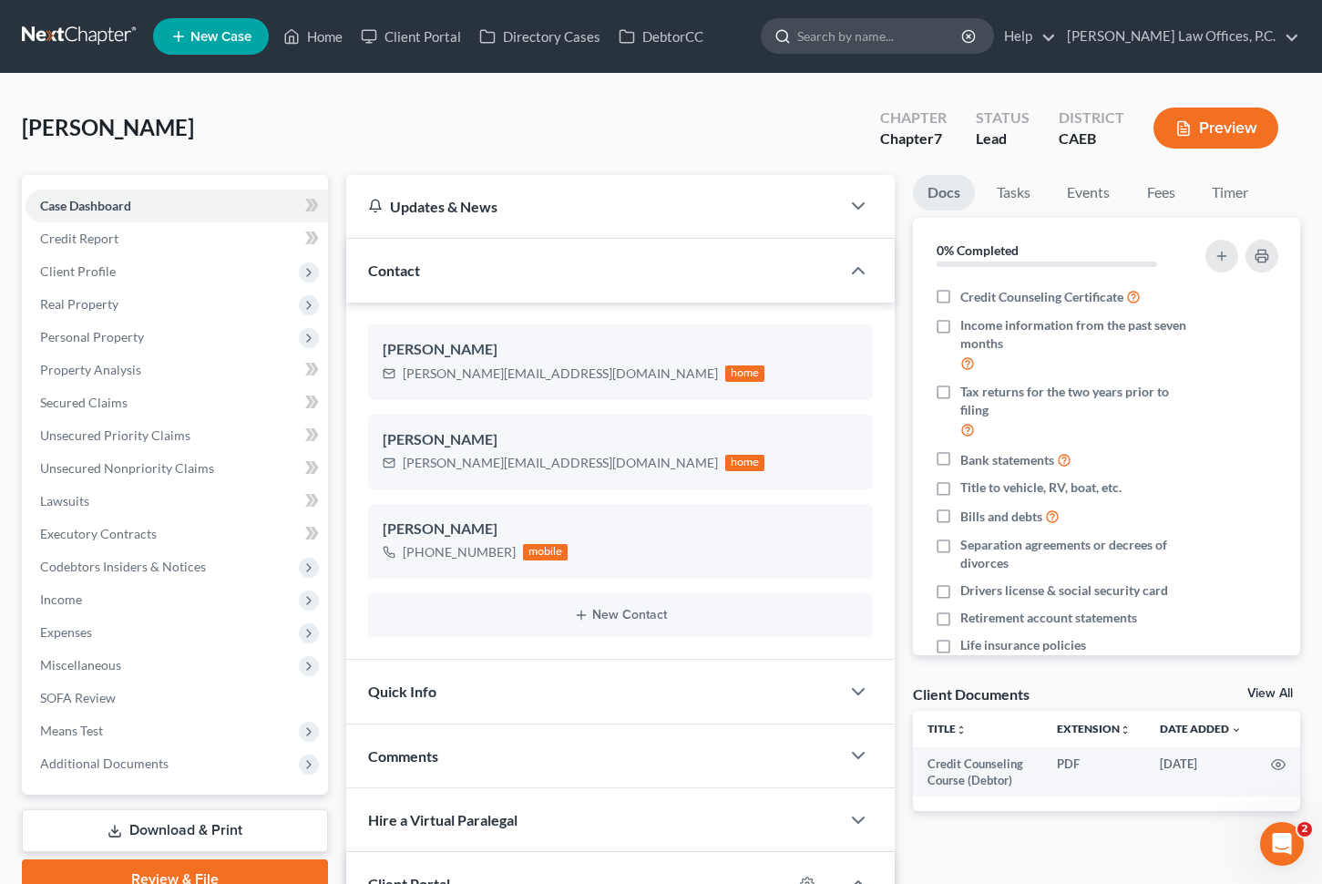
click at [911, 36] on input "search" at bounding box center [880, 36] width 167 height 34
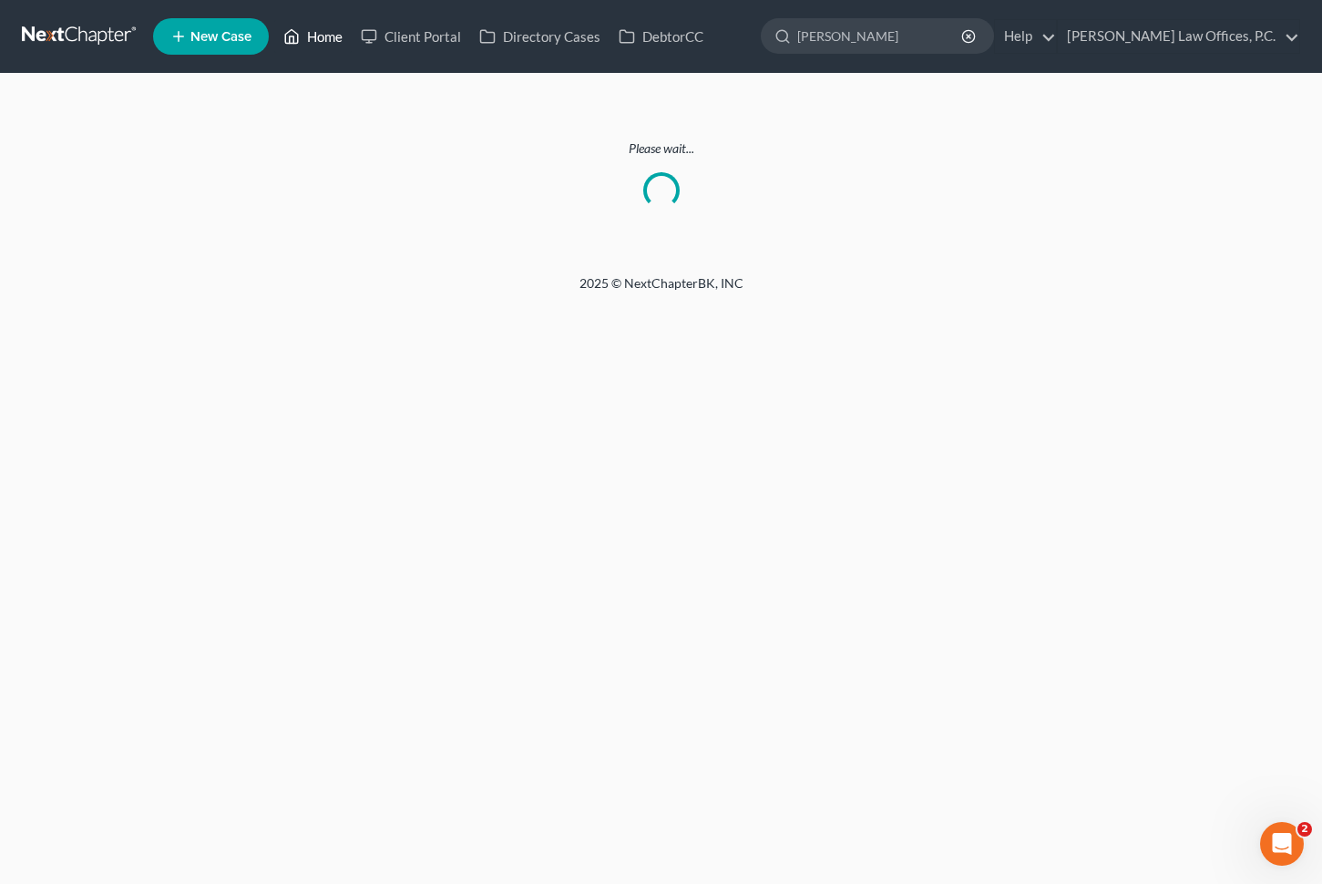
click at [326, 35] on link "Home" at bounding box center [312, 36] width 77 height 33
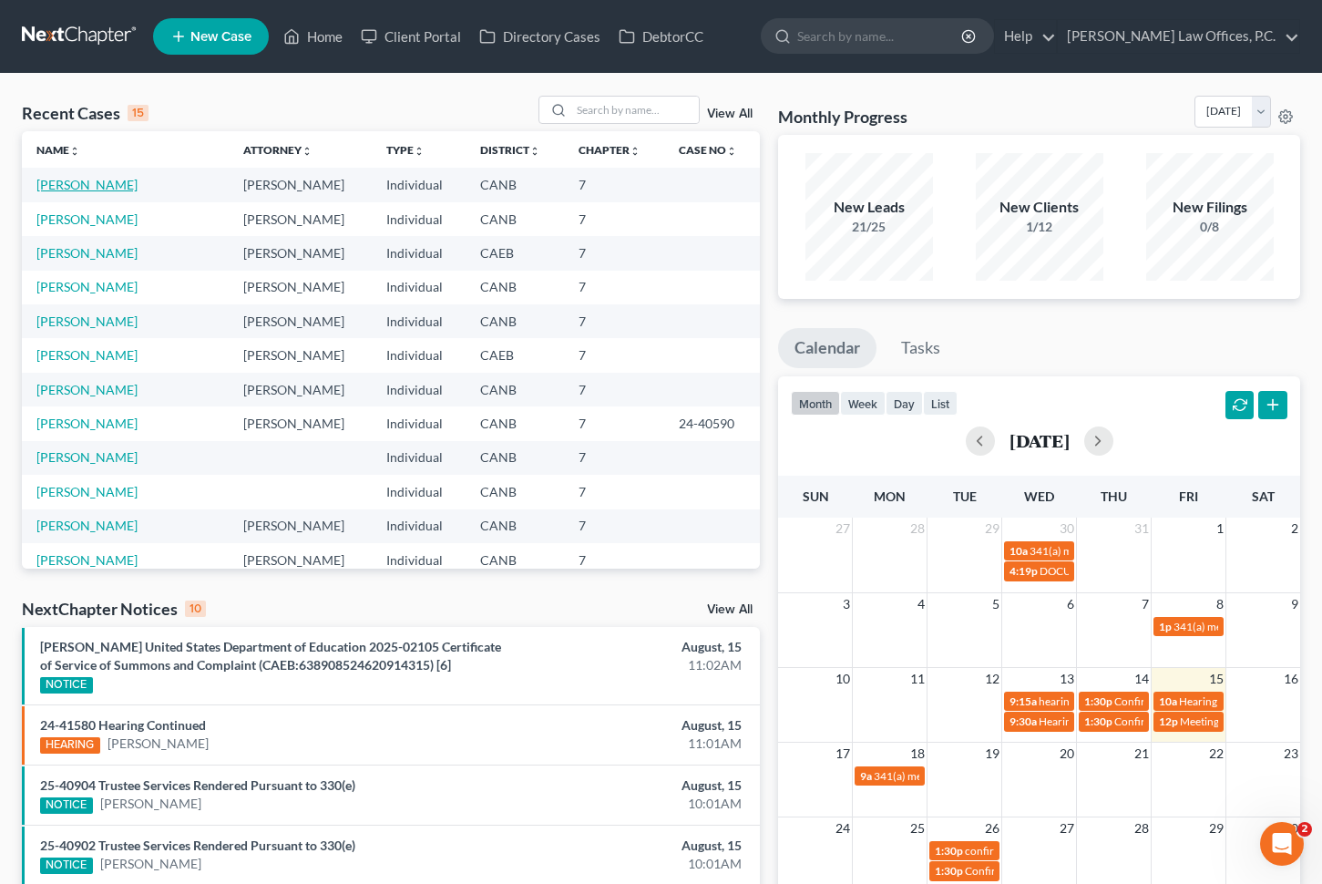
click at [72, 184] on link "[PERSON_NAME]" at bounding box center [86, 184] width 101 height 15
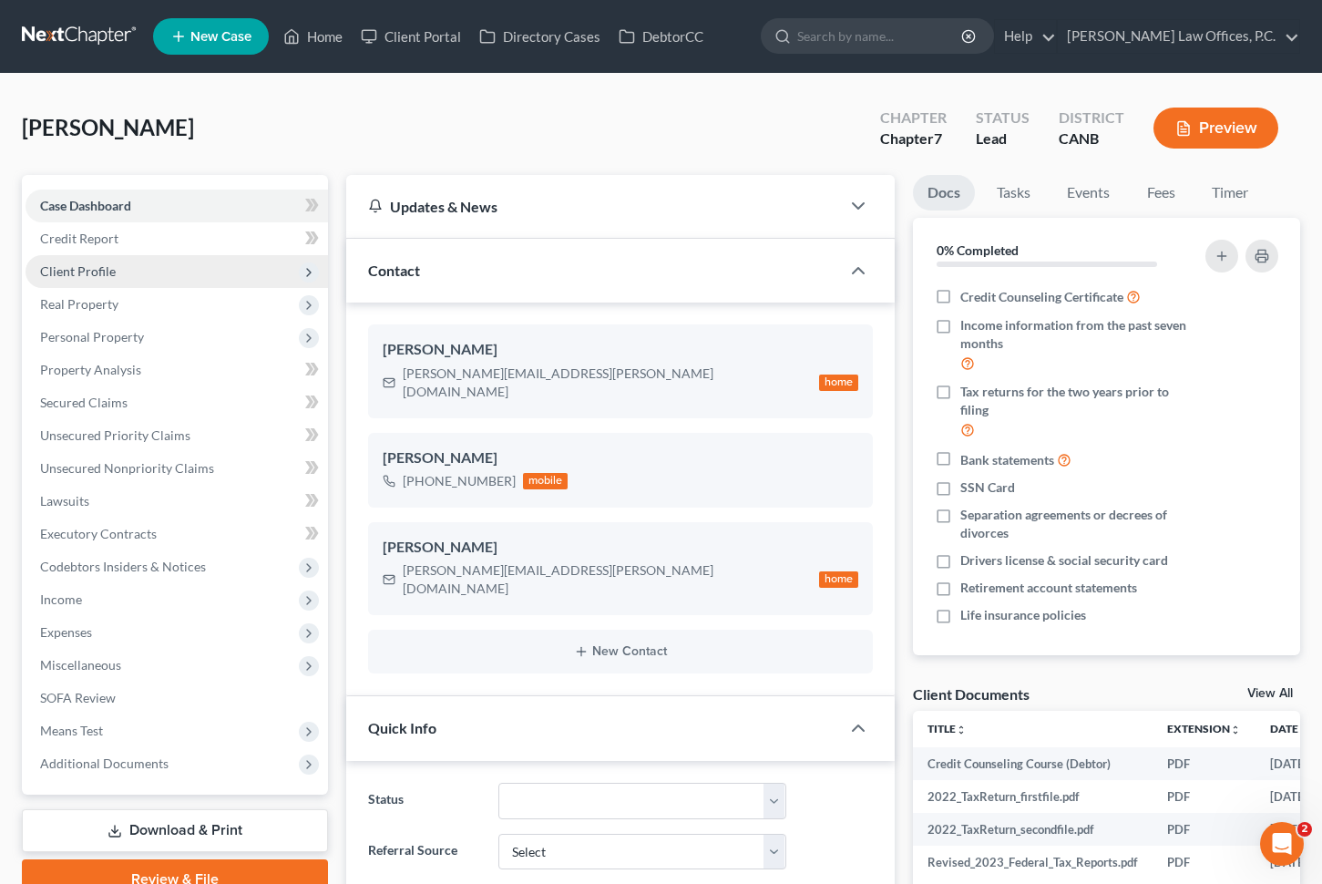
click at [127, 274] on span "Client Profile" at bounding box center [177, 271] width 303 height 33
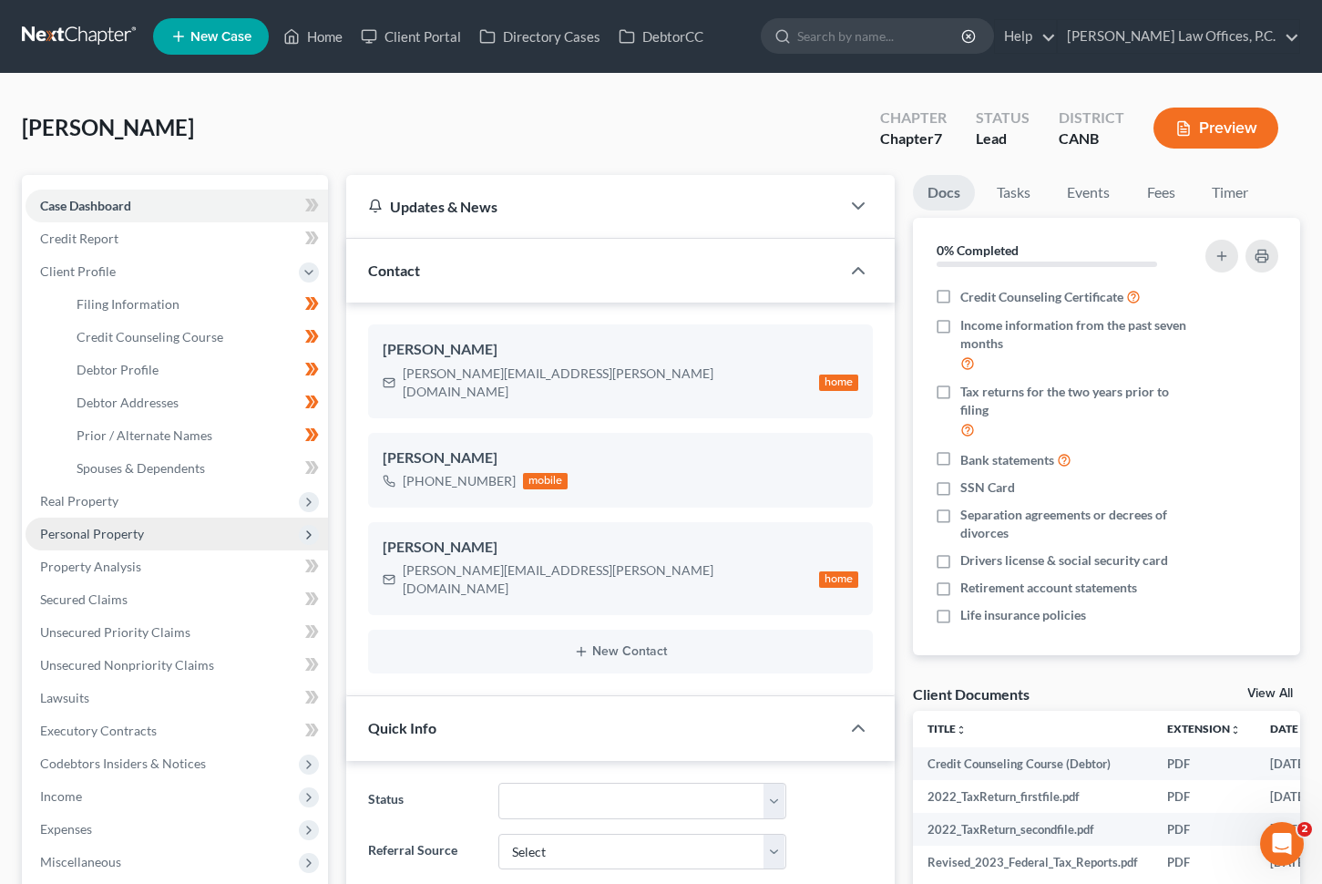
click at [178, 537] on span "Personal Property" at bounding box center [177, 534] width 303 height 33
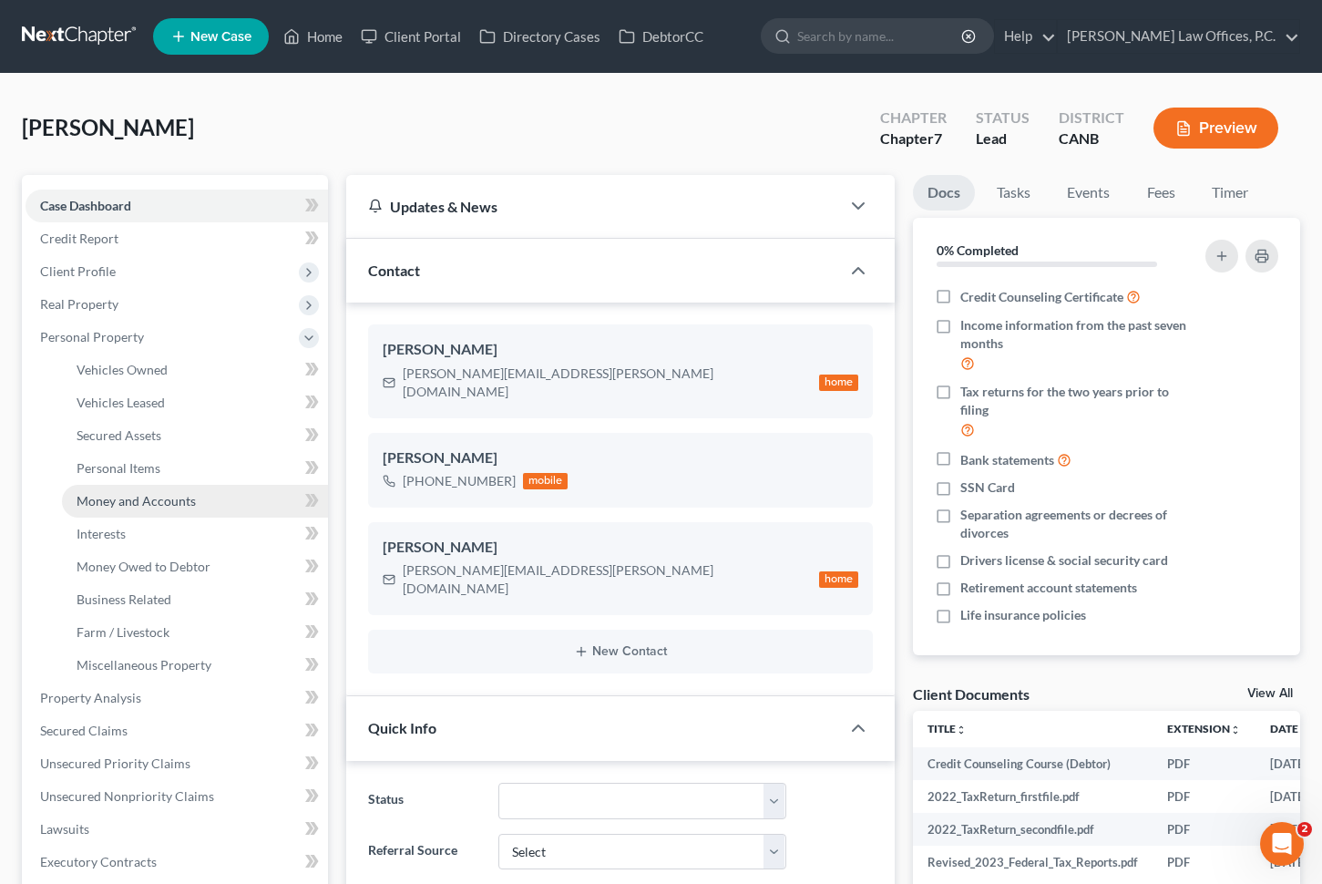
click at [188, 498] on span "Money and Accounts" at bounding box center [136, 500] width 119 height 15
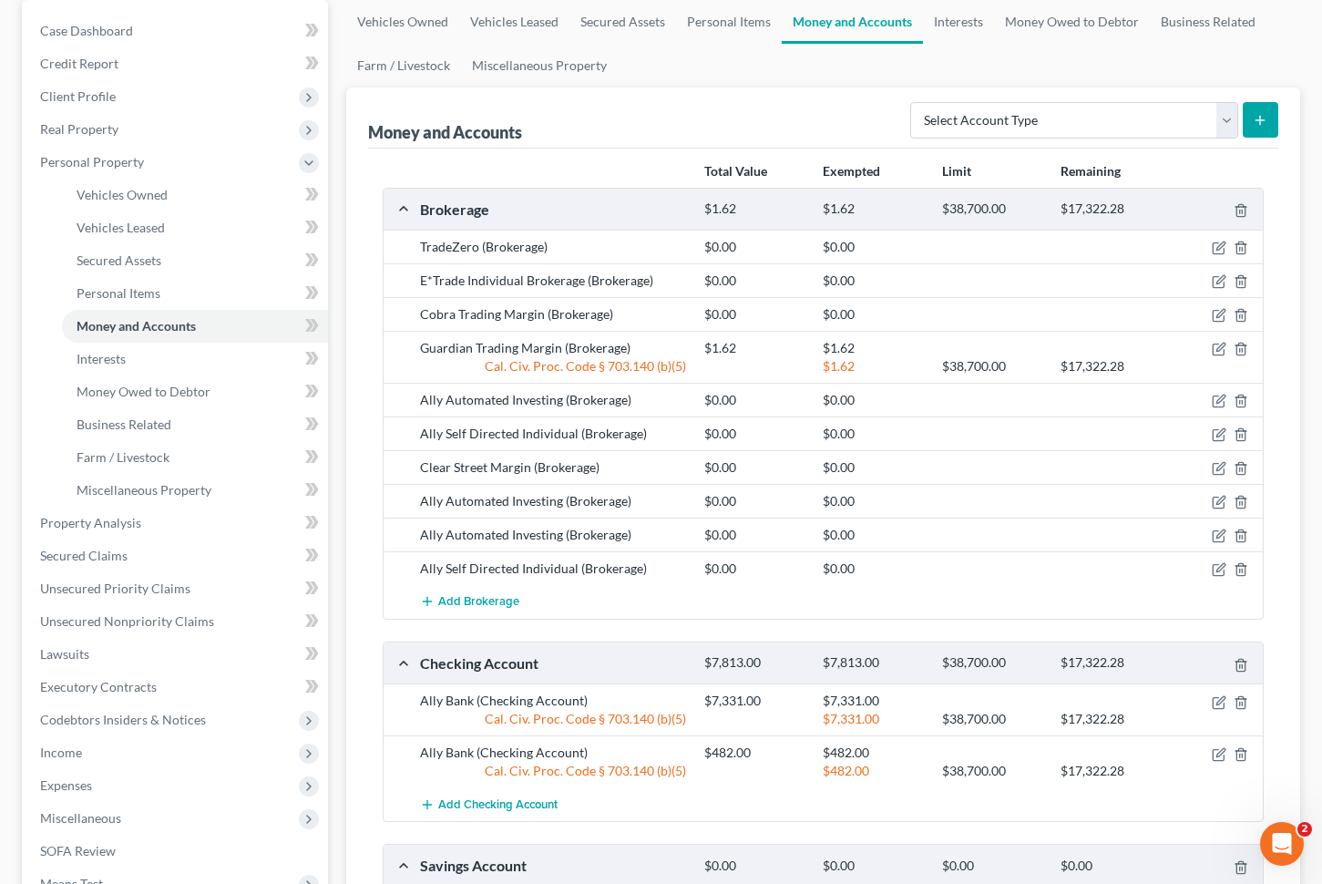
scroll to position [178, 0]
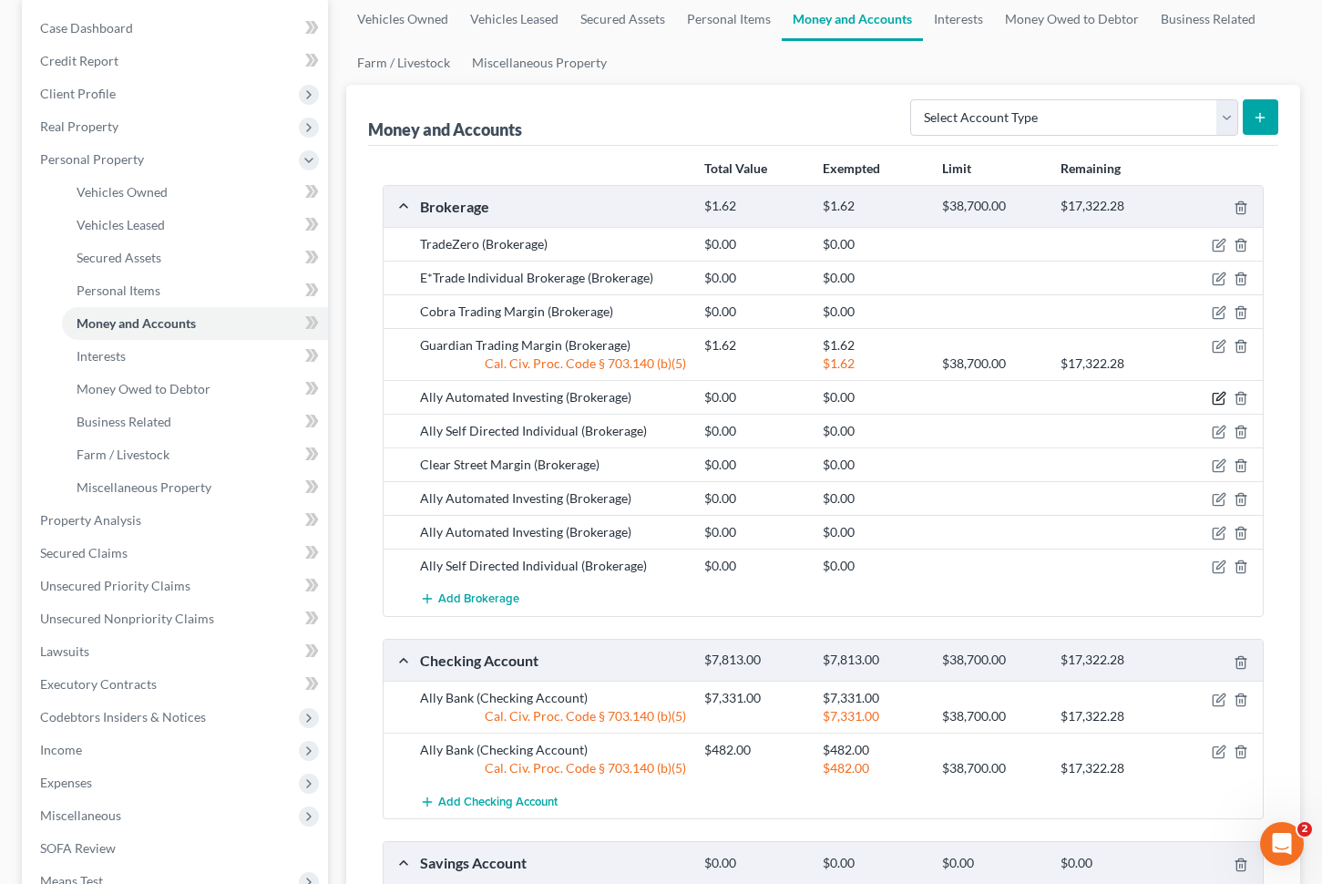
click at [1221, 398] on icon "button" at bounding box center [1219, 398] width 15 height 15
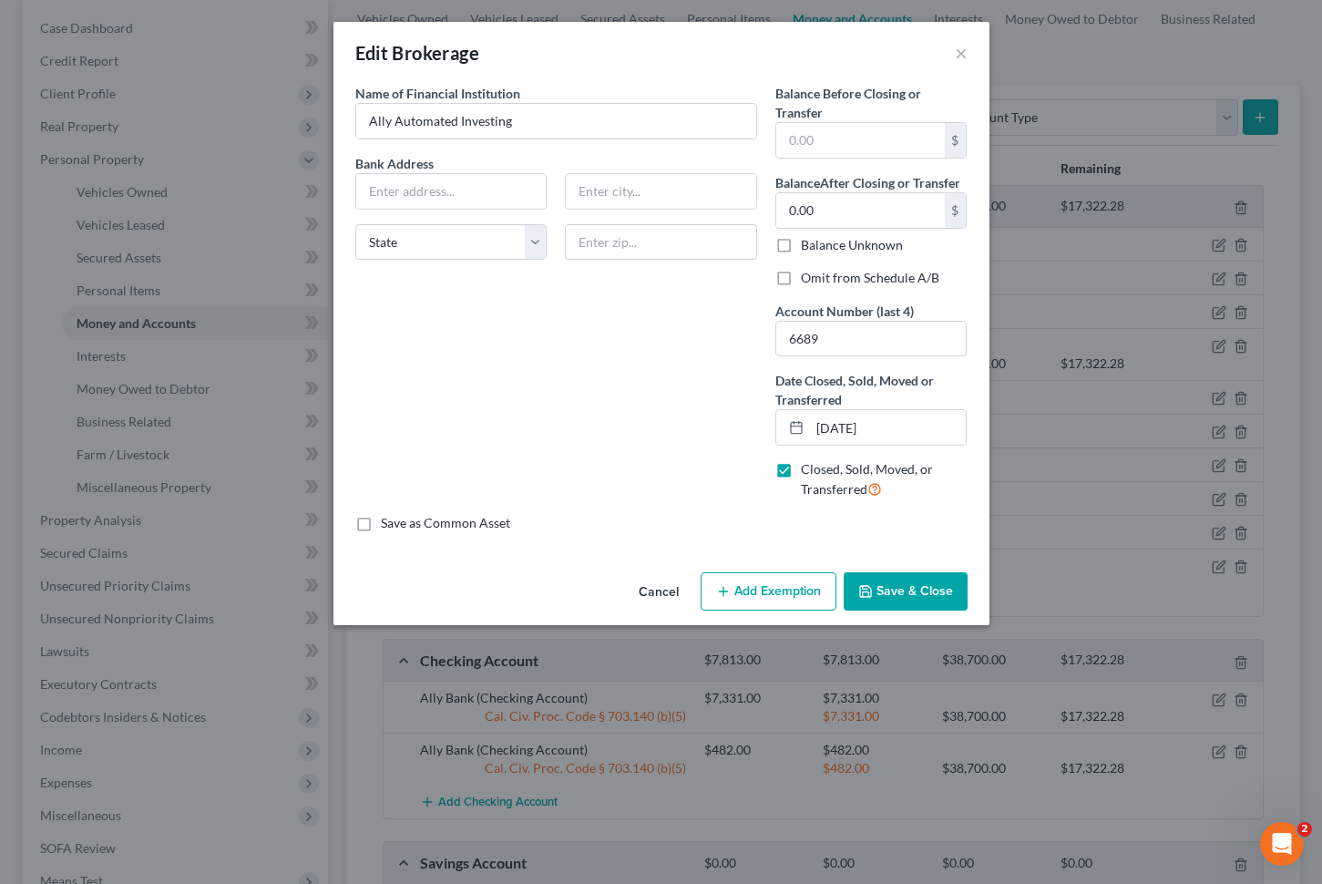
click at [801, 277] on label "Omit from Schedule A/B" at bounding box center [870, 278] width 139 height 18
click at [808, 277] on input "Omit from Schedule A/B" at bounding box center [814, 275] width 12 height 12
click at [928, 592] on button "Save & Close" at bounding box center [906, 591] width 124 height 38
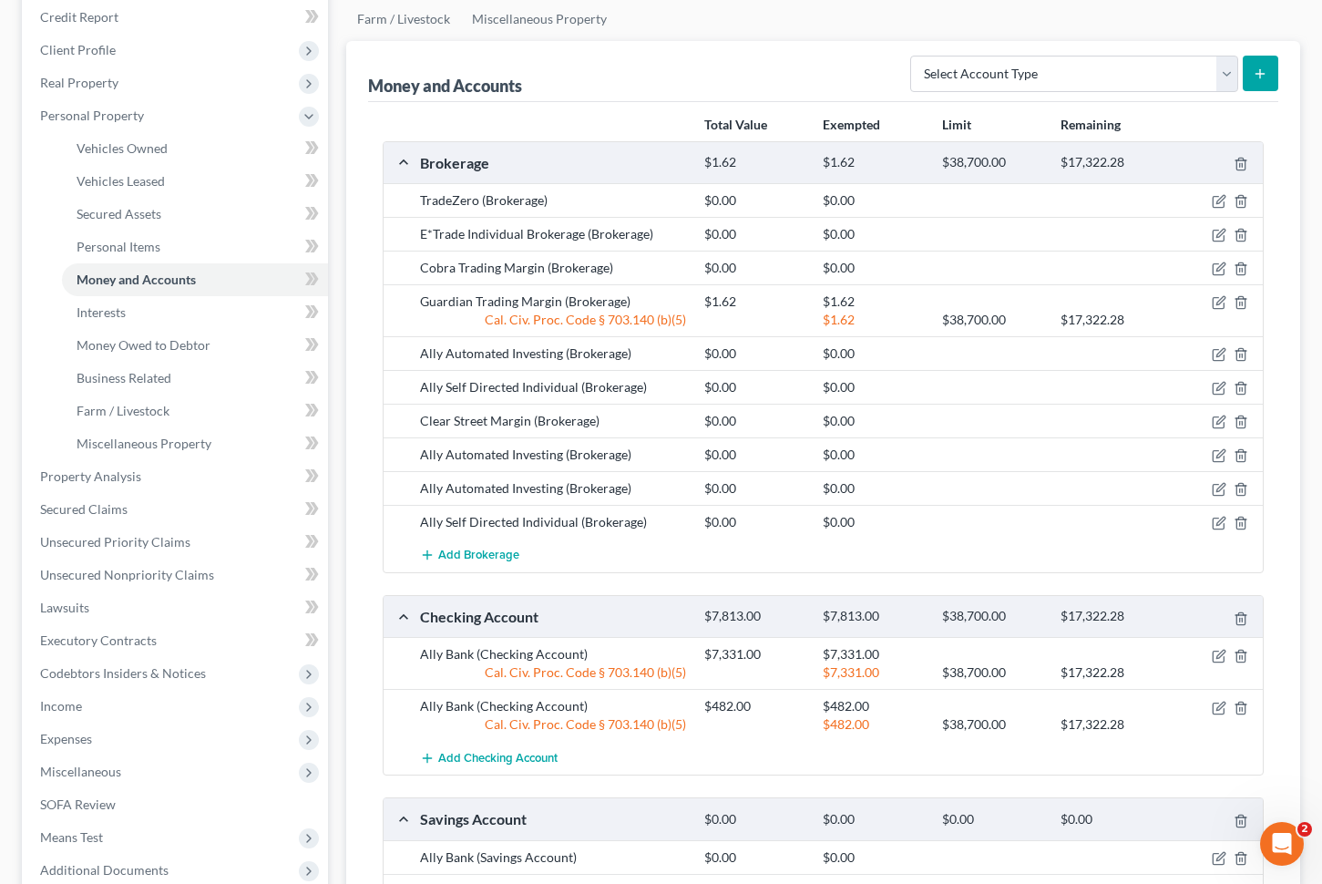
scroll to position [0, 0]
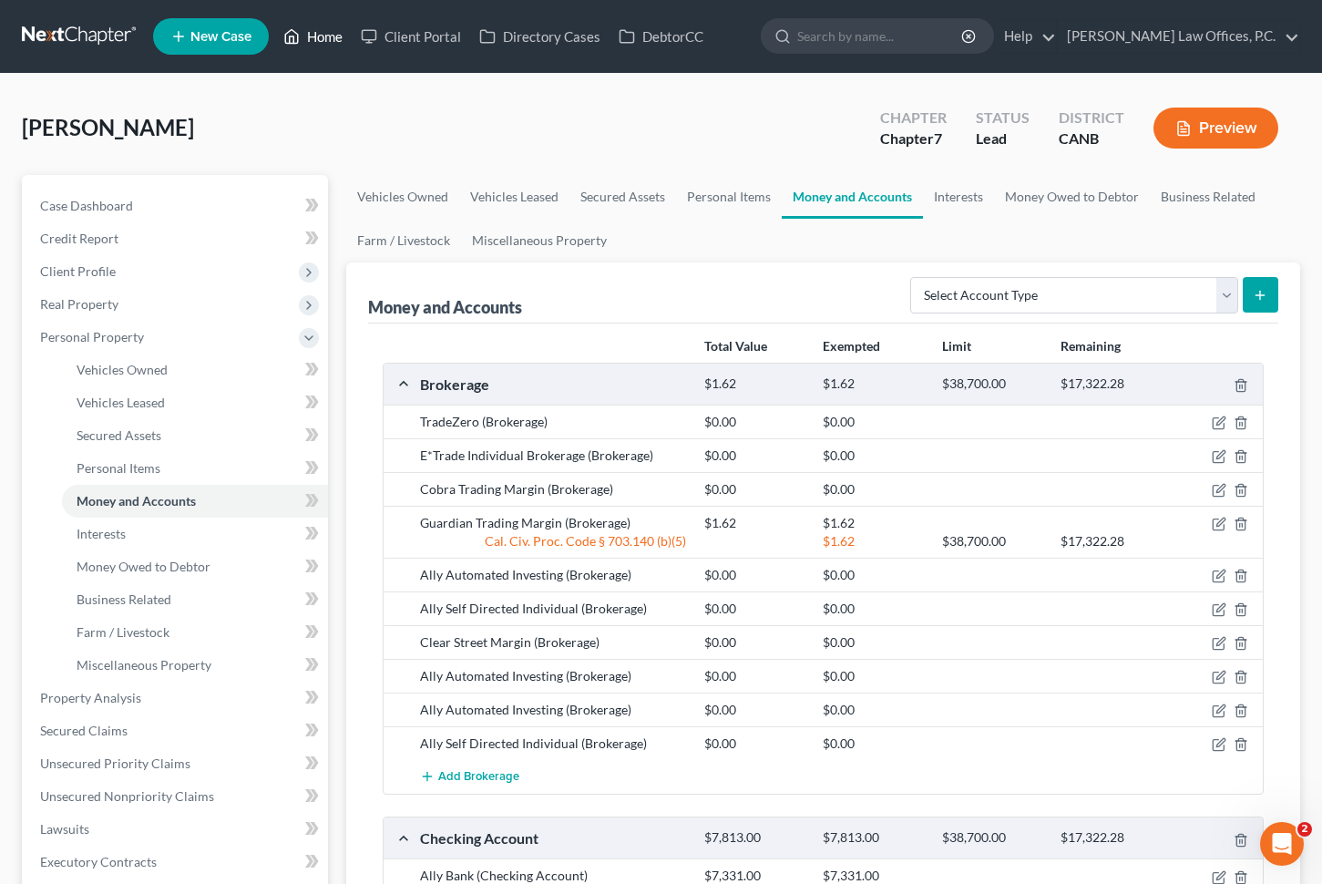
click at [328, 36] on link "Home" at bounding box center [312, 36] width 77 height 33
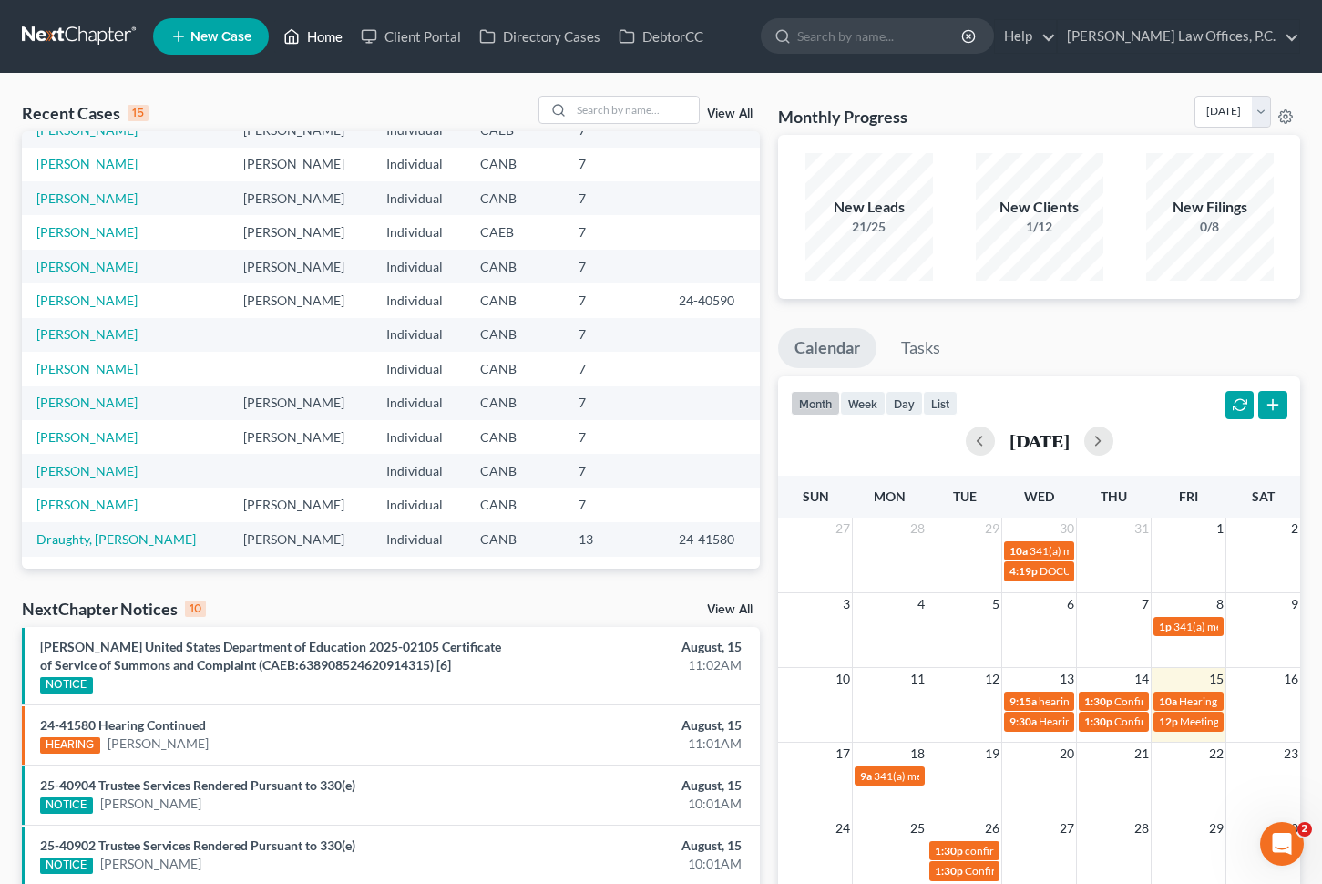
scroll to position [125, 0]
click at [93, 435] on link "[PERSON_NAME]" at bounding box center [86, 434] width 101 height 15
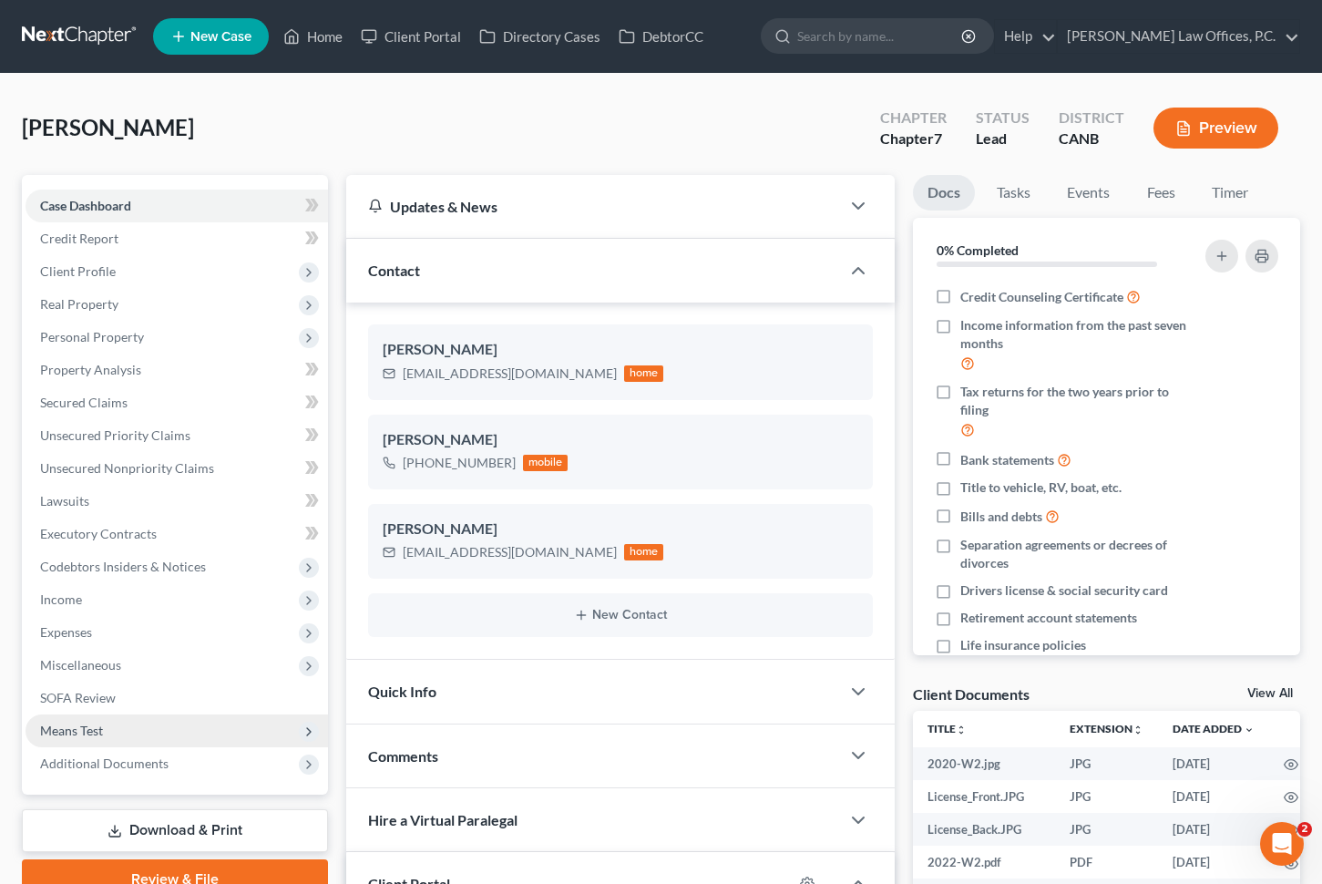
click at [136, 734] on span "Means Test" at bounding box center [177, 730] width 303 height 33
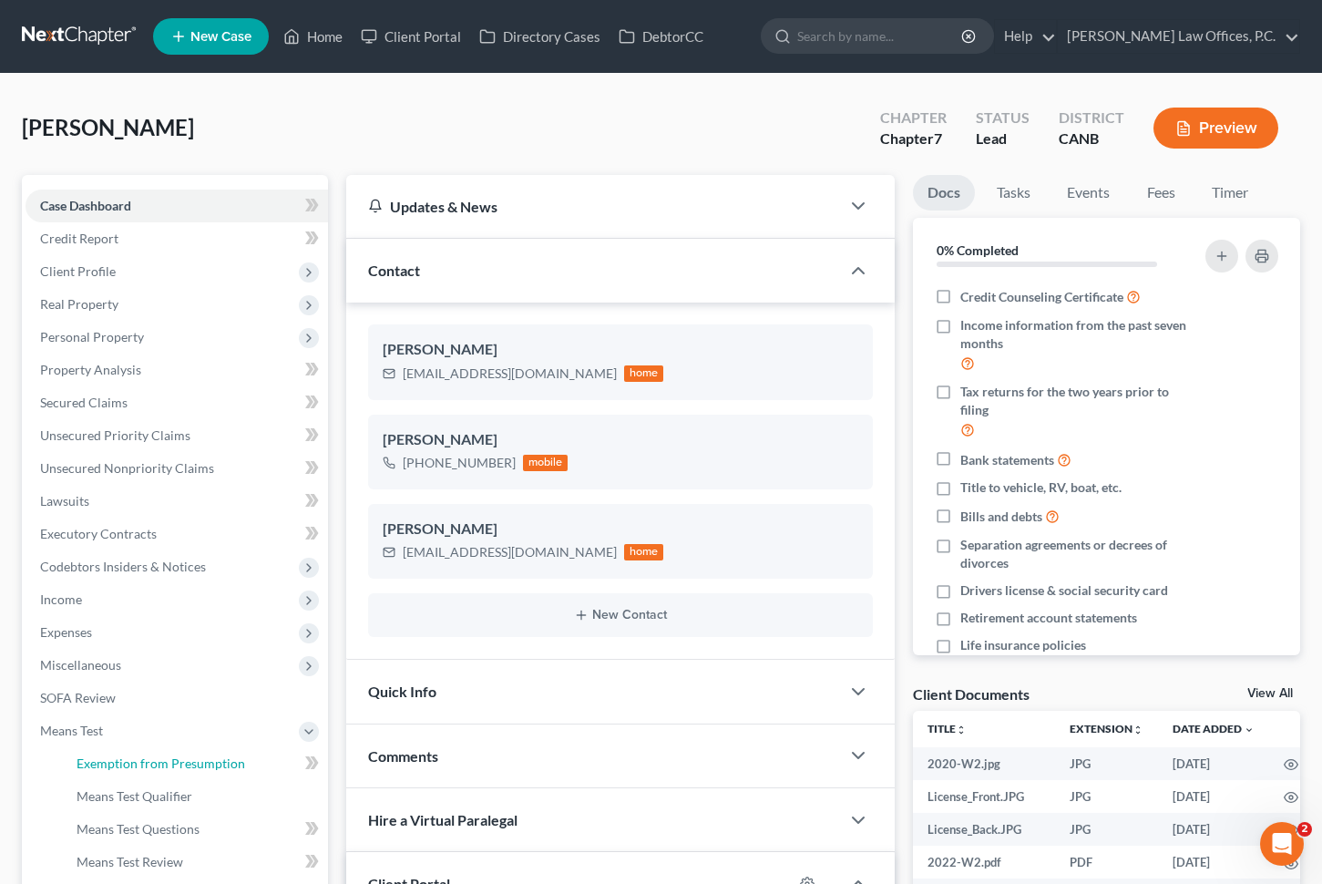
click at [186, 750] on link "Exemption from Presumption" at bounding box center [195, 763] width 266 height 33
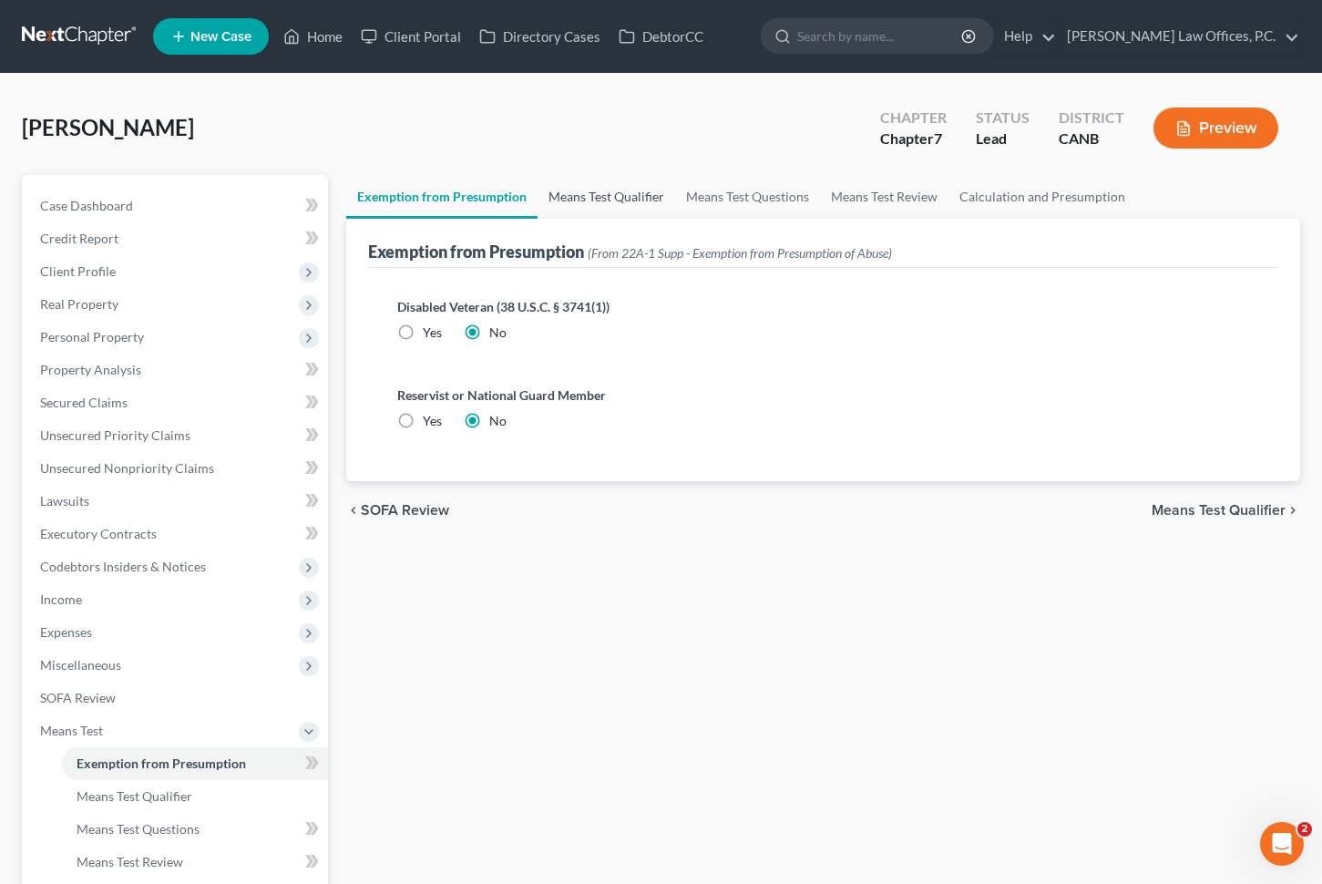
click at [585, 201] on link "Means Test Qualifier" at bounding box center [607, 197] width 138 height 44
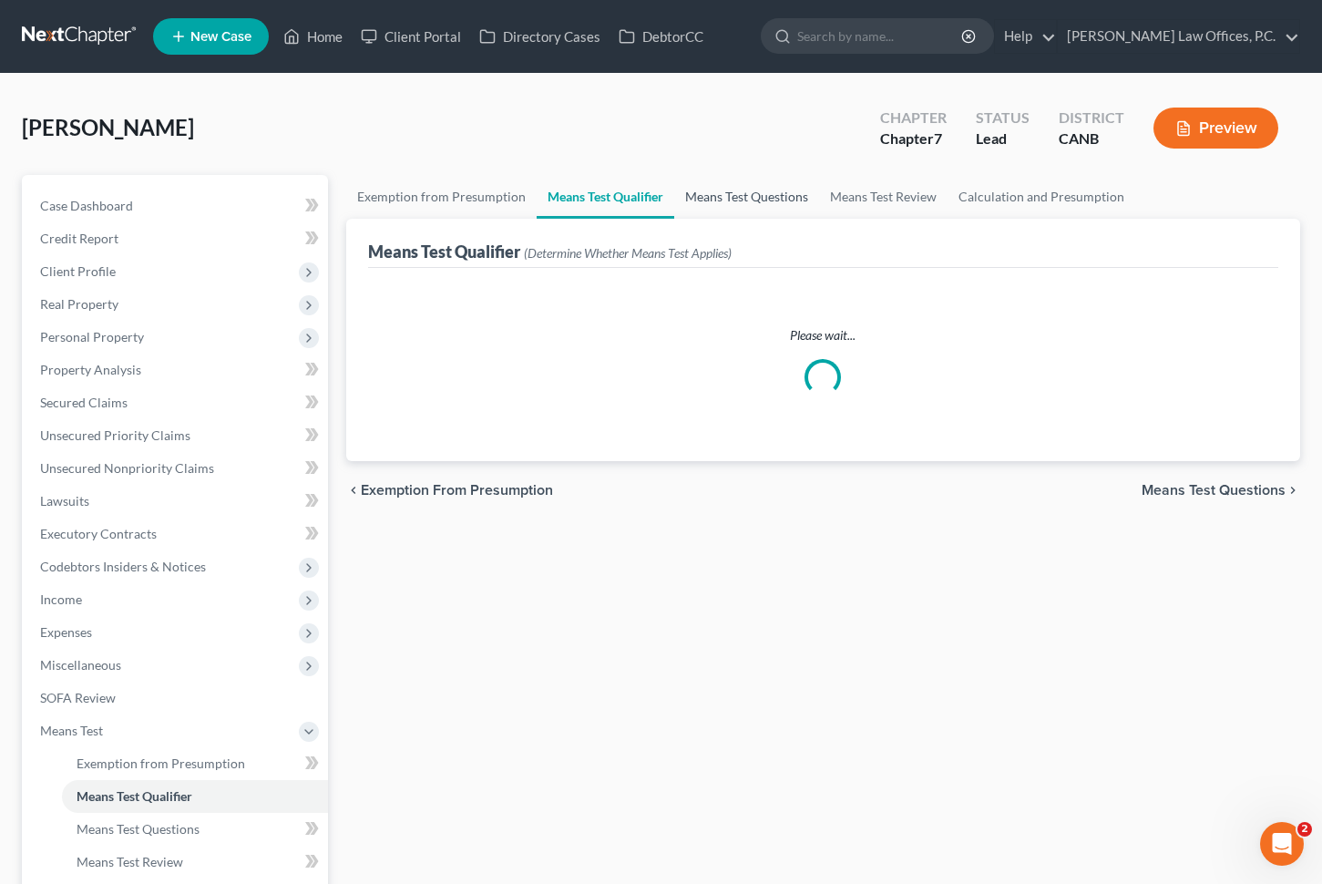
click at [748, 199] on link "Means Test Questions" at bounding box center [746, 197] width 145 height 44
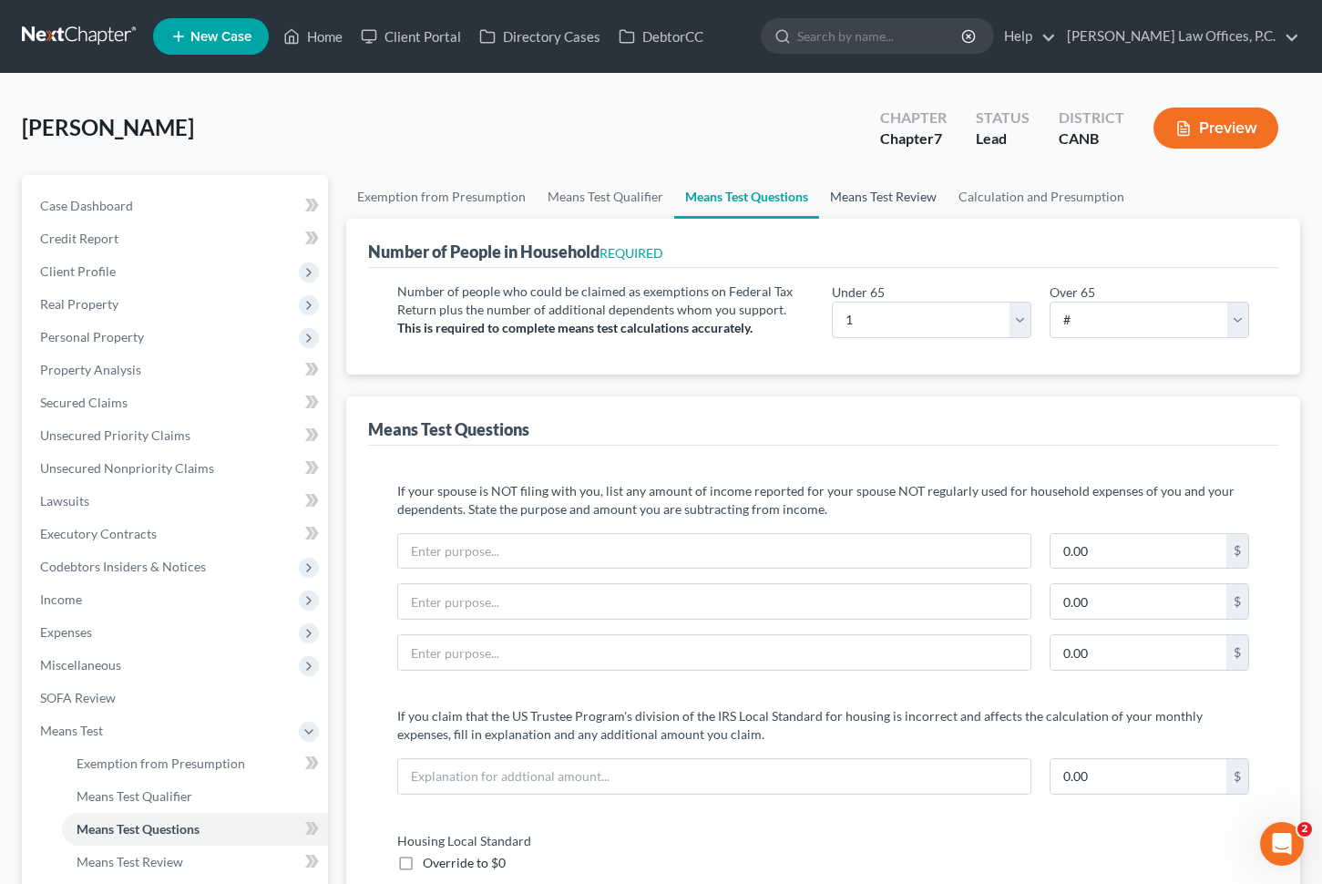
click at [871, 201] on link "Means Test Review" at bounding box center [883, 197] width 128 height 44
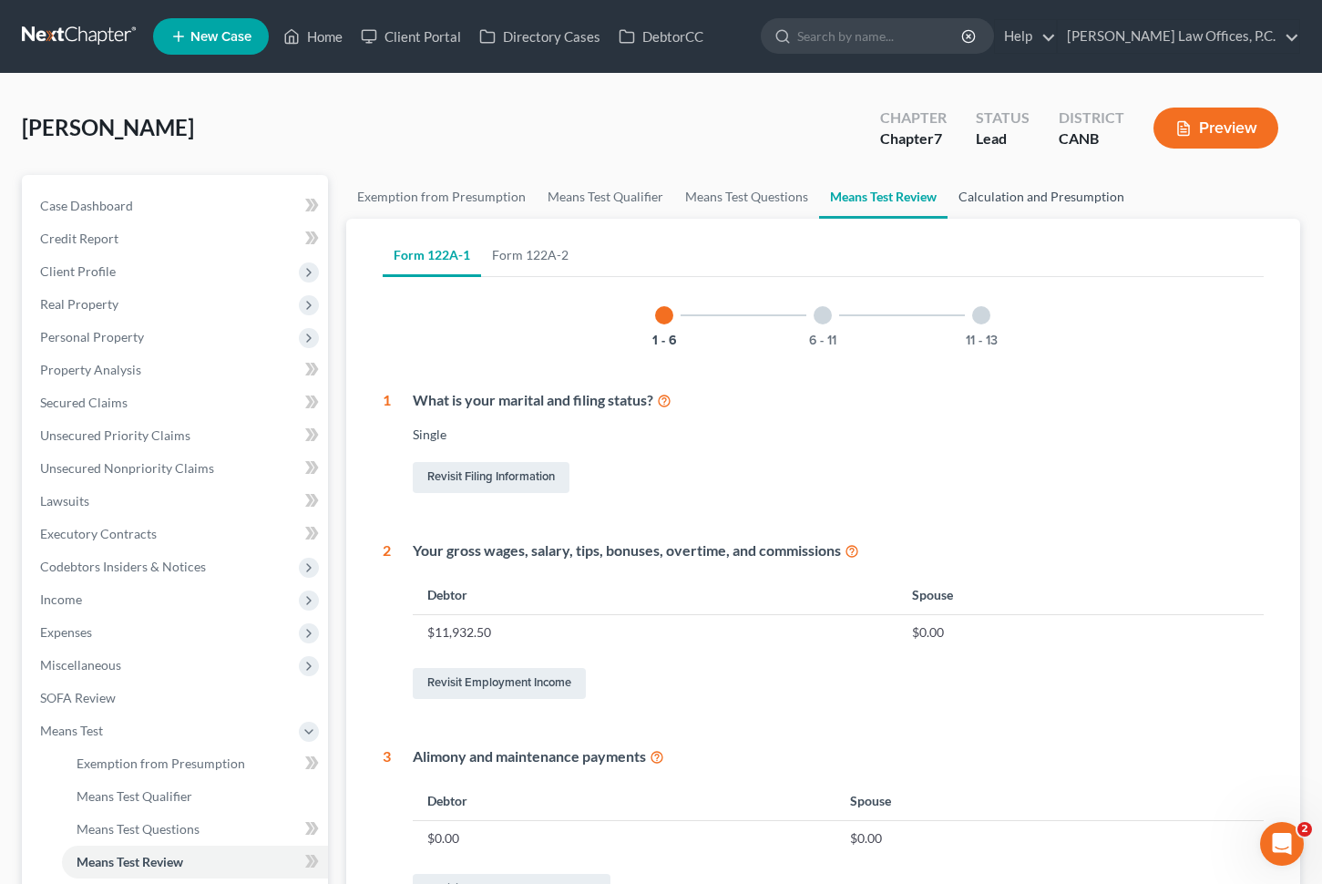
click at [1028, 191] on link "Calculation and Presumption" at bounding box center [1042, 197] width 188 height 44
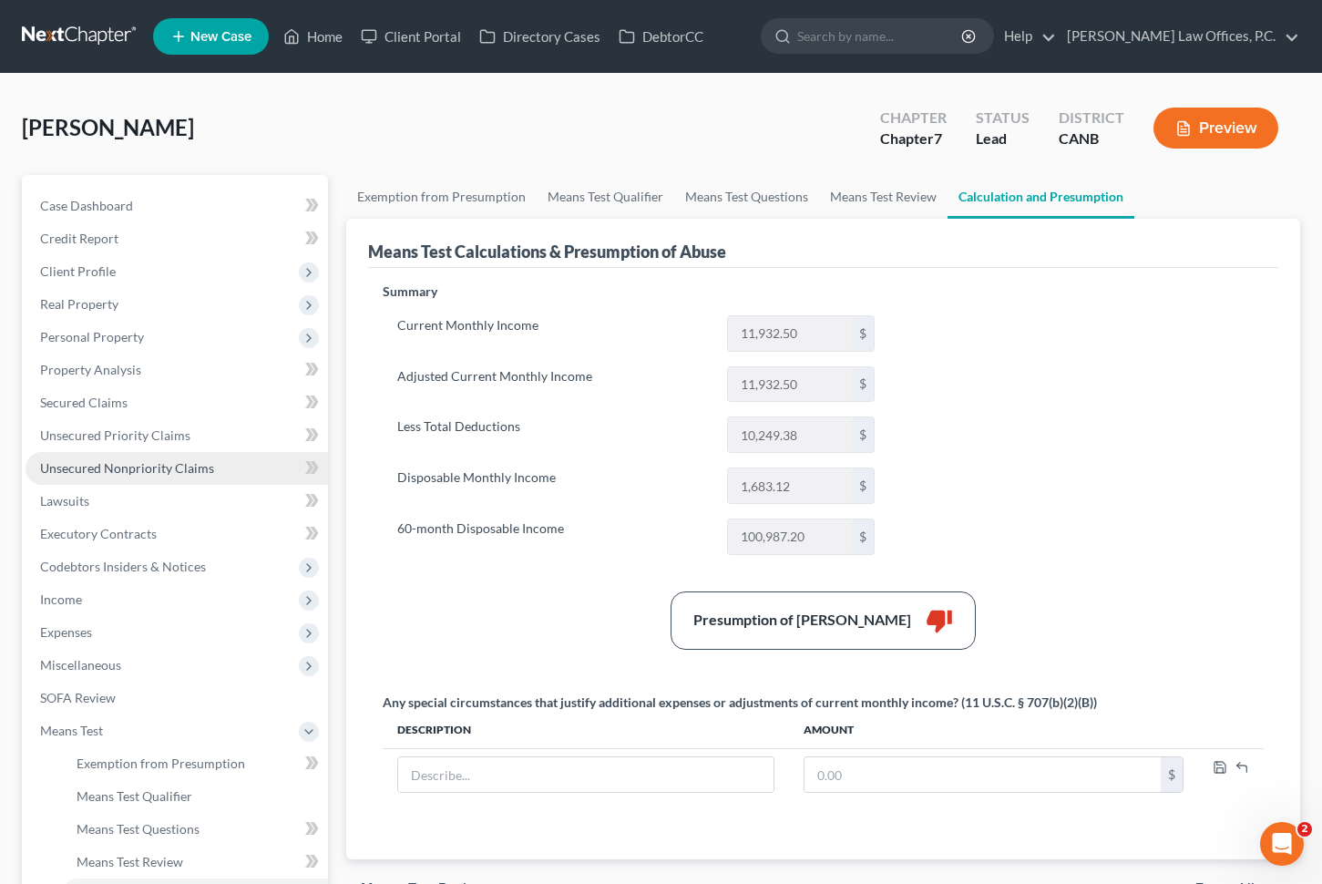
click at [173, 462] on span "Unsecured Nonpriority Claims" at bounding box center [127, 467] width 174 height 15
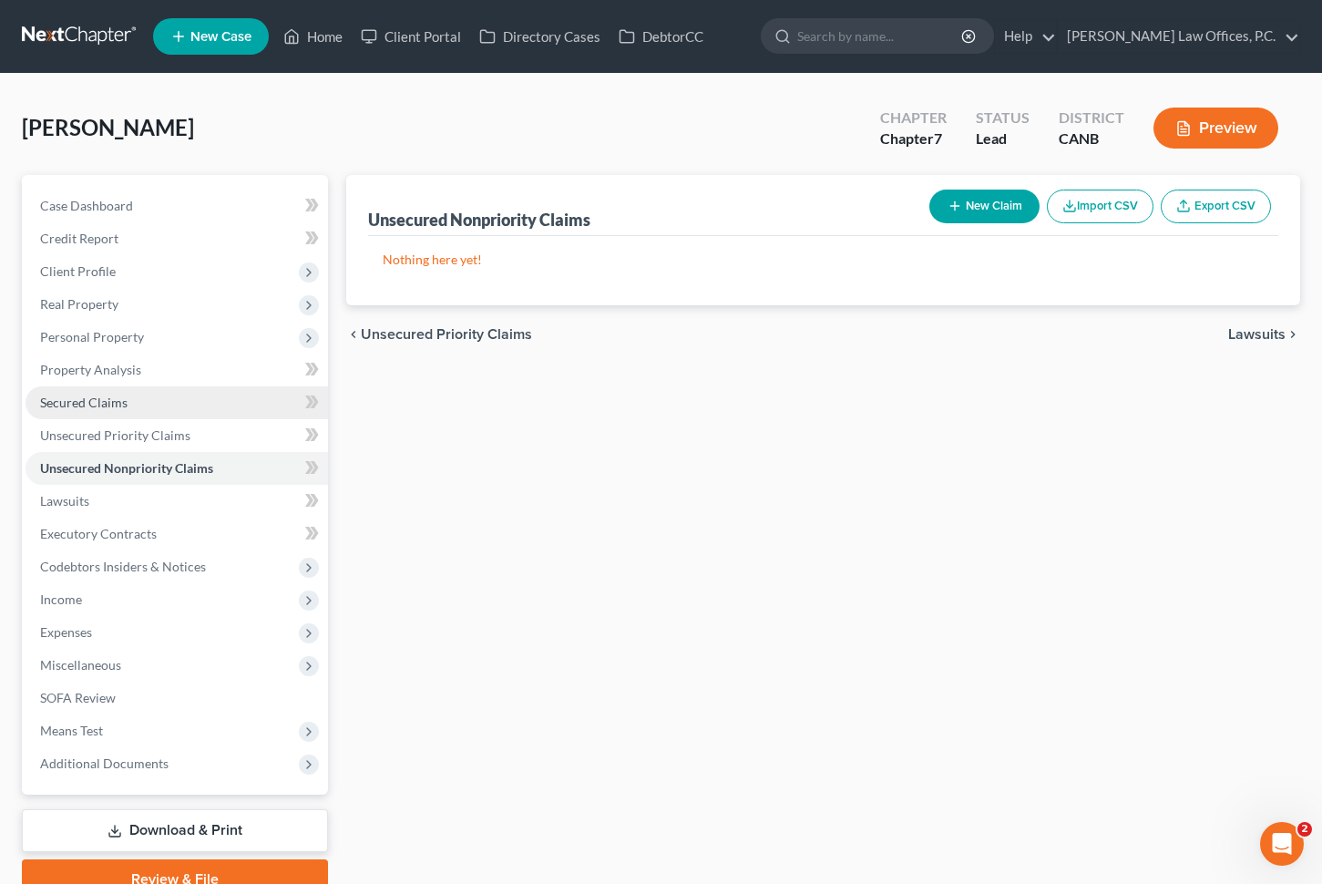
click at [147, 396] on link "Secured Claims" at bounding box center [177, 402] width 303 height 33
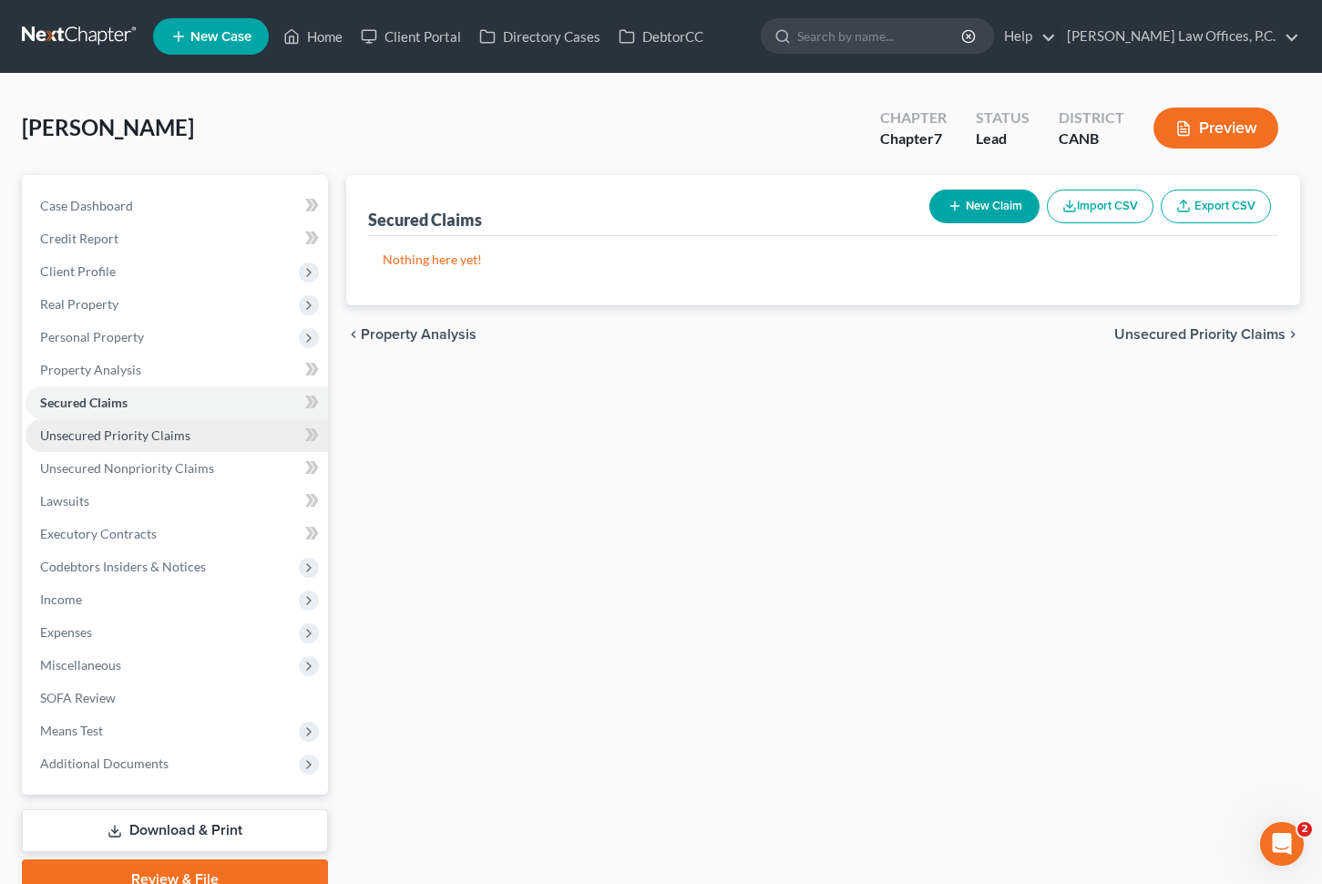
click at [144, 430] on span "Unsecured Priority Claims" at bounding box center [115, 434] width 150 height 15
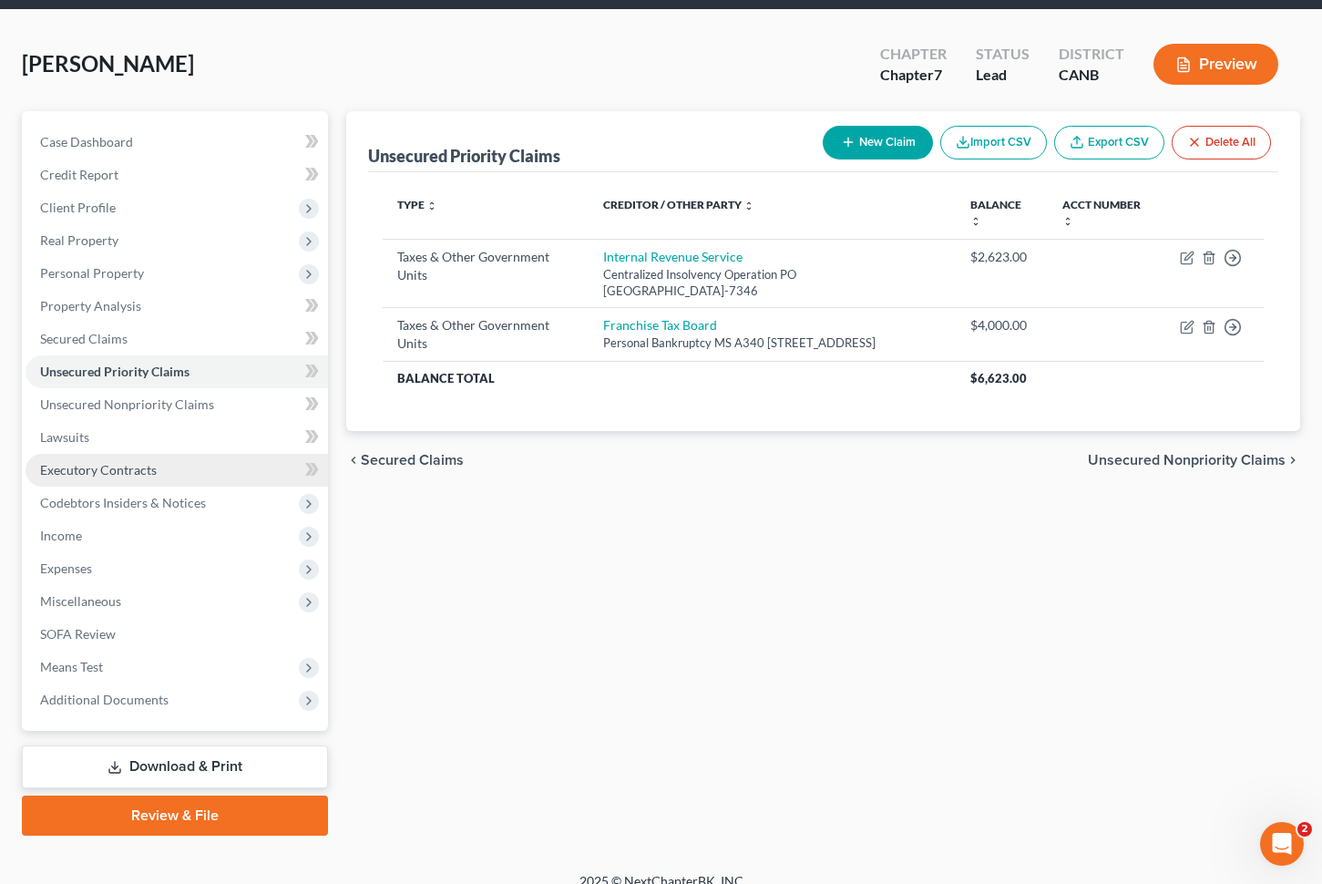
scroll to position [83, 0]
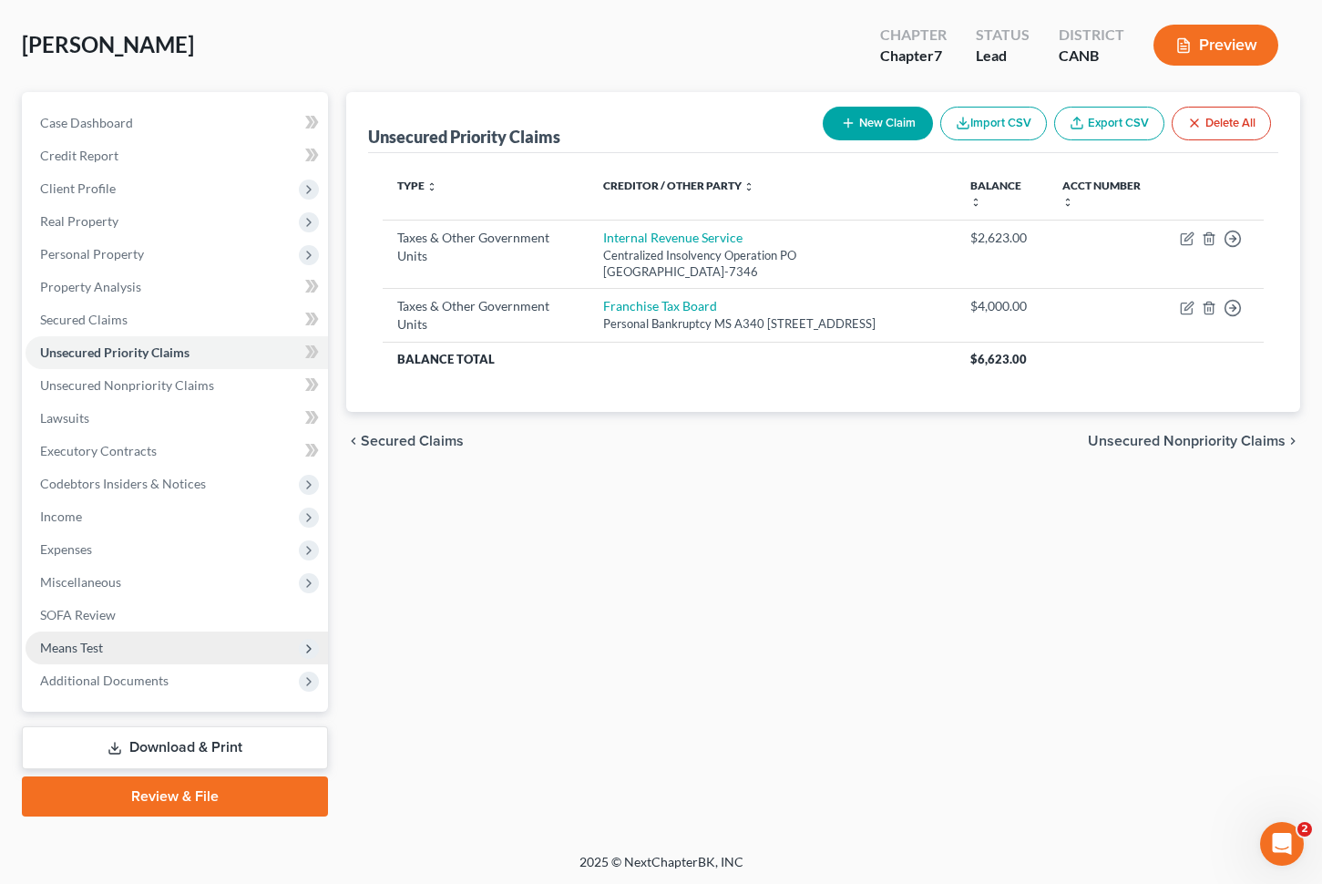
click at [190, 652] on span "Means Test" at bounding box center [177, 648] width 303 height 33
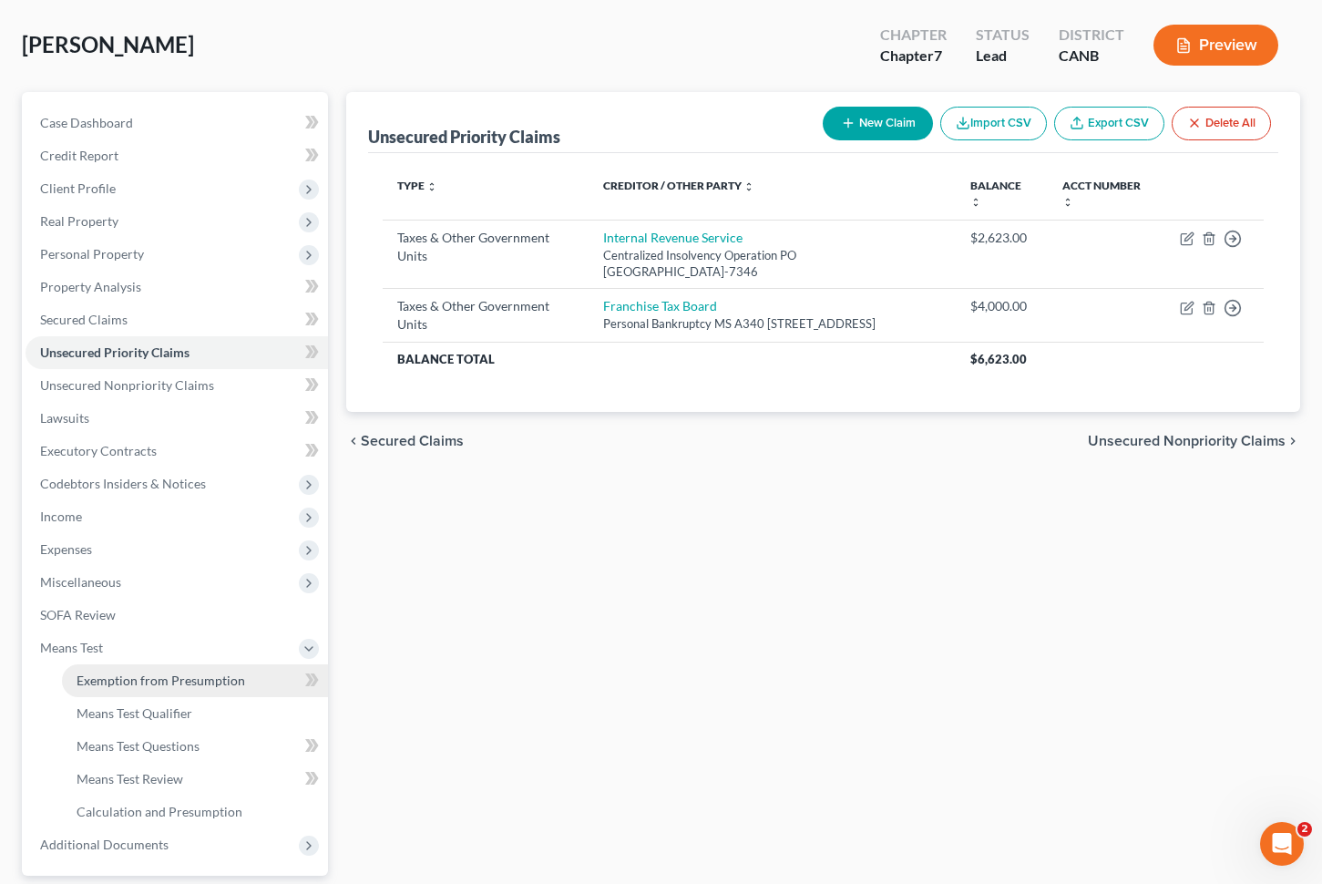
click at [214, 678] on span "Exemption from Presumption" at bounding box center [161, 680] width 169 height 15
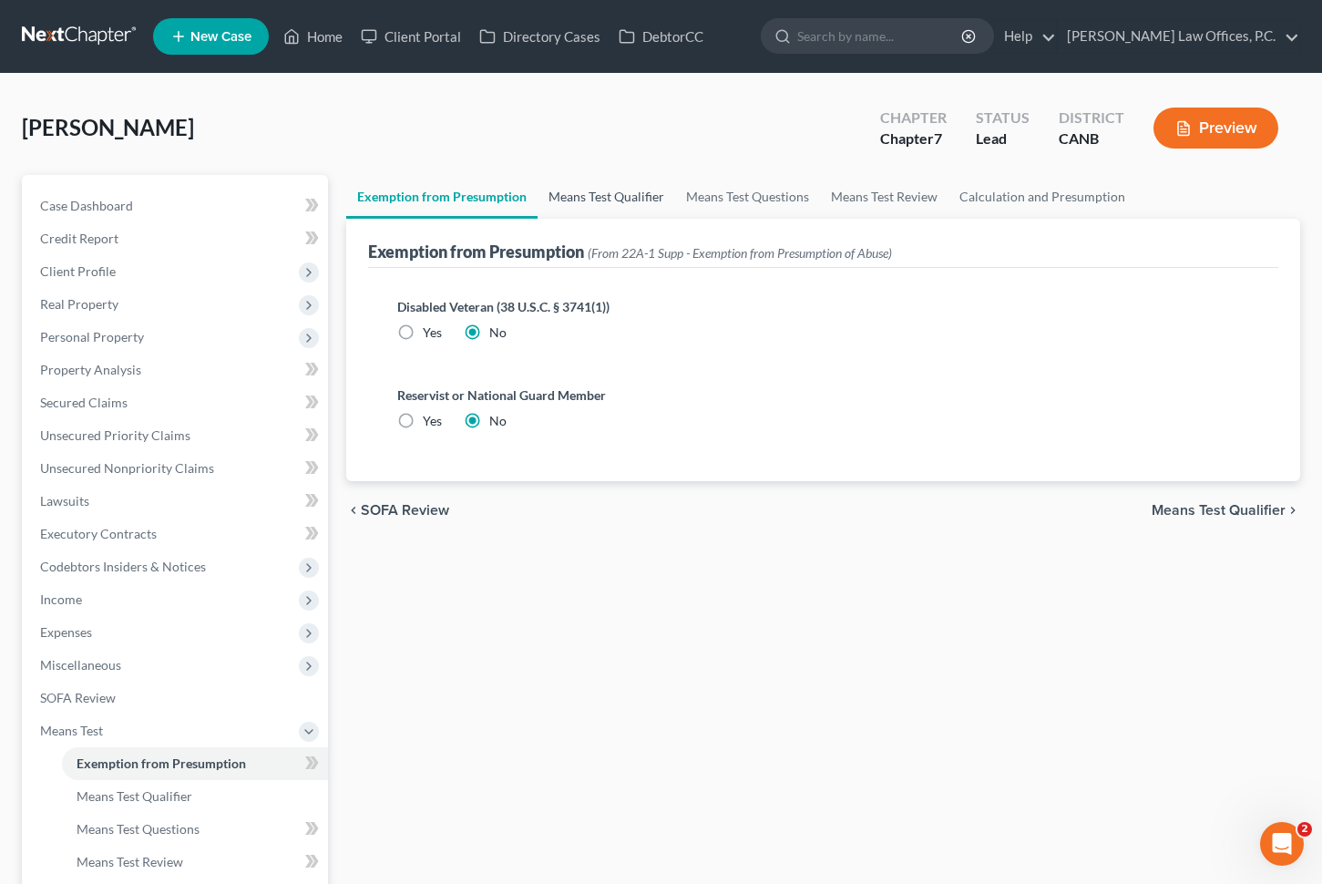
click at [654, 195] on link "Means Test Qualifier" at bounding box center [607, 197] width 138 height 44
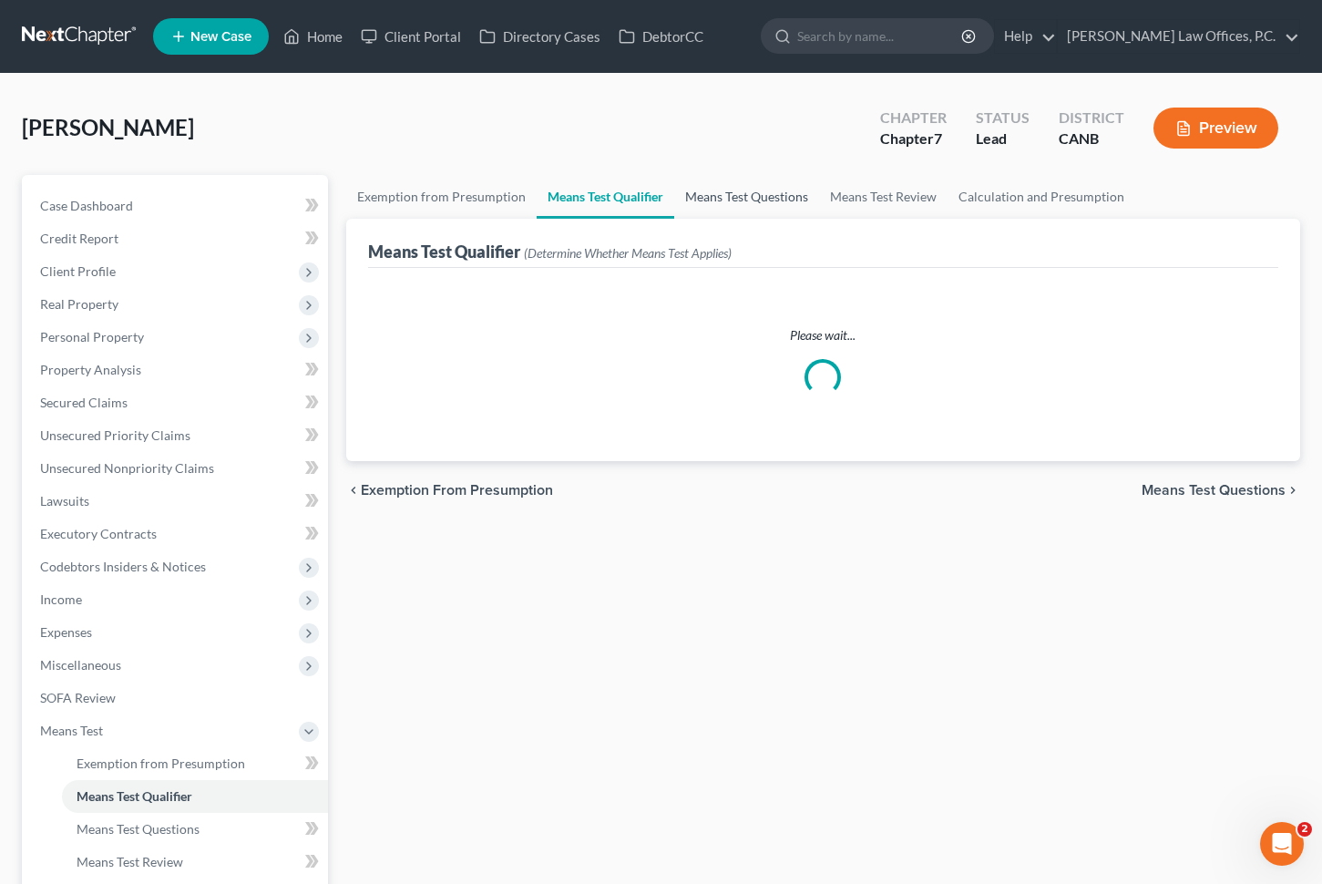
click at [731, 200] on link "Means Test Questions" at bounding box center [746, 197] width 145 height 44
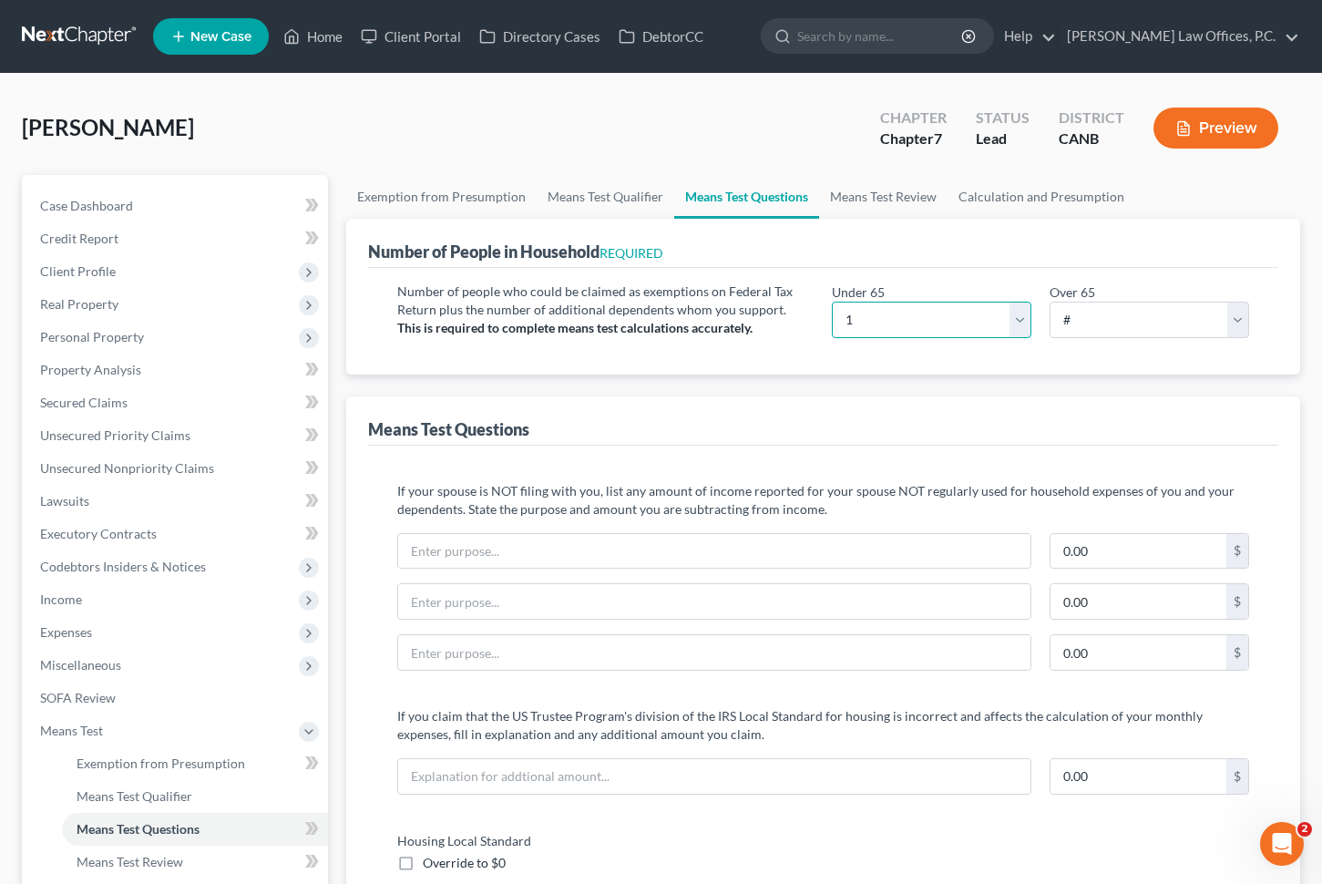
click at [1023, 320] on select "# 0 1 2 3 4 5 6 7 8 9 10" at bounding box center [932, 320] width 200 height 36
click at [1018, 268] on div "Number of people who could be claimed as exemptions on Federal Tax Return plus …" at bounding box center [823, 321] width 910 height 107
click at [1005, 196] on link "Calculation and Presumption" at bounding box center [1042, 197] width 188 height 44
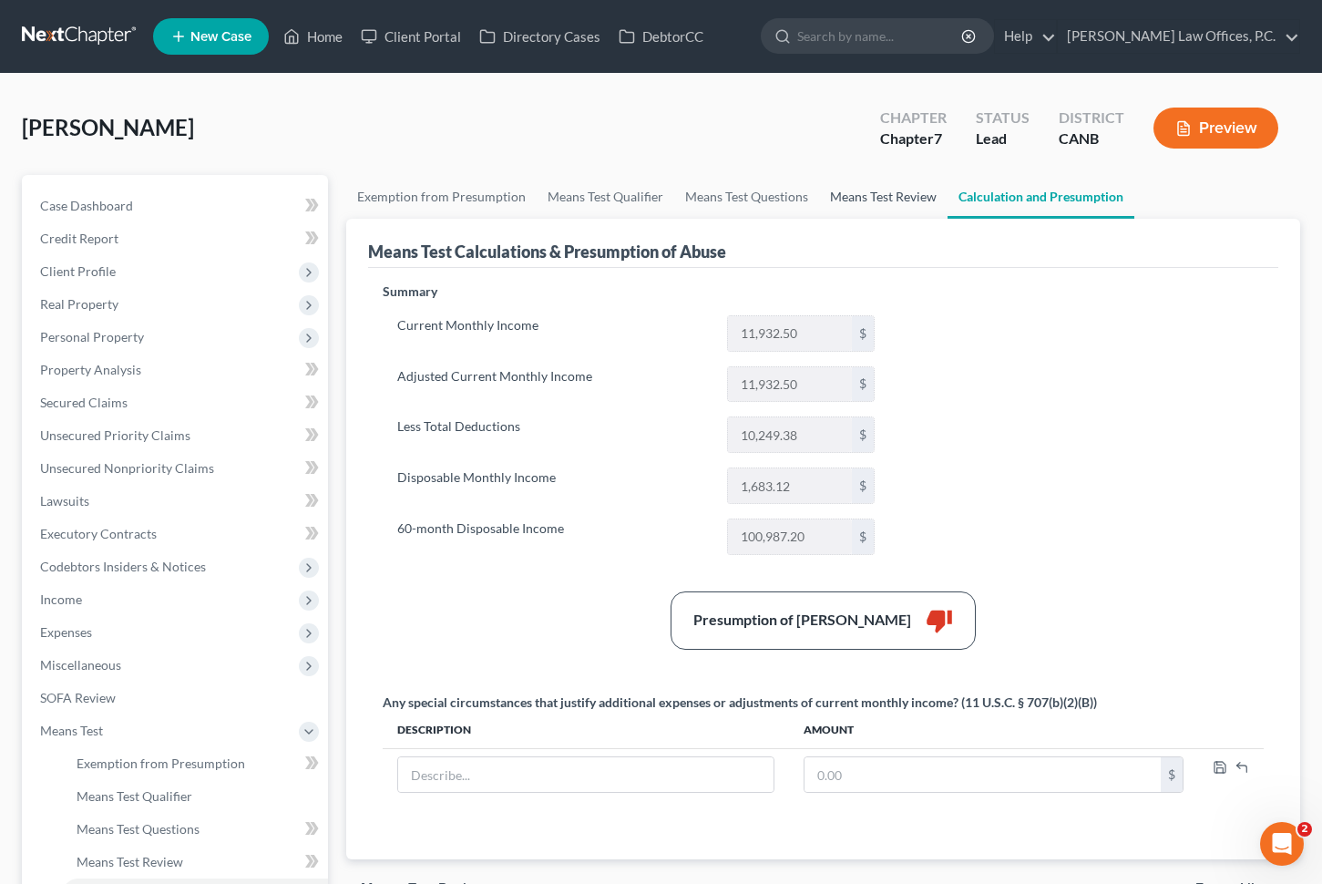
click at [877, 181] on link "Means Test Review" at bounding box center [883, 197] width 128 height 44
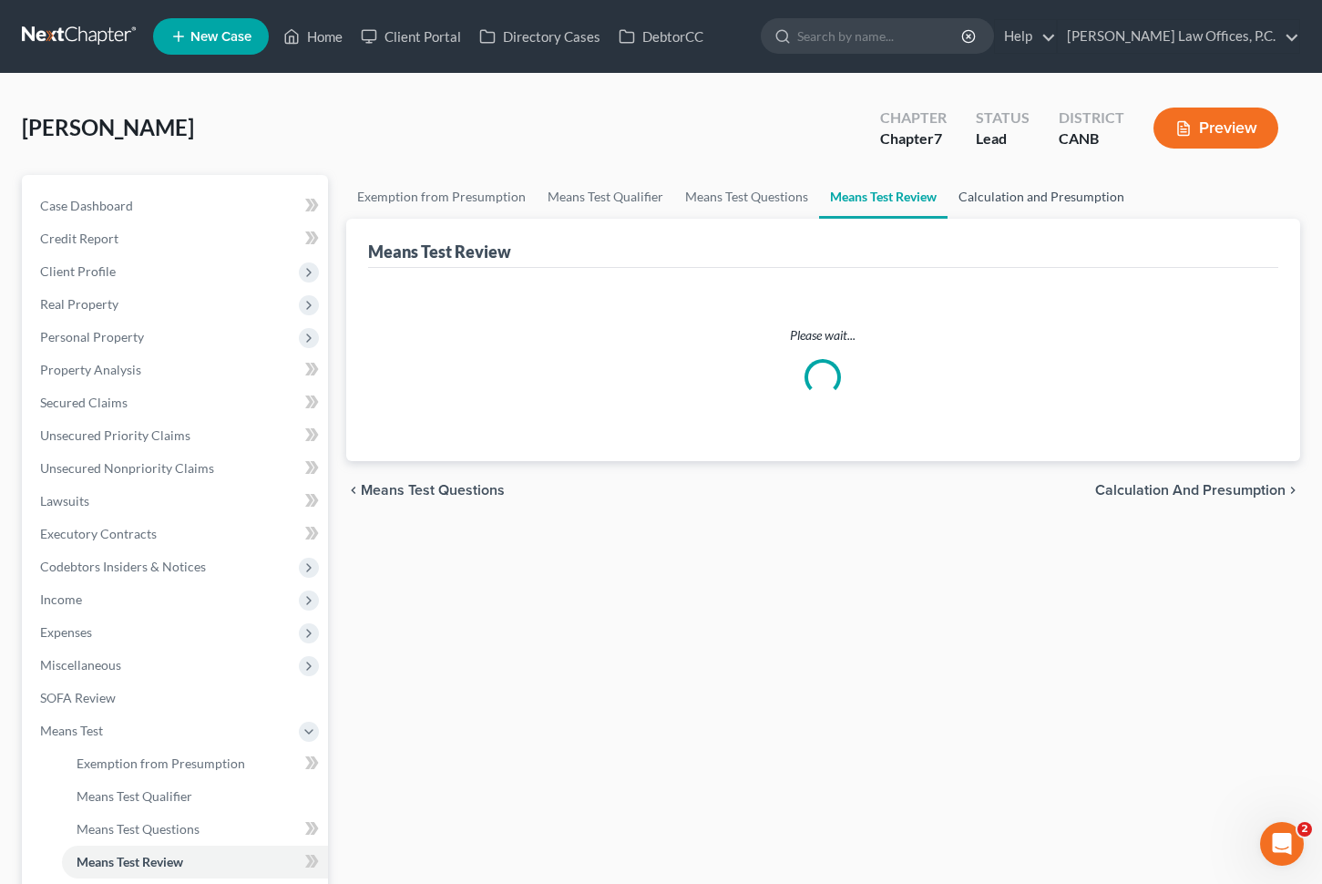
click at [1001, 210] on link "Calculation and Presumption" at bounding box center [1042, 197] width 188 height 44
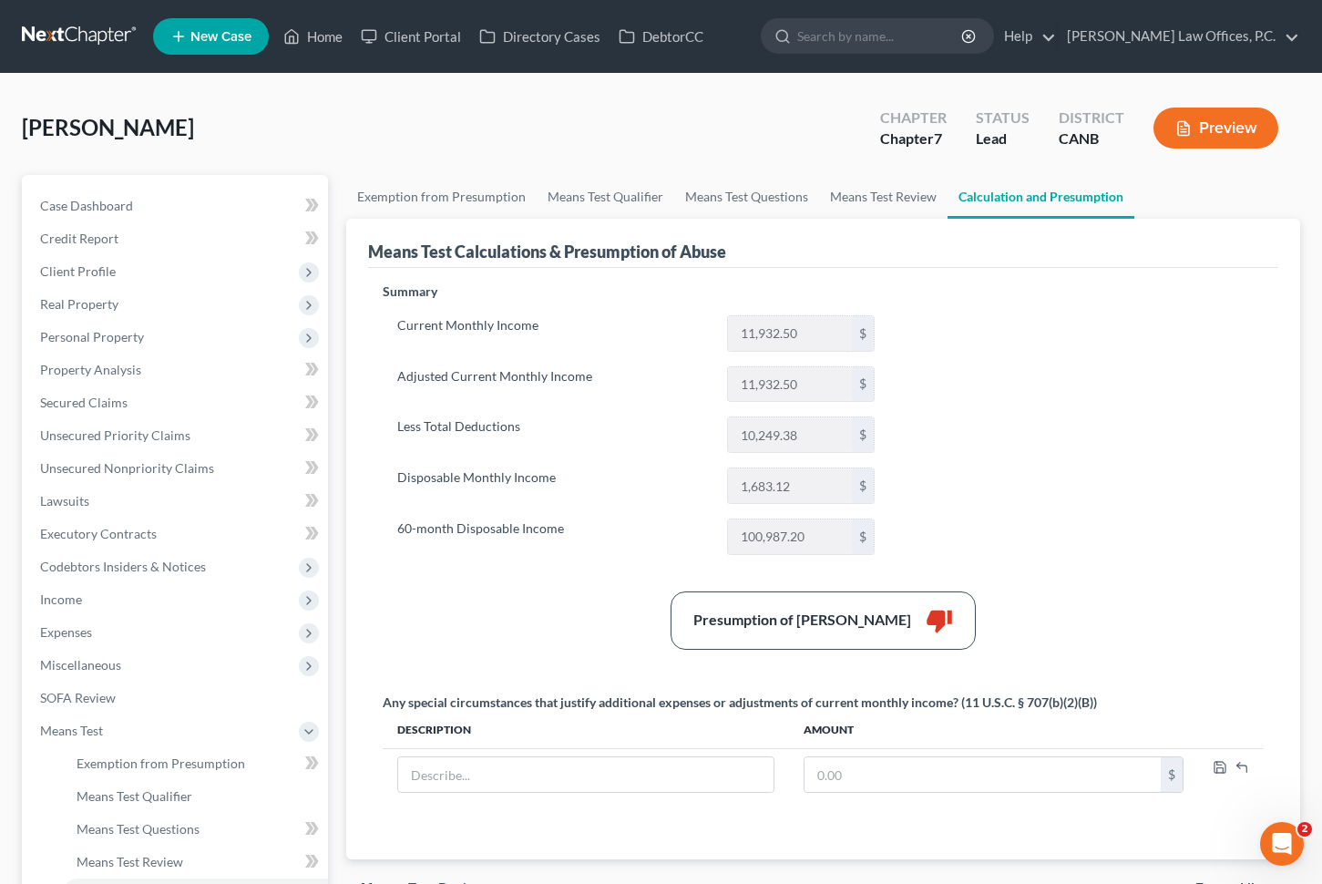
click at [1223, 118] on button "Preview" at bounding box center [1216, 128] width 125 height 41
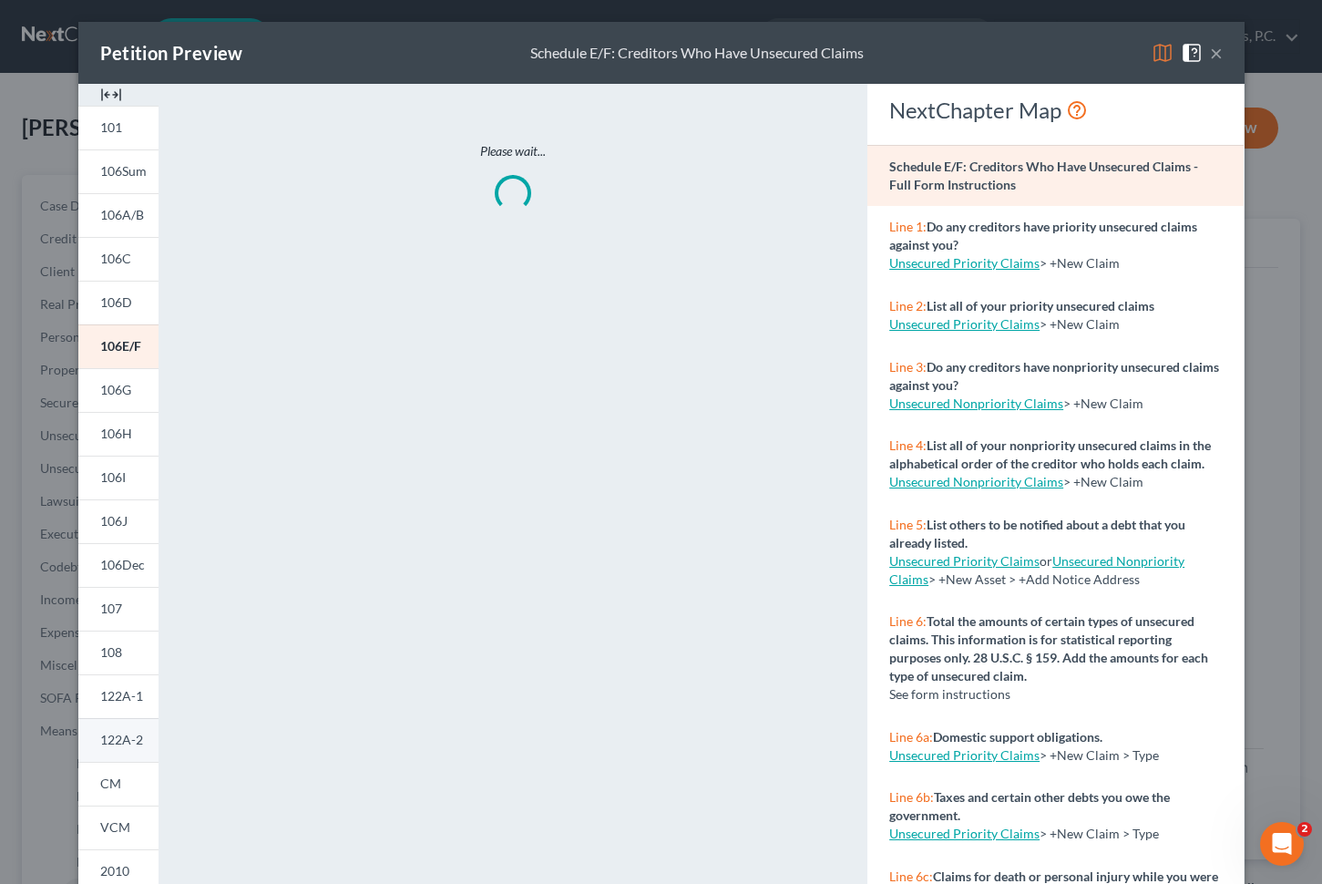
click at [117, 734] on span "122A-2" at bounding box center [121, 739] width 43 height 15
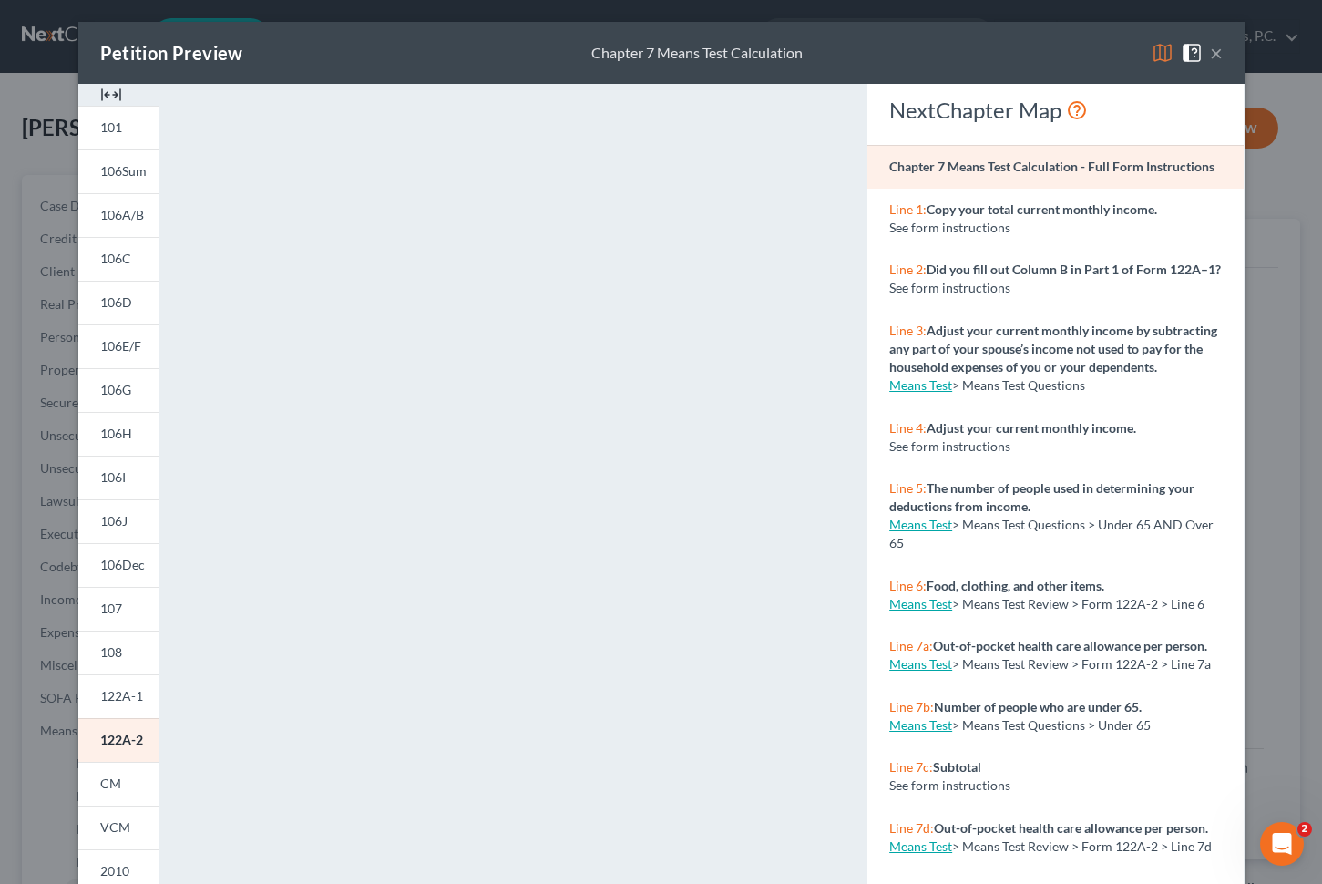
click at [1226, 46] on div "Petition Preview Chapter 7 Means Test Calculation ×" at bounding box center [661, 53] width 1167 height 62
click at [1213, 55] on button "×" at bounding box center [1216, 53] width 13 height 22
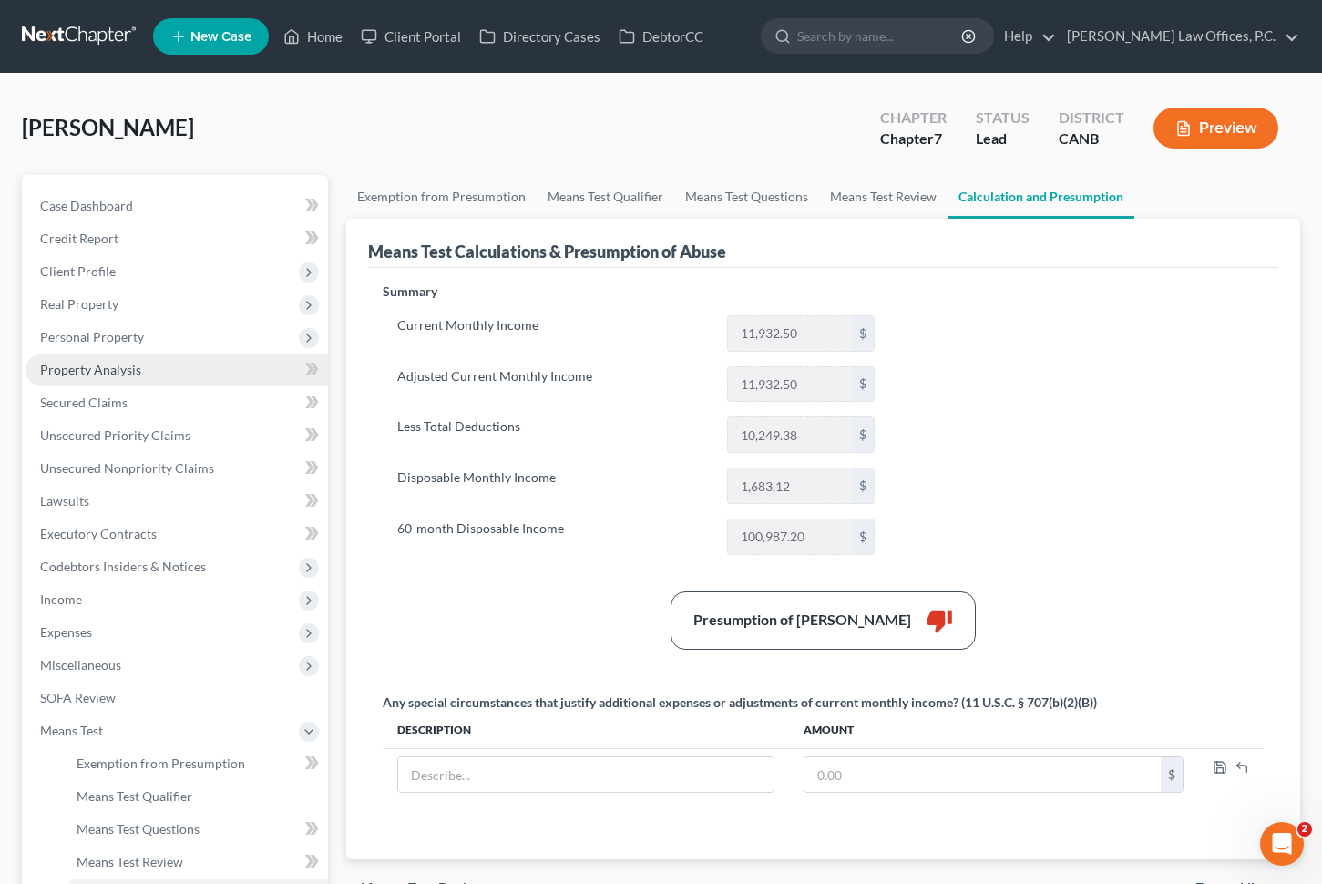
click at [171, 373] on link "Property Analysis" at bounding box center [177, 370] width 303 height 33
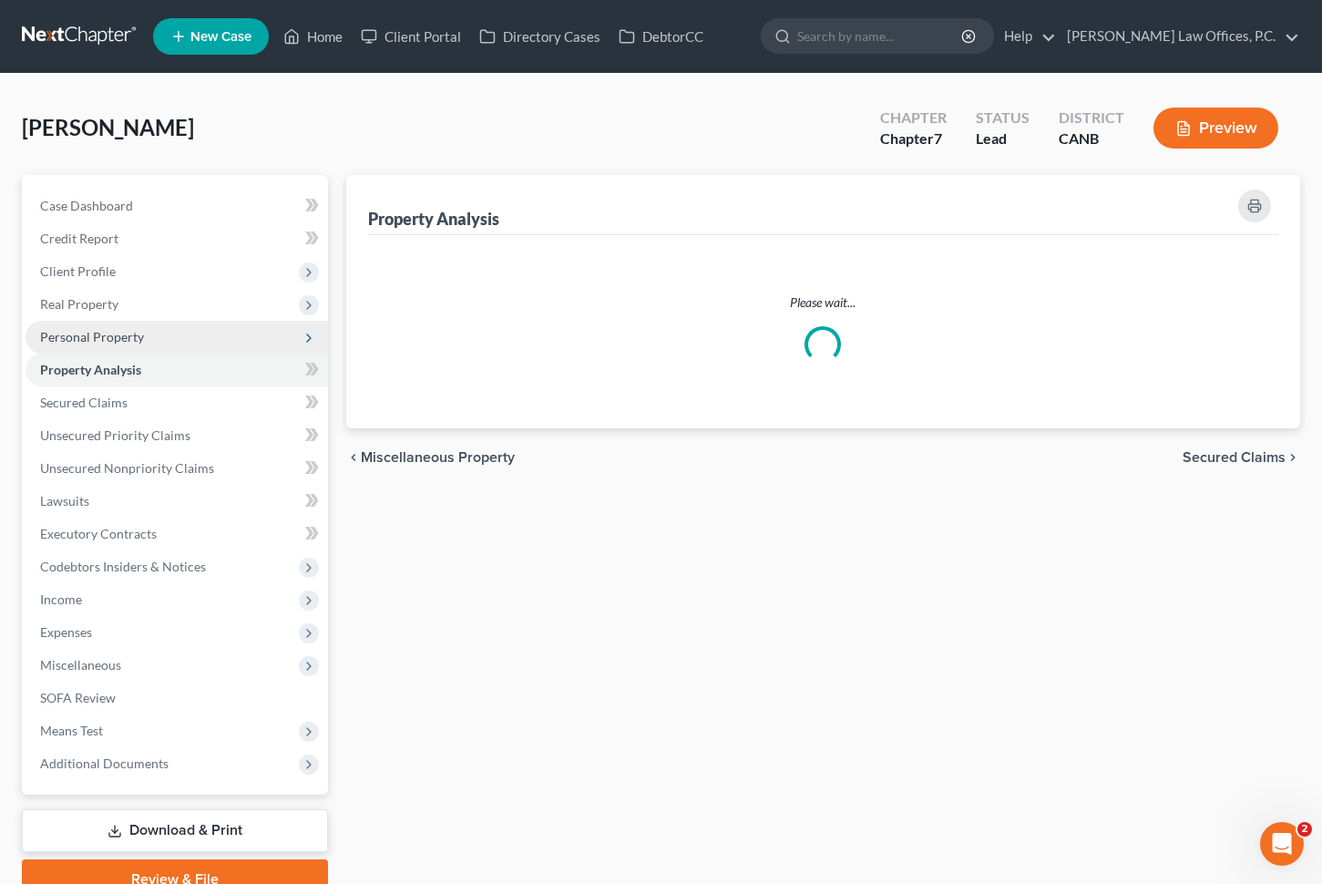
click at [159, 328] on span "Personal Property" at bounding box center [177, 337] width 303 height 33
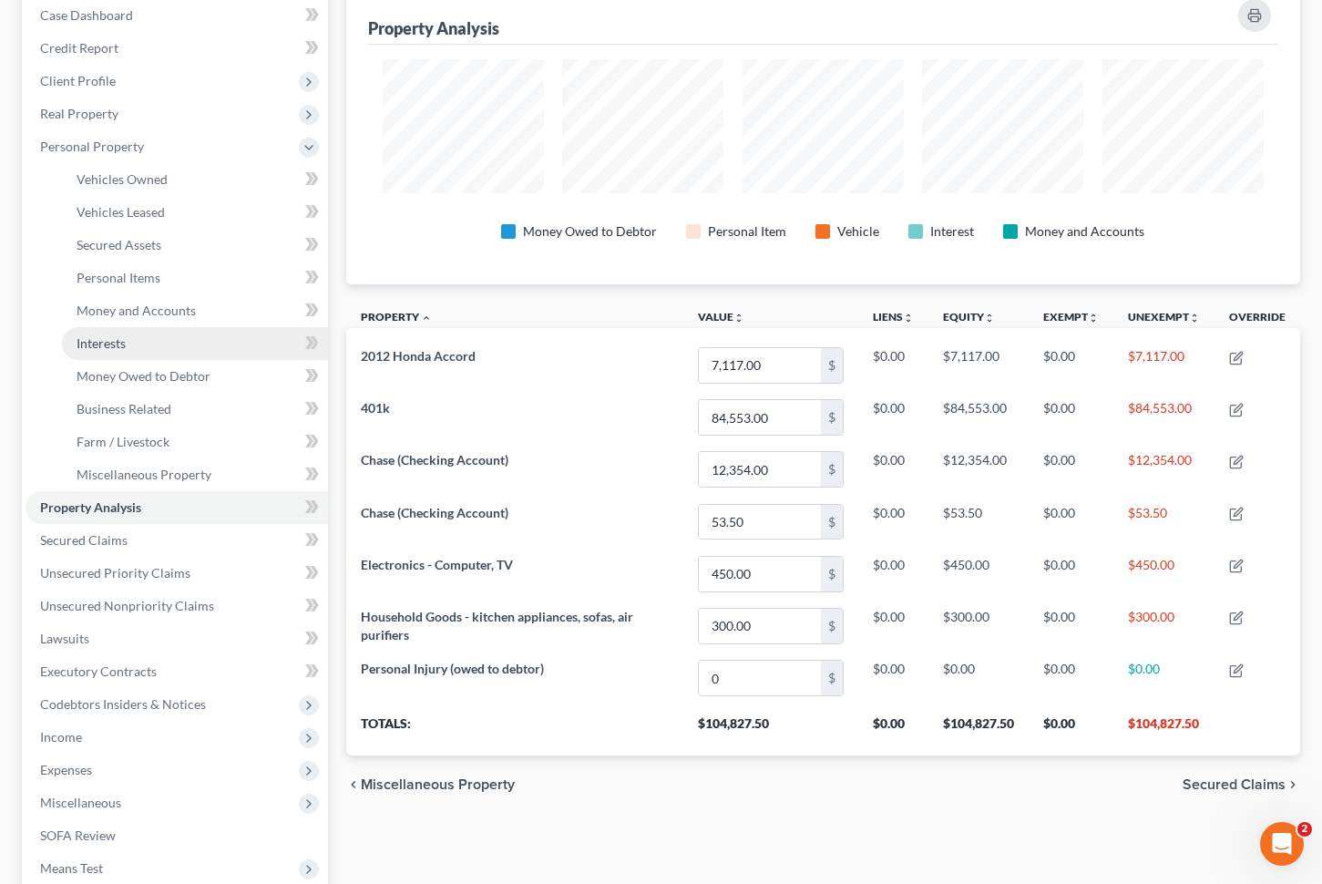
scroll to position [148, 0]
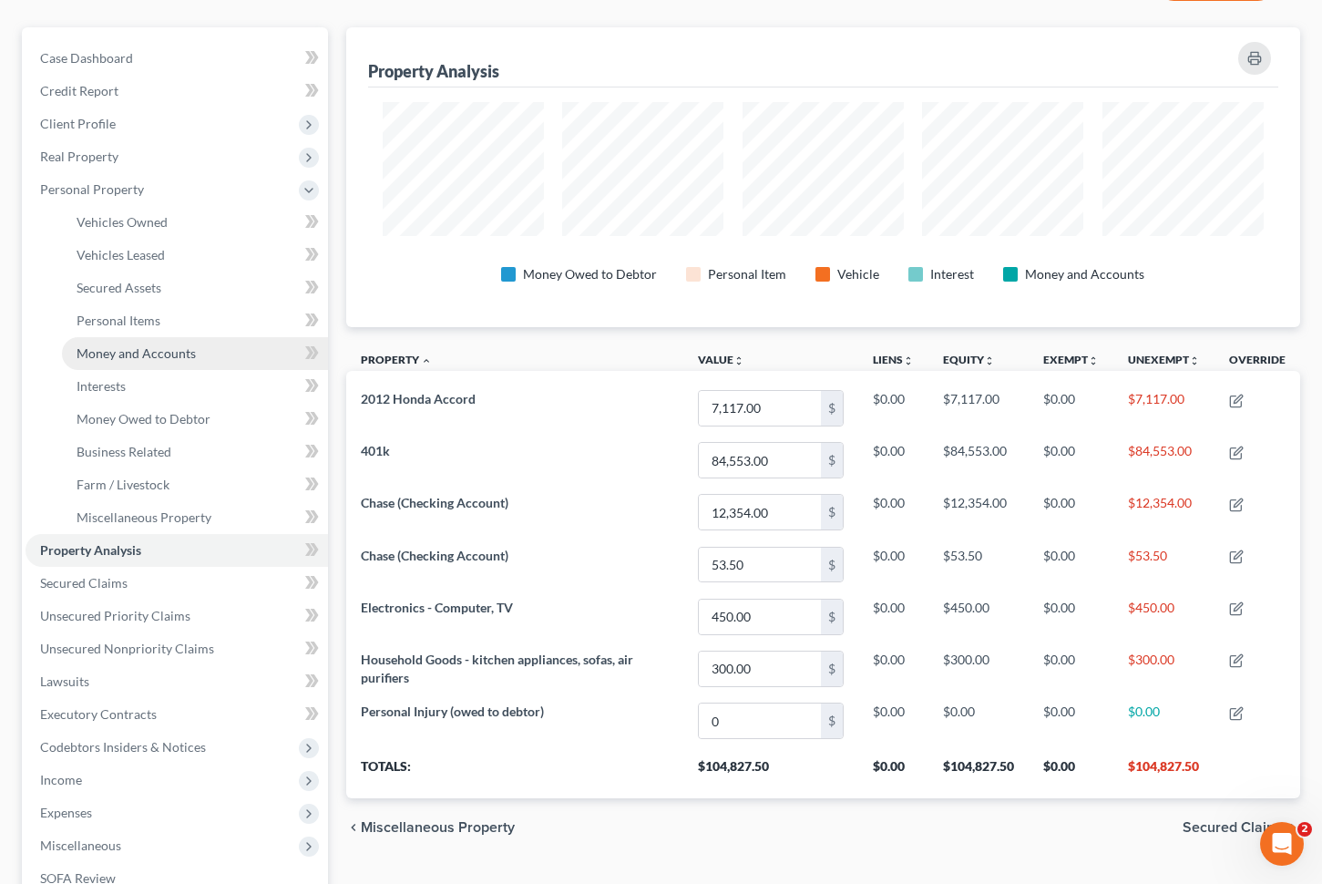
click at [159, 344] on link "Money and Accounts" at bounding box center [195, 353] width 266 height 33
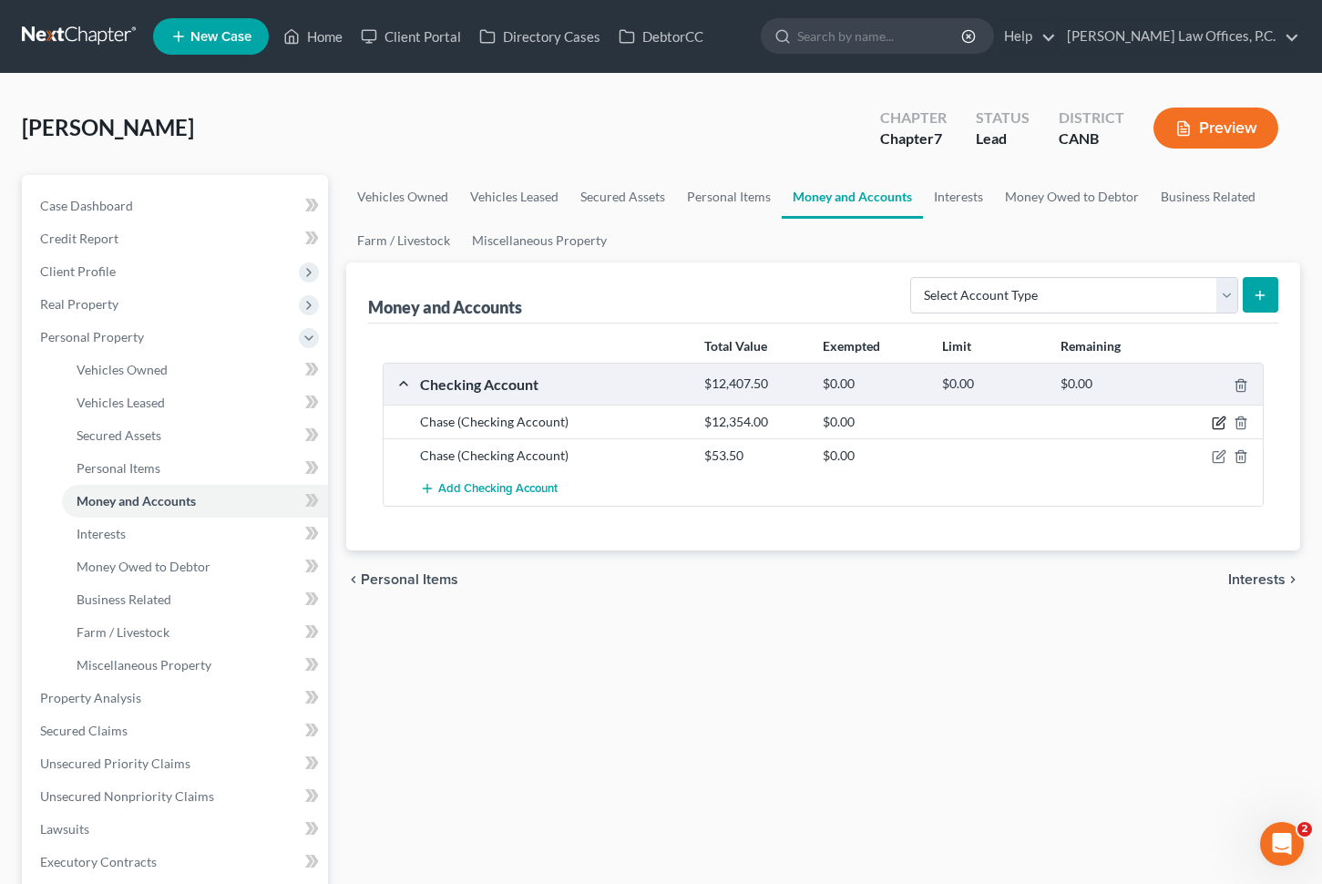
click at [1217, 425] on icon "button" at bounding box center [1221, 421] width 8 height 8
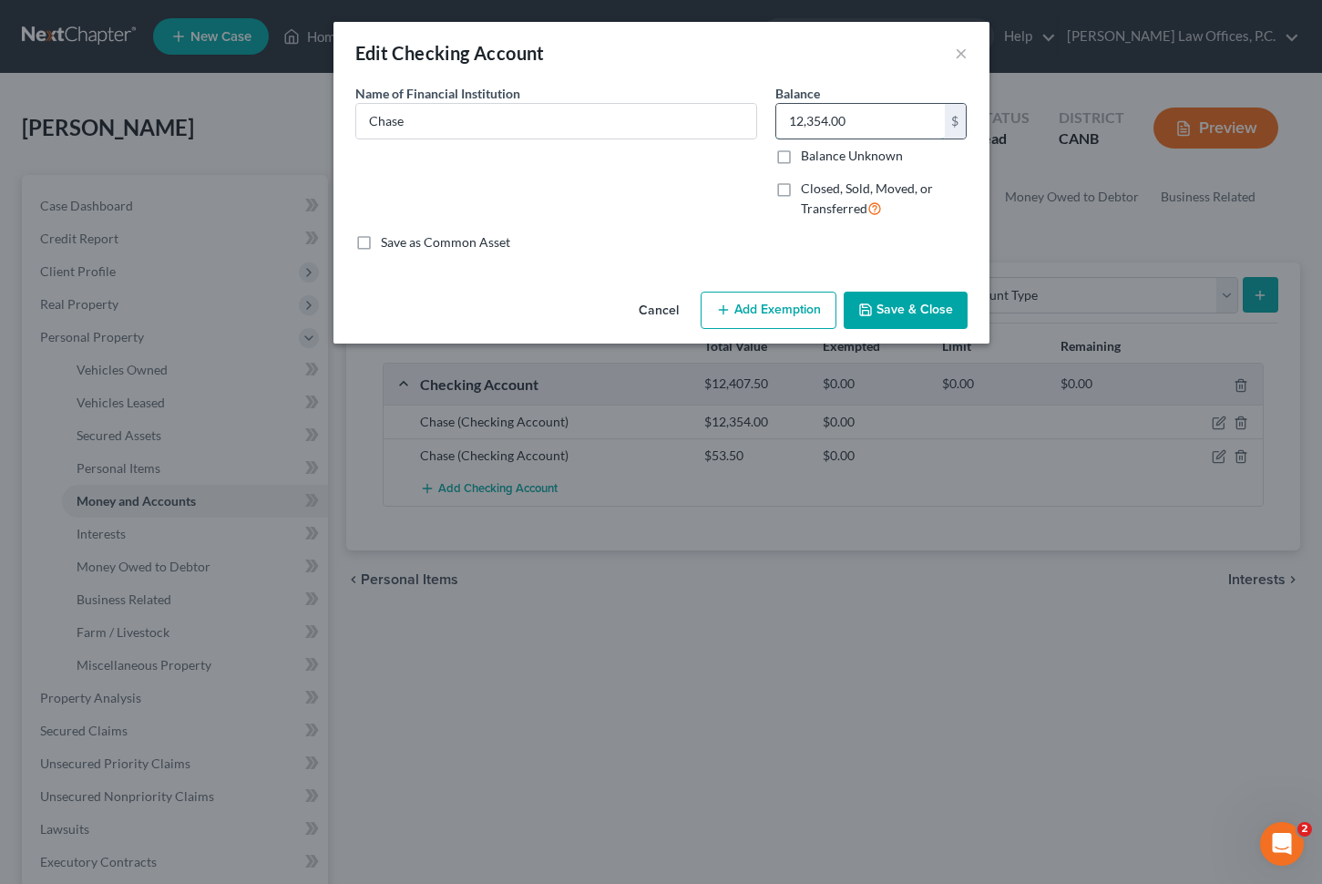
click at [841, 115] on input "12,354.00" at bounding box center [860, 121] width 169 height 35
click at [798, 319] on button "Add Exemption" at bounding box center [769, 311] width 136 height 38
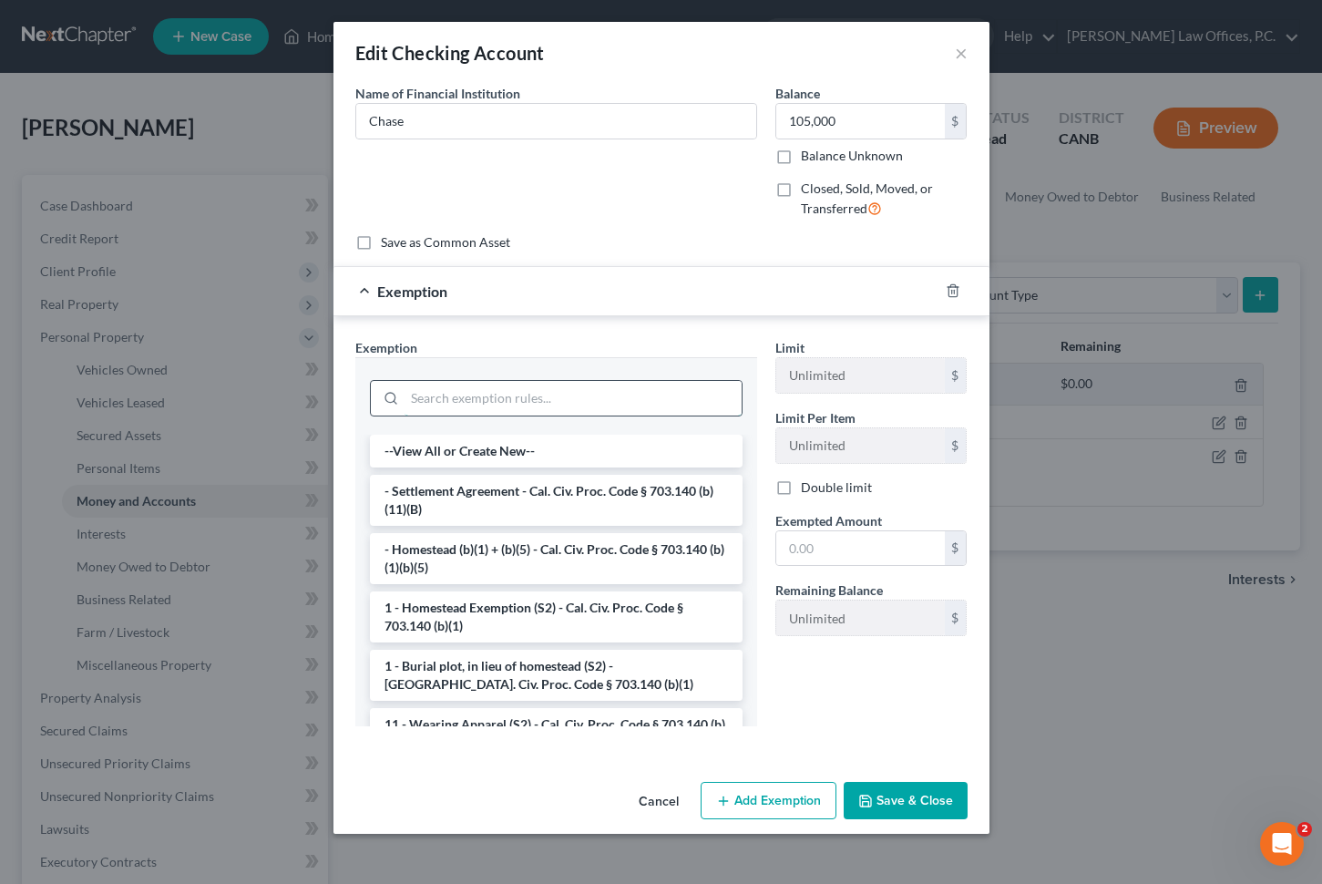
click at [600, 407] on input "search" at bounding box center [573, 398] width 337 height 35
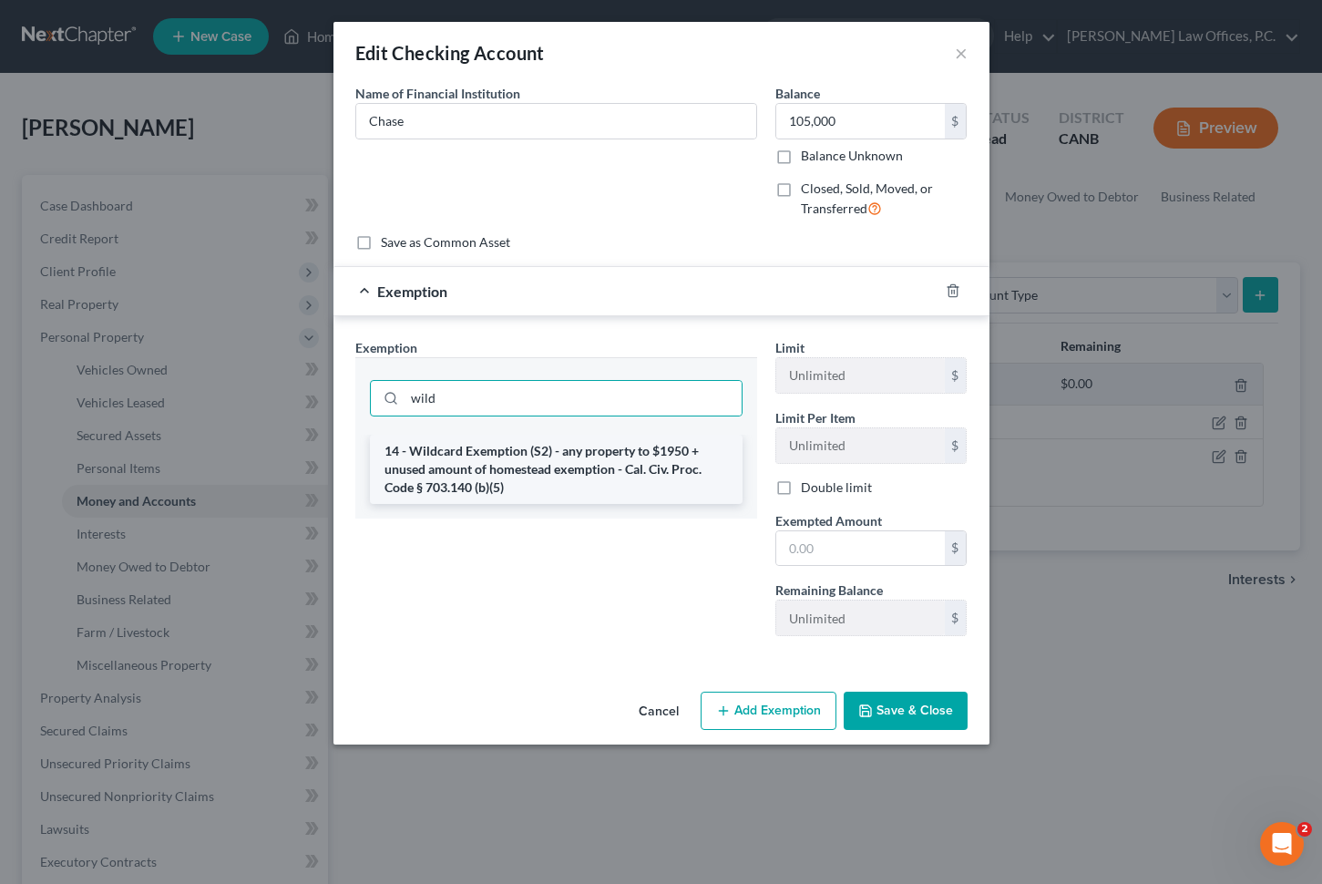
click at [578, 474] on li "14 - Wildcard Exemption (S2) - any property to $1950 + unused amount of homeste…" at bounding box center [556, 469] width 373 height 69
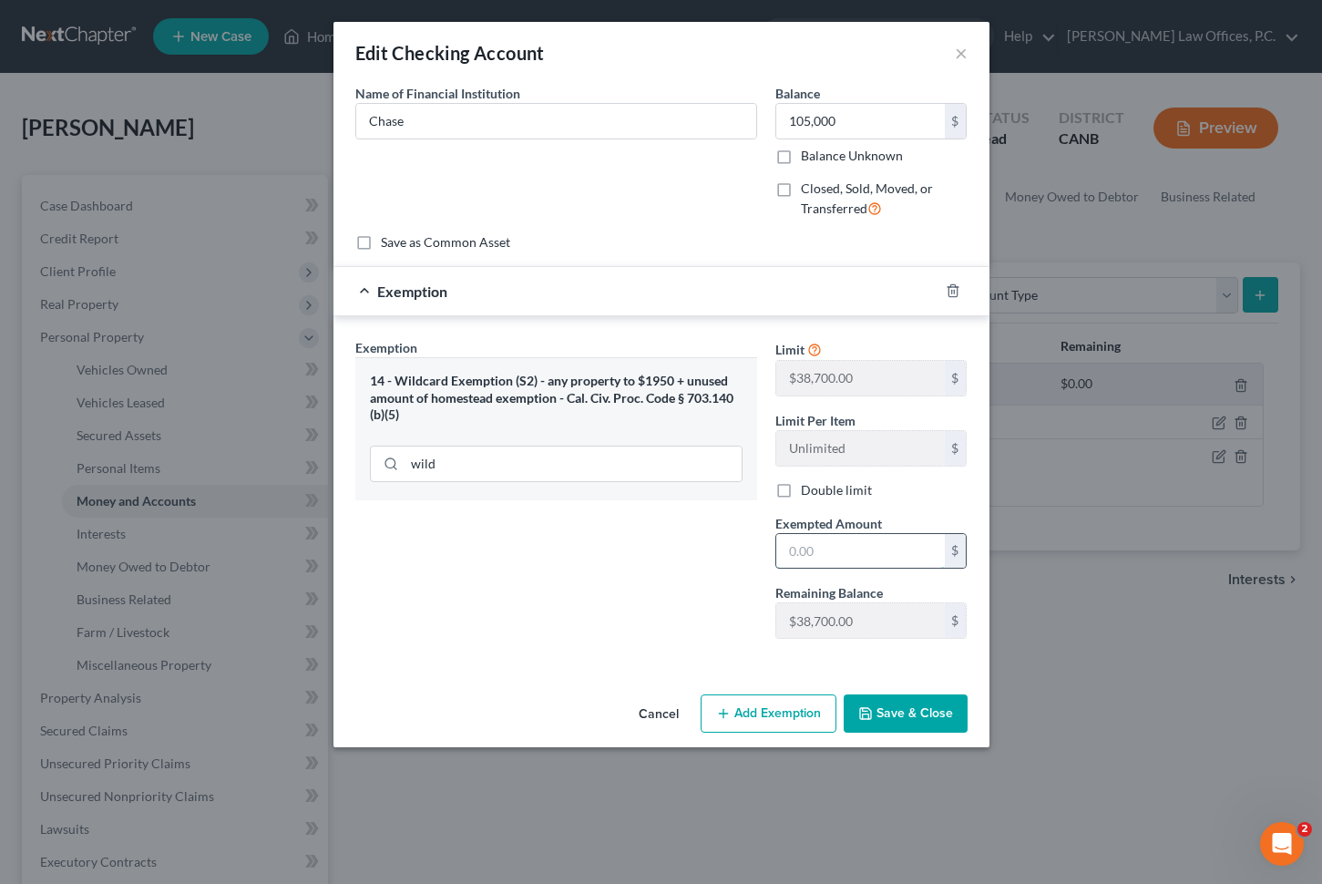
click at [840, 542] on input "text" at bounding box center [860, 551] width 169 height 35
click at [908, 707] on button "Save & Close" at bounding box center [906, 713] width 124 height 38
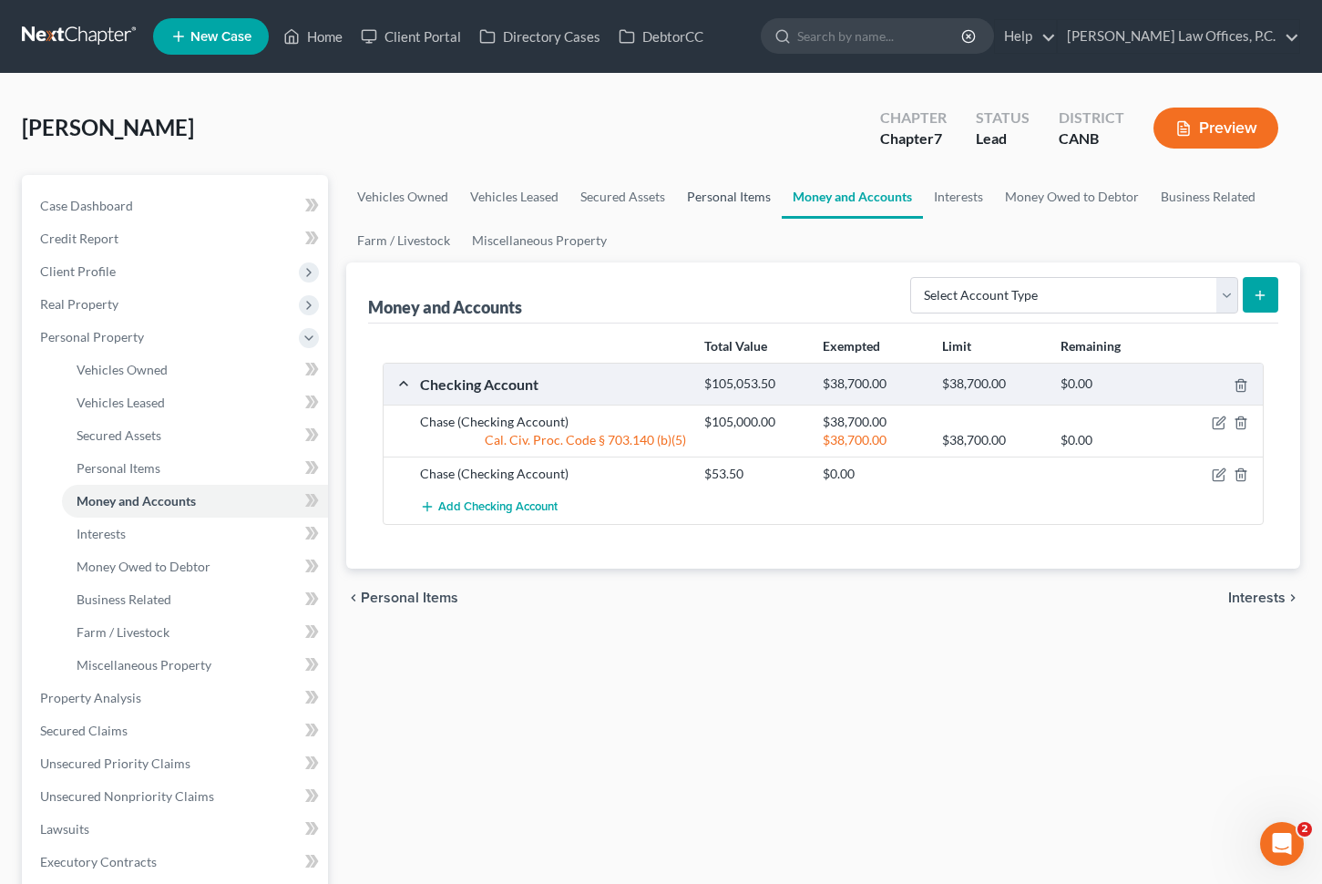
click at [730, 195] on link "Personal Items" at bounding box center [729, 197] width 106 height 44
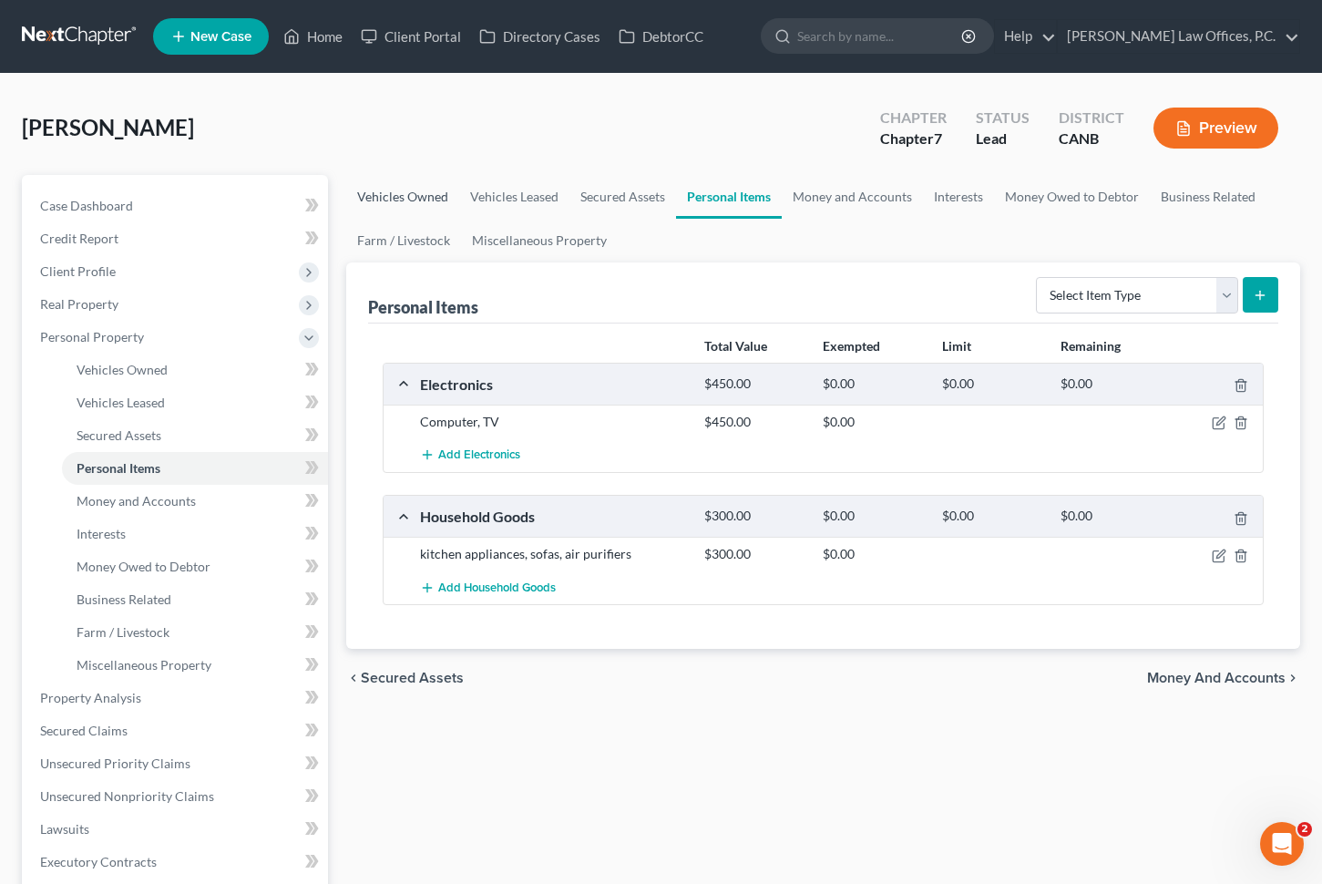
click at [406, 189] on link "Vehicles Owned" at bounding box center [402, 197] width 113 height 44
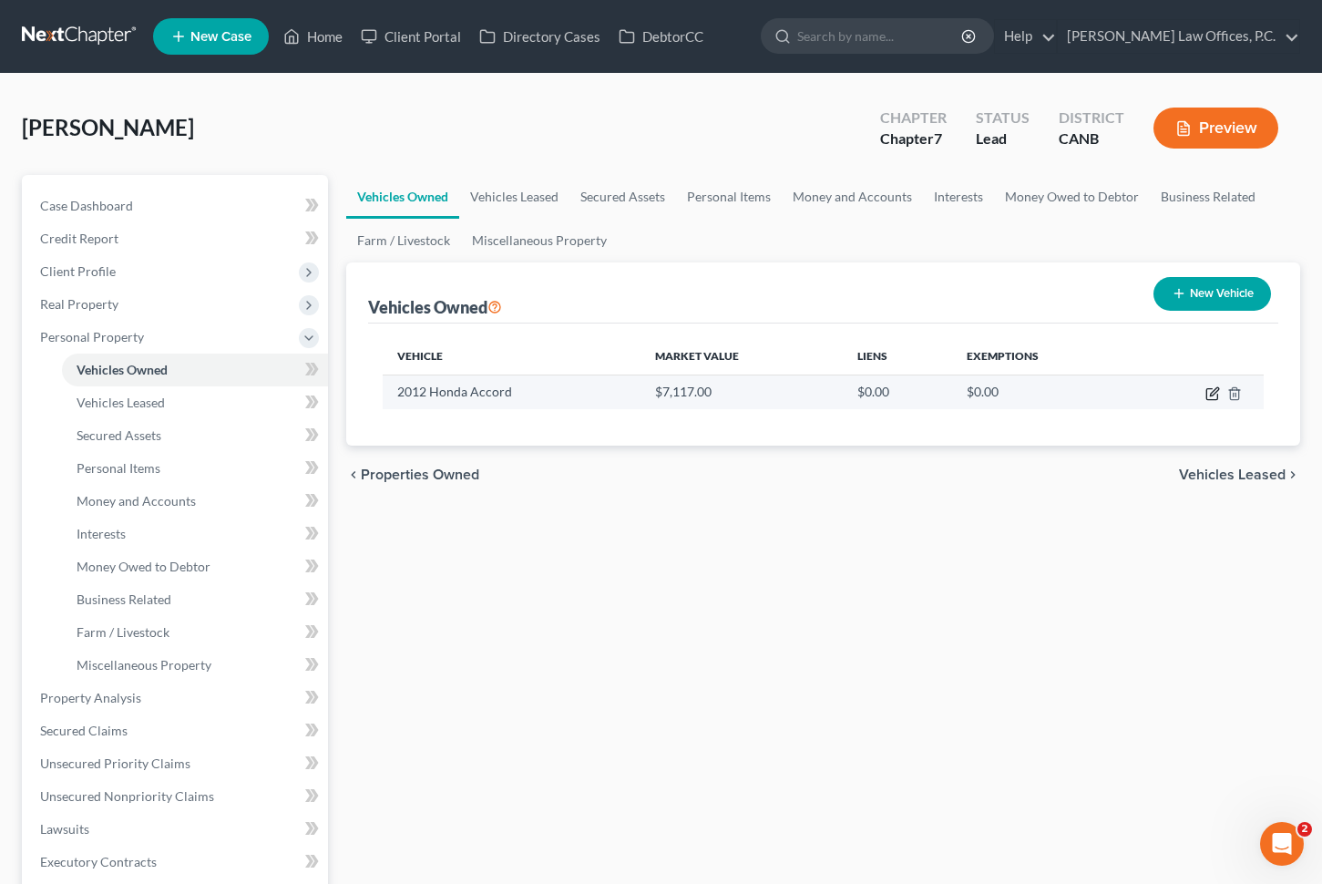
click at [1209, 393] on icon "button" at bounding box center [1213, 393] width 15 height 15
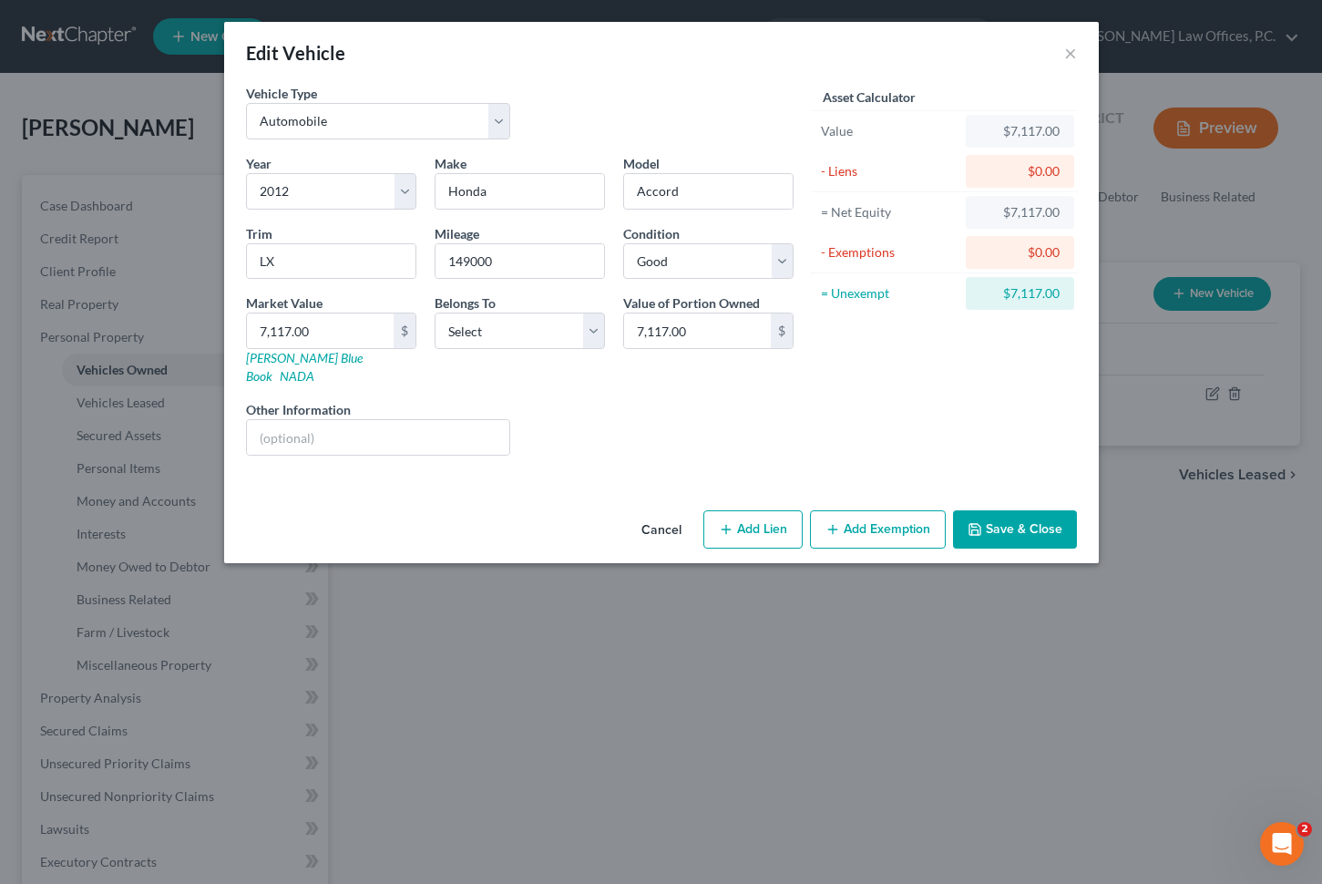
click at [923, 510] on button "Add Exemption" at bounding box center [878, 529] width 136 height 38
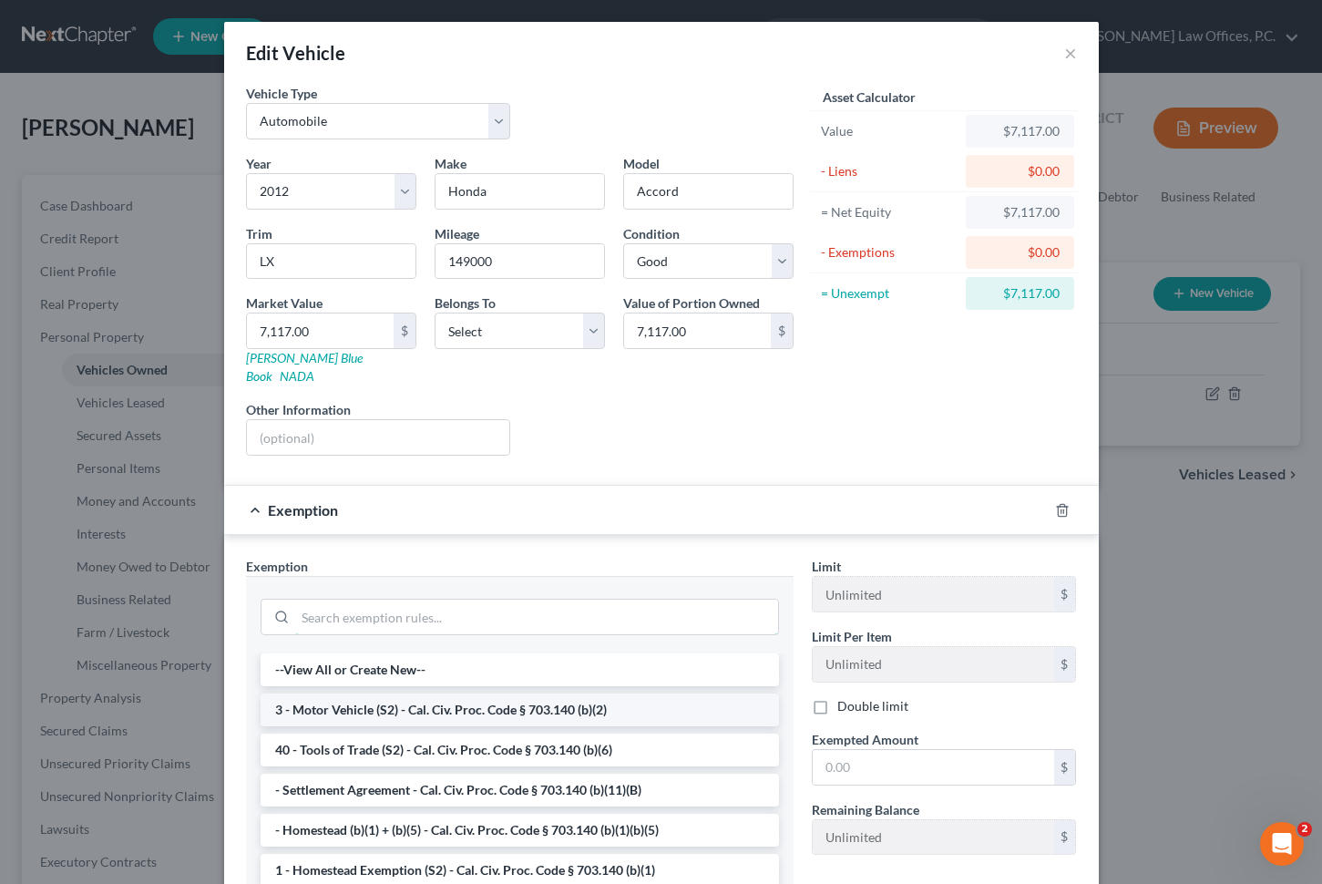
click at [474, 615] on input "search" at bounding box center [536, 617] width 483 height 35
click at [464, 694] on li "3 - Motor Vehicle (S2) - Cal. Civ. Proc. Code § 703.140 (b)(2)" at bounding box center [520, 710] width 519 height 33
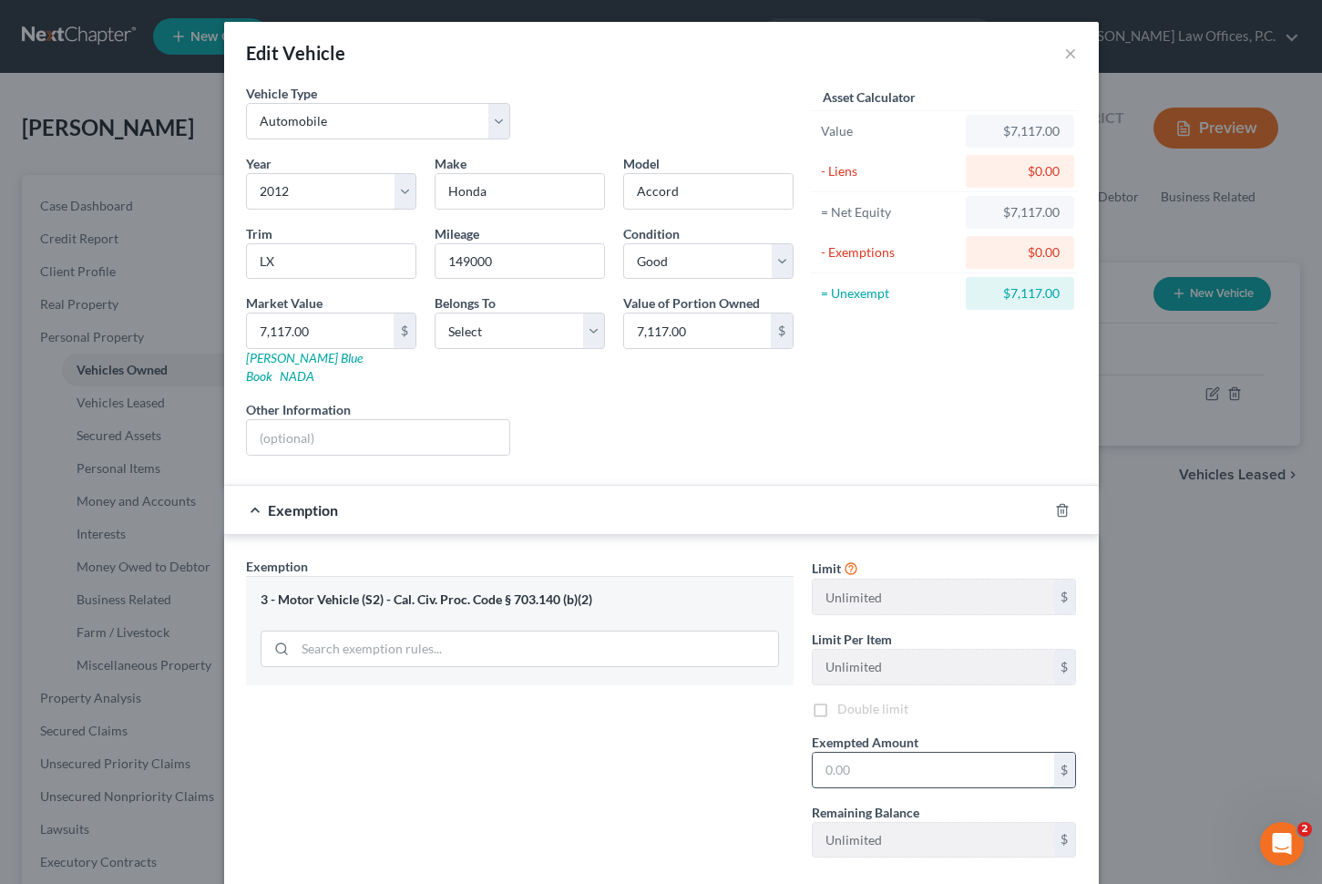
click at [871, 753] on input "text" at bounding box center [934, 770] width 242 height 35
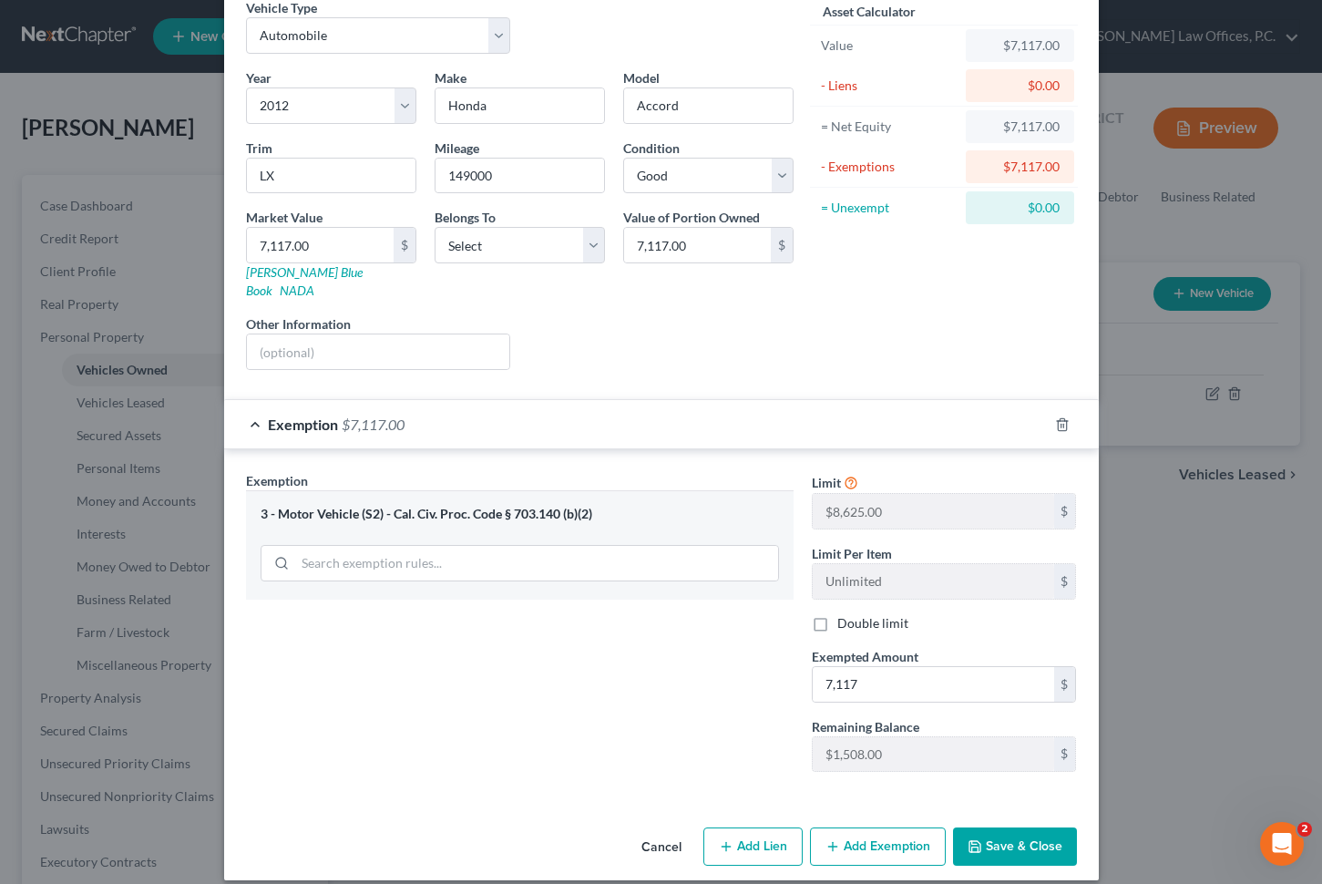
click at [1002, 827] on button "Save & Close" at bounding box center [1015, 846] width 124 height 38
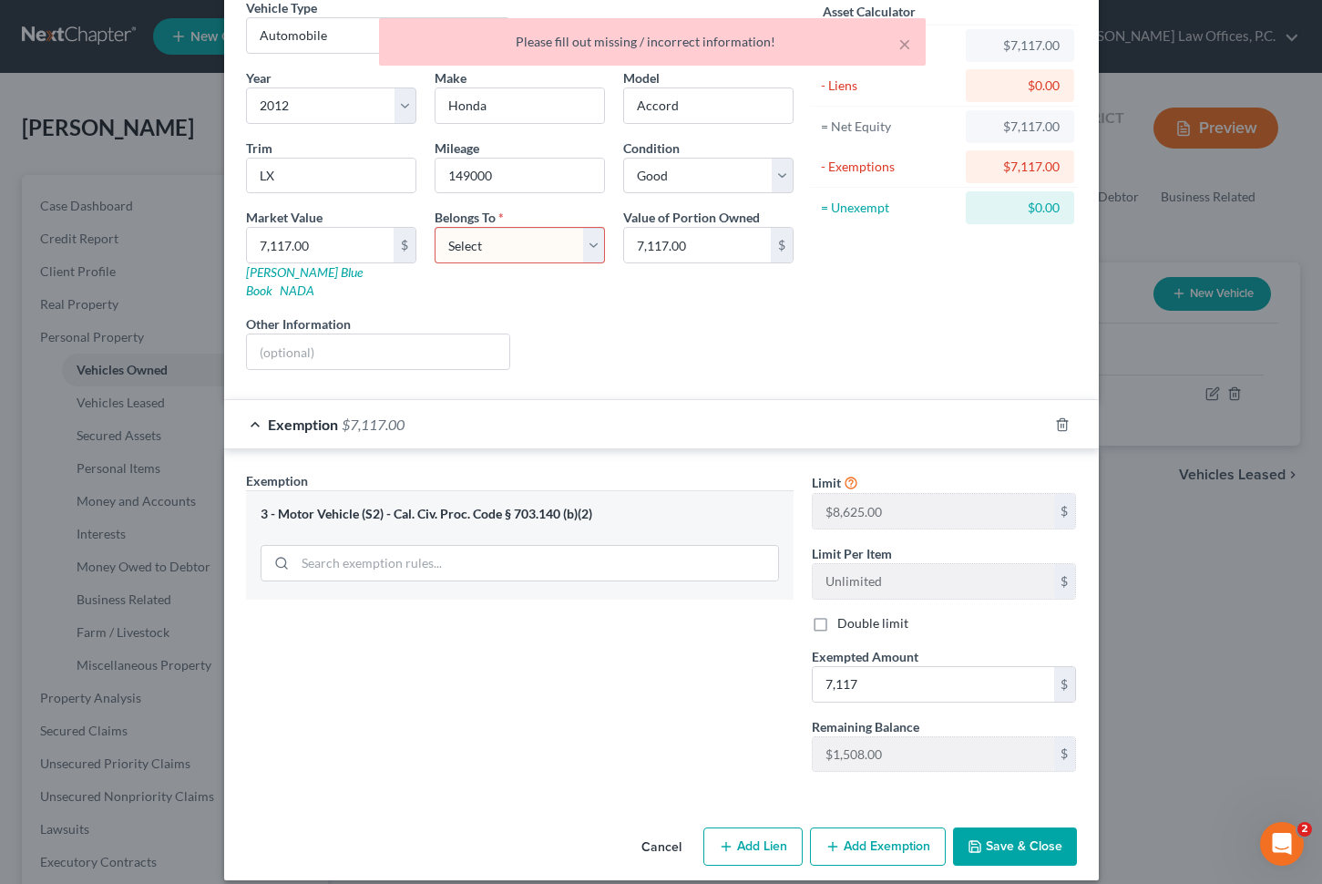
click at [509, 242] on select "Select Debtor 1 Only Debtor 2 Only Debtor 1 And Debtor 2 Only At Least One Of T…" at bounding box center [520, 245] width 170 height 36
click at [988, 827] on button "Save & Close" at bounding box center [1015, 846] width 124 height 38
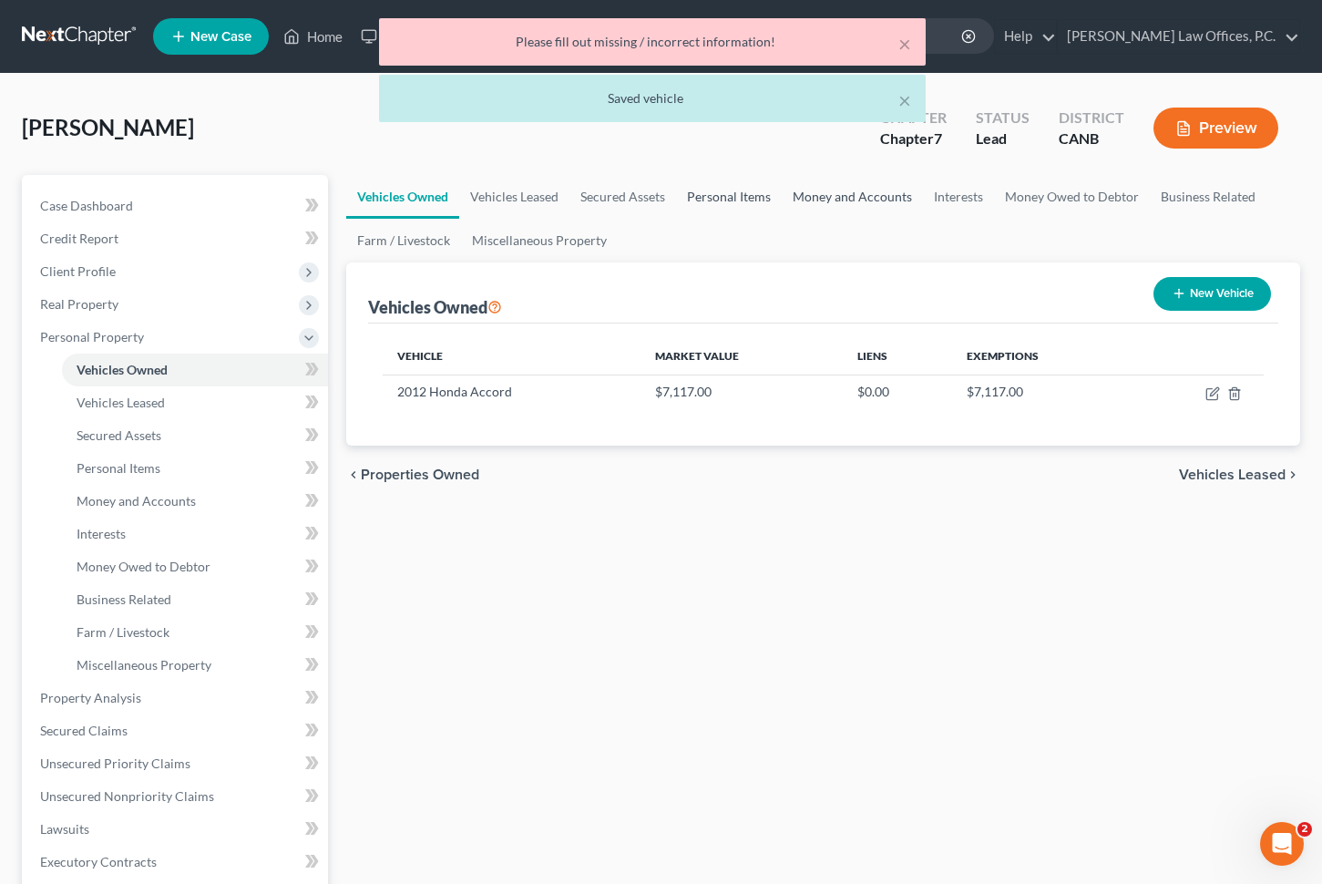
click at [732, 187] on link "Personal Items" at bounding box center [729, 197] width 106 height 44
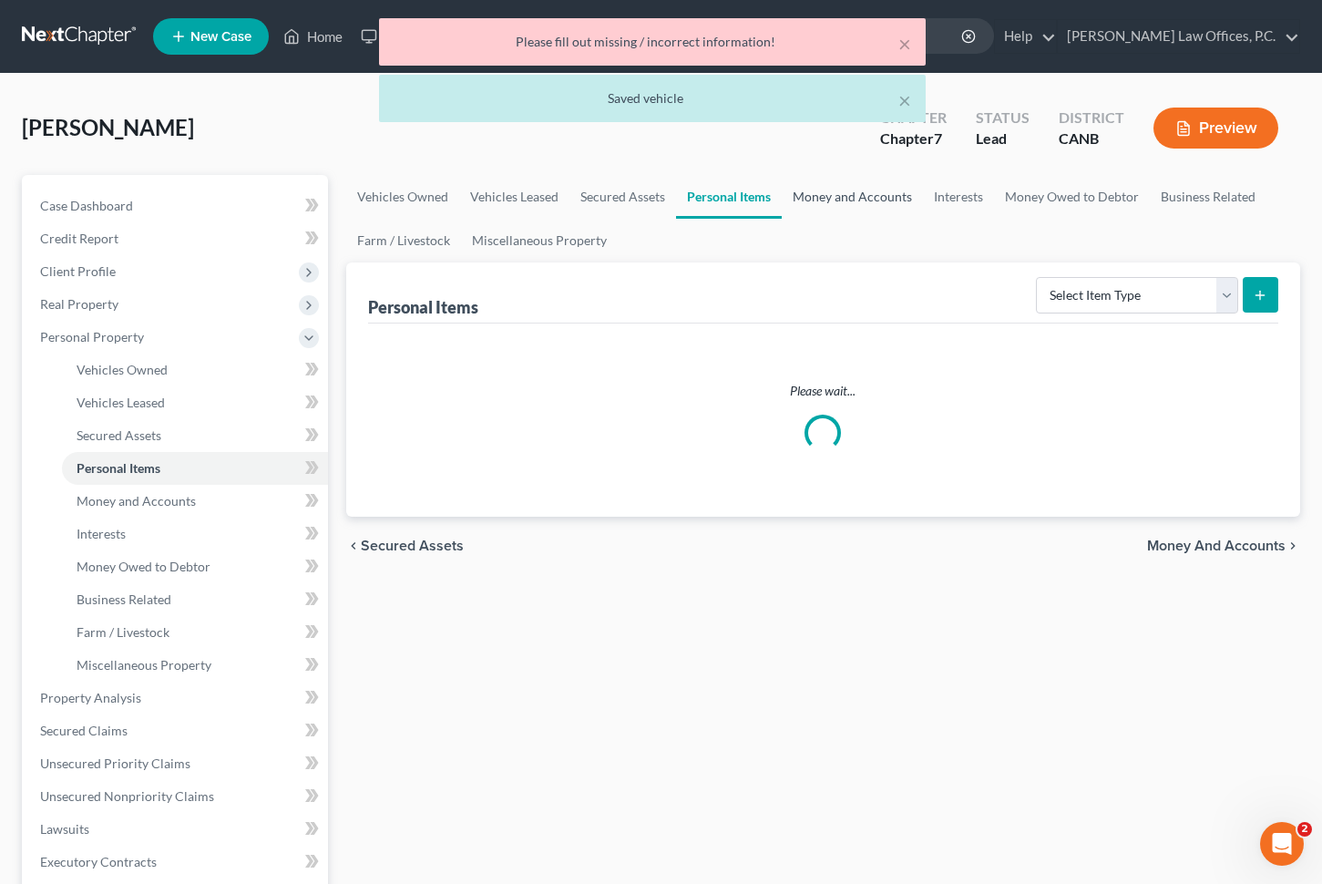
click at [845, 197] on link "Money and Accounts" at bounding box center [852, 197] width 141 height 44
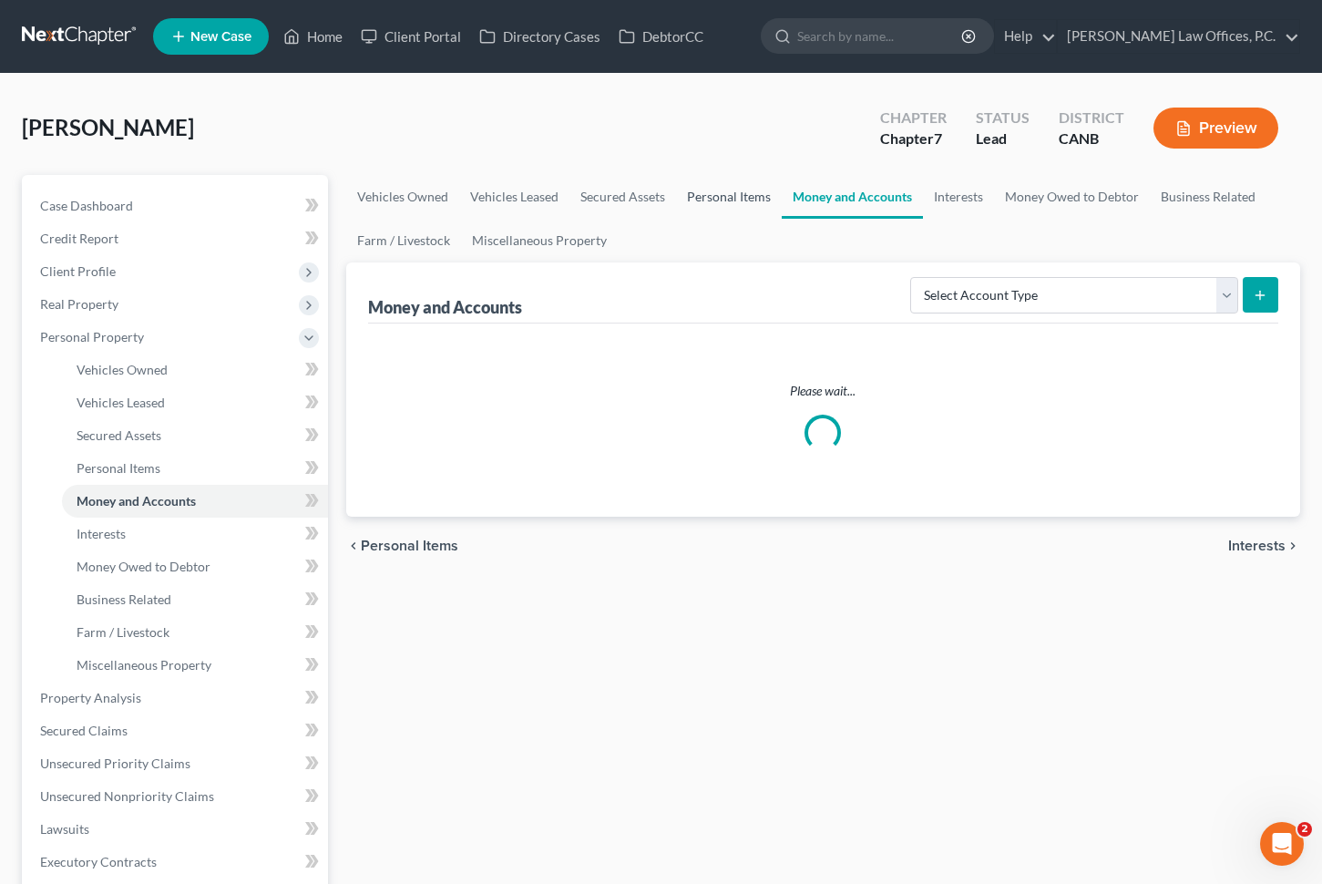
click at [733, 195] on link "Personal Items" at bounding box center [729, 197] width 106 height 44
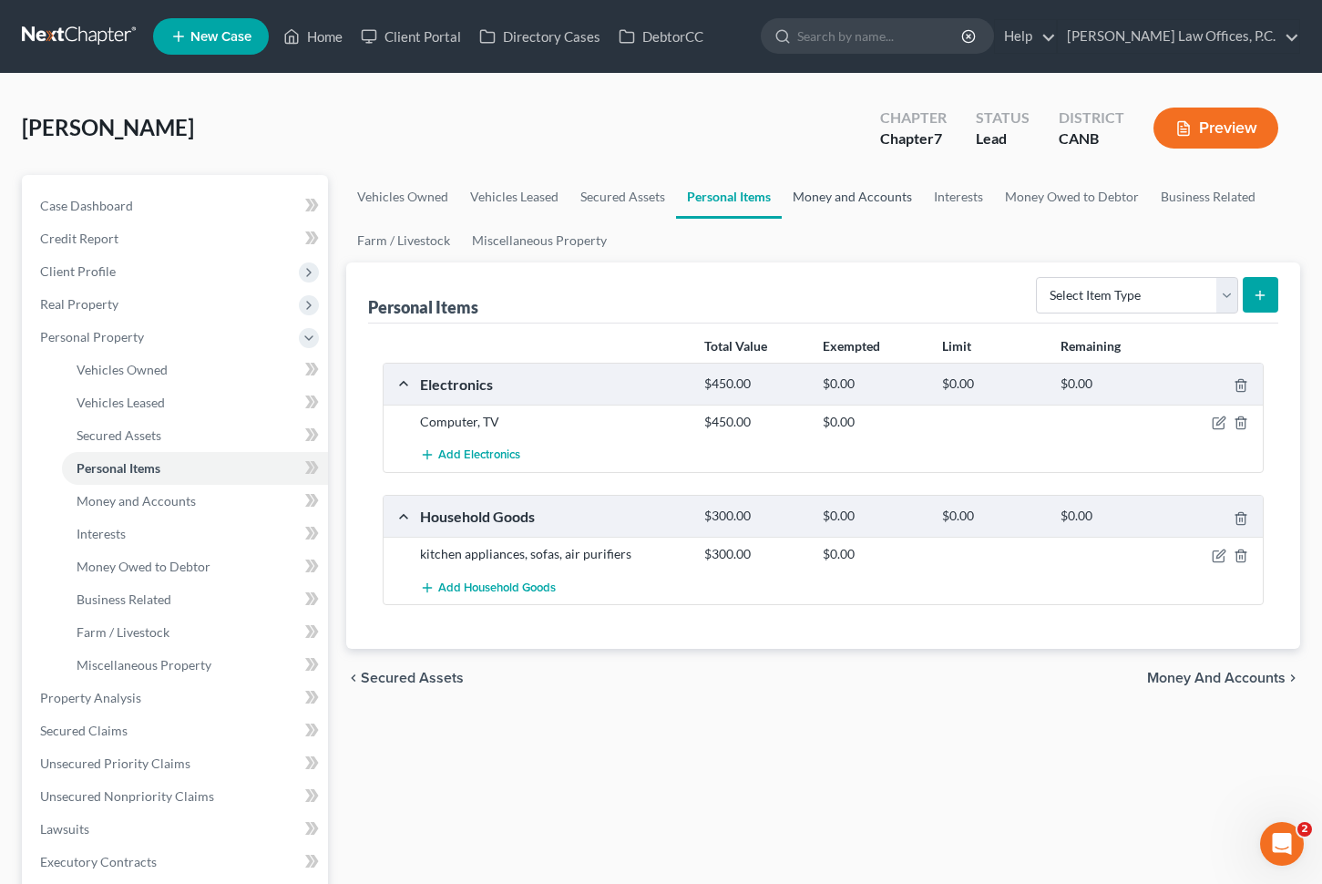
click at [868, 197] on link "Money and Accounts" at bounding box center [852, 197] width 141 height 44
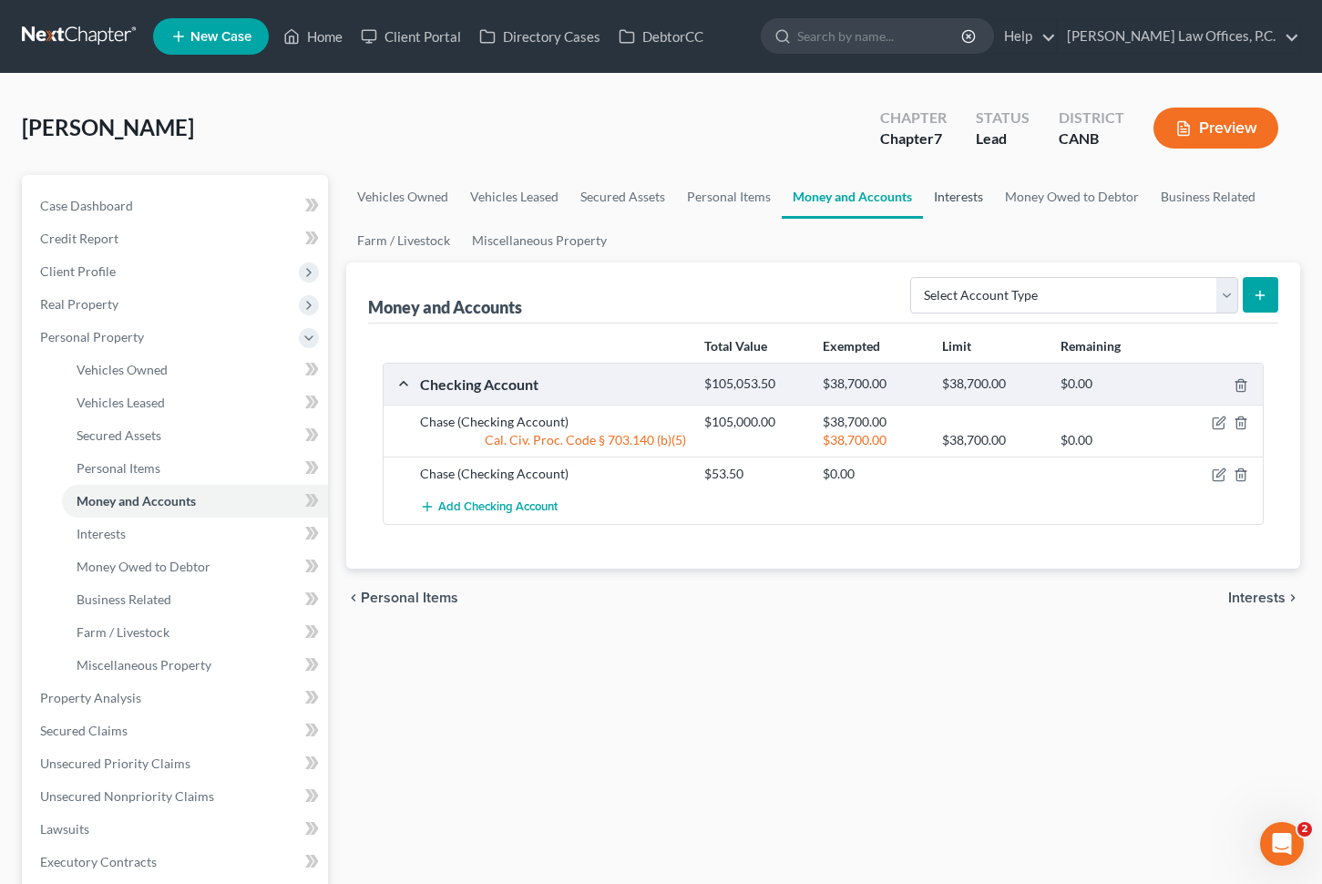
click at [951, 194] on link "Interests" at bounding box center [958, 197] width 71 height 44
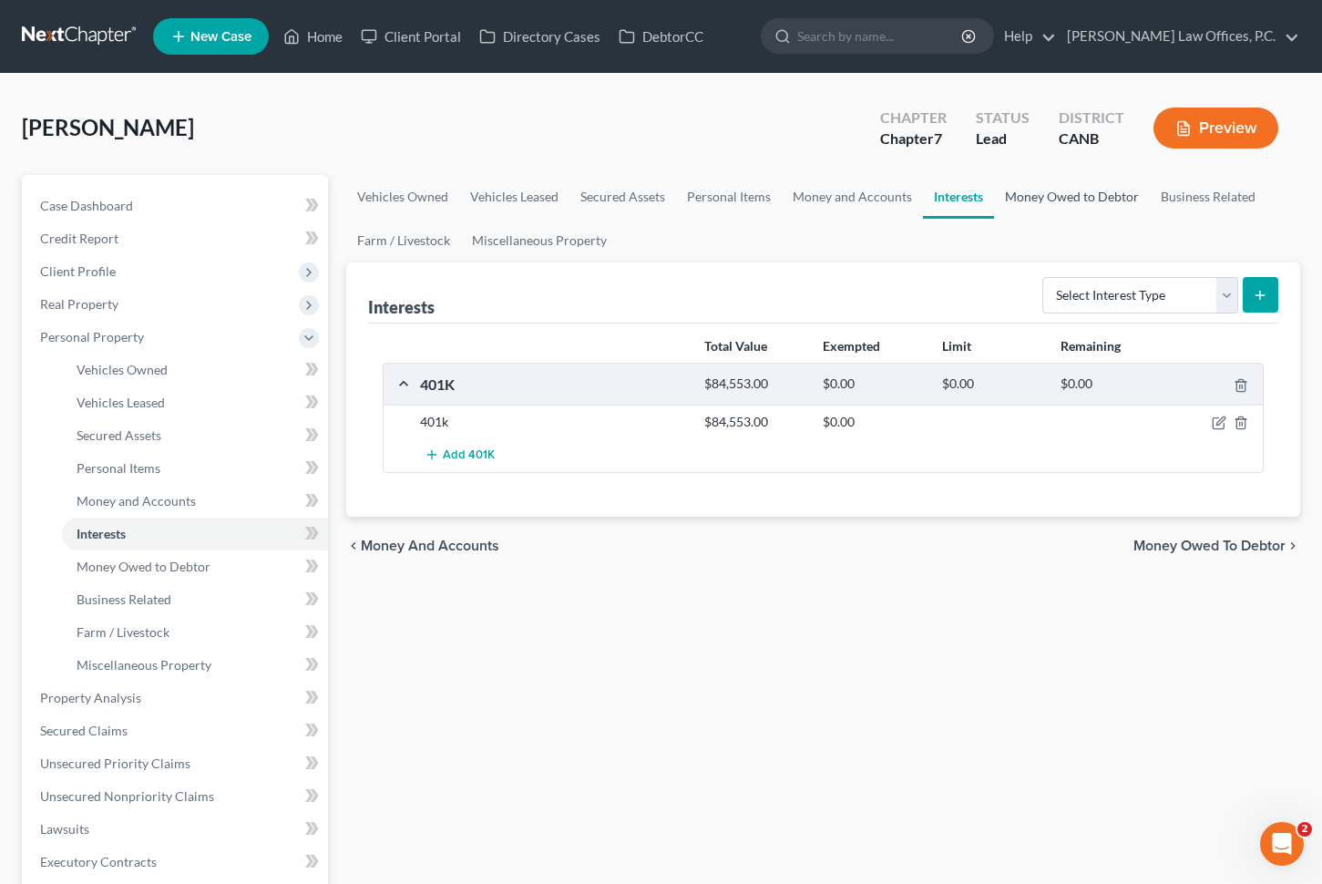
click at [1060, 195] on link "Money Owed to Debtor" at bounding box center [1072, 197] width 156 height 44
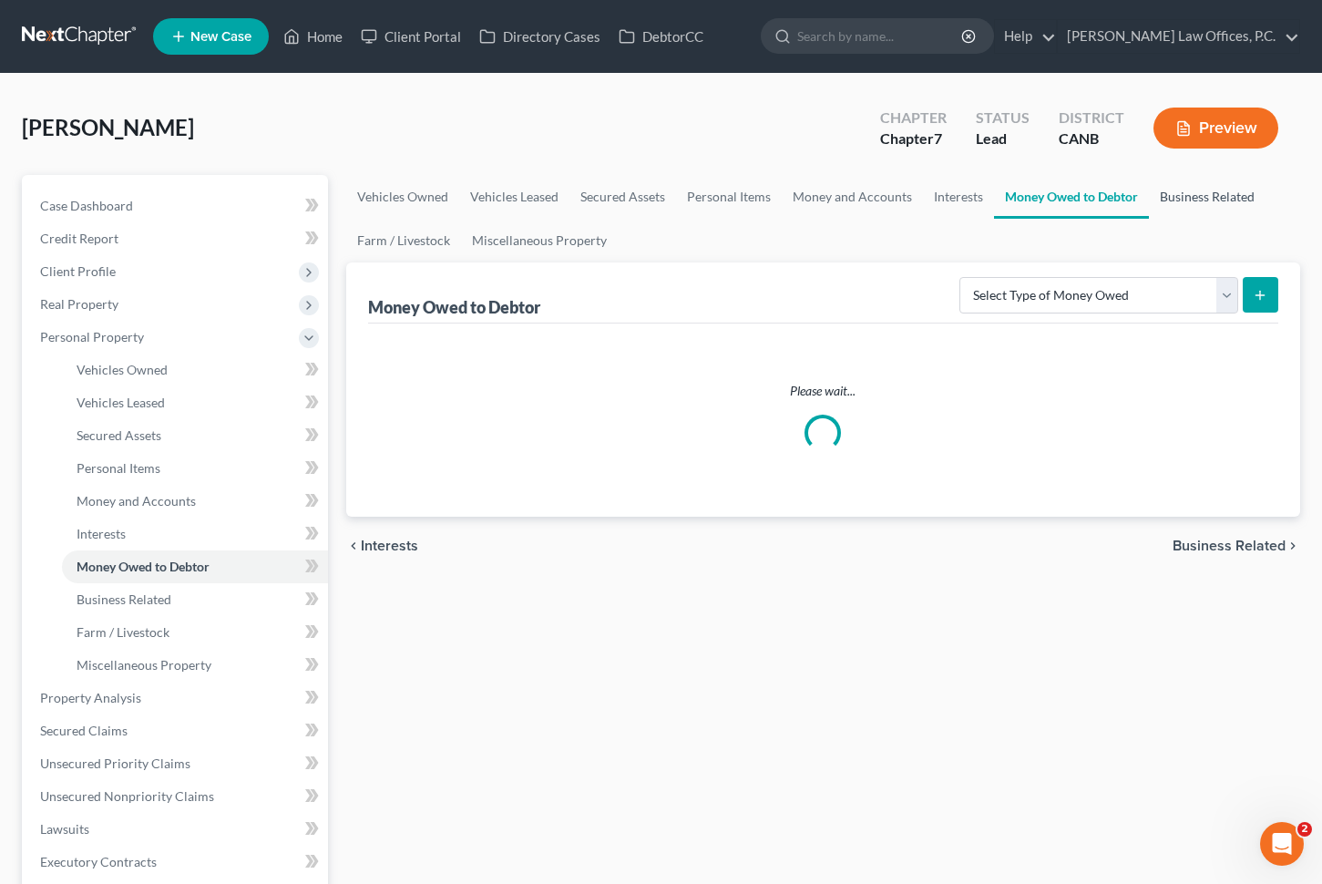
click at [1179, 197] on link "Business Related" at bounding box center [1207, 197] width 117 height 44
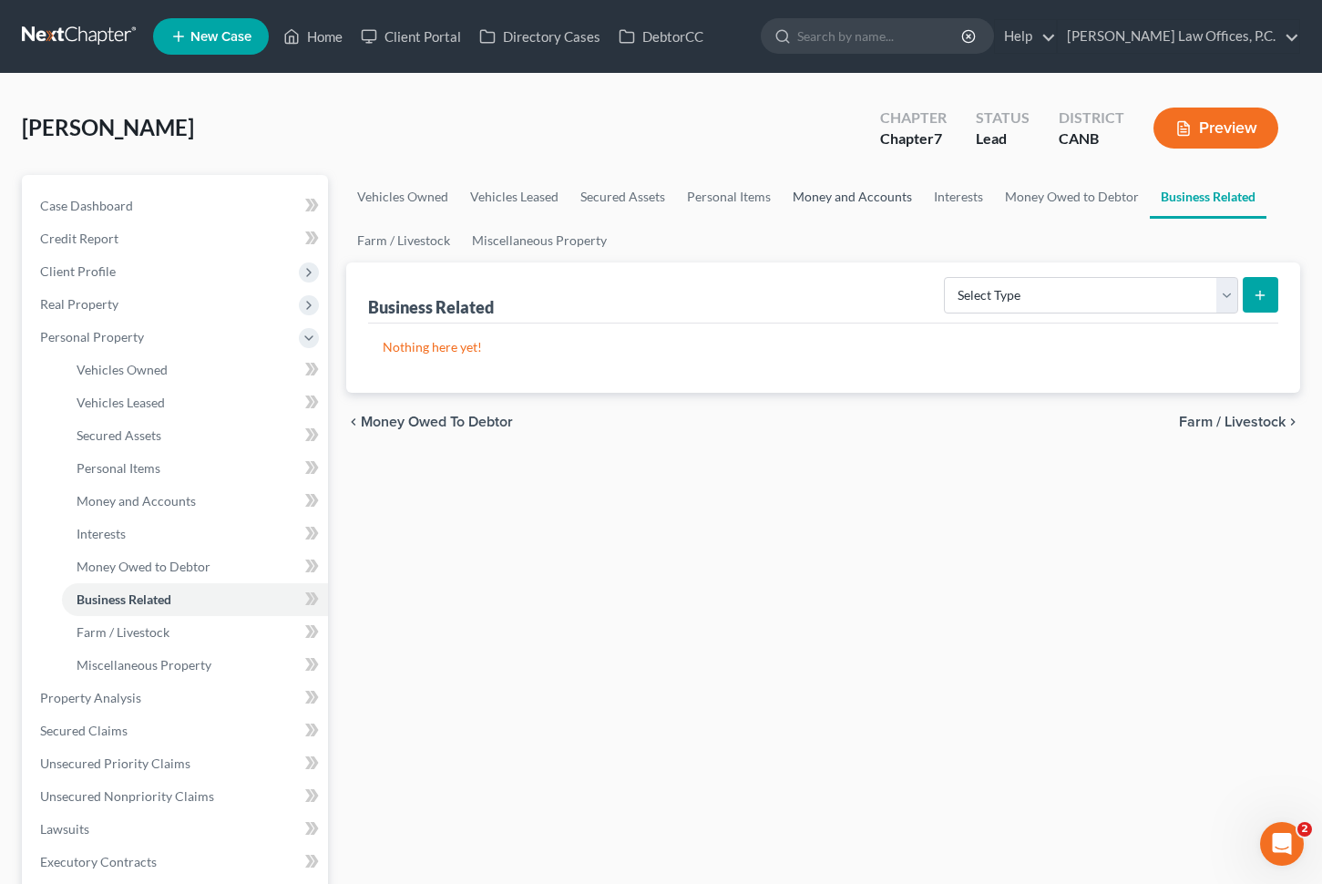
click at [798, 205] on link "Money and Accounts" at bounding box center [852, 197] width 141 height 44
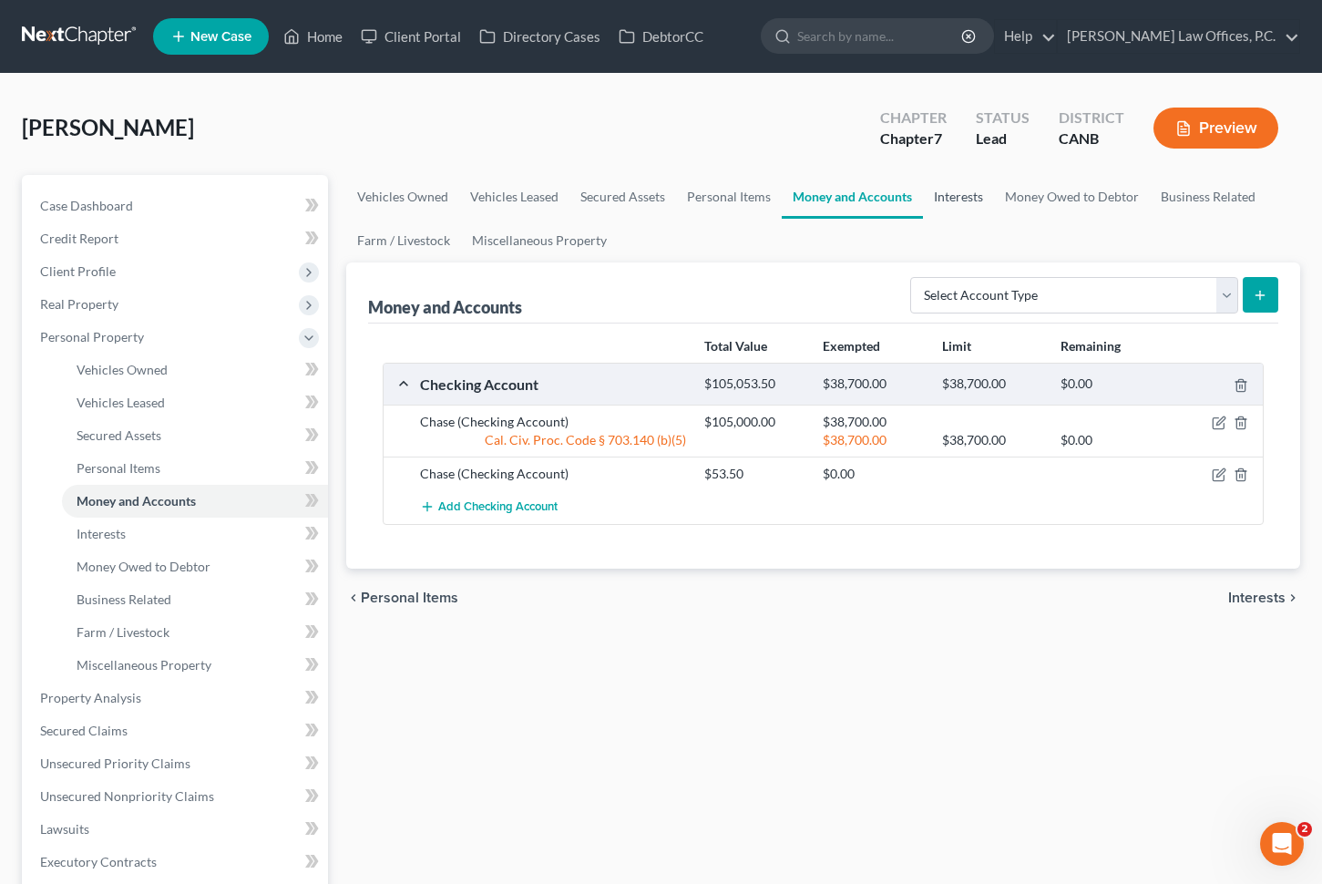
click at [961, 192] on link "Interests" at bounding box center [958, 197] width 71 height 44
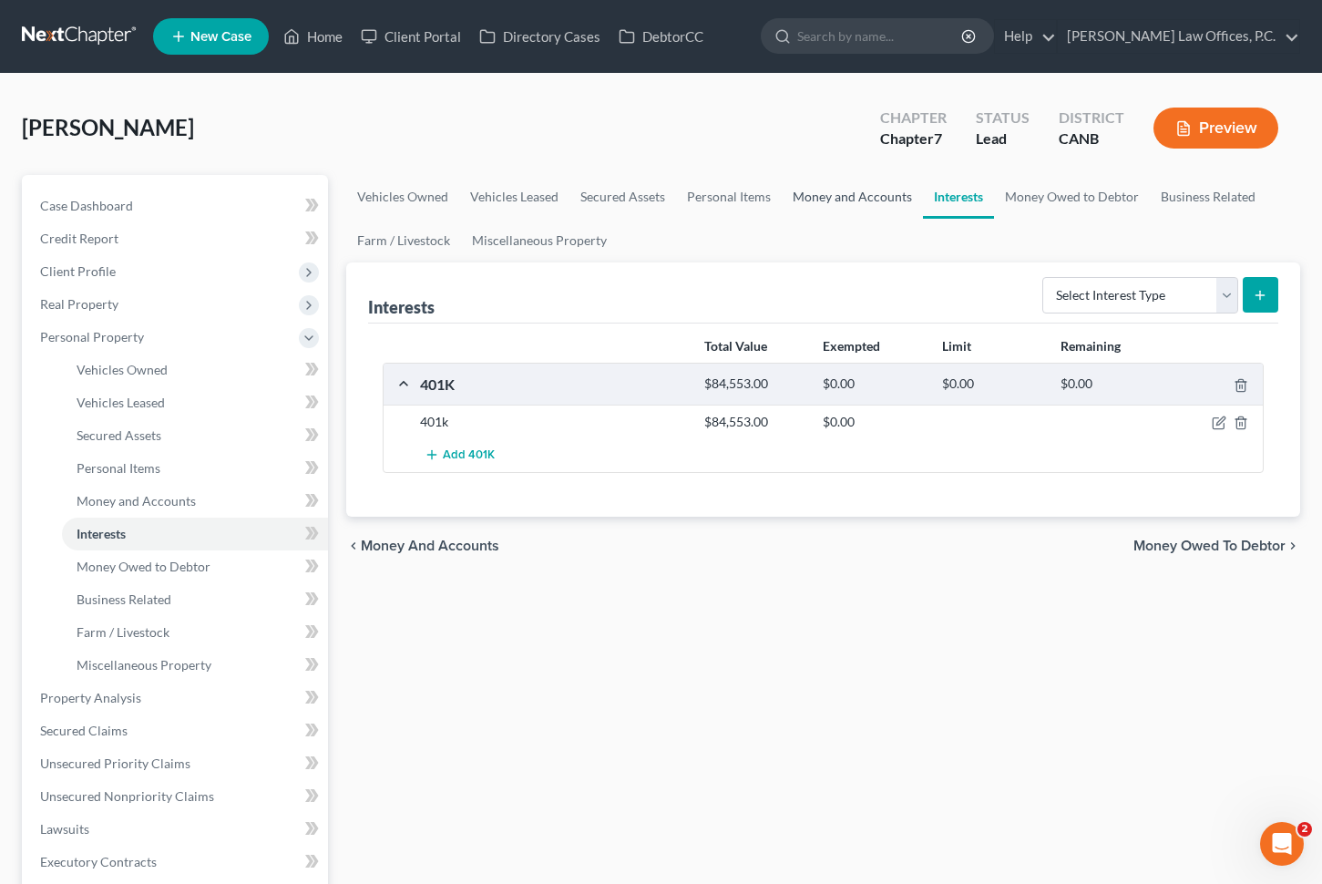
click at [858, 199] on link "Money and Accounts" at bounding box center [852, 197] width 141 height 44
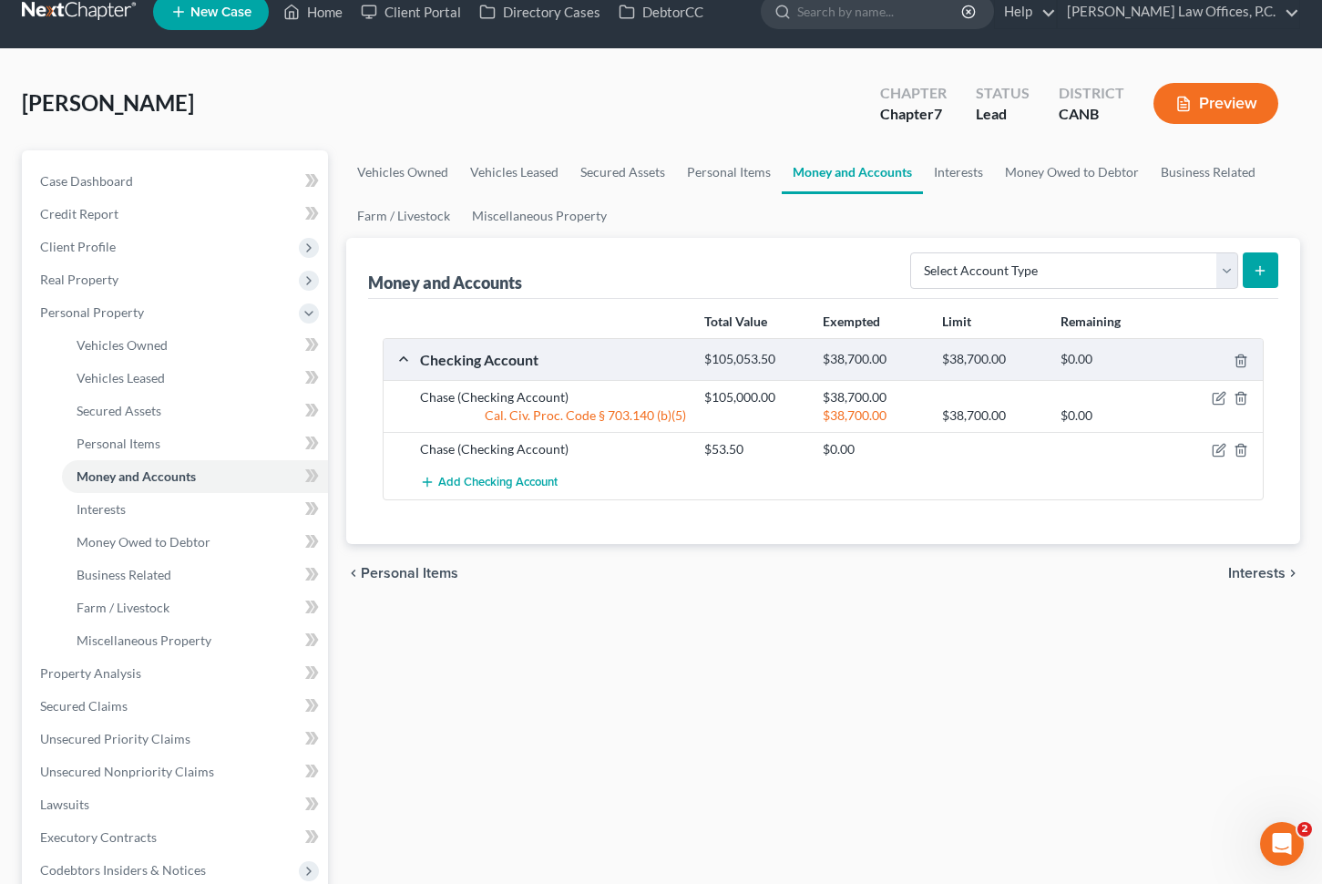
scroll to position [47, 0]
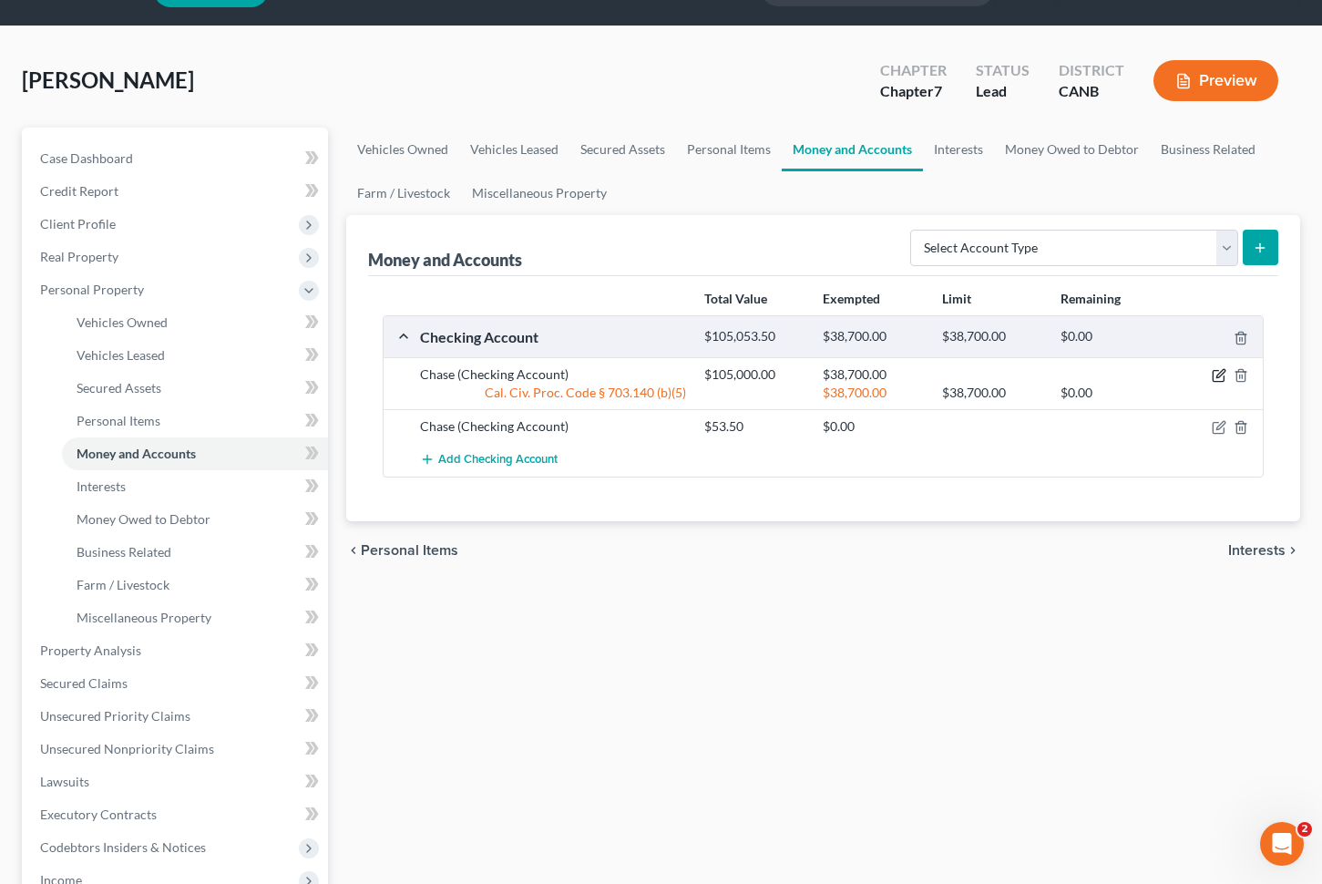
click at [1219, 374] on icon "button" at bounding box center [1221, 374] width 8 height 8
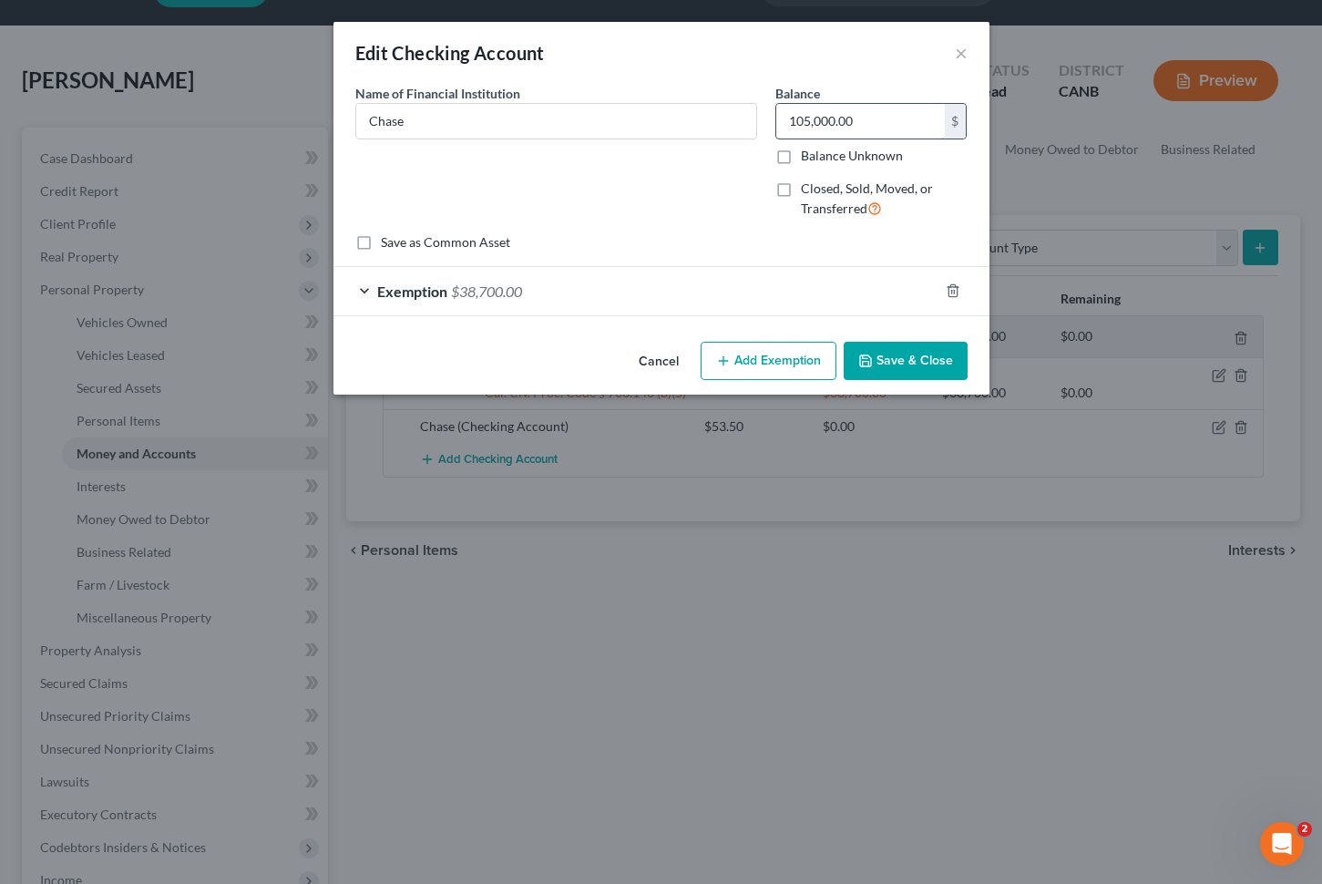
click at [810, 117] on input "105,000.00" at bounding box center [860, 121] width 169 height 35
click at [903, 351] on button "Save & Close" at bounding box center [906, 361] width 124 height 38
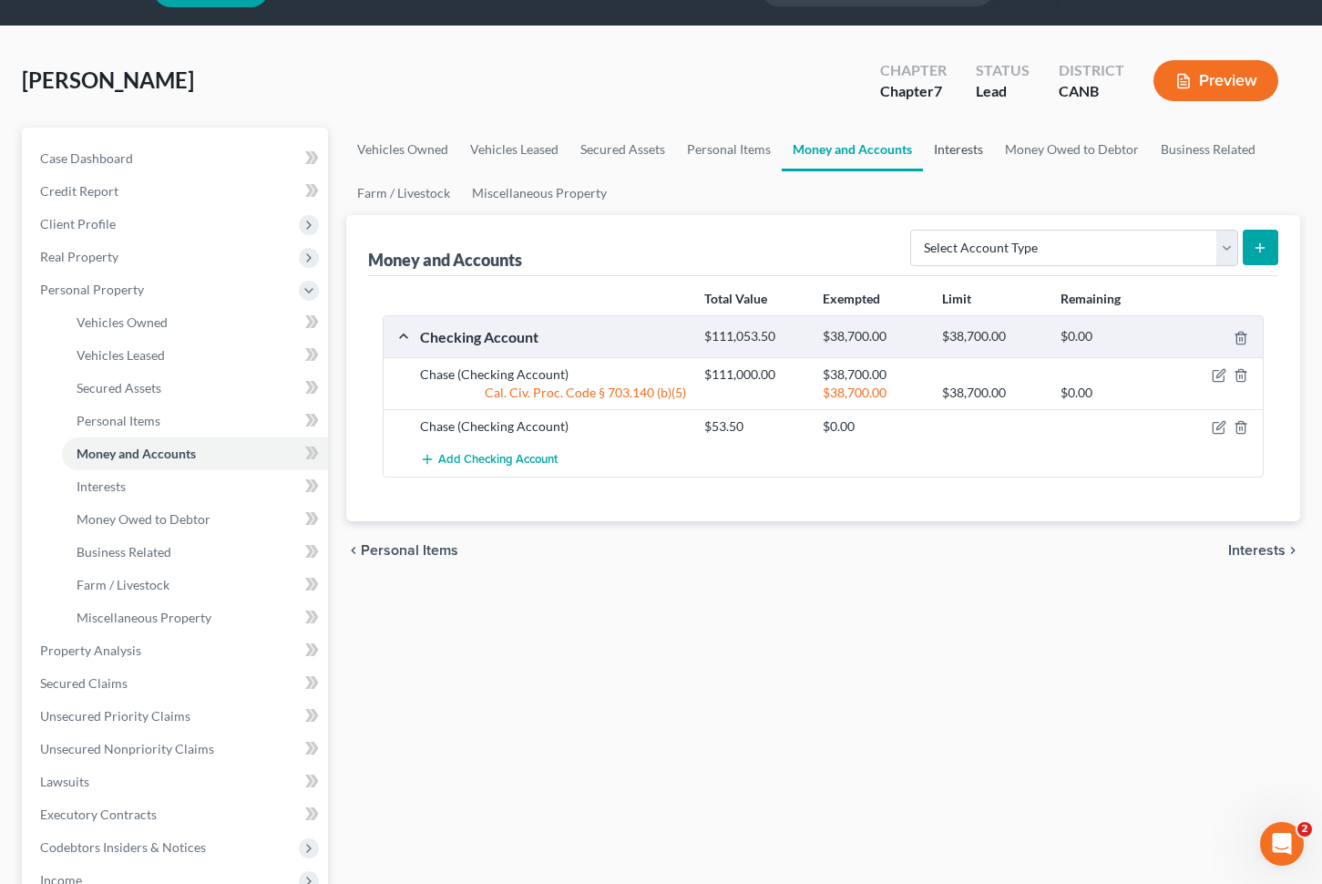
click at [949, 157] on link "Interests" at bounding box center [958, 150] width 71 height 44
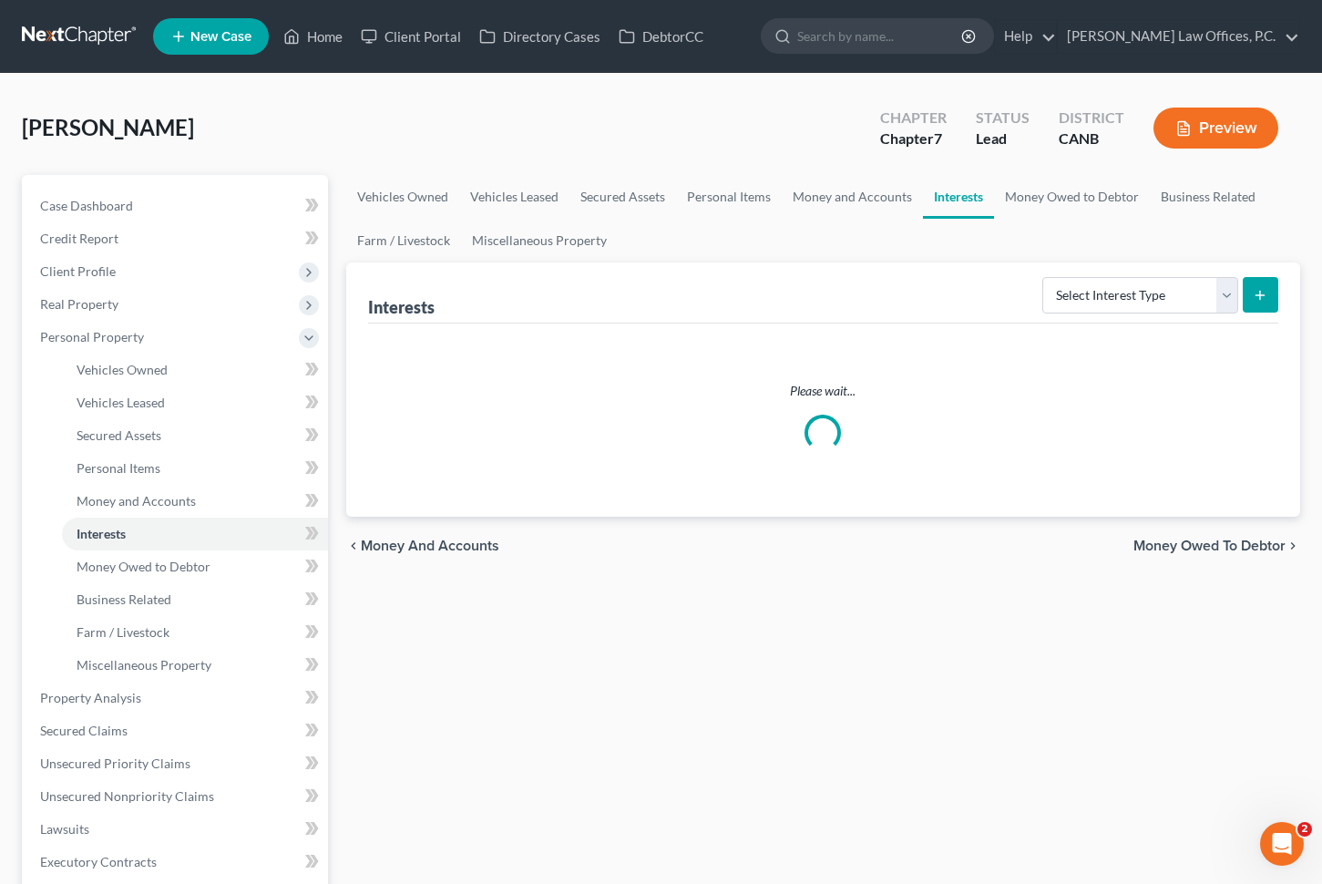
click at [1030, 150] on div "[PERSON_NAME] Upgraded Chapter Chapter 7 Status Lead District CANB Preview" at bounding box center [661, 135] width 1279 height 79
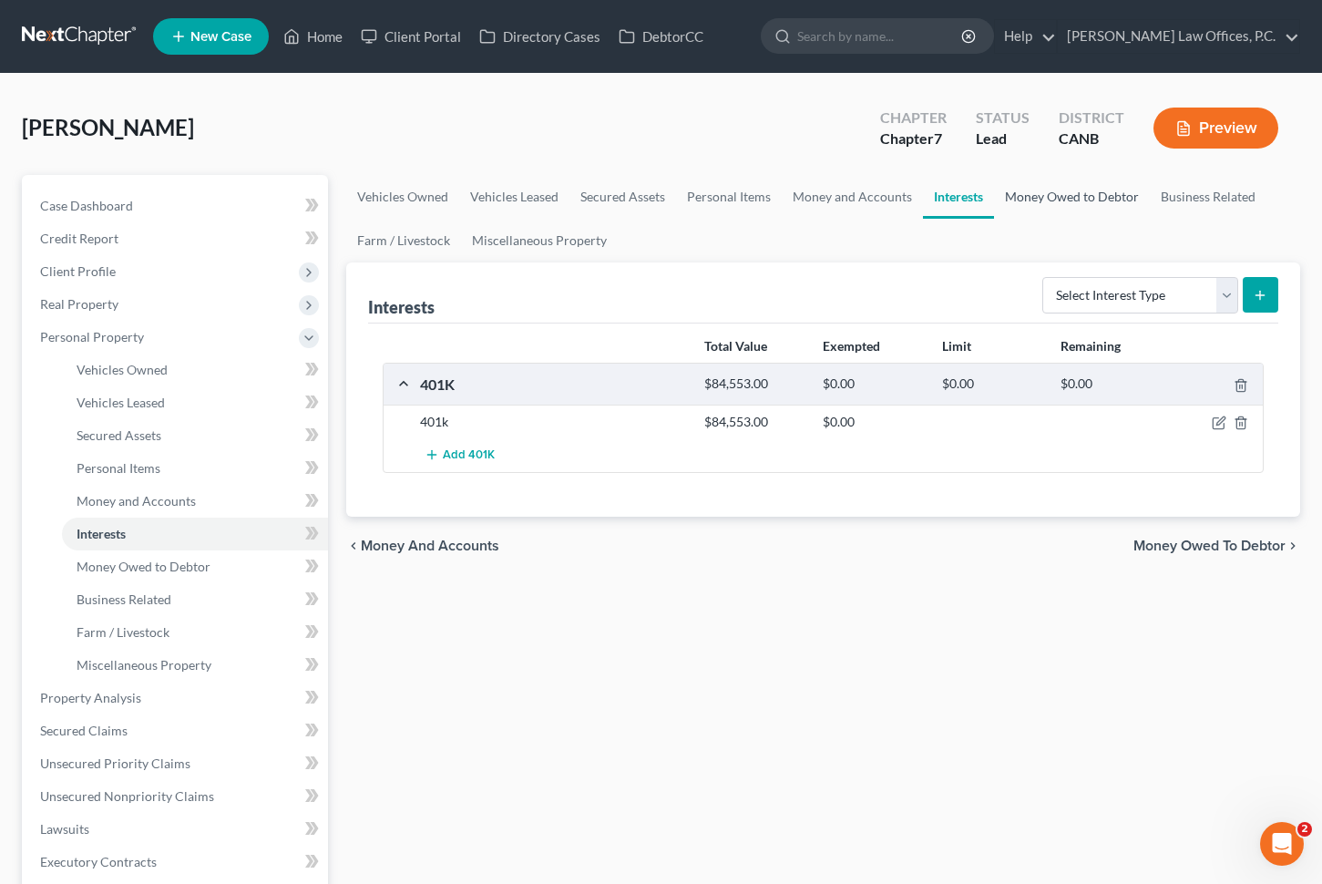
click at [1096, 195] on link "Money Owed to Debtor" at bounding box center [1072, 197] width 156 height 44
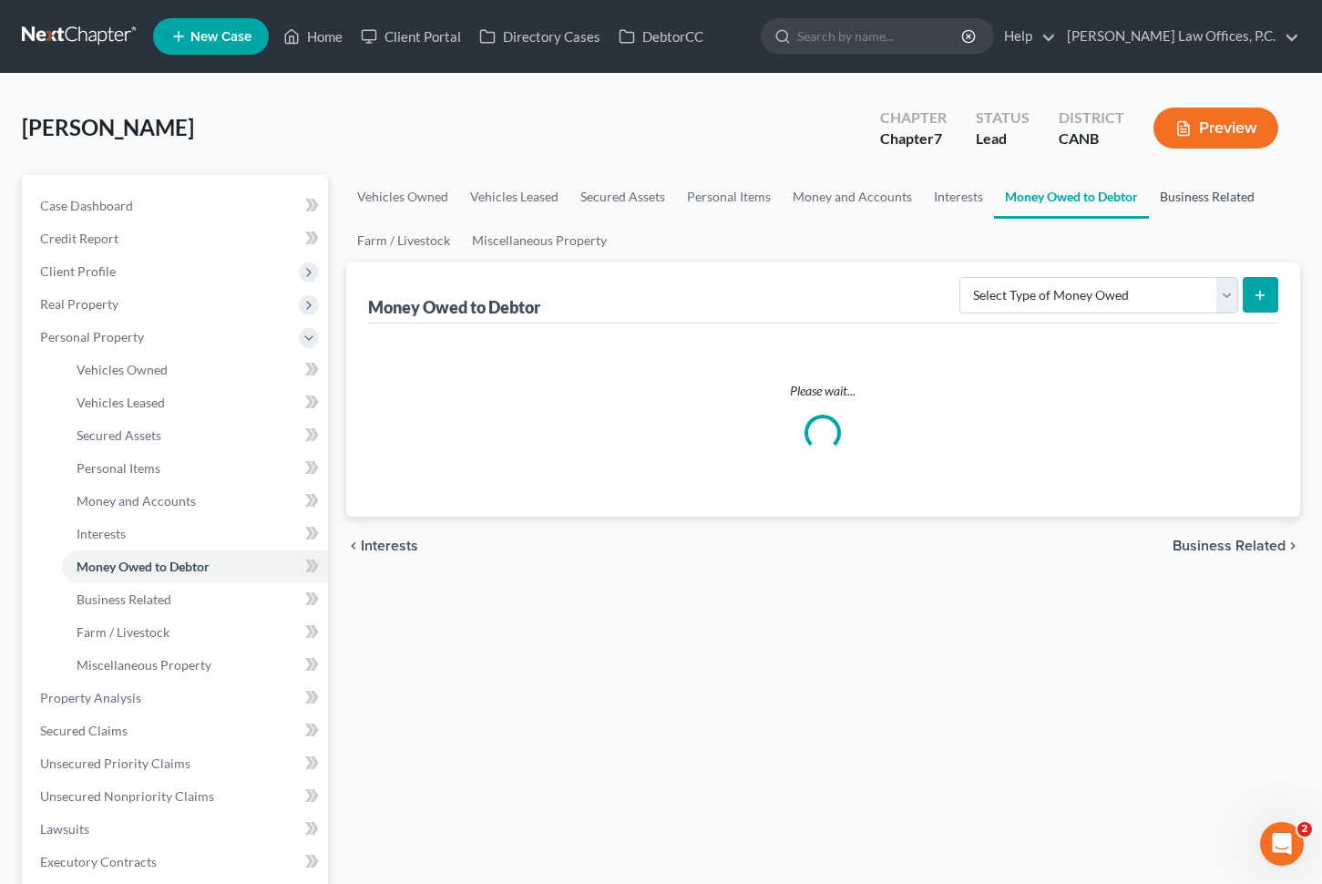
click at [1183, 199] on link "Business Related" at bounding box center [1207, 197] width 117 height 44
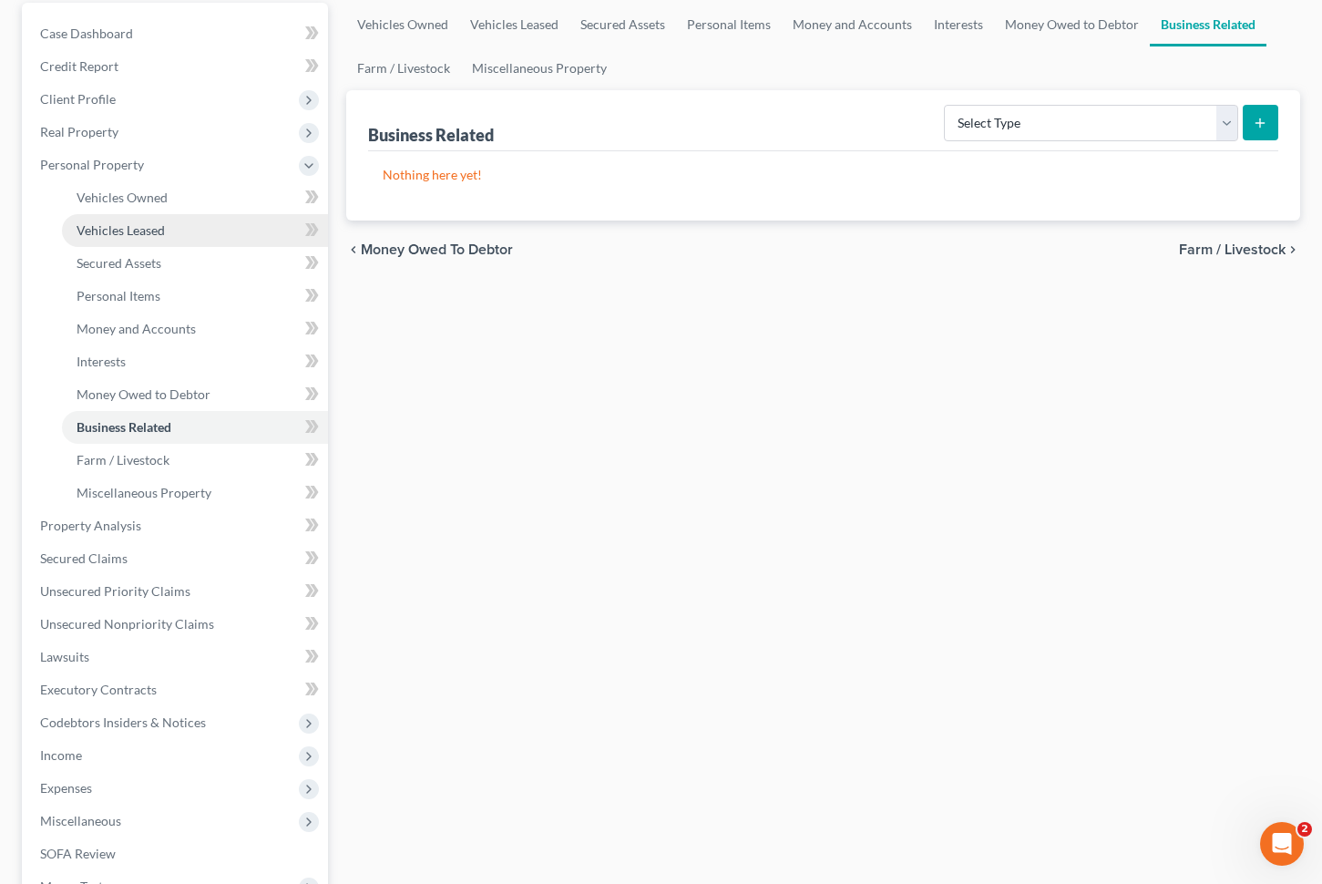
scroll to position [282, 0]
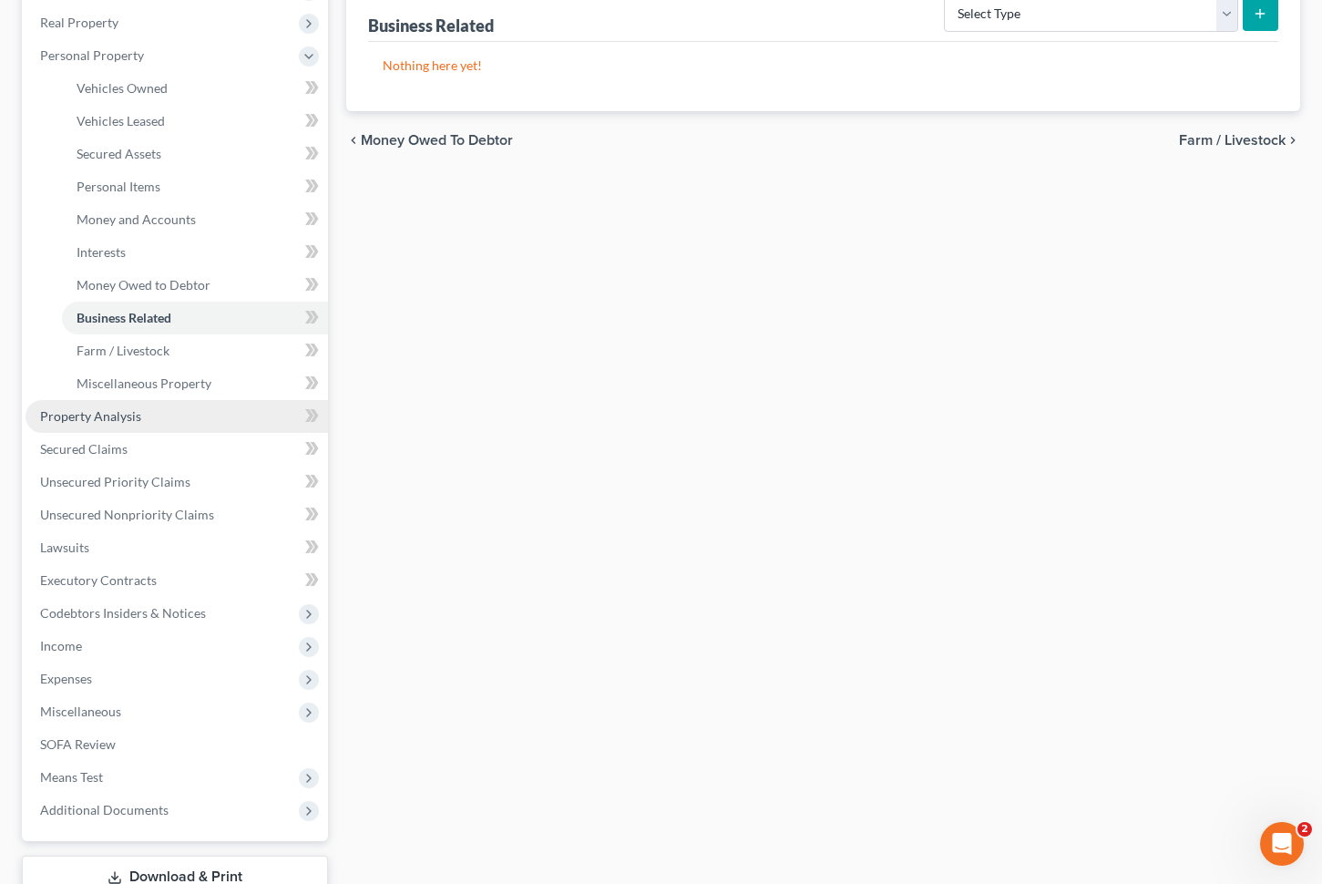
click at [199, 414] on link "Property Analysis" at bounding box center [177, 416] width 303 height 33
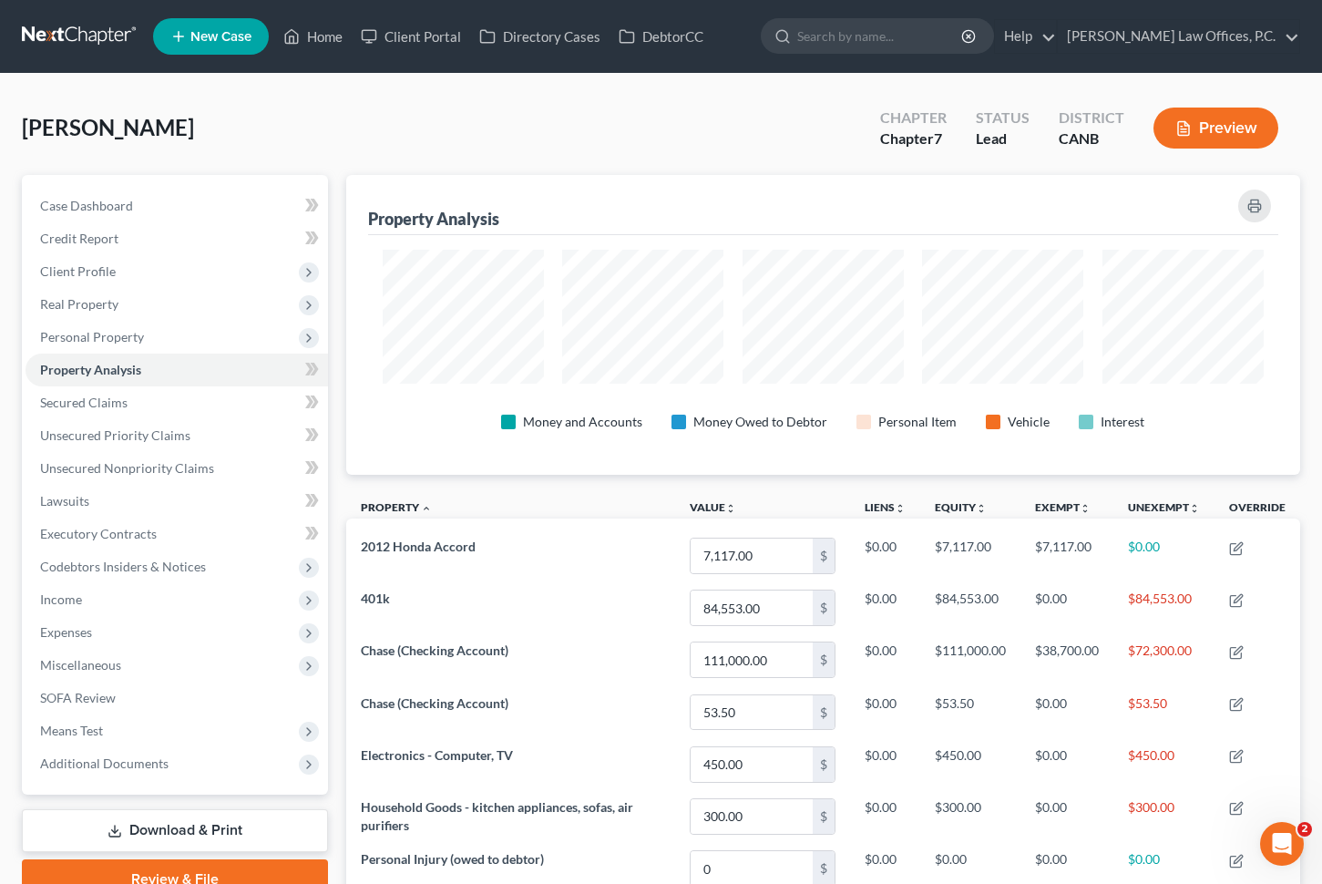
scroll to position [300, 954]
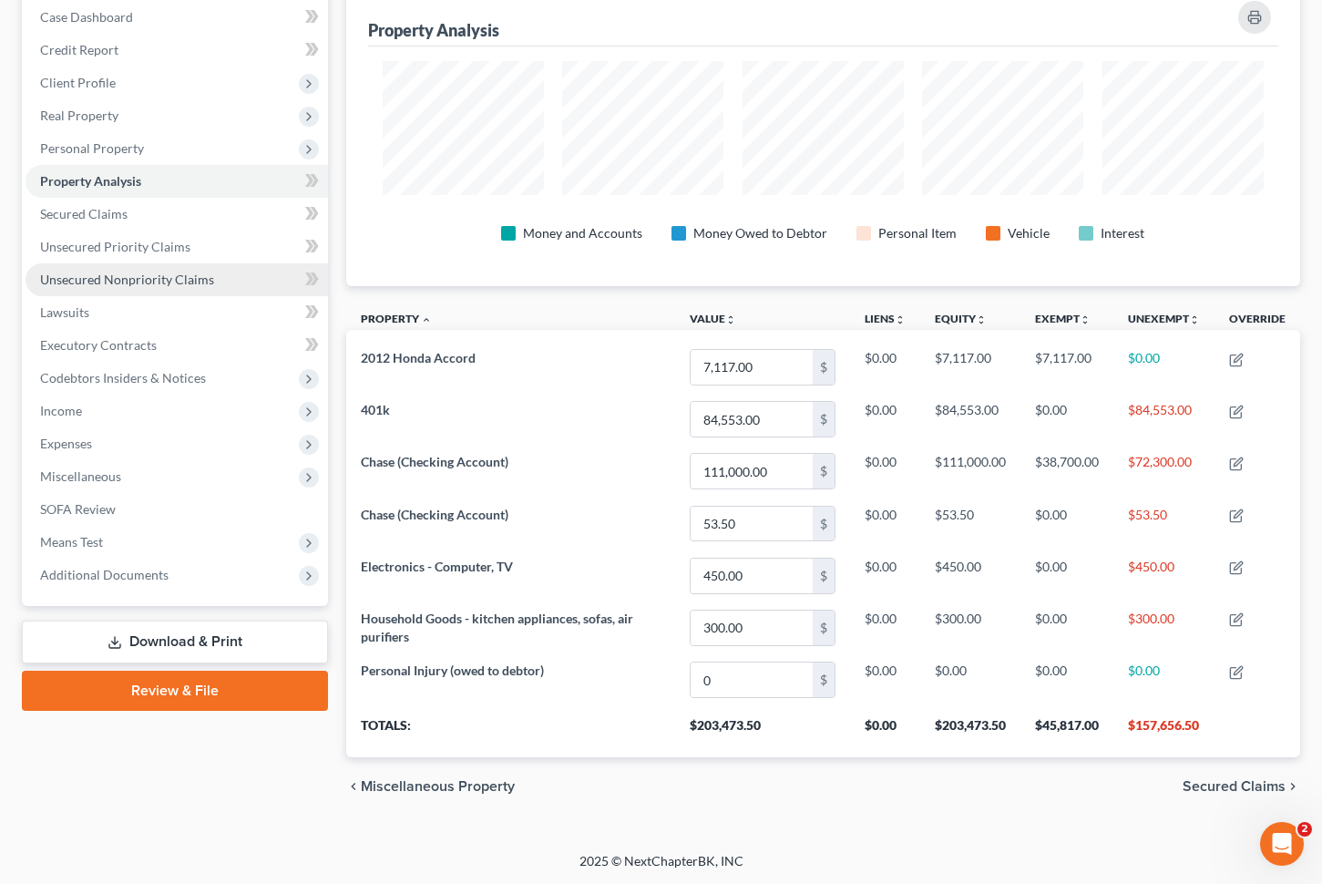
click at [198, 268] on link "Unsecured Nonpriority Claims" at bounding box center [177, 279] width 303 height 33
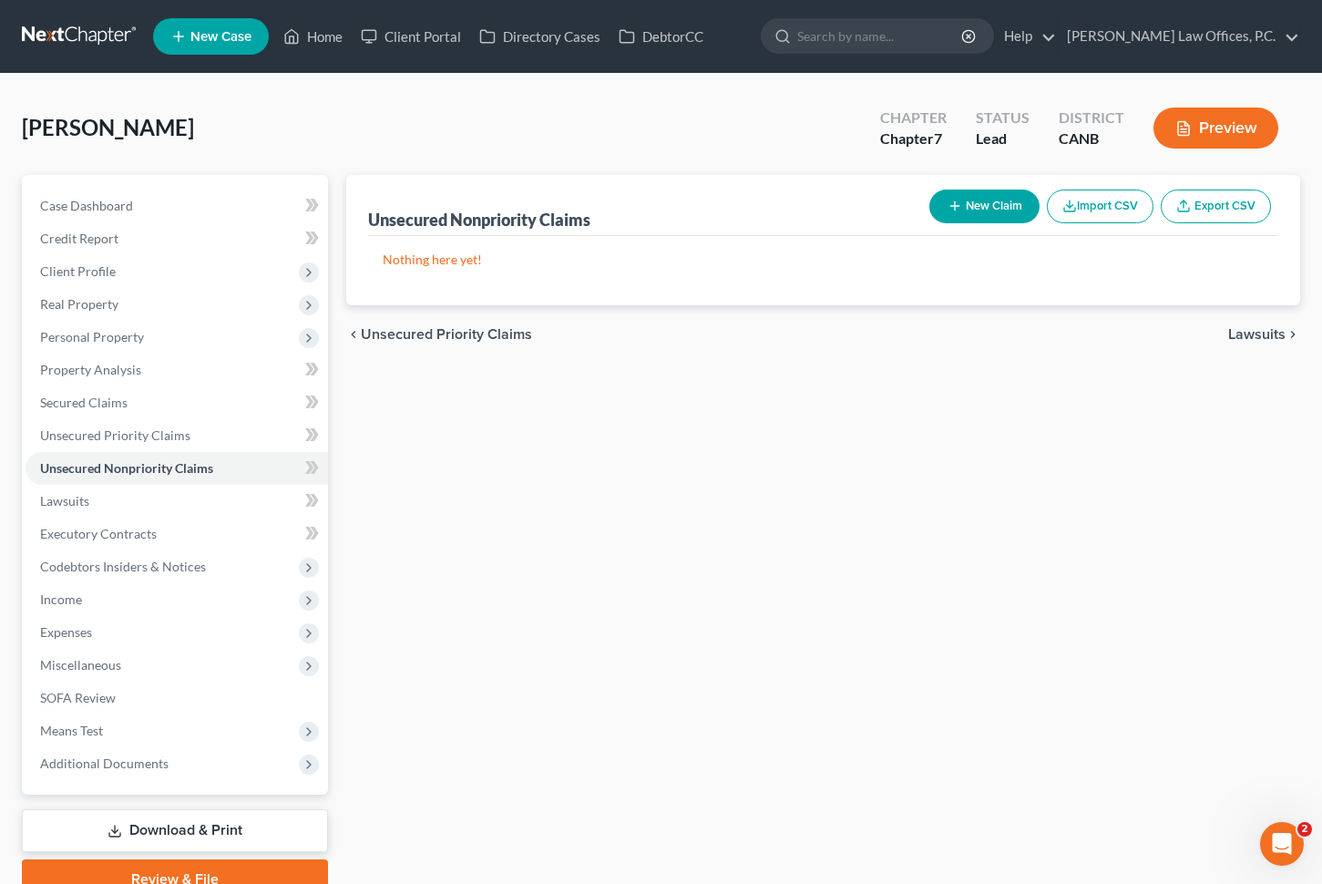
click at [1008, 205] on button "New Claim" at bounding box center [985, 207] width 110 height 34
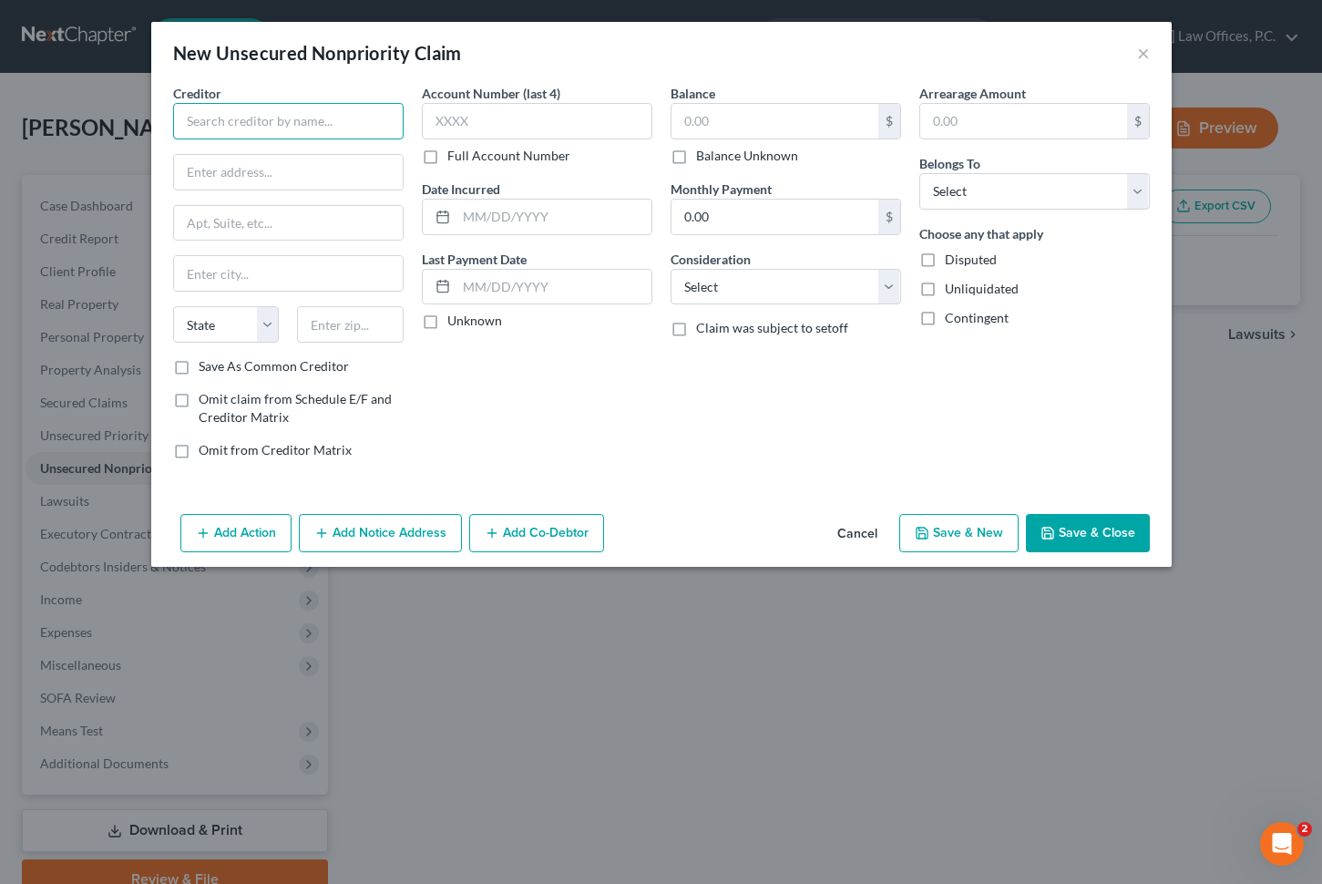
click at [293, 123] on input "text" at bounding box center [288, 121] width 231 height 36
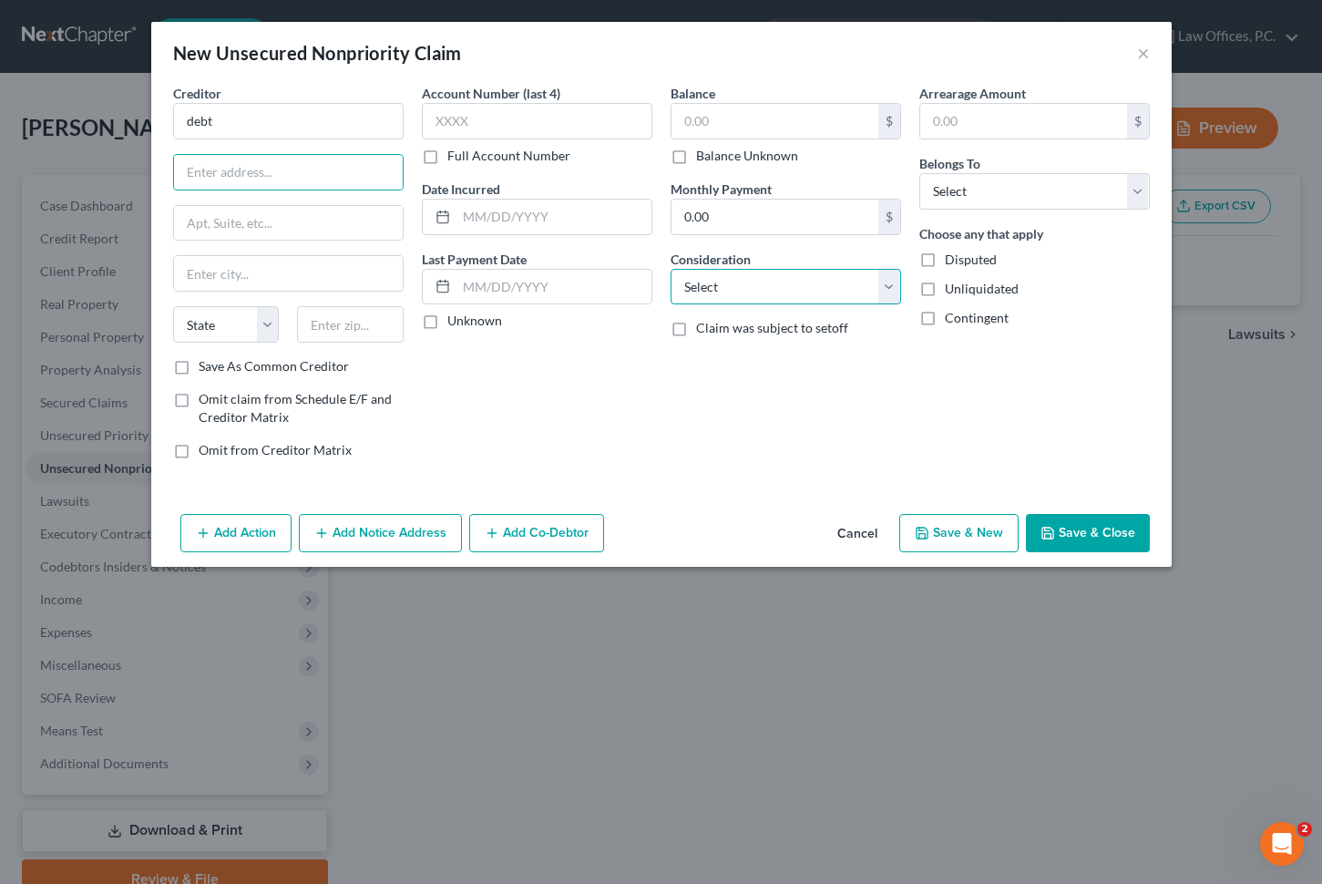
click at [788, 293] on select "Select Cable / Satellite Services Collection Agency Credit Card Debt Debt Couns…" at bounding box center [786, 287] width 231 height 36
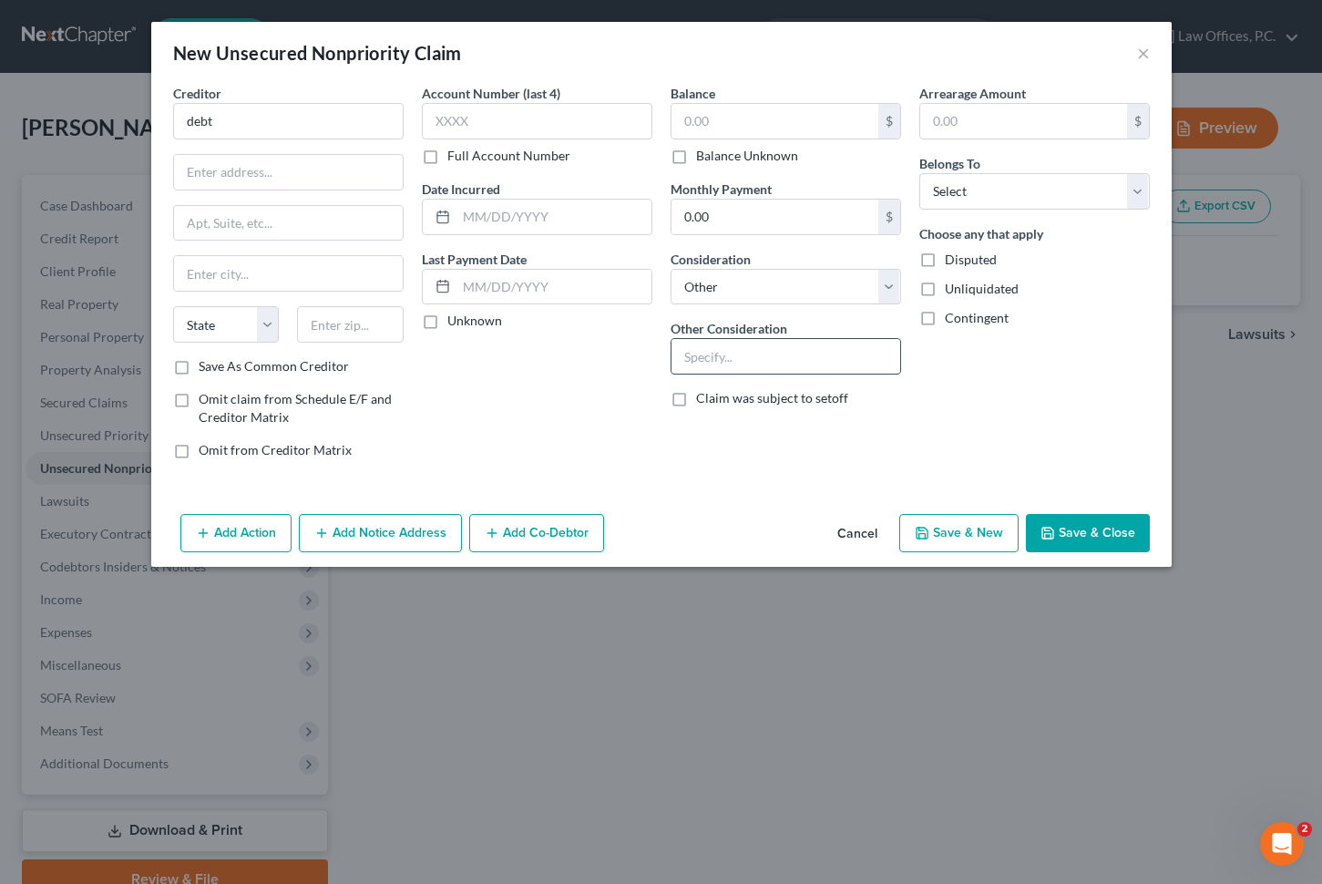
click at [766, 352] on input "text" at bounding box center [786, 356] width 229 height 35
click at [566, 106] on input "text" at bounding box center [537, 121] width 231 height 36
click at [744, 106] on input "text" at bounding box center [775, 121] width 207 height 35
click at [1078, 523] on button "Save & Close" at bounding box center [1088, 533] width 124 height 38
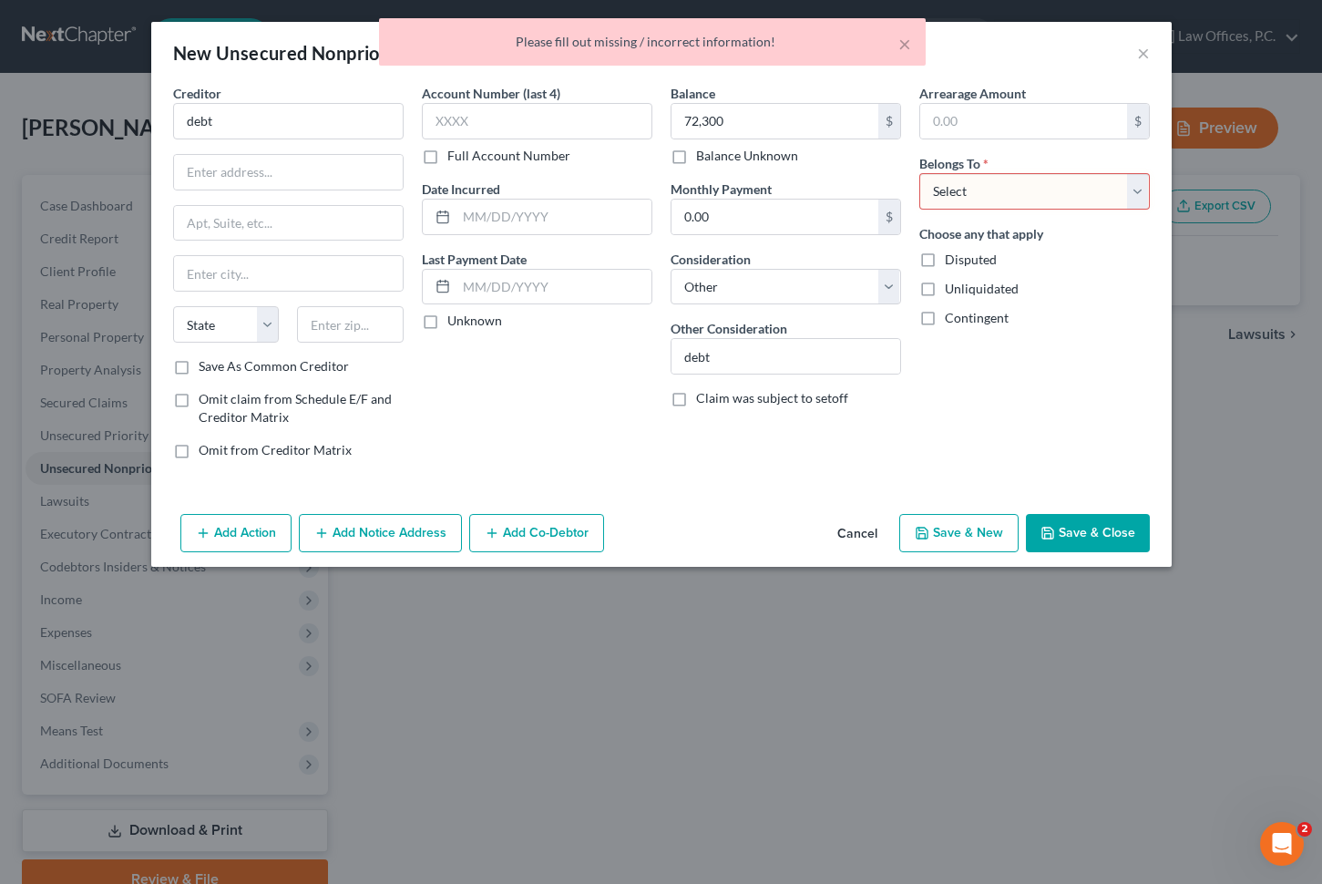
click at [1058, 186] on select "Select Debtor 1 Only Debtor 2 Only Debtor 1 And Debtor 2 Only At Least One Of T…" at bounding box center [1035, 191] width 231 height 36
click at [1076, 532] on button "Save & Close" at bounding box center [1088, 533] width 124 height 38
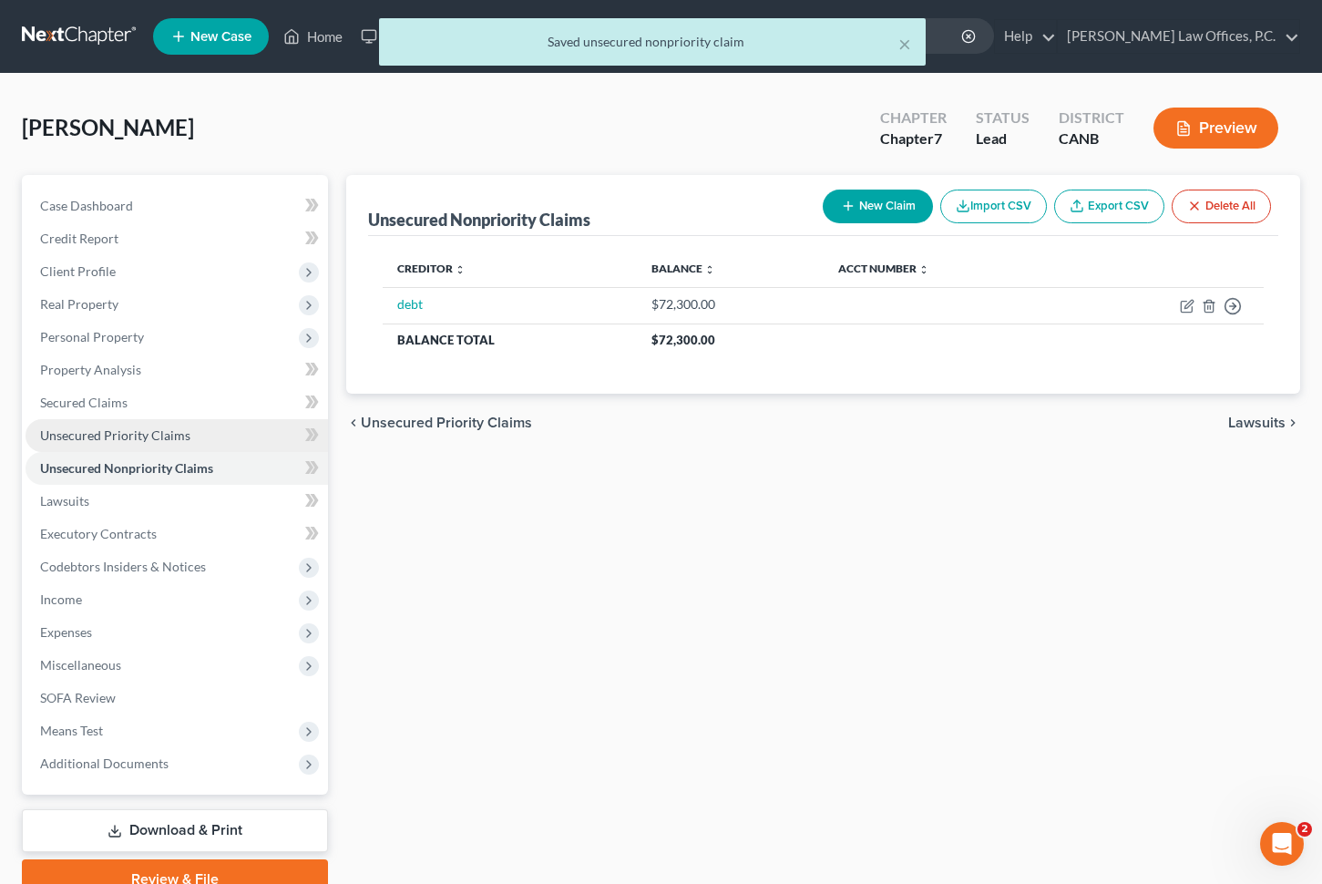
click at [220, 435] on link "Unsecured Priority Claims" at bounding box center [177, 435] width 303 height 33
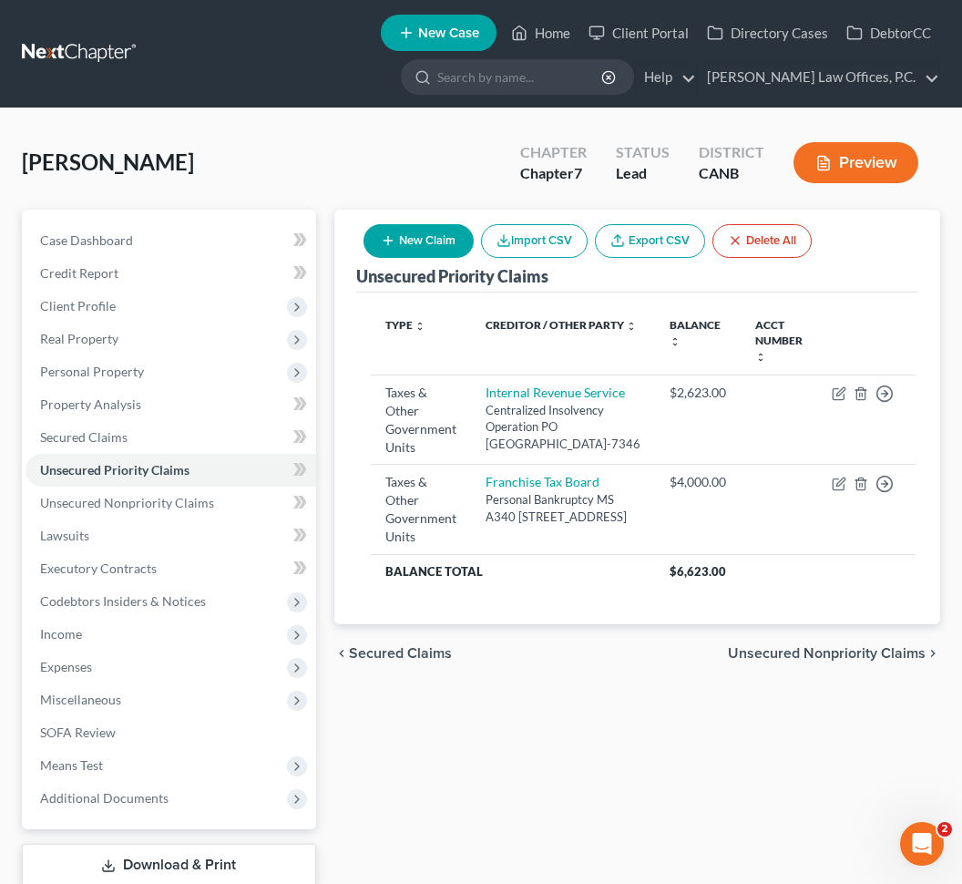
click at [348, 151] on div "[PERSON_NAME] Upgraded Chapter Chapter 7 Status Lead District CANB Preview" at bounding box center [481, 169] width 919 height 79
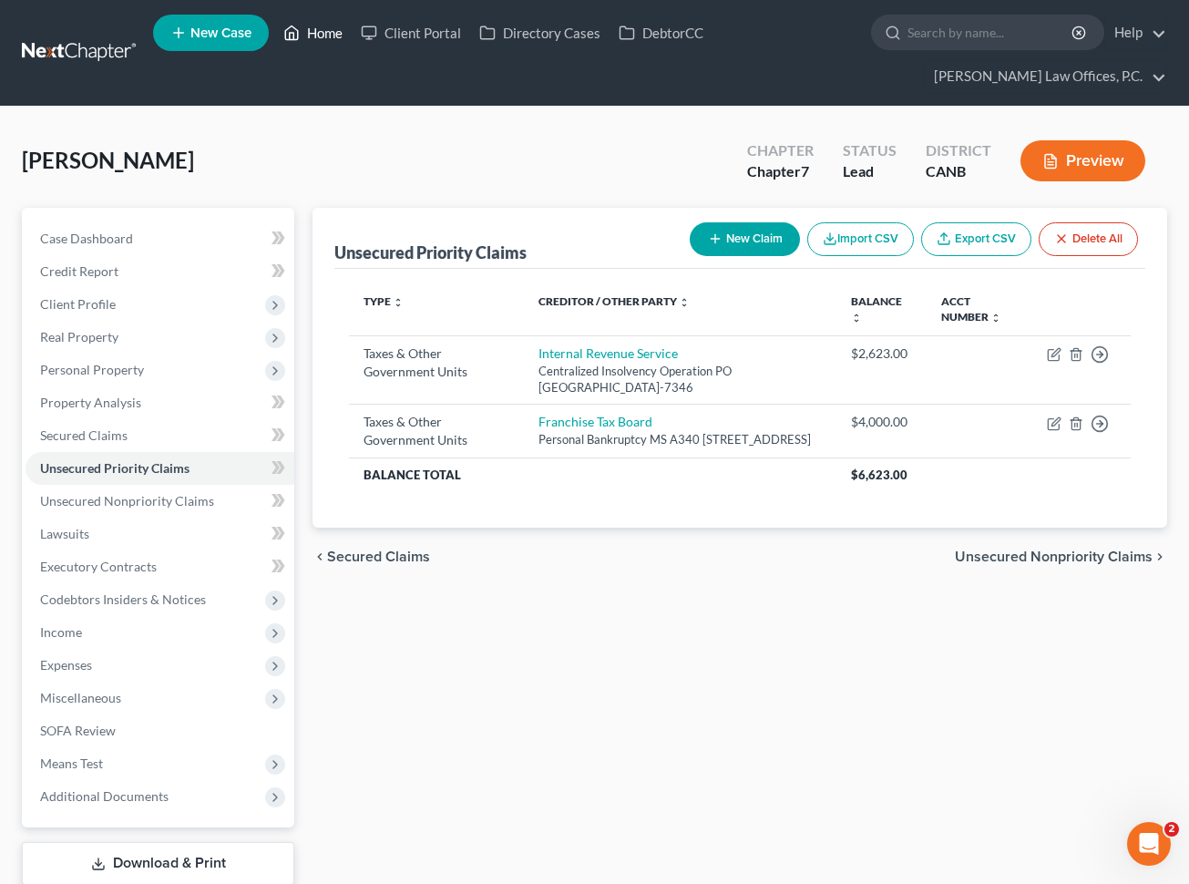
click at [321, 32] on link "Home" at bounding box center [312, 32] width 77 height 33
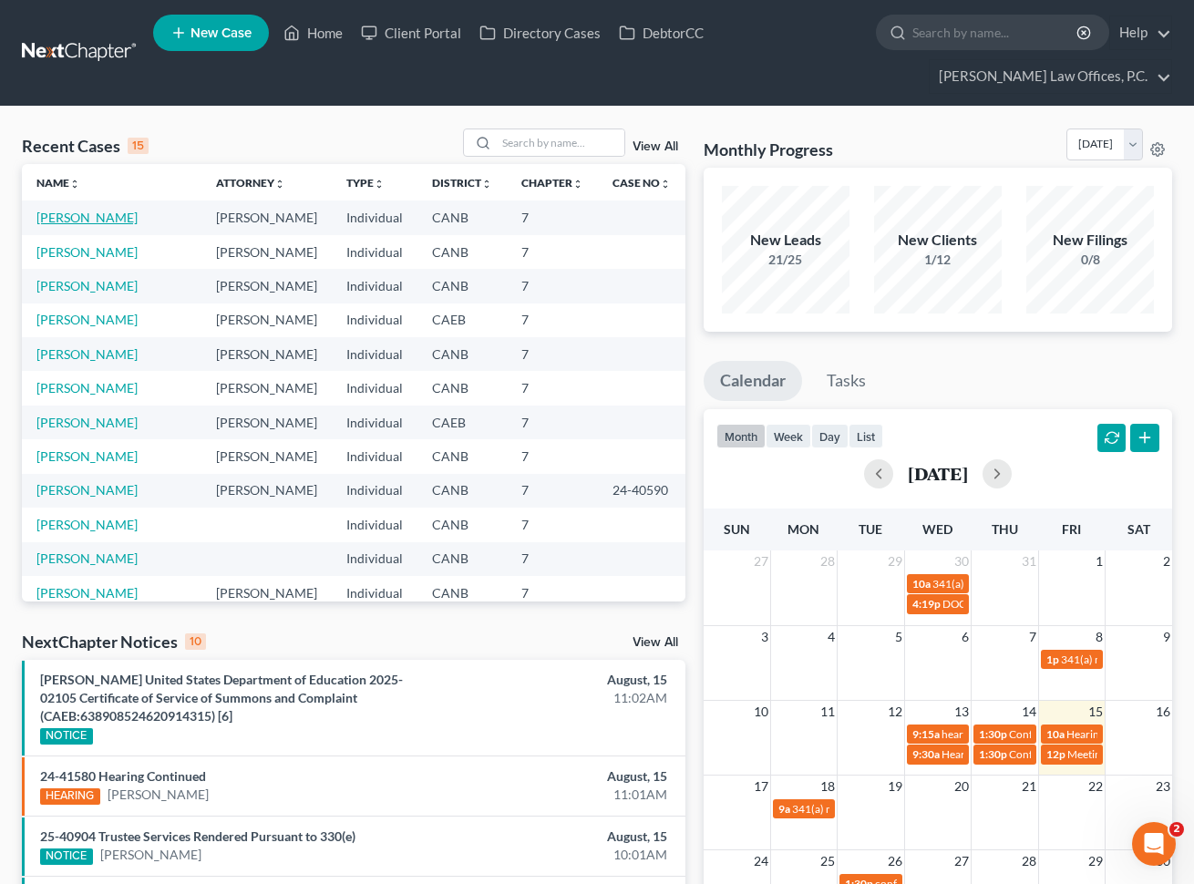
click at [122, 218] on link "[PERSON_NAME]" at bounding box center [86, 217] width 101 height 15
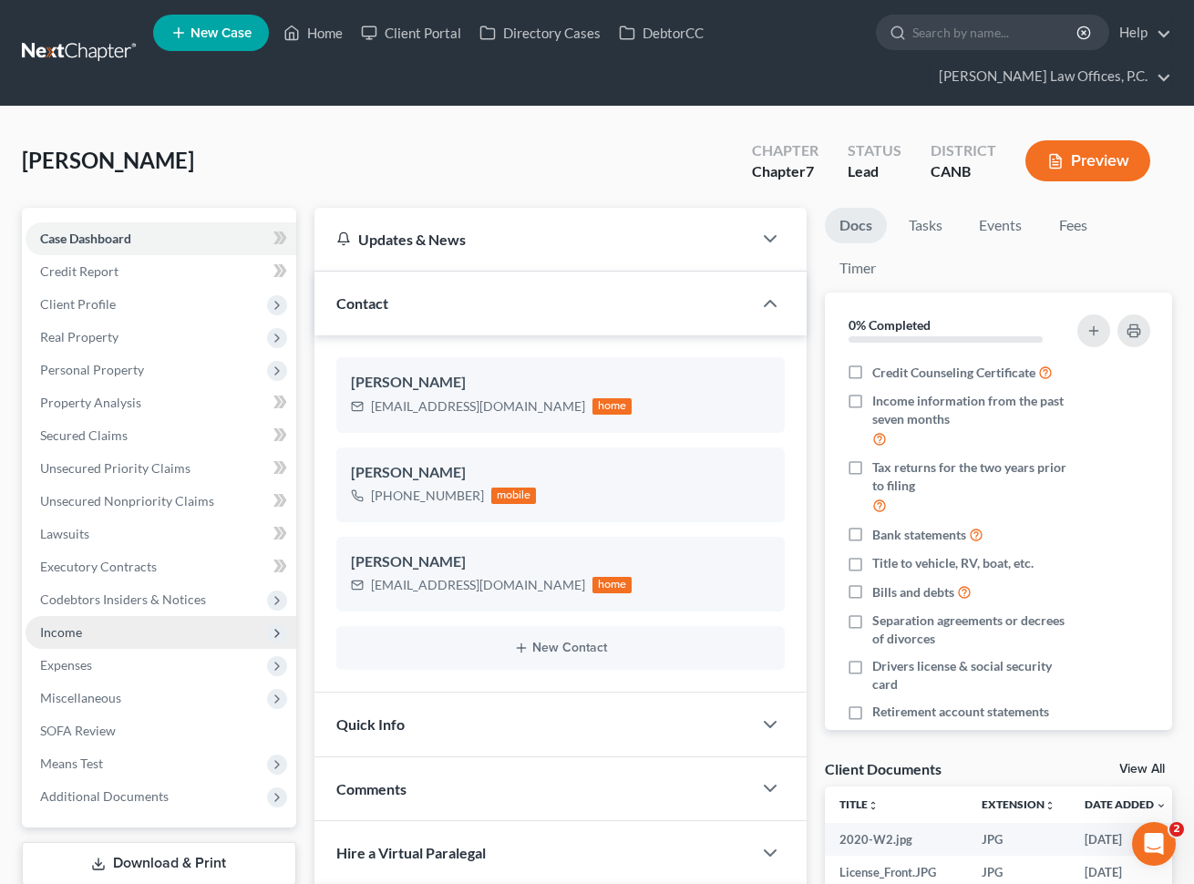
click at [176, 632] on span "Income" at bounding box center [161, 632] width 271 height 33
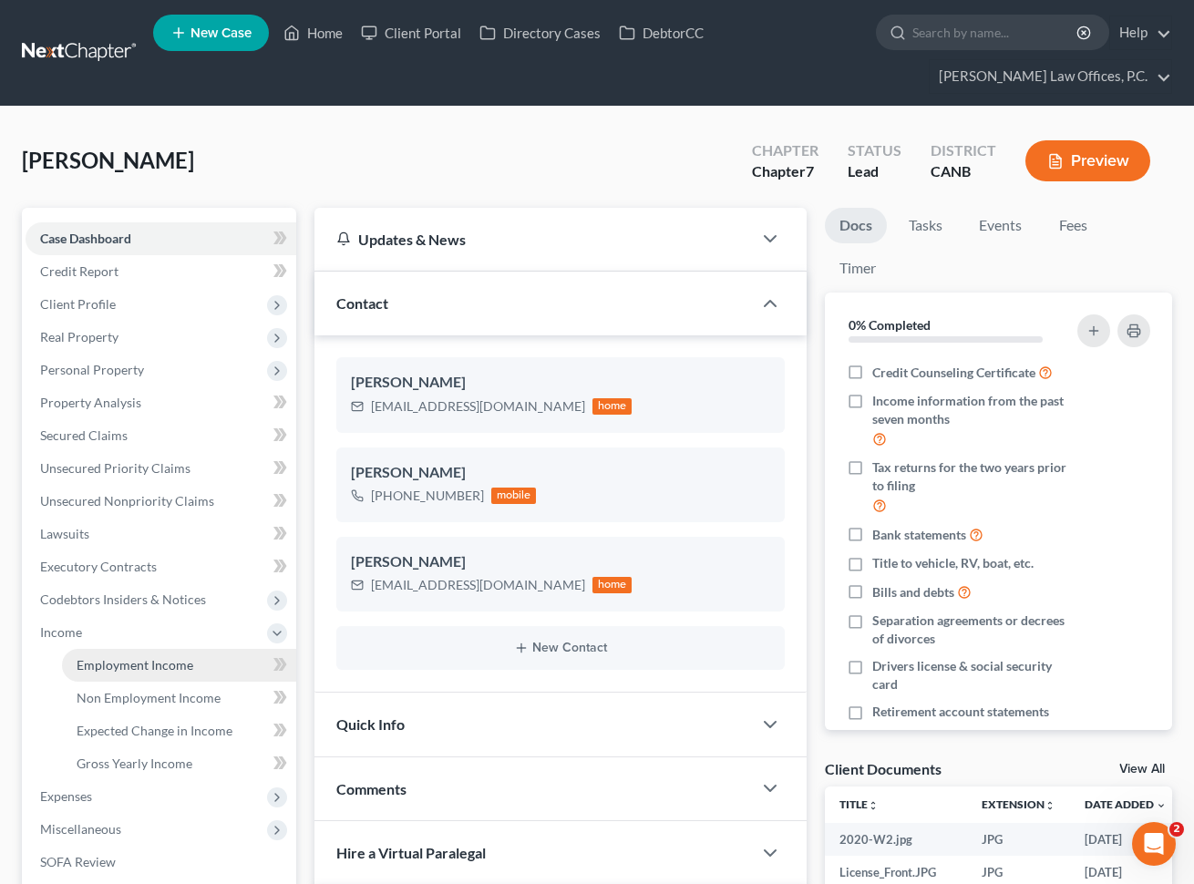
click at [164, 668] on span "Employment Income" at bounding box center [135, 664] width 117 height 15
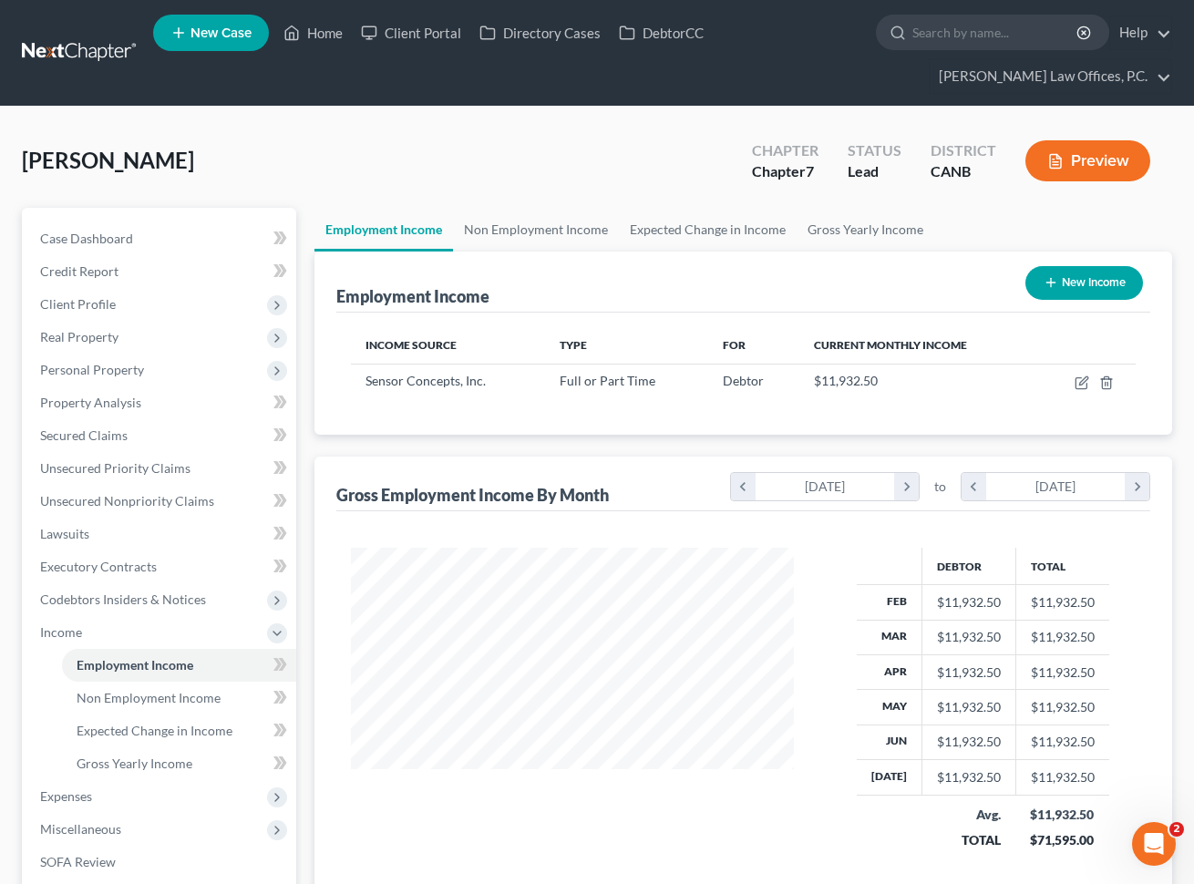
scroll to position [326, 479]
click at [1084, 383] on icon "button" at bounding box center [1081, 382] width 15 height 15
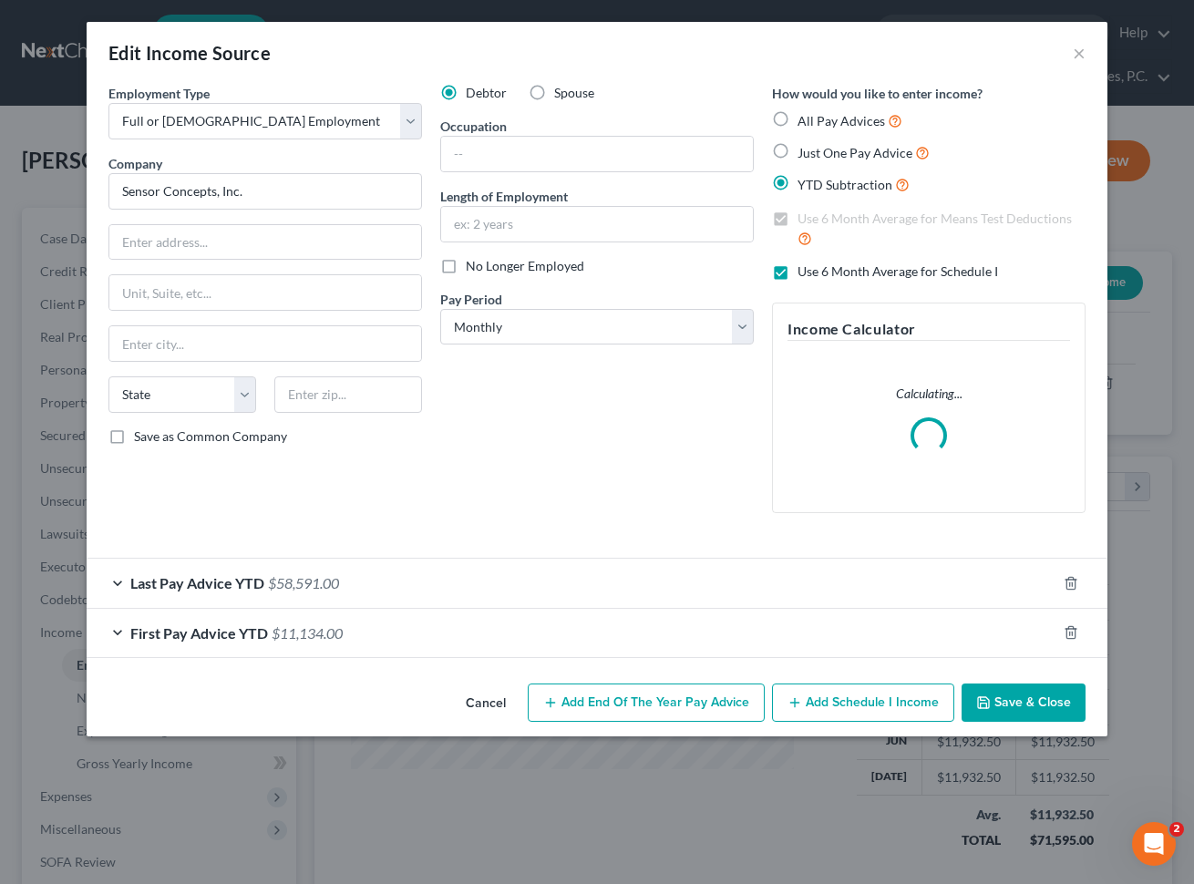
click at [466, 581] on div "Last Pay Advice YTD $58,591.00" at bounding box center [572, 583] width 970 height 48
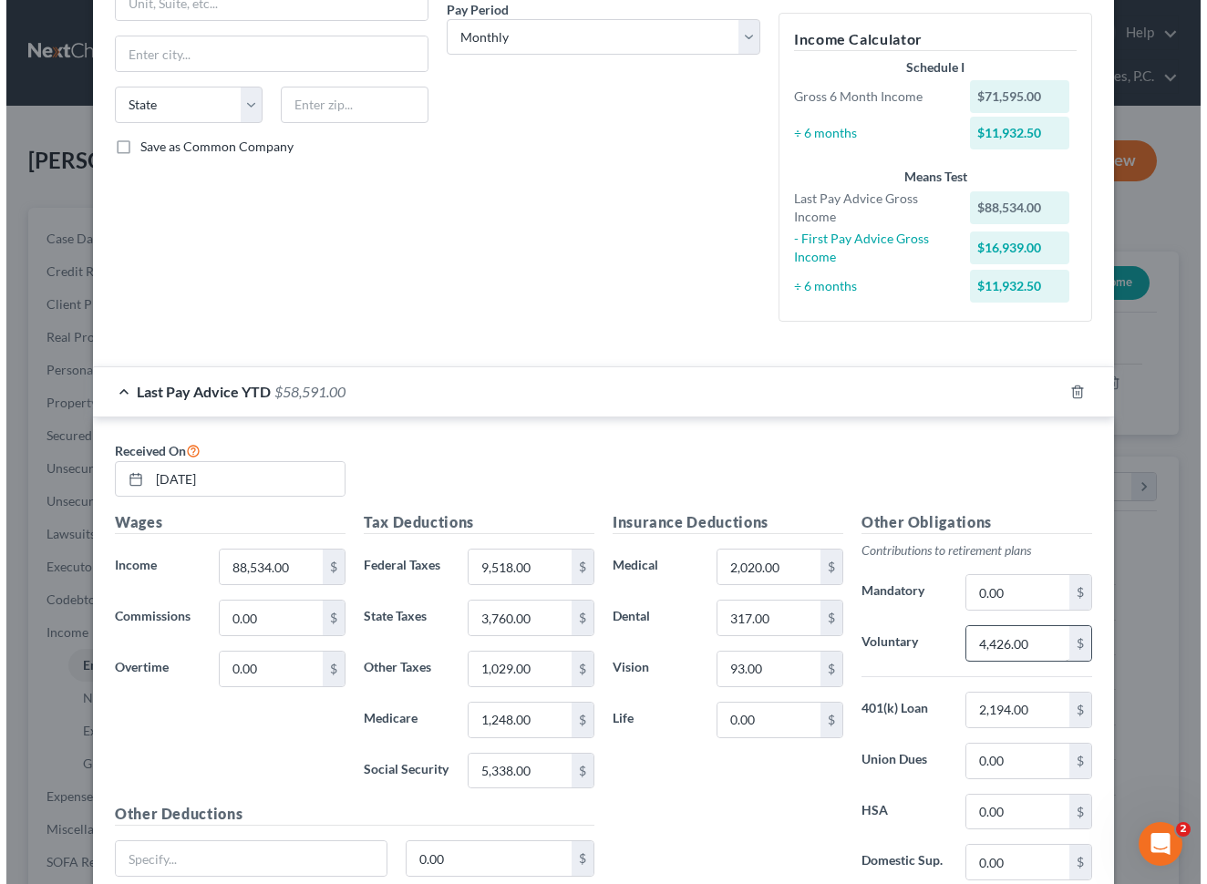
scroll to position [0, 0]
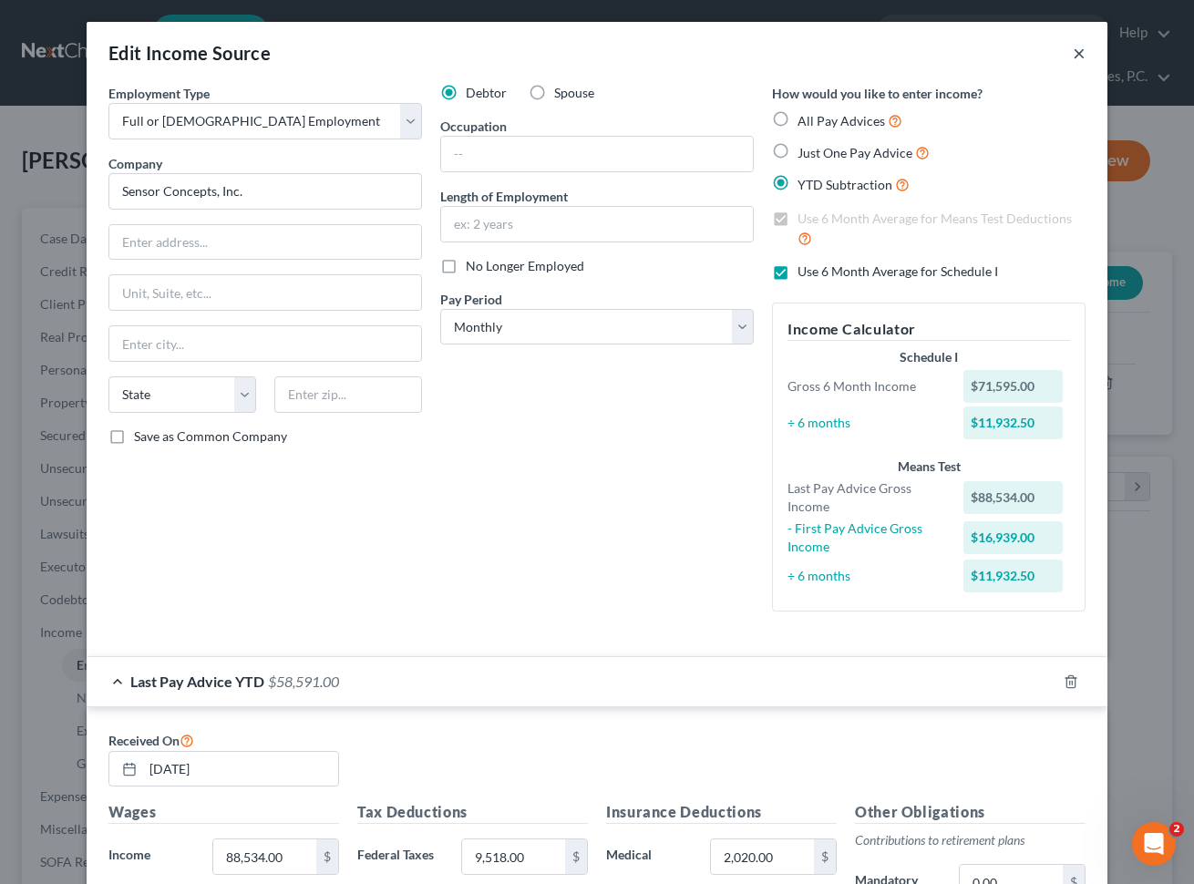
click at [1078, 55] on button "×" at bounding box center [1079, 53] width 13 height 22
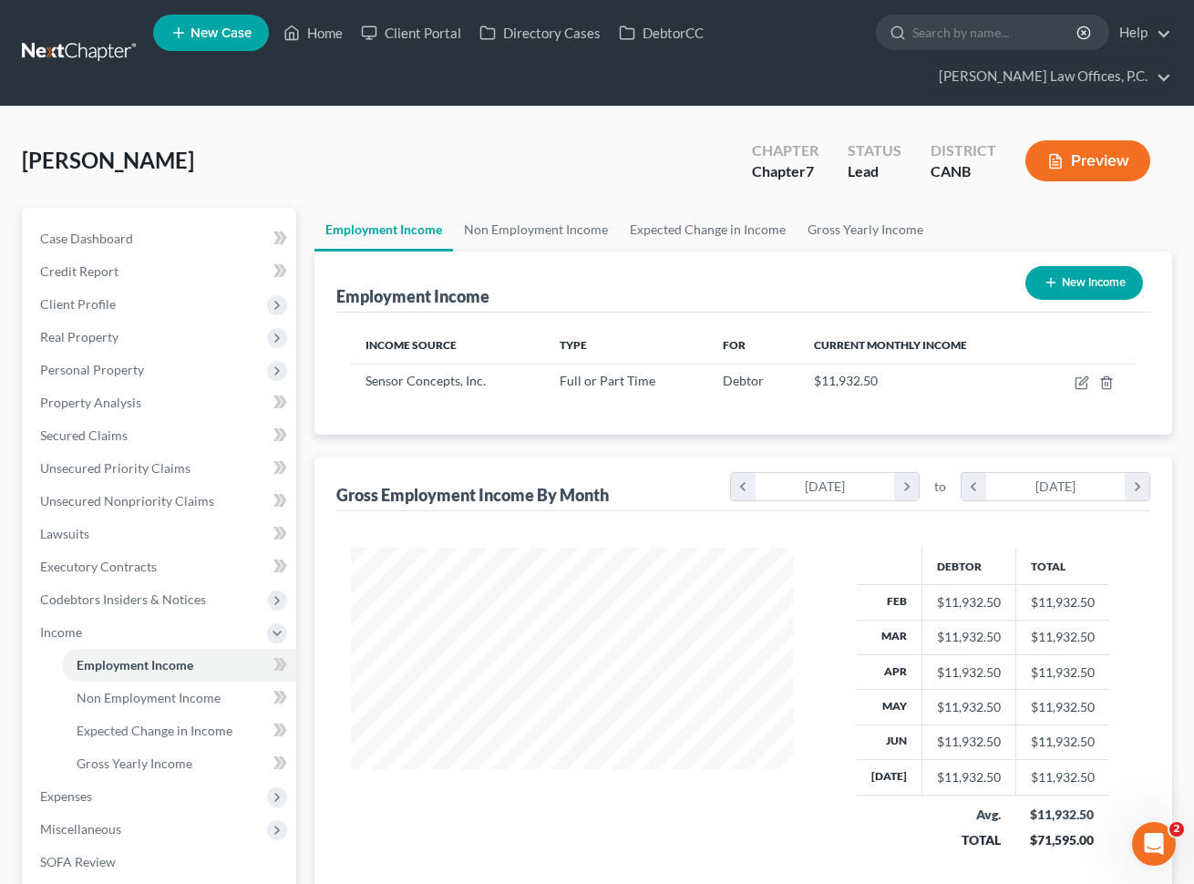
click at [1085, 160] on button "Preview" at bounding box center [1087, 160] width 125 height 41
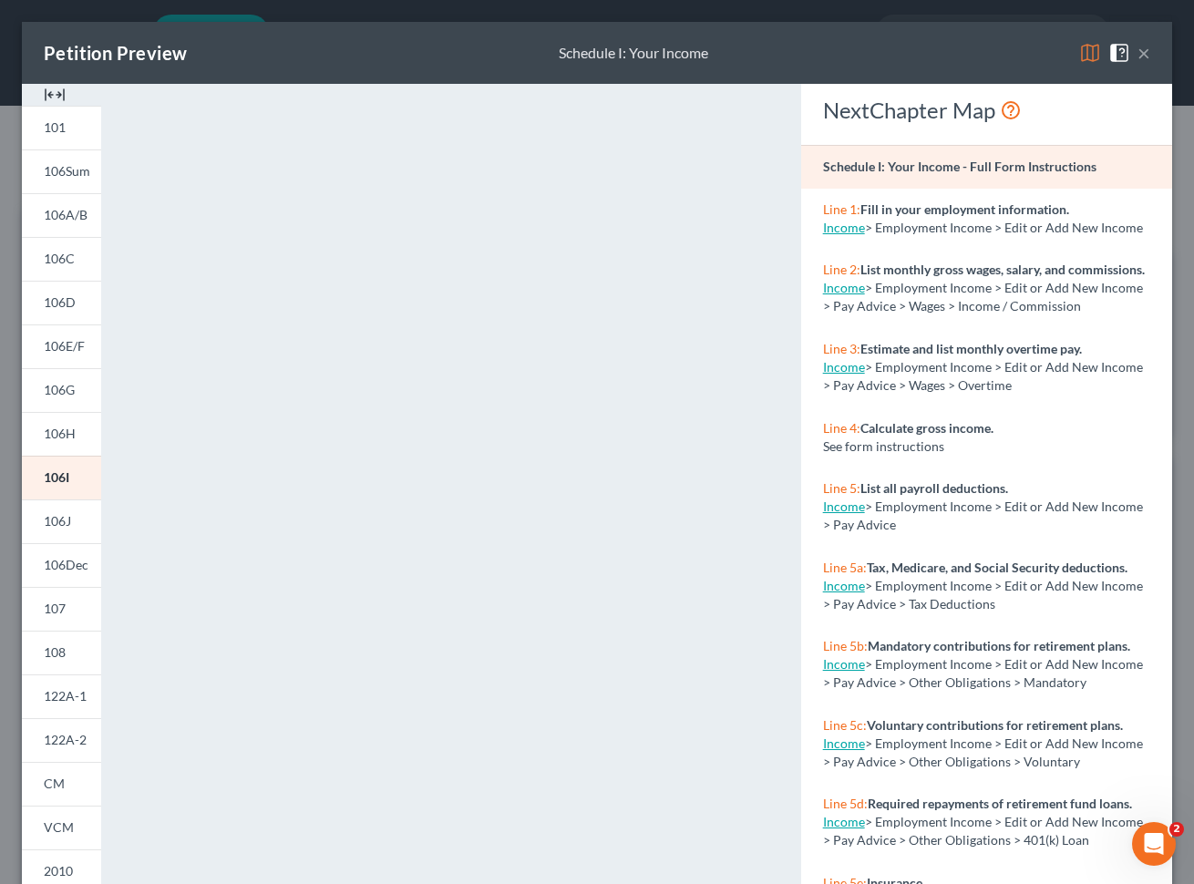
click at [1144, 48] on button "×" at bounding box center [1143, 53] width 13 height 22
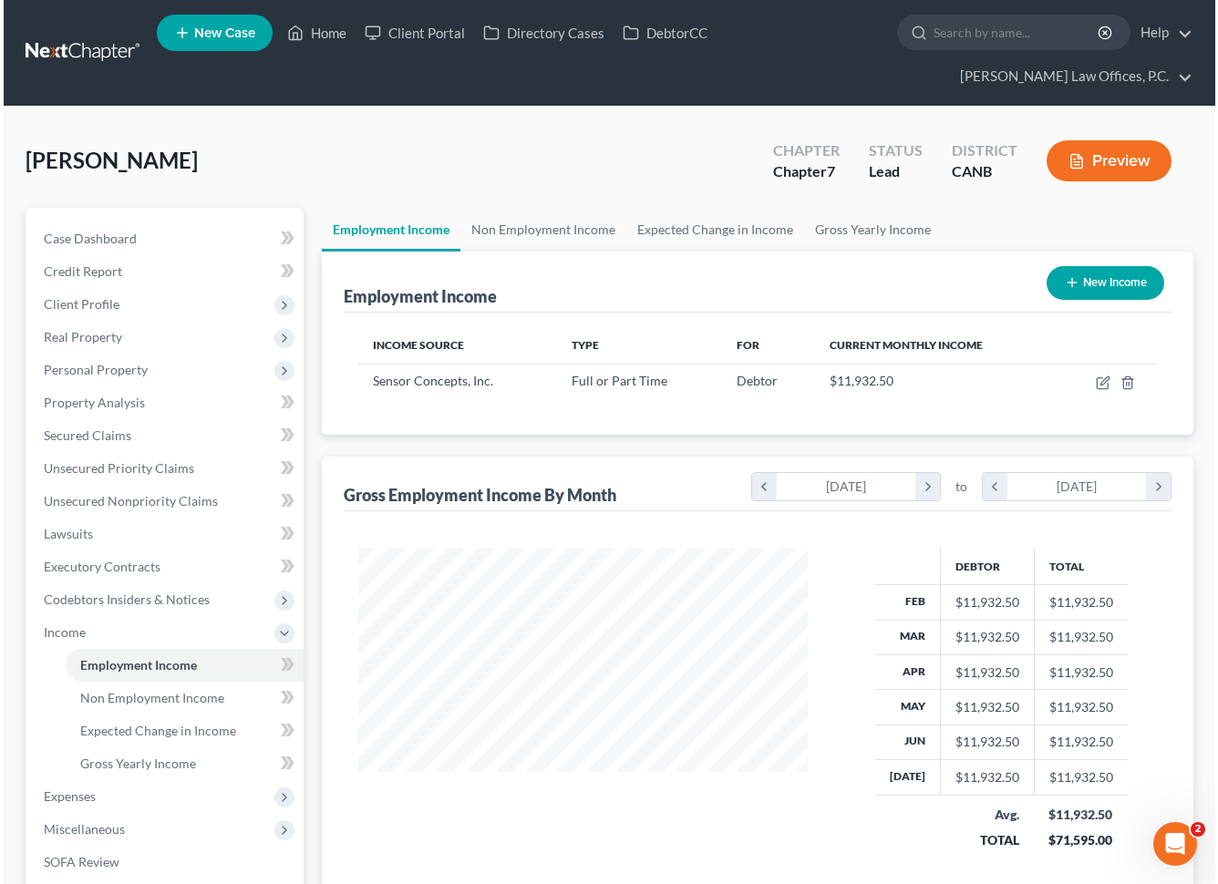
scroll to position [326, 489]
click at [1130, 140] on button "Preview" at bounding box center [1111, 160] width 125 height 41
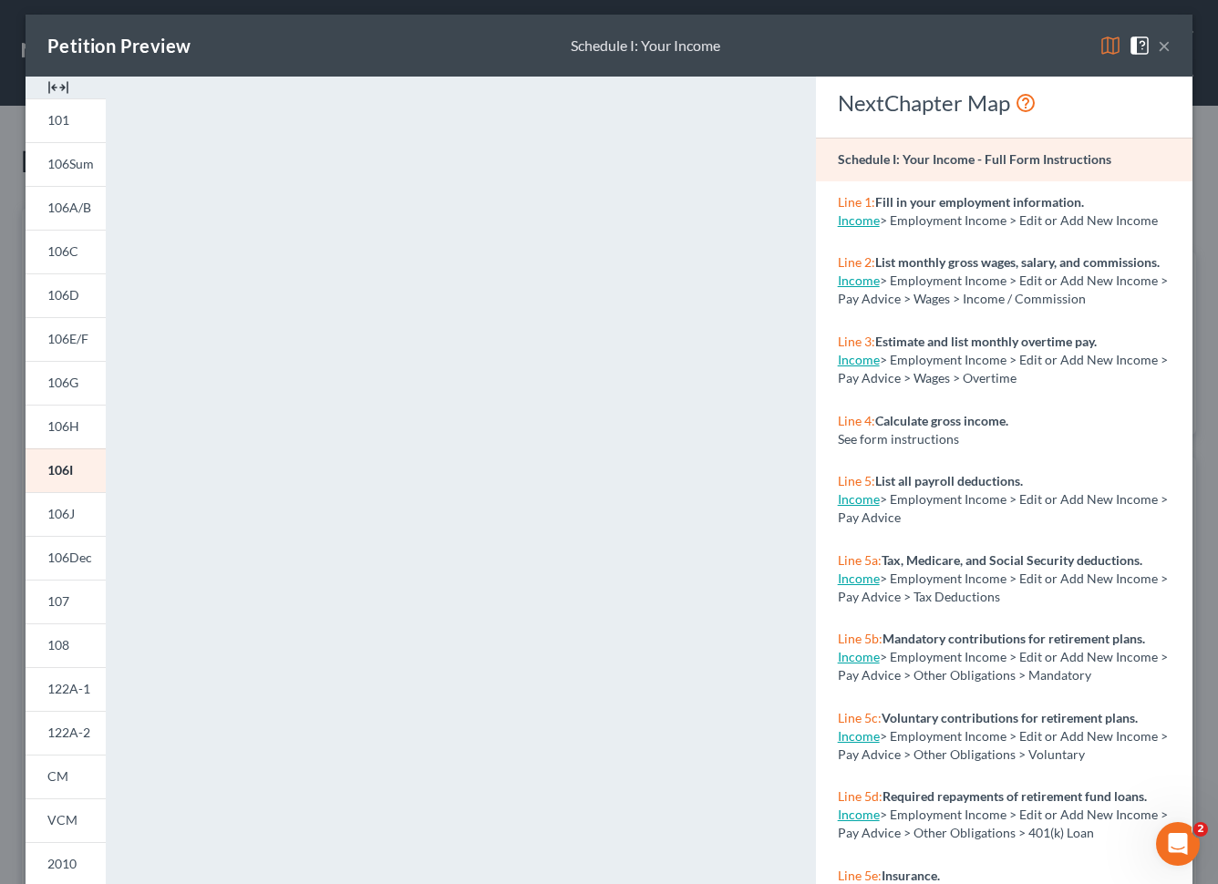
scroll to position [5, 0]
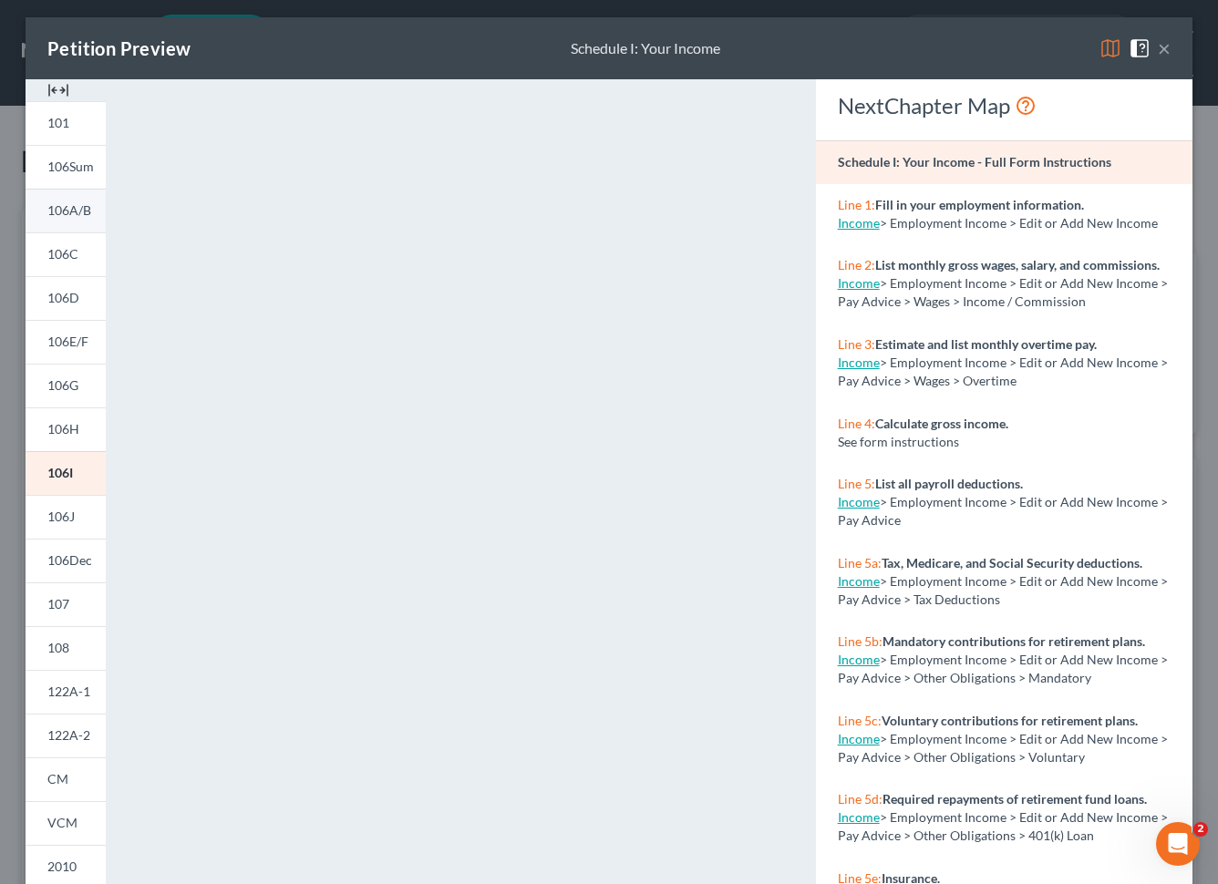
click at [82, 214] on span "106A/B" at bounding box center [69, 209] width 44 height 15
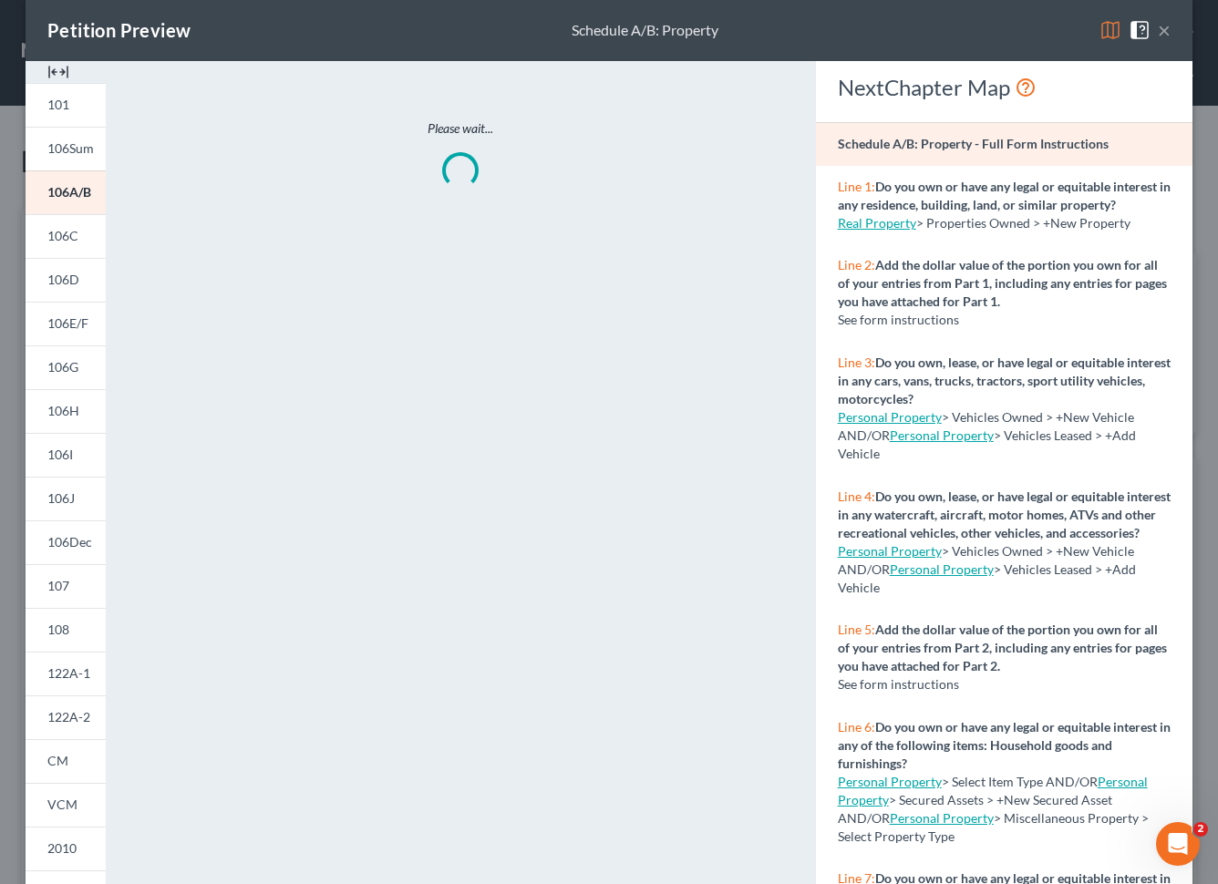
scroll to position [0, 0]
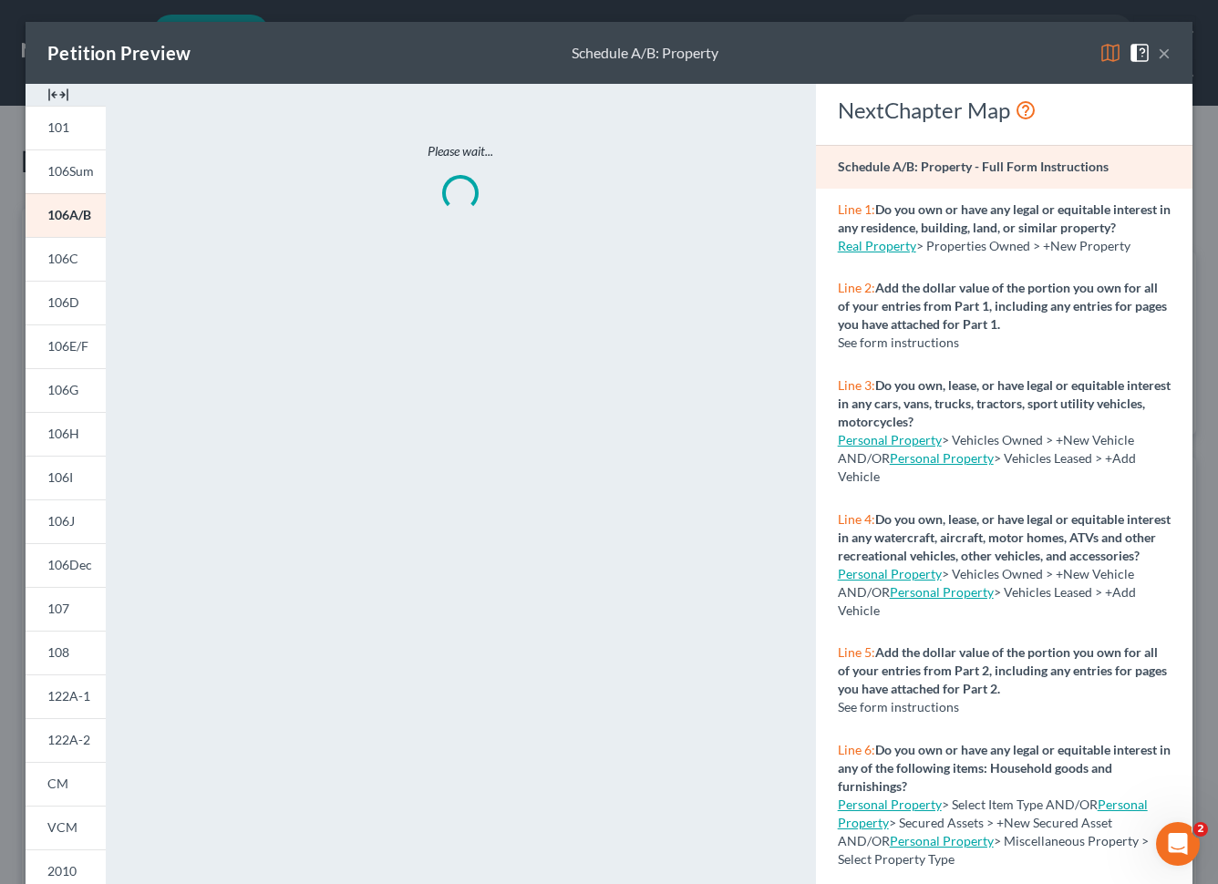
click at [1167, 60] on button "×" at bounding box center [1163, 53] width 13 height 22
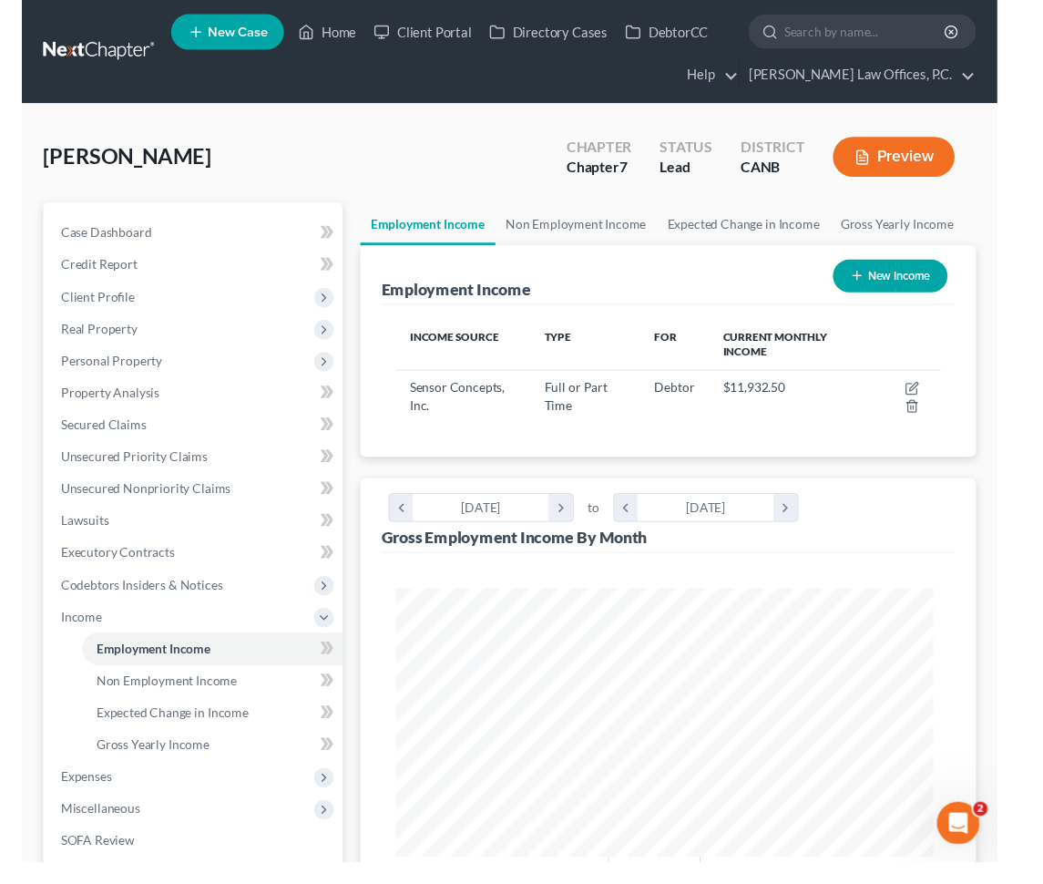
scroll to position [293, 624]
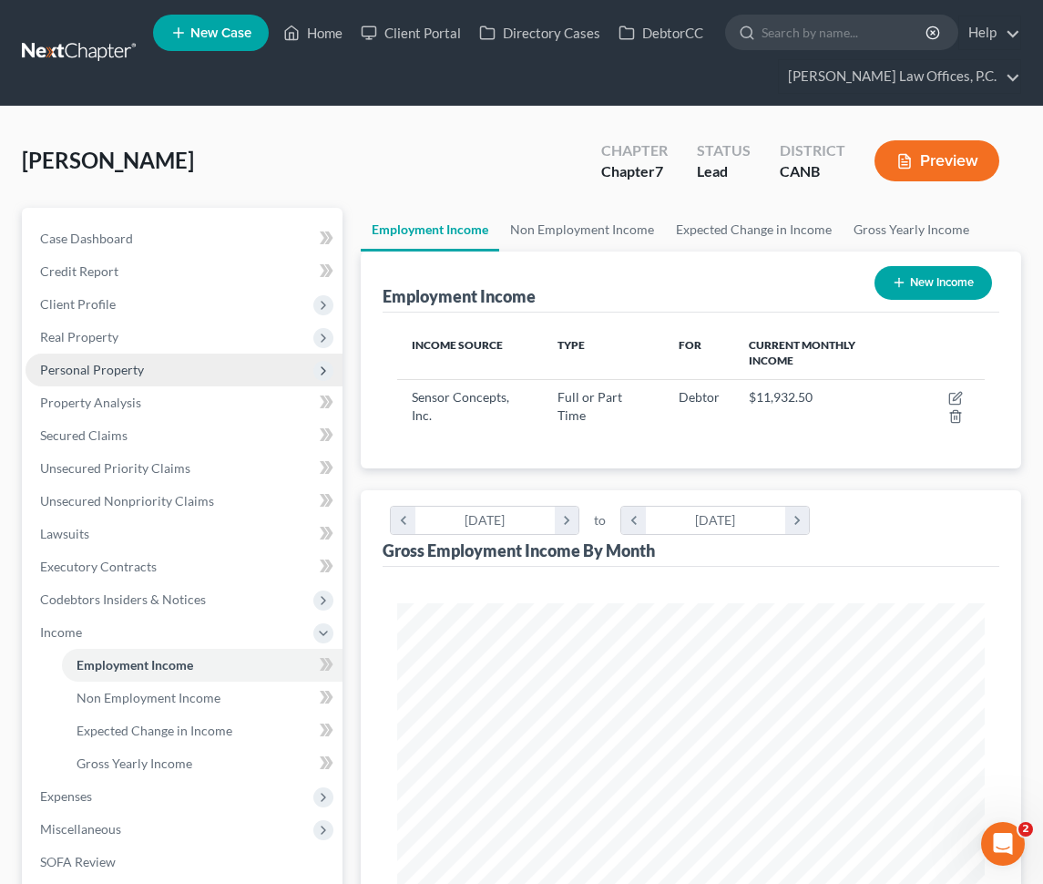
click at [180, 369] on span "Personal Property" at bounding box center [184, 370] width 317 height 33
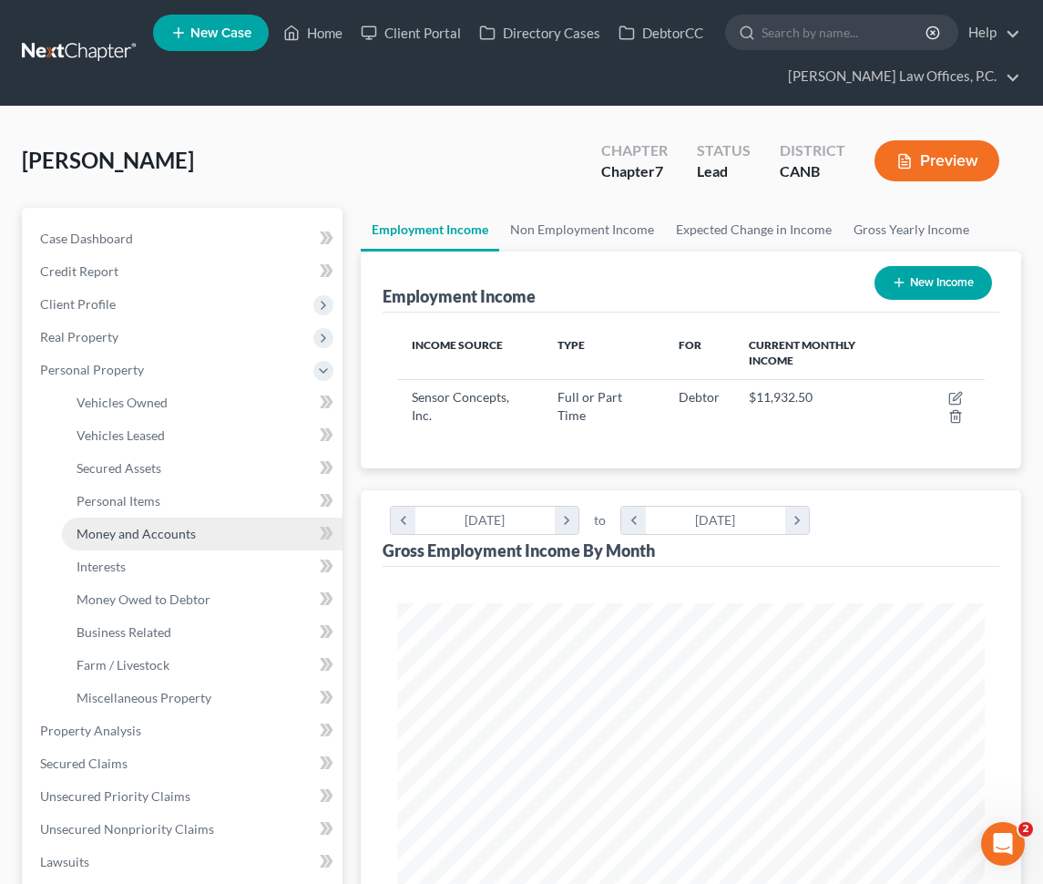
click at [182, 540] on span "Money and Accounts" at bounding box center [136, 533] width 119 height 15
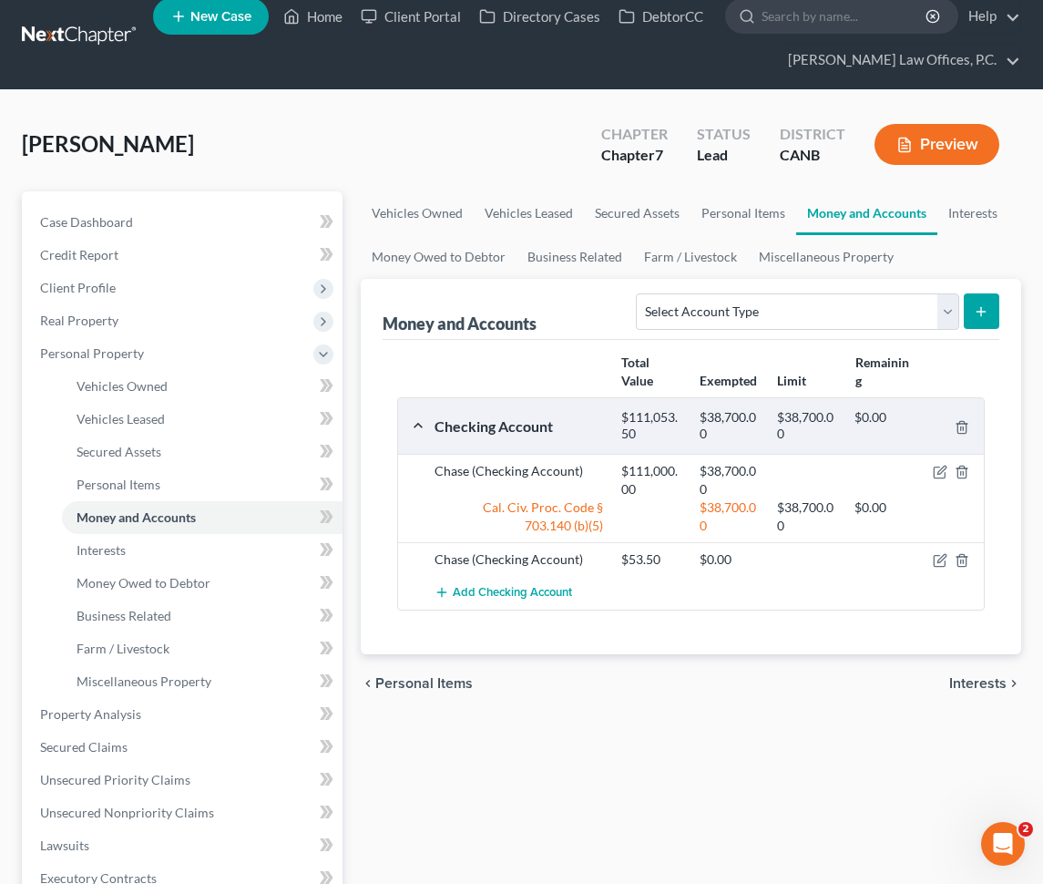
scroll to position [19, 0]
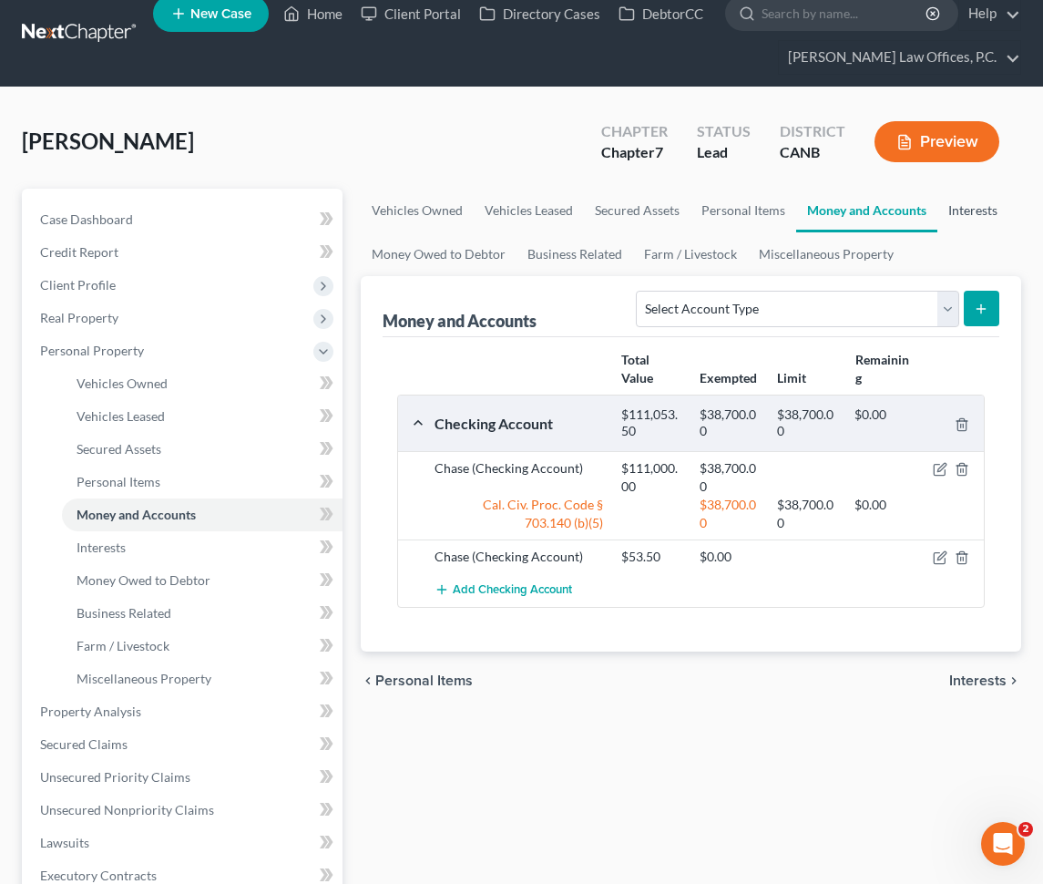
click at [970, 213] on link "Interests" at bounding box center [973, 211] width 71 height 44
